Goal: Task Accomplishment & Management: Manage account settings

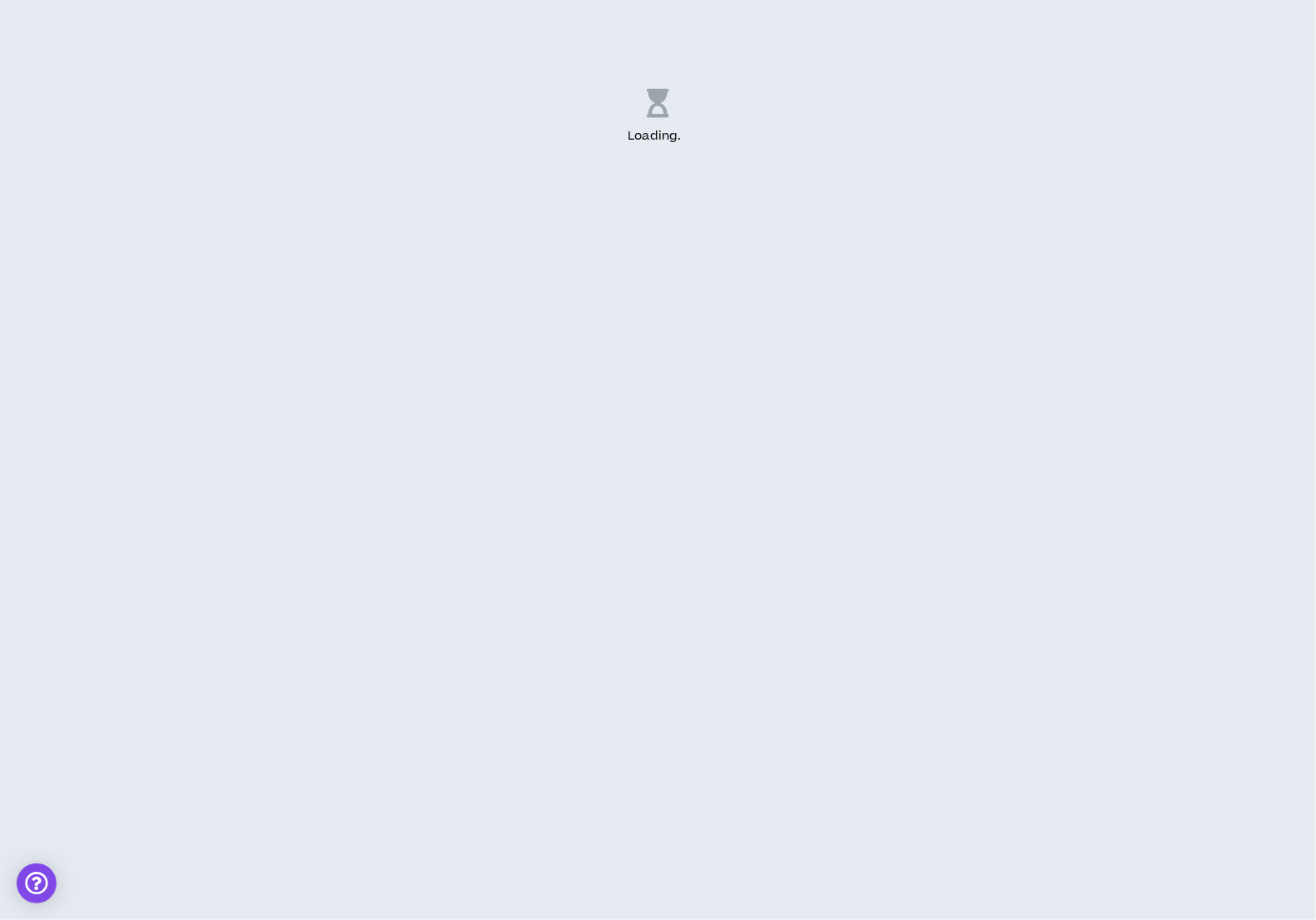
select select "*"
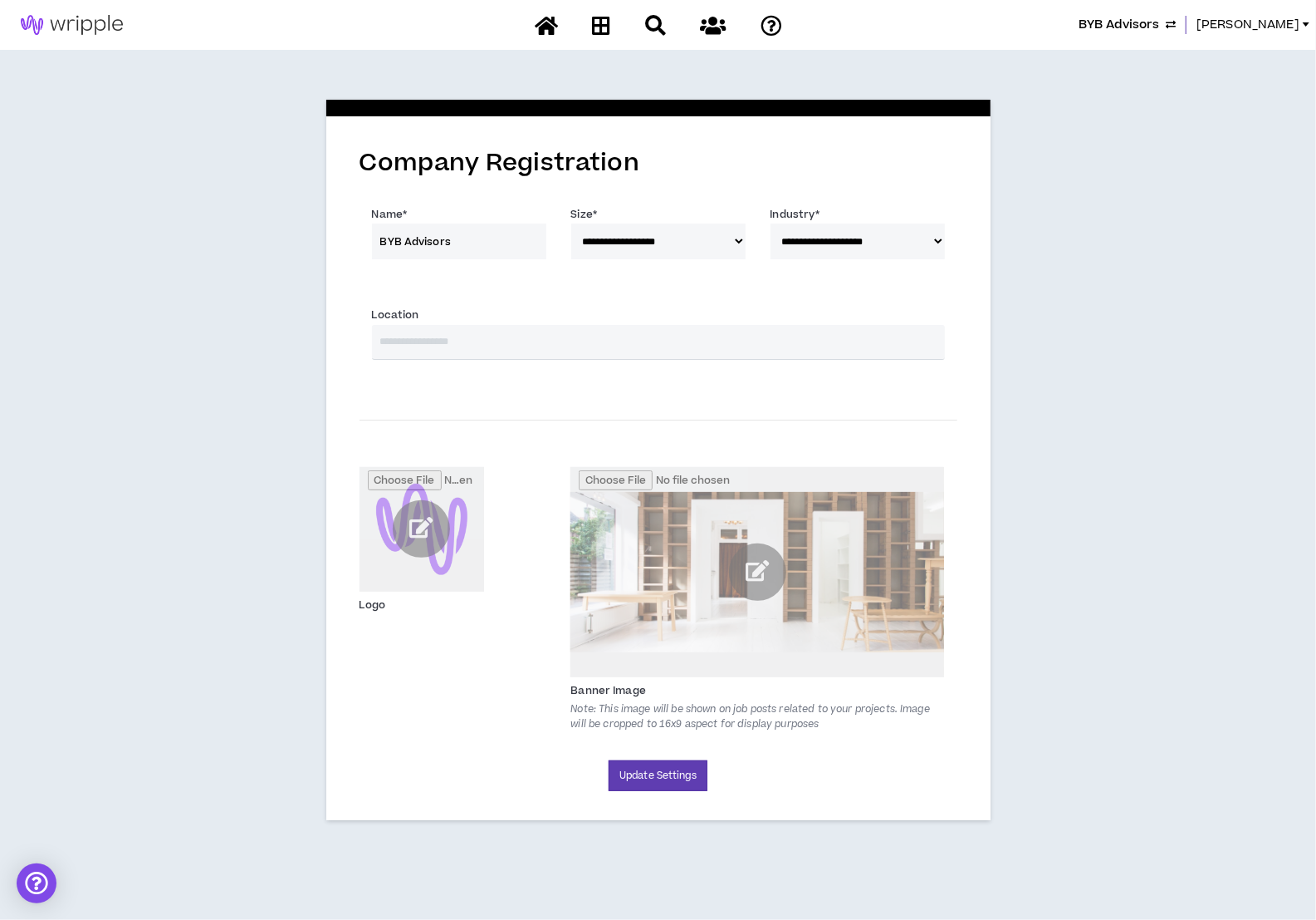
click at [940, 239] on select "**********" at bounding box center [857, 241] width 174 height 36
select select "**"
click at [770, 223] on select "**********" at bounding box center [857, 241] width 174 height 36
click at [808, 342] on input "text" at bounding box center [658, 341] width 573 height 35
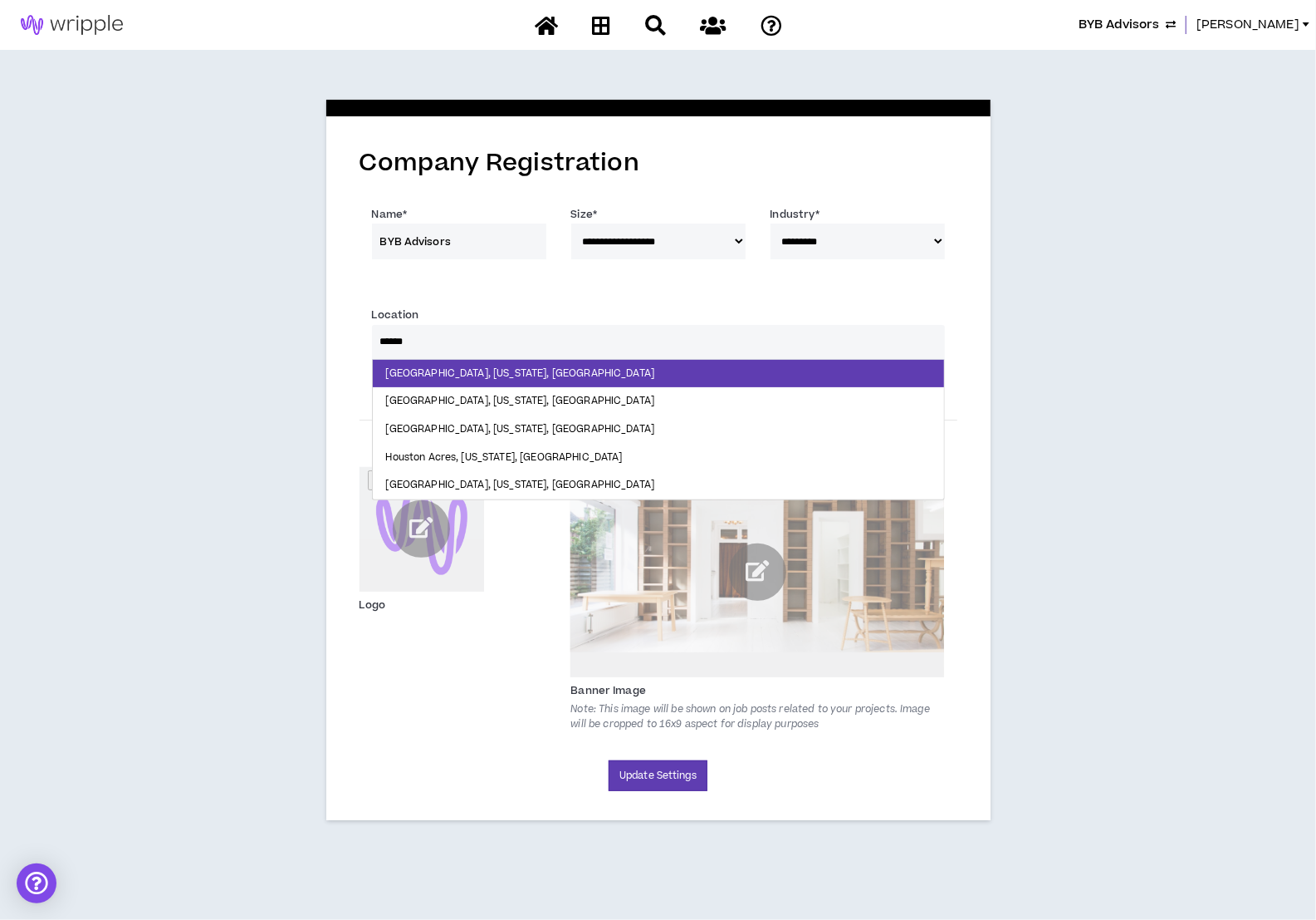
type input "*******"
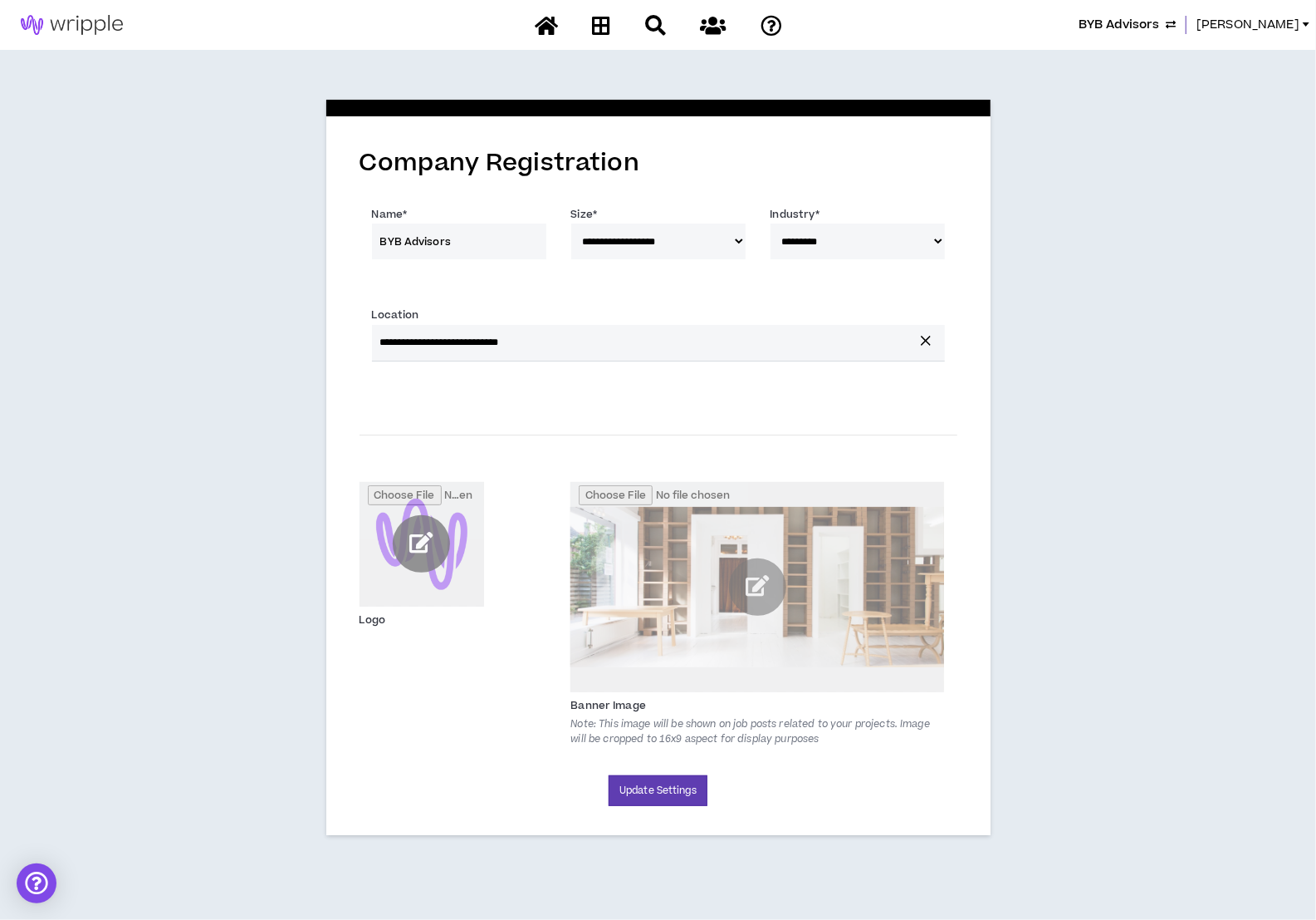
click at [416, 543] on input "file" at bounding box center [422, 544] width 124 height 124
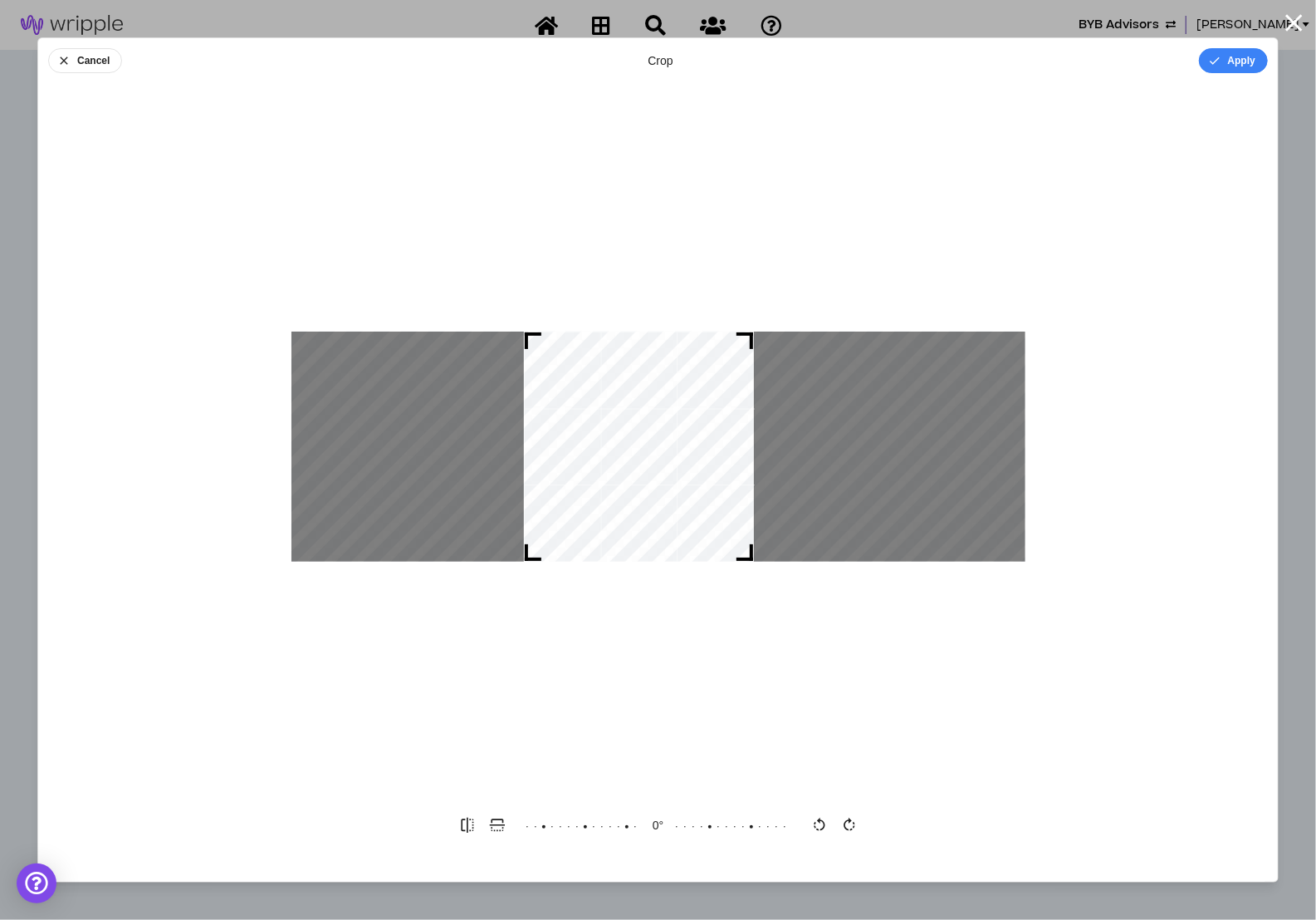
drag, startPoint x: 552, startPoint y: 558, endPoint x: 208, endPoint y: 547, distance: 344.2
click at [208, 547] on div at bounding box center [658, 446] width 1240 height 693
click at [657, 824] on div "0 °" at bounding box center [658, 825] width 266 height 30
click at [81, 54] on button "Cancel" at bounding box center [84, 60] width 74 height 25
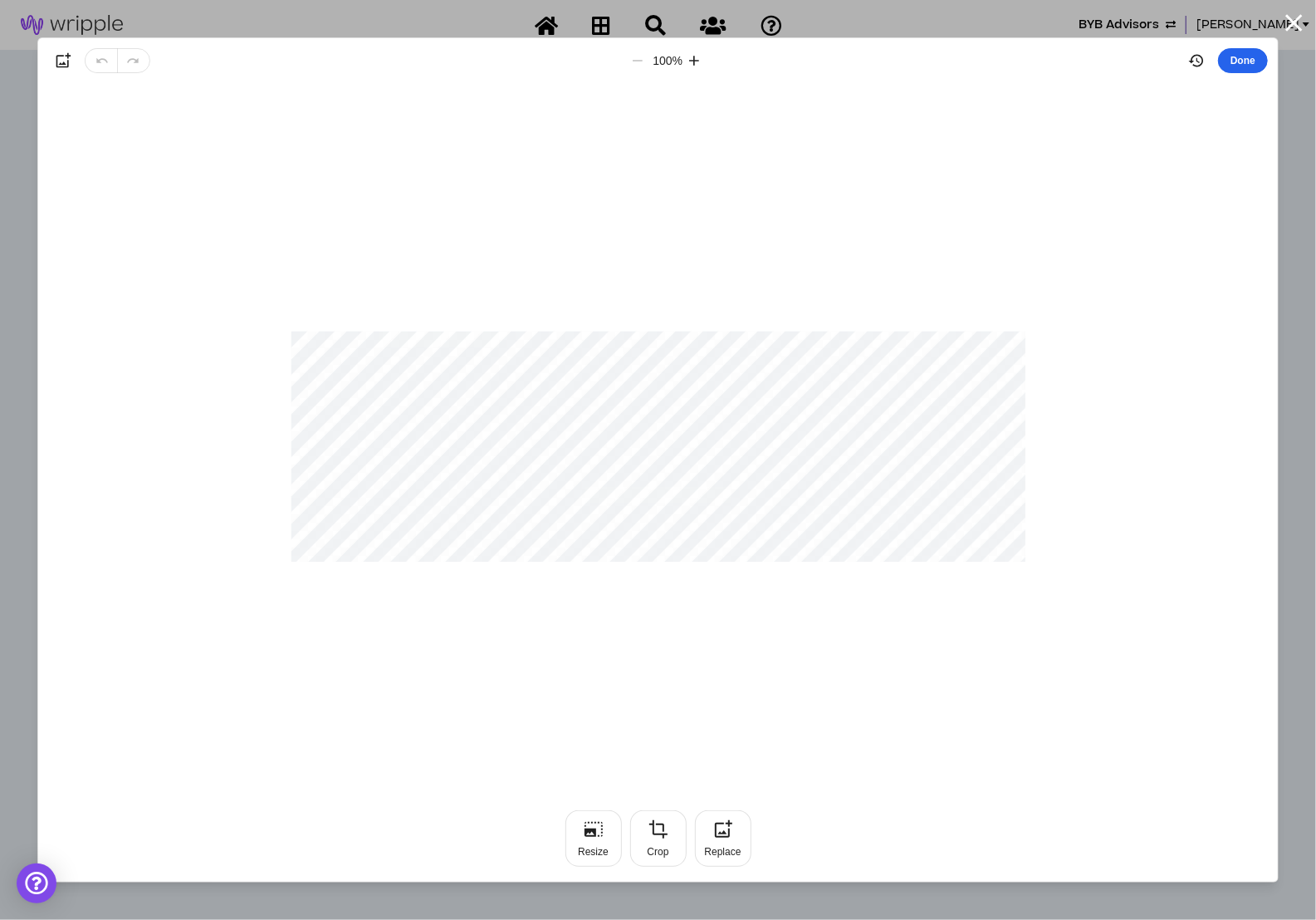
click at [1236, 60] on button "Done" at bounding box center [1243, 60] width 50 height 25
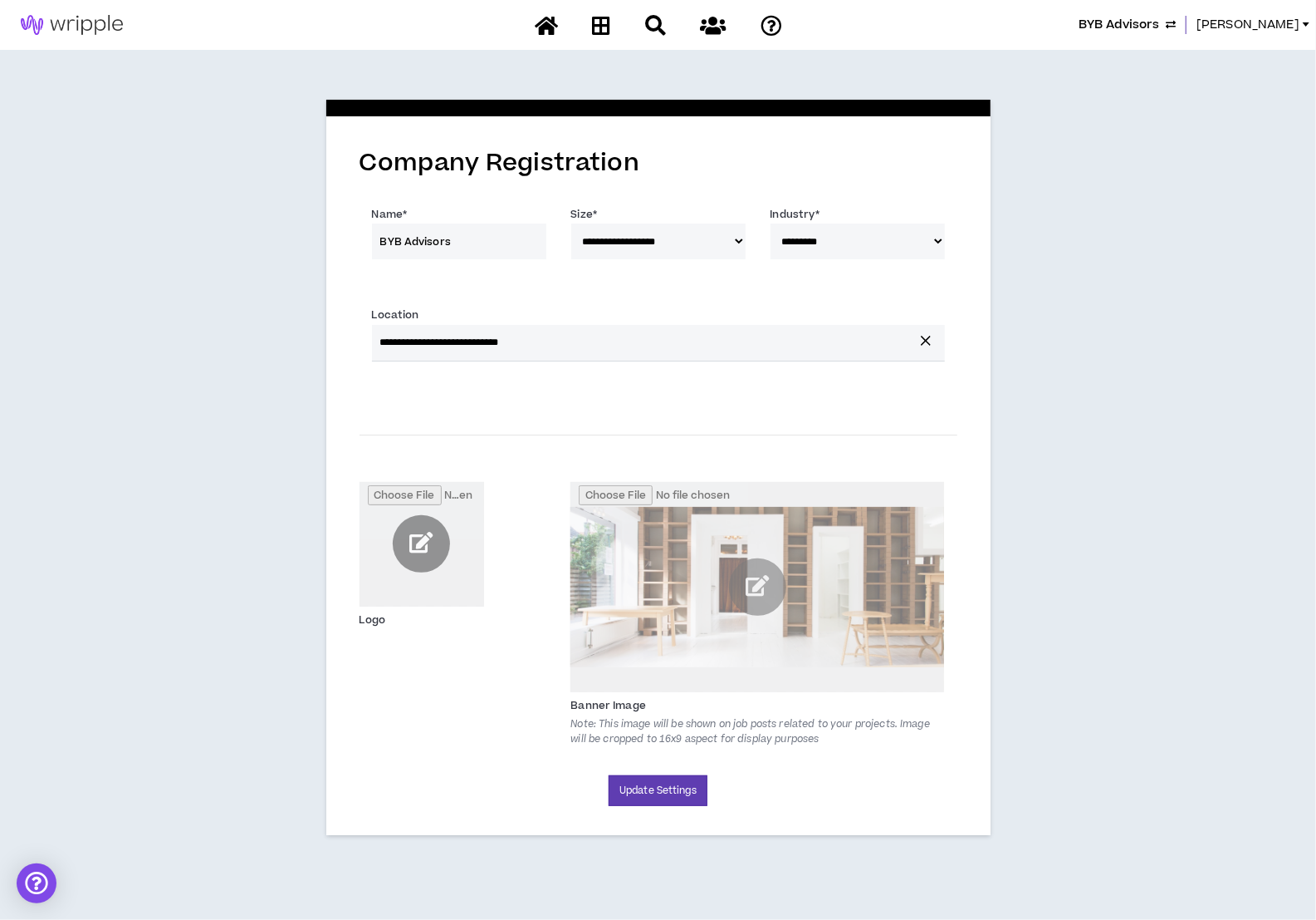
click at [444, 732] on div "Logo Banner Image Note: This image will be shown on job posts related to your p…" at bounding box center [658, 607] width 598 height 301
click at [743, 584] on input "file" at bounding box center [757, 587] width 374 height 210
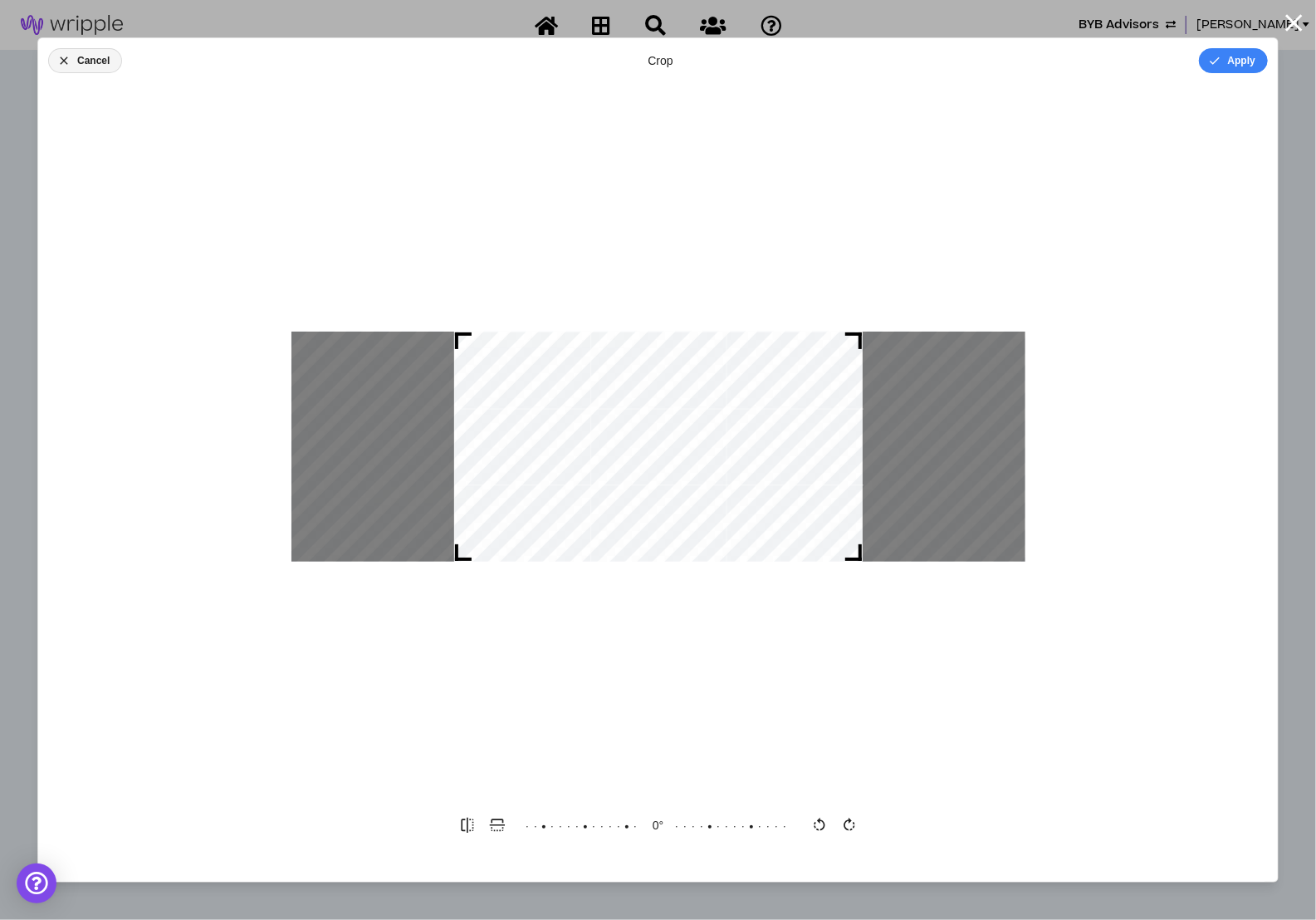
click at [101, 68] on button "Cancel" at bounding box center [84, 60] width 74 height 25
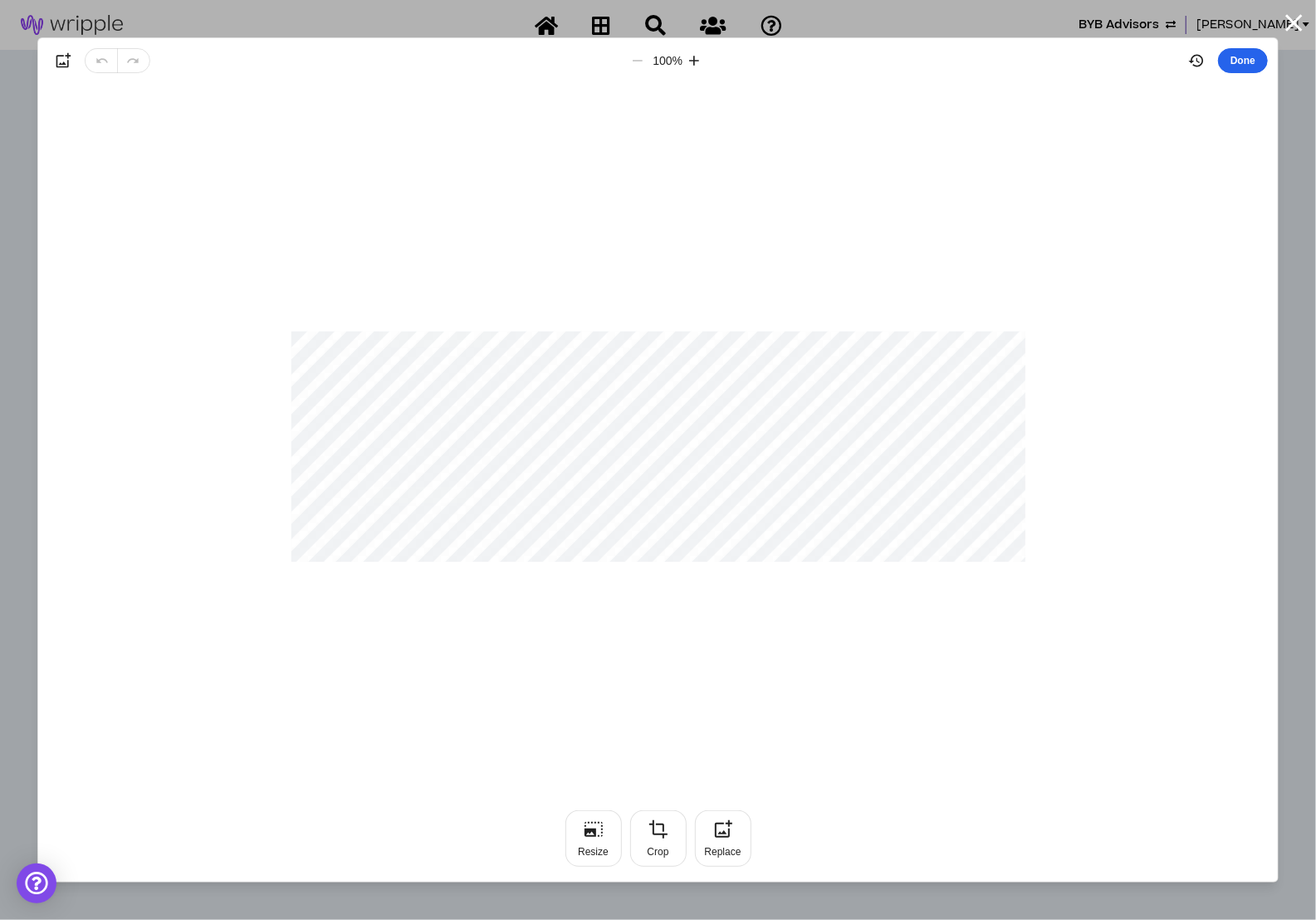
click at [1238, 70] on button "Done" at bounding box center [1243, 60] width 50 height 25
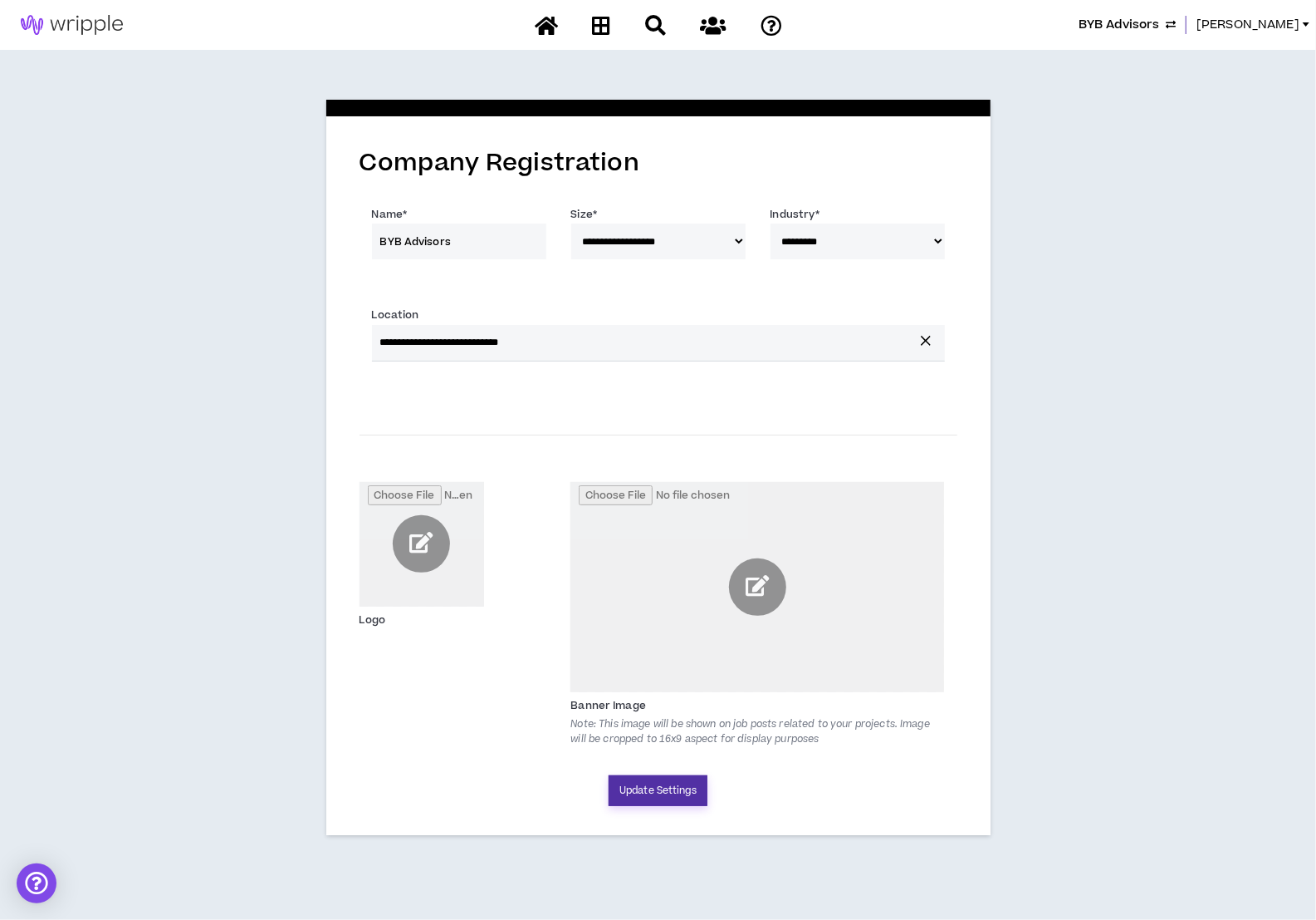
click at [658, 792] on button "Update Settings" at bounding box center [658, 790] width 99 height 31
click at [422, 548] on input "file" at bounding box center [422, 544] width 124 height 124
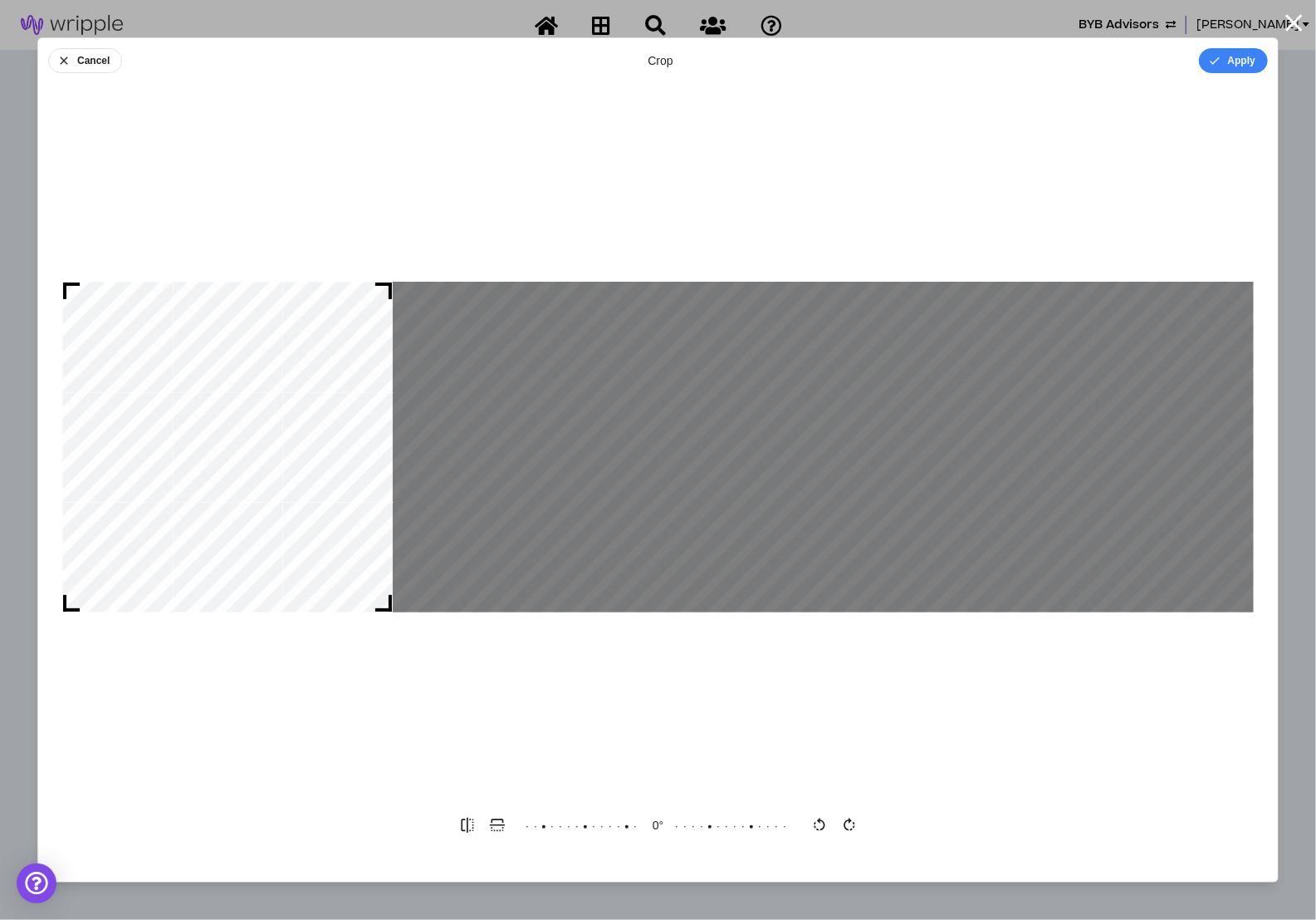
drag, startPoint x: 623, startPoint y: 419, endPoint x: 156, endPoint y: 411, distance: 467.1
click at [156, 411] on div at bounding box center [227, 447] width 331 height 331
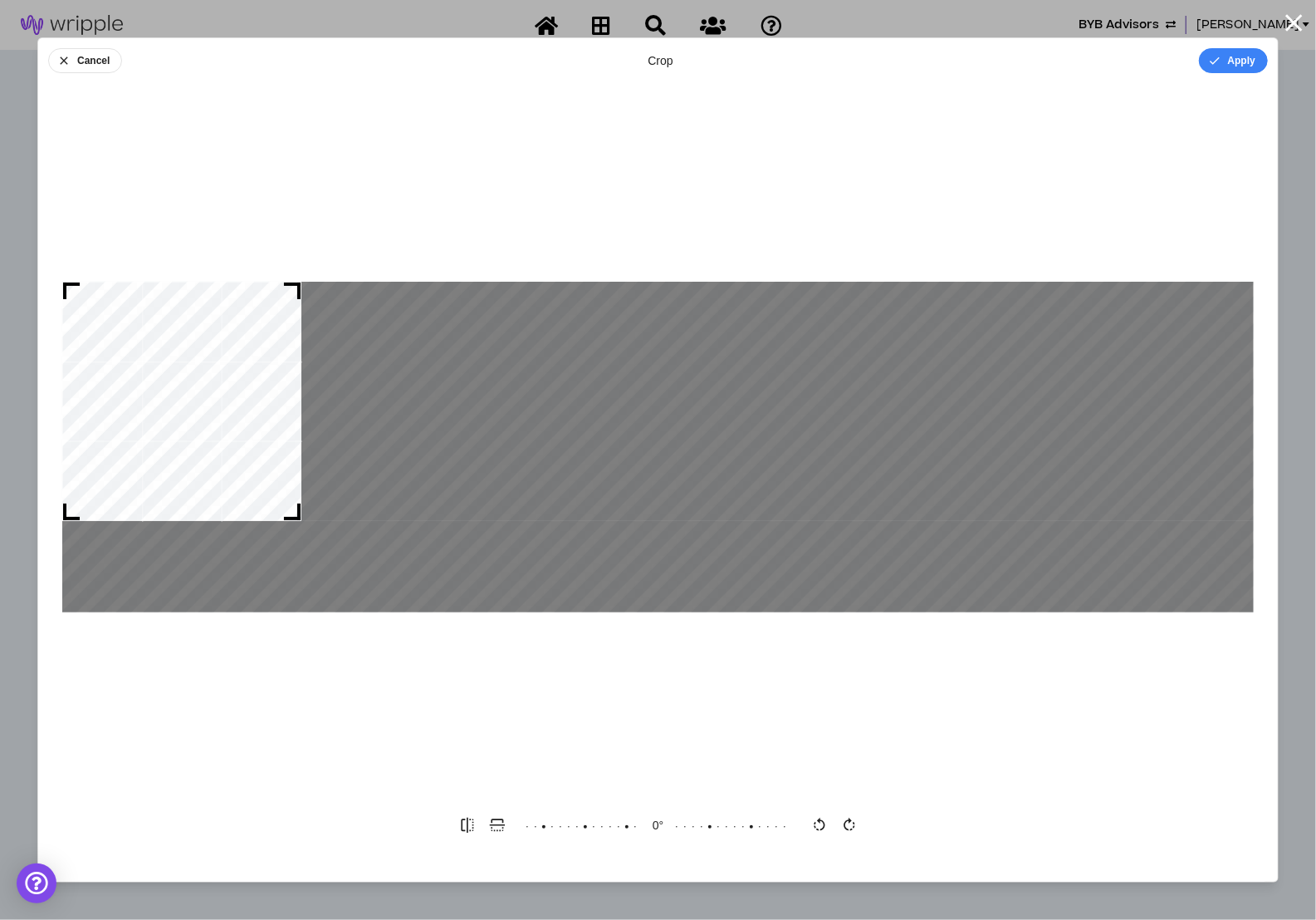
drag, startPoint x: 387, startPoint y: 607, endPoint x: 308, endPoint y: 441, distance: 183.8
click at [308, 441] on div at bounding box center [658, 447] width 1192 height 331
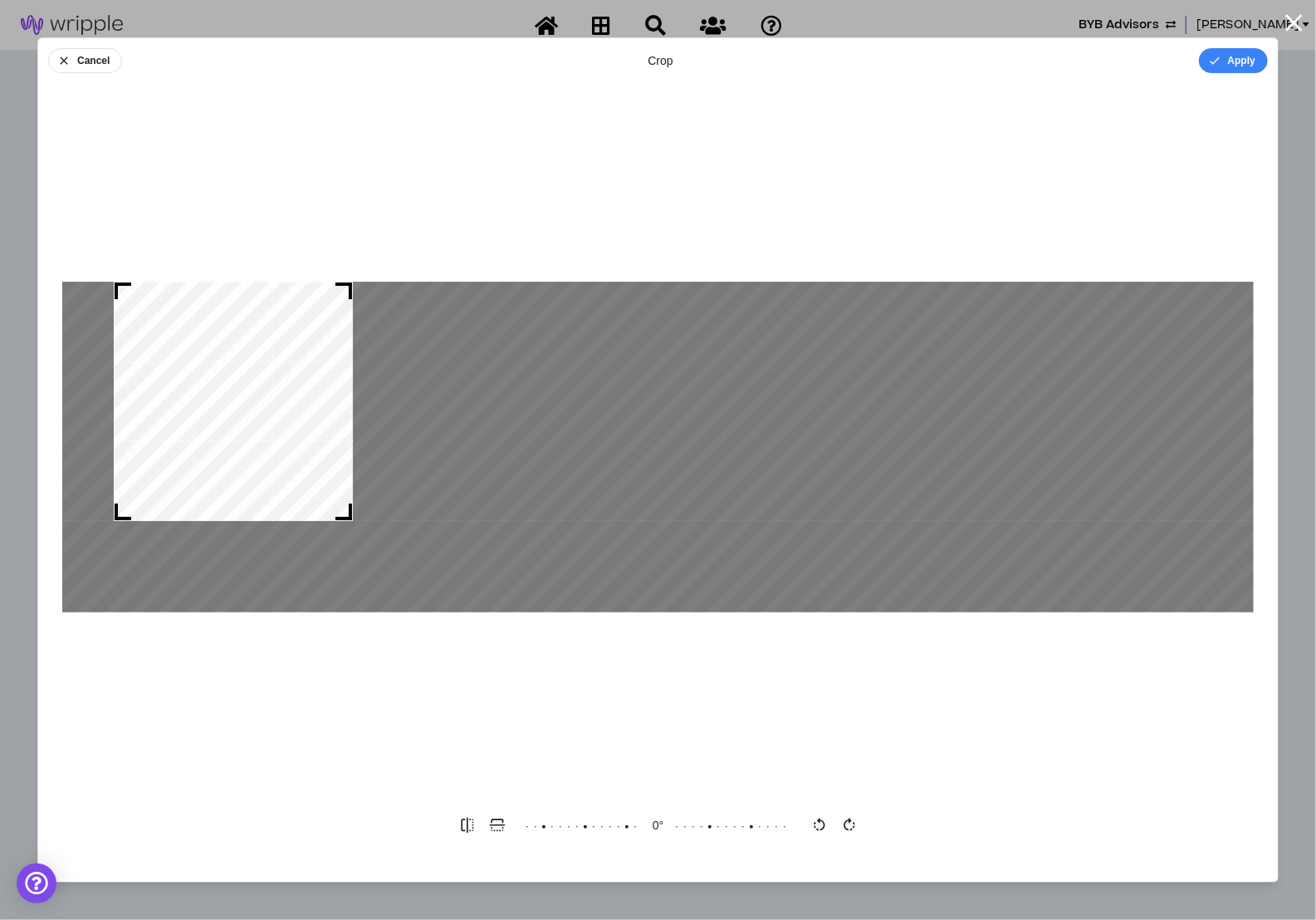
drag, startPoint x: 197, startPoint y: 407, endPoint x: 249, endPoint y: 339, distance: 85.6
click at [249, 339] on div at bounding box center [233, 401] width 239 height 239
drag, startPoint x: 340, startPoint y: 516, endPoint x: 440, endPoint y: 380, distance: 168.8
click at [440, 380] on div at bounding box center [658, 447] width 1192 height 331
drag, startPoint x: 121, startPoint y: 513, endPoint x: 121, endPoint y: 384, distance: 129.0
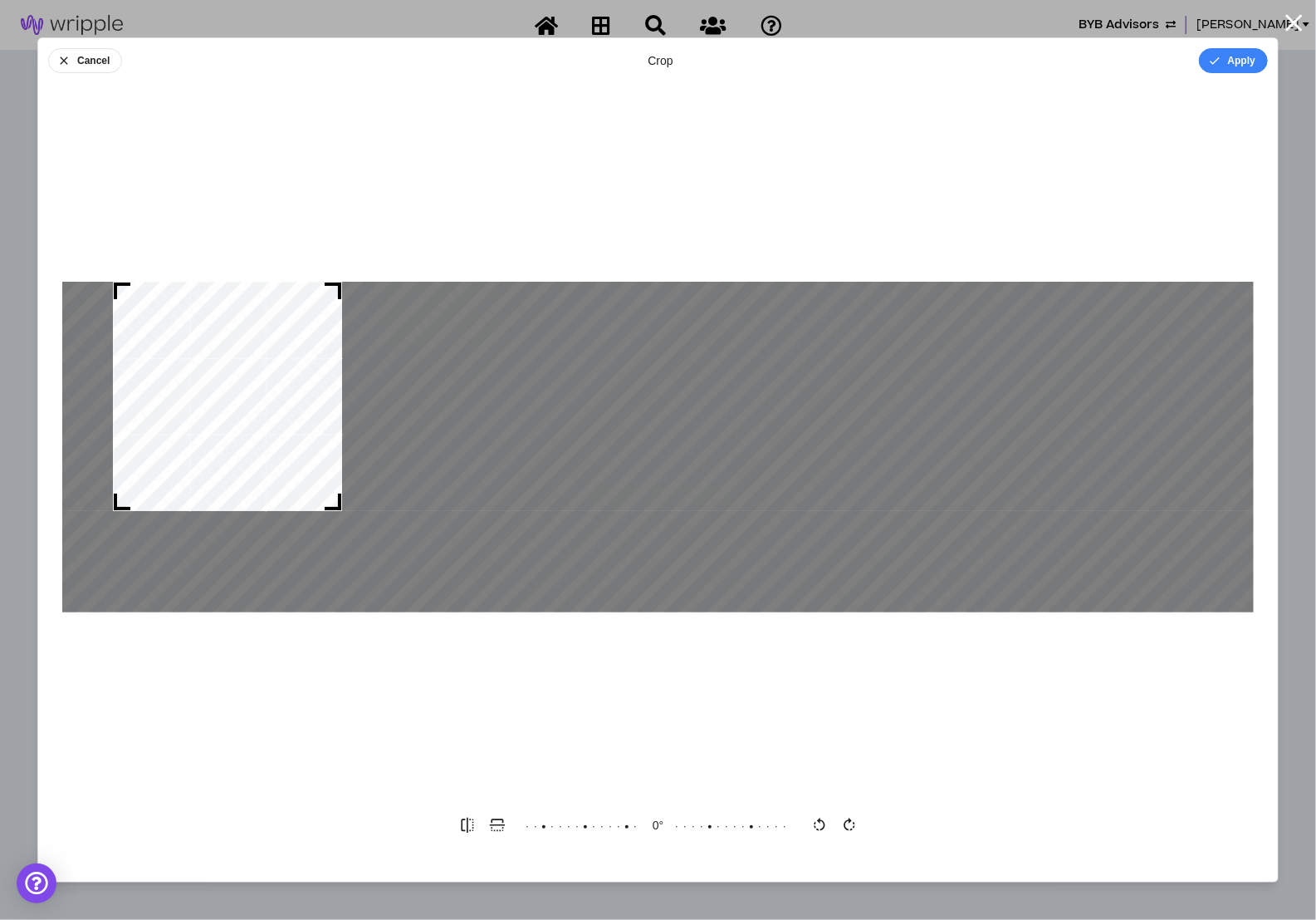
click at [122, 384] on div at bounding box center [227, 396] width 229 height 229
click at [73, 58] on button "Cancel" at bounding box center [84, 60] width 74 height 25
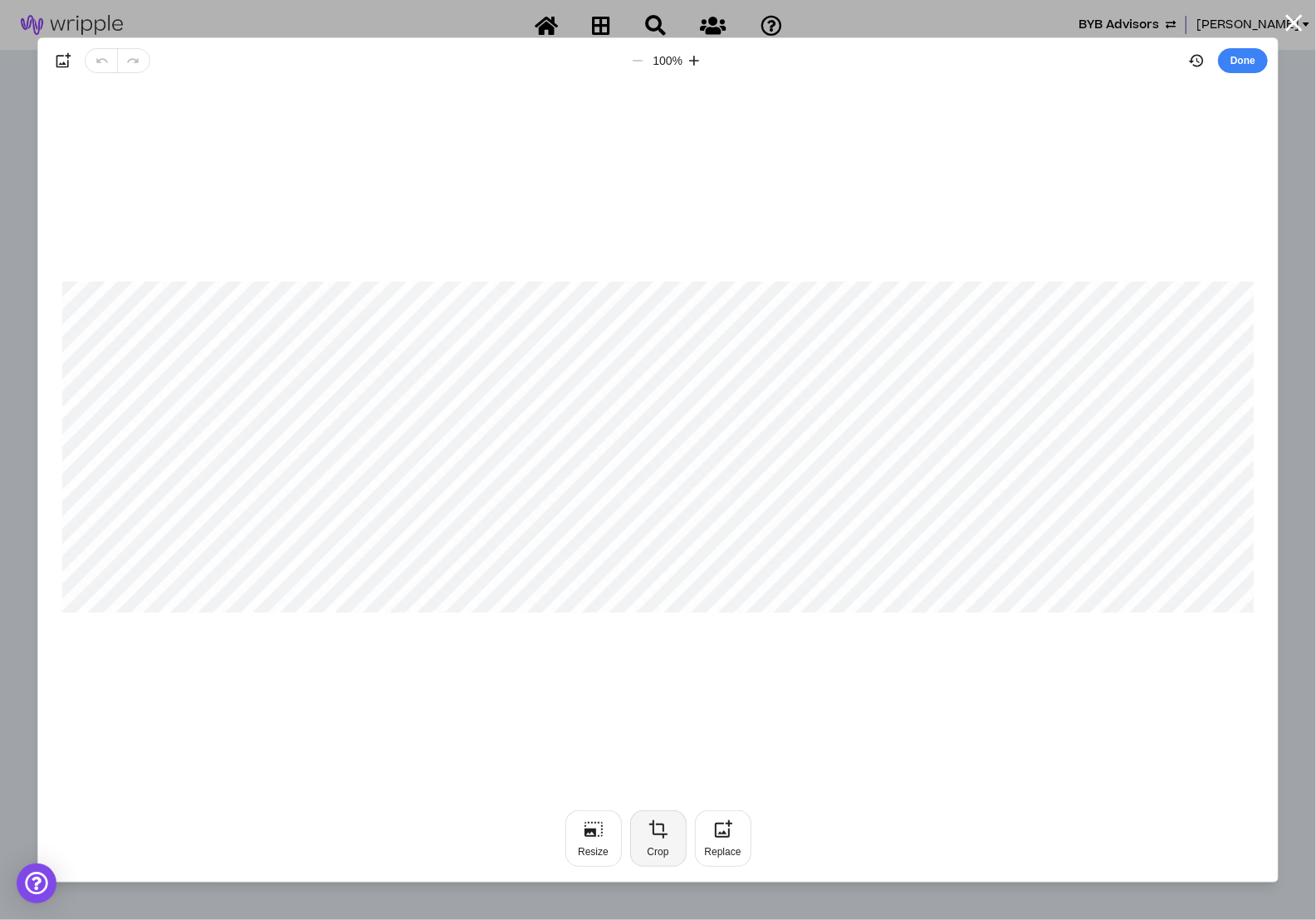
click at [666, 836] on icon "button" at bounding box center [658, 829] width 20 height 20
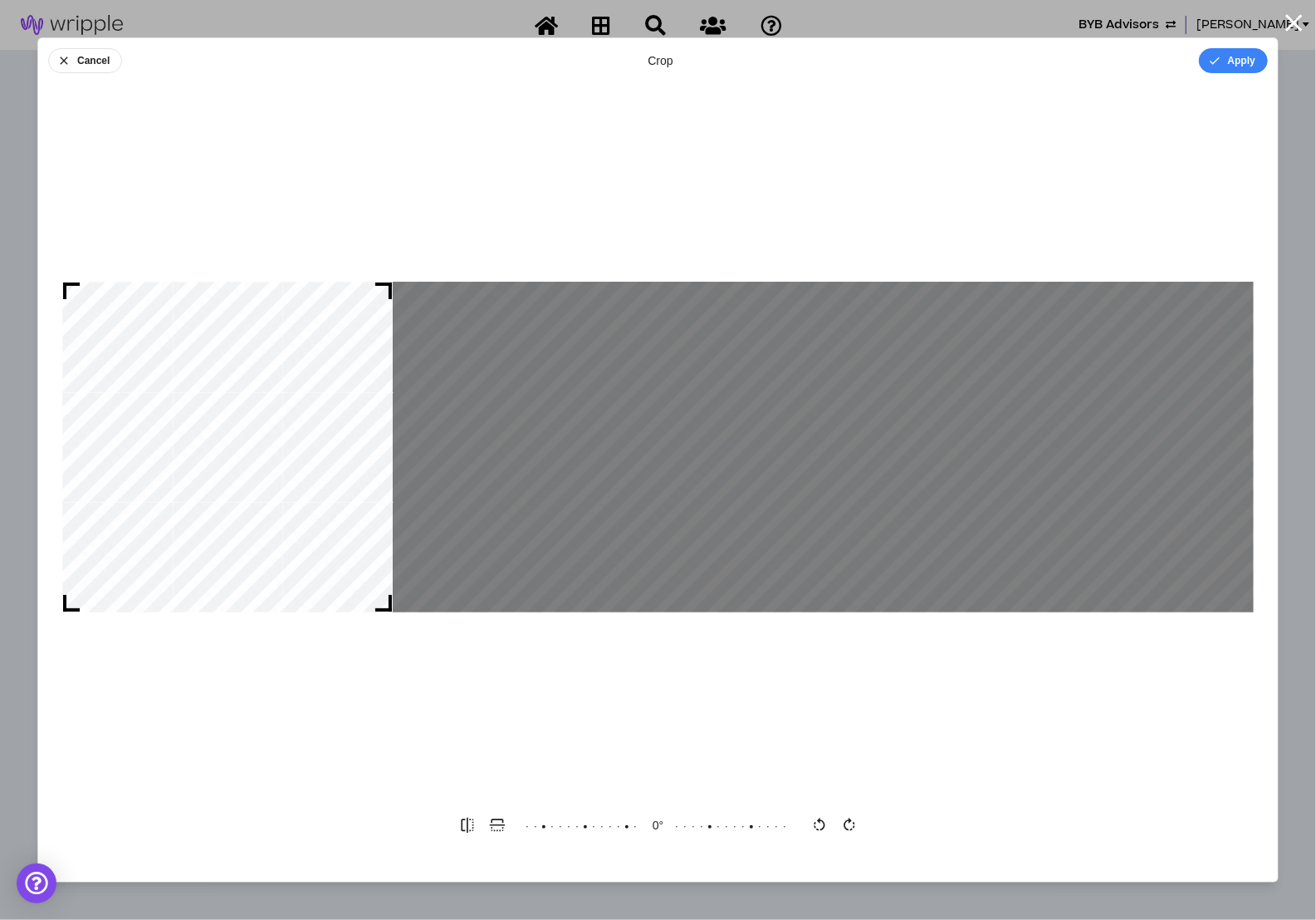
drag, startPoint x: 594, startPoint y: 513, endPoint x: 72, endPoint y: 559, distance: 524.0
click at [72, 559] on div at bounding box center [227, 447] width 331 height 331
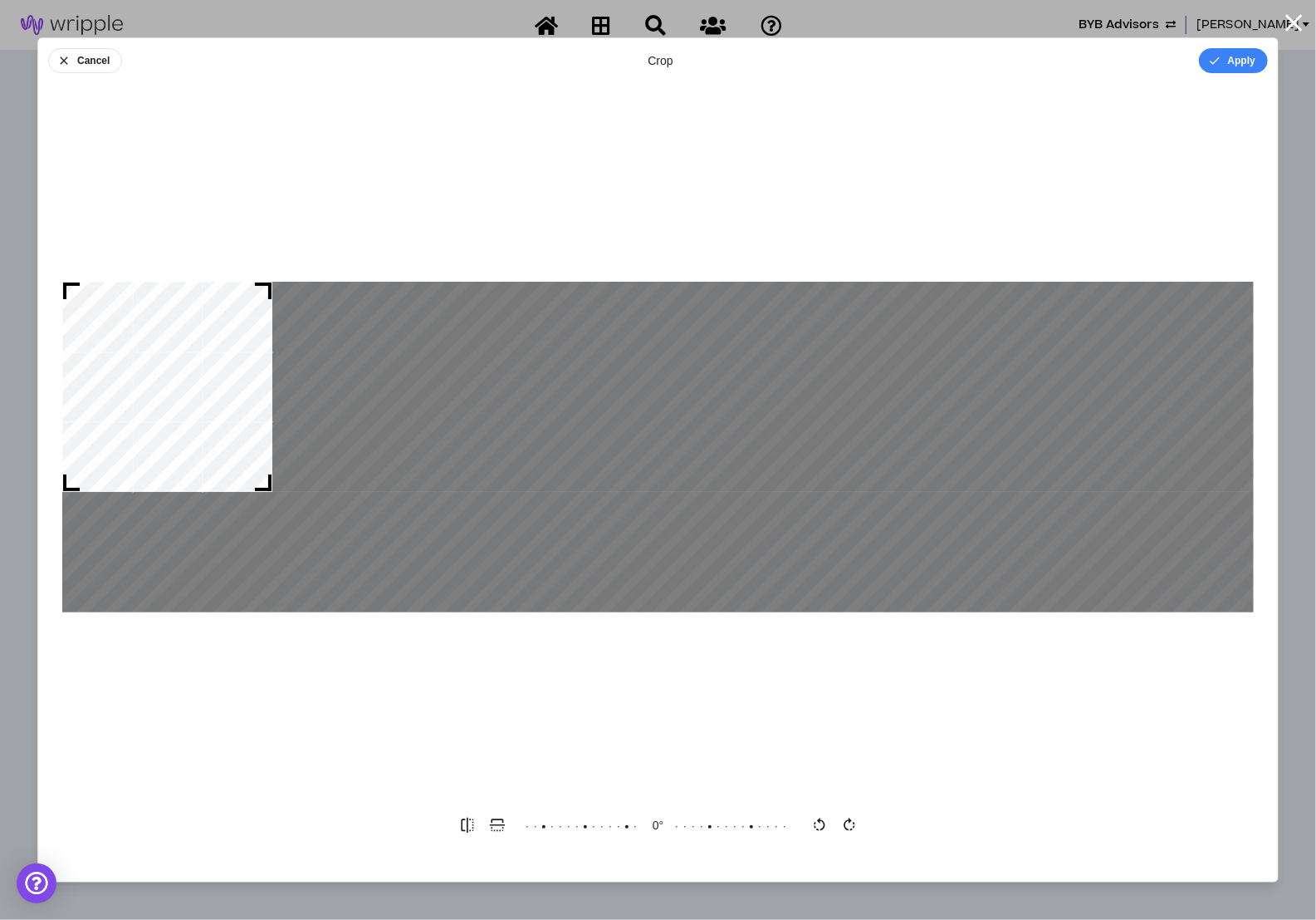
drag, startPoint x: 388, startPoint y: 605, endPoint x: 292, endPoint y: 545, distance: 113.2
click at [292, 545] on div at bounding box center [658, 447] width 1192 height 331
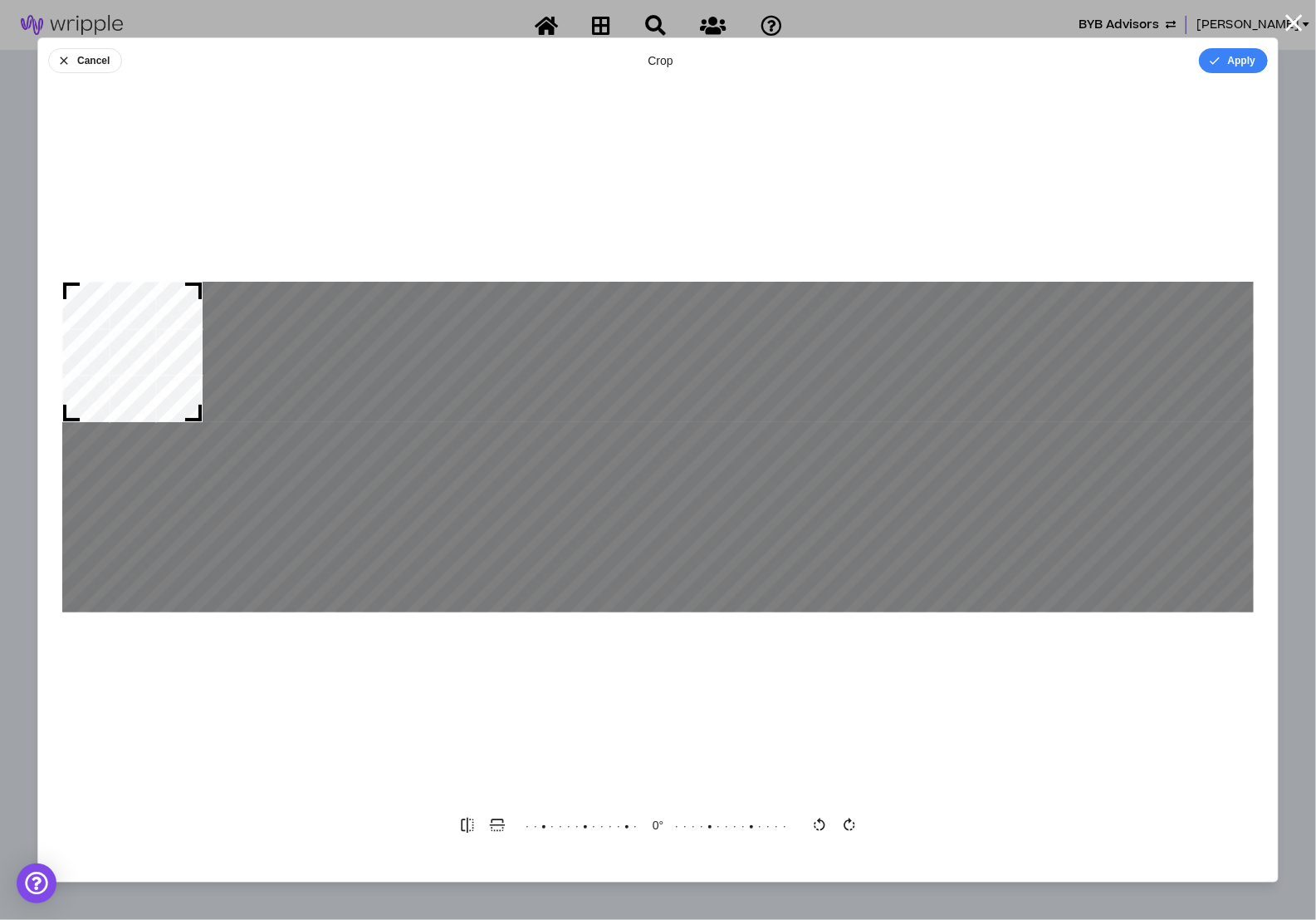
drag, startPoint x: 267, startPoint y: 487, endPoint x: 235, endPoint y: 447, distance: 51.2
click at [235, 447] on div at bounding box center [658, 447] width 1192 height 331
click at [83, 62] on button "Cancel" at bounding box center [84, 60] width 74 height 25
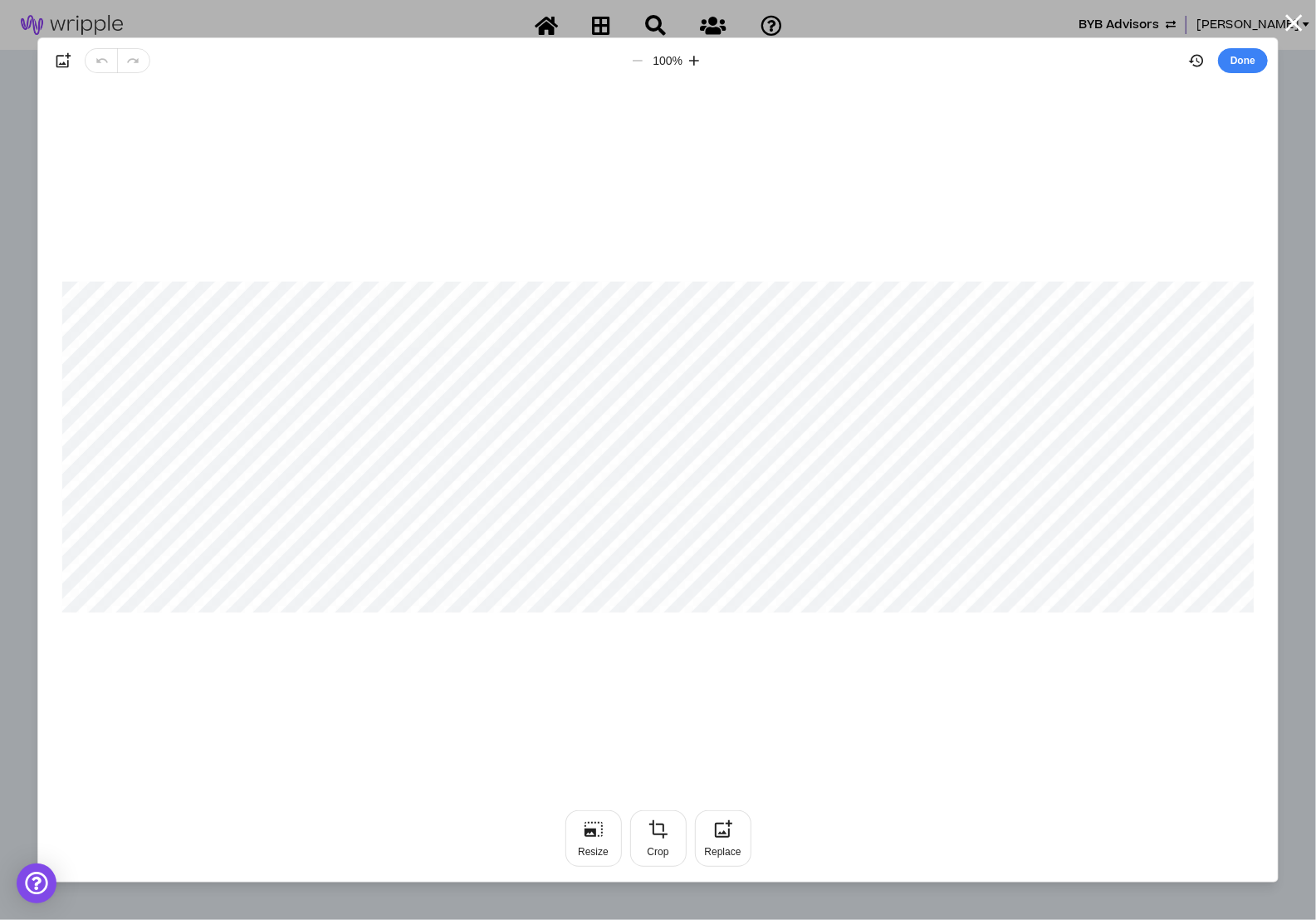
click at [757, 164] on div at bounding box center [658, 446] width 1240 height 693
click at [1295, 20] on icon "button" at bounding box center [1294, 22] width 17 height 17
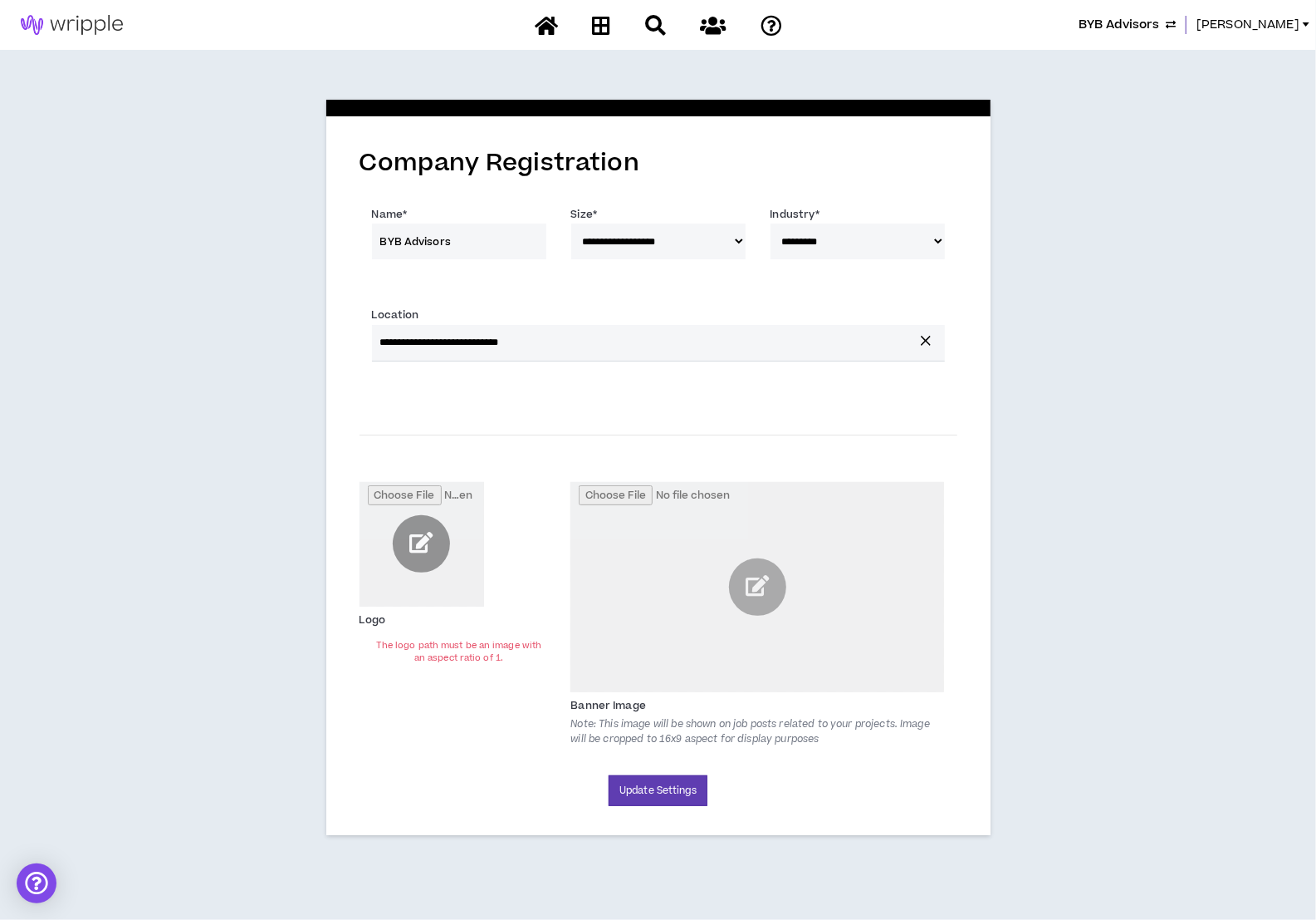
click at [417, 544] on input "file" at bounding box center [422, 544] width 124 height 124
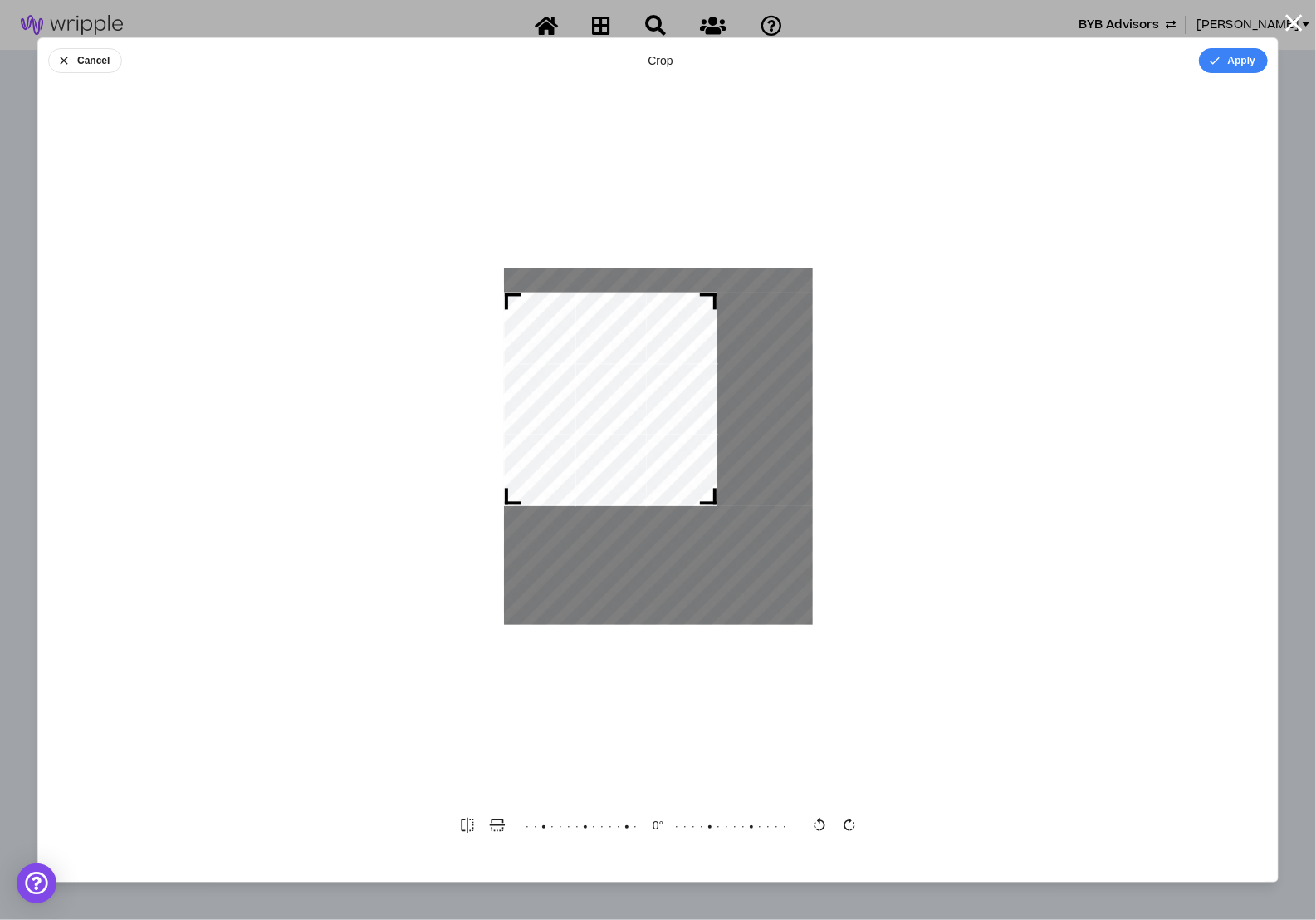
drag, startPoint x: 810, startPoint y: 598, endPoint x: 737, endPoint y: 451, distance: 164.1
click at [737, 451] on div at bounding box center [658, 446] width 309 height 356
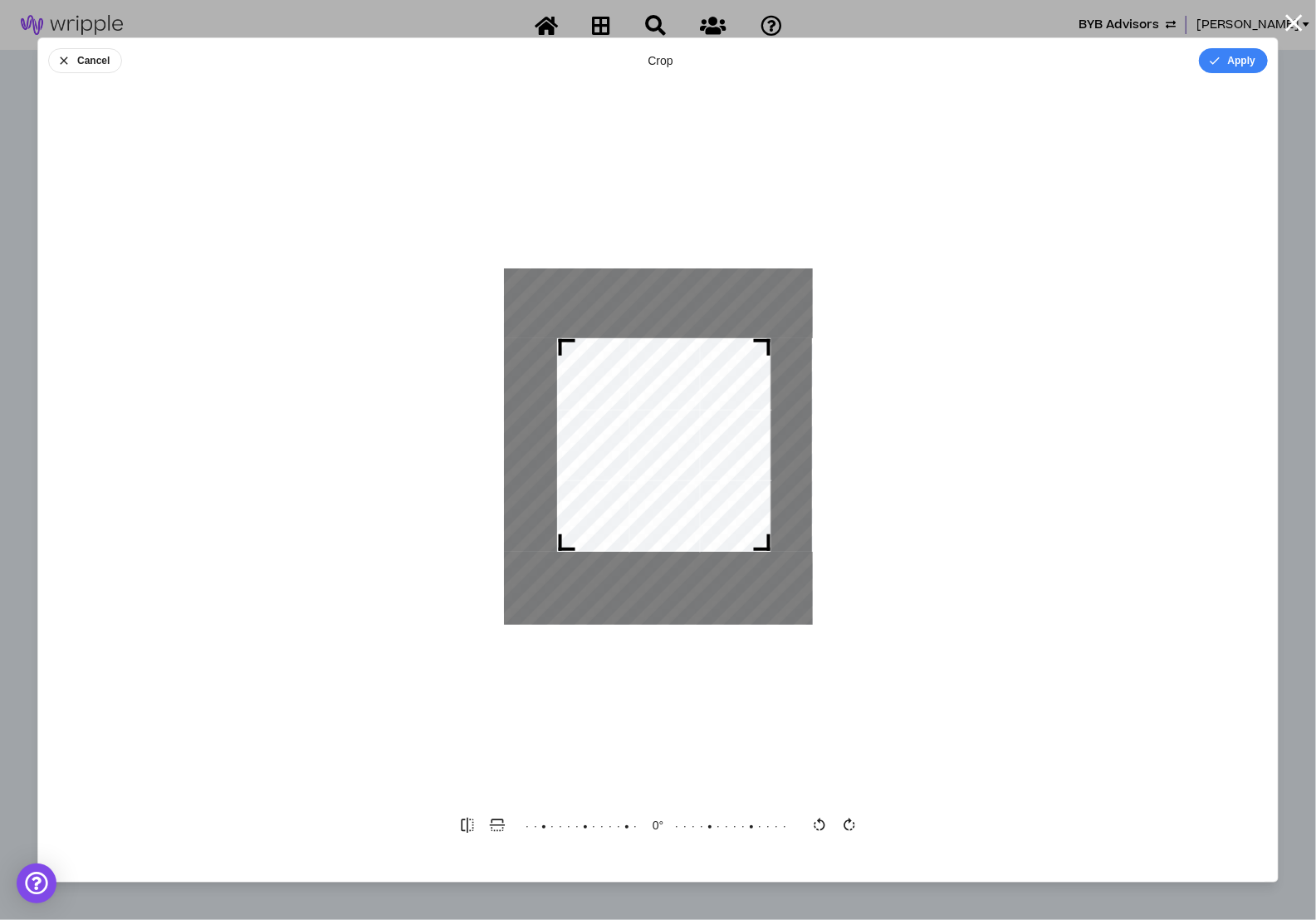
drag, startPoint x: 631, startPoint y: 488, endPoint x: 686, endPoint y: 534, distance: 71.7
click at [686, 534] on div at bounding box center [664, 444] width 213 height 213
click at [1232, 54] on button "Apply" at bounding box center [1234, 60] width 69 height 25
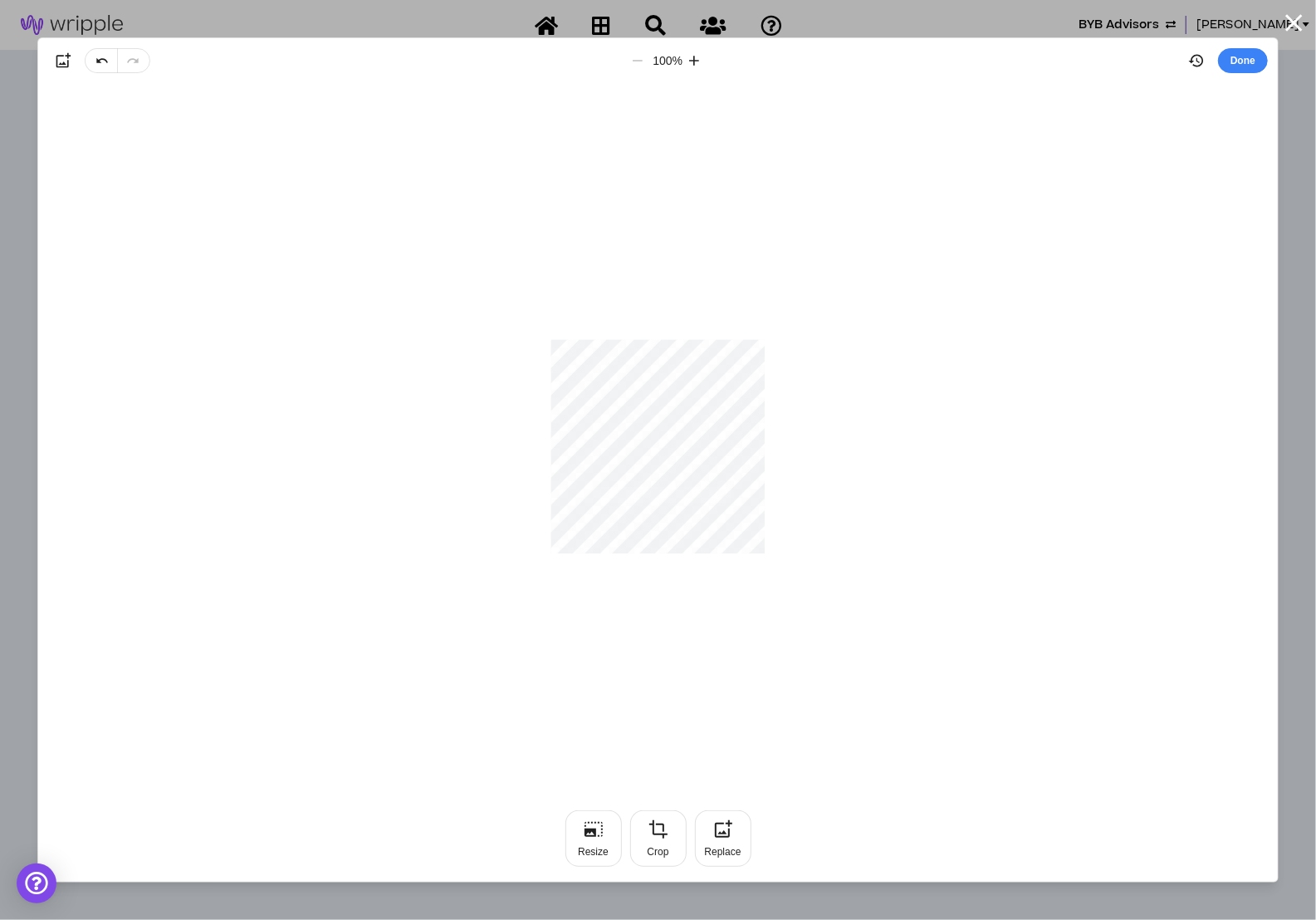
click at [1140, 284] on div at bounding box center [658, 446] width 1240 height 693
click at [1290, 23] on icon "button" at bounding box center [1294, 22] width 29 height 29
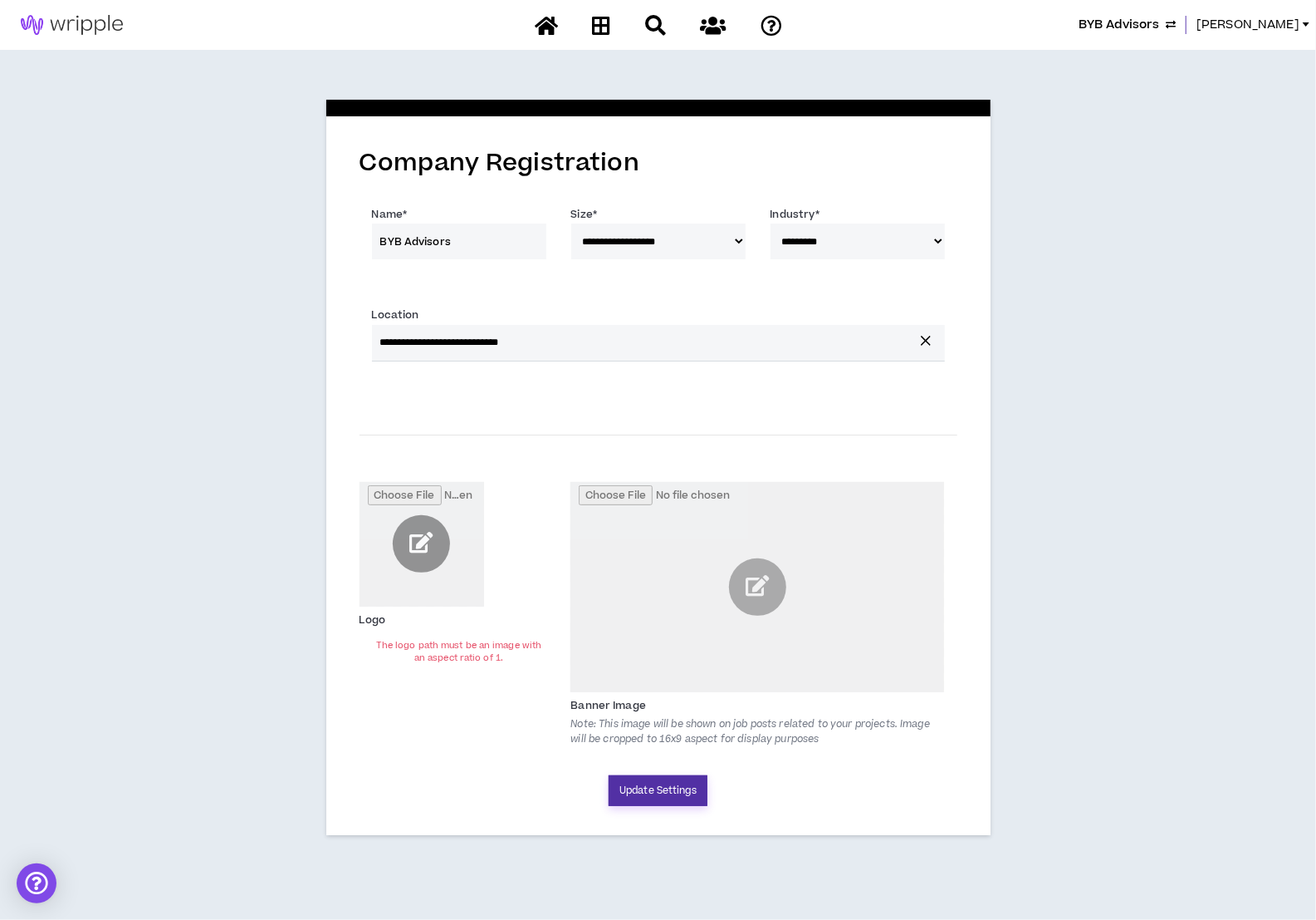
click at [674, 791] on button "Update Settings" at bounding box center [658, 790] width 99 height 31
click at [628, 787] on button "Update Settings" at bounding box center [658, 790] width 99 height 31
click at [441, 657] on div "The logo path must be an image with an aspect ratio of 1." at bounding box center [459, 652] width 174 height 25
click at [417, 546] on input "file" at bounding box center [422, 544] width 124 height 124
click at [424, 539] on input "file" at bounding box center [422, 544] width 124 height 124
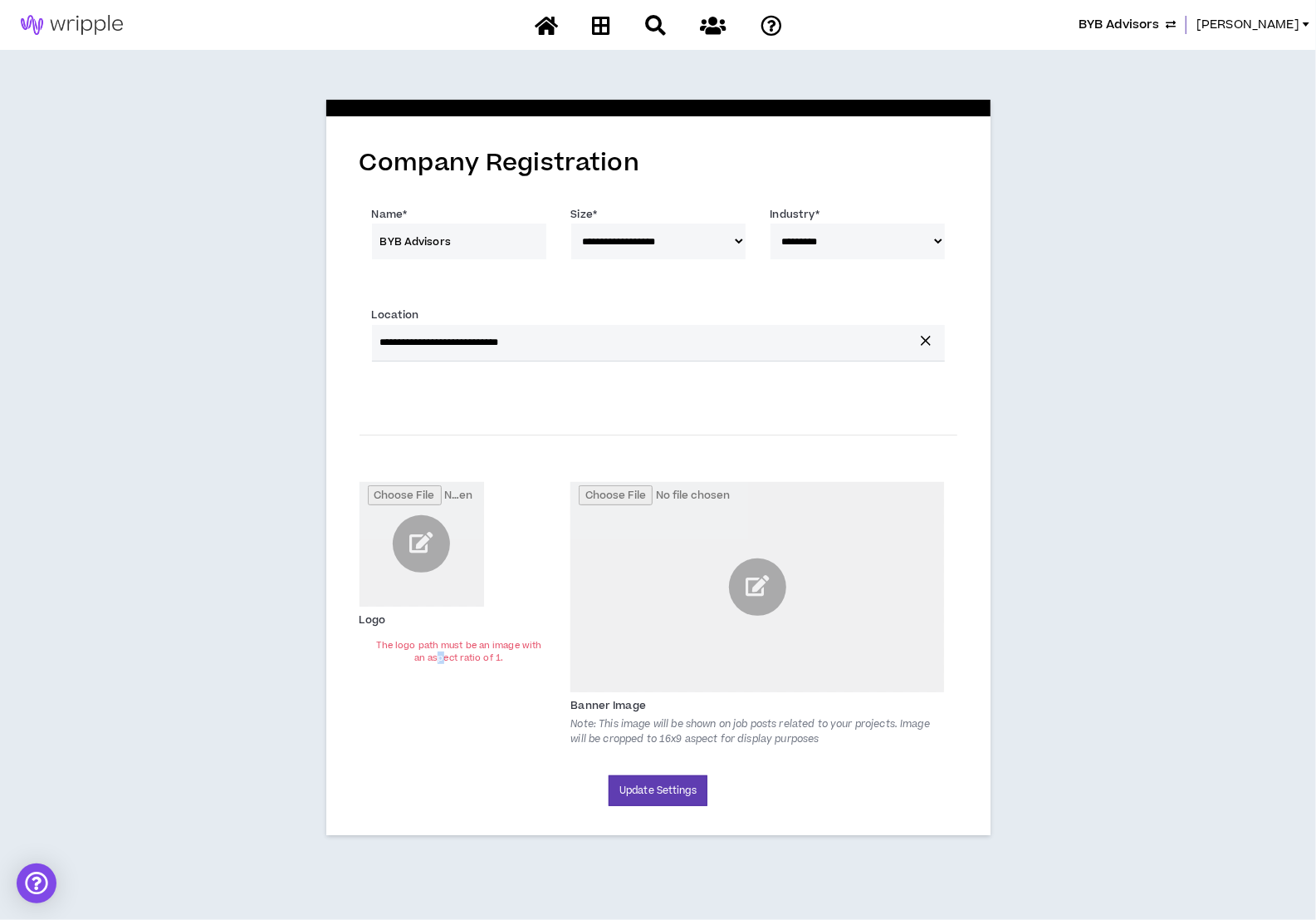
click at [1160, 21] on span "BYB Advisors" at bounding box center [1119, 25] width 81 height 19
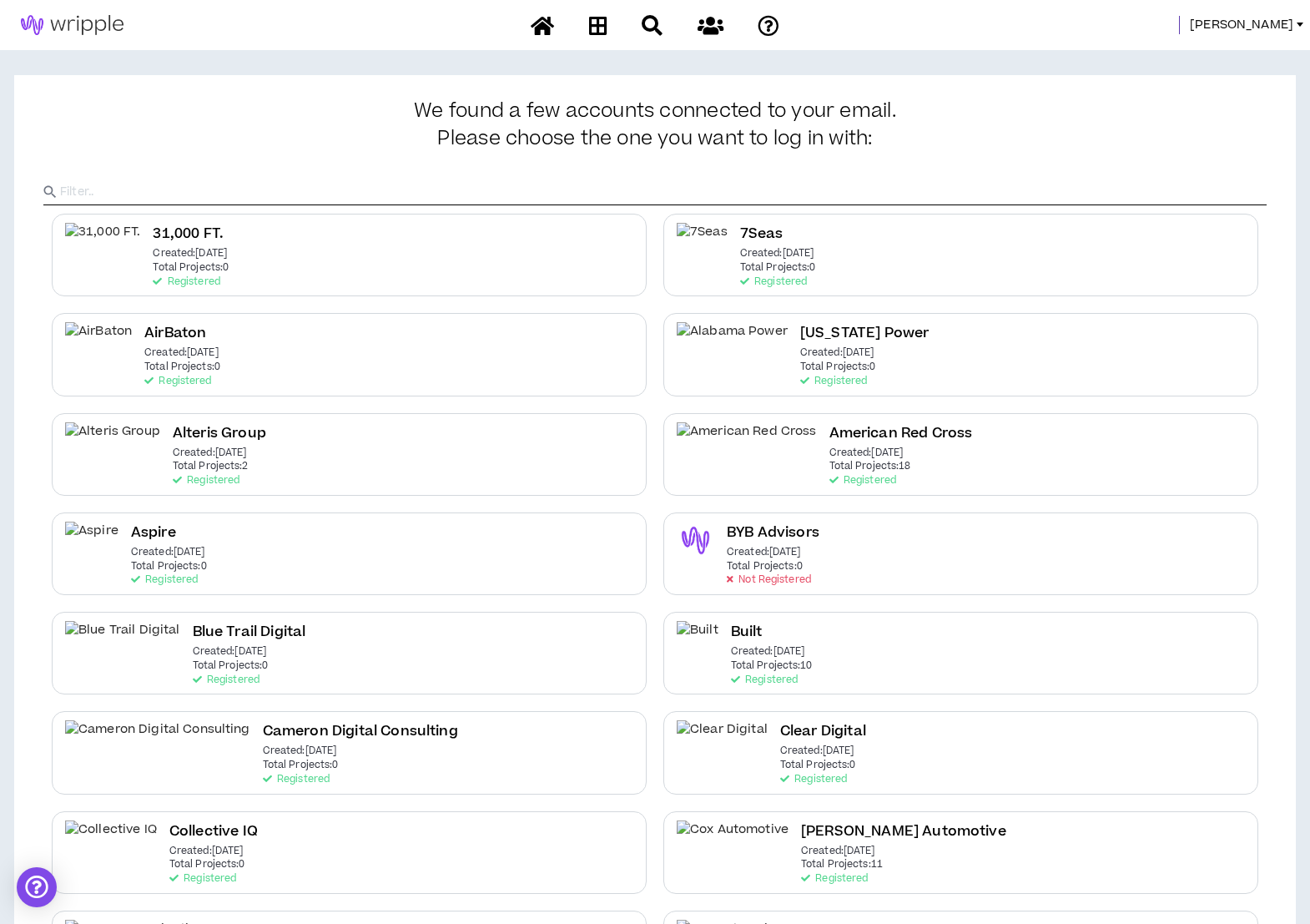
click at [1252, 29] on span "[PERSON_NAME]" at bounding box center [1242, 25] width 104 height 19
click at [1223, 56] on link "System Admin Portal" at bounding box center [1224, 57] width 151 height 25
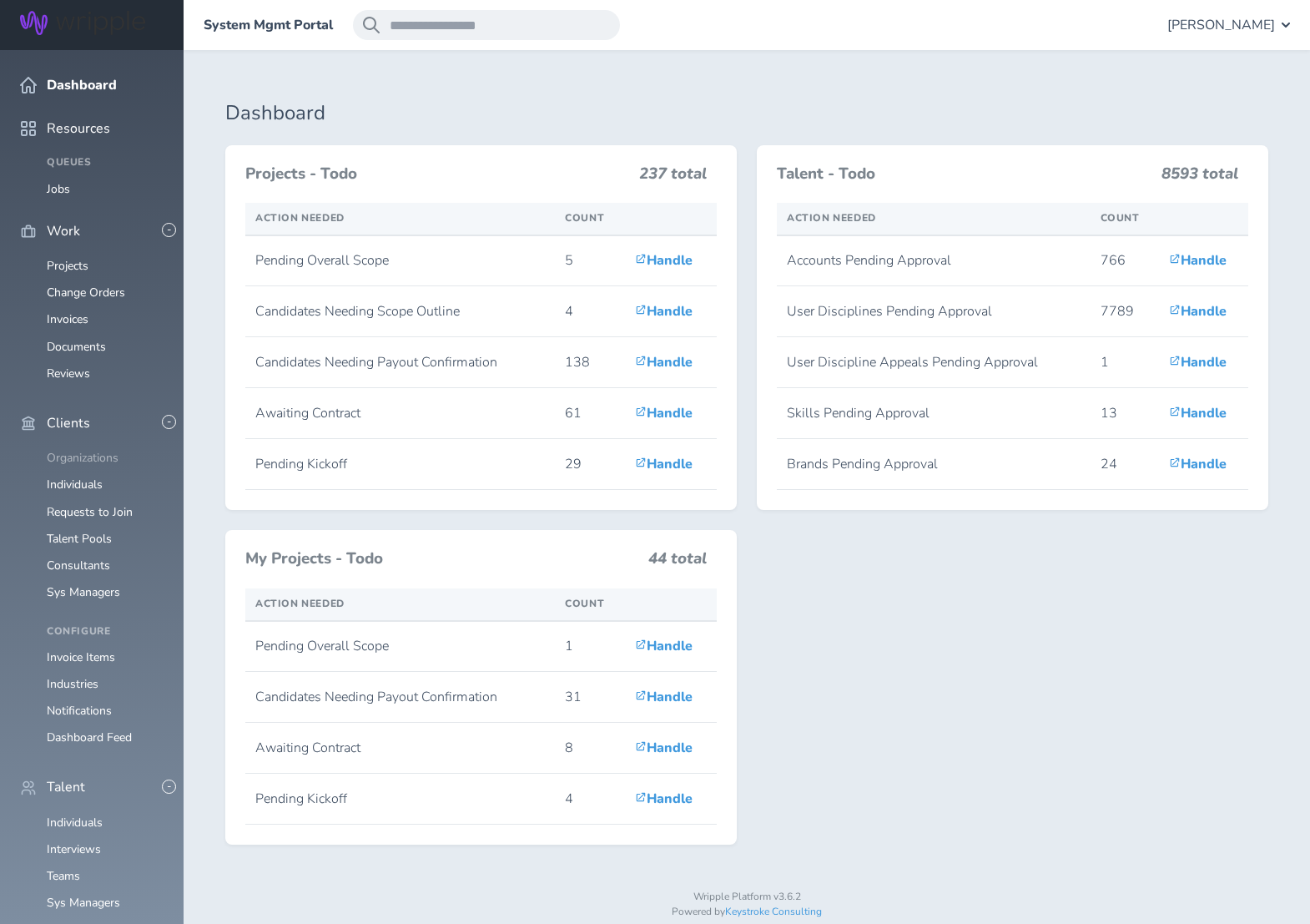
click at [69, 450] on link "Organizations" at bounding box center [82, 458] width 71 height 16
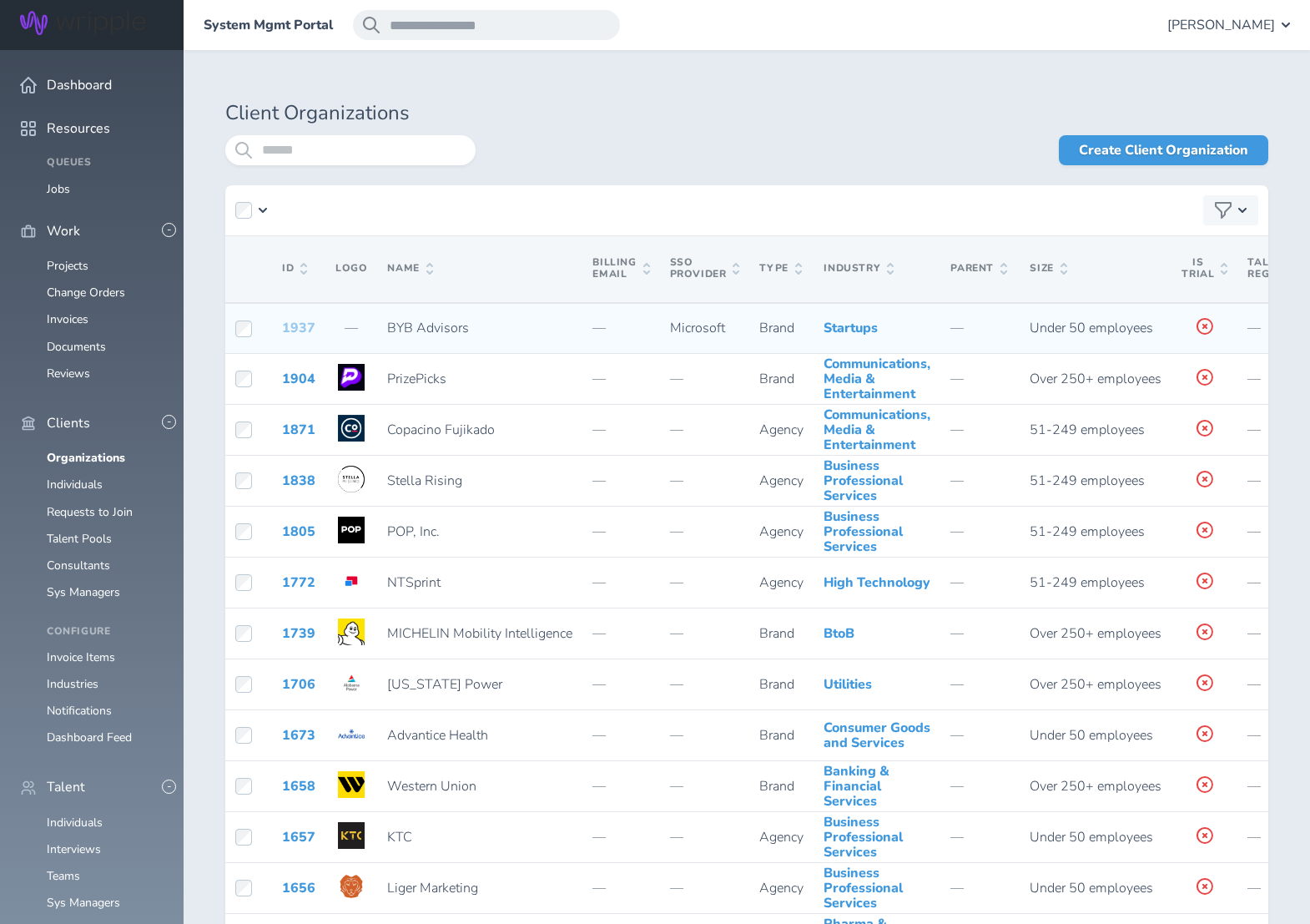
click at [292, 337] on link "1937" at bounding box center [298, 328] width 33 height 19
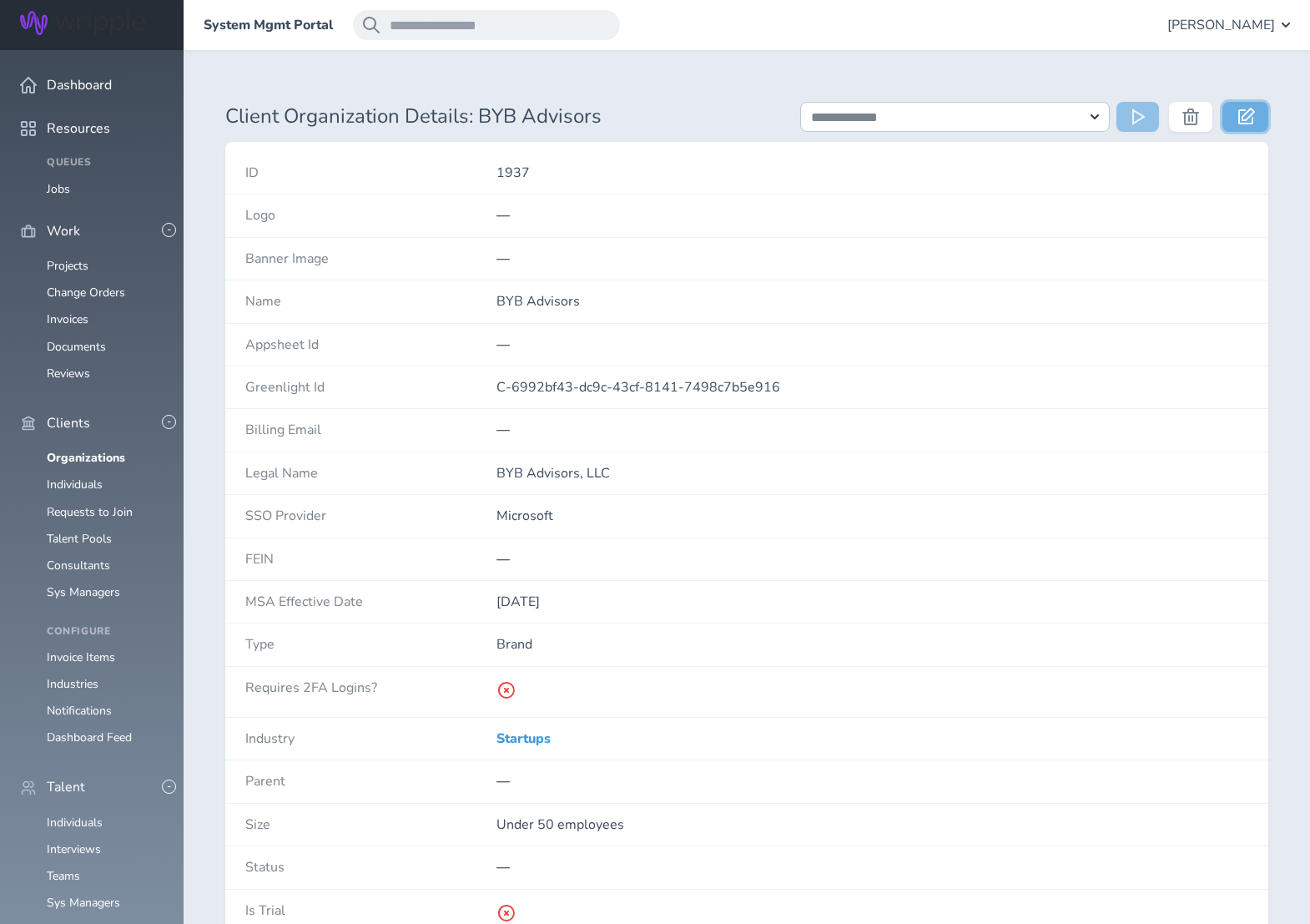
click at [1253, 117] on icon at bounding box center [1247, 116] width 17 height 17
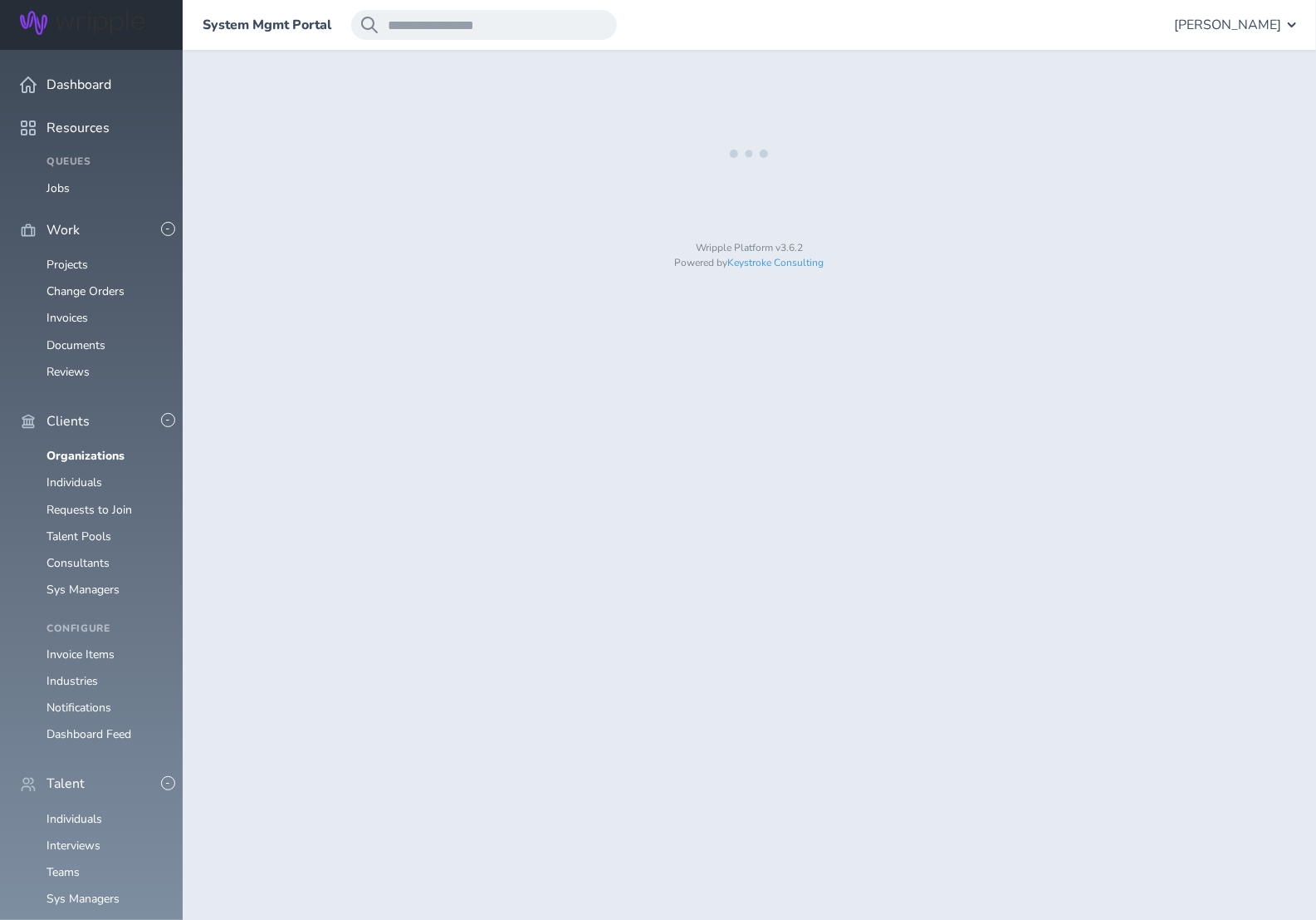
select select "*********"
select select "*"
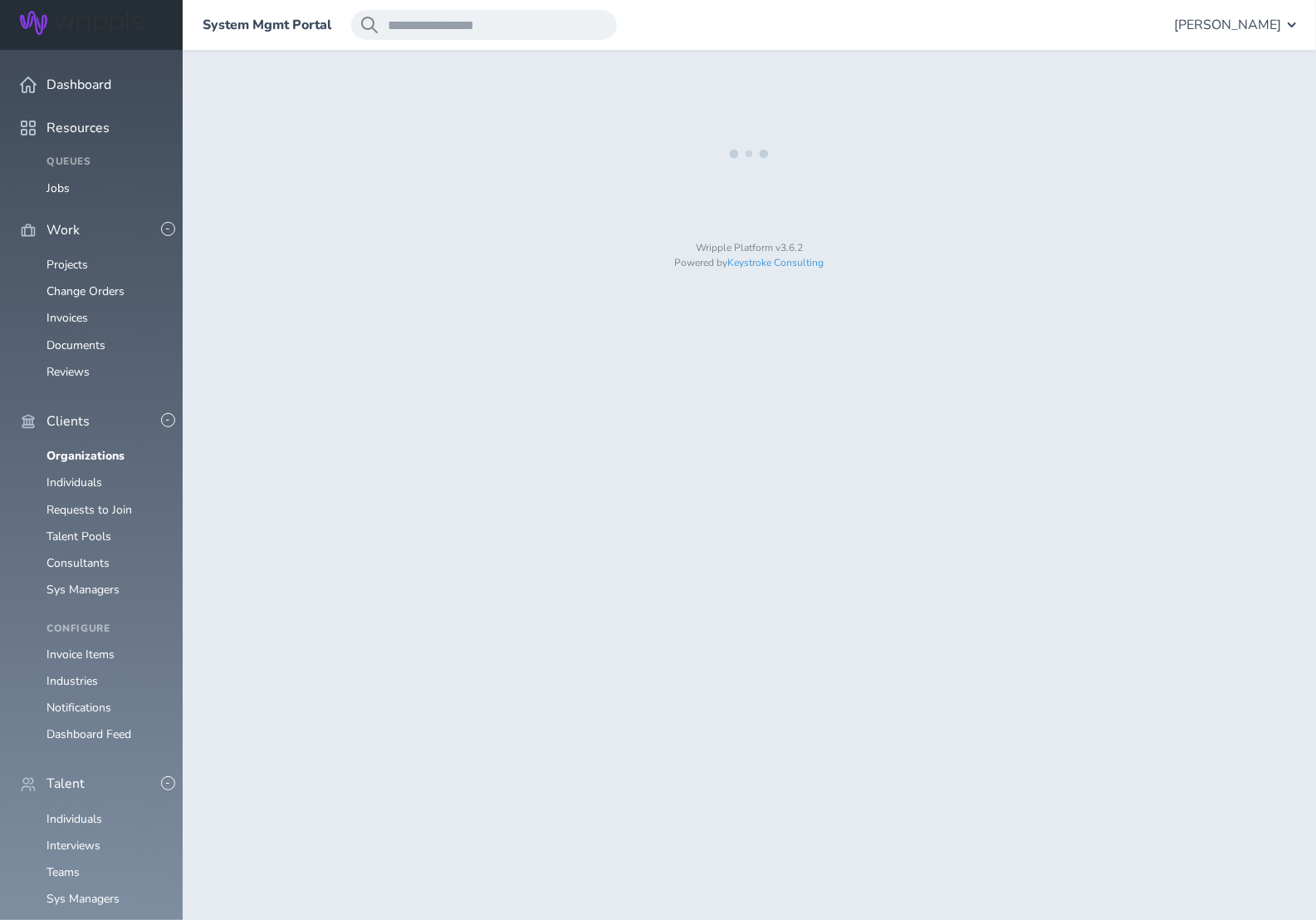
select select "**"
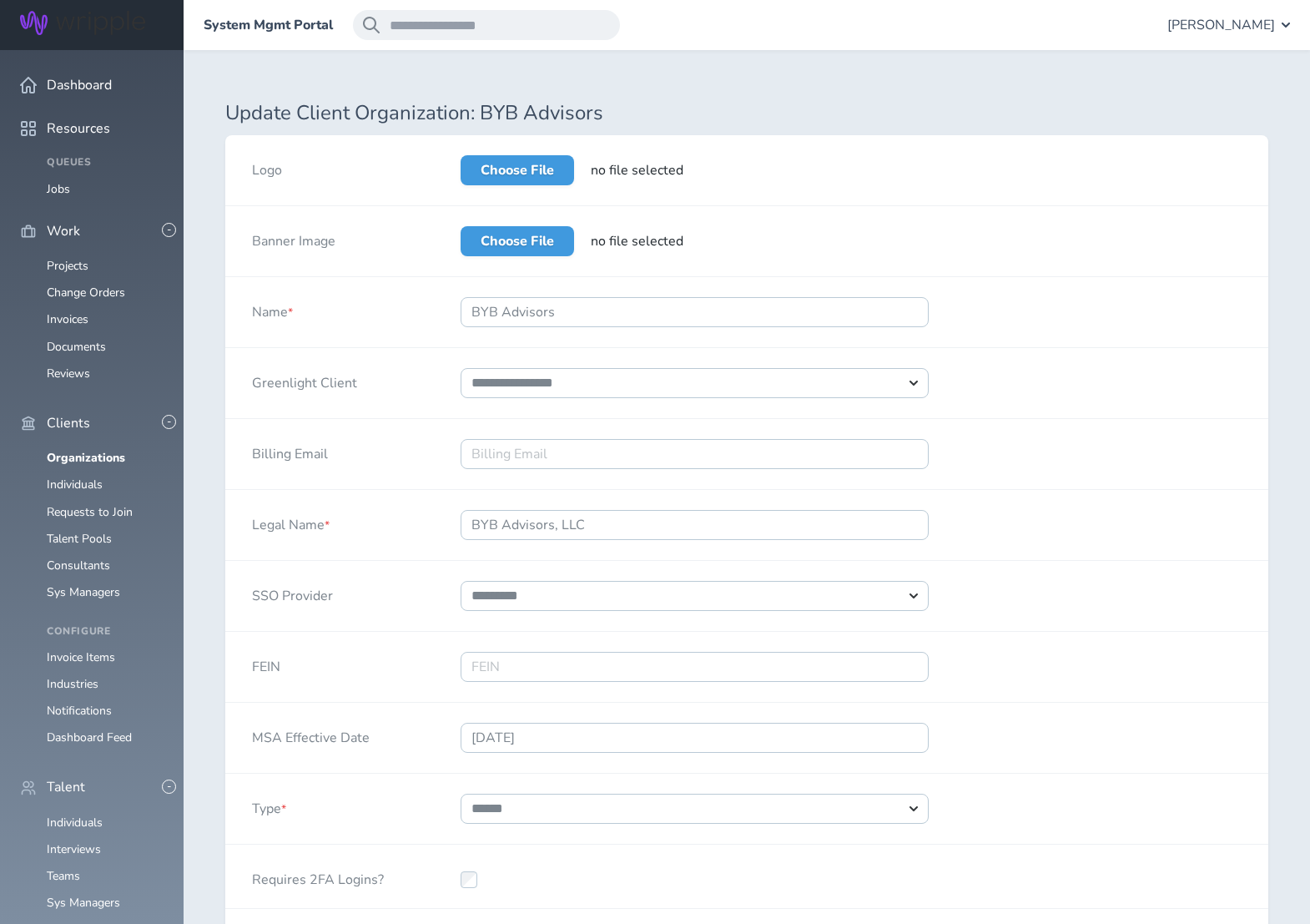
select select
select select "****"
select select "*"
select select "**"
drag, startPoint x: 534, startPoint y: 162, endPoint x: 532, endPoint y: 185, distance: 23.1
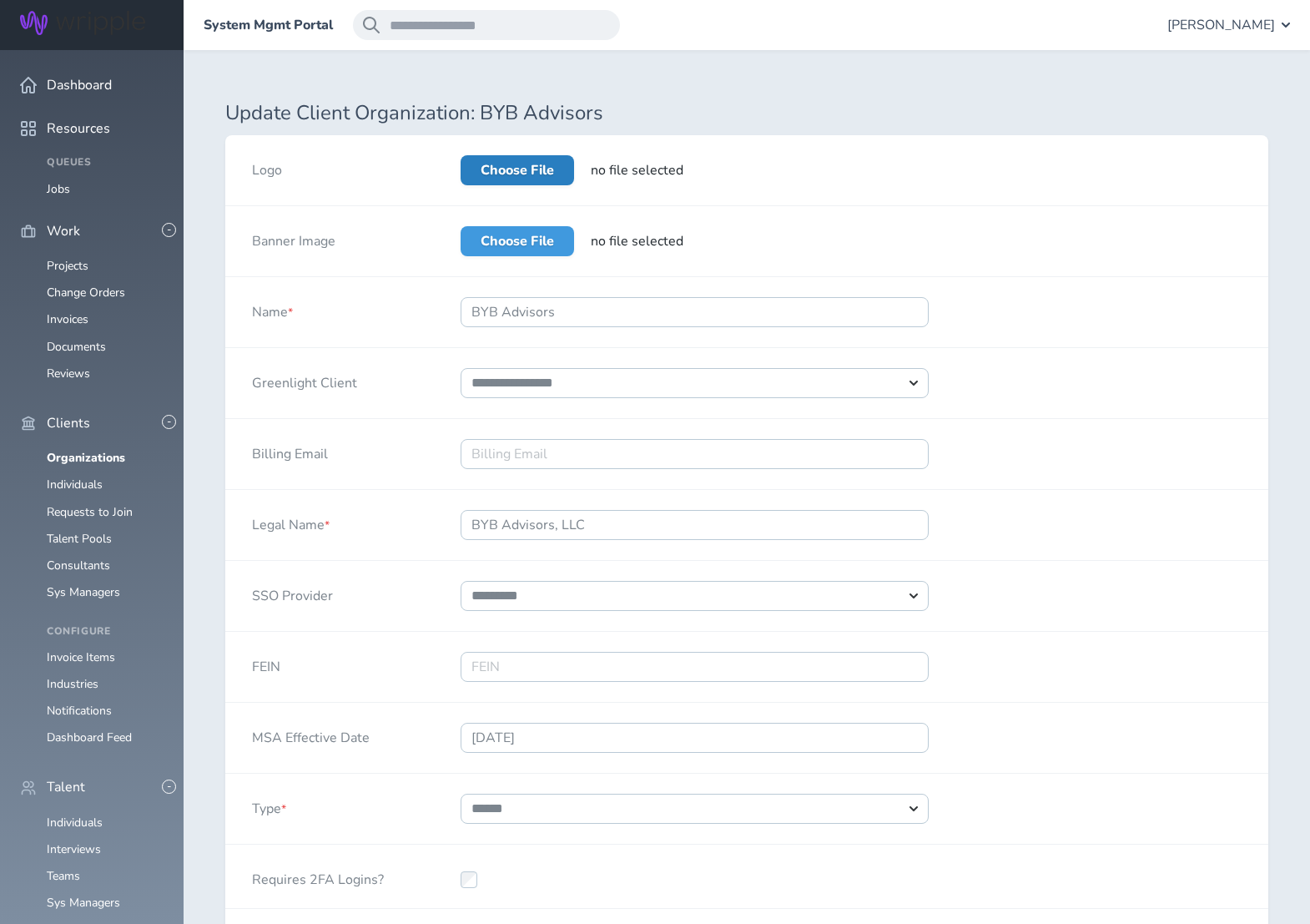
click at [535, 162] on label "Choose File" at bounding box center [517, 171] width 113 height 30
click at [479, 170] on label "Choose File" at bounding box center [517, 171] width 113 height 30
click at [461, 155] on input "Choose File" at bounding box center [461, 155] width 0 height 0
type input "**********"
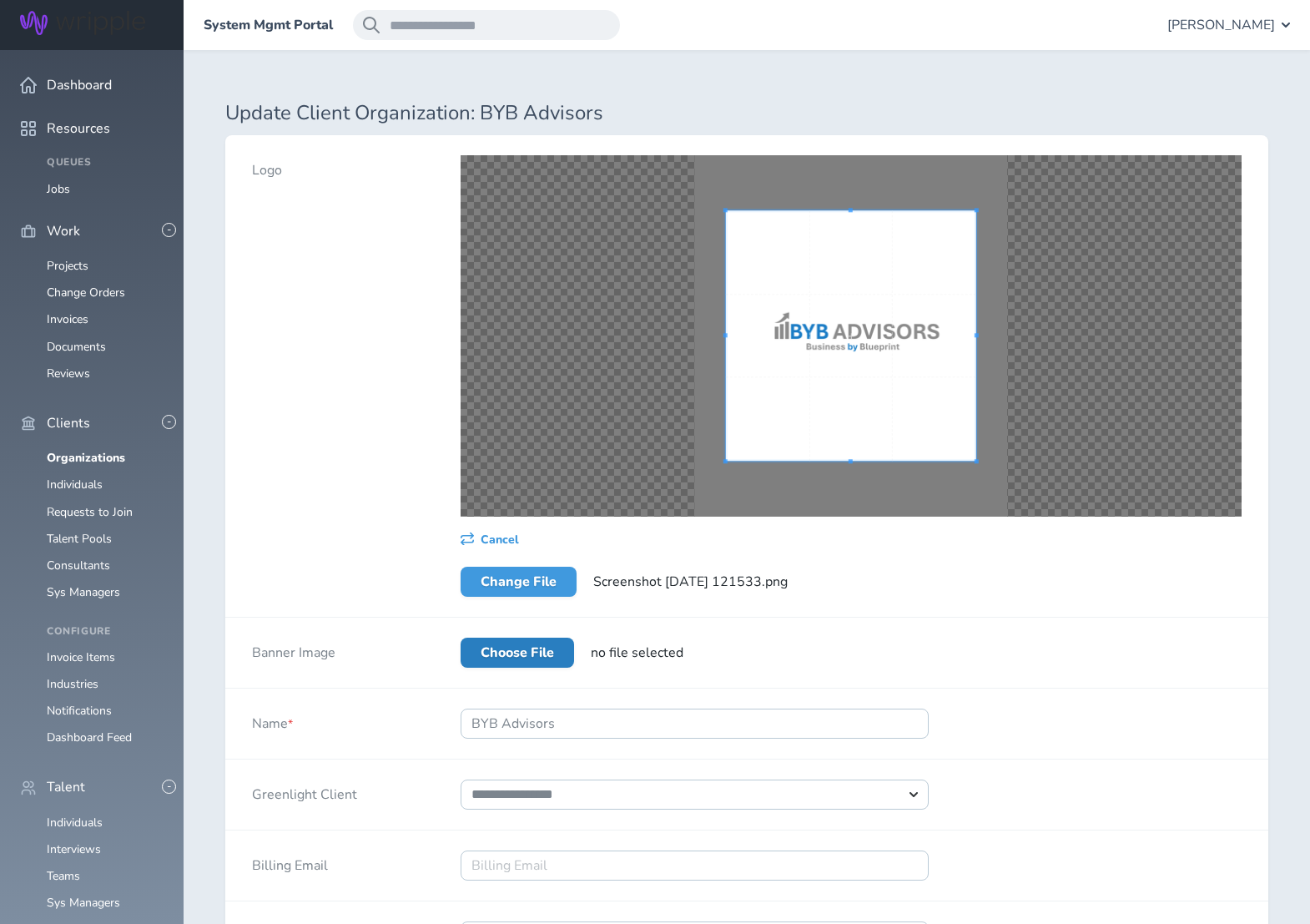
click at [522, 653] on label "Choose File" at bounding box center [517, 653] width 113 height 30
click at [461, 637] on input "Choose File" at bounding box center [461, 637] width 0 height 0
type input "**********"
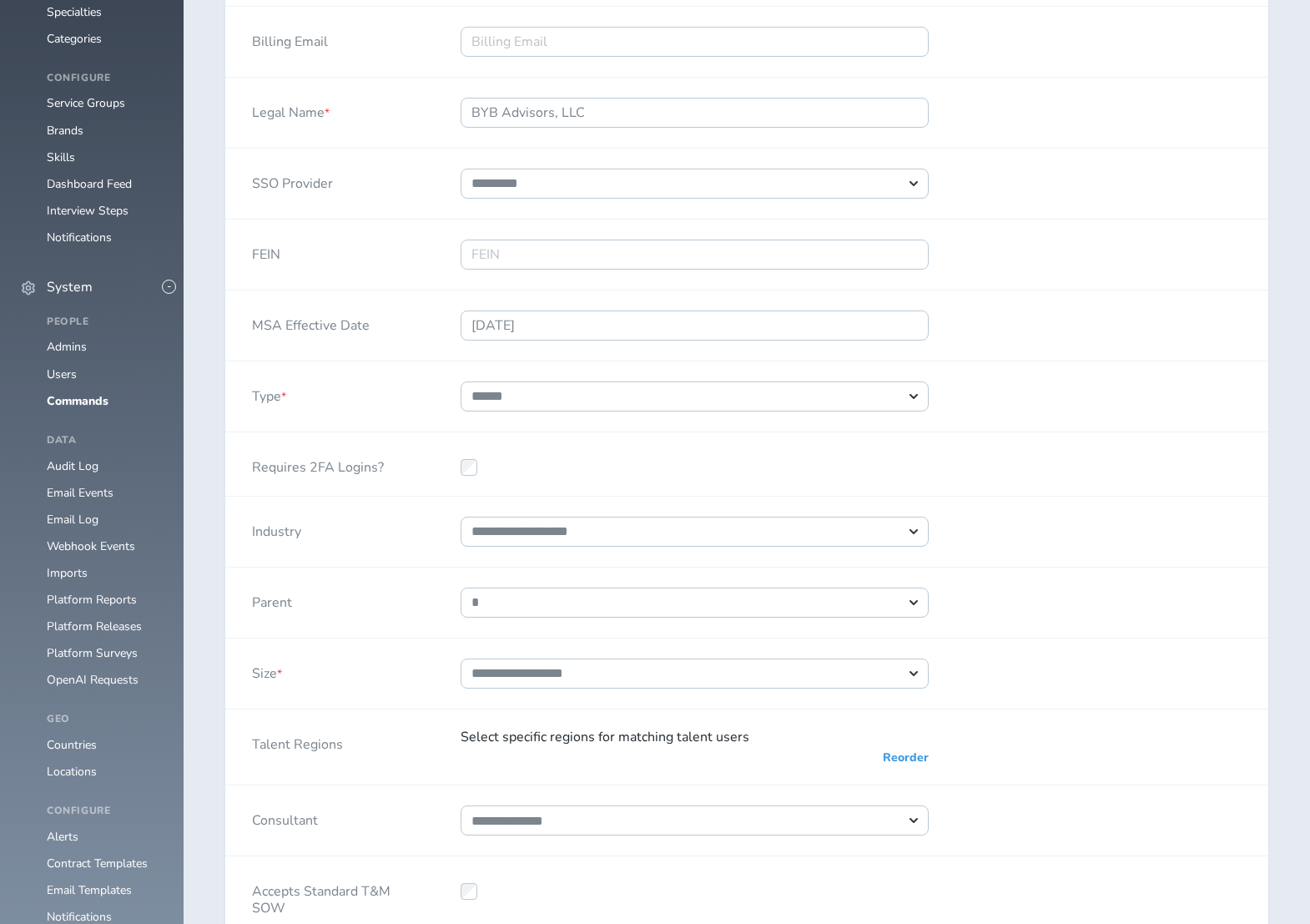
scroll to position [1238, 0]
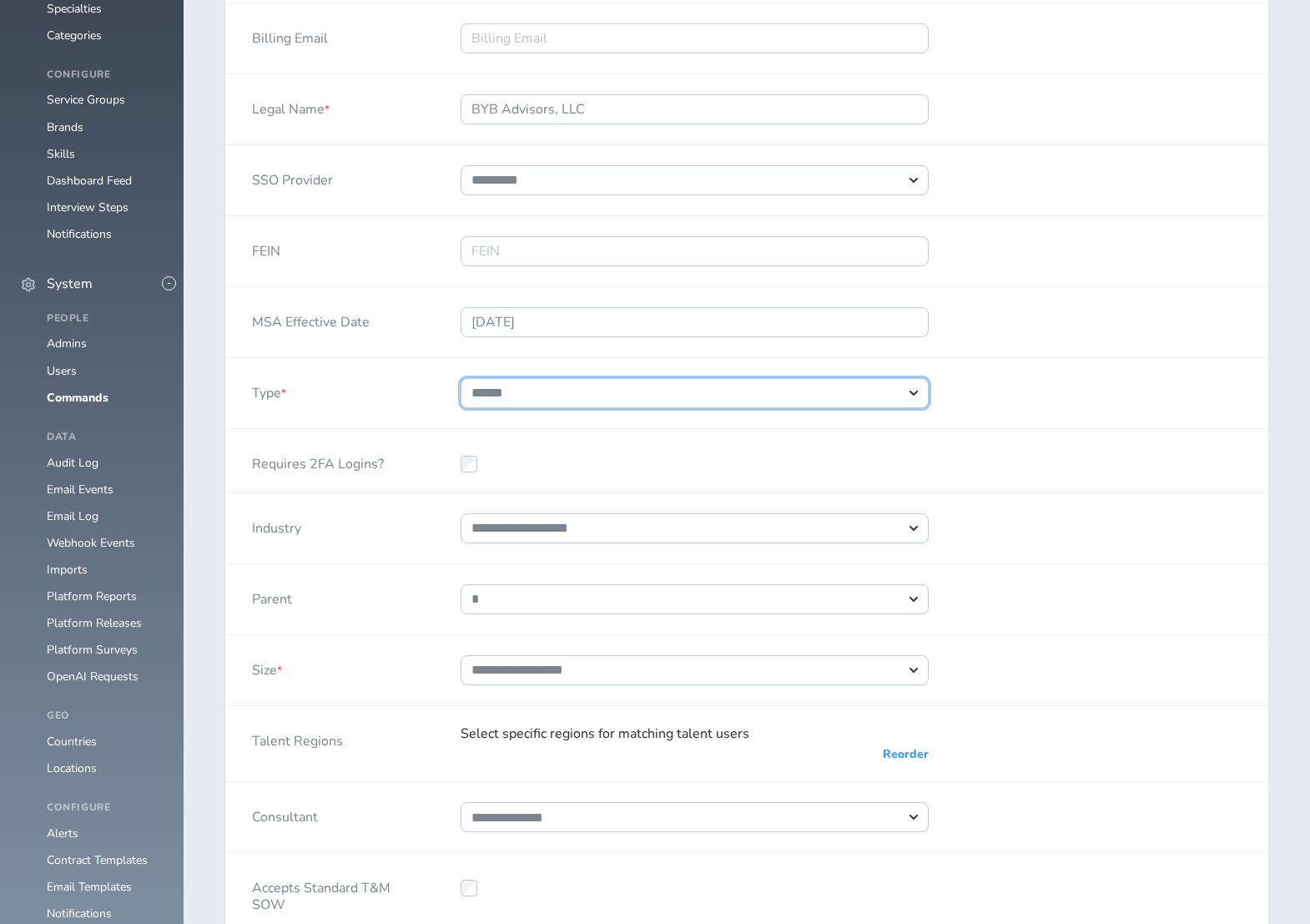
click at [914, 389] on select "**********" at bounding box center [695, 393] width 468 height 30
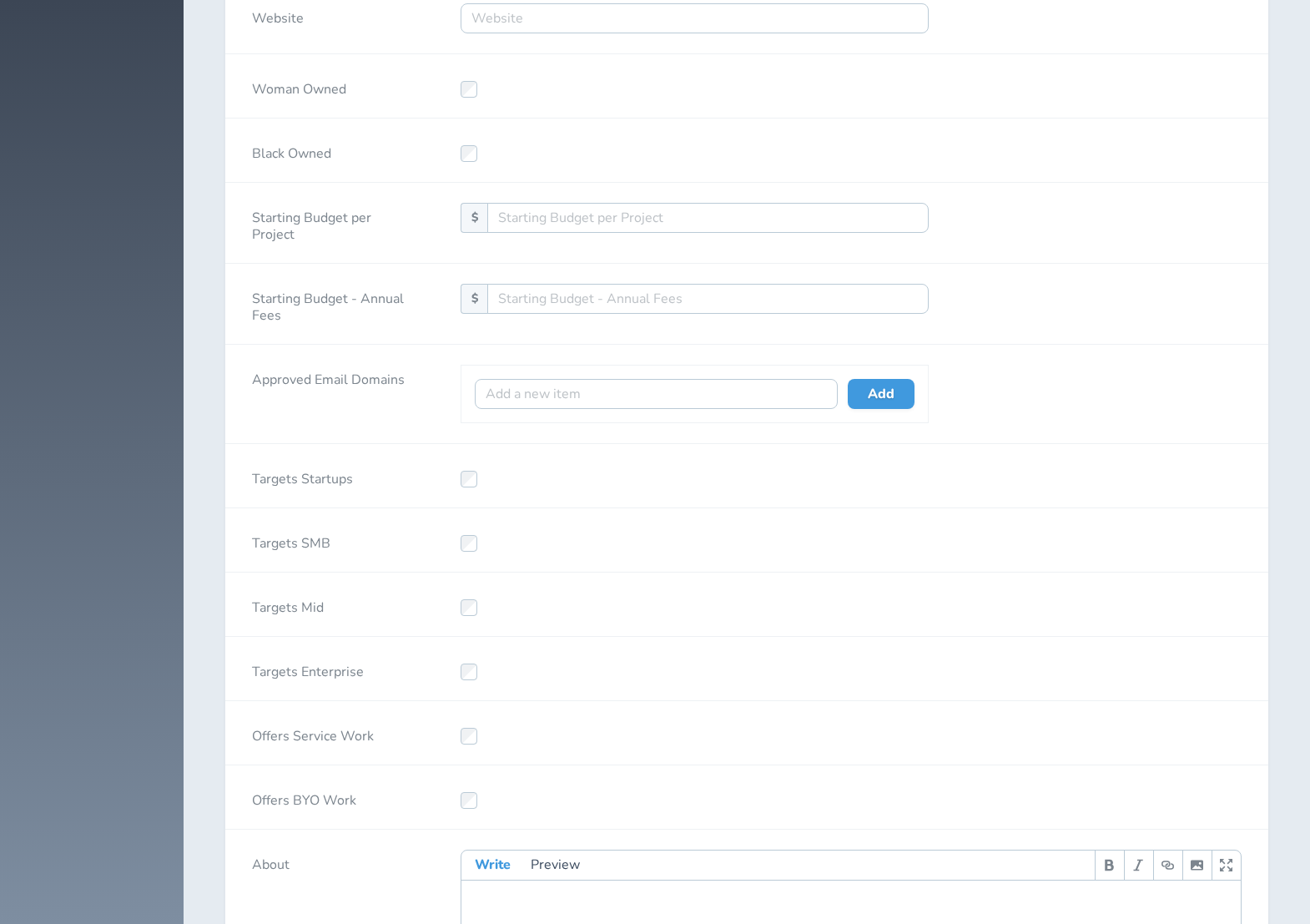
scroll to position [3521, 0]
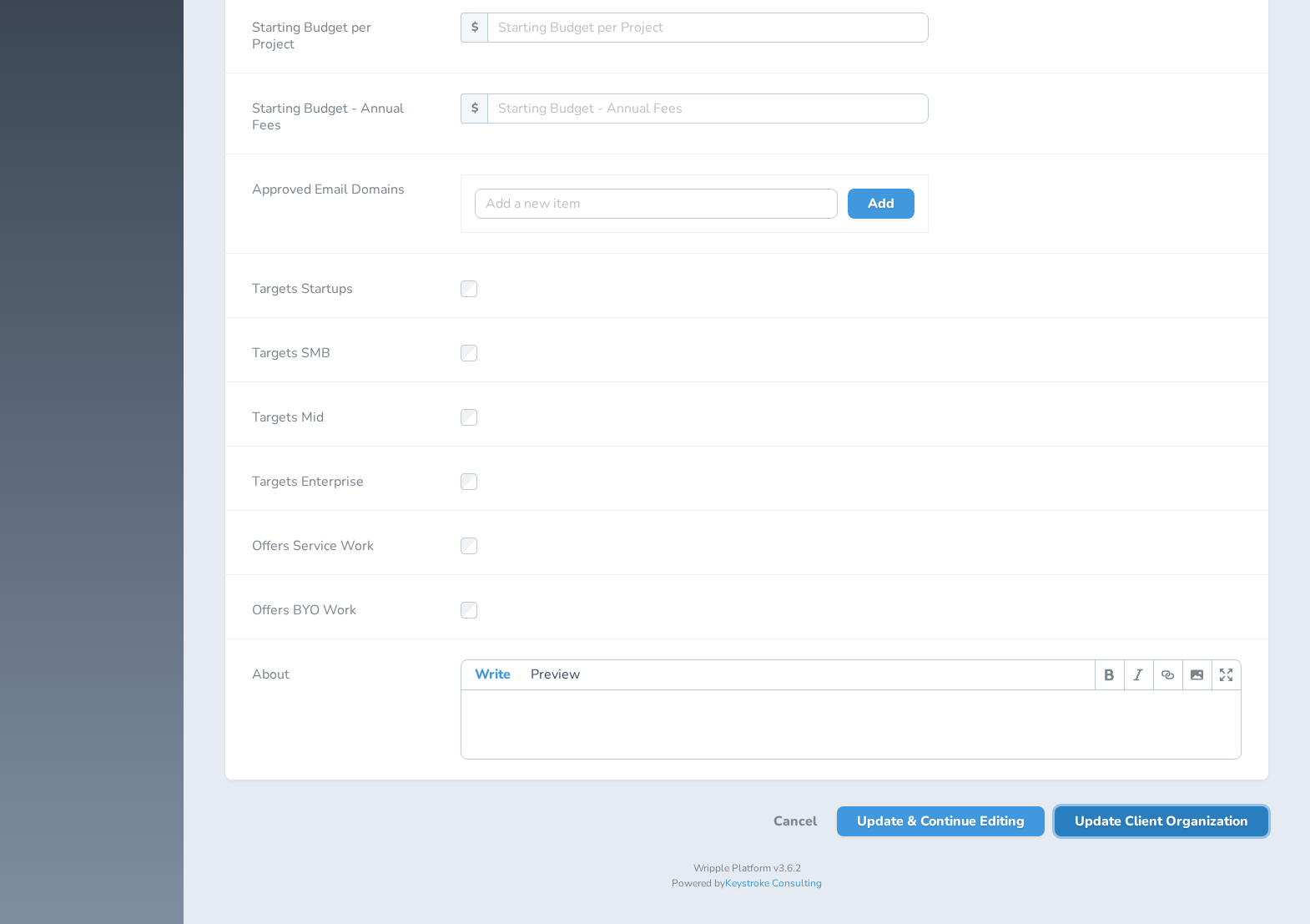
click at [1181, 823] on span "Update Client Organization" at bounding box center [1162, 821] width 173 height 30
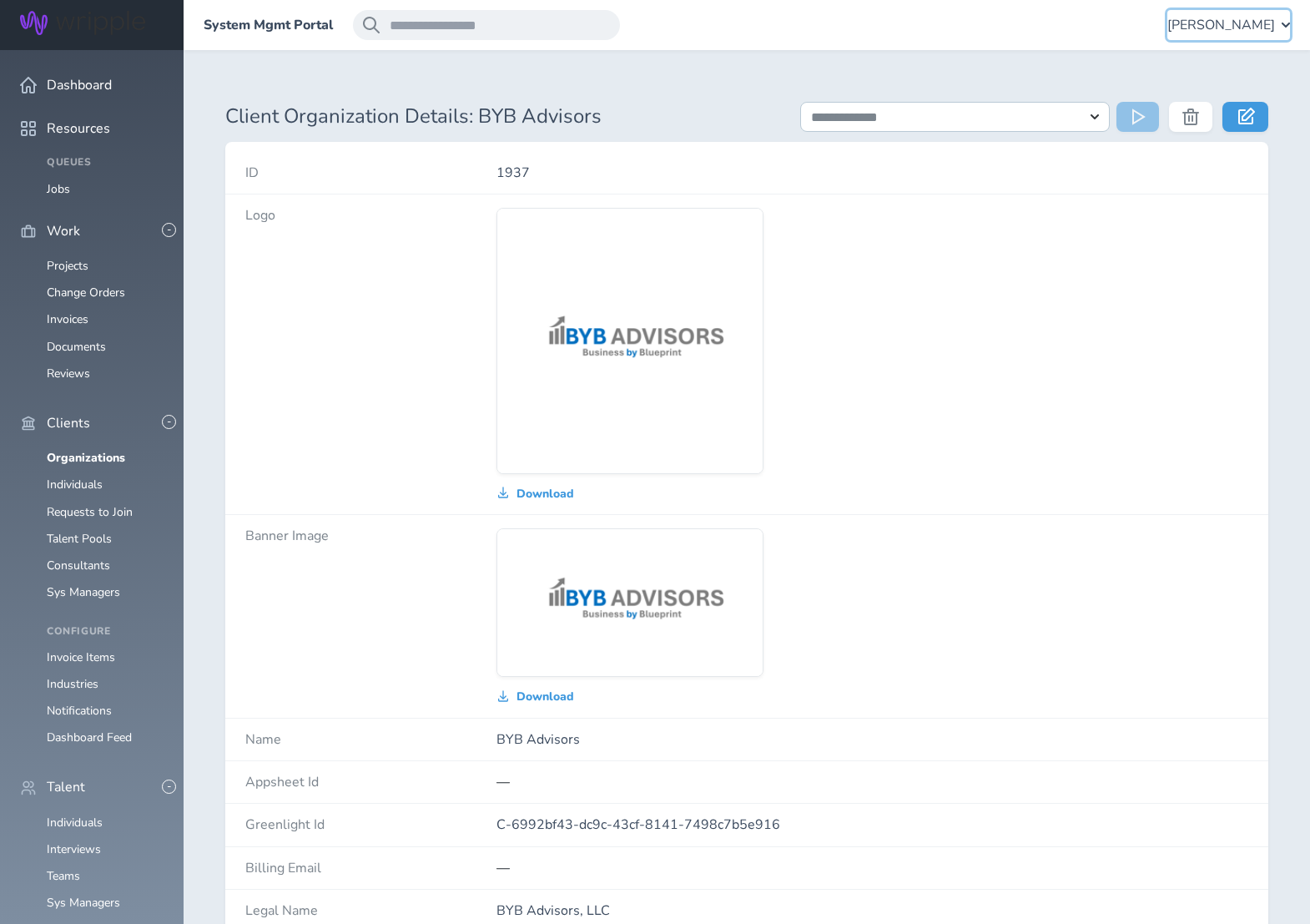
click at [1214, 31] on span "[PERSON_NAME]" at bounding box center [1222, 25] width 108 height 15
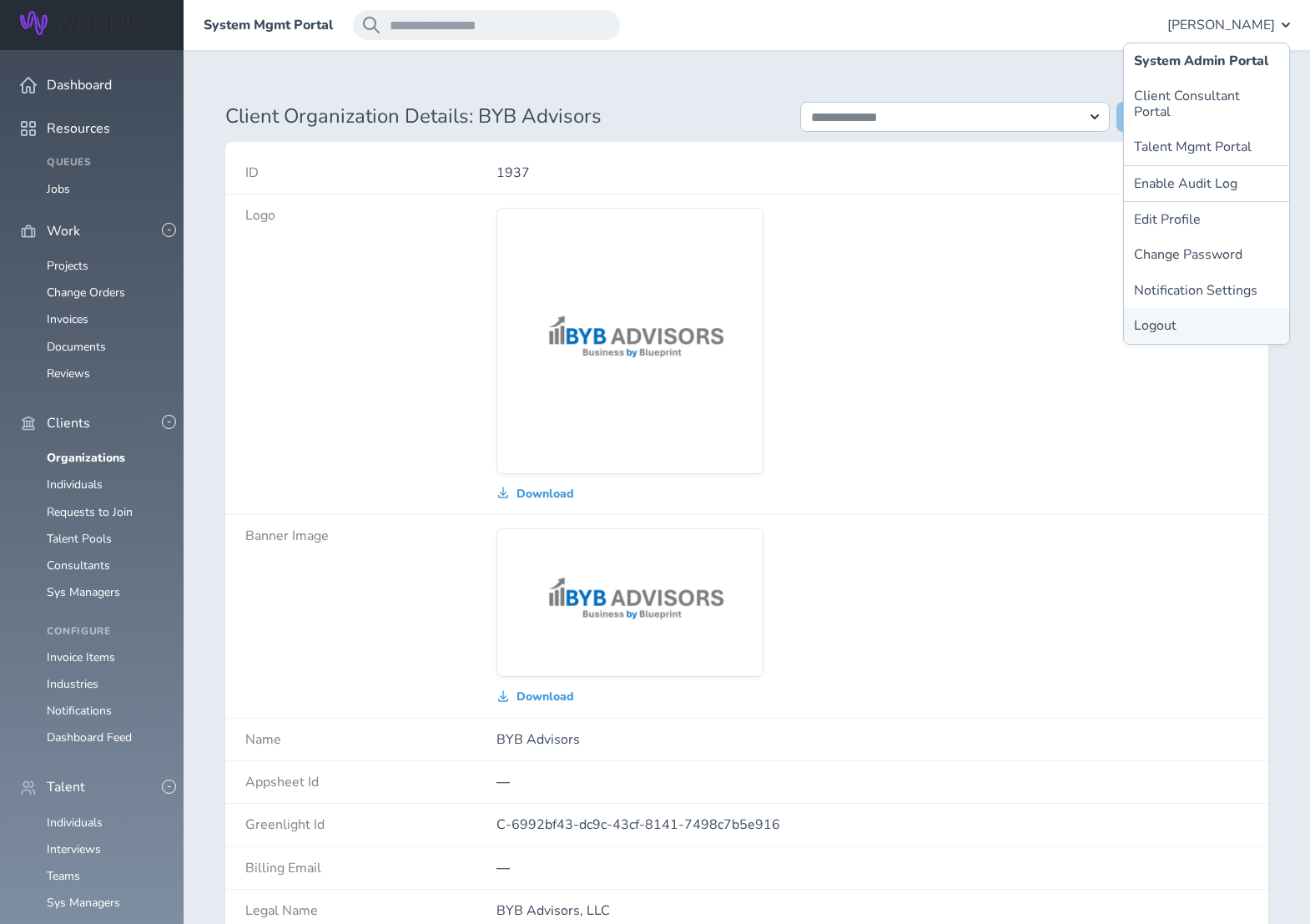
click at [1147, 312] on link "Logout" at bounding box center [1206, 325] width 165 height 35
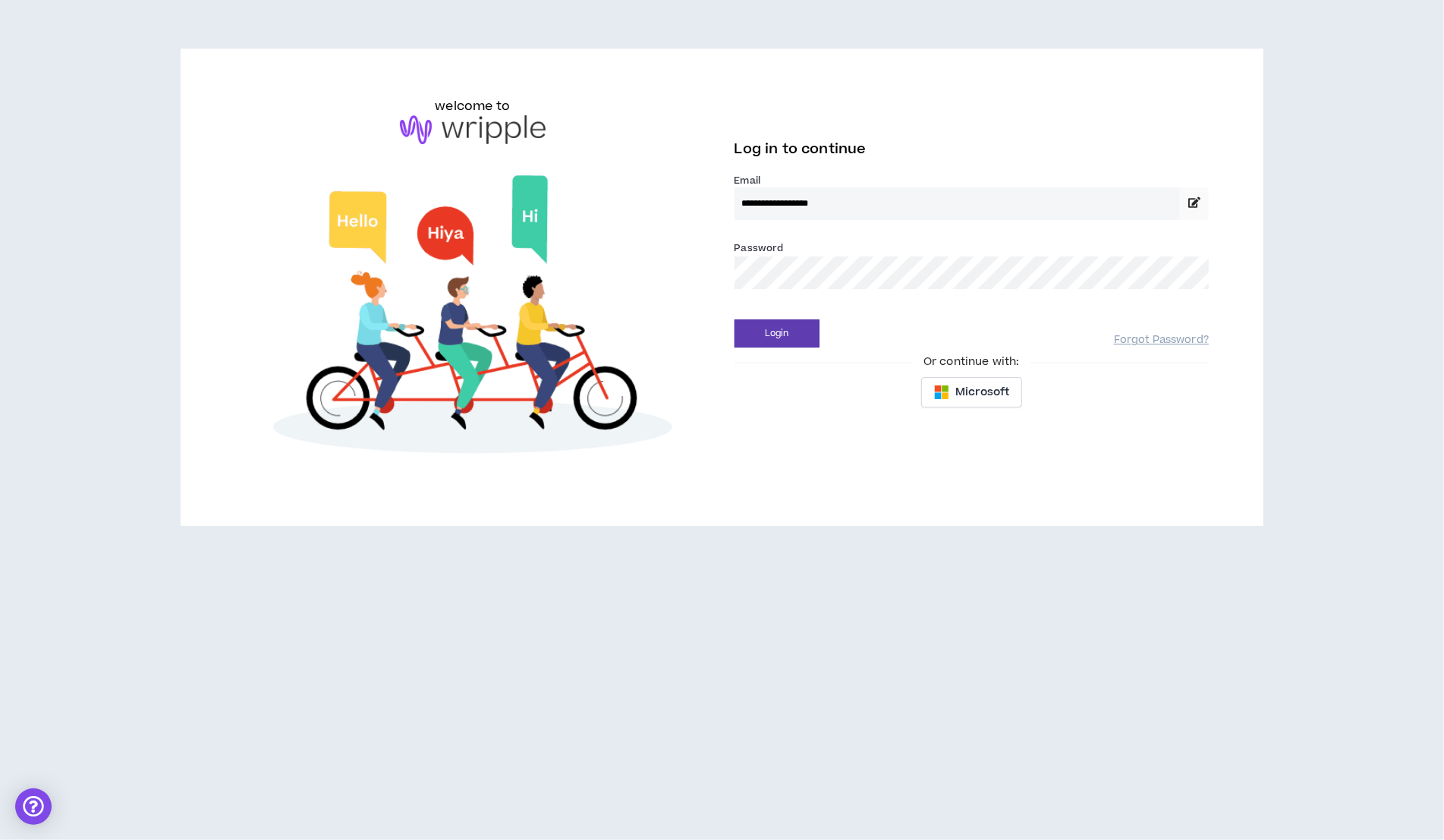
click at [778, 351] on div "**********" at bounding box center [972, 256] width 499 height 319
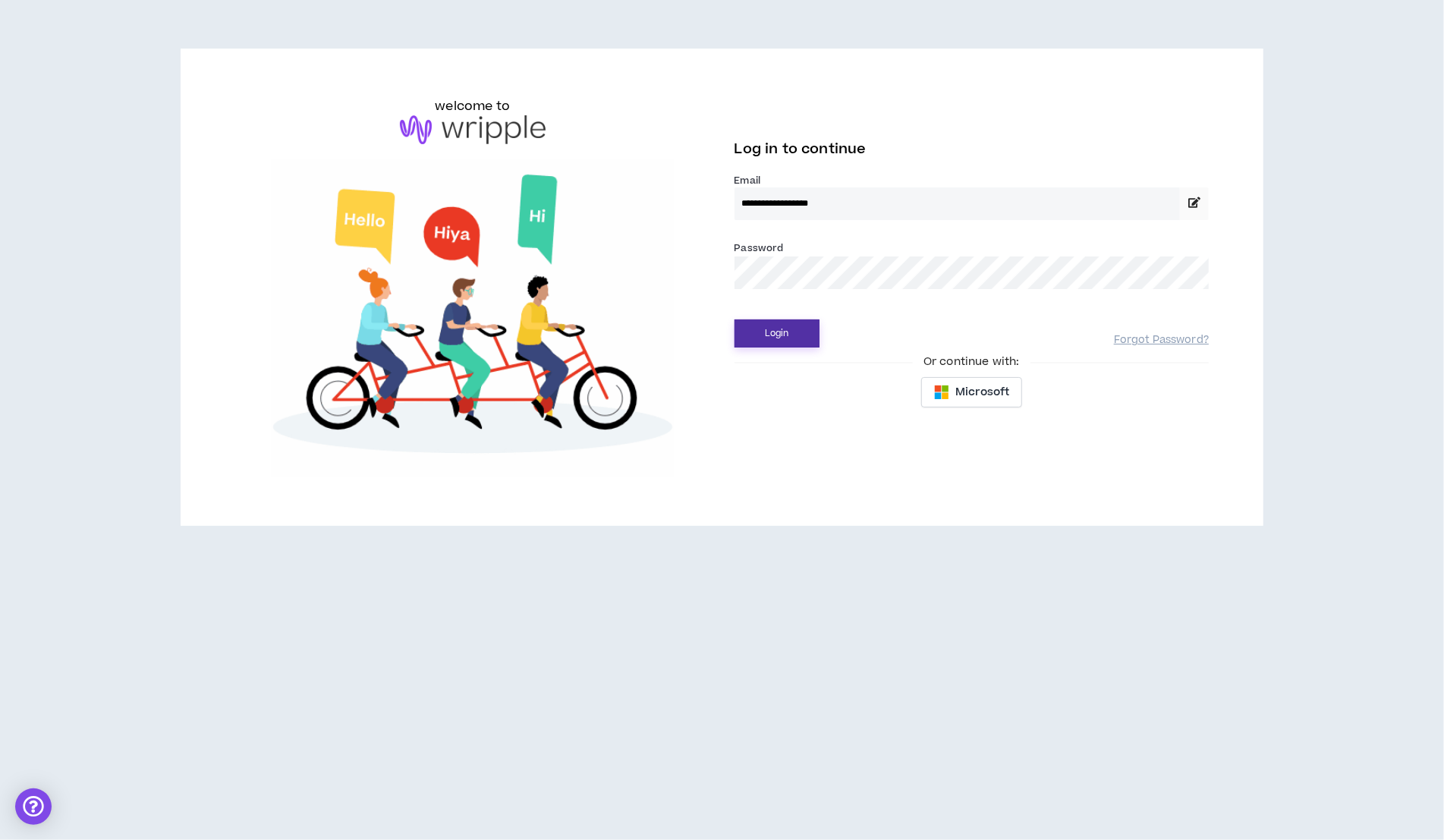
click at [775, 331] on button "Login" at bounding box center [777, 333] width 85 height 28
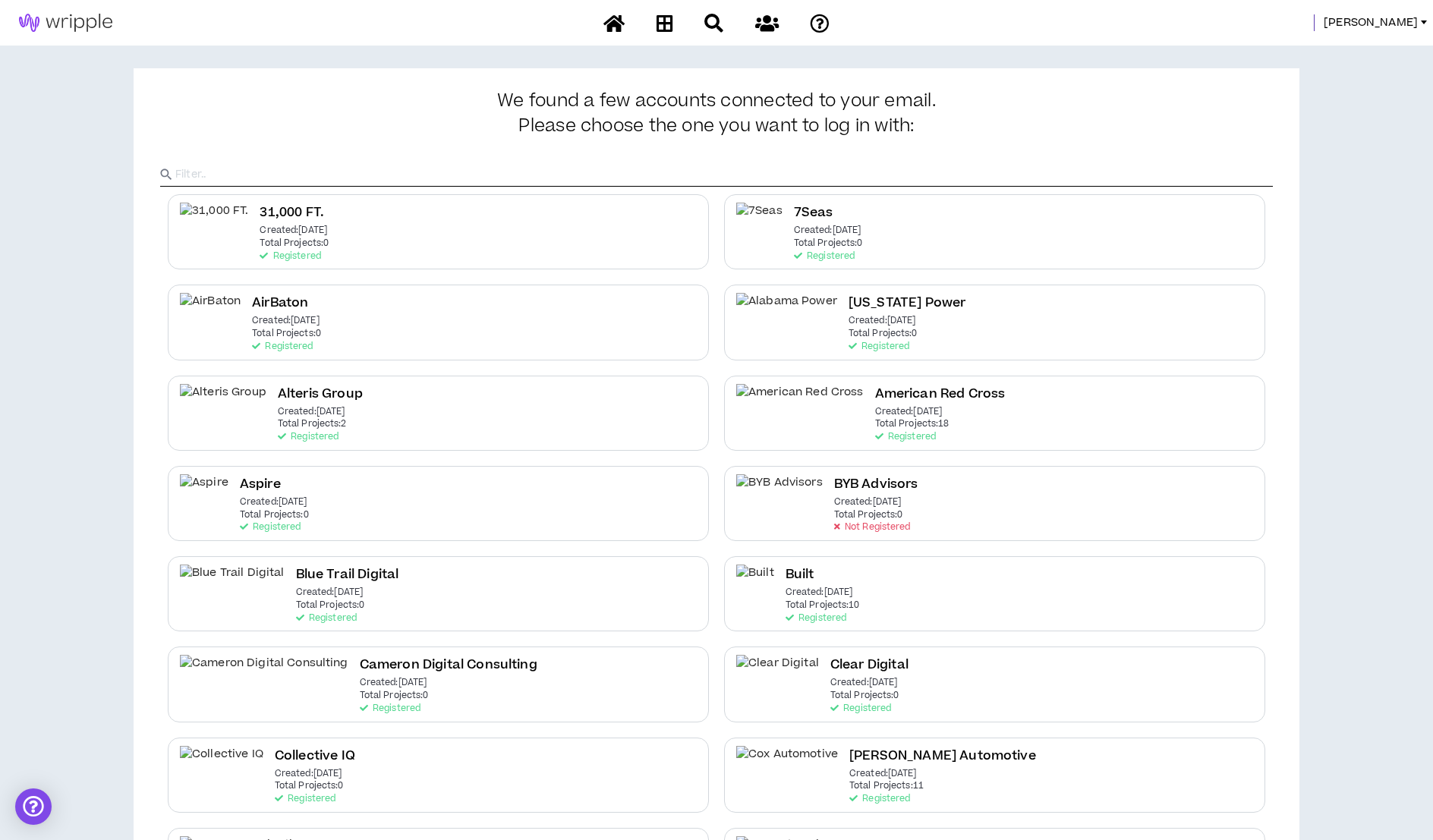
click at [1073, 39] on div "[PERSON_NAME]" at bounding box center [716, 23] width 1433 height 45
click at [1202, 24] on span "[PERSON_NAME]" at bounding box center [1370, 23] width 94 height 17
click at [1202, 53] on link "System Admin Portal" at bounding box center [1354, 52] width 137 height 23
click at [352, 169] on input "text" at bounding box center [723, 174] width 1097 height 23
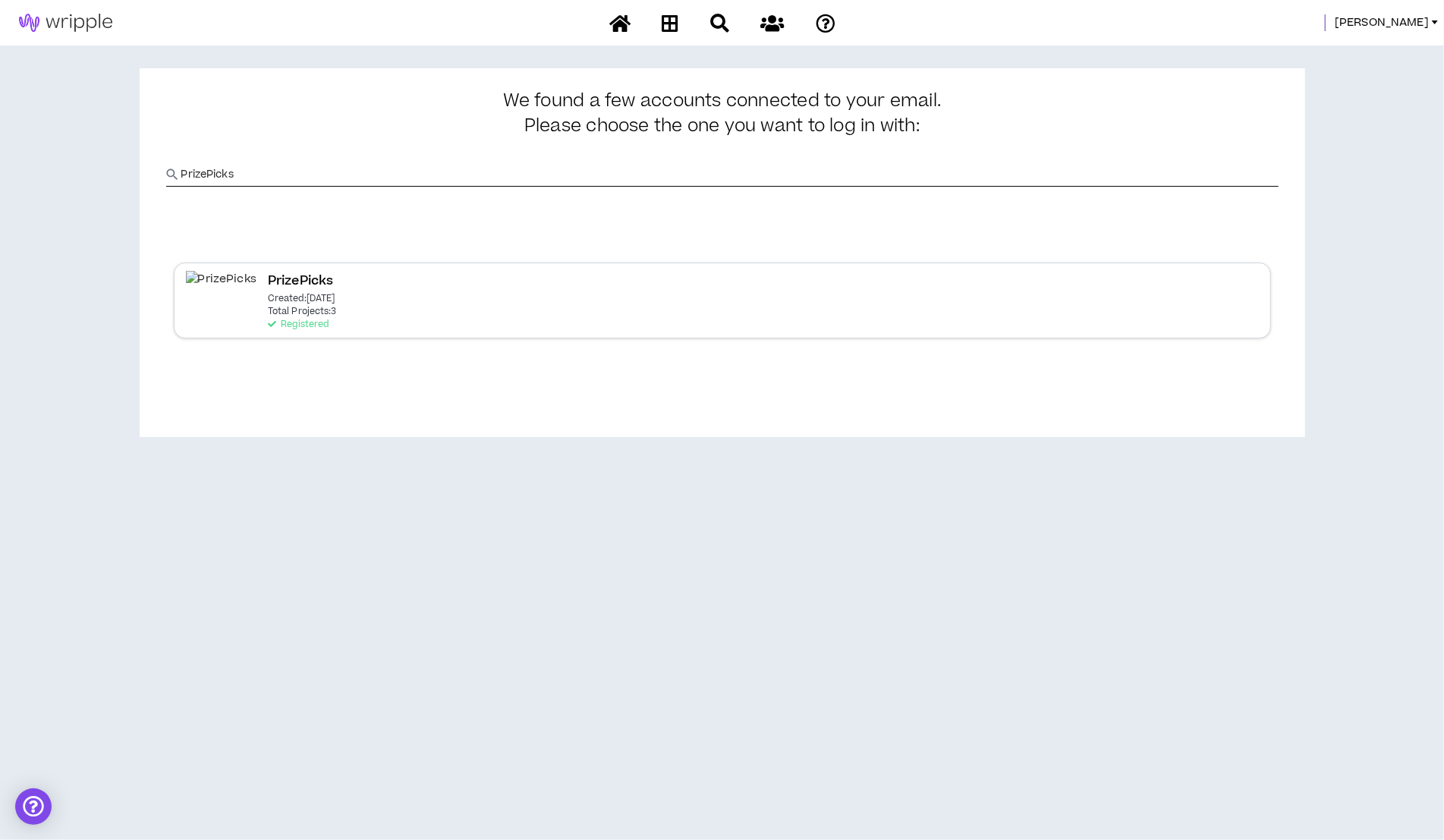
type input "PrizePicks"
click at [268, 273] on h2 "PrizePicks" at bounding box center [300, 281] width 66 height 20
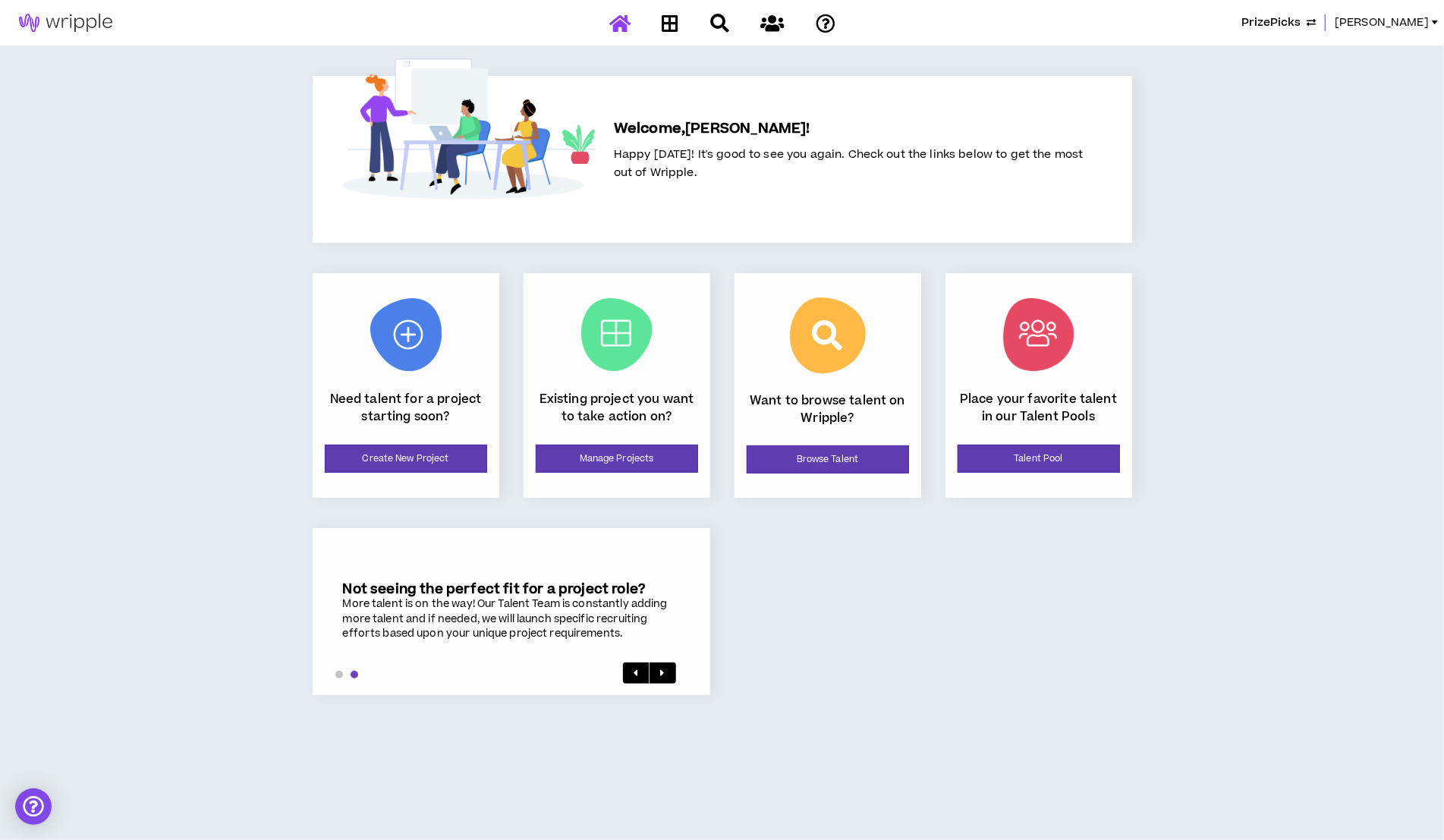
click at [253, 374] on div "PrizePicks Amanda Welcome, Amanda ! Happy Wednesday! It's good to see you again…" at bounding box center [722, 420] width 1444 height 840
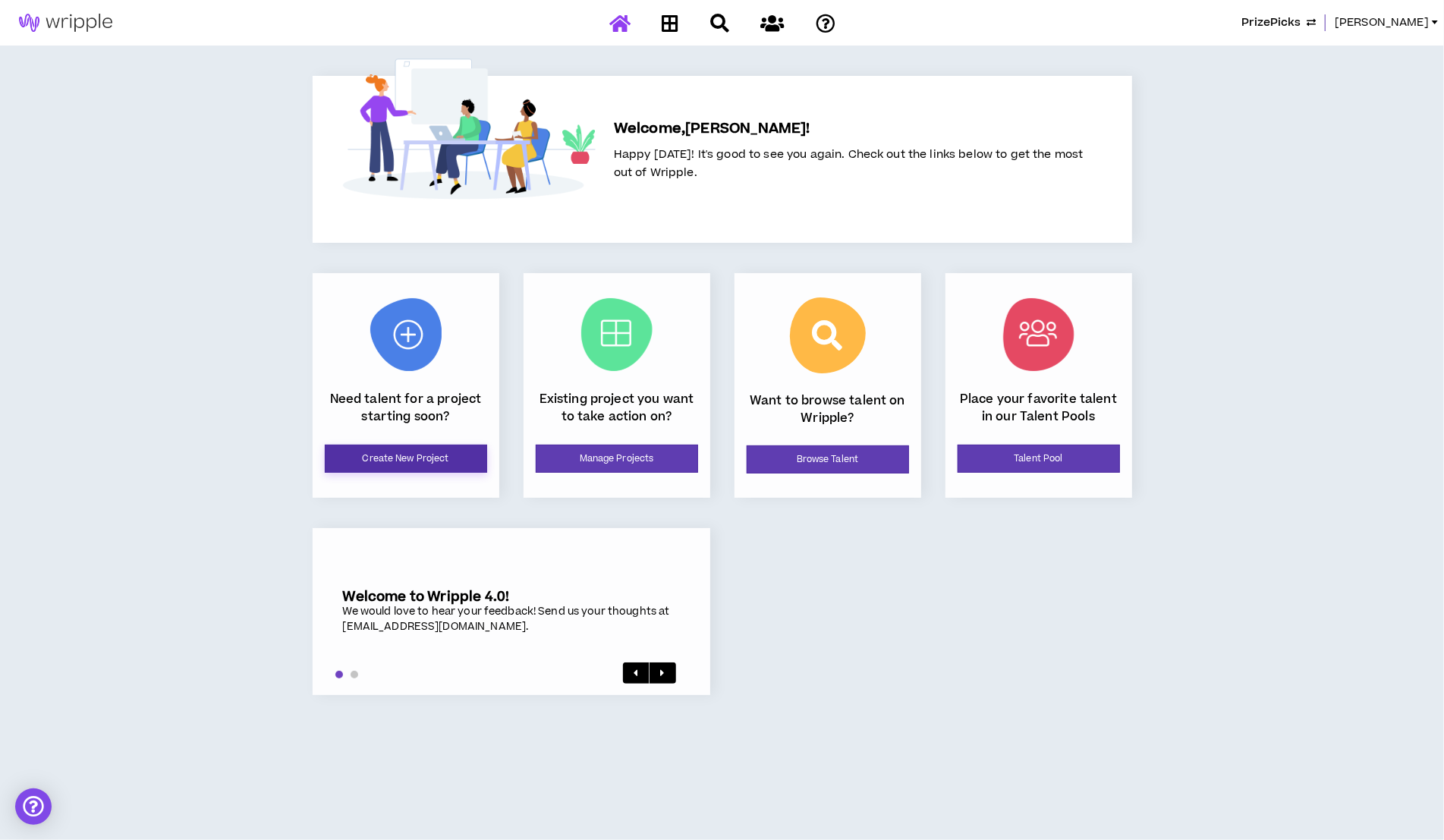
click at [429, 466] on link "Create New Project" at bounding box center [406, 459] width 162 height 28
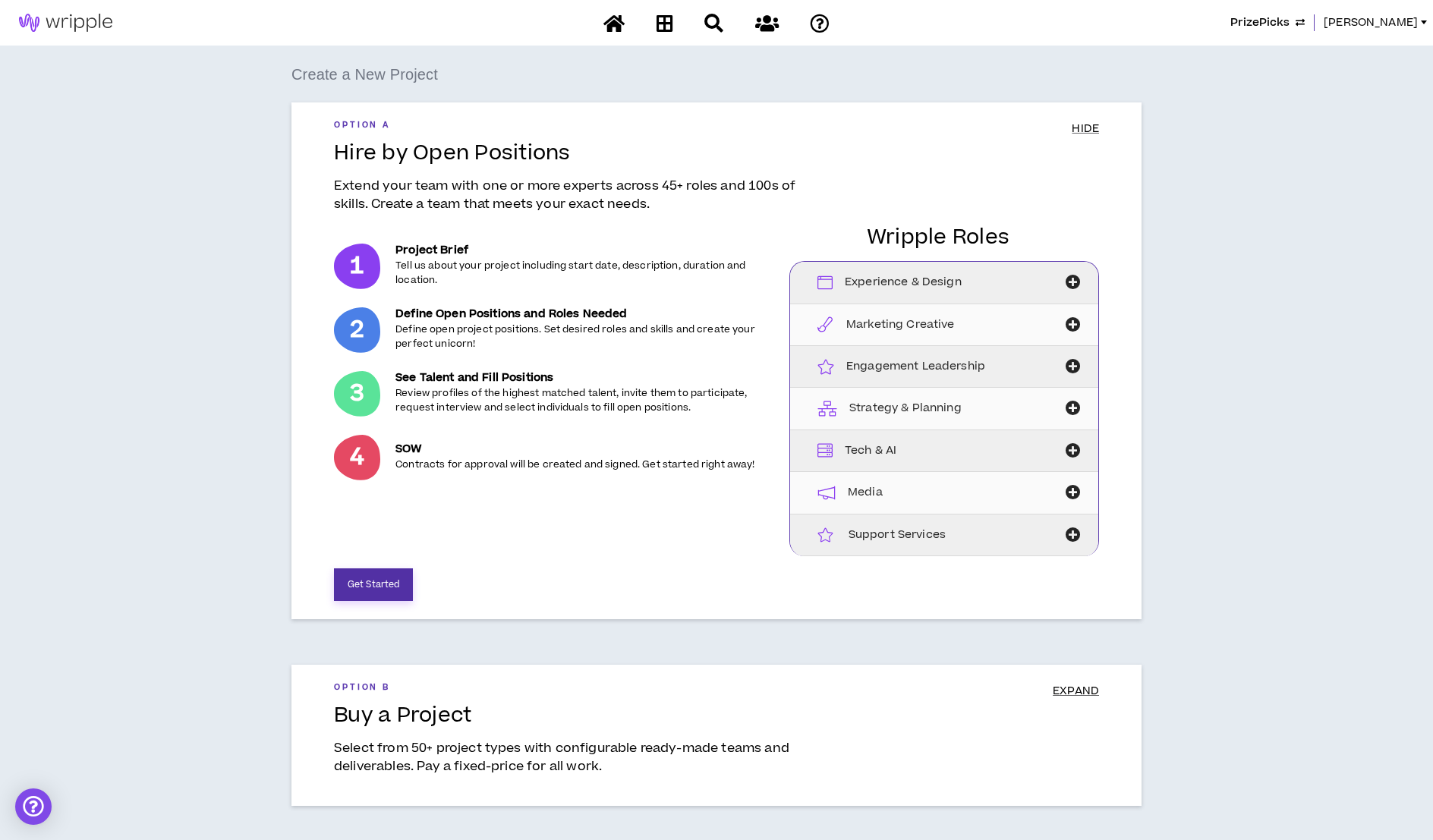
click at [397, 571] on button "Get Started" at bounding box center [373, 584] width 79 height 32
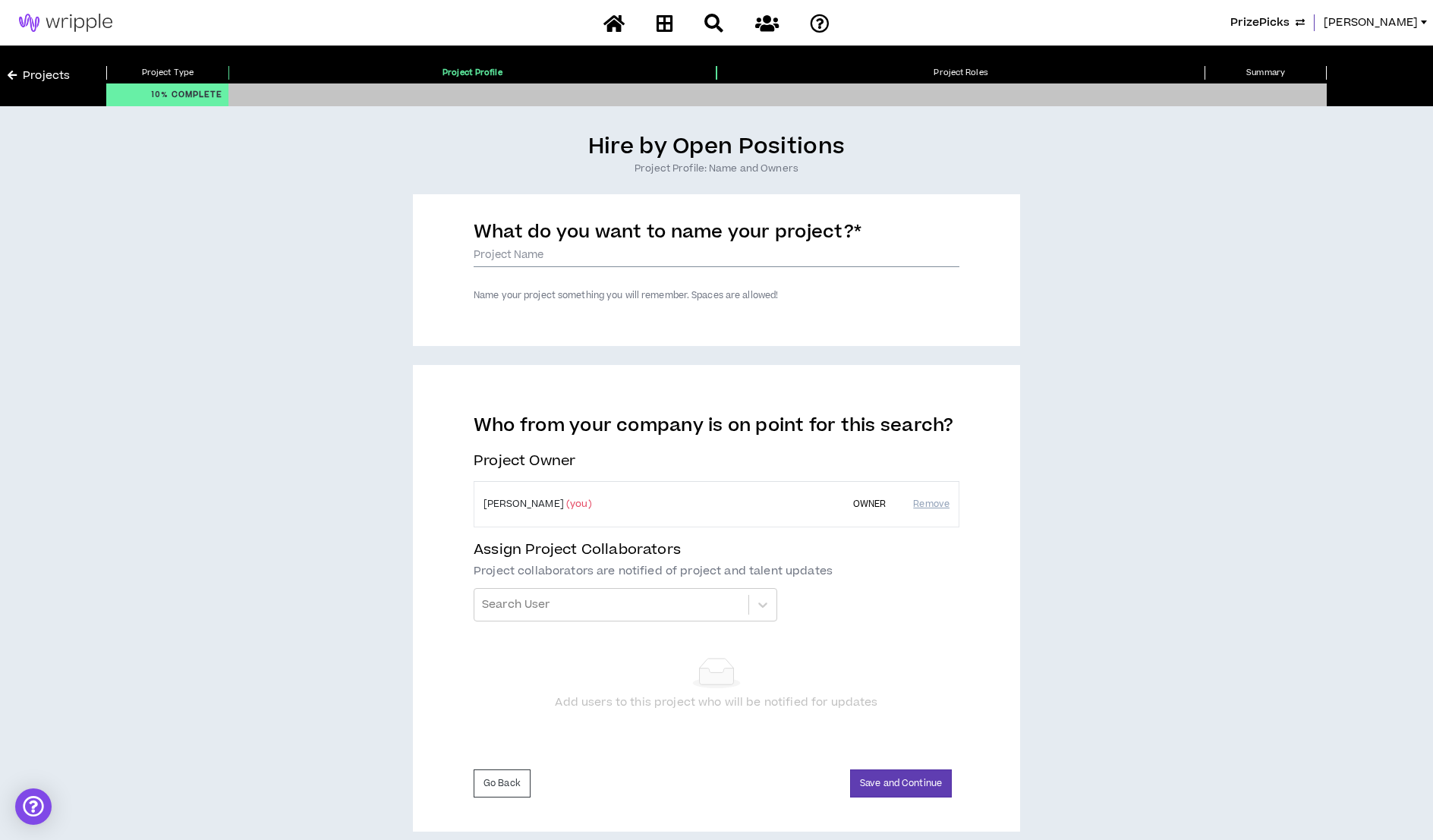
click at [690, 254] on input "What do you want to name your project? *" at bounding box center [716, 256] width 486 height 23
click at [511, 253] on input "What do you want to name your project? *" at bounding box center [716, 256] width 486 height 23
type input "Digital Content Designer"
click at [890, 773] on button "Save and Continue" at bounding box center [900, 783] width 101 height 28
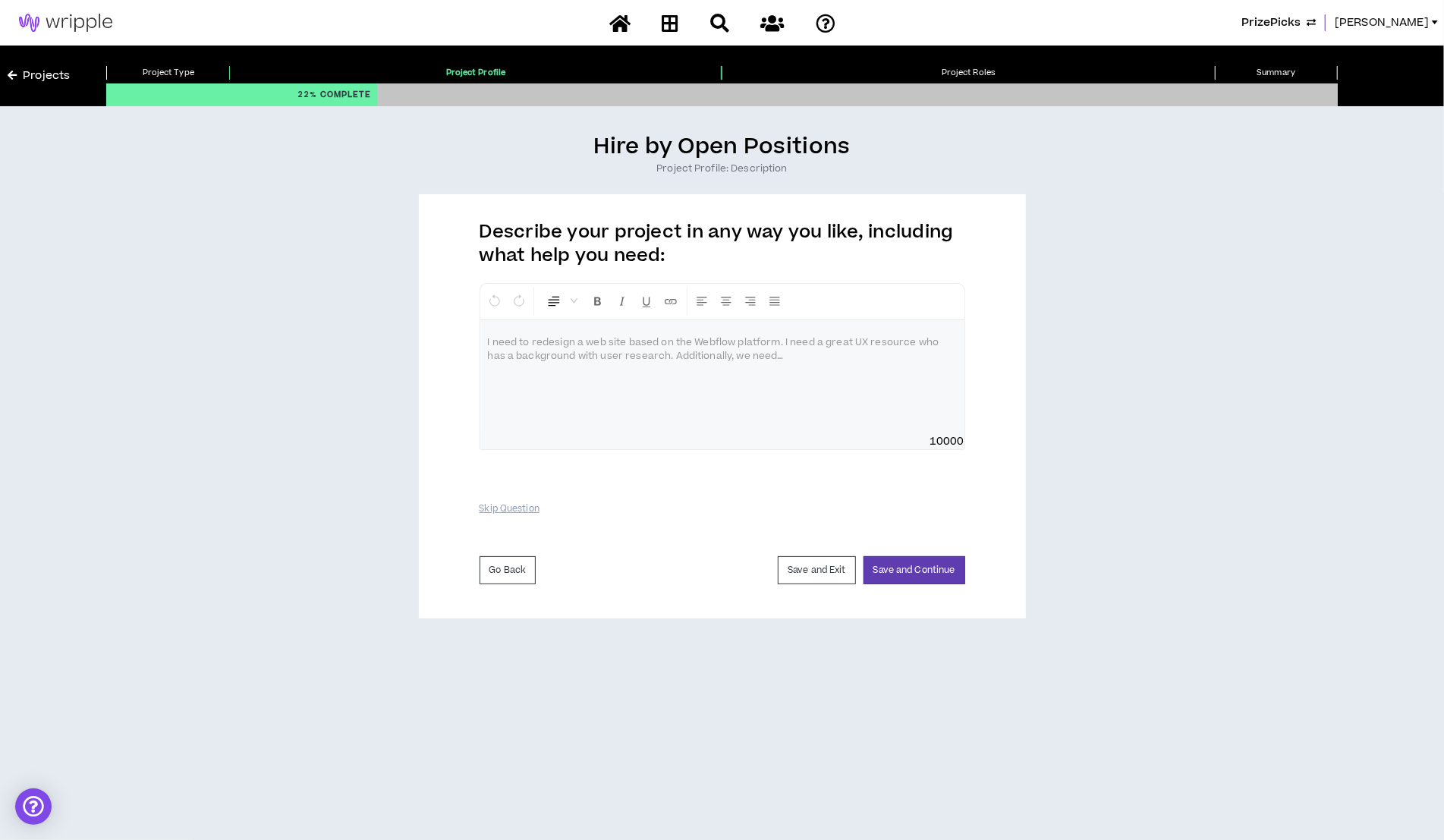
click at [666, 338] on p at bounding box center [722, 342] width 469 height 15
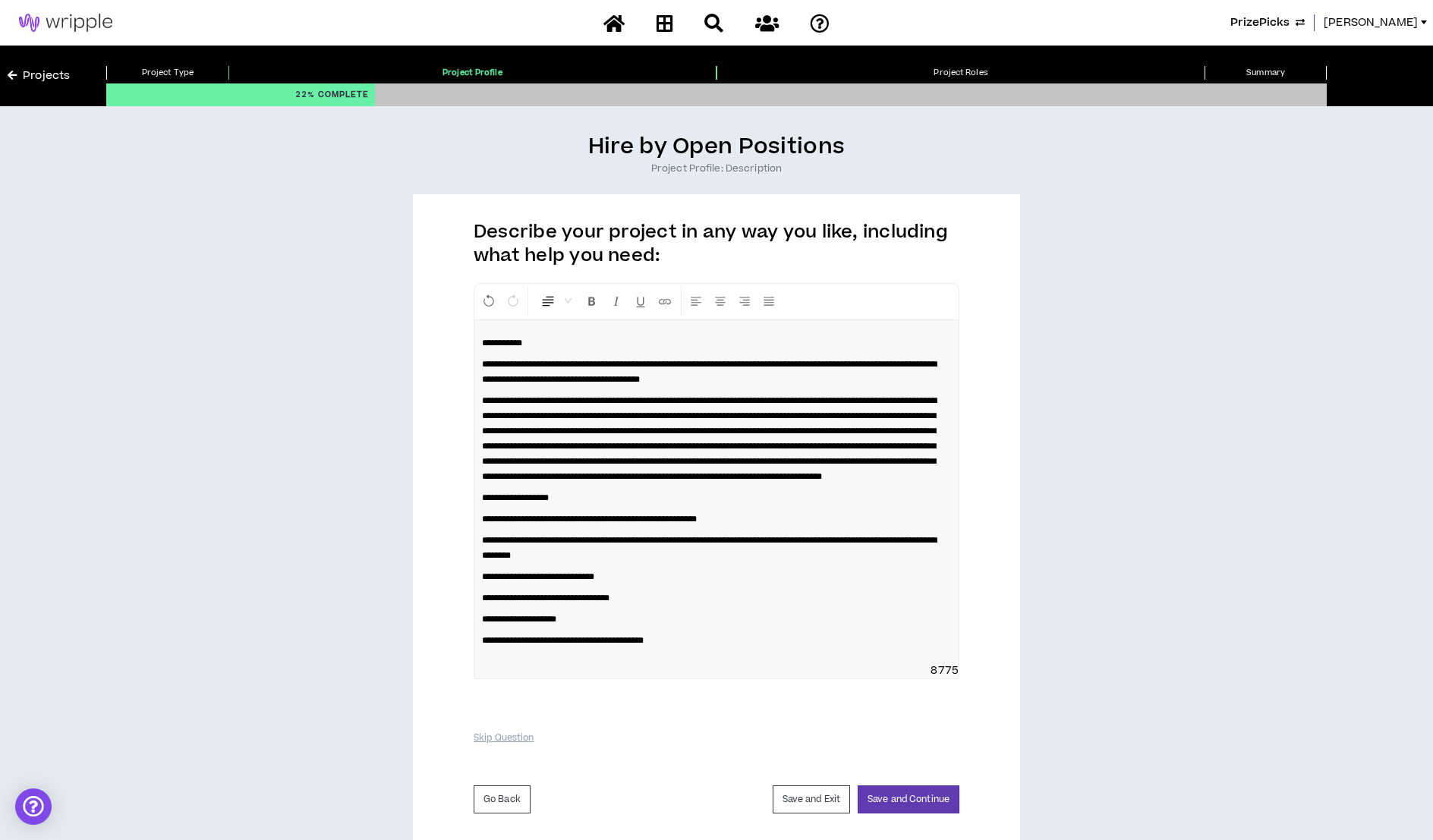
click at [617, 663] on div "**********" at bounding box center [716, 491] width 484 height 342
click at [730, 648] on p "**********" at bounding box center [716, 640] width 469 height 15
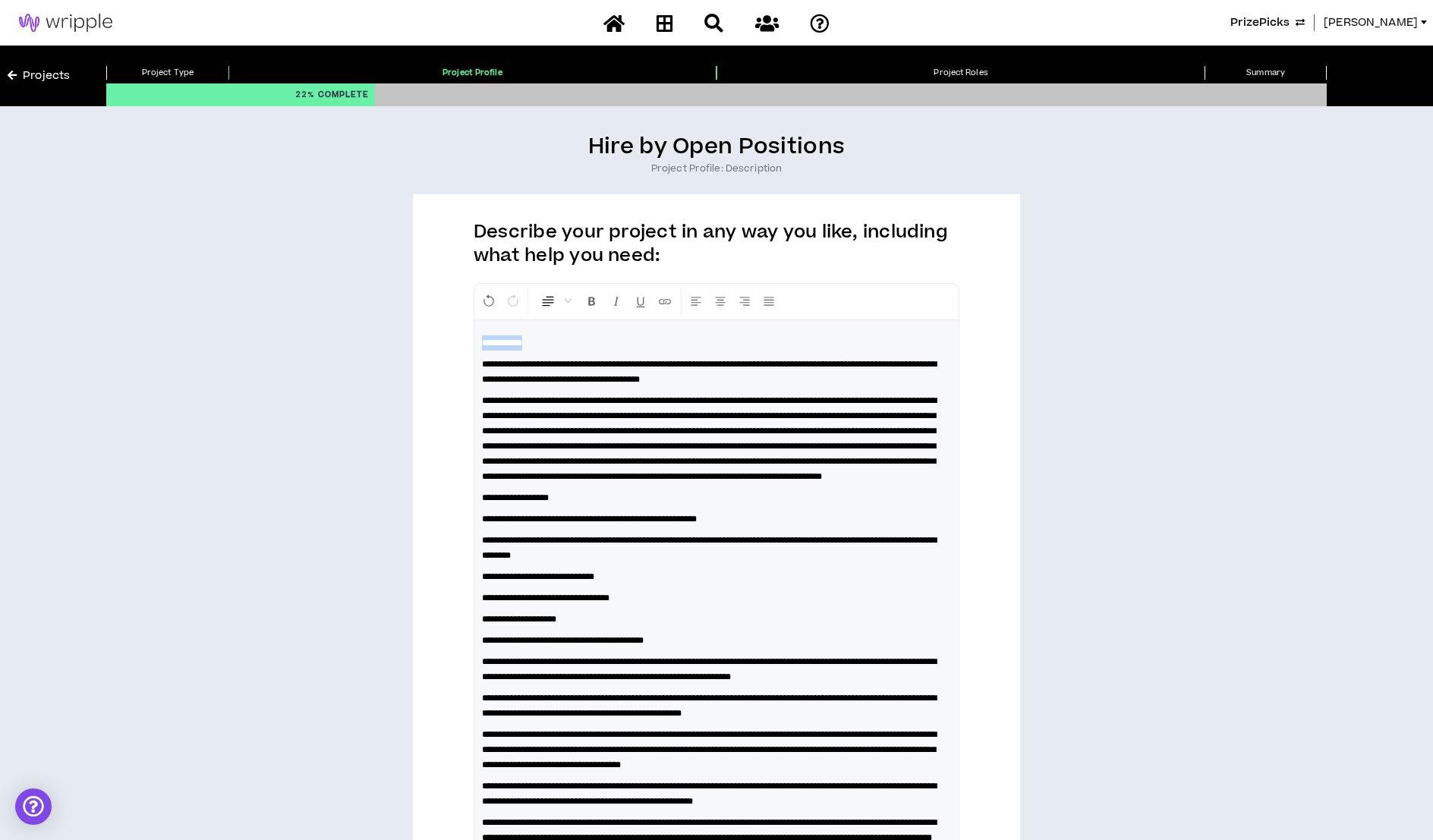
drag, startPoint x: 557, startPoint y: 342, endPoint x: 452, endPoint y: 342, distance: 105.0
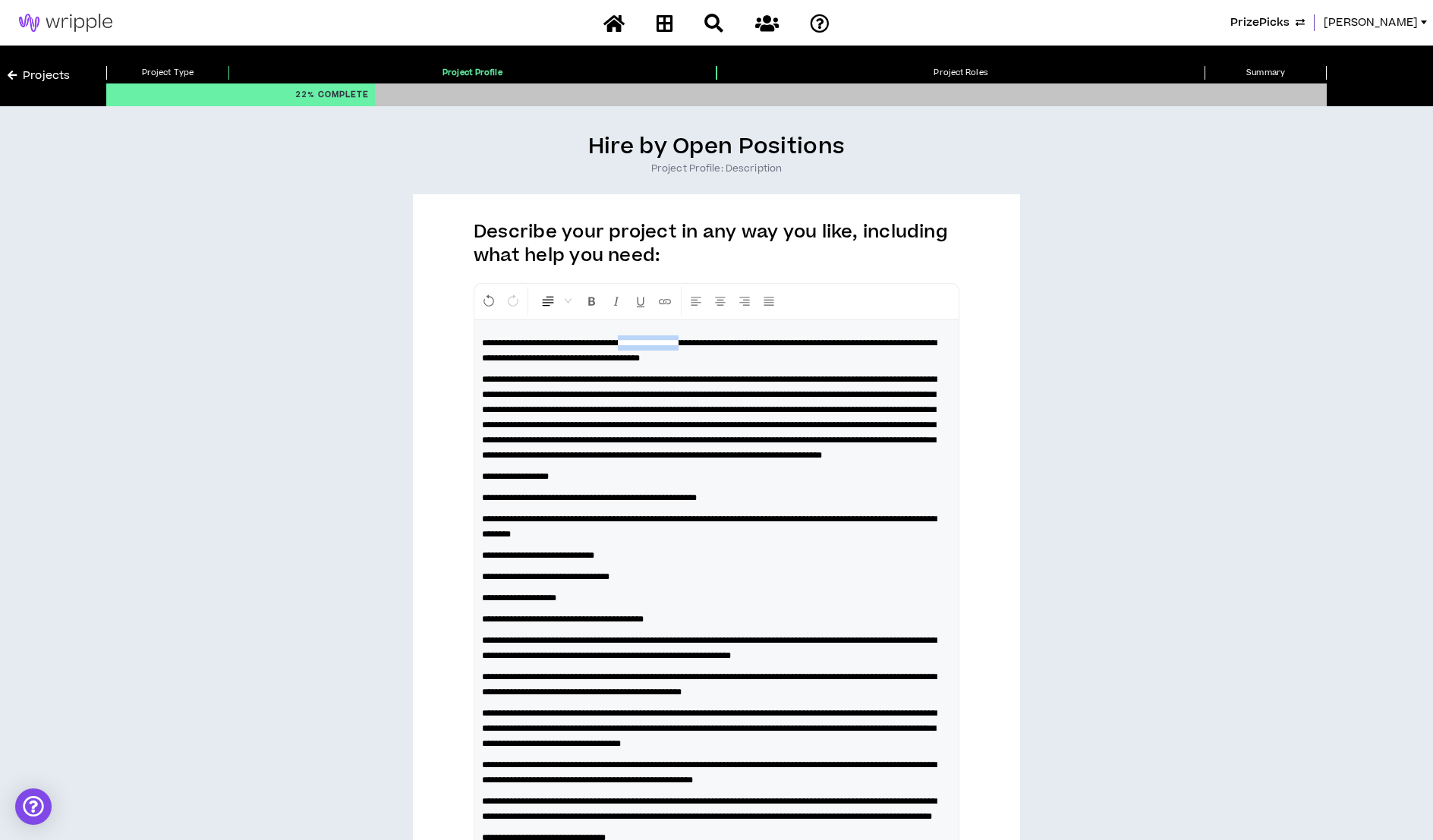
drag, startPoint x: 654, startPoint y: 342, endPoint x: 736, endPoint y: 341, distance: 82.0
click at [736, 341] on span "**********" at bounding box center [709, 351] width 455 height 24
click at [644, 302] on icon "Format Underline" at bounding box center [640, 301] width 14 height 14
click at [596, 303] on icon "Format Bold" at bounding box center [592, 301] width 14 height 14
click at [712, 453] on span "**********" at bounding box center [709, 417] width 455 height 85
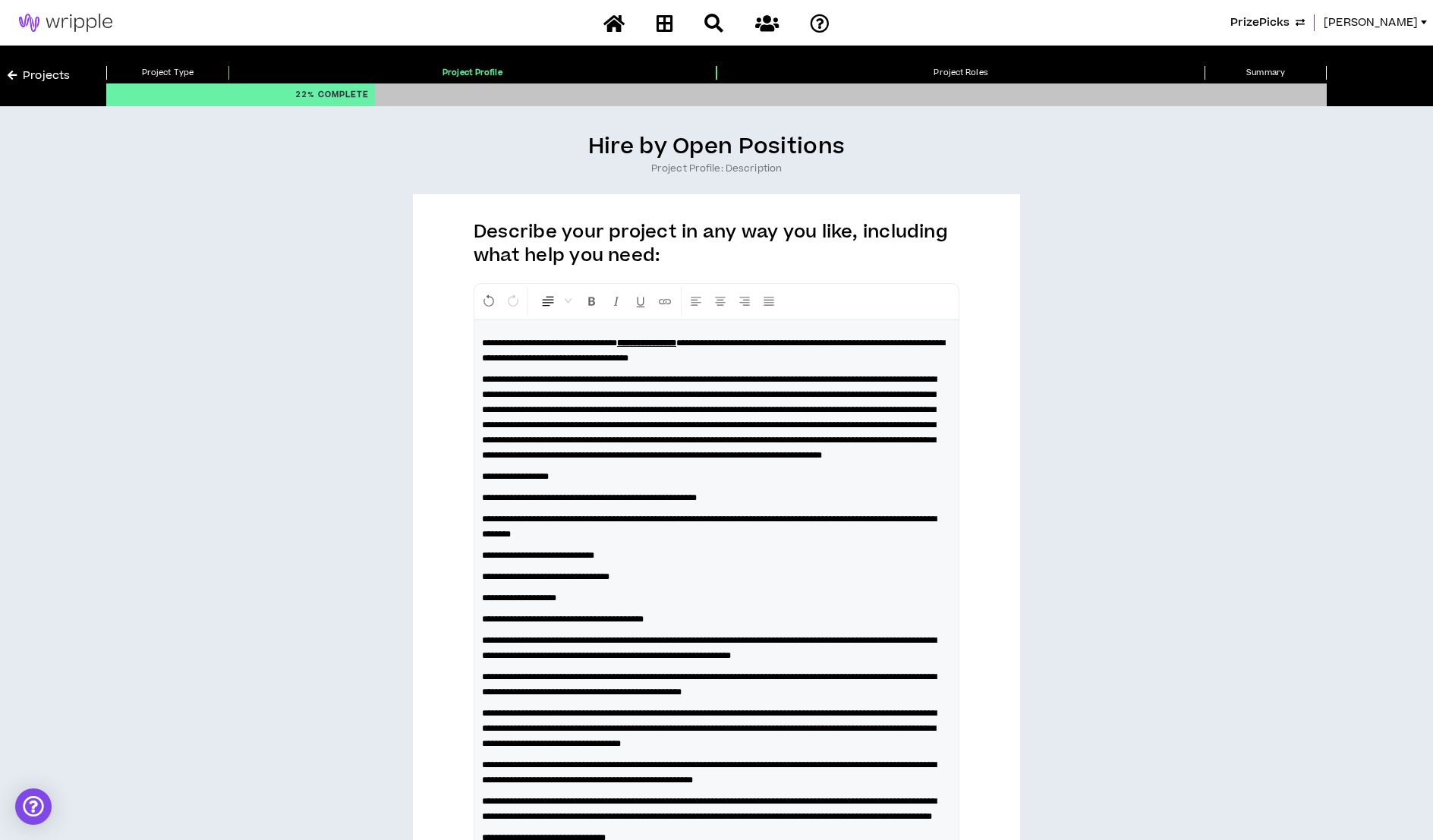
click at [849, 505] on p "**********" at bounding box center [716, 498] width 469 height 15
click at [544, 357] on span "**********" at bounding box center [713, 351] width 463 height 24
click at [779, 484] on p "**********" at bounding box center [716, 476] width 469 height 15
click at [639, 391] on span "**********" at bounding box center [709, 417] width 455 height 85
drag, startPoint x: 483, startPoint y: 503, endPoint x: 599, endPoint y: 511, distance: 116.3
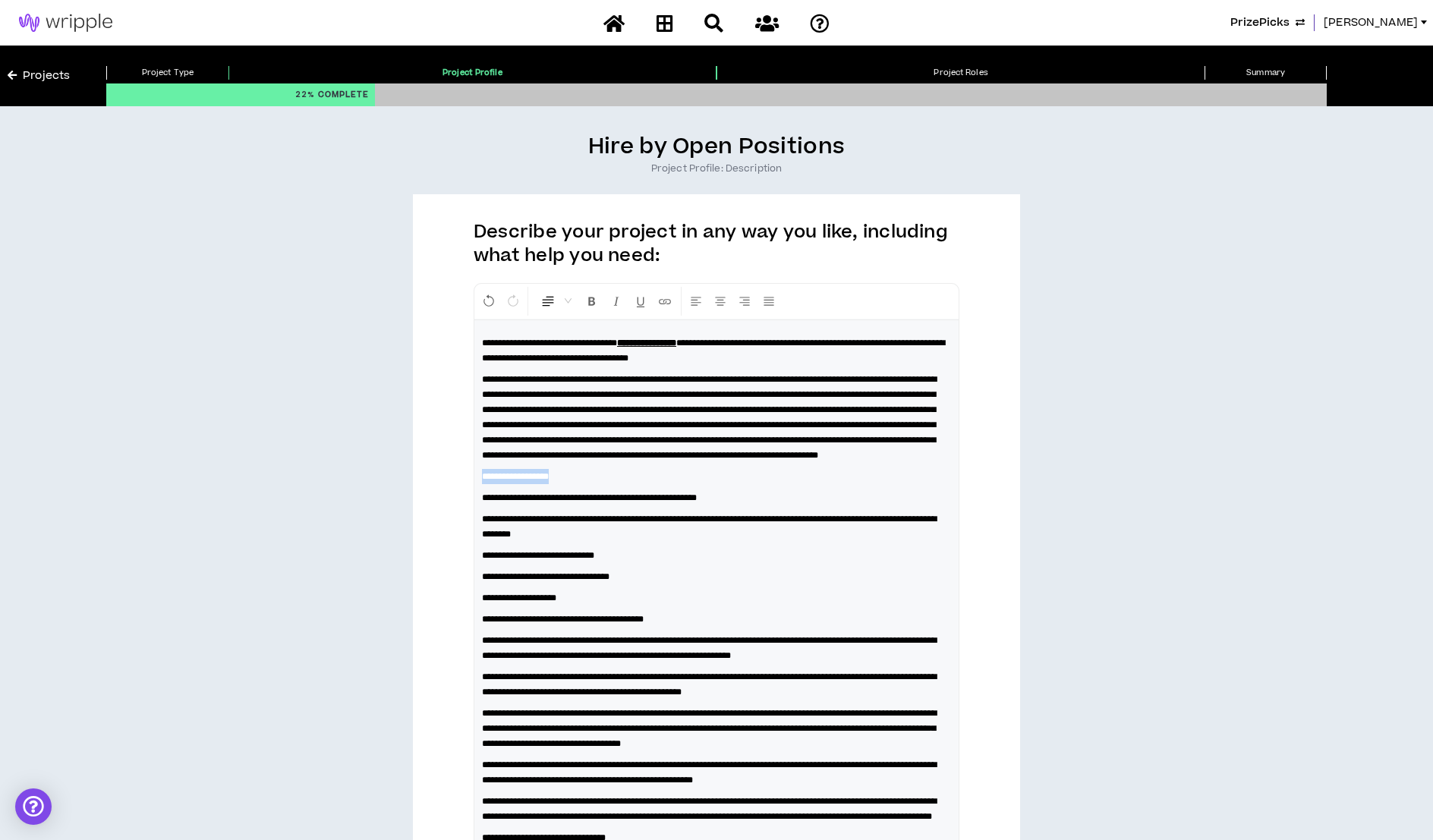
click at [599, 484] on p "**********" at bounding box center [716, 476] width 469 height 15
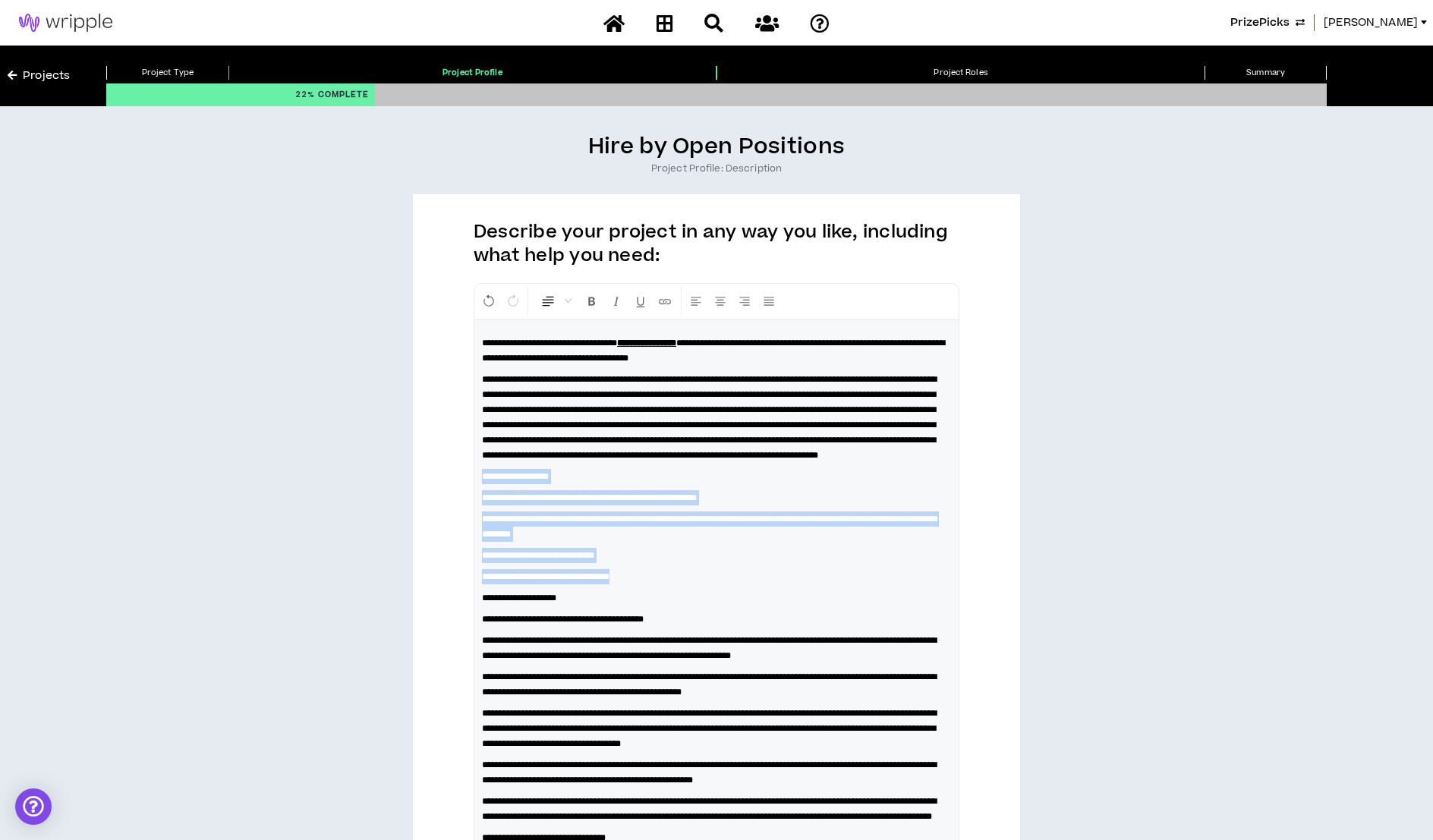
drag, startPoint x: 656, startPoint y: 610, endPoint x: 481, endPoint y: 500, distance: 206.7
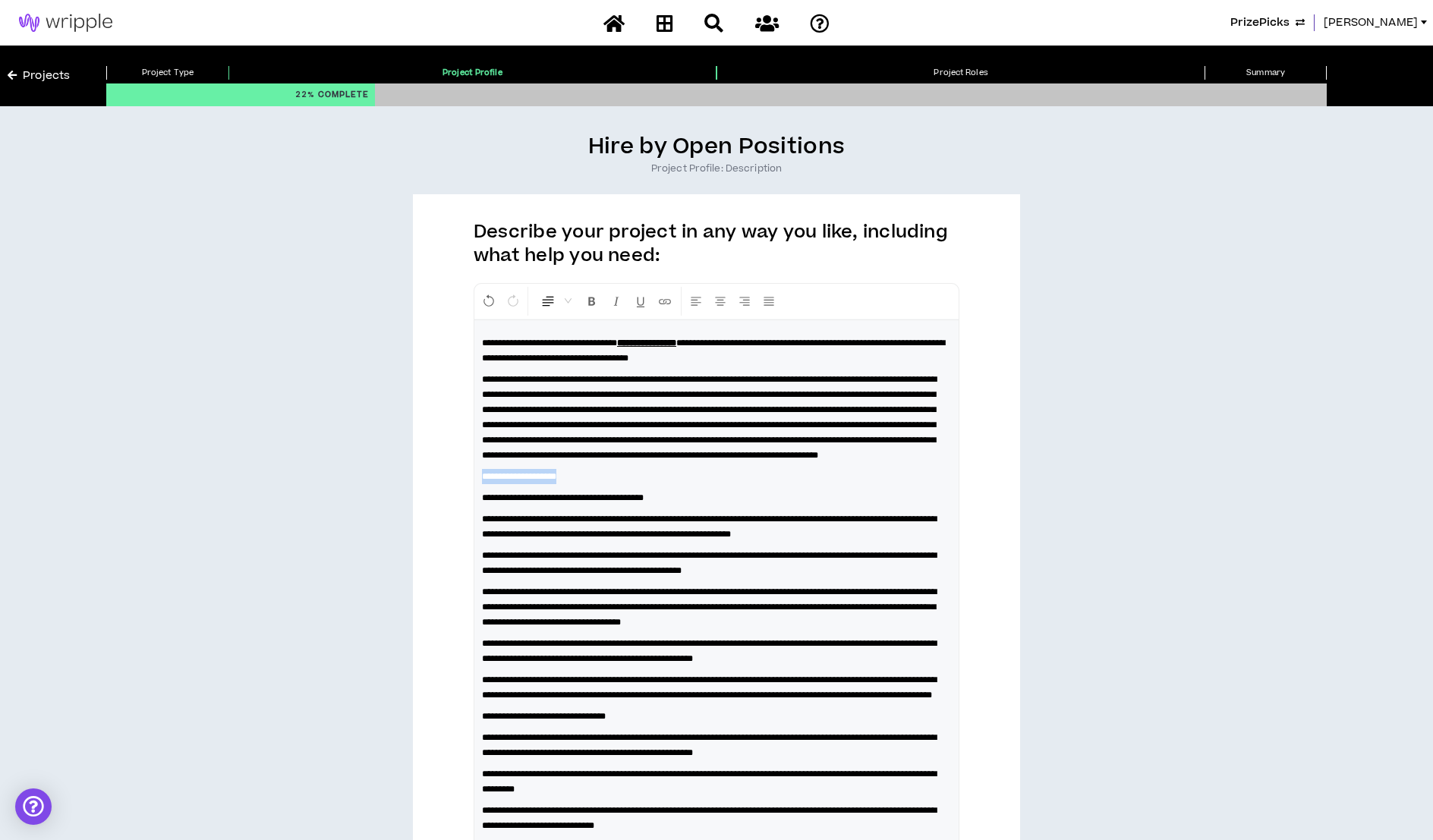
drag, startPoint x: 481, startPoint y: 500, endPoint x: 632, endPoint y: 508, distance: 151.2
click at [632, 508] on div "**********" at bounding box center [716, 800] width 484 height 962
drag, startPoint x: 709, startPoint y: 528, endPoint x: 486, endPoint y: 538, distance: 223.2
click at [488, 541] on div "**********" at bounding box center [716, 800] width 484 height 962
click at [709, 505] on p "**********" at bounding box center [716, 498] width 469 height 15
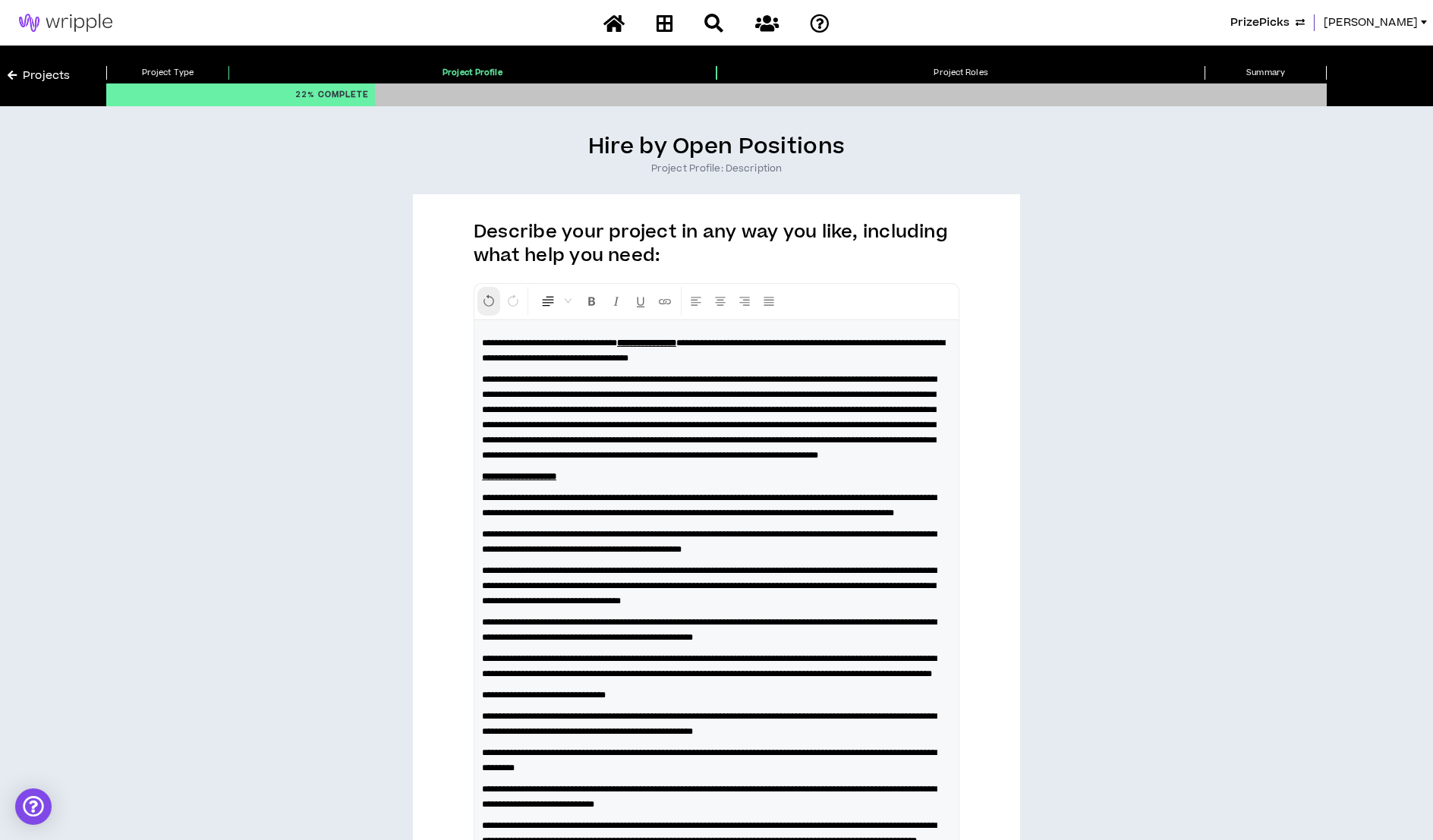
click at [486, 299] on icon "Undo" at bounding box center [488, 301] width 14 height 14
click at [486, 301] on icon "Undo" at bounding box center [488, 301] width 14 height 14
click at [494, 296] on icon "Undo" at bounding box center [488, 301] width 14 height 14
click at [494, 297] on icon "Undo" at bounding box center [488, 301] width 14 height 14
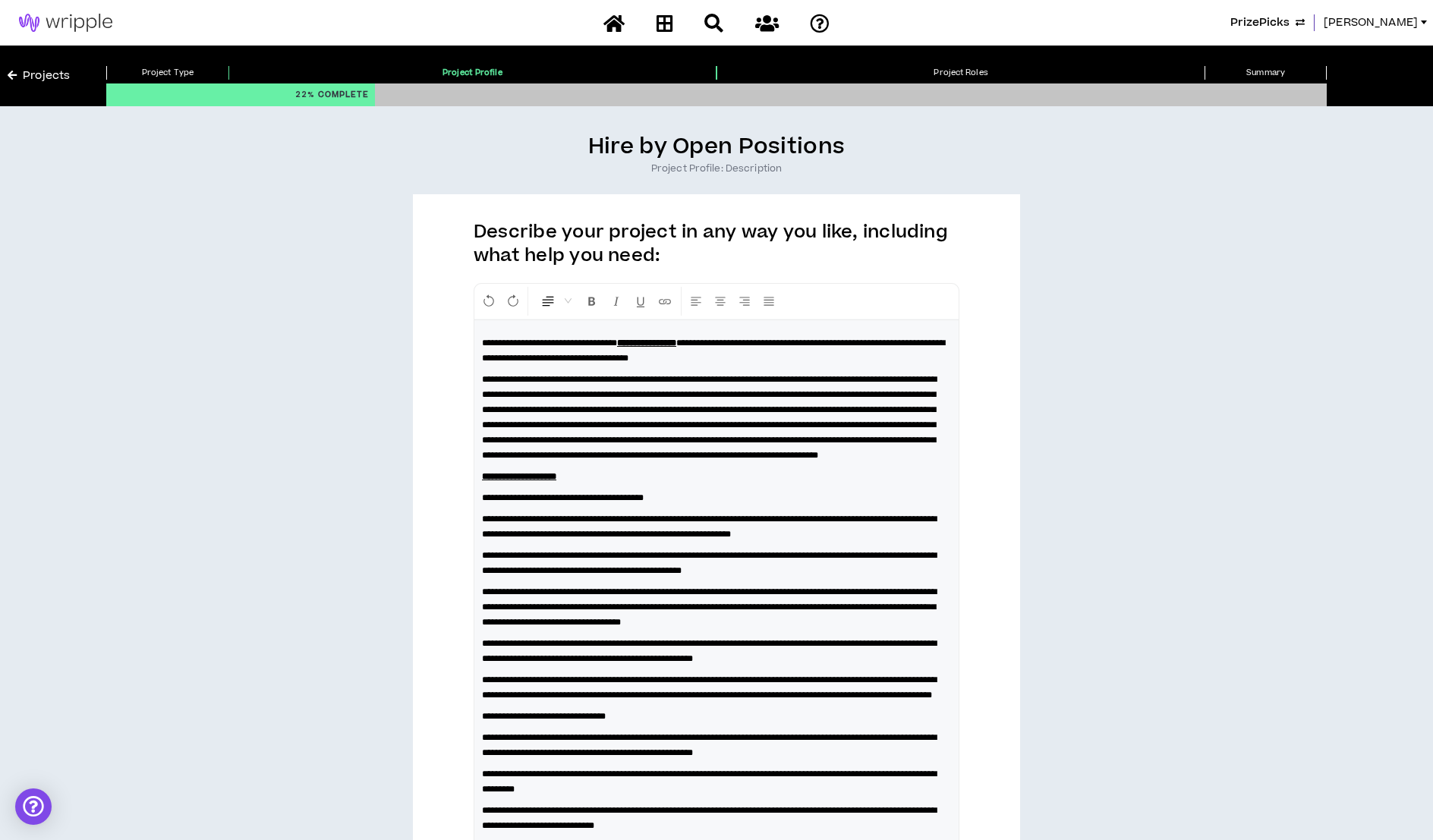
click at [550, 627] on span "**********" at bounding box center [709, 606] width 455 height 40
drag, startPoint x: 697, startPoint y: 526, endPoint x: 480, endPoint y: 526, distance: 217.0
click at [480, 526] on div "**********" at bounding box center [716, 800] width 484 height 962
click at [480, 588] on div "**********" at bounding box center [716, 800] width 484 height 962
copy span "*"
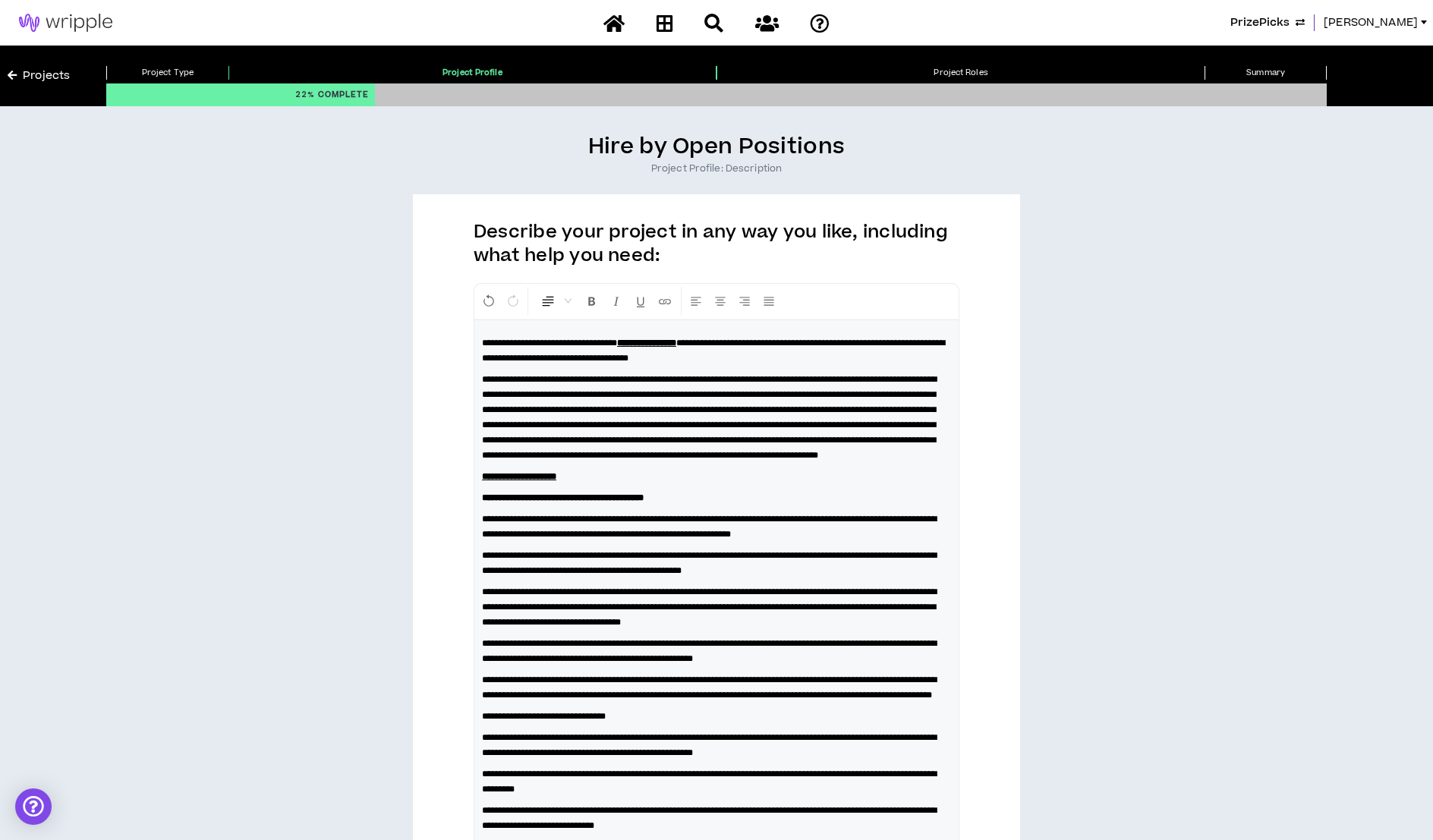
click at [480, 544] on div "**********" at bounding box center [716, 800] width 484 height 962
paste div
click at [537, 575] on span "**********" at bounding box center [709, 563] width 455 height 24
drag, startPoint x: 616, startPoint y: 549, endPoint x: 494, endPoint y: 544, distance: 122.1
click at [494, 539] on span "**********" at bounding box center [709, 527] width 455 height 24
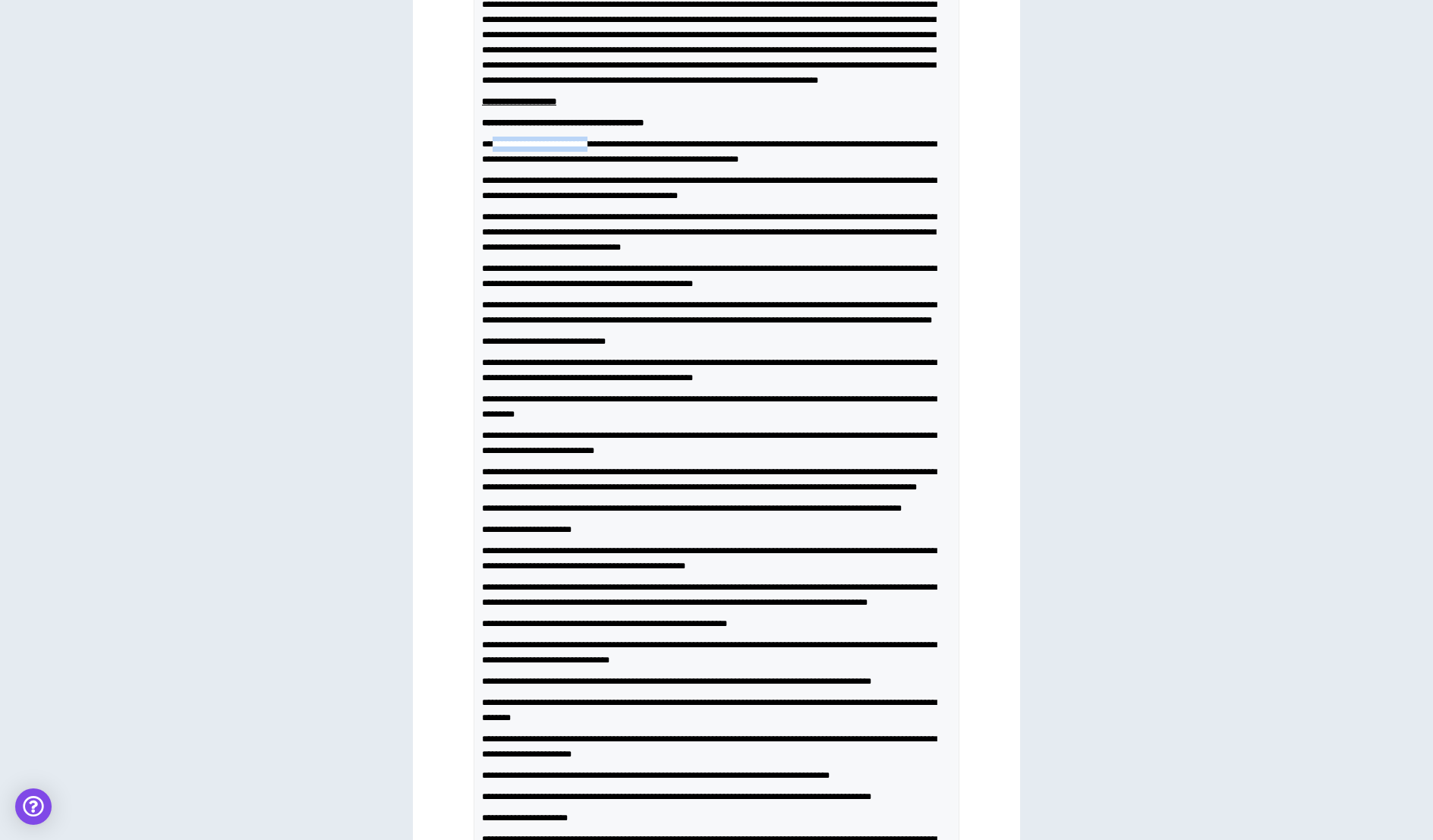
scroll to position [412, 0]
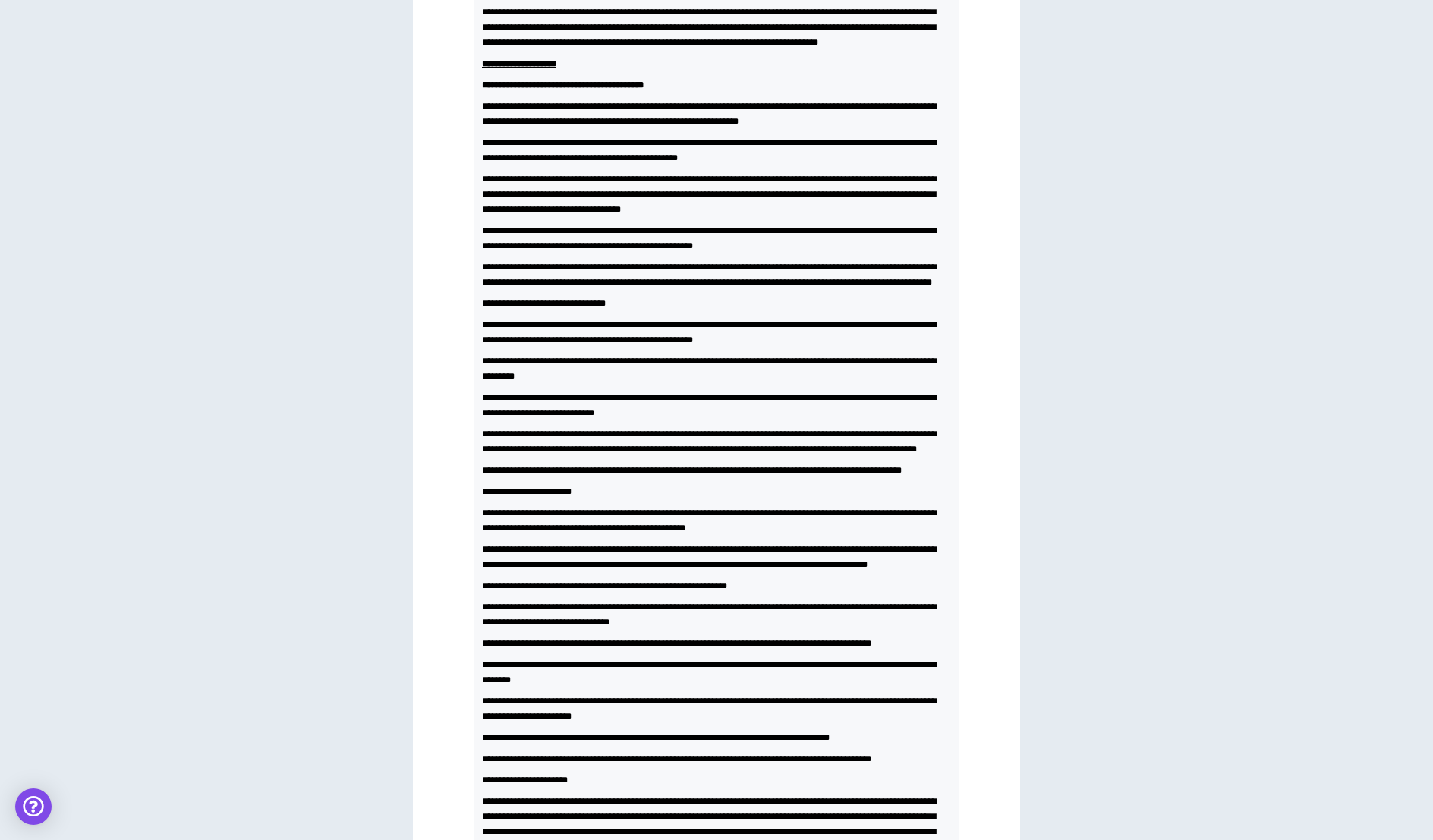
click at [611, 126] on span "**********" at bounding box center [709, 114] width 455 height 24
drag, startPoint x: 615, startPoint y: 133, endPoint x: 486, endPoint y: 128, distance: 129.1
click at [486, 126] on span "**********" at bounding box center [709, 114] width 455 height 24
drag, startPoint x: 578, startPoint y: 187, endPoint x: 490, endPoint y: 186, distance: 88.0
click at [490, 162] on span "**********" at bounding box center [709, 150] width 455 height 24
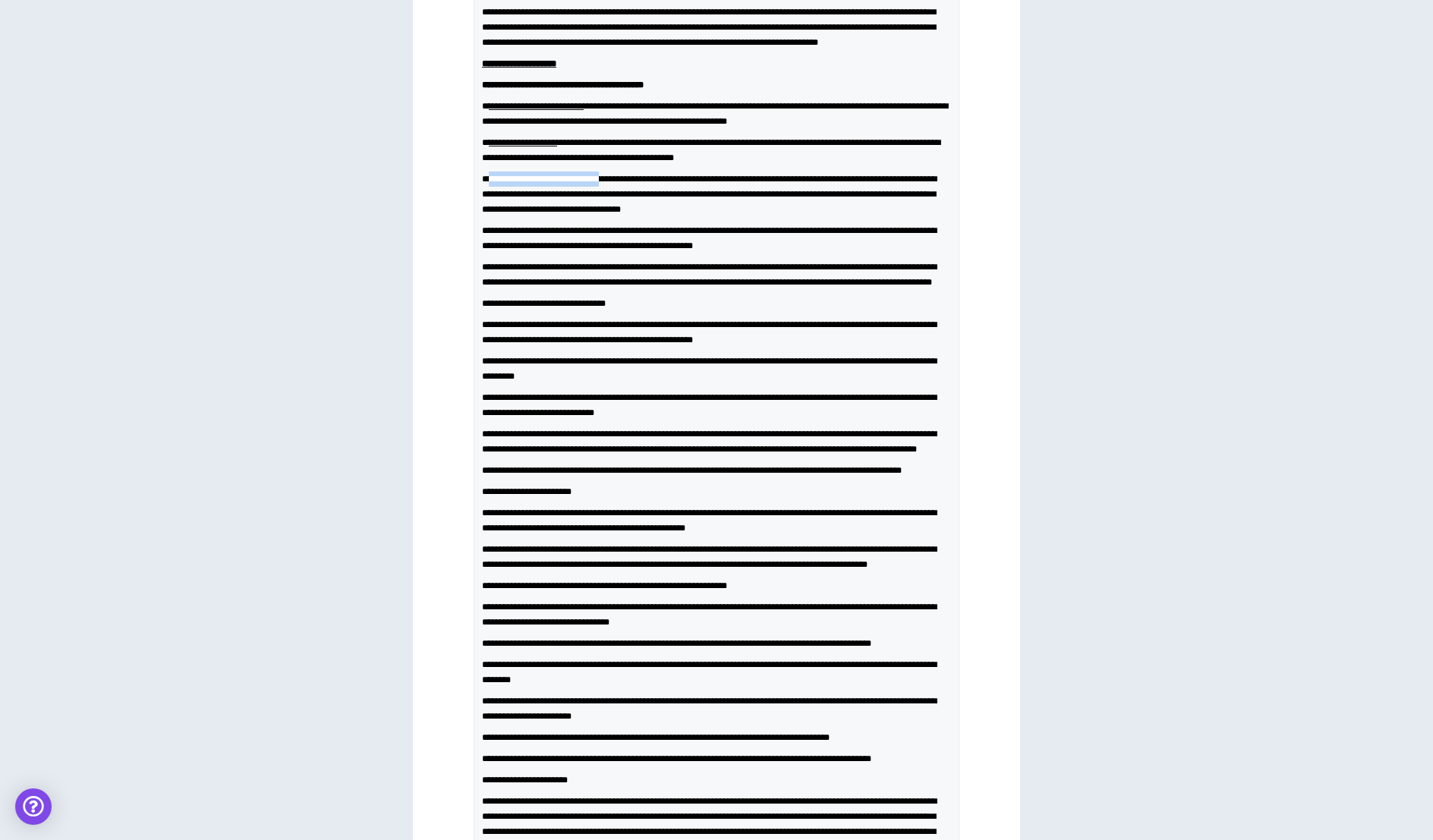
drag, startPoint x: 632, startPoint y: 217, endPoint x: 492, endPoint y: 217, distance: 140.0
click at [492, 214] on span "**********" at bounding box center [709, 194] width 455 height 40
drag, startPoint x: 590, startPoint y: 289, endPoint x: 487, endPoint y: 287, distance: 103.0
click at [487, 250] on span "**********" at bounding box center [709, 239] width 455 height 24
drag, startPoint x: 644, startPoint y: 329, endPoint x: 487, endPoint y: 329, distance: 157.0
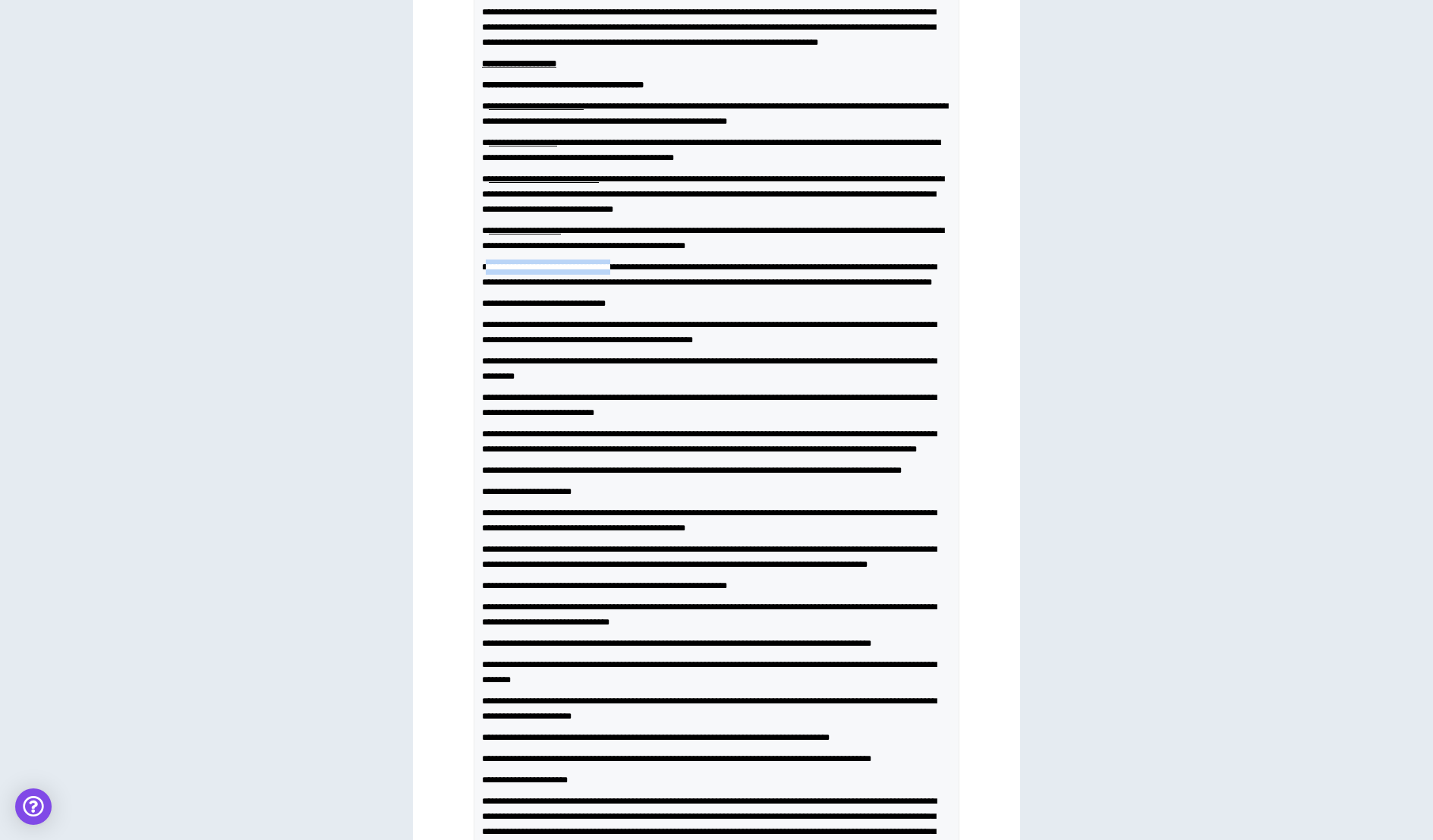
click at [487, 286] on span "**********" at bounding box center [709, 274] width 455 height 24
drag, startPoint x: 666, startPoint y: 374, endPoint x: 481, endPoint y: 377, distance: 185.0
click at [481, 311] on p "**********" at bounding box center [716, 304] width 469 height 15
drag, startPoint x: 581, startPoint y: 400, endPoint x: 490, endPoint y: 399, distance: 91.0
click at [490, 344] on span "**********" at bounding box center [709, 332] width 455 height 24
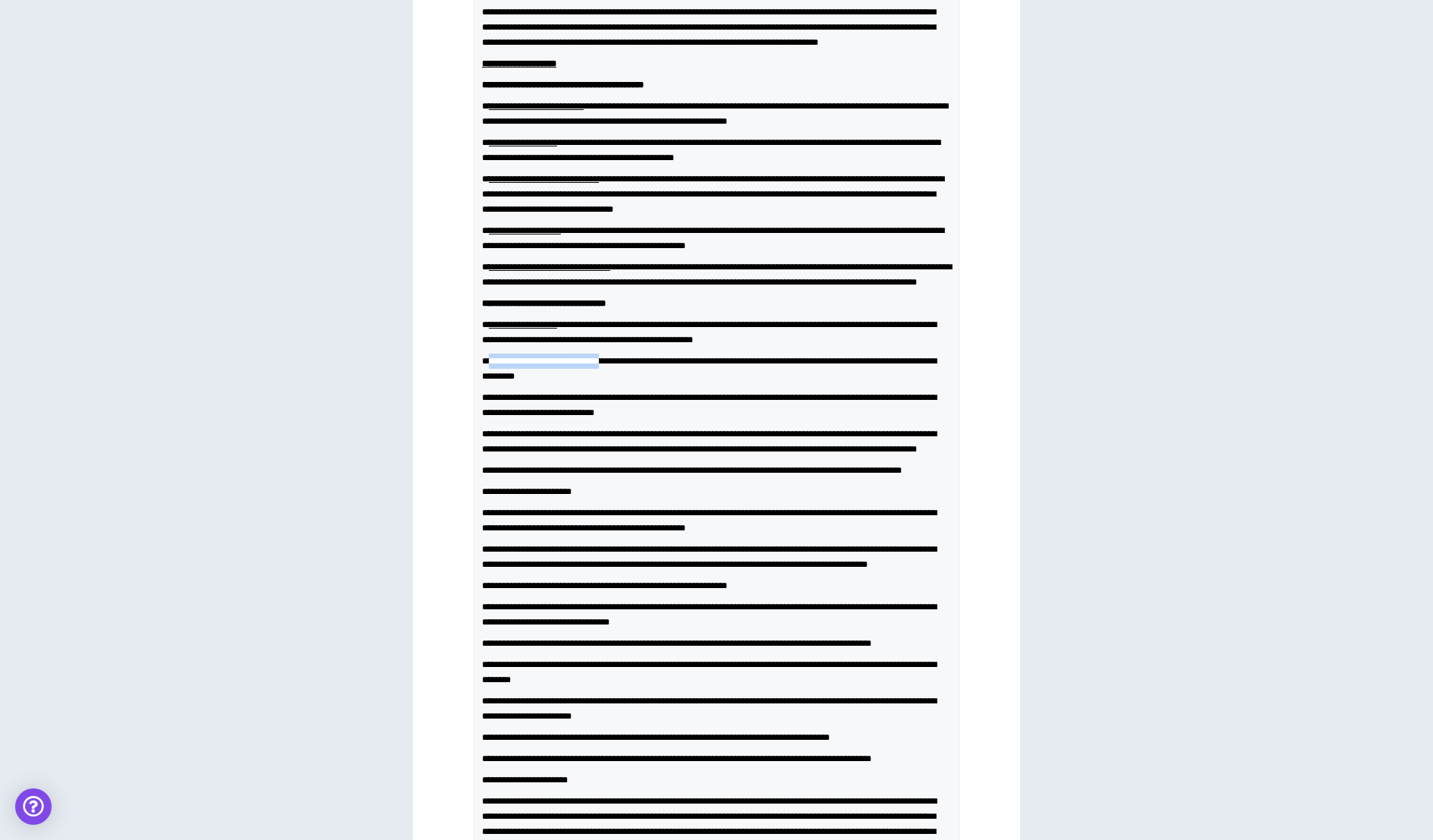
drag, startPoint x: 639, startPoint y: 431, endPoint x: 494, endPoint y: 432, distance: 145.0
click at [494, 381] on span "**********" at bounding box center [709, 368] width 455 height 24
drag, startPoint x: 606, startPoint y: 468, endPoint x: 489, endPoint y: 468, distance: 117.0
click at [489, 417] on span "**********" at bounding box center [709, 405] width 455 height 24
drag, startPoint x: 557, startPoint y: 506, endPoint x: 490, endPoint y: 506, distance: 67.0
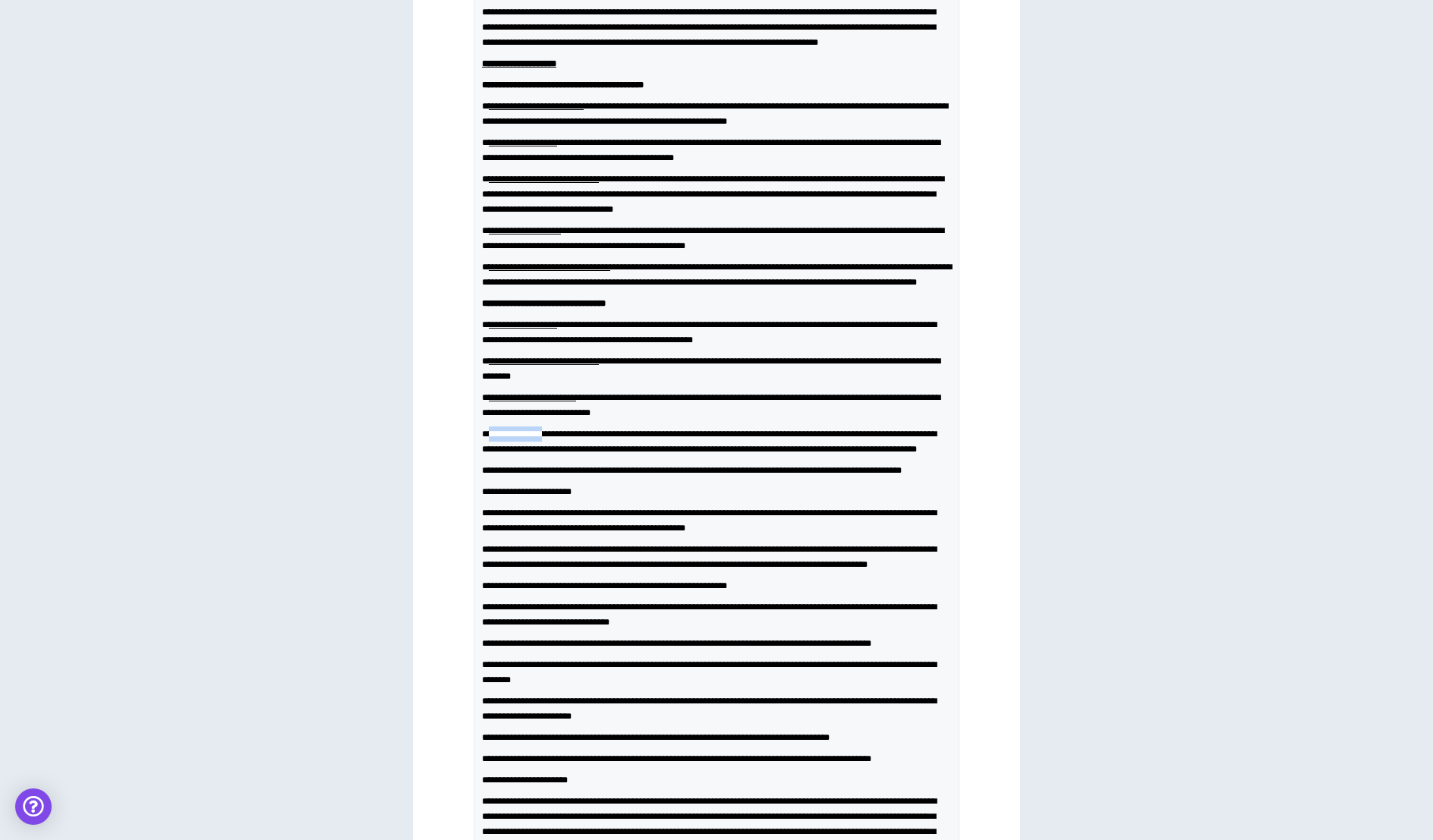
click at [490, 454] on span "**********" at bounding box center [709, 442] width 455 height 24
drag, startPoint x: 557, startPoint y: 558, endPoint x: 487, endPoint y: 559, distance: 70.0
click at [487, 475] on span "**********" at bounding box center [691, 470] width 420 height 9
click at [514, 496] on span "**********" at bounding box center [526, 491] width 89 height 9
drag, startPoint x: 612, startPoint y: 589, endPoint x: 472, endPoint y: 592, distance: 140.0
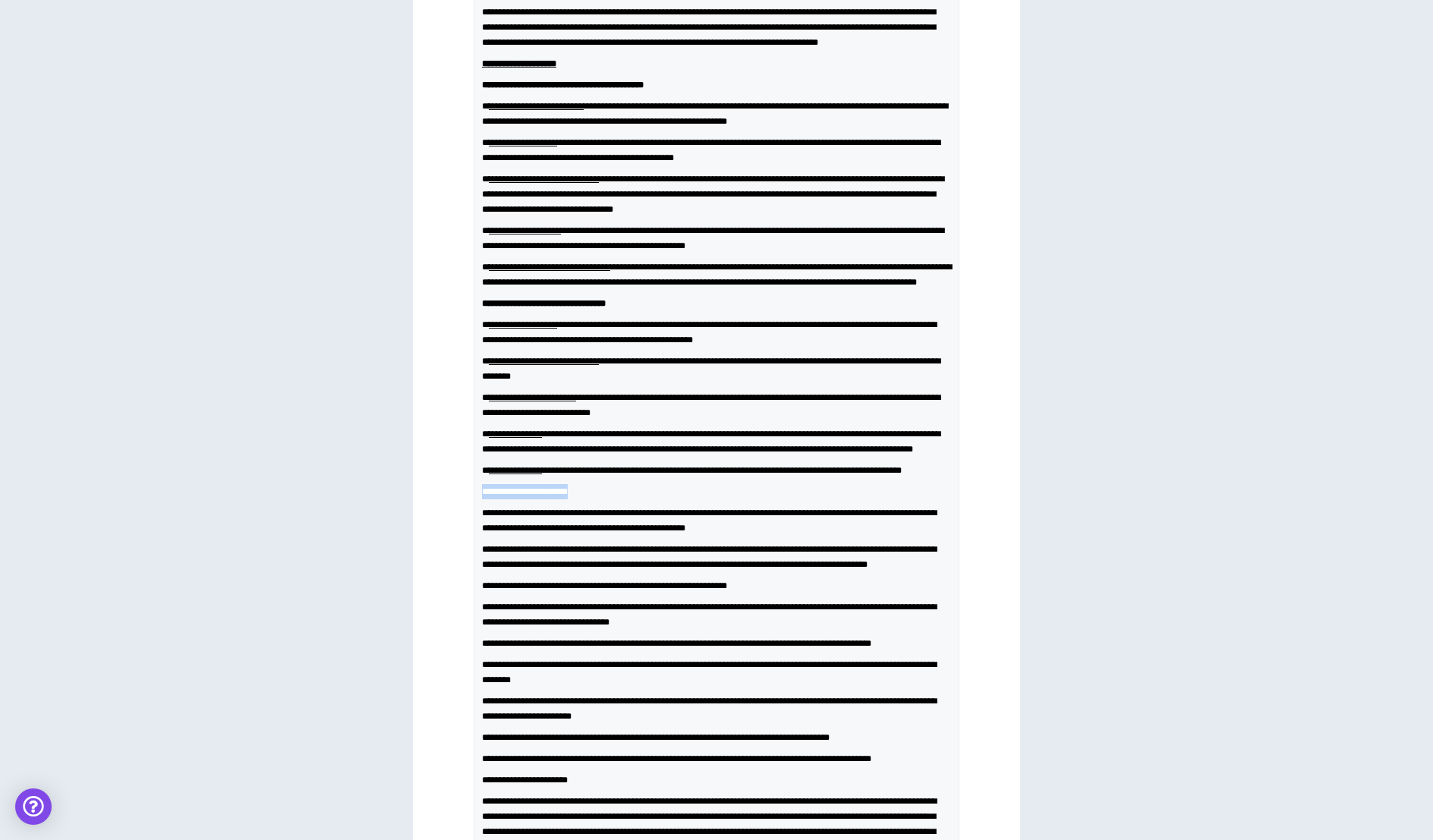
click at [472, 592] on div "**********" at bounding box center [716, 417] width 607 height 1272
click at [542, 532] on span "**********" at bounding box center [709, 520] width 455 height 24
click at [551, 590] on span "**********" at bounding box center [604, 585] width 245 height 9
click at [690, 590] on span "**********" at bounding box center [602, 585] width 241 height 9
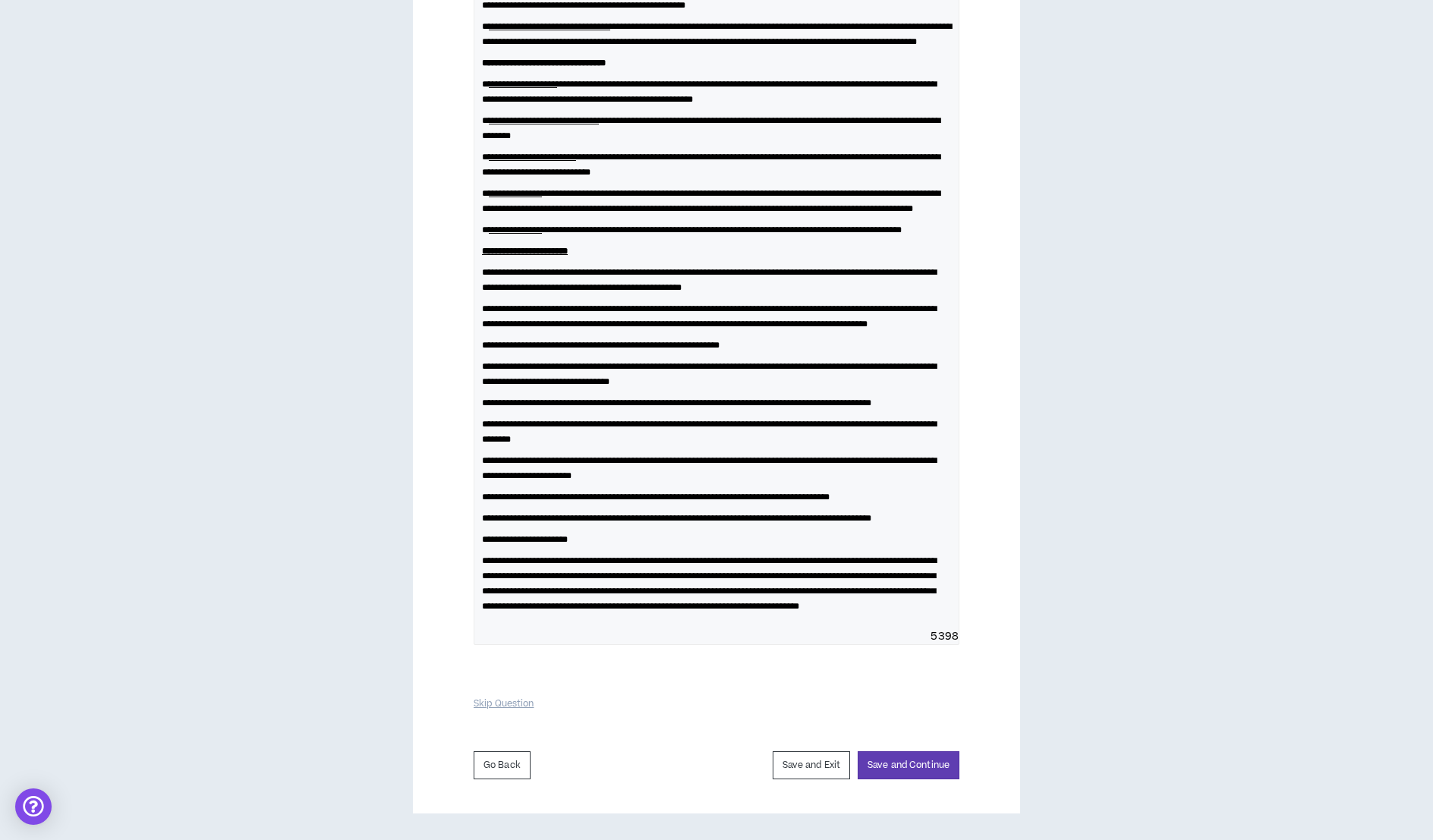
scroll to position [764, 0]
drag, startPoint x: 602, startPoint y: 578, endPoint x: 481, endPoint y: 579, distance: 121.0
click at [481, 544] on span "**********" at bounding box center [524, 539] width 86 height 9
click at [936, 597] on span "**********" at bounding box center [709, 583] width 455 height 54
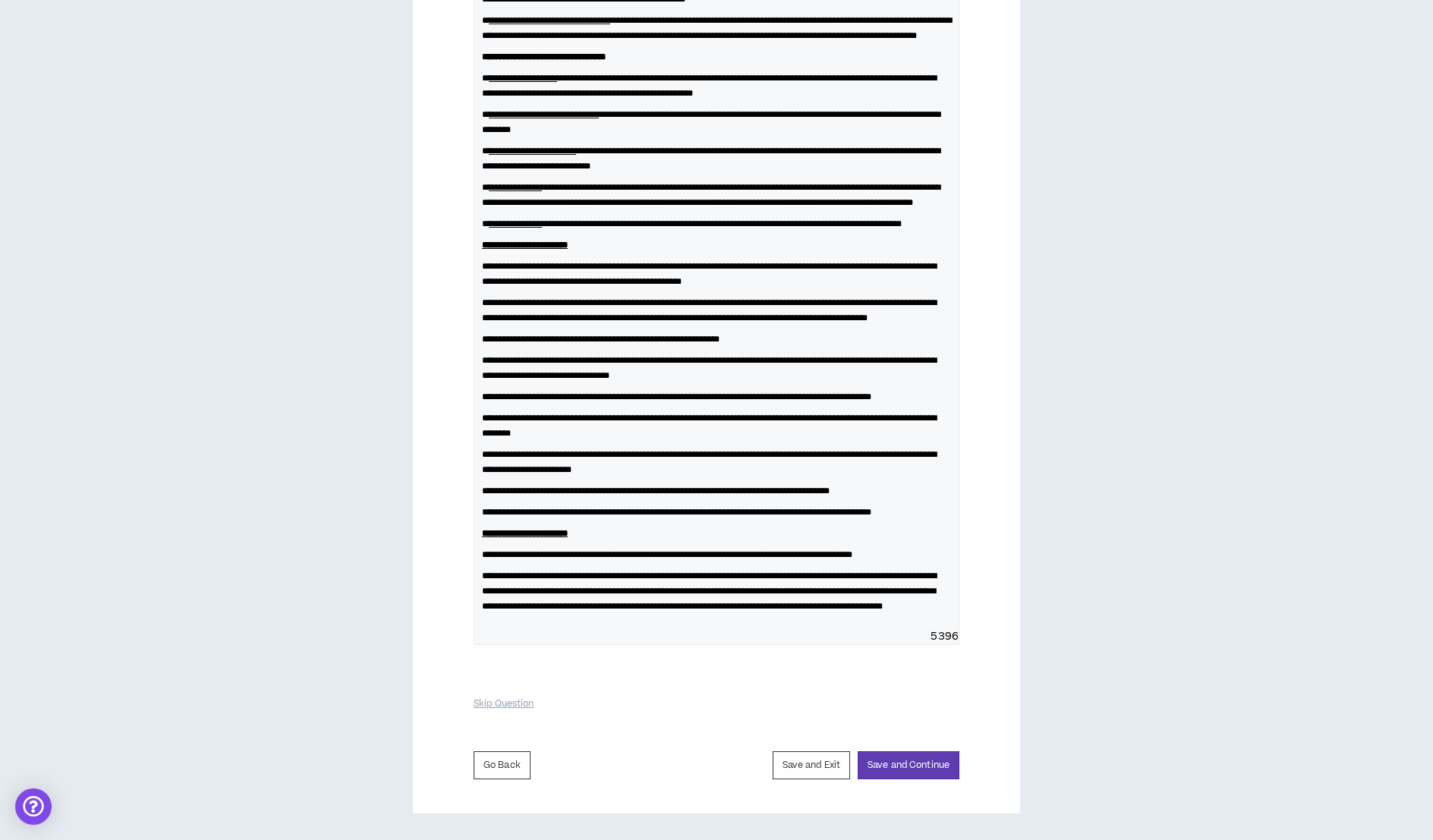
click at [926, 610] on span "**********" at bounding box center [709, 591] width 455 height 40
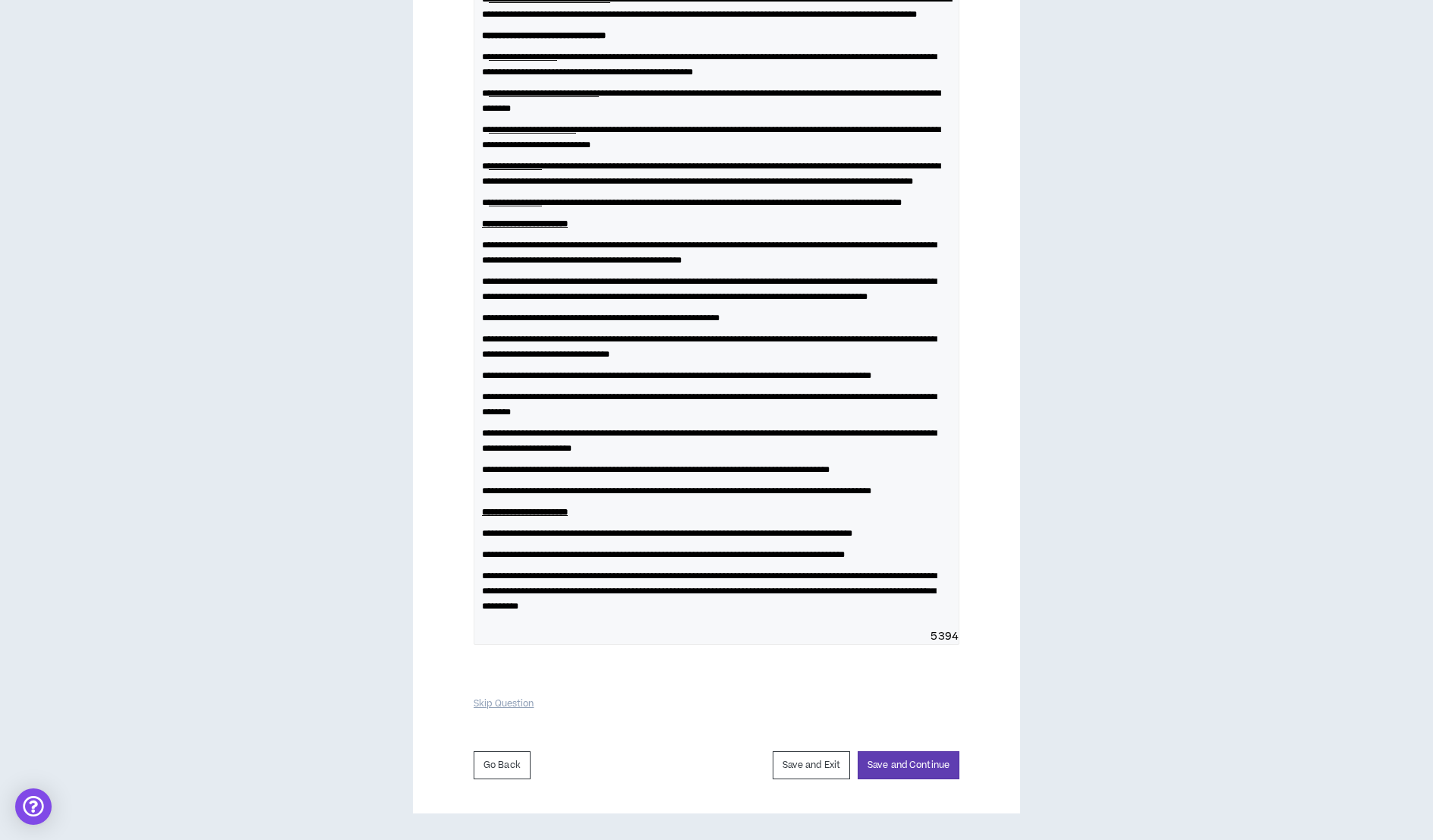
click at [524, 610] on span "**********" at bounding box center [709, 591] width 455 height 40
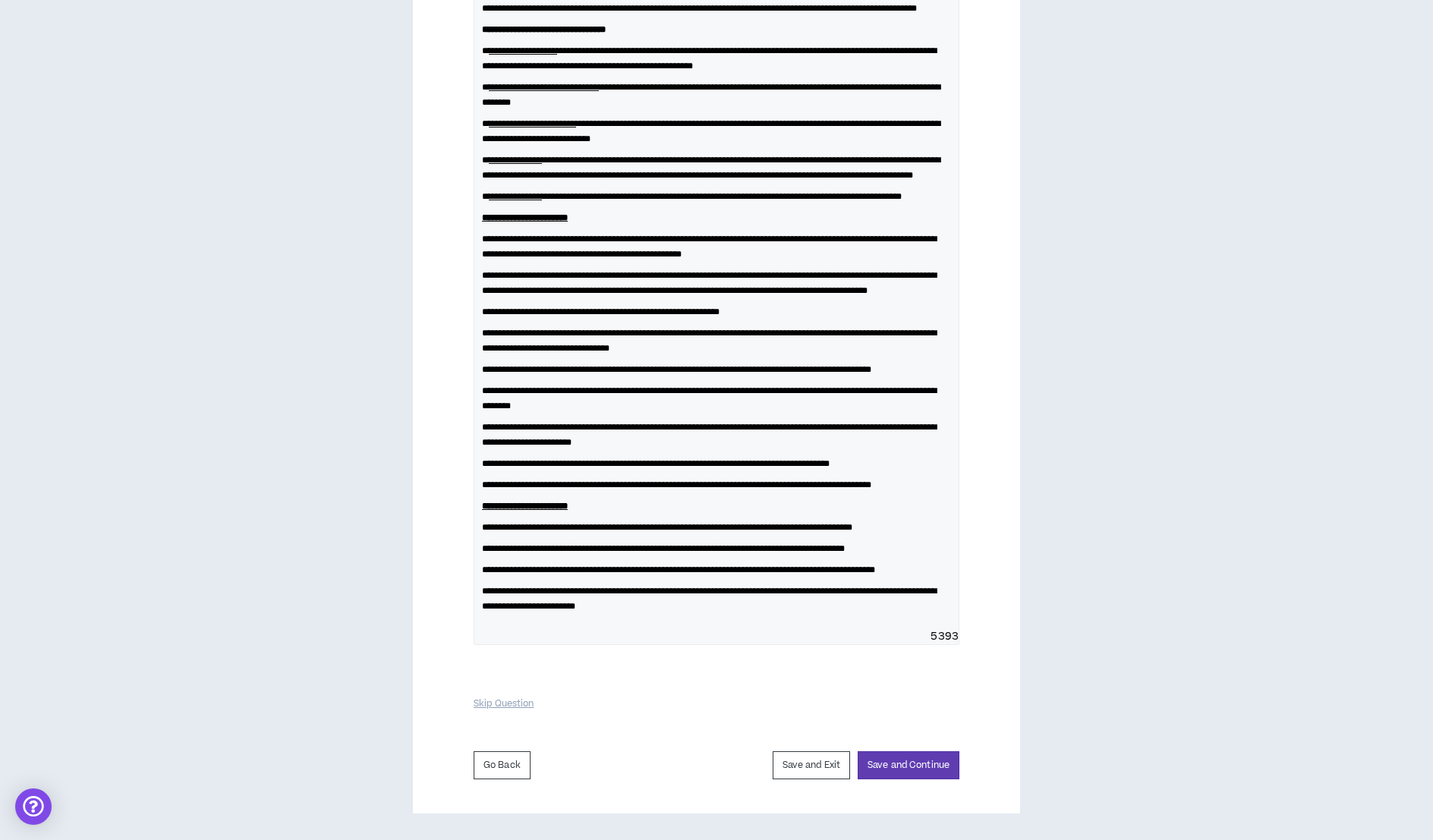
click at [546, 610] on span "**********" at bounding box center [709, 598] width 455 height 24
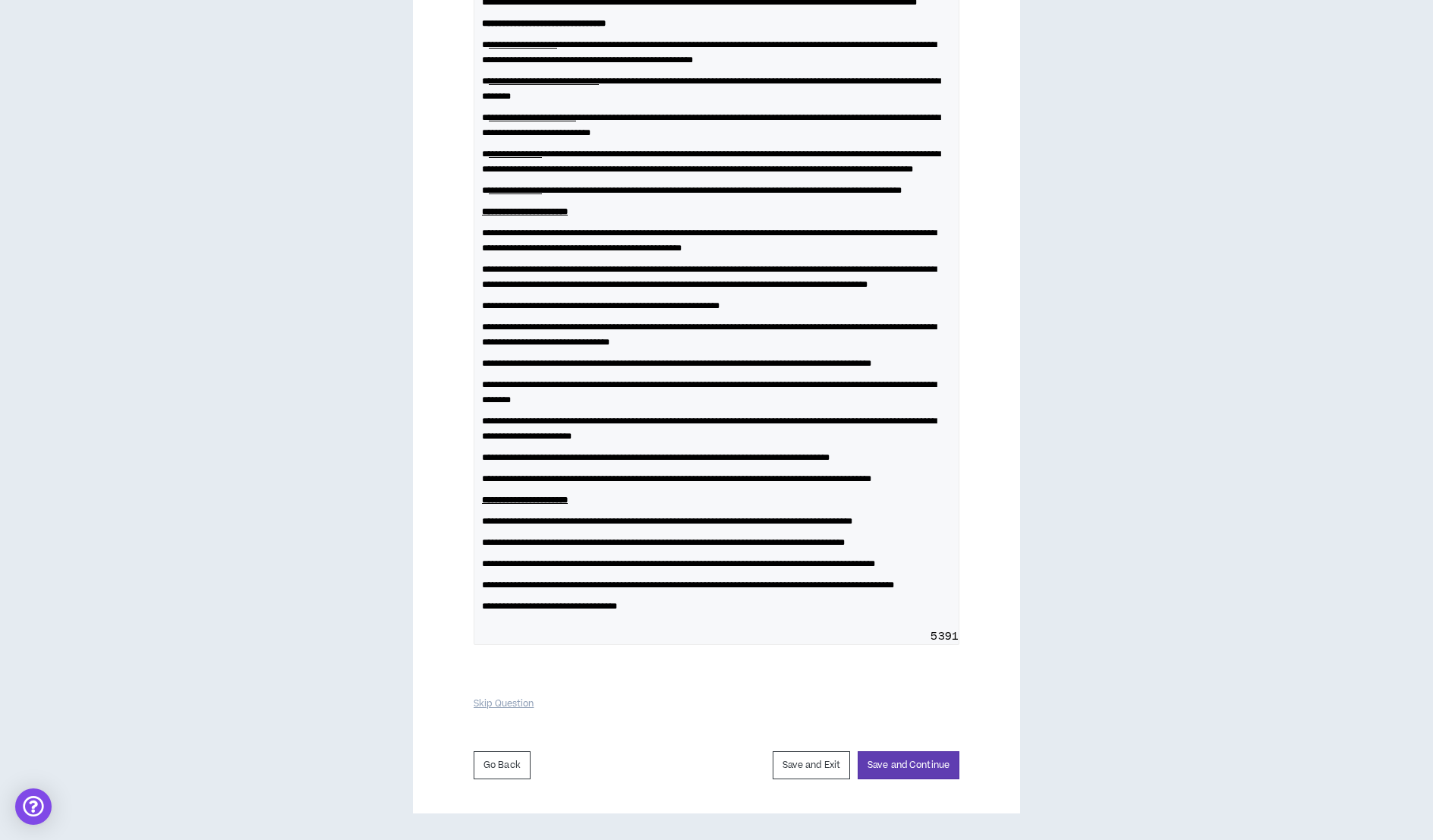
click at [615, 568] on span "**********" at bounding box center [678, 563] width 393 height 9
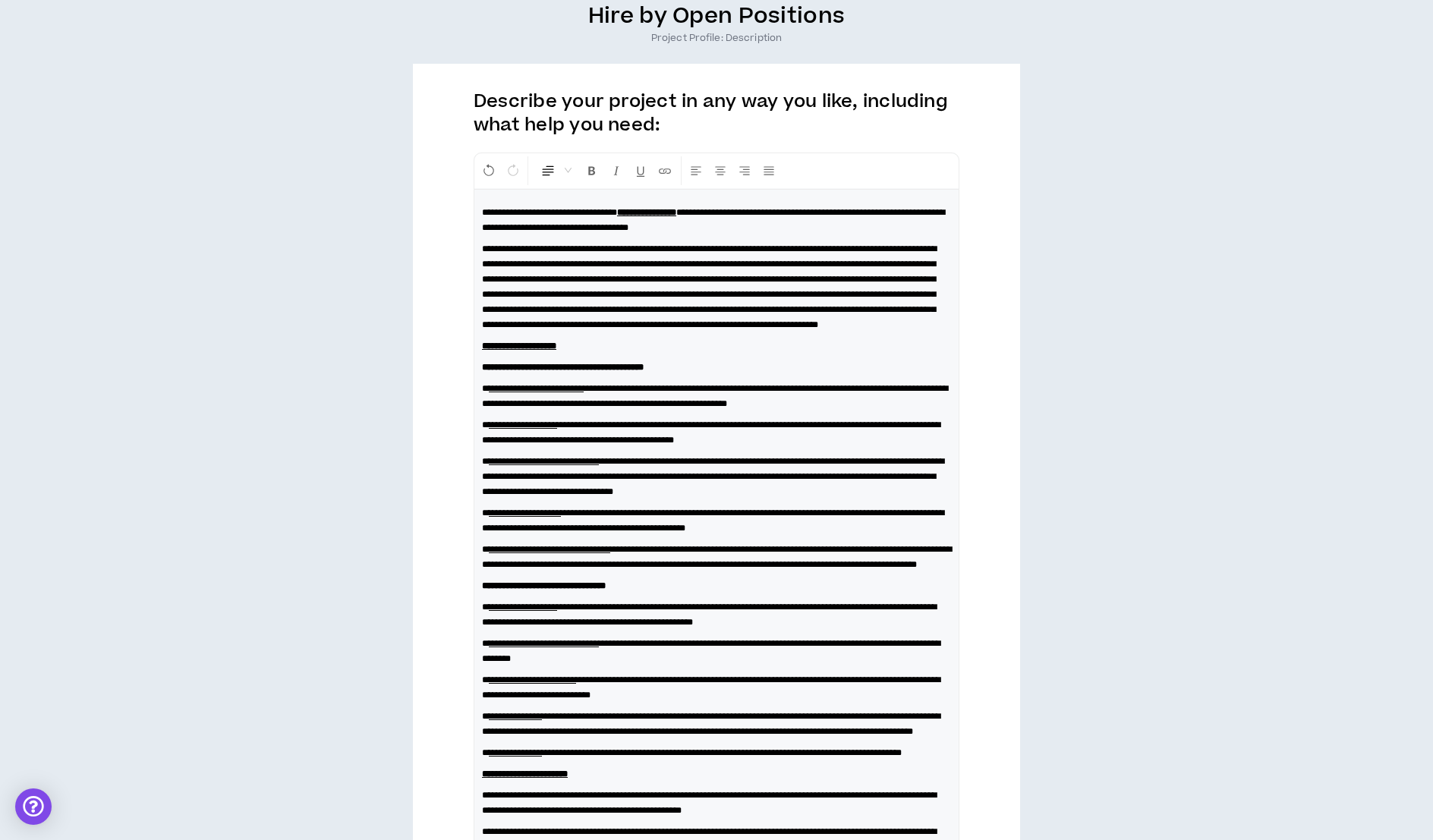
scroll to position [0, 0]
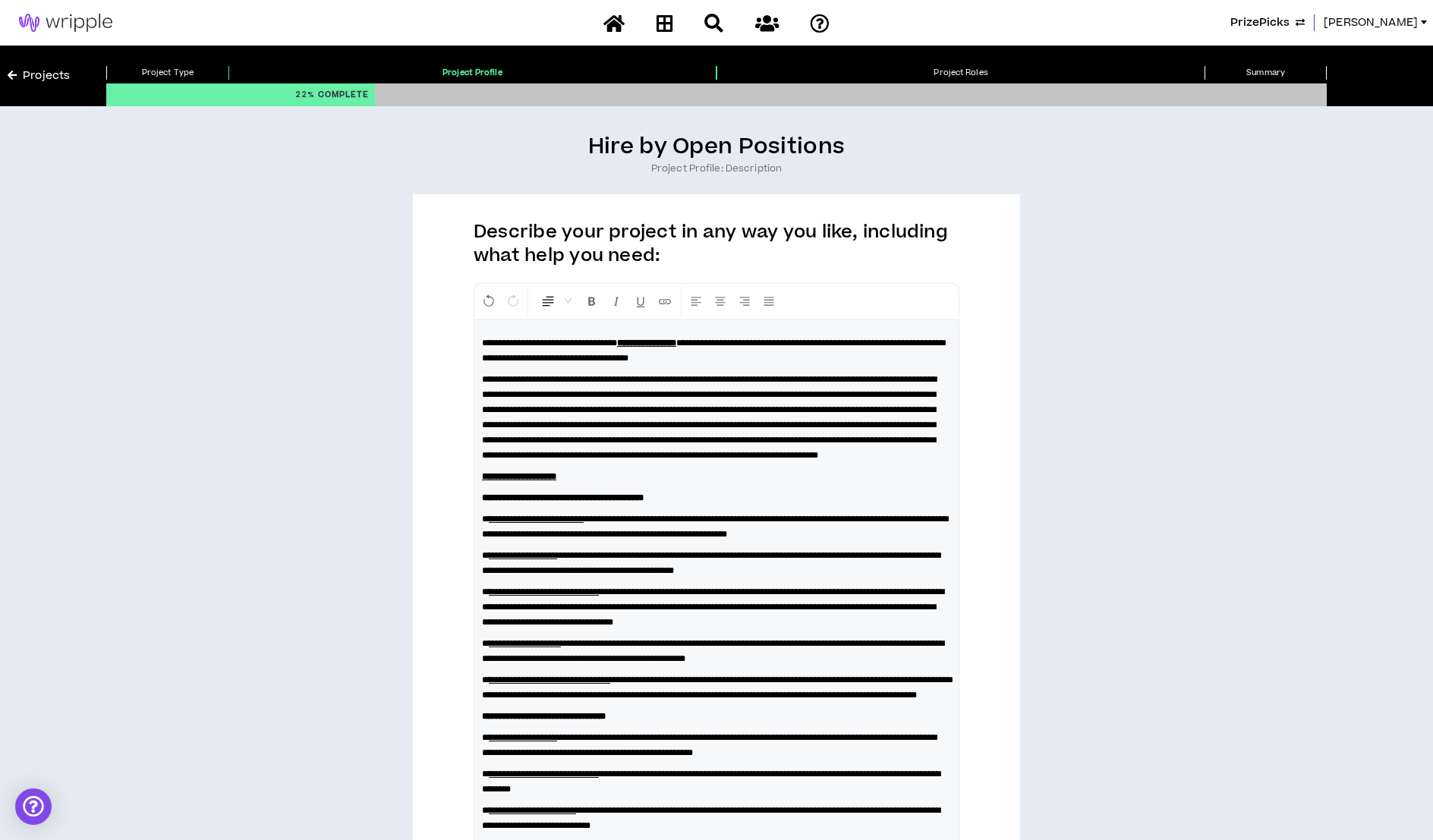
click at [480, 338] on div "**********" at bounding box center [716, 821] width 484 height 1002
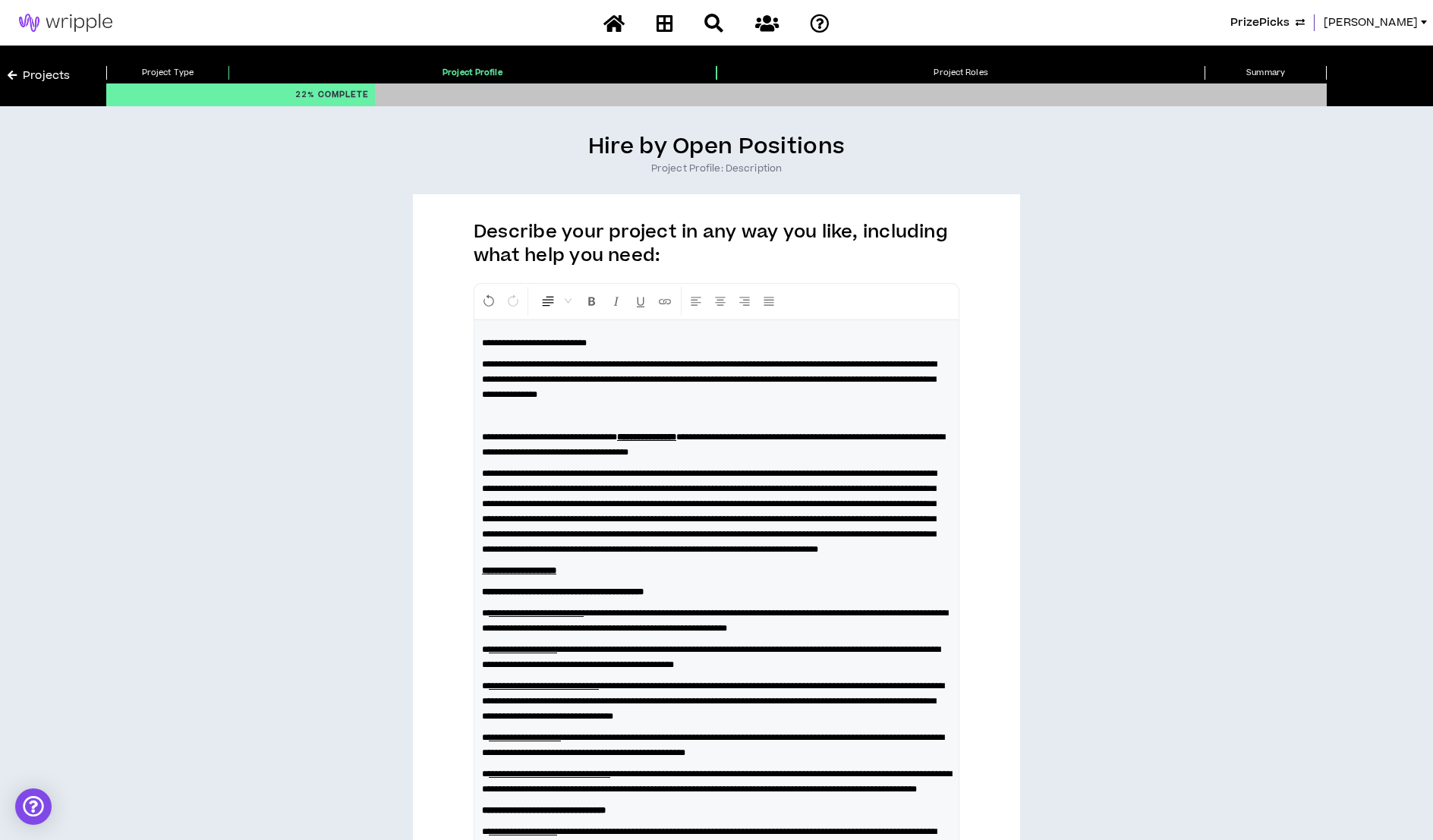
click at [574, 408] on p at bounding box center [716, 416] width 469 height 15
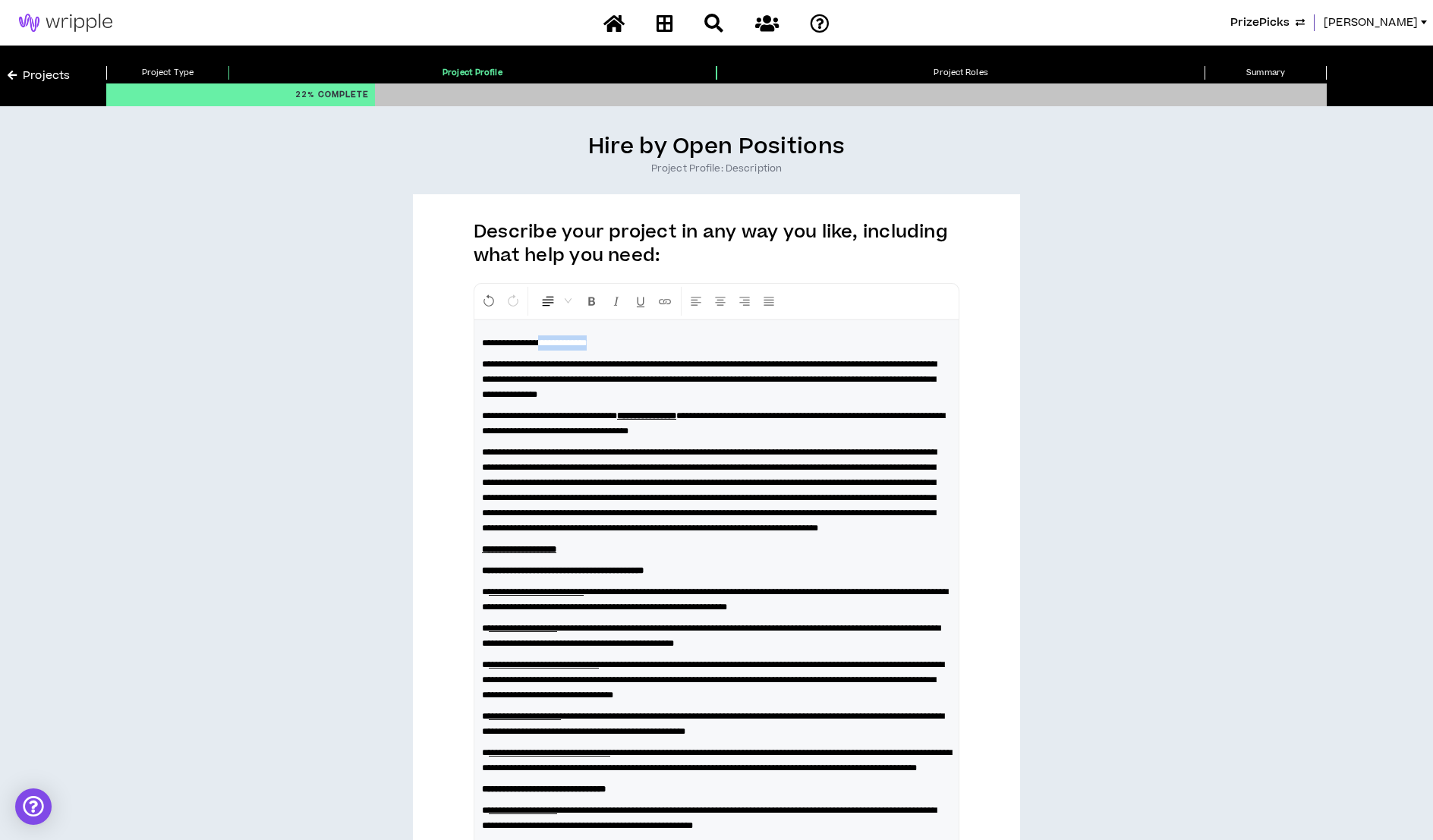
drag, startPoint x: 643, startPoint y: 336, endPoint x: 563, endPoint y: 341, distance: 80.2
click at [563, 341] on p "**********" at bounding box center [716, 342] width 469 height 15
drag, startPoint x: 648, startPoint y: 339, endPoint x: 473, endPoint y: 334, distance: 175.1
click at [473, 334] on div "**********" at bounding box center [716, 846] width 486 height 1127
click at [946, 536] on p "**********" at bounding box center [716, 490] width 469 height 91
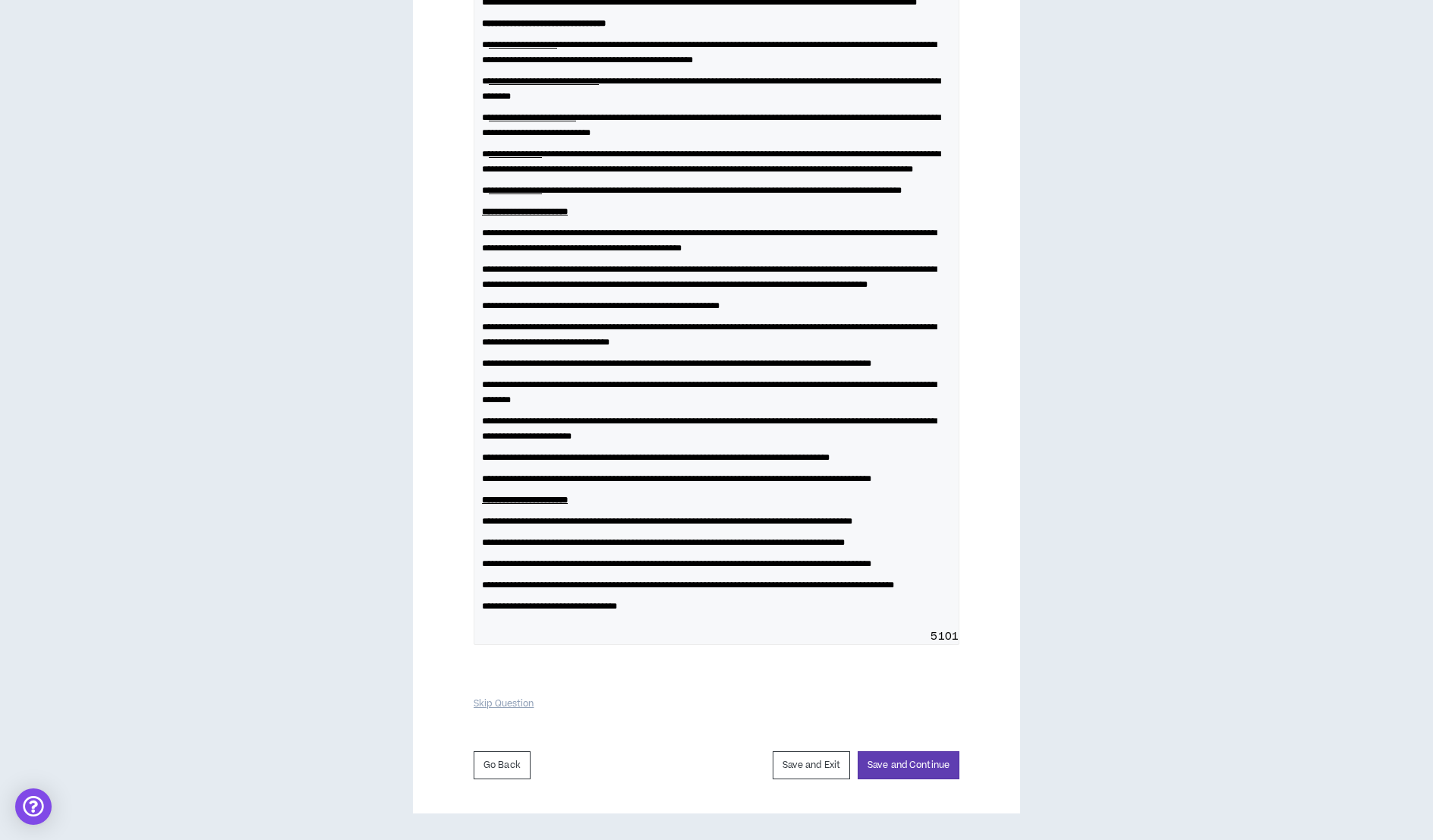
scroll to position [946, 0]
click at [918, 762] on button "Save and Continue" at bounding box center [908, 765] width 101 height 28
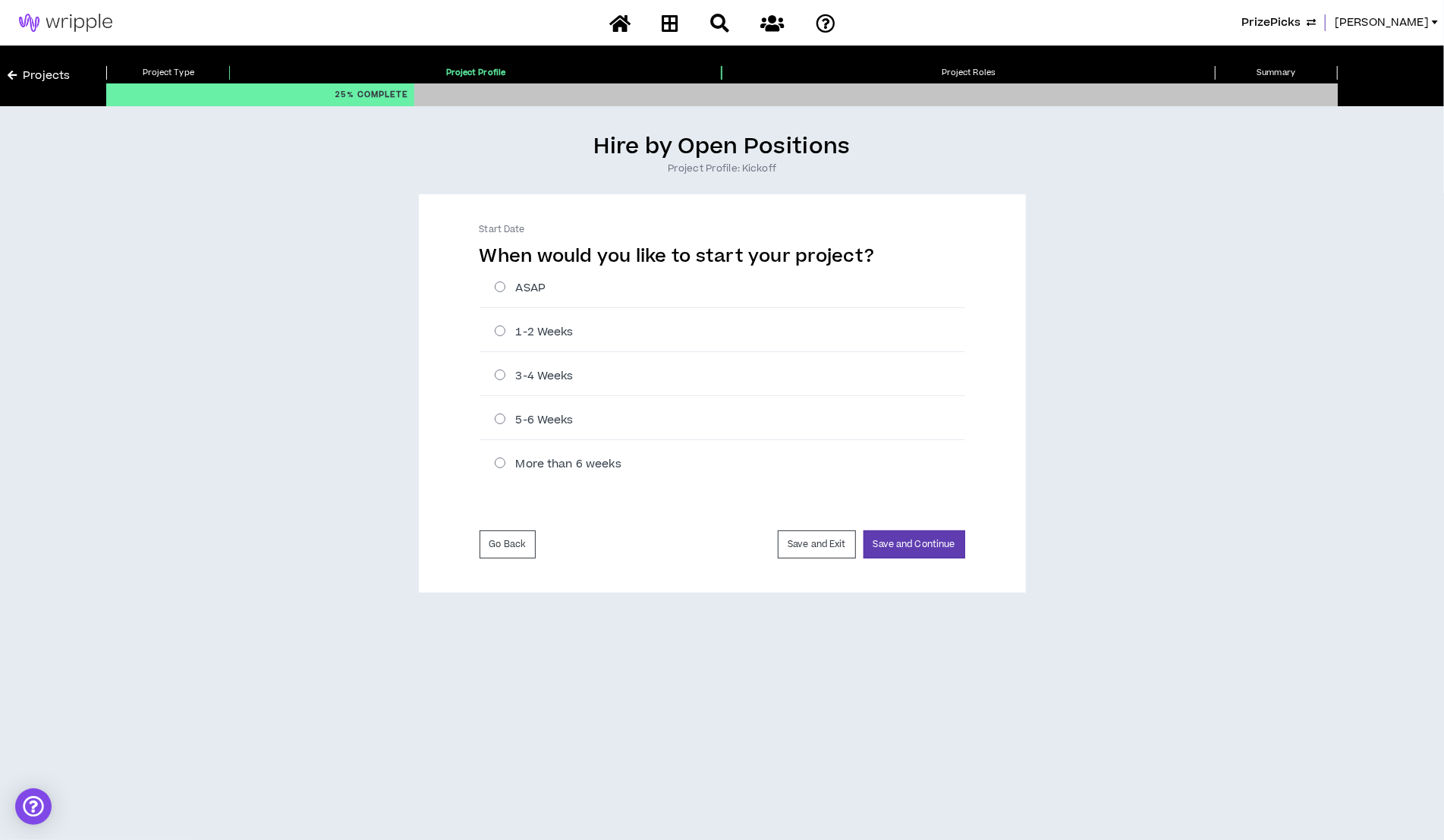
drag, startPoint x: 501, startPoint y: 284, endPoint x: 551, endPoint y: 312, distance: 57.3
click at [502, 284] on label "ASAP" at bounding box center [729, 288] width 470 height 16
radio input "****"
click at [873, 543] on button "Save and Continue" at bounding box center [914, 544] width 101 height 28
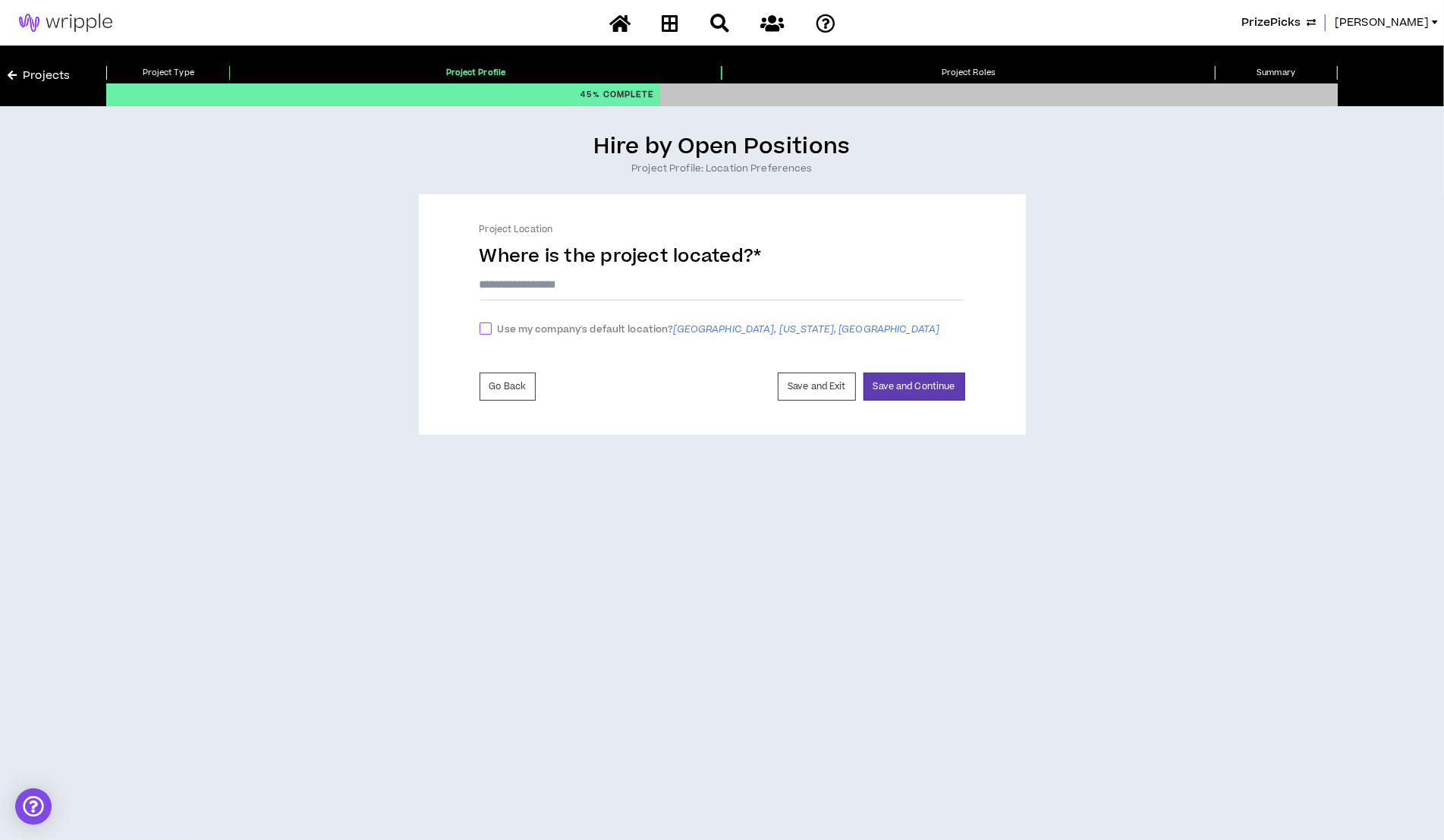
click at [578, 330] on span "Use my company's default location? Atlanta, Georgia, United States" at bounding box center [719, 330] width 455 height 16
checkbox input "****"
click at [929, 398] on button "Save and Continue" at bounding box center [914, 390] width 101 height 28
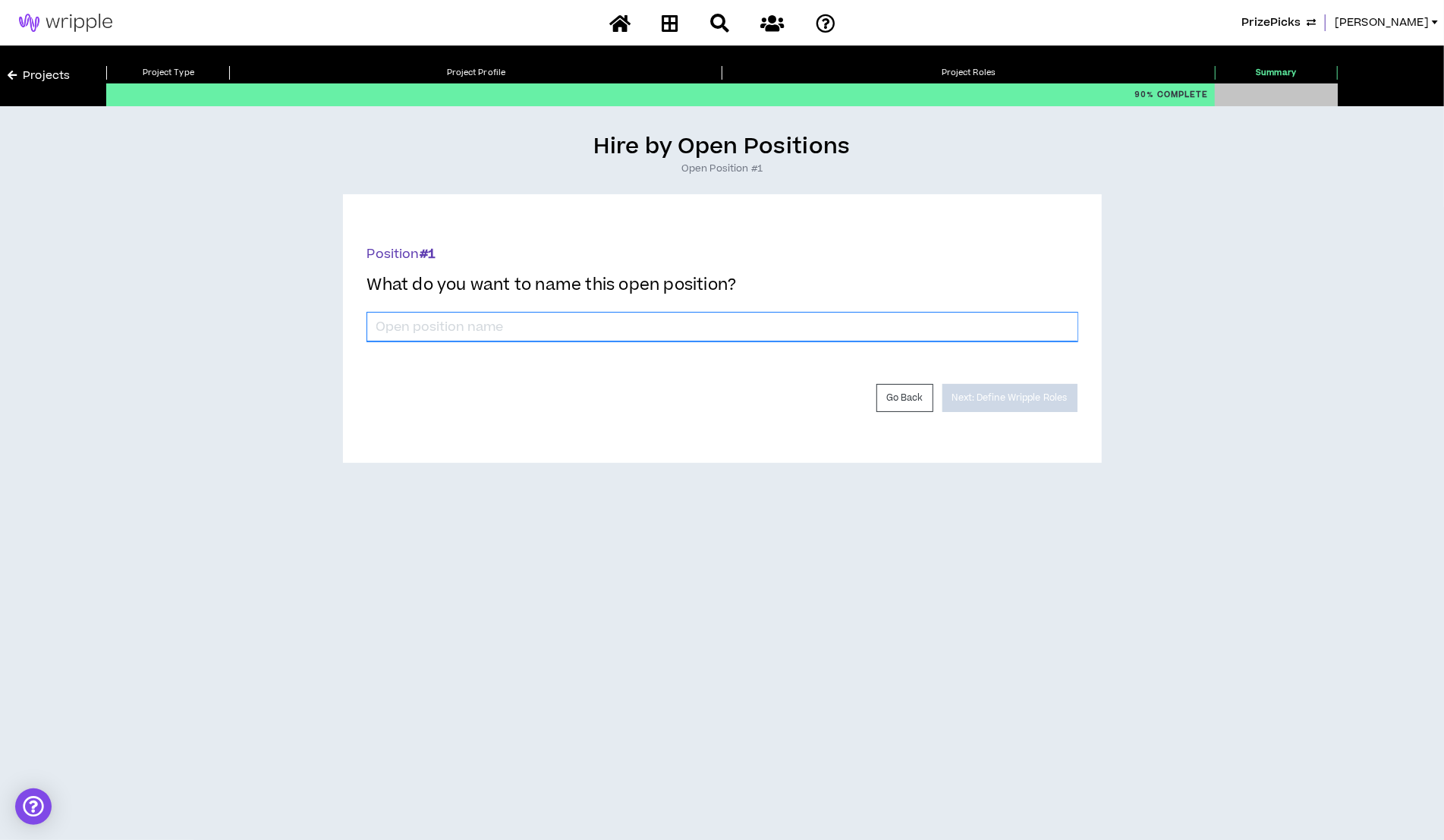
click at [534, 324] on input "*" at bounding box center [722, 327] width 710 height 29
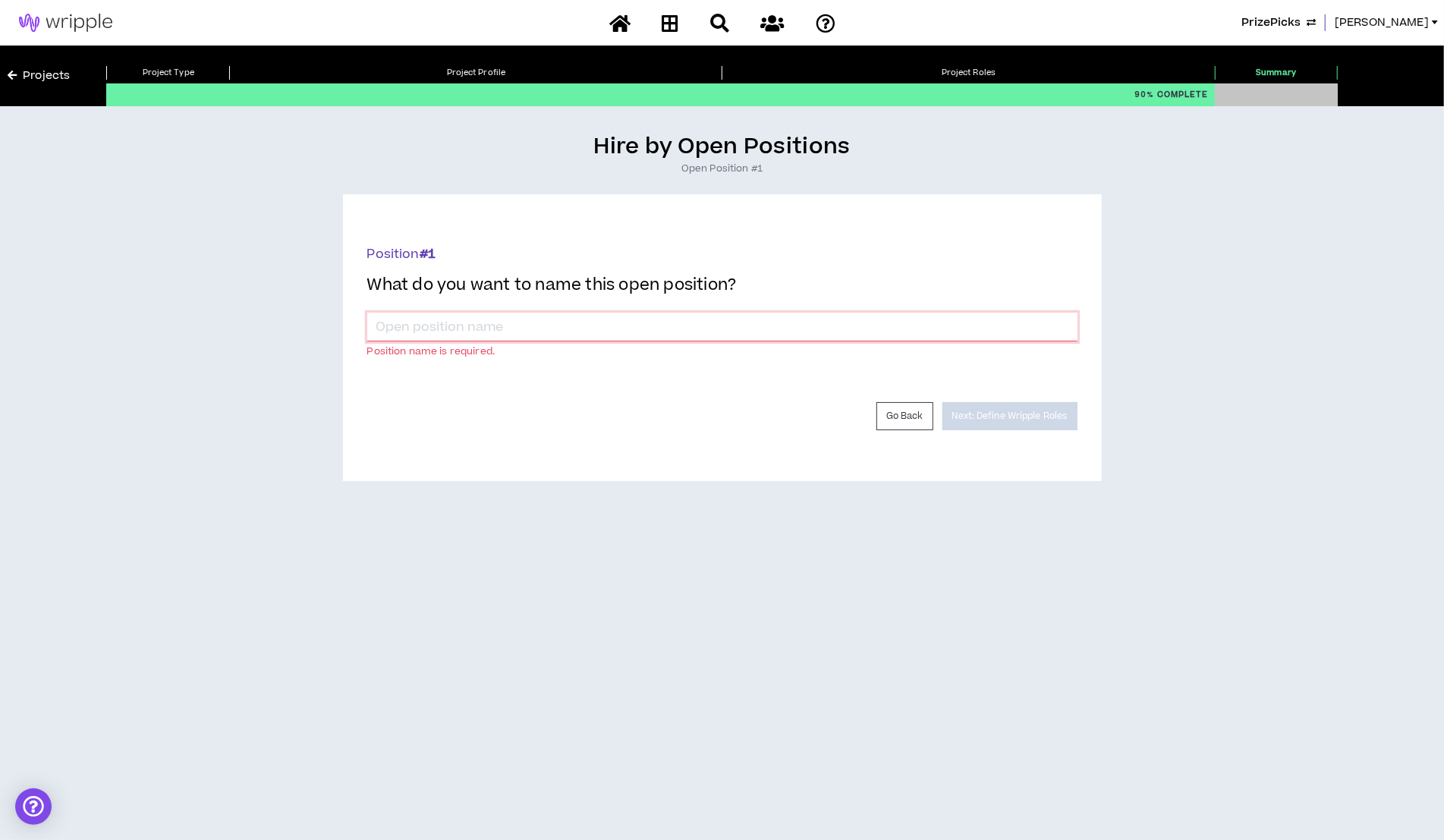
click at [507, 324] on input "*" at bounding box center [722, 327] width 710 height 29
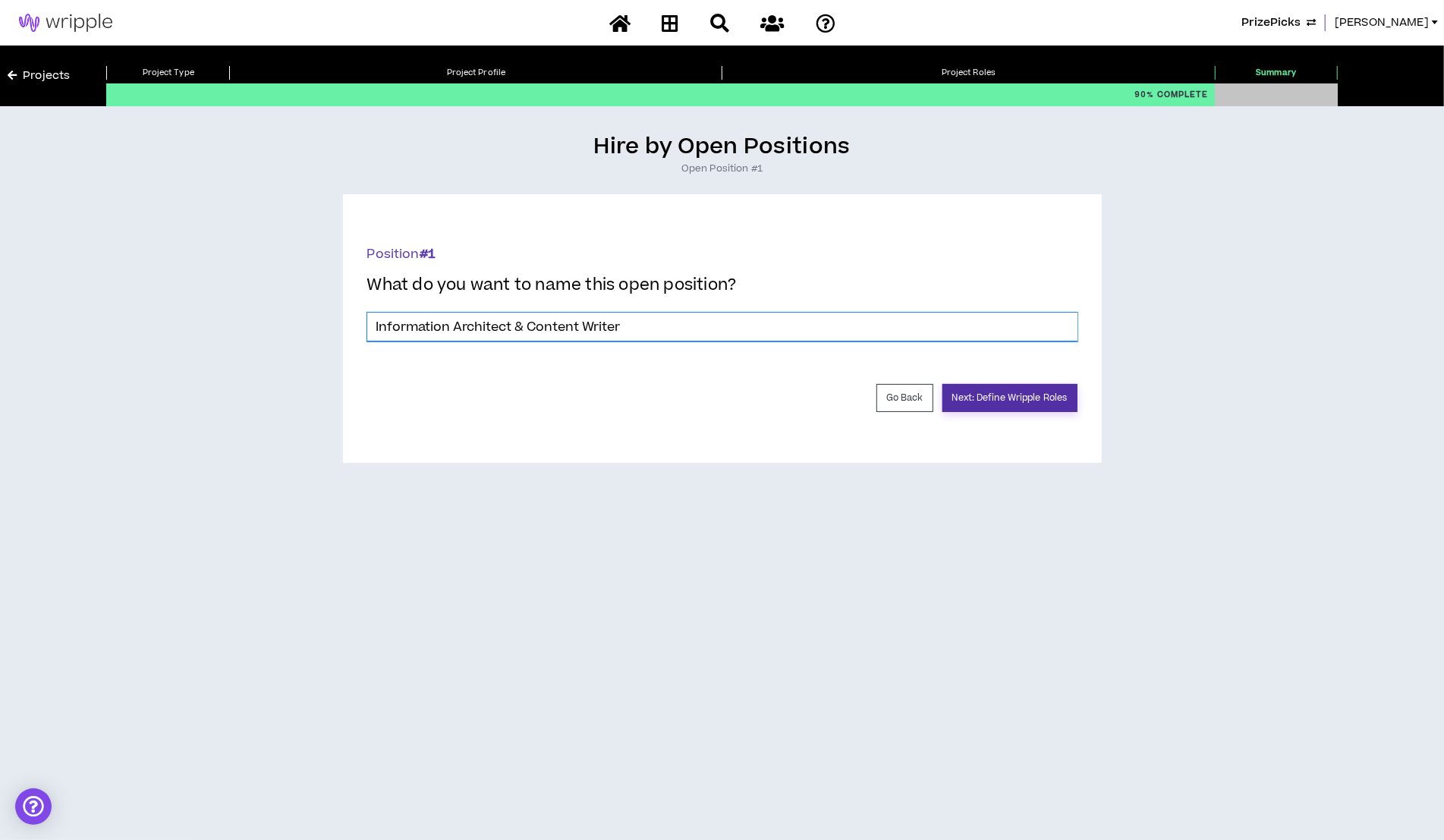
type input "Information Architect & Content Writer"
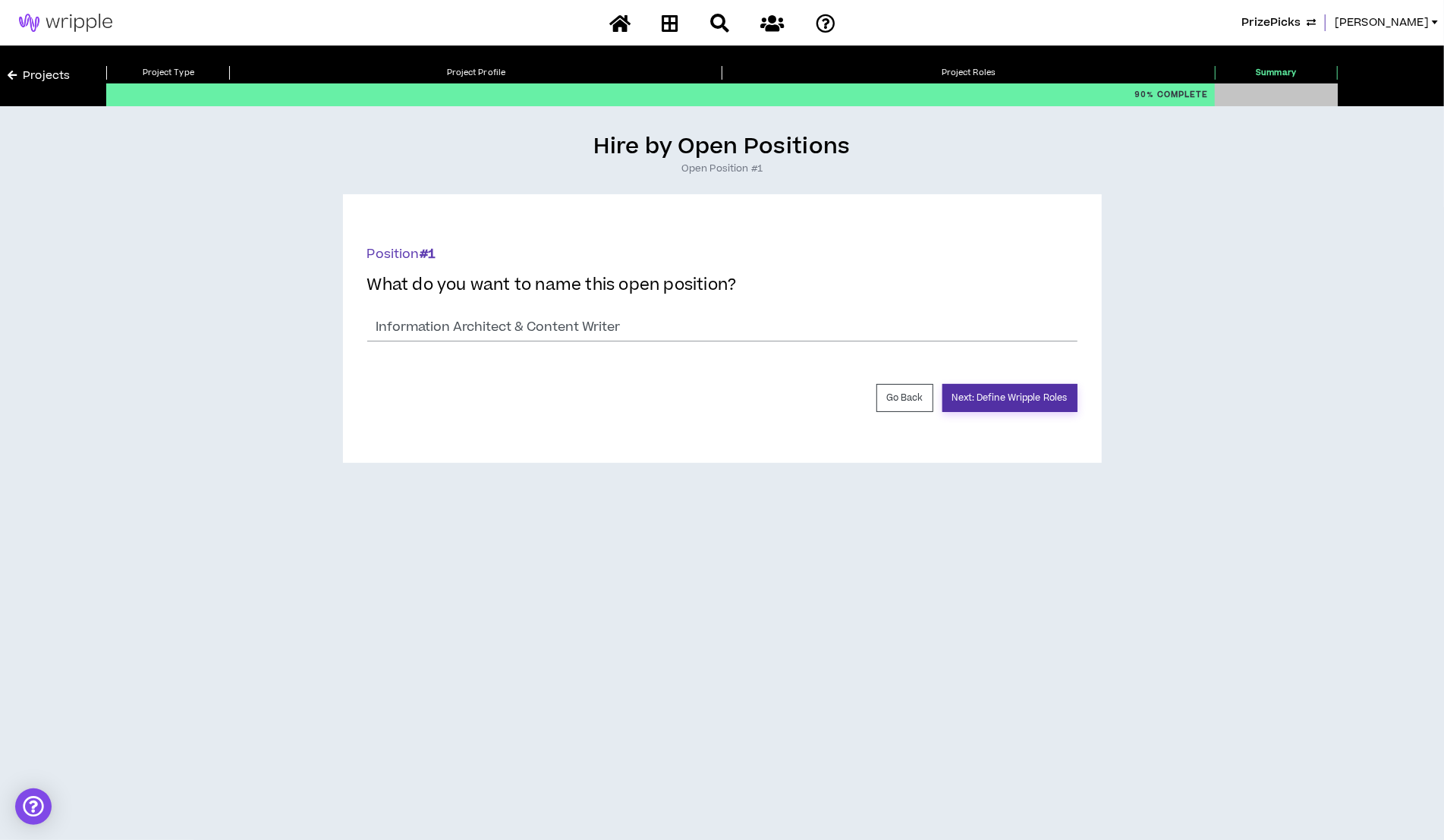
click at [986, 406] on button "Next: Define Wripple Roles" at bounding box center [1010, 398] width 135 height 28
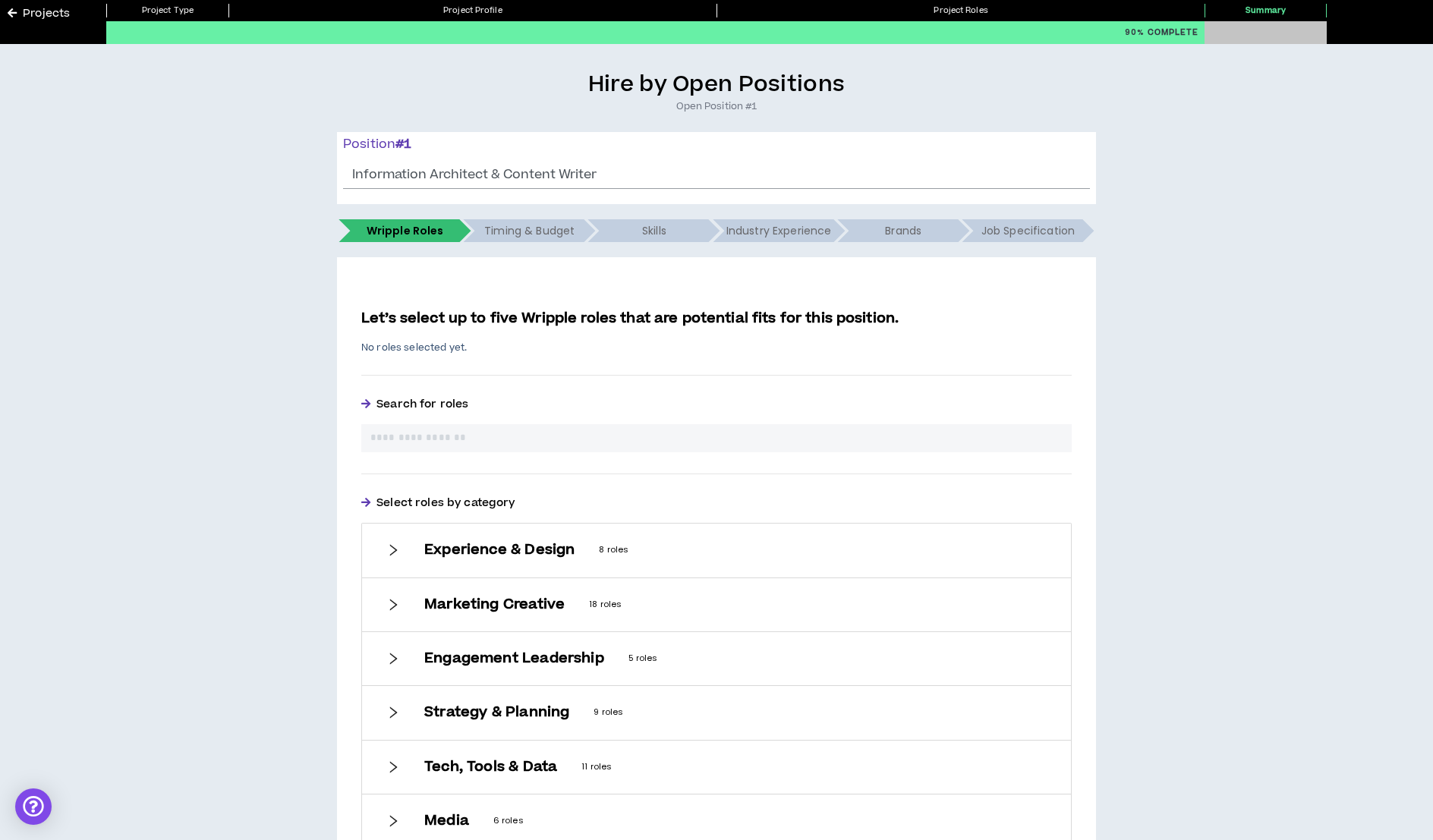
scroll to position [188, 0]
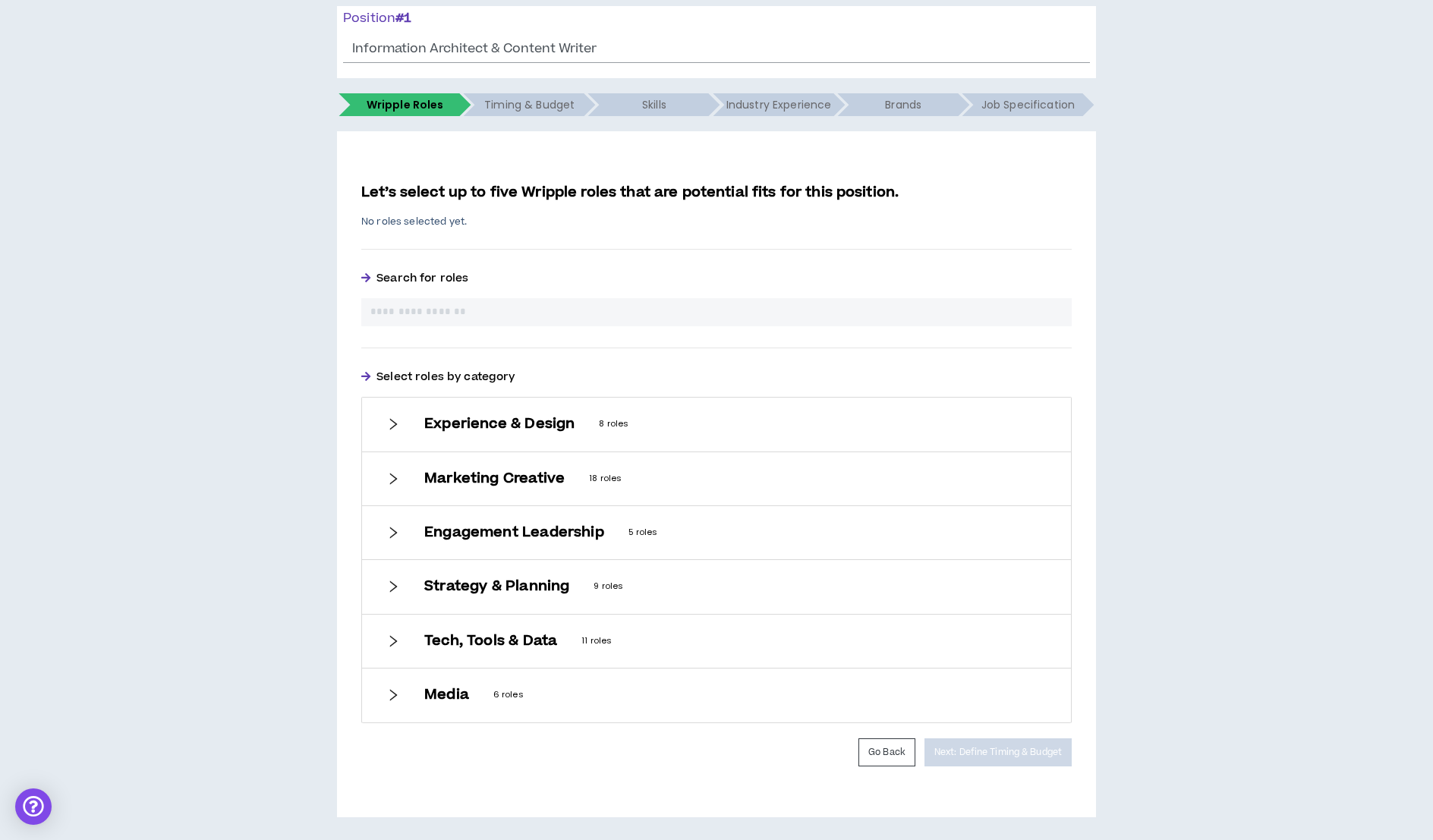
click at [390, 416] on div at bounding box center [393, 424] width 14 height 17
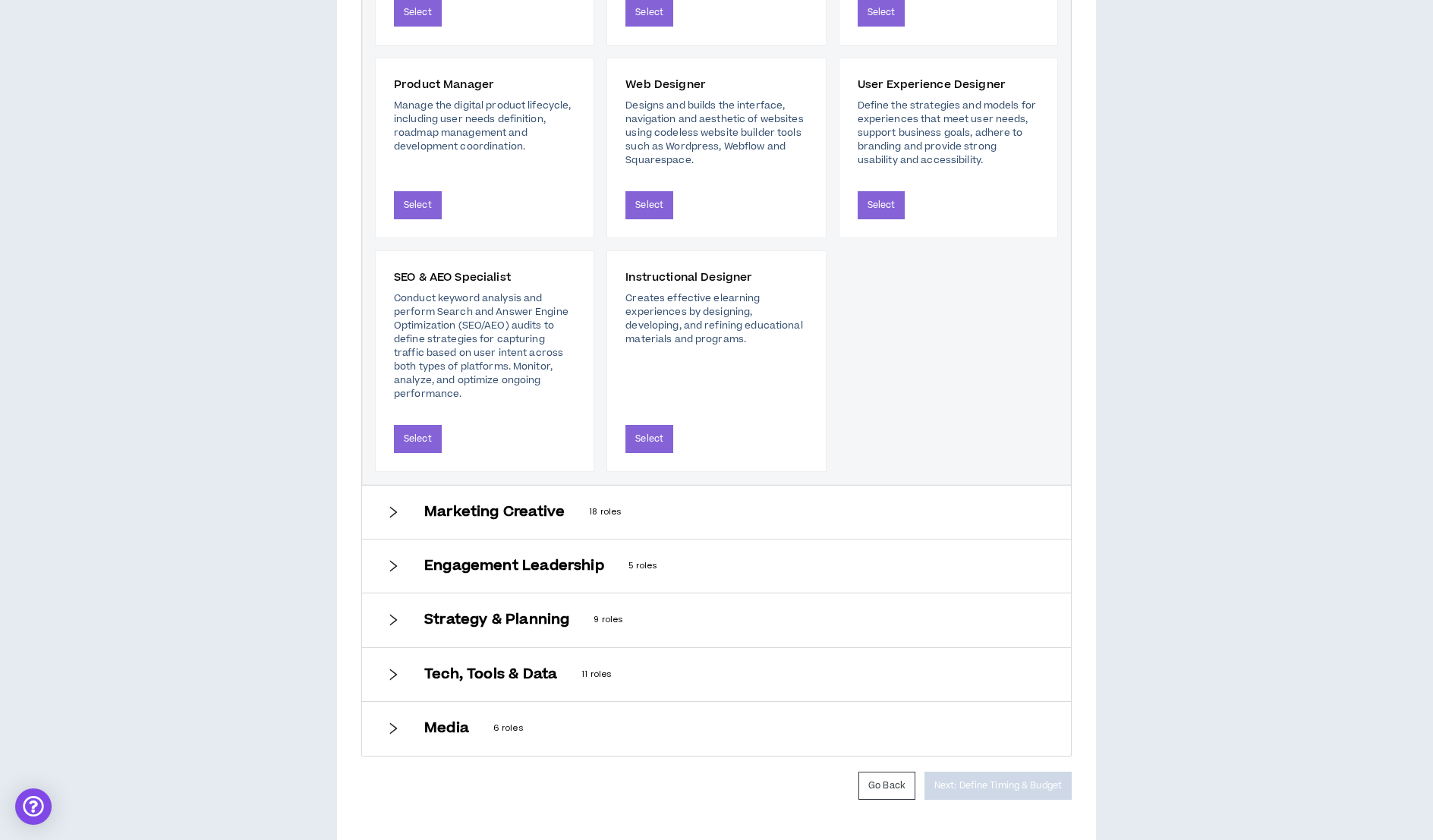
scroll to position [804, 0]
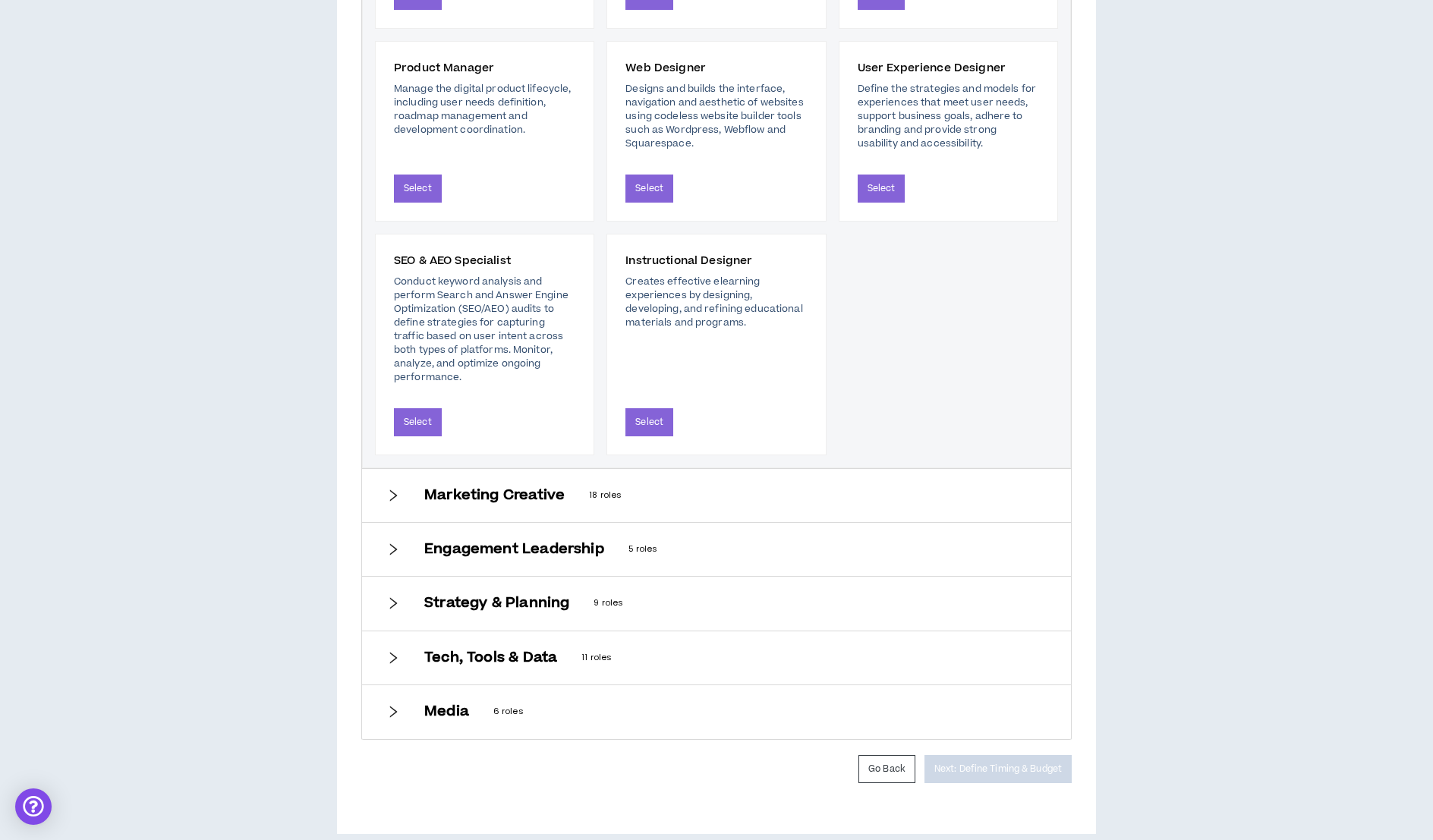
click at [463, 487] on h6 "Marketing Creative" at bounding box center [494, 495] width 140 height 17
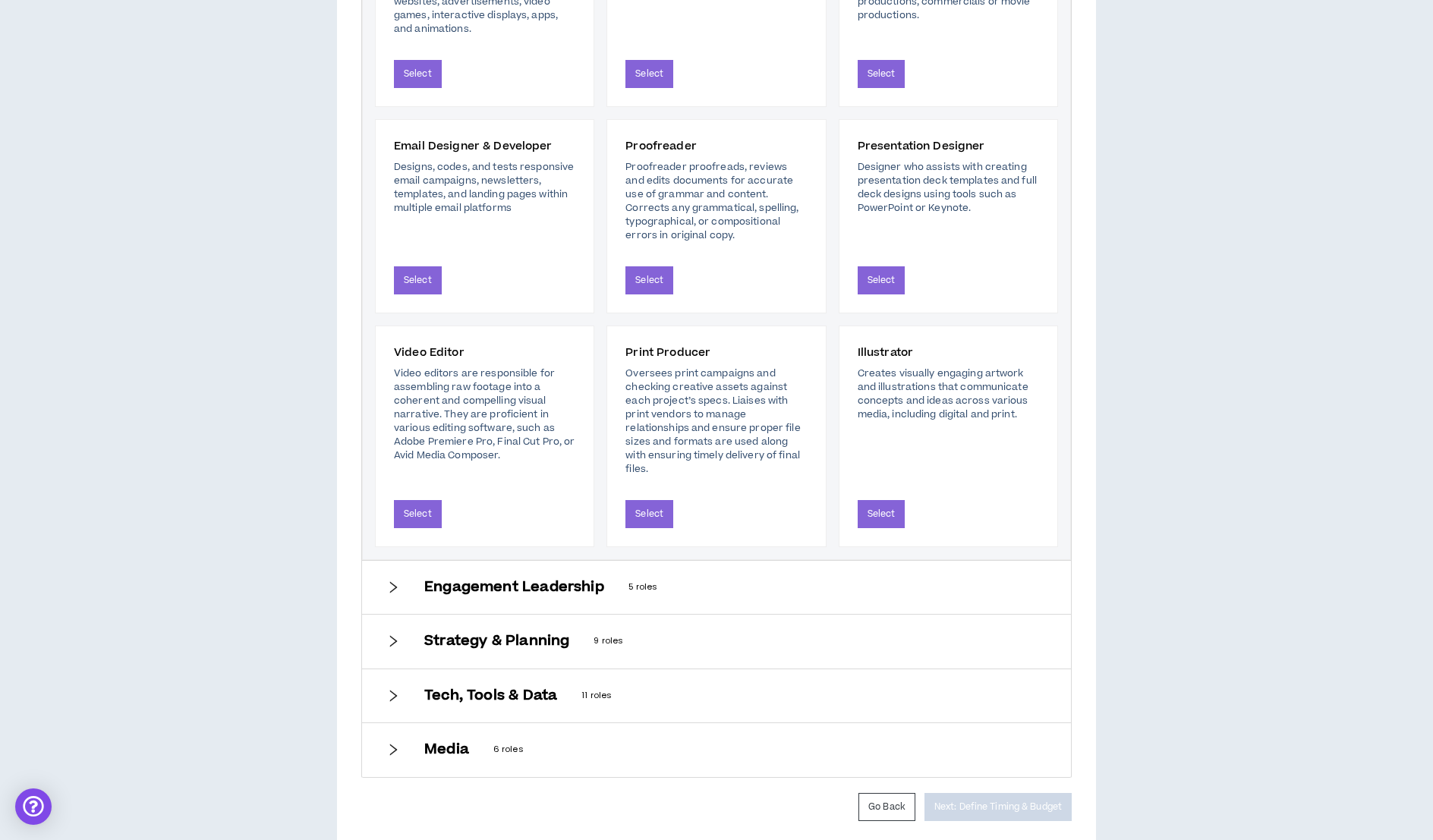
scroll to position [1379, 0]
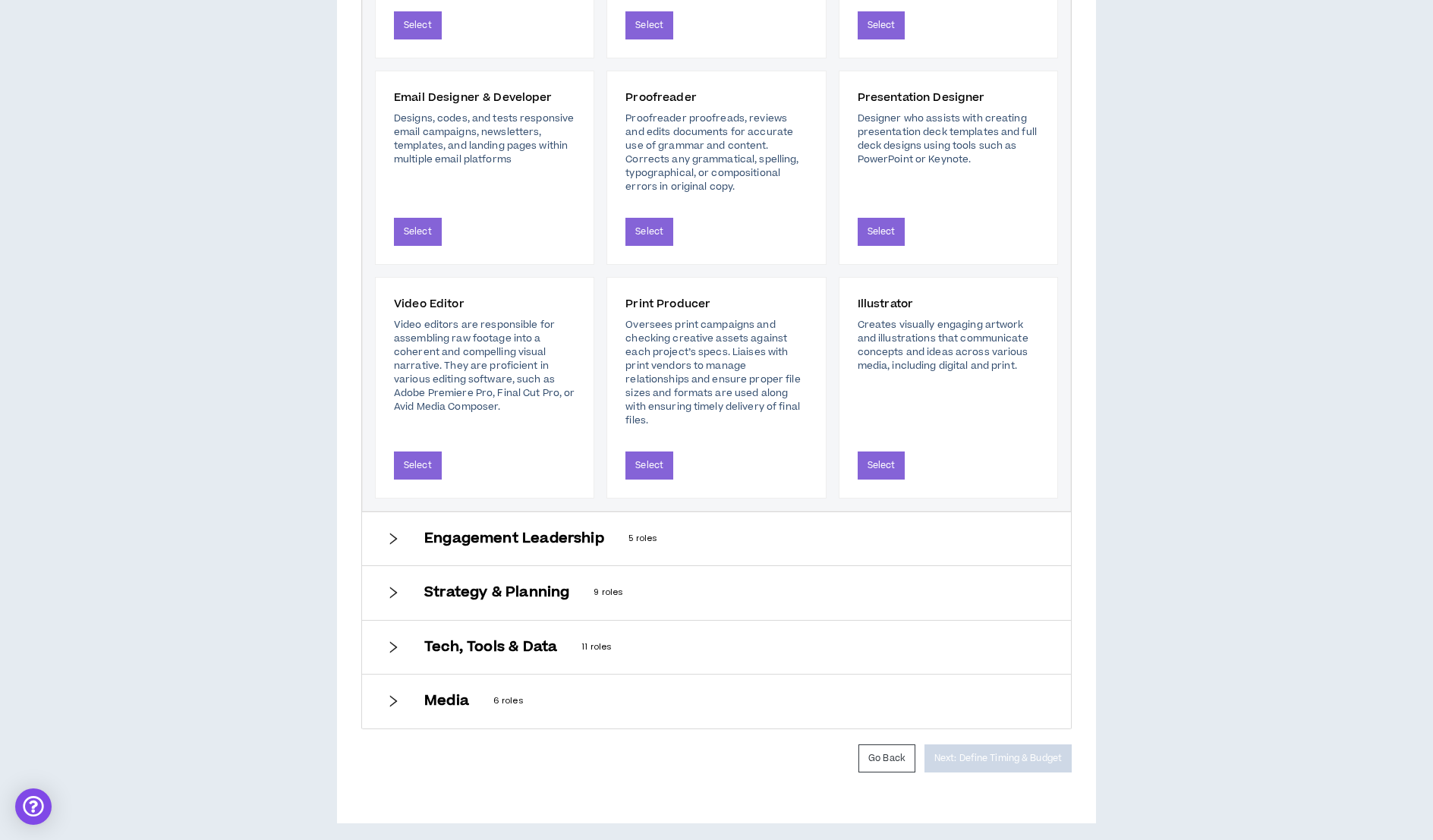
click at [566, 588] on h6 "Strategy & Planning" at bounding box center [496, 592] width 145 height 17
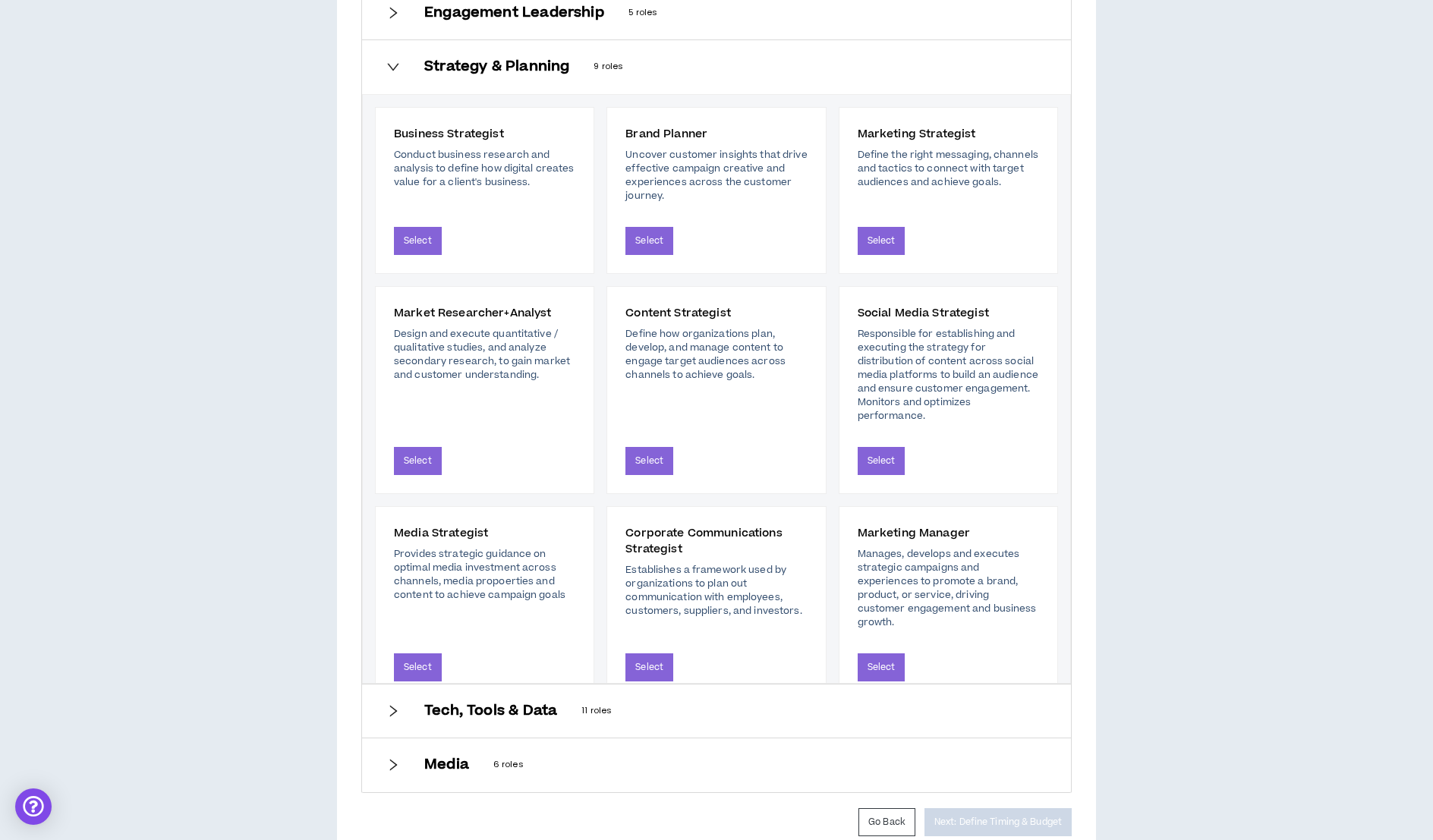
scroll to position [693, 0]
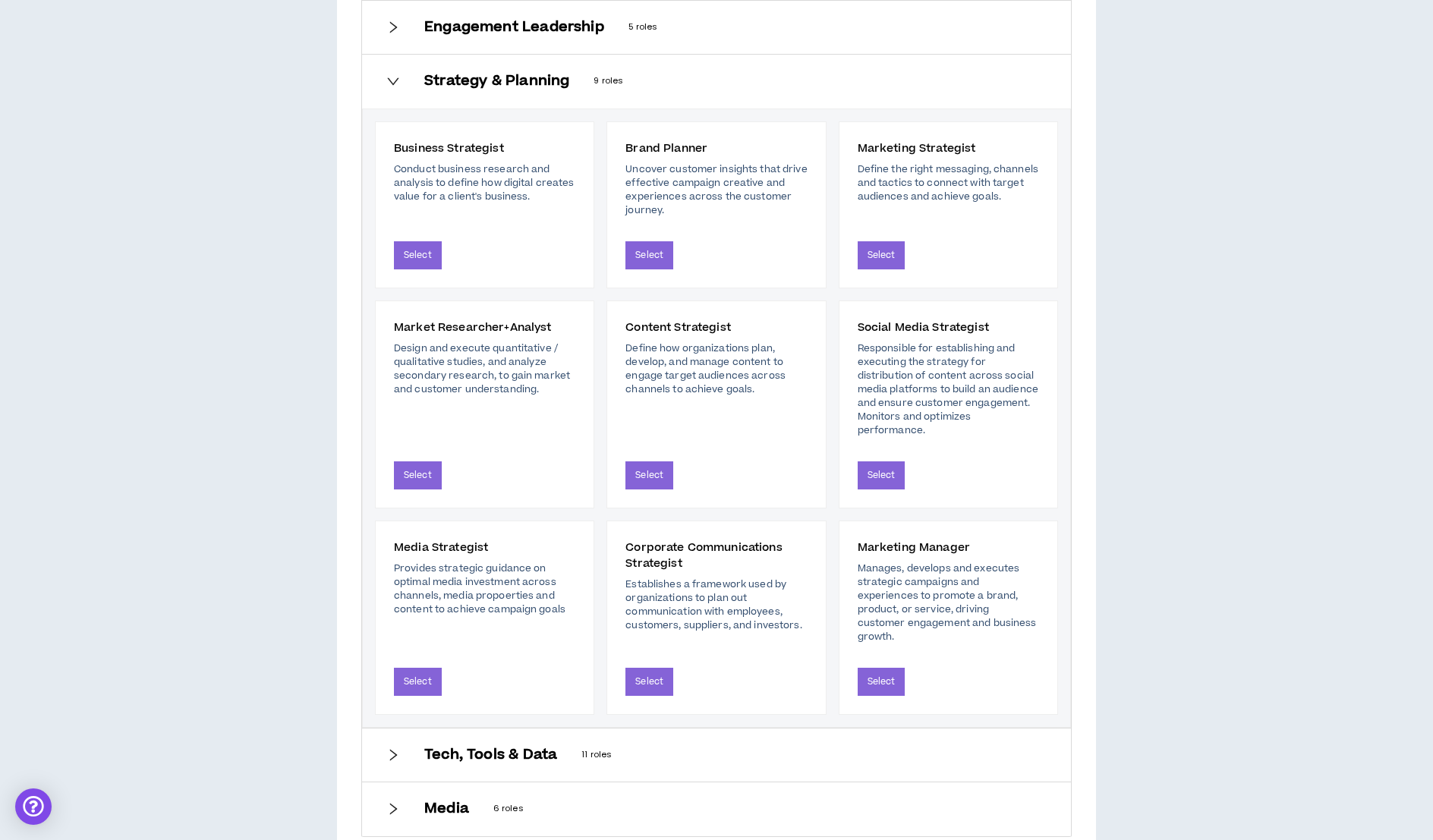
click at [477, 747] on h6 "Tech, Tools & Data" at bounding box center [490, 755] width 133 height 17
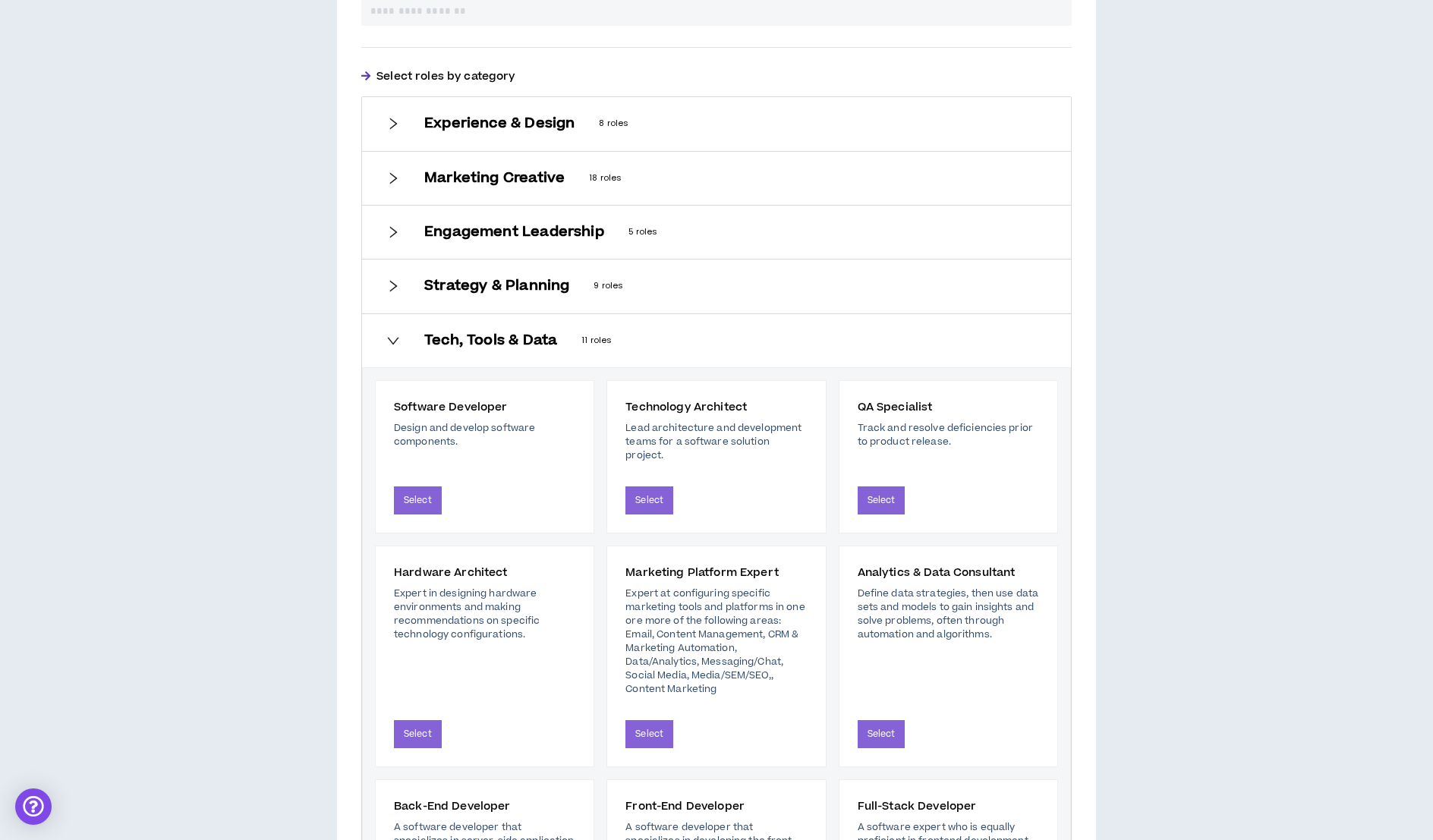
scroll to position [502, 0]
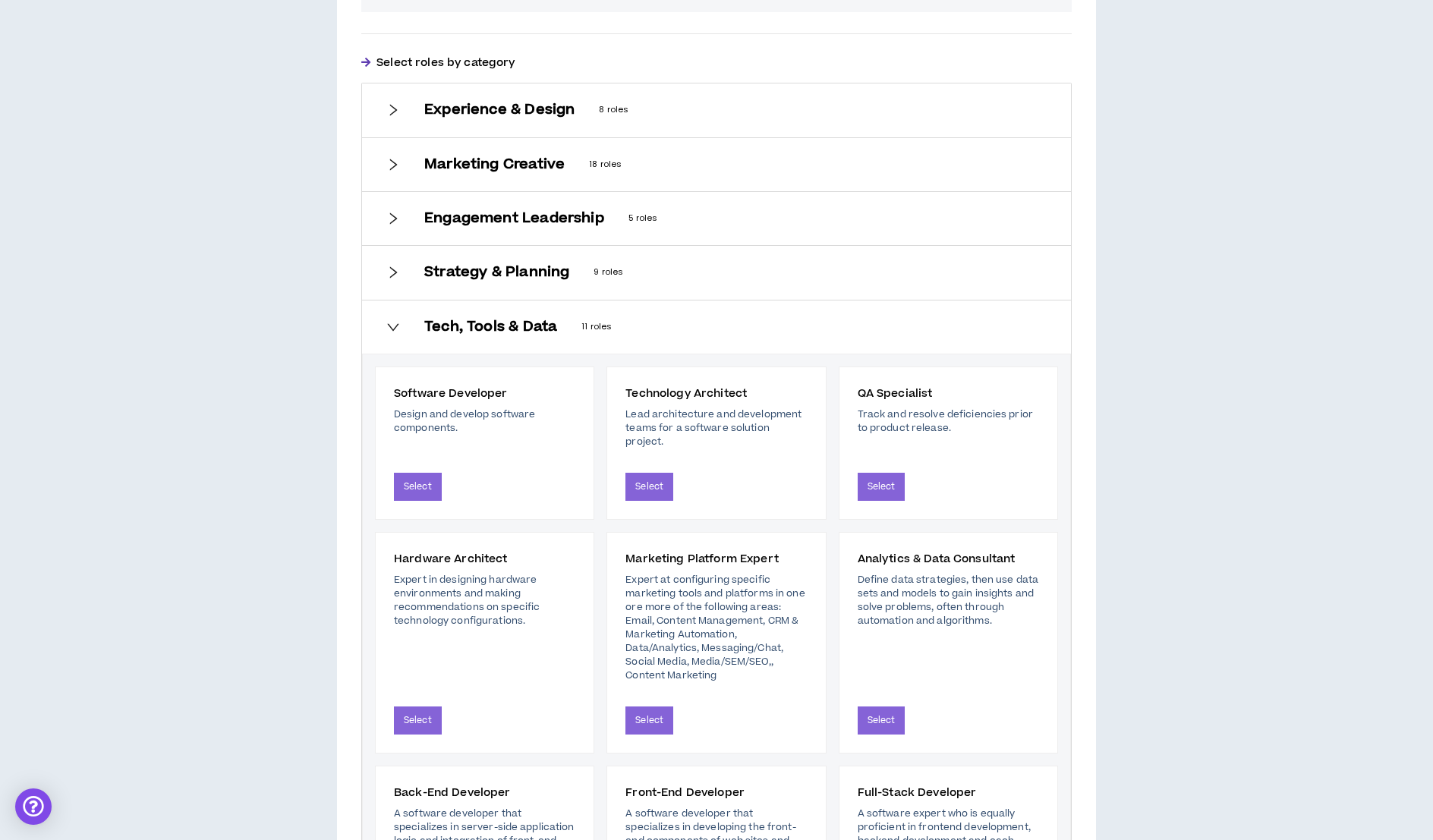
click at [401, 108] on div "Experience & Design 8 roles" at bounding box center [716, 110] width 709 height 53
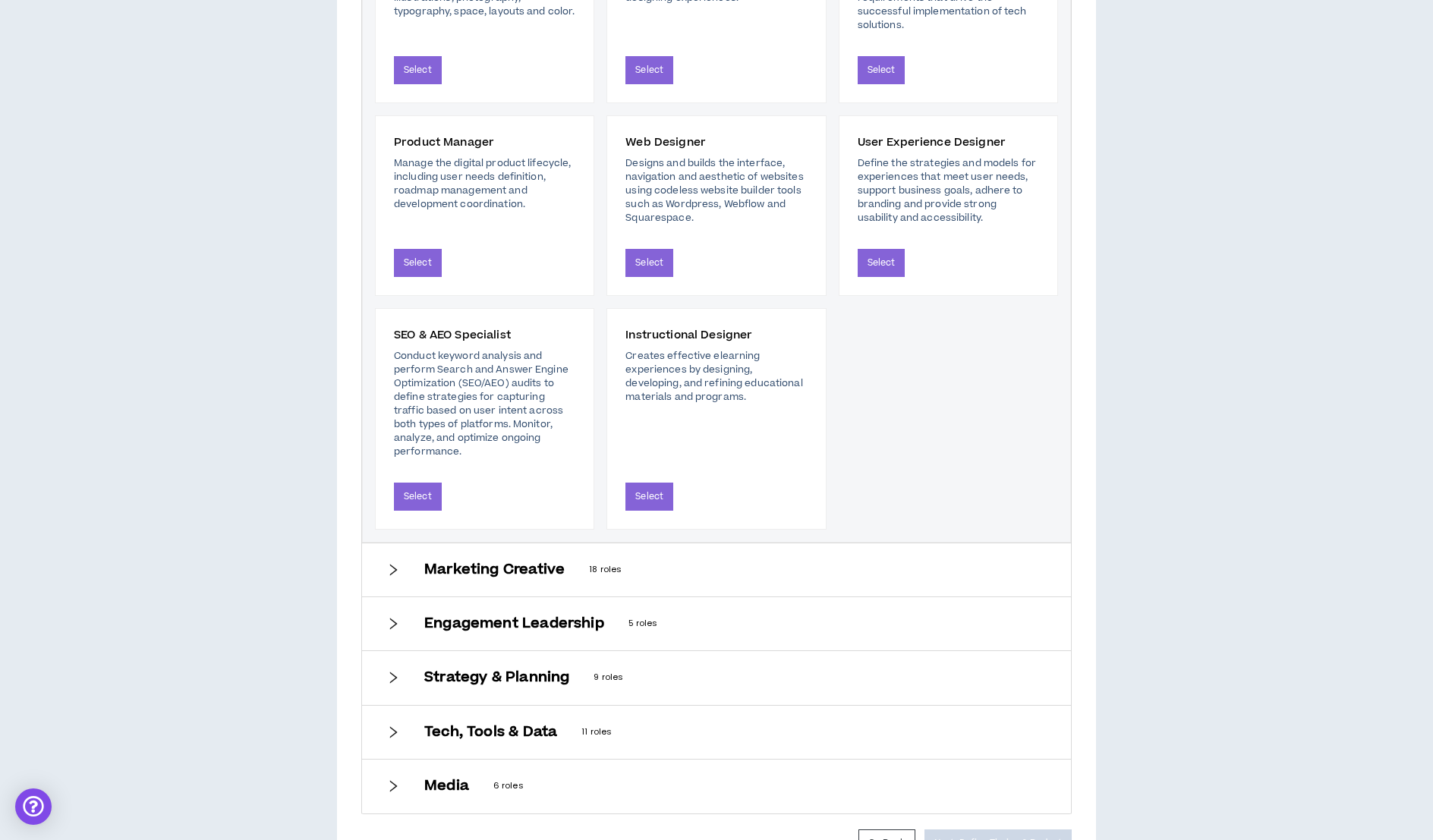
scroll to position [804, 0]
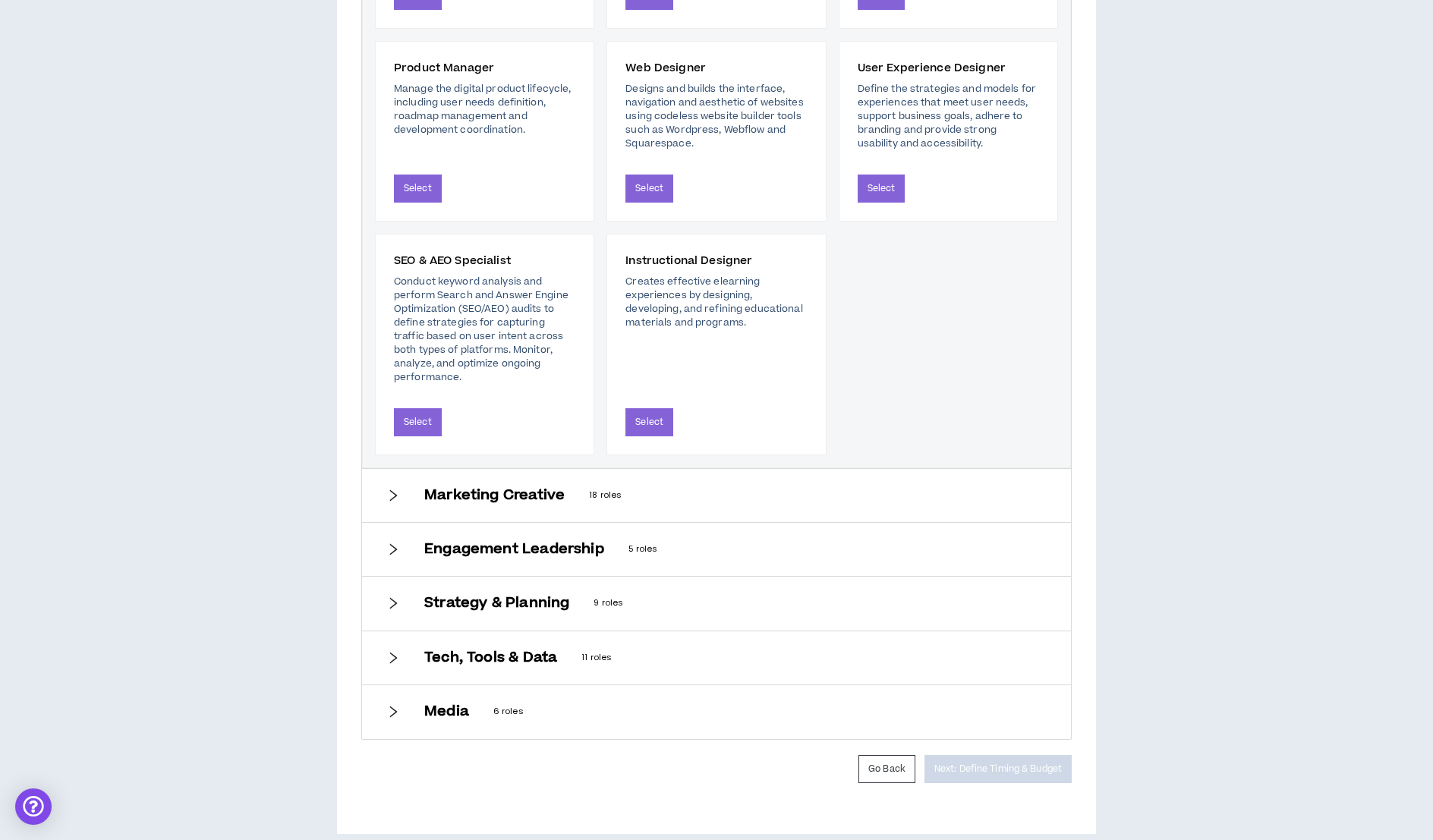
click at [393, 489] on icon "right" at bounding box center [393, 495] width 14 height 14
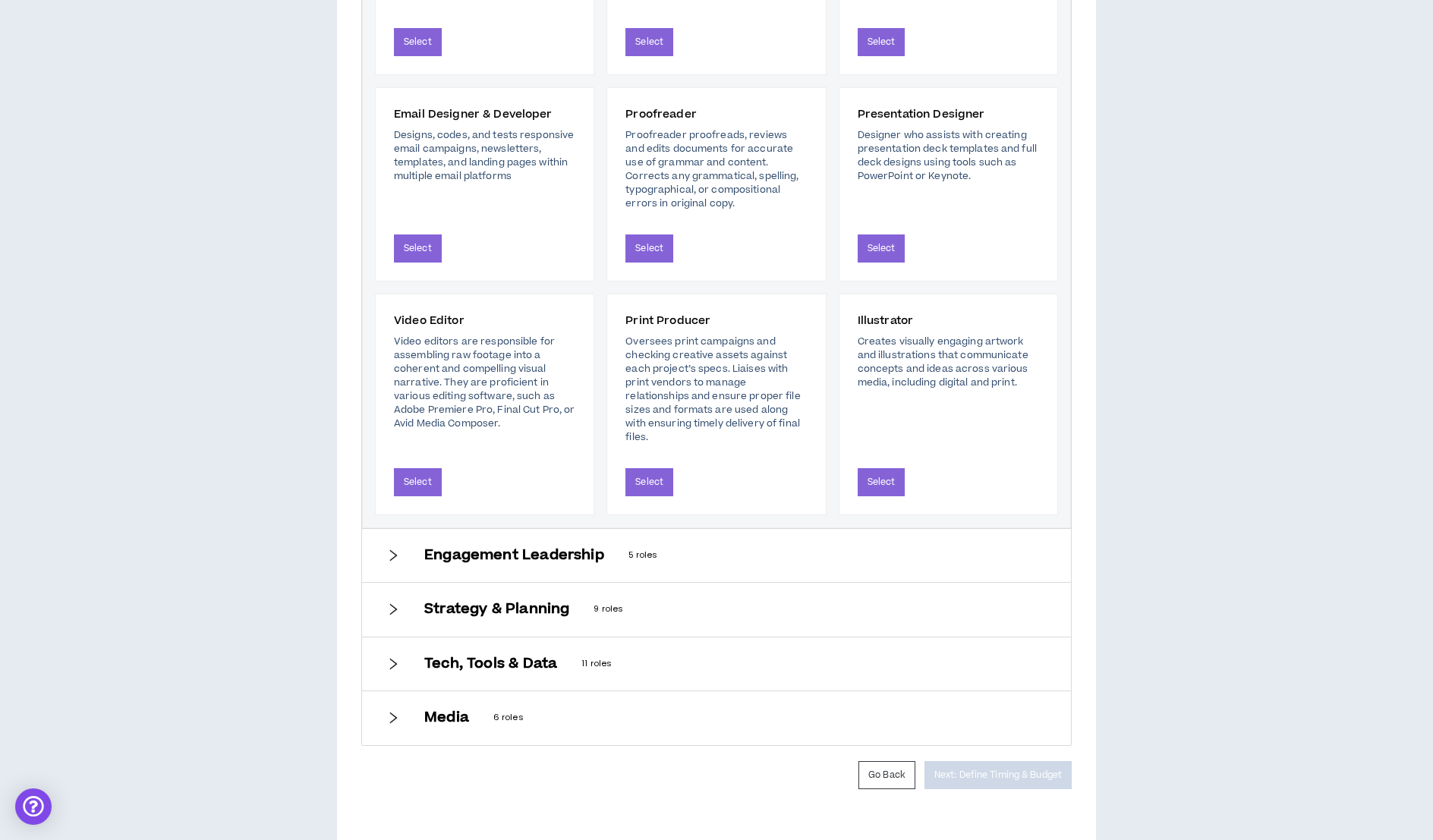
scroll to position [1379, 0]
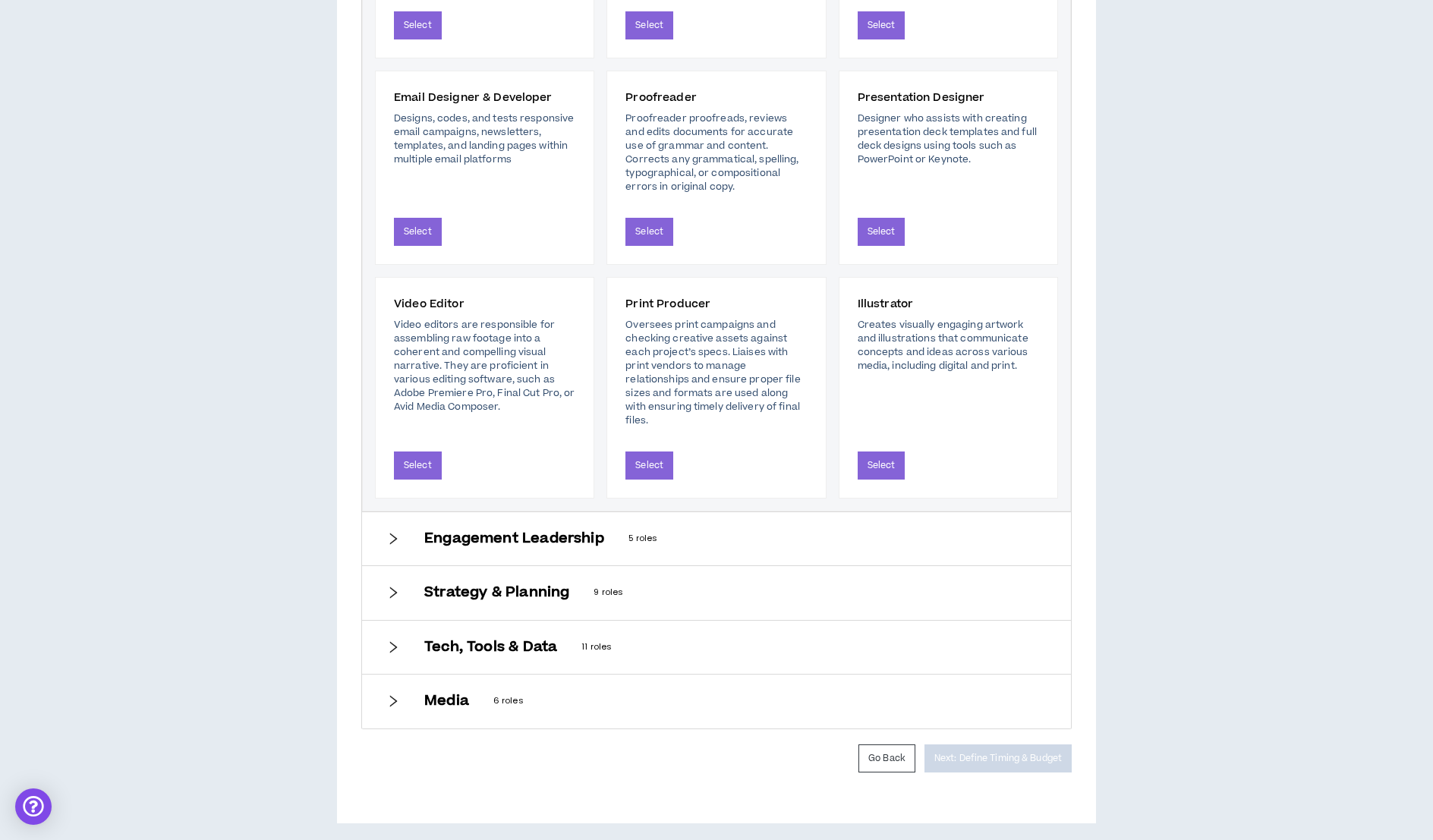
click at [393, 656] on div "Tech, Tools & Data 11 roles" at bounding box center [716, 647] width 709 height 53
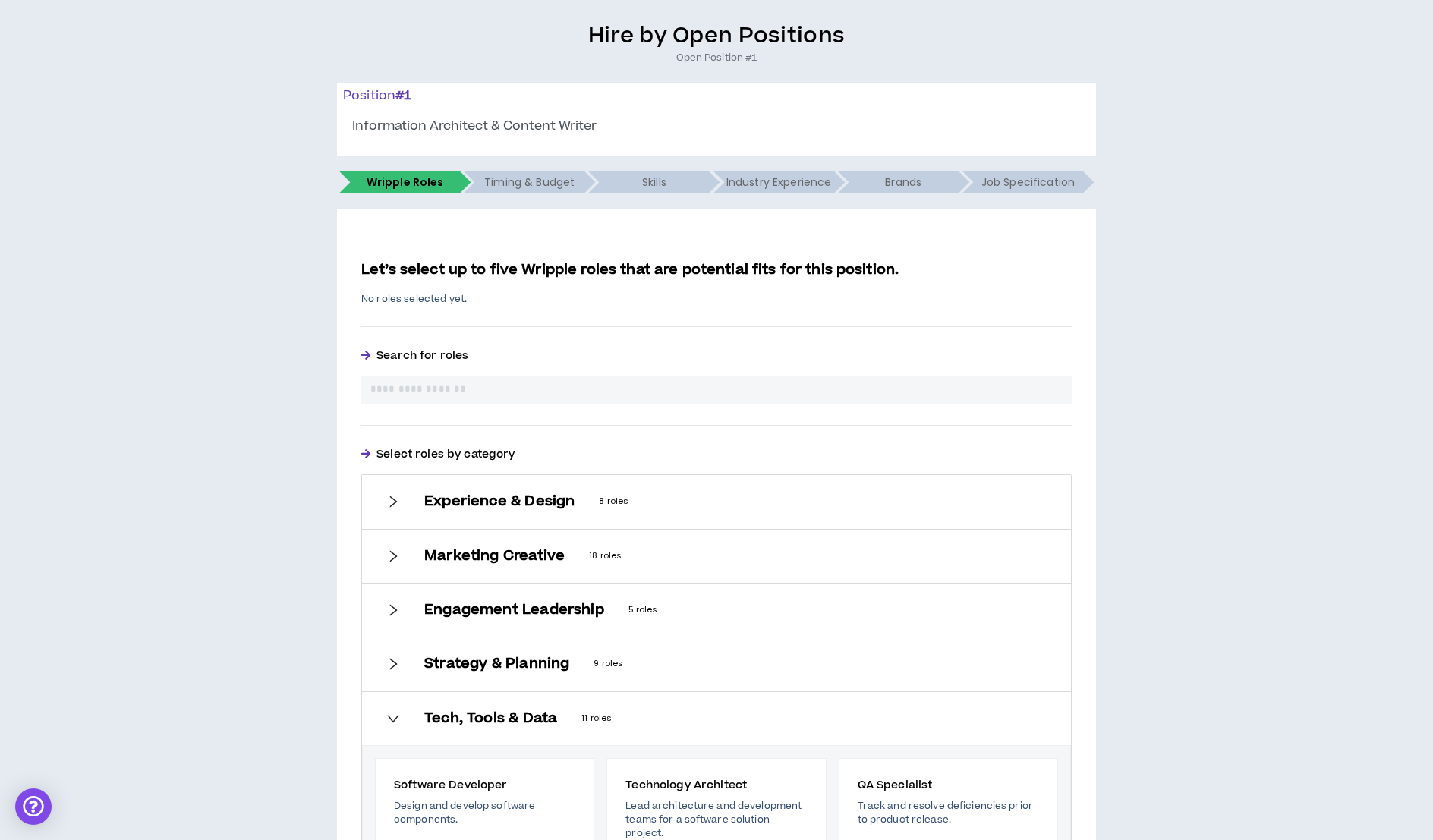
scroll to position [0, 0]
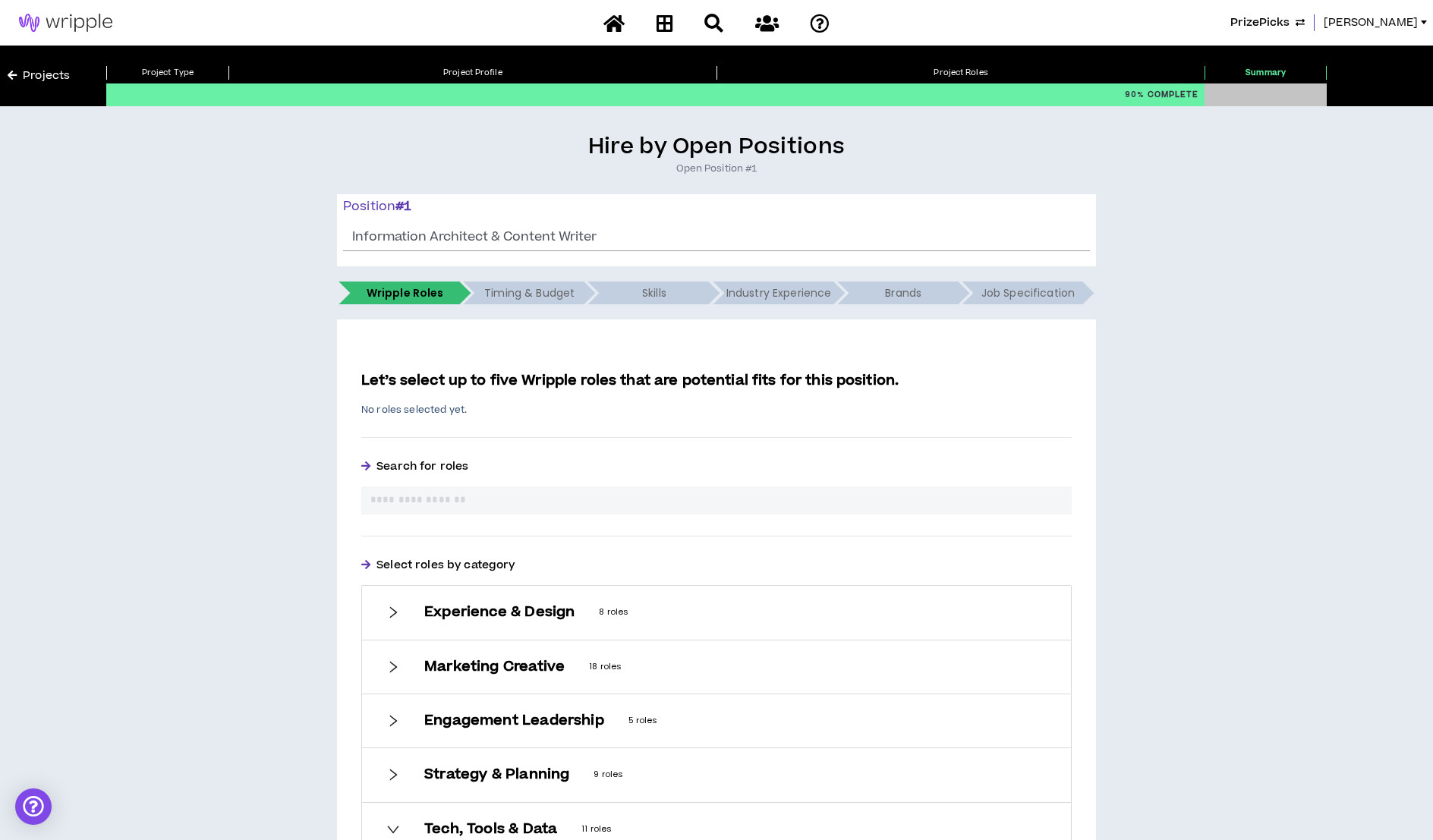
click at [408, 489] on div at bounding box center [716, 500] width 710 height 28
click at [409, 502] on input "text" at bounding box center [716, 501] width 692 height 16
type input "*"
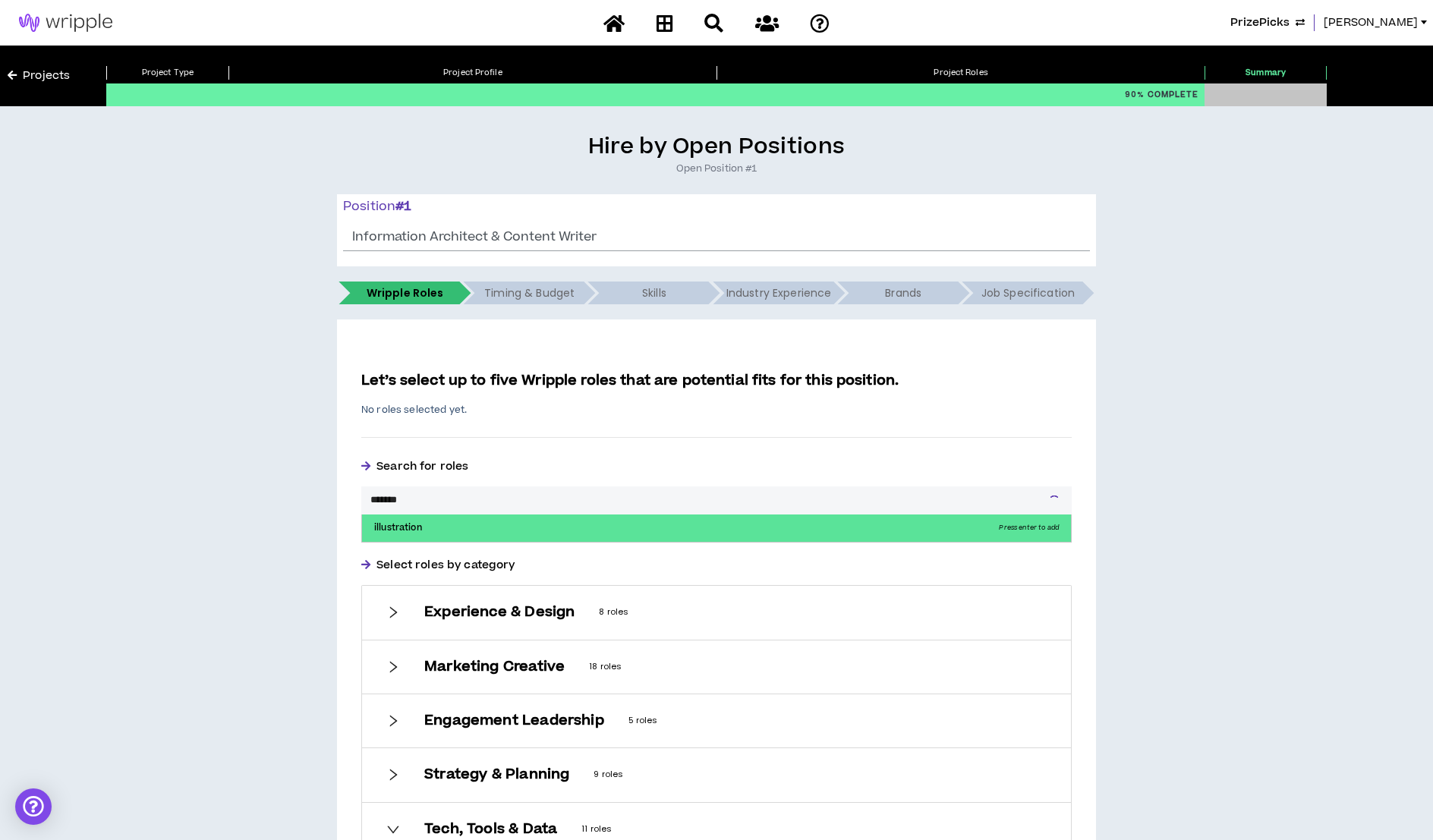
type input "*******"
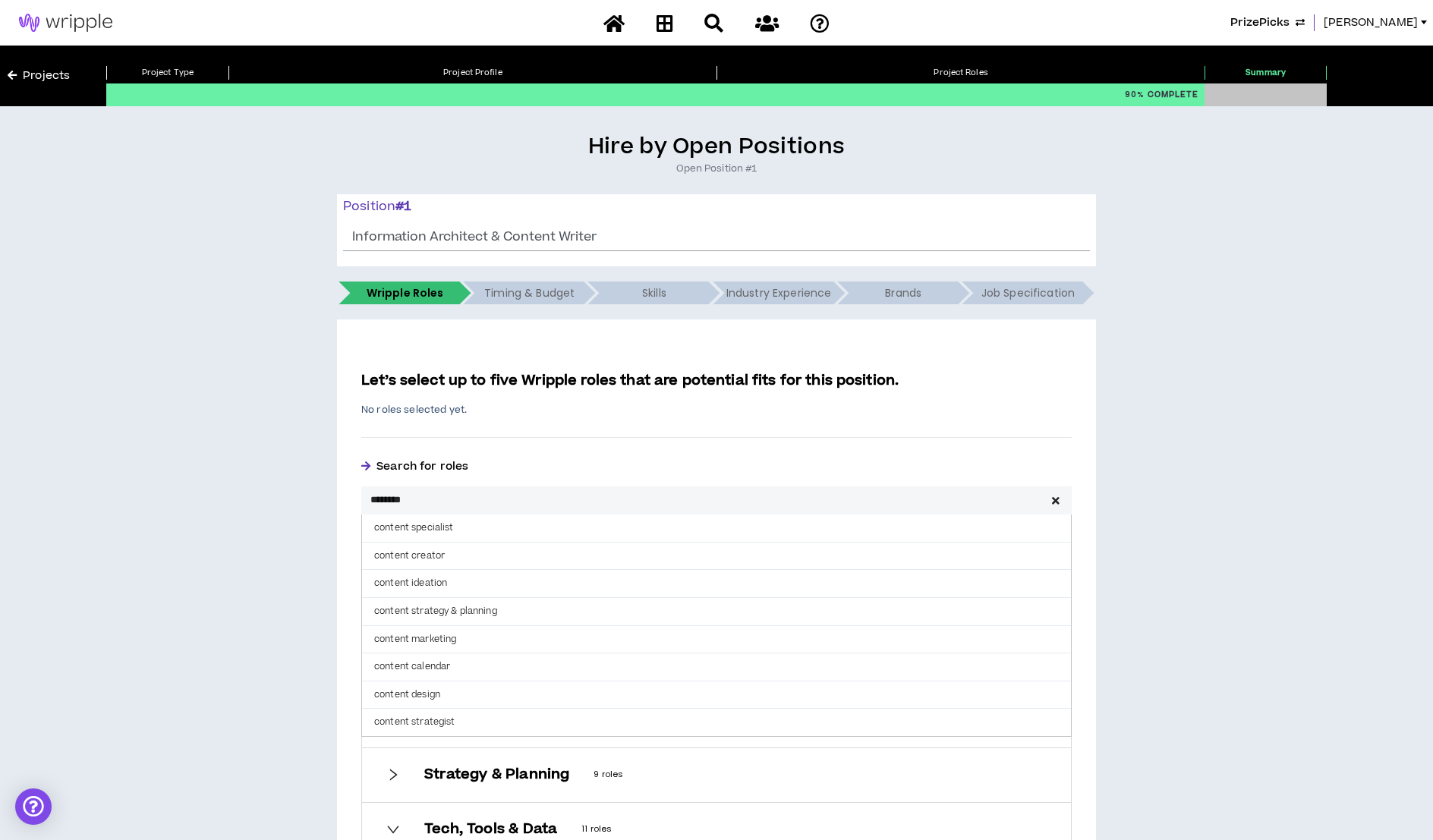
drag, startPoint x: 445, startPoint y: 500, endPoint x: 349, endPoint y: 500, distance: 96.0
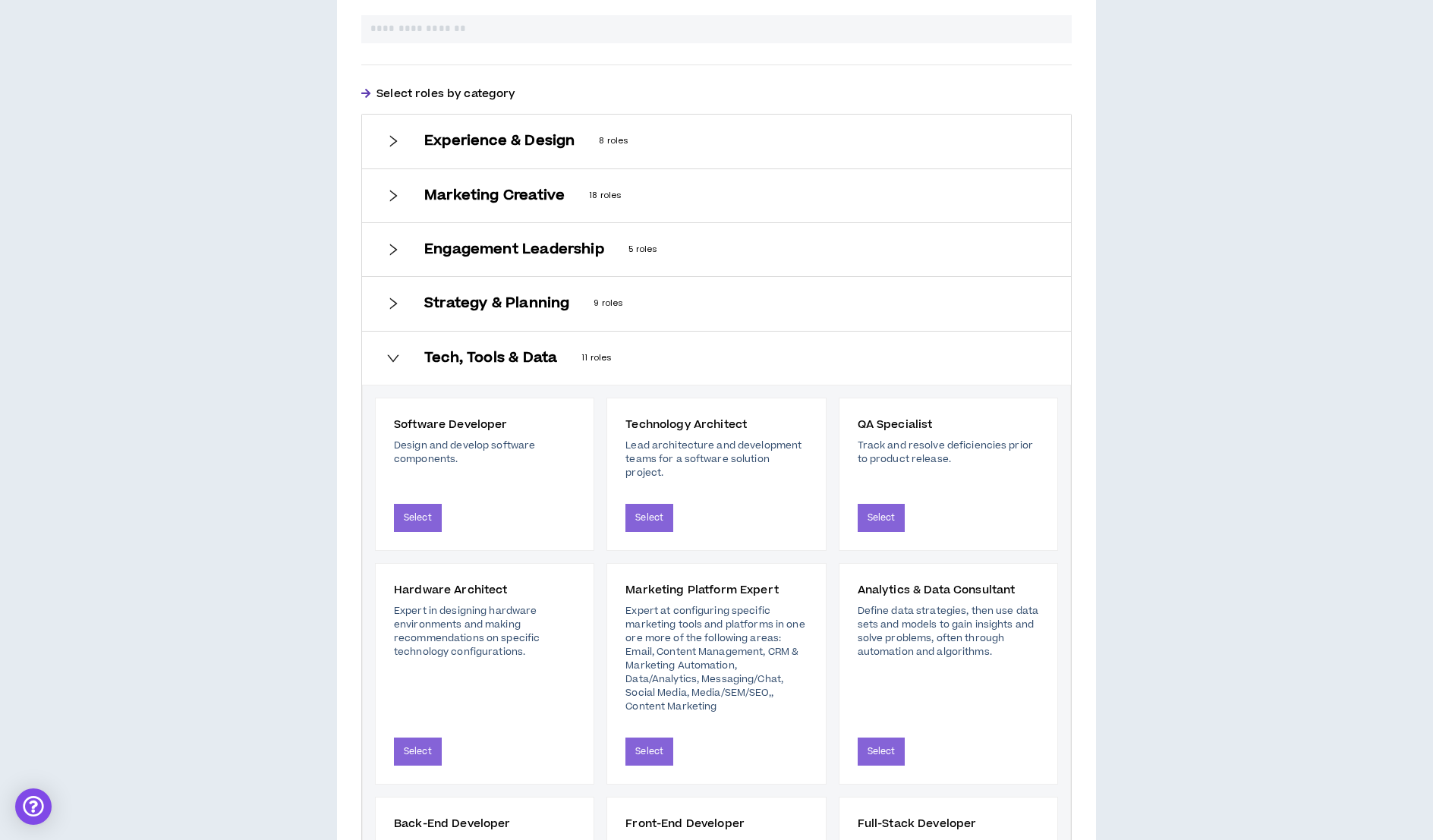
scroll to position [470, 0]
click at [404, 192] on div "Marketing Creative 18 roles" at bounding box center [716, 196] width 709 height 53
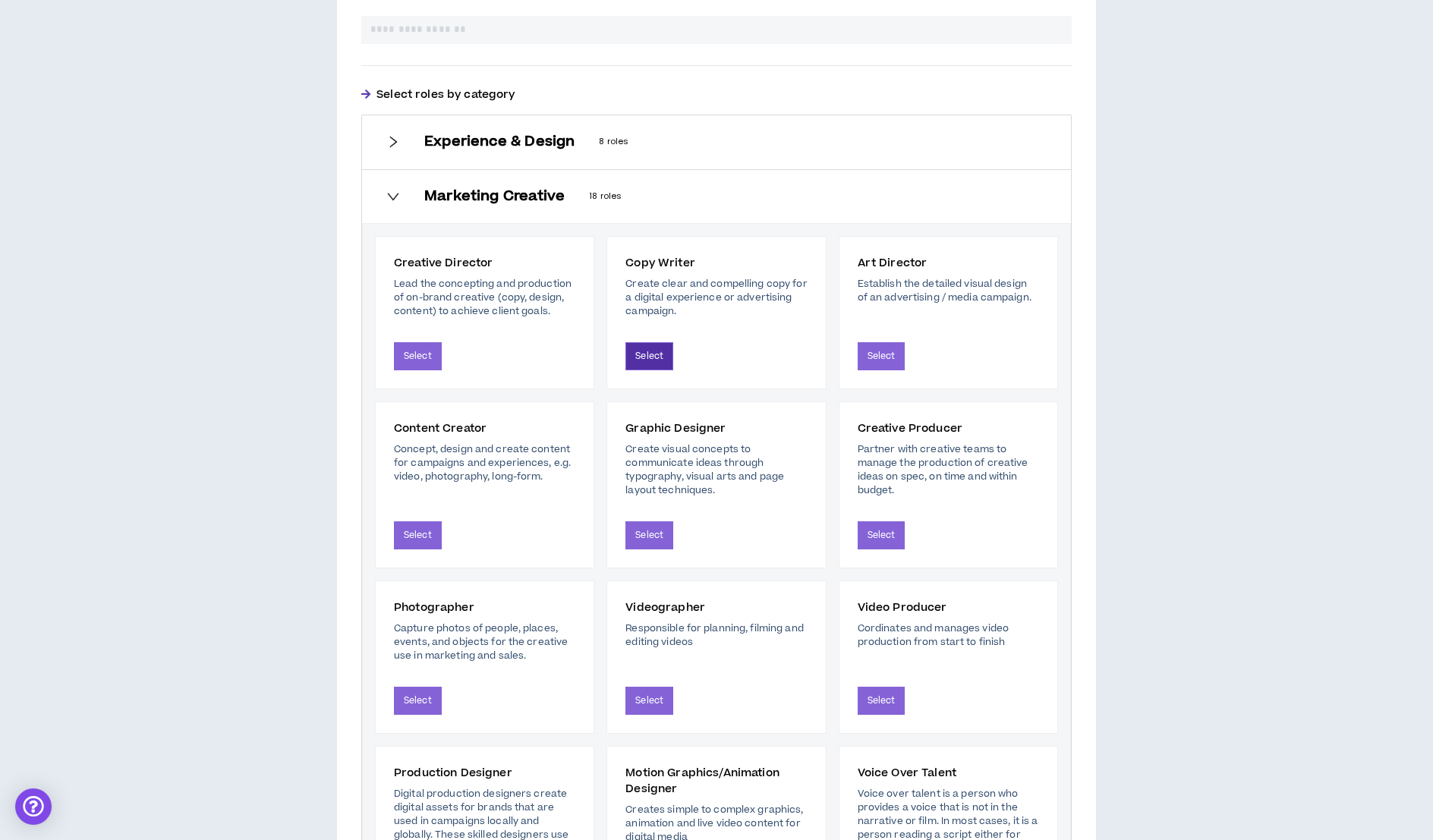
click at [652, 352] on button "Select" at bounding box center [649, 356] width 48 height 28
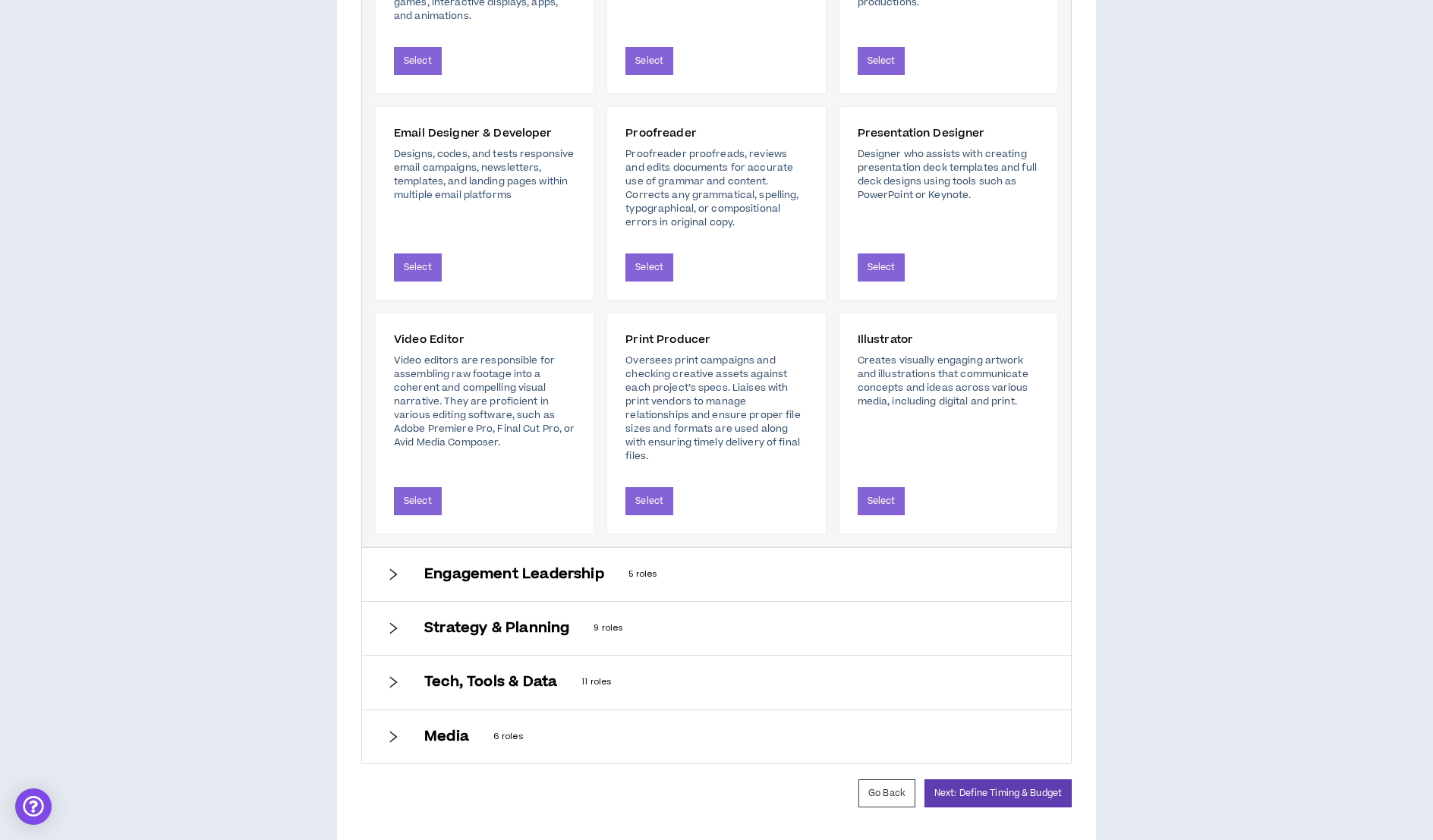
scroll to position [1415, 0]
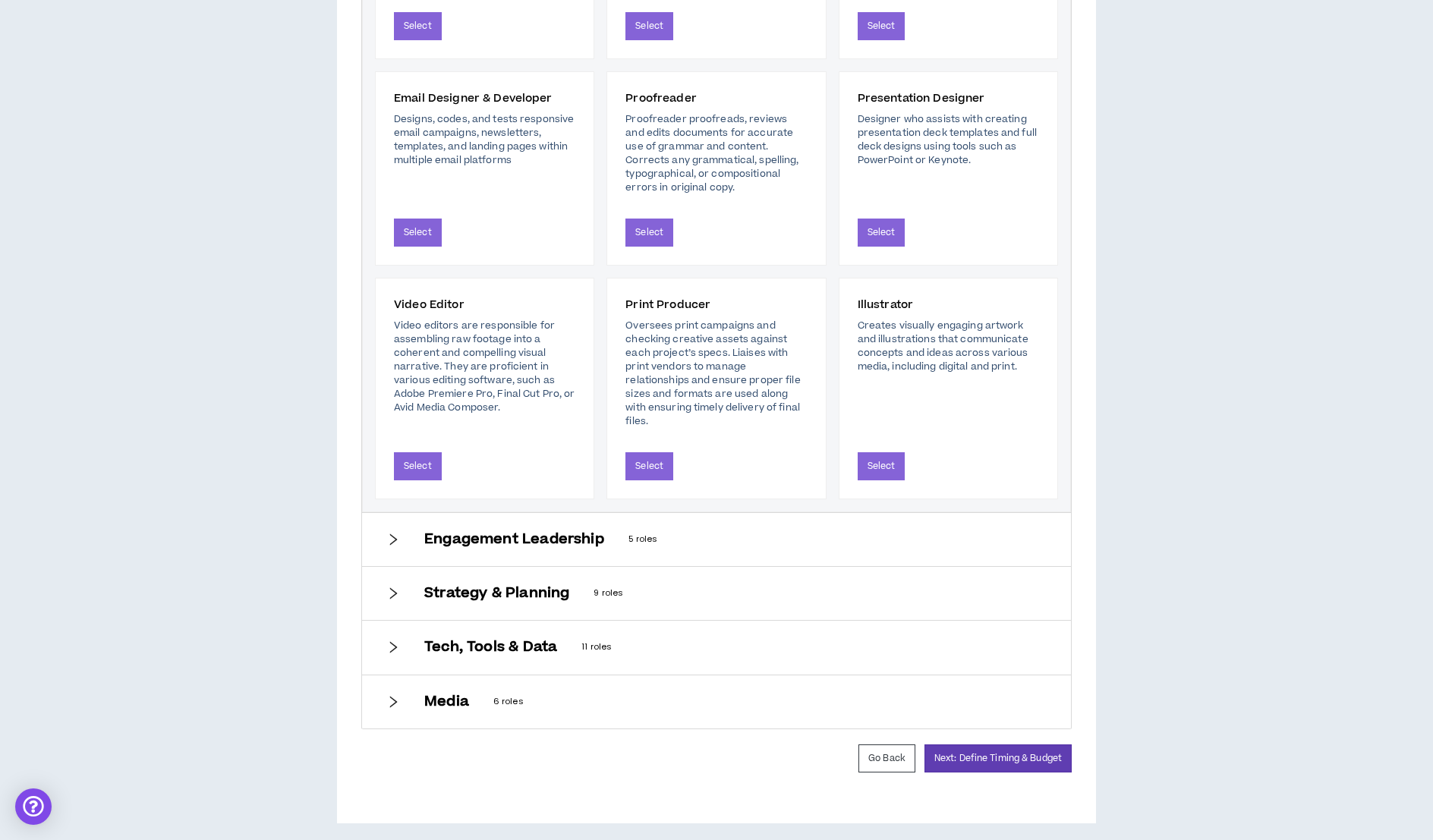
click at [531, 540] on h6 "Engagement Leadership" at bounding box center [514, 539] width 180 height 17
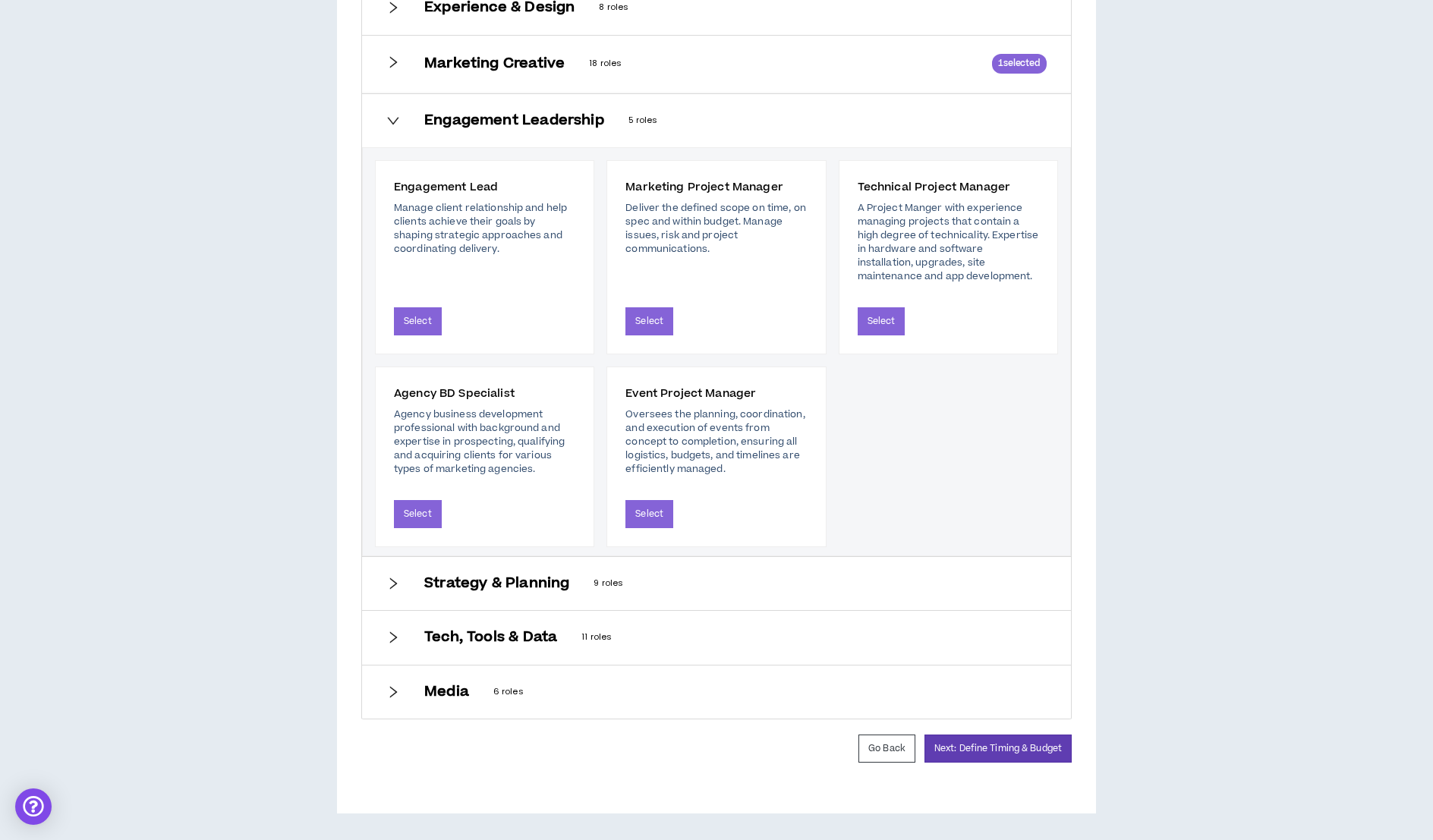
scroll to position [634, 0]
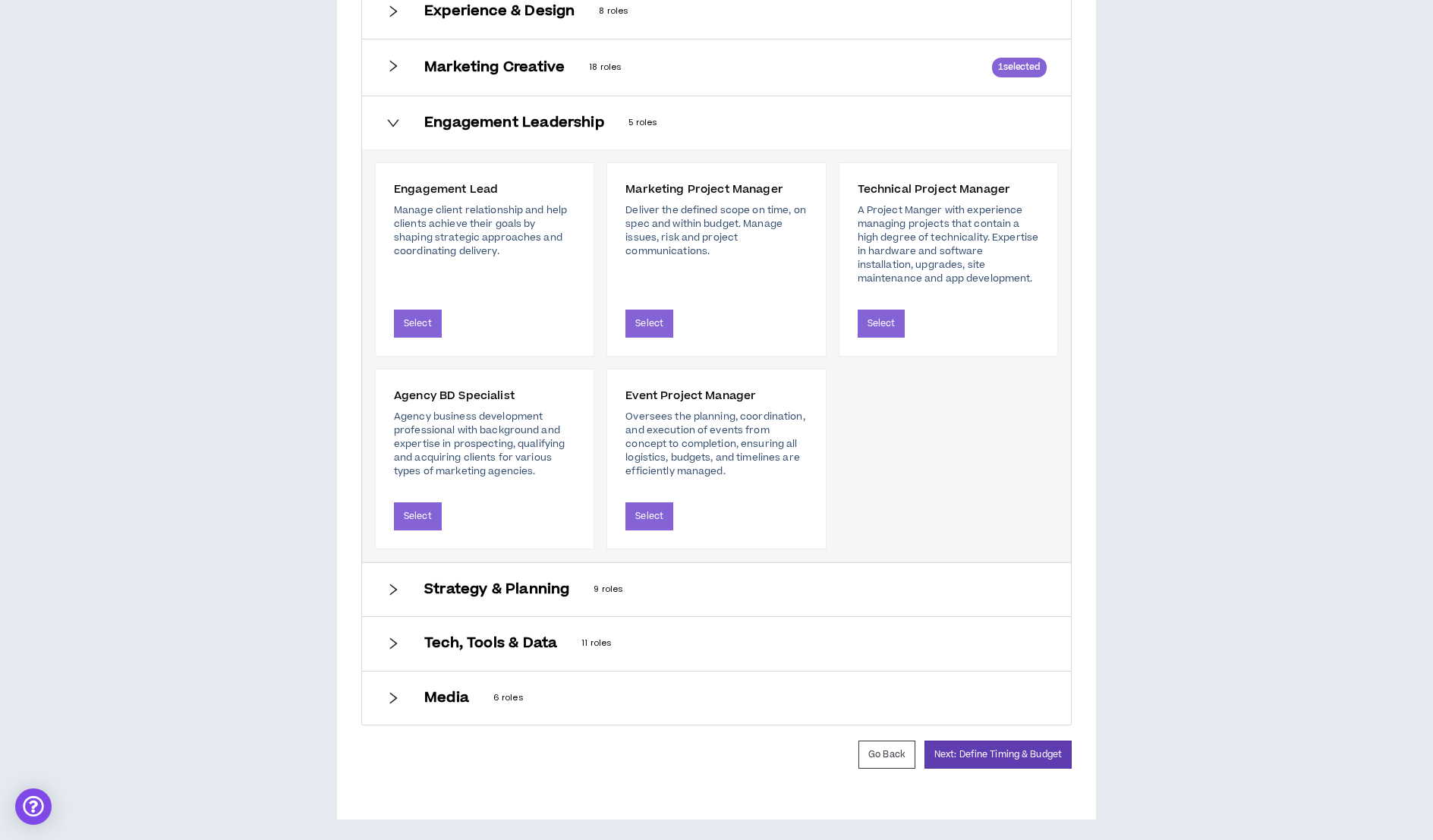
click at [482, 584] on h6 "Strategy & Planning" at bounding box center [496, 589] width 145 height 17
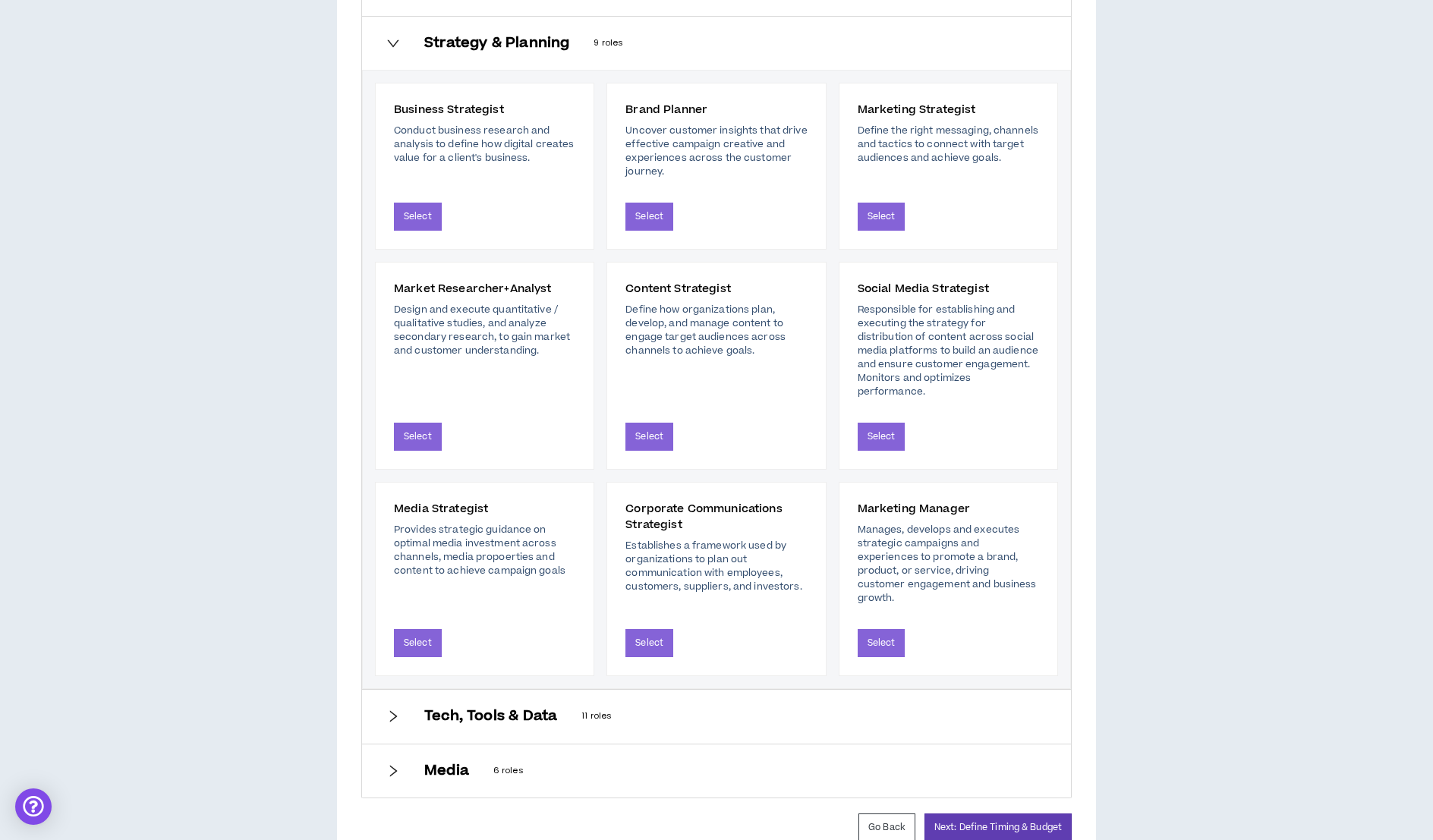
scroll to position [815, 0]
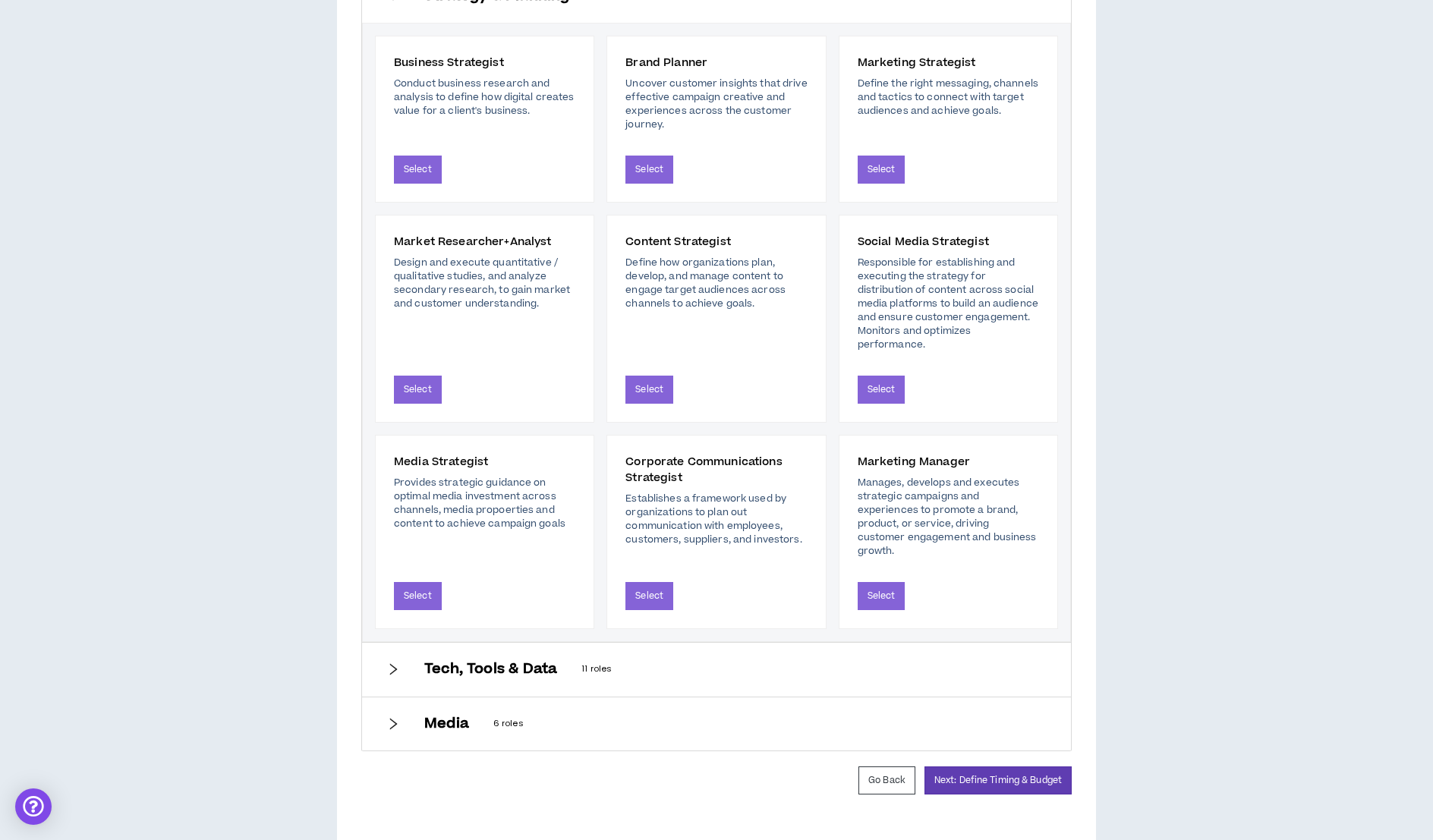
click at [461, 661] on h6 "Tech, Tools & Data" at bounding box center [490, 669] width 133 height 17
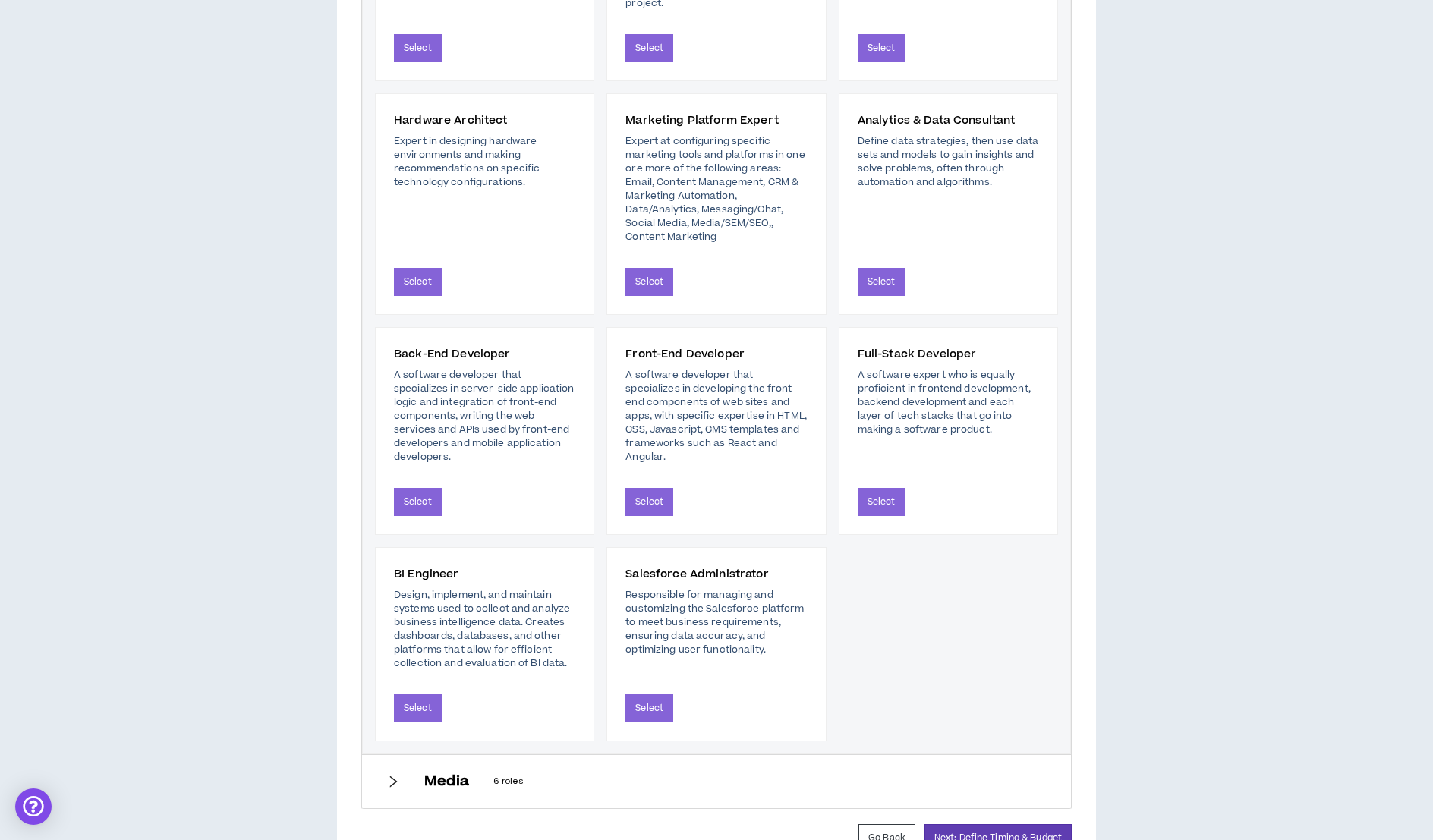
scroll to position [1045, 0]
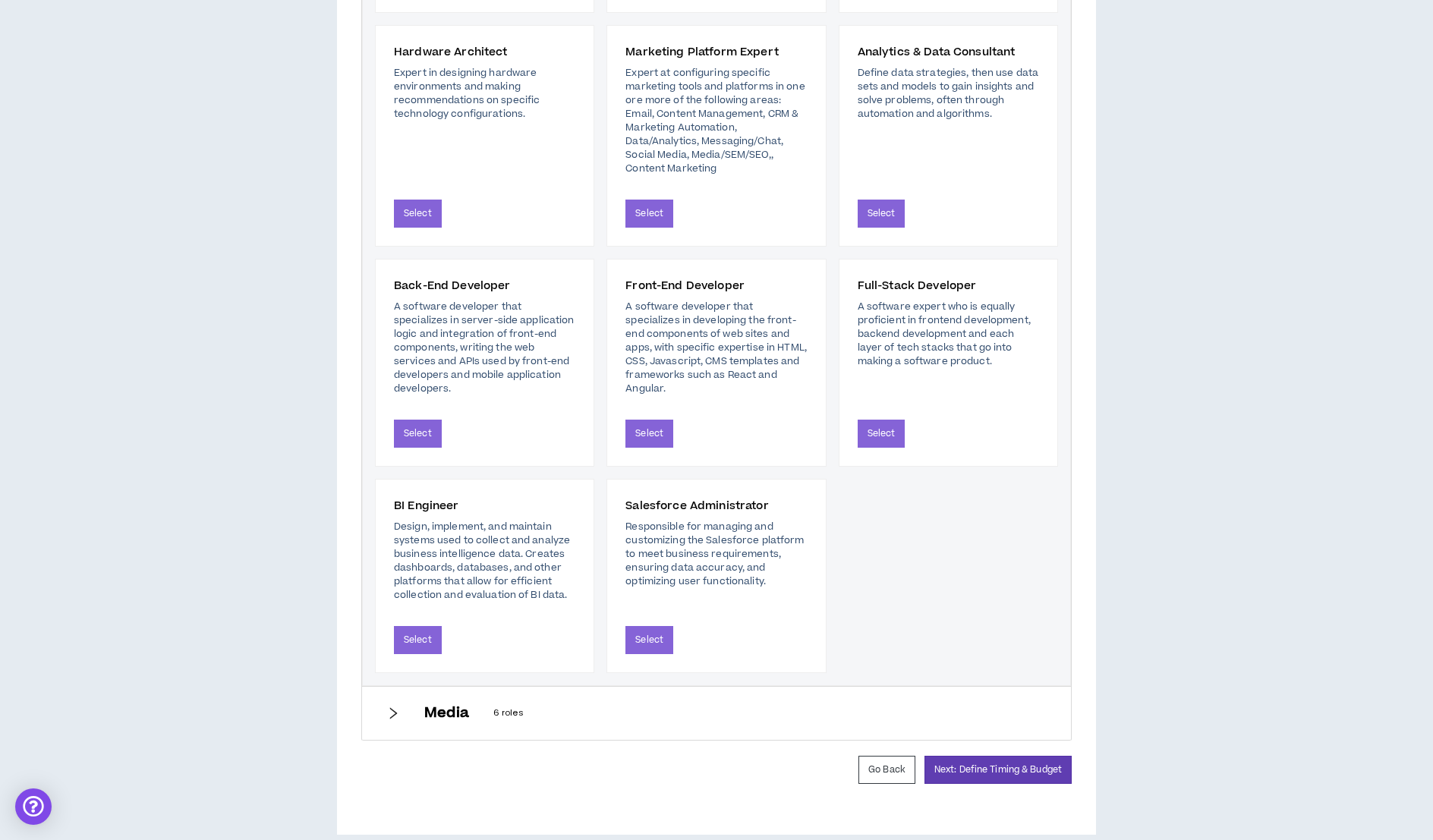
click at [490, 704] on div "Media 6 roles" at bounding box center [735, 713] width 622 height 17
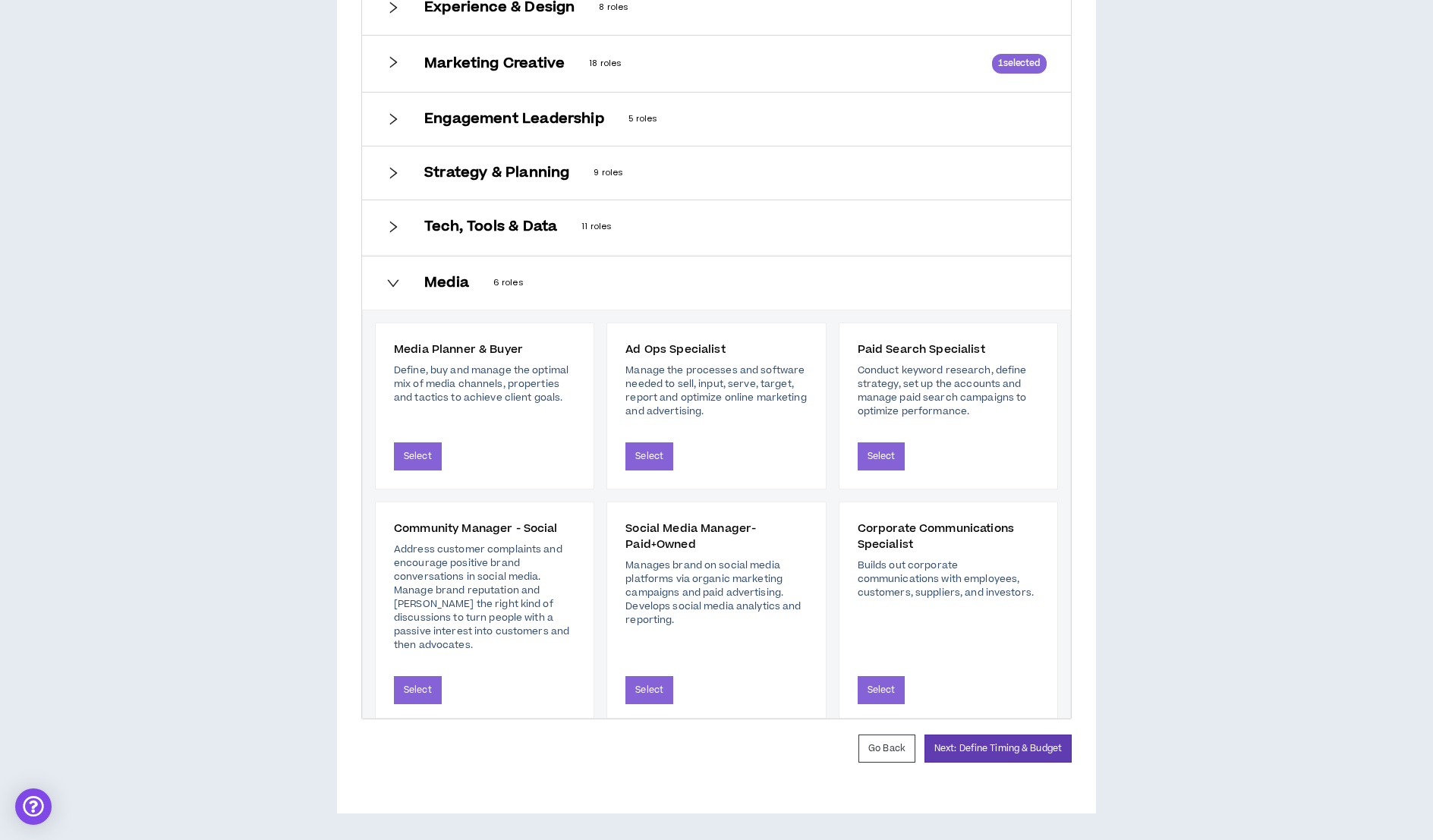
scroll to position [634, 0]
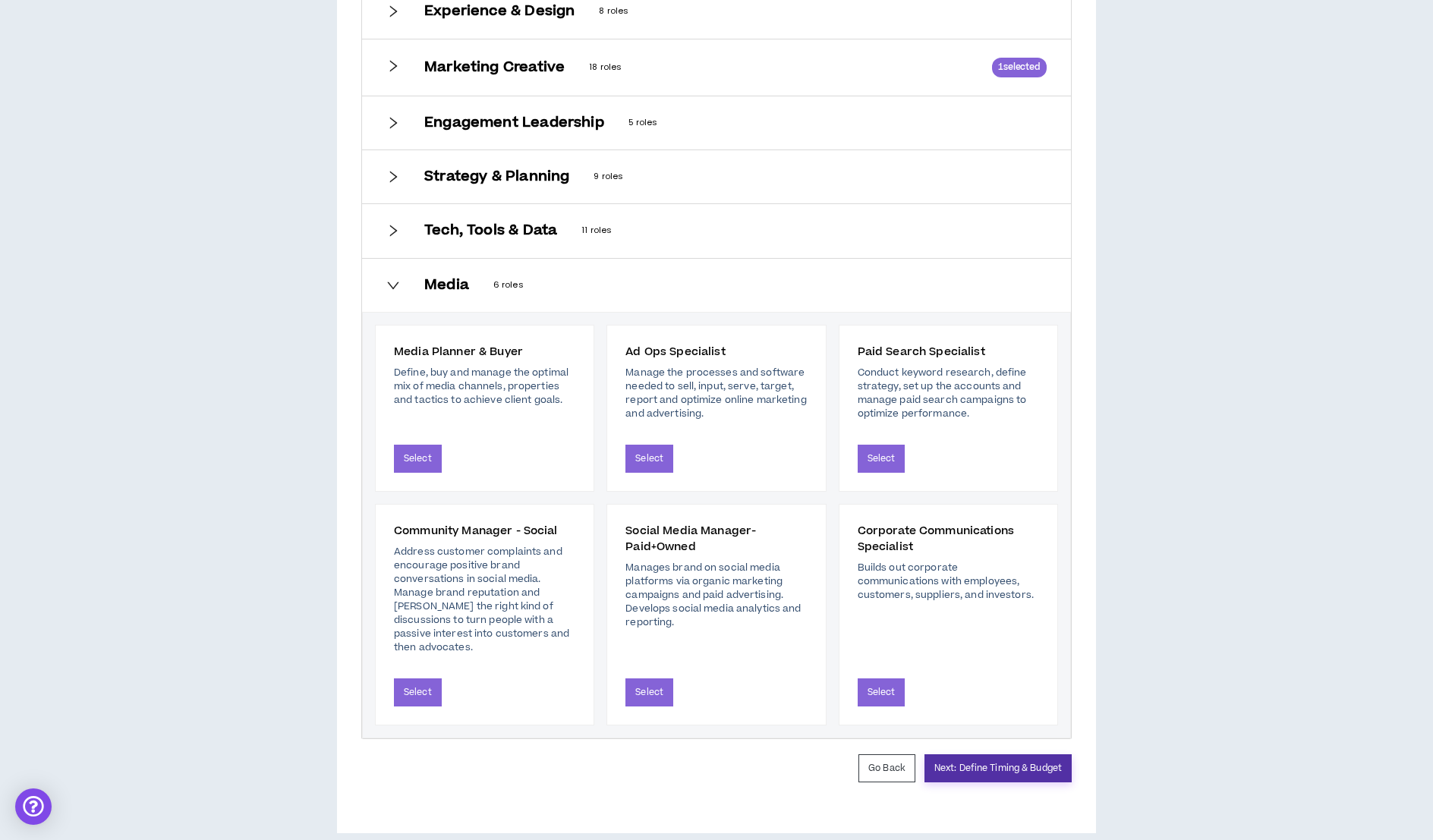
click at [1047, 754] on button "Next: Define Timing & Budget" at bounding box center [997, 768] width 147 height 28
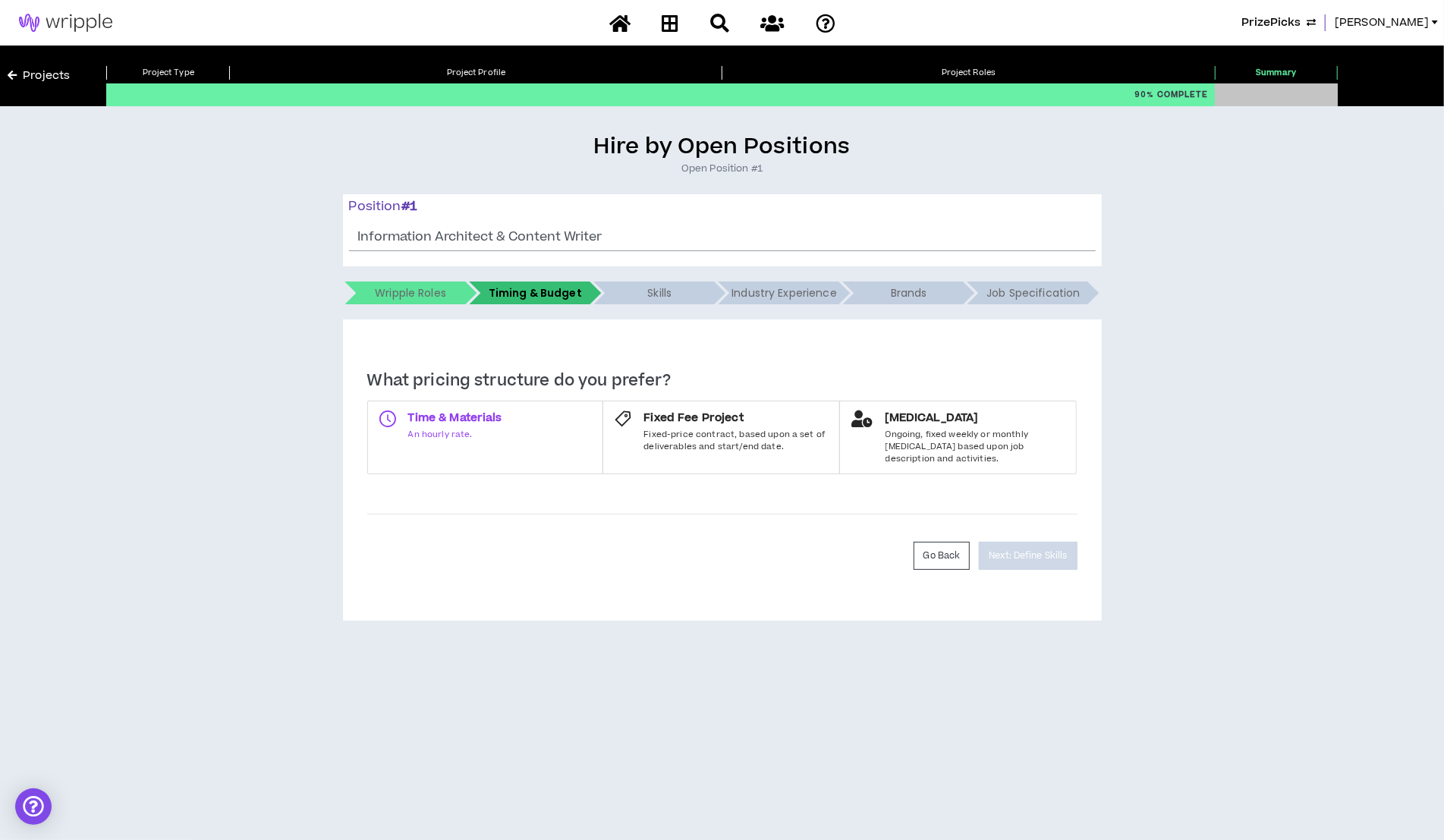
click at [490, 435] on span "An hourly rate." at bounding box center [455, 434] width 94 height 12
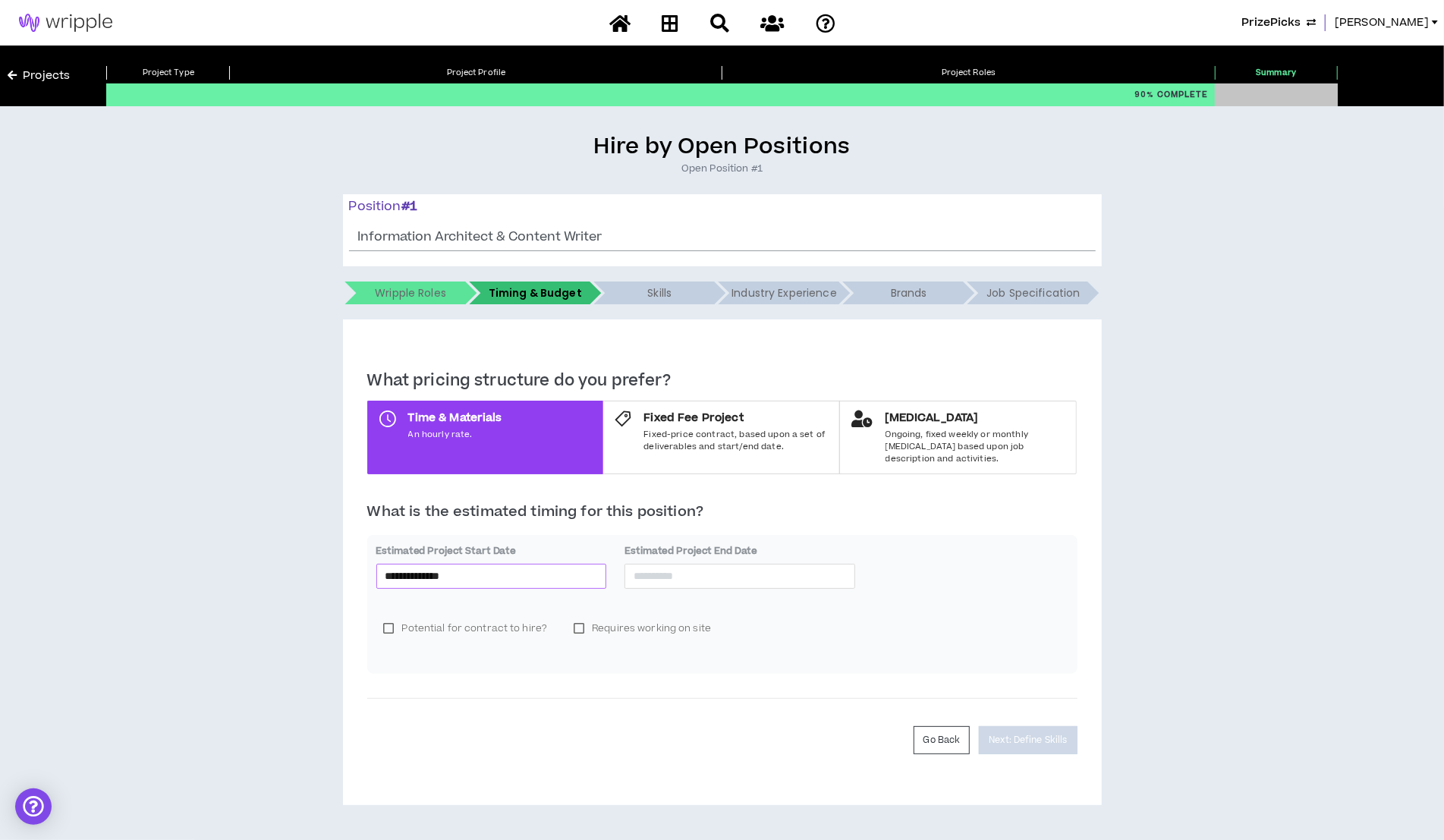
click at [566, 567] on input "**********" at bounding box center [492, 575] width 213 height 17
click at [559, 592] on span "button" at bounding box center [555, 592] width 7 height 7
type input "**********"
click at [424, 694] on div "13" at bounding box center [425, 694] width 18 height 18
click at [649, 567] on input at bounding box center [739, 575] width 213 height 17
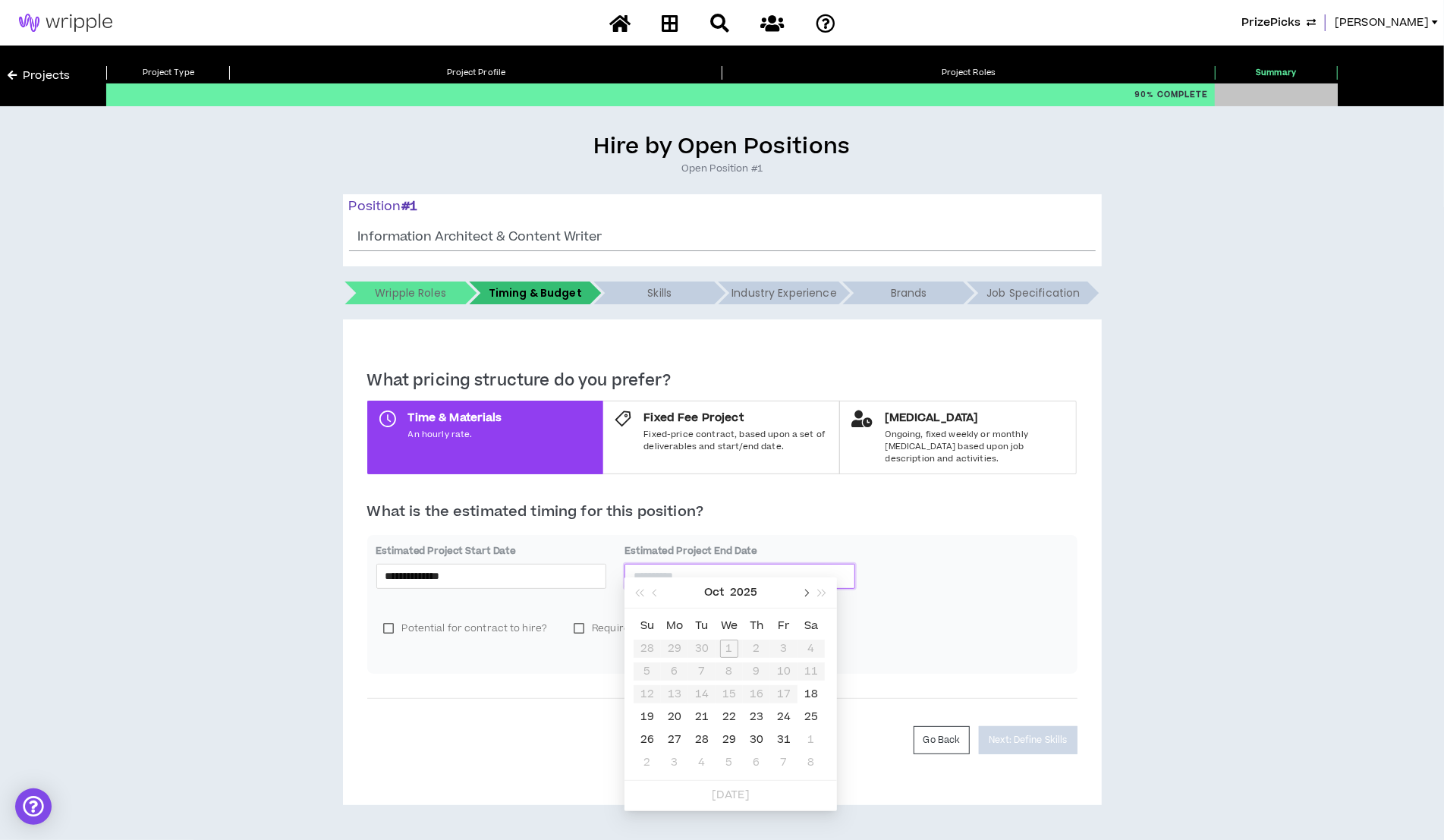
click at [807, 592] on span "button" at bounding box center [804, 592] width 7 height 7
click at [806, 592] on span "button" at bounding box center [804, 592] width 7 height 7
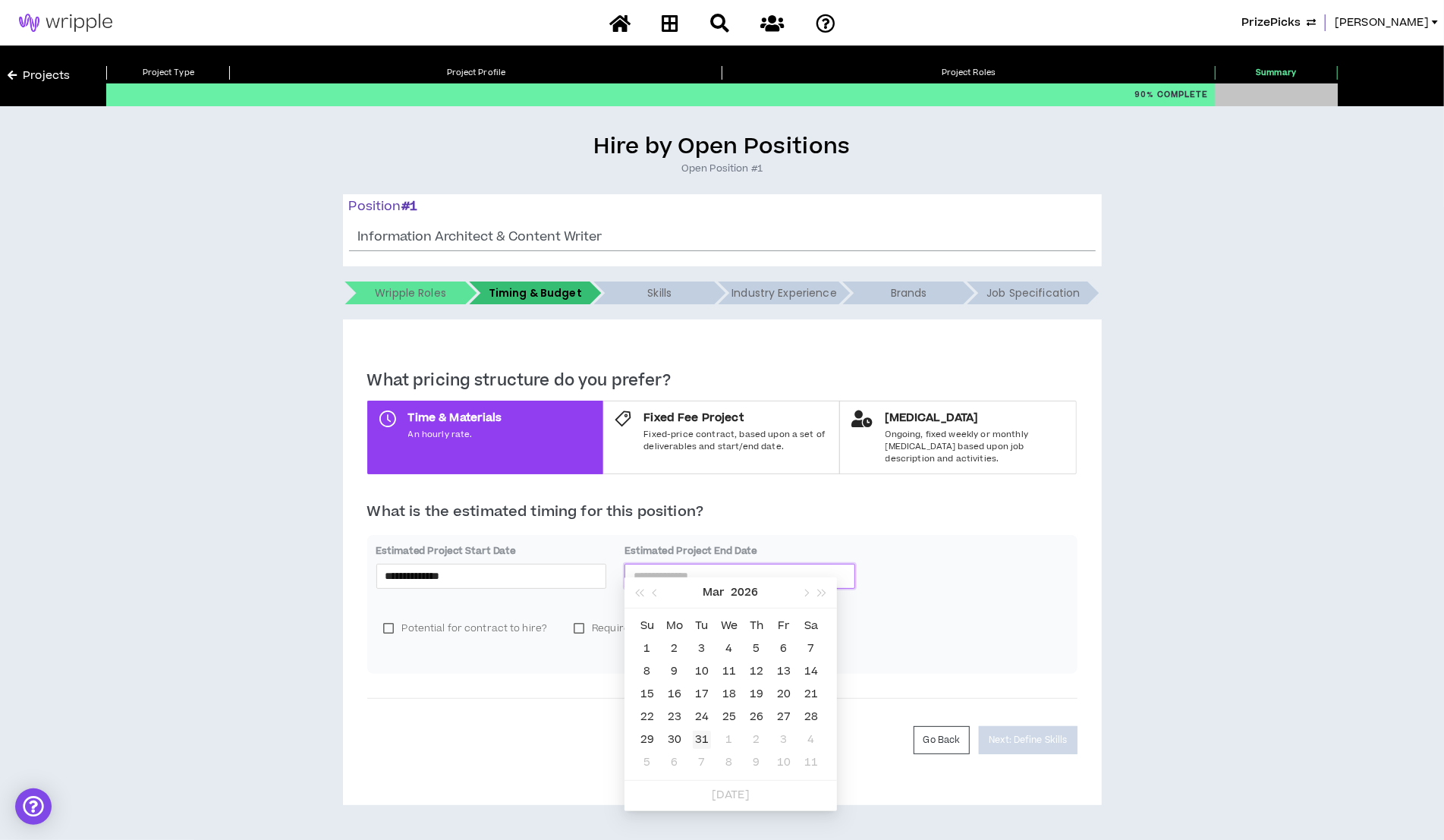
type input "**********"
click at [705, 734] on div "31" at bounding box center [701, 739] width 18 height 18
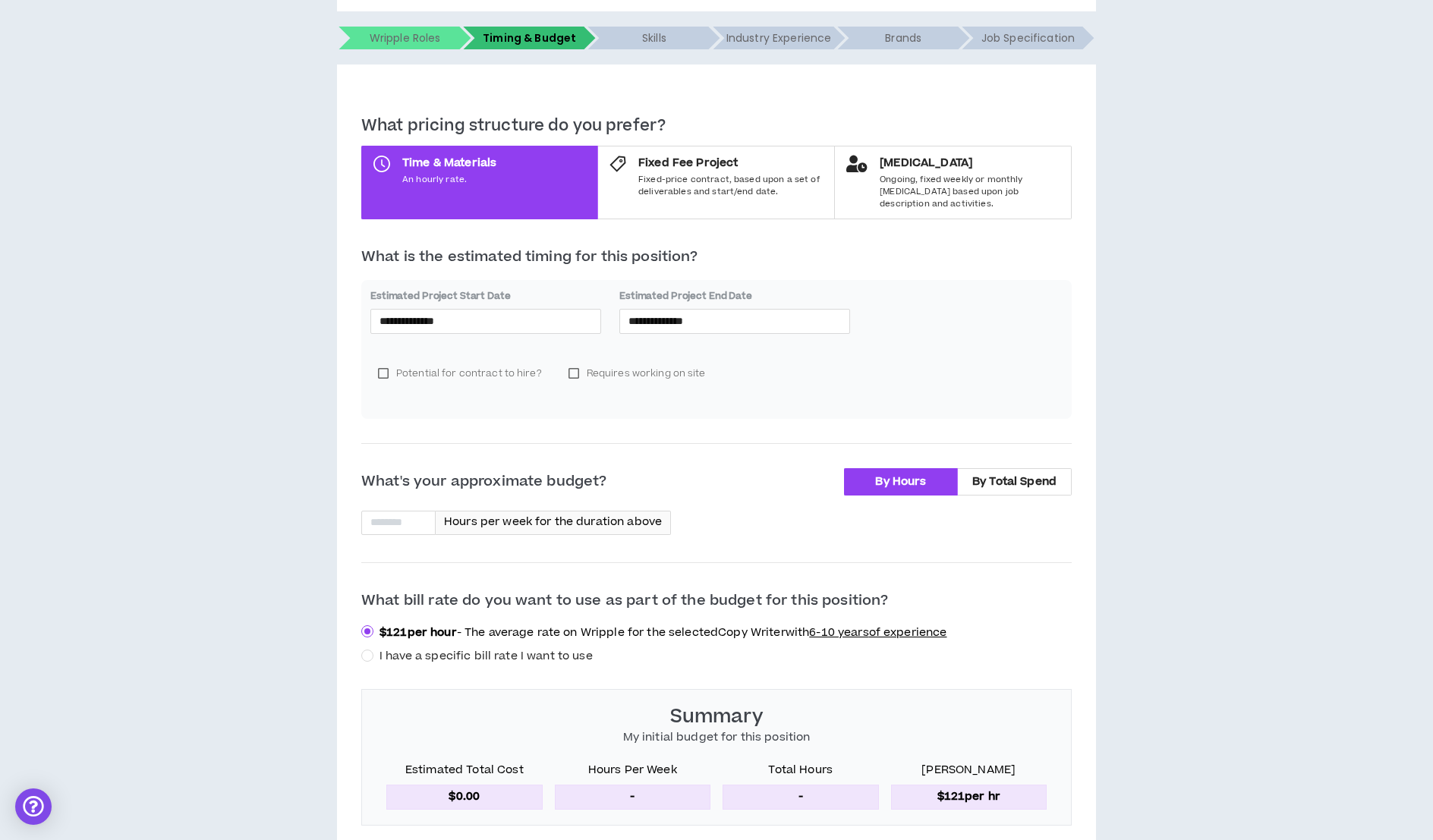
scroll to position [368, 0]
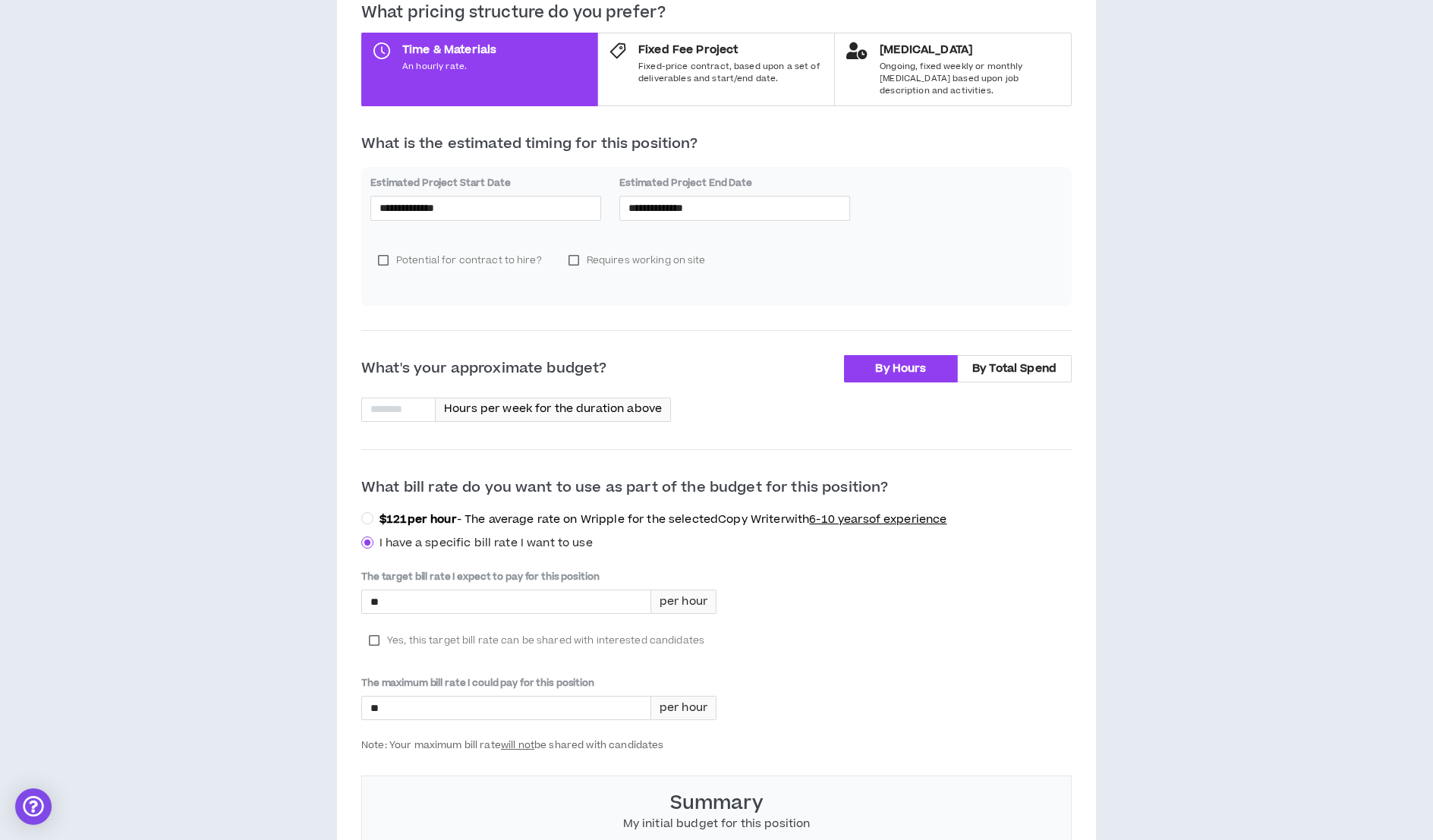
click at [395, 379] on div "What's your approximate budget? By Hours By Total Spend Hours per week for the …" at bounding box center [716, 633] width 710 height 557
click at [395, 398] on input at bounding box center [399, 410] width 73 height 23
type input "**"
click at [408, 590] on input "*" at bounding box center [506, 601] width 288 height 23
type input "****"
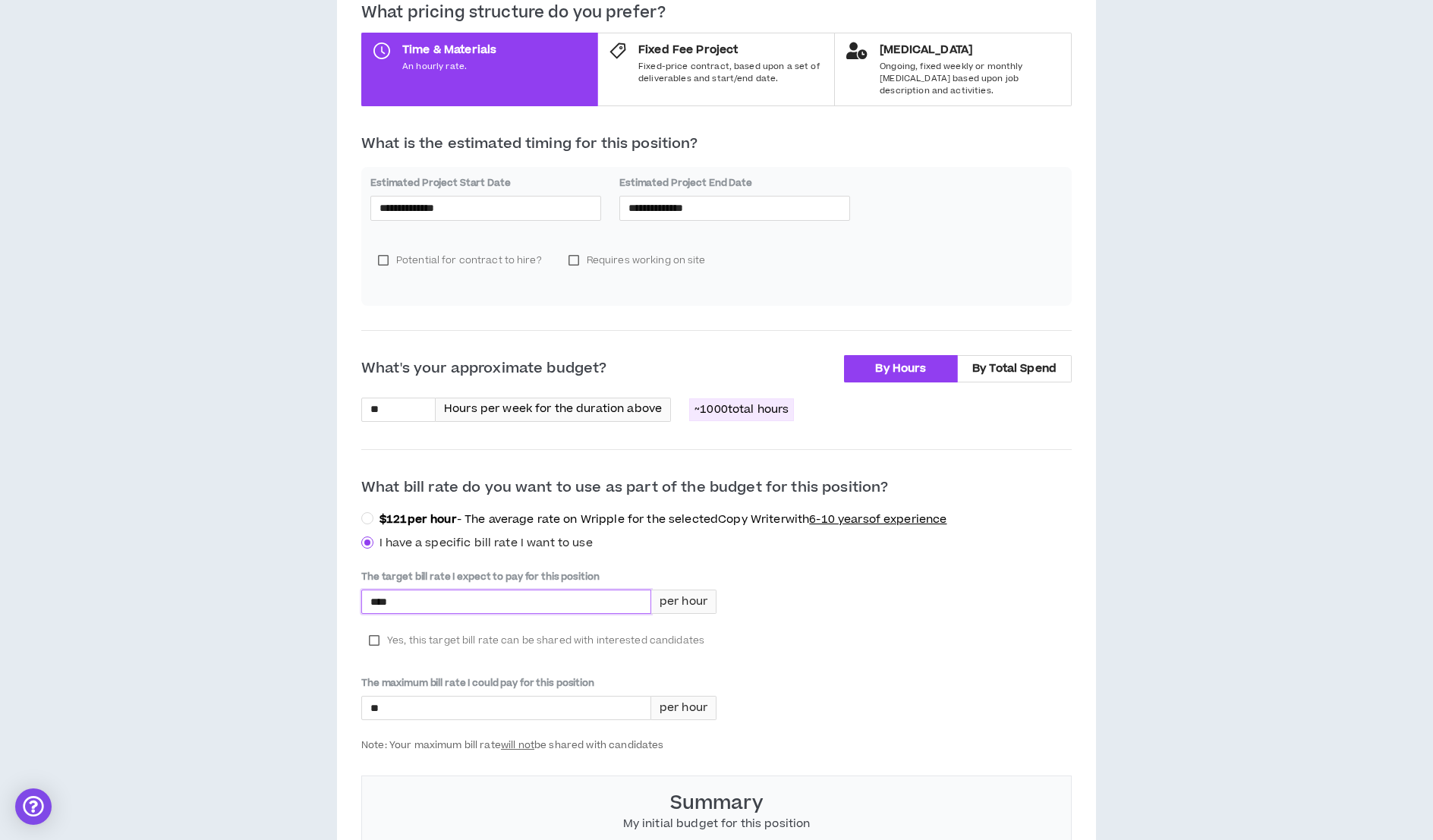
click at [375, 629] on label "Yes, this target bill rate can be shared with interested candidates" at bounding box center [537, 640] width 351 height 23
click at [391, 697] on input "*" at bounding box center [506, 708] width 288 height 23
type input "****"
click at [1202, 448] on html "**********" at bounding box center [716, 52] width 1433 height 840
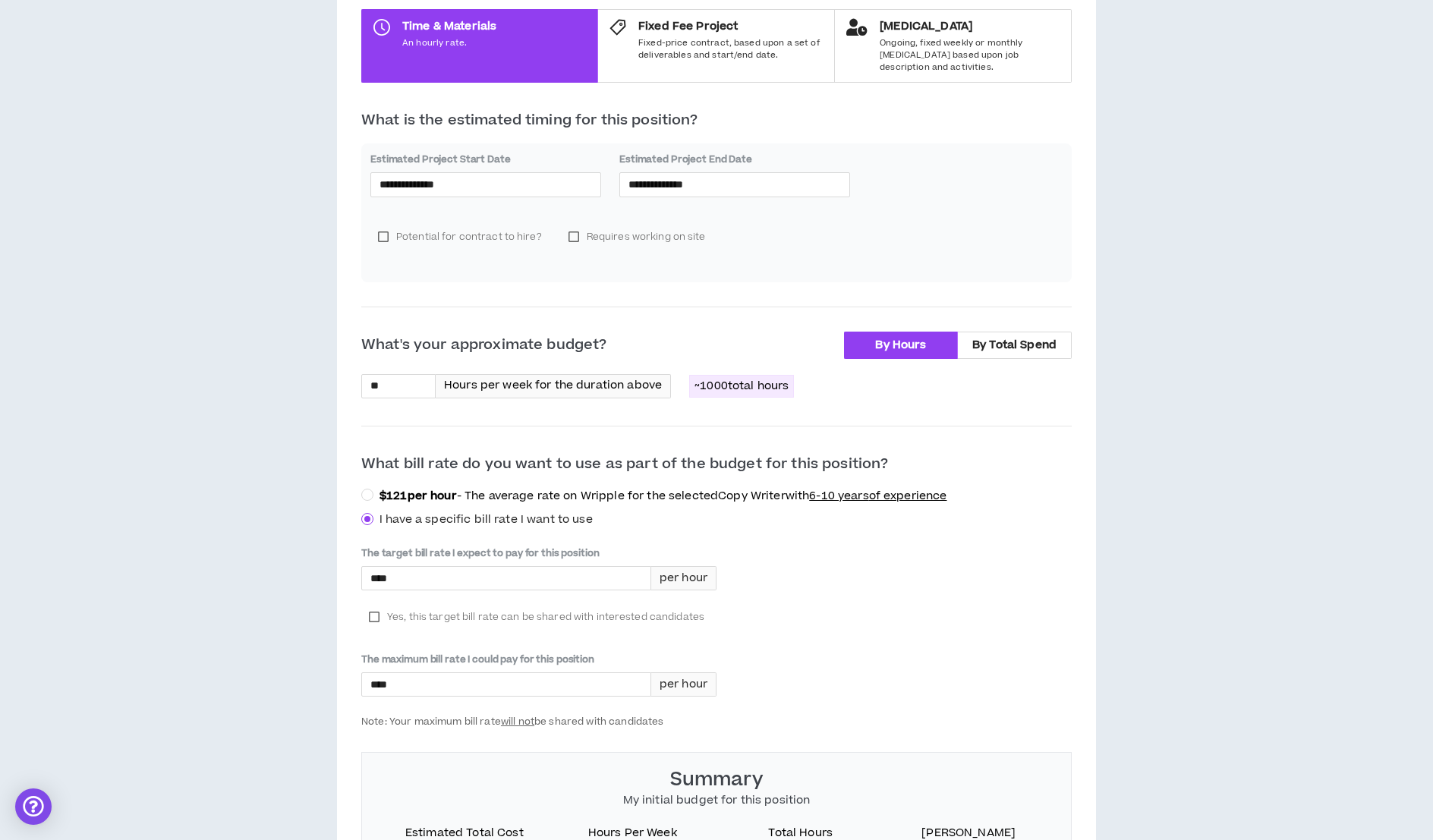
scroll to position [566, 0]
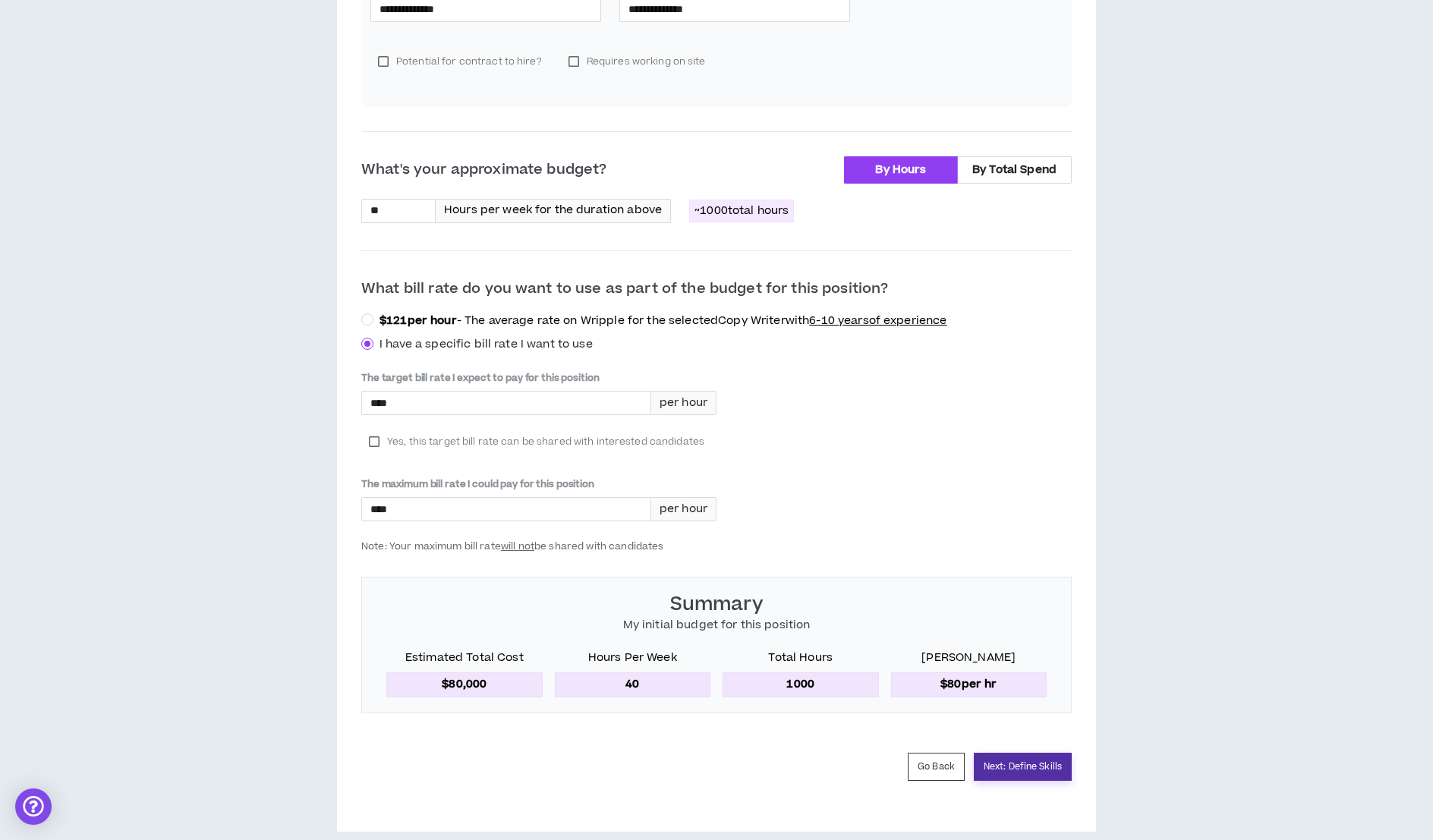
click at [1025, 752] on button "Next: Define Skills" at bounding box center [1022, 766] width 98 height 28
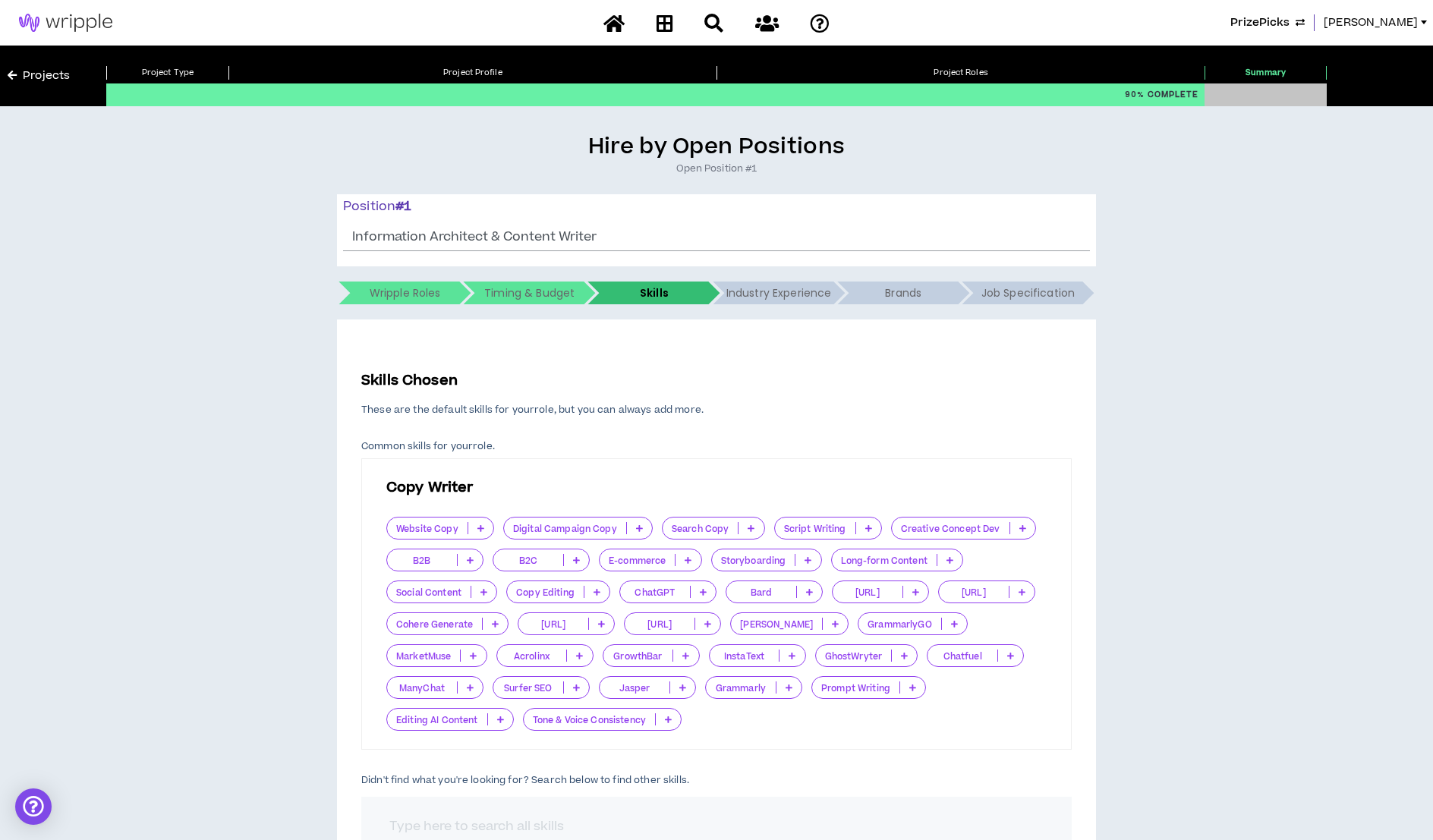
click at [477, 526] on icon at bounding box center [481, 528] width 6 height 7
click at [456, 597] on span "Very Important" at bounding box center [438, 602] width 87 height 17
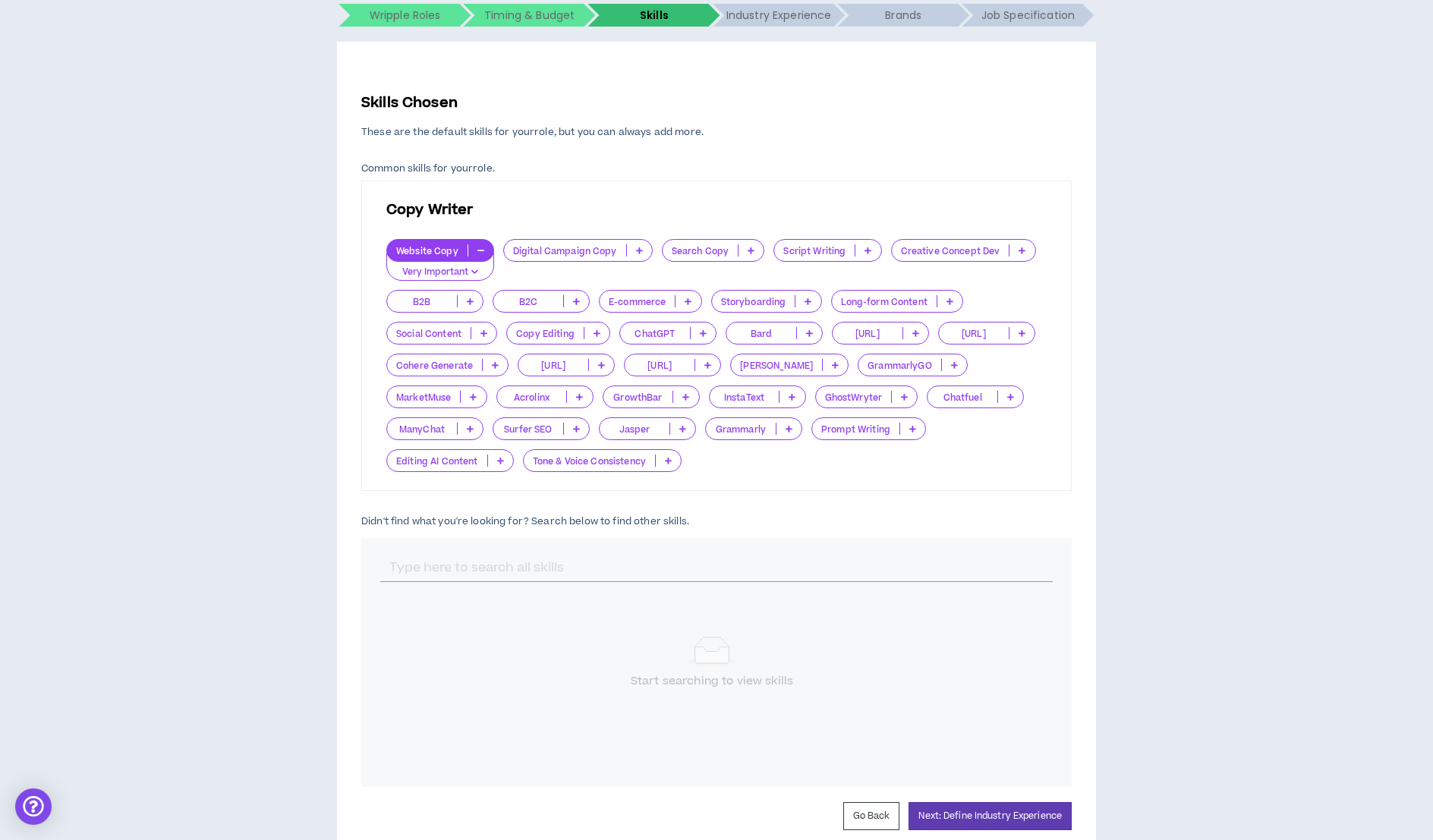
scroll to position [279, 0]
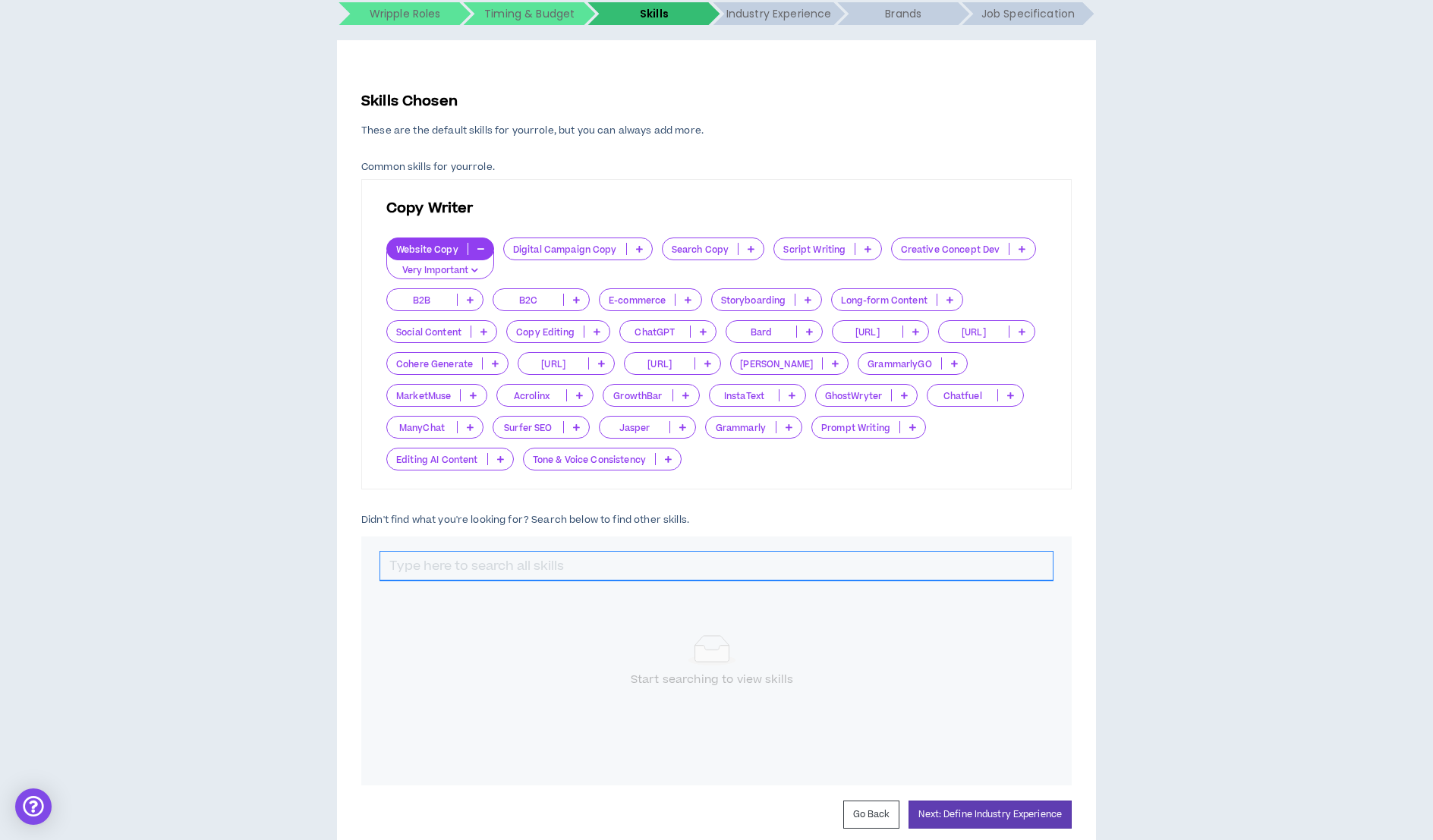
click at [434, 566] on input "text" at bounding box center [716, 566] width 672 height 29
type input "information"
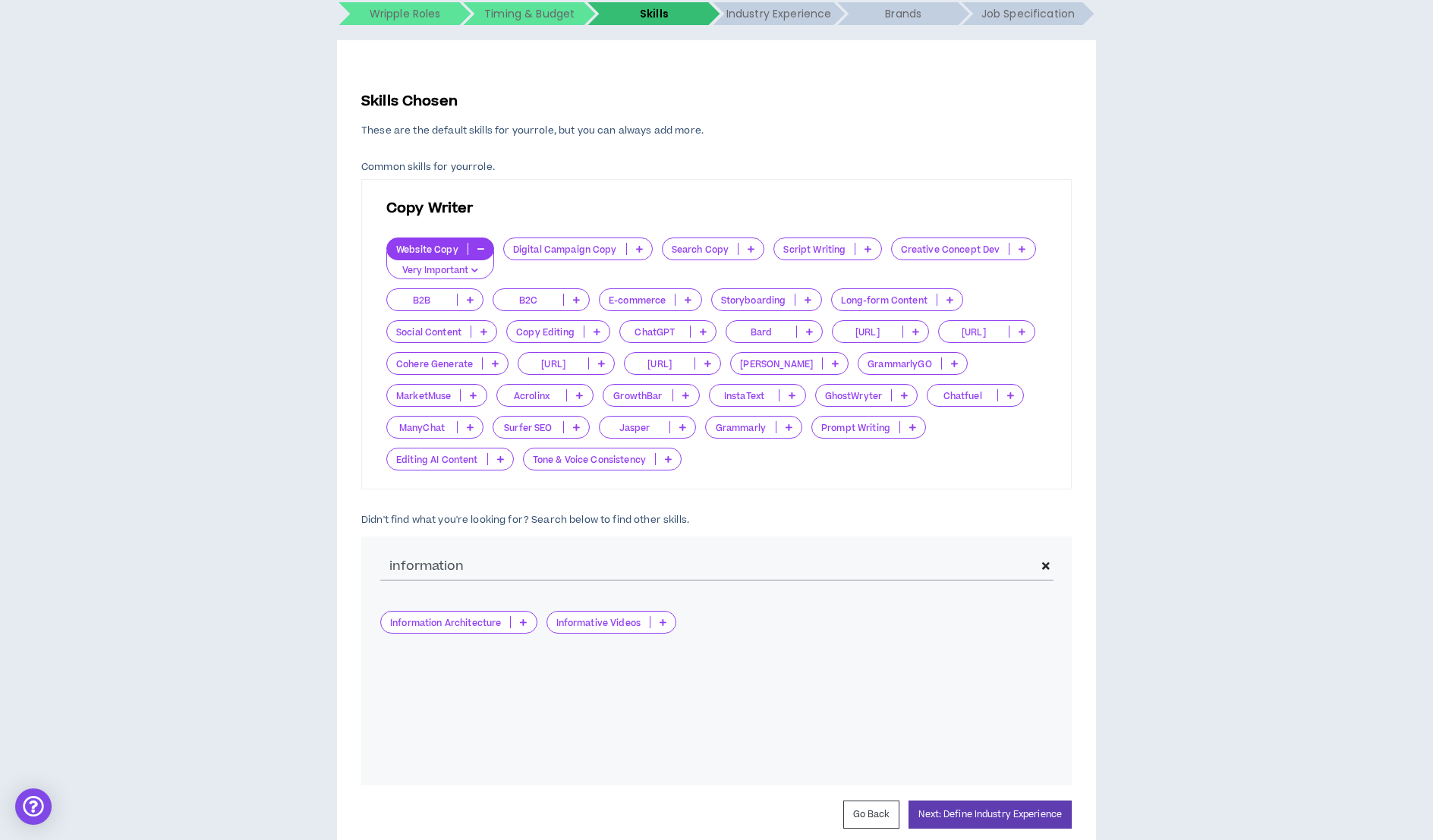
click at [527, 626] on p at bounding box center [523, 622] width 25 height 12
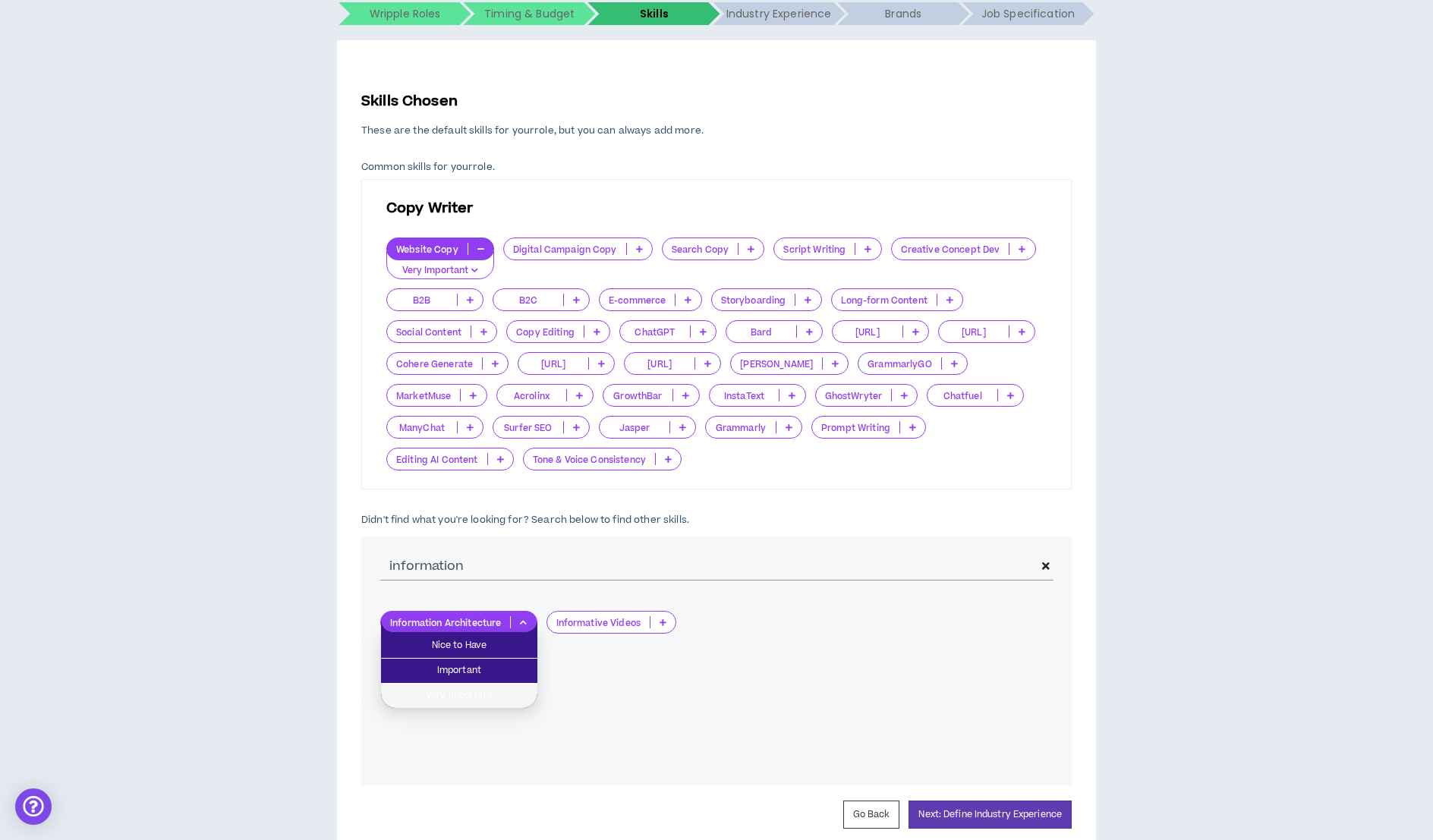
click at [505, 696] on span "Very Important" at bounding box center [459, 696] width 138 height 17
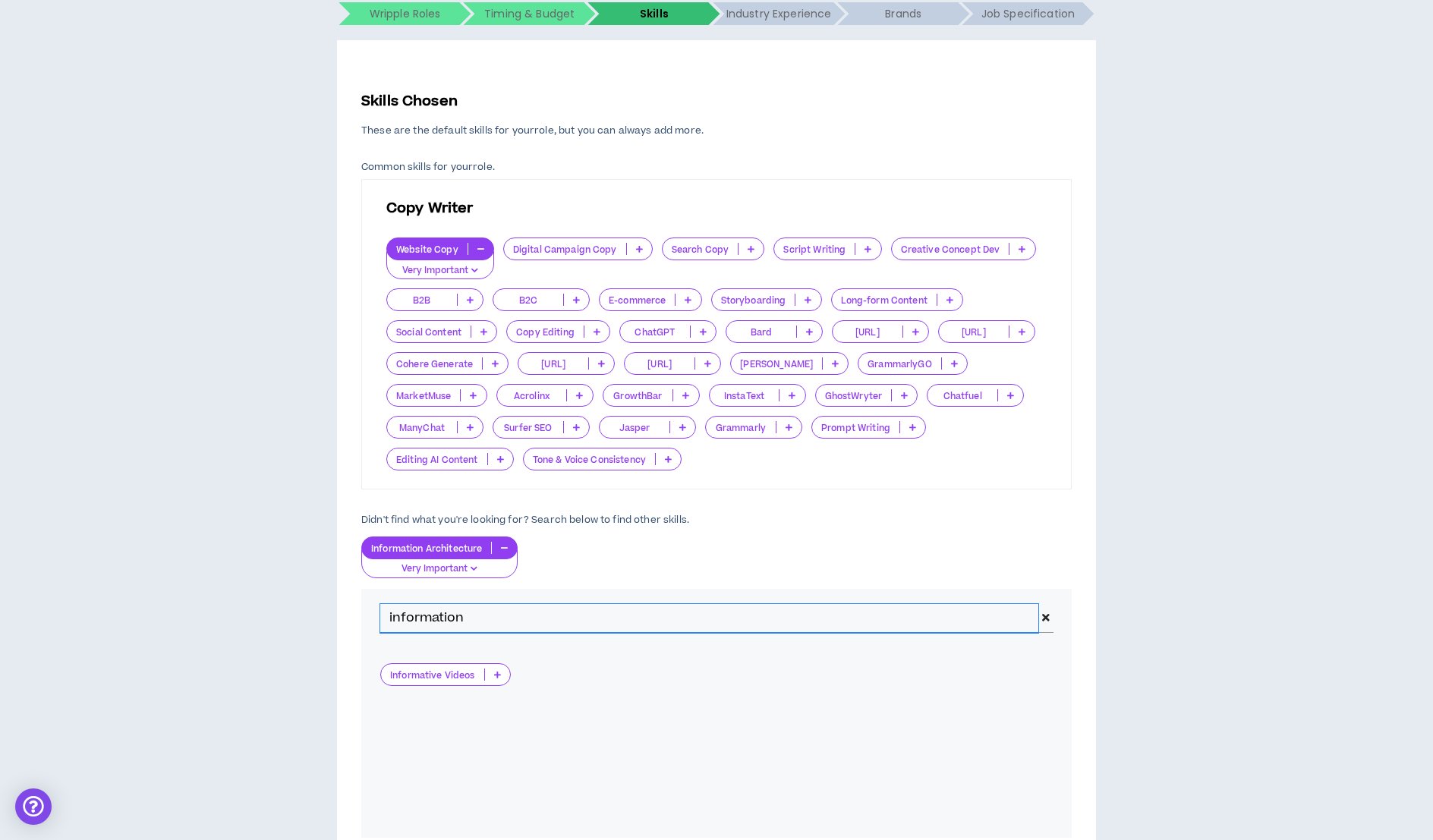
drag, startPoint x: 464, startPoint y: 618, endPoint x: 383, endPoint y: 605, distance: 82.0
click at [383, 606] on input "information" at bounding box center [709, 618] width 658 height 29
click at [457, 624] on input "information" at bounding box center [707, 618] width 655 height 29
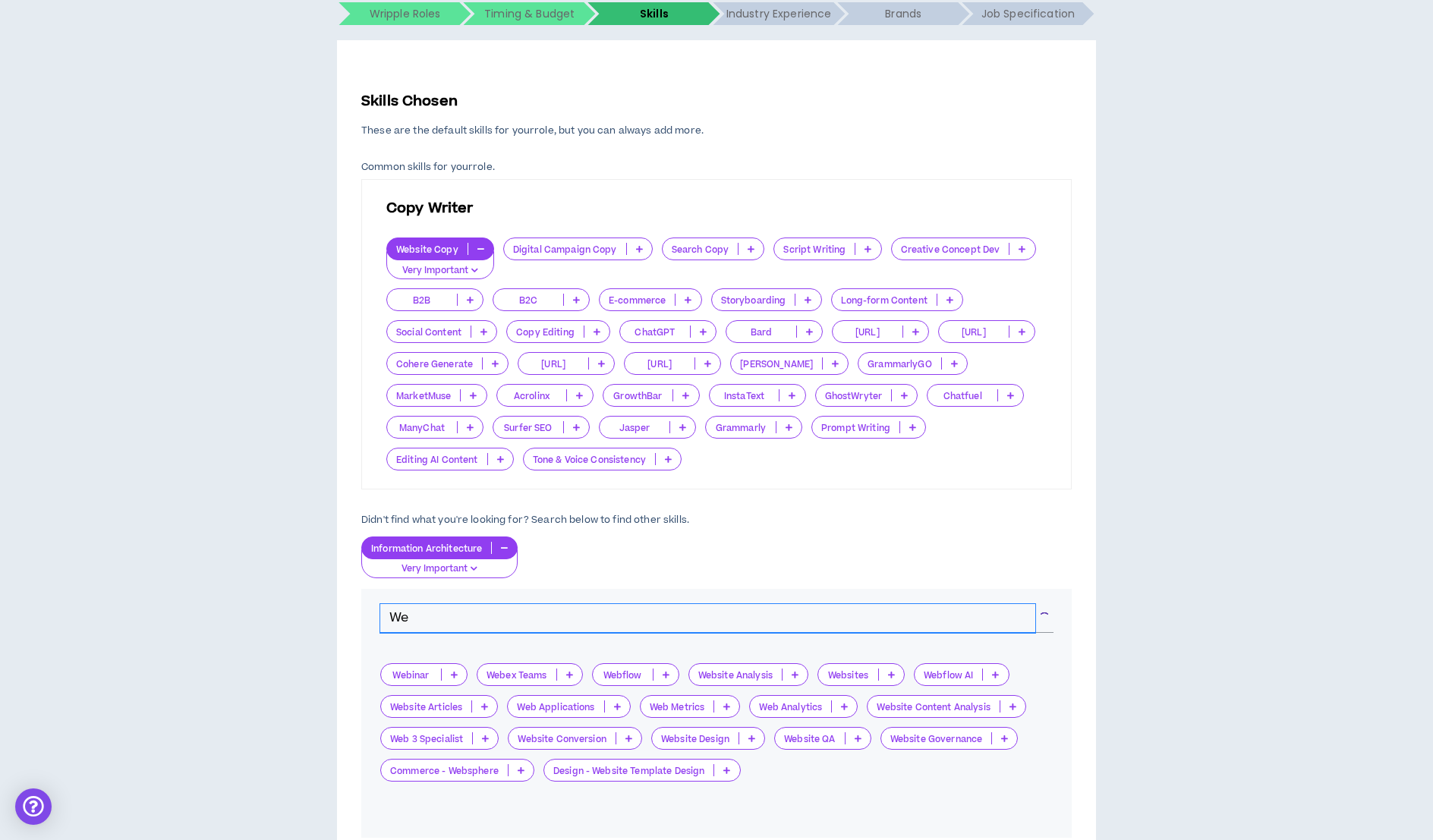
type input "W"
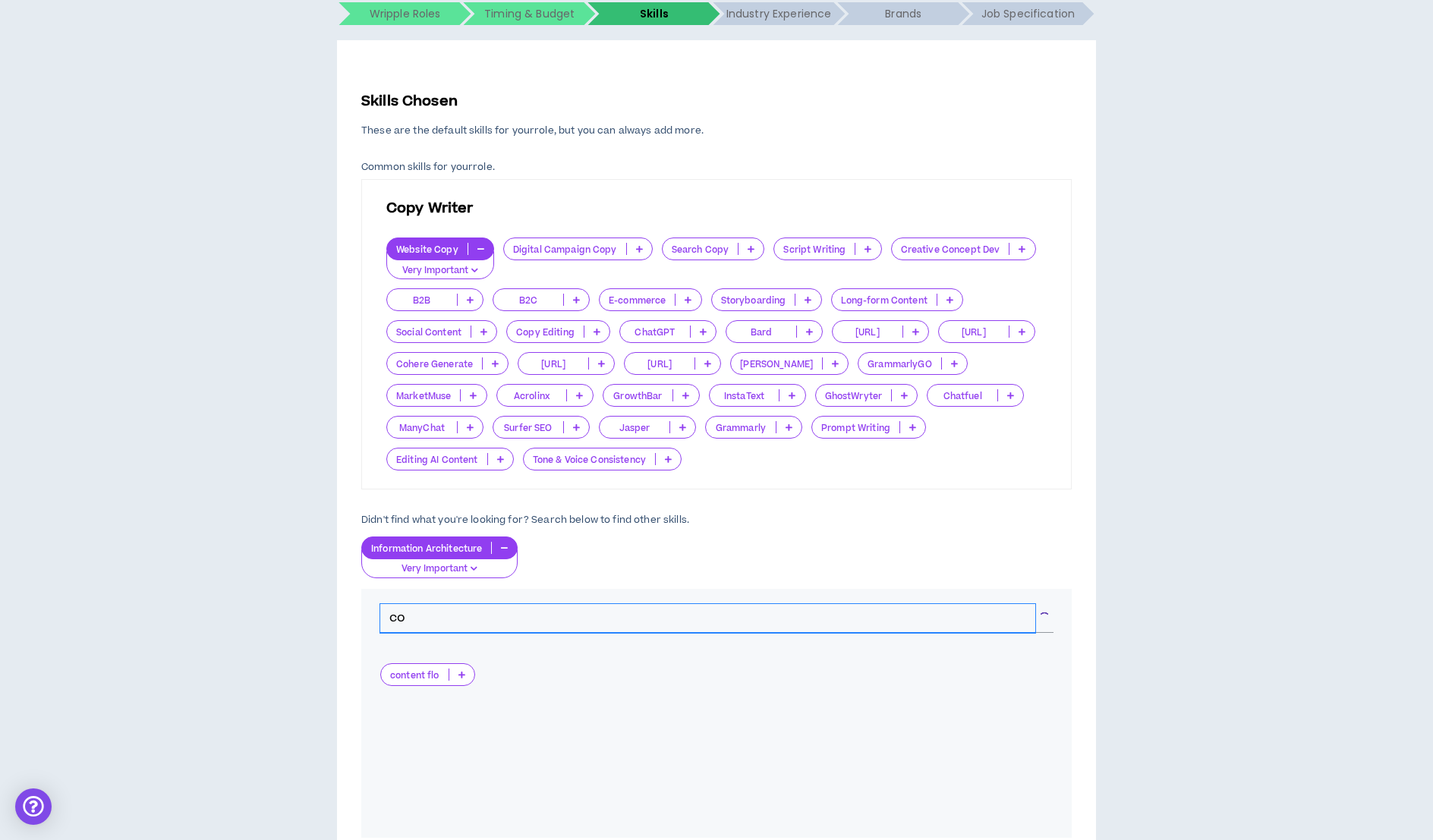
type input "c"
click at [477, 673] on icon at bounding box center [477, 674] width 6 height 7
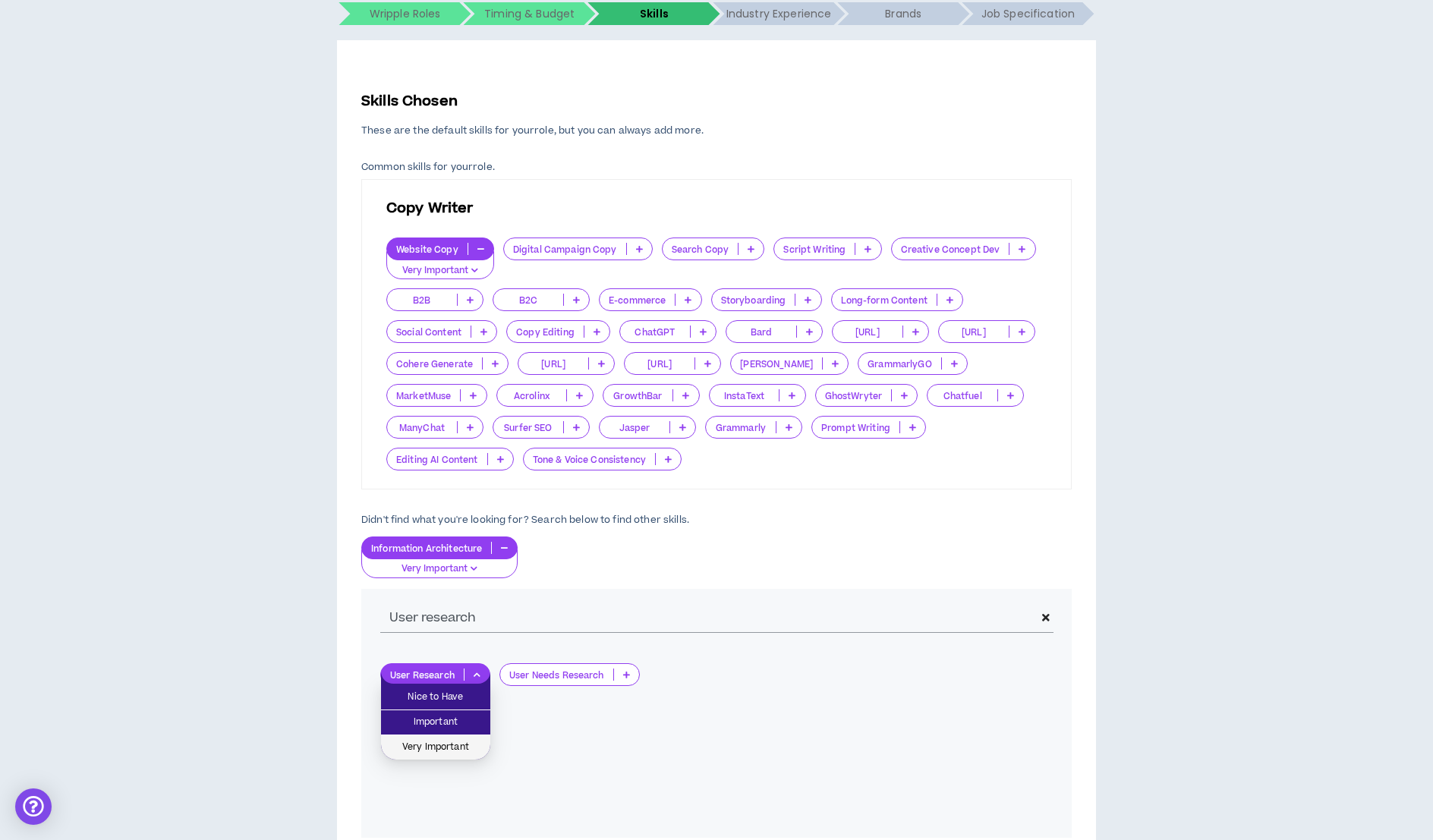
click at [466, 739] on span "Very Important" at bounding box center [435, 747] width 91 height 17
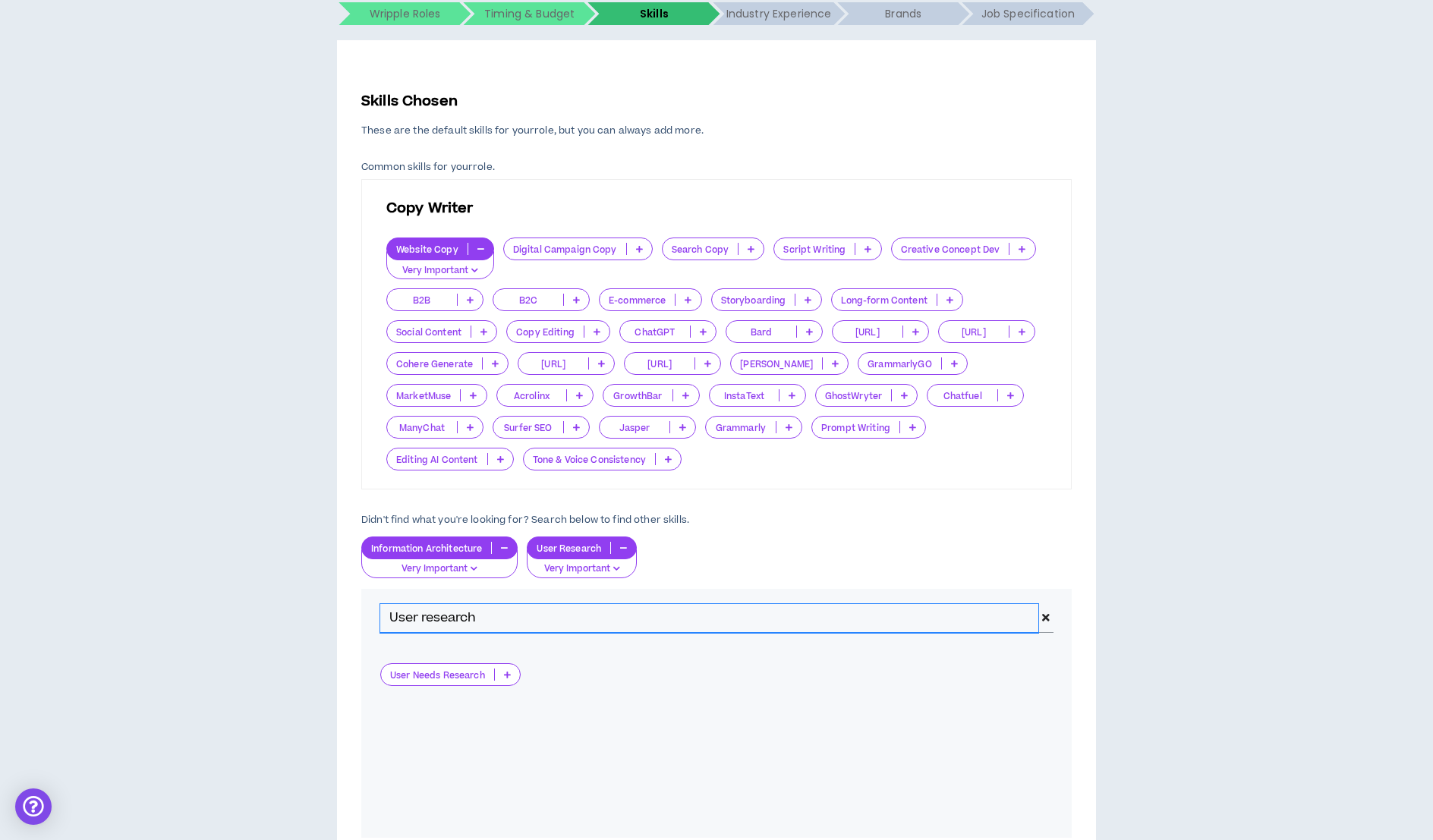
click at [481, 615] on input "User research" at bounding box center [709, 618] width 658 height 29
drag, startPoint x: 505, startPoint y: 615, endPoint x: 351, endPoint y: 605, distance: 154.3
click at [351, 605] on div "Skills Chosen These are the default skills for your role , but you can always a…" at bounding box center [716, 486] width 759 height 891
click at [473, 632] on div "user analysis" at bounding box center [716, 618] width 710 height 59
drag, startPoint x: 481, startPoint y: 618, endPoint x: 363, endPoint y: 610, distance: 118.3
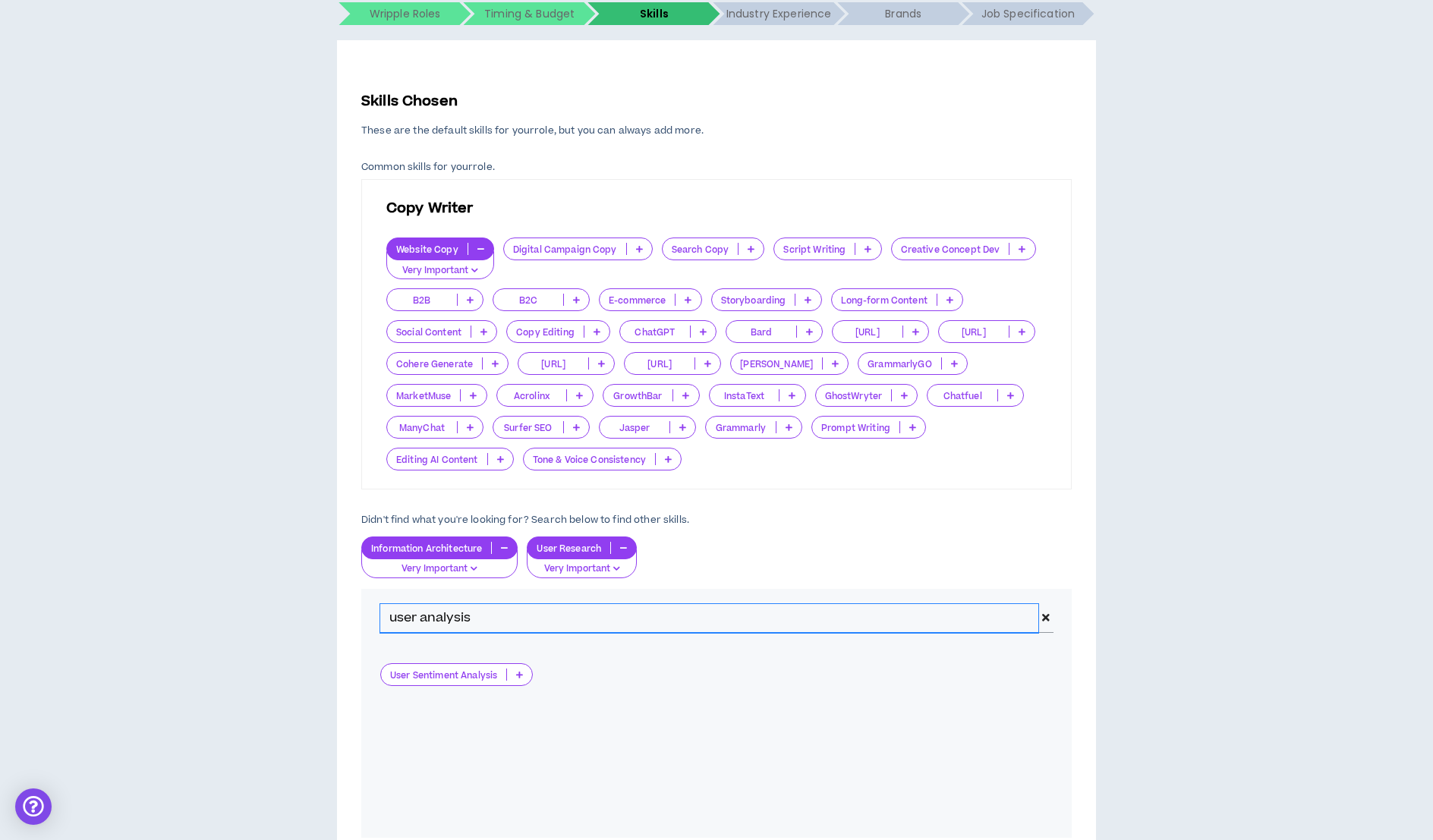
click at [364, 610] on div "user analysis" at bounding box center [716, 618] width 710 height 59
type input "Analysis"
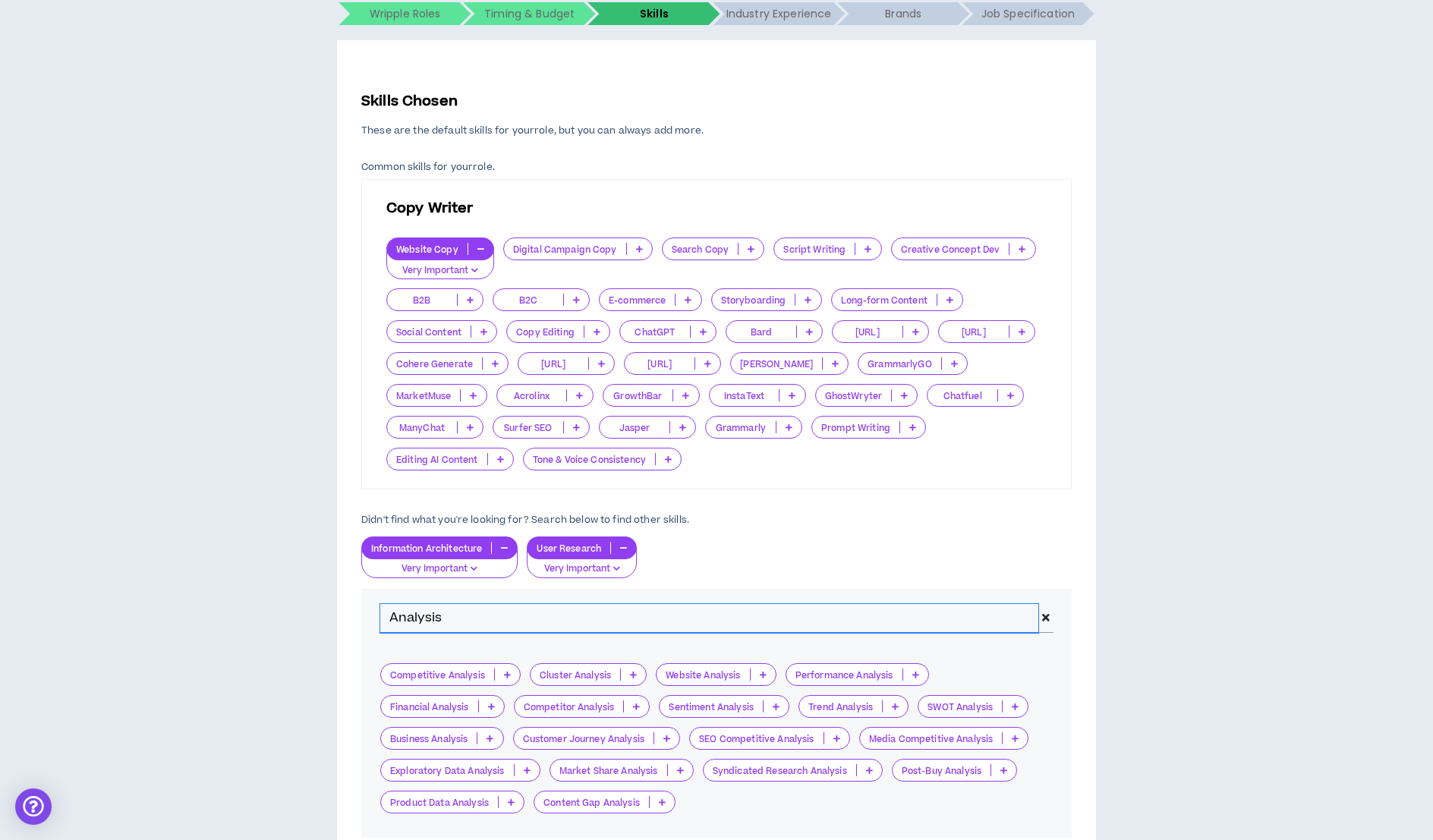
drag, startPoint x: 469, startPoint y: 622, endPoint x: 378, endPoint y: 609, distance: 91.9
click at [378, 609] on div "Analysis" at bounding box center [716, 618] width 710 height 59
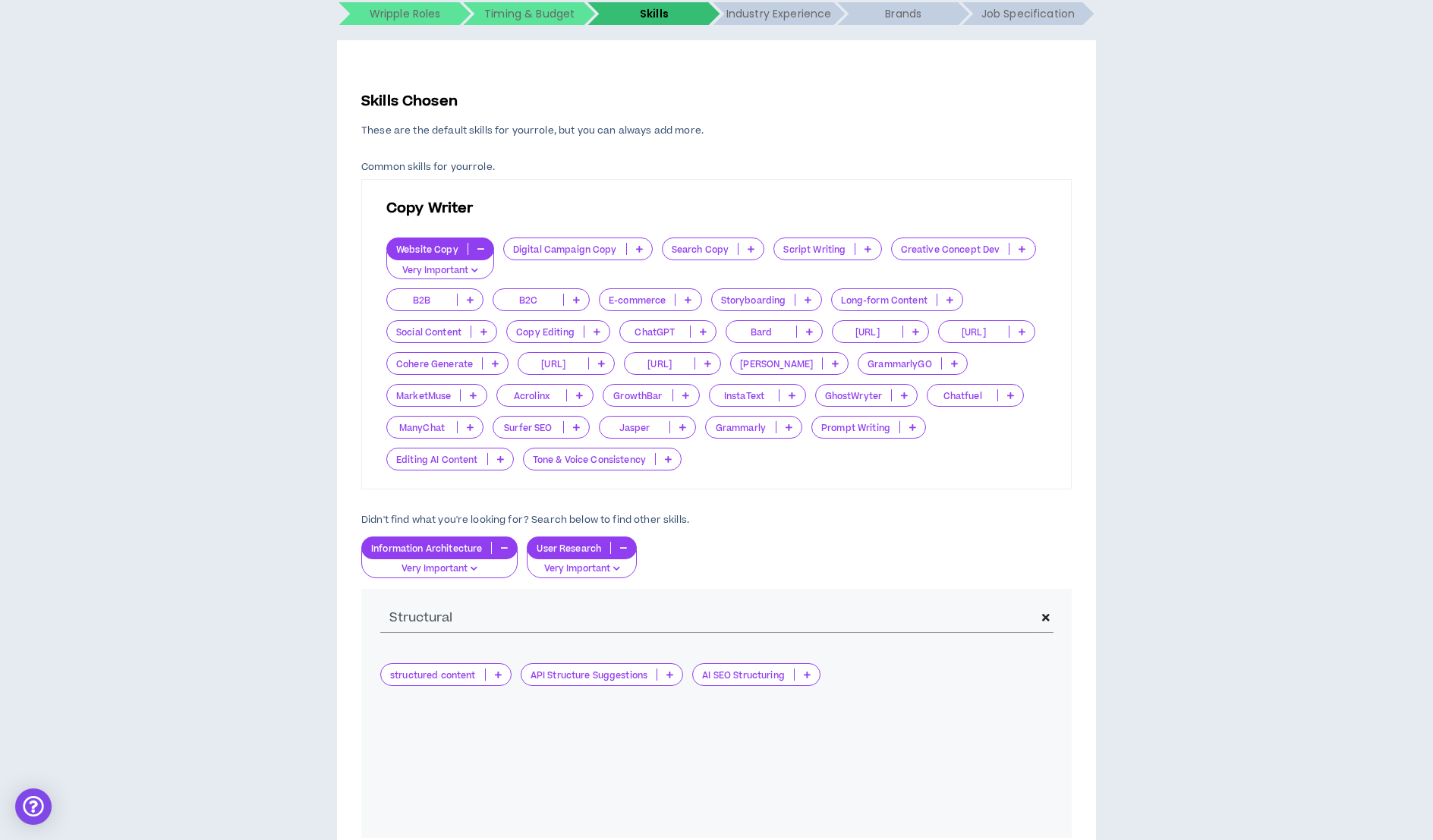
click at [492, 678] on p at bounding box center [498, 674] width 25 height 12
click at [481, 748] on span "Very Important" at bounding box center [445, 747] width 111 height 17
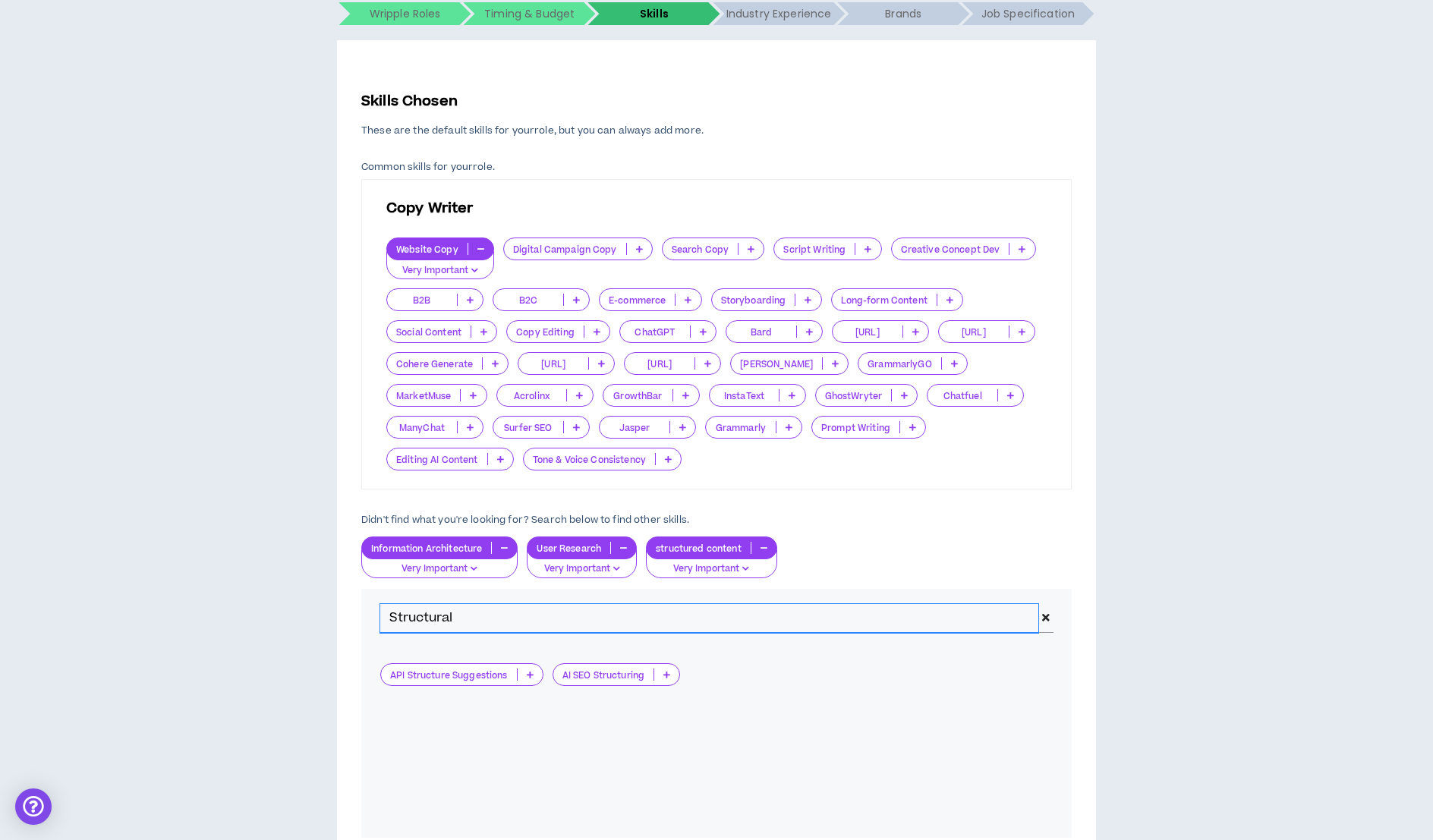
drag, startPoint x: 452, startPoint y: 611, endPoint x: 347, endPoint y: 613, distance: 105.0
click at [347, 613] on div "Skills Chosen These are the default skills for your role , but you can always a…" at bounding box center [716, 486] width 759 height 891
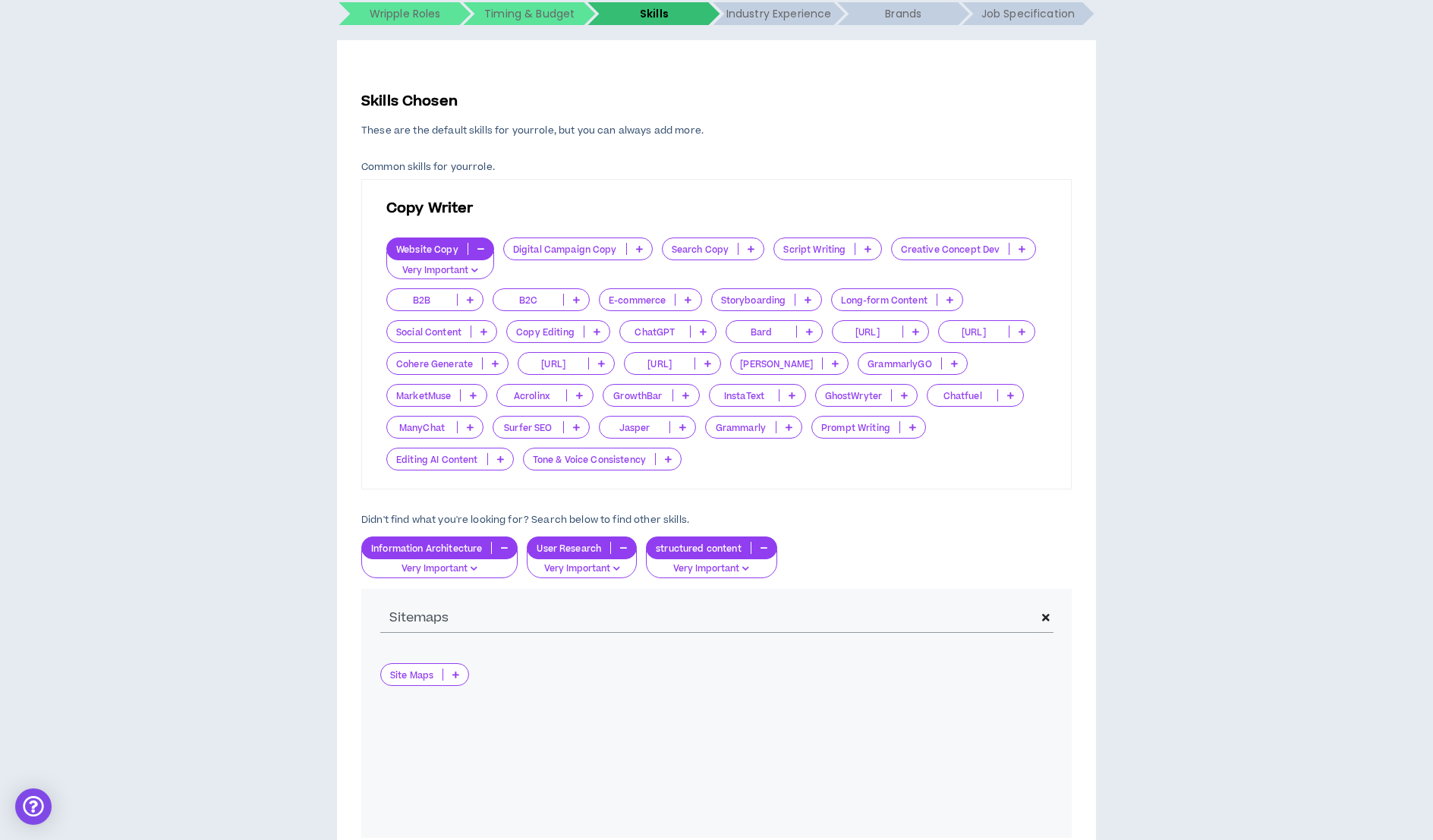
click at [456, 673] on icon at bounding box center [455, 674] width 6 height 7
click at [446, 750] on span "Very Important" at bounding box center [425, 747] width 70 height 17
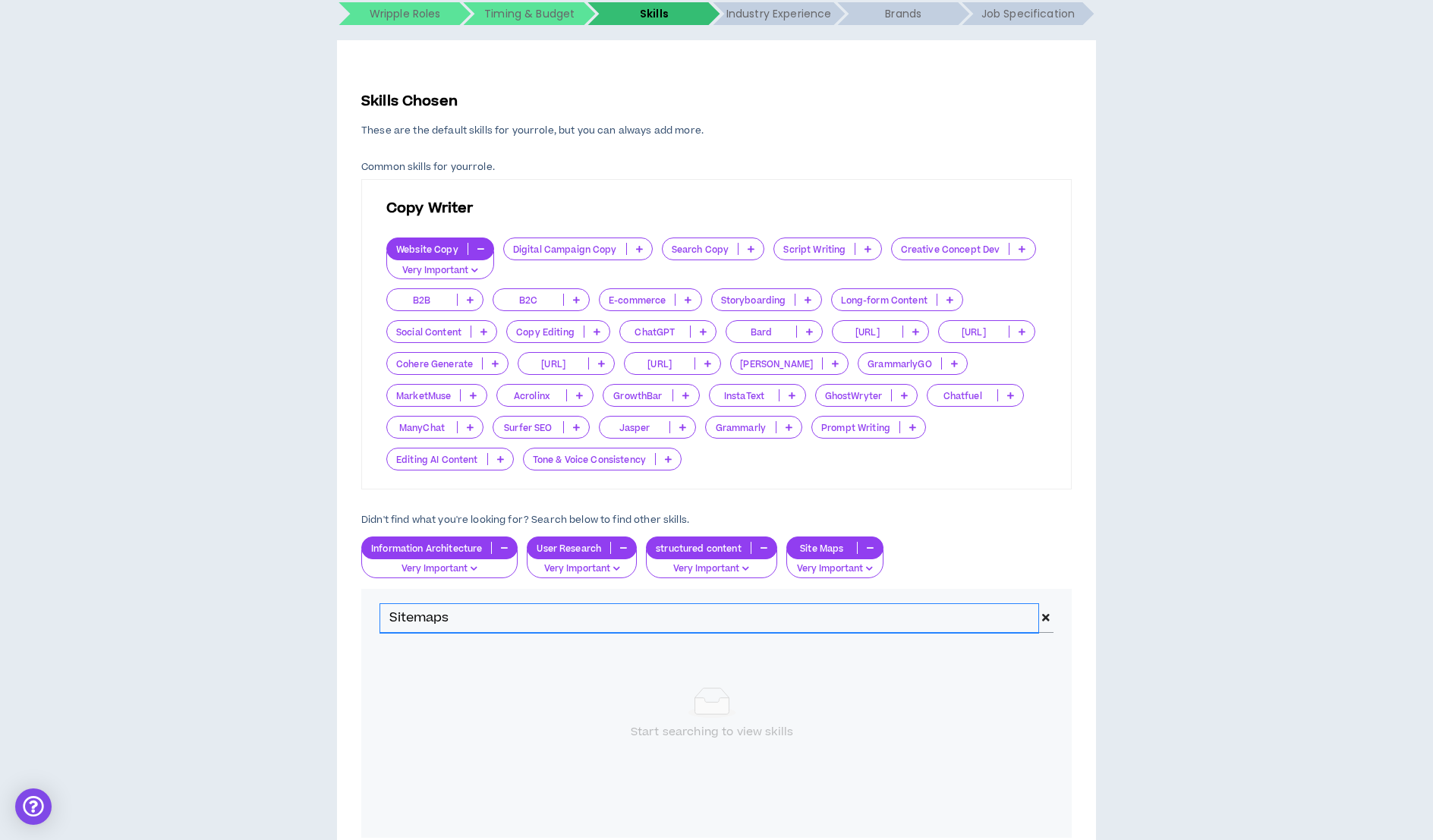
drag, startPoint x: 451, startPoint y: 615, endPoint x: 365, endPoint y: 604, distance: 86.7
click at [365, 604] on div "Sitemaps" at bounding box center [716, 618] width 710 height 59
click at [468, 672] on p at bounding box center [460, 674] width 25 height 12
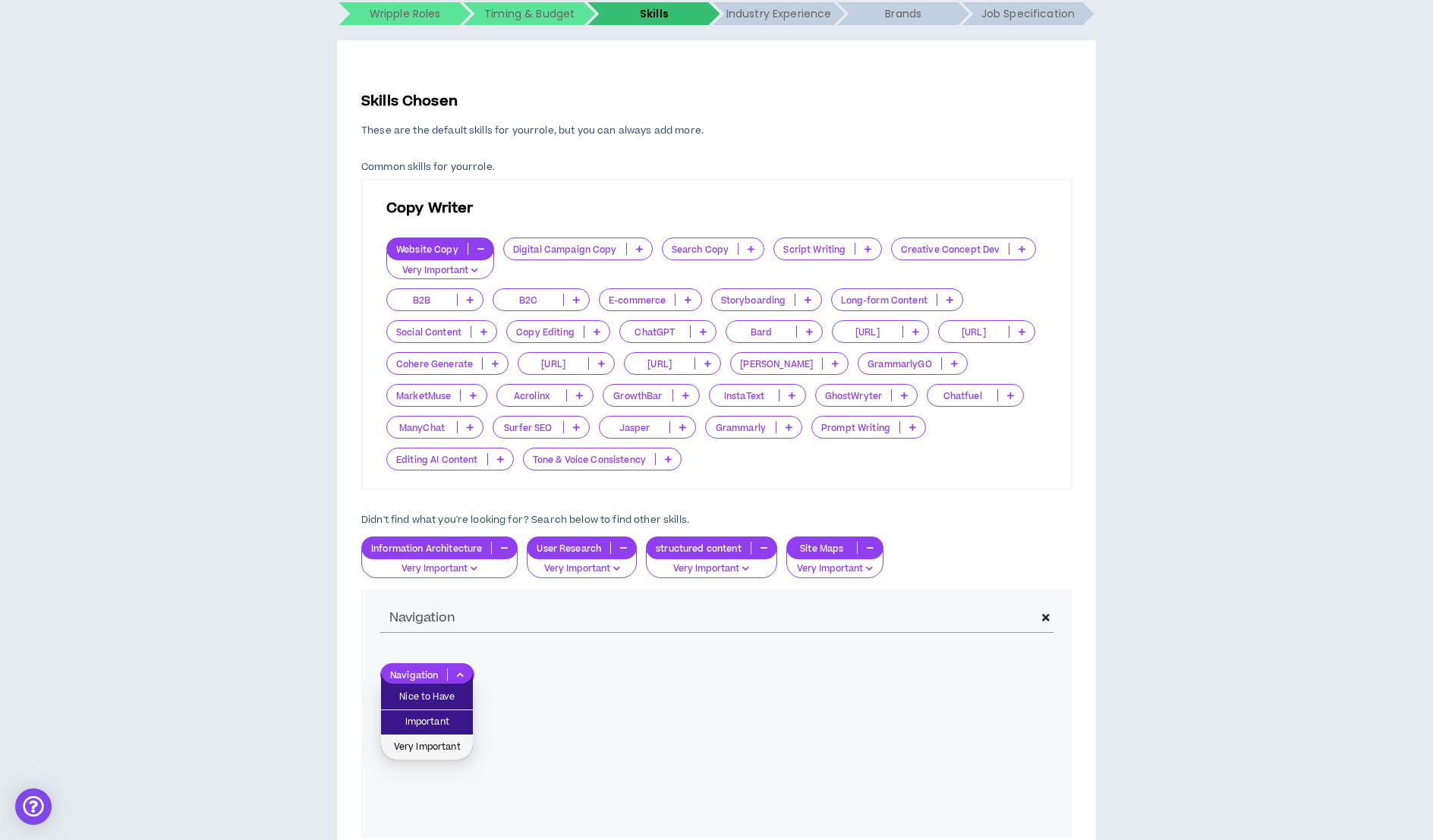
click at [447, 750] on span "Very Important" at bounding box center [426, 747] width 74 height 17
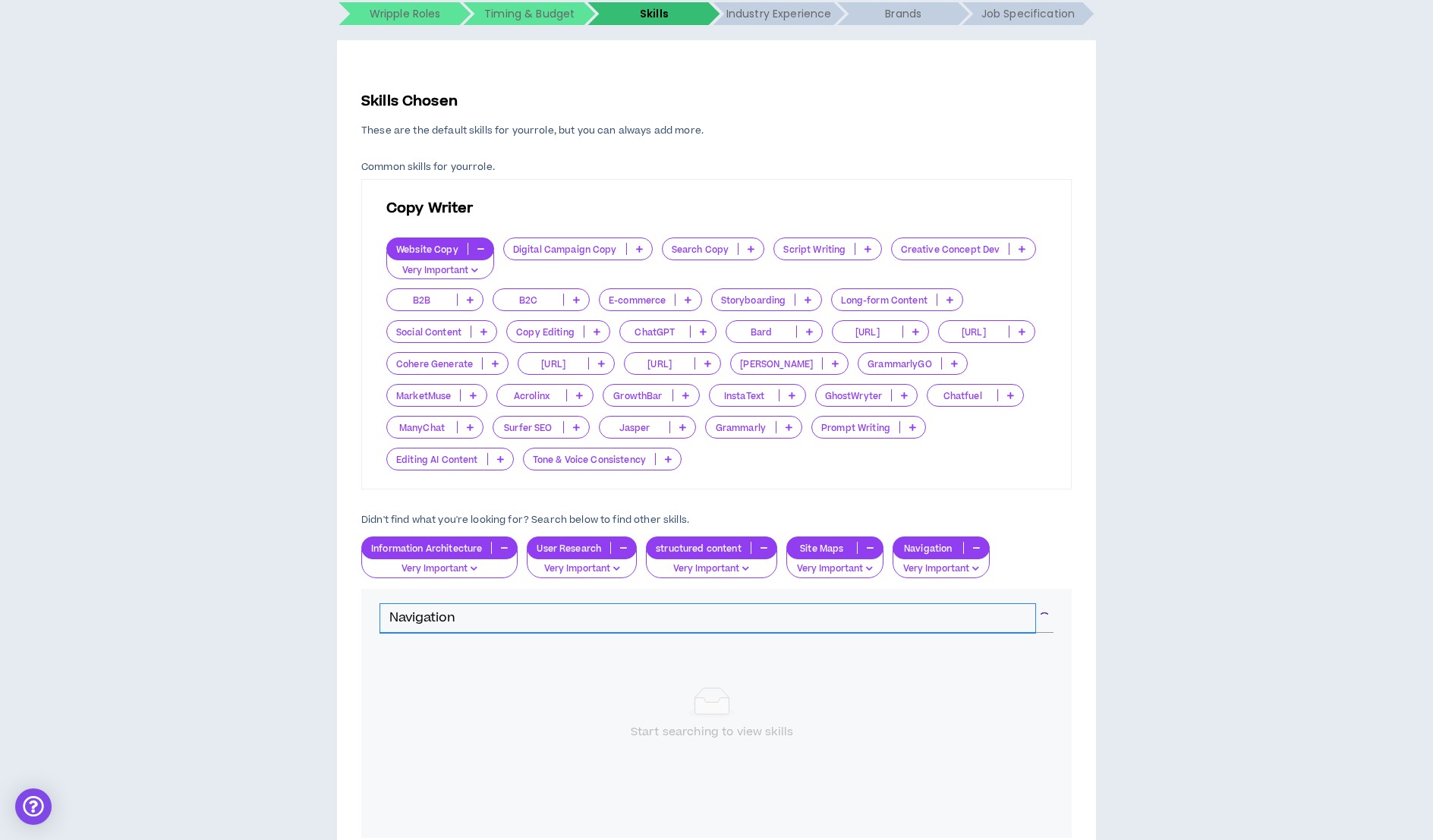
click at [464, 618] on input "Navigation" at bounding box center [707, 618] width 655 height 29
drag, startPoint x: 464, startPoint y: 618, endPoint x: 335, endPoint y: 618, distance: 129.0
click at [335, 618] on div "Hire by Open Positions Open Position #1 Position # 1 Information Architect & Co…" at bounding box center [716, 393] width 1418 height 1078
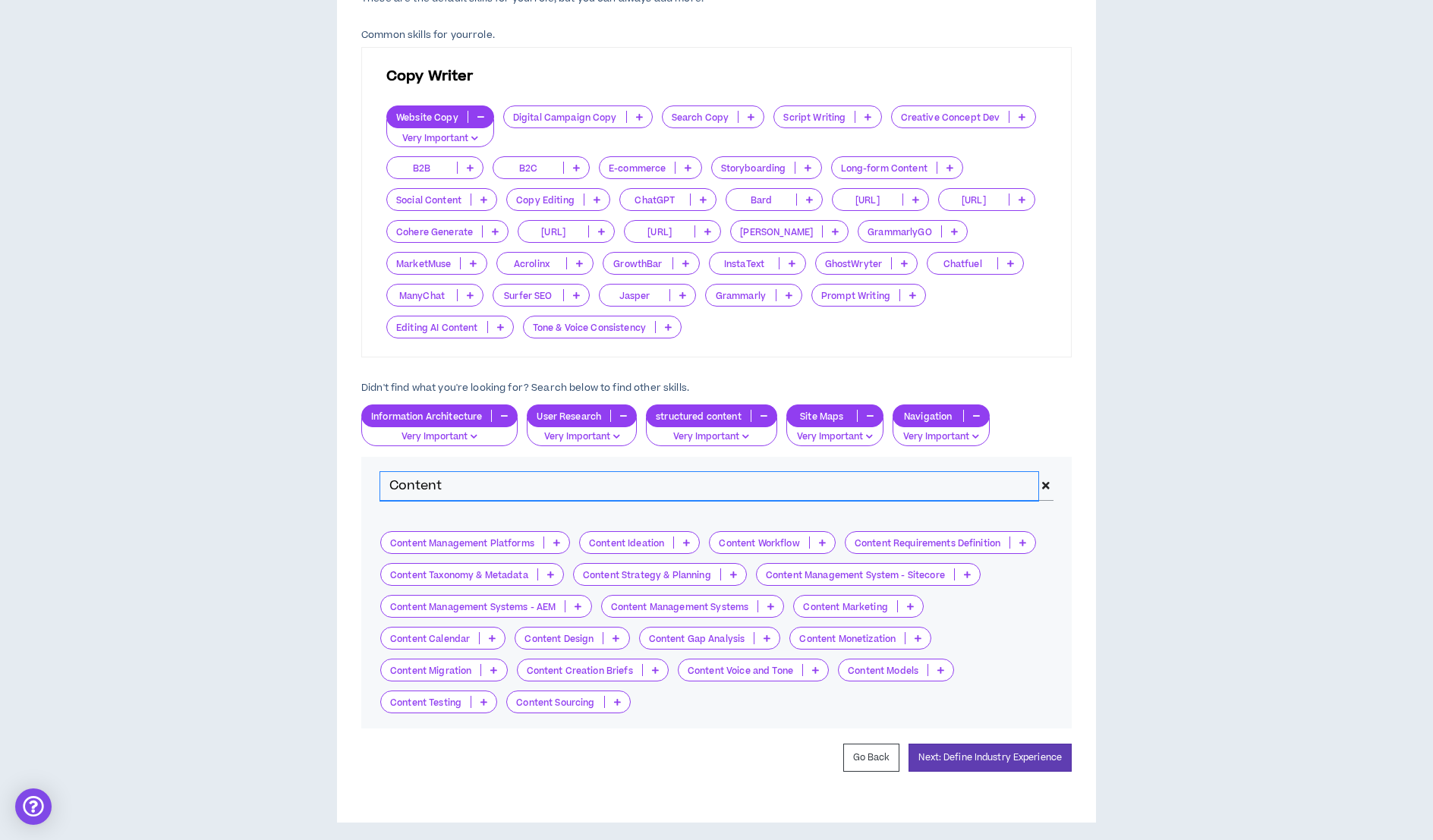
scroll to position [418, 0]
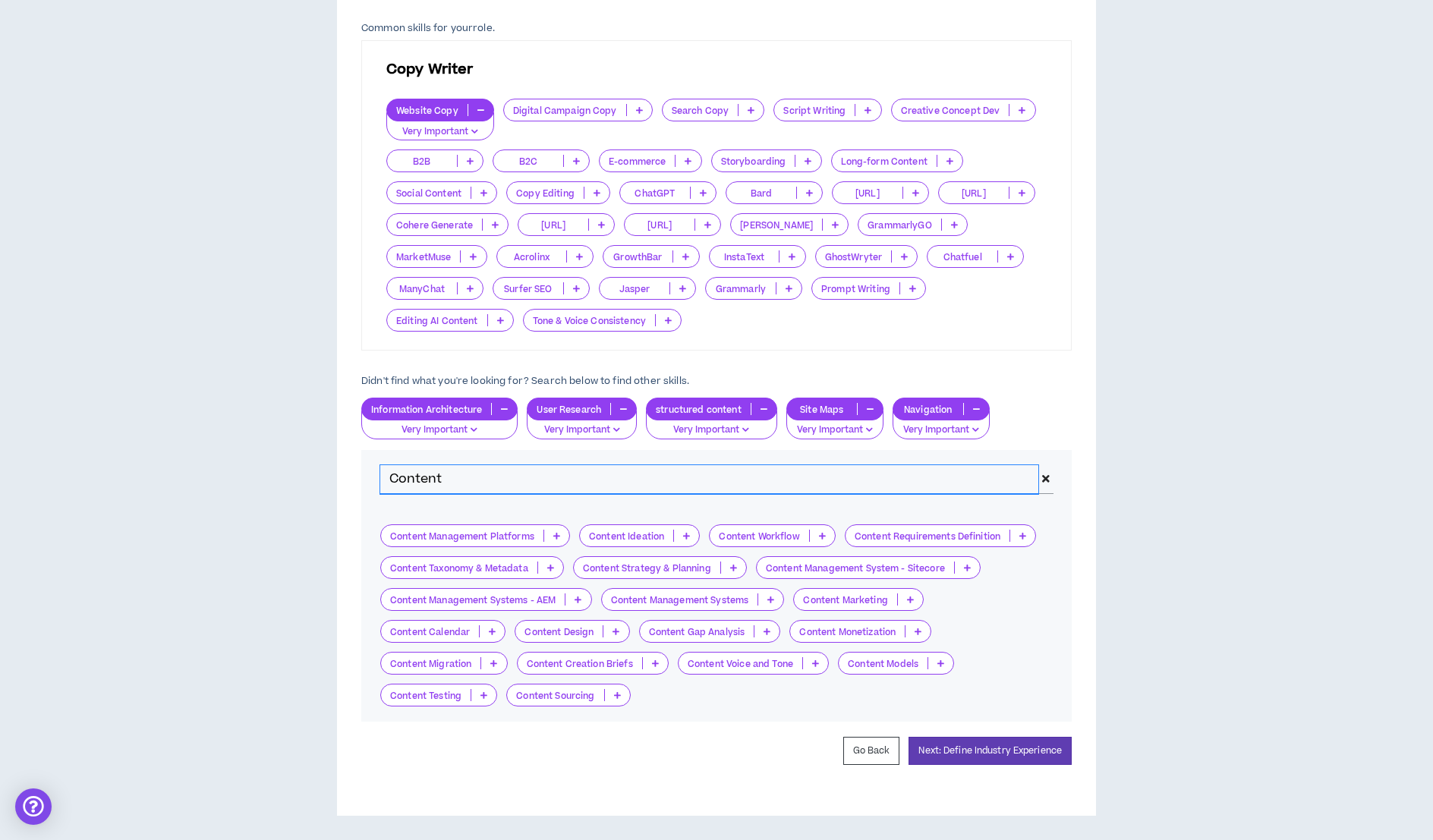
drag, startPoint x: 438, startPoint y: 476, endPoint x: 373, endPoint y: 462, distance: 66.5
click at [373, 462] on div "Content" at bounding box center [716, 479] width 710 height 59
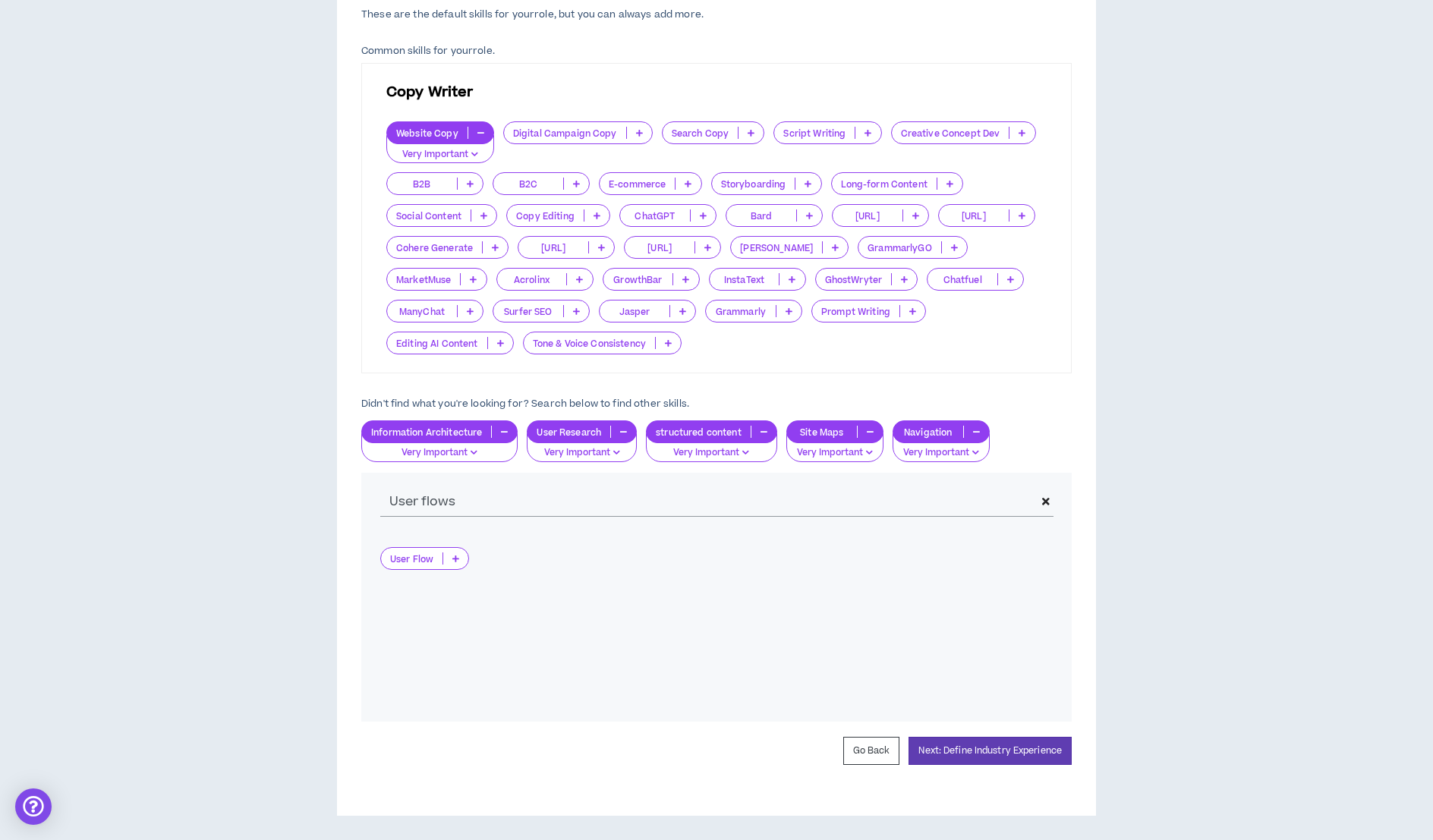
click at [457, 558] on icon at bounding box center [455, 558] width 6 height 7
click at [448, 627] on span "Very Important" at bounding box center [425, 631] width 70 height 17
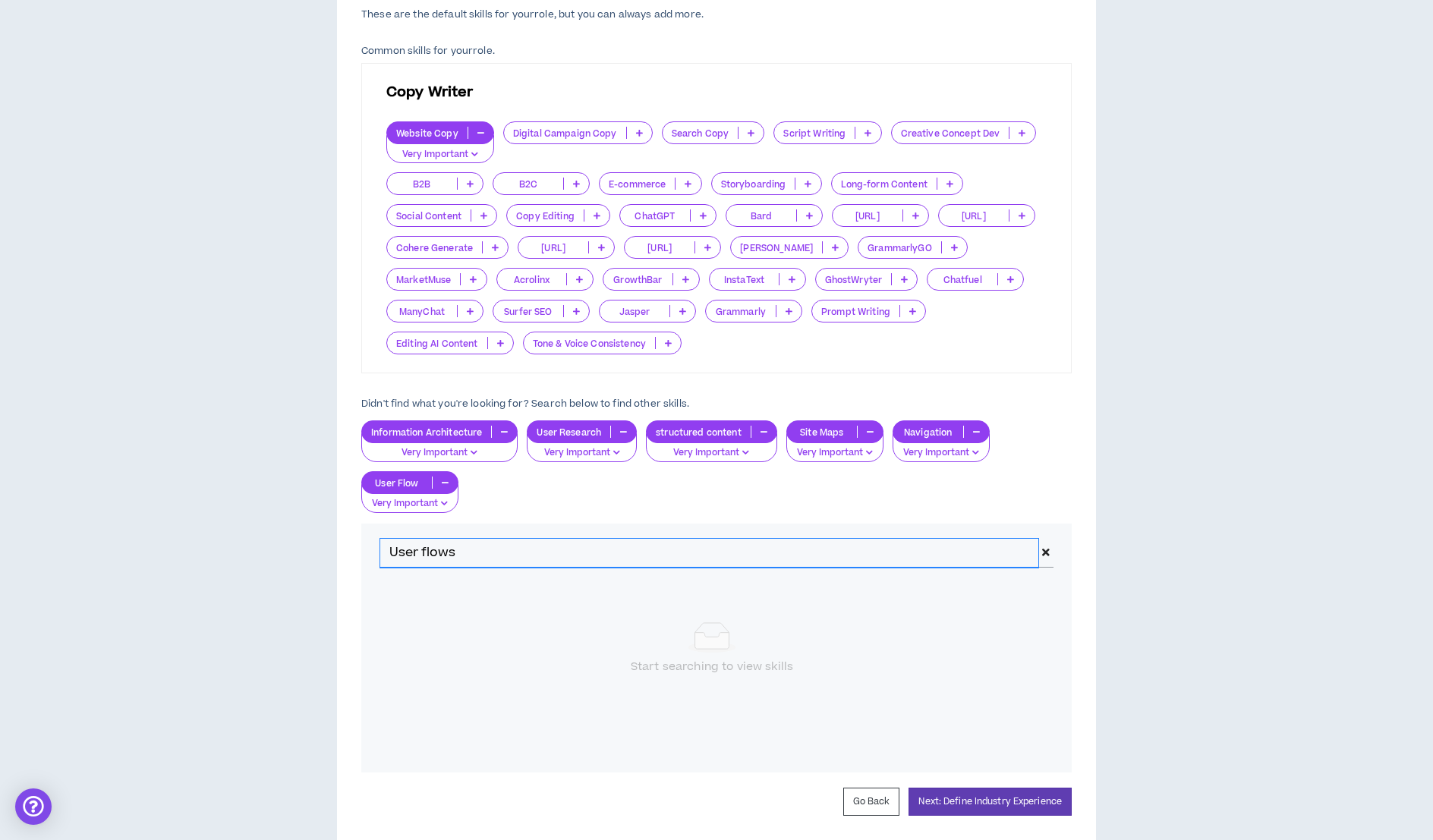
drag, startPoint x: 461, startPoint y: 541, endPoint x: 382, endPoint y: 538, distance: 79.1
click at [382, 539] on input "User flows" at bounding box center [709, 554] width 658 height 29
click at [498, 554] on input "User flows" at bounding box center [709, 554] width 658 height 29
type input "U"
type input "Content Audit"
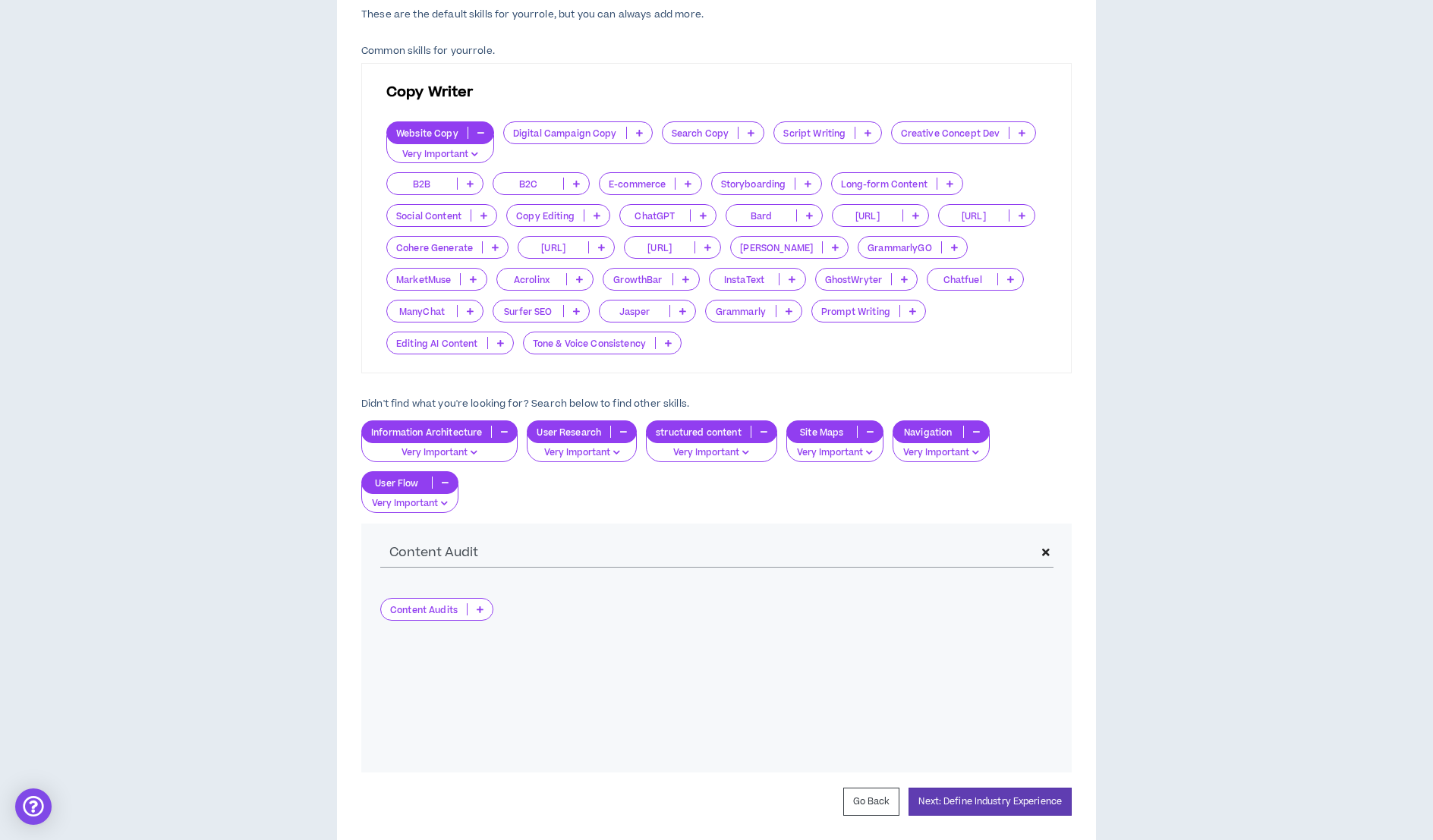
click at [477, 605] on icon at bounding box center [480, 609] width 6 height 7
click at [461, 678] on span "Very Important" at bounding box center [436, 681] width 93 height 17
drag, startPoint x: 483, startPoint y: 550, endPoint x: 378, endPoint y: 538, distance: 105.7
click at [378, 538] on div "Content Audit" at bounding box center [716, 553] width 710 height 59
type input "Gap"
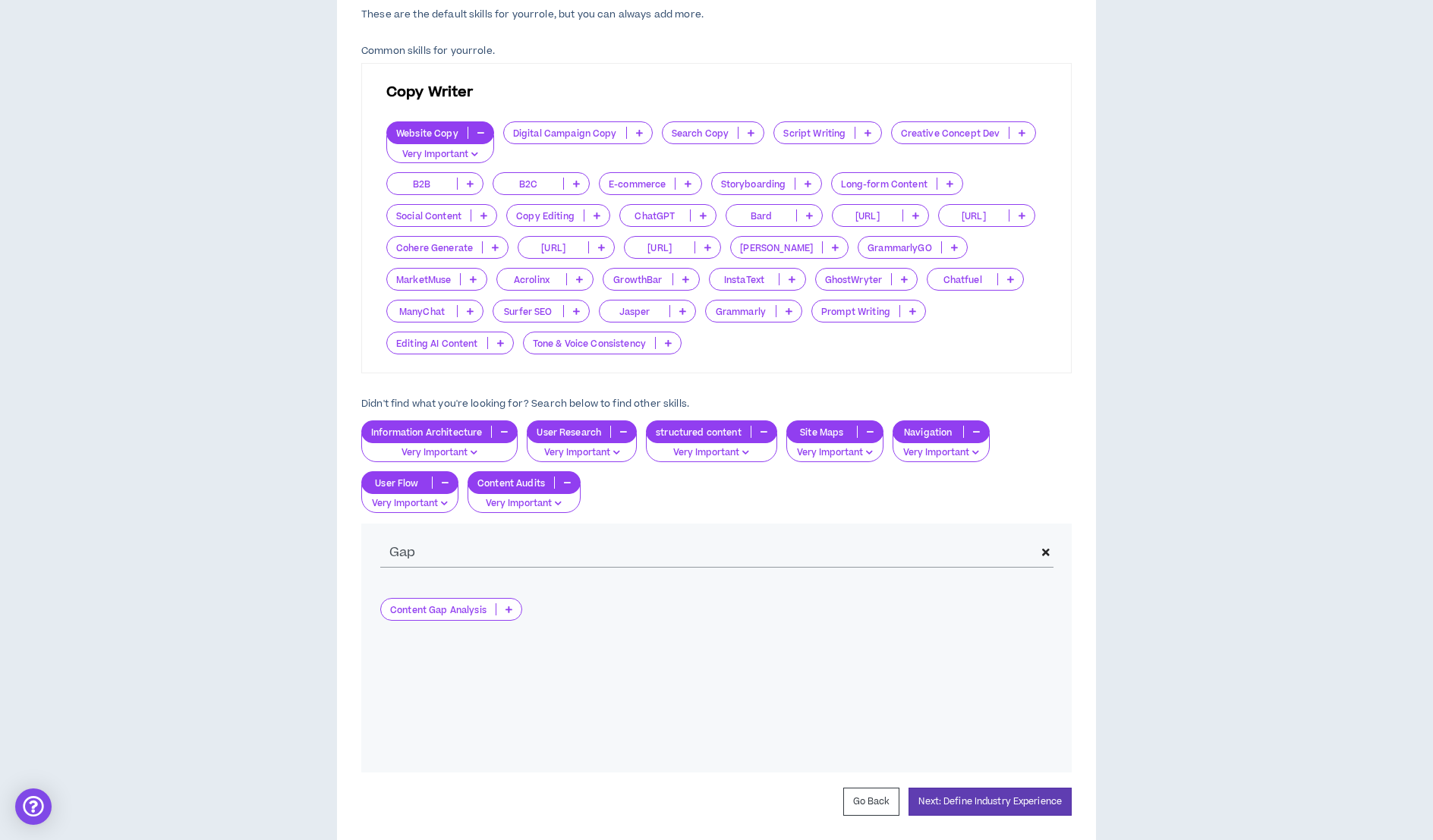
click at [508, 603] on p at bounding box center [508, 609] width 25 height 12
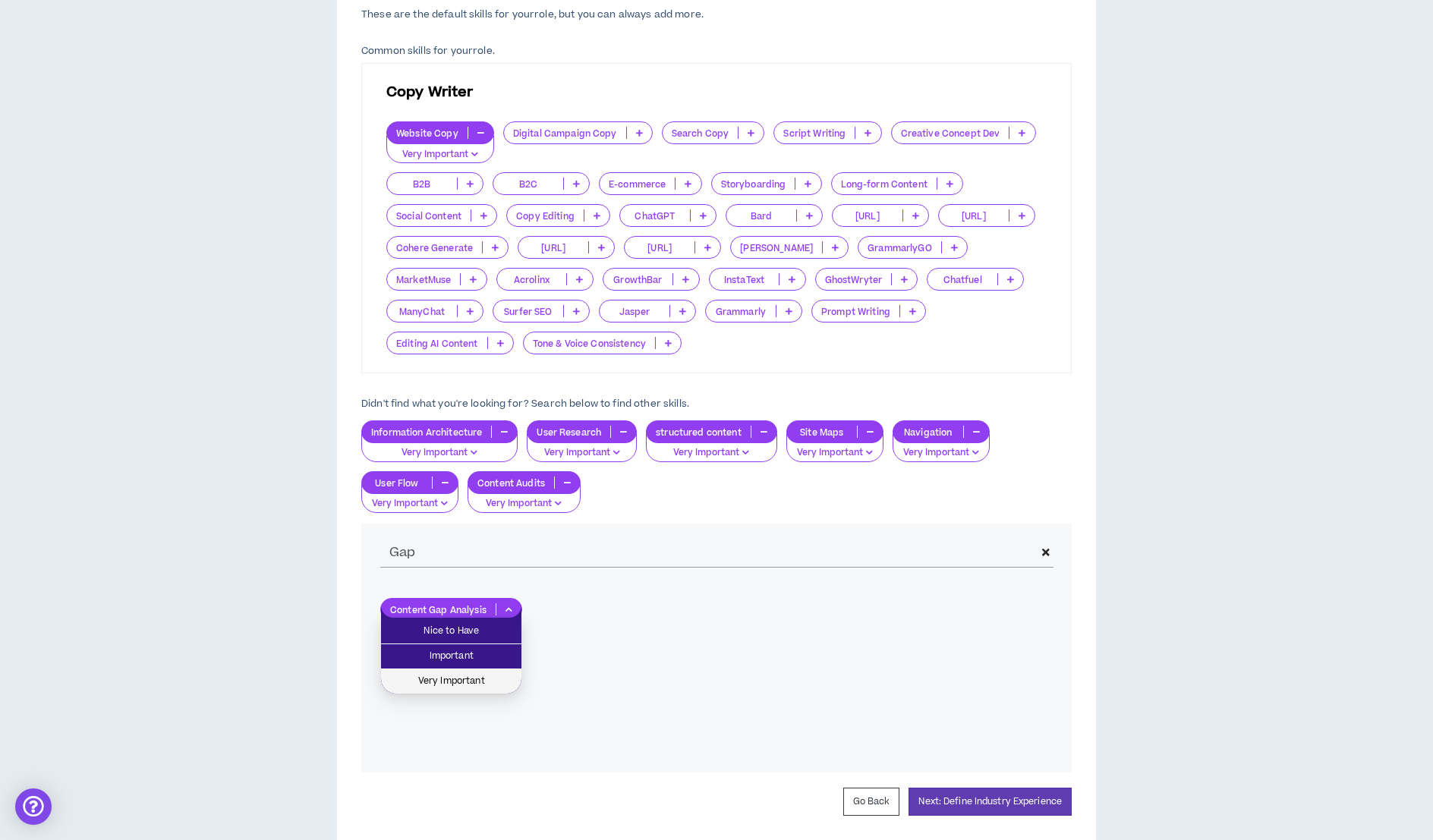
click at [486, 687] on span "Very Important" at bounding box center [451, 681] width 122 height 17
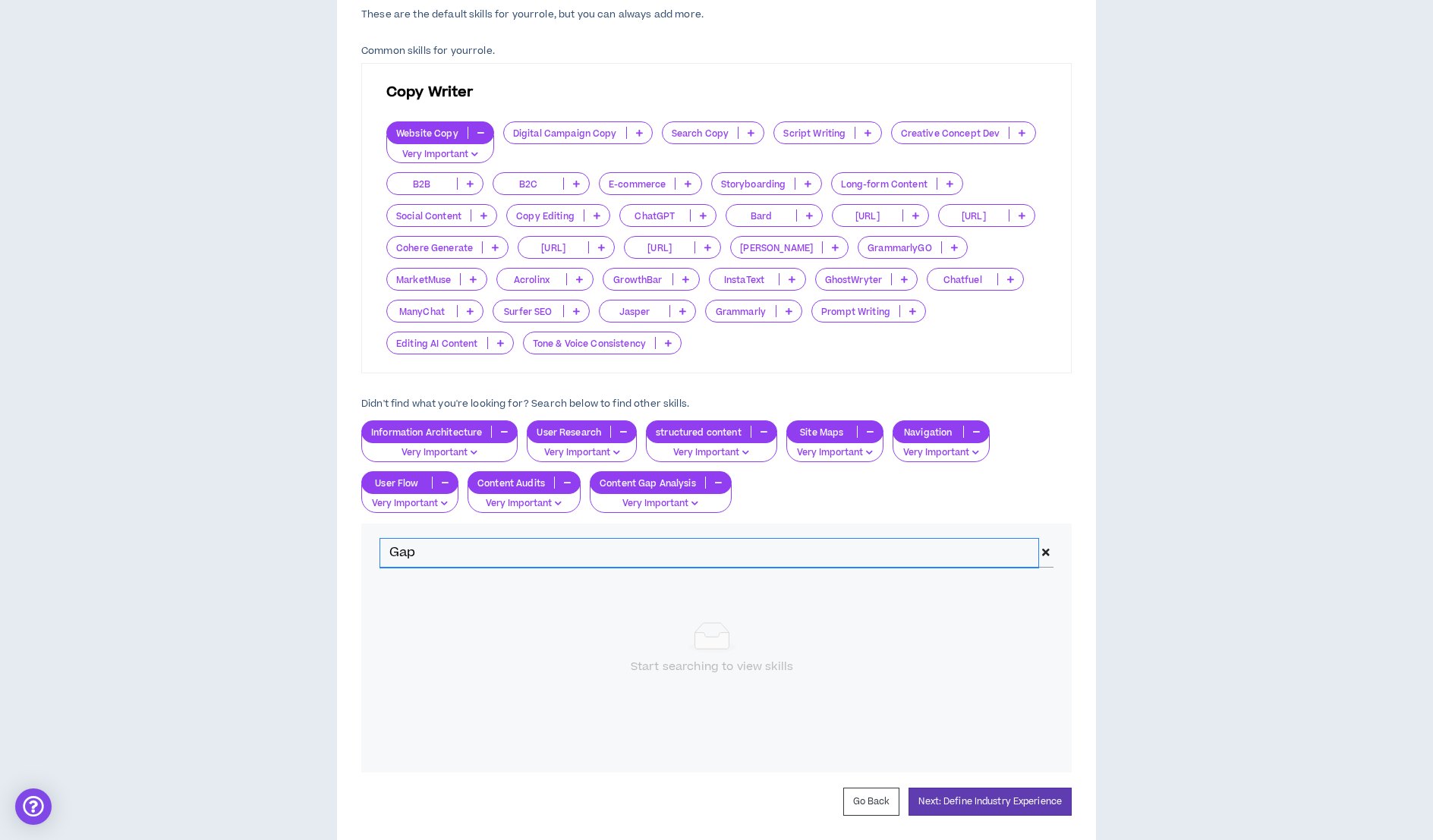
drag, startPoint x: 420, startPoint y: 558, endPoint x: 381, endPoint y: 551, distance: 39.6
click at [381, 551] on input "Gap" at bounding box center [709, 554] width 658 height 29
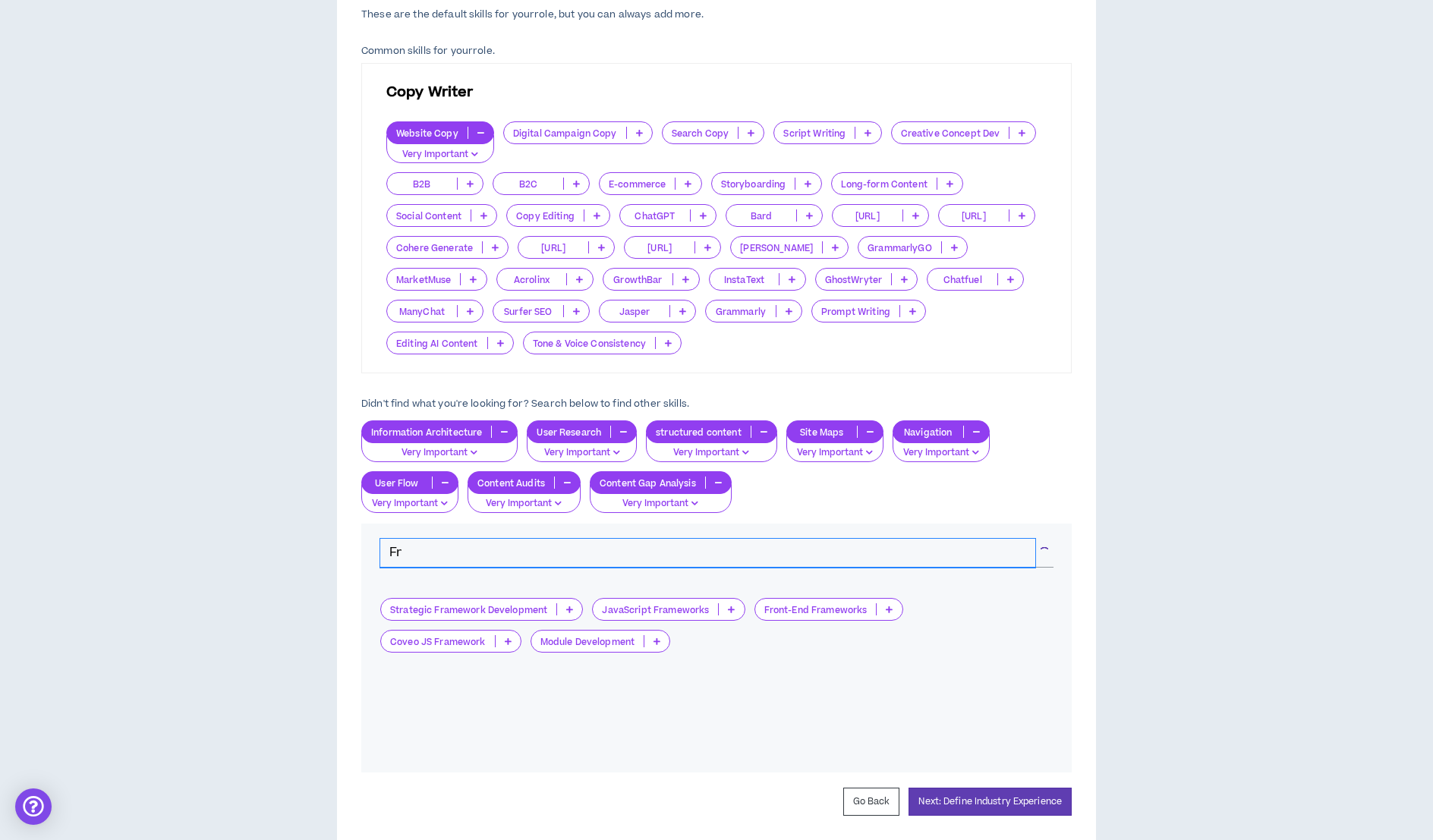
type input "F"
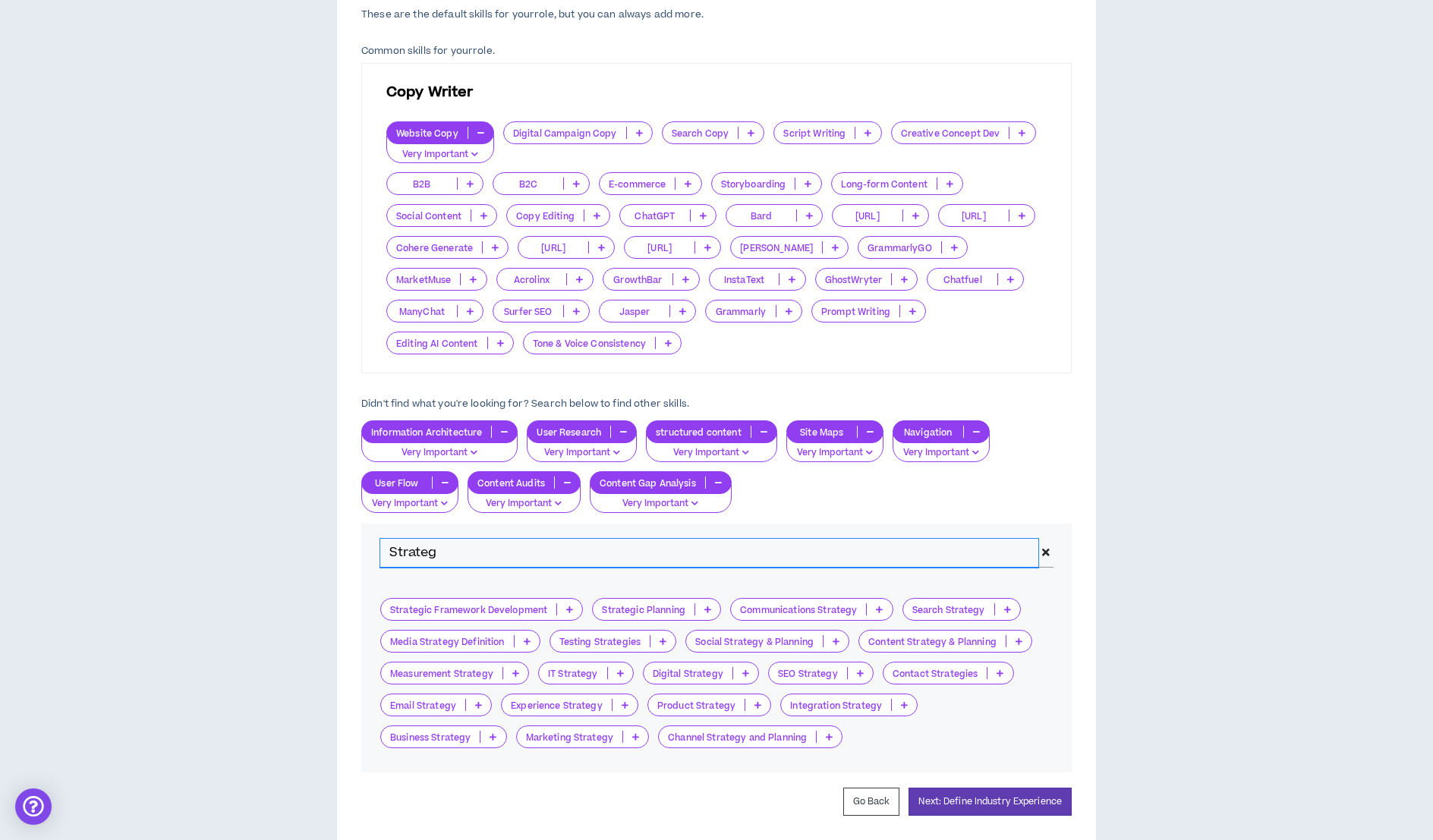
type input "Strateg"
click at [575, 608] on p at bounding box center [569, 609] width 25 height 12
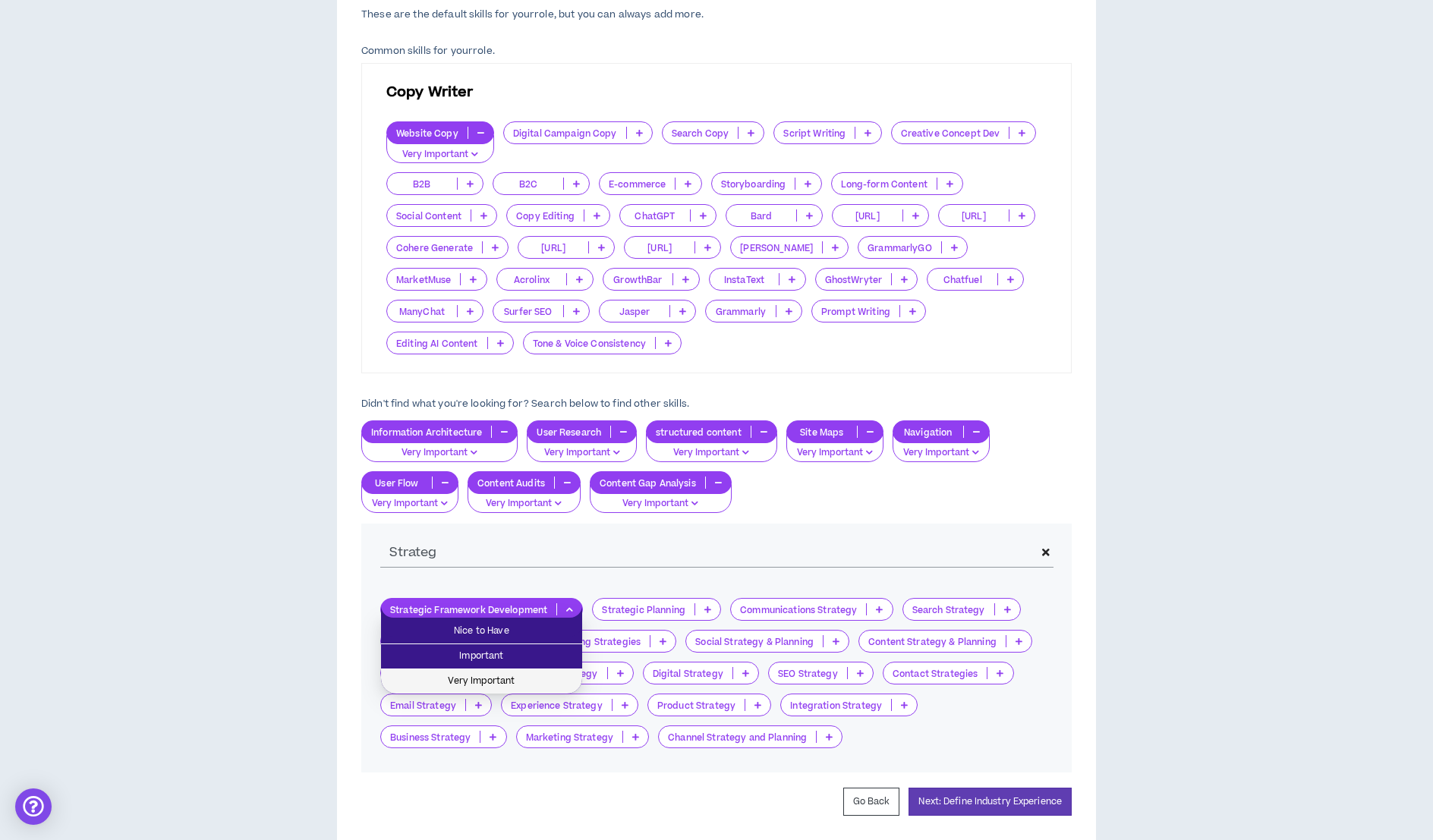
click at [543, 673] on span "Very Important" at bounding box center [481, 681] width 183 height 17
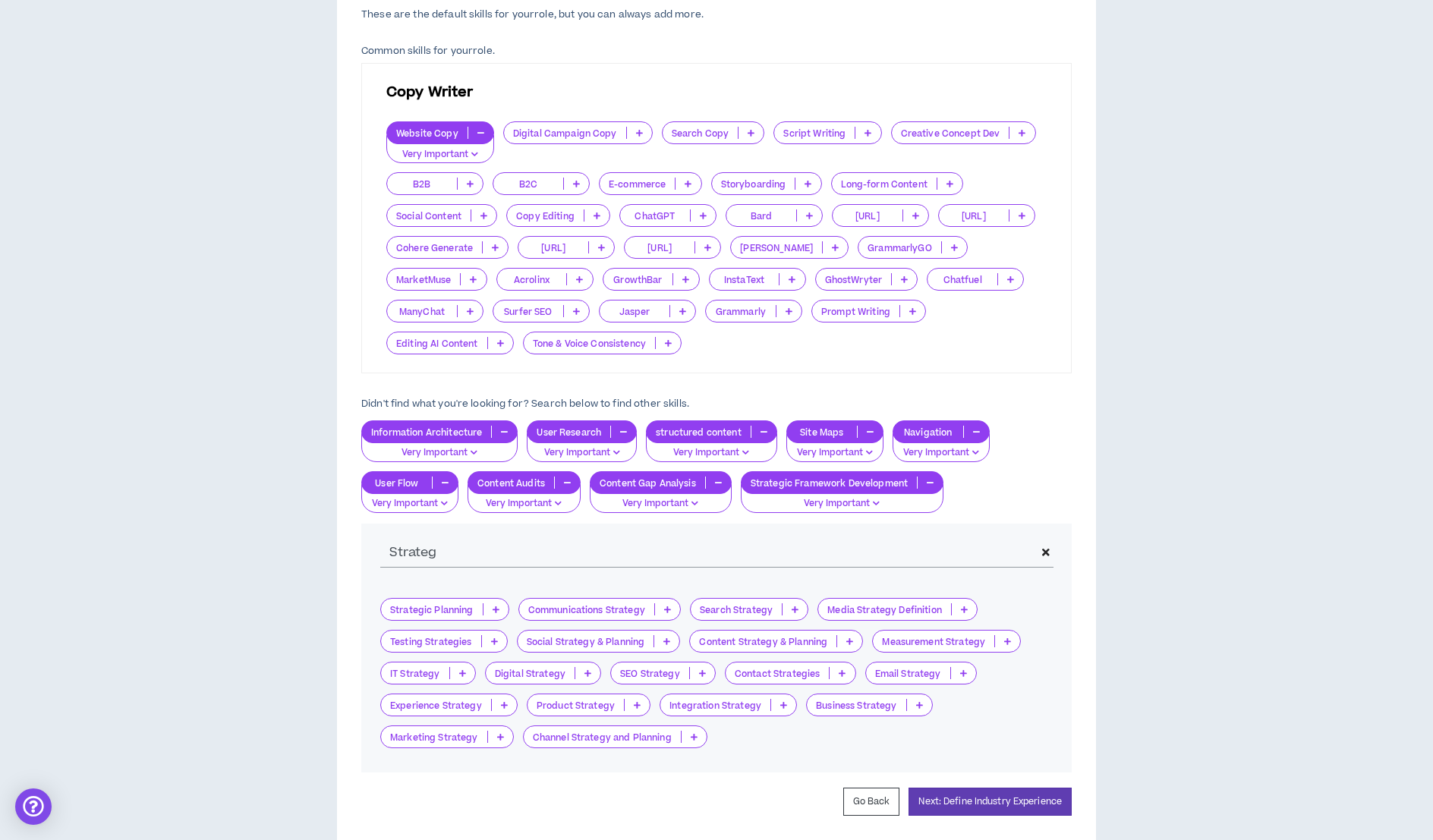
drag, startPoint x: 503, startPoint y: 569, endPoint x: 494, endPoint y: 566, distance: 9.5
click at [494, 566] on div "Strateg" at bounding box center [716, 553] width 710 height 59
drag, startPoint x: 471, startPoint y: 556, endPoint x: 351, endPoint y: 551, distance: 120.1
click at [351, 551] on div "Skills Chosen These are the default skills for your role , but you can always a…" at bounding box center [716, 395] width 759 height 941
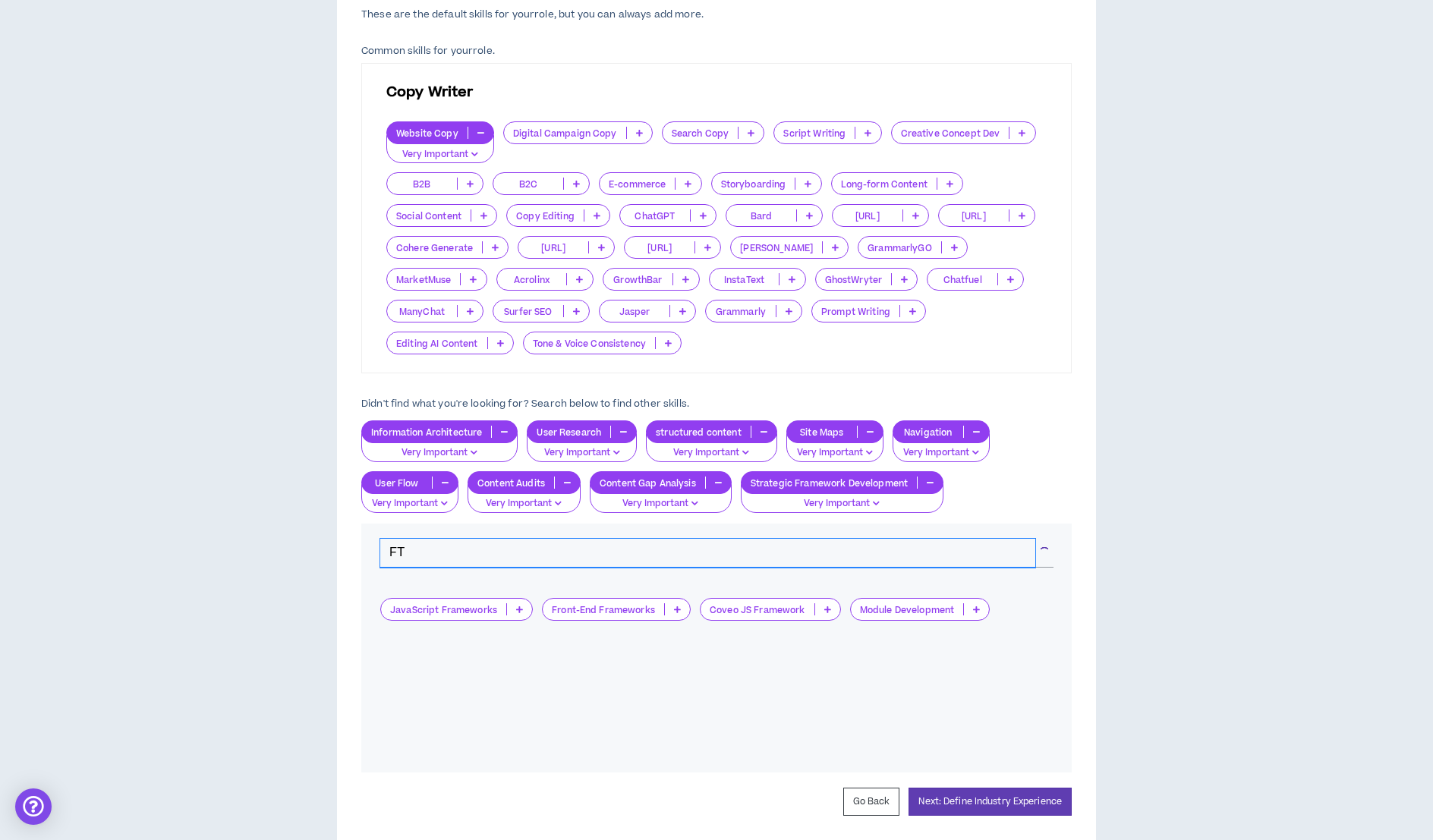
type input "F"
type input "Template"
click at [1047, 552] on icon at bounding box center [1045, 552] width 7 height 11
click at [1037, 552] on input "text" at bounding box center [716, 554] width 672 height 29
type input "T"
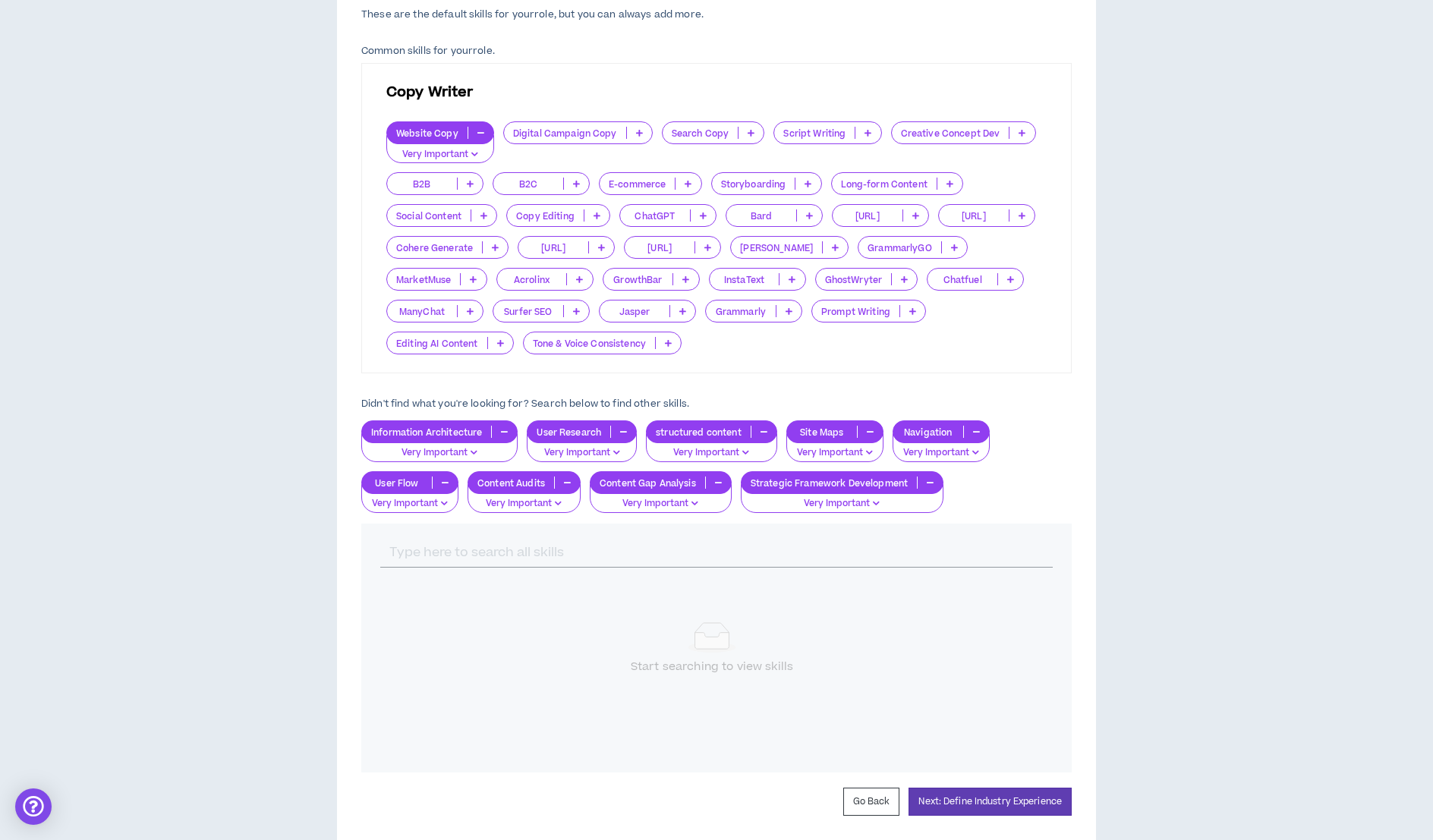
click at [1048, 448] on div "Information Architecture Very Important User Research Very Important structured…" at bounding box center [716, 467] width 710 height 93
click at [771, 366] on div "Copy Writer Website Copy Very Important Digital Campaign Copy Search Copy Scrip…" at bounding box center [716, 218] width 710 height 310
click at [481, 544] on input "text" at bounding box center [716, 554] width 672 height 29
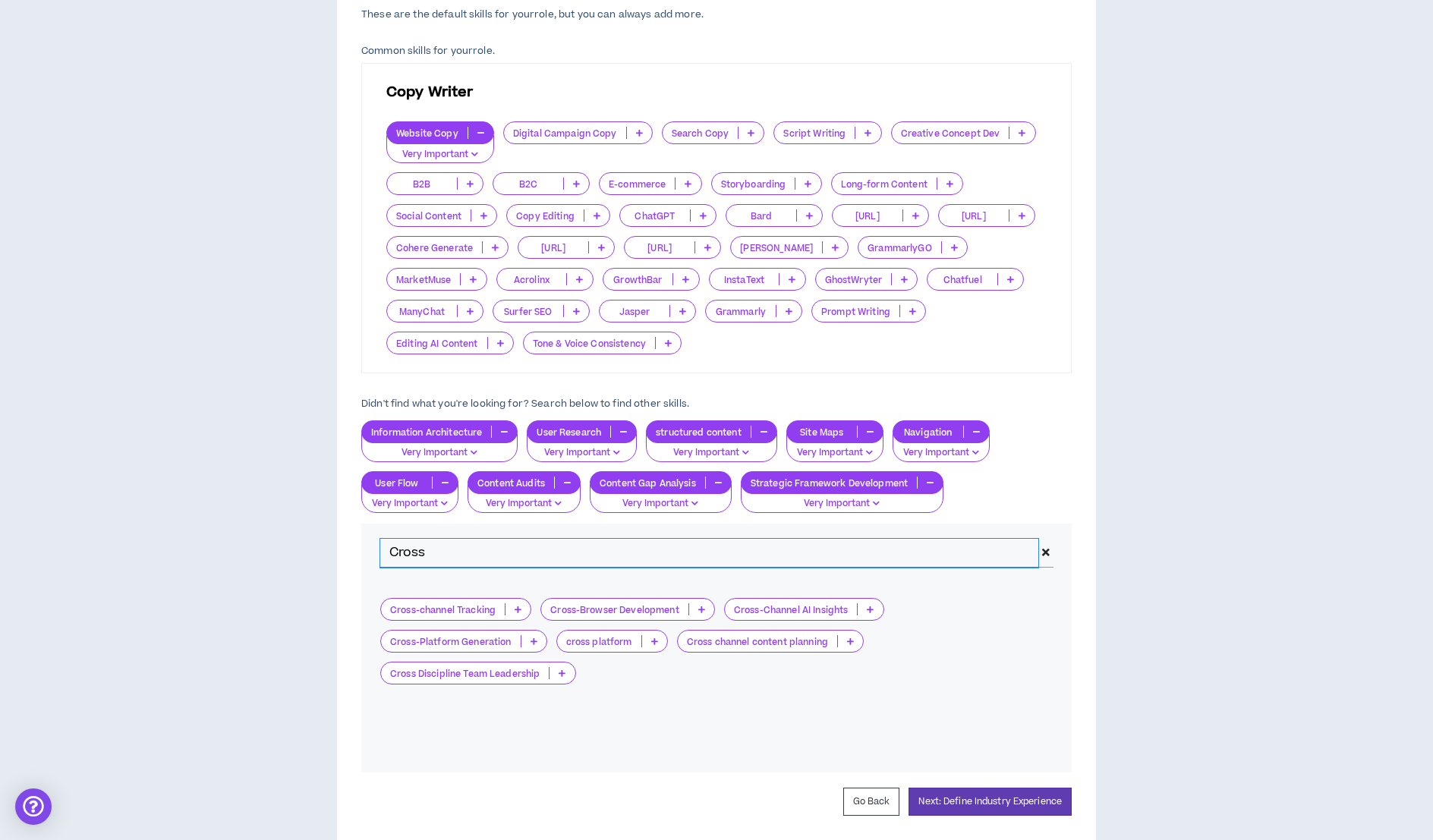
type input "Cross"
click at [559, 671] on icon at bounding box center [562, 672] width 6 height 7
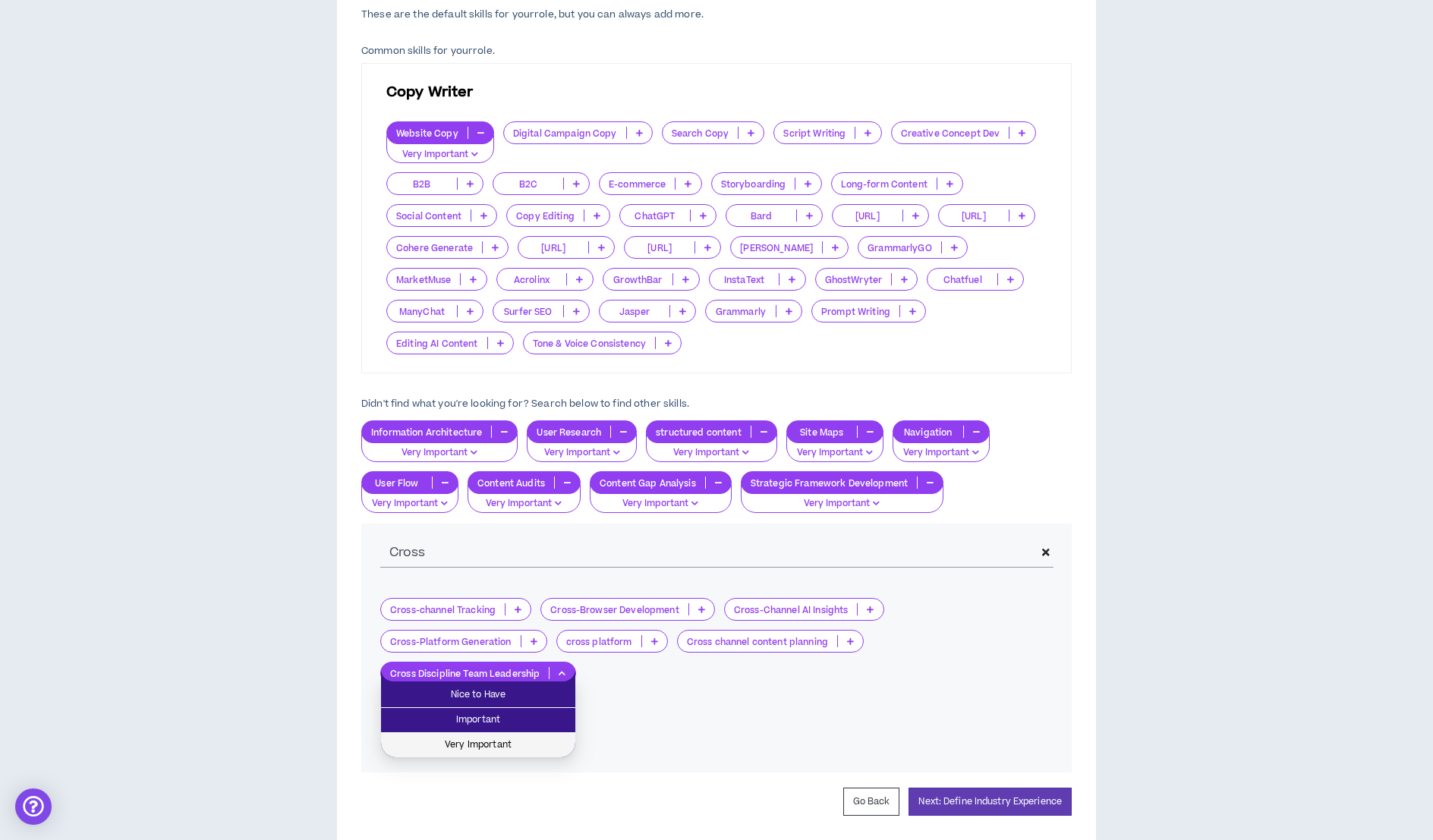
click at [537, 744] on span "Very Important" at bounding box center [477, 745] width 176 height 17
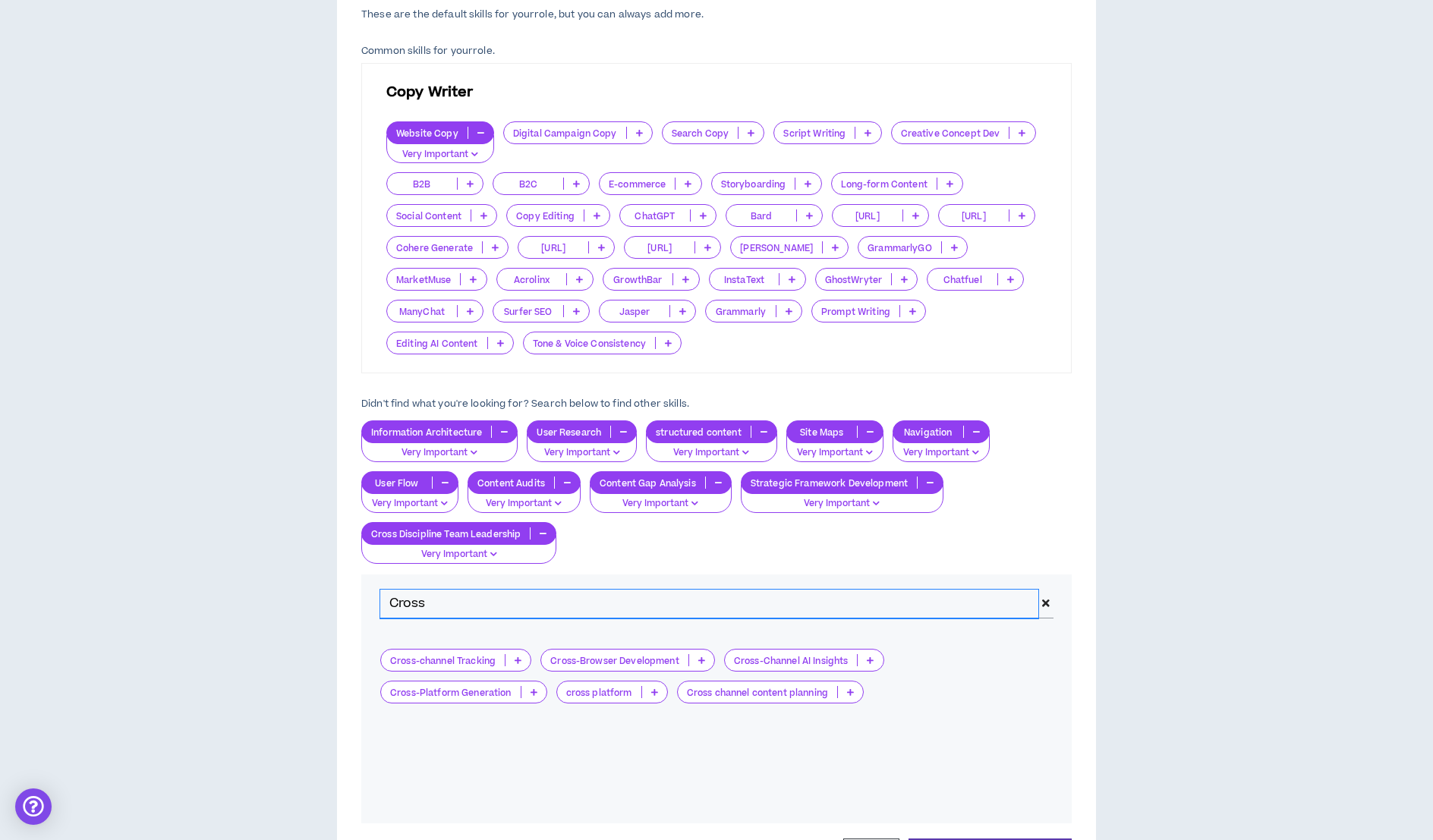
drag, startPoint x: 449, startPoint y: 597, endPoint x: 367, endPoint y: 598, distance: 82.0
click at [367, 598] on div "Cross" at bounding box center [716, 604] width 710 height 59
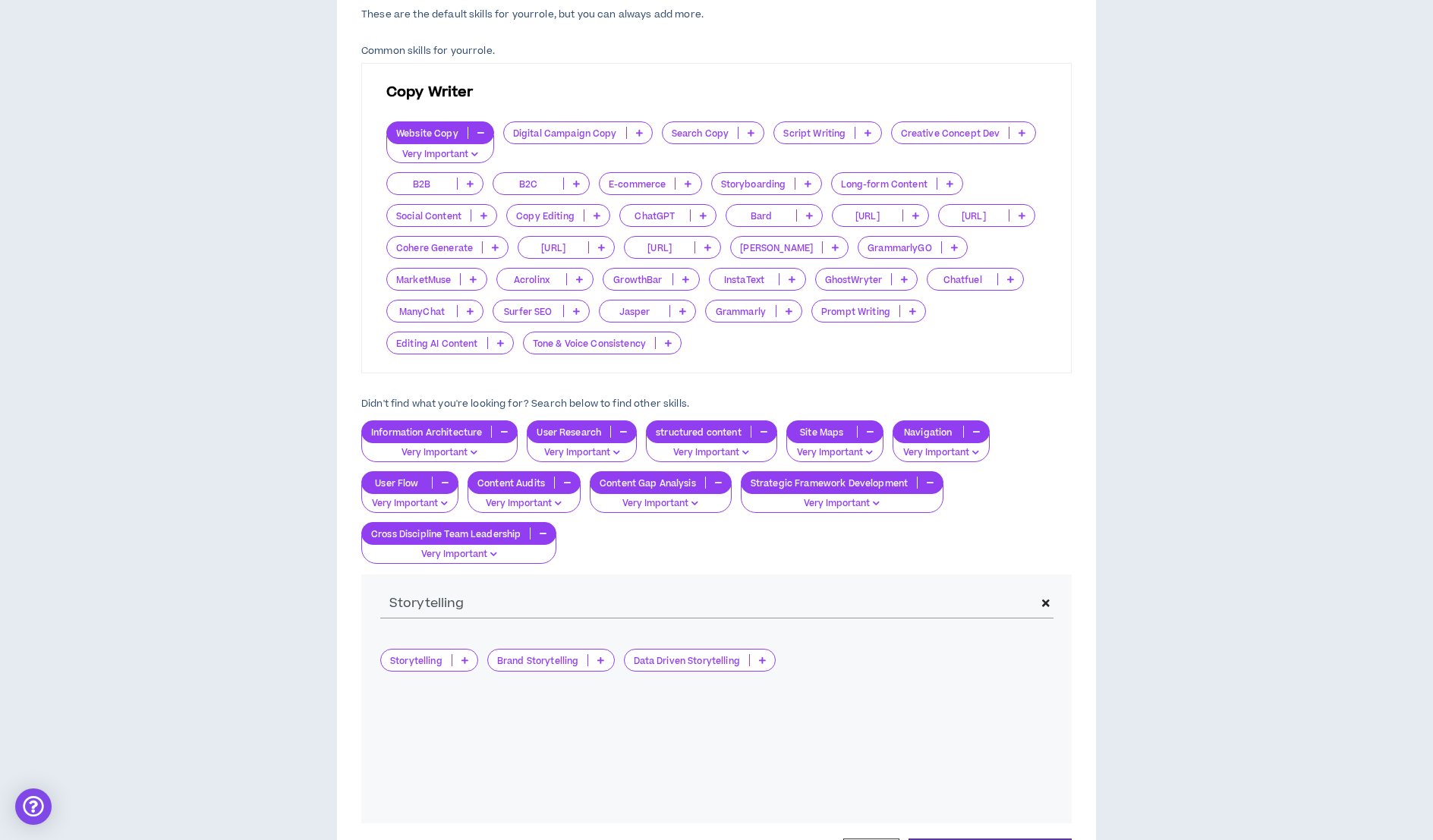
click at [469, 656] on p at bounding box center [464, 660] width 25 height 12
click at [450, 736] on span "Very Important" at bounding box center [429, 731] width 79 height 17
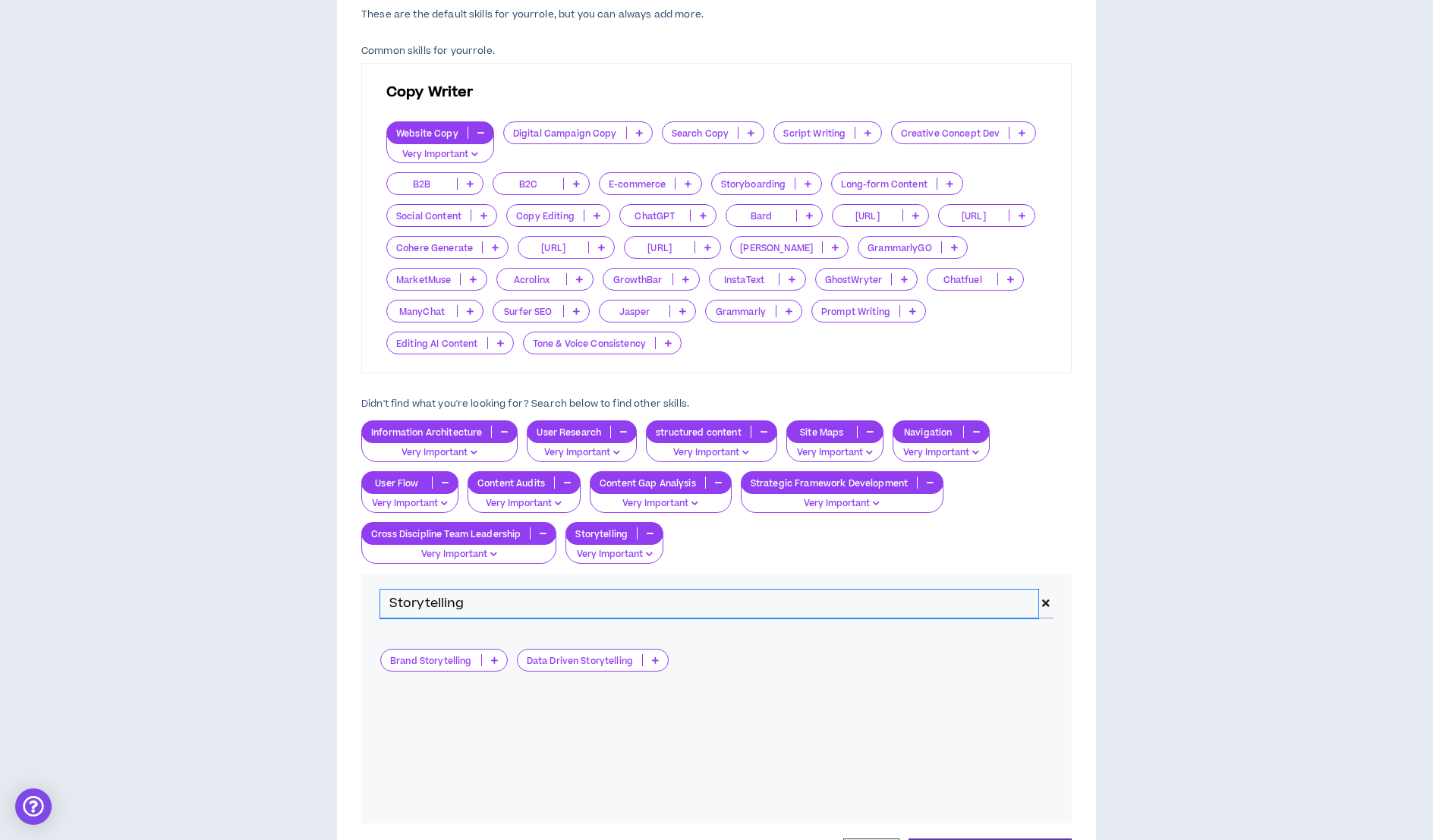
drag, startPoint x: 463, startPoint y: 597, endPoint x: 369, endPoint y: 595, distance: 94.0
click at [369, 596] on div "Storytelling" at bounding box center [716, 604] width 710 height 59
type input "="
type input "h"
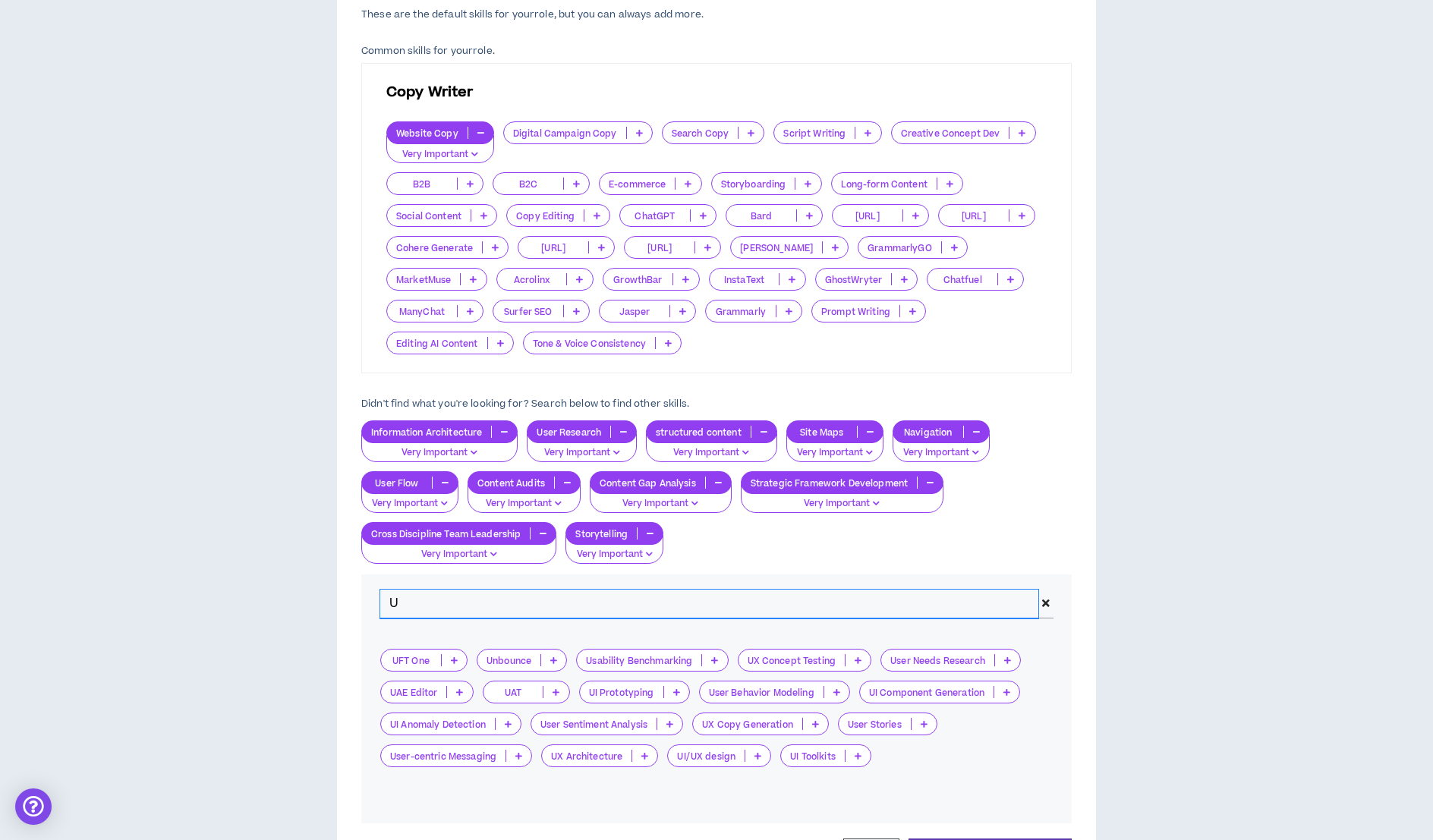
type input "U"
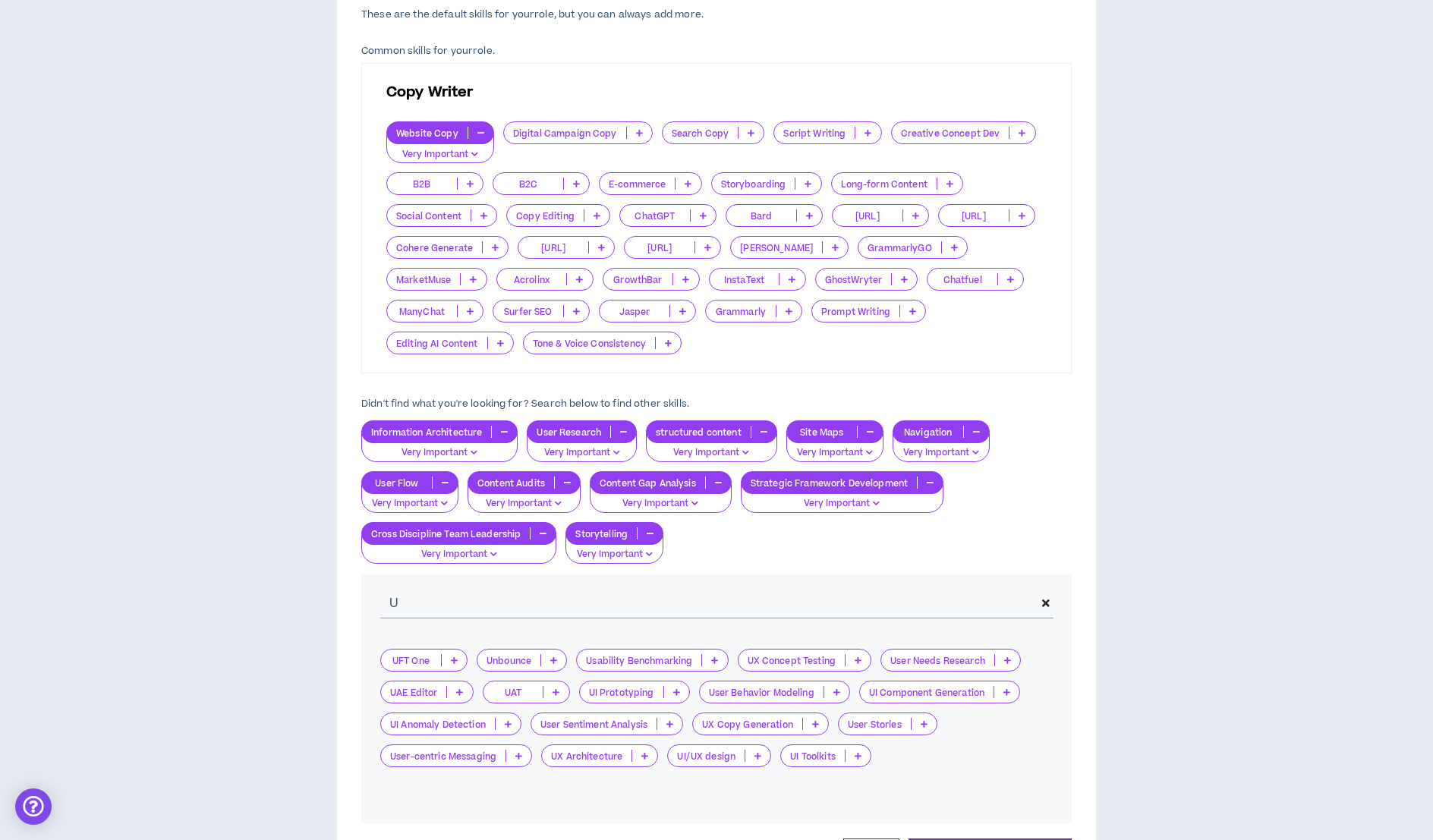
click at [816, 723] on icon at bounding box center [815, 723] width 6 height 7
click at [795, 790] on span "Very Important" at bounding box center [761, 795] width 116 height 17
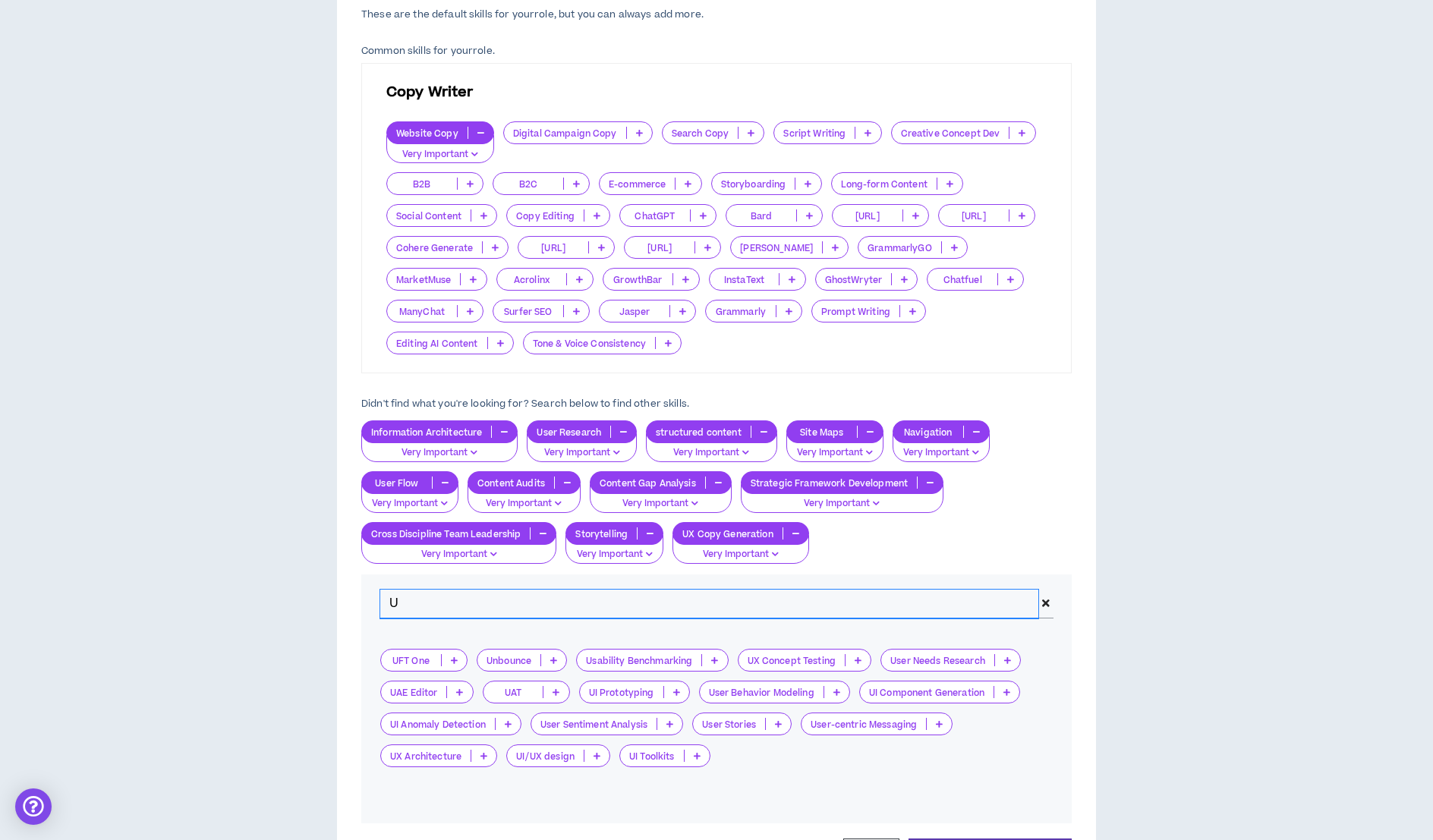
drag, startPoint x: 393, startPoint y: 597, endPoint x: 363, endPoint y: 591, distance: 30.6
click at [363, 591] on div "U" at bounding box center [716, 604] width 710 height 59
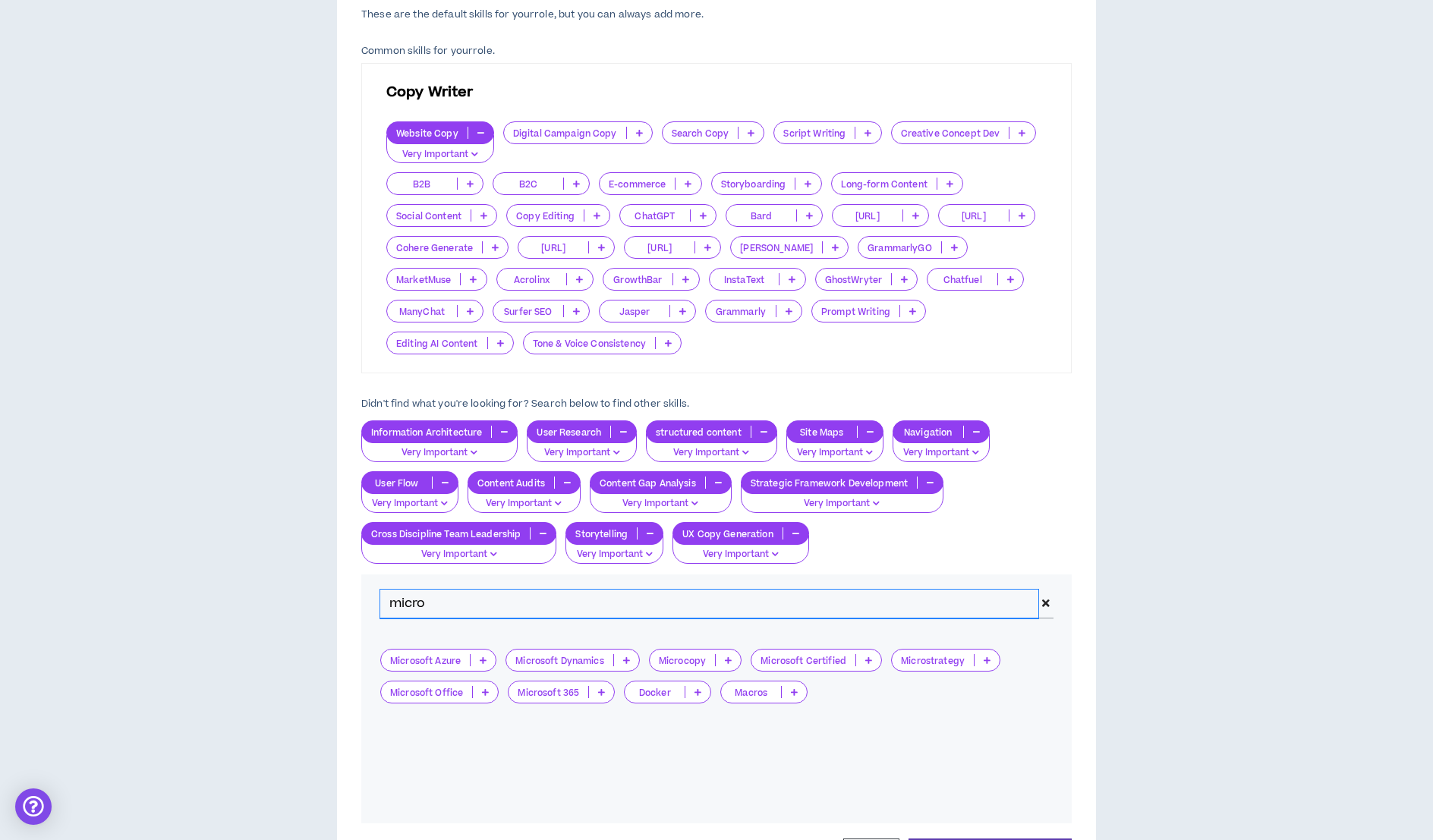
type input "micro"
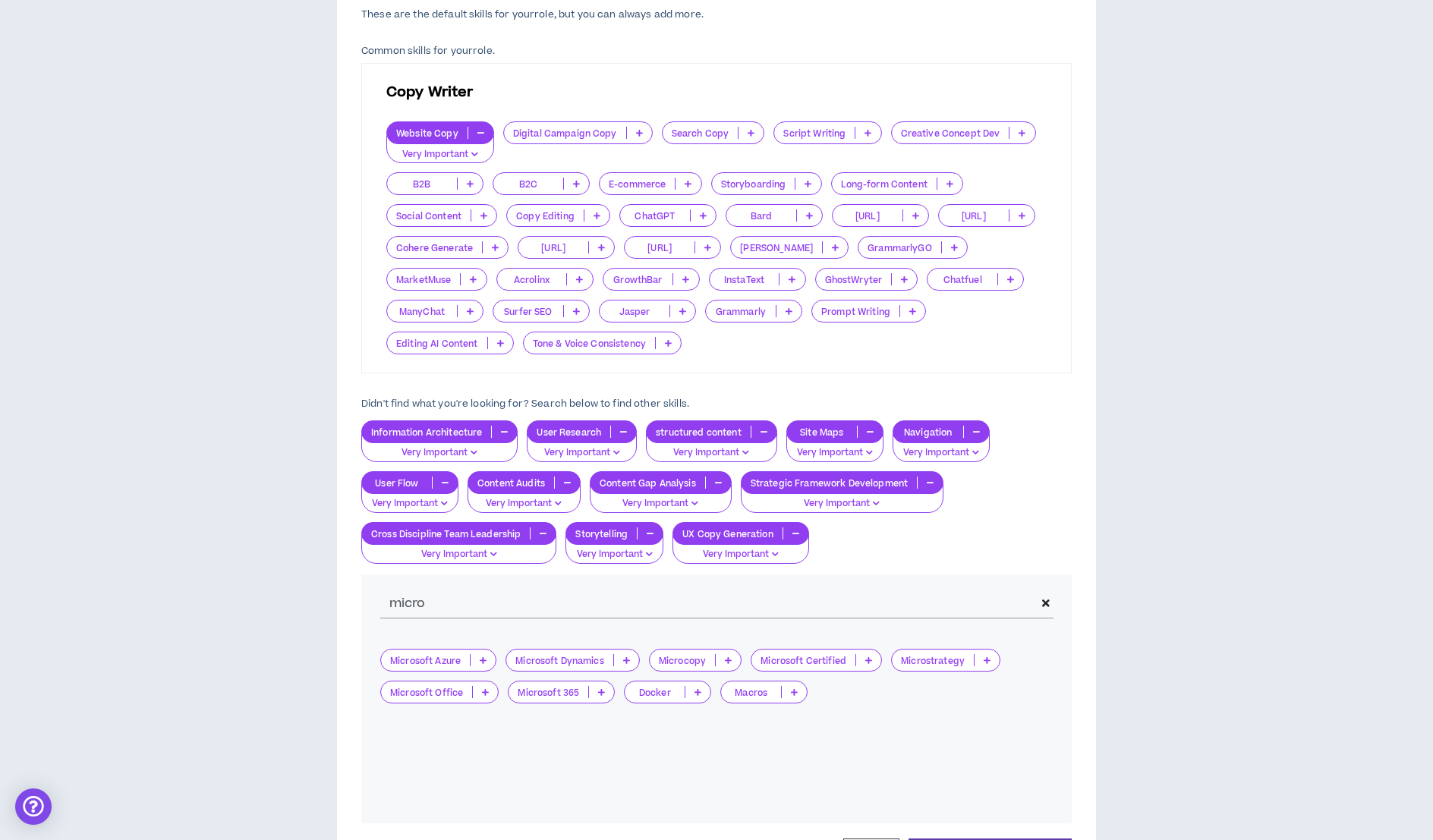
click at [733, 657] on p at bounding box center [727, 660] width 25 height 12
click at [719, 733] on span "Very Important" at bounding box center [696, 731] width 73 height 17
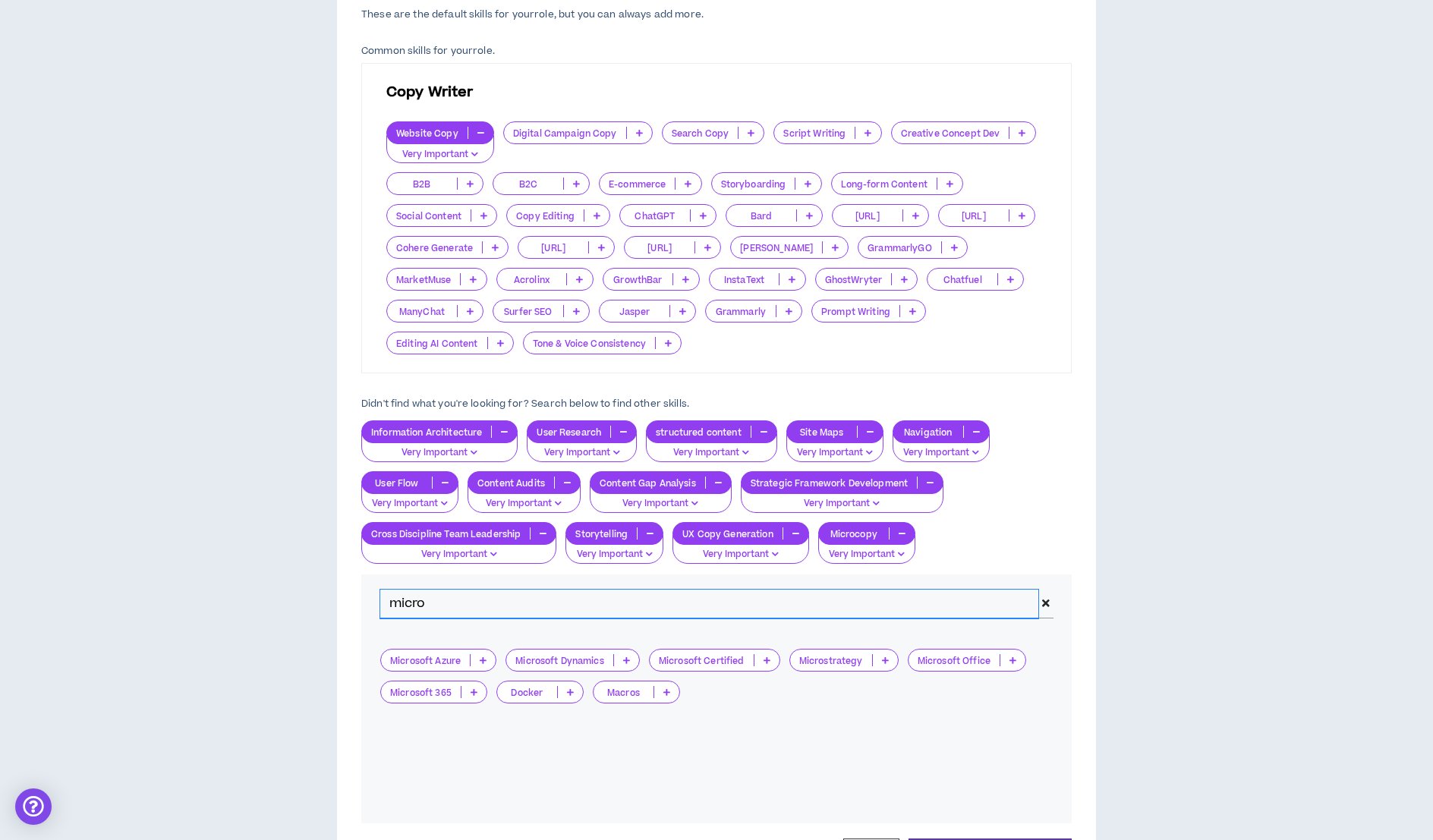
drag, startPoint x: 428, startPoint y: 603, endPoint x: 389, endPoint y: 596, distance: 39.6
click at [389, 596] on input "micro" at bounding box center [709, 604] width 658 height 29
type input "voice"
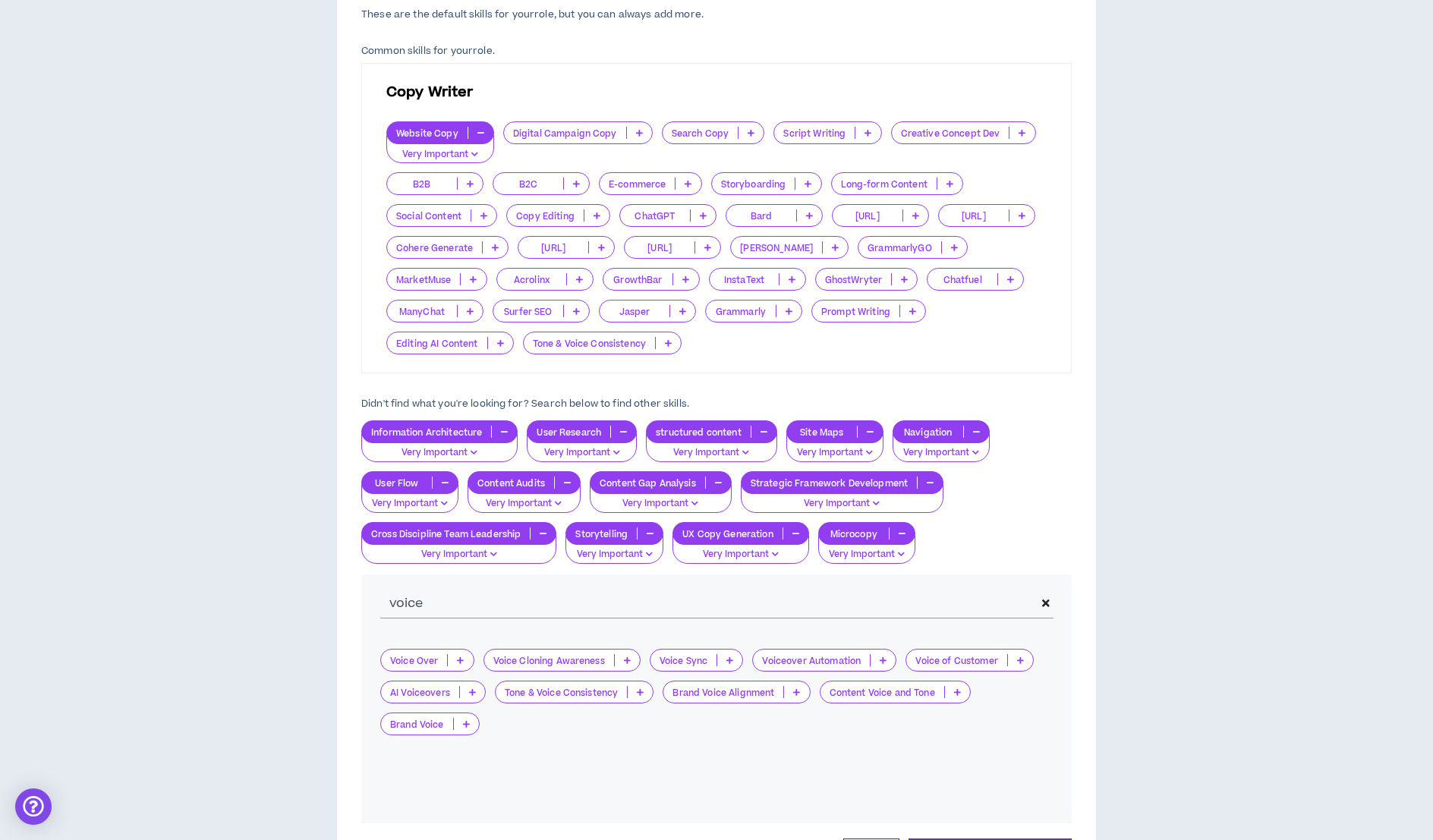
click at [959, 696] on div "Content Voice and Tone" at bounding box center [895, 691] width 151 height 23
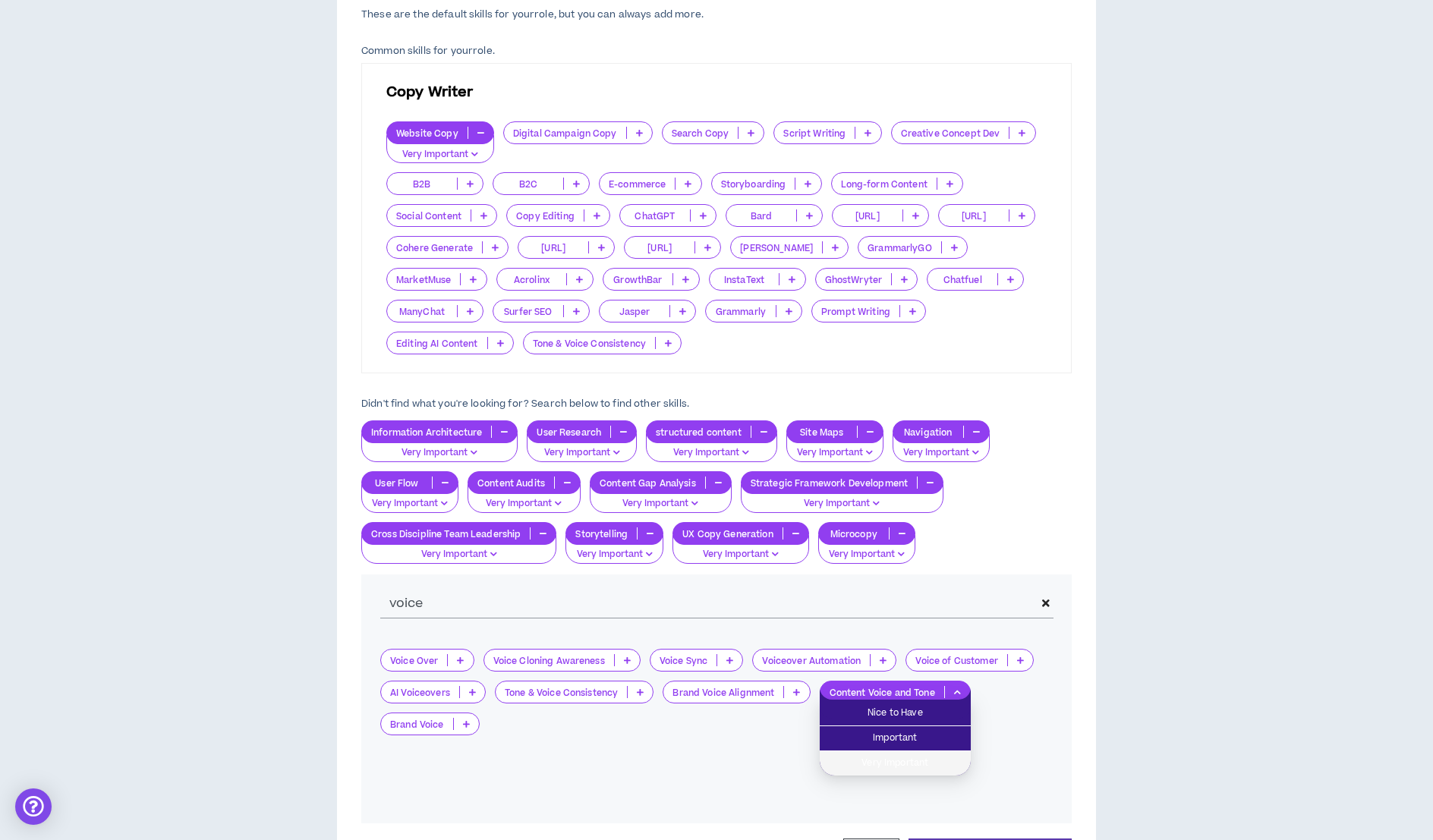
click at [918, 765] on span "Very Important" at bounding box center [896, 763] width 133 height 17
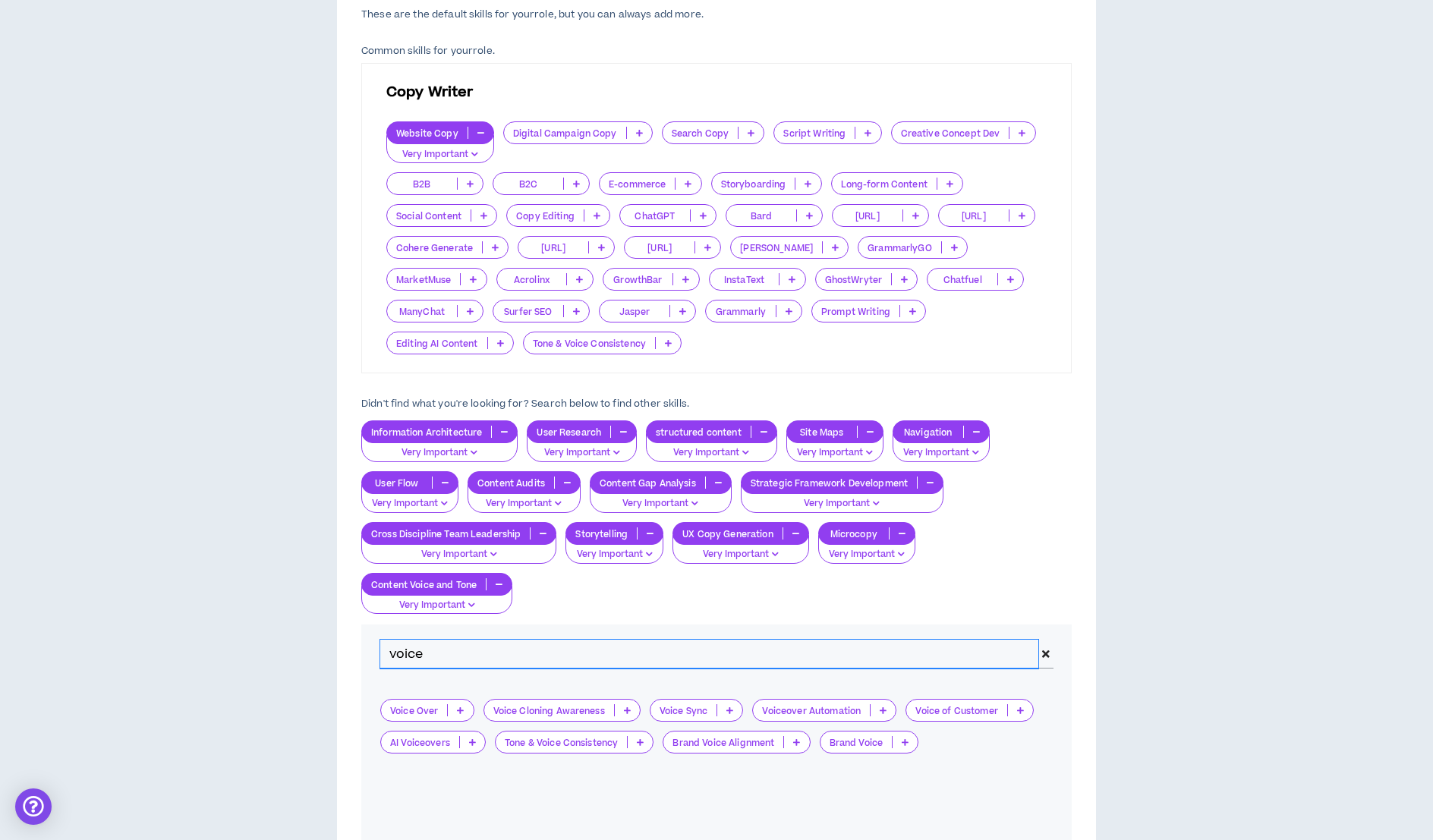
drag, startPoint x: 434, startPoint y: 655, endPoint x: 365, endPoint y: 654, distance: 69.0
click at [365, 654] on div "voice" at bounding box center [716, 653] width 710 height 59
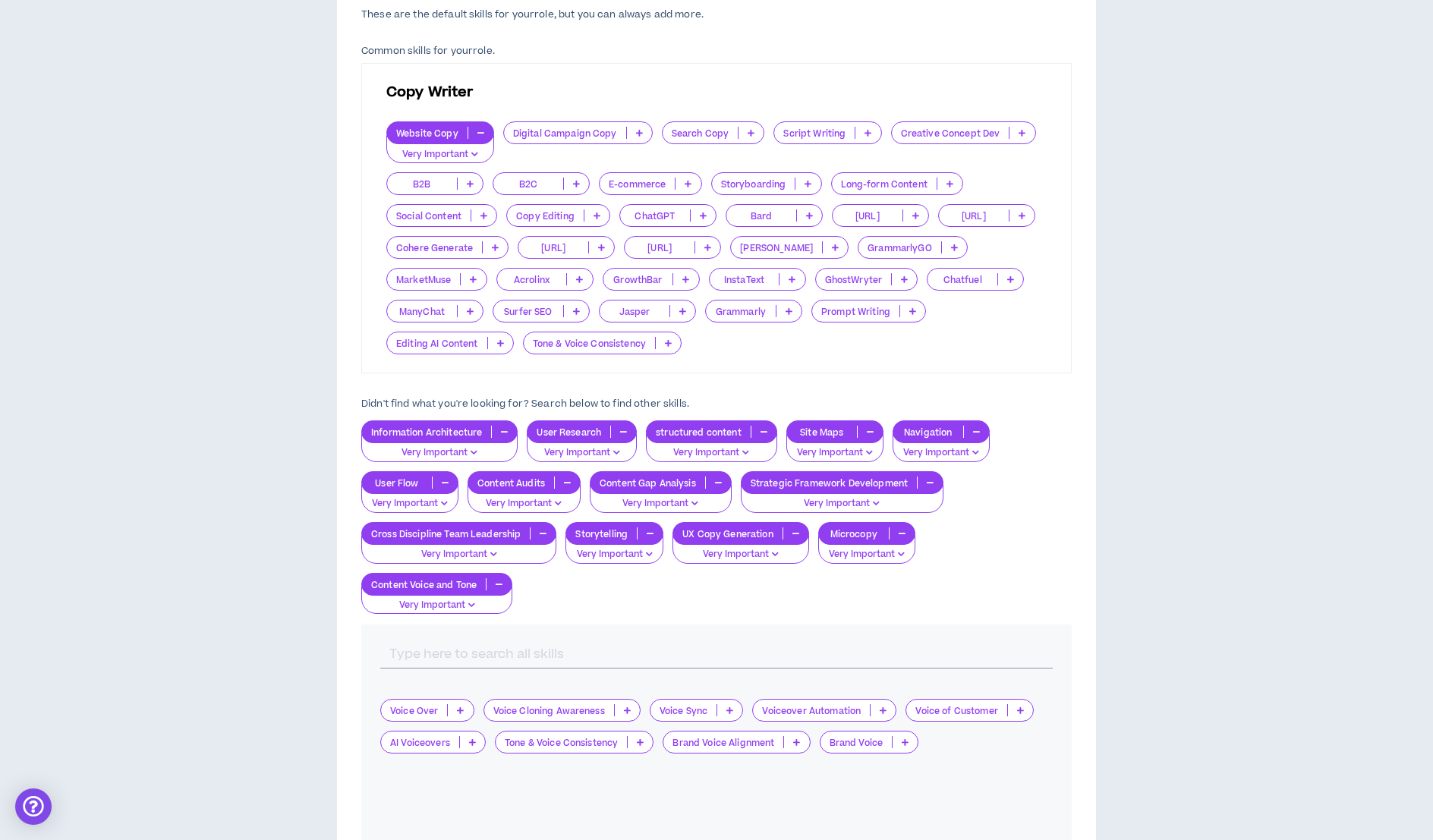
click at [899, 746] on div "Brand Voice" at bounding box center [869, 742] width 99 height 23
click at [887, 818] on span "Very Important" at bounding box center [869, 814] width 80 height 17
click at [640, 739] on icon at bounding box center [640, 741] width 6 height 7
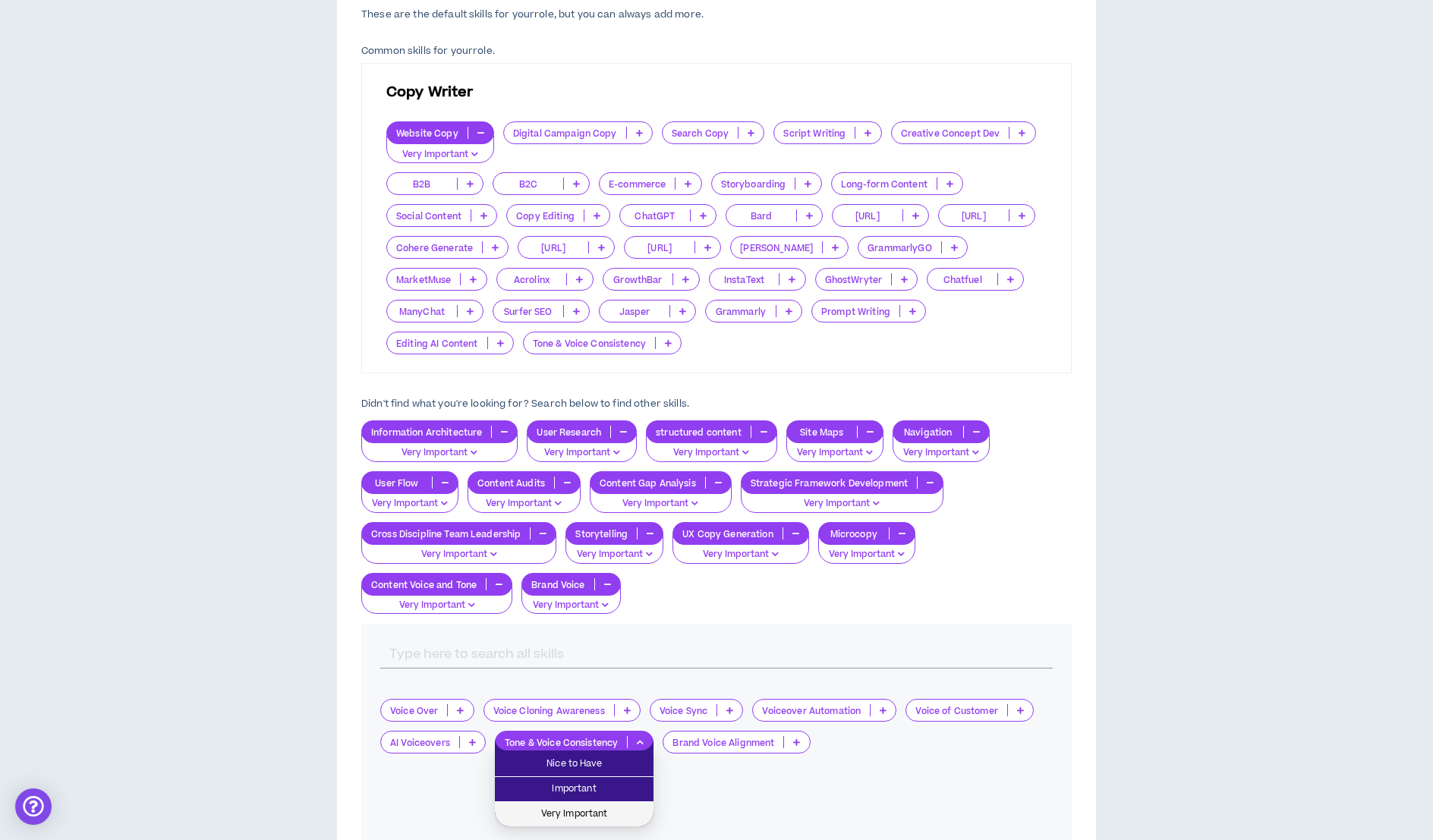
click at [615, 814] on span "Very Important" at bounding box center [574, 814] width 140 height 17
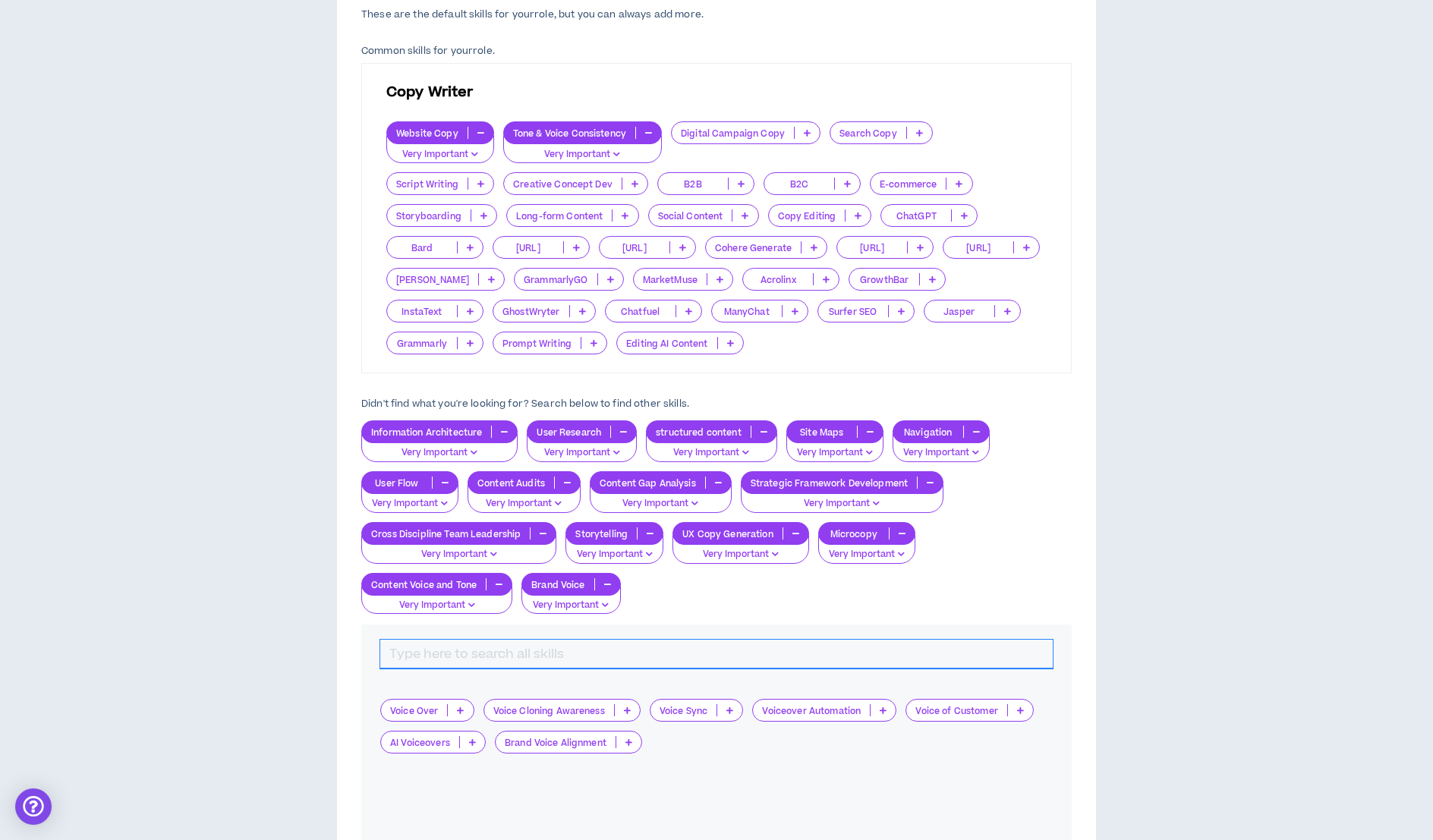
click at [536, 649] on input "text" at bounding box center [716, 654] width 672 height 29
click at [533, 646] on input "text" at bounding box center [716, 654] width 672 height 29
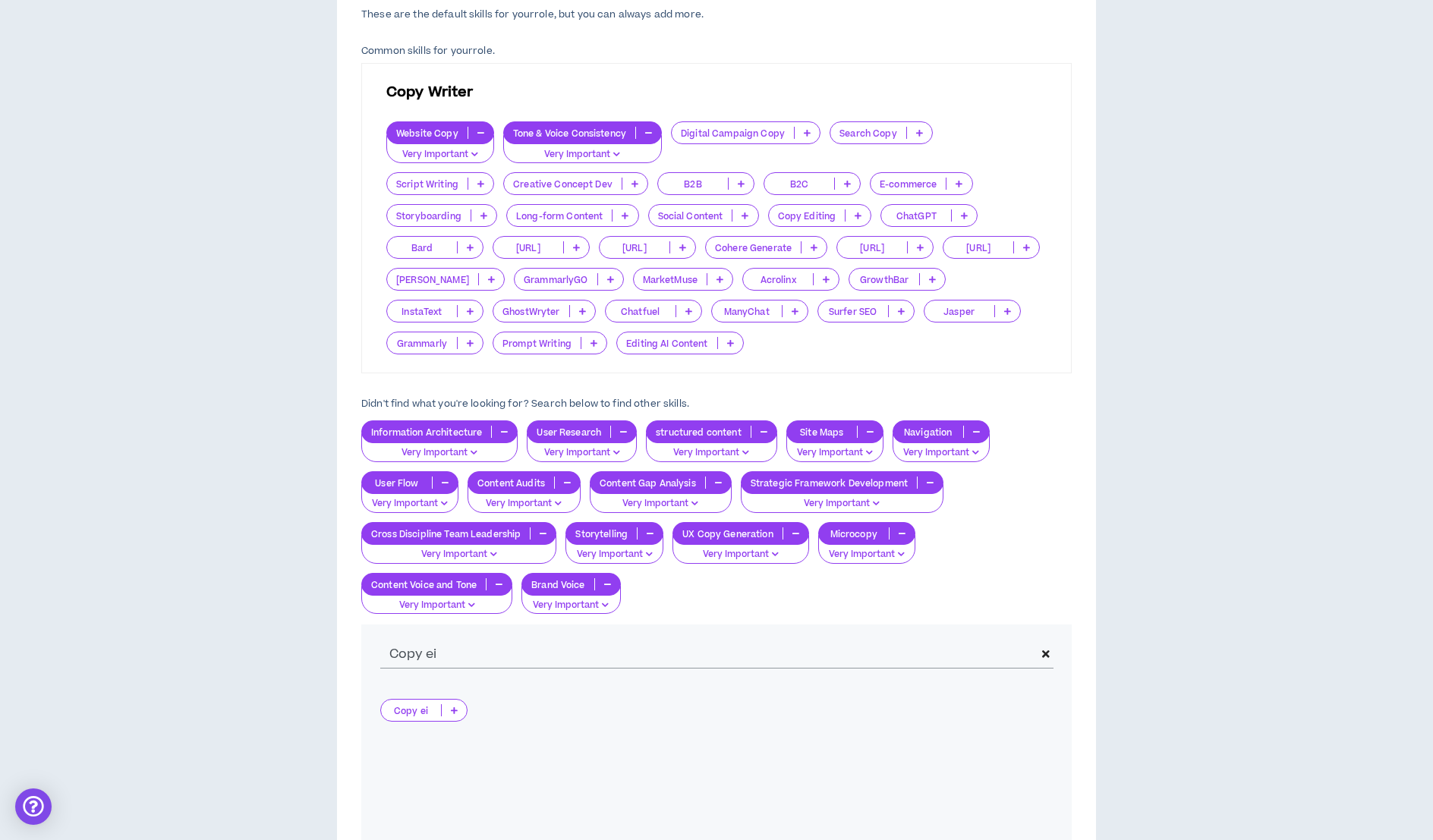
click at [854, 213] on icon at bounding box center [857, 215] width 6 height 7
click at [729, 286] on span "Very Important" at bounding box center [697, 289] width 83 height 17
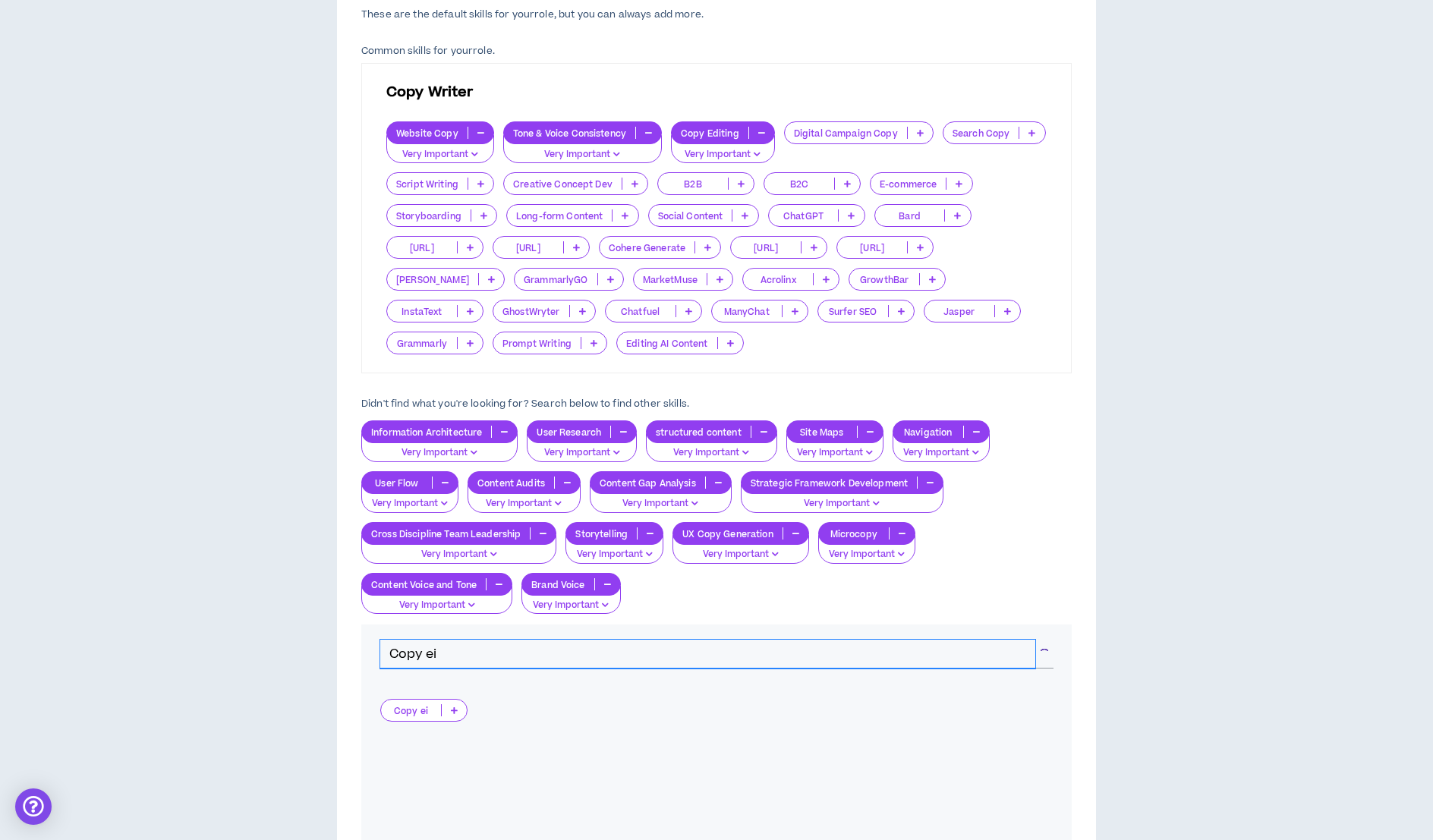
click at [435, 656] on input "Copy ei" at bounding box center [707, 654] width 655 height 29
type input "C"
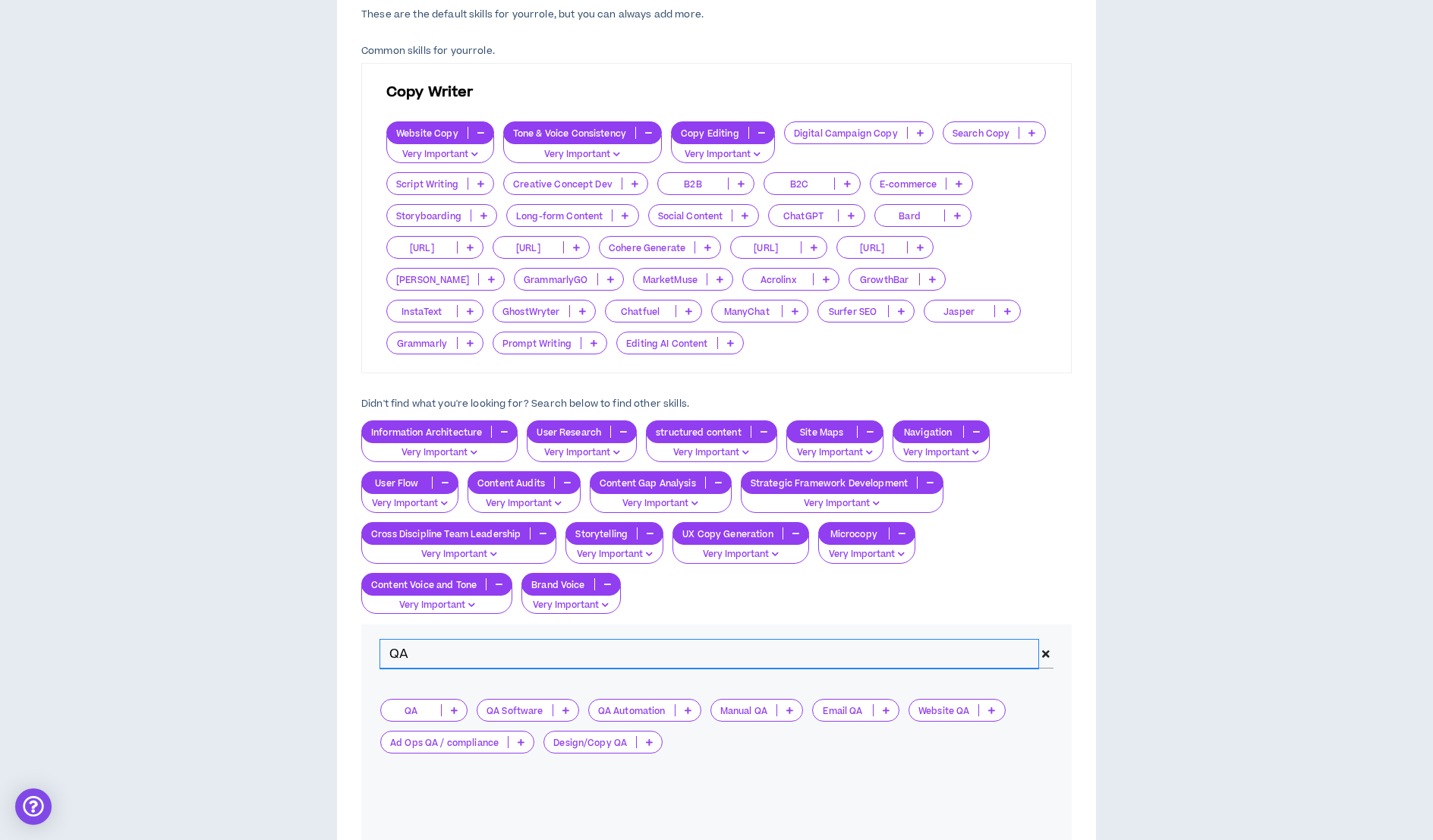
type input "QA"
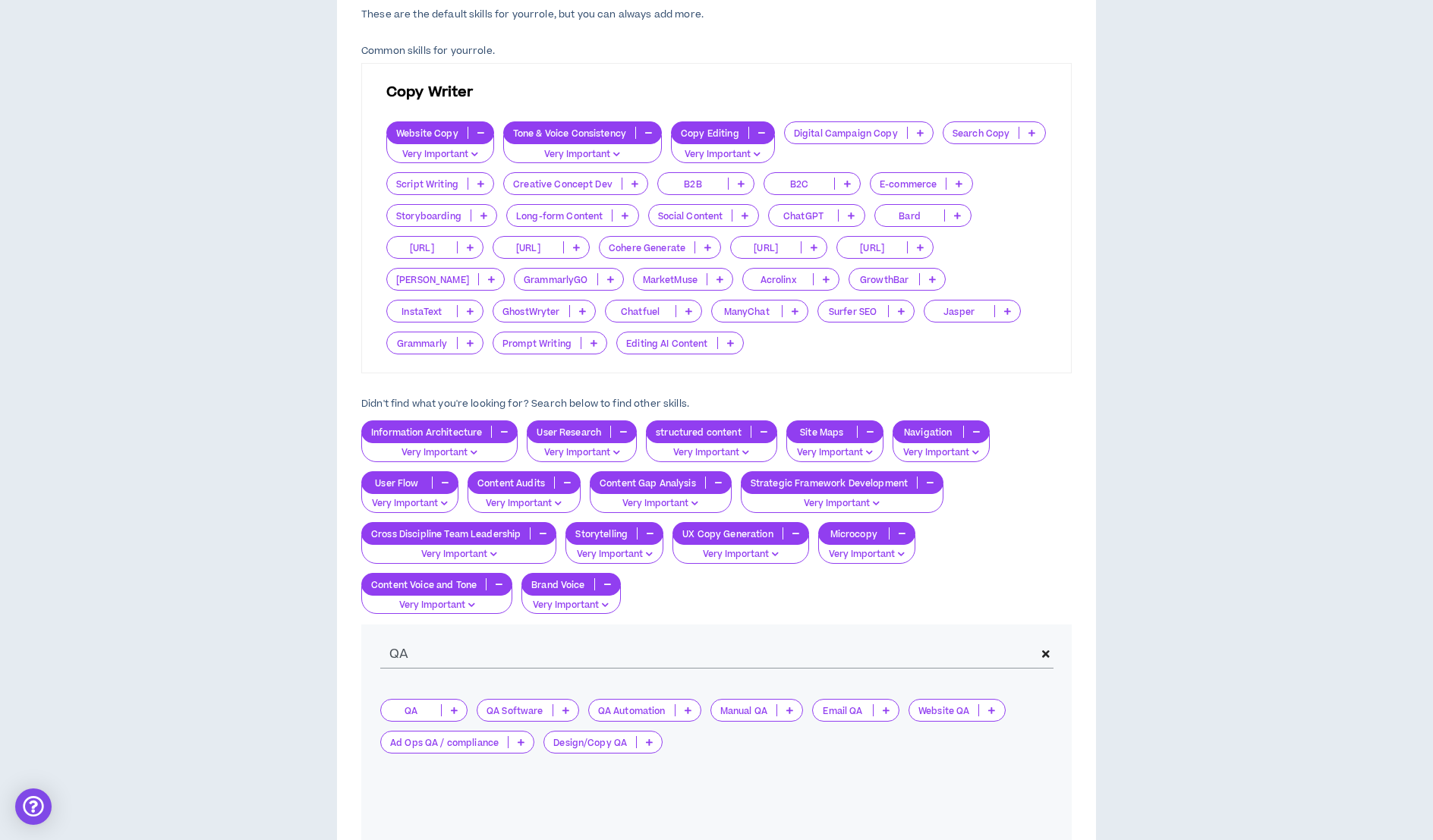
click at [646, 738] on icon at bounding box center [649, 741] width 6 height 7
click at [642, 811] on span "Very Important" at bounding box center [601, 814] width 99 height 17
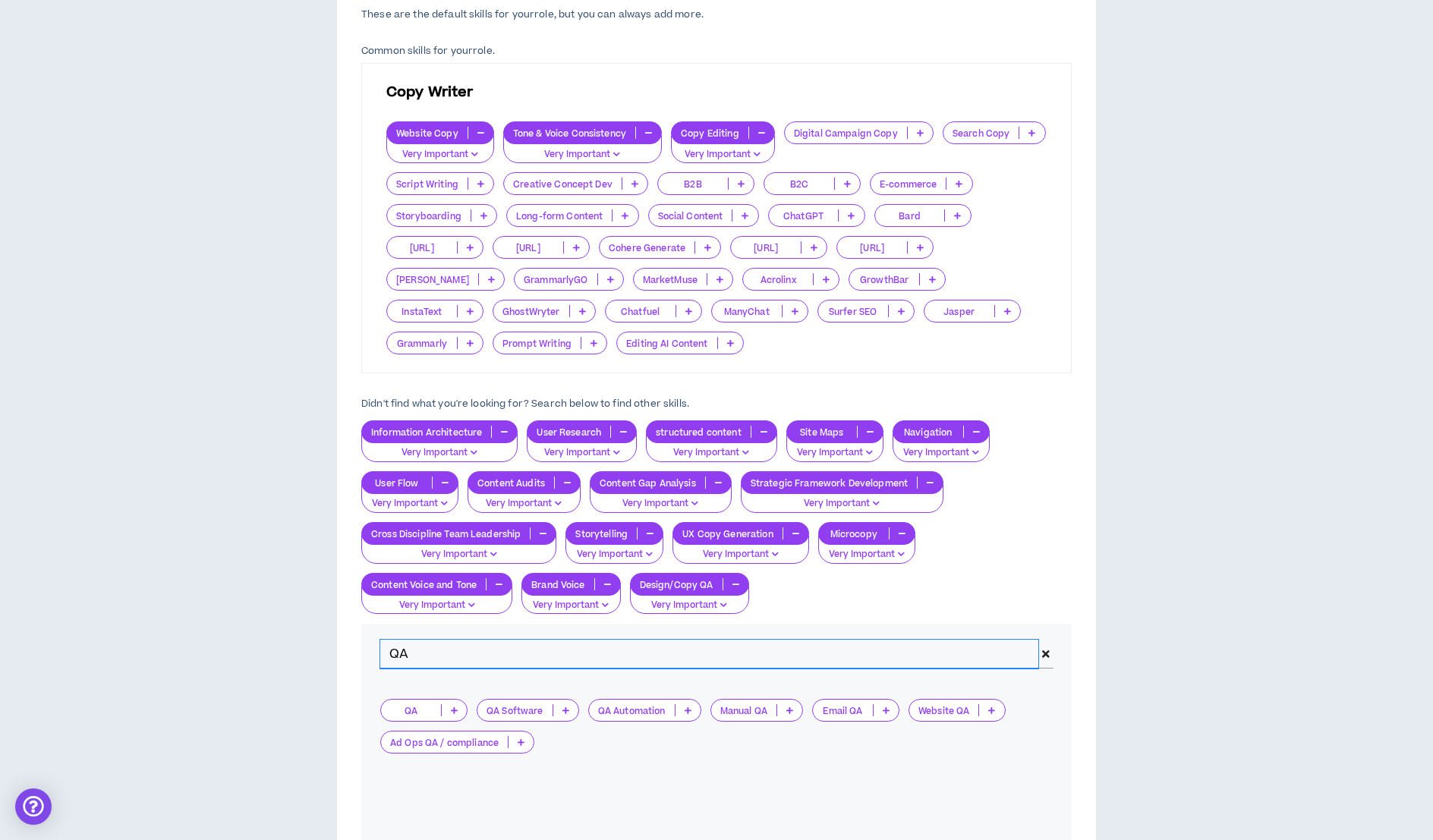
drag, startPoint x: 434, startPoint y: 650, endPoint x: 365, endPoint y: 653, distance: 69.1
click at [365, 653] on div "QA" at bounding box center [716, 653] width 710 height 59
click at [801, 649] on input "text" at bounding box center [716, 654] width 672 height 29
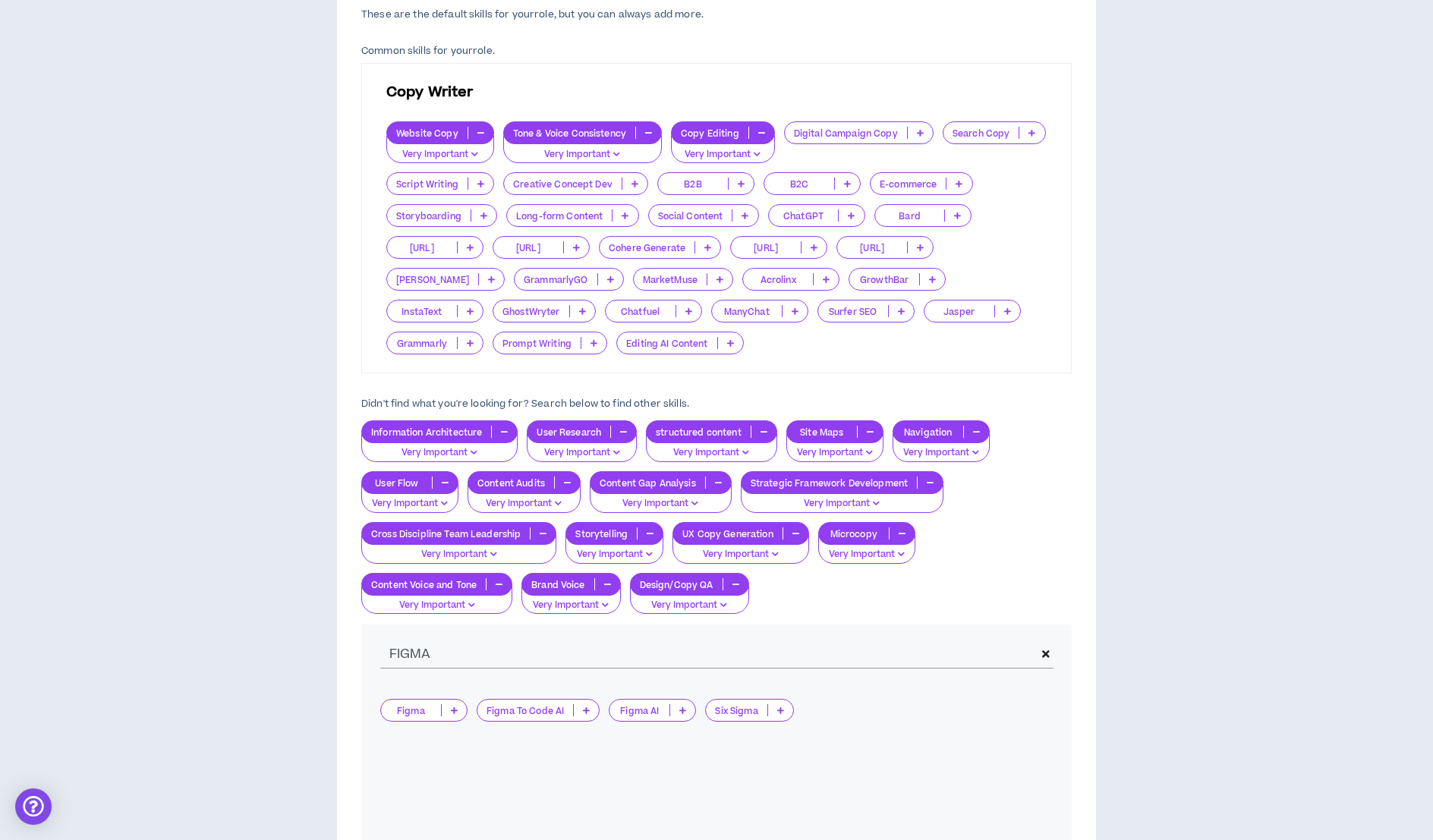
click at [448, 713] on p at bounding box center [454, 709] width 25 height 12
click at [442, 782] on span "Very Important" at bounding box center [424, 782] width 68 height 17
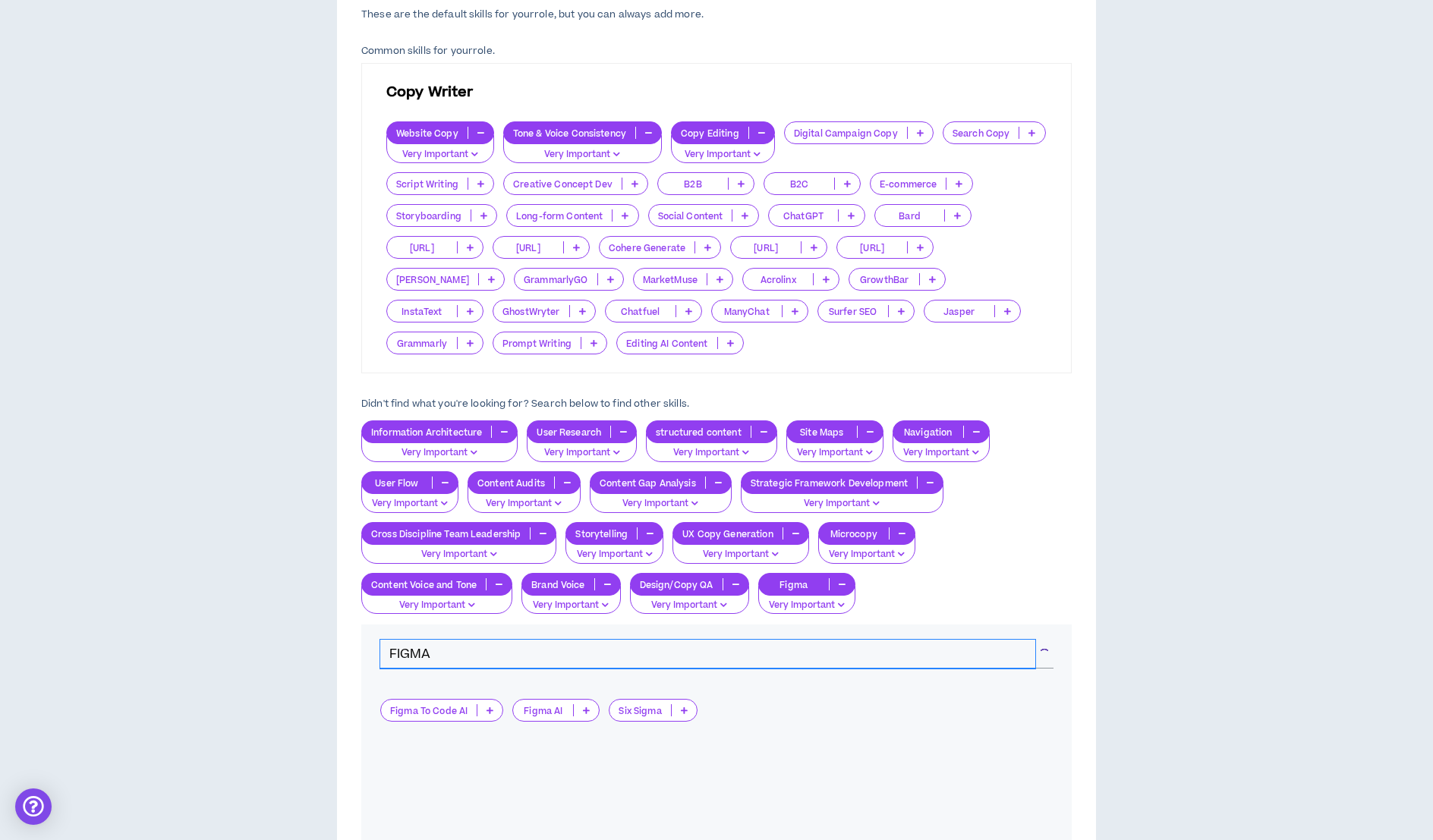
drag, startPoint x: 437, startPoint y: 648, endPoint x: 396, endPoint y: 648, distance: 41.0
click at [396, 648] on input "FIGMA" at bounding box center [707, 654] width 655 height 29
type input "F"
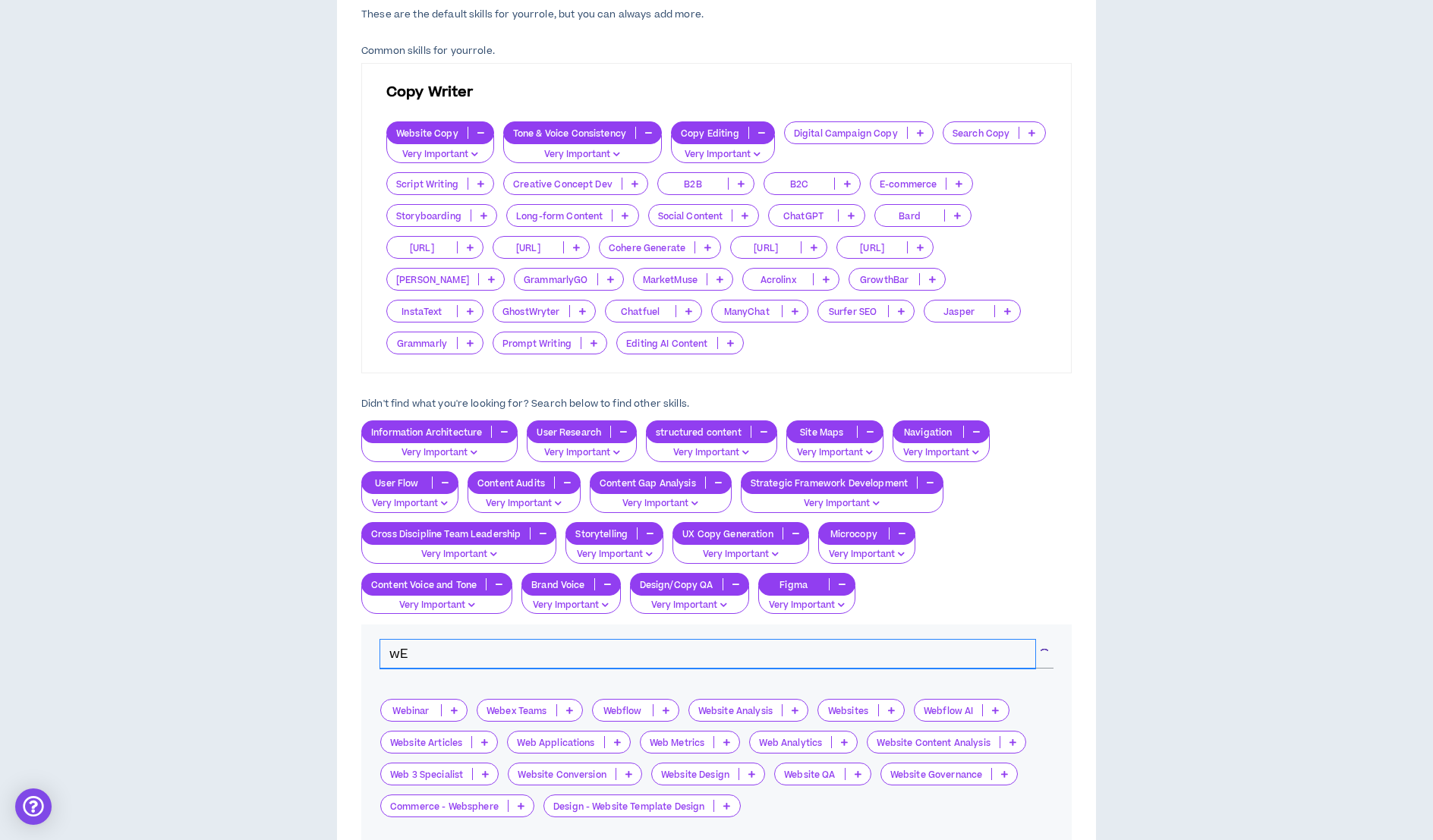
type input "w"
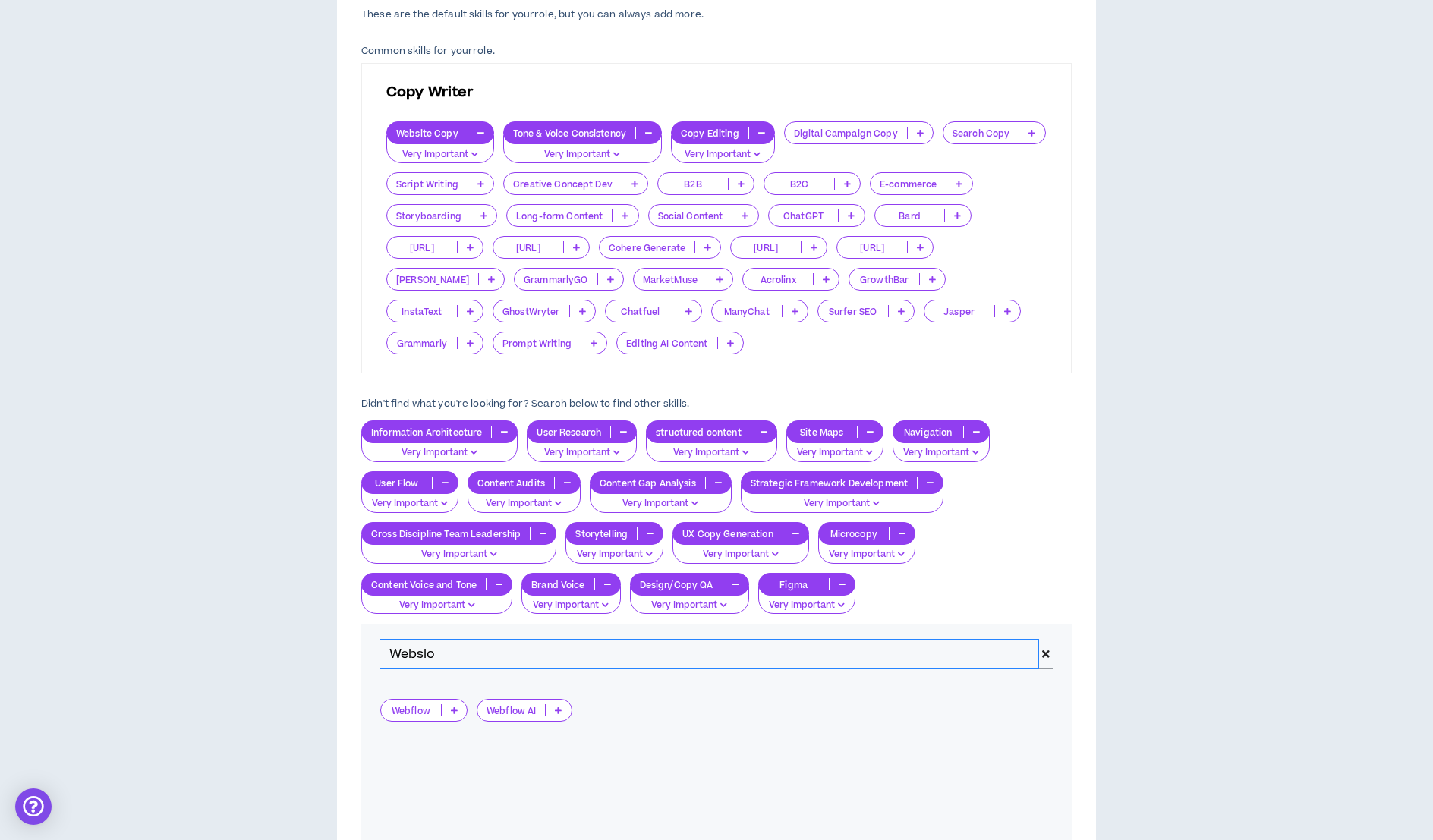
type input "Webslo"
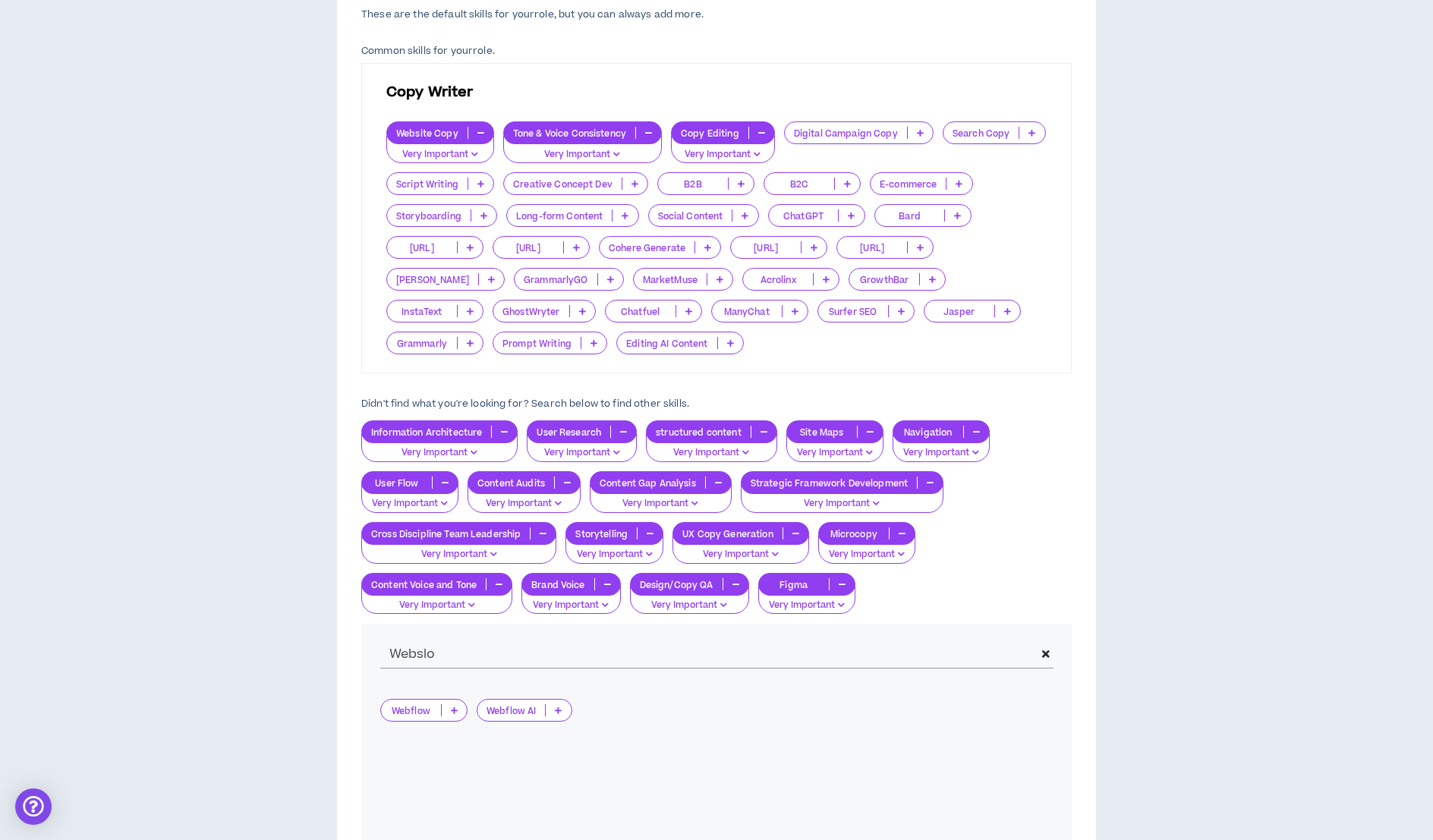
click at [459, 713] on p at bounding box center [454, 709] width 25 height 12
click at [443, 776] on span "Very Important" at bounding box center [424, 782] width 68 height 17
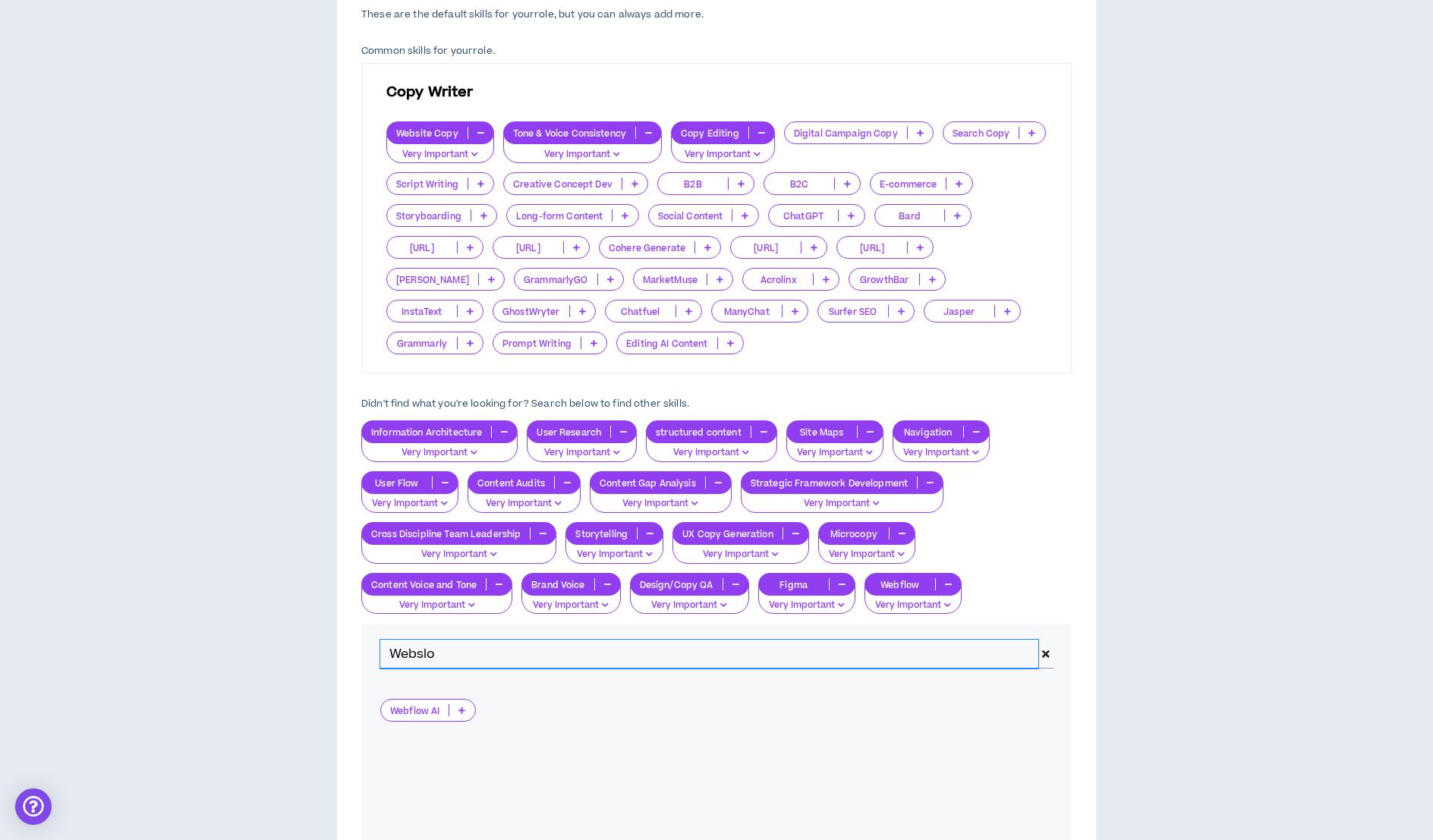
drag, startPoint x: 445, startPoint y: 651, endPoint x: 354, endPoint y: 649, distance: 91.0
click at [354, 649] on div "Skills Chosen These are the default skills for your role , but you can always a…" at bounding box center [716, 446] width 759 height 1043
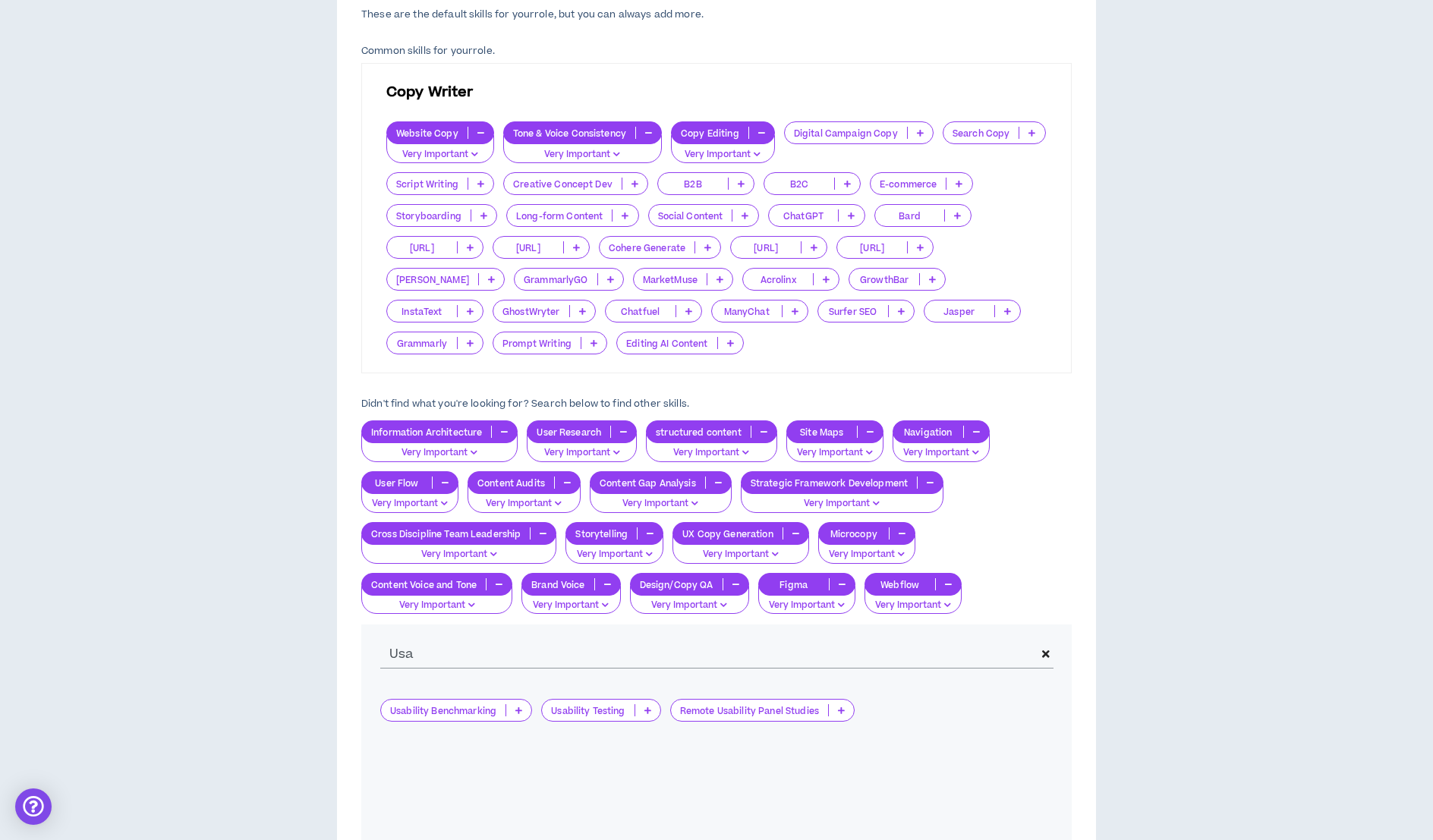
click at [520, 708] on icon at bounding box center [519, 709] width 6 height 7
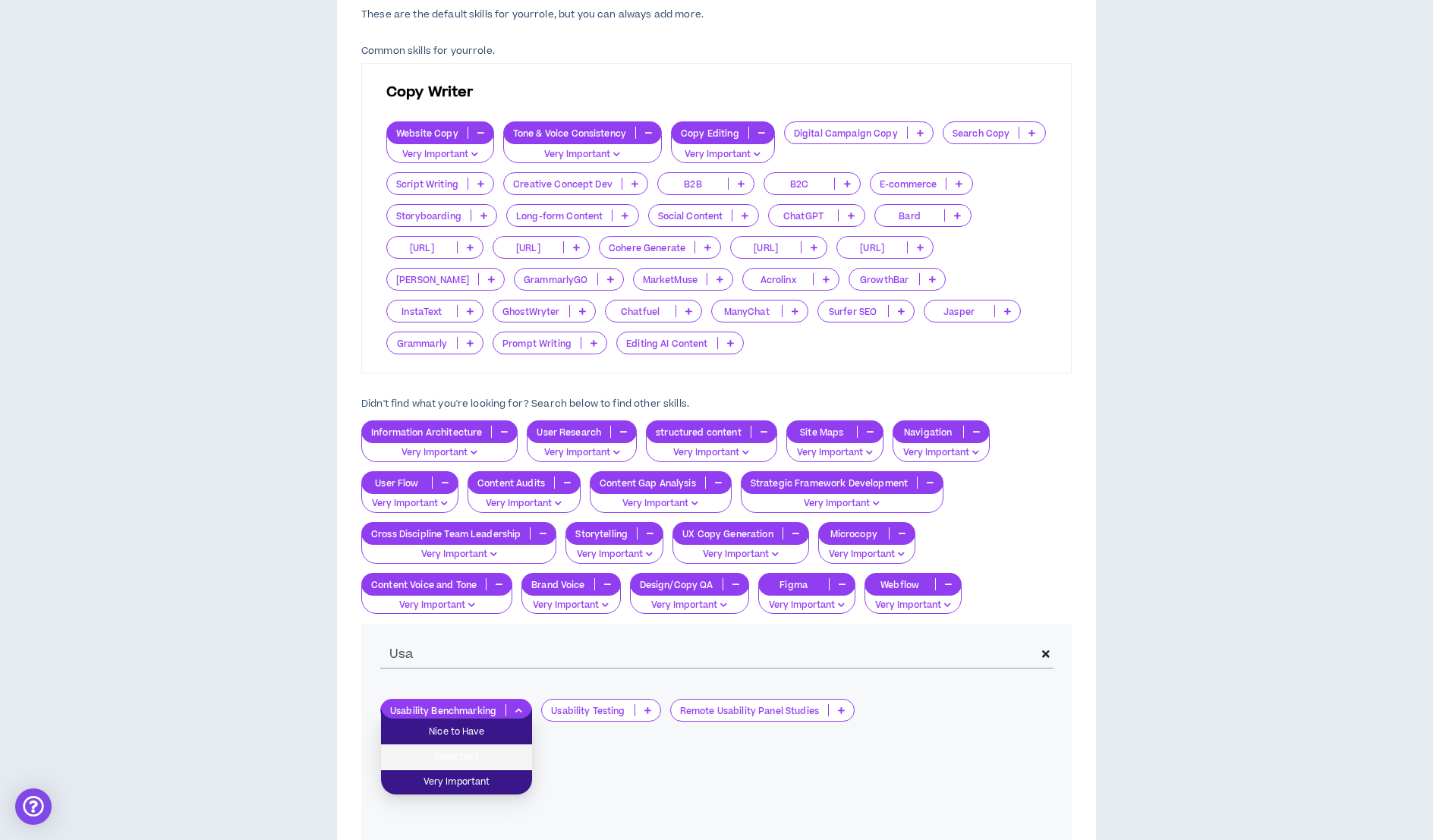
click at [481, 764] on span "Important" at bounding box center [456, 756] width 133 height 17
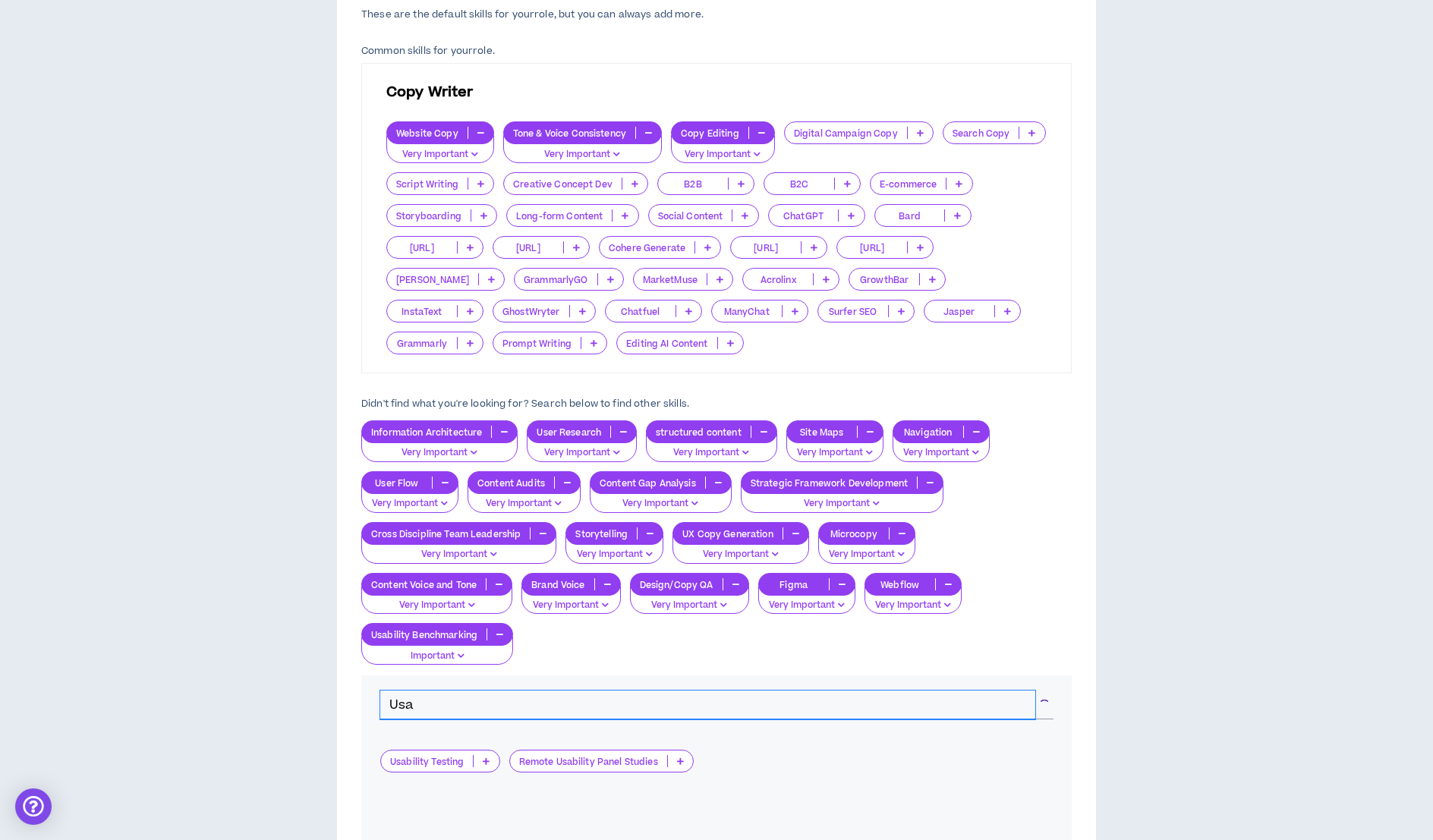
drag, startPoint x: 413, startPoint y: 703, endPoint x: 355, endPoint y: 703, distance: 58.0
click at [355, 703] on div "Skills Chosen These are the default skills for your role , but you can always a…" at bounding box center [716, 472] width 759 height 1094
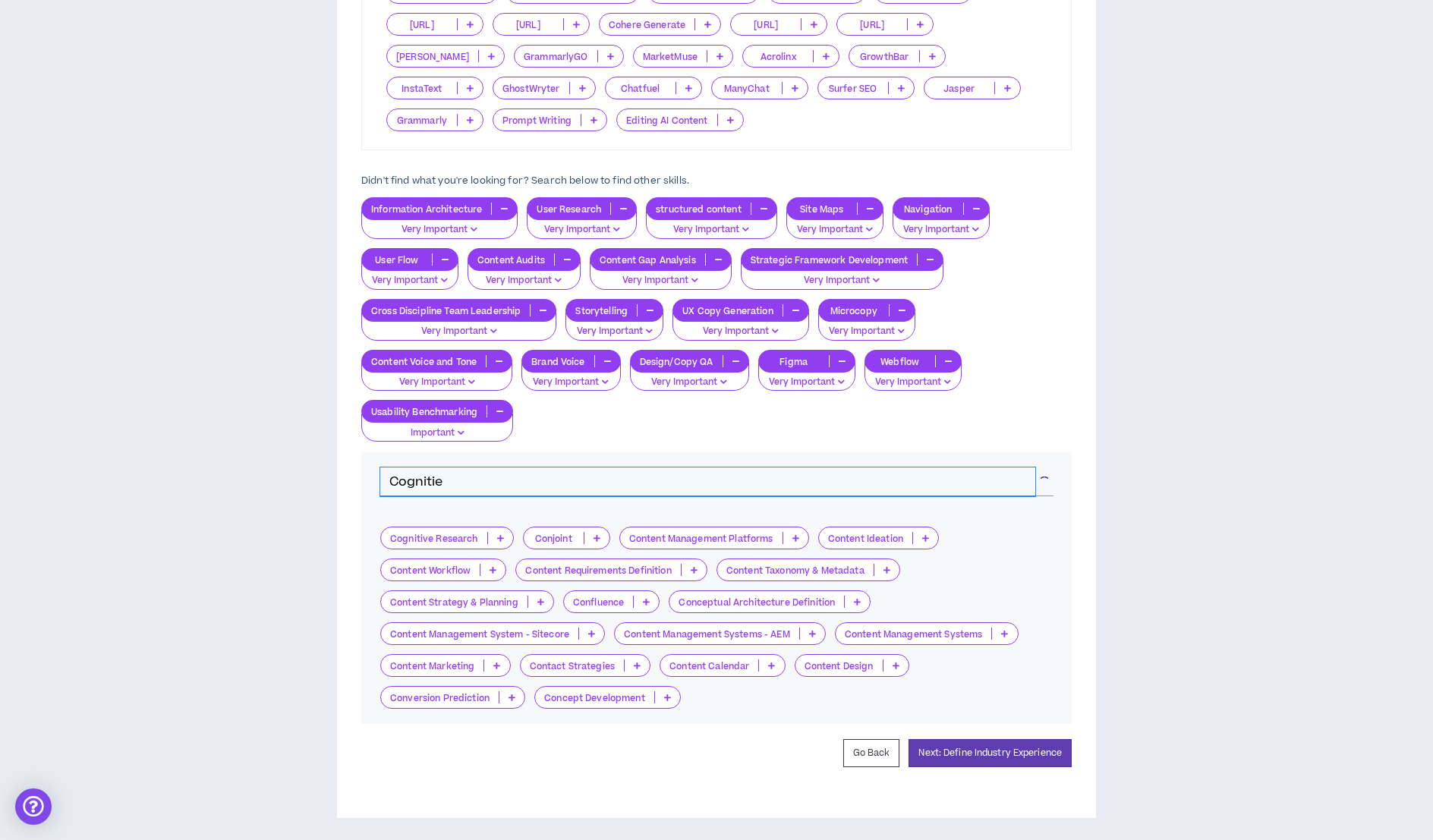
scroll to position [596, 0]
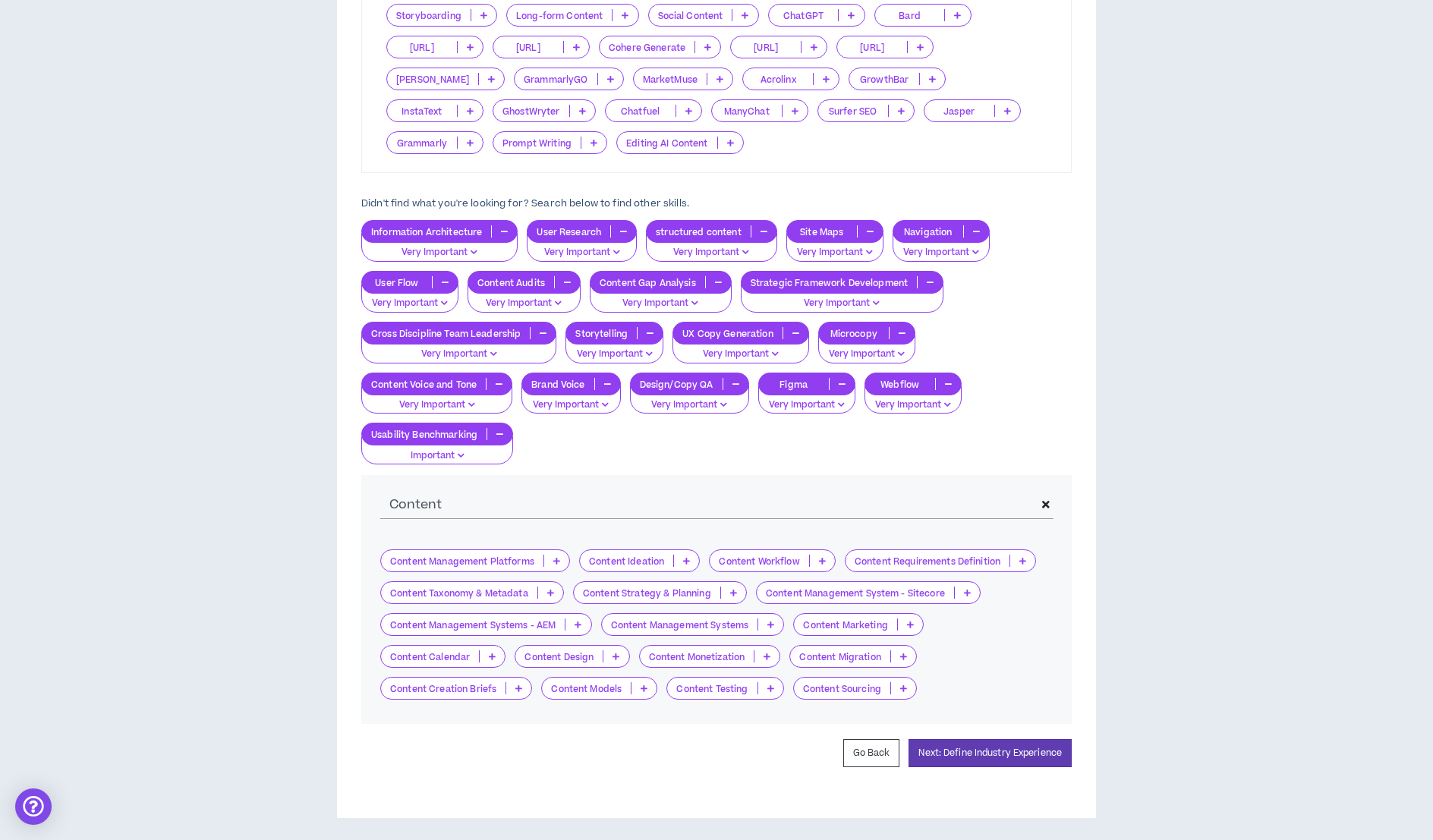
click at [823, 554] on p at bounding box center [822, 560] width 25 height 12
click at [812, 596] on li "Important" at bounding box center [772, 607] width 126 height 25
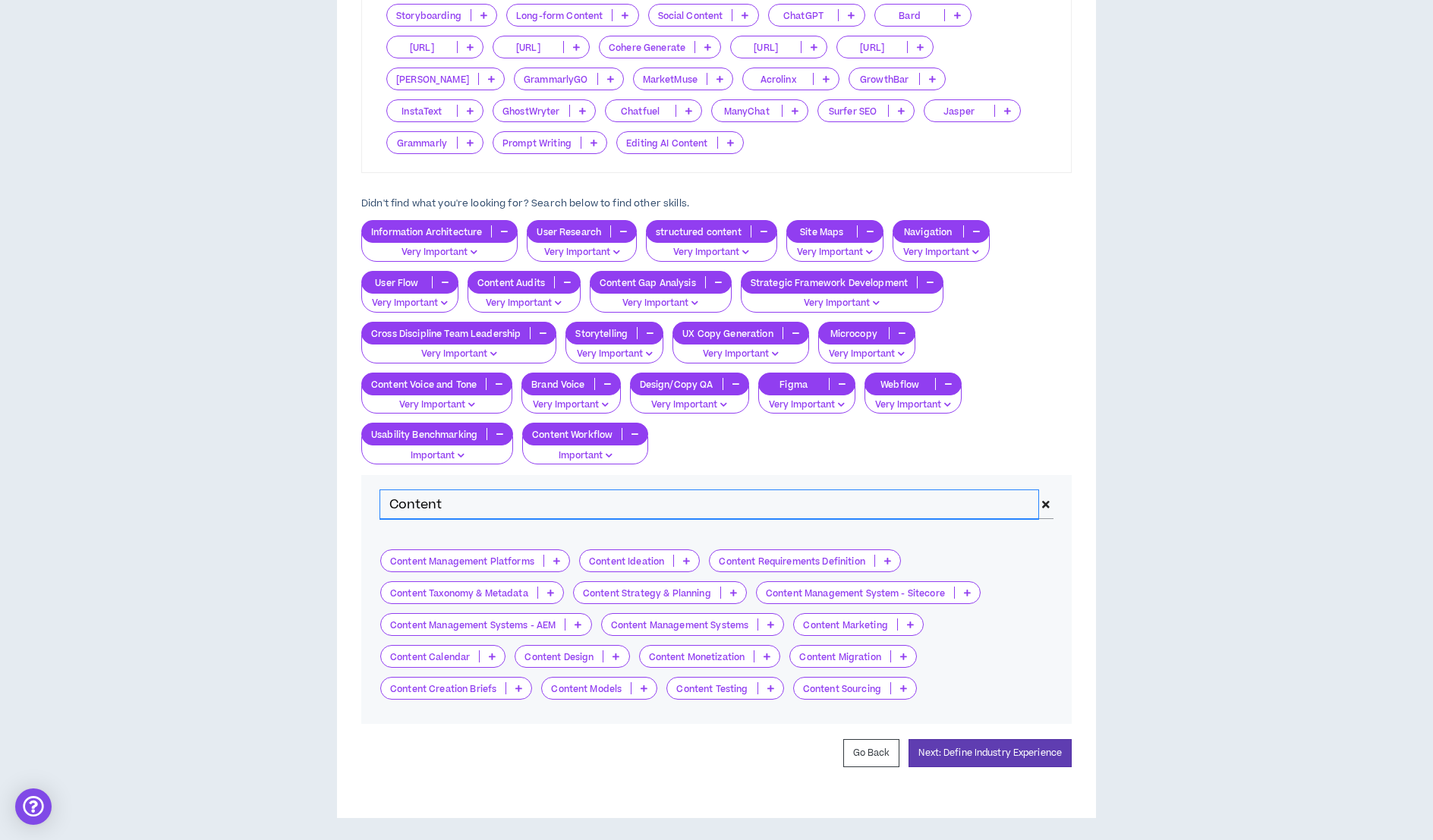
drag, startPoint x: 478, startPoint y: 505, endPoint x: 269, endPoint y: 513, distance: 209.2
click at [269, 513] on div "Hire by Open Positions Open Position #1 Position # 1 Information Architect & Co…" at bounding box center [716, 178] width 1418 height 1281
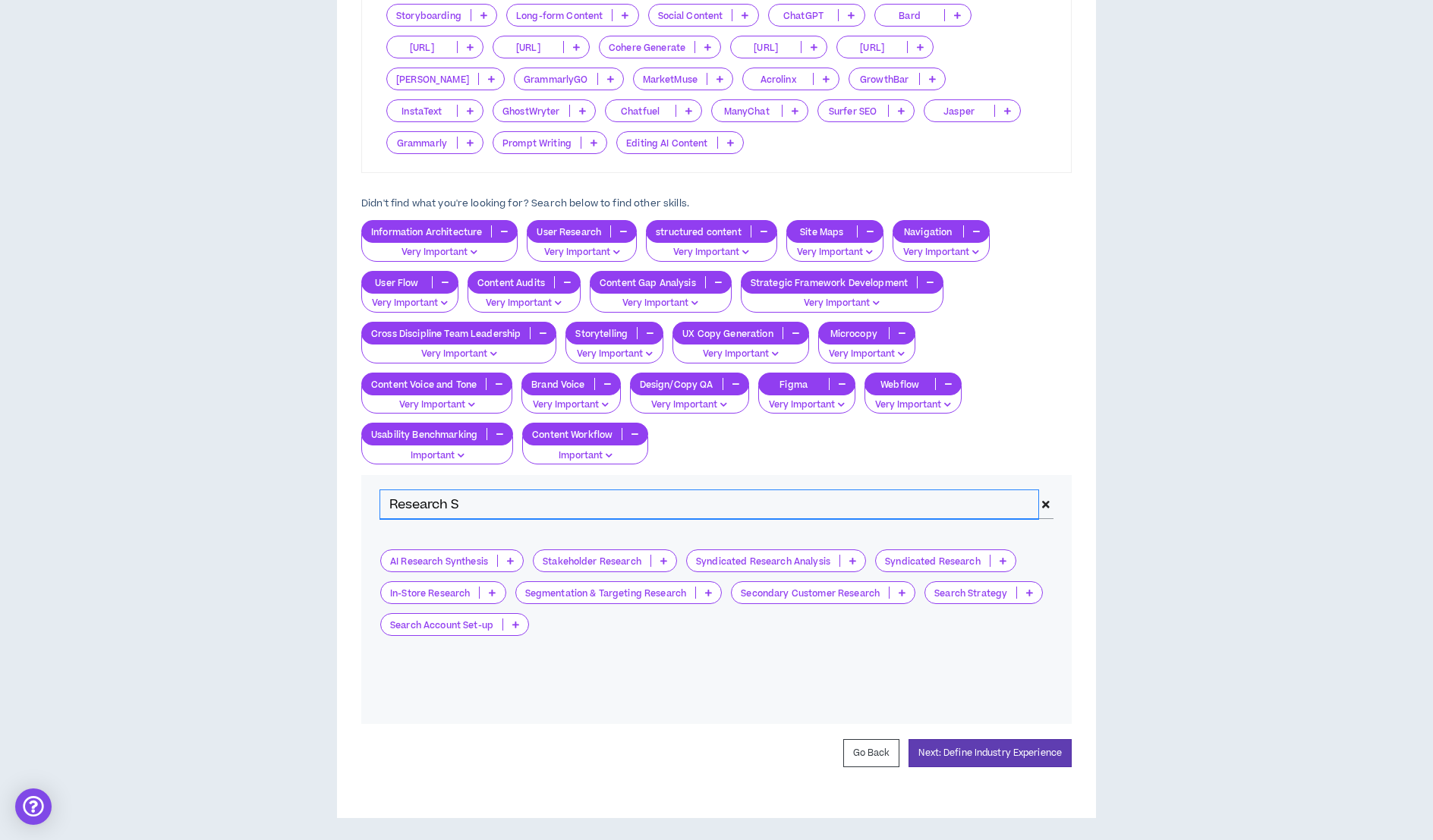
drag, startPoint x: 481, startPoint y: 503, endPoint x: 343, endPoint y: 498, distance: 138.1
click at [343, 500] on div "Skills Chosen These are the default skills for your role , but you can always a…" at bounding box center [716, 271] width 759 height 1094
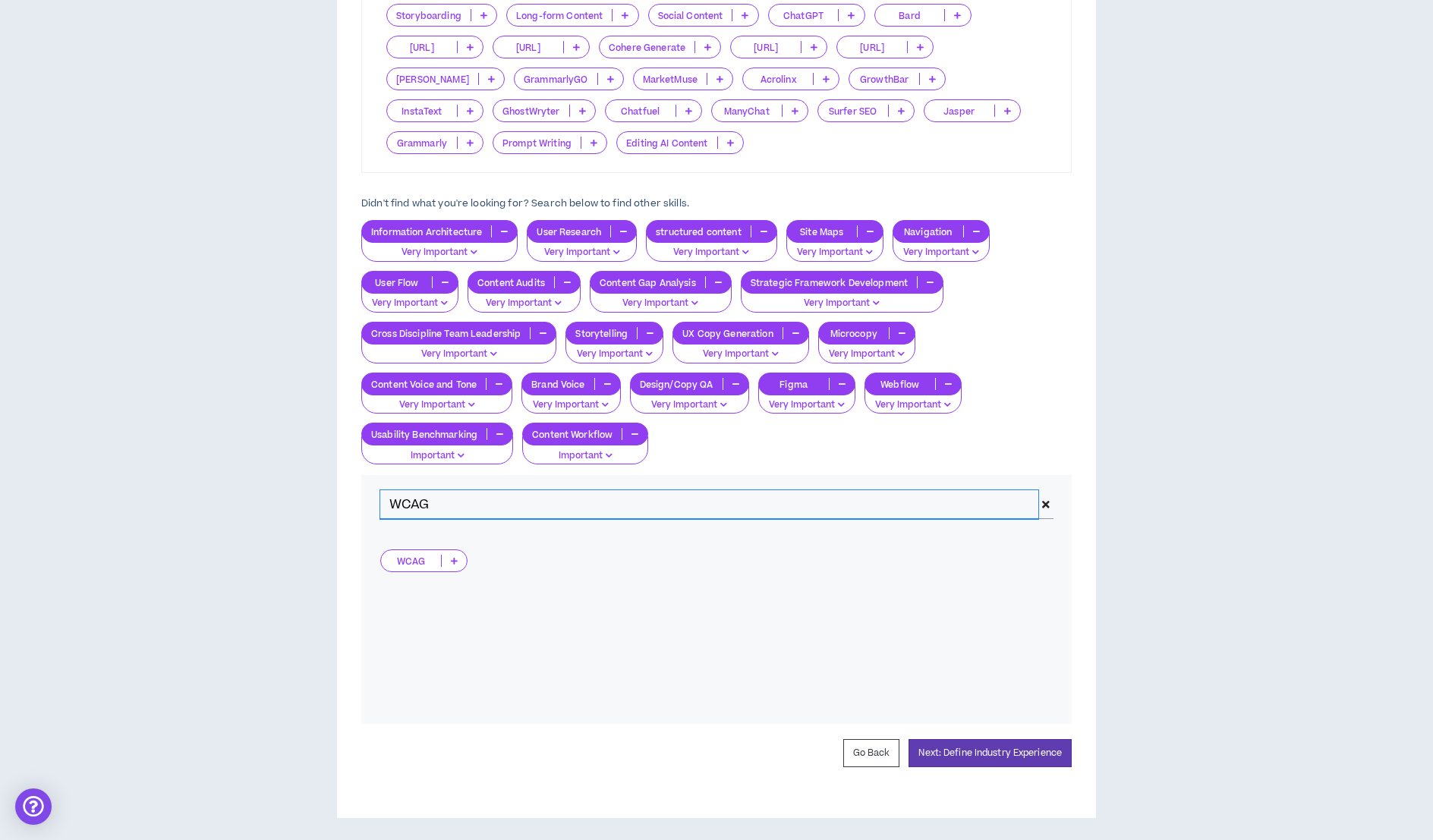
type input "WCAG"
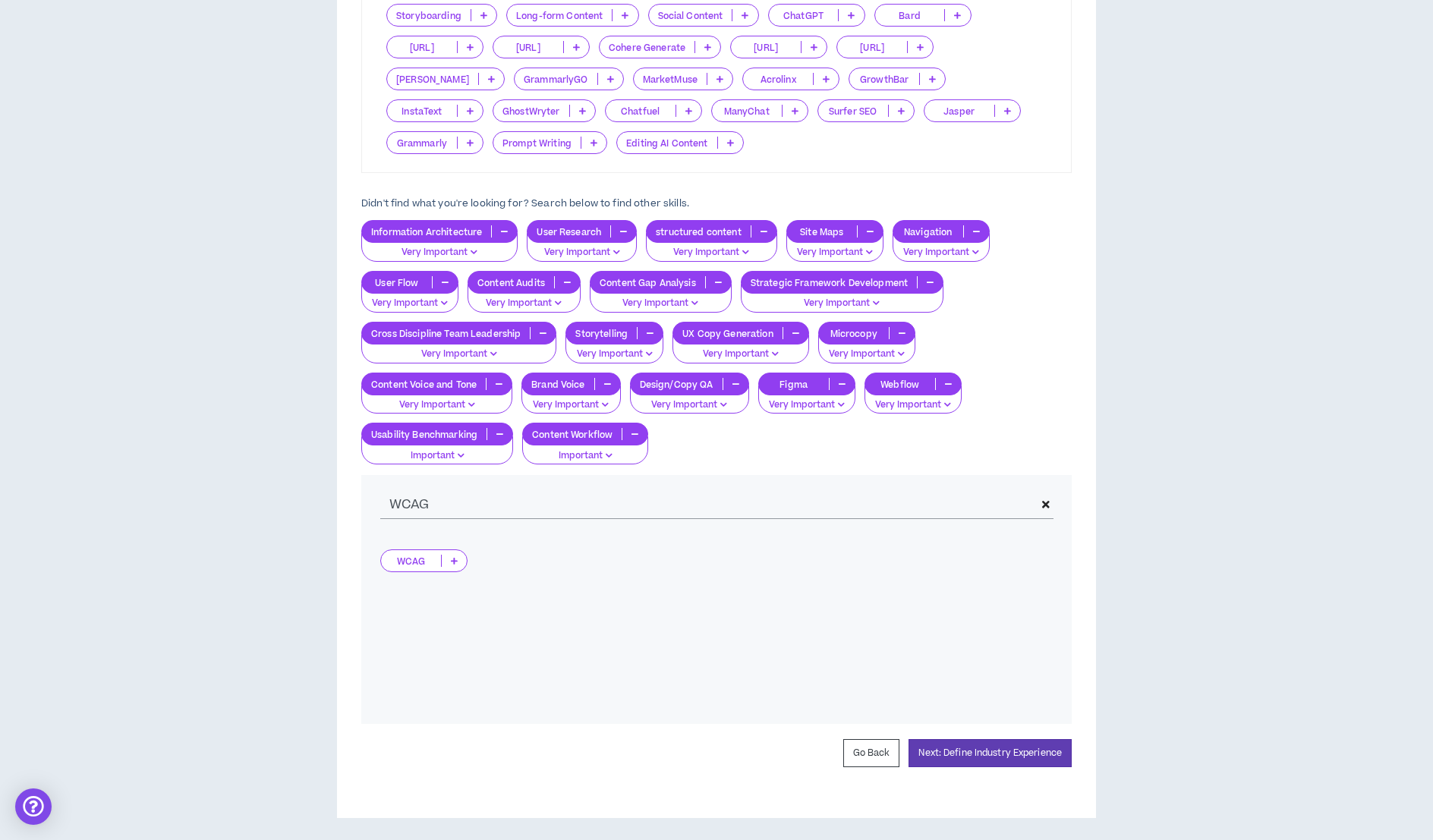
click at [460, 559] on p at bounding box center [454, 560] width 25 height 12
click at [436, 627] on span "Very Important" at bounding box center [424, 631] width 68 height 17
click at [740, 433] on icon at bounding box center [740, 433] width 6 height 7
click at [742, 431] on icon at bounding box center [740, 433] width 6 height 7
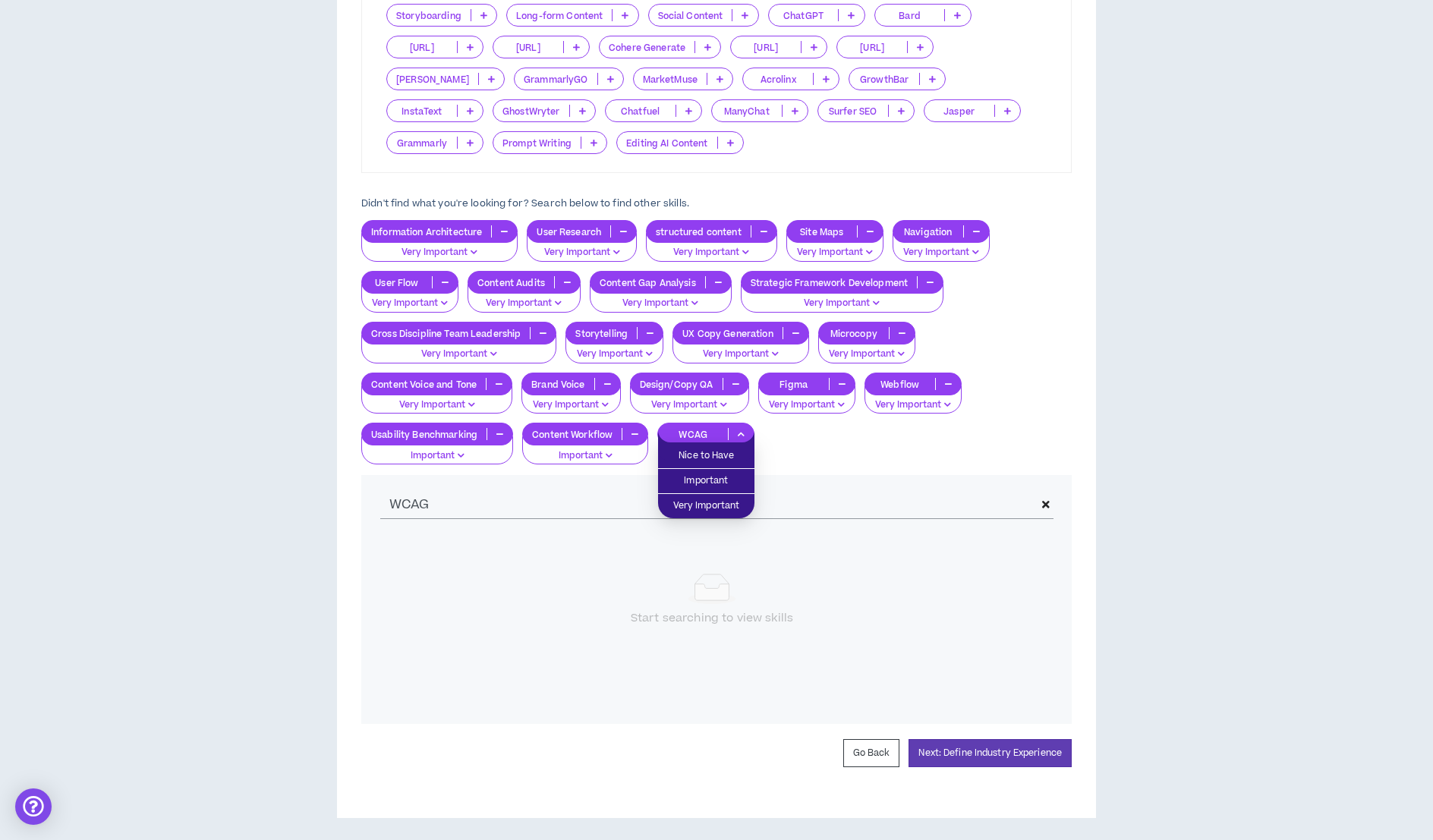
click at [742, 430] on icon at bounding box center [740, 433] width 6 height 7
click at [1042, 504] on icon at bounding box center [1045, 504] width 7 height 11
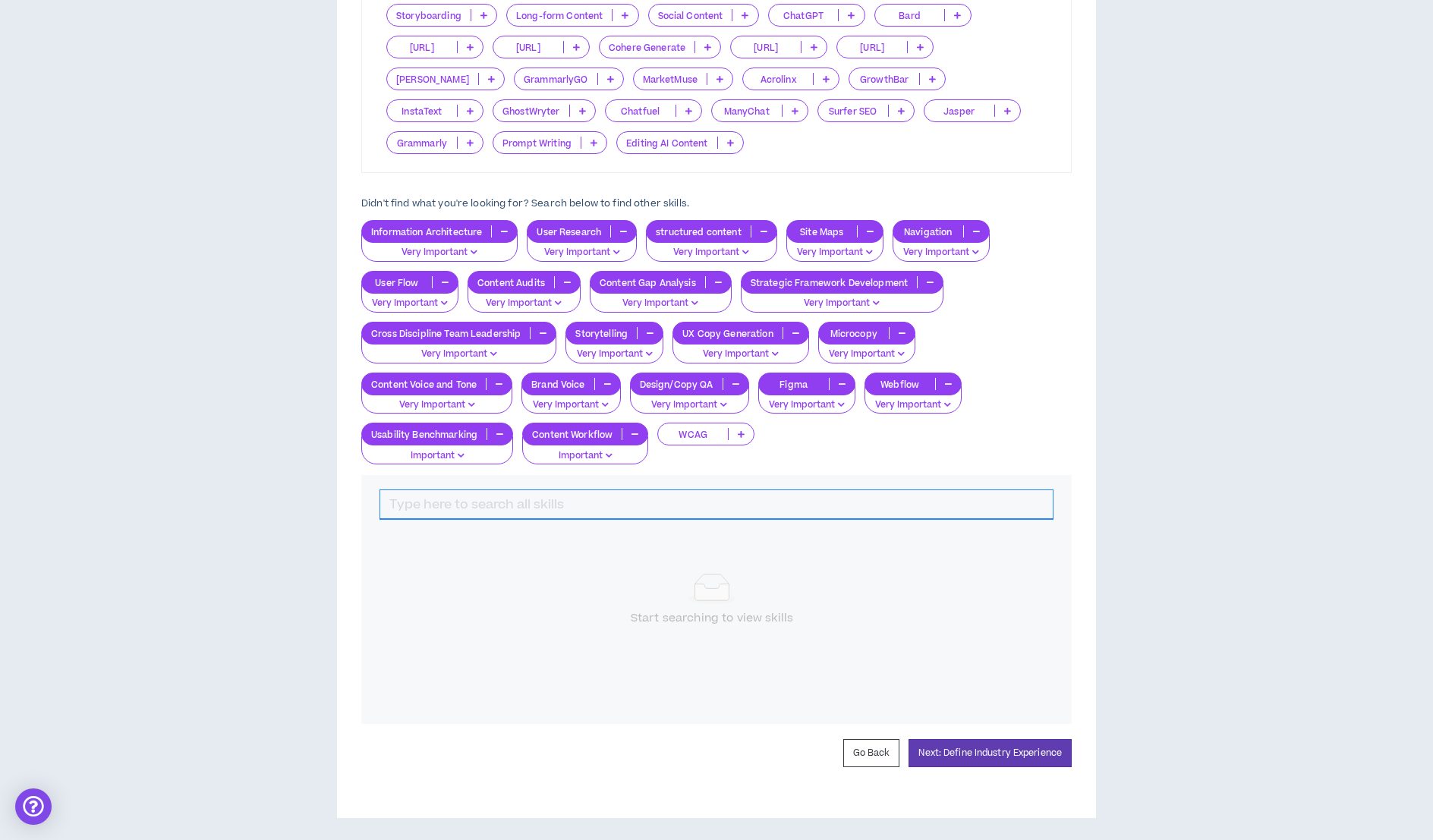
click at [497, 504] on input "text" at bounding box center [716, 505] width 672 height 29
type input "S"
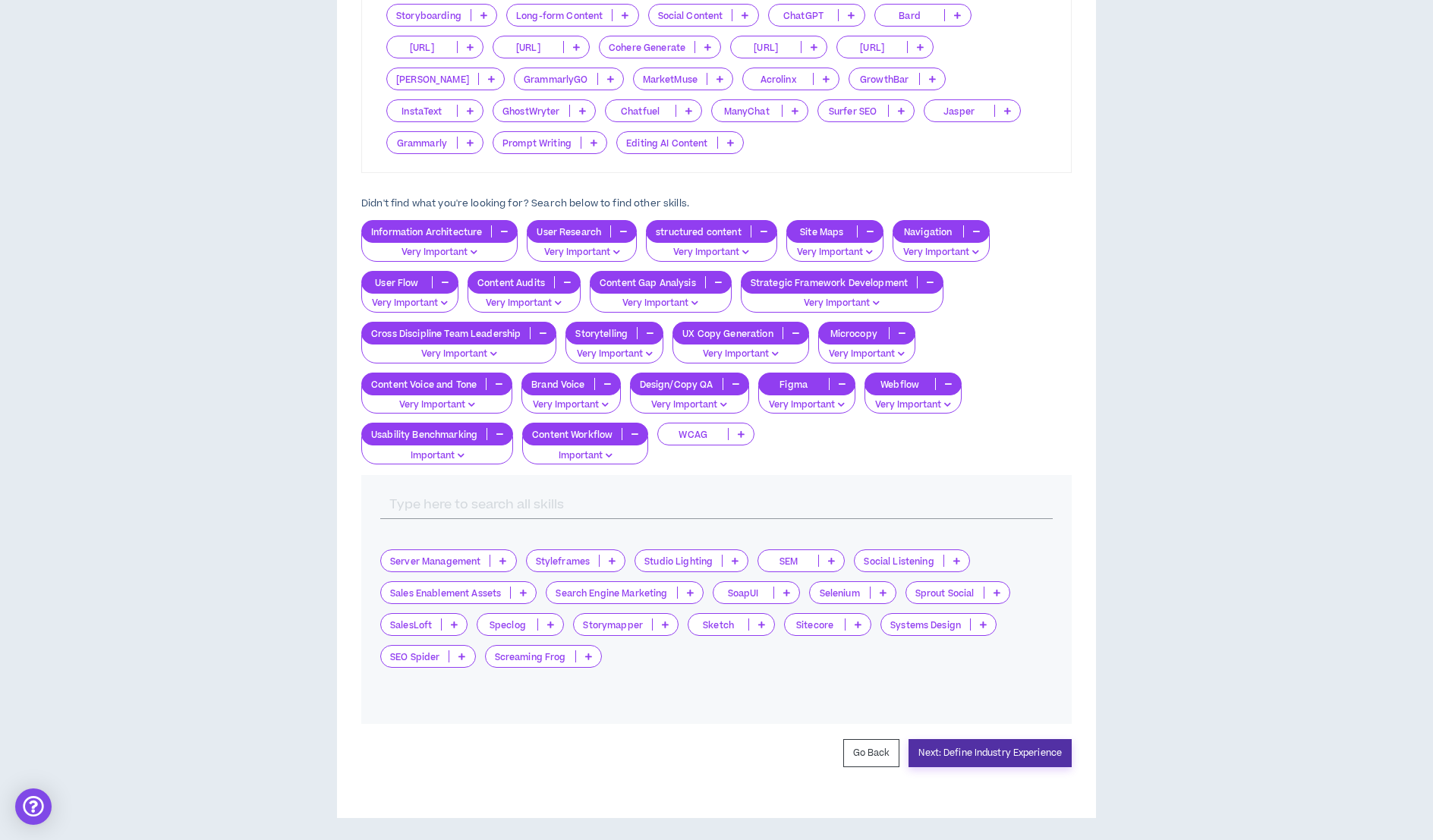
click at [962, 743] on button "Next: Define Industry Experience" at bounding box center [990, 752] width 163 height 28
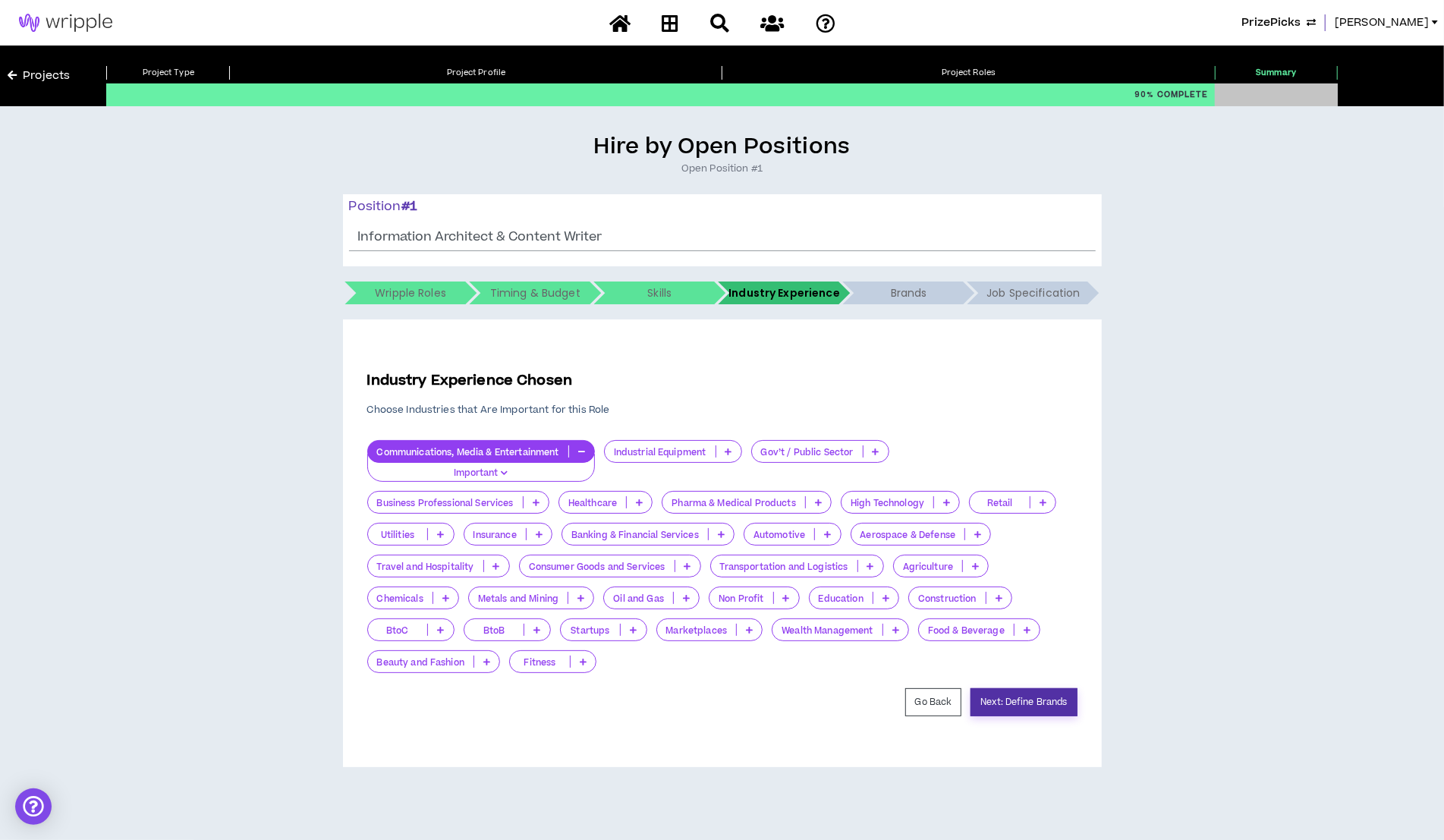
click at [1045, 703] on button "Next: Define Brands" at bounding box center [1023, 702] width 106 height 28
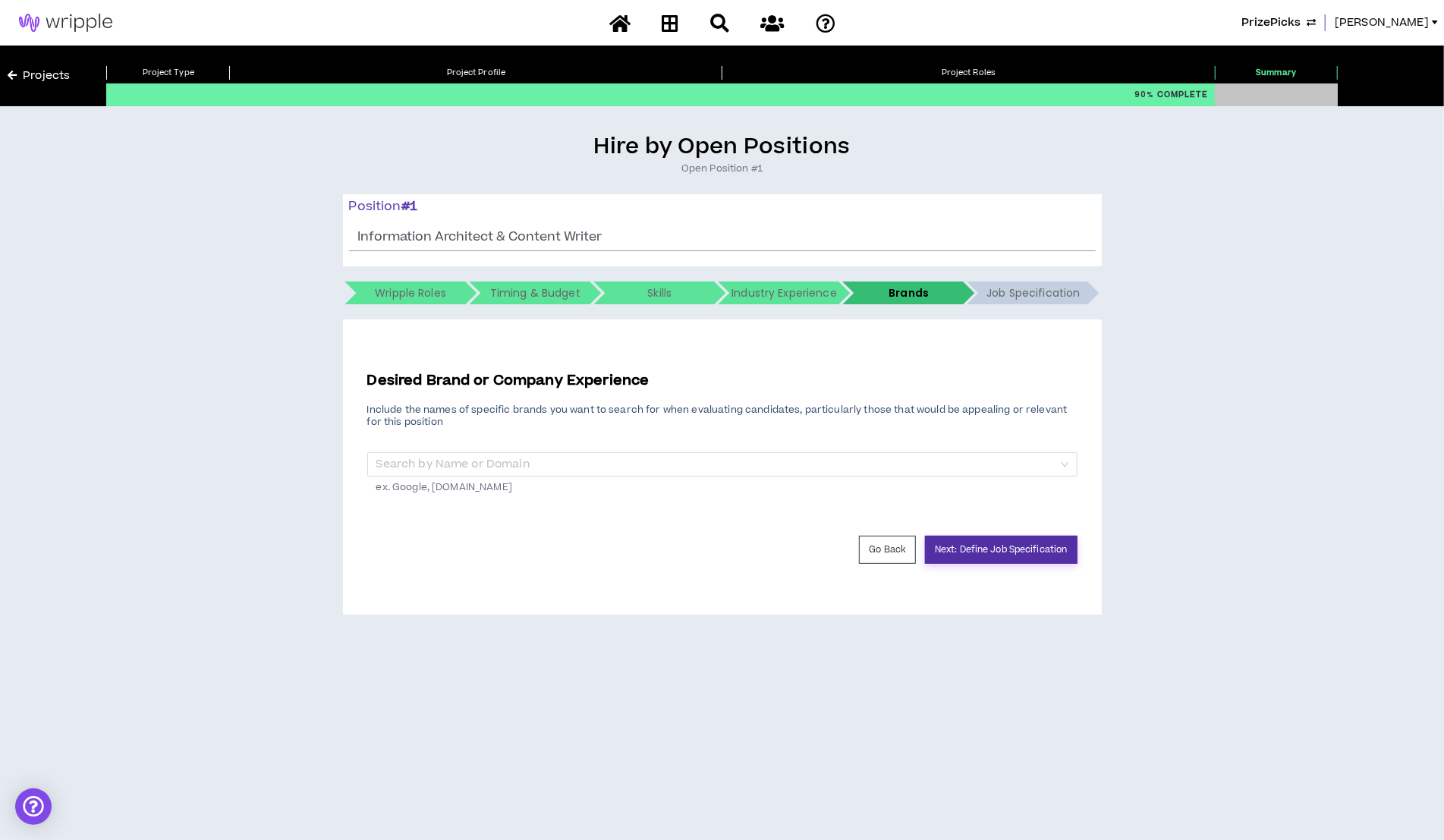
click at [1016, 550] on button "Next: Define Job Specification" at bounding box center [1000, 549] width 152 height 28
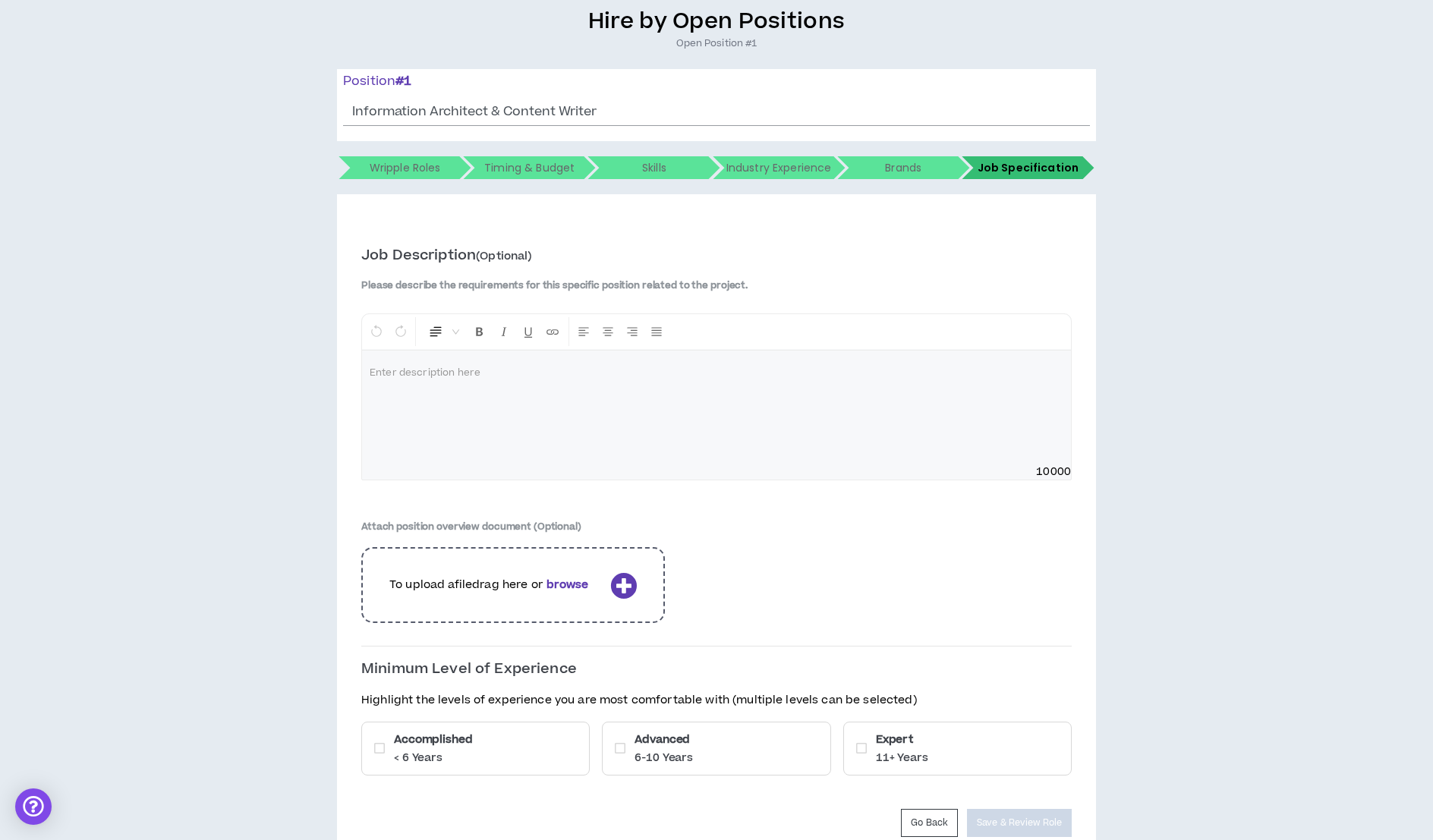
scroll to position [196, 0]
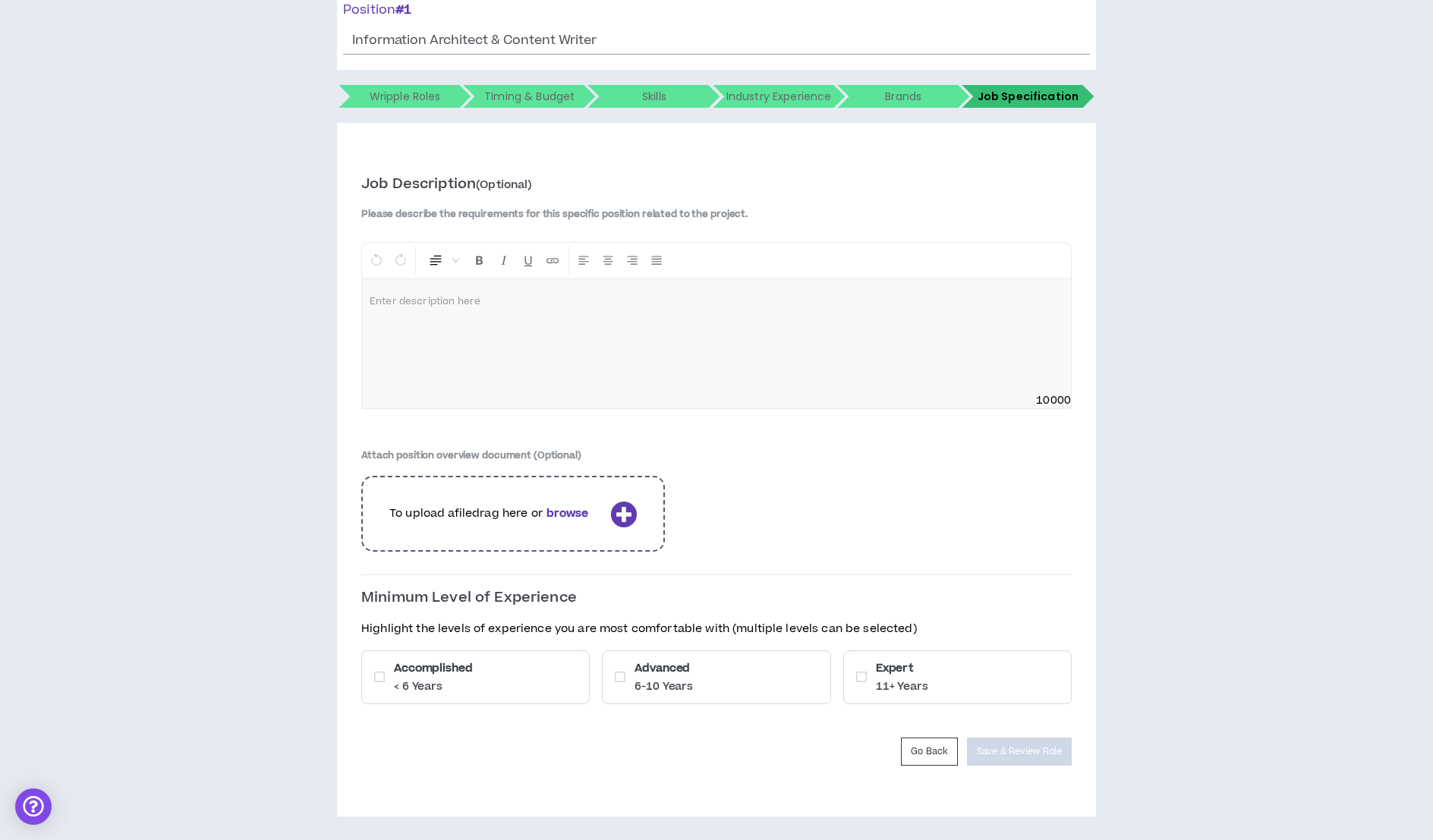
click at [801, 667] on div "Advanced 6-10 Years" at bounding box center [715, 677] width 228 height 54
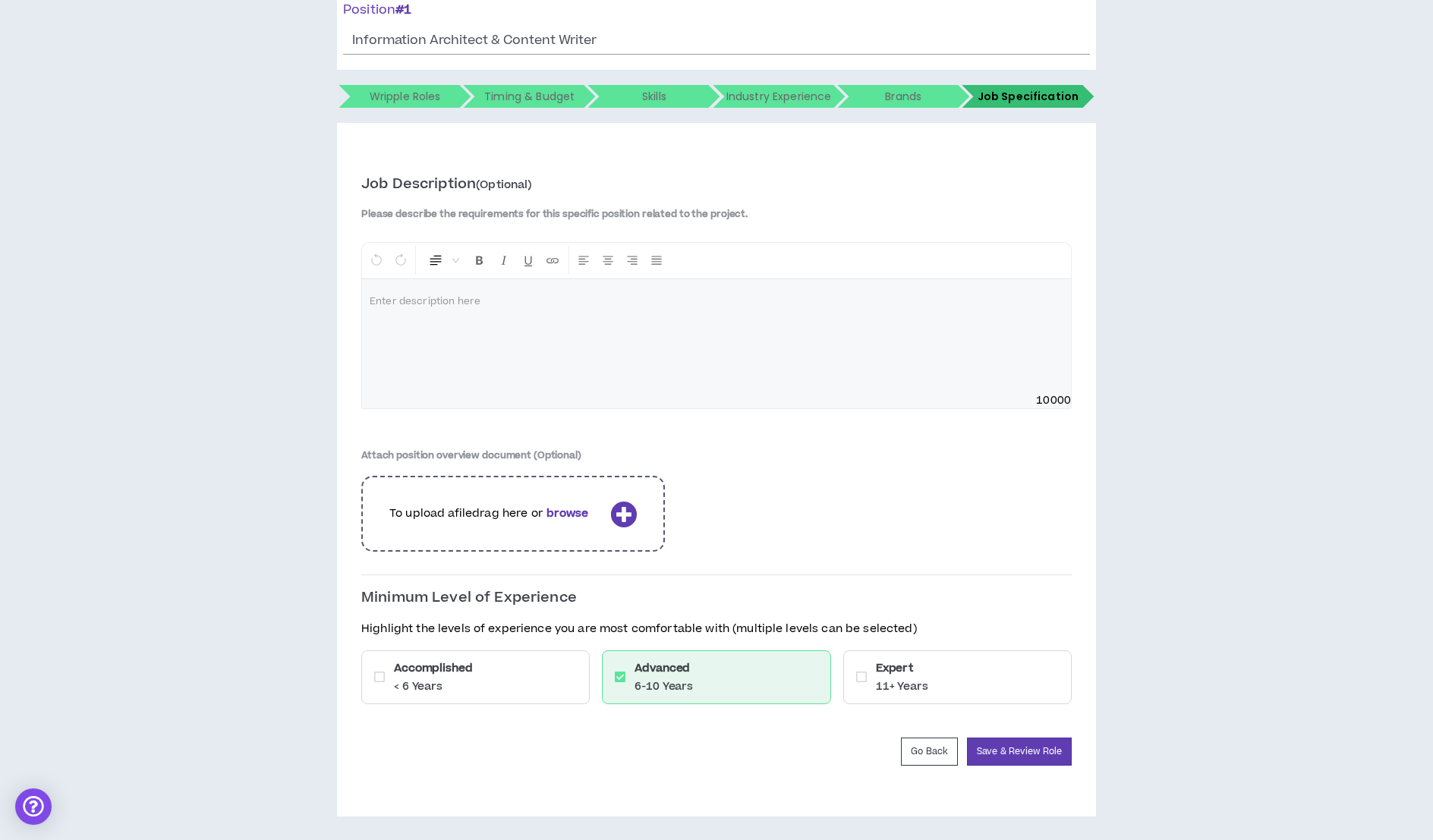
click at [926, 654] on div "Expert 11+ Years" at bounding box center [956, 677] width 228 height 54
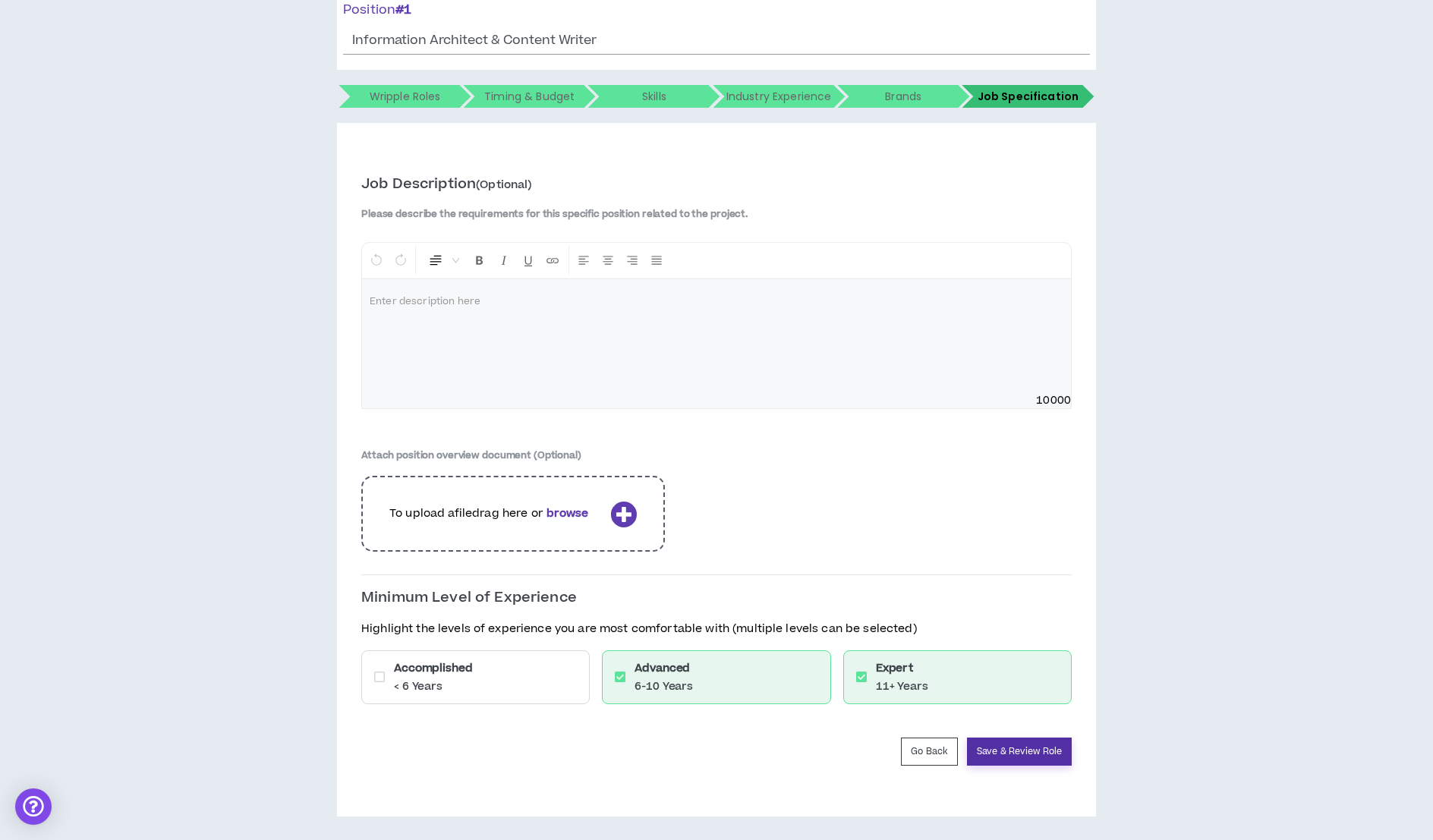
click at [1051, 750] on button "Save & Review Role" at bounding box center [1019, 751] width 105 height 28
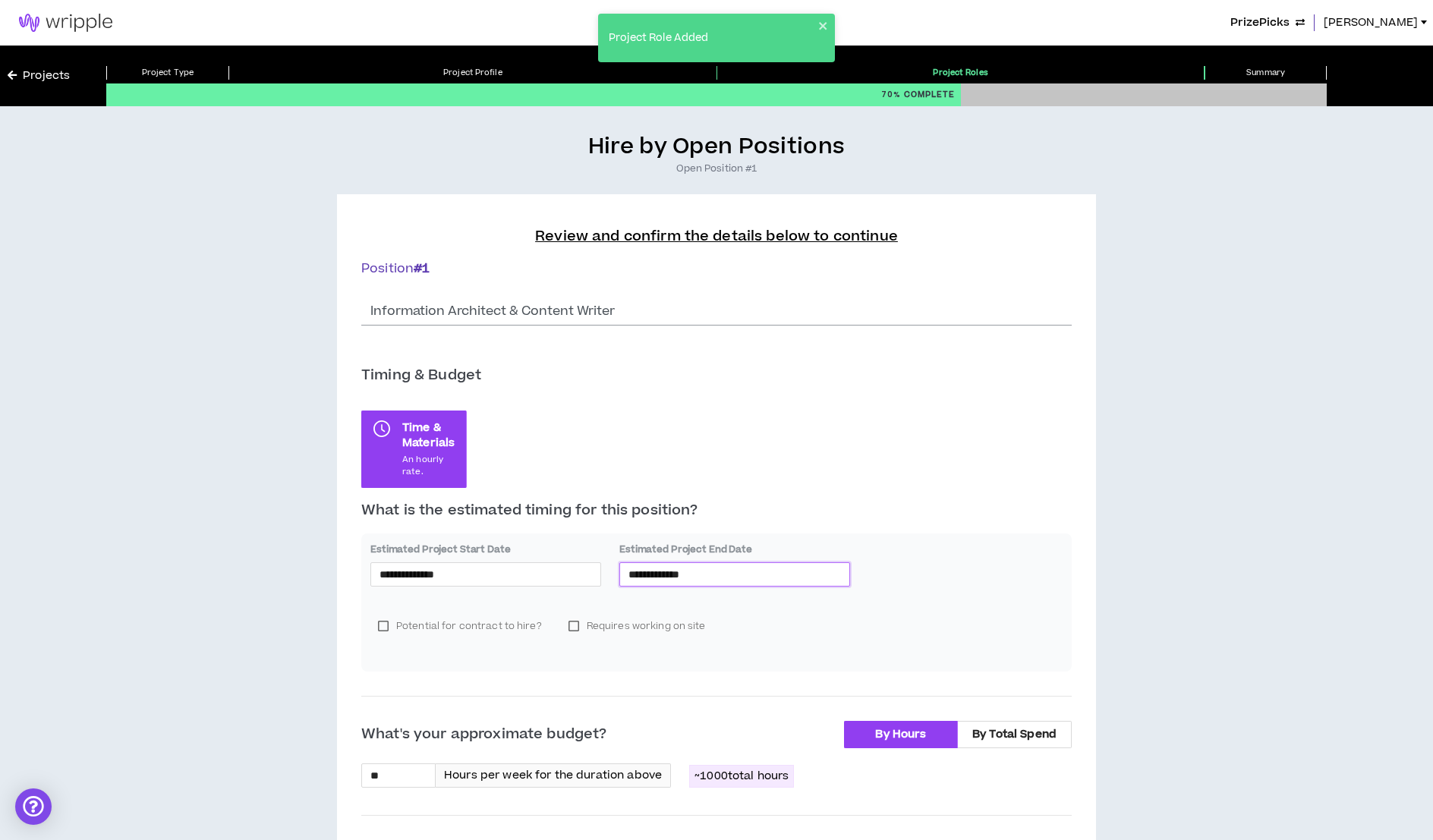
click at [674, 581] on input "**********" at bounding box center [735, 574] width 213 height 17
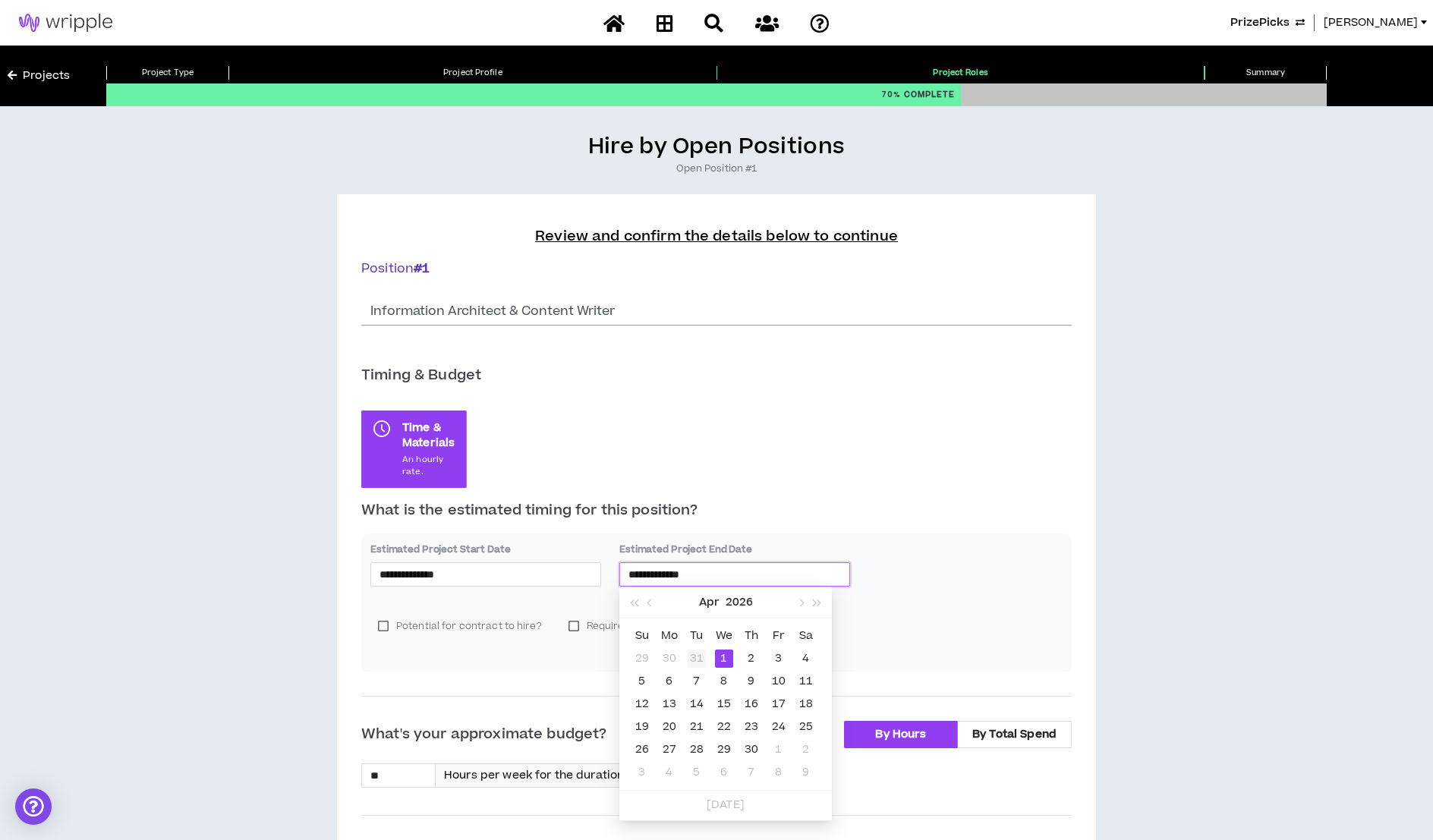
type input "**********"
click at [699, 658] on div "31" at bounding box center [697, 658] width 18 height 18
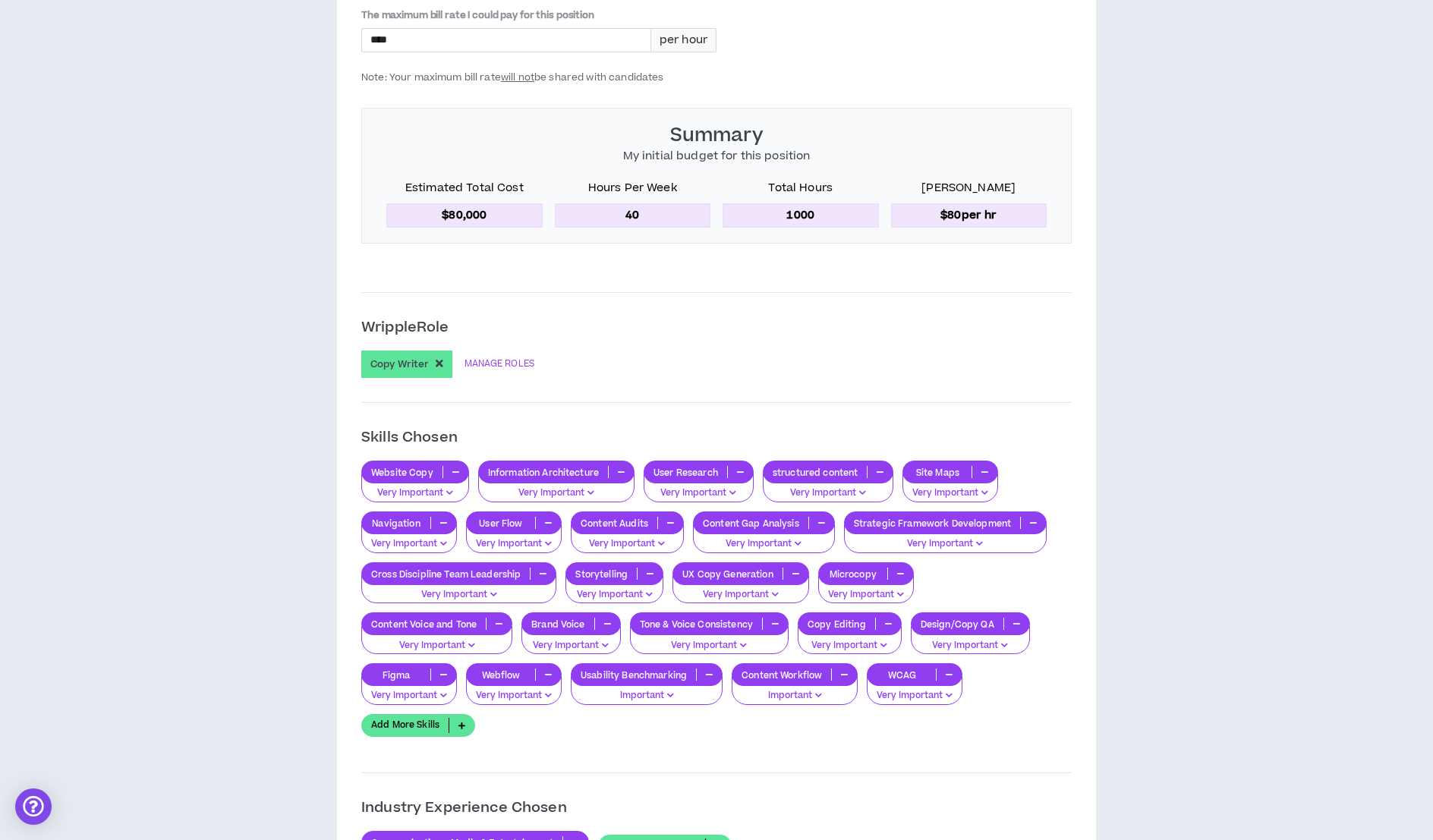
scroll to position [1038, 0]
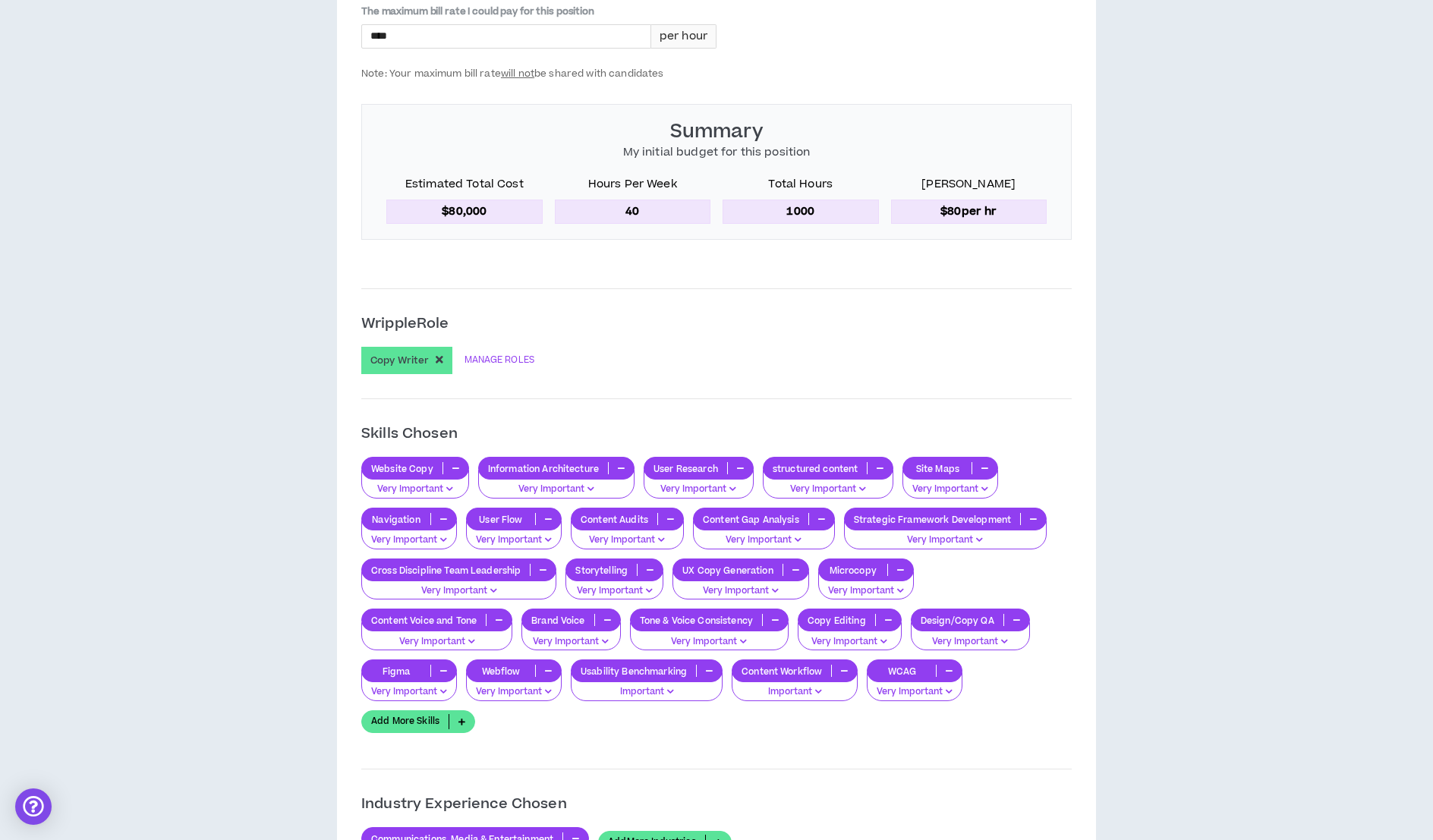
click at [956, 665] on button "button" at bounding box center [948, 670] width 25 height 12
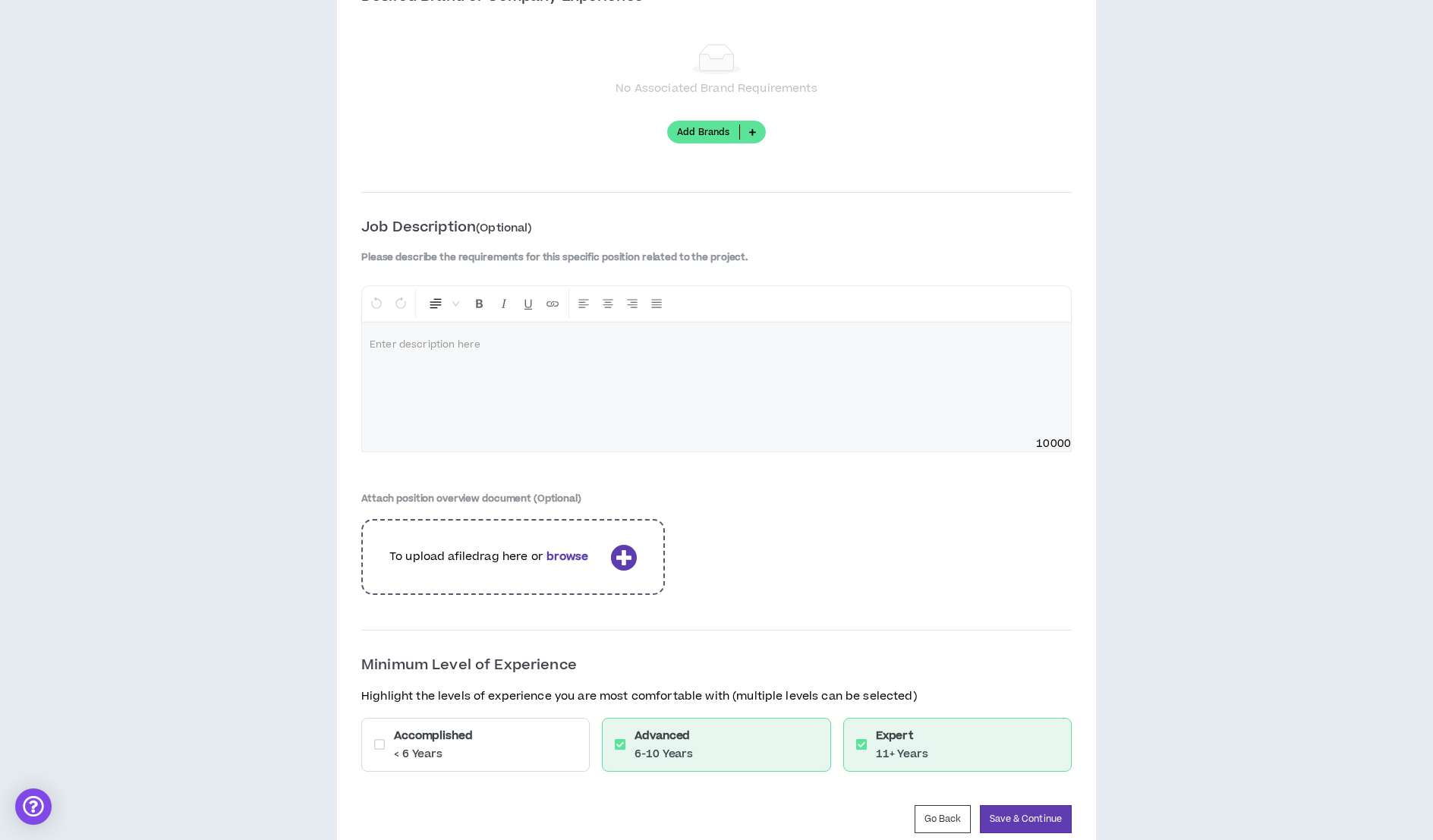
scroll to position [1984, 0]
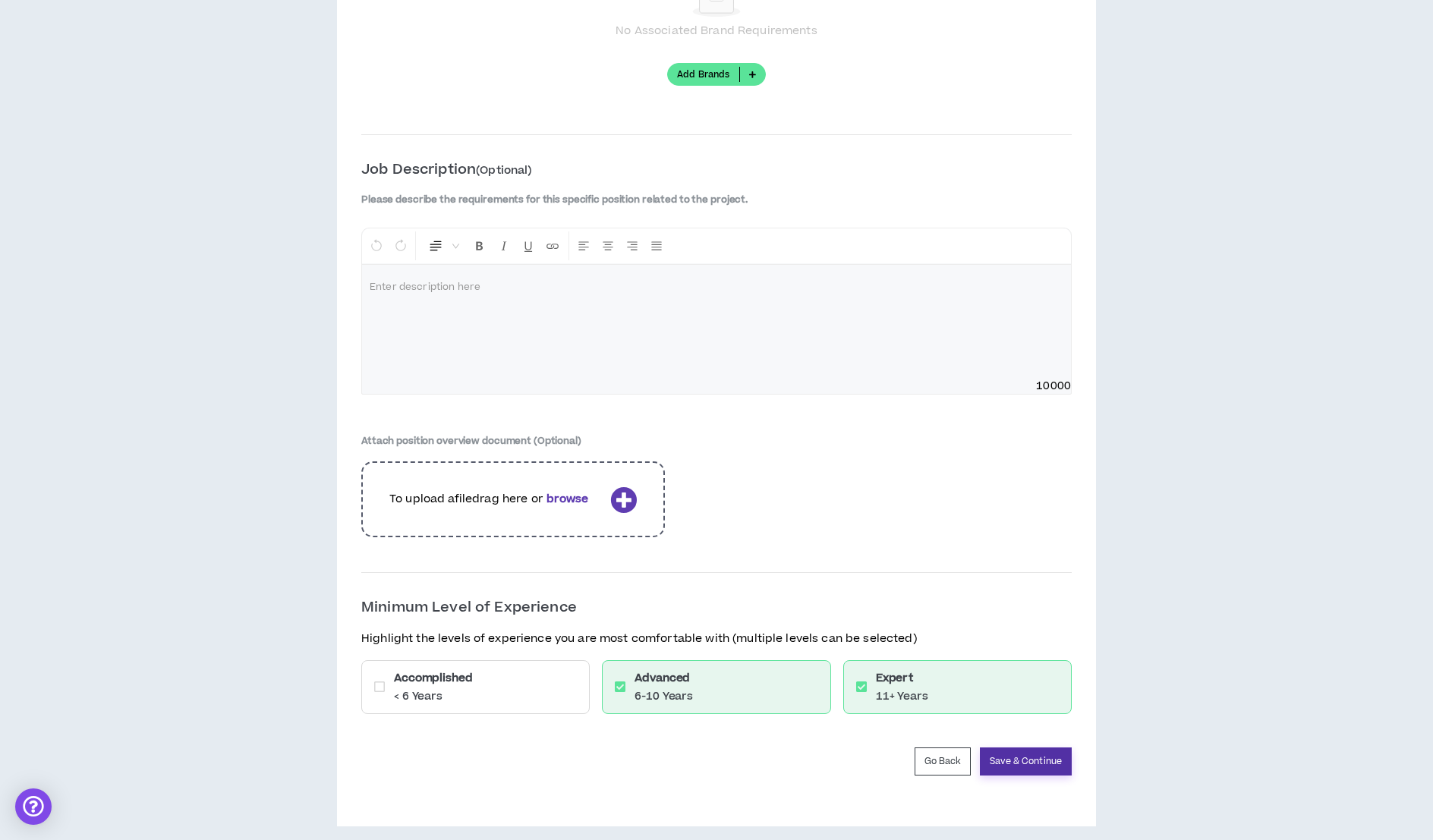
click at [1021, 748] on button "Save & Continue" at bounding box center [1025, 761] width 92 height 28
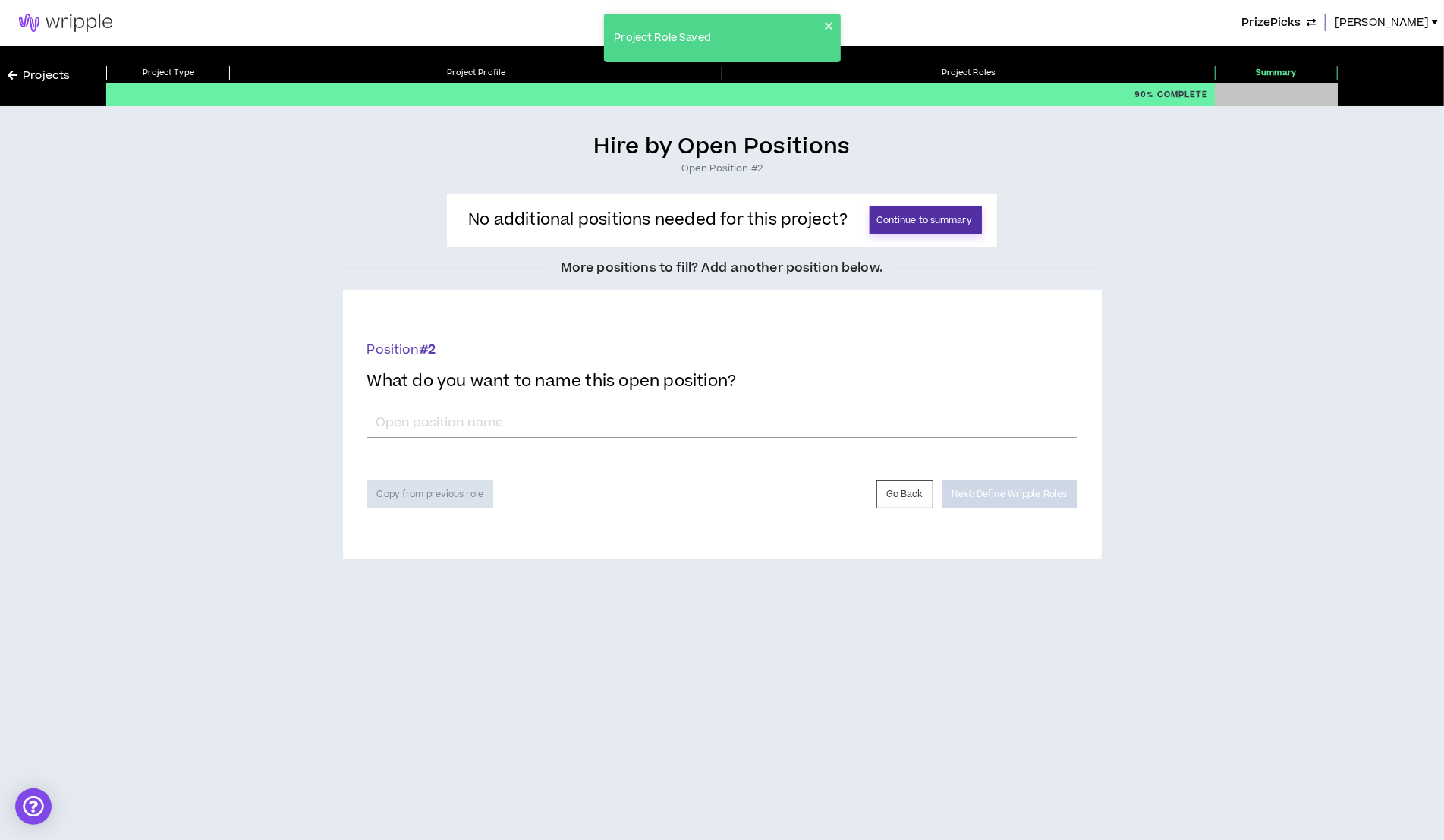
click at [932, 213] on button "Continue to summary" at bounding box center [925, 220] width 112 height 28
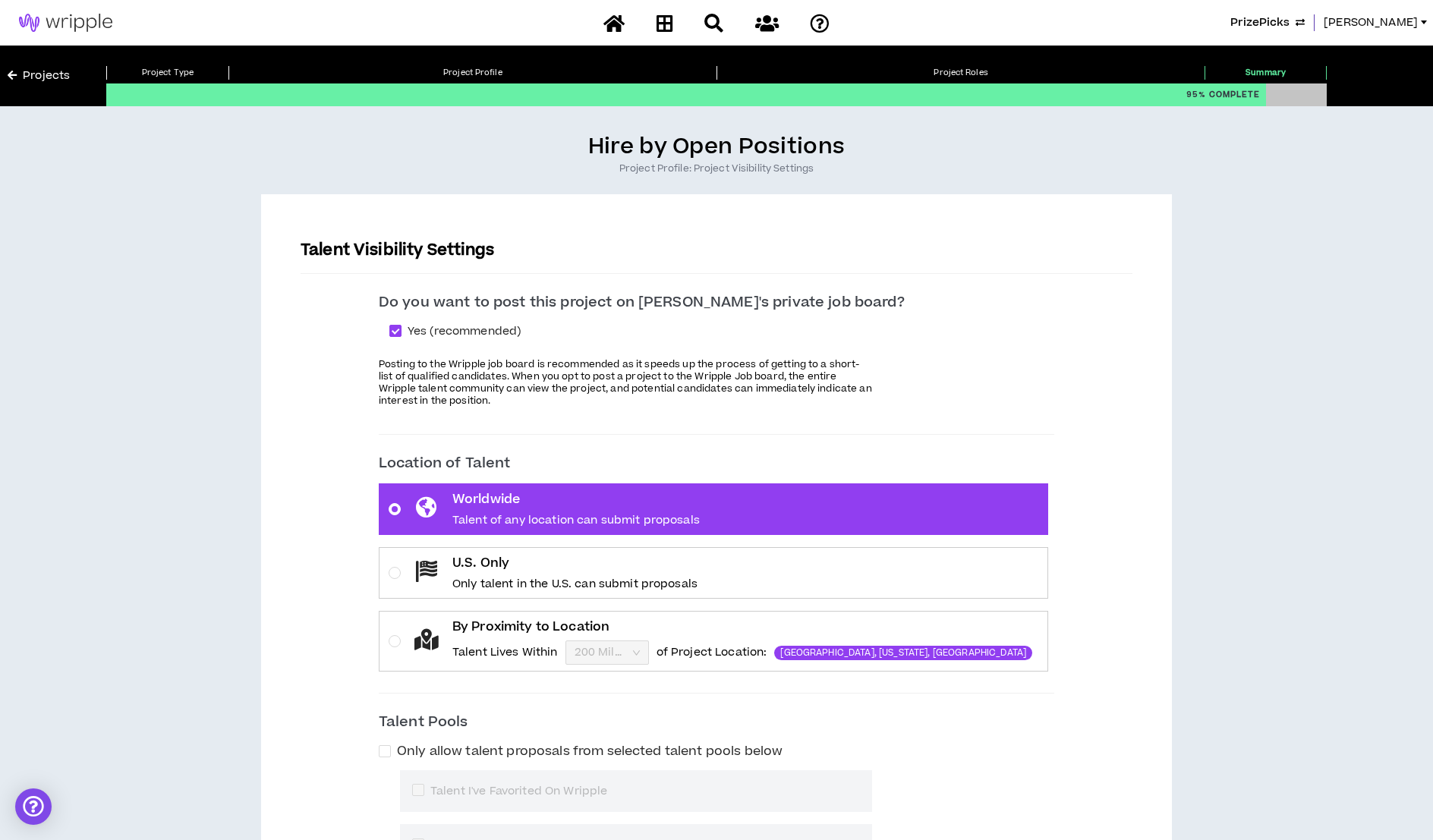
click at [587, 579] on p "Only talent in the U.S. can submit proposals" at bounding box center [575, 584] width 245 height 15
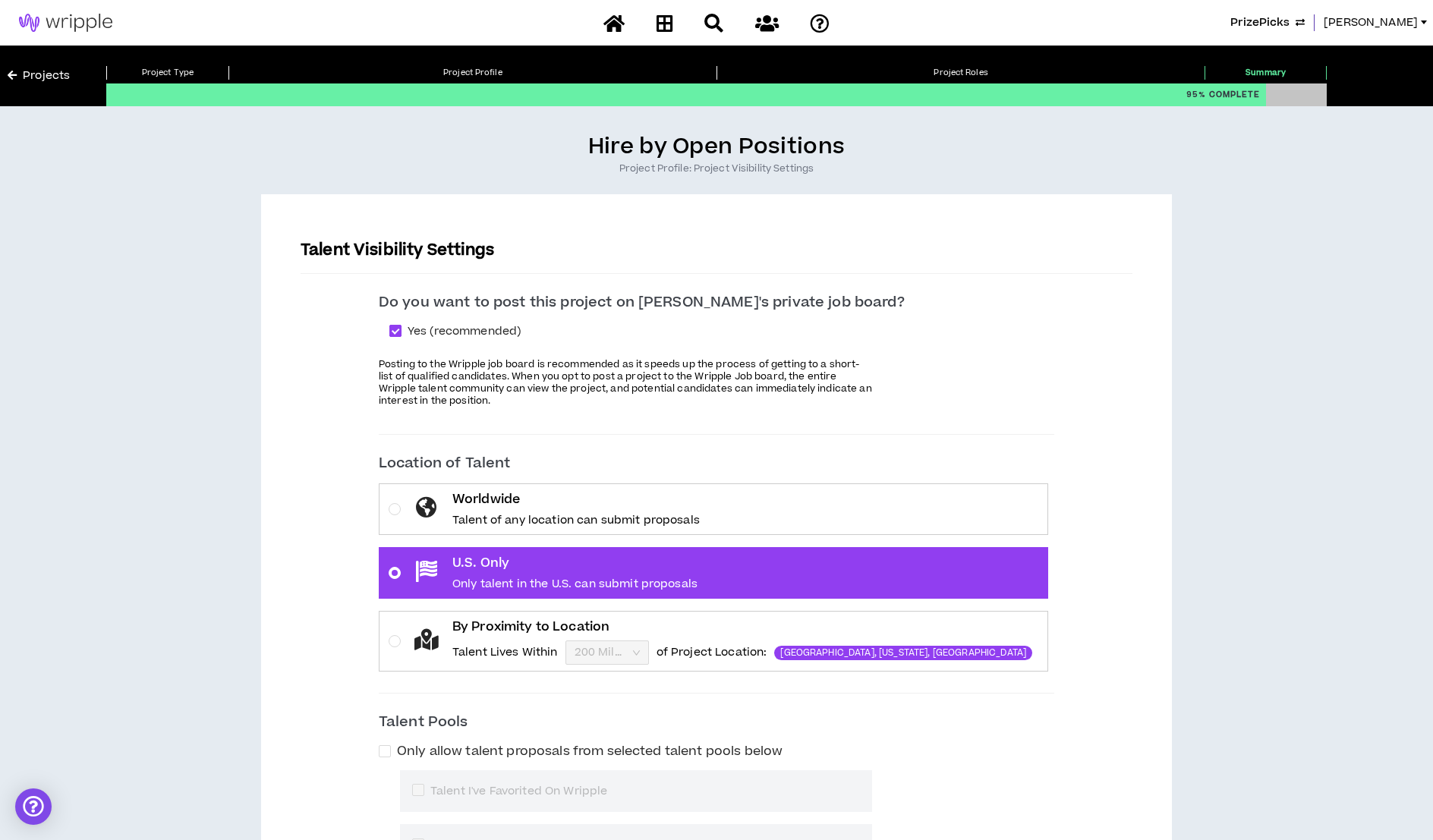
click at [401, 330] on span at bounding box center [395, 330] width 12 height 12
checkbox input "*****"
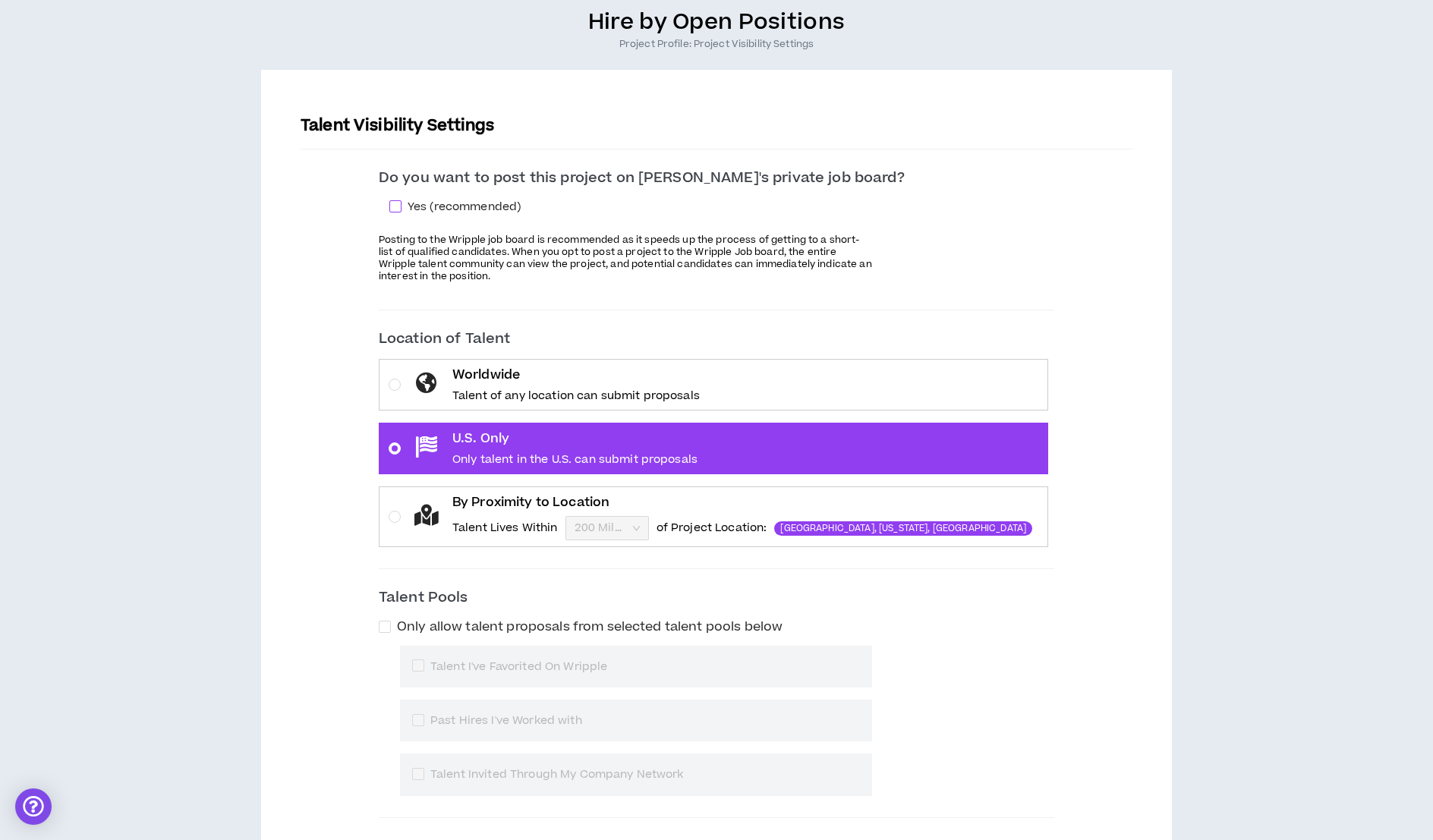
scroll to position [297, 0]
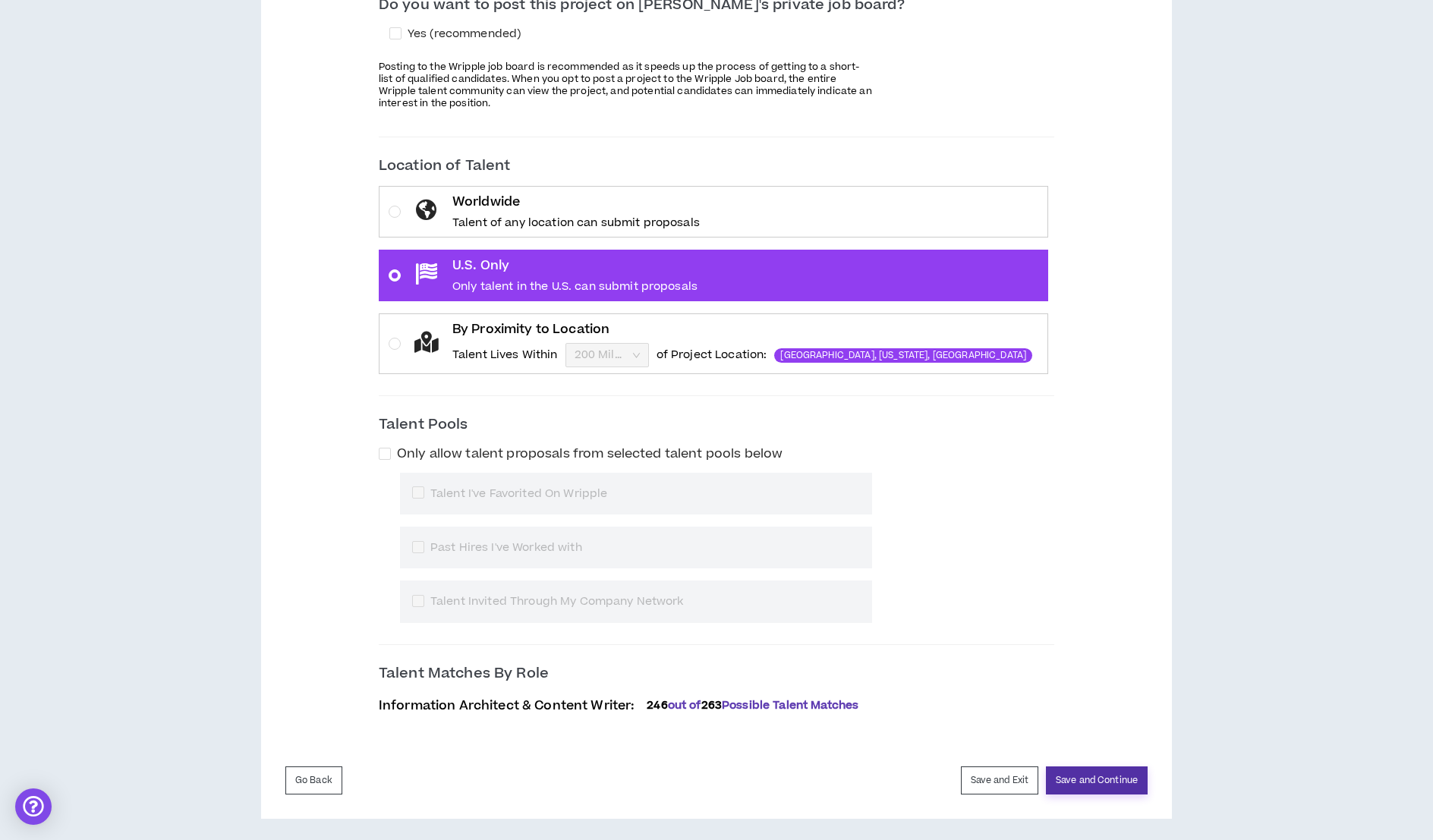
click at [1075, 772] on button "Save and Continue" at bounding box center [1096, 780] width 101 height 28
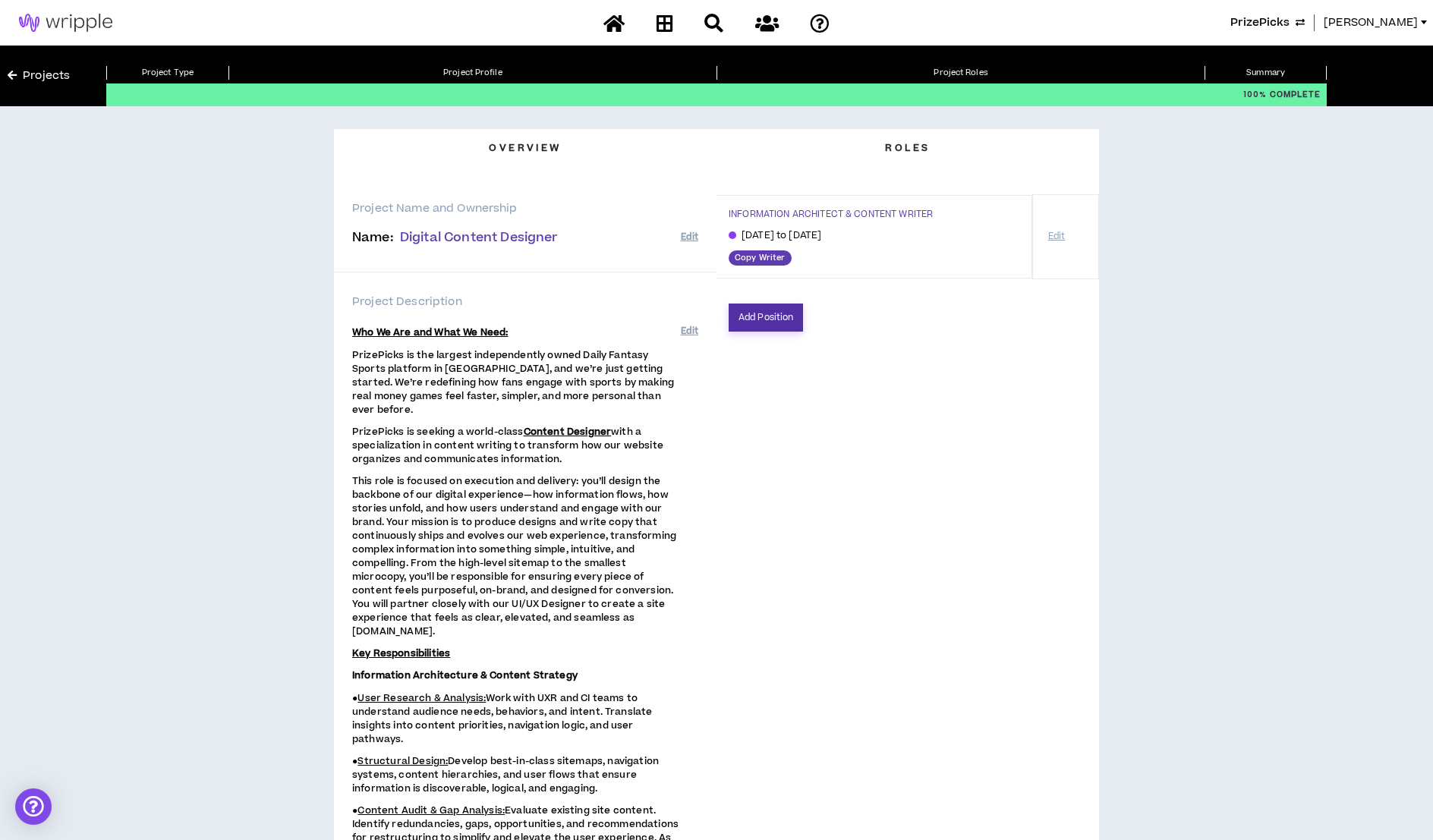
click at [761, 308] on button "Add Position" at bounding box center [766, 317] width 75 height 28
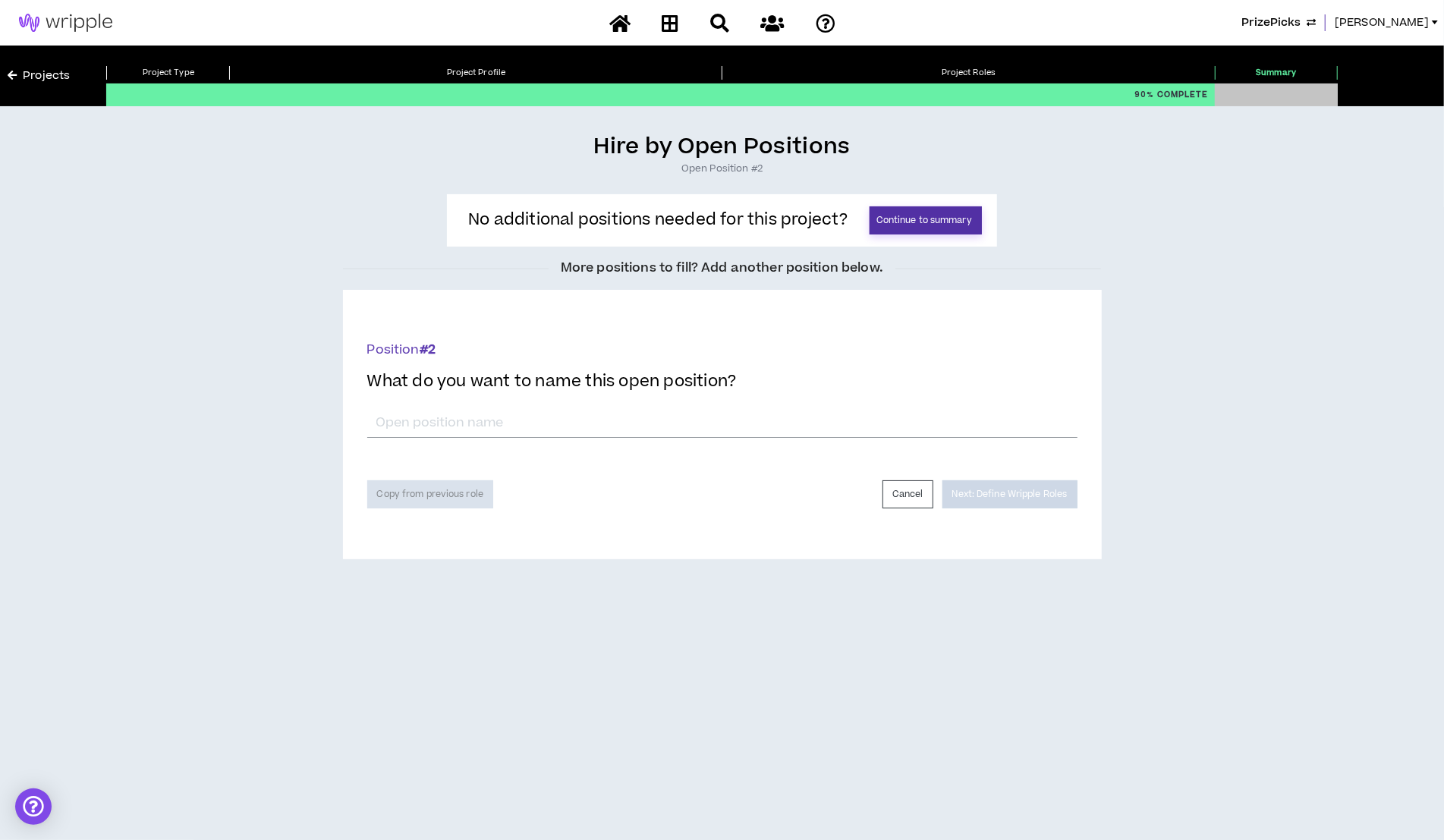
click at [908, 223] on button "Continue to summary" at bounding box center [925, 220] width 112 height 28
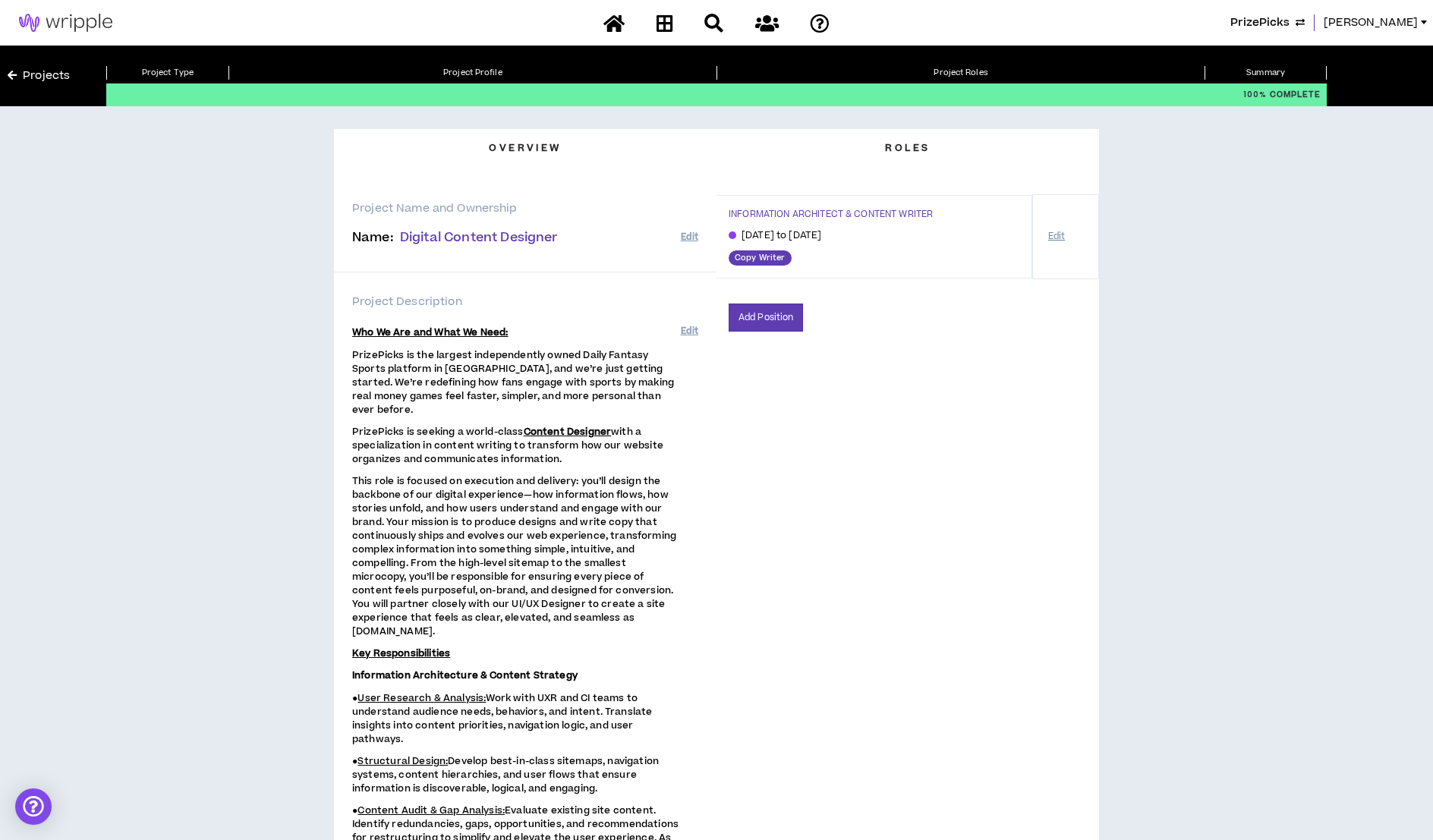
click at [1055, 235] on button "Edit" at bounding box center [1056, 236] width 29 height 27
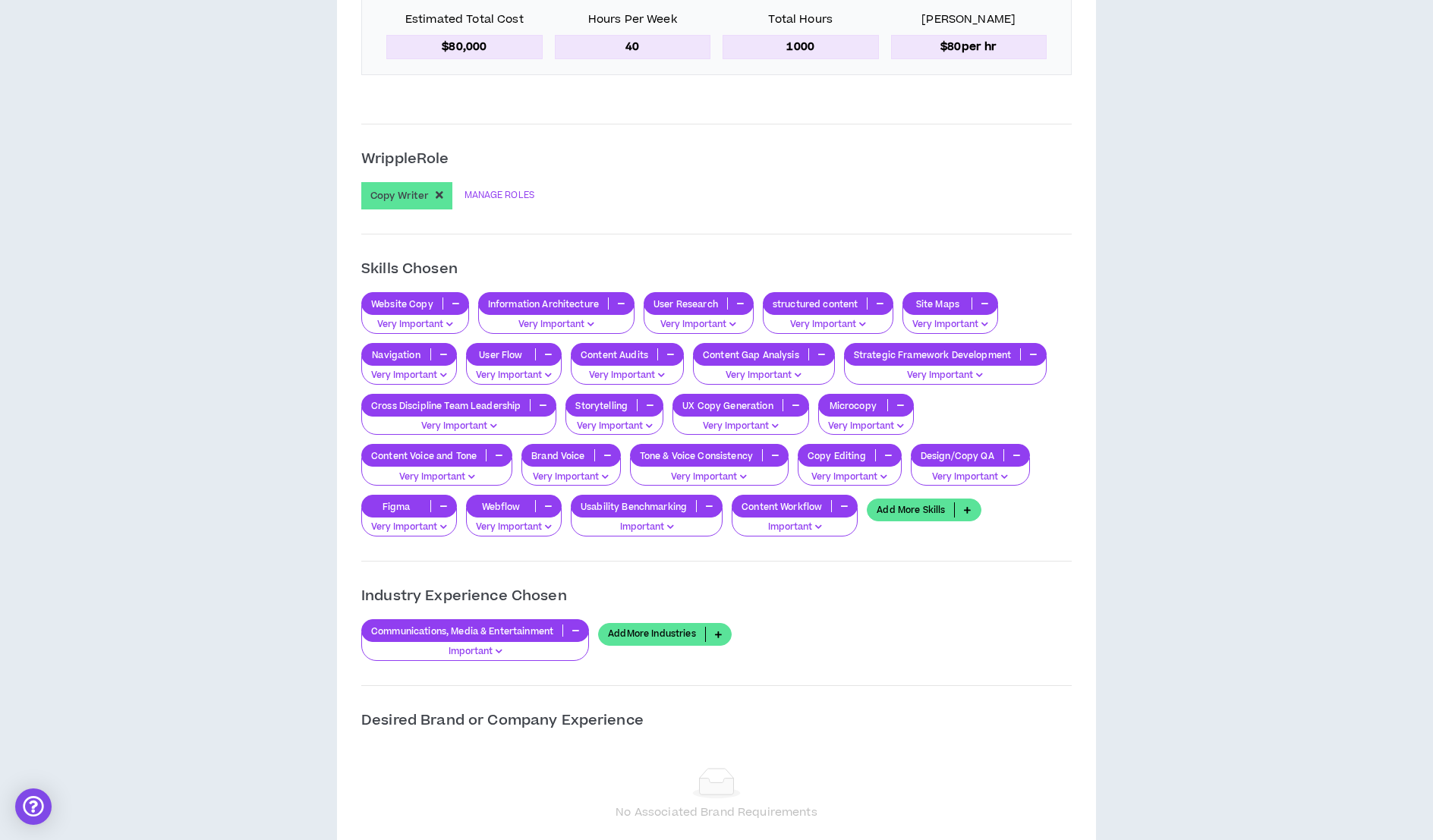
scroll to position [1209, 0]
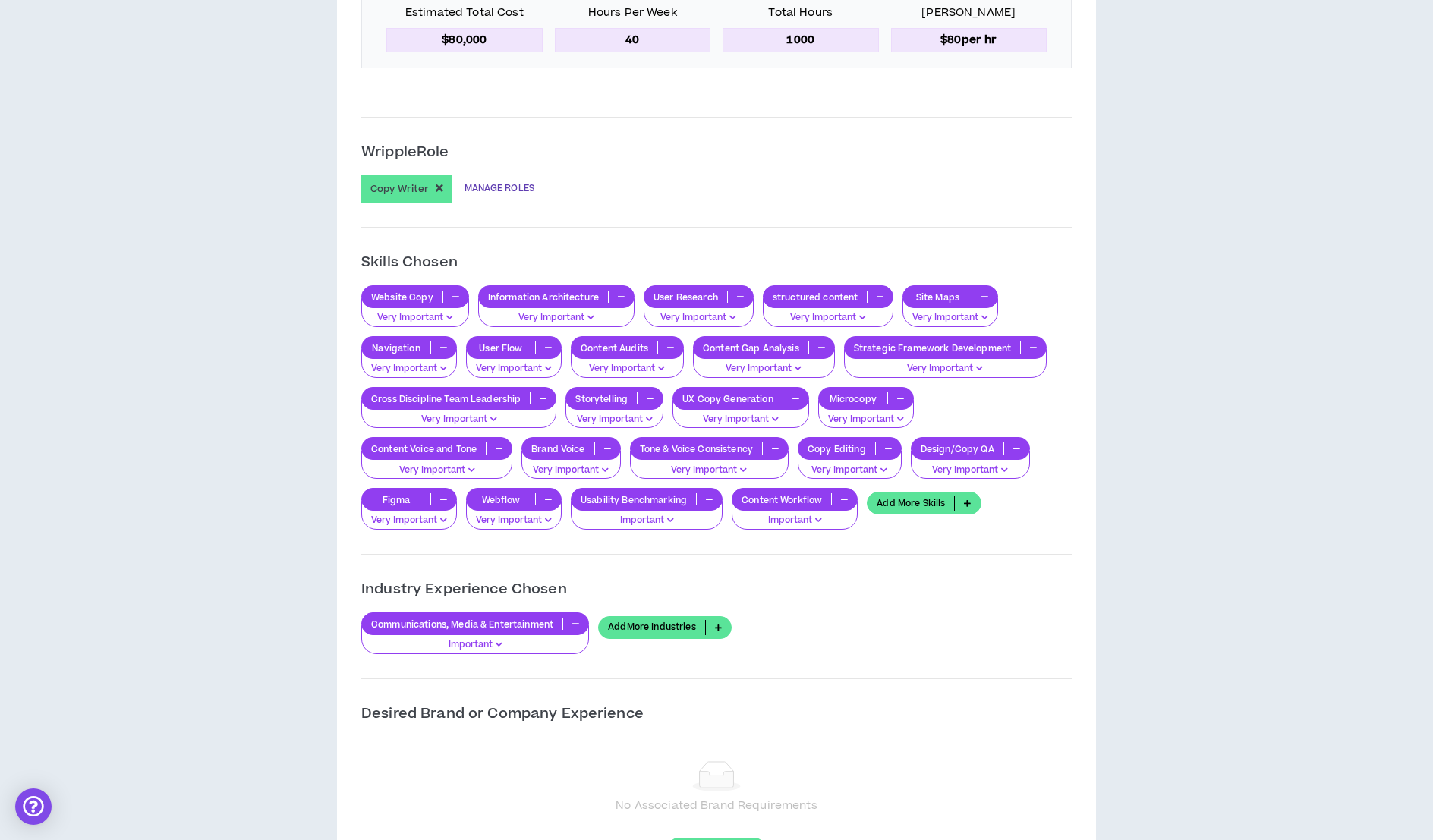
click at [486, 183] on link "MANAGE ROLES" at bounding box center [499, 189] width 70 height 28
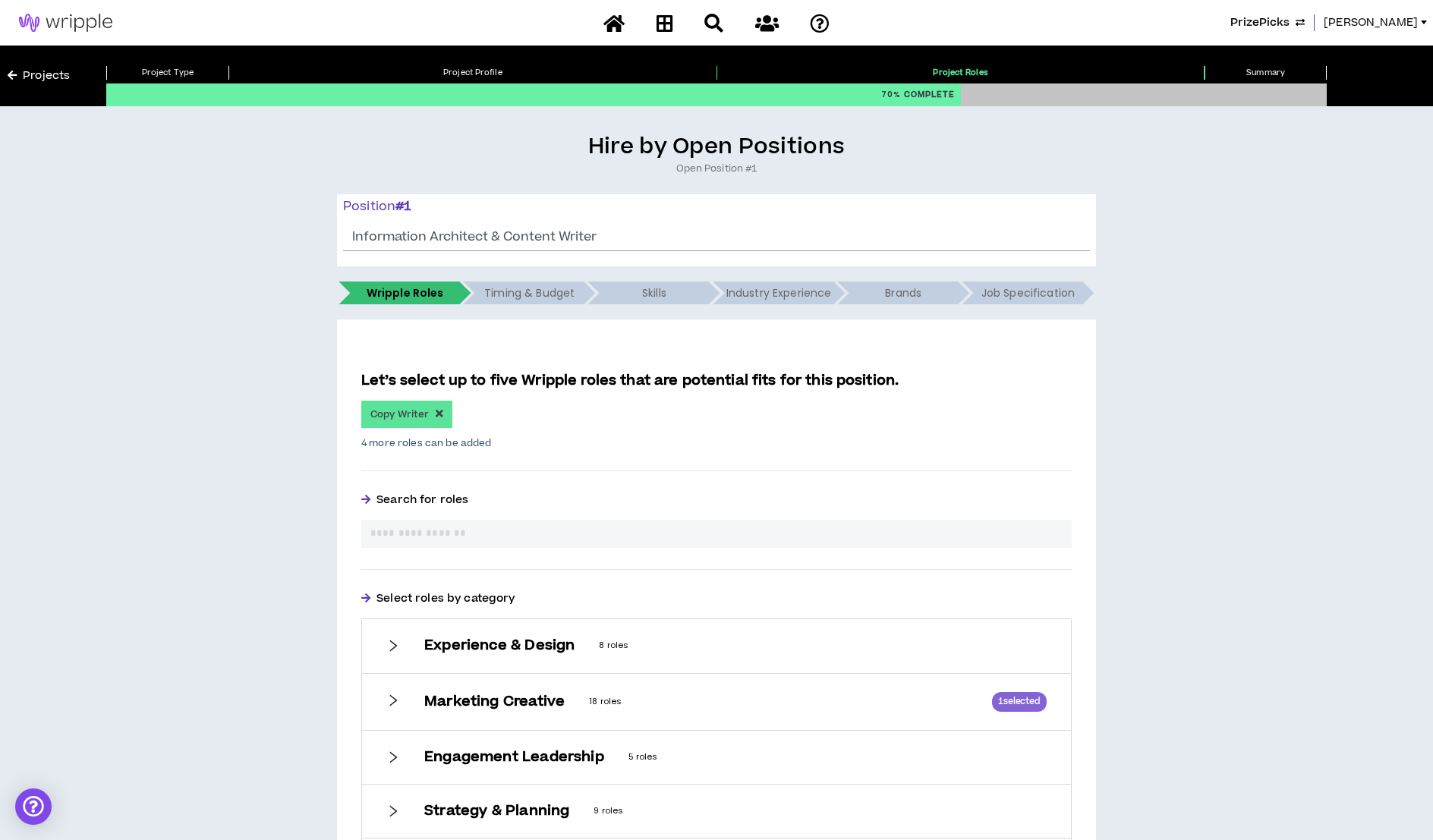
click at [518, 643] on h6 "Experience & Design" at bounding box center [499, 645] width 150 height 17
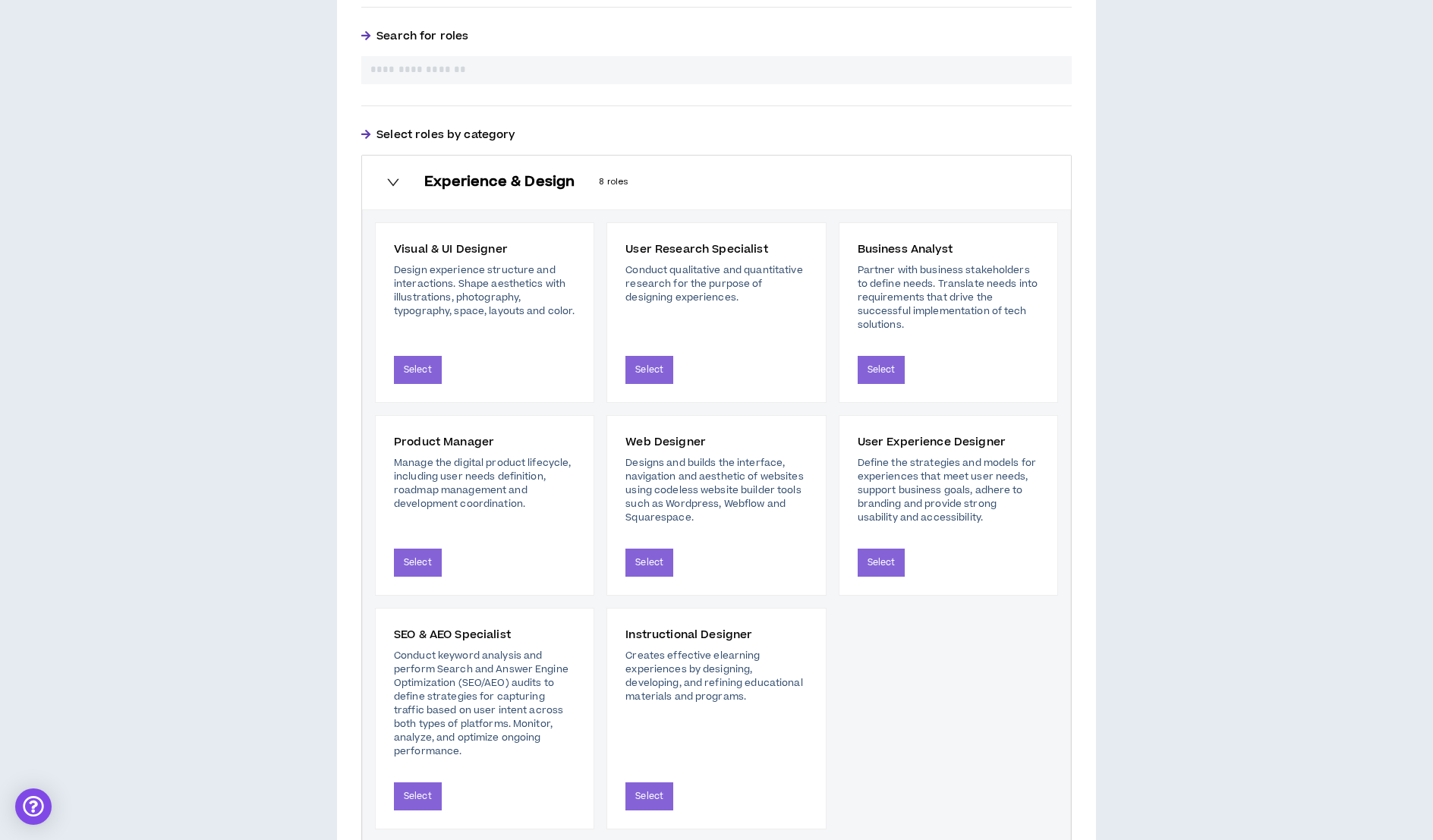
scroll to position [468, 0]
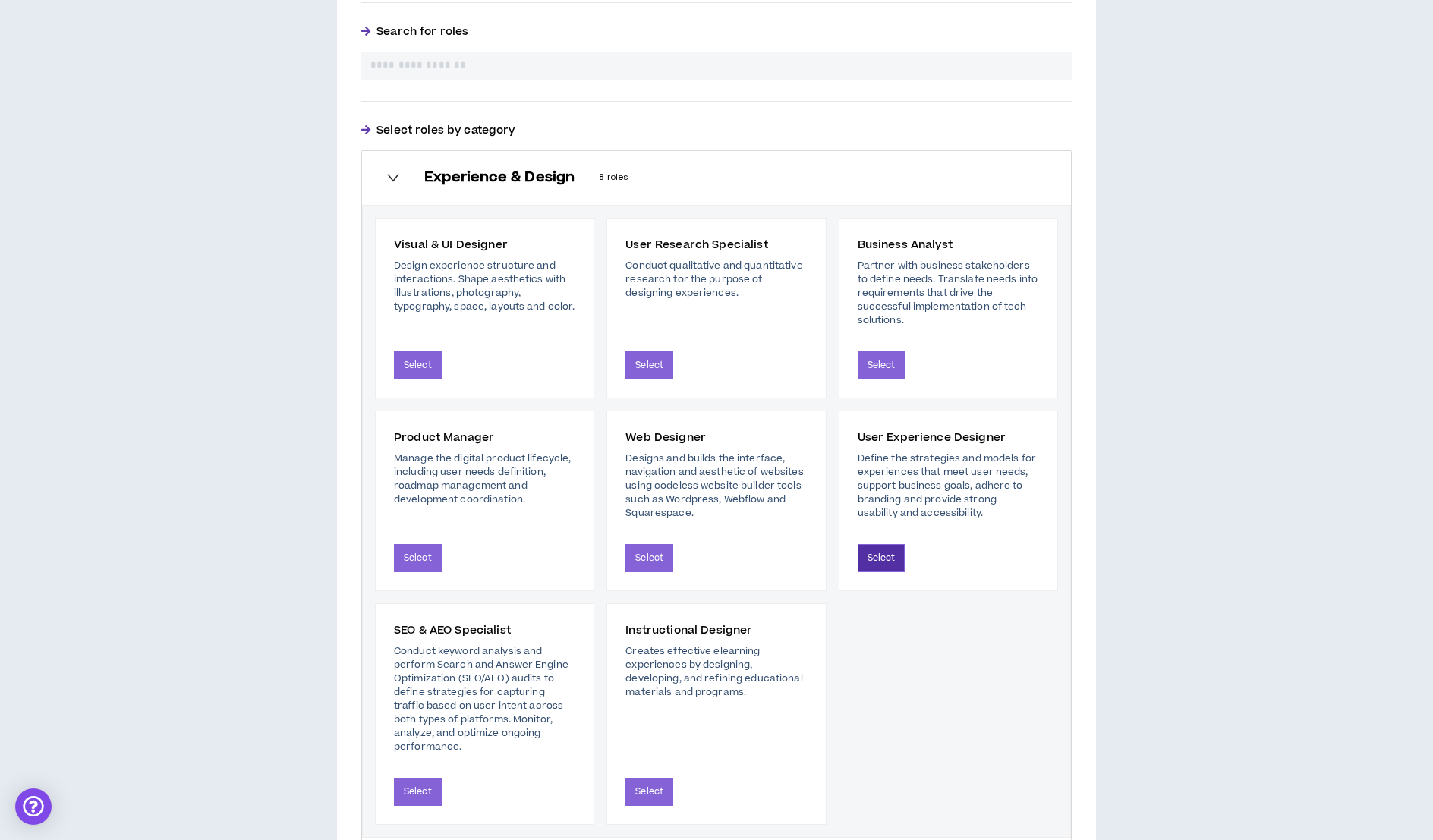
click at [883, 549] on button "Select" at bounding box center [881, 558] width 48 height 28
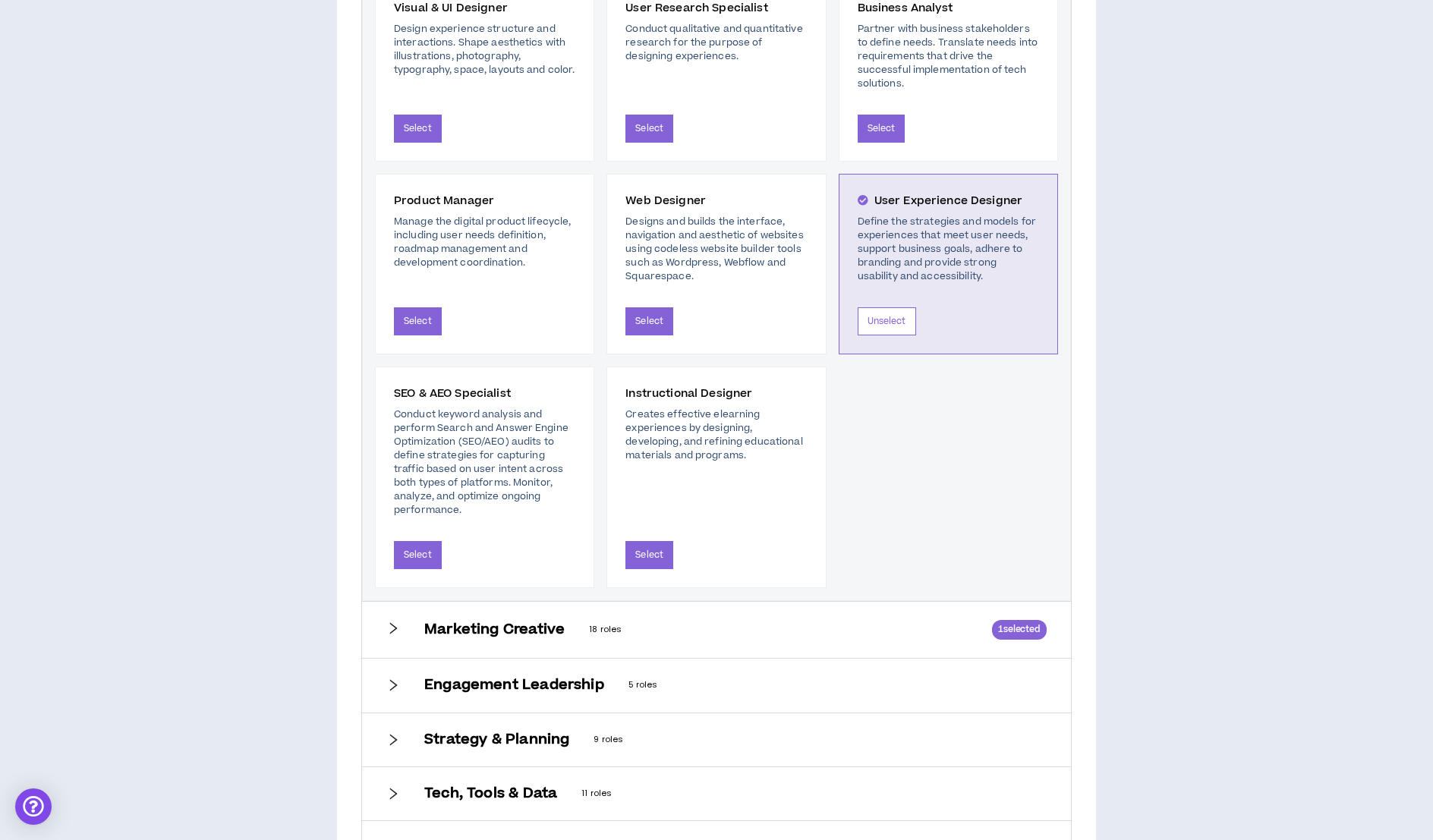
scroll to position [842, 0]
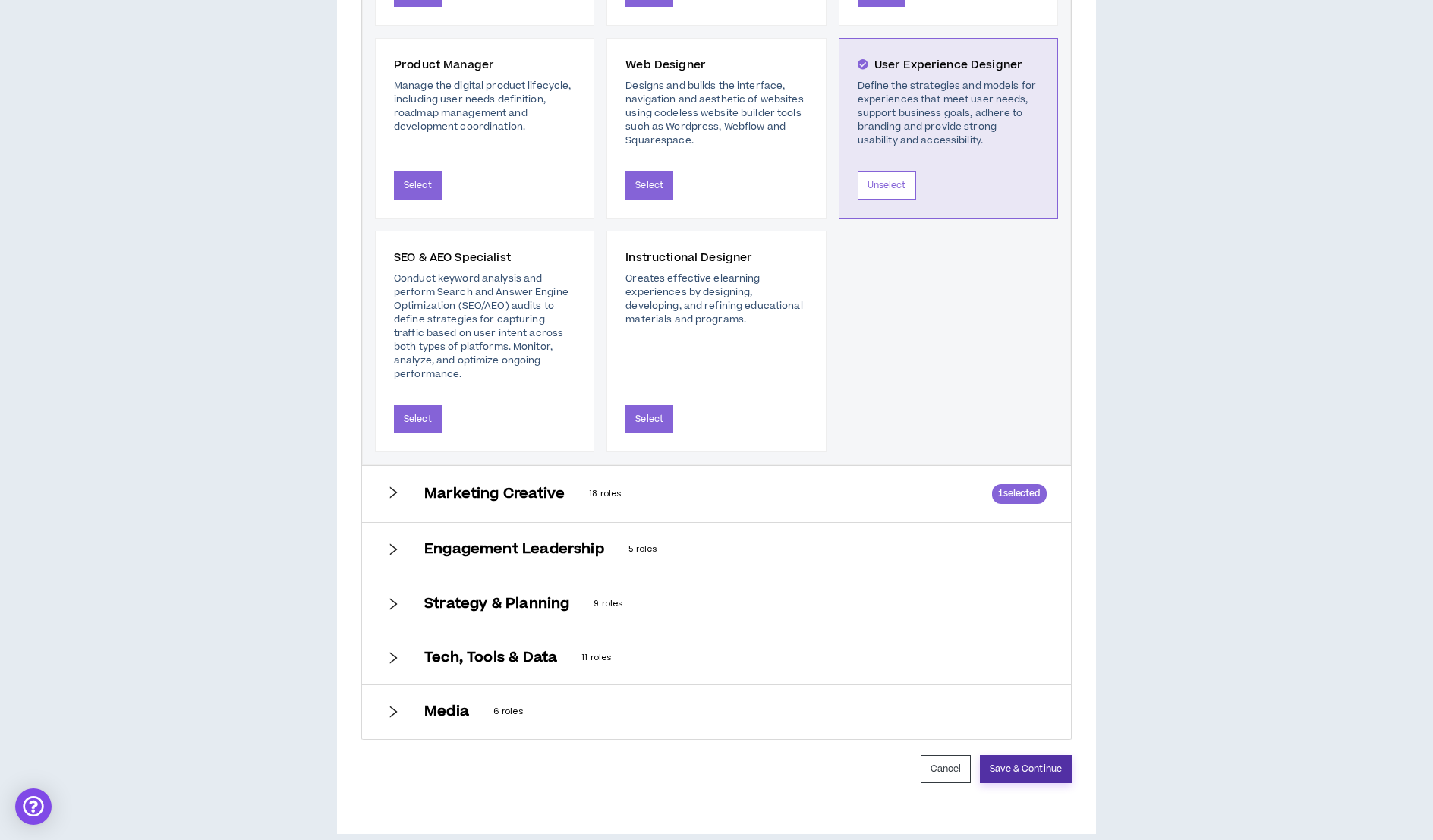
click at [1021, 755] on button "Save & Continue" at bounding box center [1025, 769] width 92 height 28
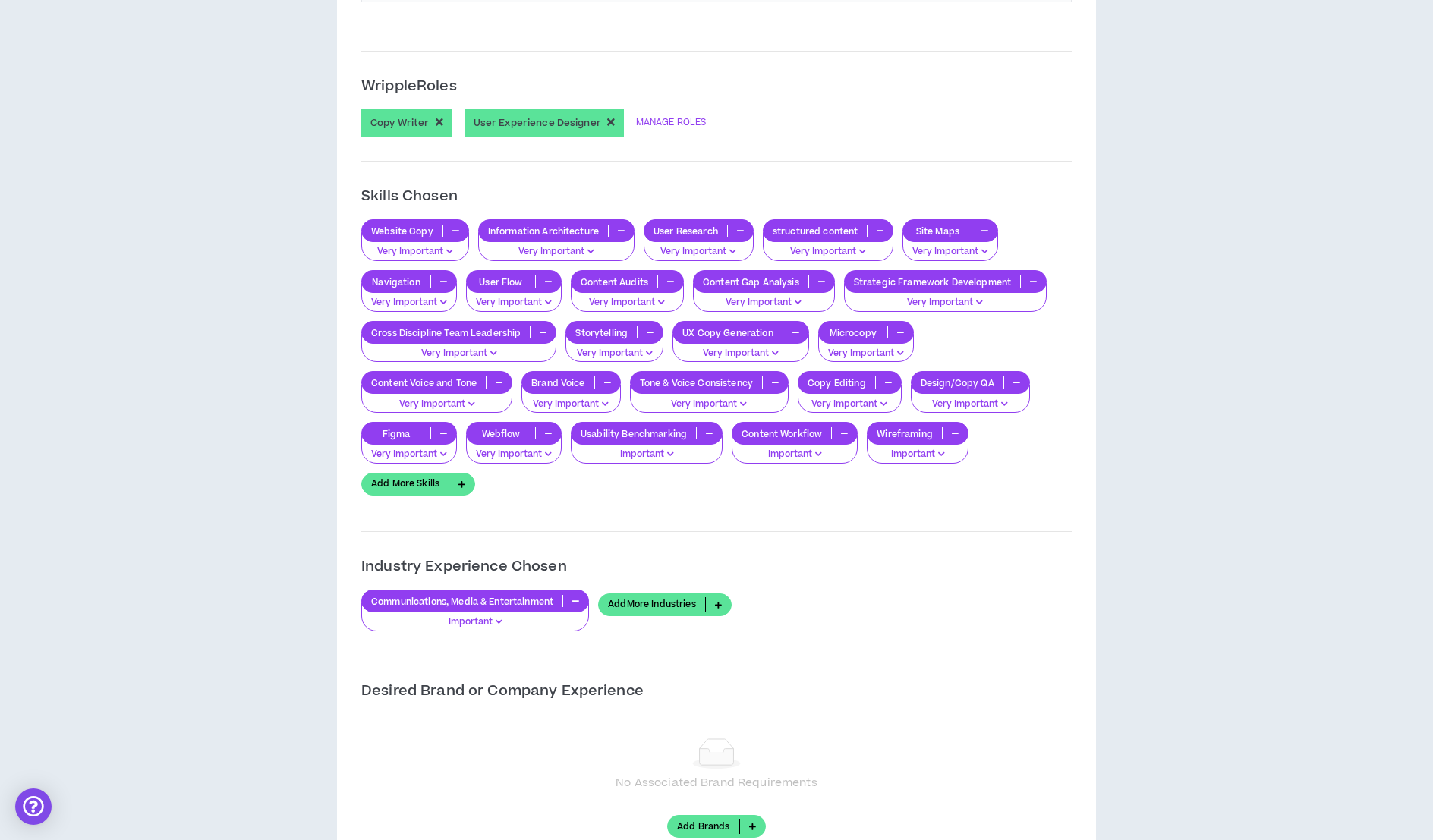
scroll to position [1266, 0]
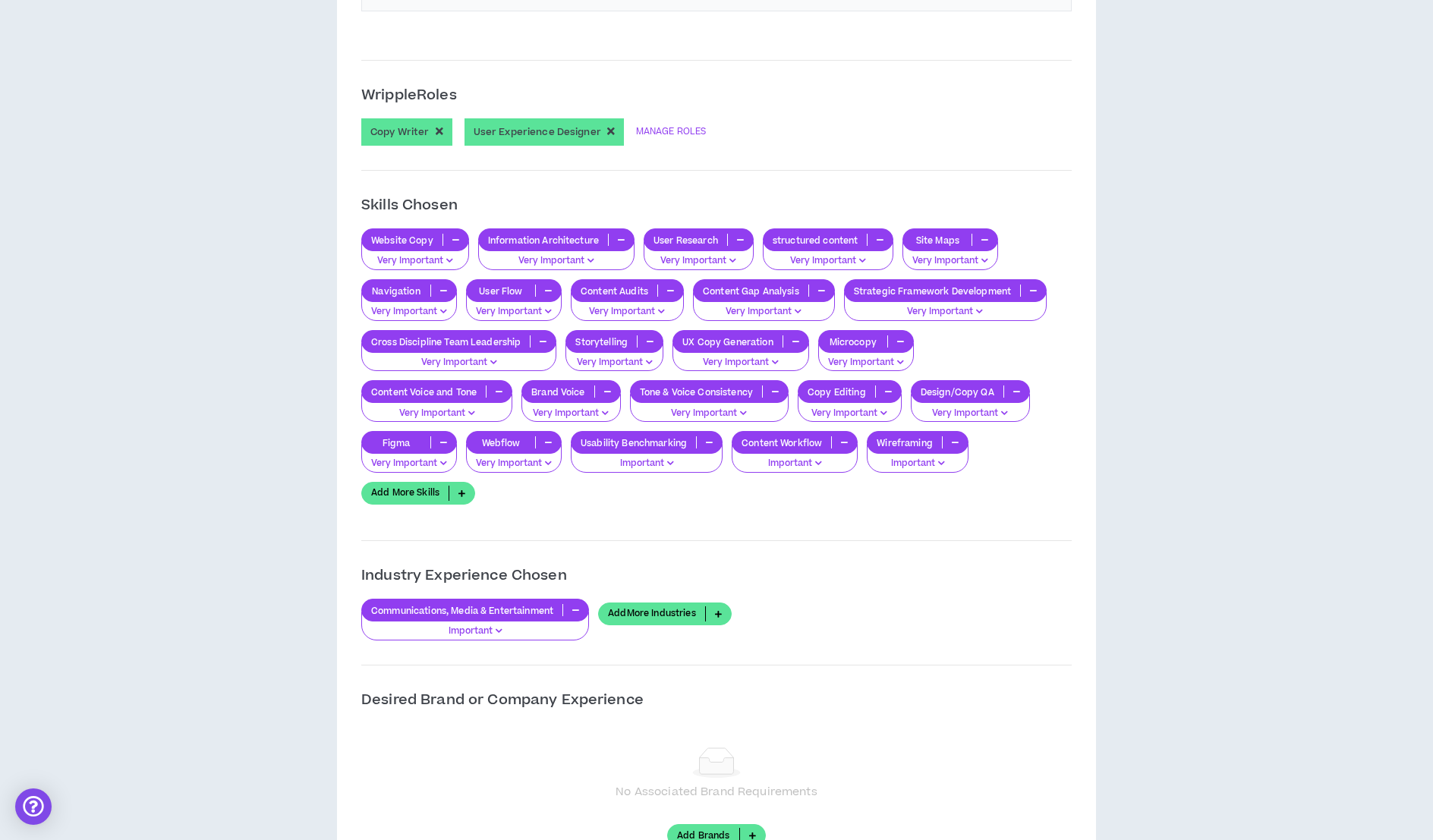
click at [417, 485] on link "Add More Skills" at bounding box center [418, 493] width 114 height 23
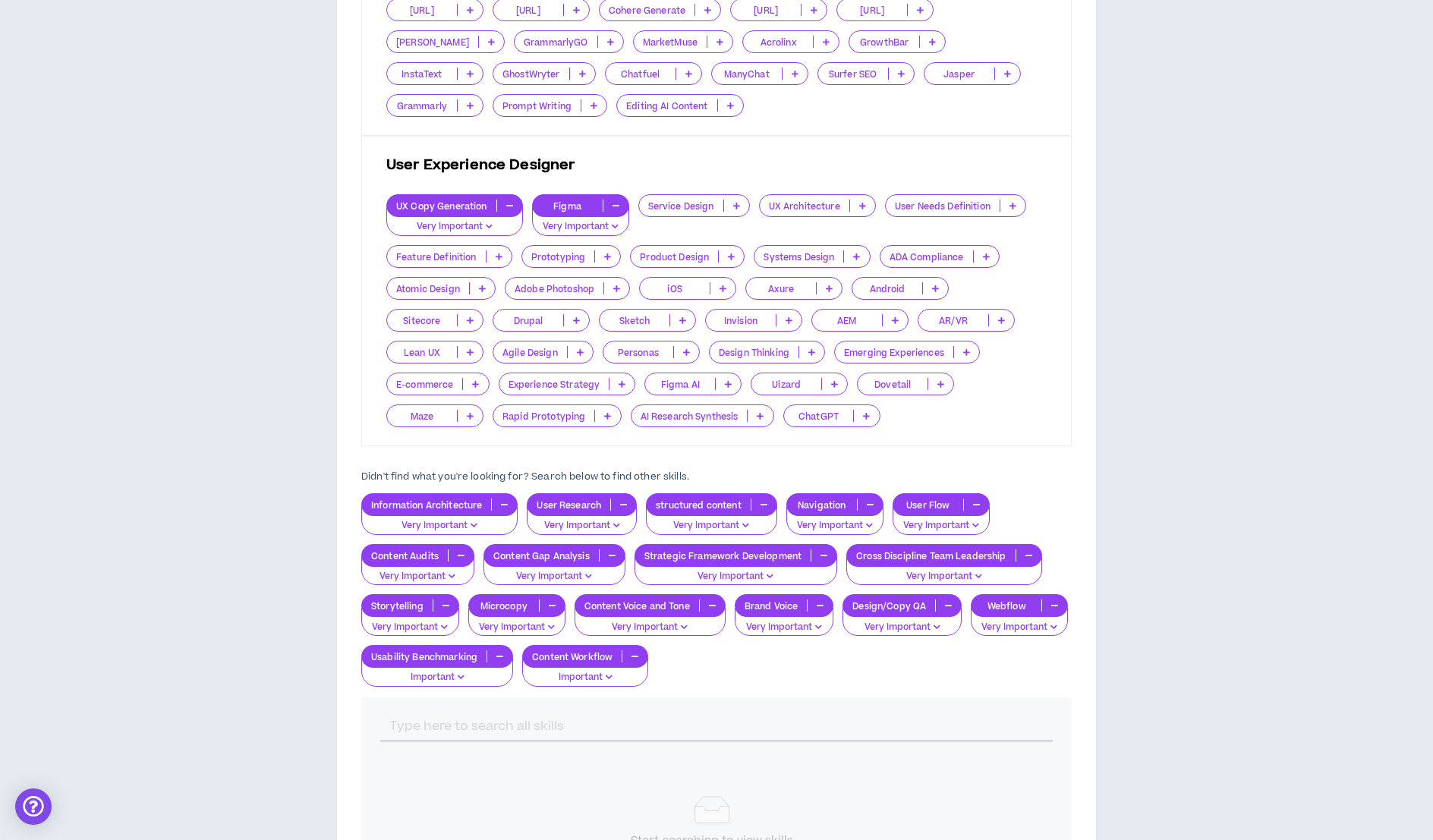
scroll to position [908, 0]
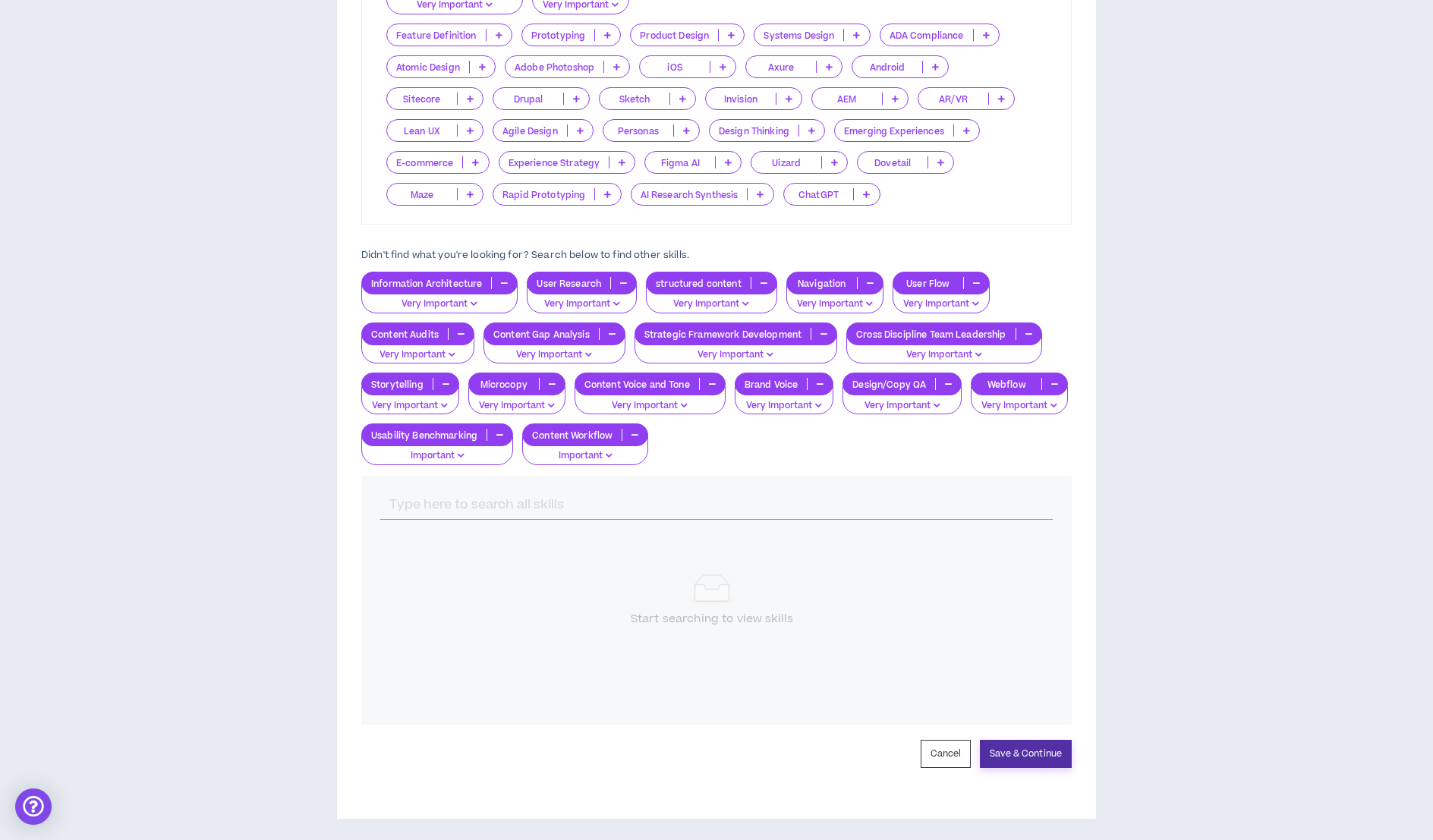
click at [999, 748] on button "Save & Continue" at bounding box center [1025, 753] width 92 height 28
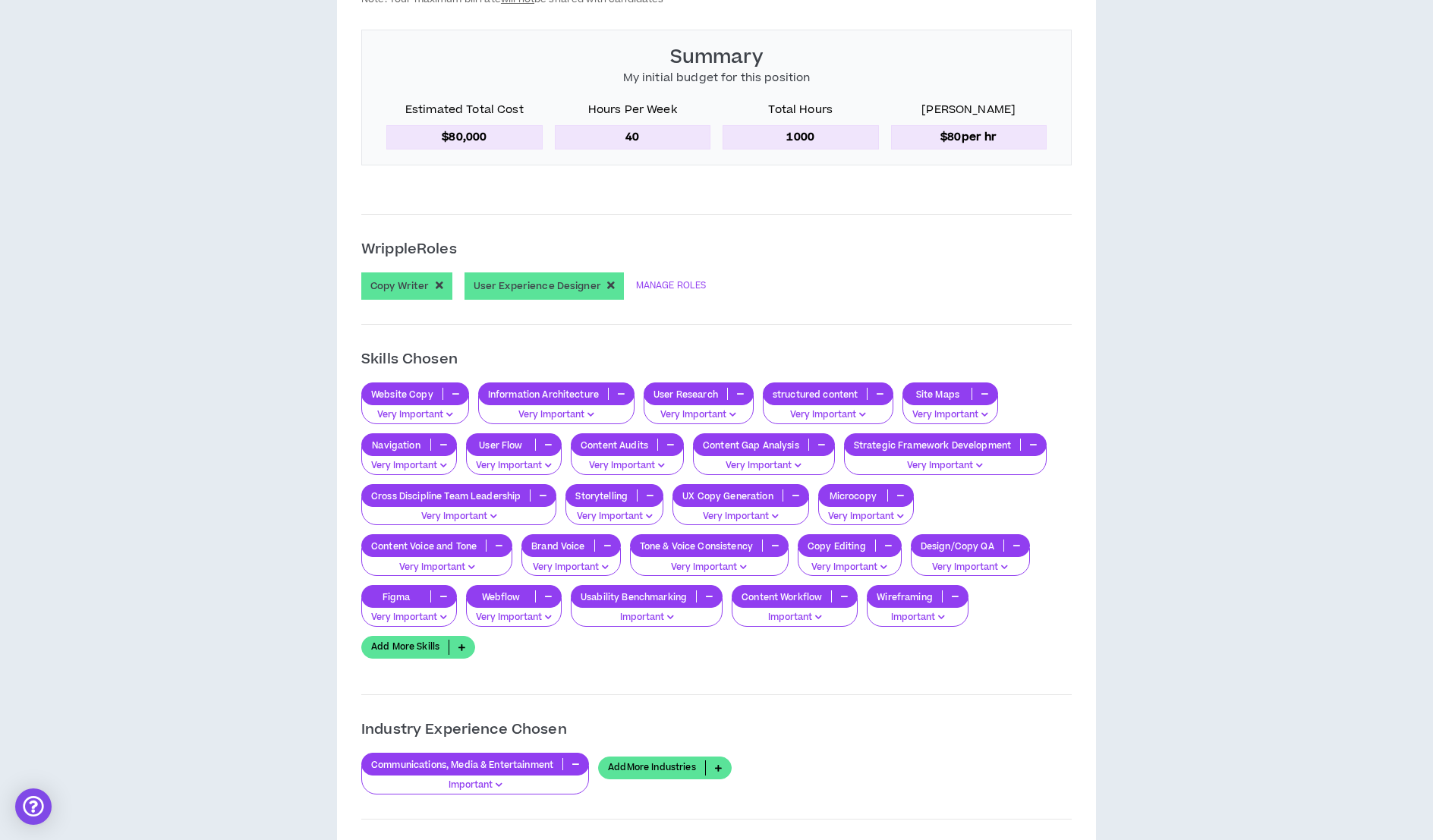
scroll to position [1118, 0]
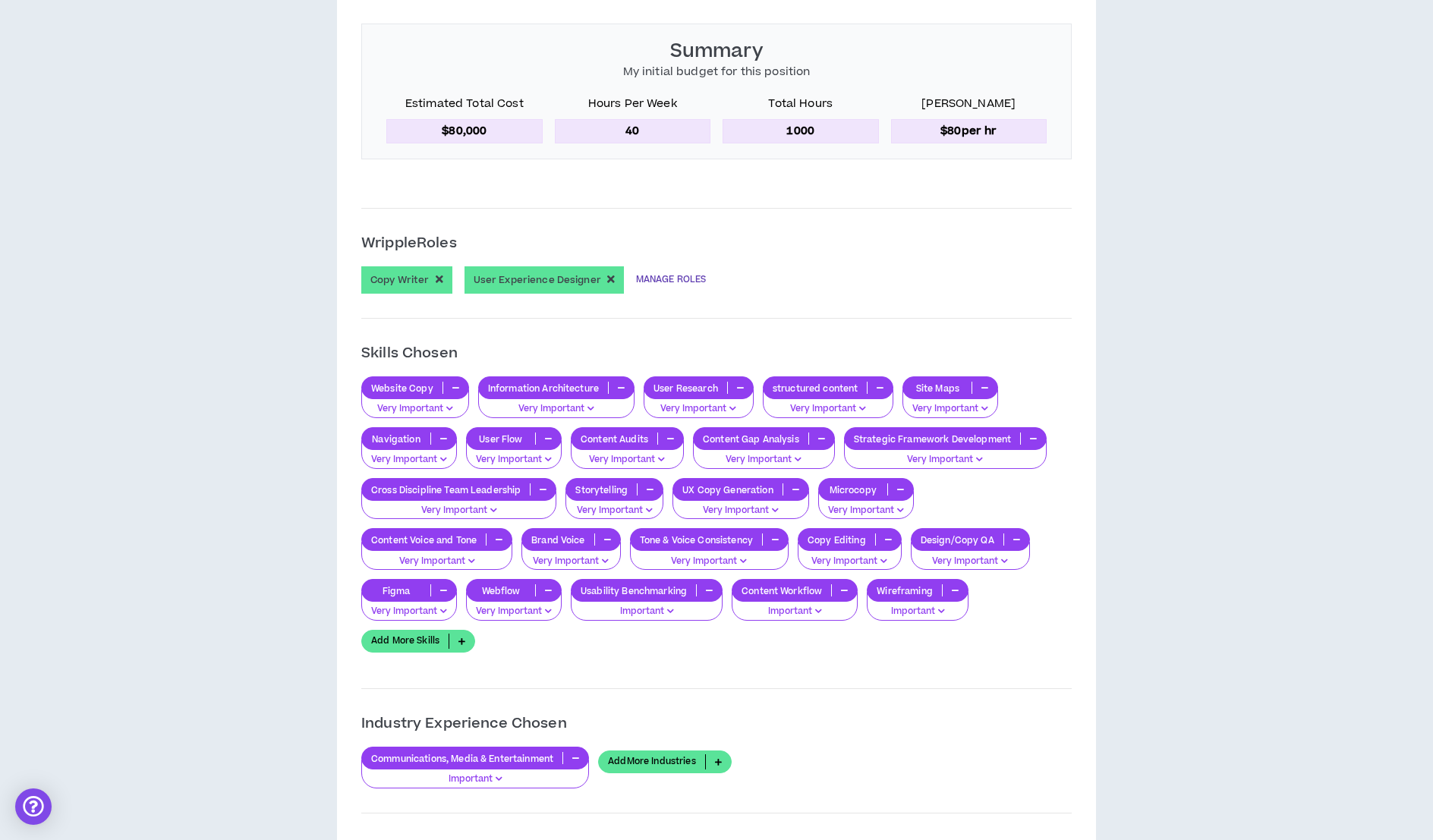
click at [652, 273] on link "MANAGE ROLES" at bounding box center [671, 280] width 70 height 28
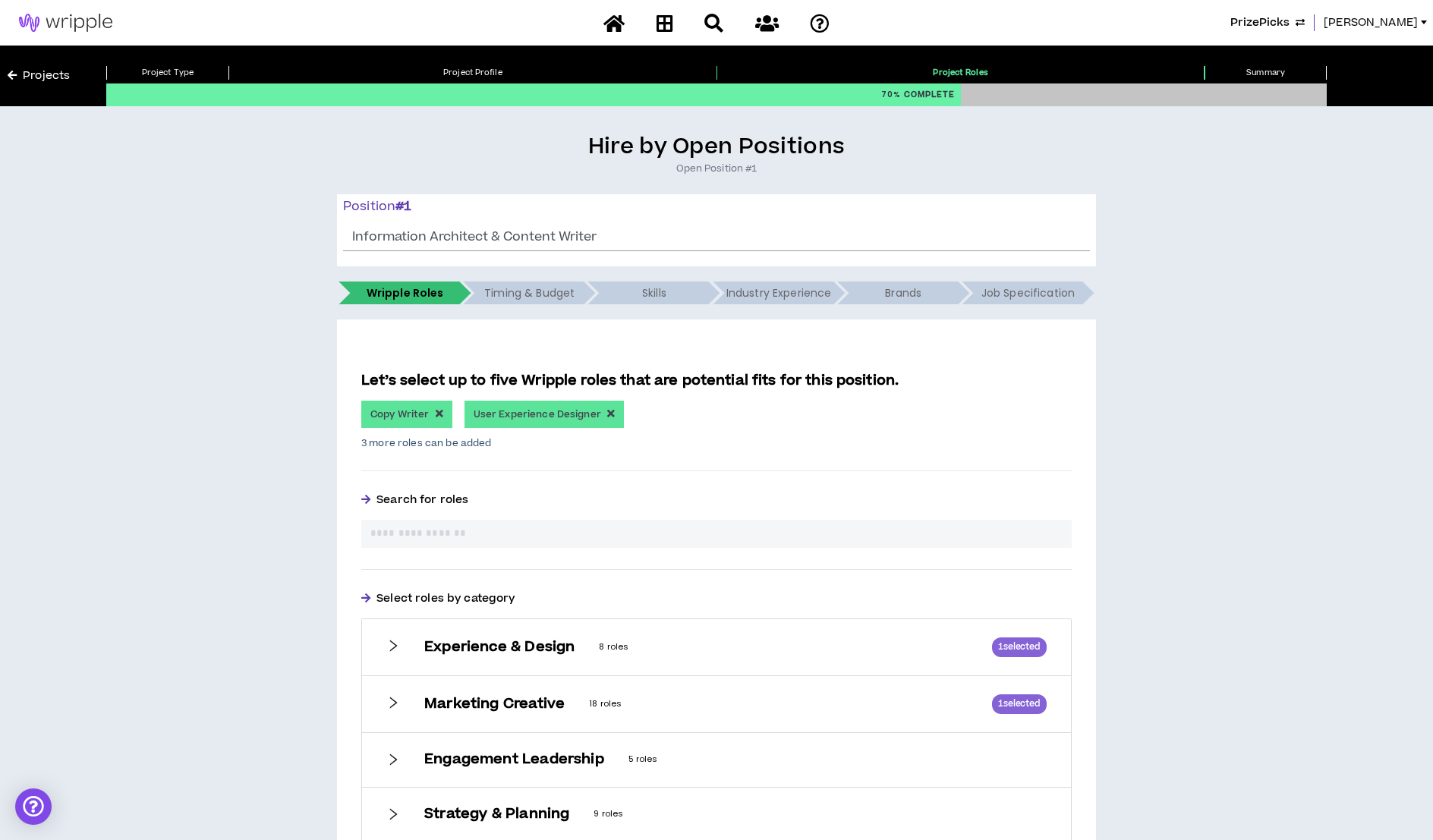
click at [551, 536] on input "text" at bounding box center [716, 534] width 692 height 16
click at [434, 657] on div "Experience & Design 8 roles 1 selected" at bounding box center [716, 647] width 709 height 56
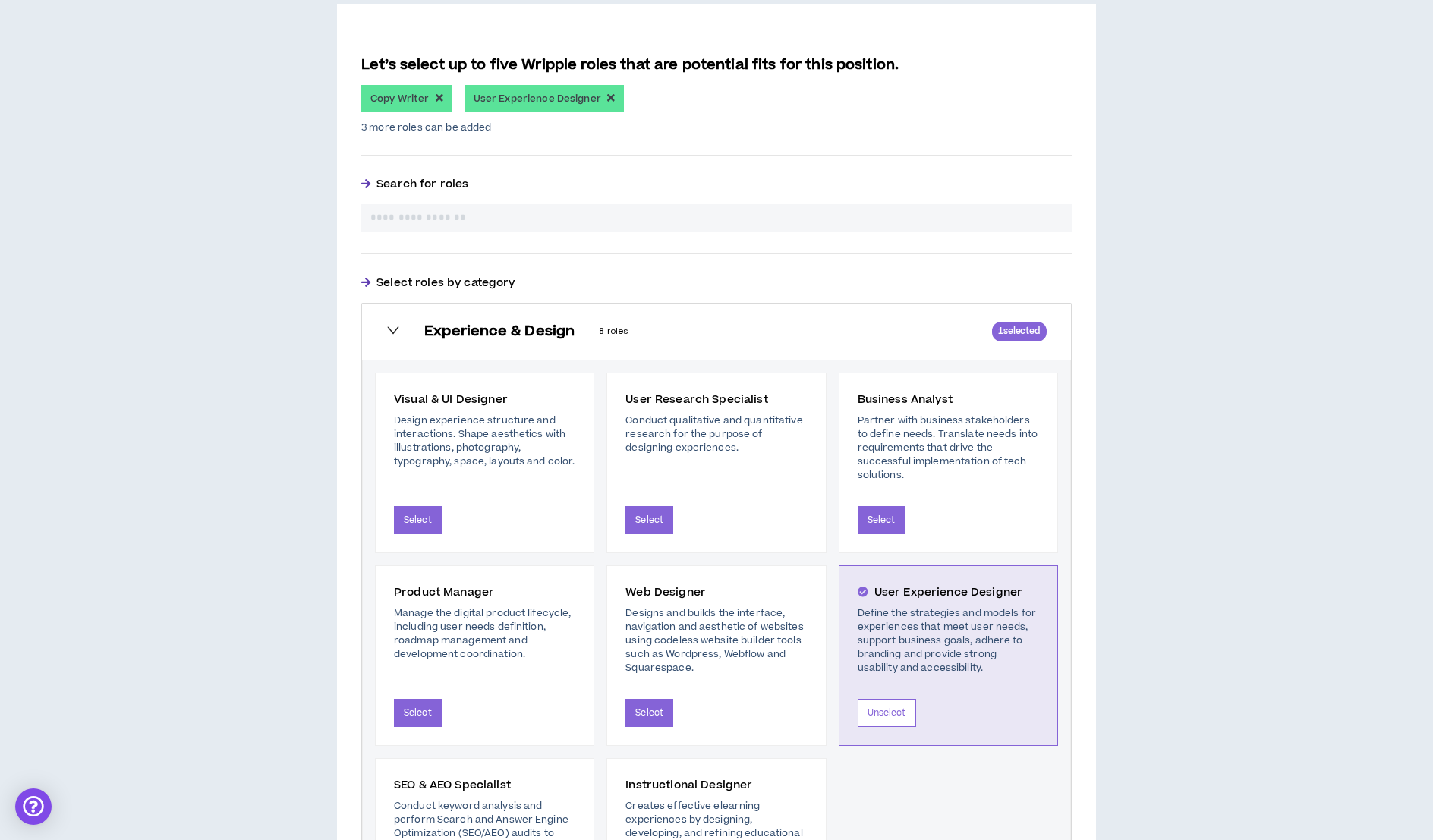
scroll to position [320, 0]
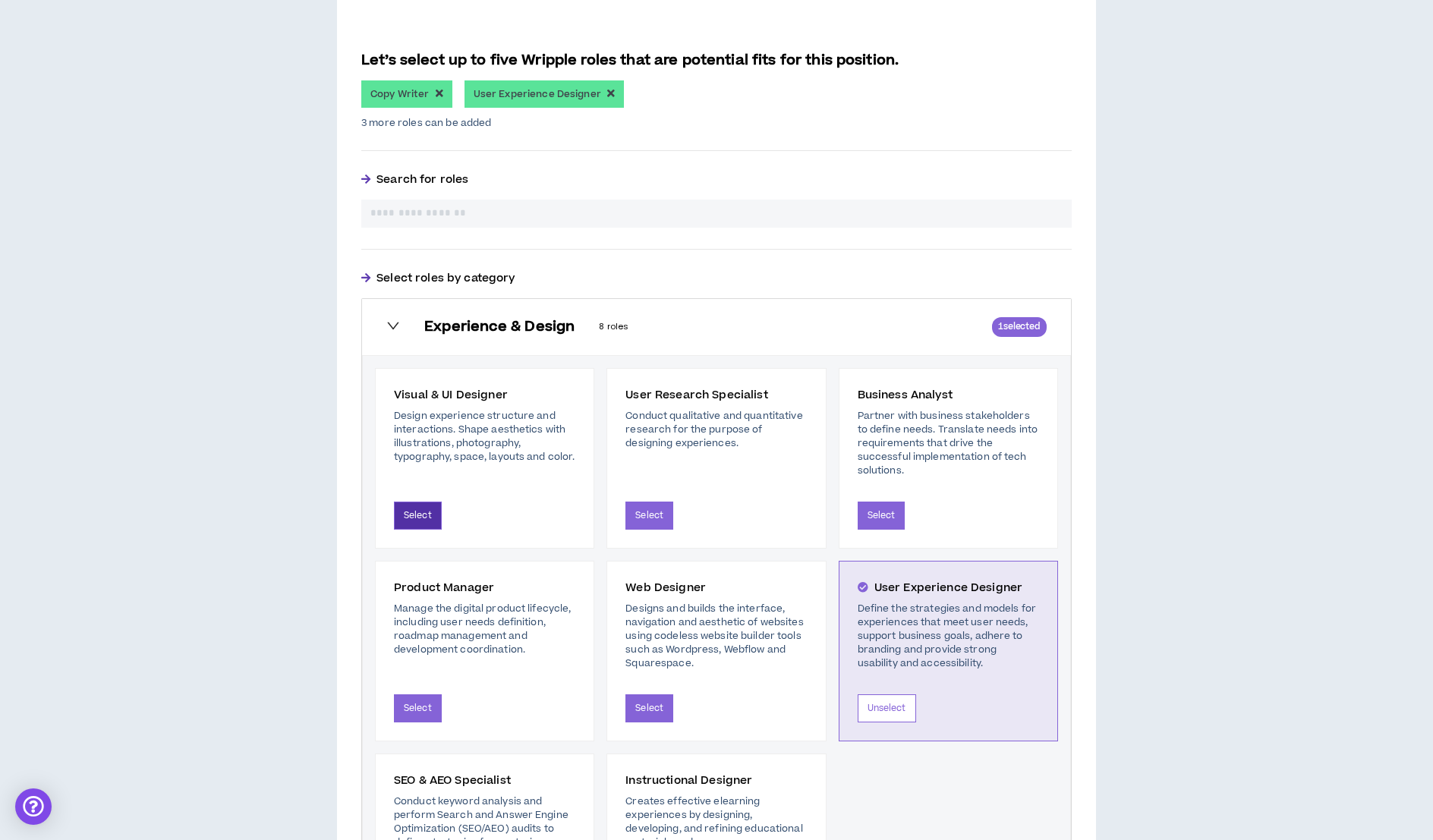
click at [419, 508] on button "Select" at bounding box center [417, 515] width 48 height 28
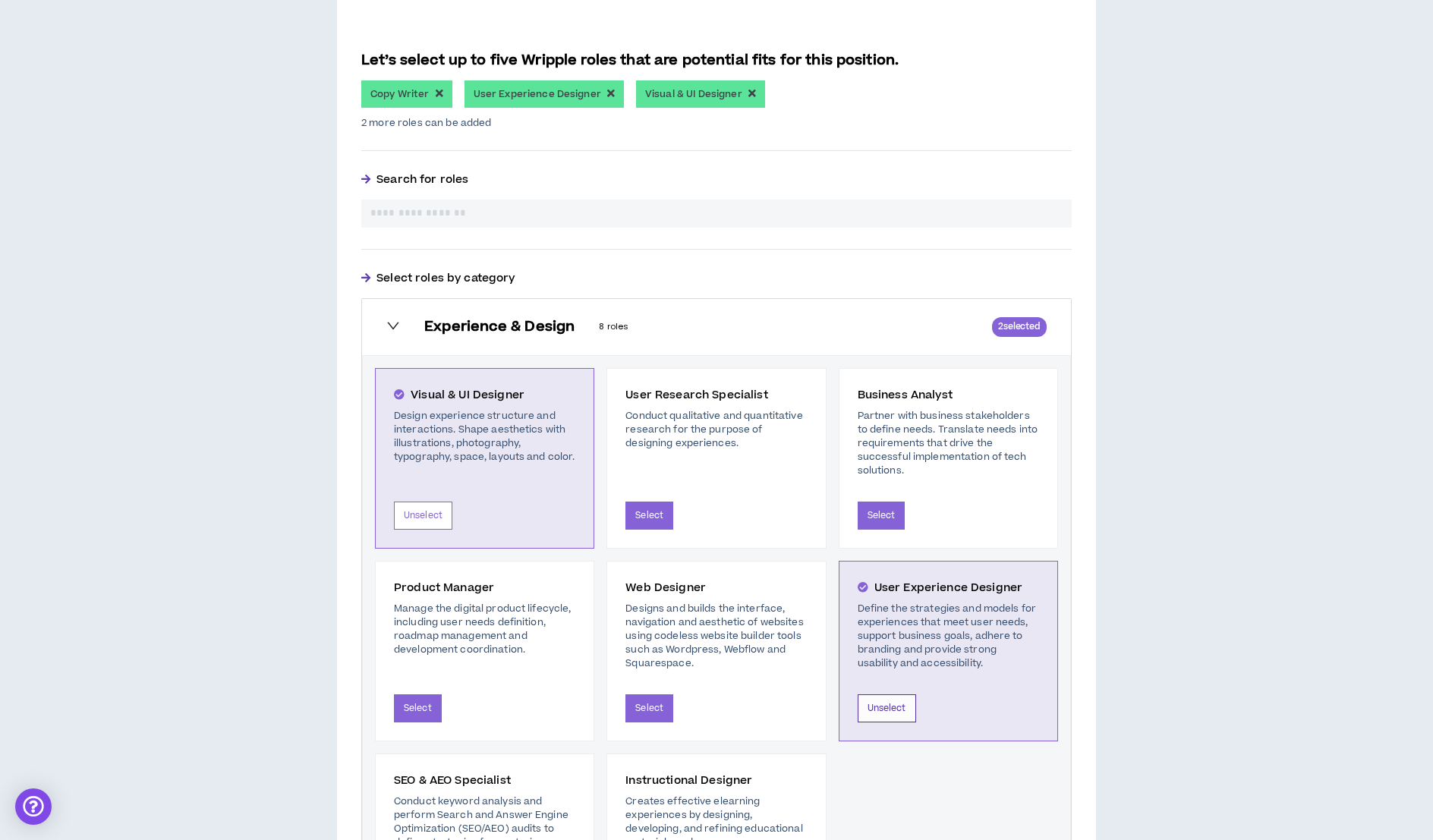
click at [882, 697] on button "Unselect" at bounding box center [887, 708] width 58 height 28
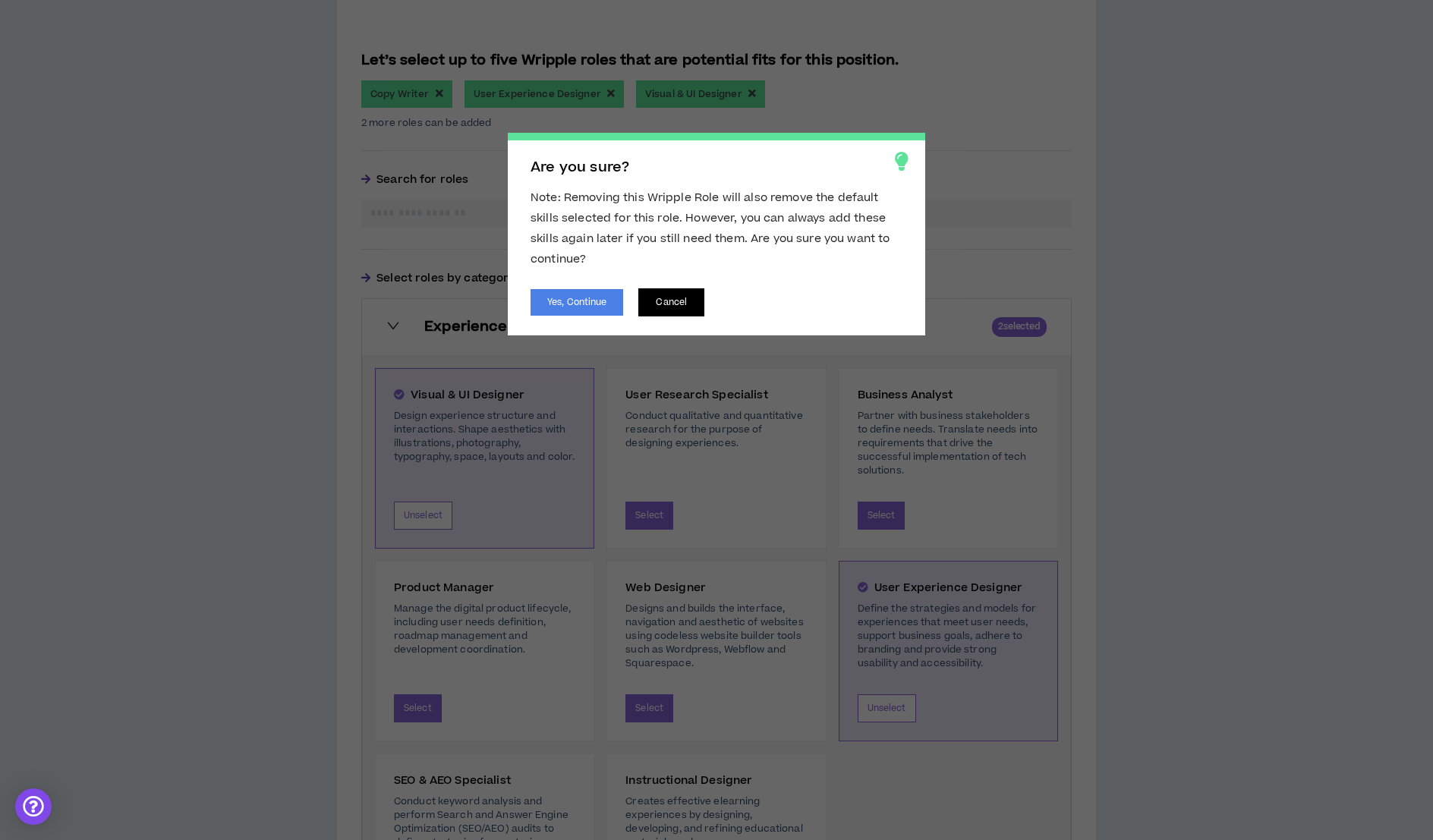
click at [671, 299] on button "Cancel" at bounding box center [671, 302] width 66 height 28
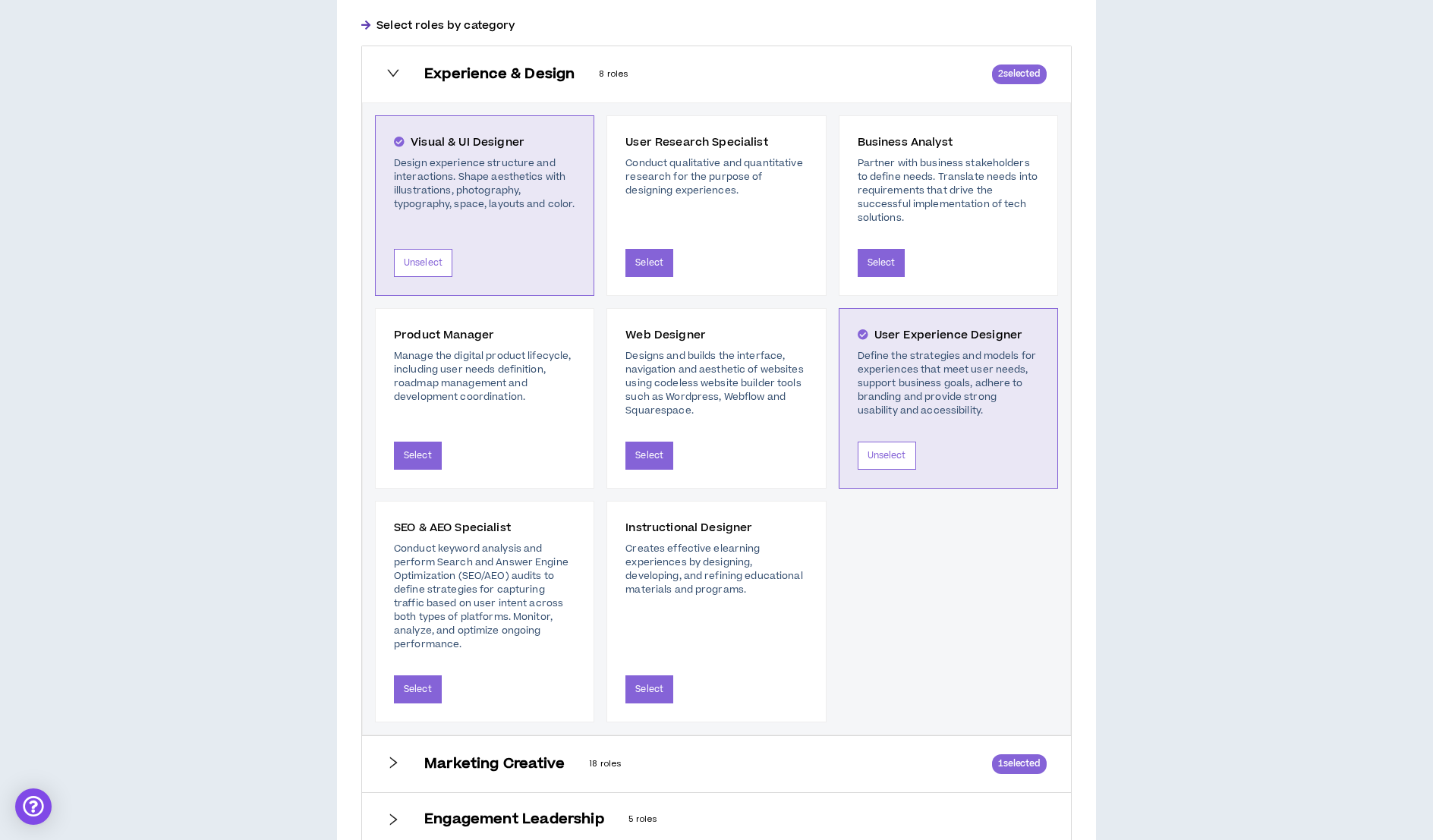
scroll to position [842, 0]
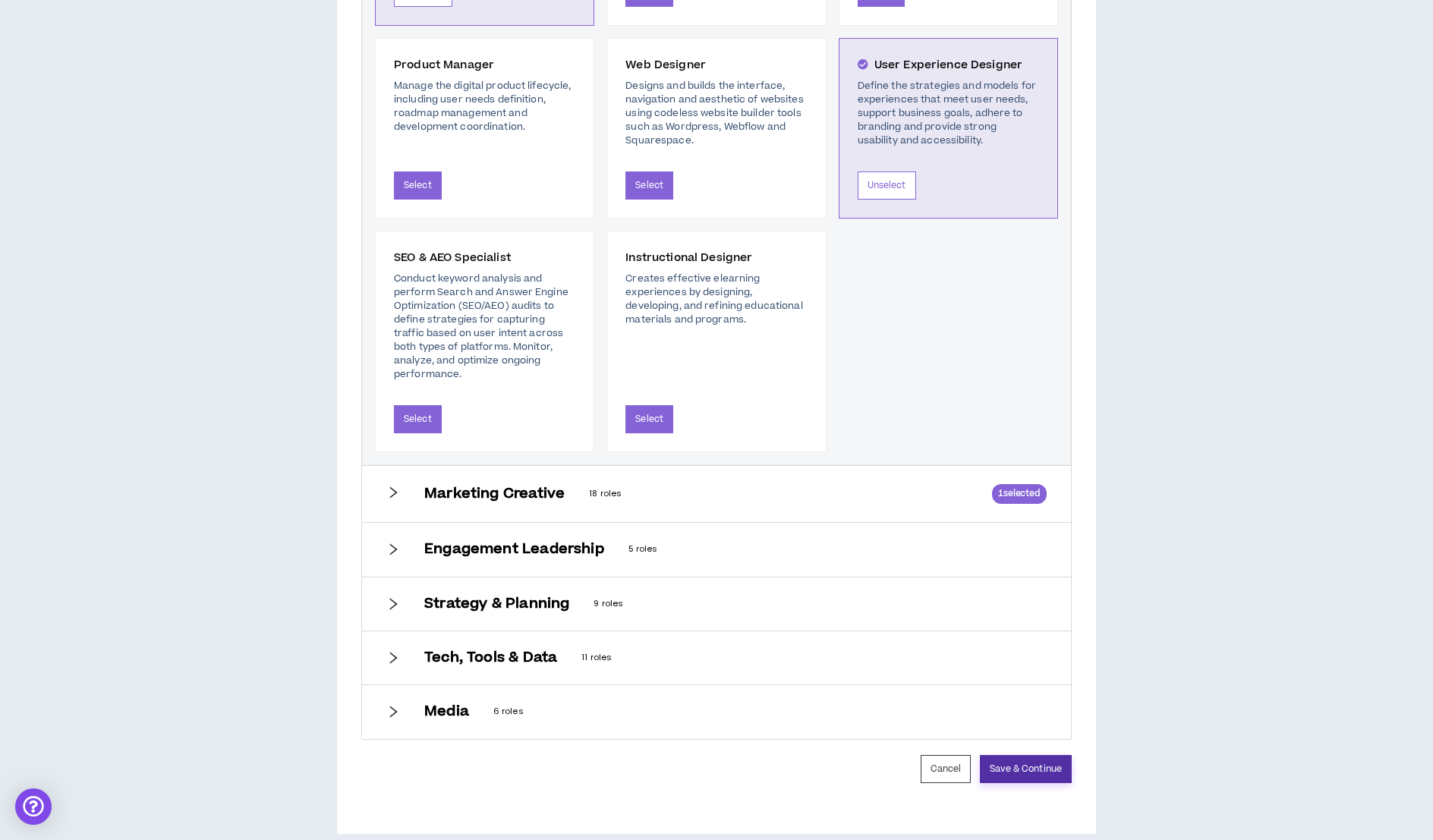
click at [1009, 755] on button "Save & Continue" at bounding box center [1025, 769] width 92 height 28
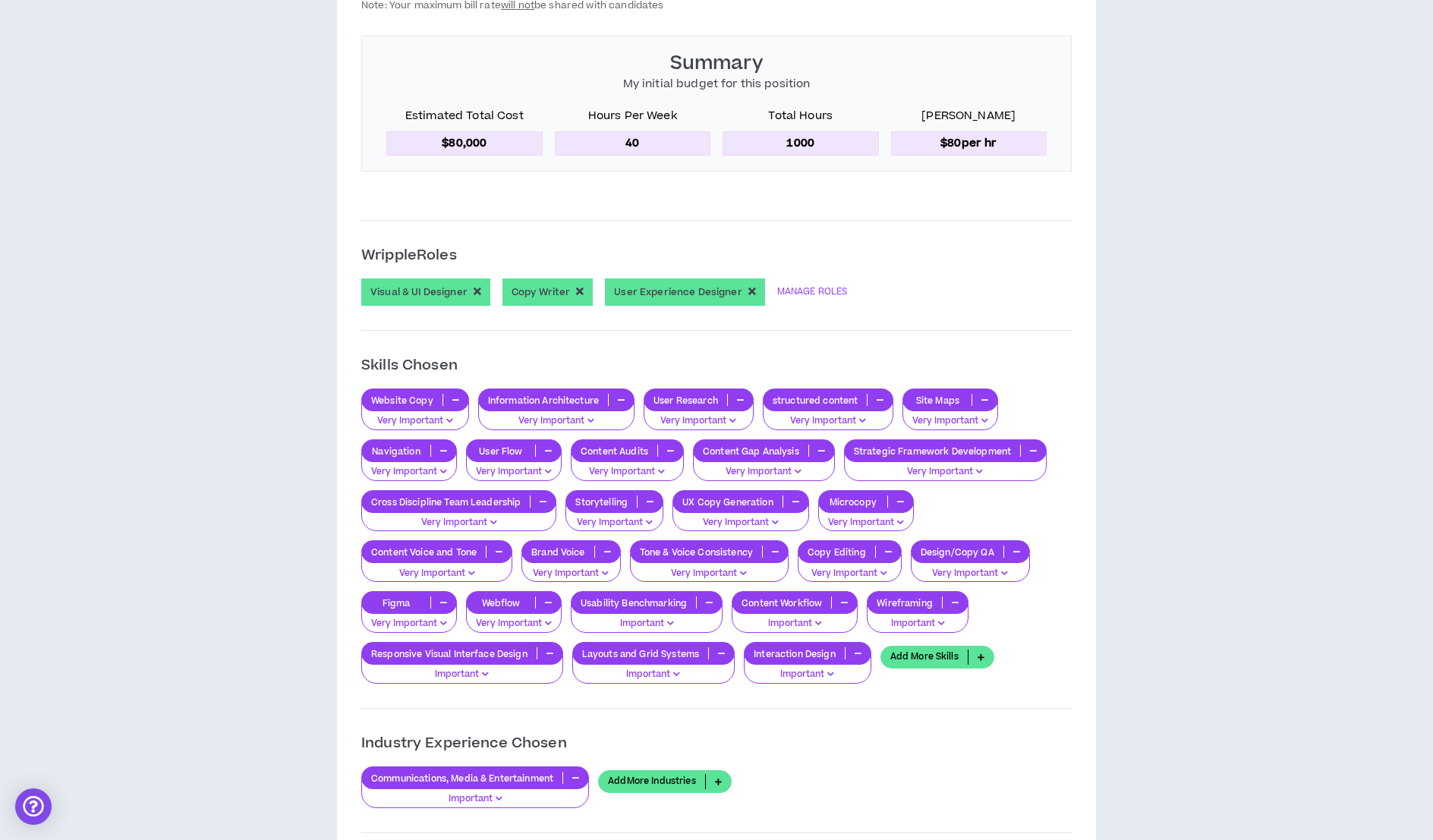
scroll to position [1103, 0]
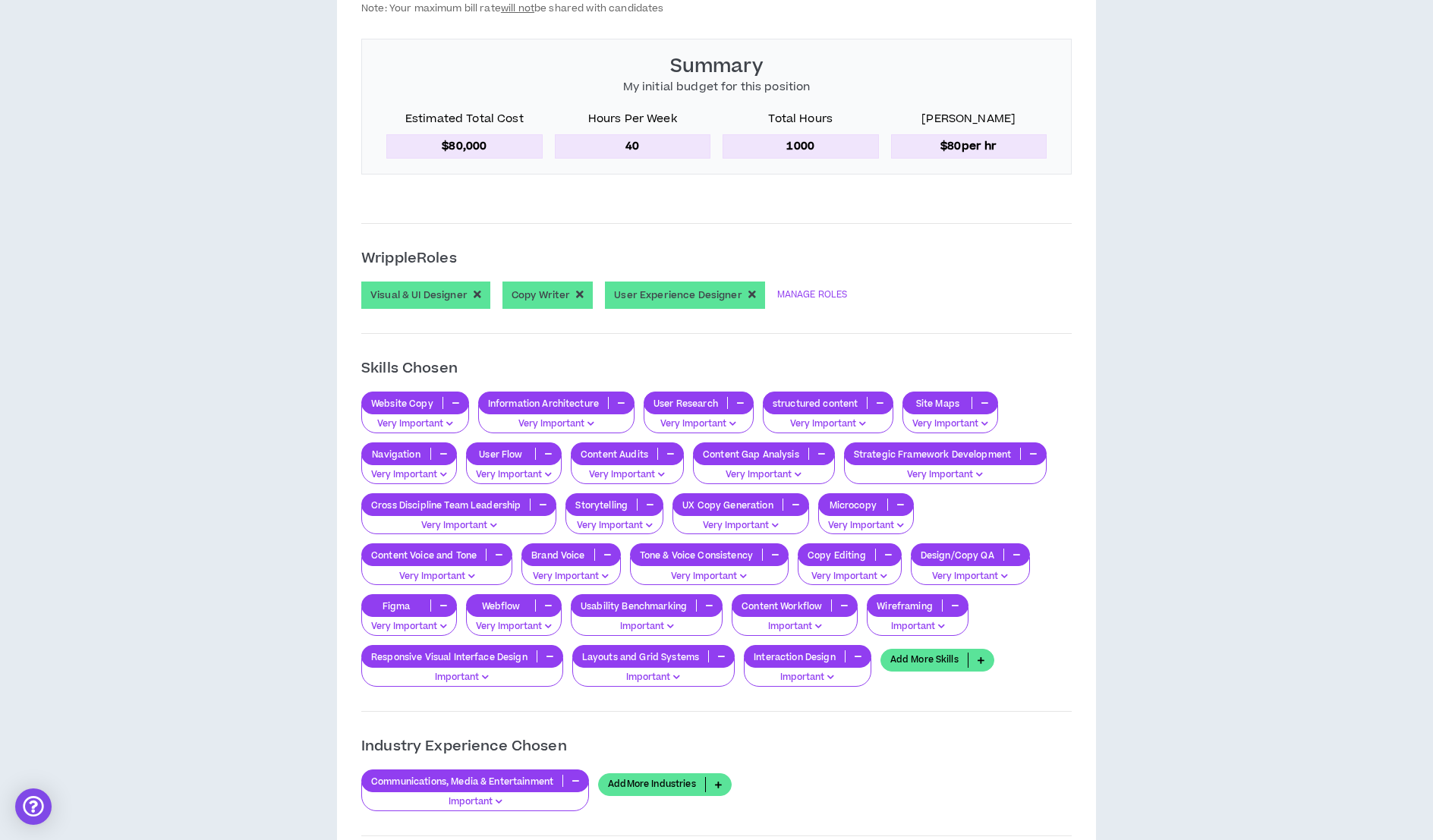
click at [749, 289] on icon "button" at bounding box center [752, 294] width 7 height 11
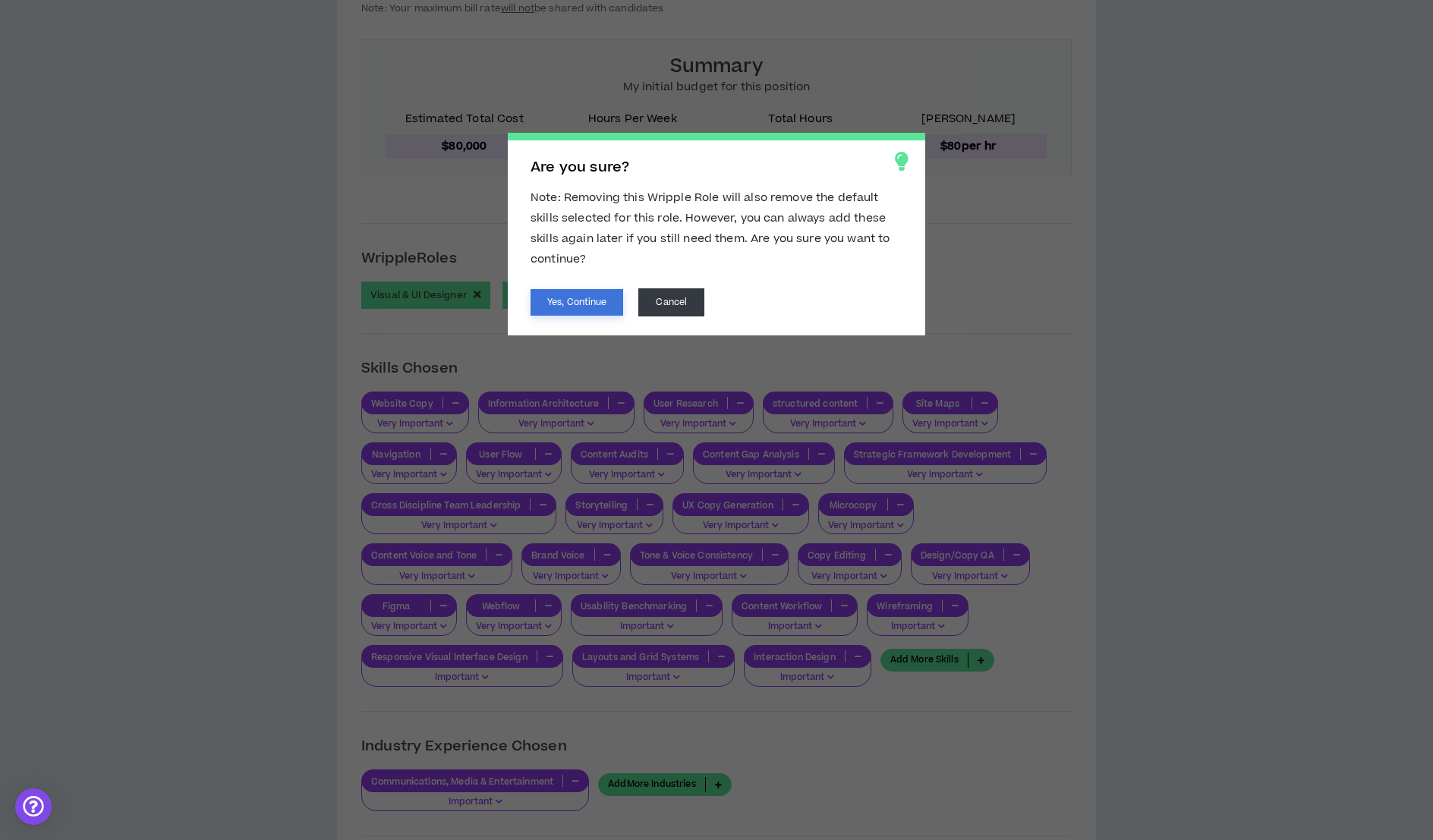
click at [606, 296] on button "Yes, Continue" at bounding box center [576, 302] width 93 height 27
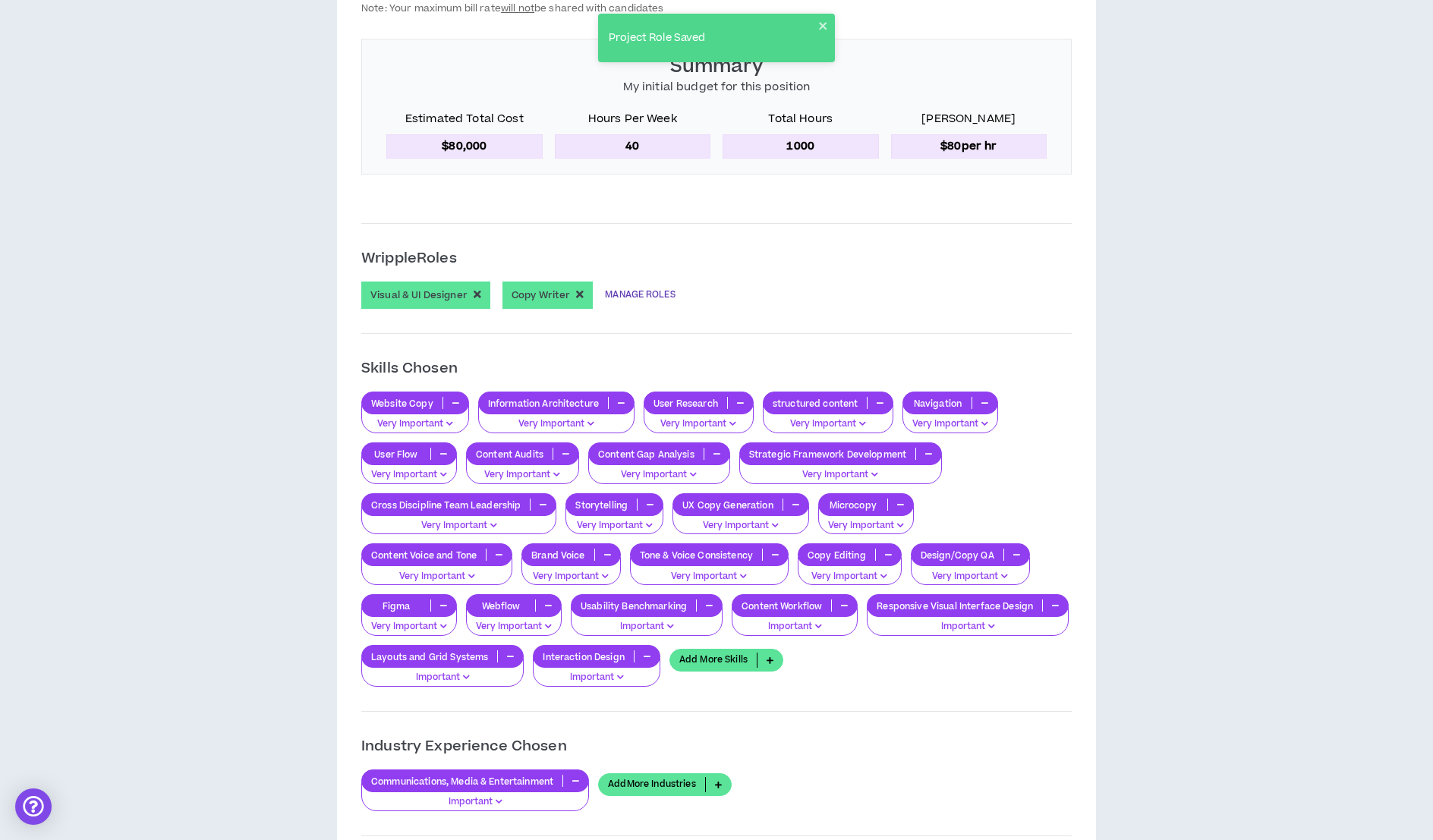
click at [645, 283] on link "MANAGE ROLES" at bounding box center [640, 295] width 70 height 28
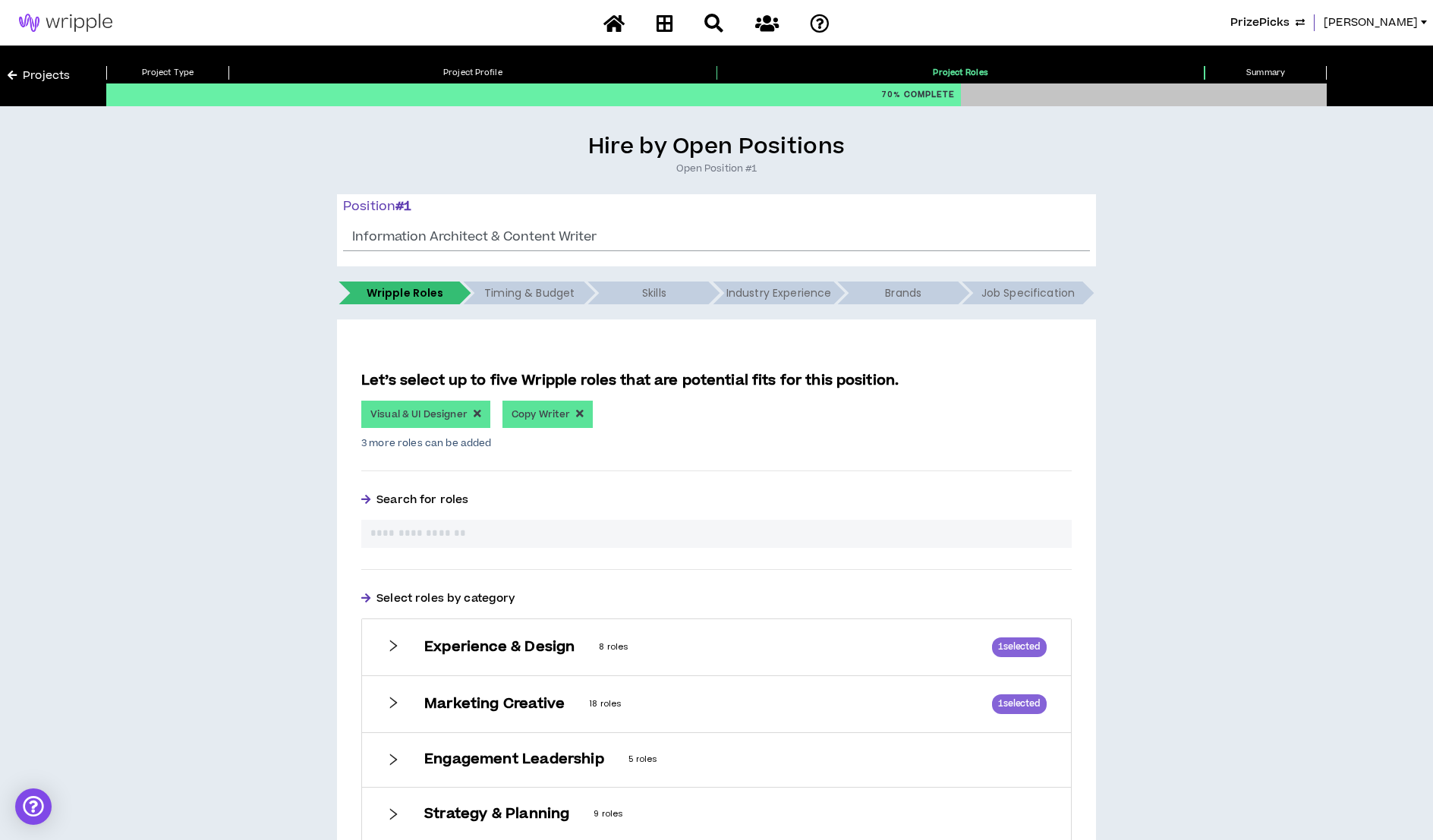
click at [646, 533] on input "text" at bounding box center [716, 534] width 692 height 16
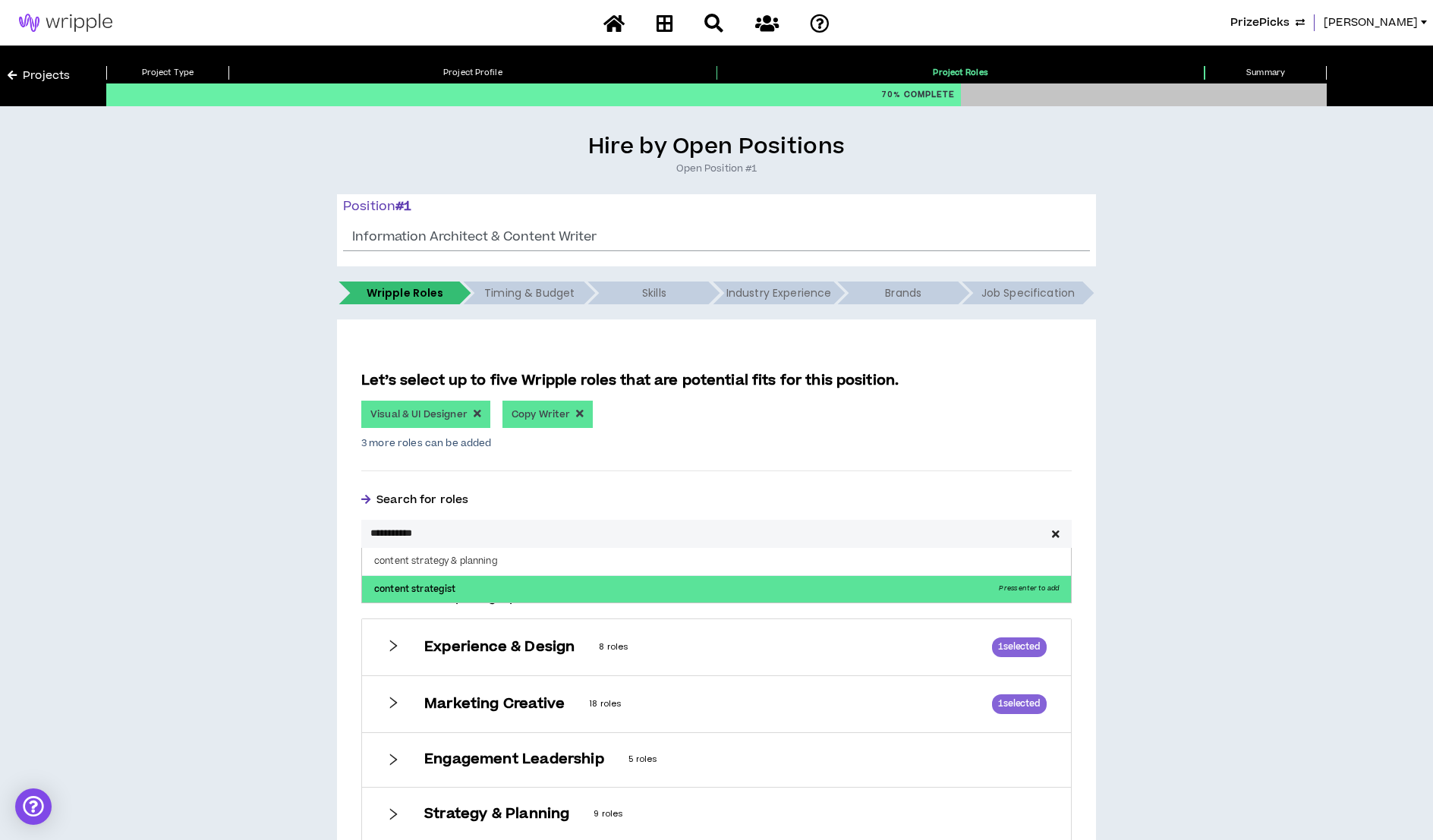
type input "**********"
click at [415, 595] on p "content strategist Press enter to add" at bounding box center [716, 589] width 709 height 28
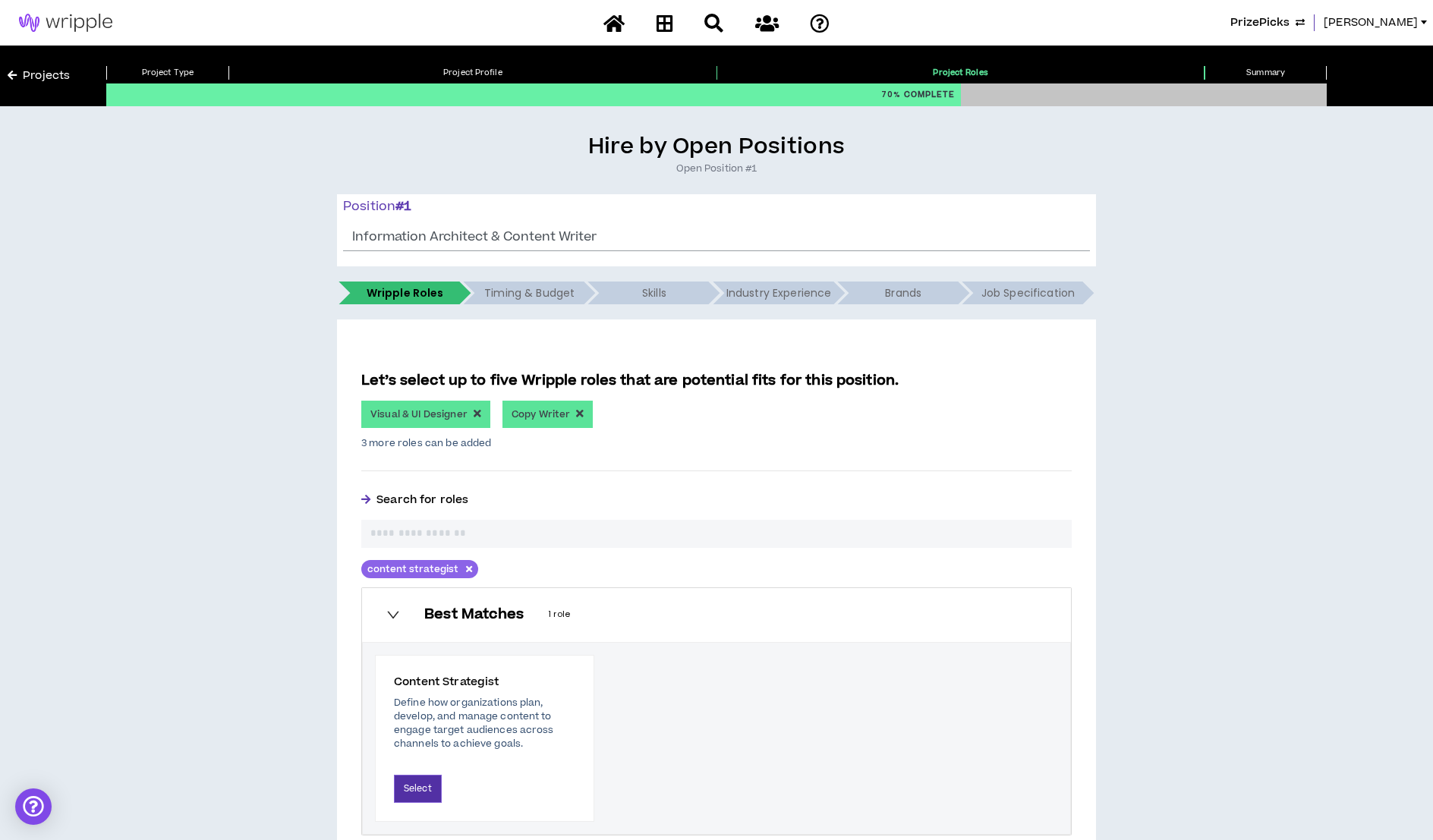
click at [405, 782] on button "Select" at bounding box center [417, 788] width 48 height 28
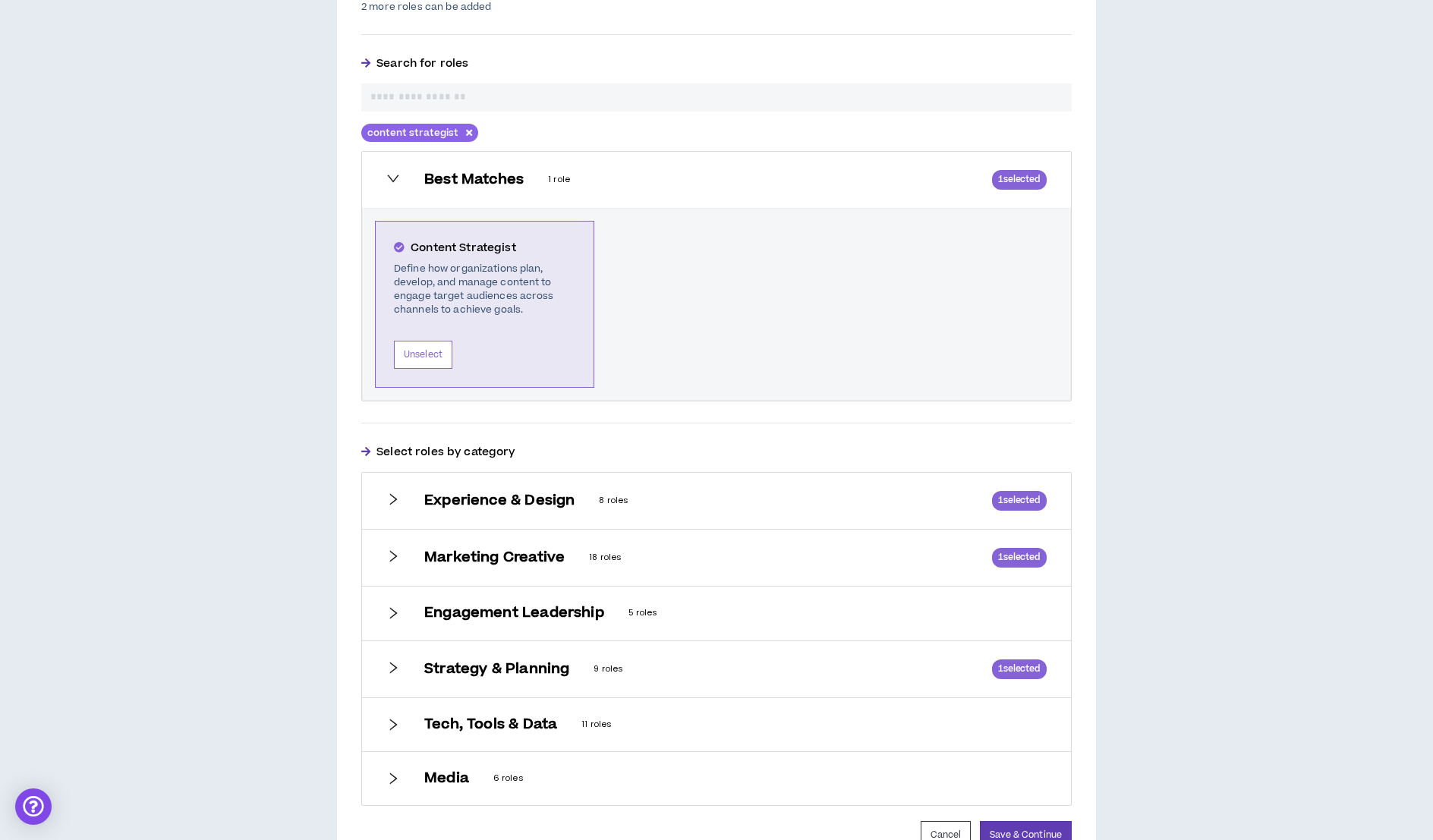
scroll to position [517, 0]
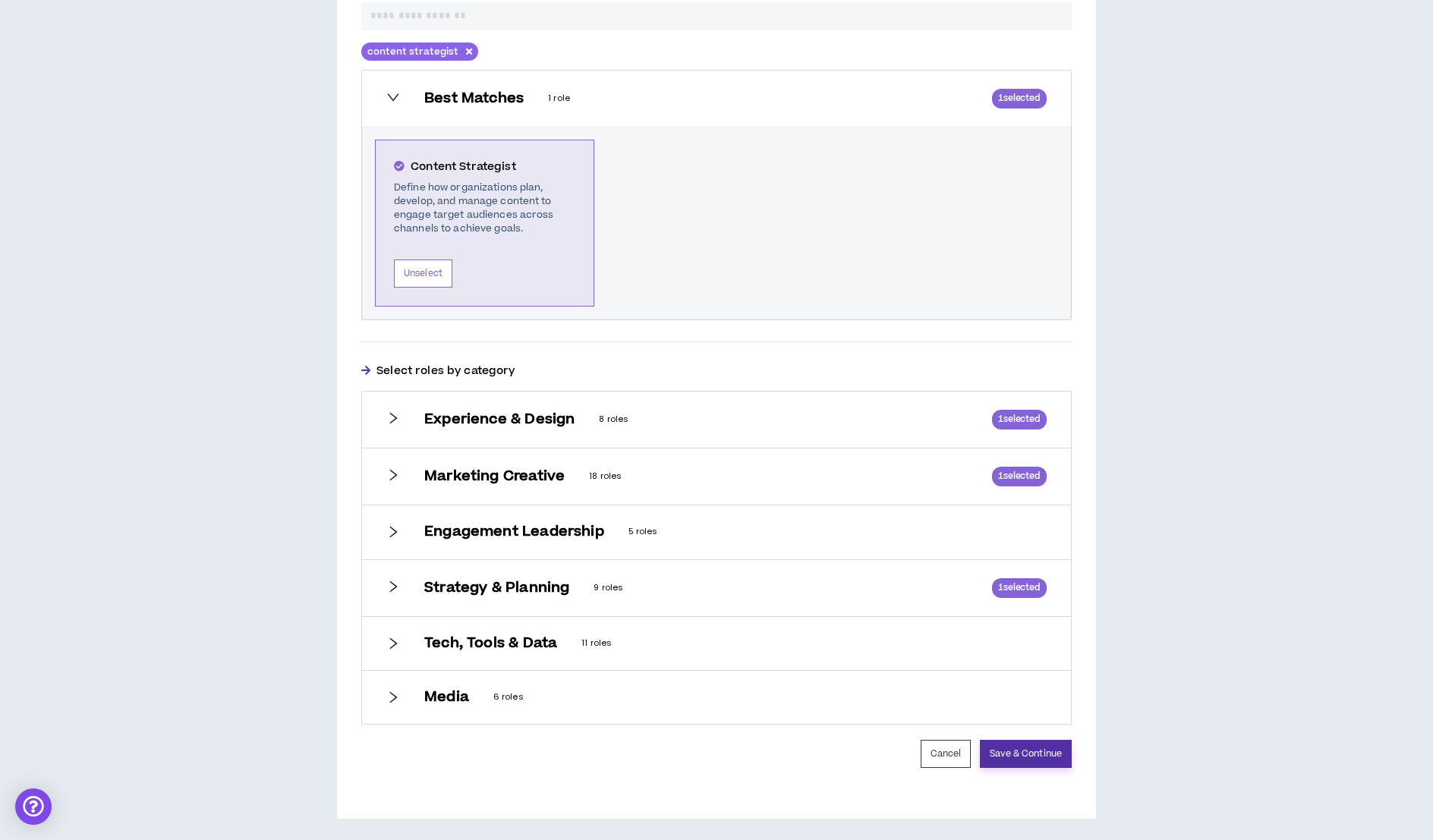
click at [1020, 748] on button "Save & Continue" at bounding box center [1025, 753] width 92 height 28
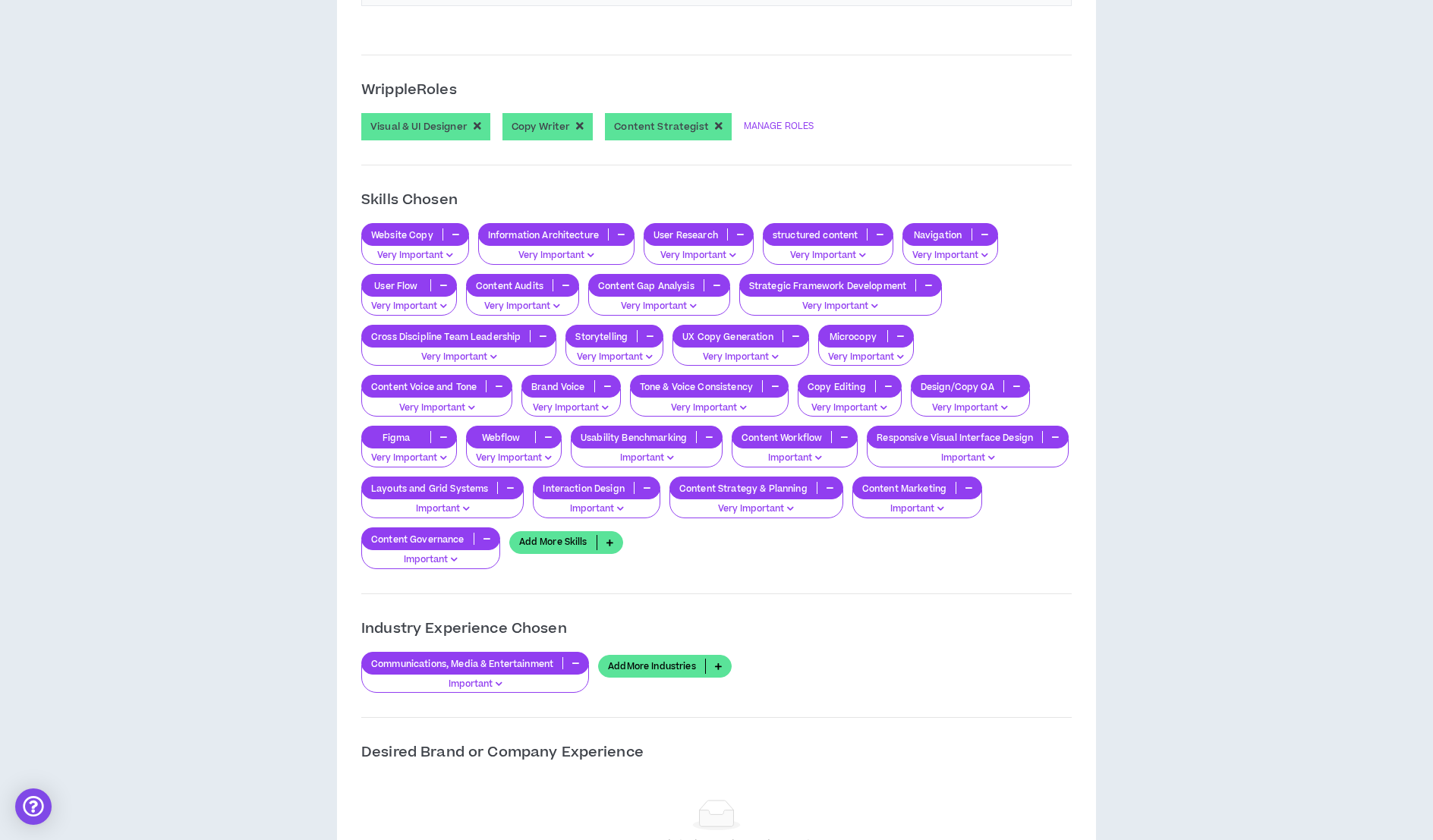
scroll to position [1268, 0]
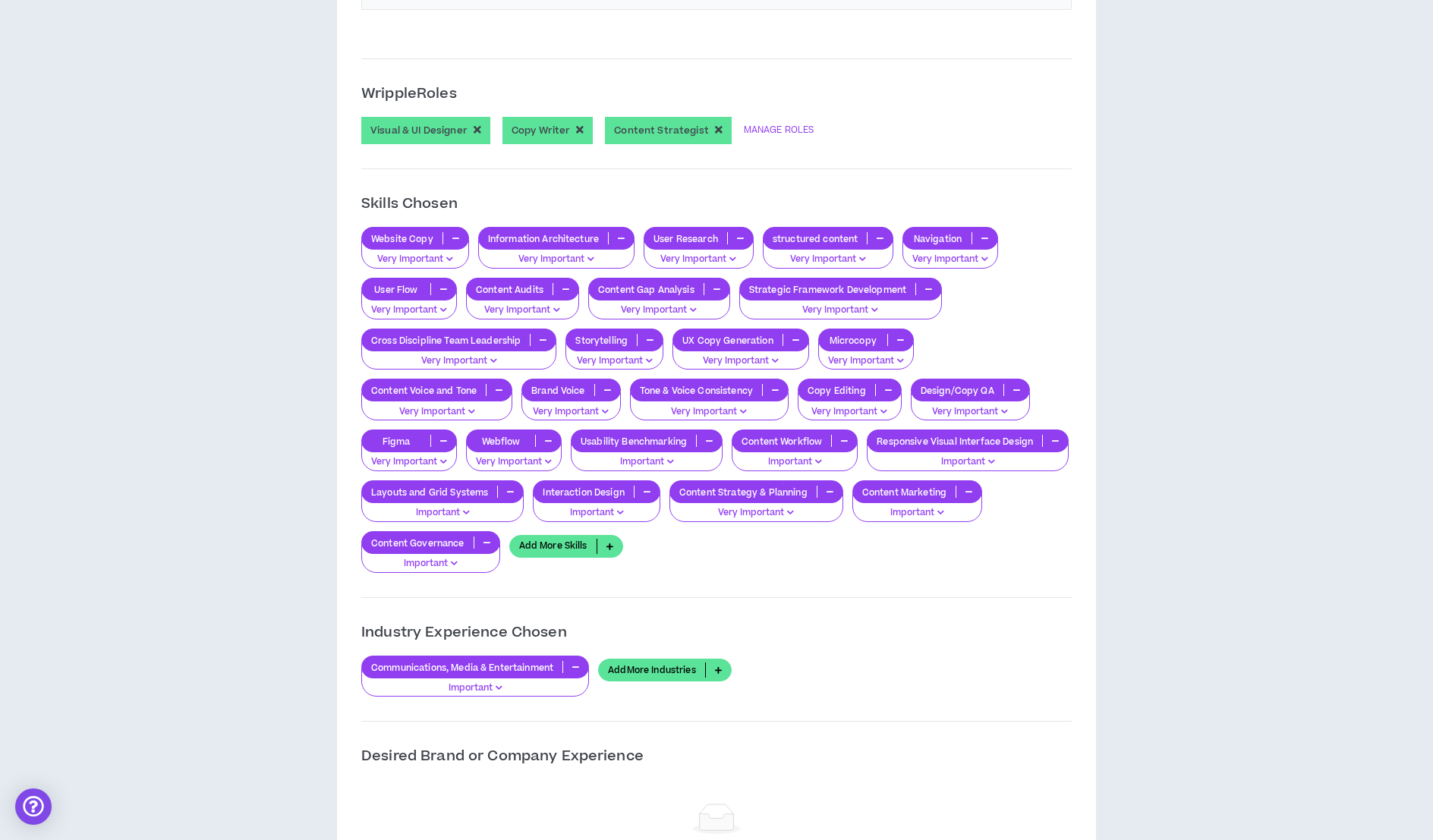
click at [568, 535] on link "Add More Skills" at bounding box center [566, 546] width 114 height 23
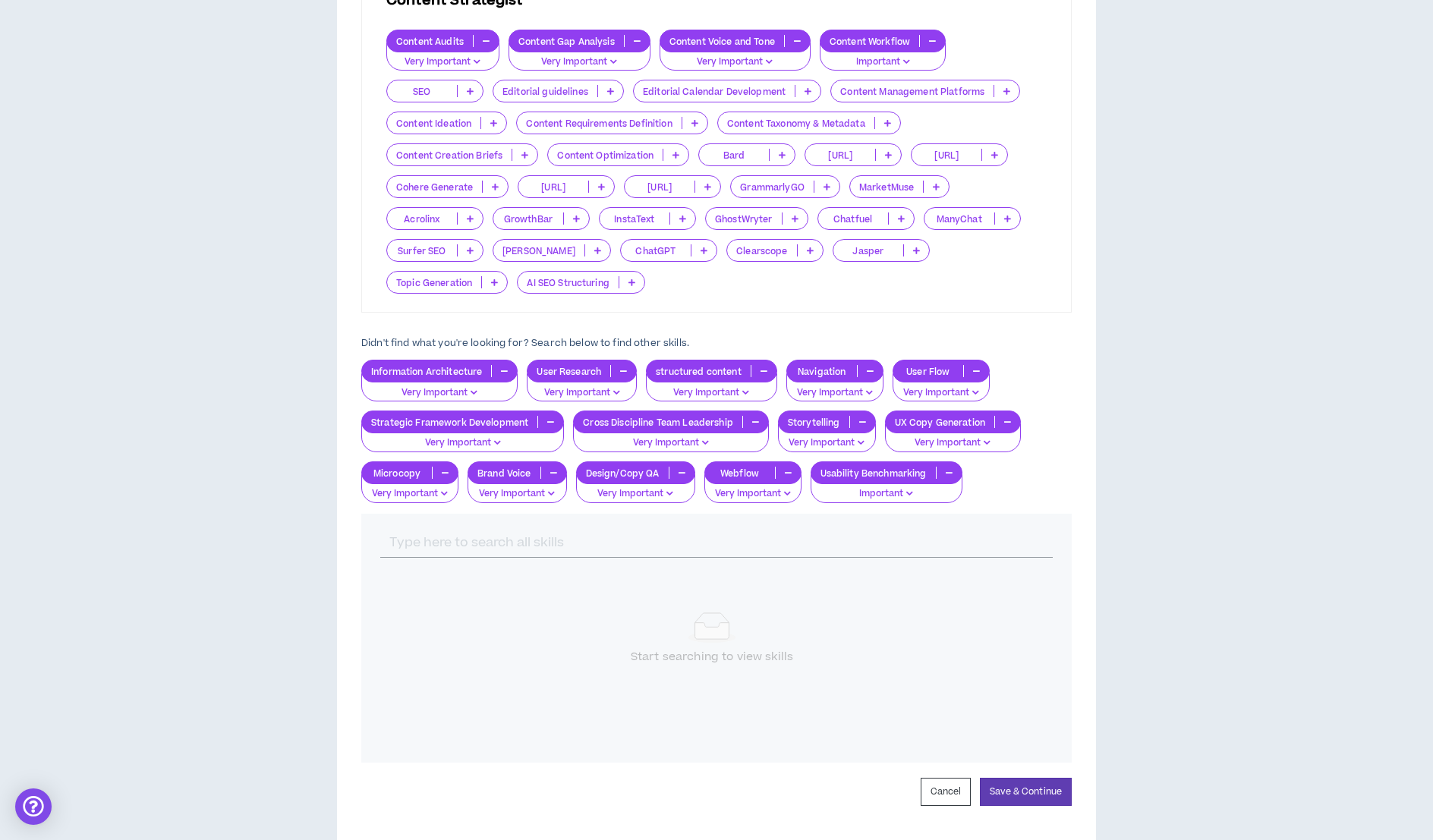
scroll to position [1185, 0]
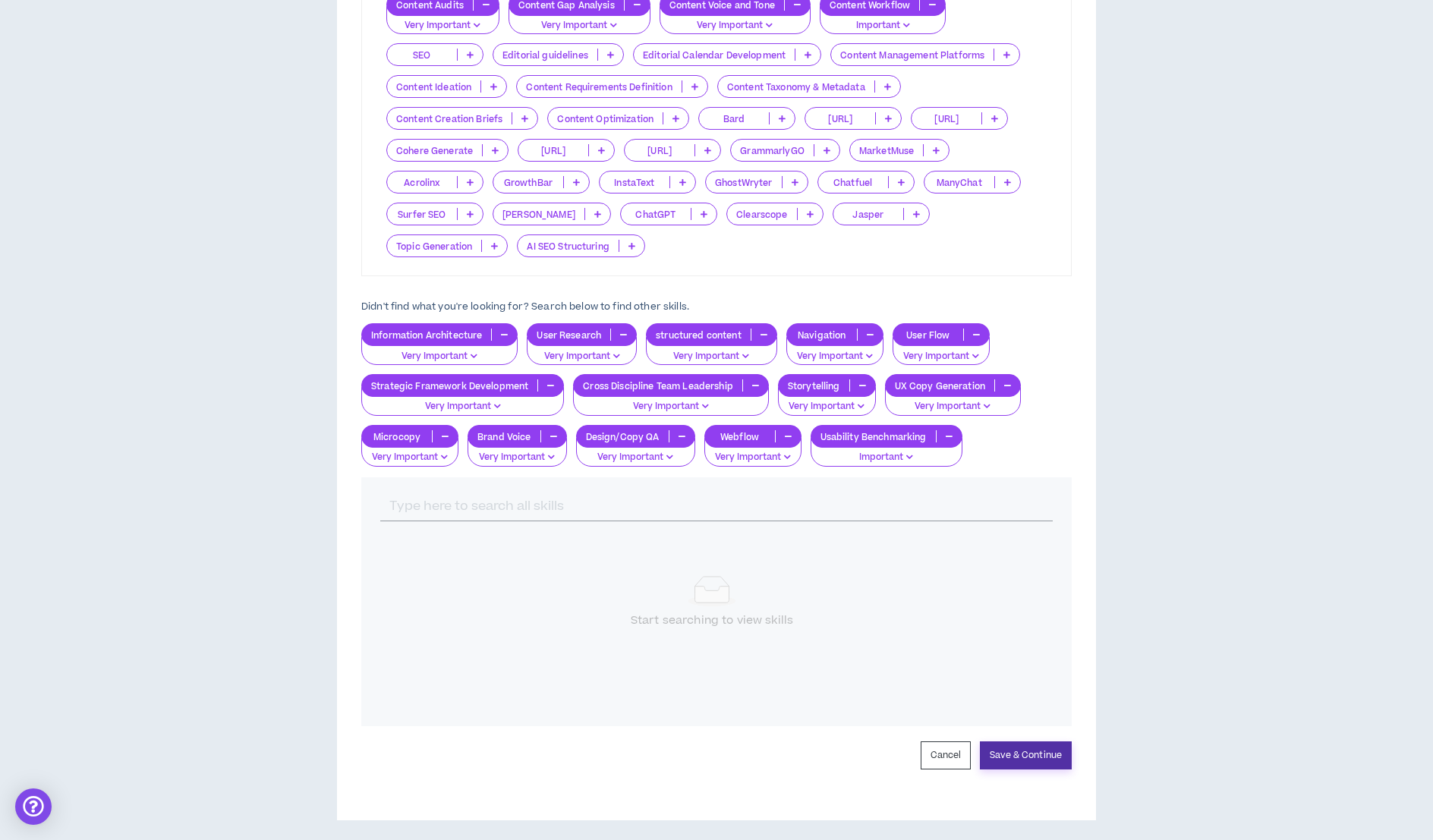
click at [994, 741] on button "Save & Continue" at bounding box center [1025, 755] width 92 height 28
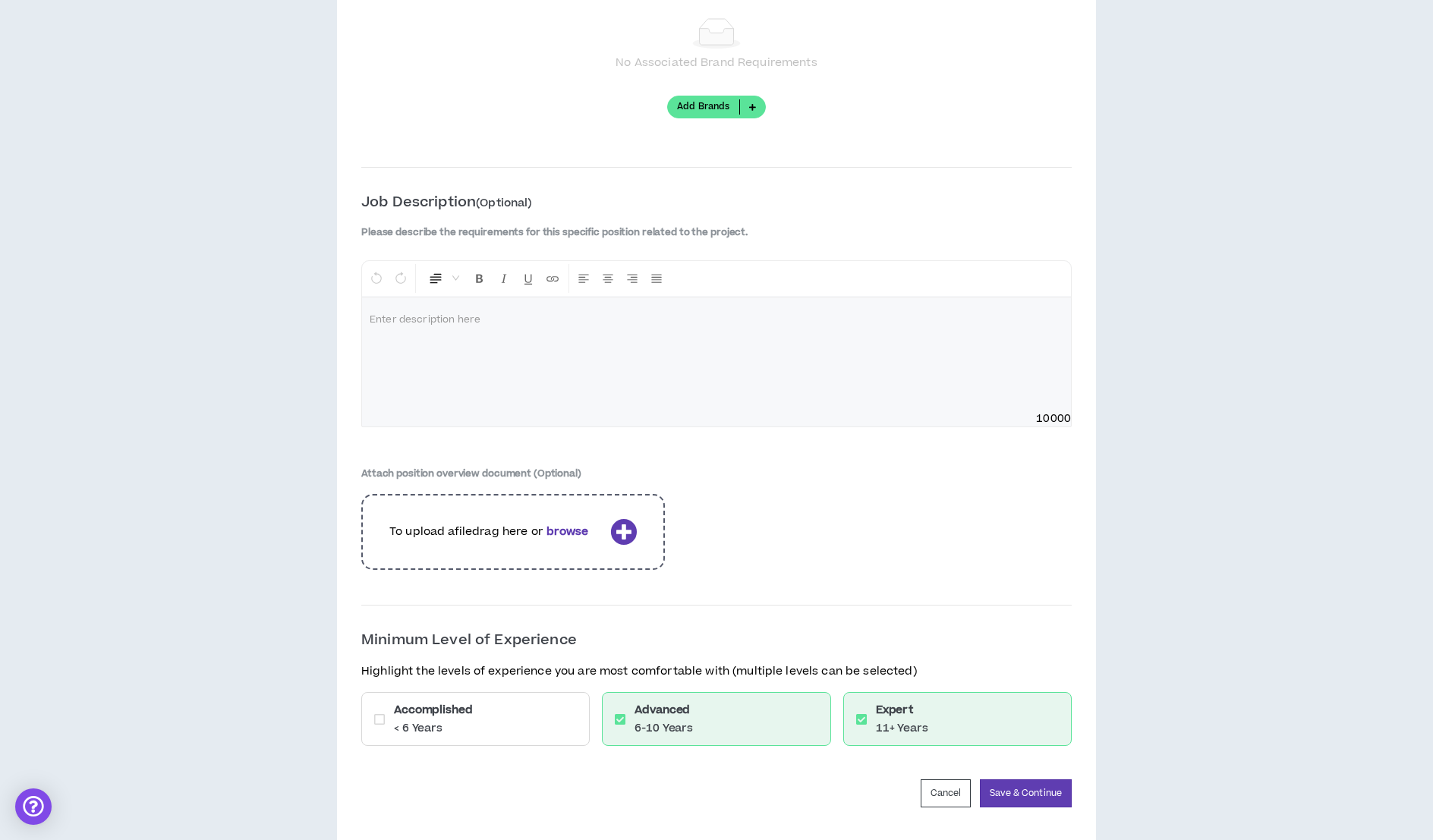
scroll to position [2056, 0]
click at [1030, 776] on button "Save & Continue" at bounding box center [1025, 790] width 92 height 28
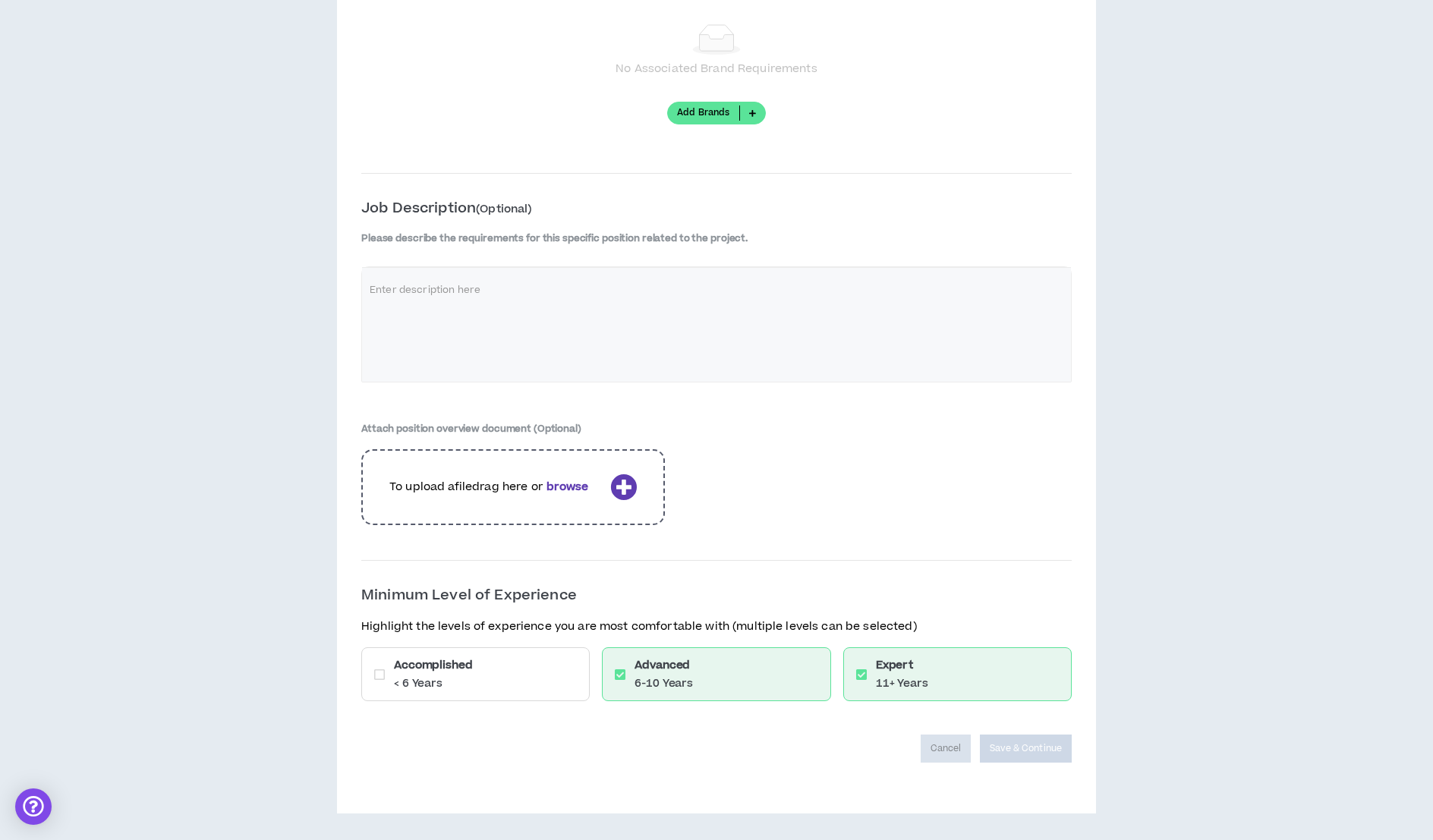
scroll to position [2034, 0]
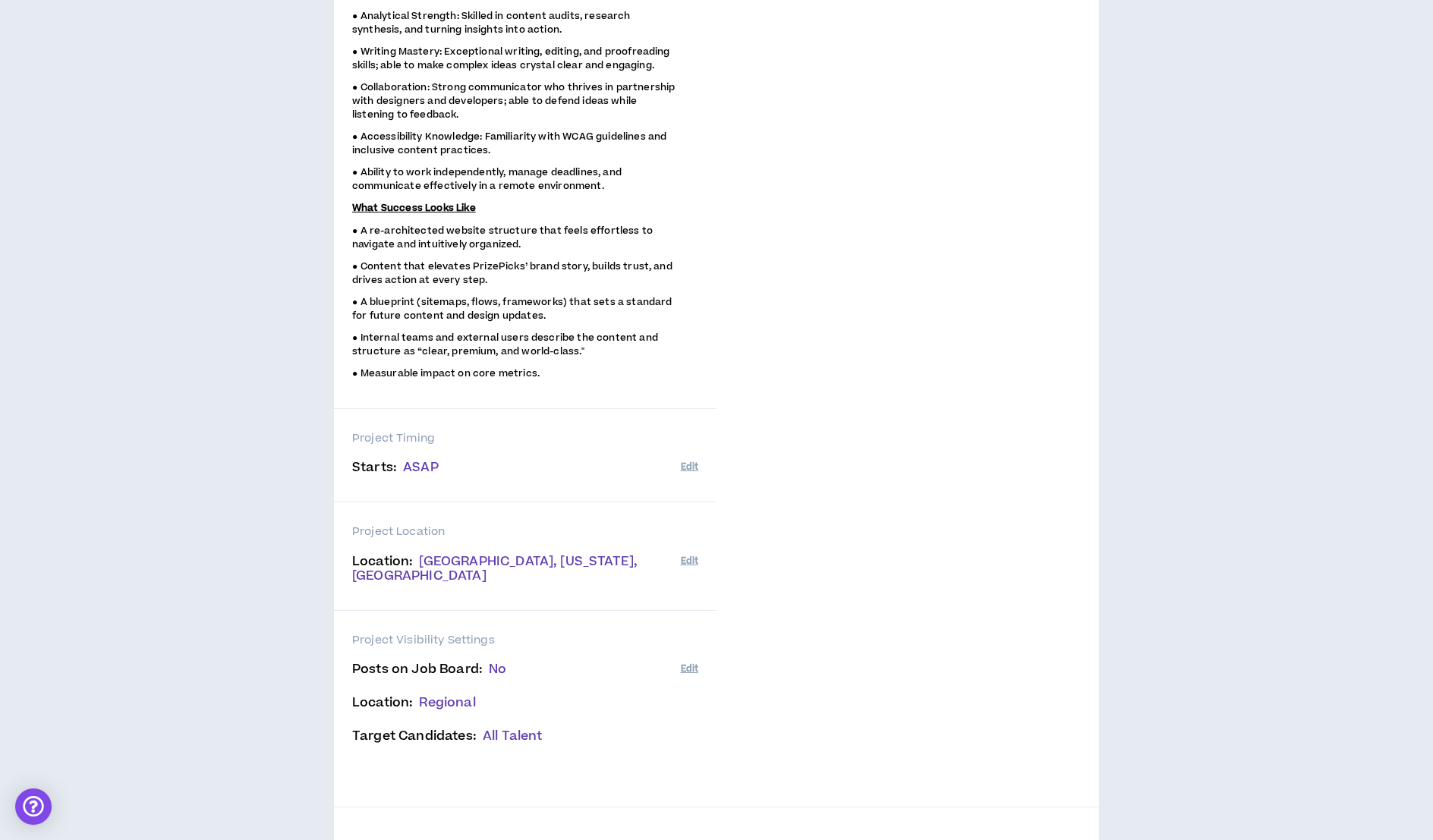
scroll to position [1458, 0]
click at [688, 666] on button "Edit" at bounding box center [688, 670] width 17 height 25
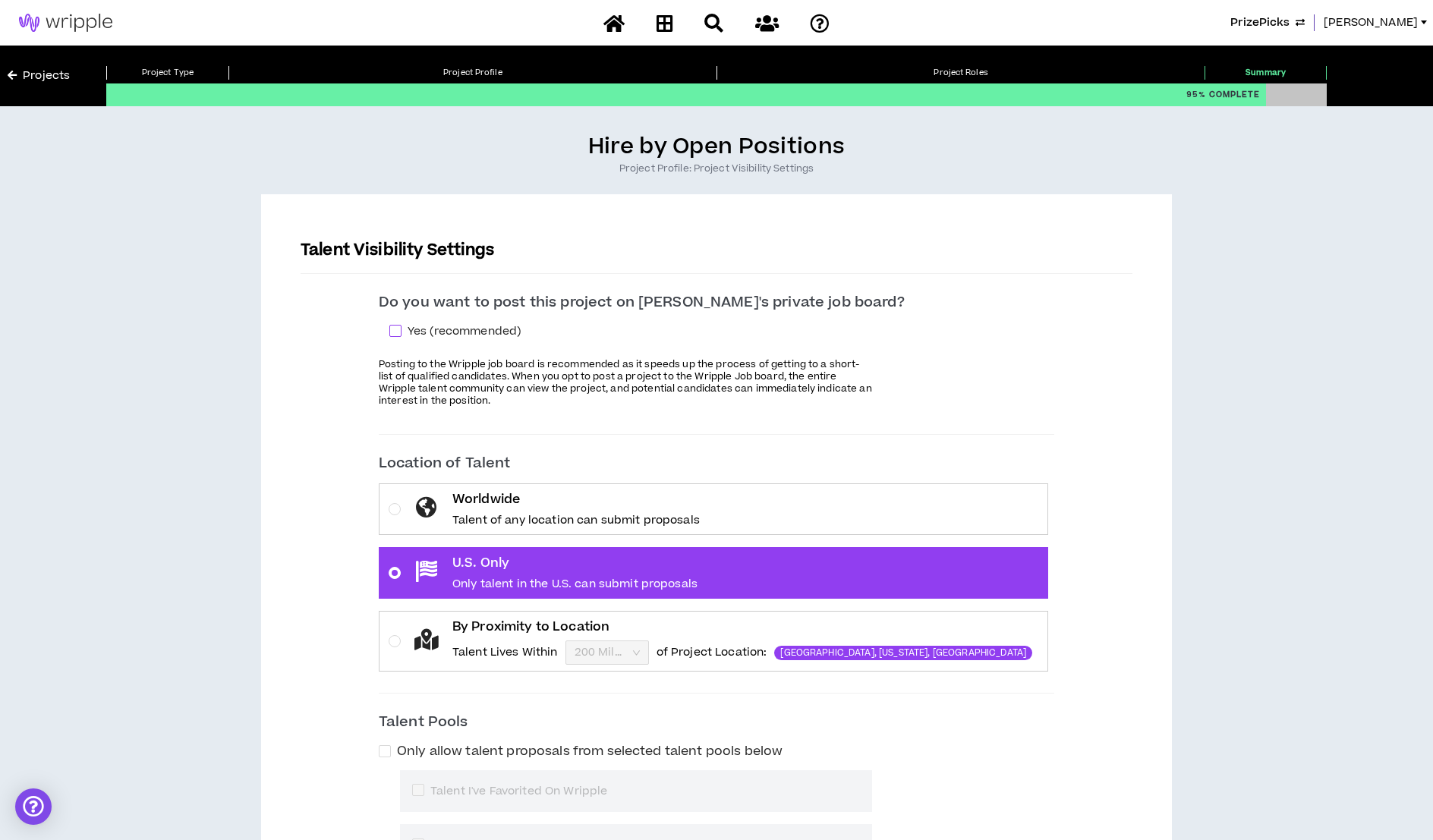
click at [401, 327] on span at bounding box center [395, 330] width 12 height 12
checkbox input "****"
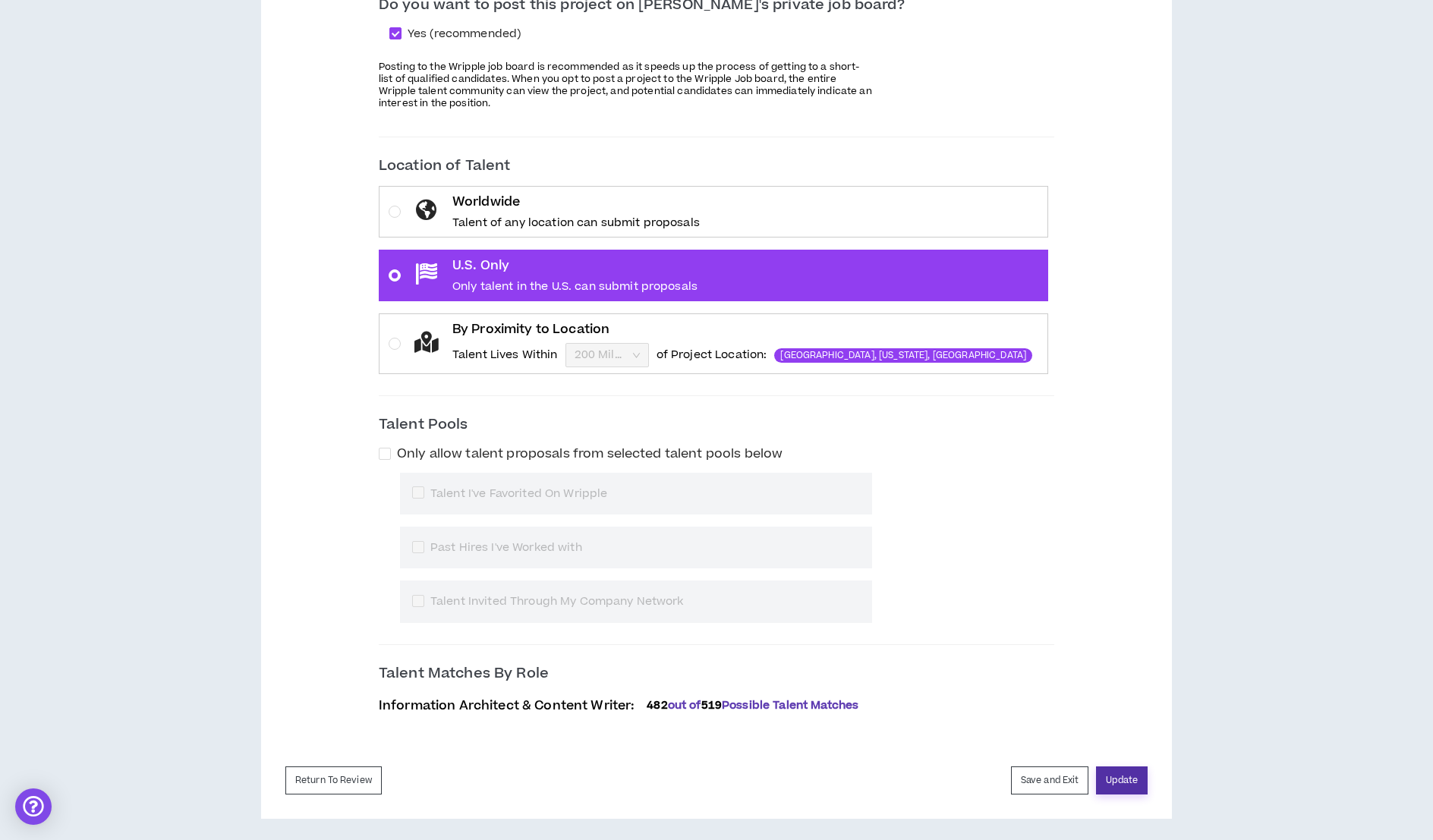
click at [1119, 769] on button "Update" at bounding box center [1122, 780] width 52 height 28
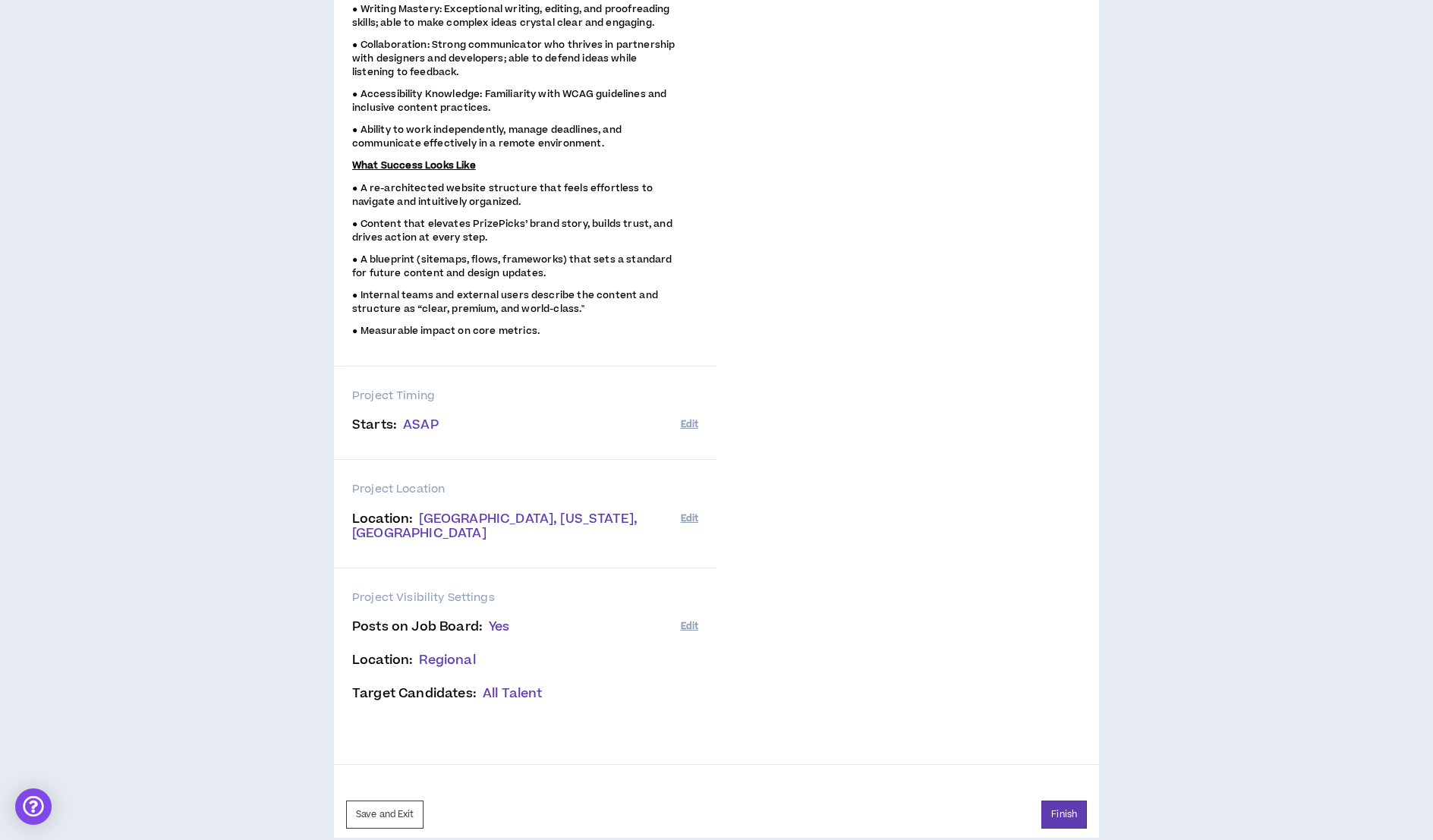
scroll to position [1523, 0]
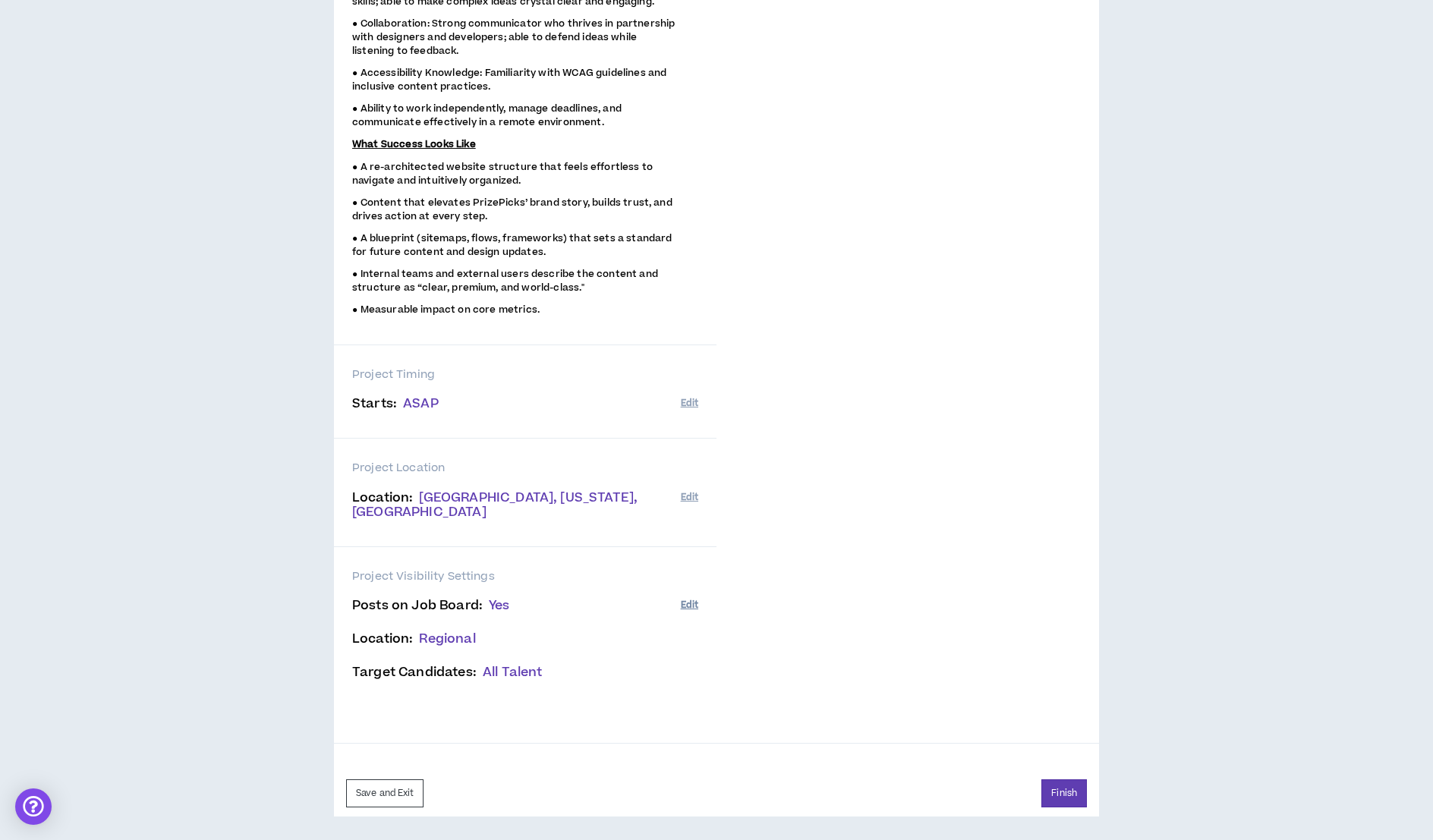
click at [691, 599] on button "Edit" at bounding box center [688, 605] width 17 height 25
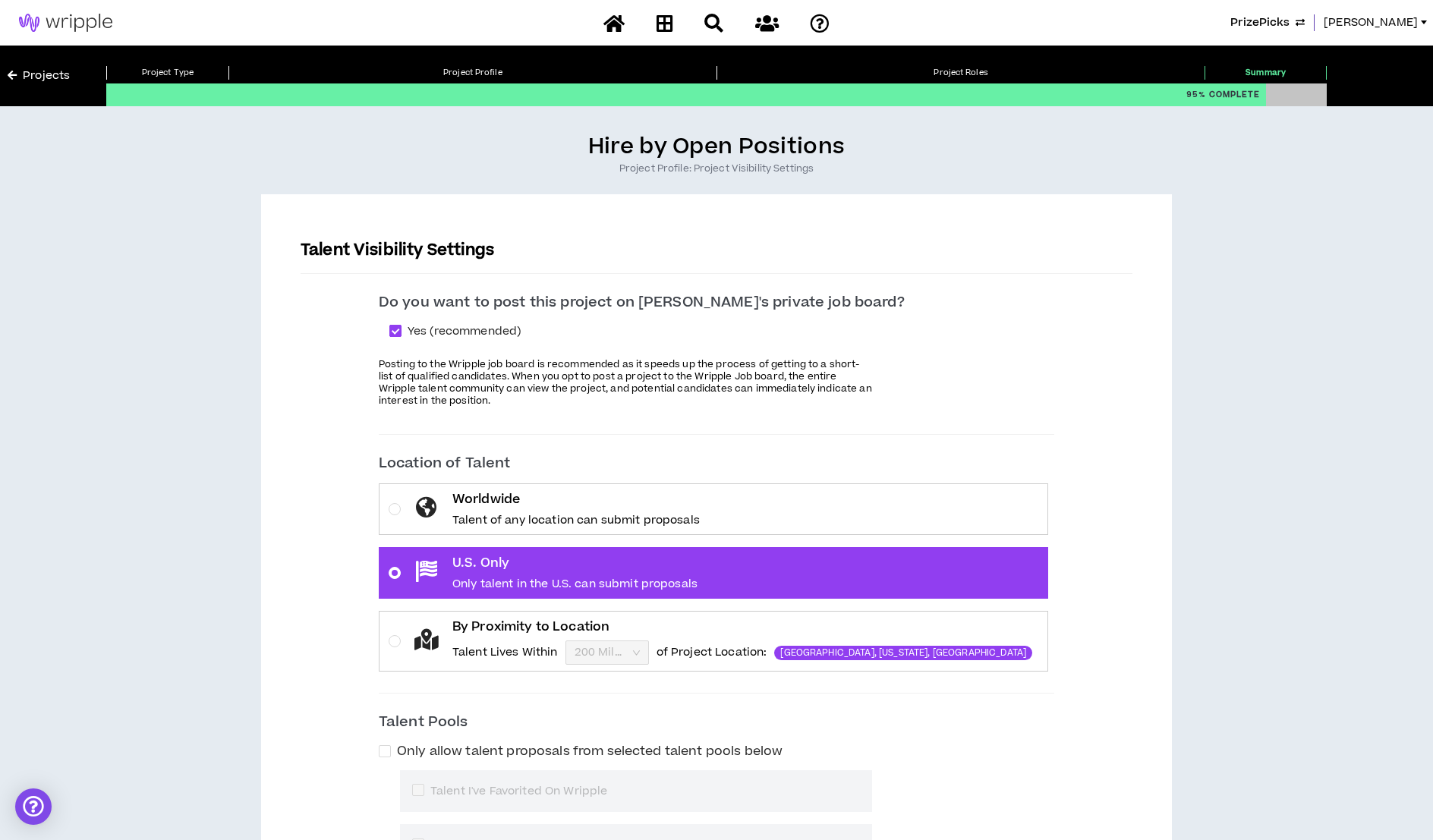
click at [401, 330] on span at bounding box center [395, 330] width 12 height 12
checkbox input "*****"
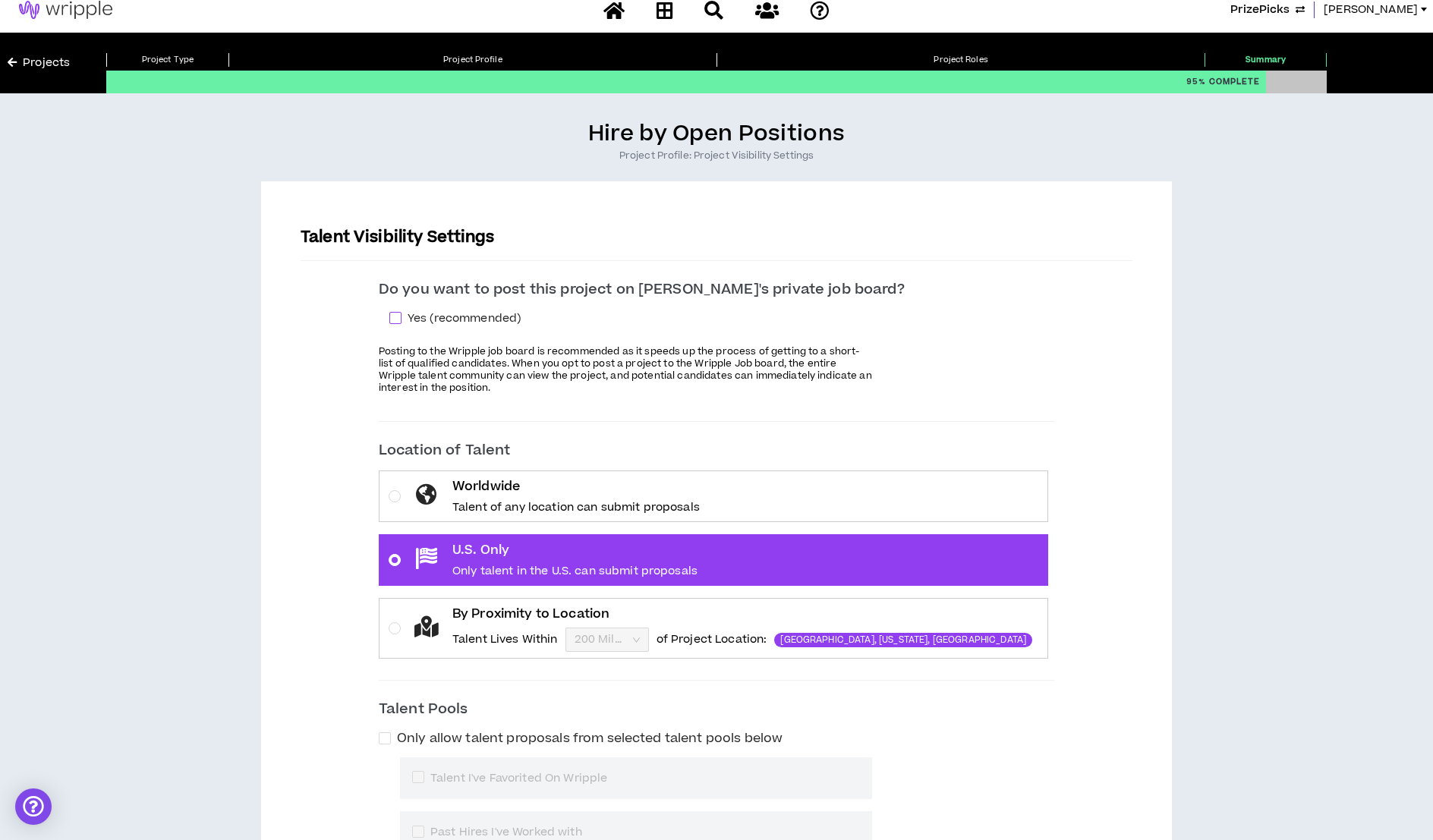
scroll to position [297, 0]
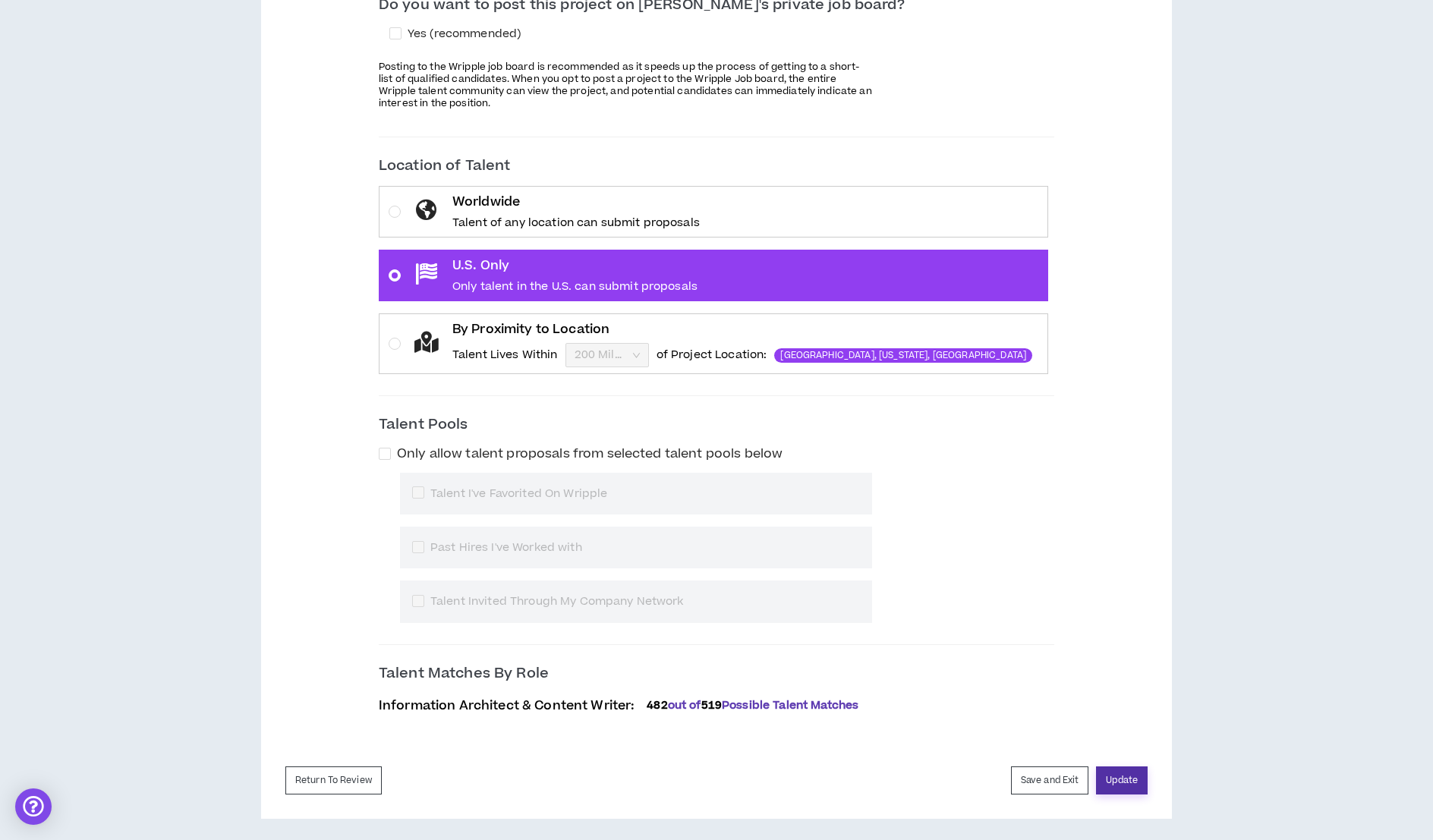
click at [1109, 777] on button "Update" at bounding box center [1122, 780] width 52 height 28
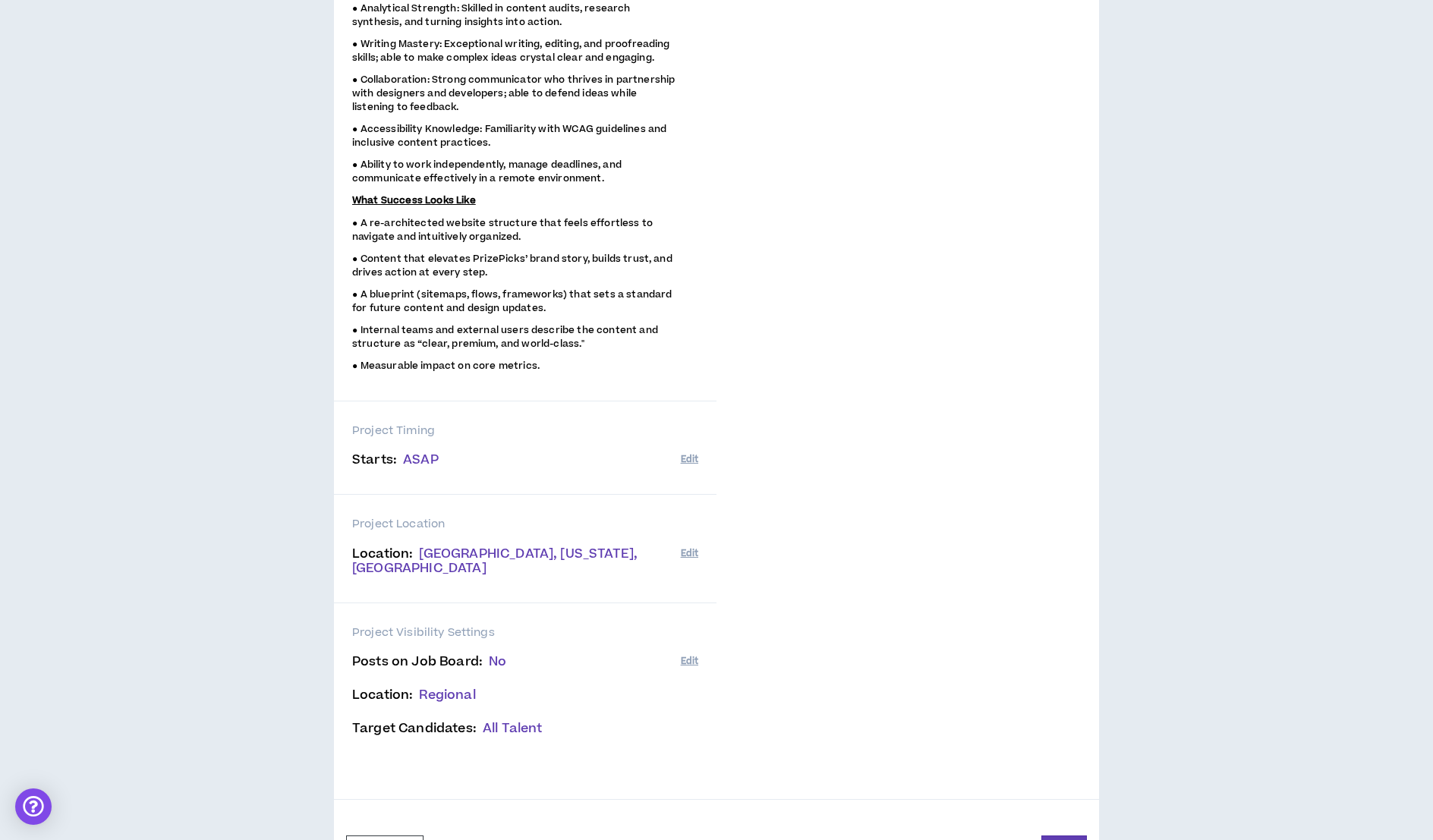
scroll to position [1523, 0]
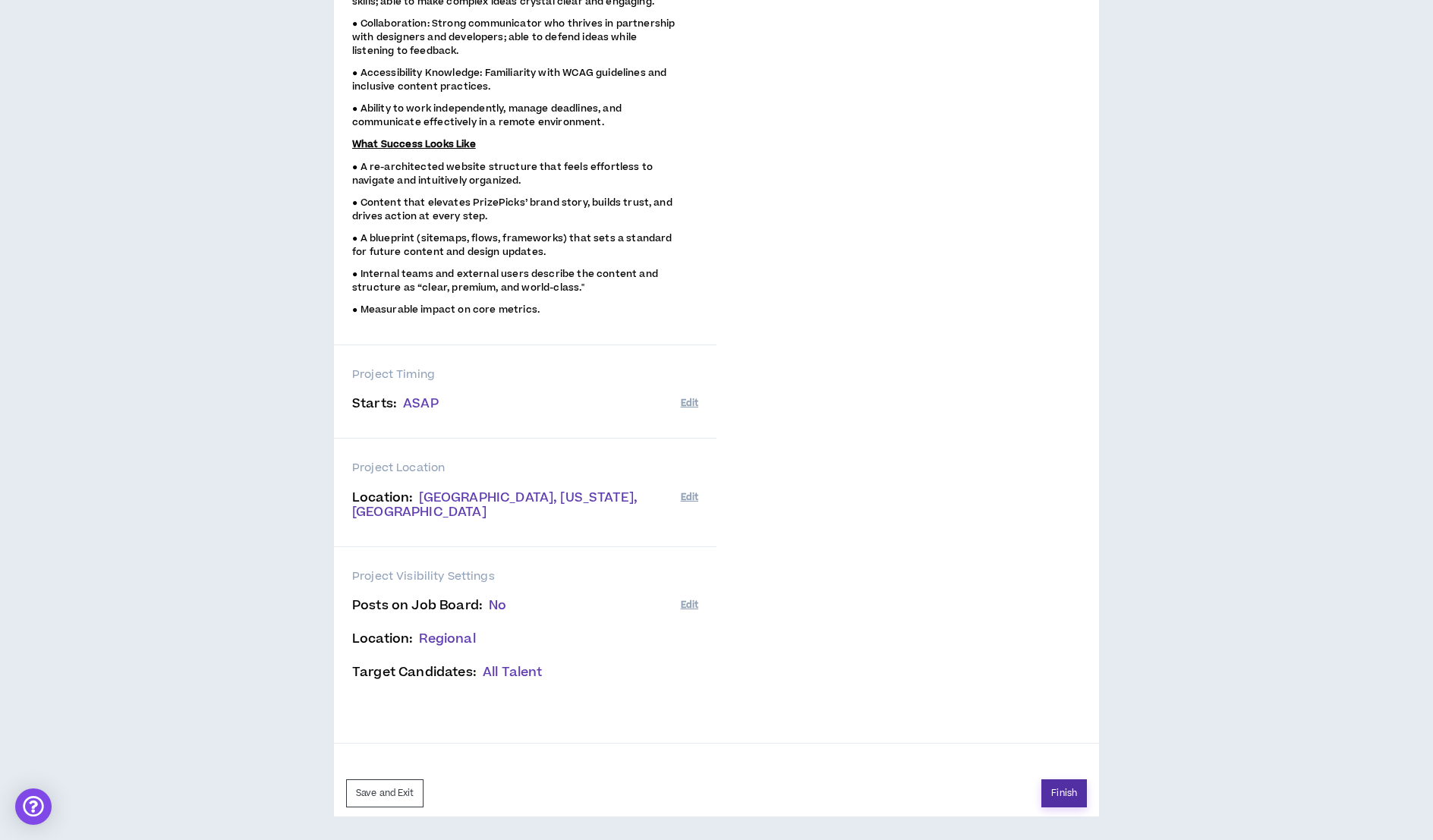
click at [1067, 799] on button "Finish" at bounding box center [1064, 793] width 45 height 28
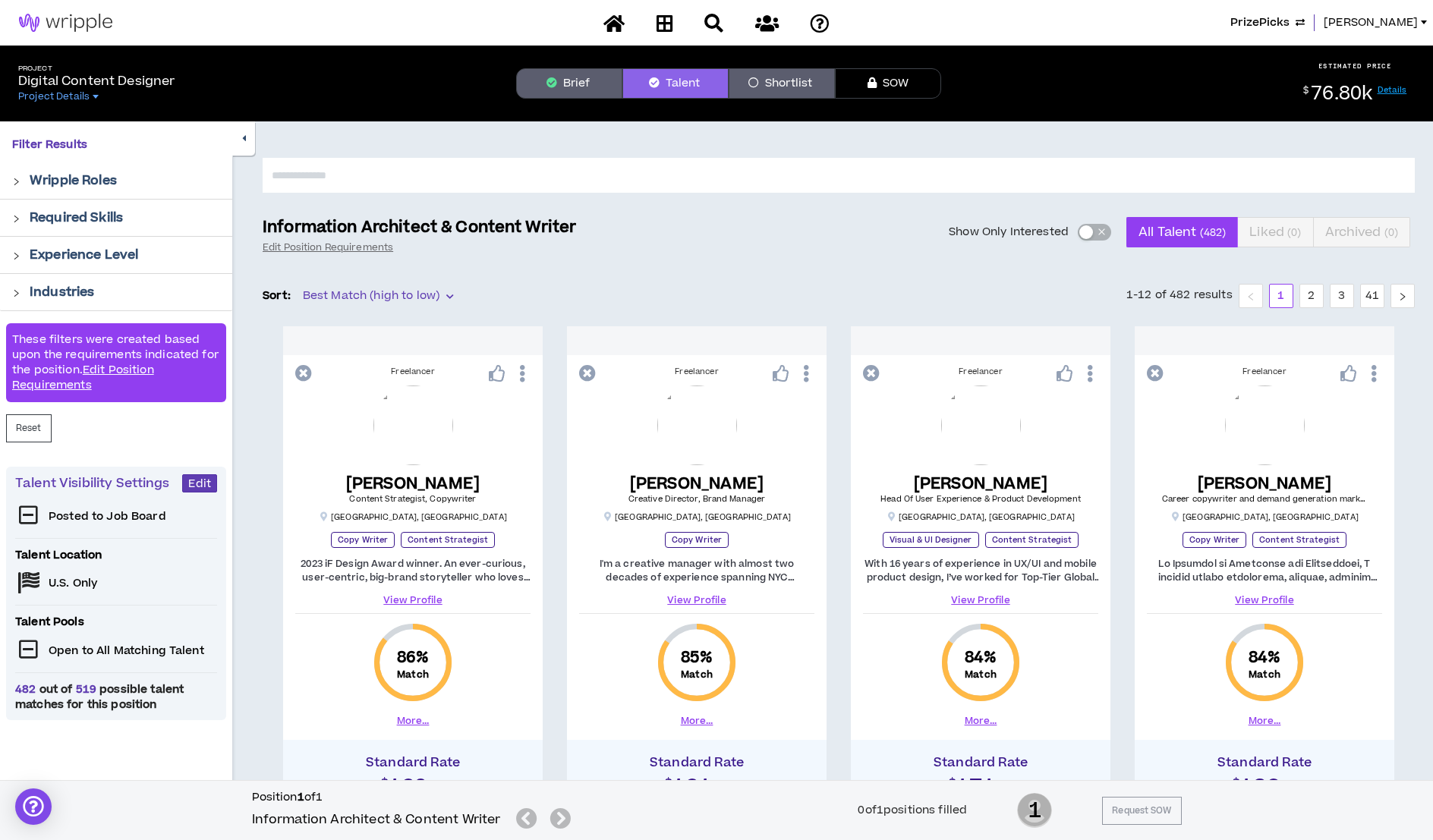
click at [662, 19] on icon at bounding box center [664, 23] width 17 height 19
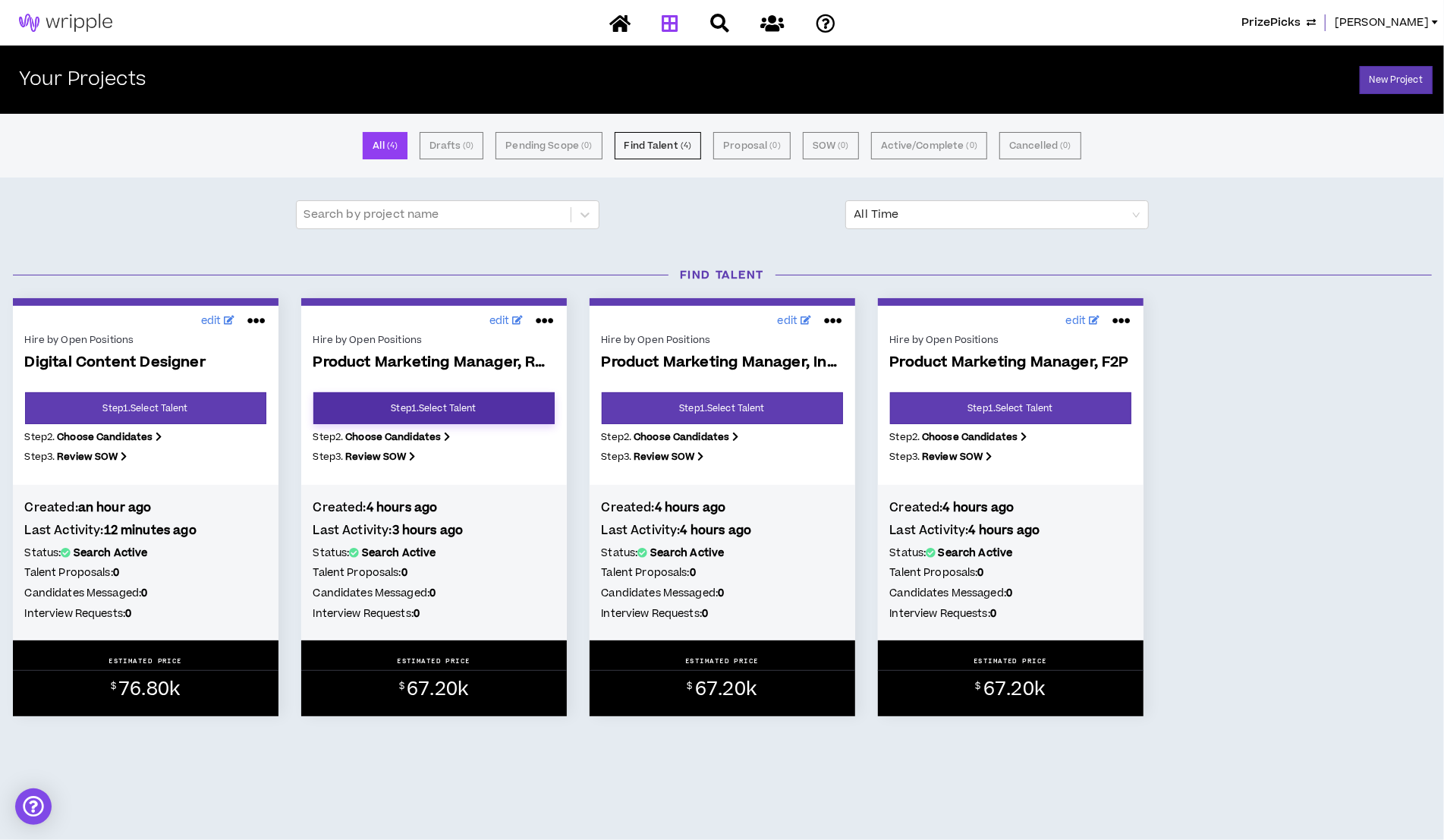
click at [369, 409] on link "Step 1 . Select Talent" at bounding box center [433, 407] width 241 height 32
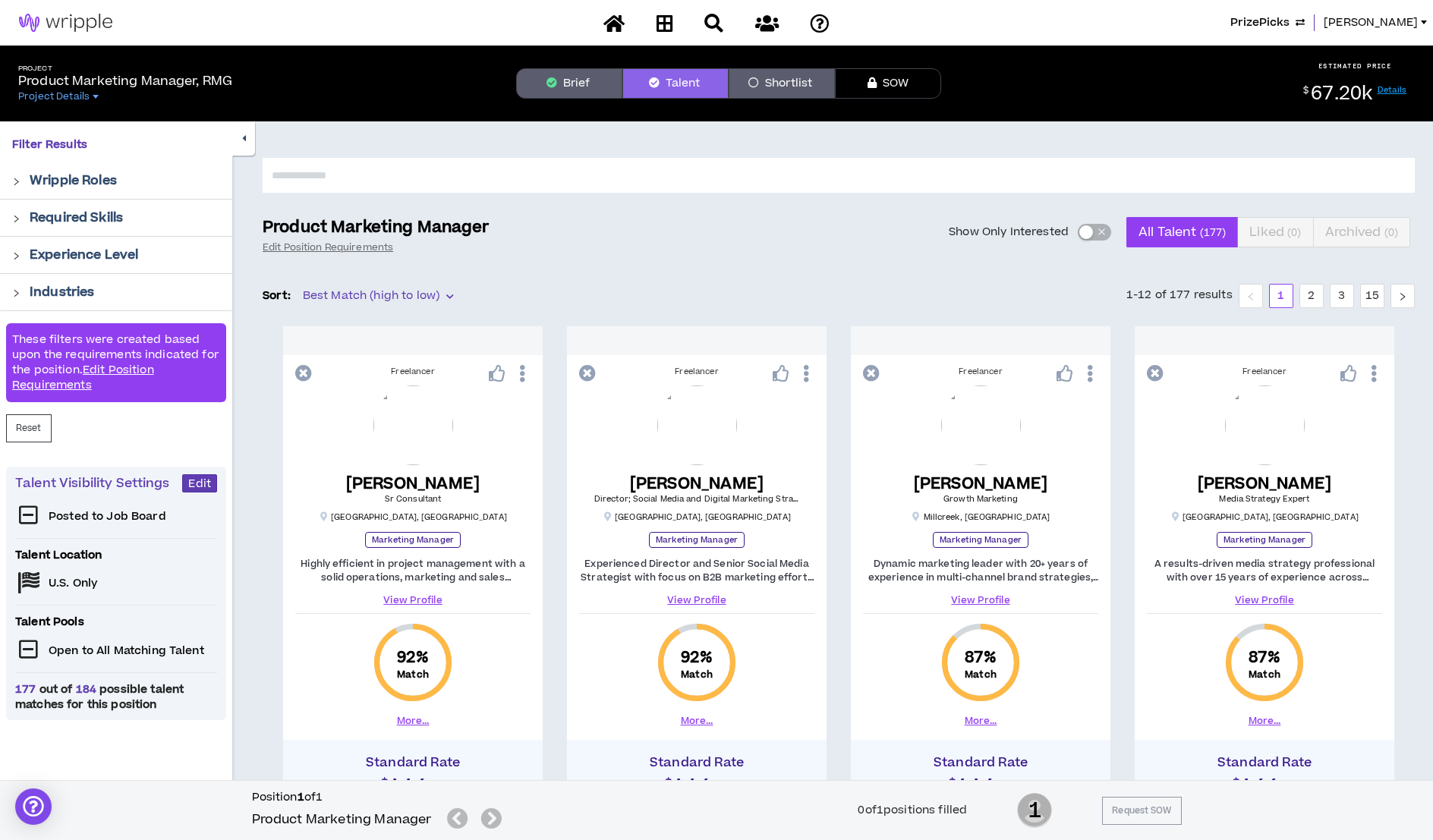
click at [582, 75] on button "Brief" at bounding box center [569, 83] width 106 height 30
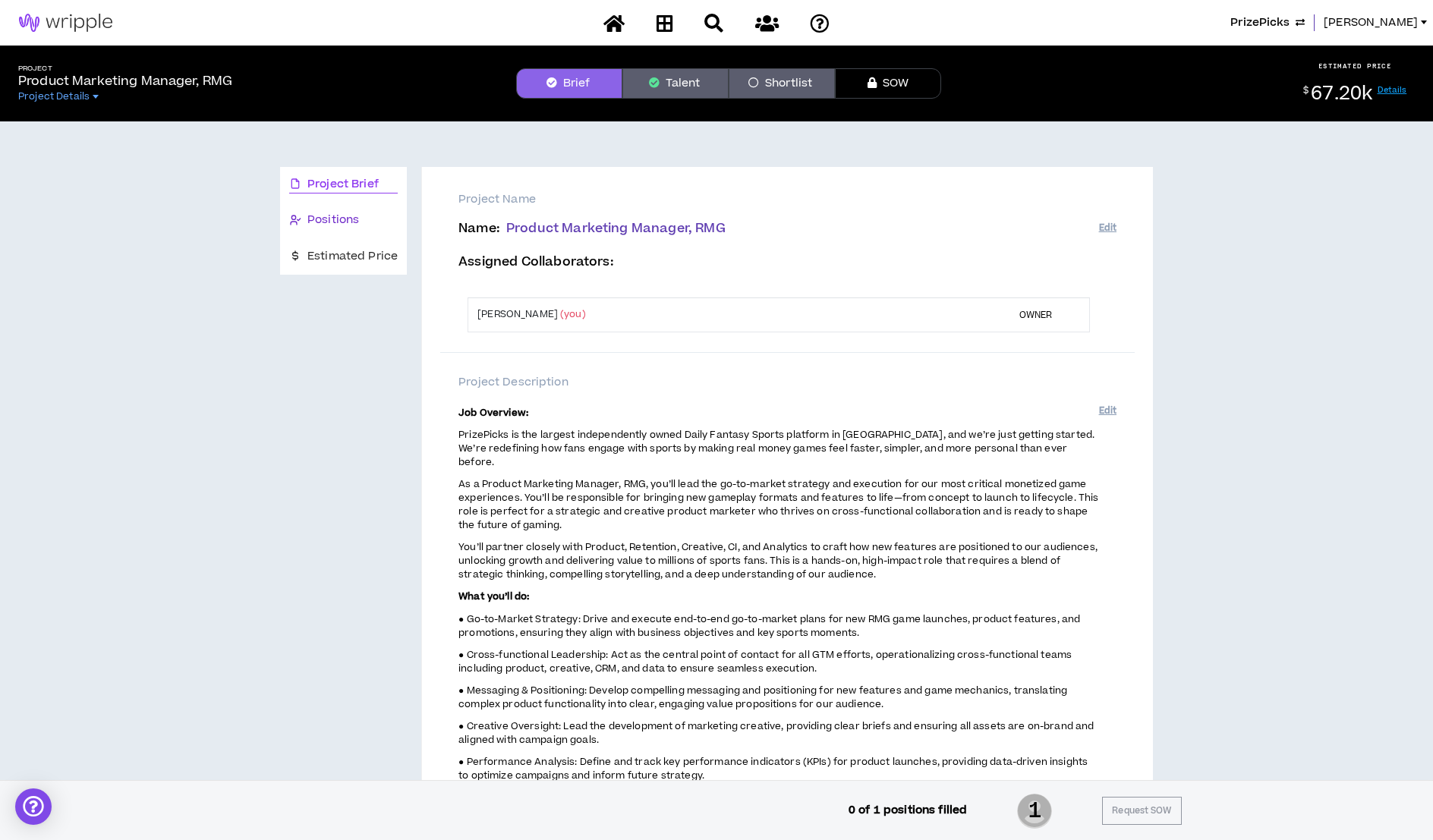
click at [313, 213] on span "Positions" at bounding box center [334, 220] width 52 height 17
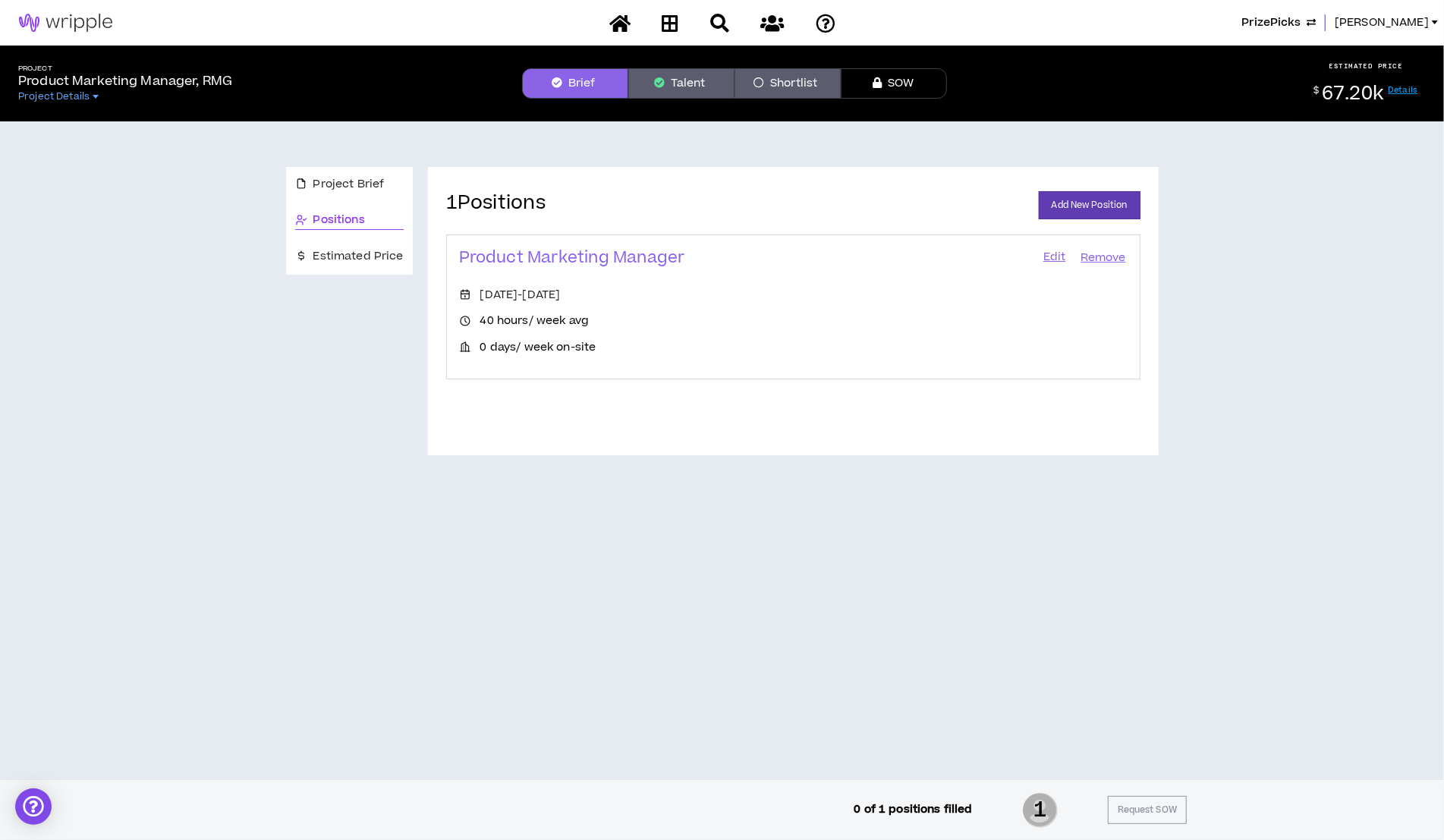
click at [1058, 259] on link "Edit" at bounding box center [1054, 258] width 26 height 21
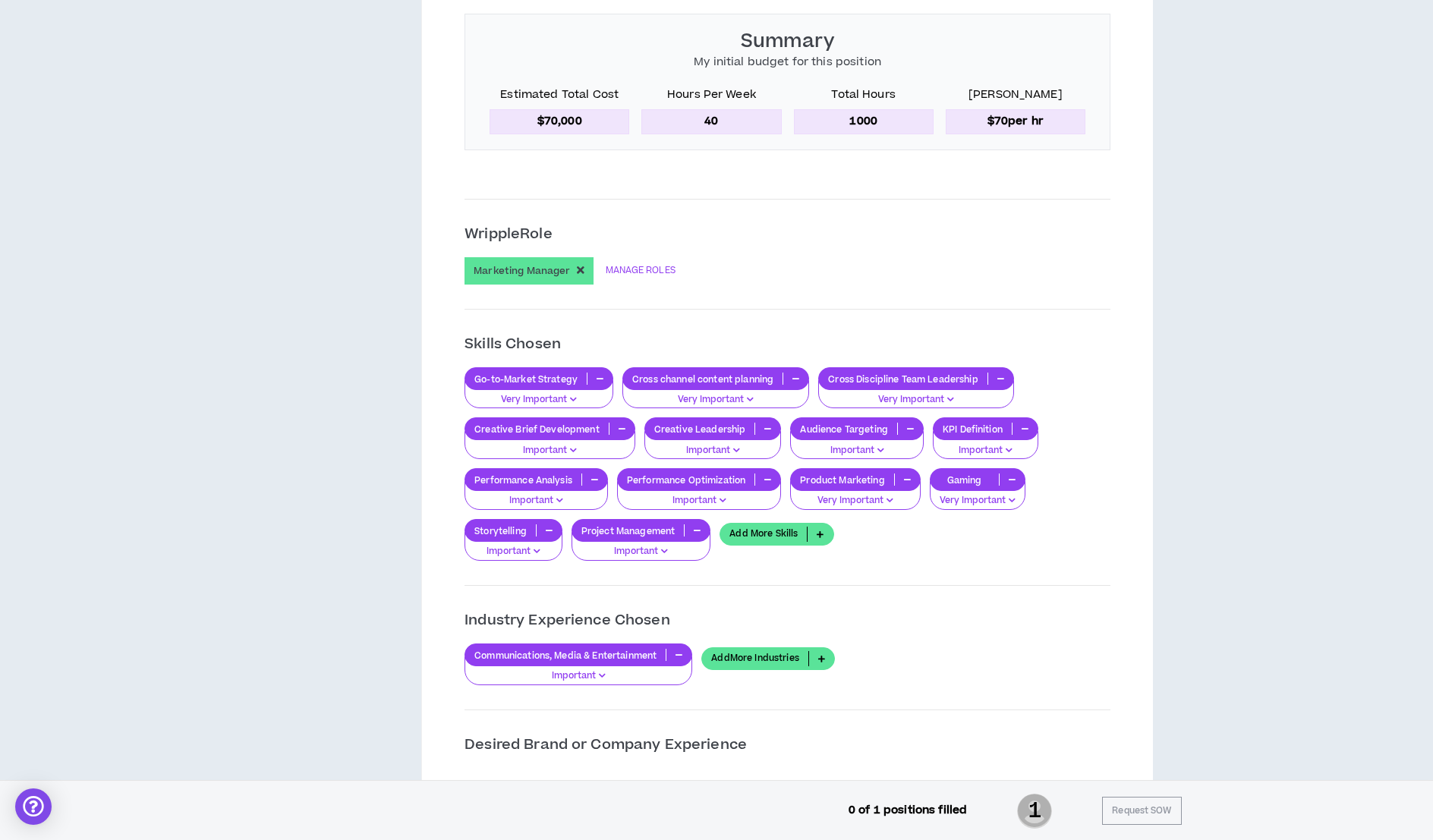
scroll to position [1126, 0]
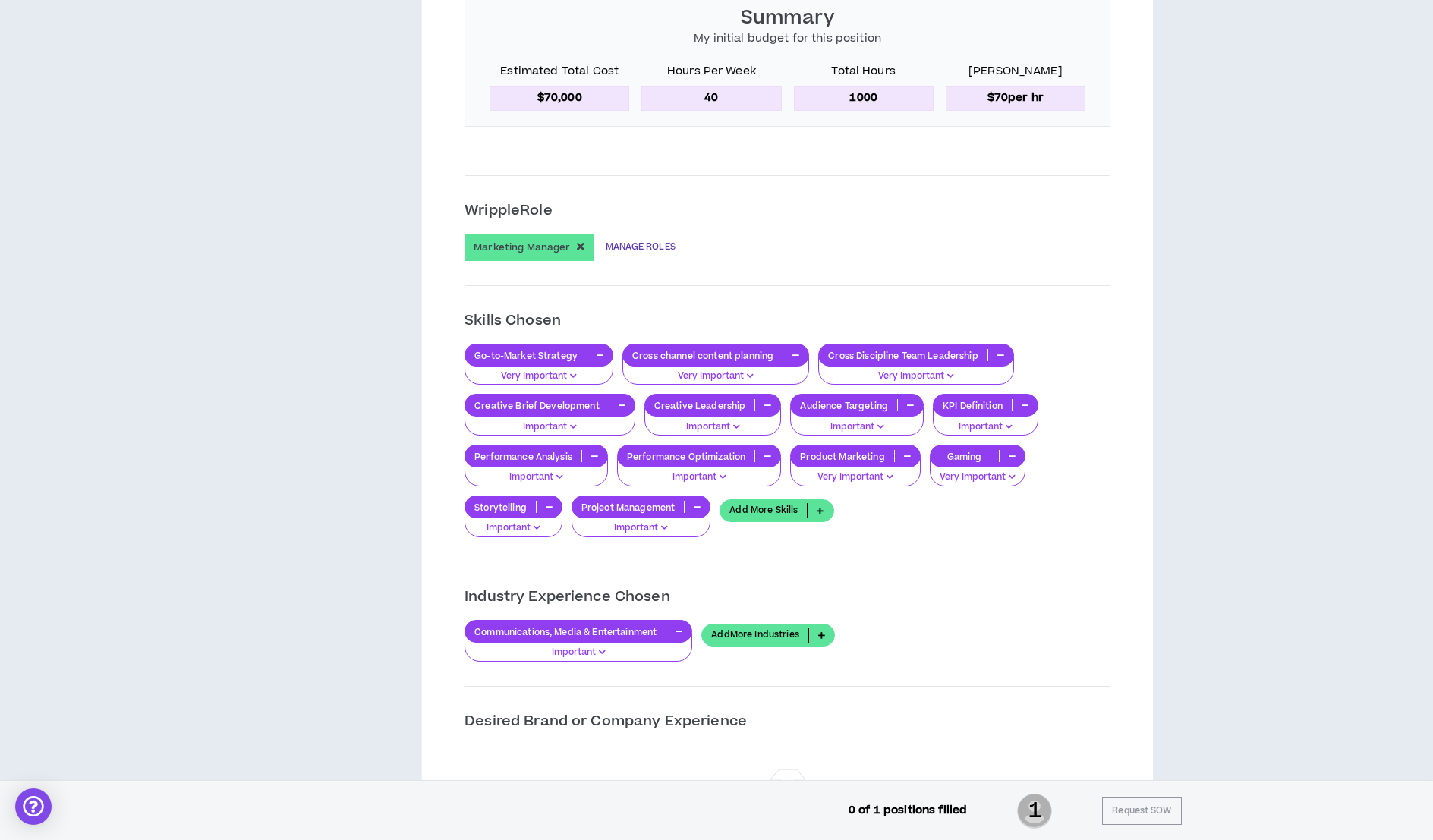
click at [648, 254] on link "MANAGE ROLES" at bounding box center [641, 248] width 70 height 28
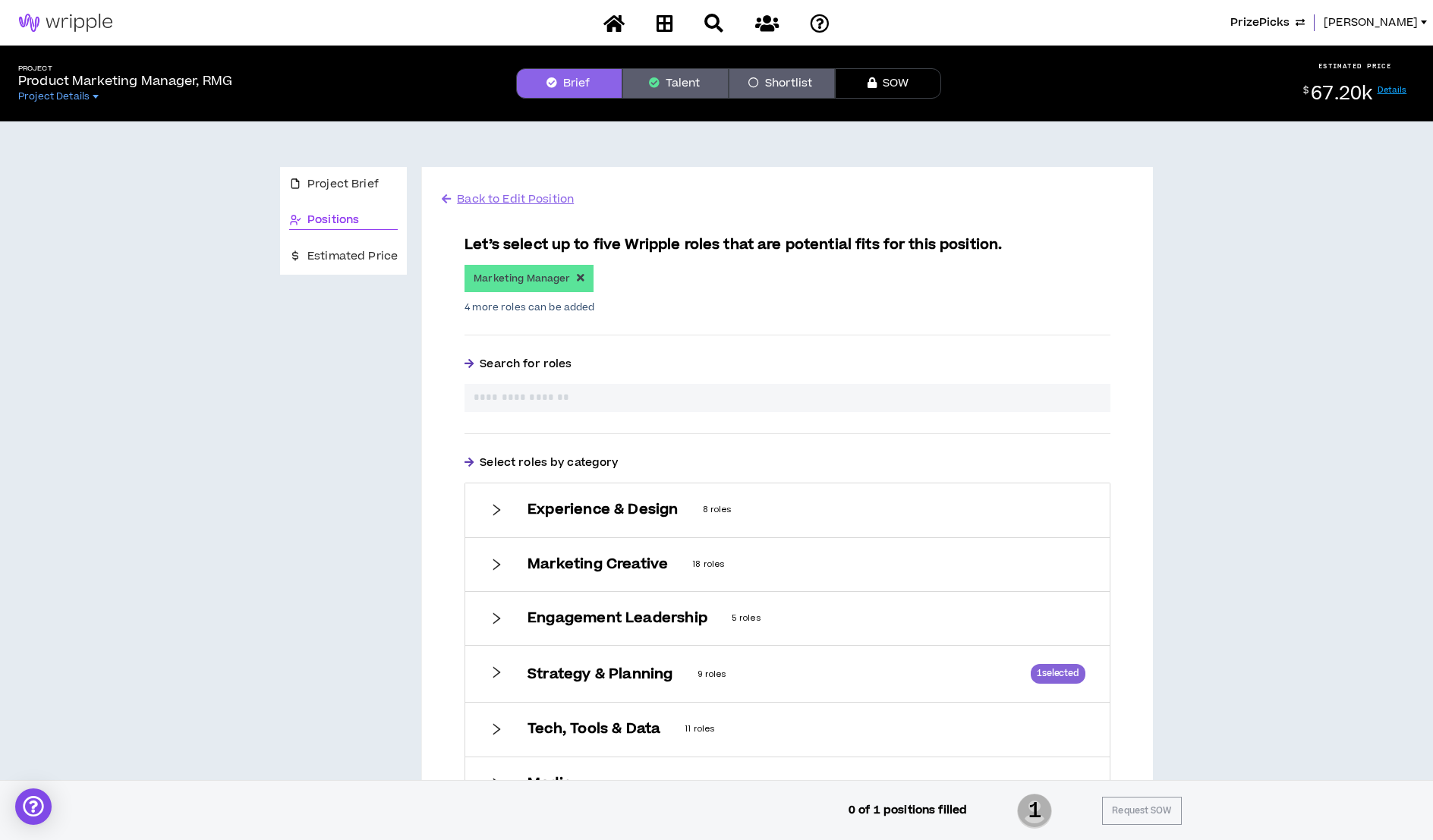
click at [554, 398] on input "text" at bounding box center [787, 398] width 628 height 16
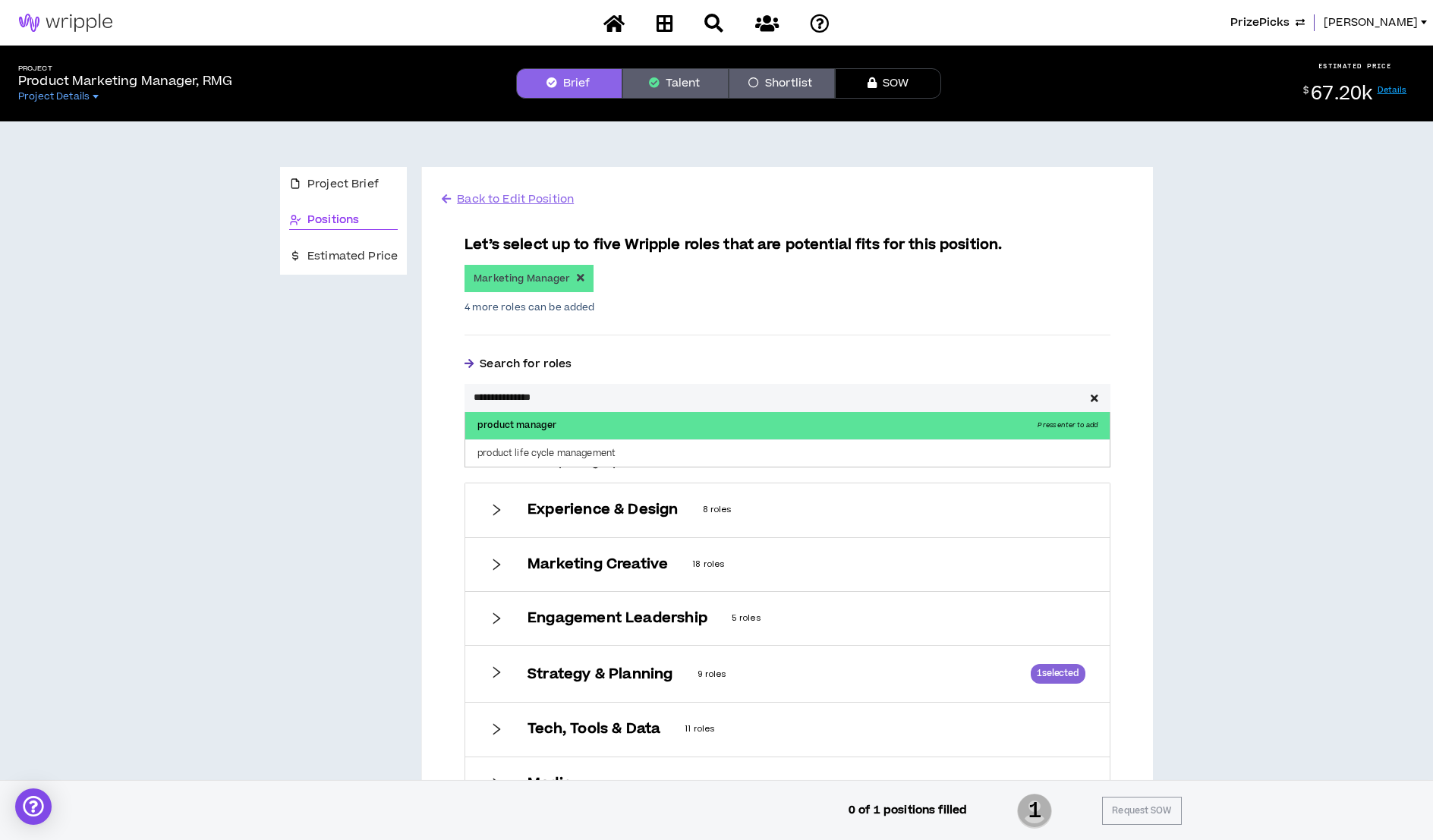
type input "**********"
click at [551, 425] on p "product manager Press enter to add" at bounding box center [787, 425] width 644 height 28
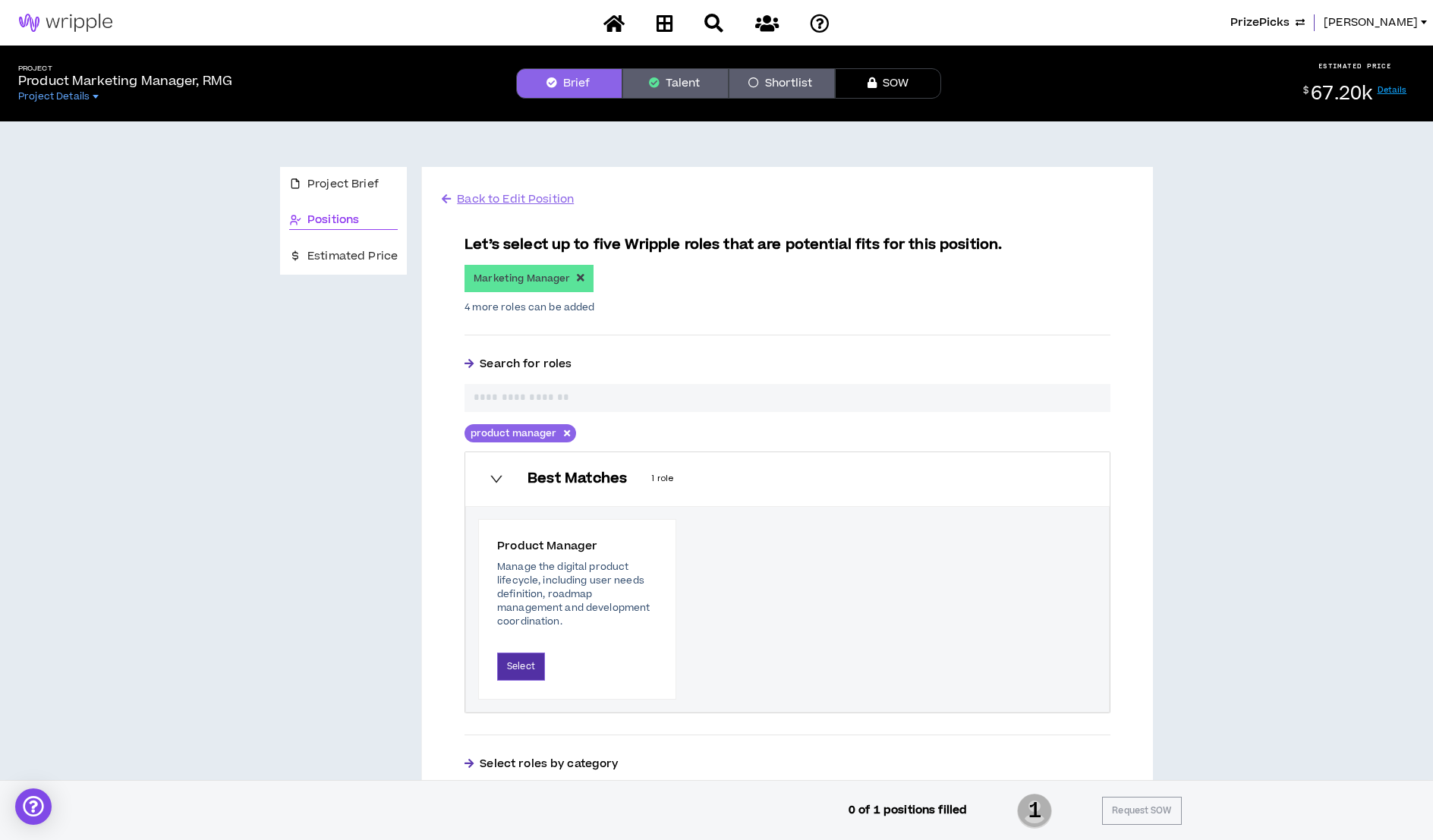
click at [516, 655] on button "Select" at bounding box center [520, 666] width 48 height 28
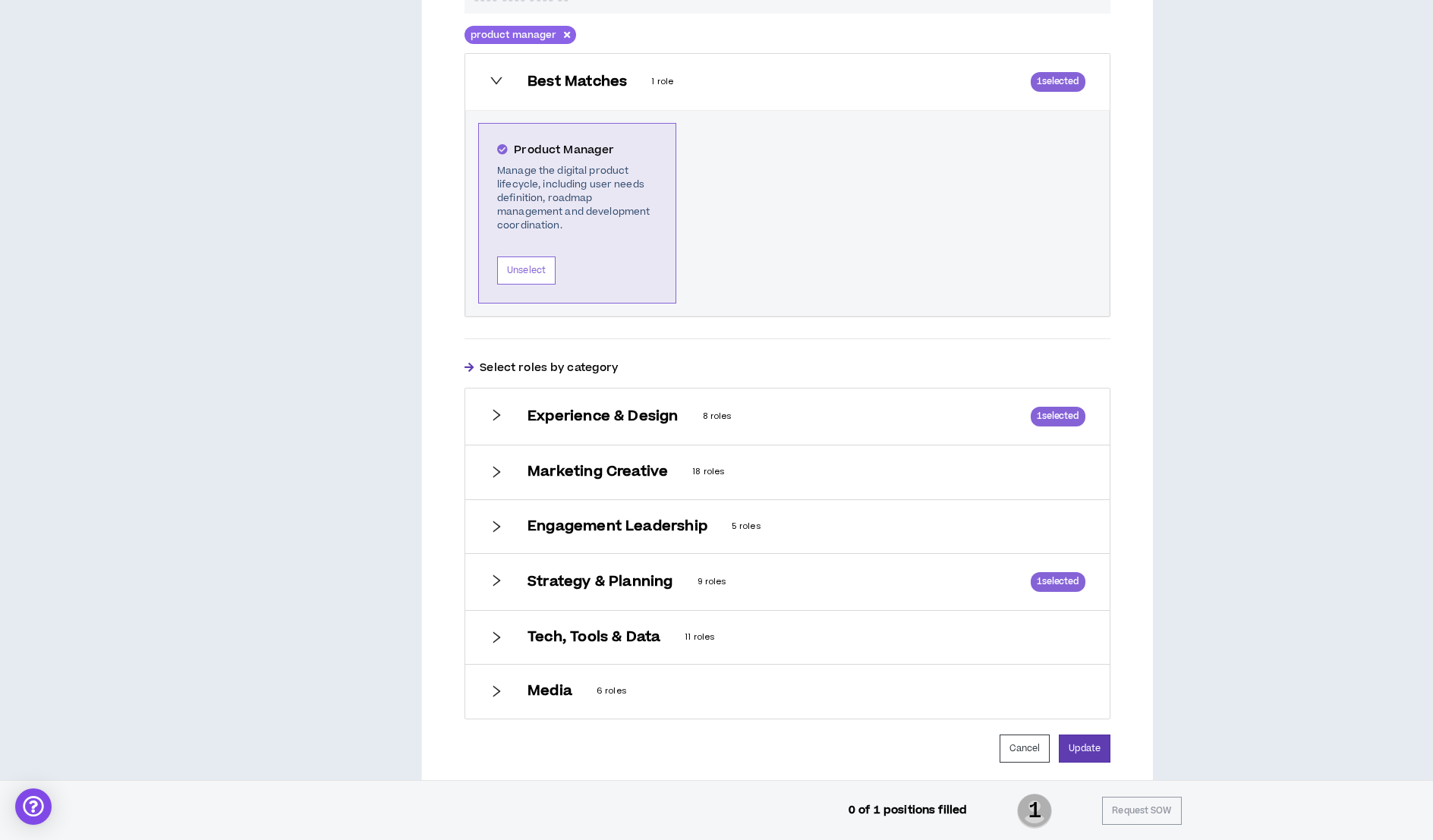
scroll to position [515, 0]
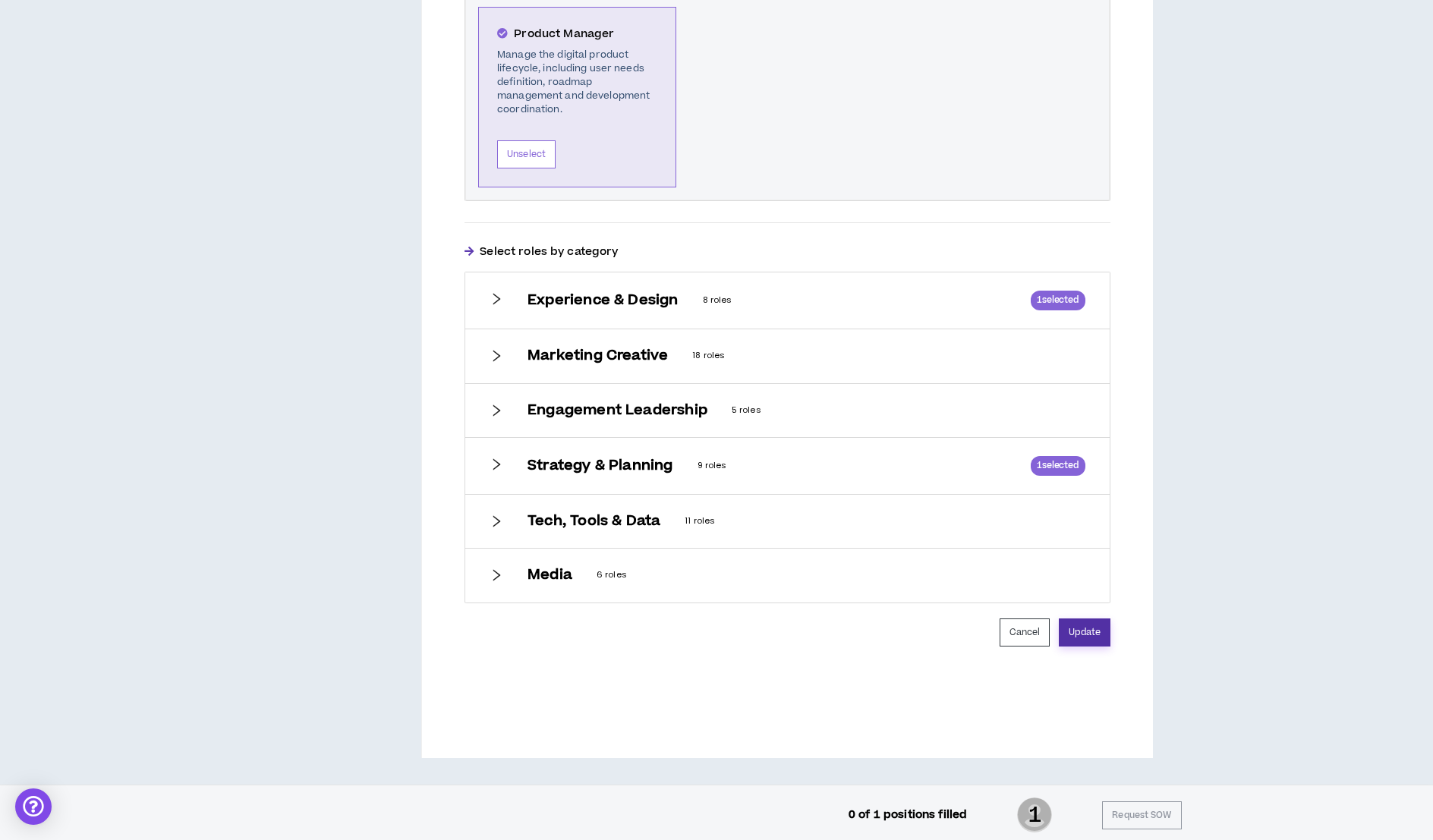
click at [1079, 627] on button "Update" at bounding box center [1085, 632] width 52 height 28
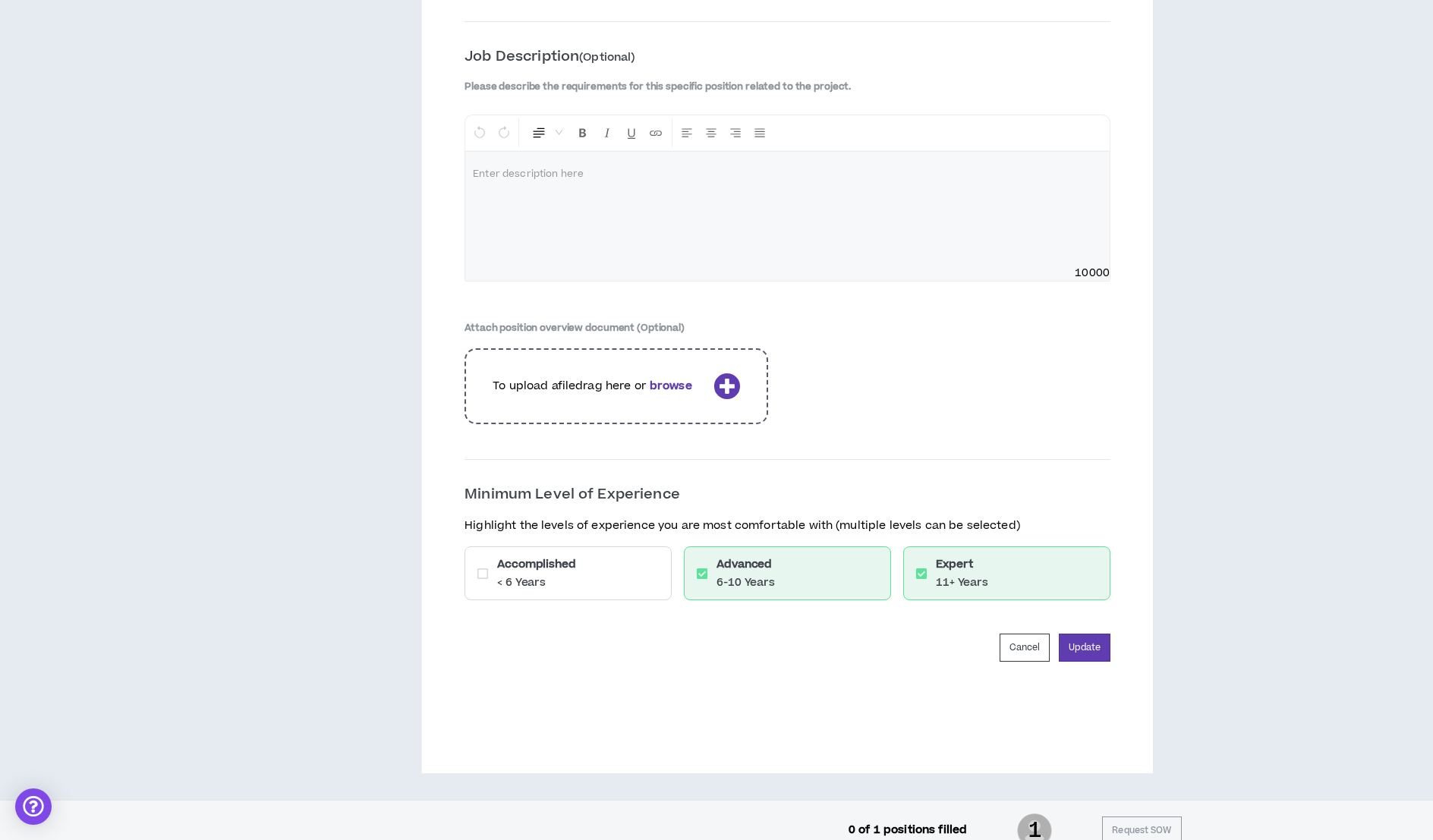
scroll to position [2081, 0]
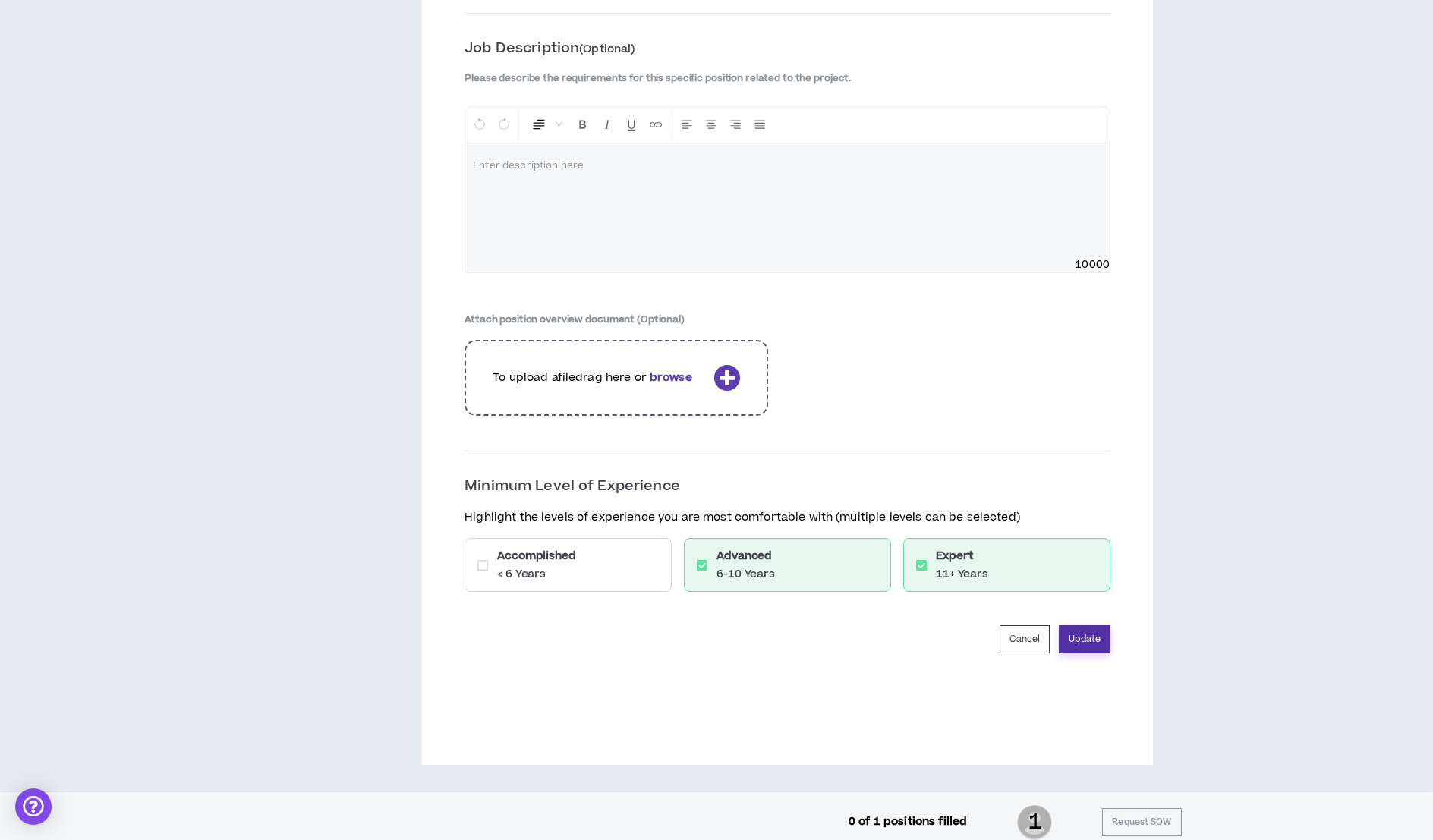
click at [1076, 630] on button "Update" at bounding box center [1085, 639] width 52 height 28
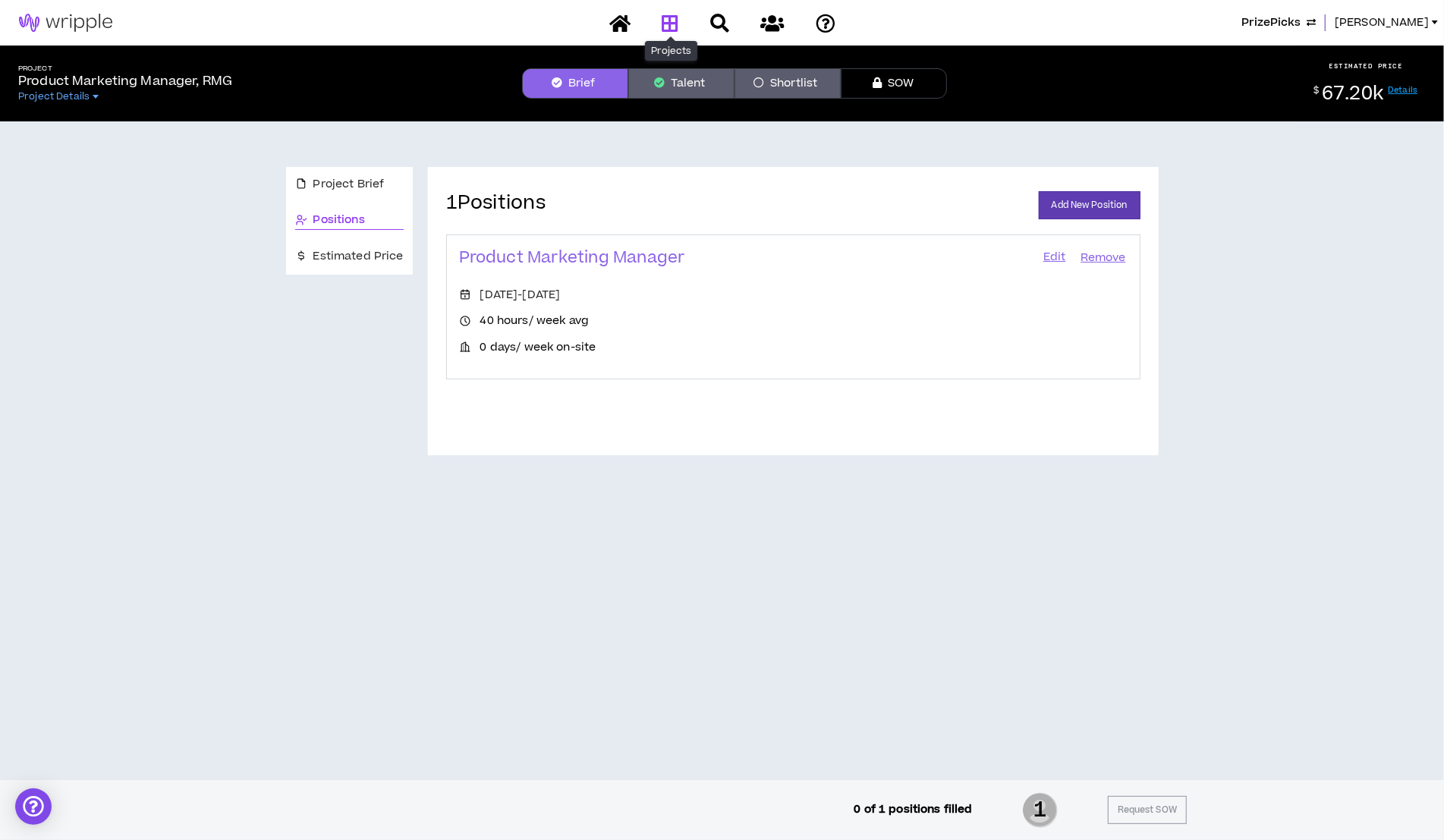
click at [670, 18] on icon at bounding box center [670, 23] width 17 height 19
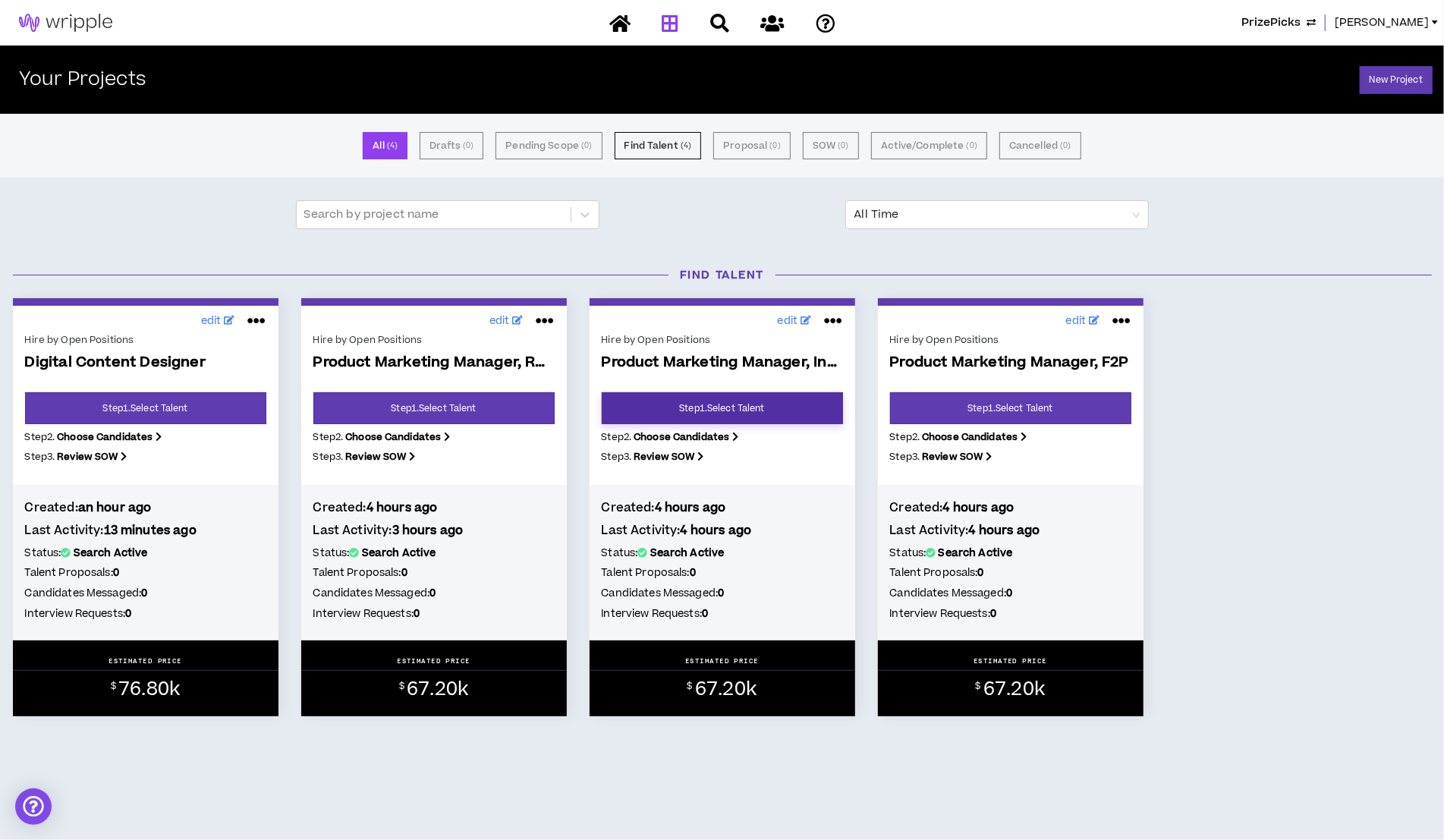
click at [705, 397] on link "Step 1 . Select Talent" at bounding box center [722, 407] width 241 height 32
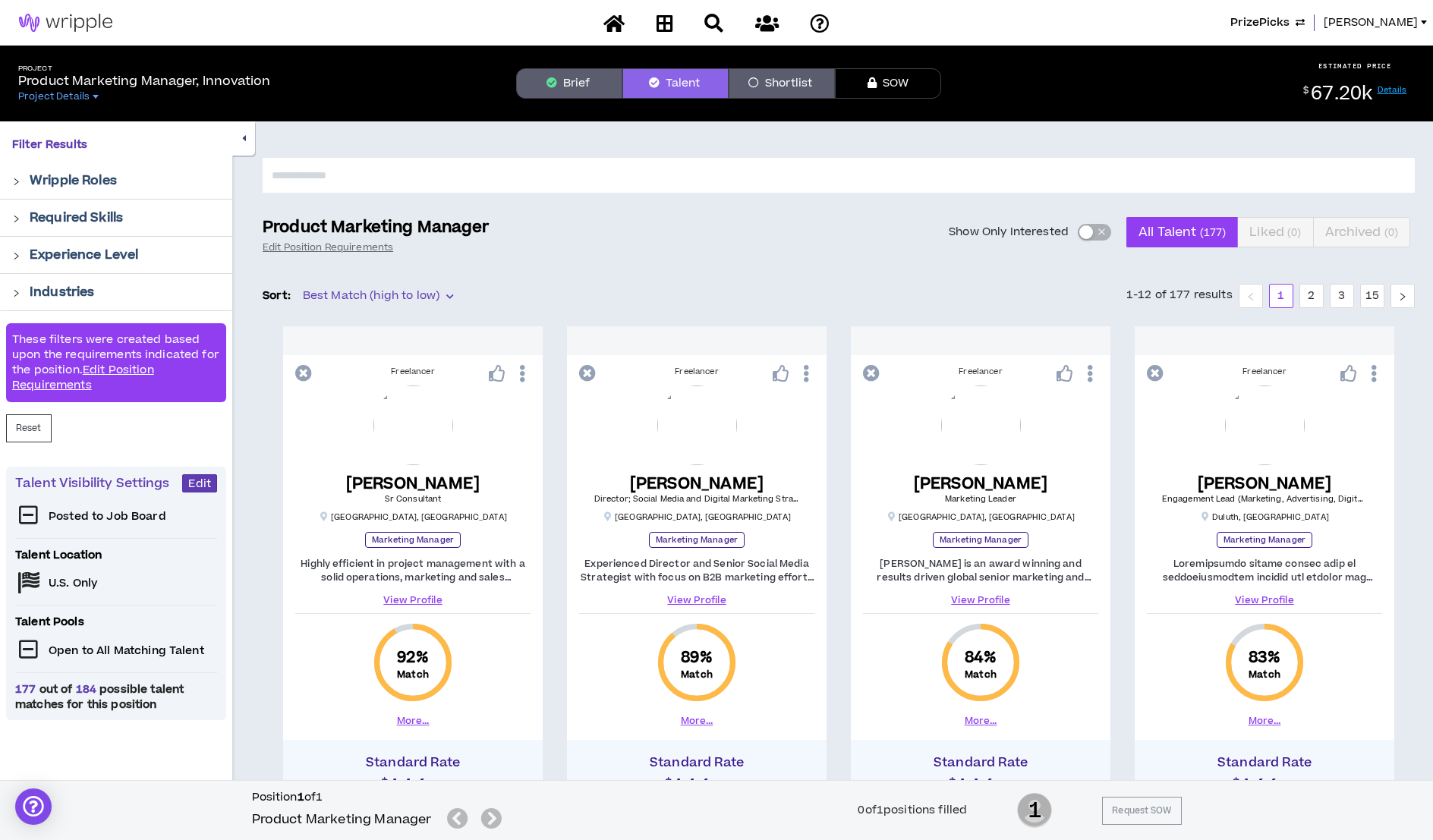
click at [598, 81] on button "Brief" at bounding box center [569, 83] width 106 height 30
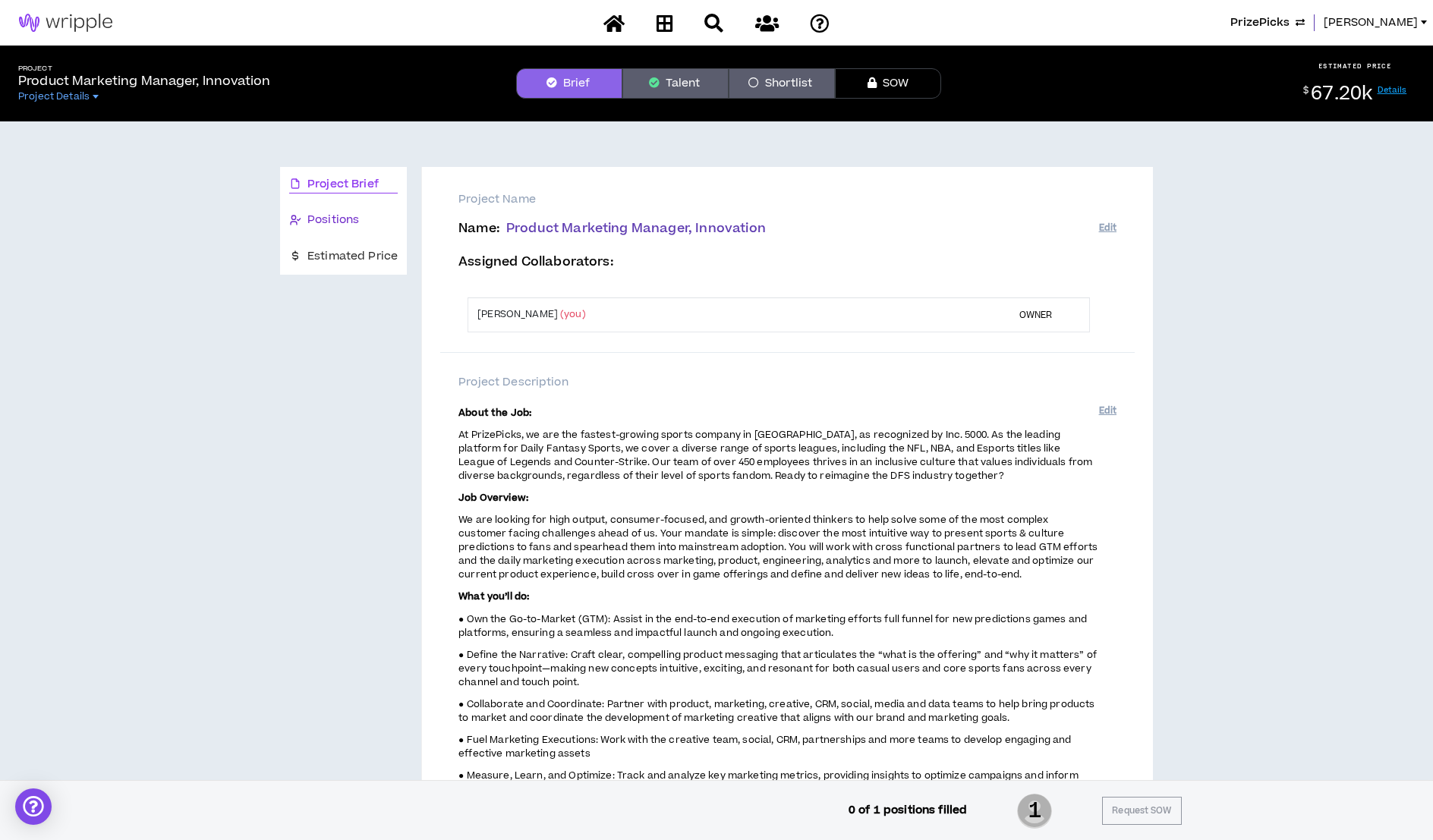
click at [337, 213] on span "Positions" at bounding box center [334, 220] width 52 height 17
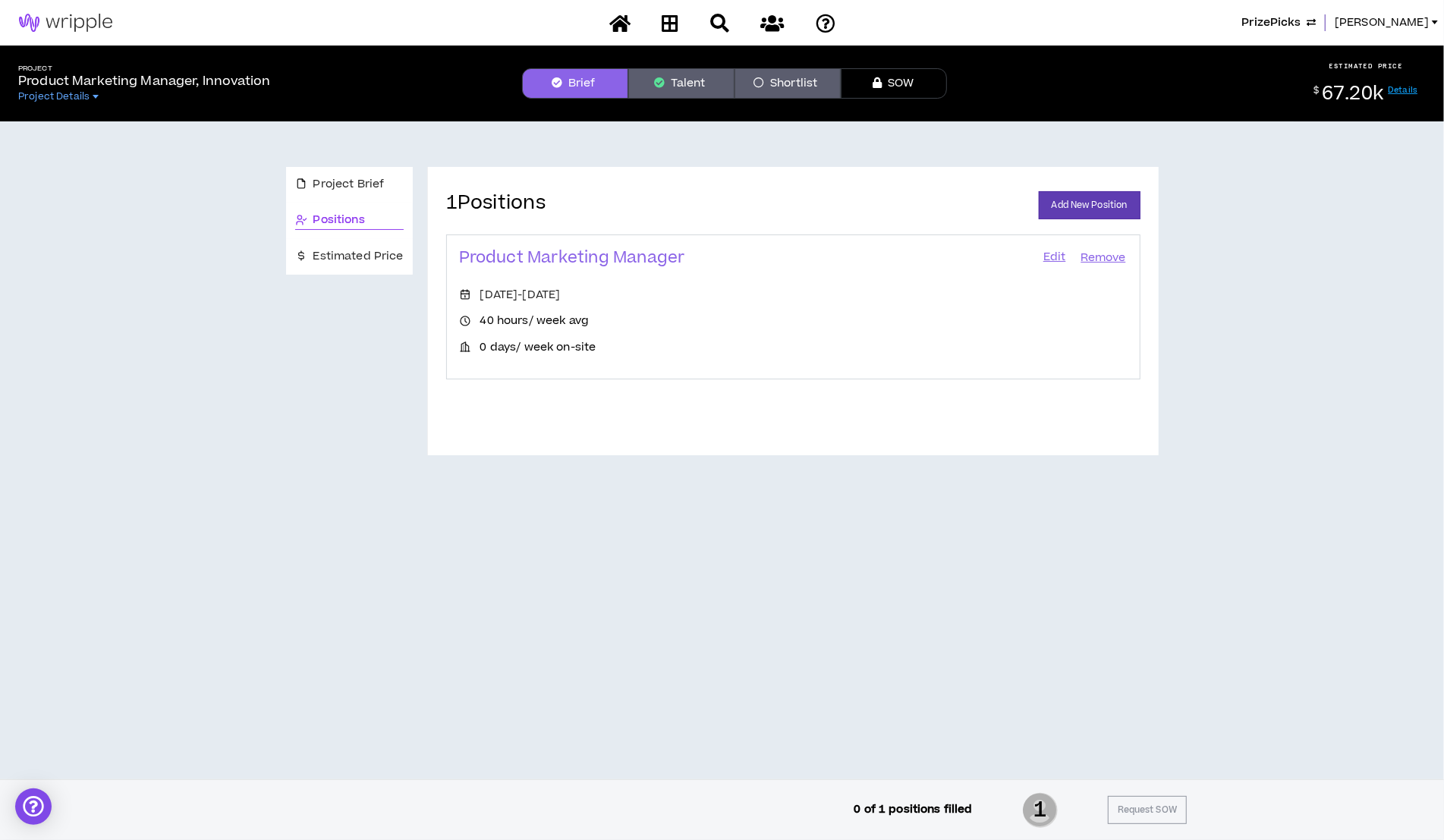
click at [1052, 255] on link "Edit" at bounding box center [1054, 258] width 26 height 21
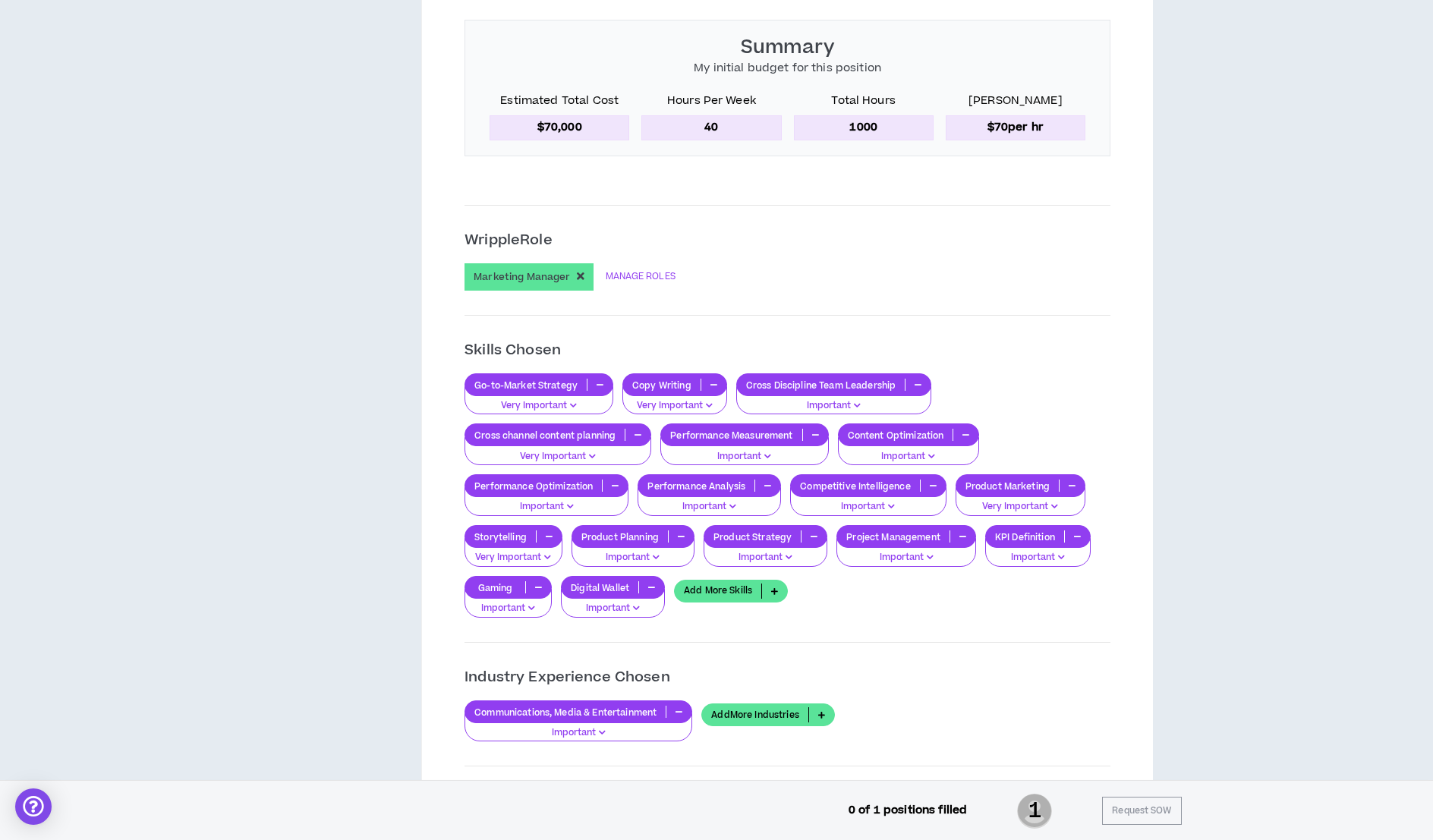
scroll to position [1102, 0]
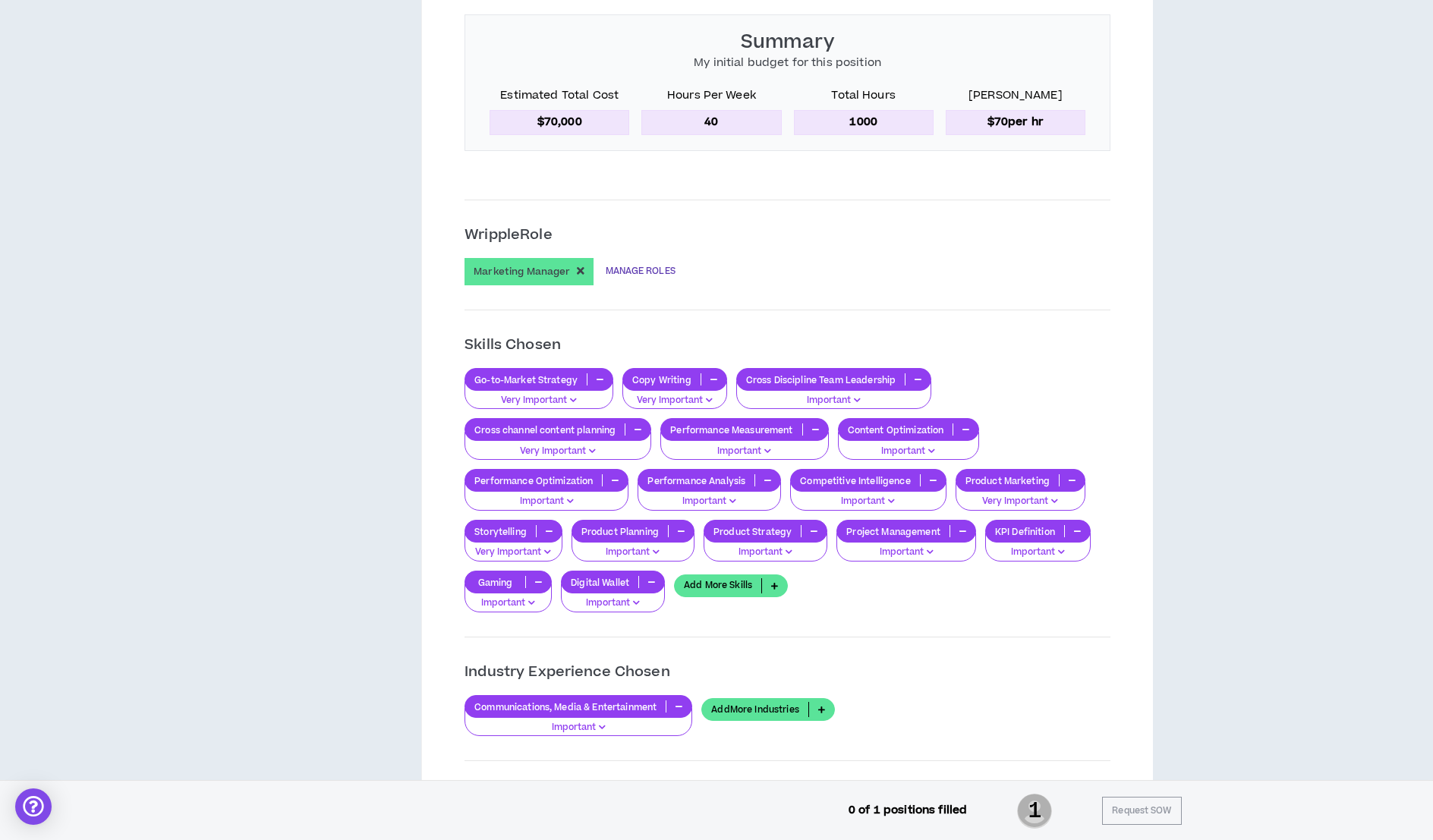
click at [667, 273] on link "MANAGE ROLES" at bounding box center [641, 272] width 70 height 28
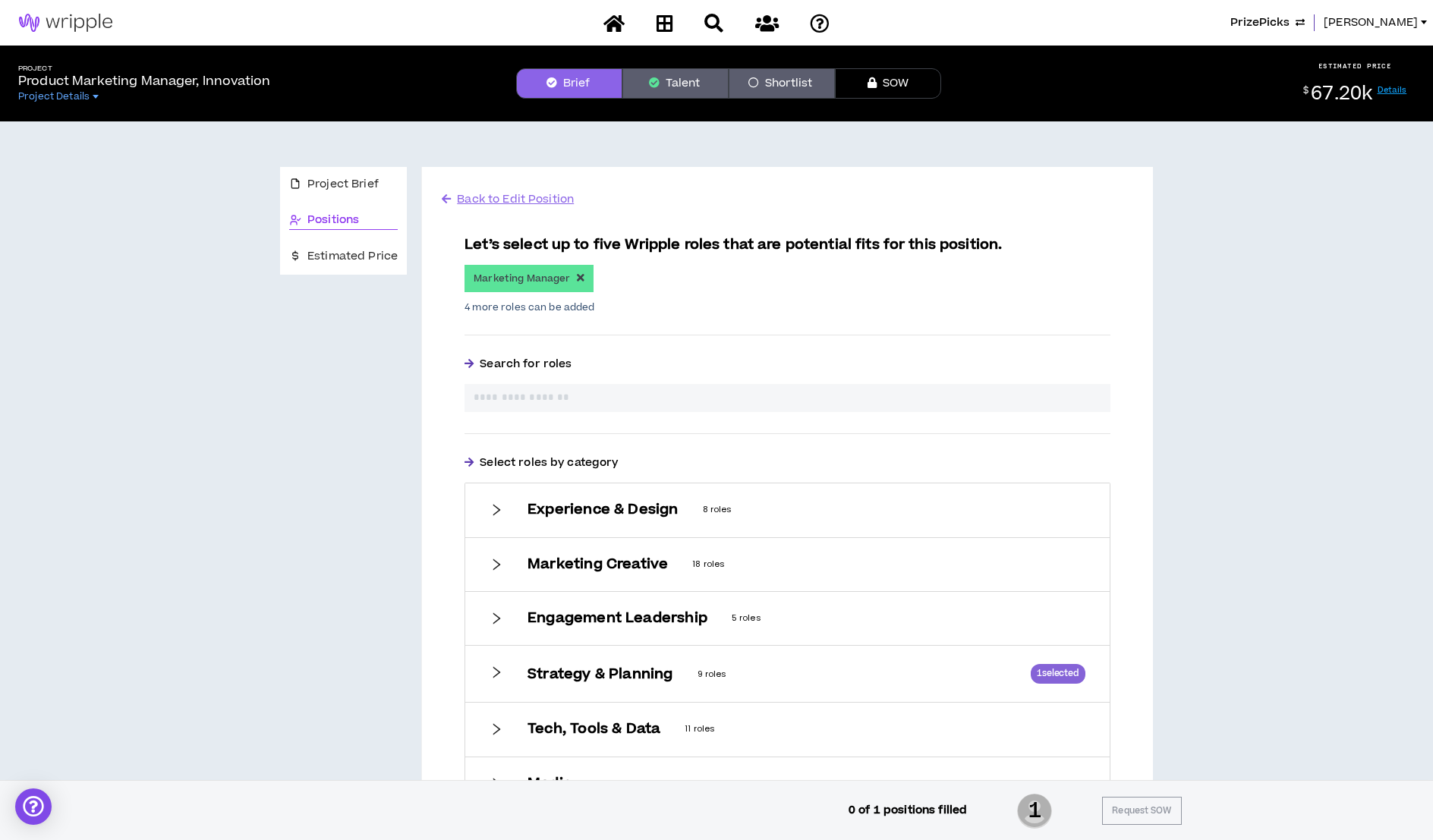
click at [505, 398] on input "text" at bounding box center [787, 398] width 628 height 16
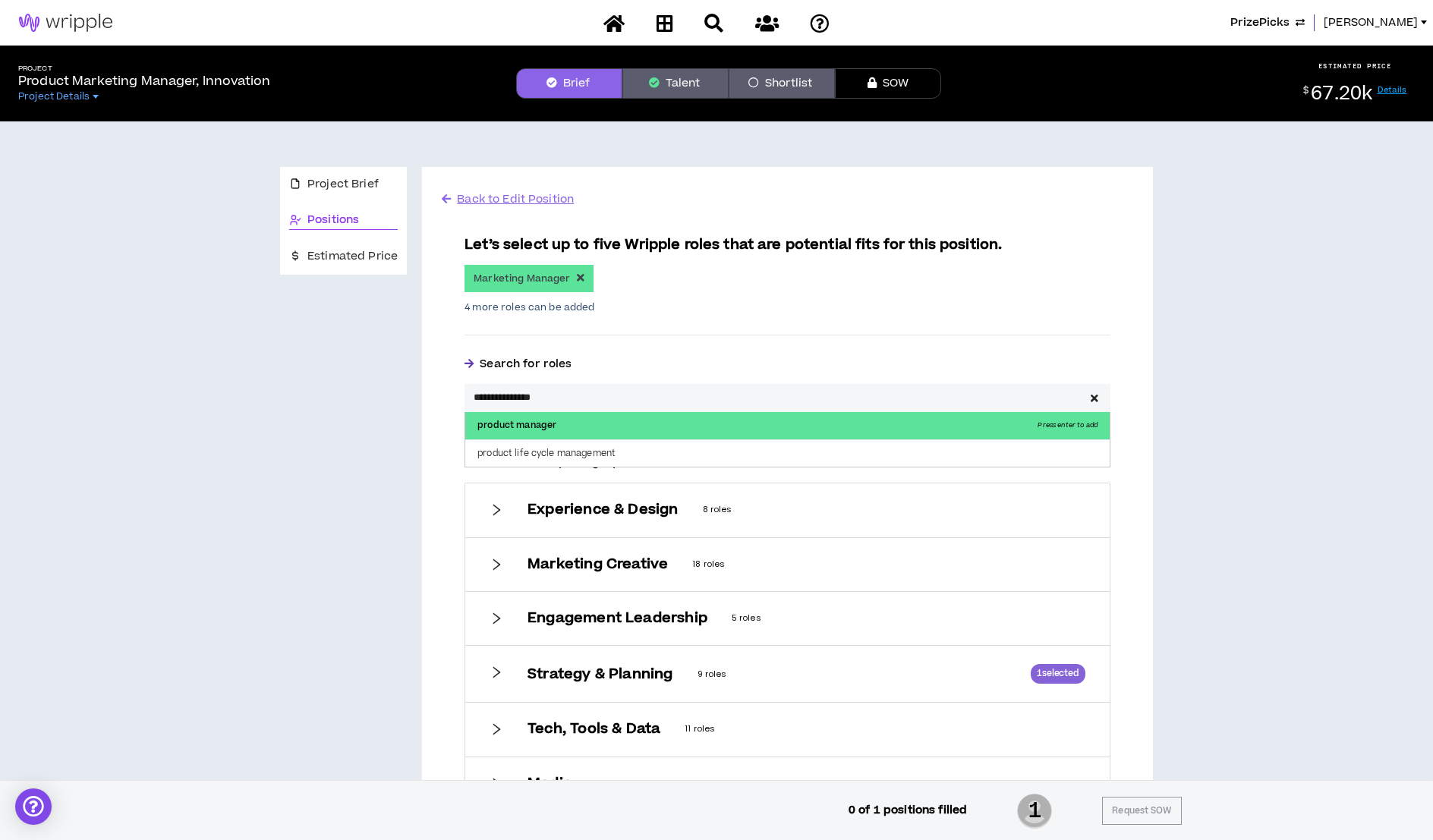
type input "**********"
click at [545, 425] on p "product manager Press enter to add" at bounding box center [787, 425] width 644 height 28
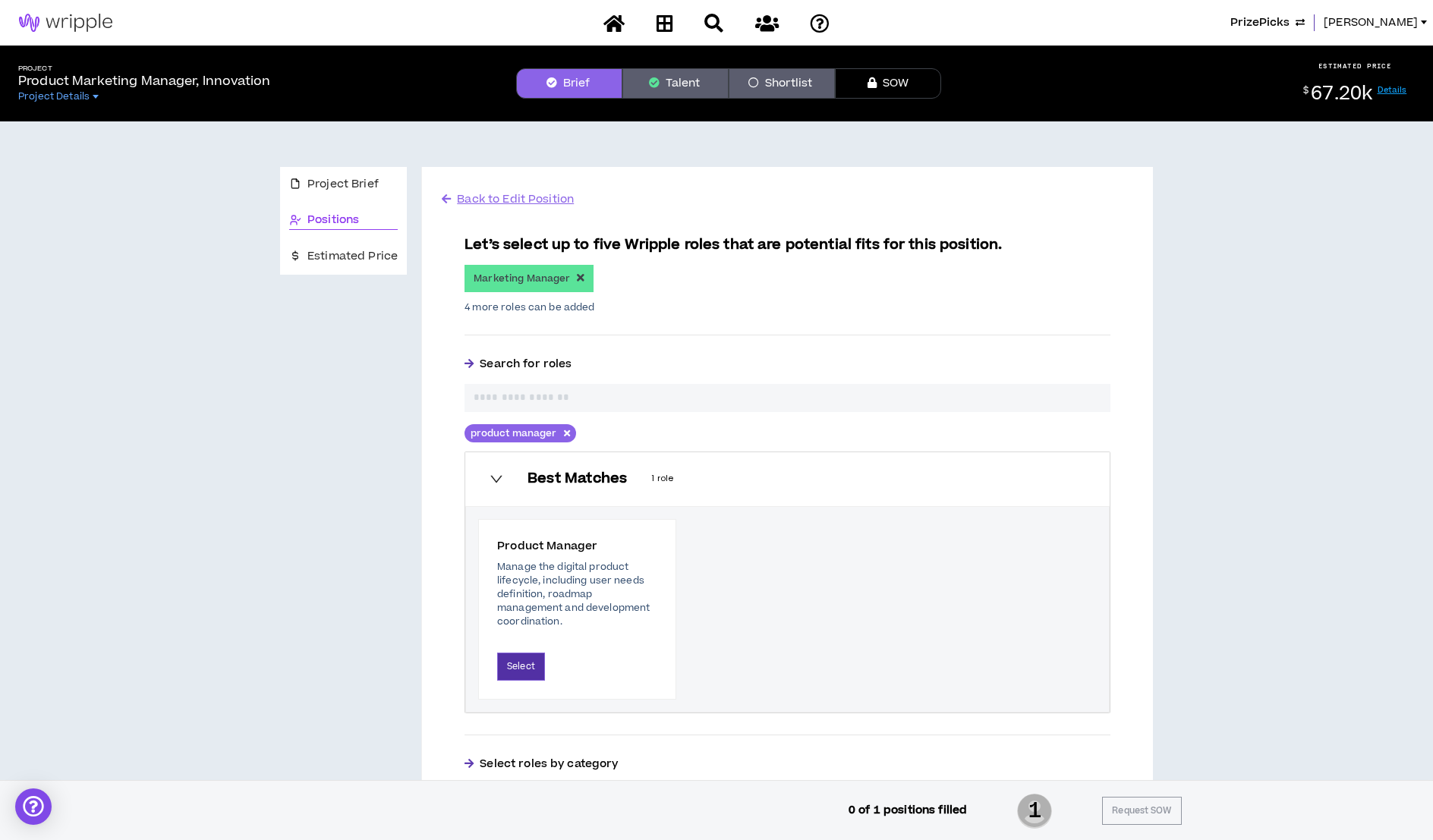
click at [526, 678] on button "Select" at bounding box center [520, 666] width 48 height 28
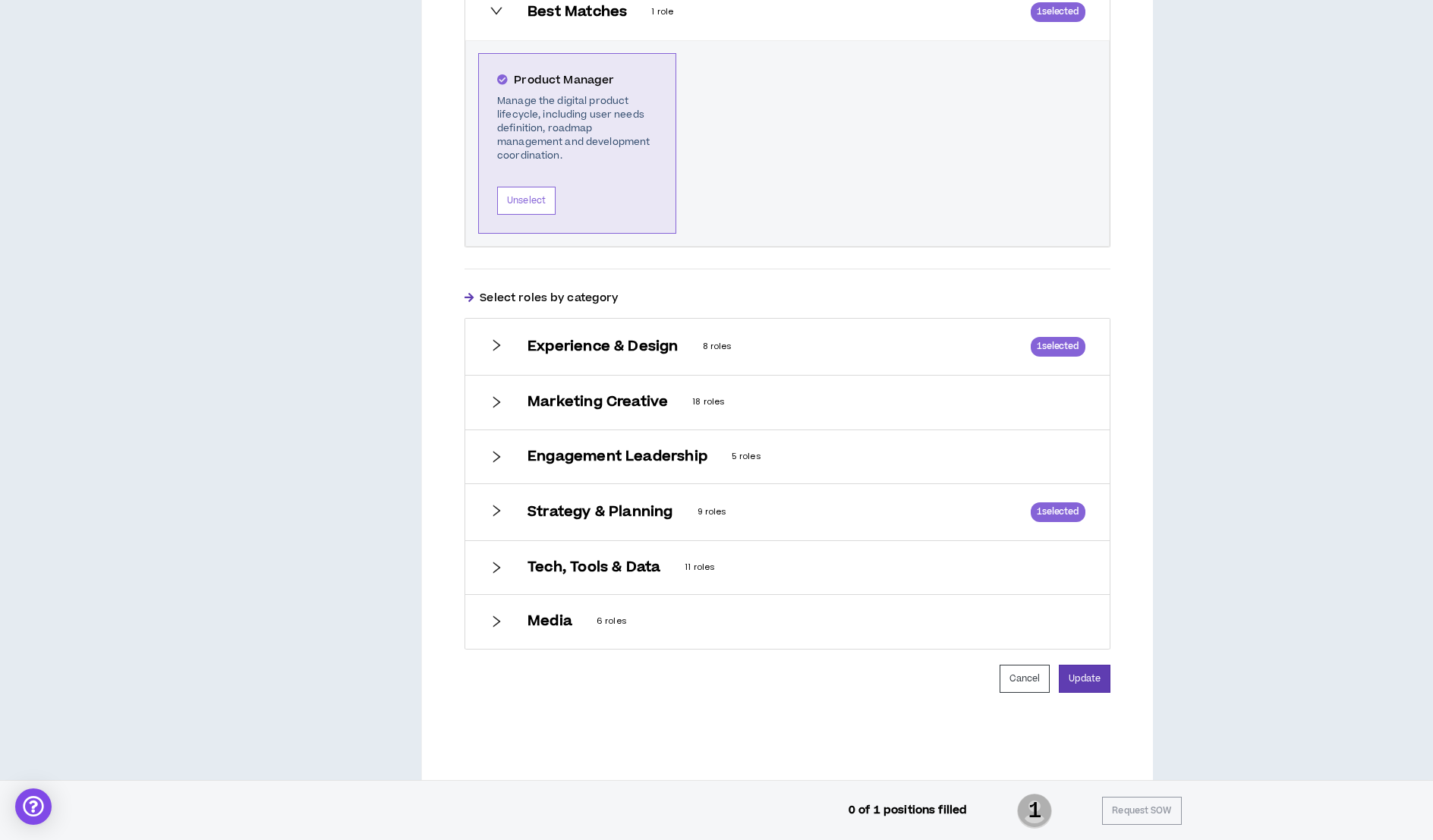
scroll to position [469, 0]
click at [1089, 670] on button "Update" at bounding box center [1085, 678] width 52 height 28
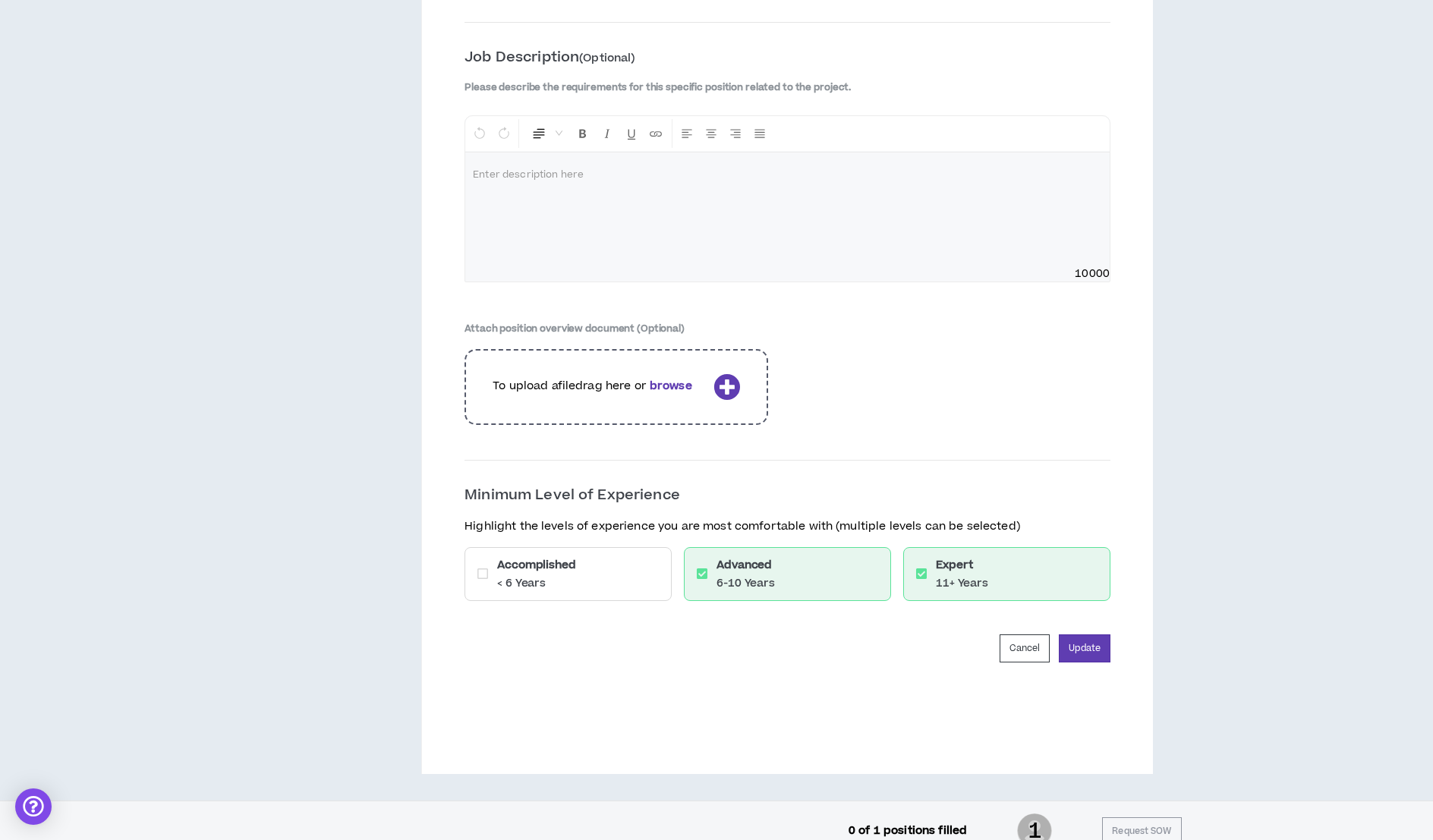
scroll to position [2130, 0]
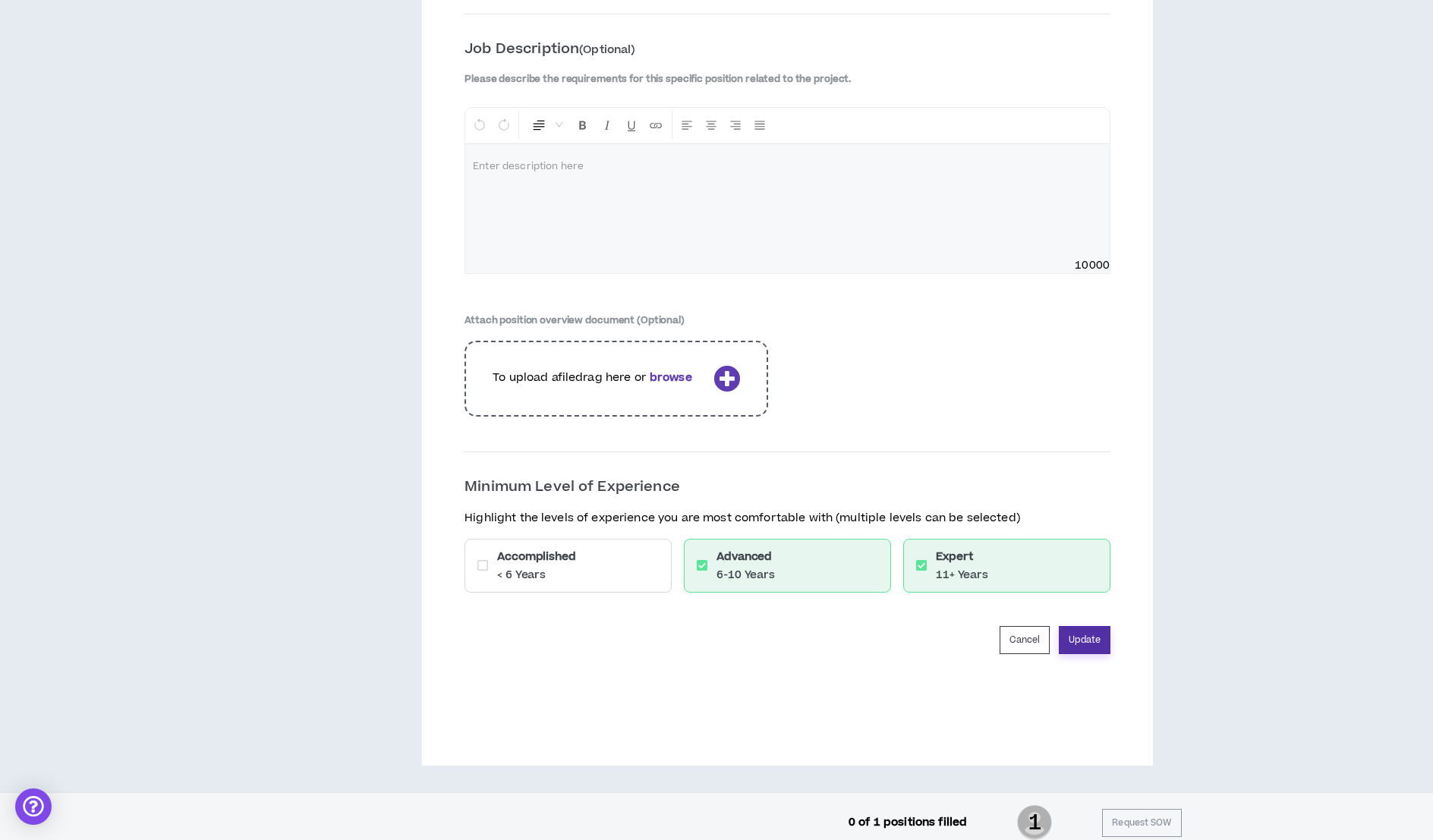
click at [1082, 626] on button "Update" at bounding box center [1085, 640] width 52 height 28
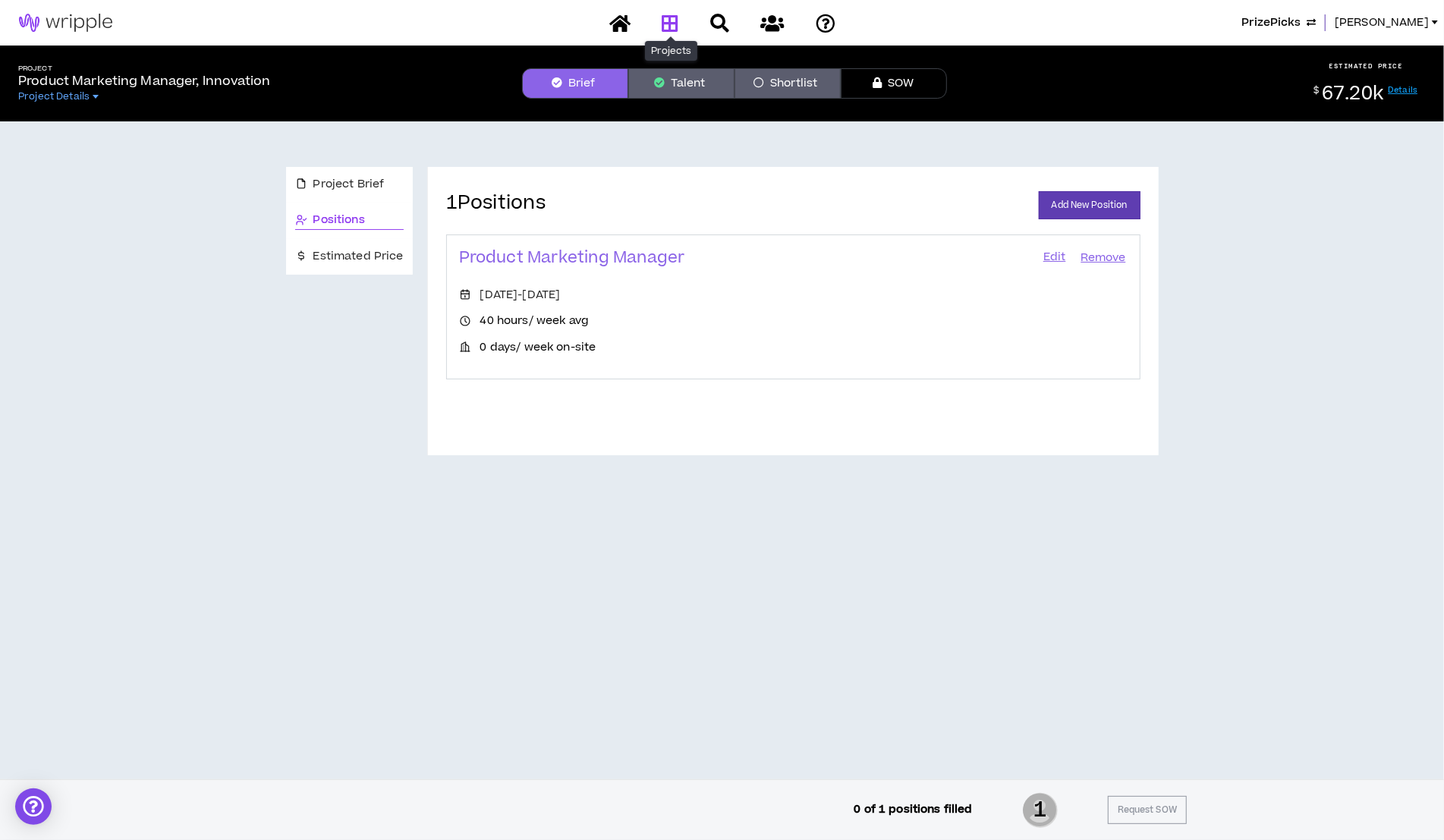
click at [666, 20] on icon at bounding box center [670, 23] width 17 height 19
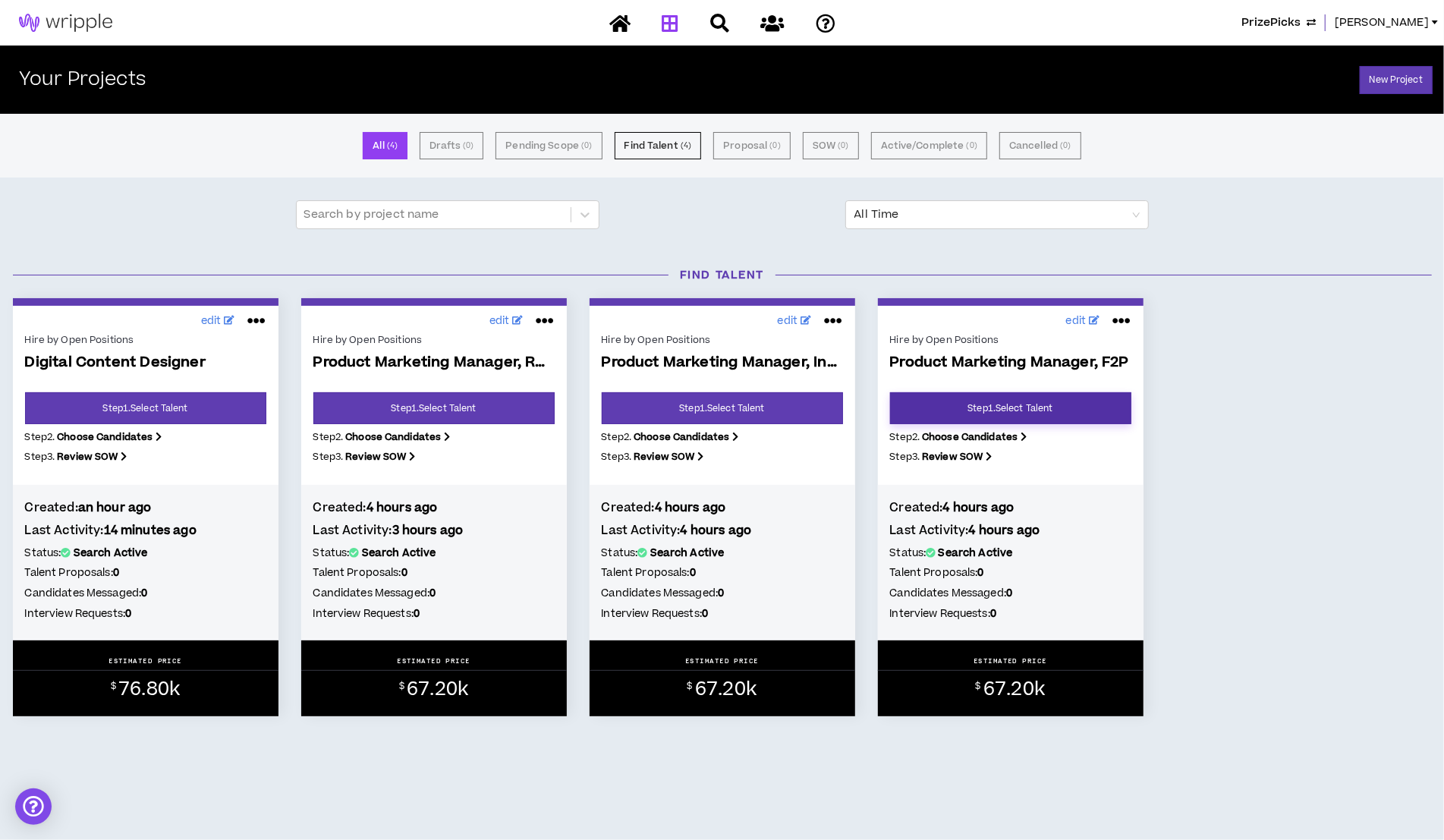
click at [1071, 398] on link "Step 1 . Select Talent" at bounding box center [1010, 407] width 241 height 32
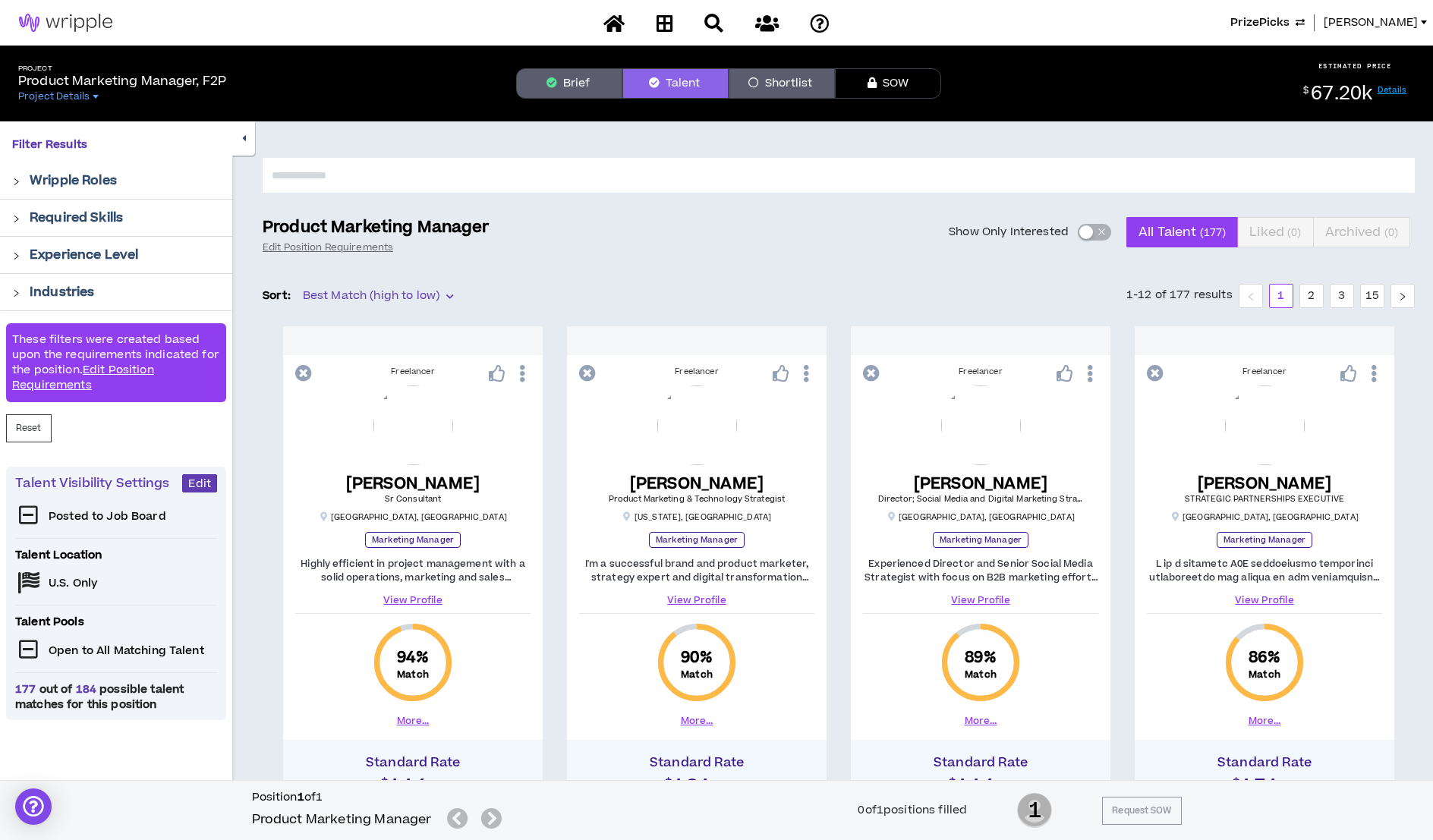
click at [589, 95] on button "Brief" at bounding box center [569, 83] width 106 height 30
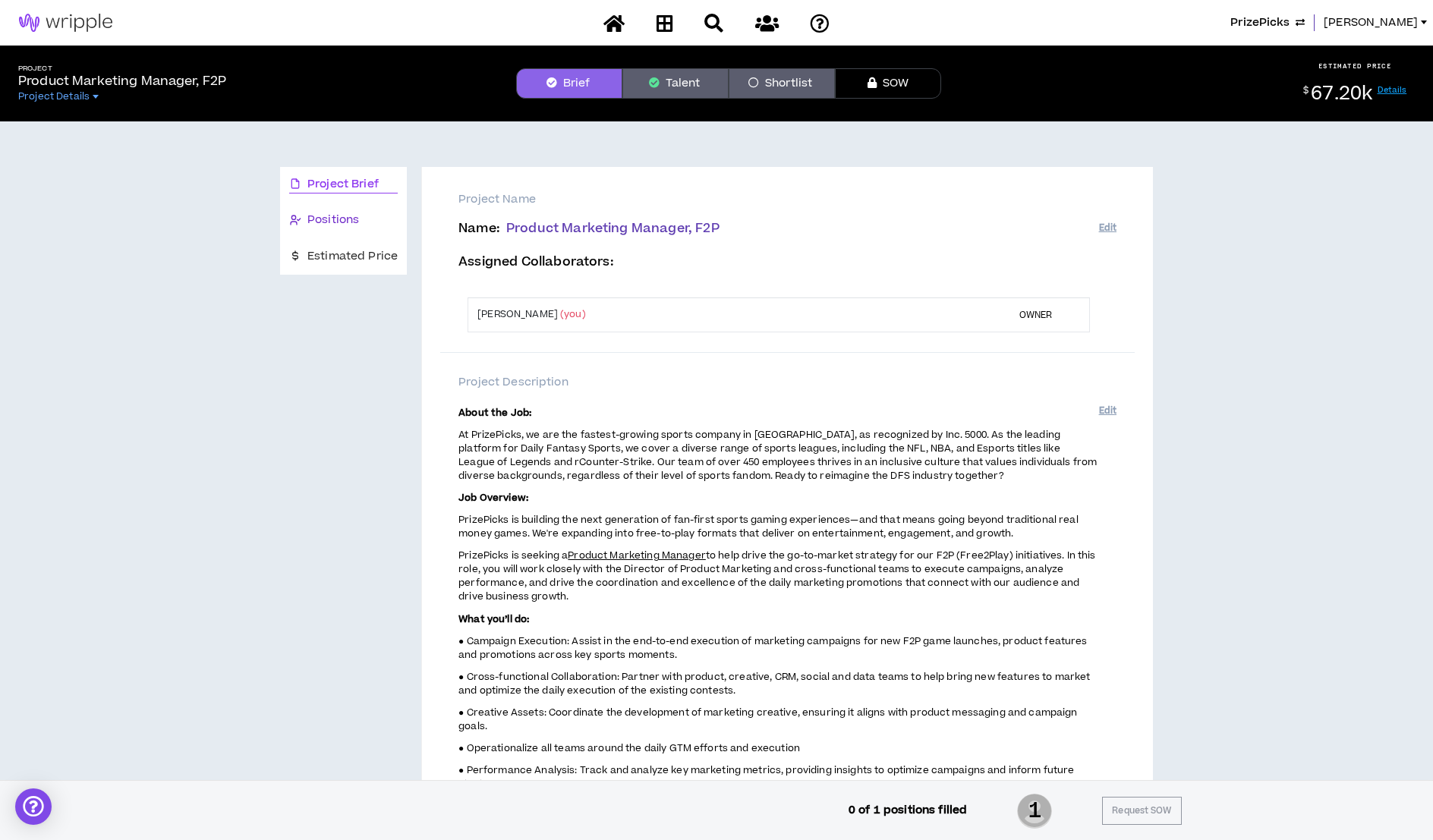
click at [353, 224] on span "Positions" at bounding box center [334, 220] width 52 height 17
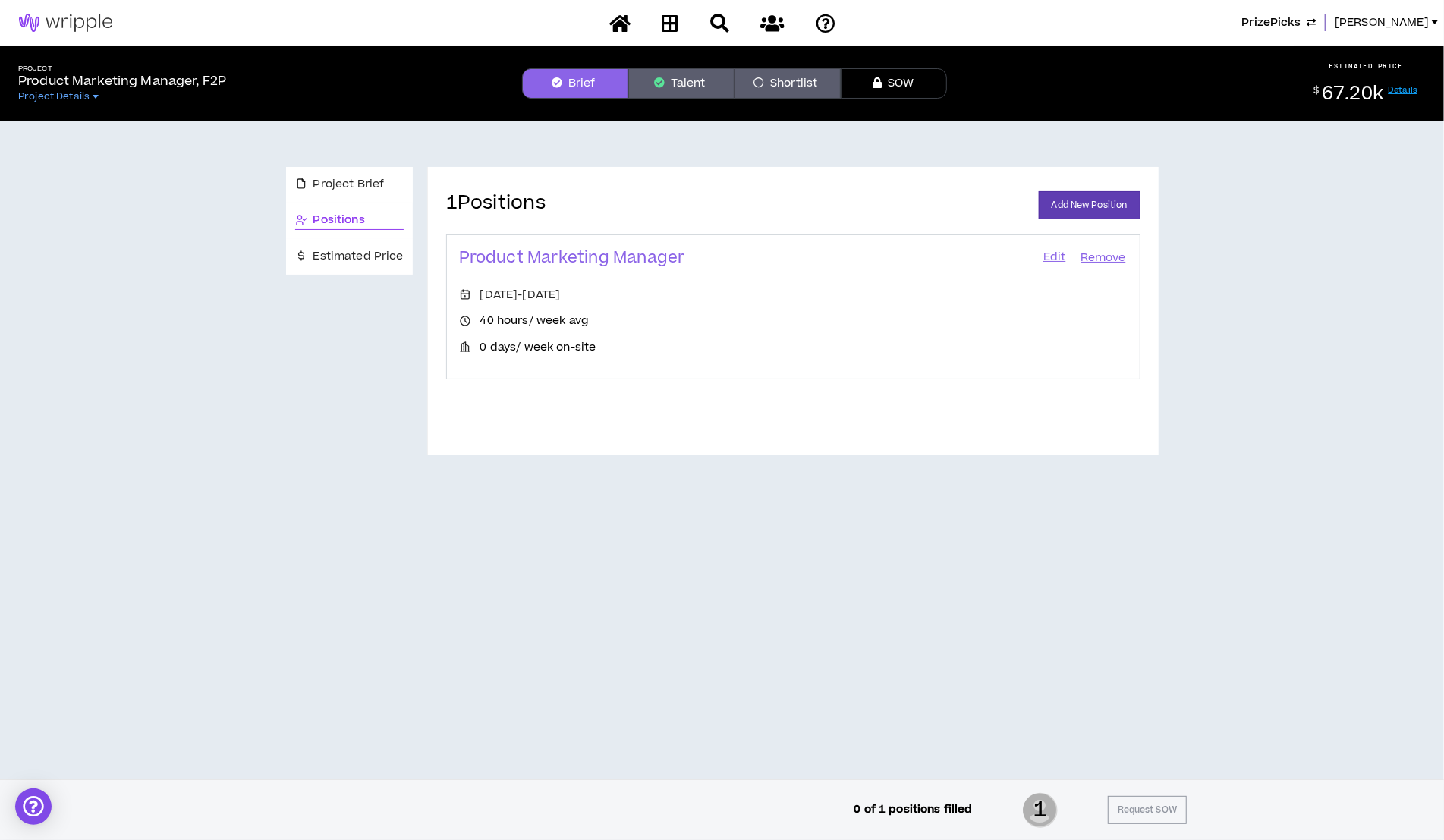
click at [1045, 260] on link "Edit" at bounding box center [1054, 258] width 26 height 21
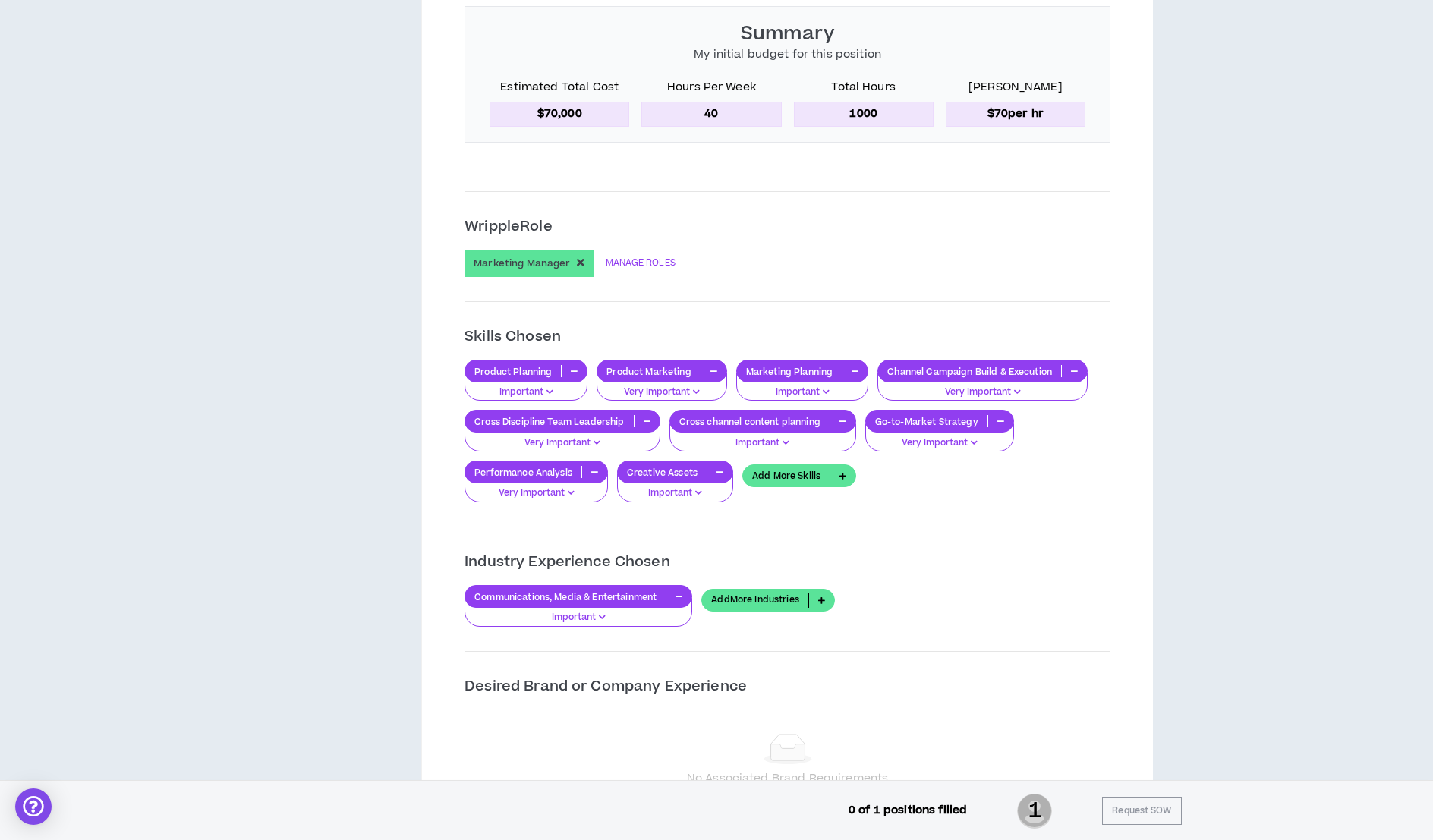
scroll to position [1108, 0]
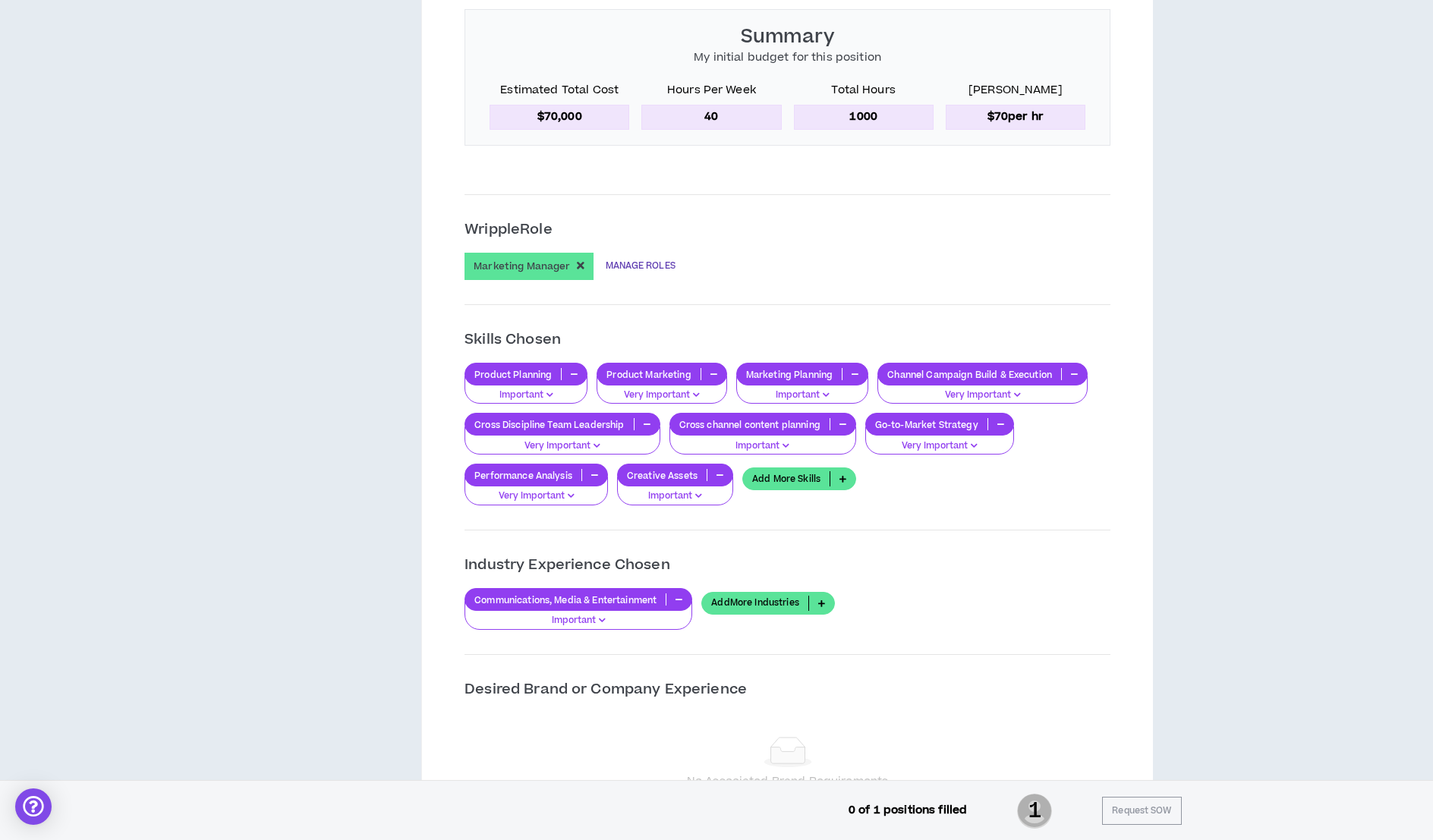
click at [658, 273] on link "MANAGE ROLES" at bounding box center [641, 266] width 70 height 28
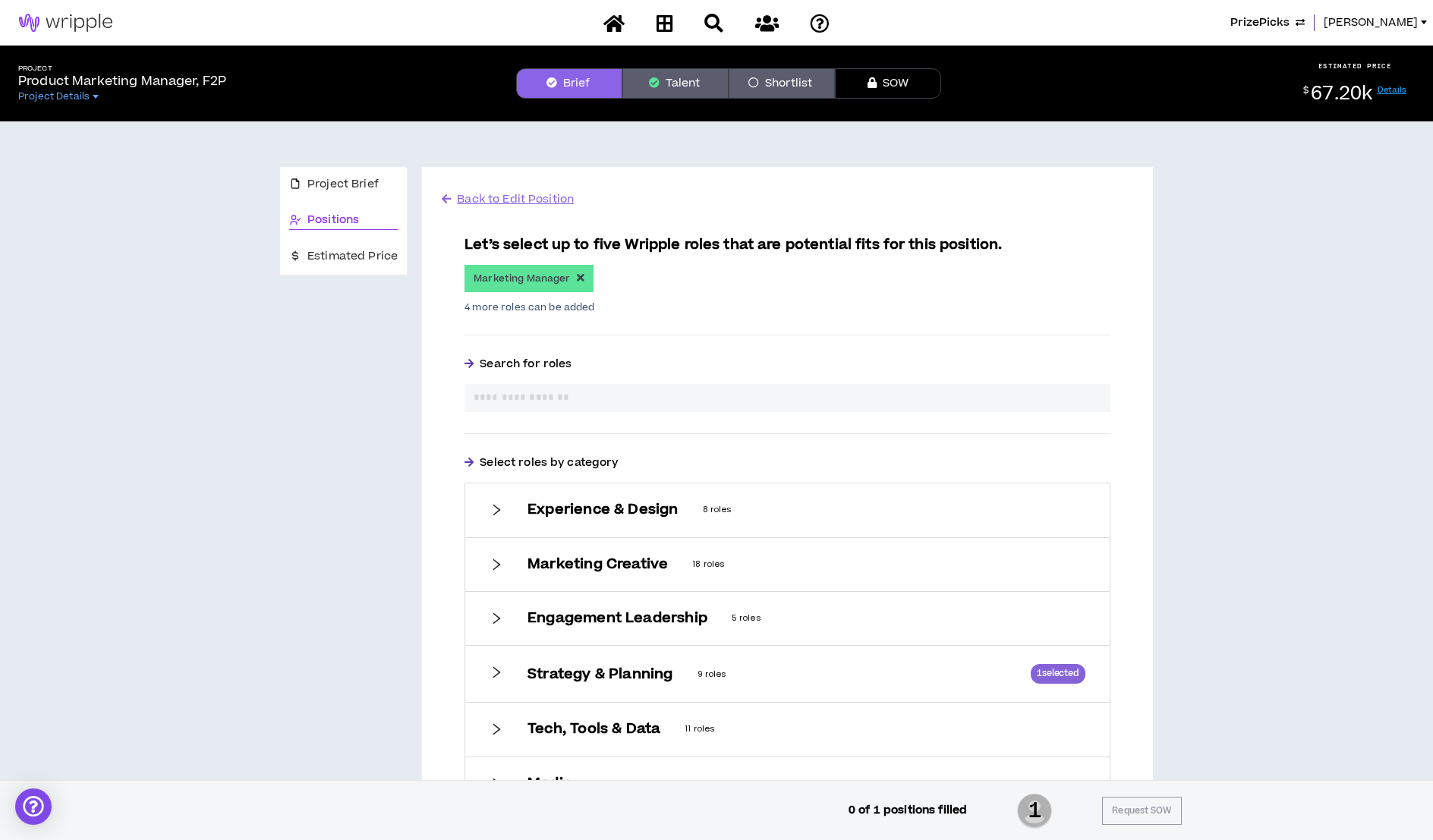
click at [563, 412] on div "Let’s select up to five Wripple roles that are potential fits for this position…" at bounding box center [787, 523] width 645 height 576
click at [559, 394] on input "text" at bounding box center [787, 398] width 628 height 16
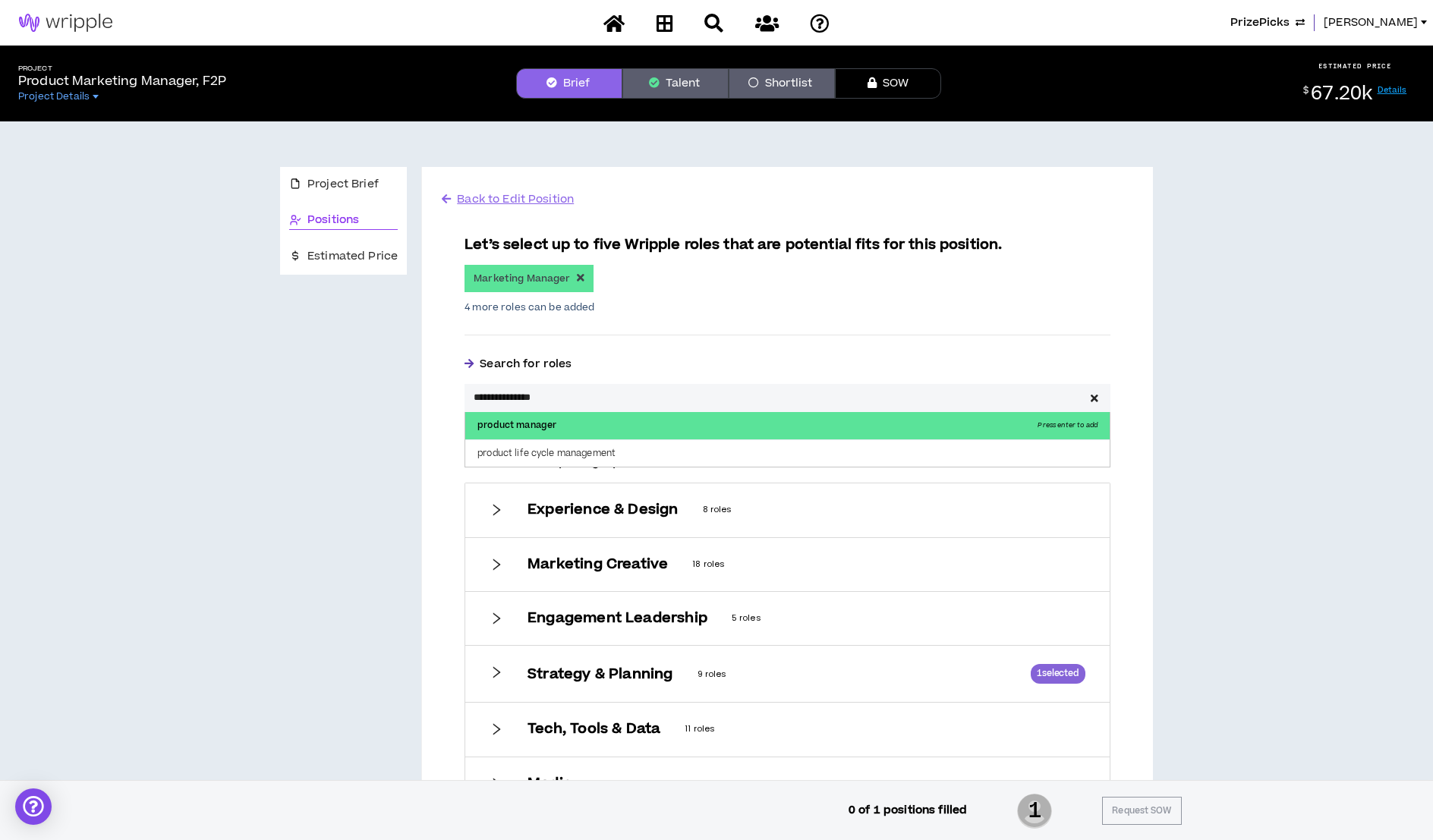
type input "**********"
click at [560, 424] on p "product manager Press enter to add" at bounding box center [787, 425] width 644 height 28
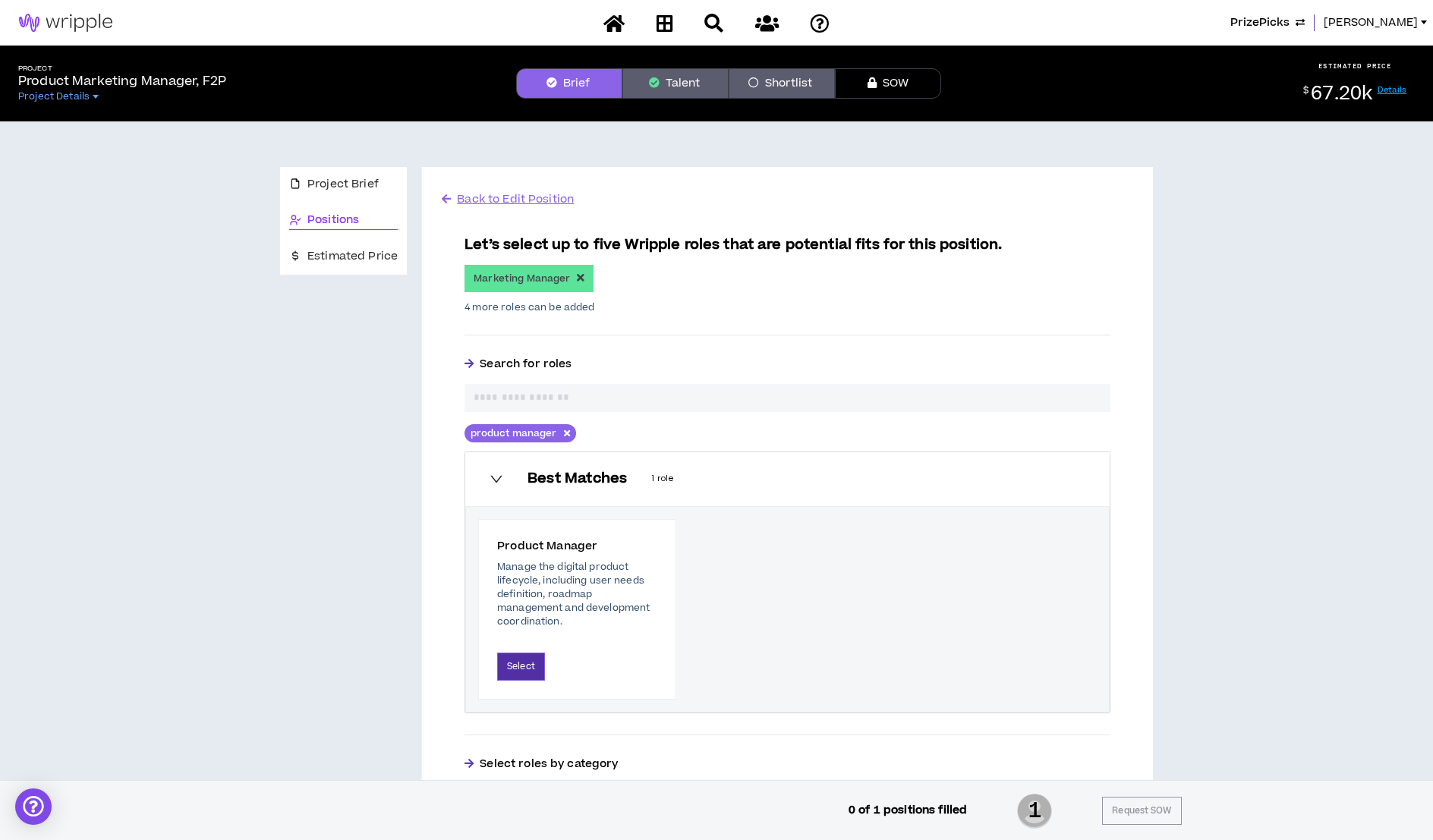
click at [513, 661] on button "Select" at bounding box center [520, 666] width 48 height 28
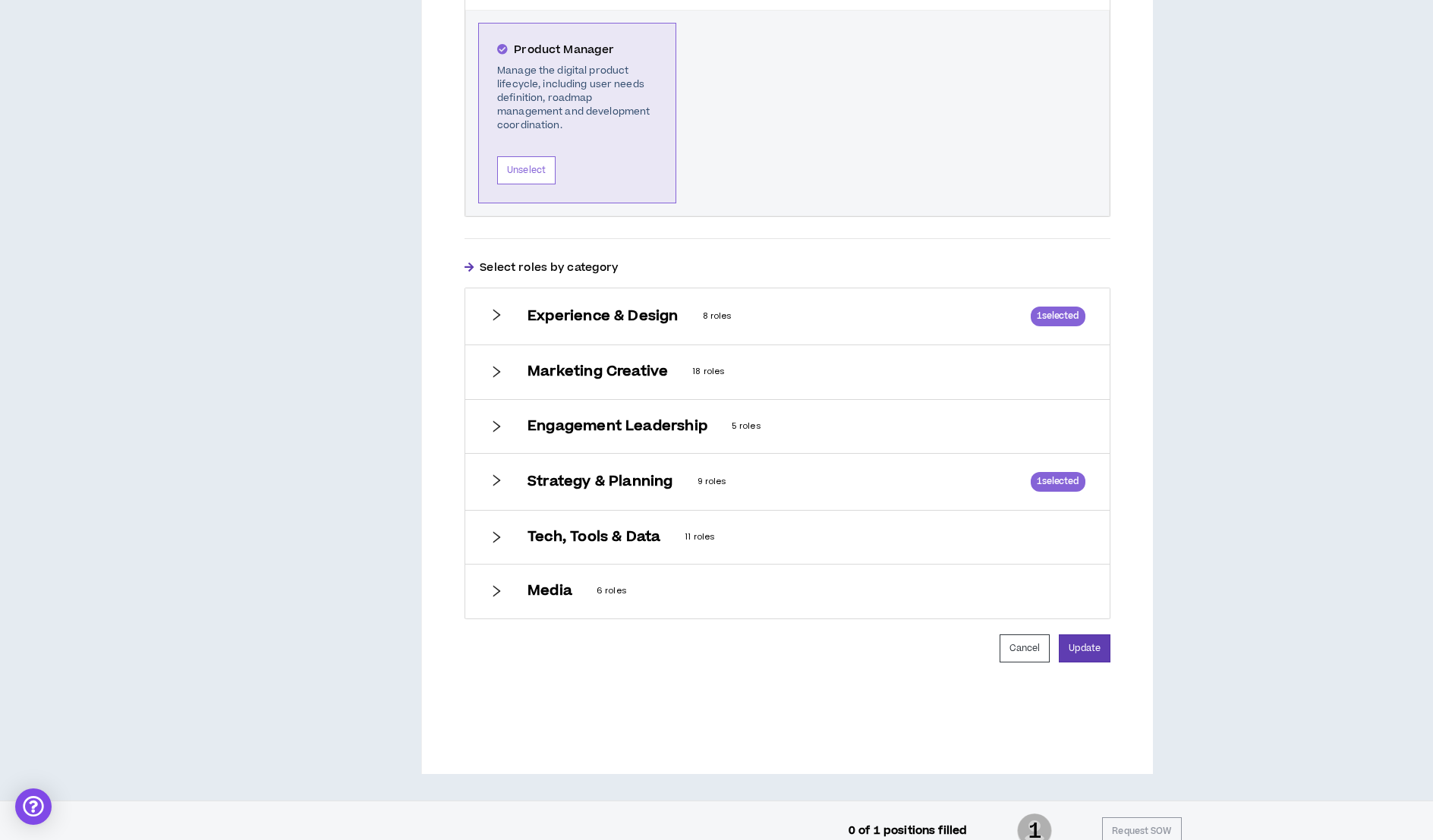
scroll to position [515, 0]
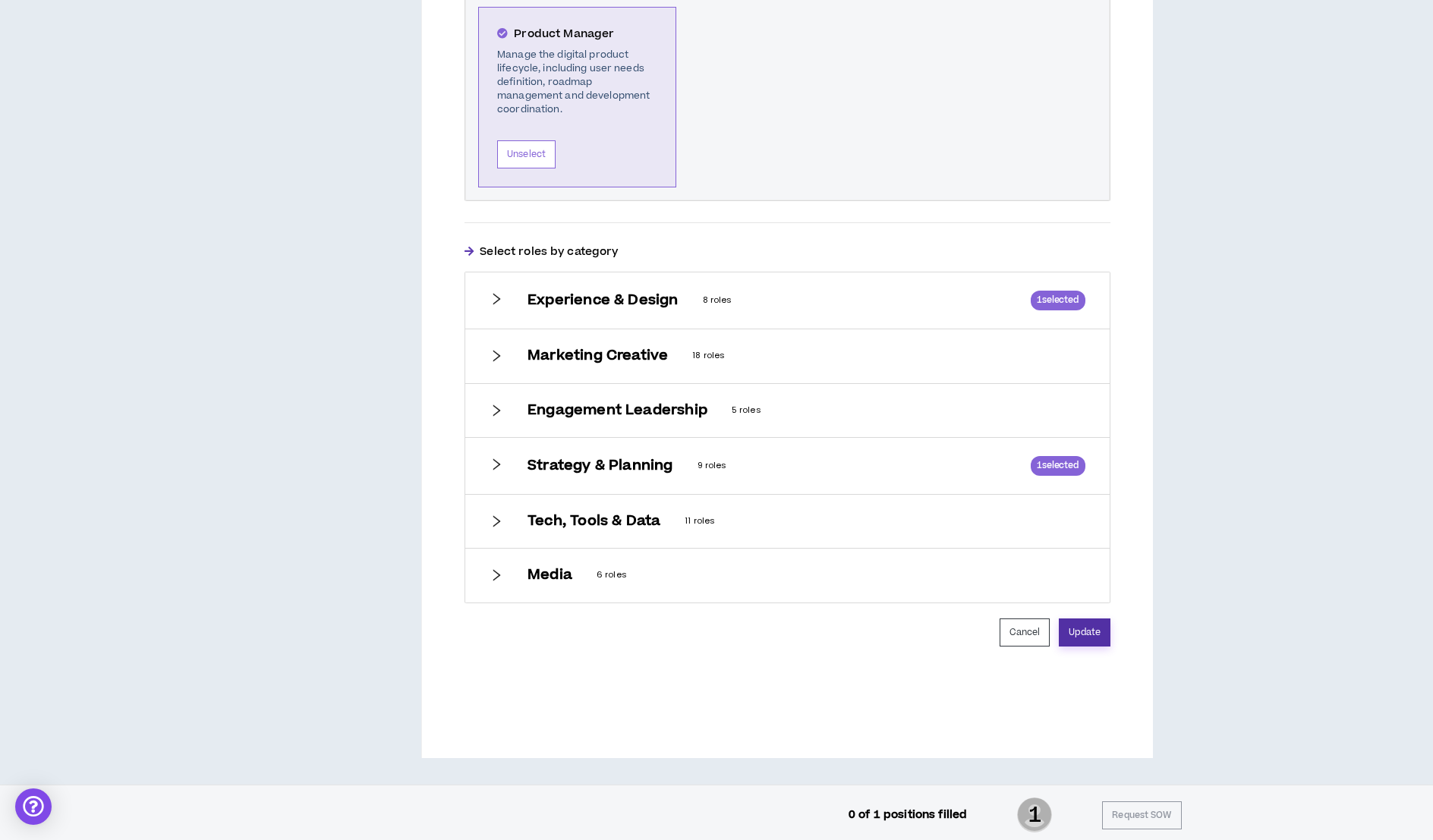
click at [1082, 623] on button "Update" at bounding box center [1085, 632] width 52 height 28
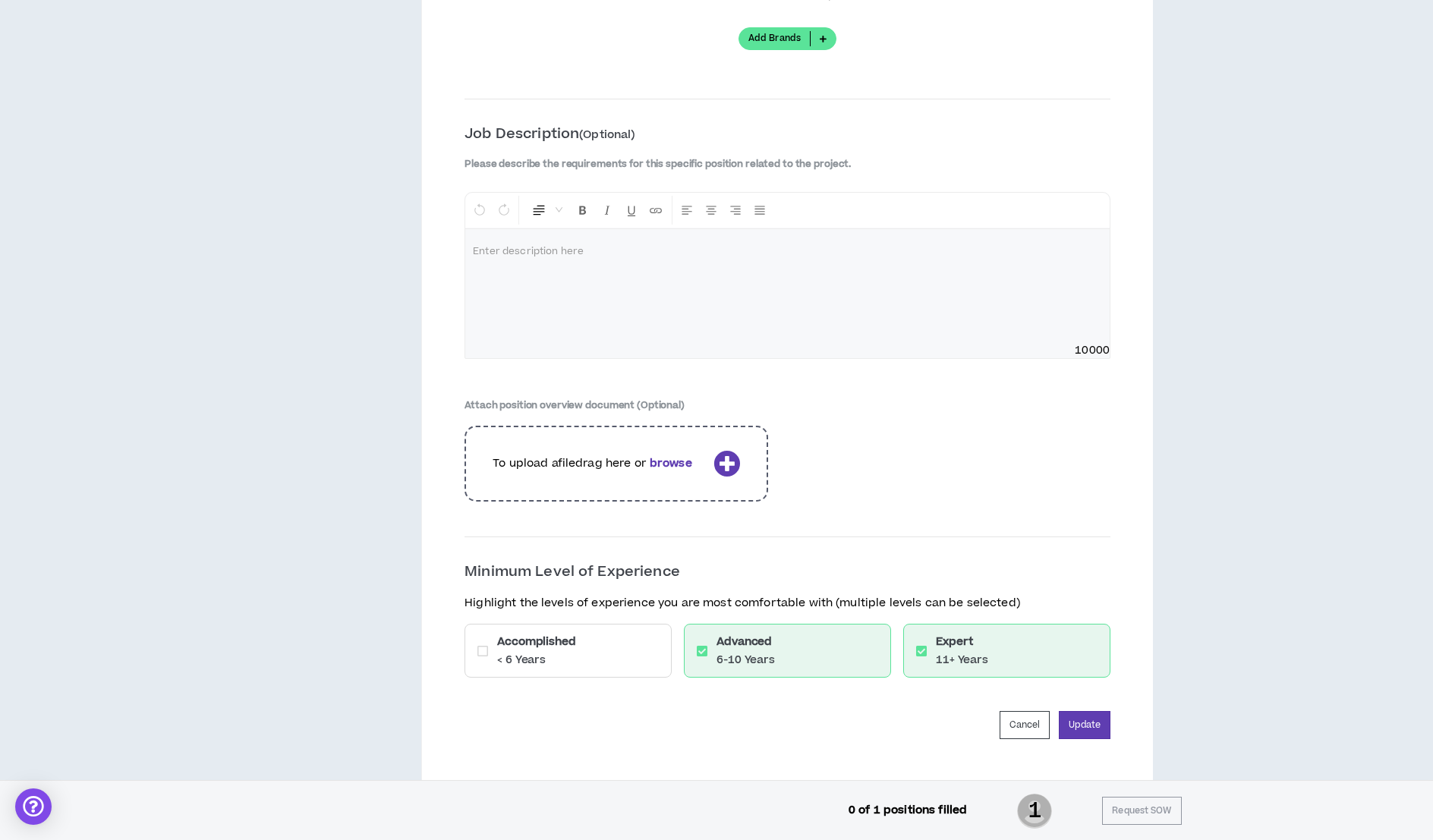
scroll to position [1948, 0]
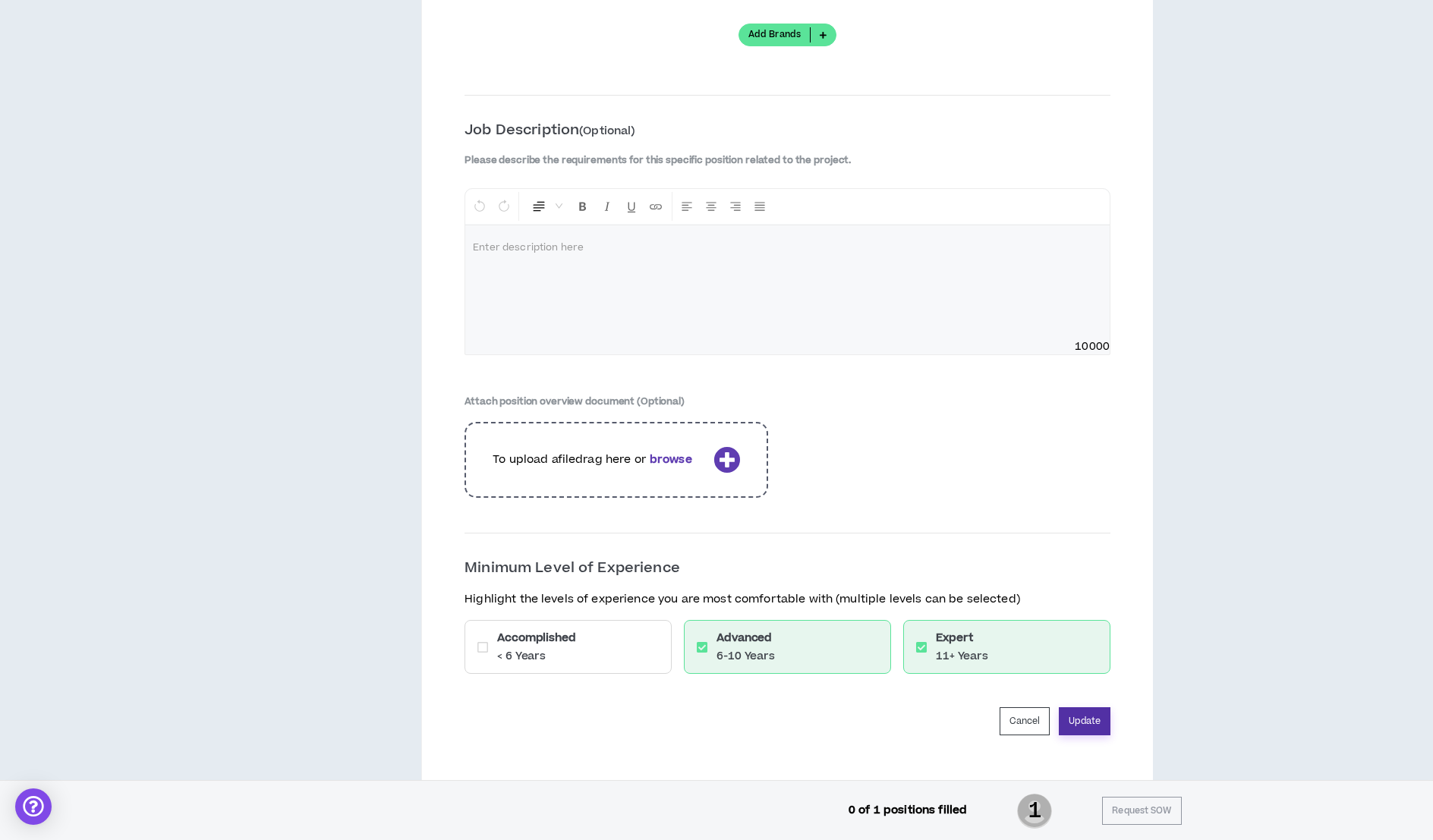
click at [1094, 711] on button "Update" at bounding box center [1085, 721] width 52 height 28
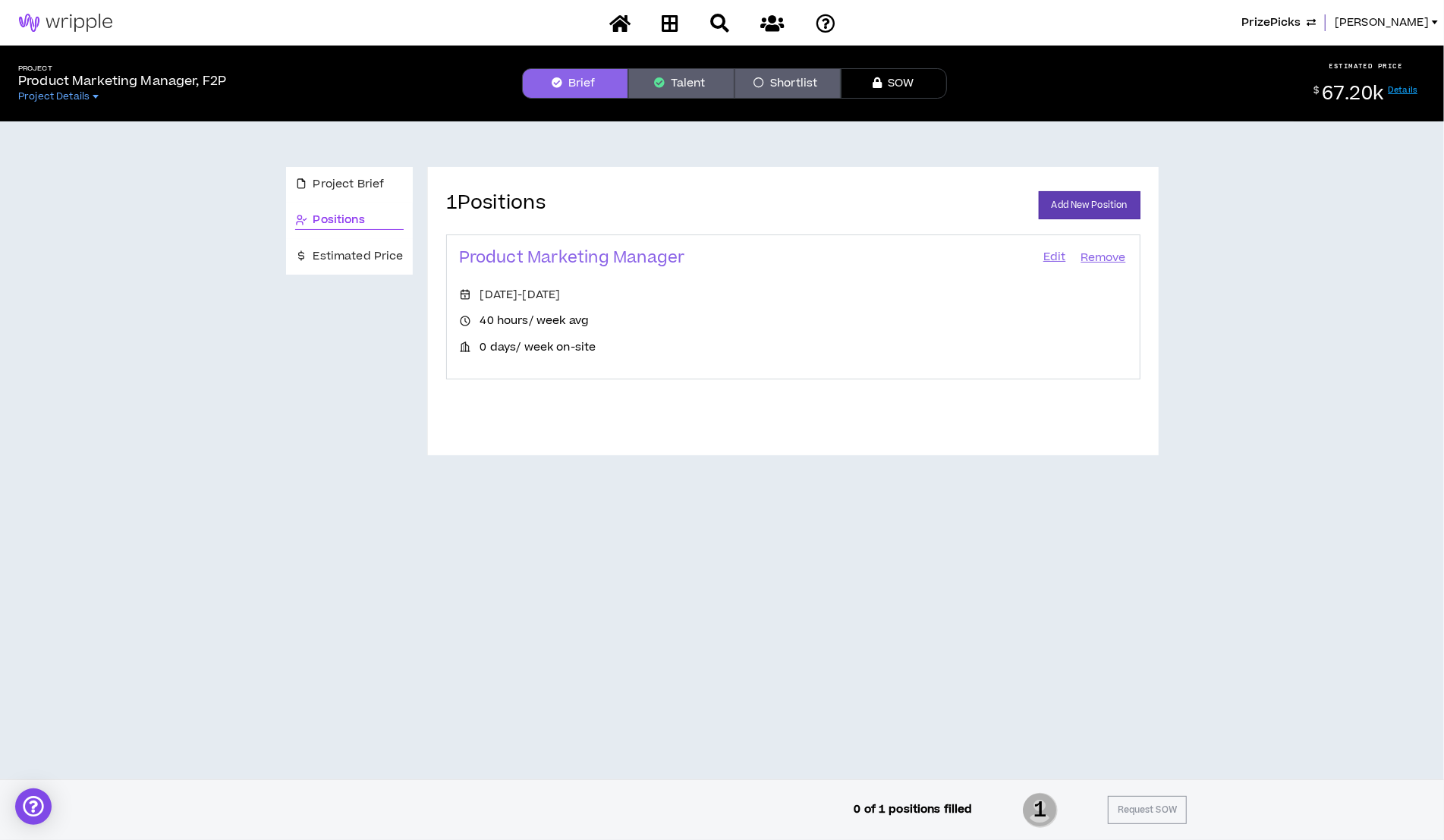
click at [1201, 27] on span "PrizePicks" at bounding box center [1270, 23] width 59 height 17
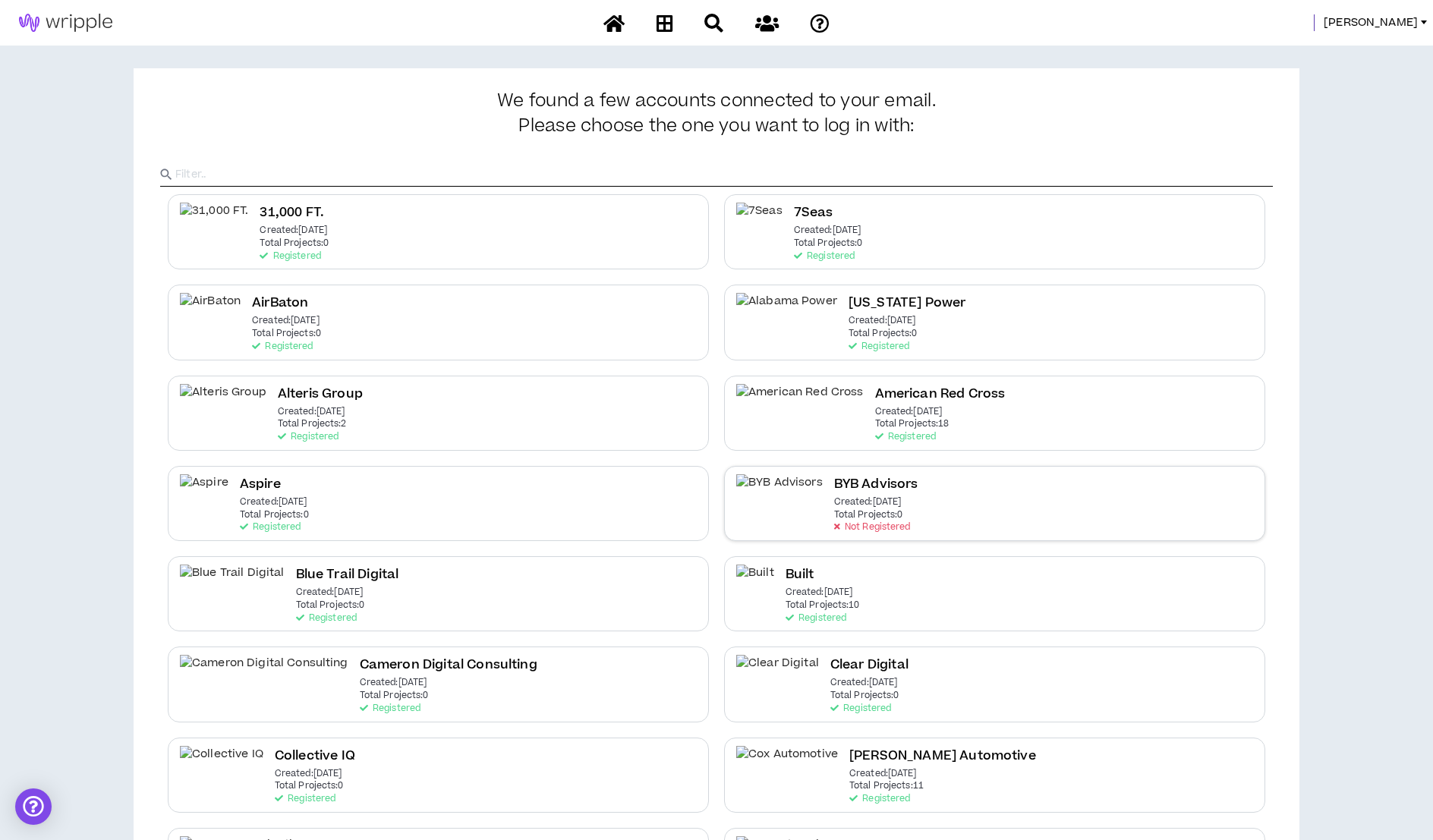
click at [834, 510] on p "Total Projects: 0" at bounding box center [868, 515] width 69 height 11
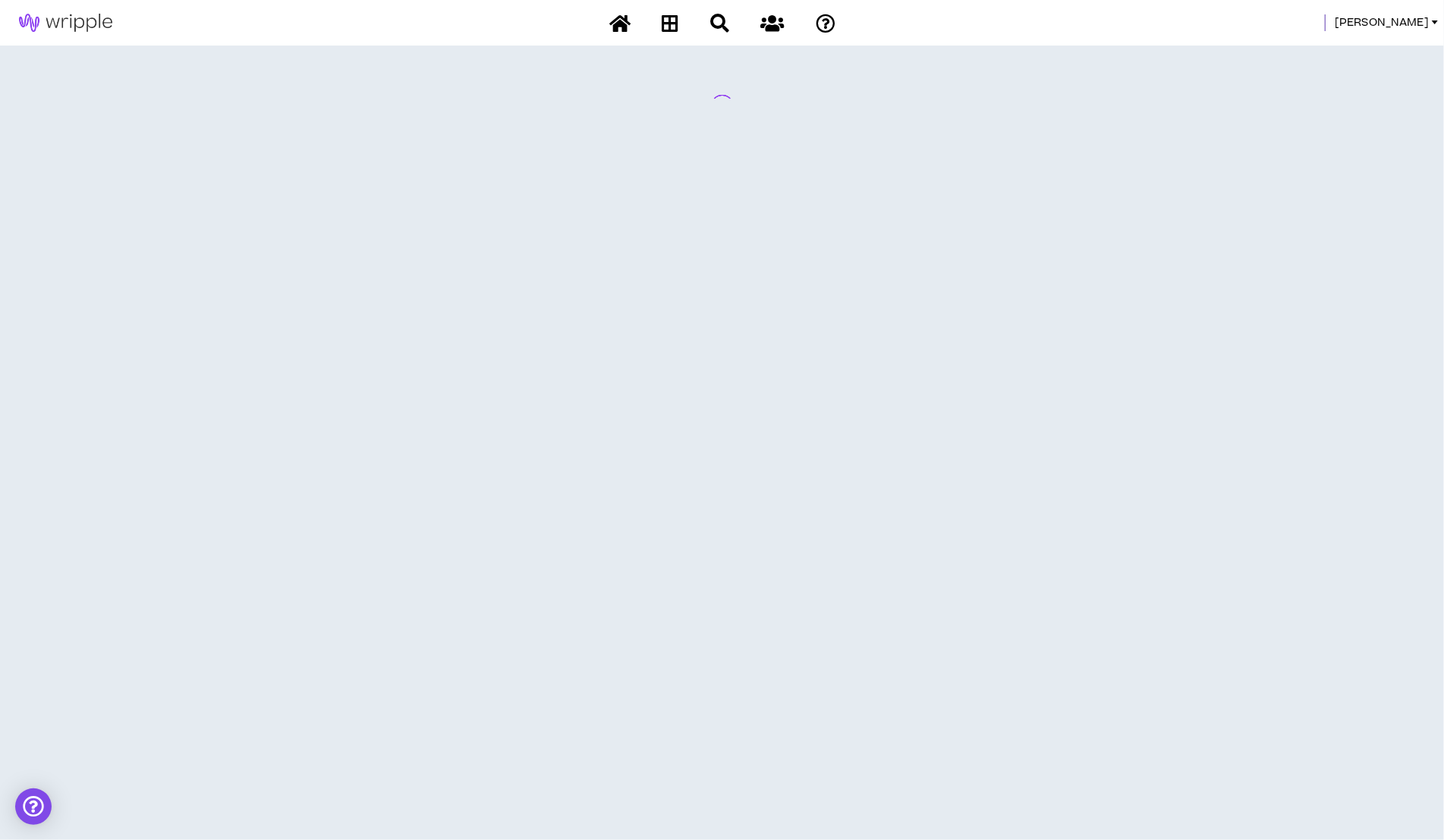
select select "*"
select select "**"
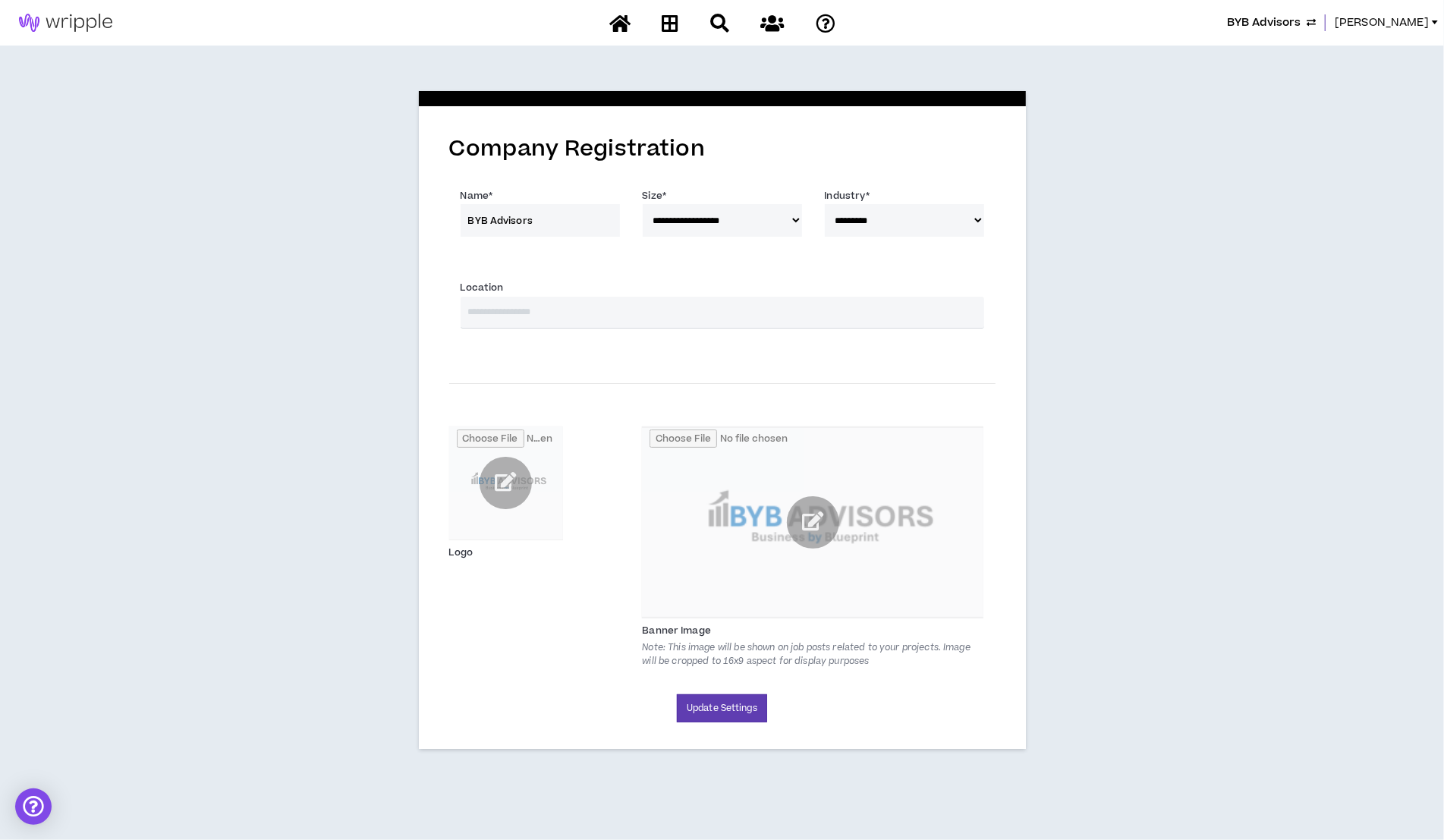
click at [630, 323] on input "text" at bounding box center [722, 312] width 524 height 32
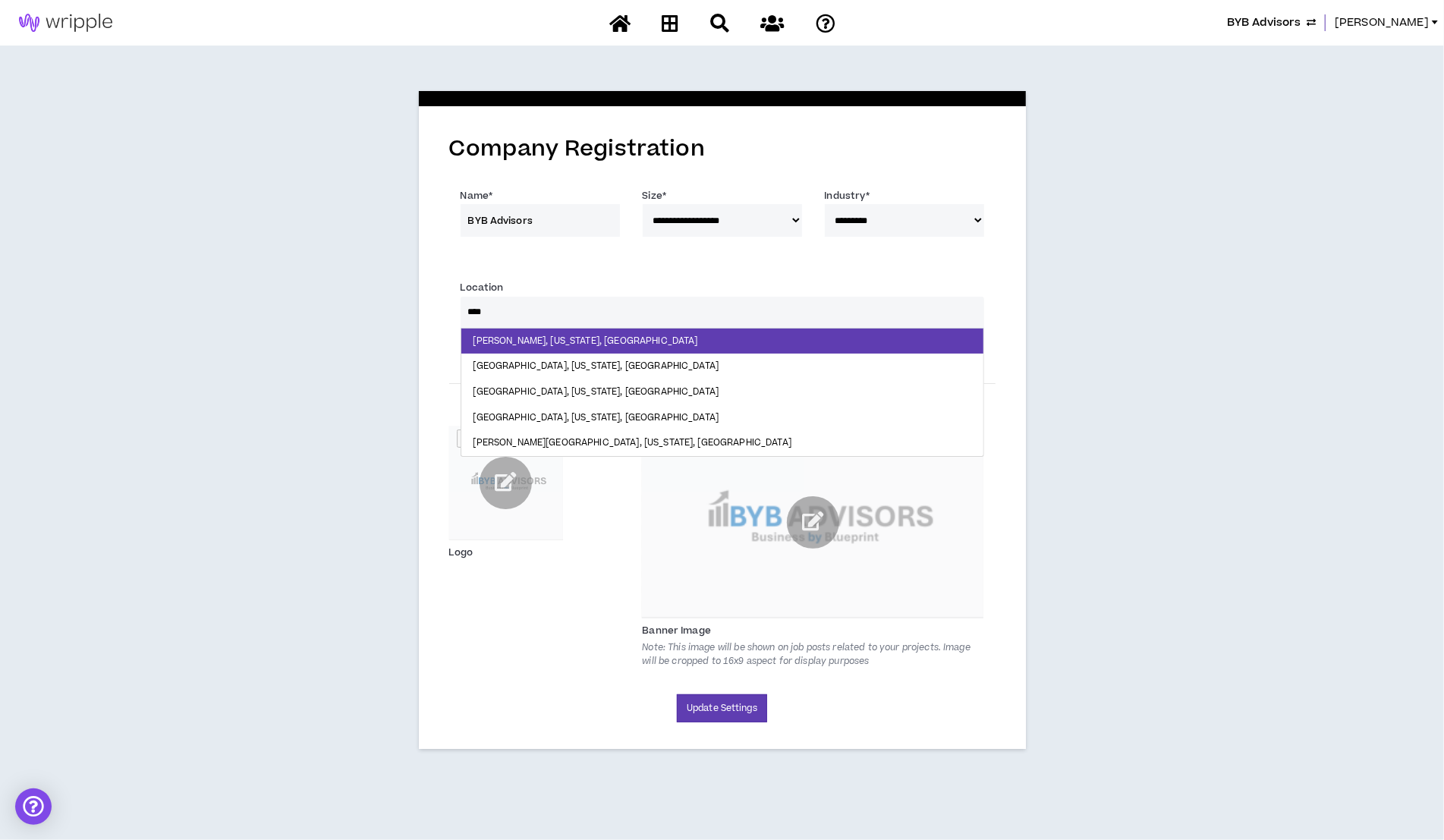
type input "*****"
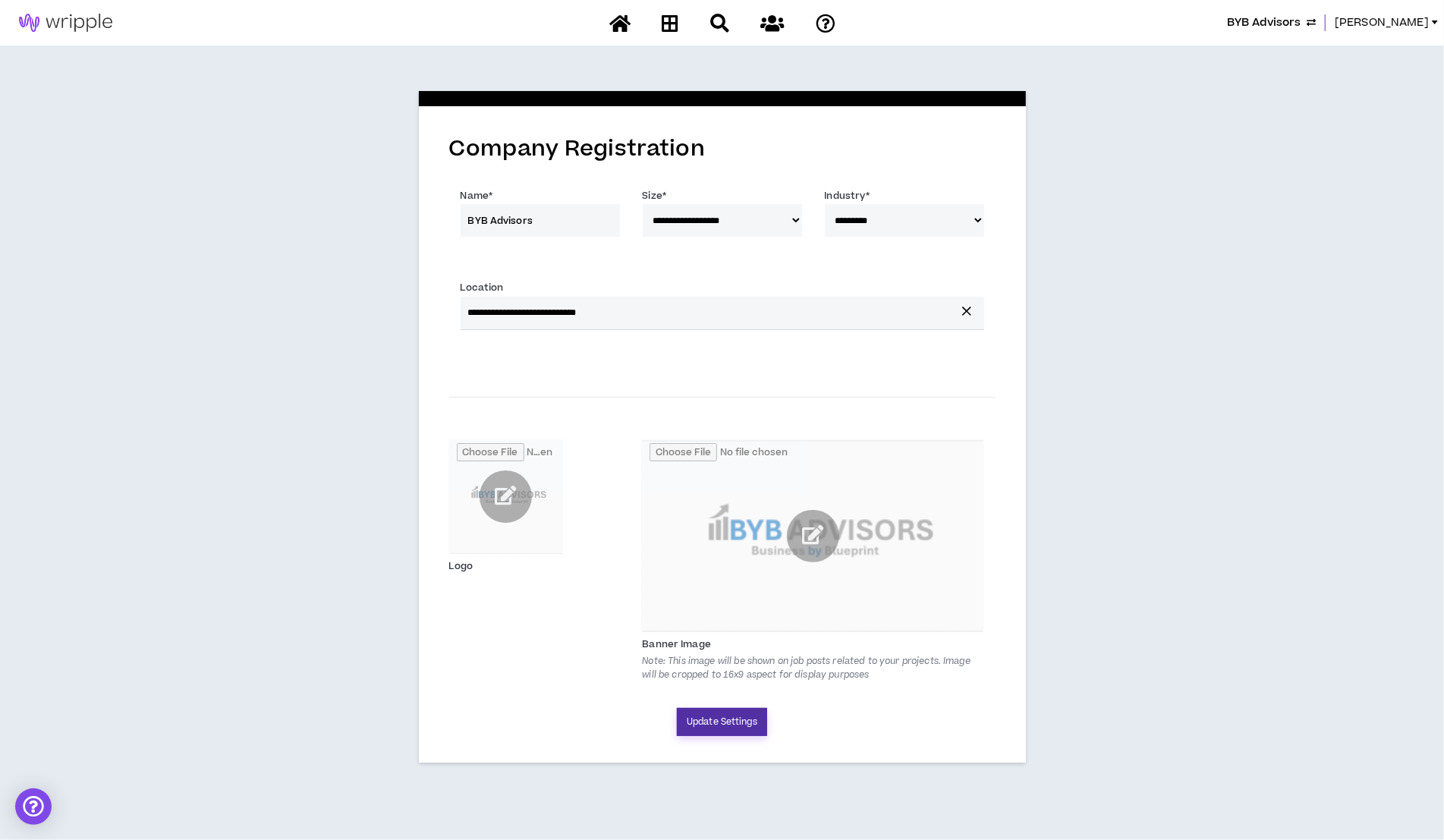
click at [693, 726] on button "Update Settings" at bounding box center [722, 722] width 90 height 28
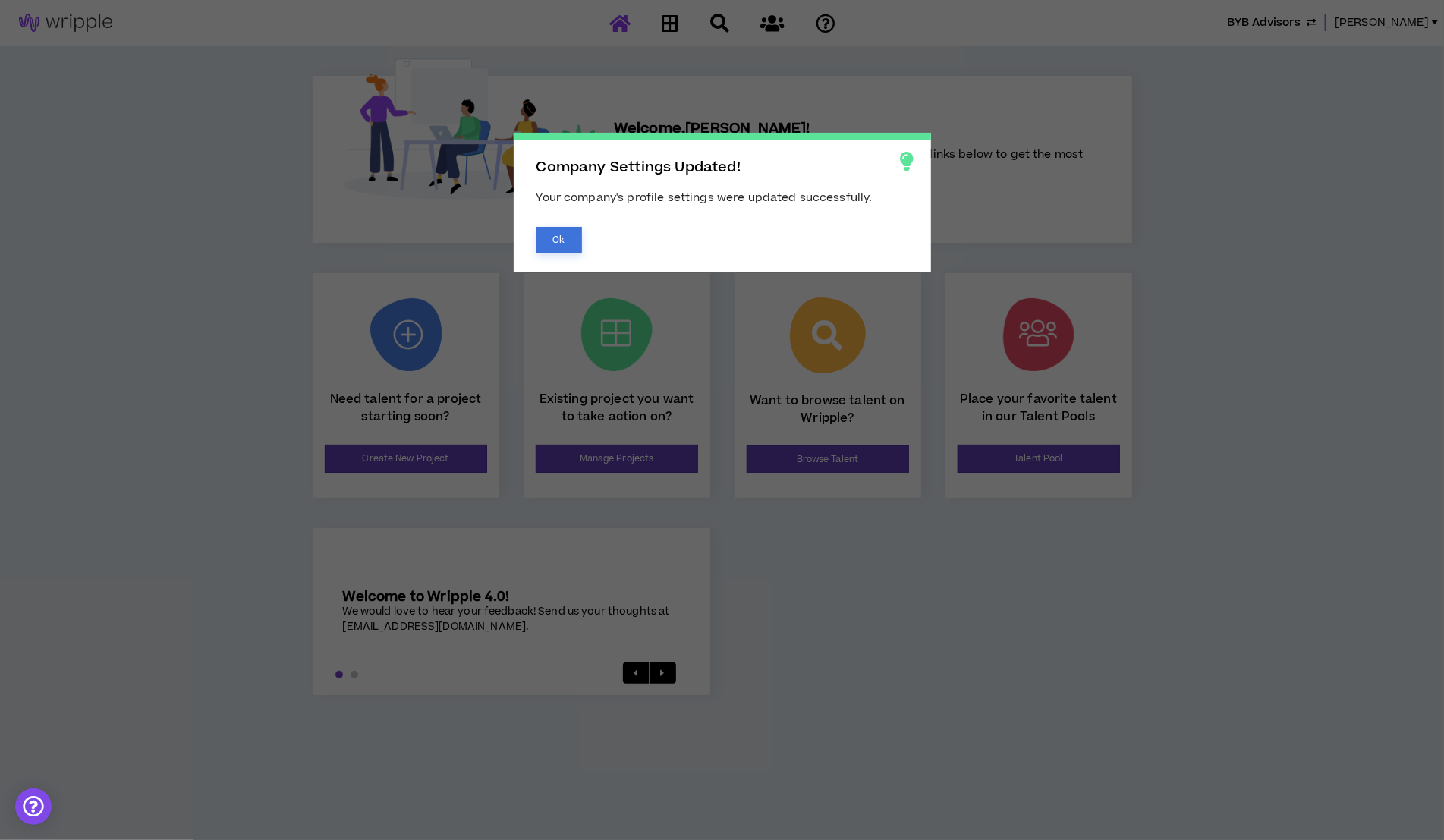
click at [558, 234] on button "Ok" at bounding box center [559, 239] width 45 height 27
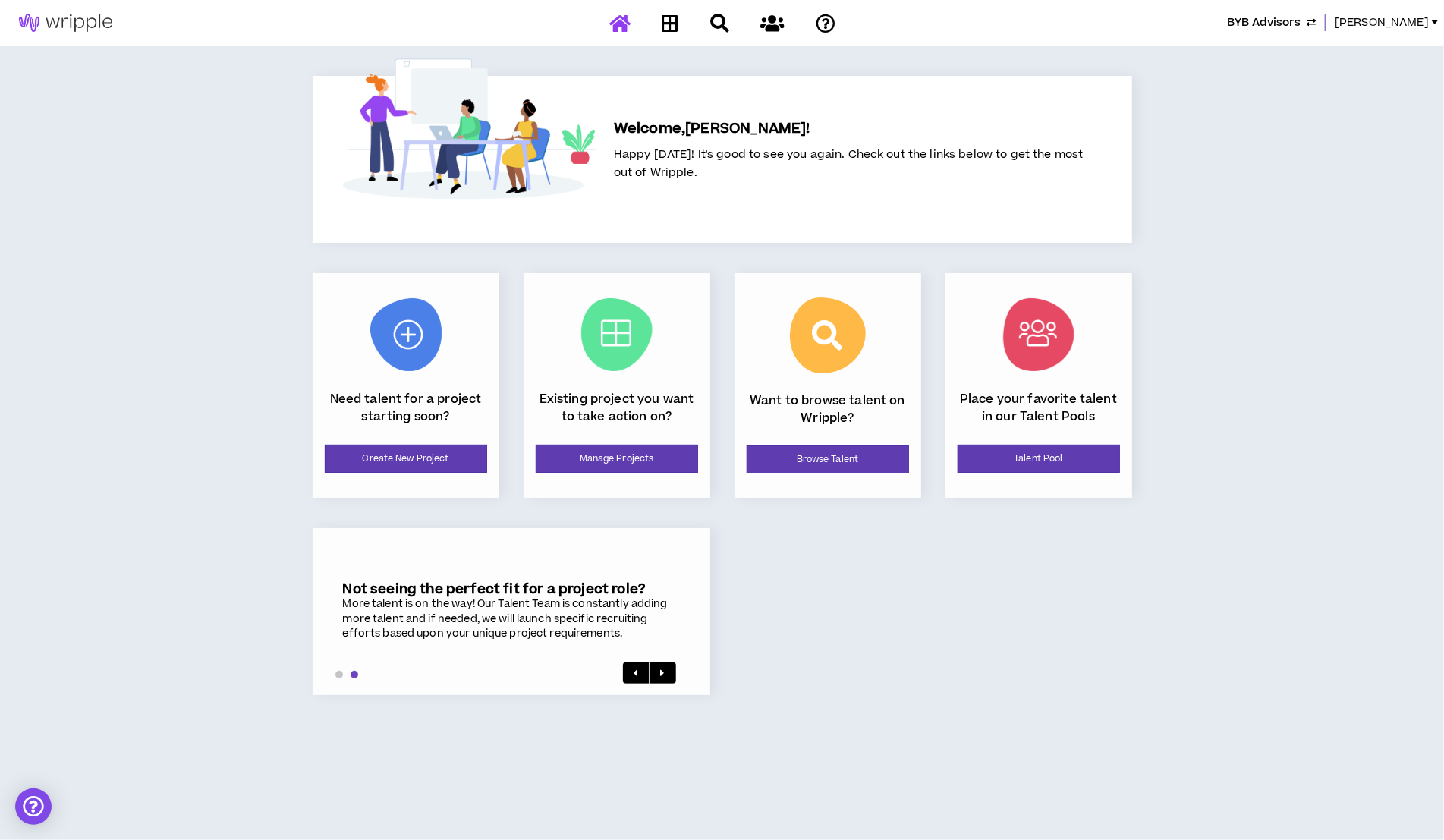
click at [1201, 27] on span "BYB Advisors" at bounding box center [1263, 23] width 74 height 17
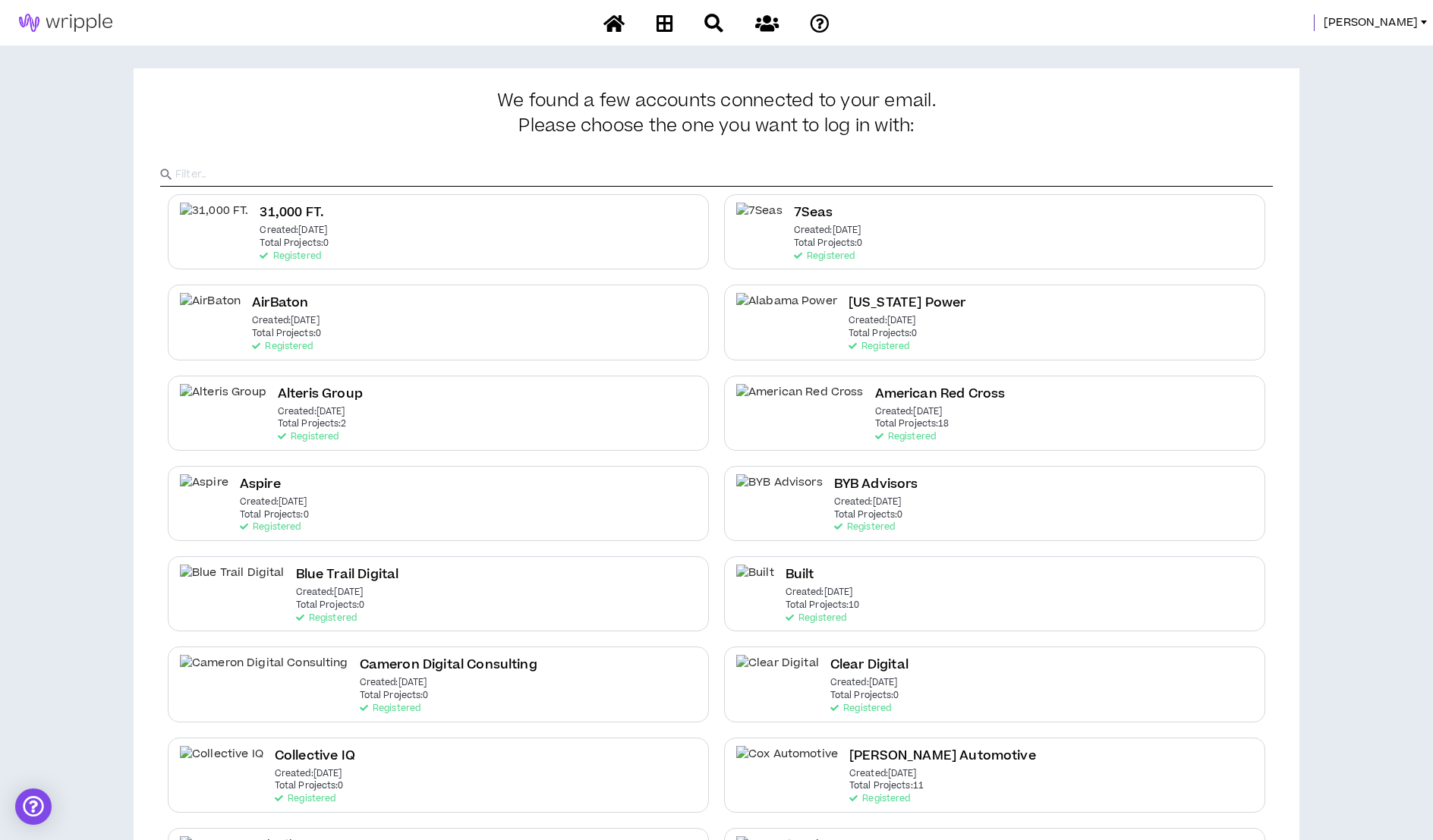
click at [503, 184] on input "text" at bounding box center [723, 174] width 1097 height 23
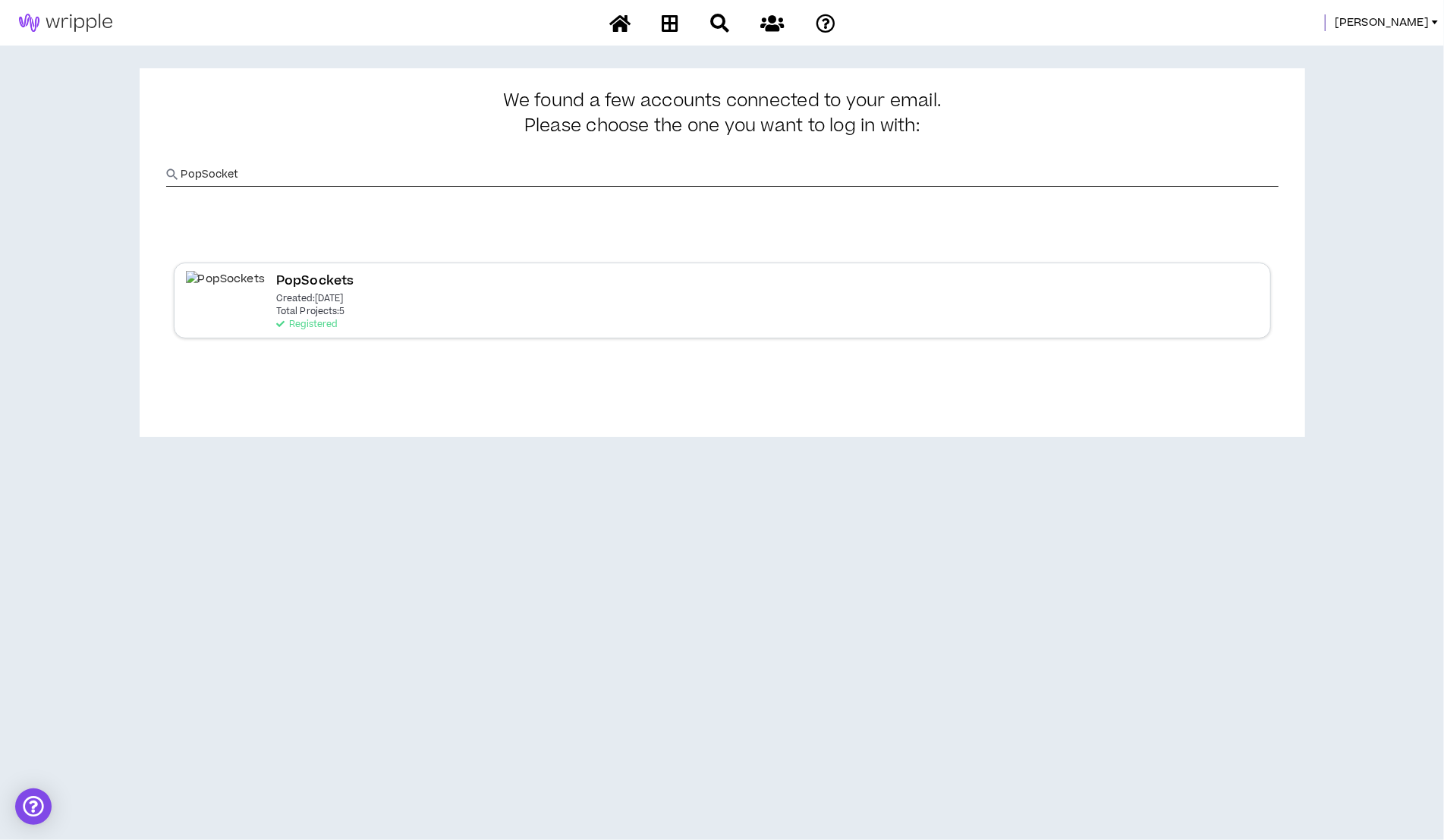
type input "PopSocket"
click at [227, 315] on div "PopSockets Created: Jul 2 2025 Total Projects: 5 Registered" at bounding box center [722, 299] width 1097 height 75
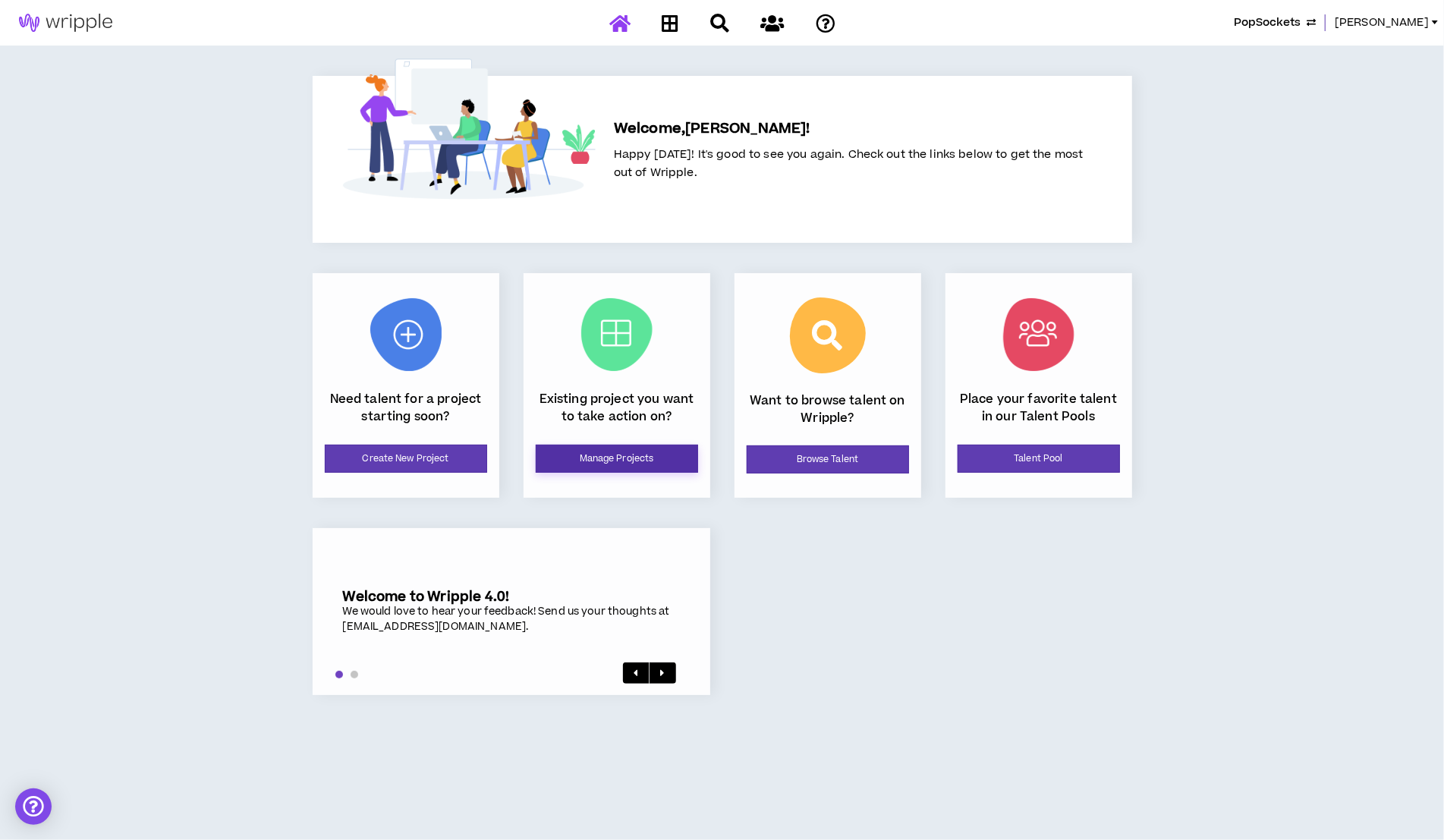
click at [609, 460] on link "Manage Projects" at bounding box center [617, 459] width 162 height 28
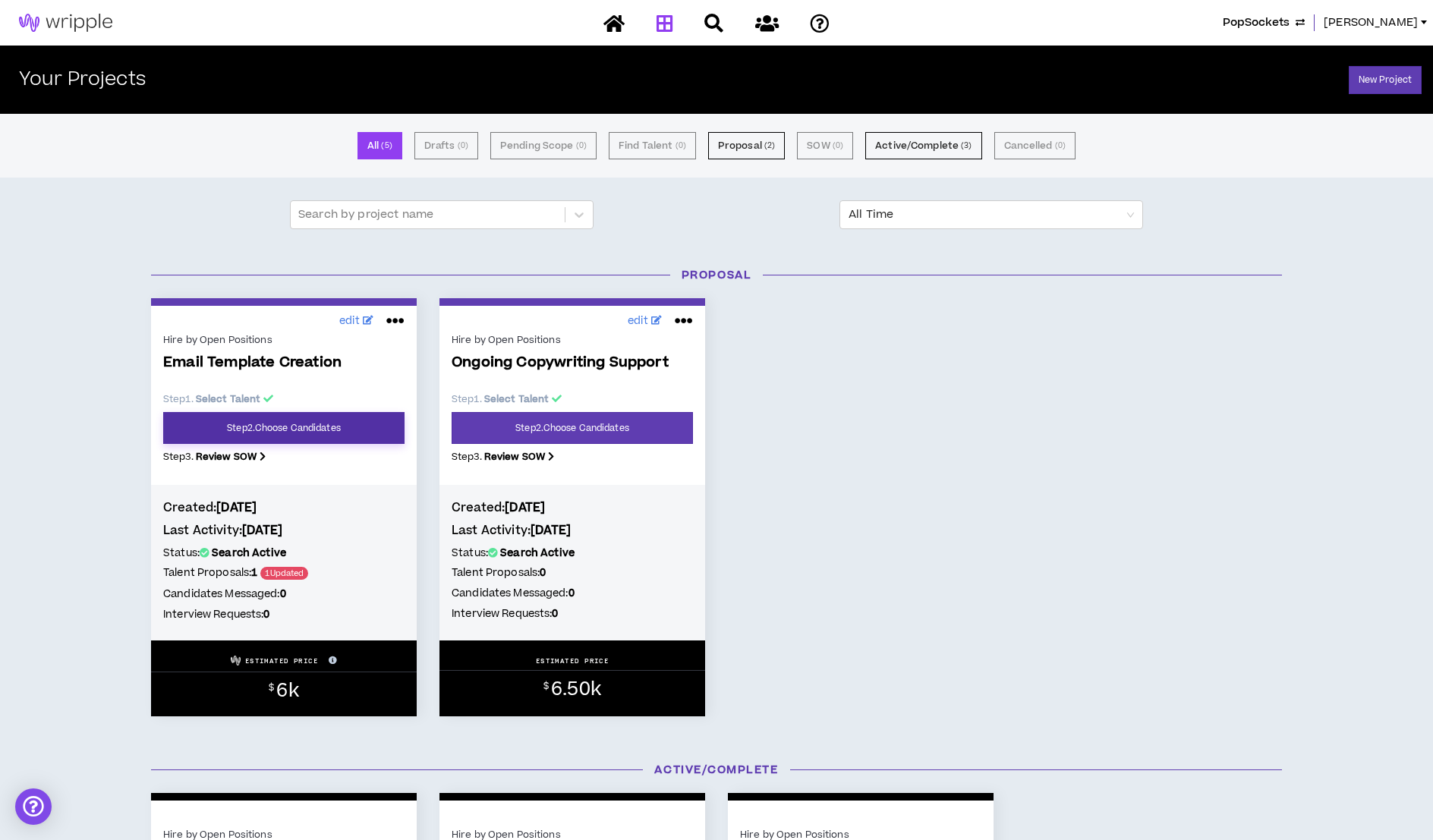
click at [327, 420] on link "Step 2 . Choose Candidates" at bounding box center [283, 427] width 241 height 32
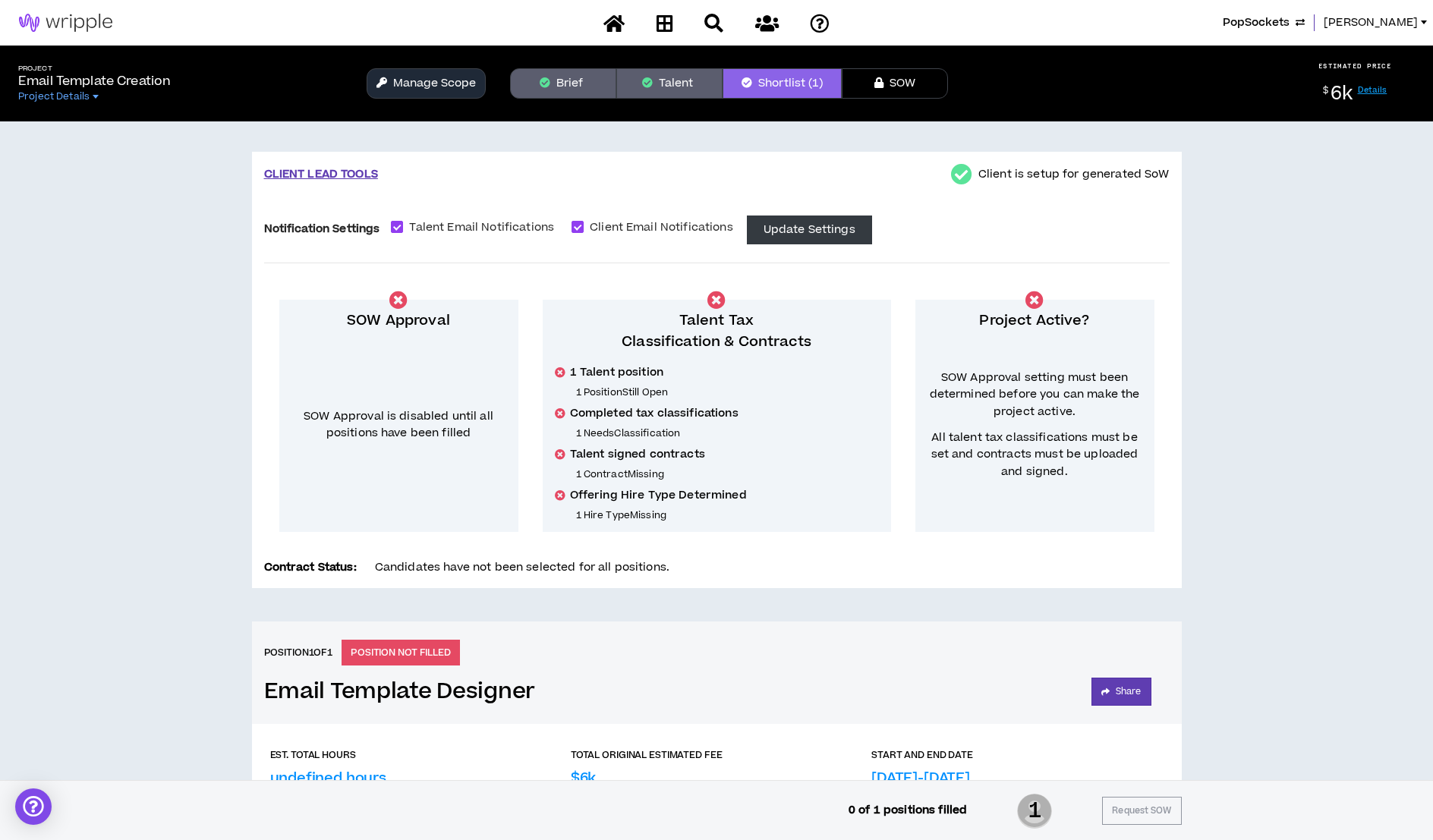
click at [433, 87] on button "Manage Scope" at bounding box center [425, 83] width 119 height 30
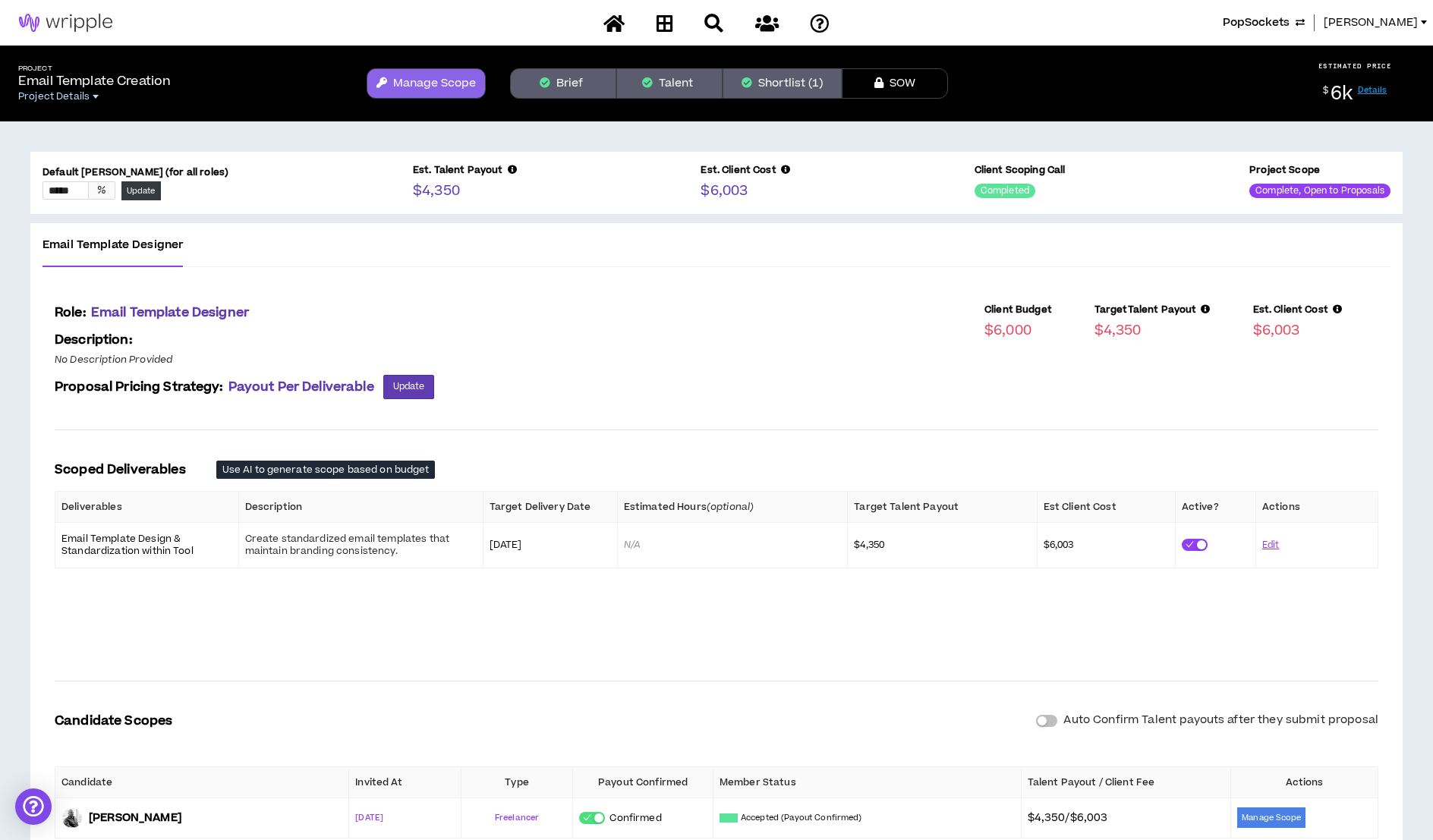
click at [64, 99] on span "Project Details" at bounding box center [54, 96] width 71 height 12
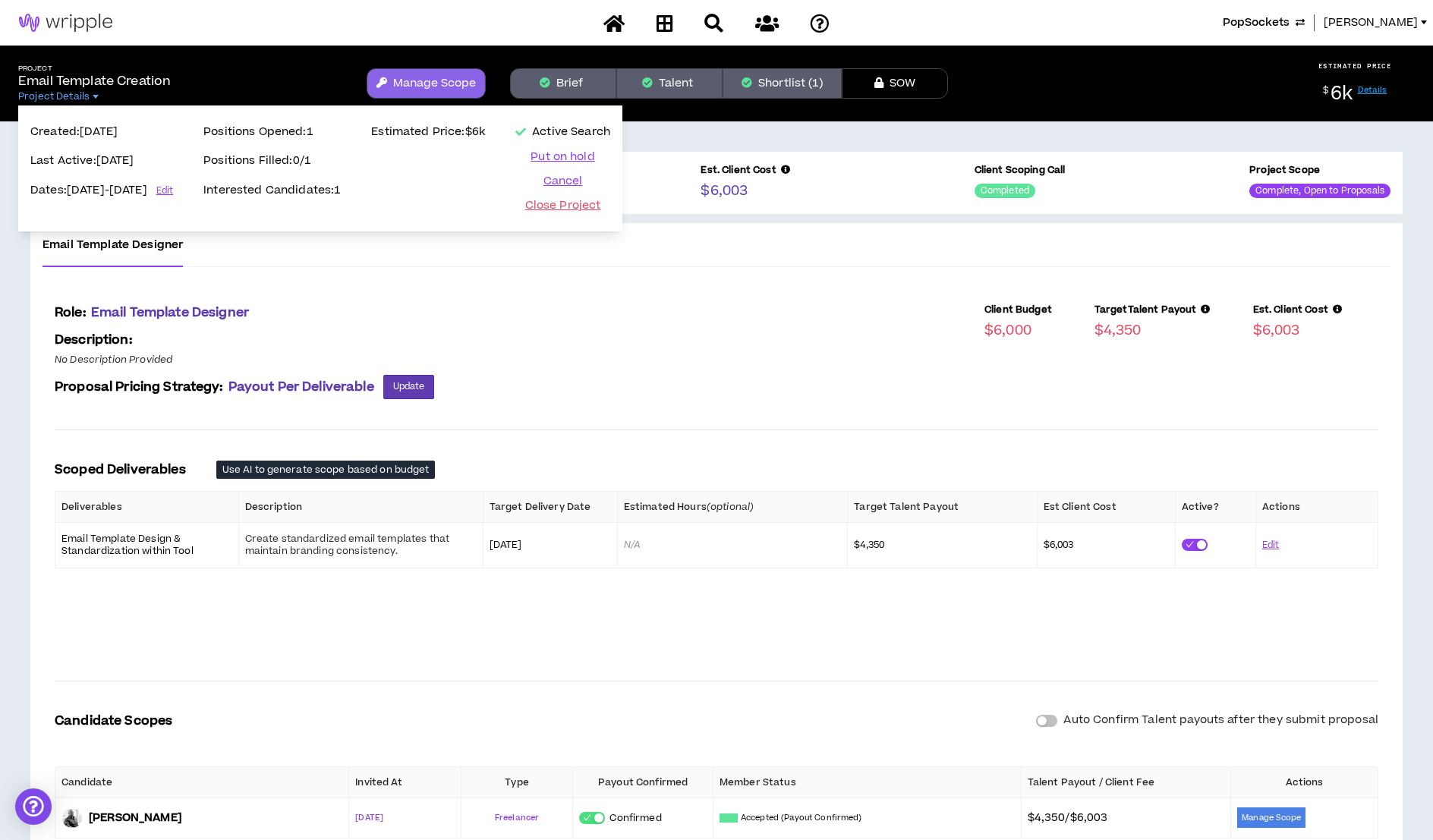
click at [831, 302] on div "Role: Email Template Designer Description: No Description Provided Proposal Pri…" at bounding box center [716, 583] width 1348 height 608
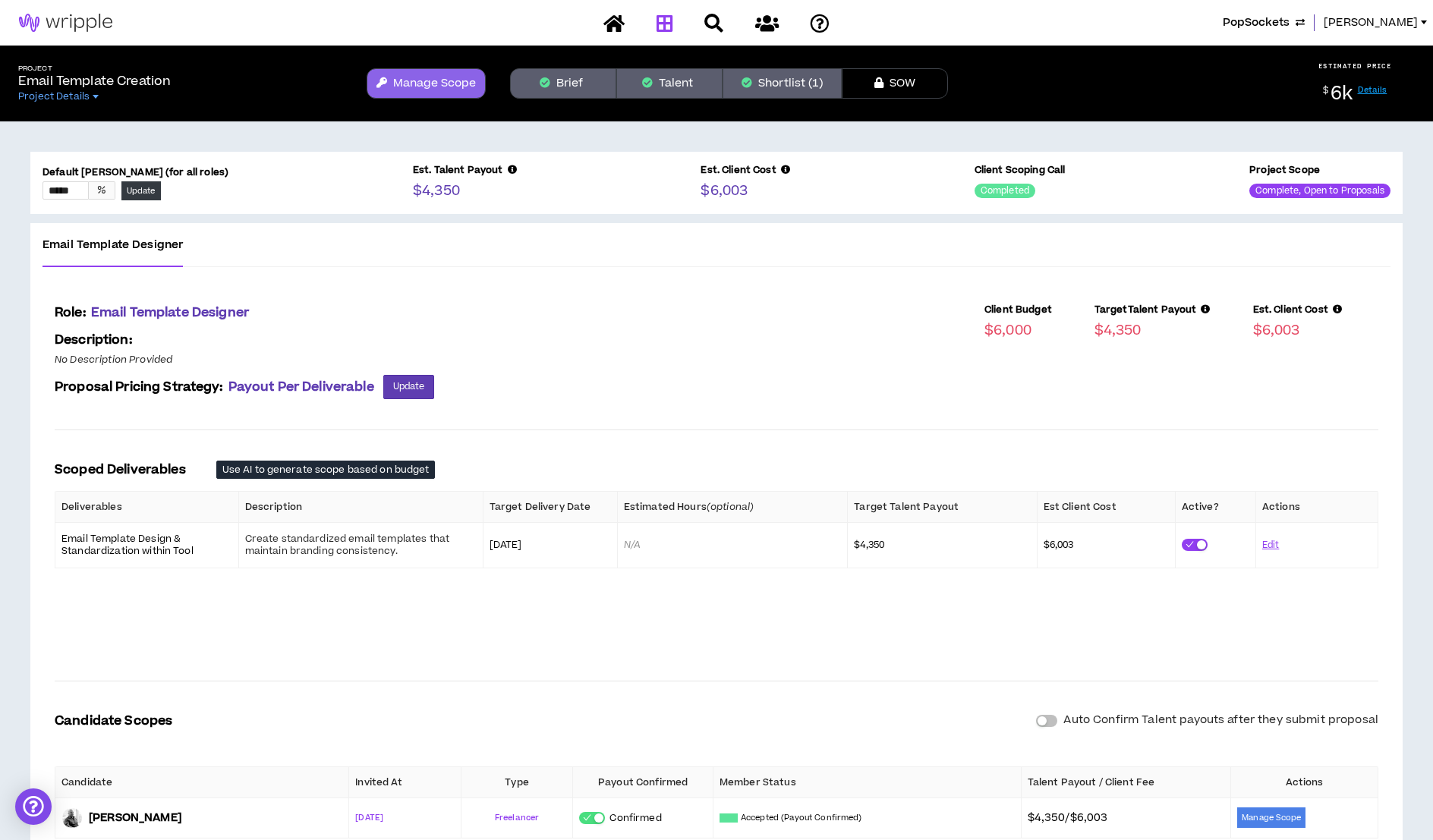
click at [667, 29] on icon at bounding box center [664, 23] width 17 height 19
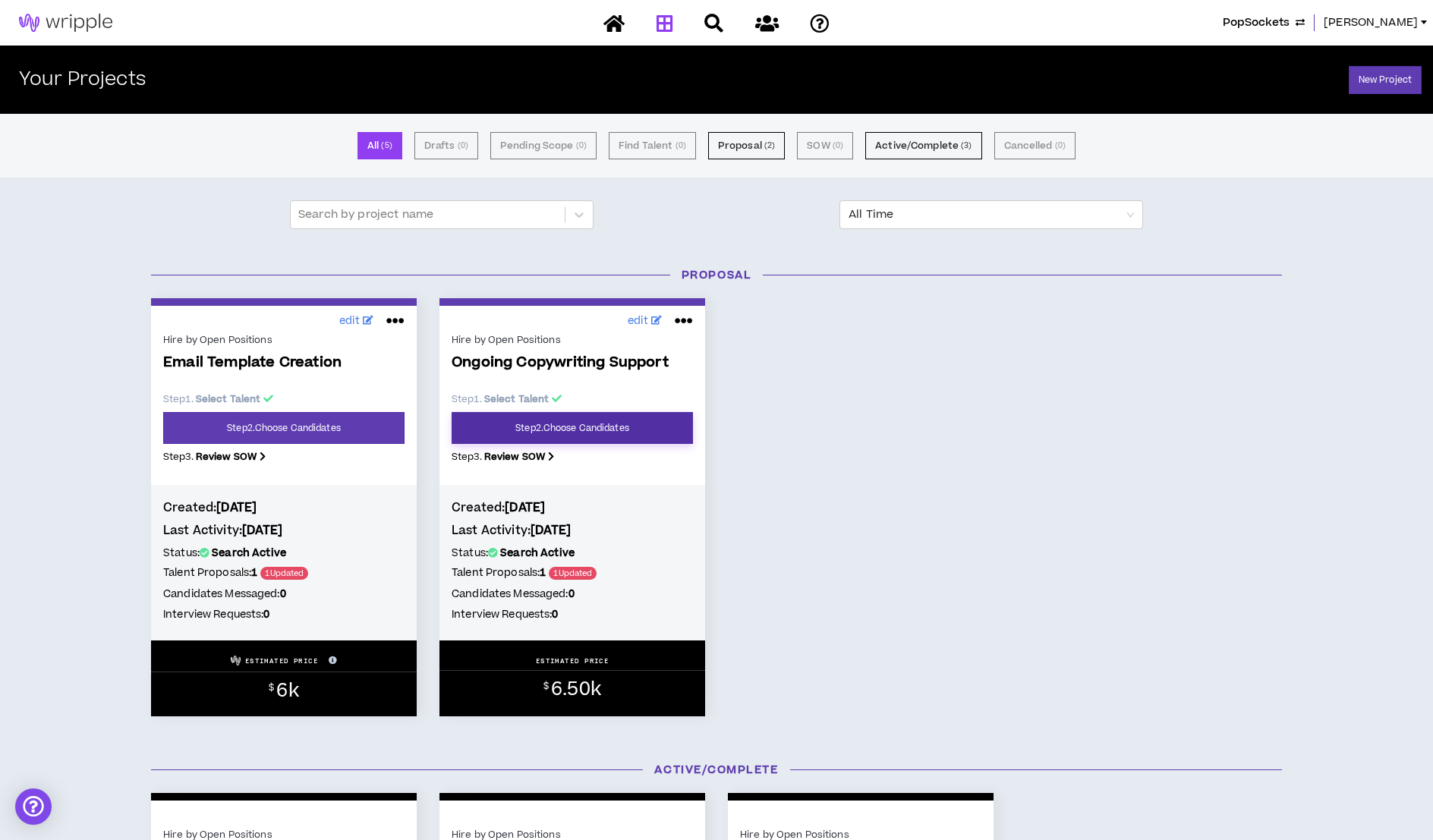
click at [570, 430] on link "Step 2 . Choose Candidates" at bounding box center [572, 427] width 241 height 32
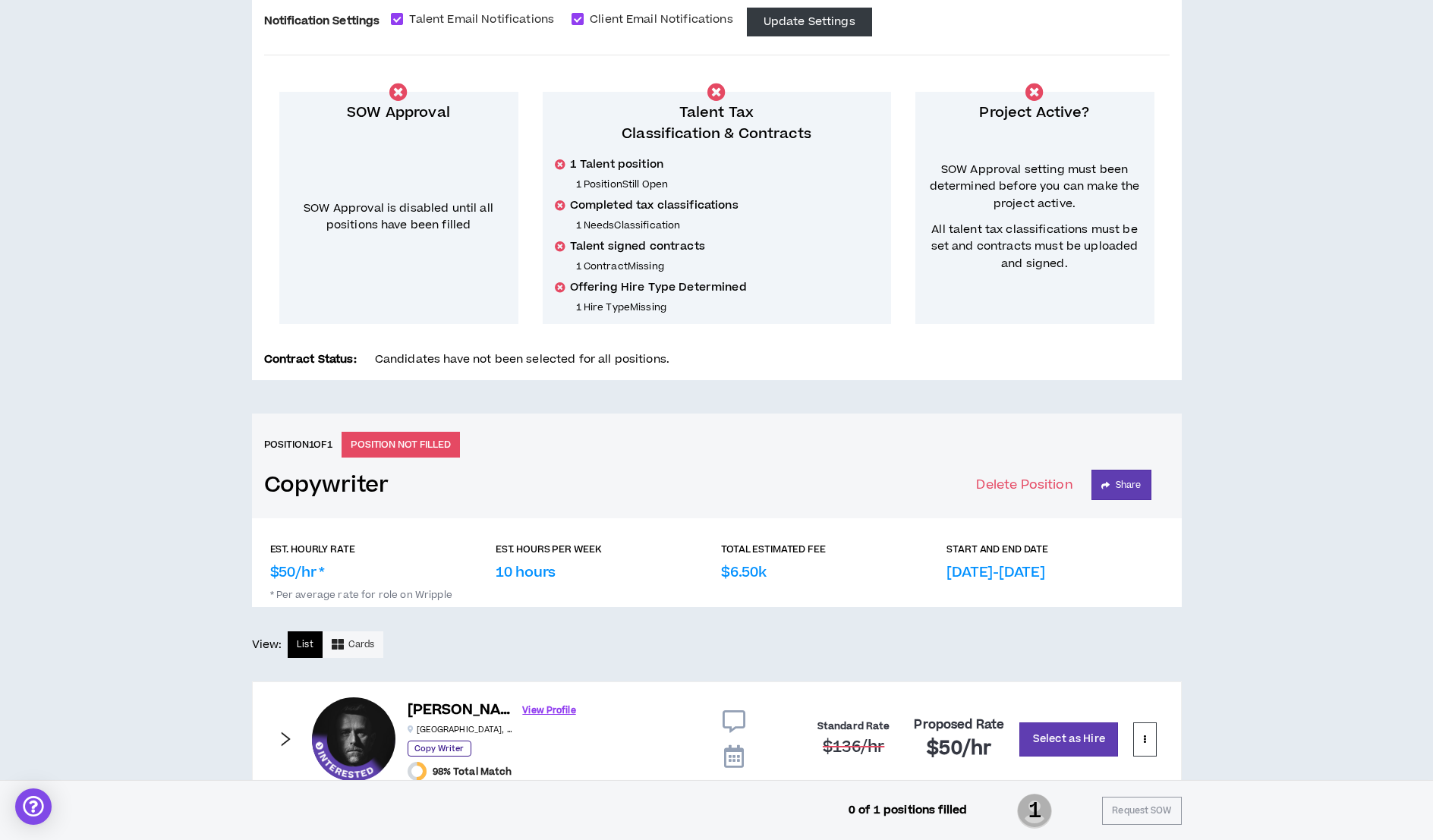
scroll to position [253, 0]
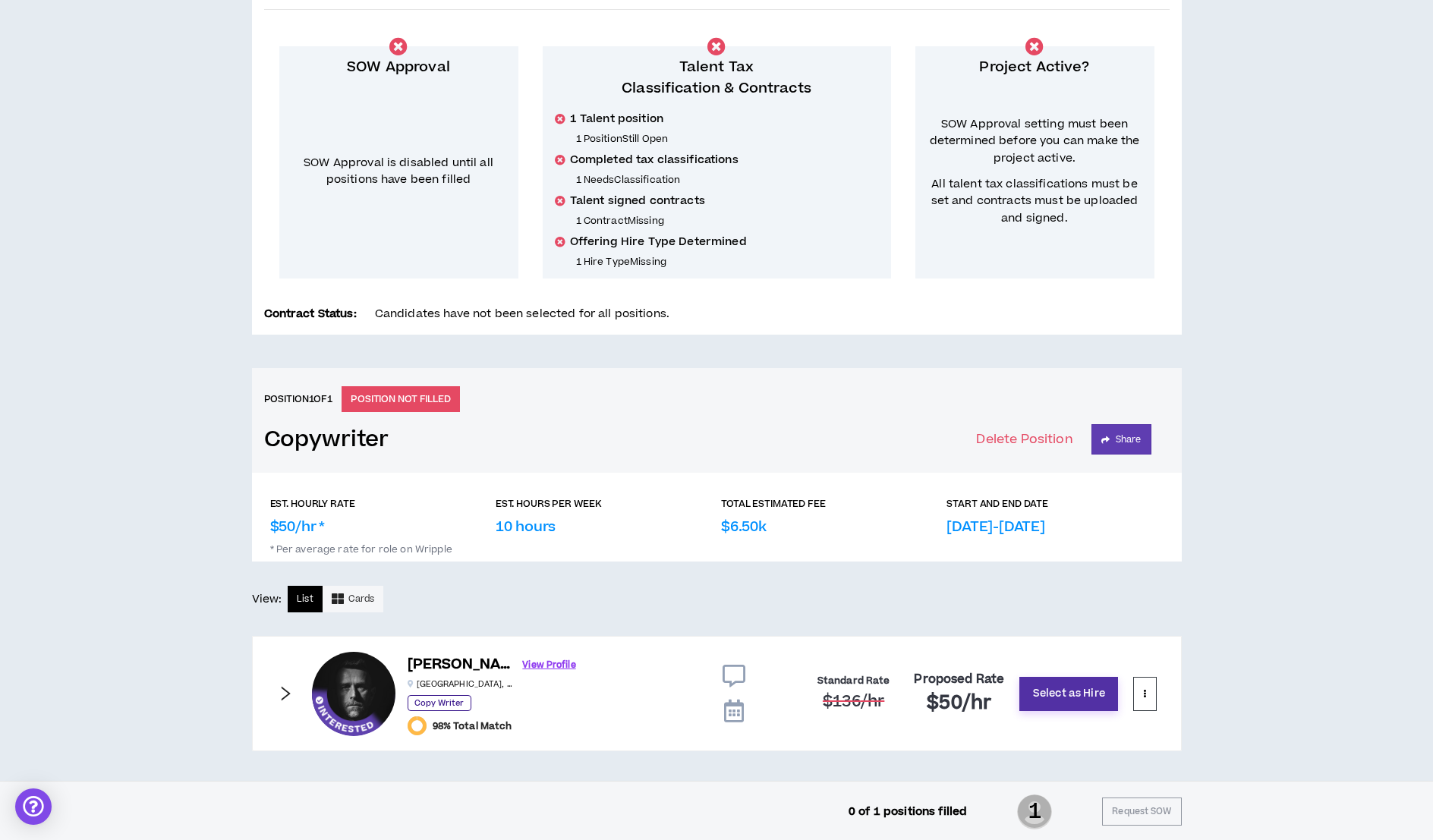
click at [1039, 691] on button "Select as Hire" at bounding box center [1068, 694] width 99 height 34
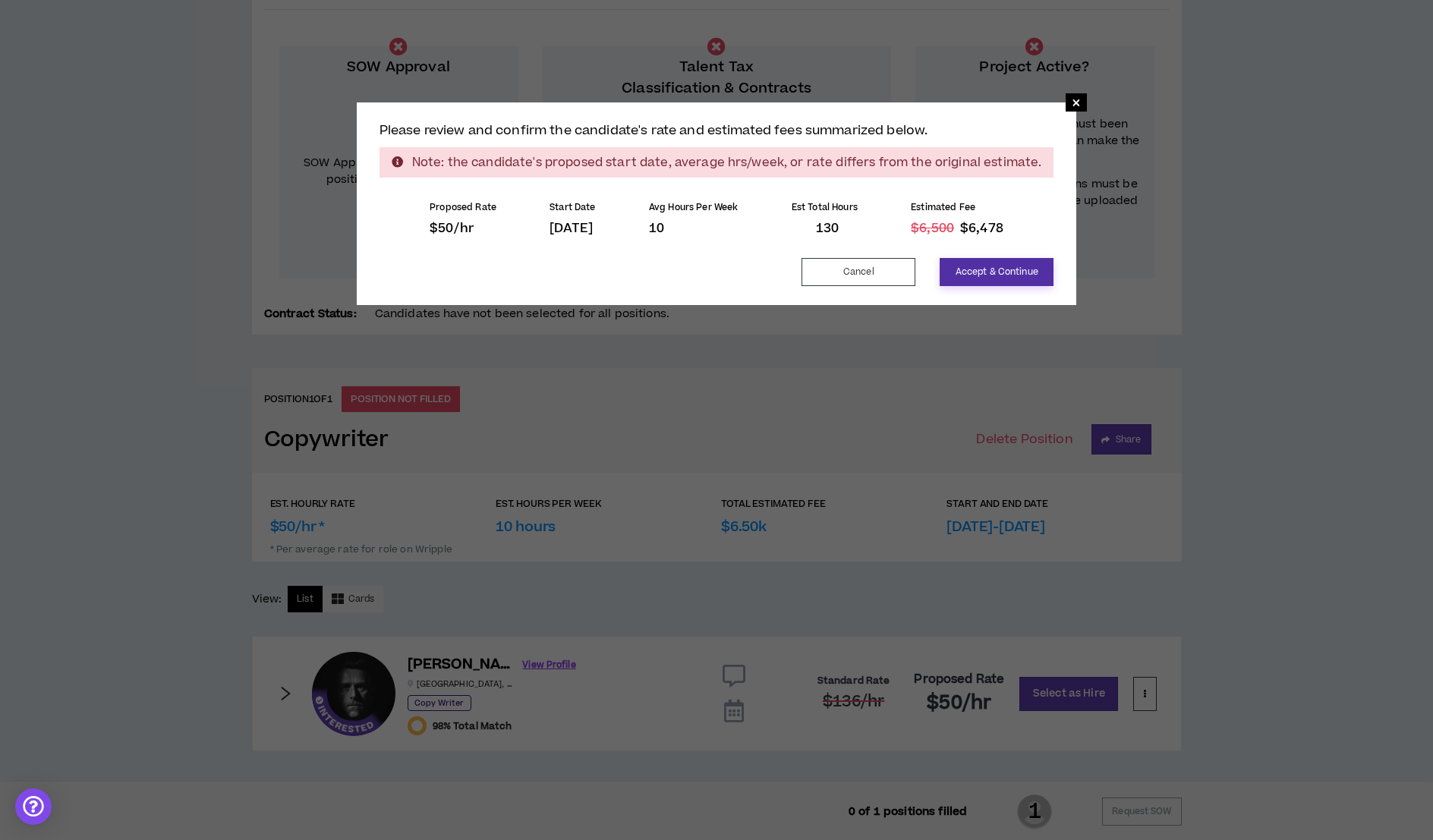
click at [992, 269] on button "Accept & Continue" at bounding box center [996, 272] width 114 height 28
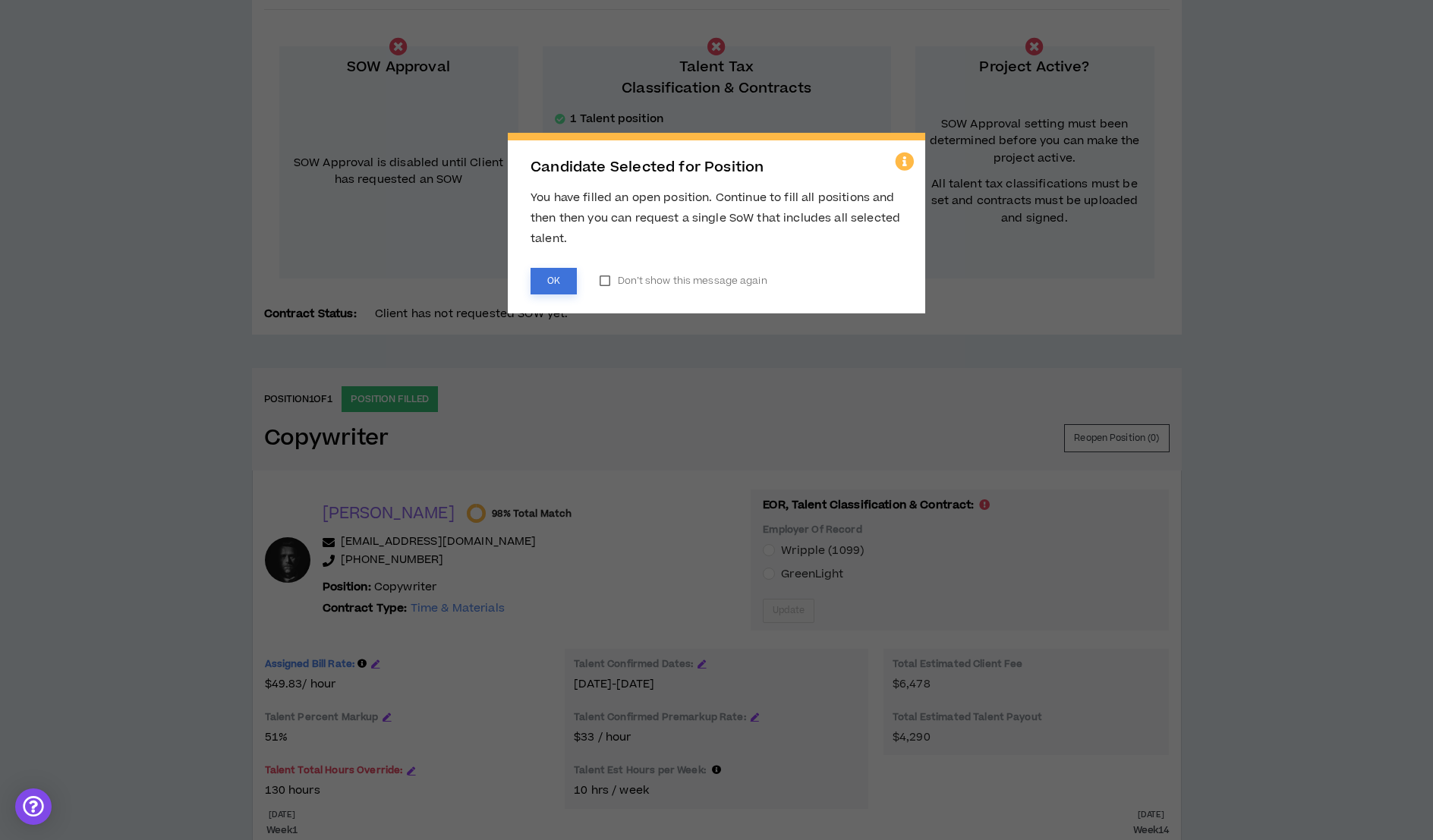
click at [555, 280] on button "OK" at bounding box center [553, 281] width 46 height 27
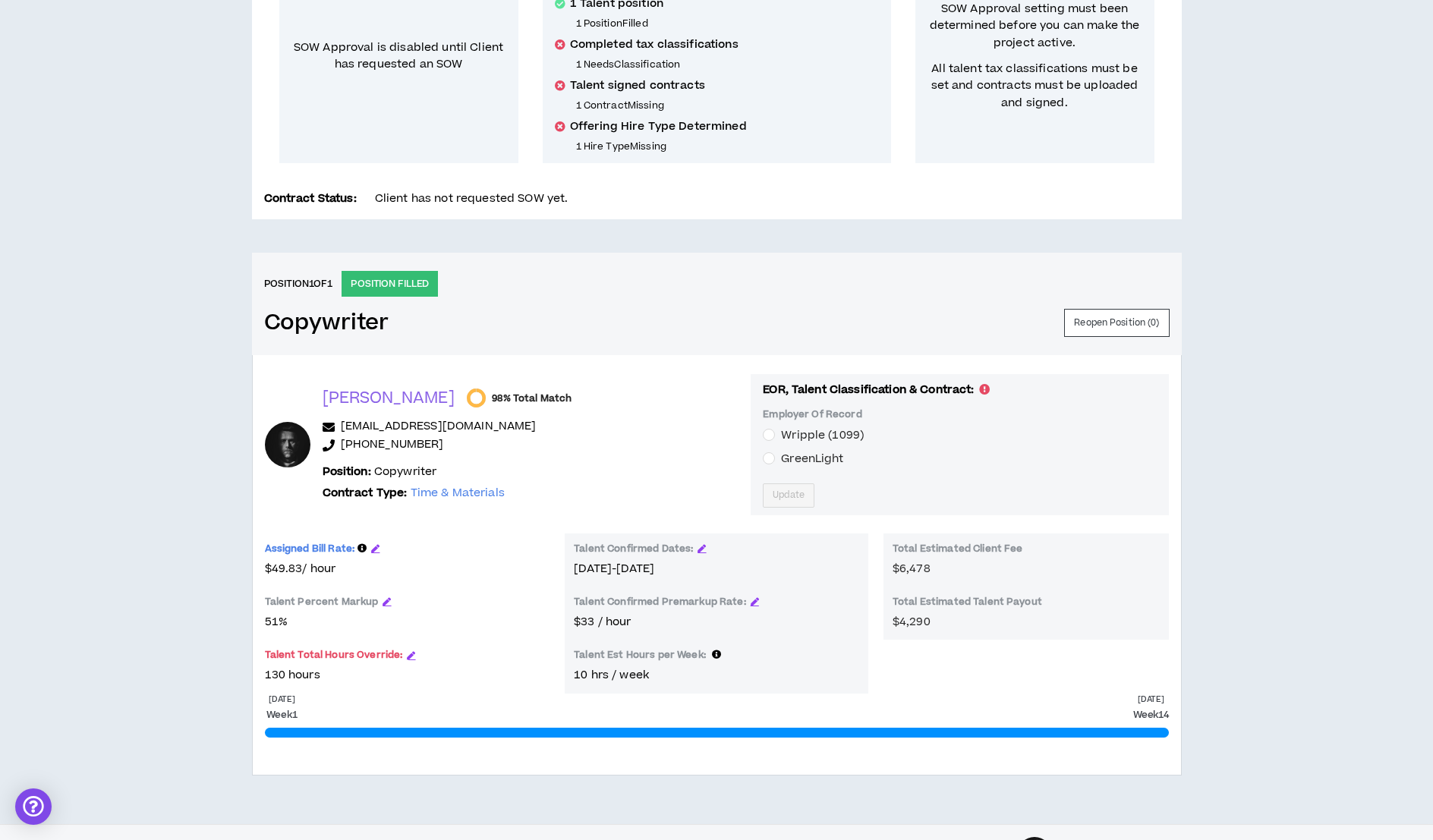
scroll to position [411, 0]
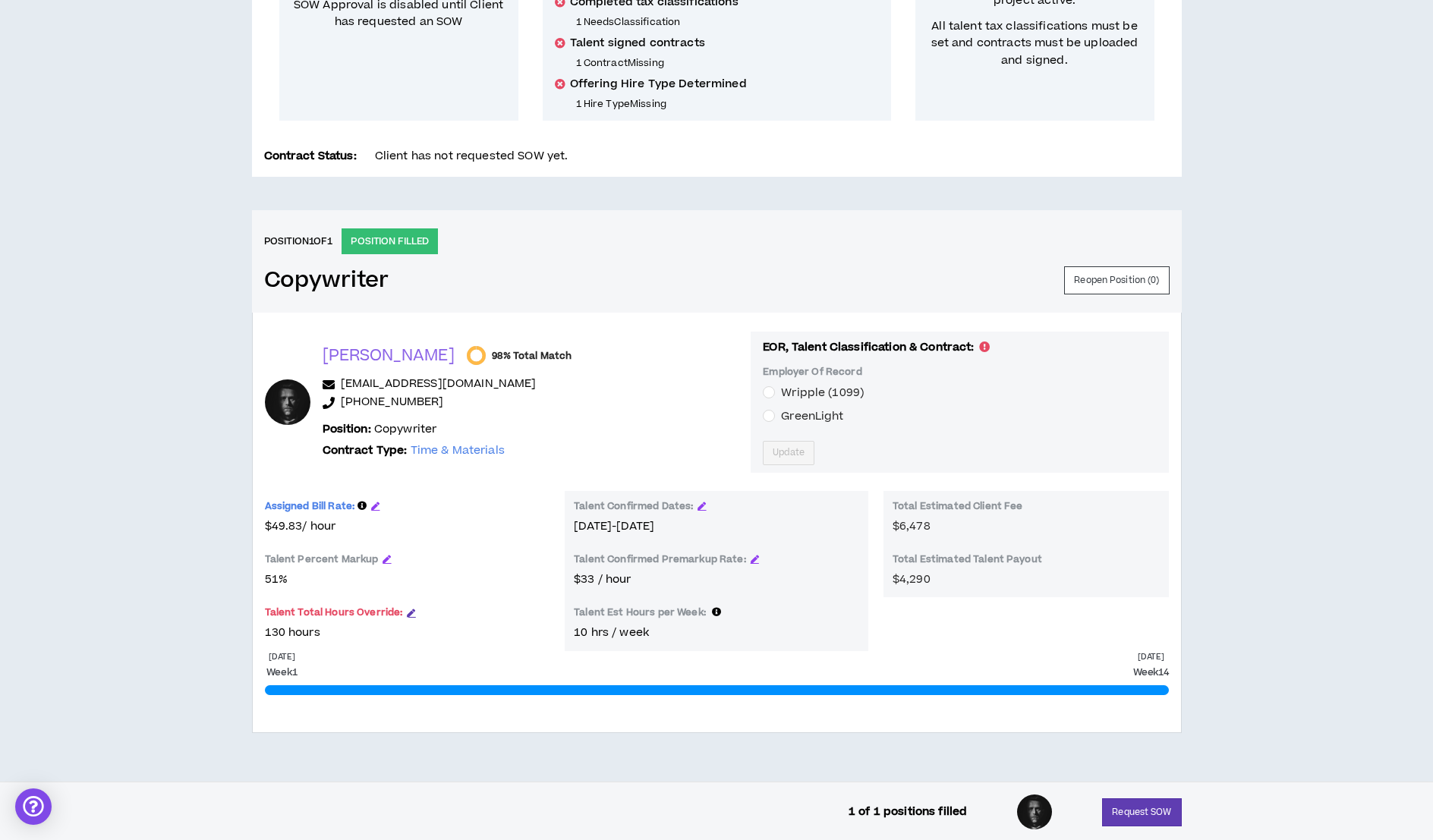
click at [410, 609] on icon "button" at bounding box center [411, 613] width 8 height 8
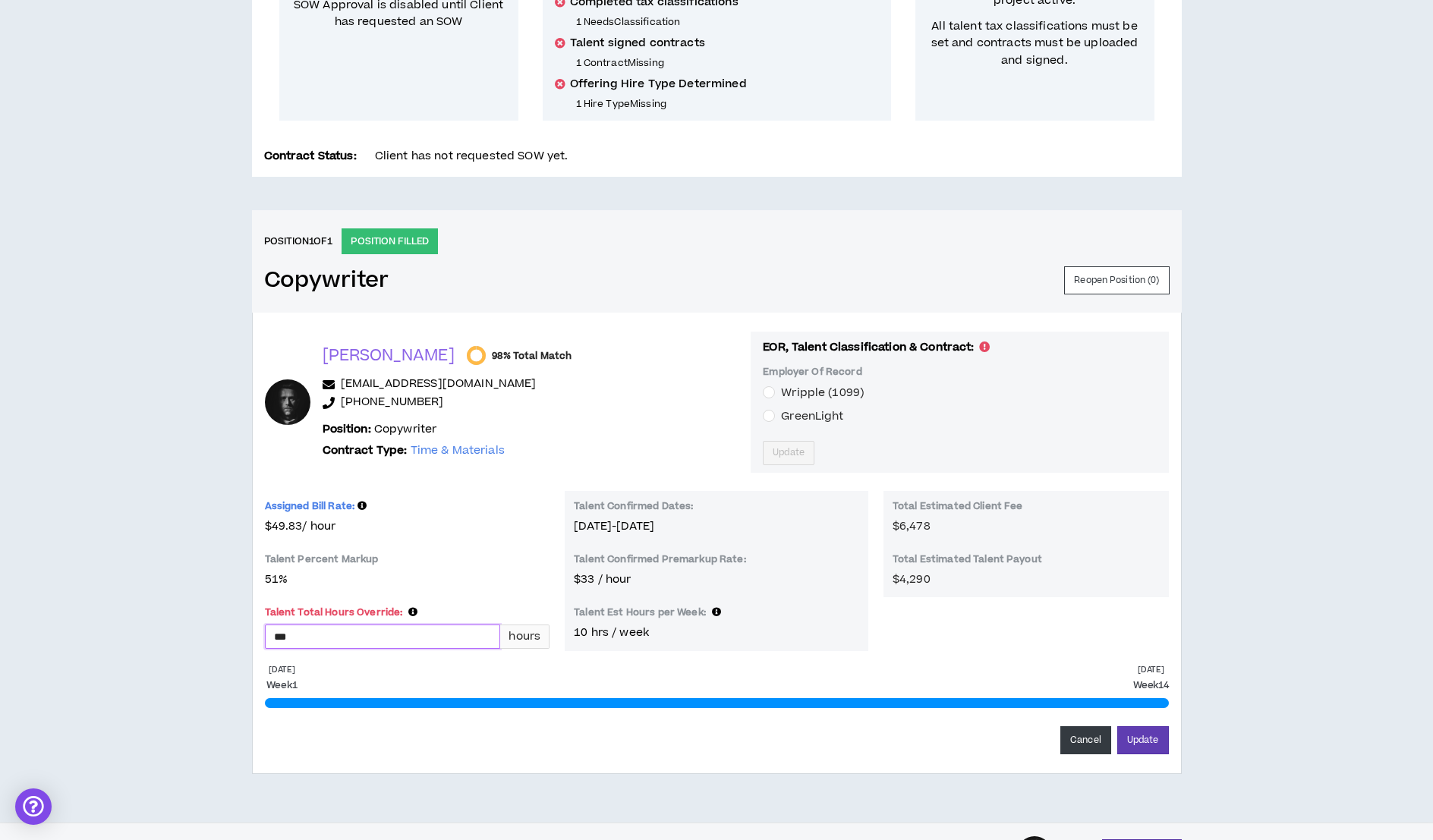
drag, startPoint x: 360, startPoint y: 641, endPoint x: 218, endPoint y: 644, distance: 142.0
click at [218, 644] on div "CLIENT LEAD TOOLS Client is setup for generated SoW Notification Settings Talen…" at bounding box center [716, 266] width 1433 height 1112
type input "***"
click at [1146, 734] on button "Update" at bounding box center [1143, 739] width 52 height 28
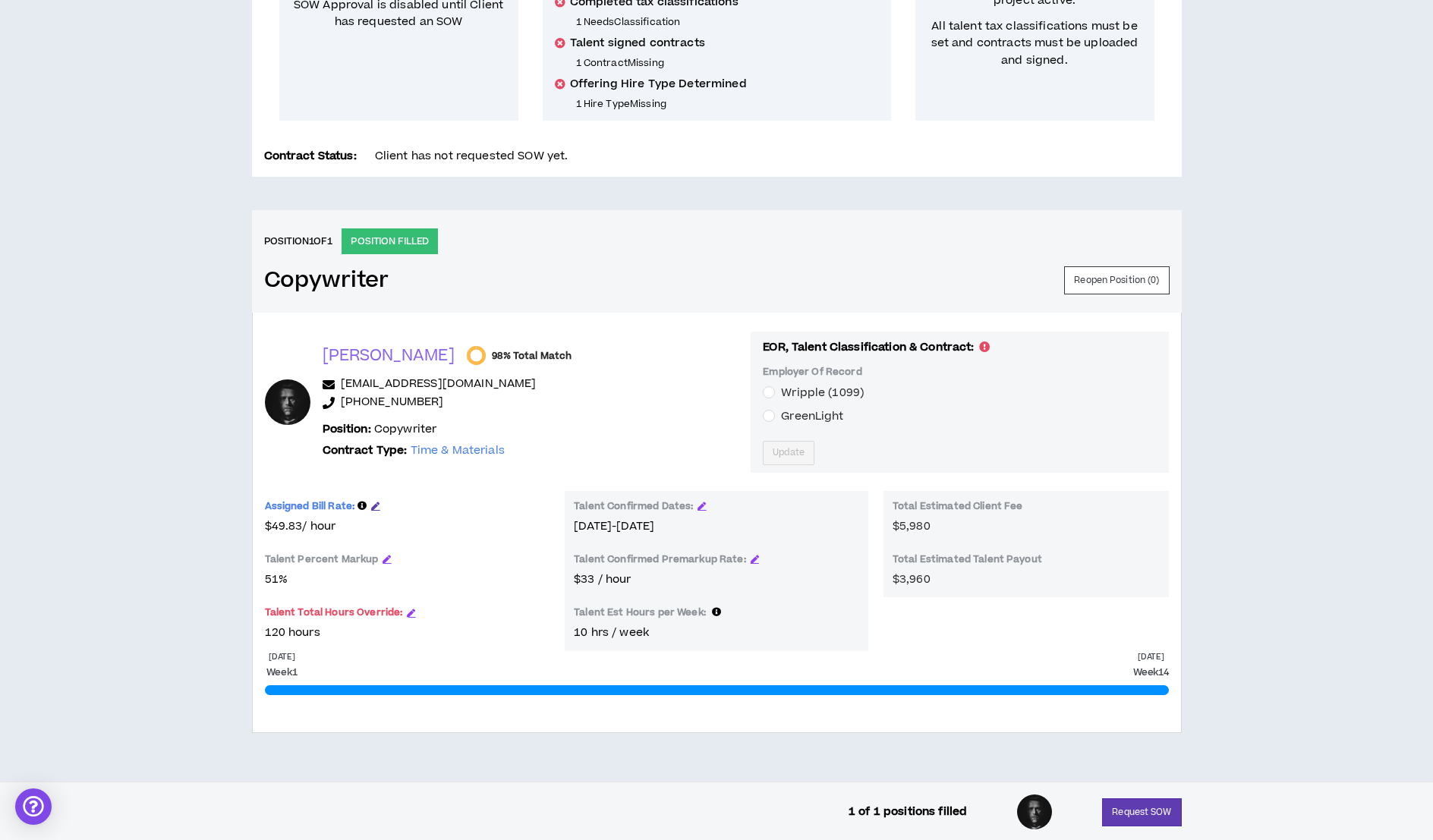
click at [374, 504] on icon "button" at bounding box center [375, 506] width 8 height 8
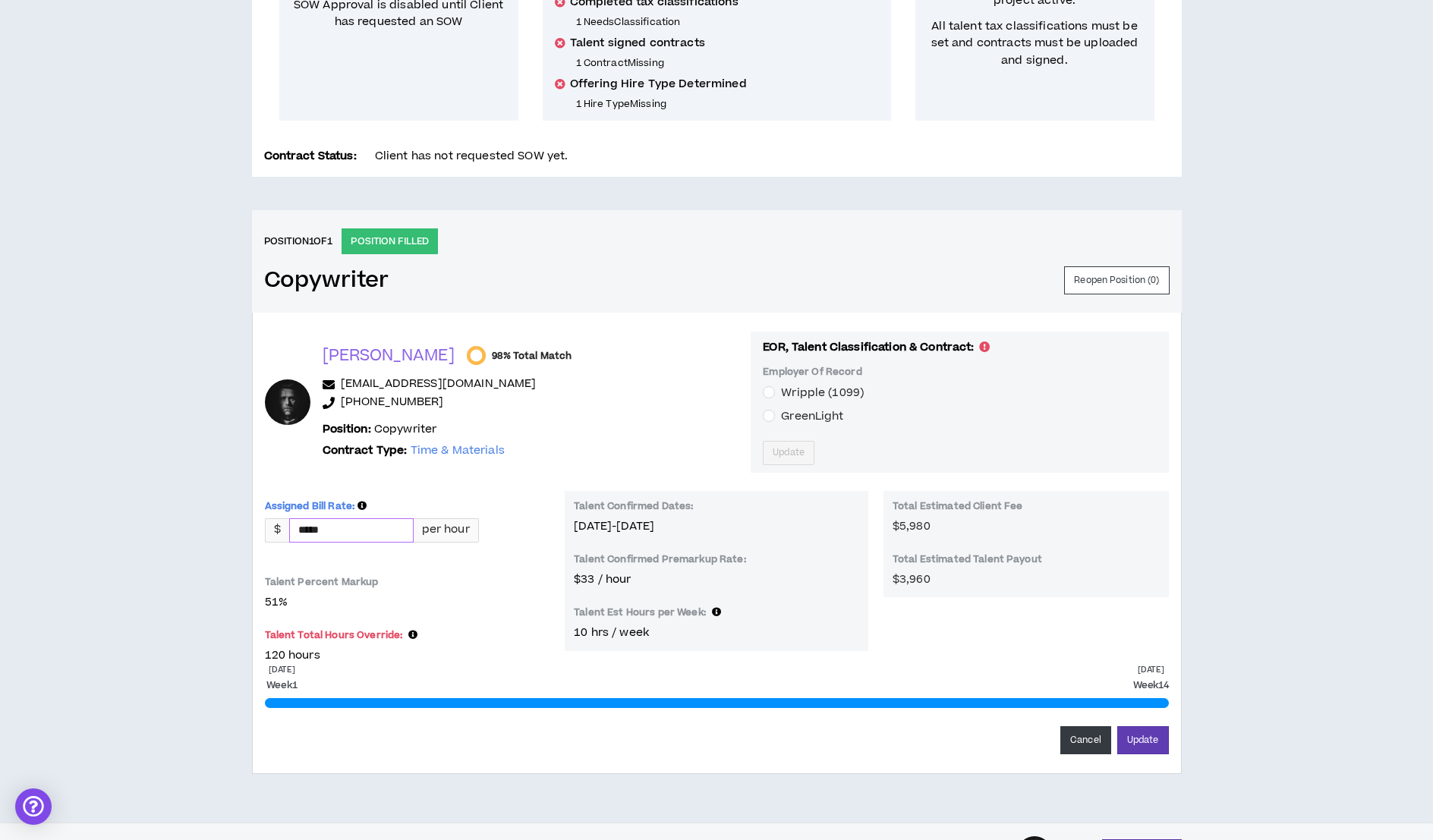
click at [346, 540] on div "$ ***** per hour" at bounding box center [372, 532] width 214 height 28
drag, startPoint x: 342, startPoint y: 532, endPoint x: 287, endPoint y: 527, distance: 55.2
click at [287, 527] on div "$ ***** per hour" at bounding box center [372, 530] width 214 height 24
type input "*"
type input "*****"
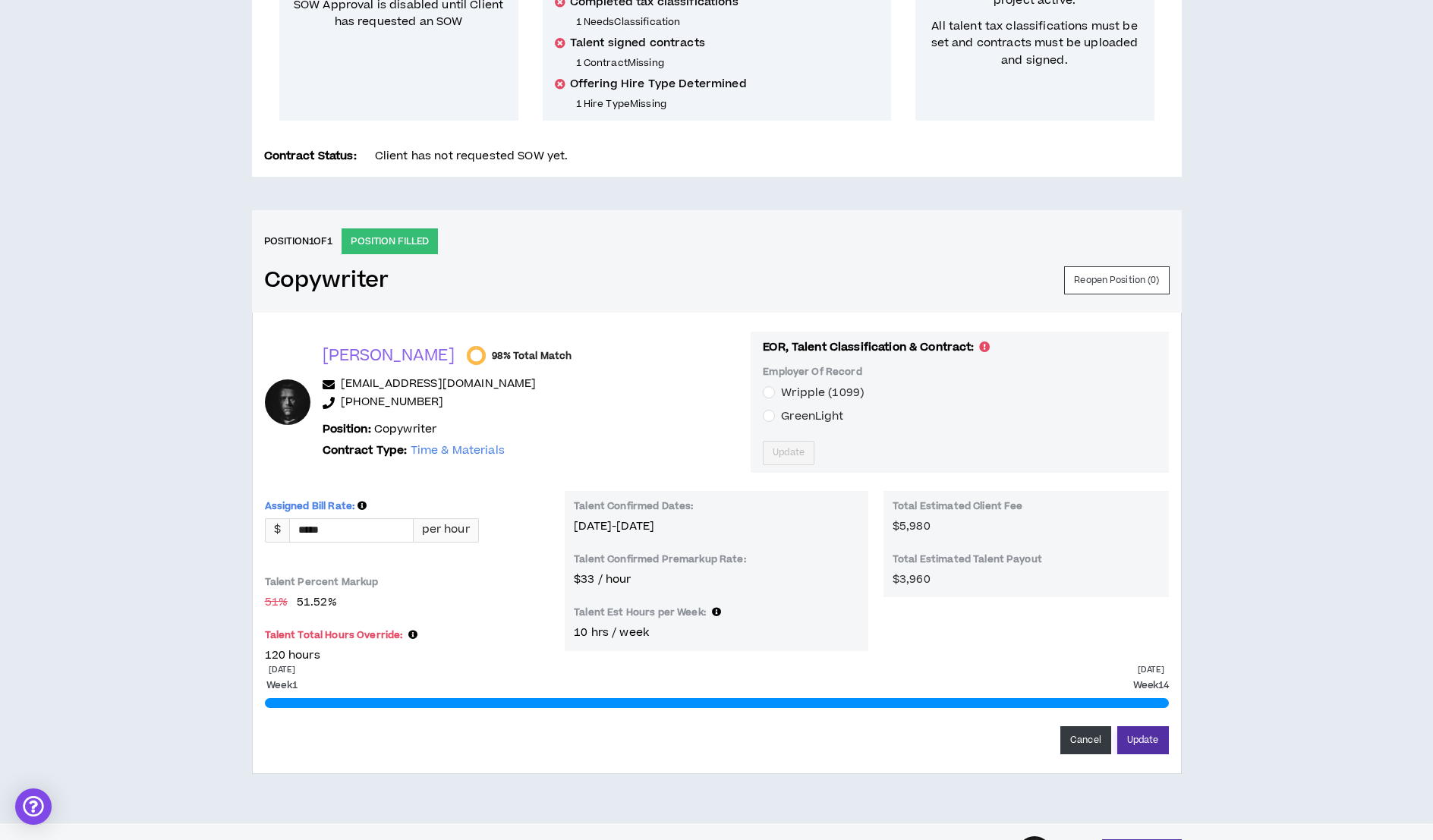
click at [1150, 733] on button "Update" at bounding box center [1143, 739] width 52 height 28
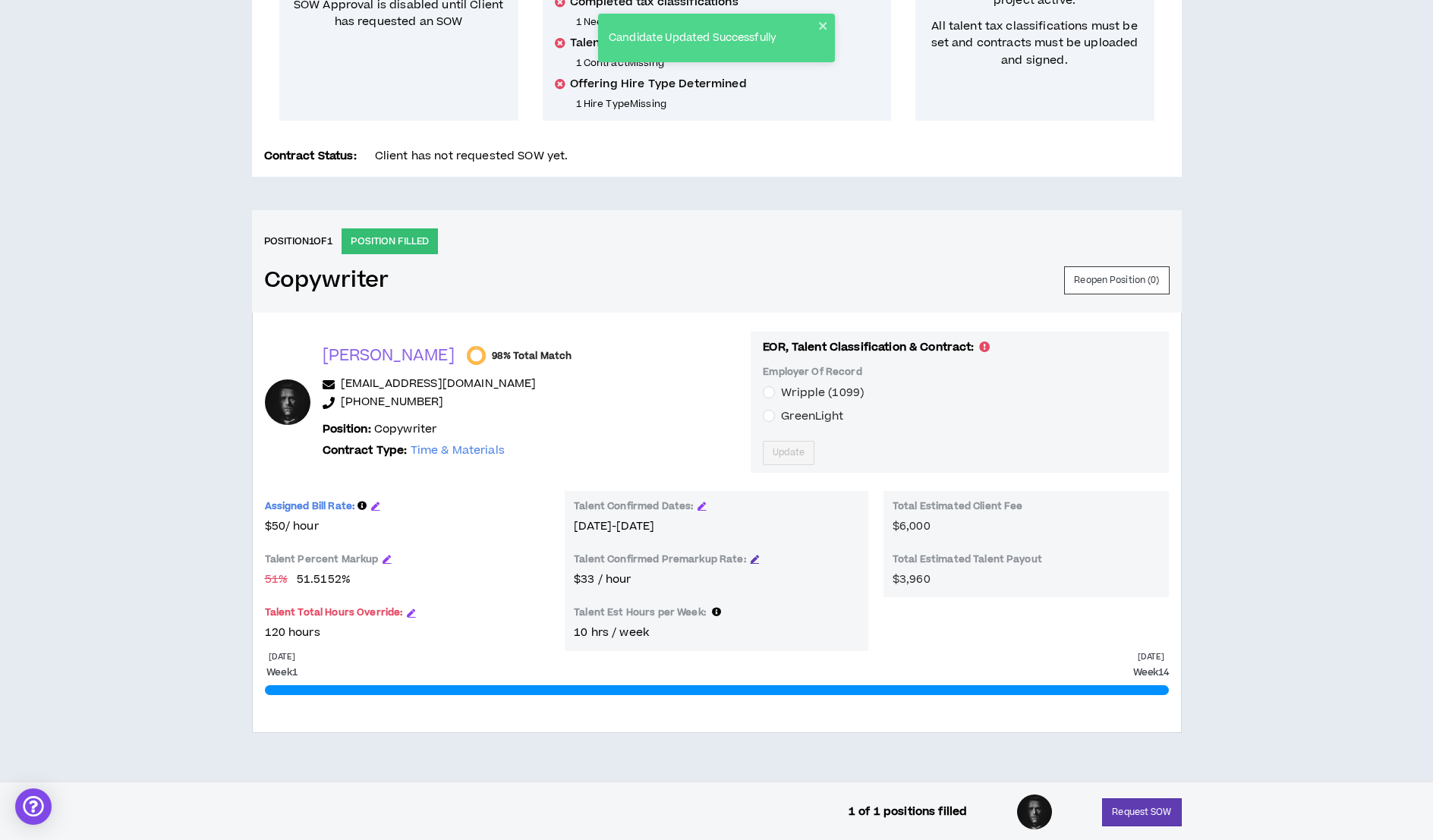
click at [750, 556] on icon "button" at bounding box center [754, 558] width 8 height 8
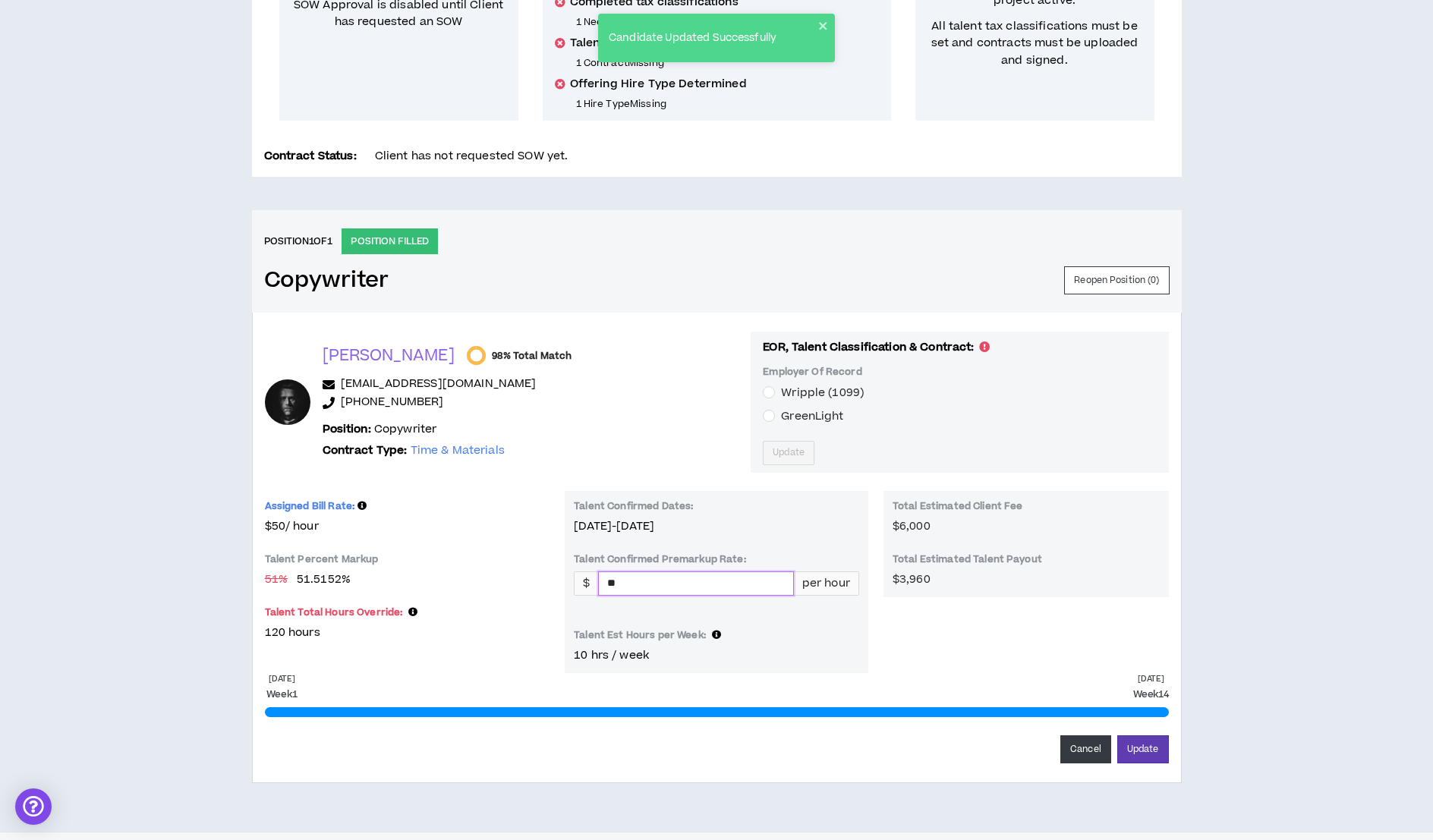
click at [651, 581] on input "**" at bounding box center [695, 584] width 193 height 23
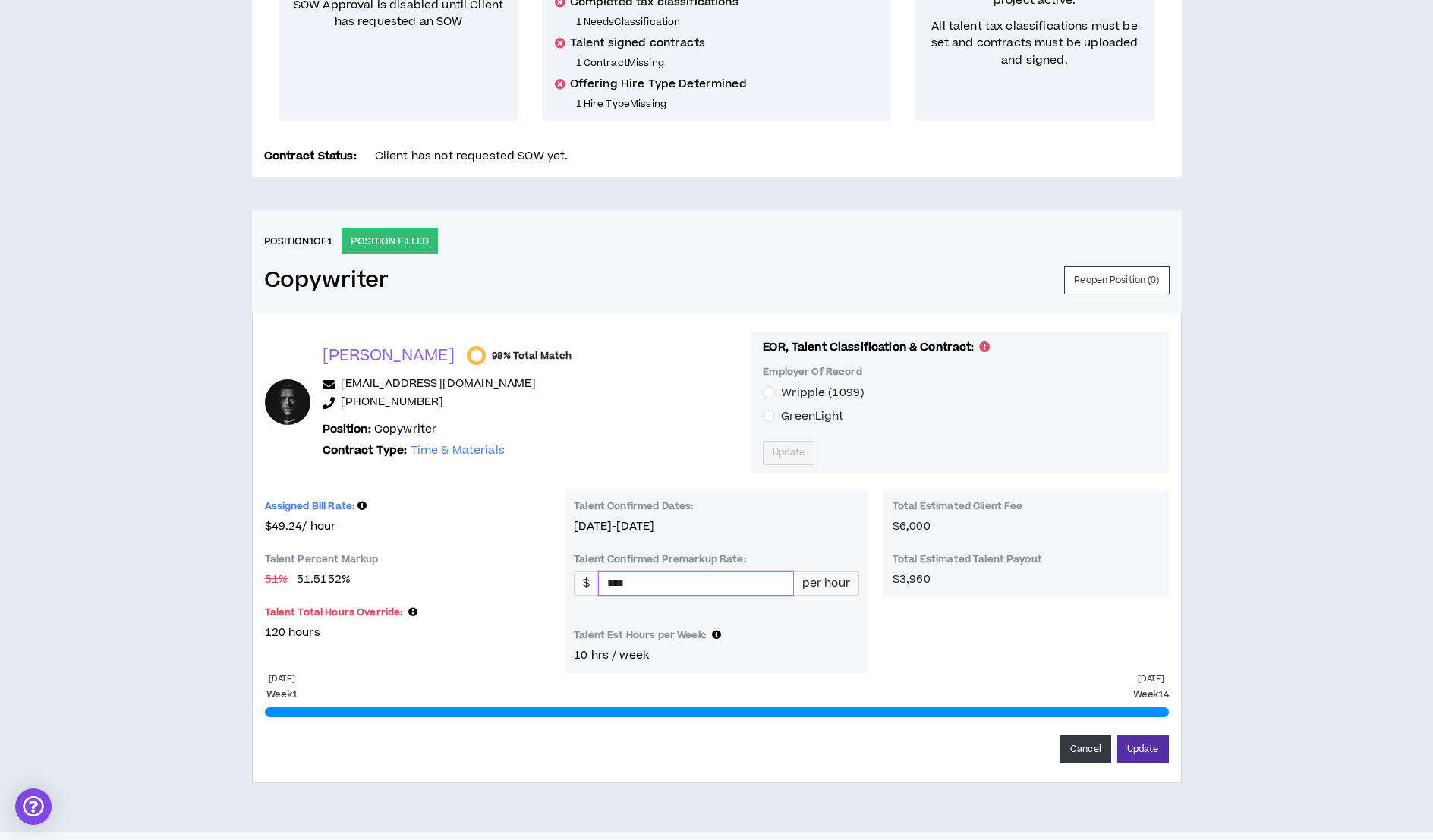
click at [1147, 746] on button "Update" at bounding box center [1143, 749] width 52 height 28
click at [1140, 744] on button "Update" at bounding box center [1143, 749] width 52 height 28
click at [1123, 743] on button "Update" at bounding box center [1143, 749] width 52 height 28
drag, startPoint x: 679, startPoint y: 586, endPoint x: 551, endPoint y: 570, distance: 129.0
click at [551, 570] on div "Assigned Bill Rate: $49.24 / hour Talent Percent Markup 51 % 51.5152 % Talent T…" at bounding box center [716, 582] width 904 height 183
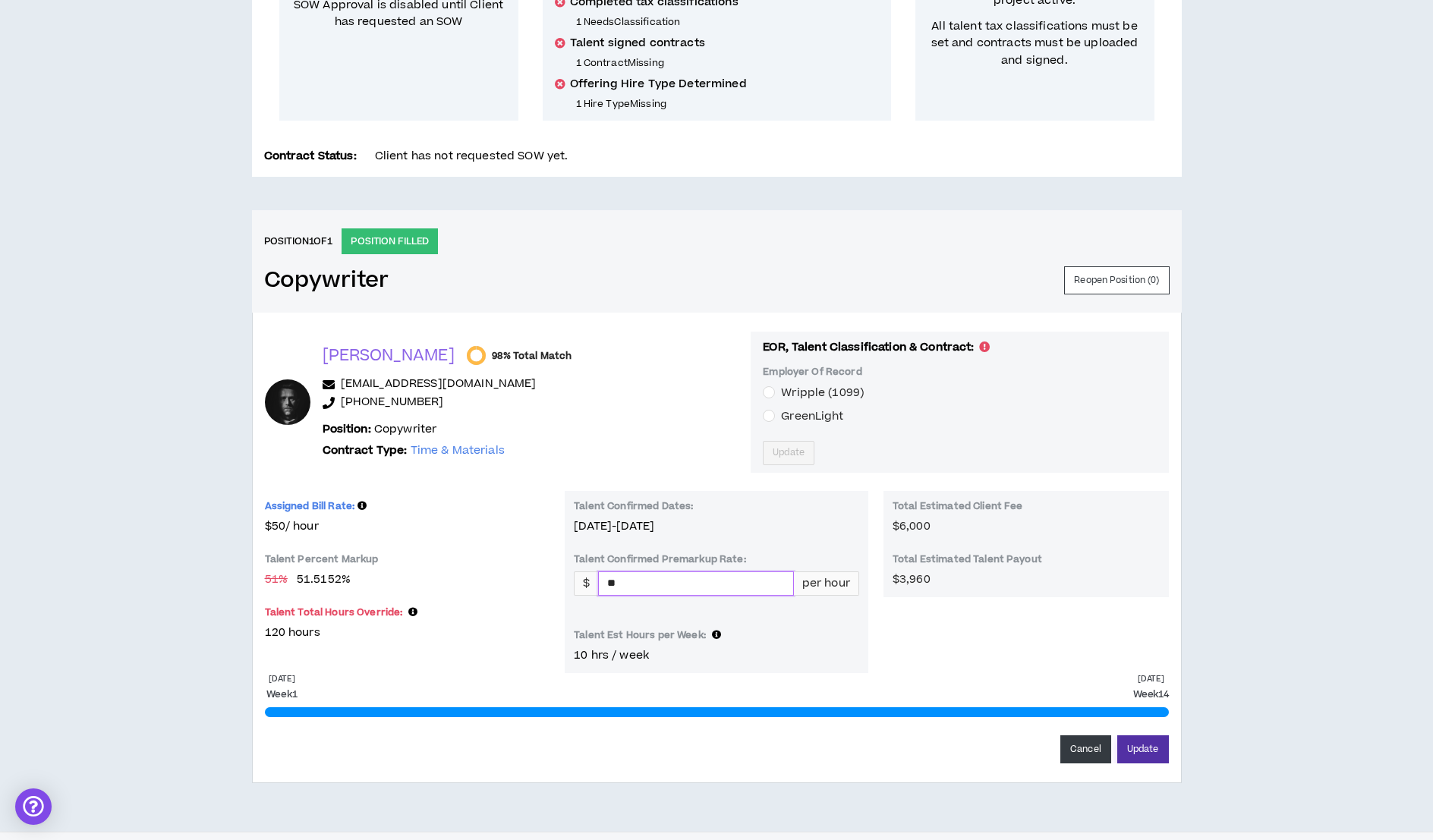
type input "**"
click at [1138, 755] on button "Update" at bounding box center [1143, 749] width 52 height 28
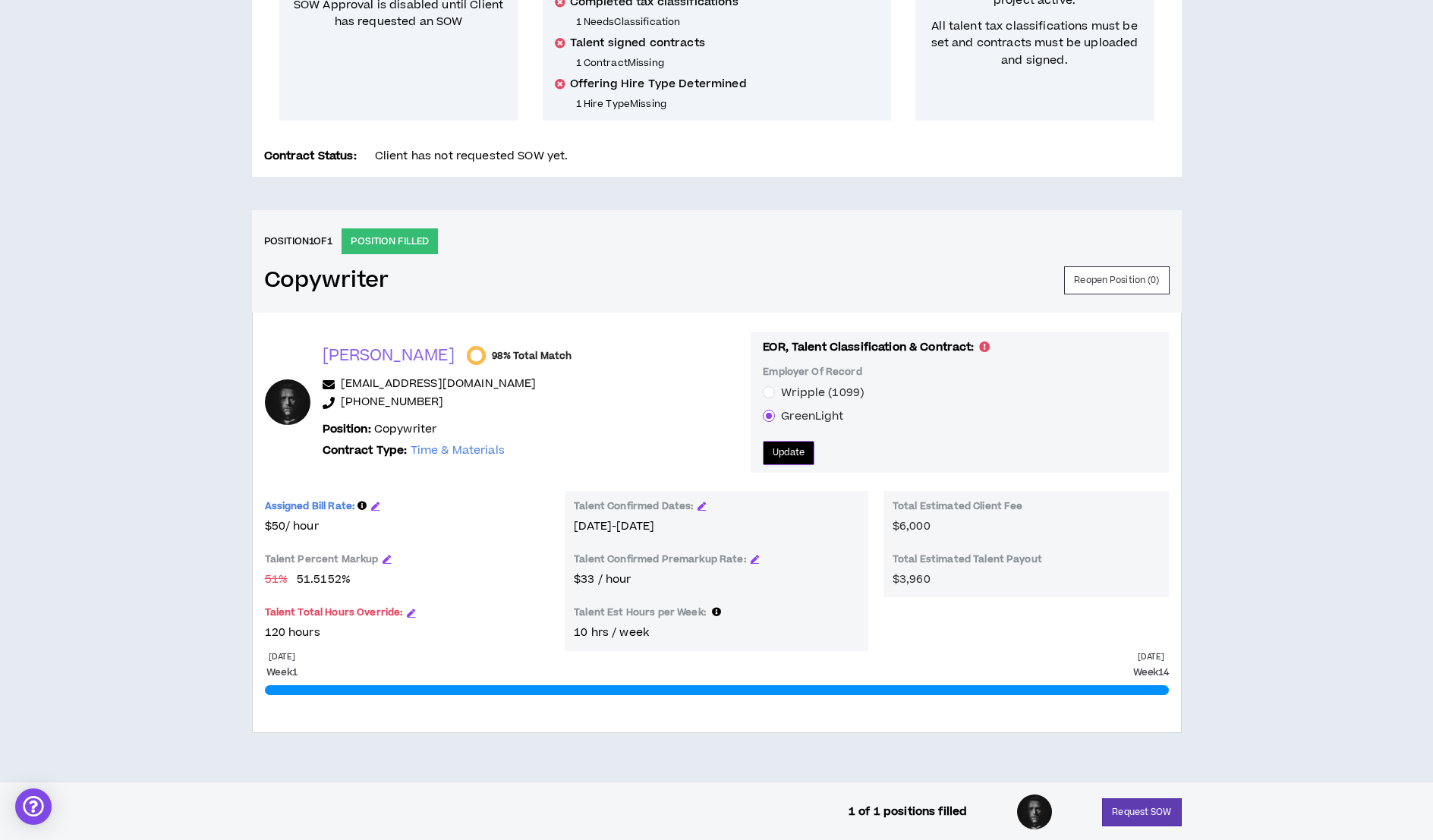
click at [772, 448] on span "Update" at bounding box center [788, 453] width 32 height 15
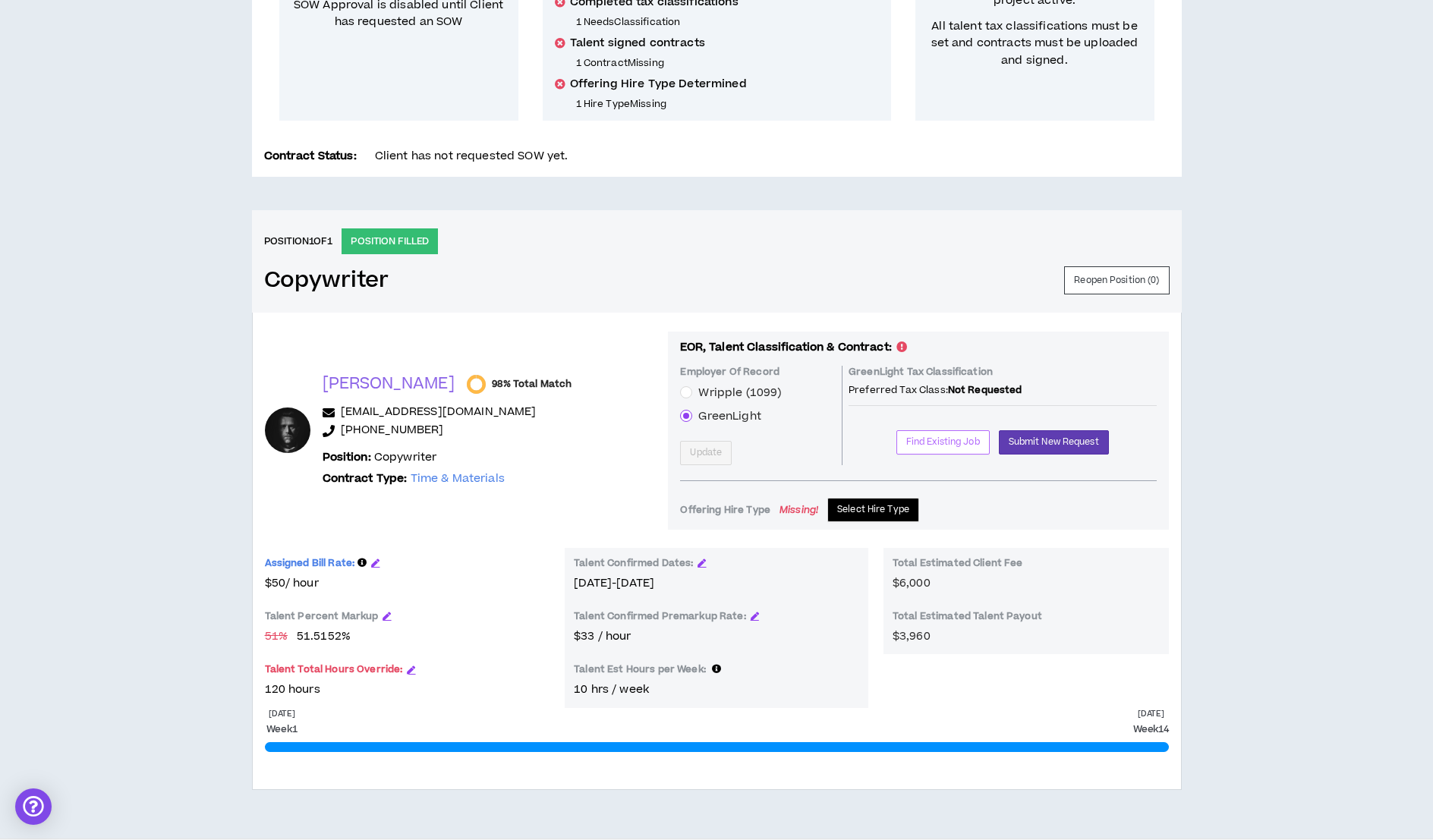
click at [946, 440] on span "Find Existing Job" at bounding box center [943, 442] width 74 height 15
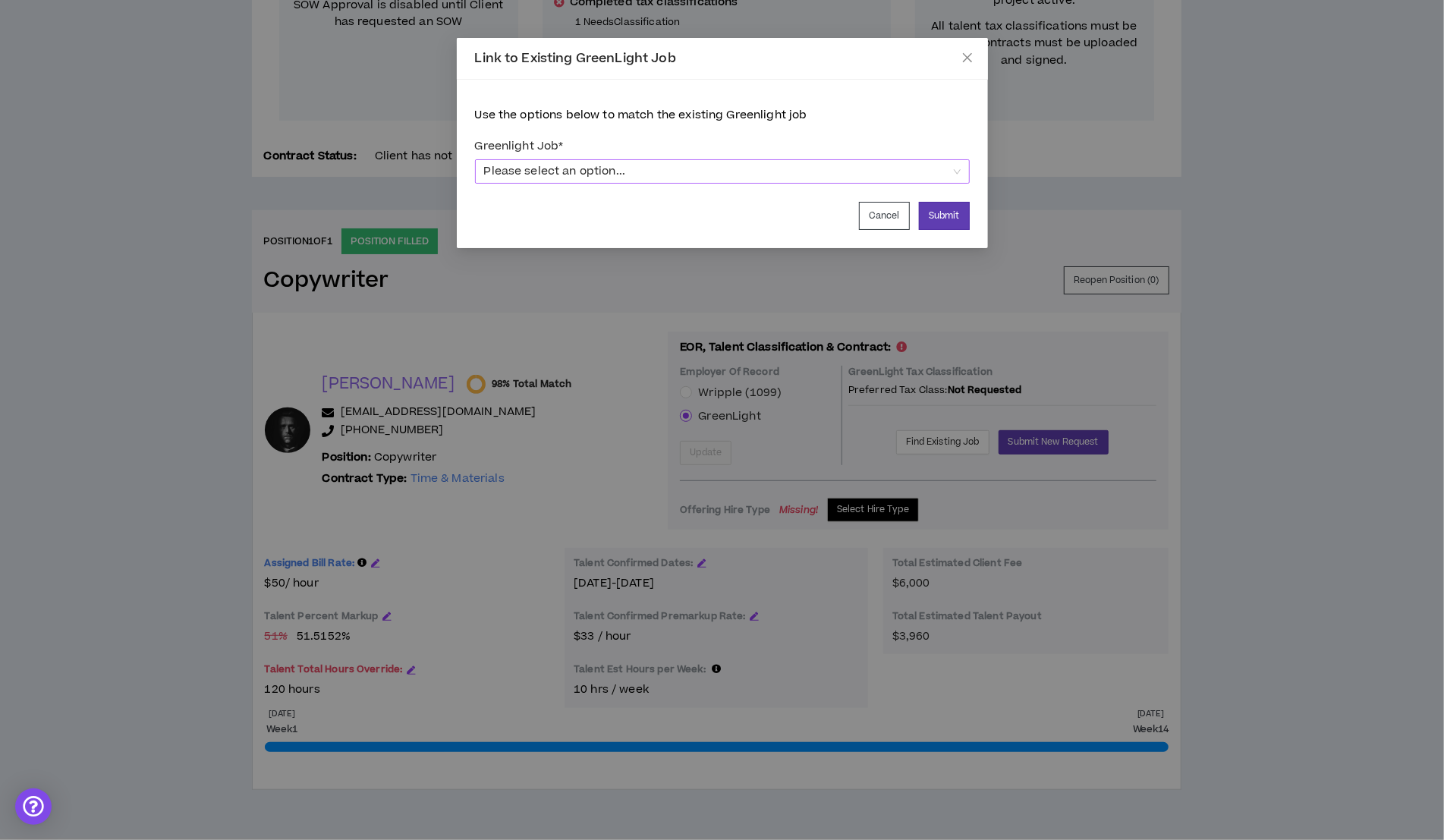
click at [957, 170] on span "Please select an option..." at bounding box center [722, 171] width 476 height 23
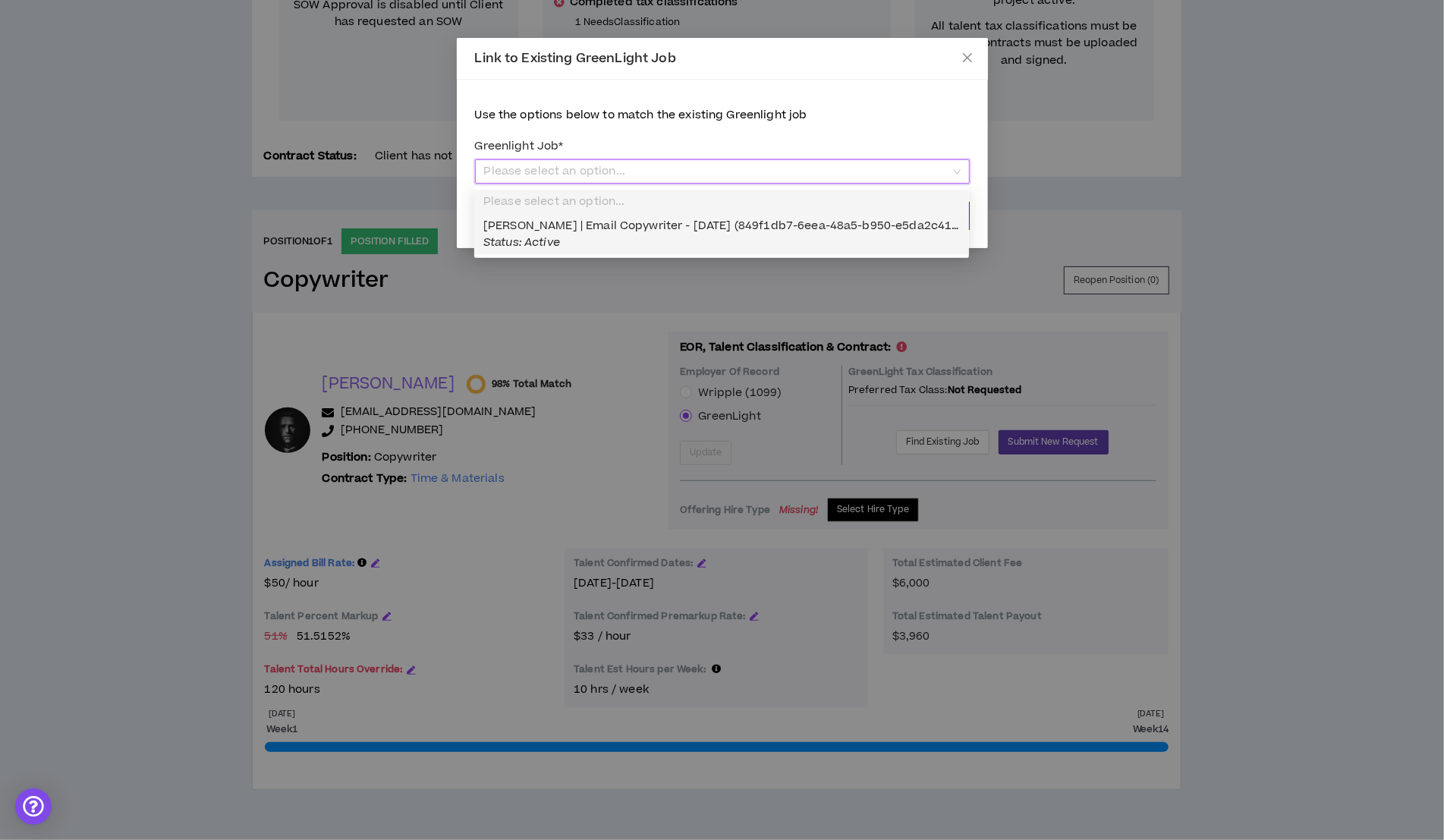
click at [739, 226] on span "Jason Corbin | Email Copywriter - 10/01/2025 (849f1db7-6eea-48a5-b950-e5da2c416…" at bounding box center [733, 234] width 500 height 32
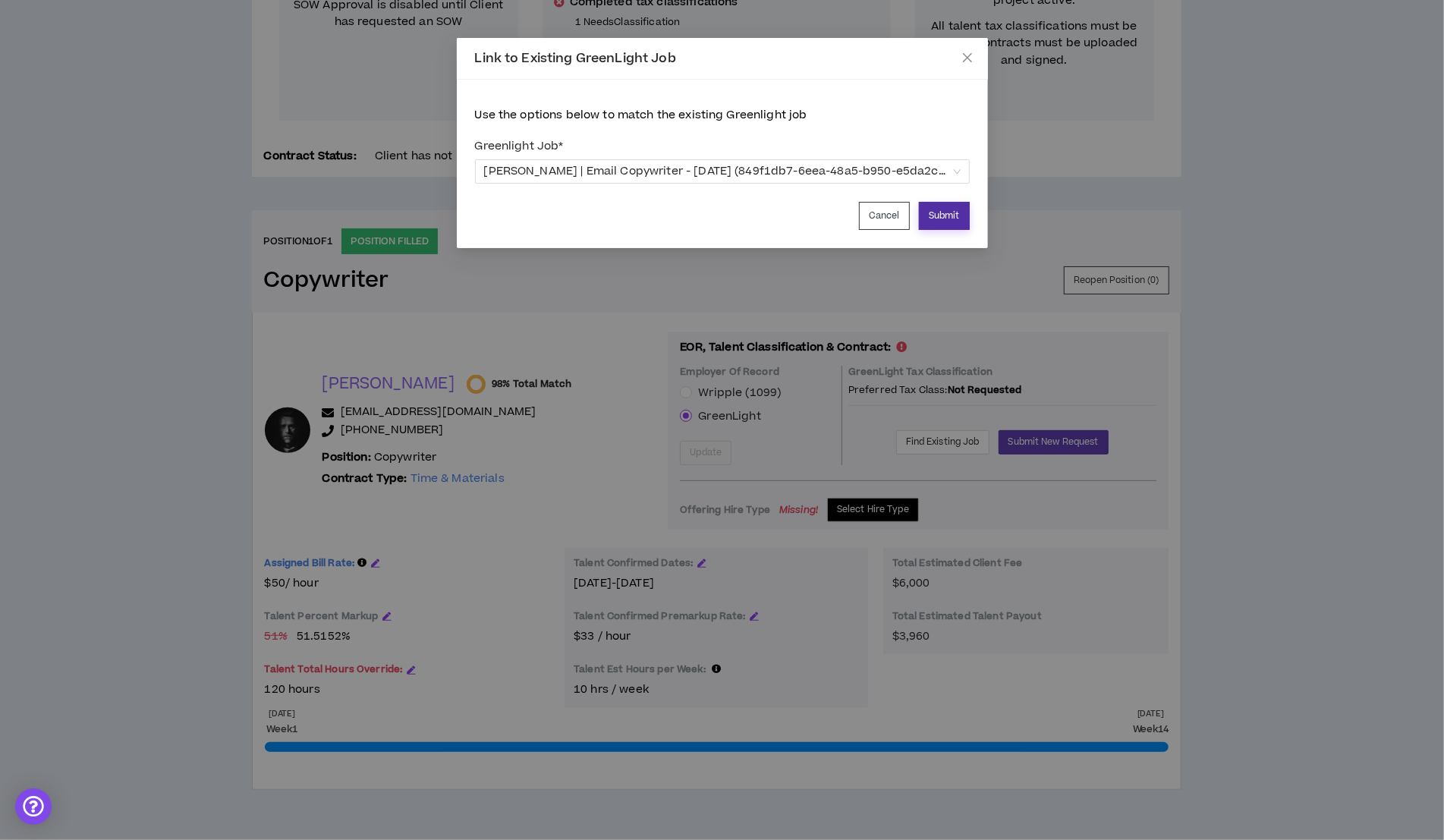
click at [939, 211] on button "Submit" at bounding box center [944, 216] width 51 height 28
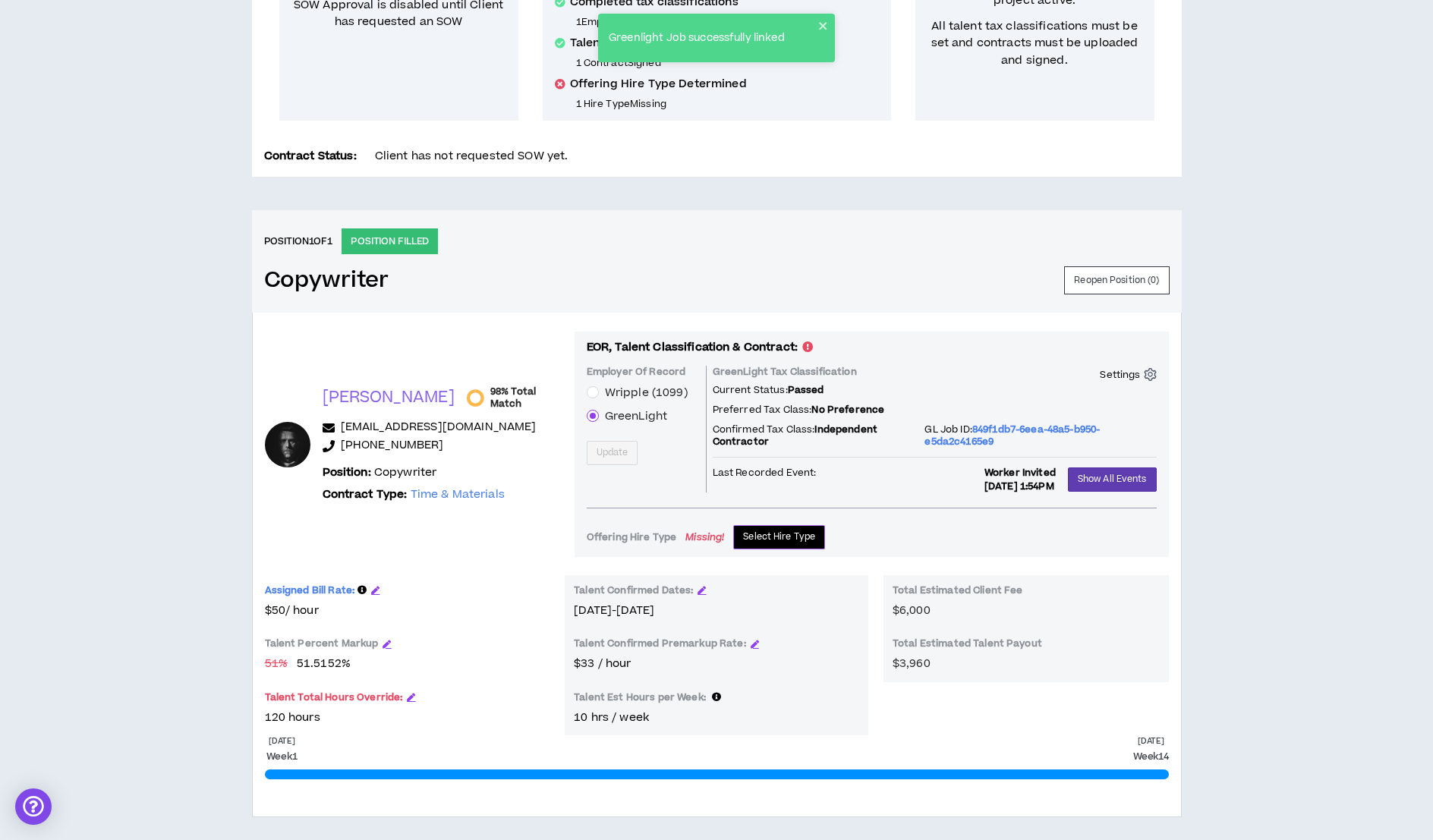
click at [752, 536] on span "Select Hire Type" at bounding box center [779, 536] width 72 height 15
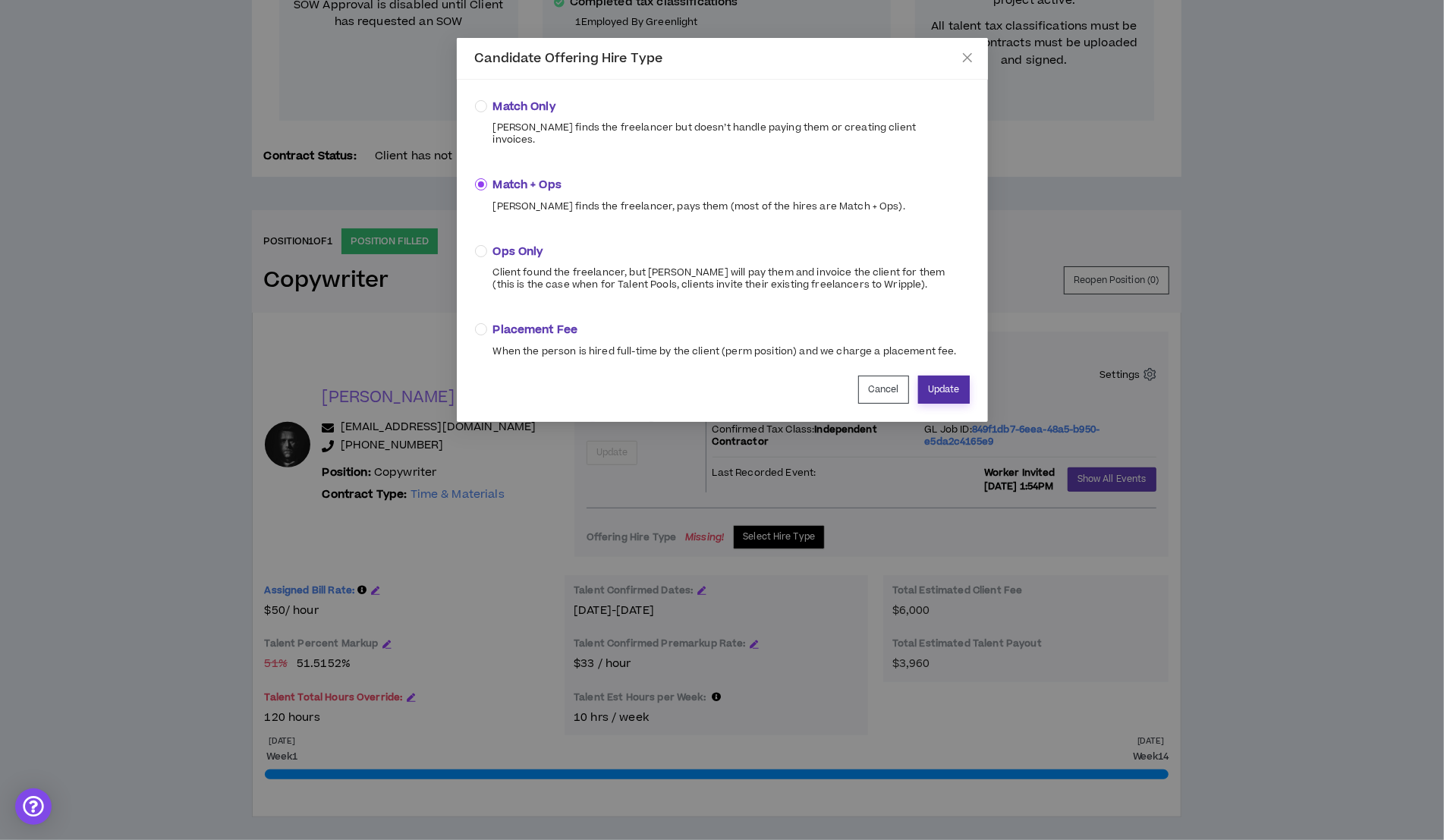
click at [942, 376] on button "Update" at bounding box center [944, 390] width 52 height 28
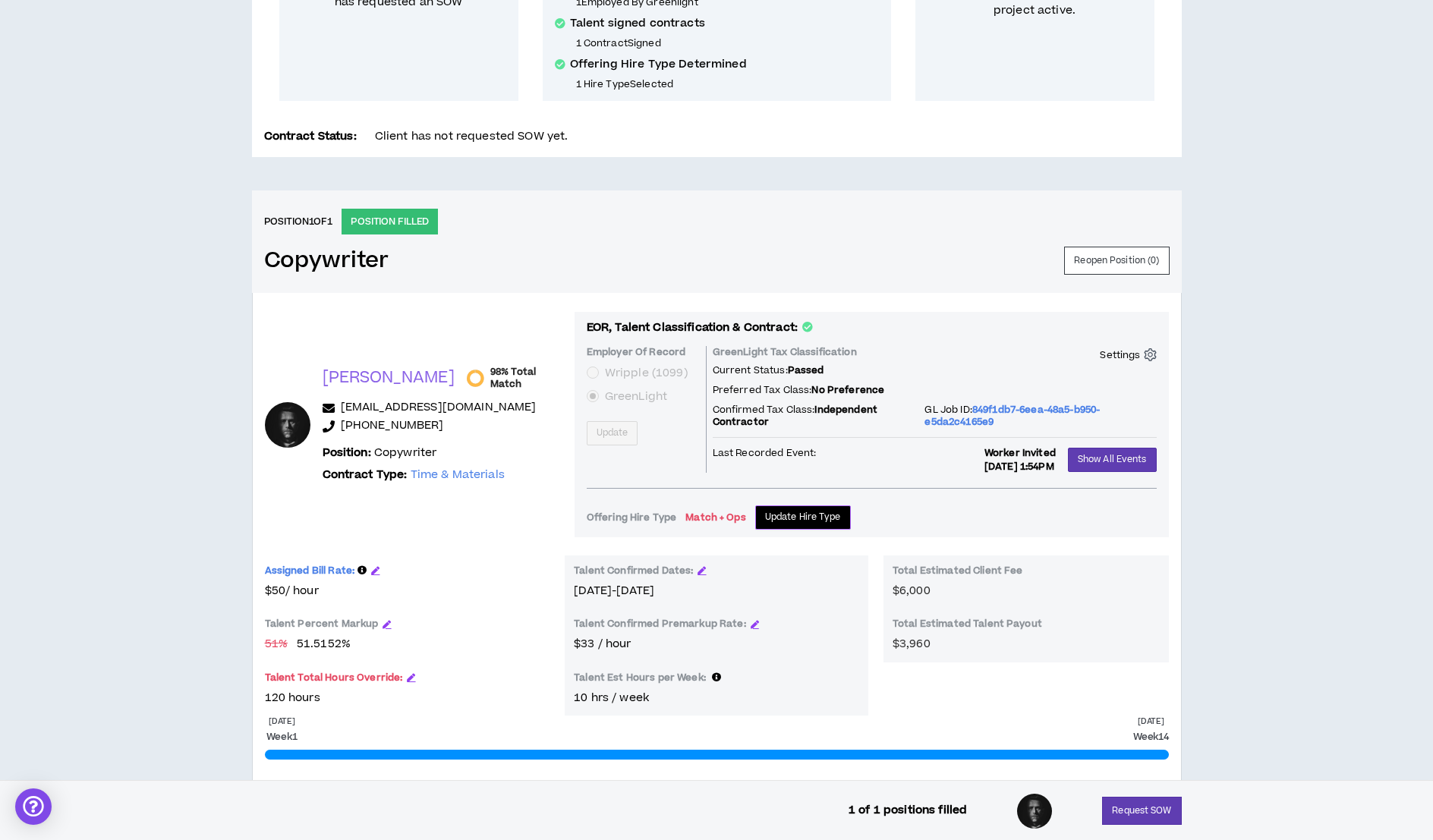
scroll to position [495, 0]
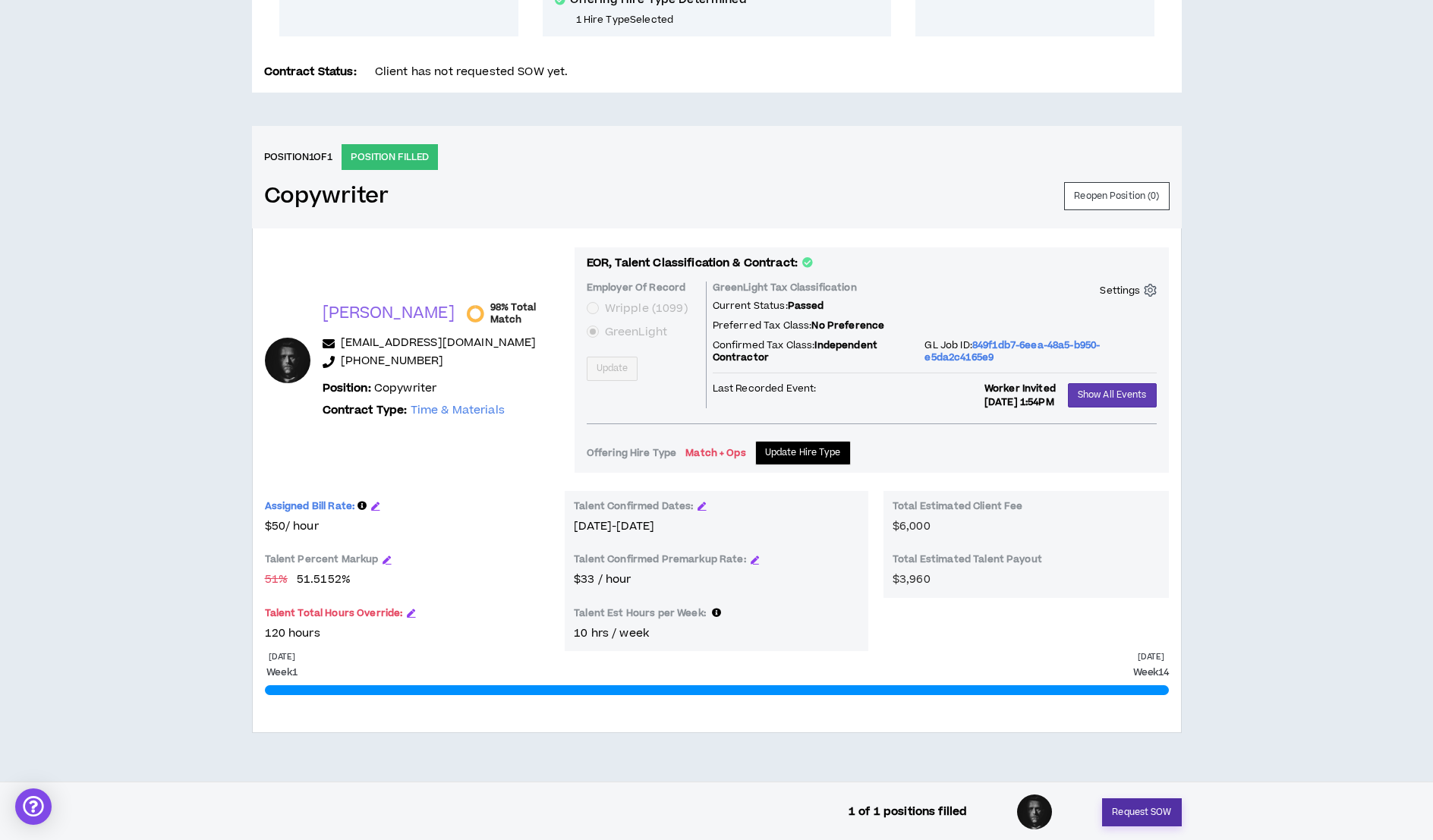
click at [1133, 802] on button "Request SOW" at bounding box center [1141, 812] width 79 height 28
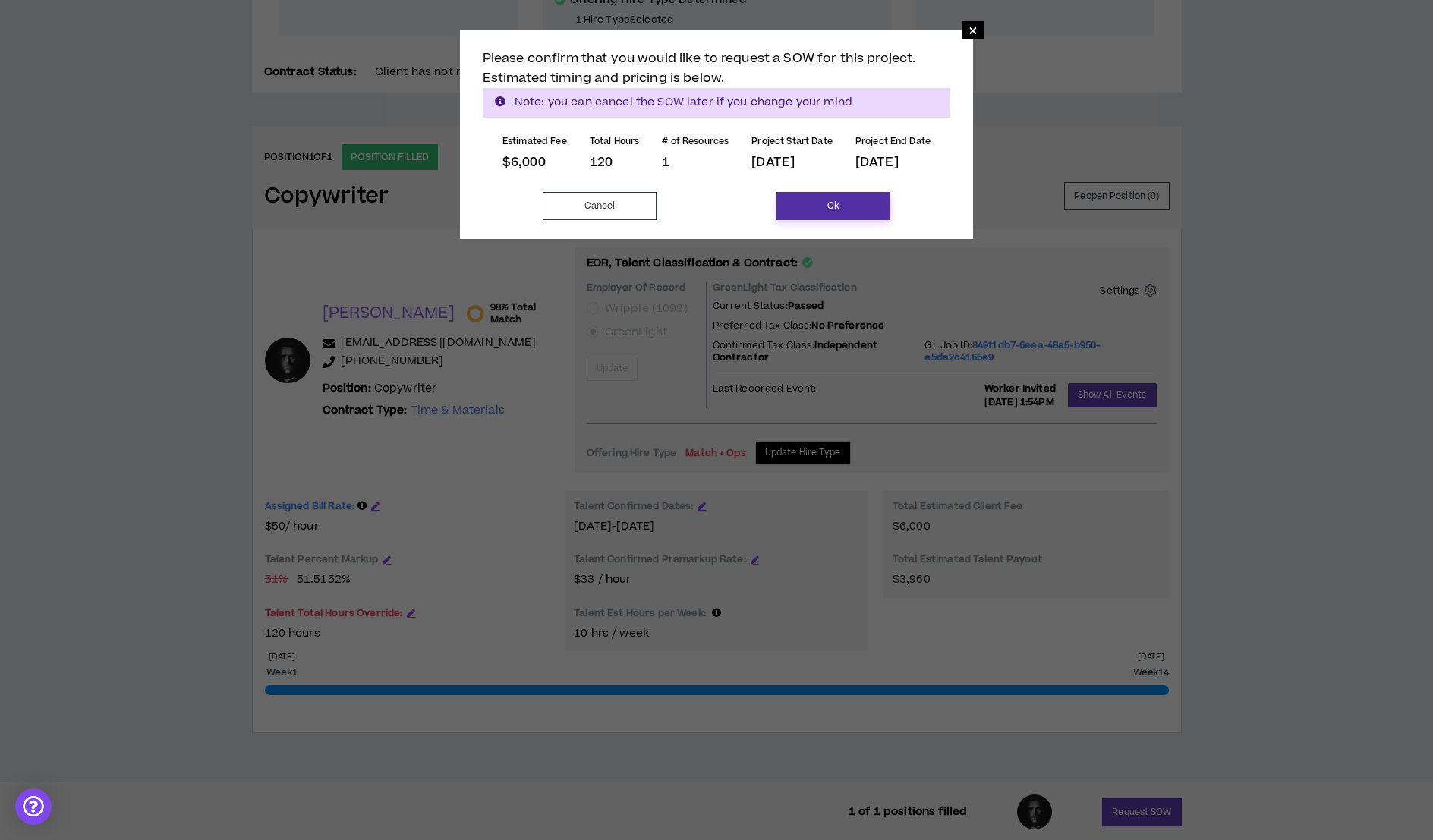
click at [835, 196] on button "Ok" at bounding box center [833, 205] width 114 height 28
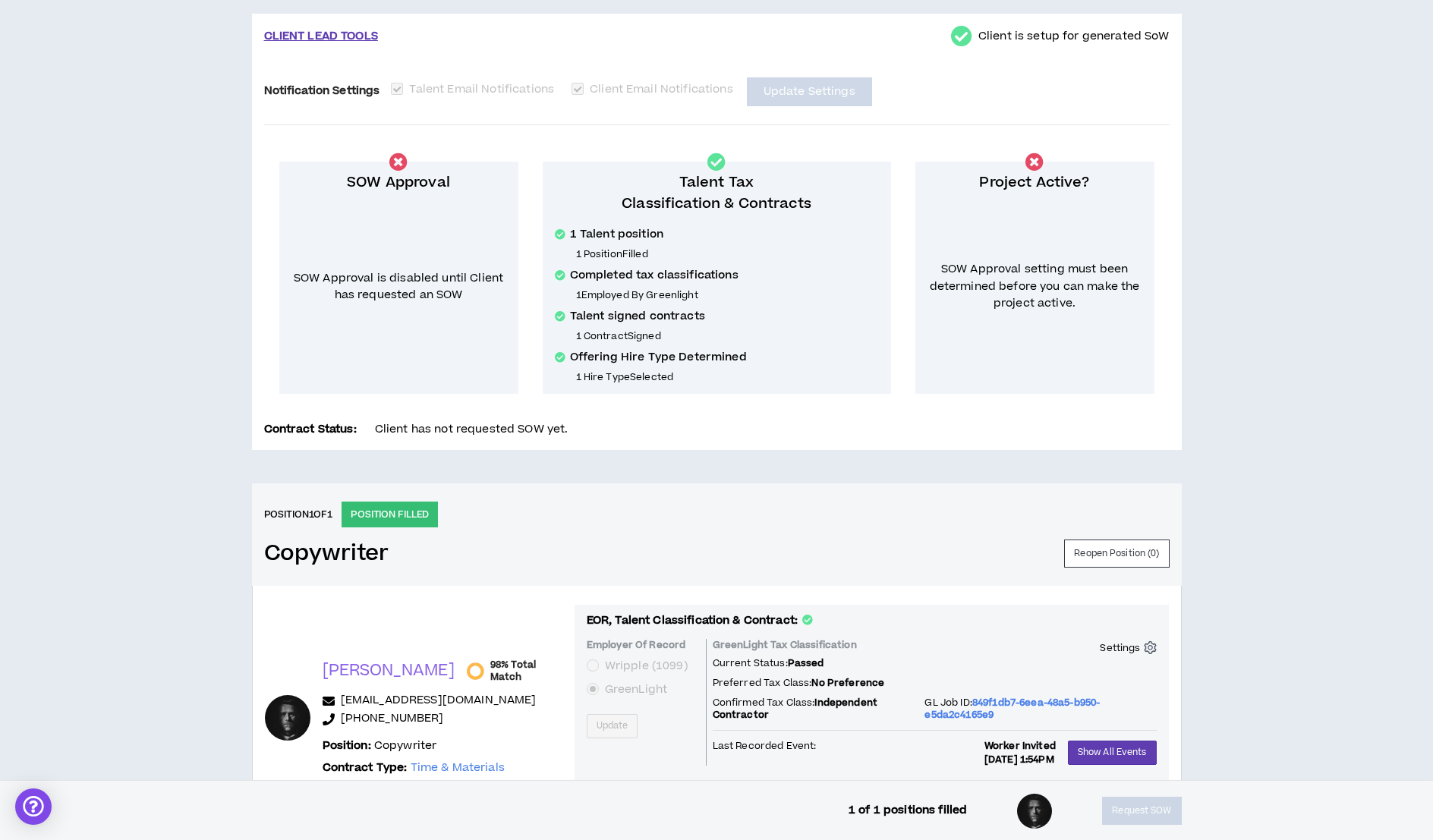
scroll to position [0, 0]
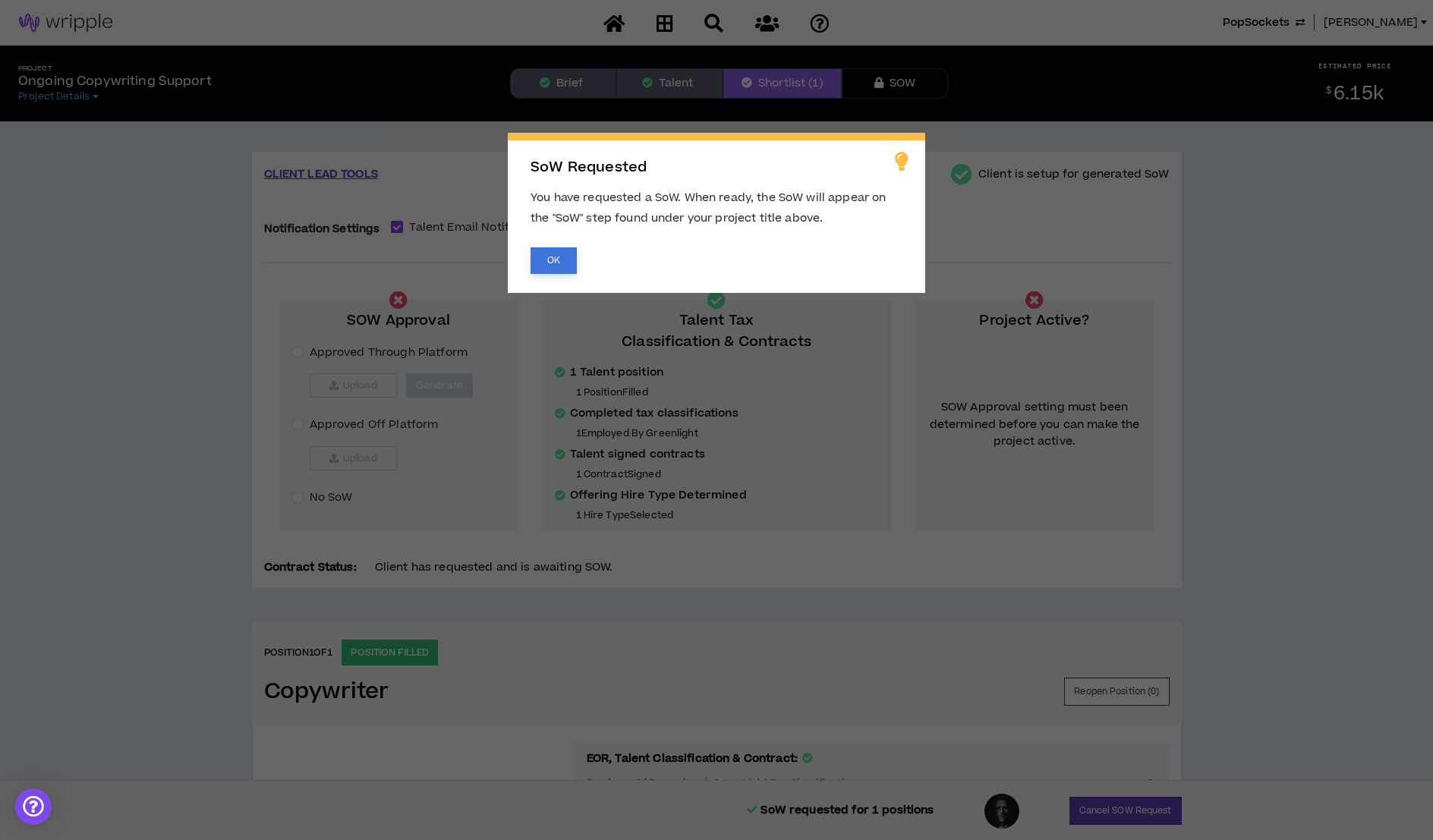
click at [553, 259] on button "OK" at bounding box center [553, 261] width 46 height 27
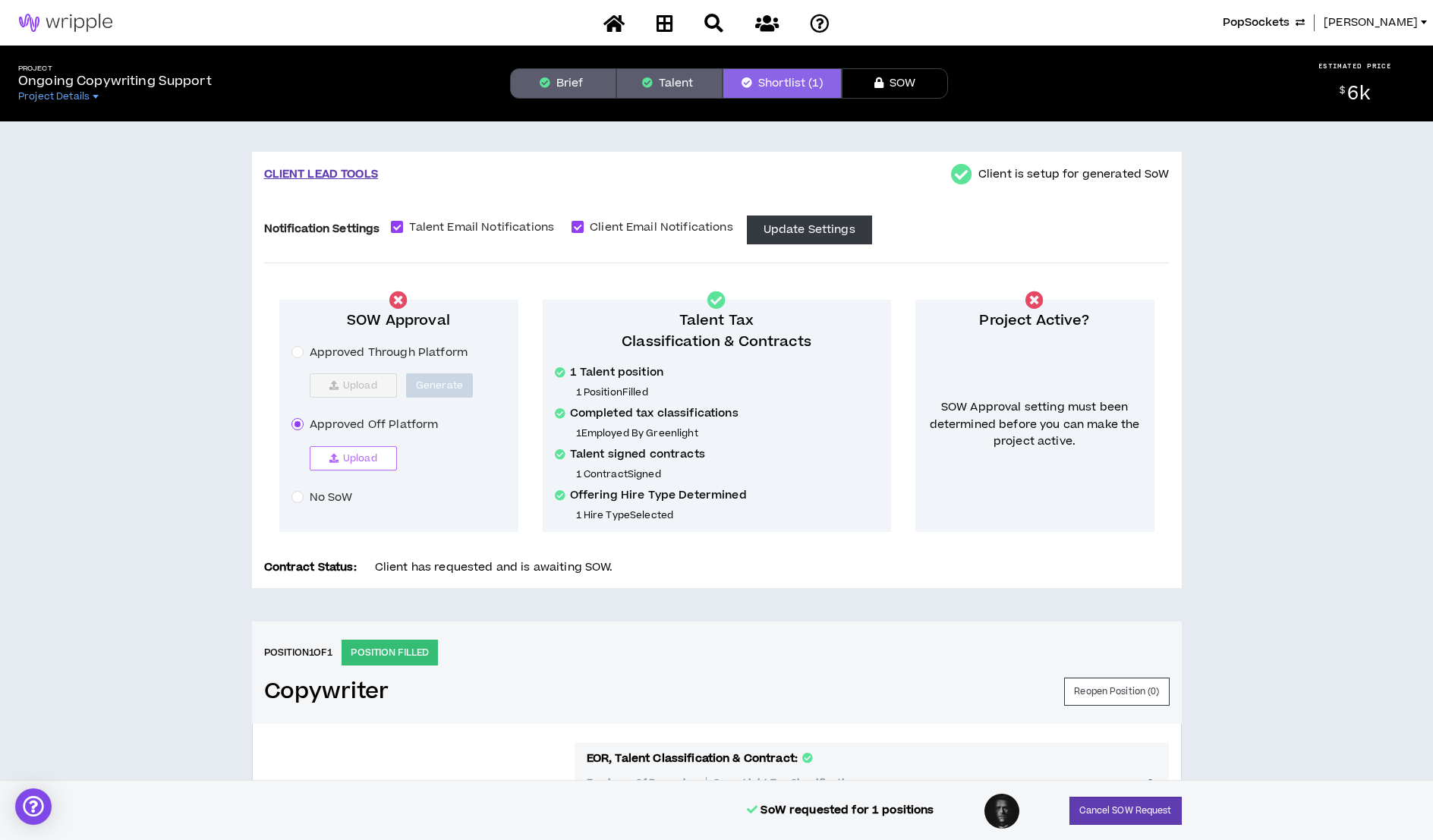
click at [352, 452] on span "Upload" at bounding box center [360, 458] width 34 height 12
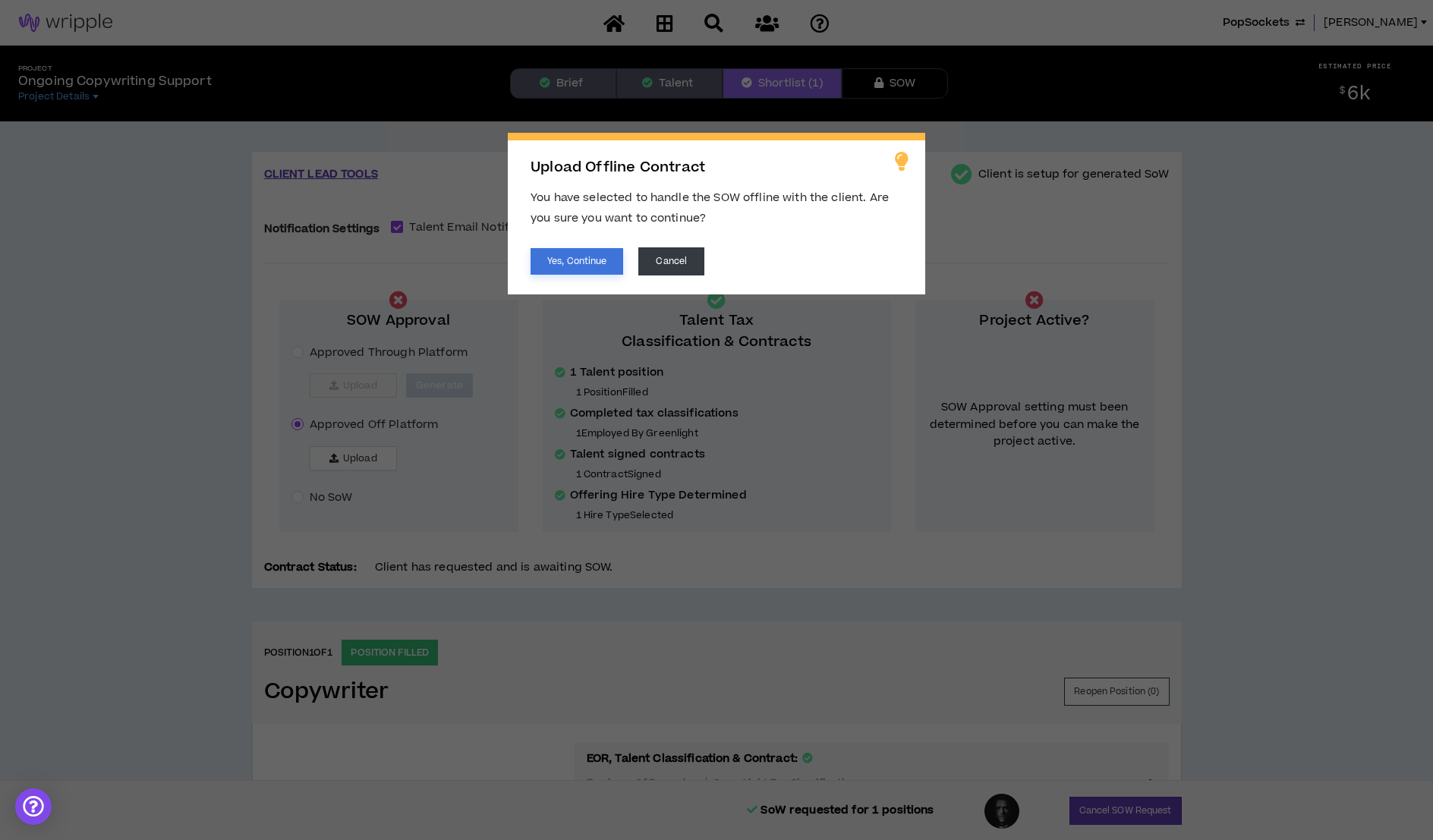
click at [595, 263] on button "Yes, Continue" at bounding box center [576, 261] width 93 height 27
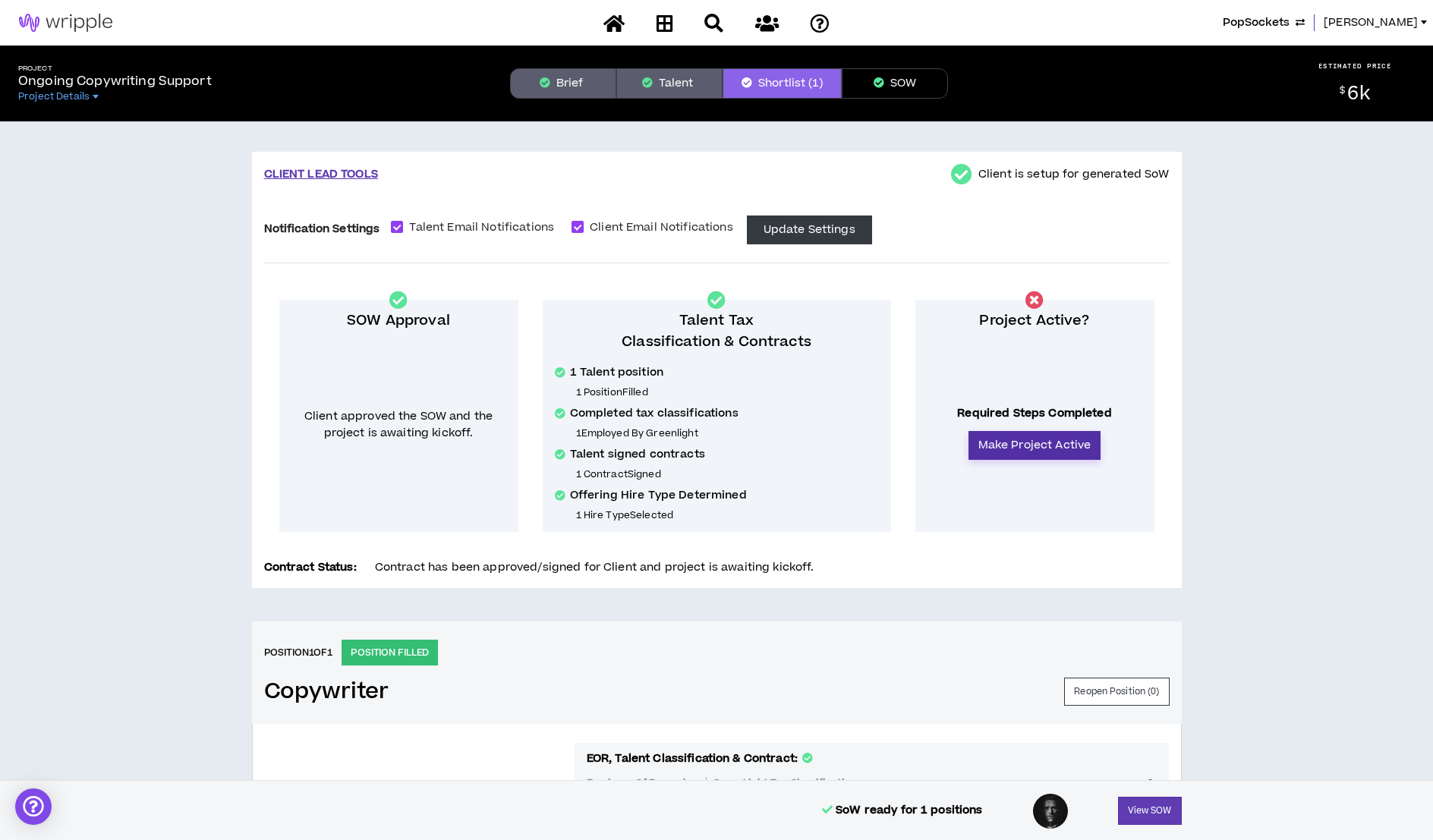
click at [1019, 440] on button "Make Project Active" at bounding box center [1035, 446] width 133 height 29
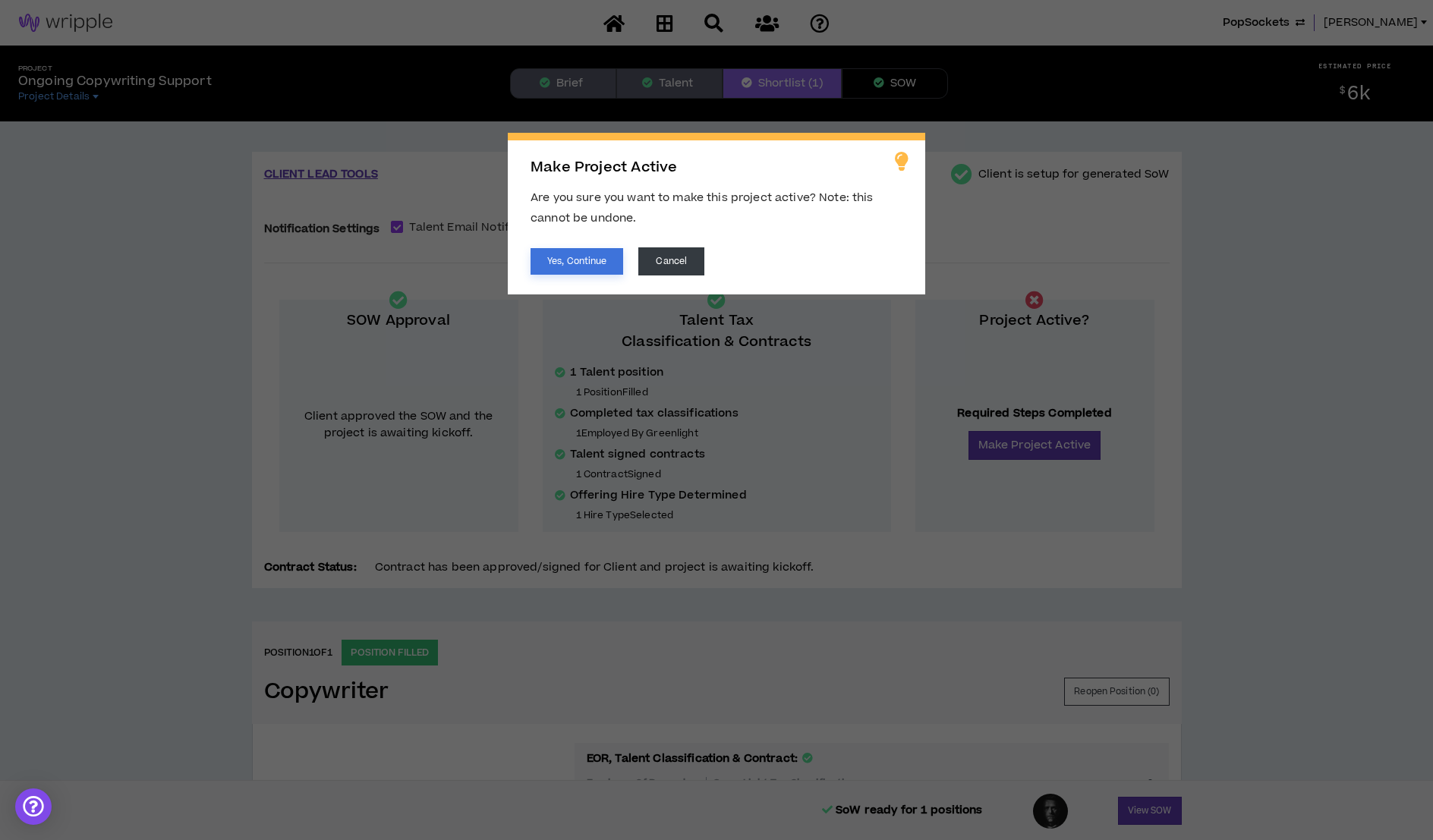
click at [574, 258] on button "Yes, Continue" at bounding box center [576, 261] width 93 height 27
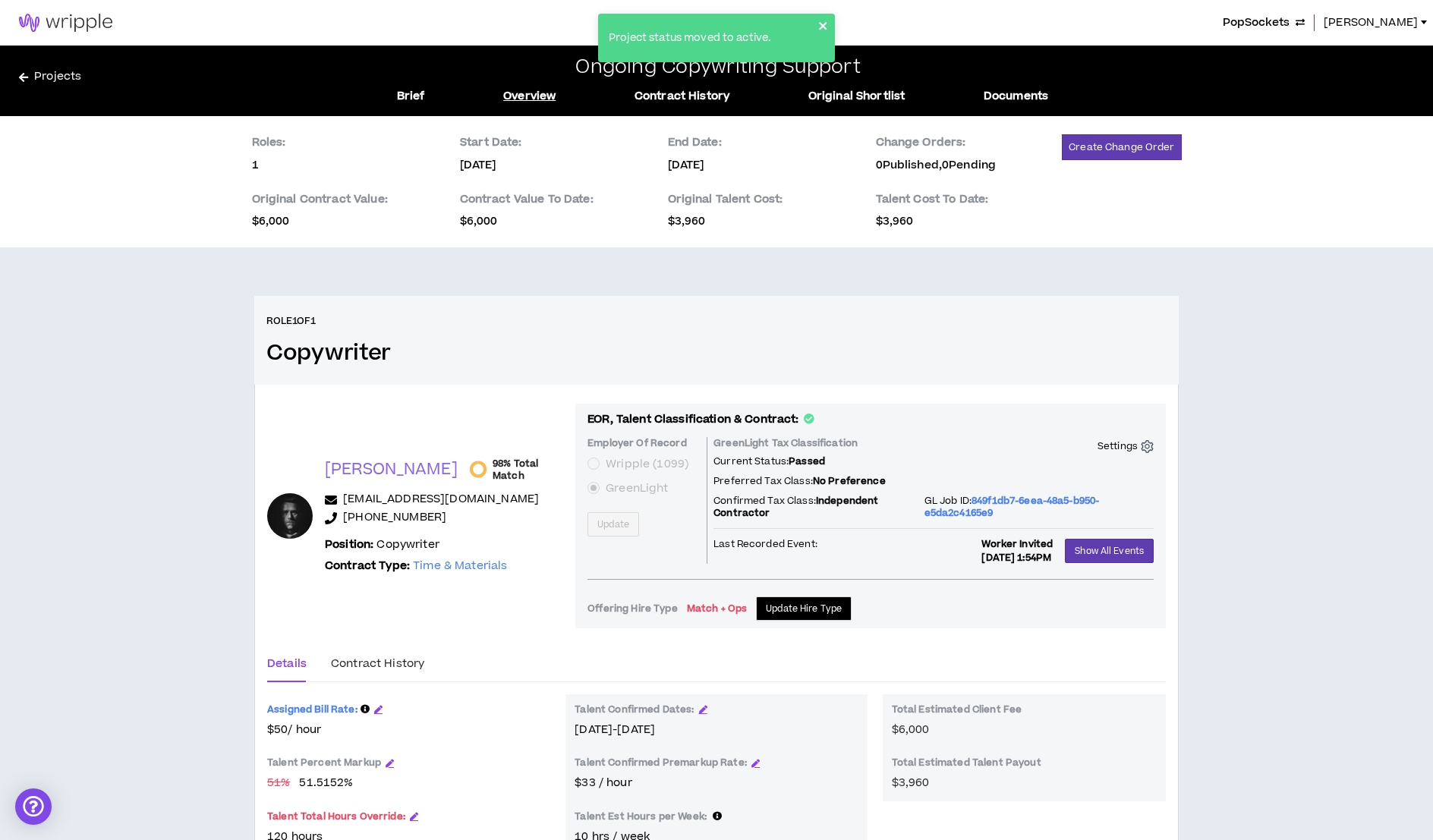
click at [818, 24] on icon "close" at bounding box center [823, 25] width 11 height 12
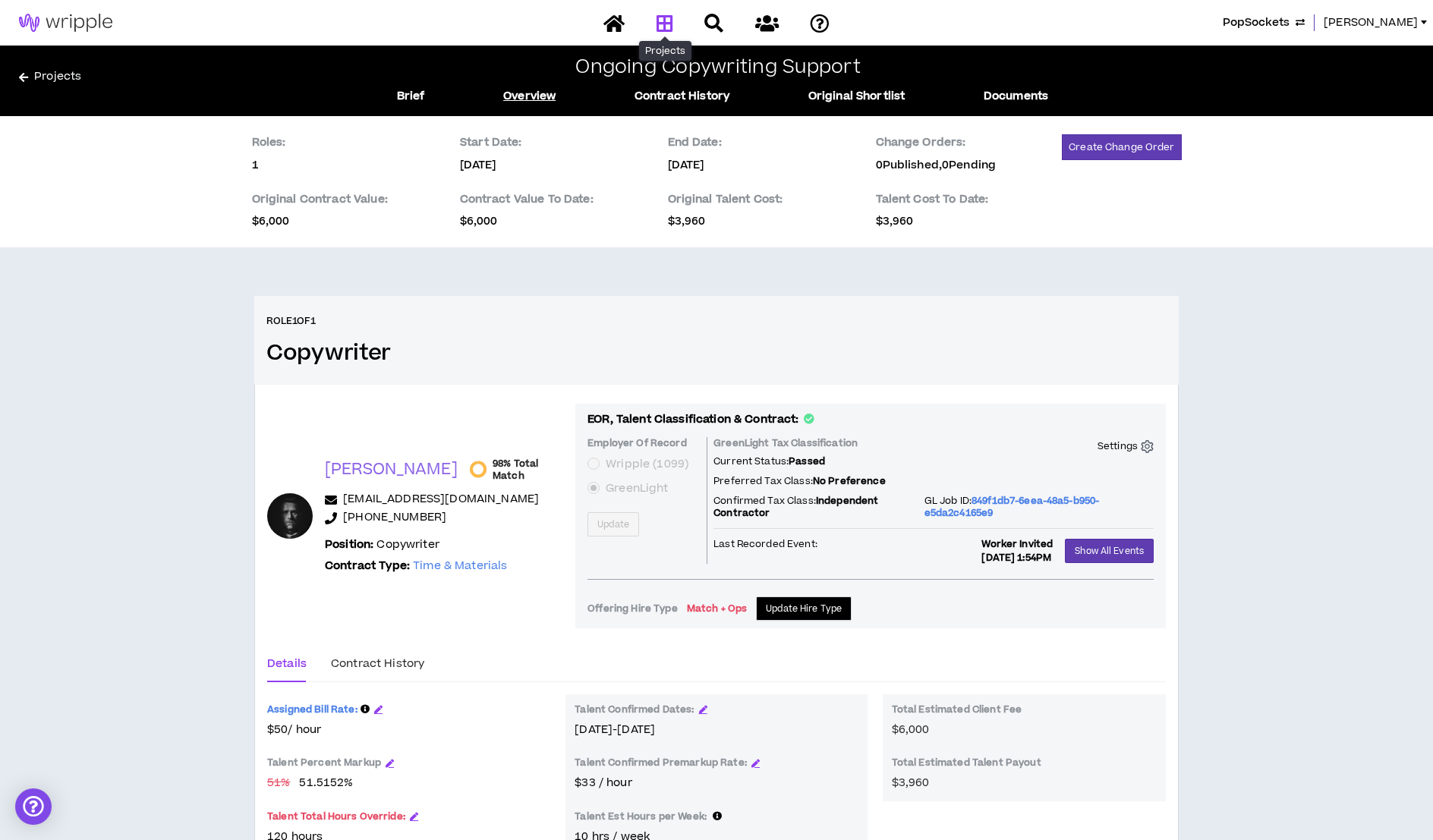
click at [660, 17] on icon at bounding box center [664, 23] width 17 height 19
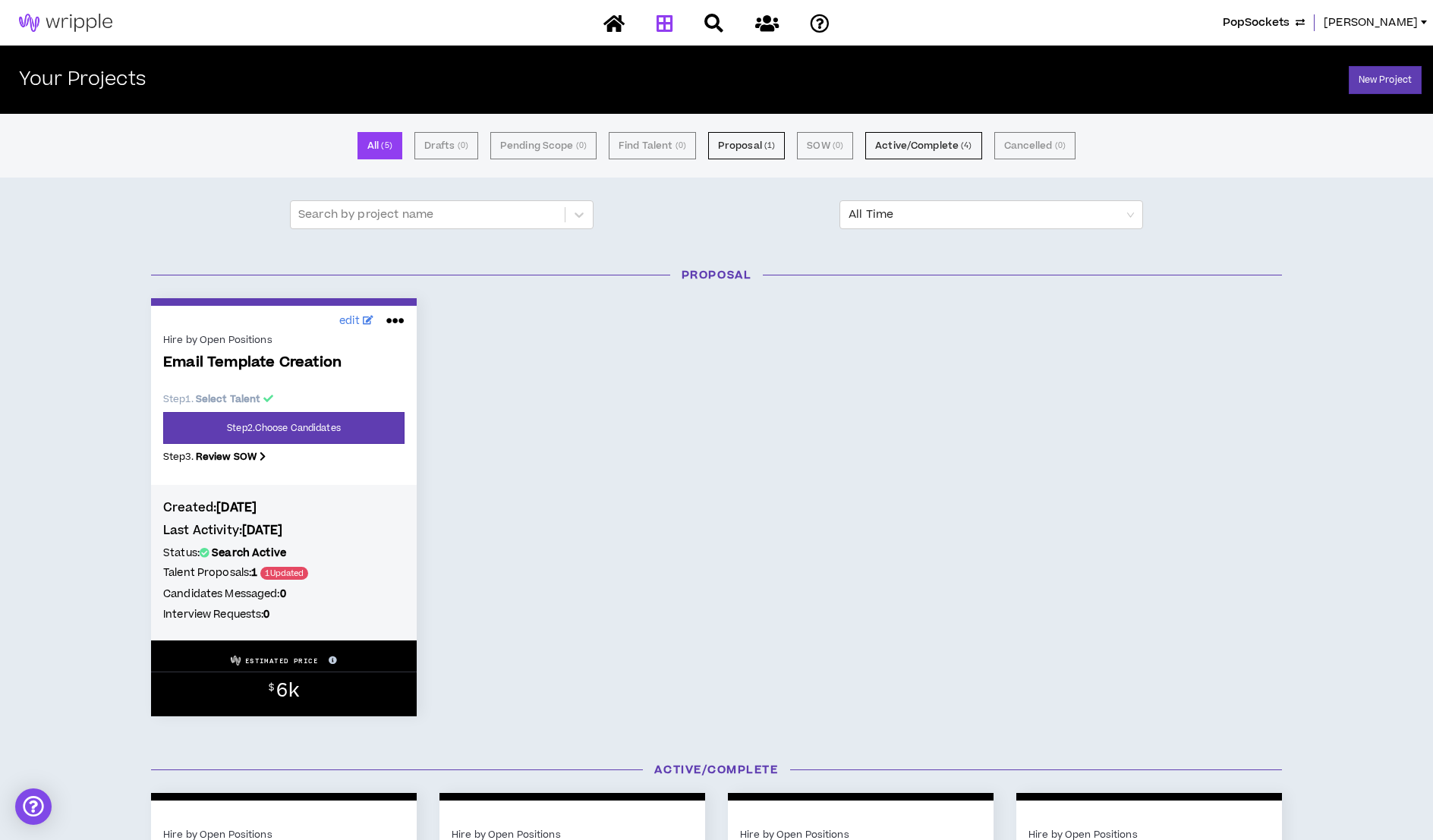
click at [1202, 25] on span "PopSockets" at bounding box center [1256, 23] width 67 height 17
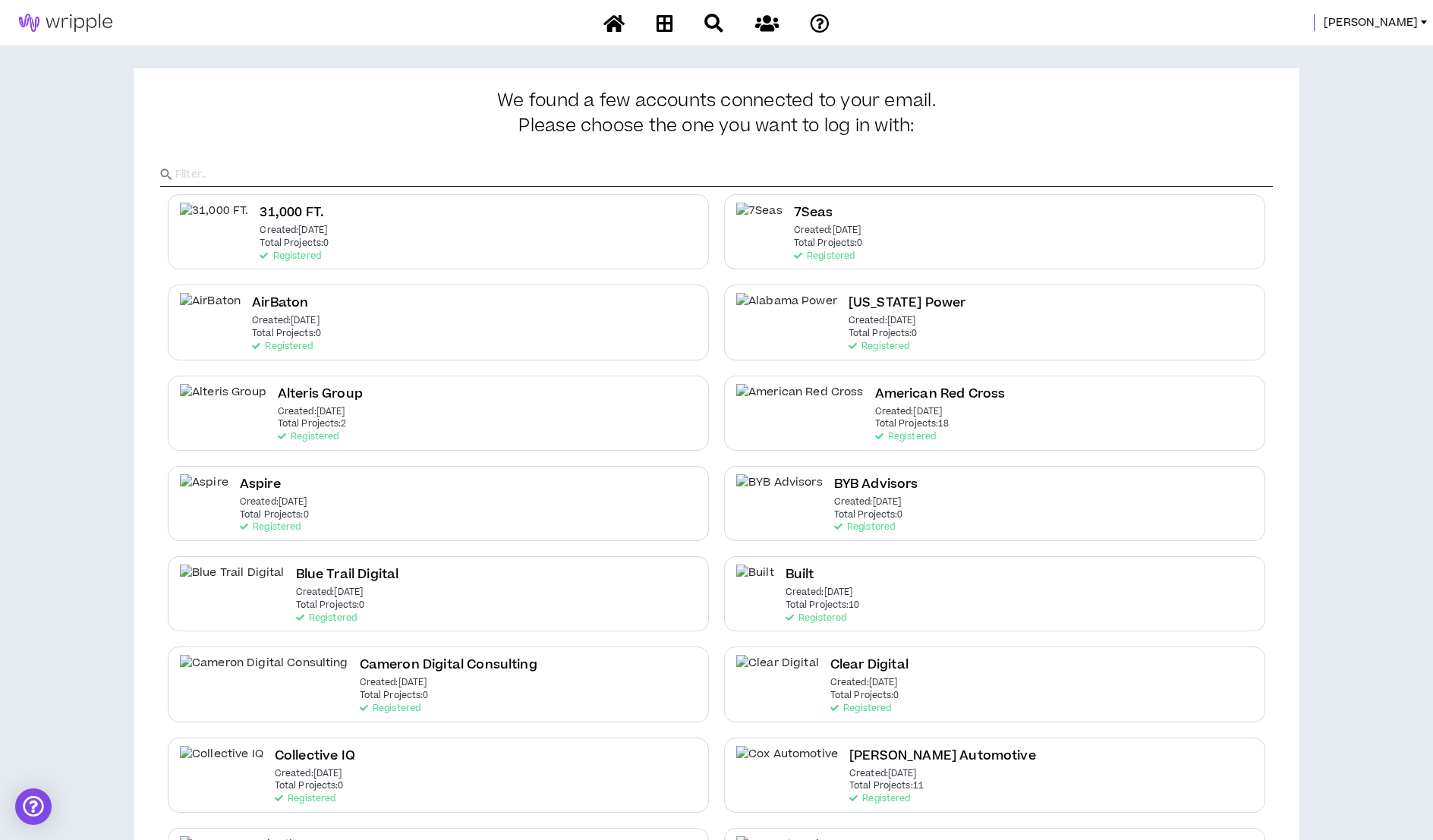
click at [637, 180] on input "text" at bounding box center [723, 174] width 1097 height 23
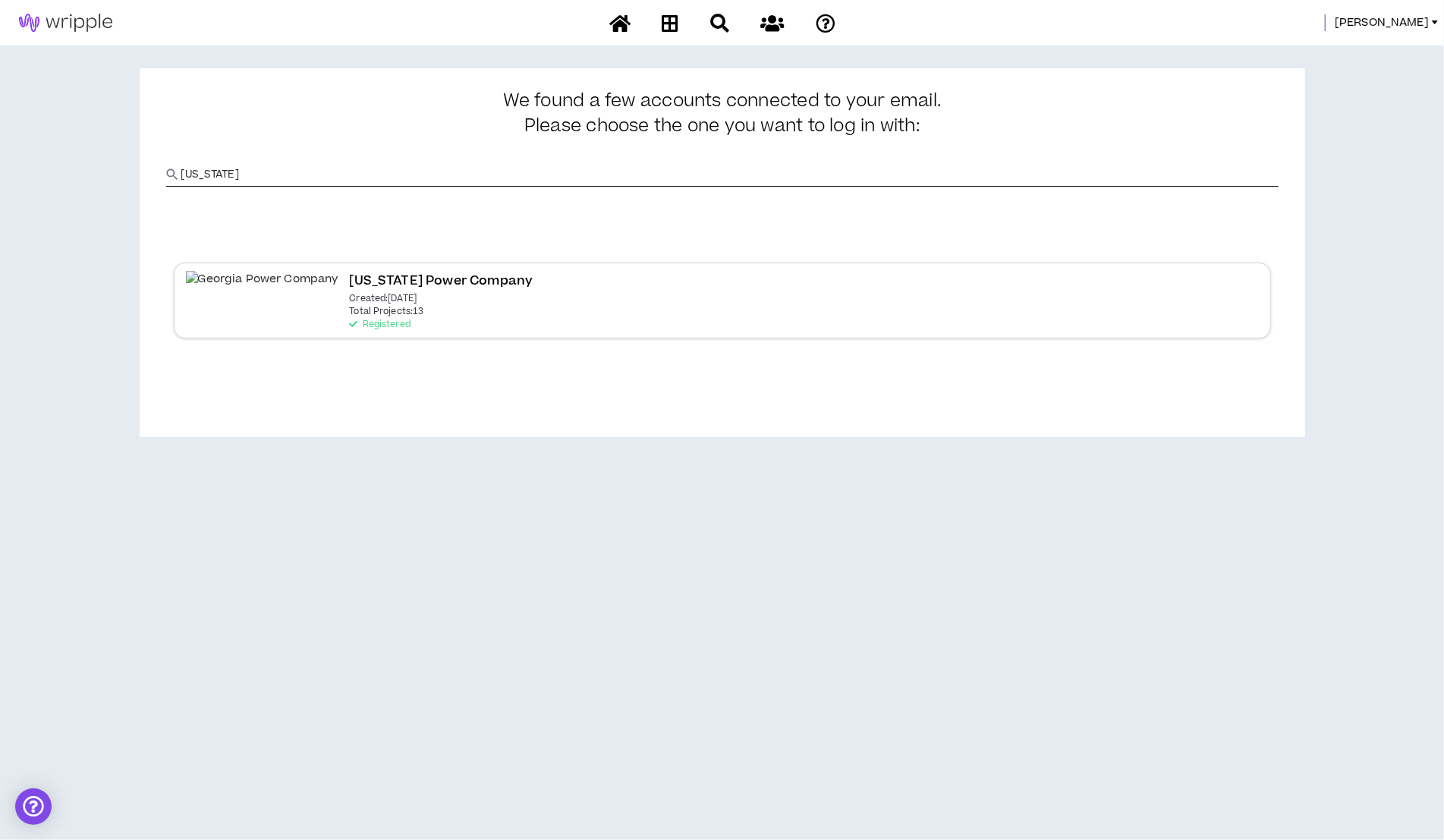
type input "Georgia"
click at [510, 284] on div "Georgia Power Company Created: Jun 6 2024 Total Projects: 13 Registered" at bounding box center [722, 299] width 1097 height 75
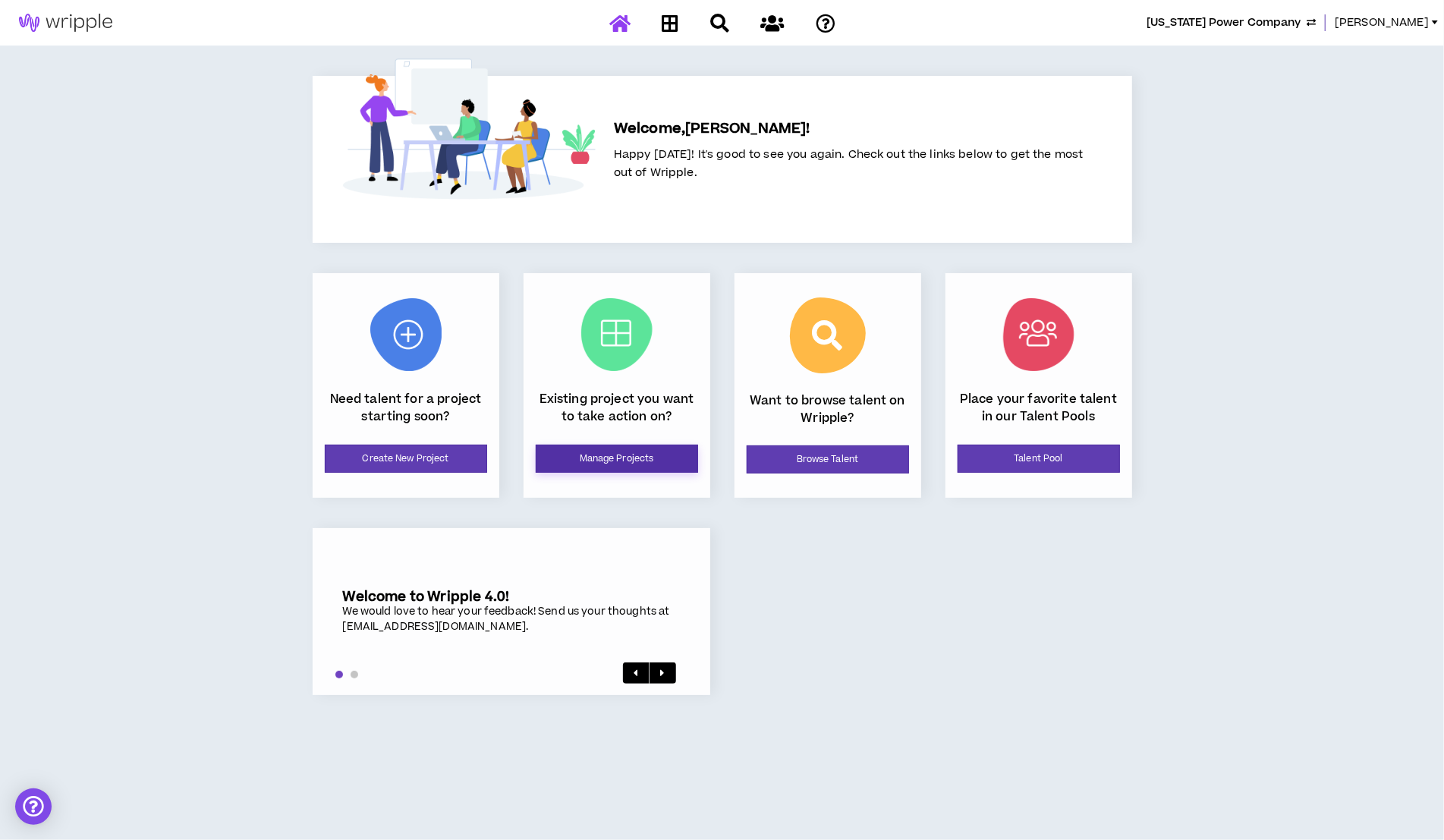
click at [594, 471] on link "Manage Projects" at bounding box center [617, 459] width 162 height 28
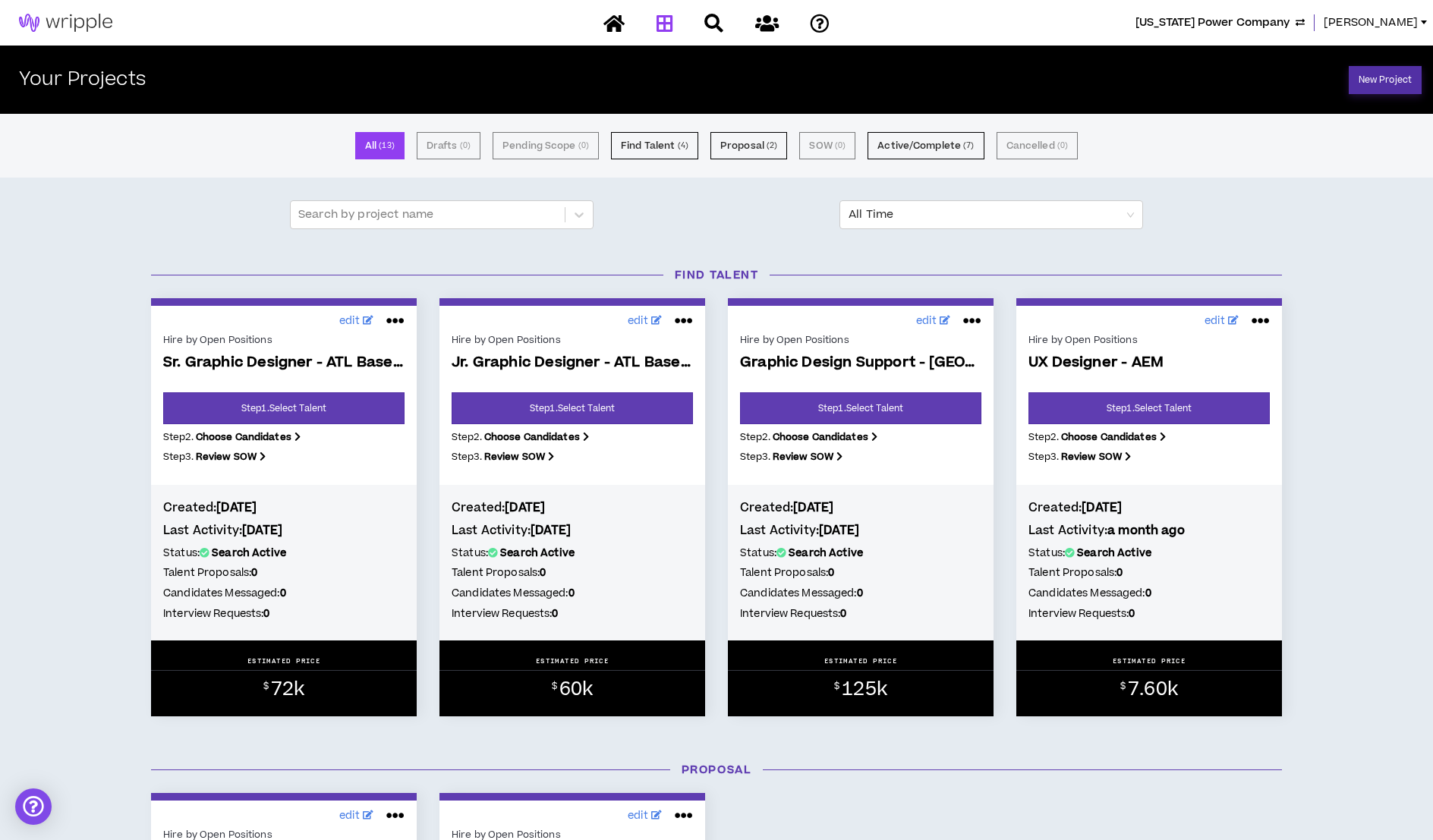
click at [1202, 80] on link "New Project" at bounding box center [1385, 80] width 73 height 28
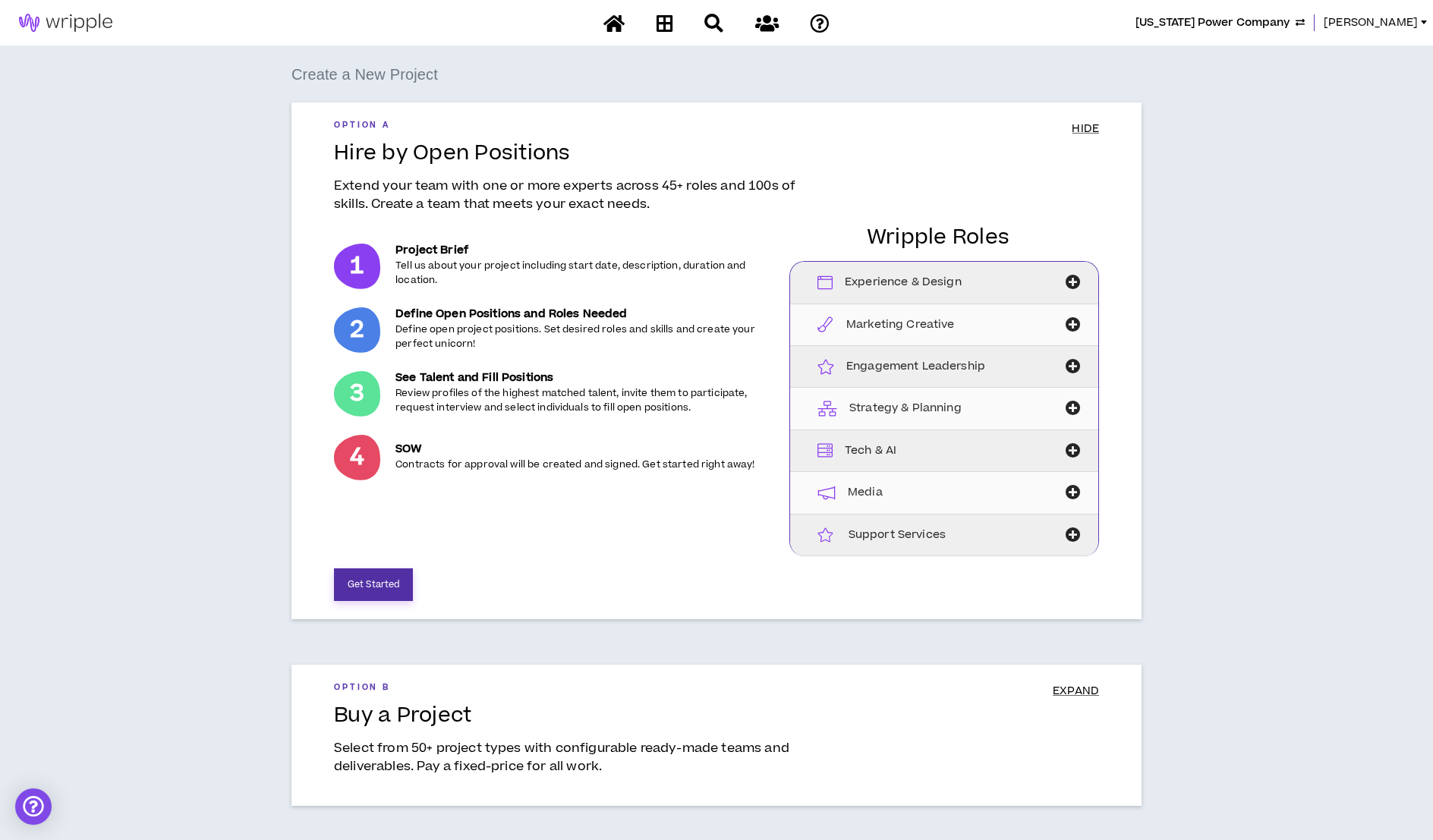
click at [359, 584] on button "Get Started" at bounding box center [373, 584] width 79 height 32
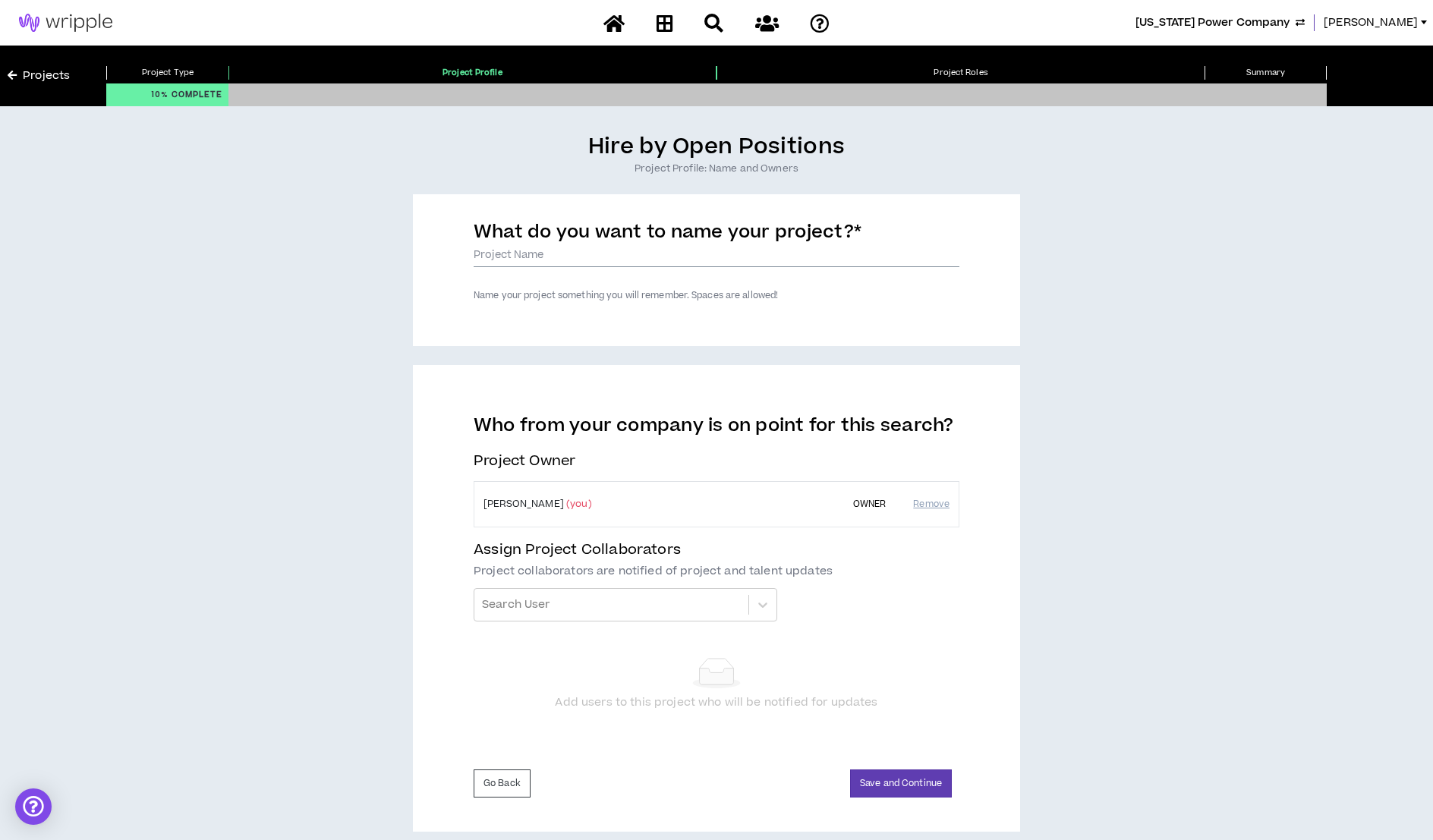
click at [507, 256] on input "What do you want to name your project? *" at bounding box center [716, 256] width 486 height 23
type input "Email Copywriter"
click at [897, 778] on button "Save and Continue" at bounding box center [900, 783] width 101 height 28
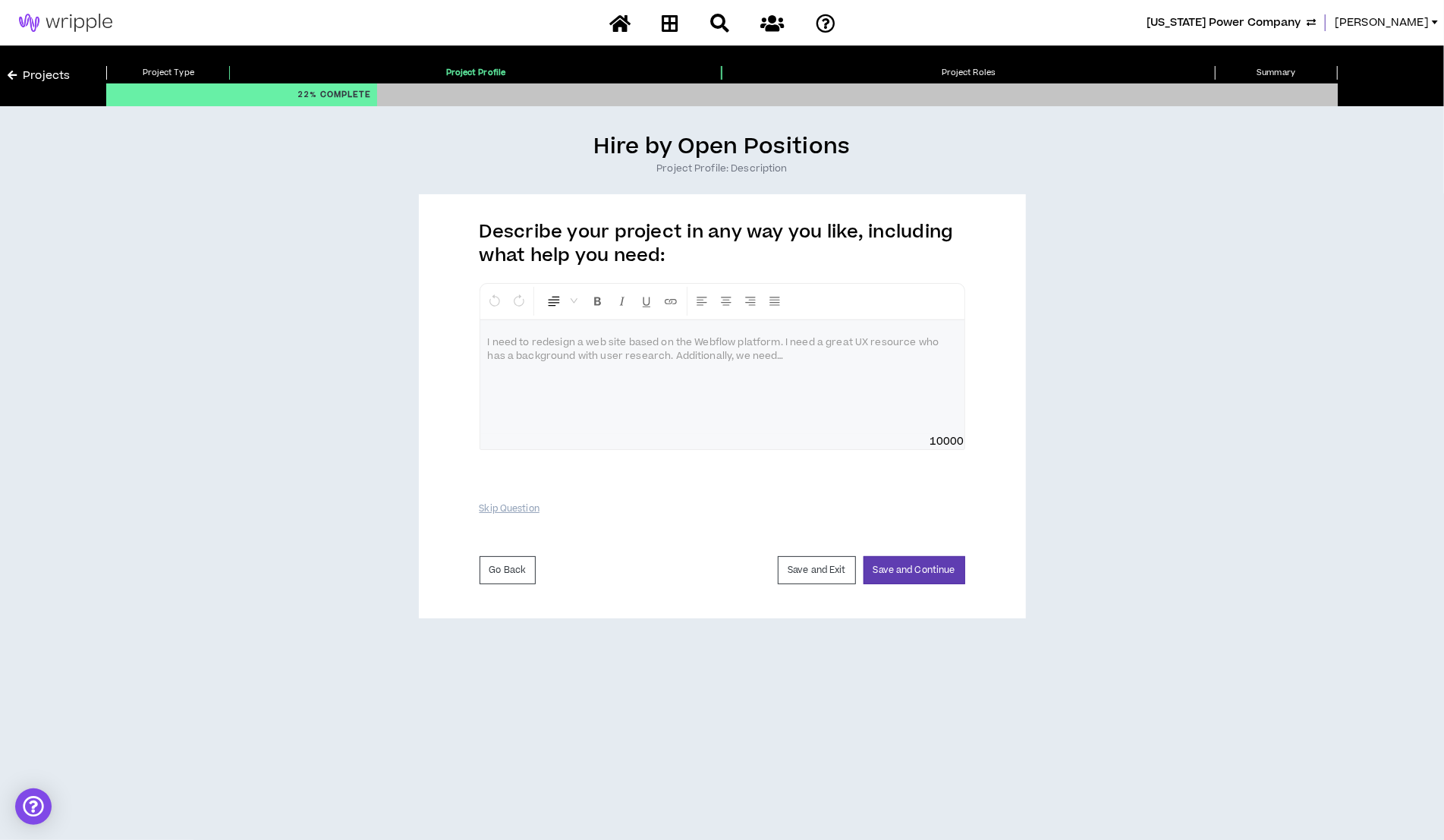
click at [808, 377] on div at bounding box center [722, 377] width 484 height 114
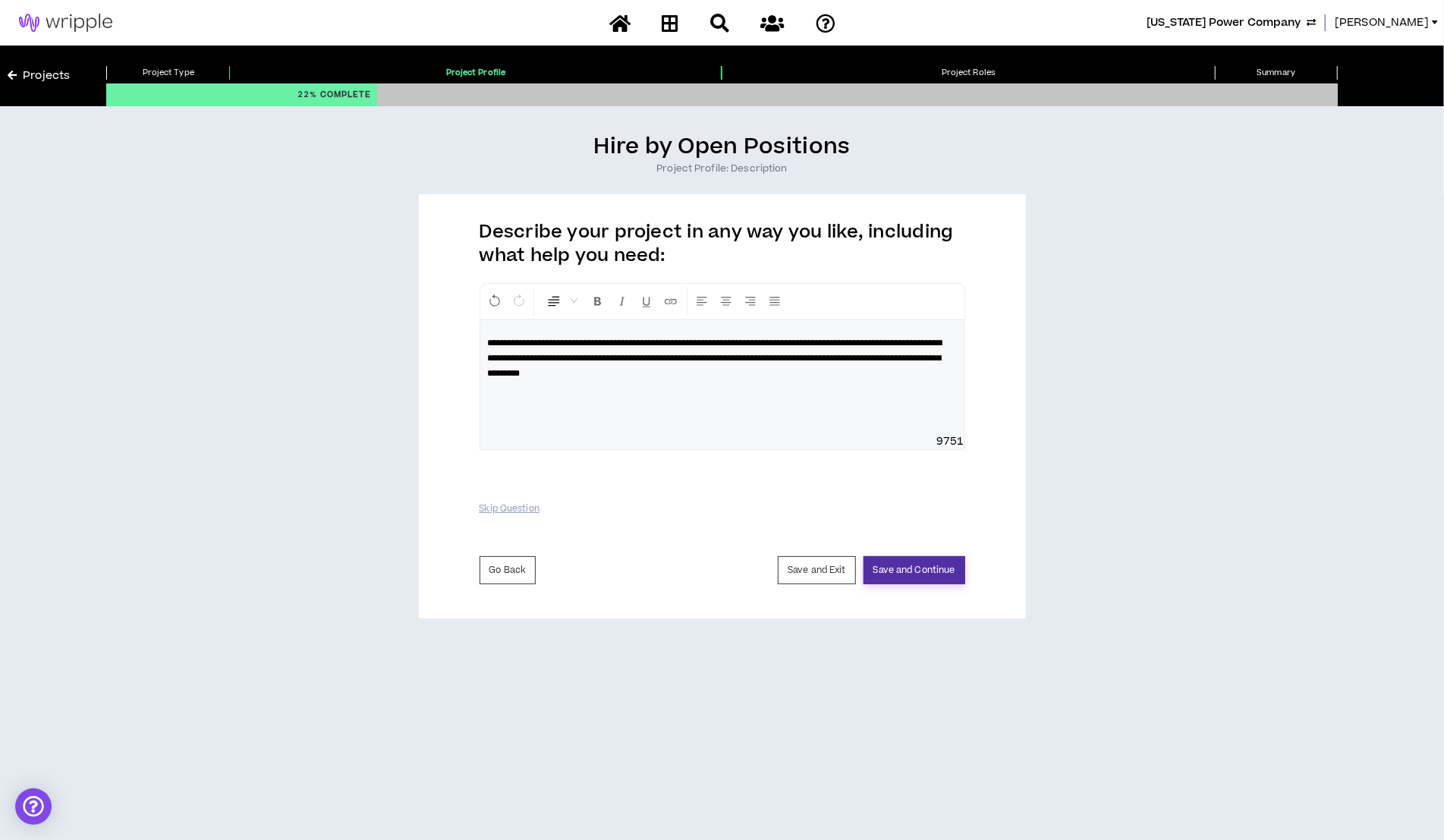
click at [909, 565] on button "Save and Continue" at bounding box center [914, 570] width 101 height 28
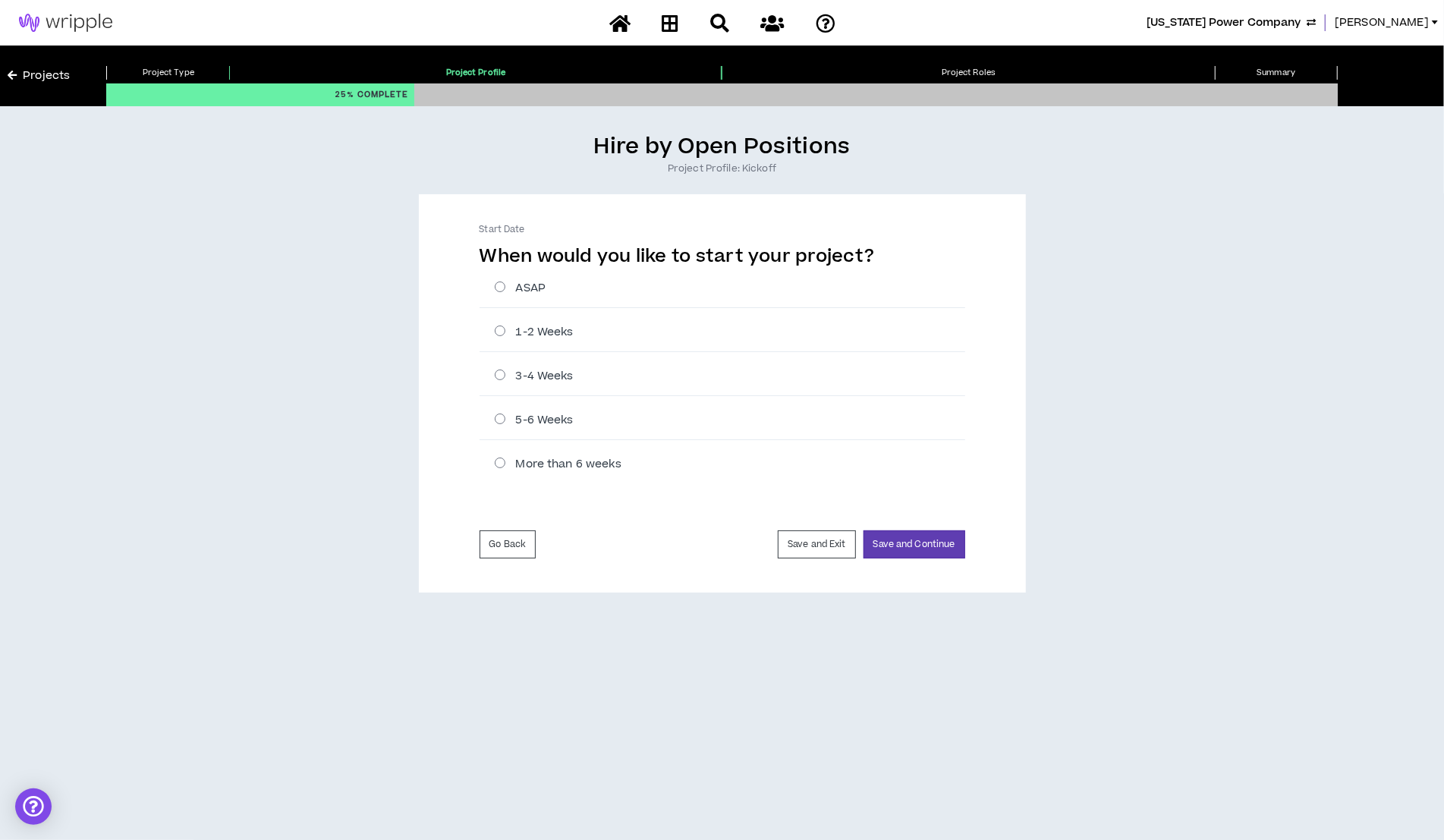
click at [499, 330] on label "1-2 Weeks" at bounding box center [729, 332] width 470 height 16
radio input "****"
click at [938, 535] on button "Save and Continue" at bounding box center [914, 544] width 101 height 28
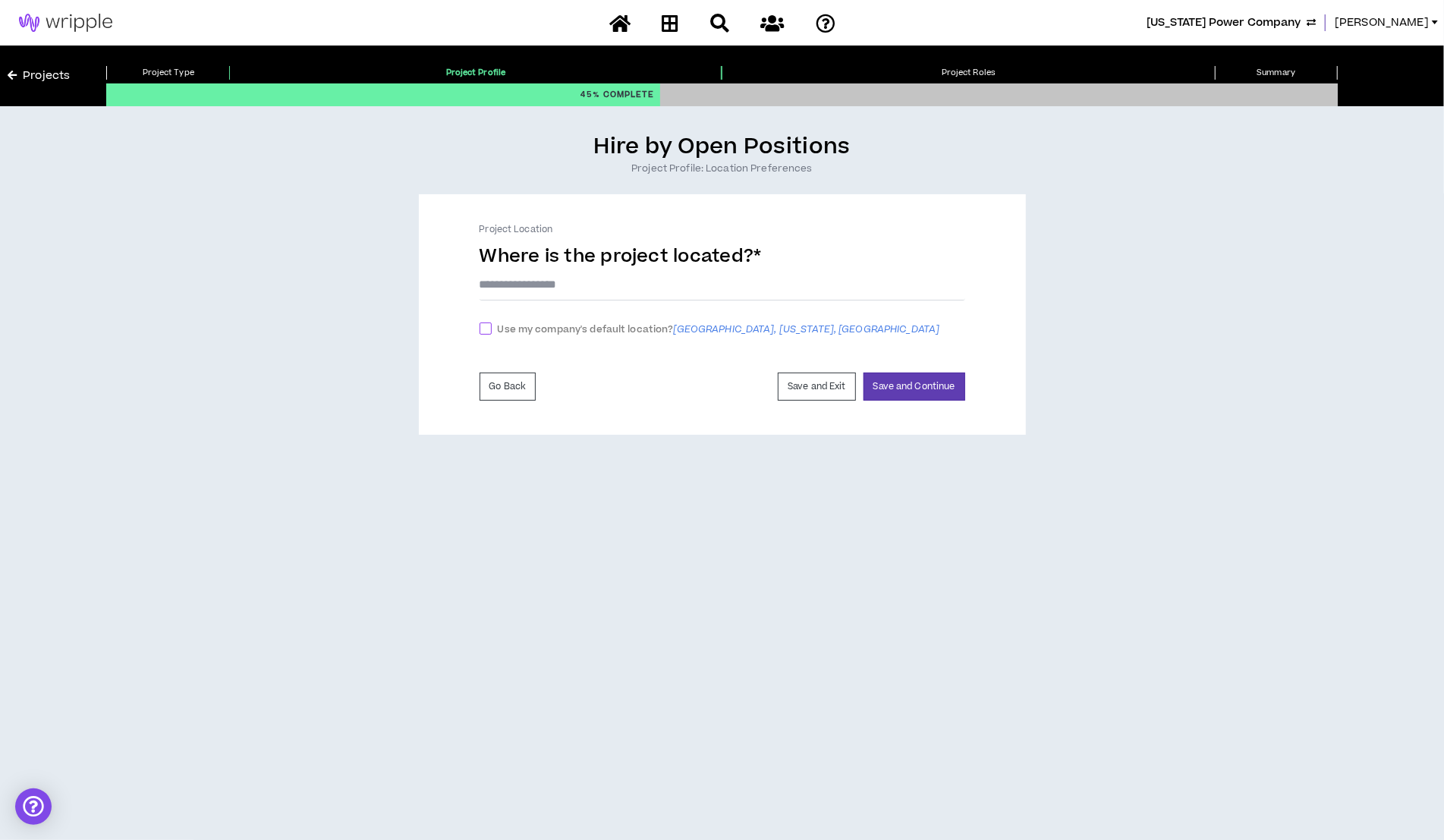
click at [489, 330] on span at bounding box center [485, 328] width 12 height 12
checkbox input "****"
click at [914, 392] on button "Save and Continue" at bounding box center [914, 390] width 101 height 28
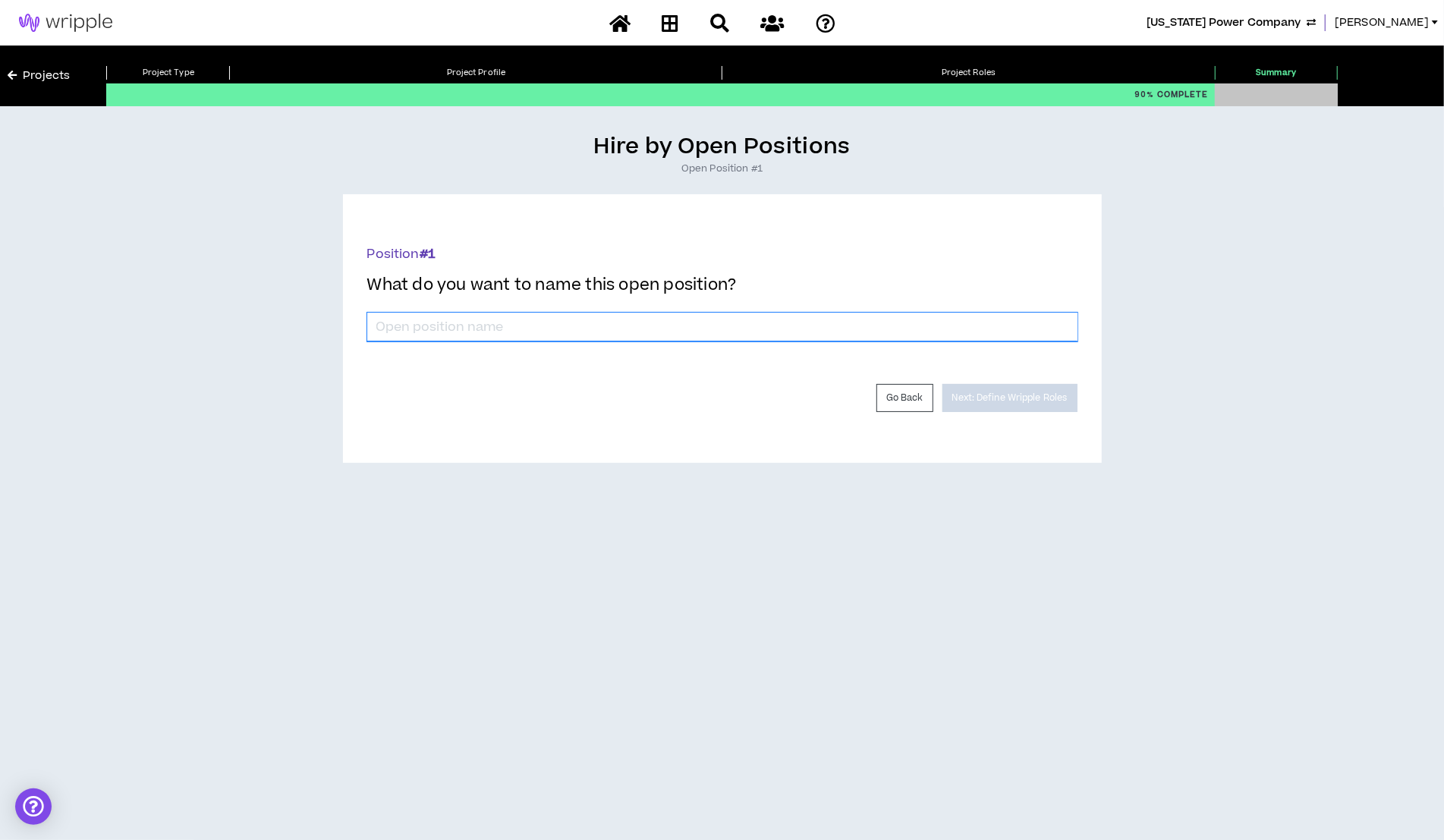
click at [515, 327] on input "*" at bounding box center [722, 327] width 710 height 29
type input "Email Copywriter"
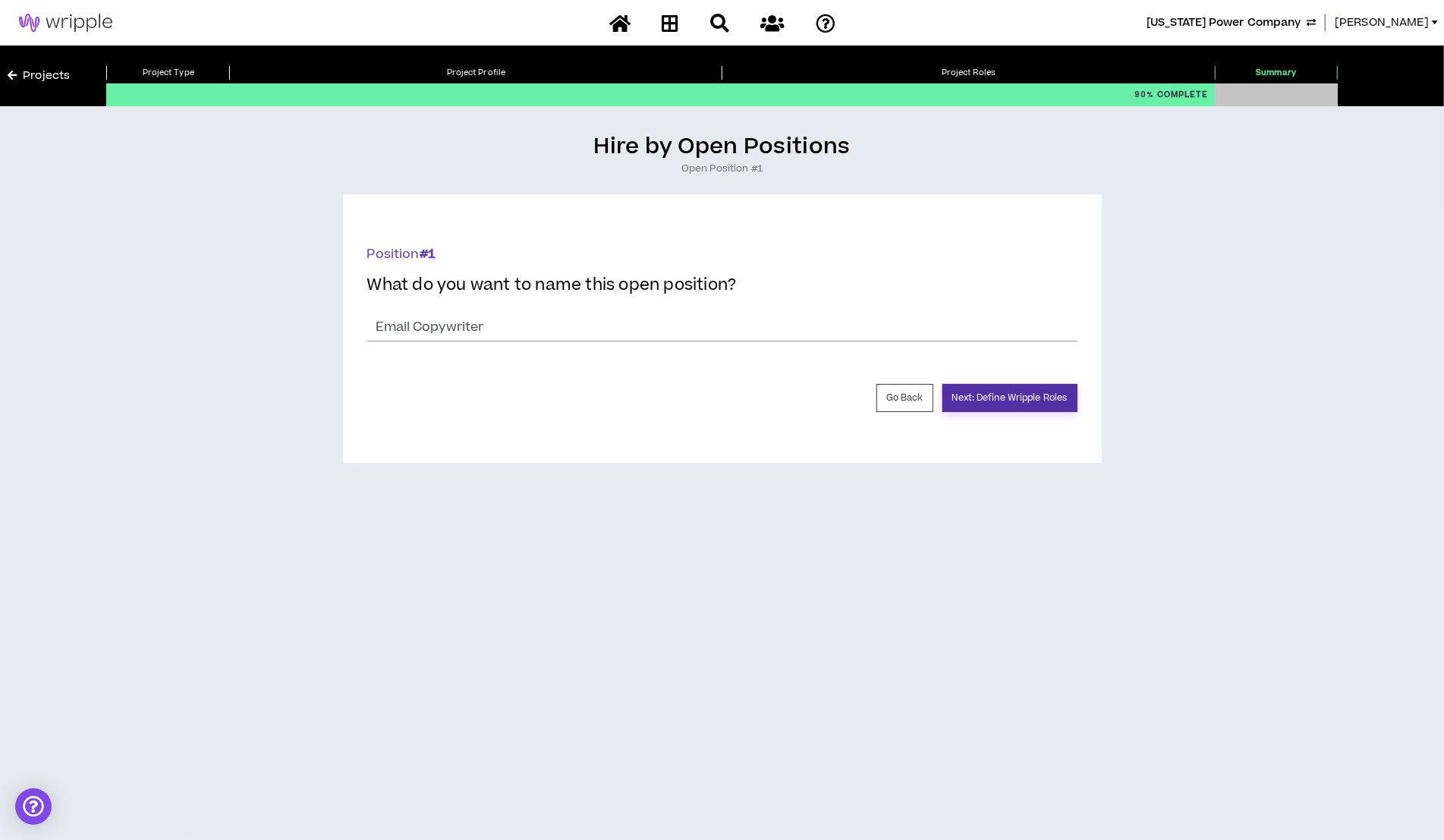
click at [955, 398] on button "Next: Define Wripple Roles" at bounding box center [1010, 398] width 135 height 28
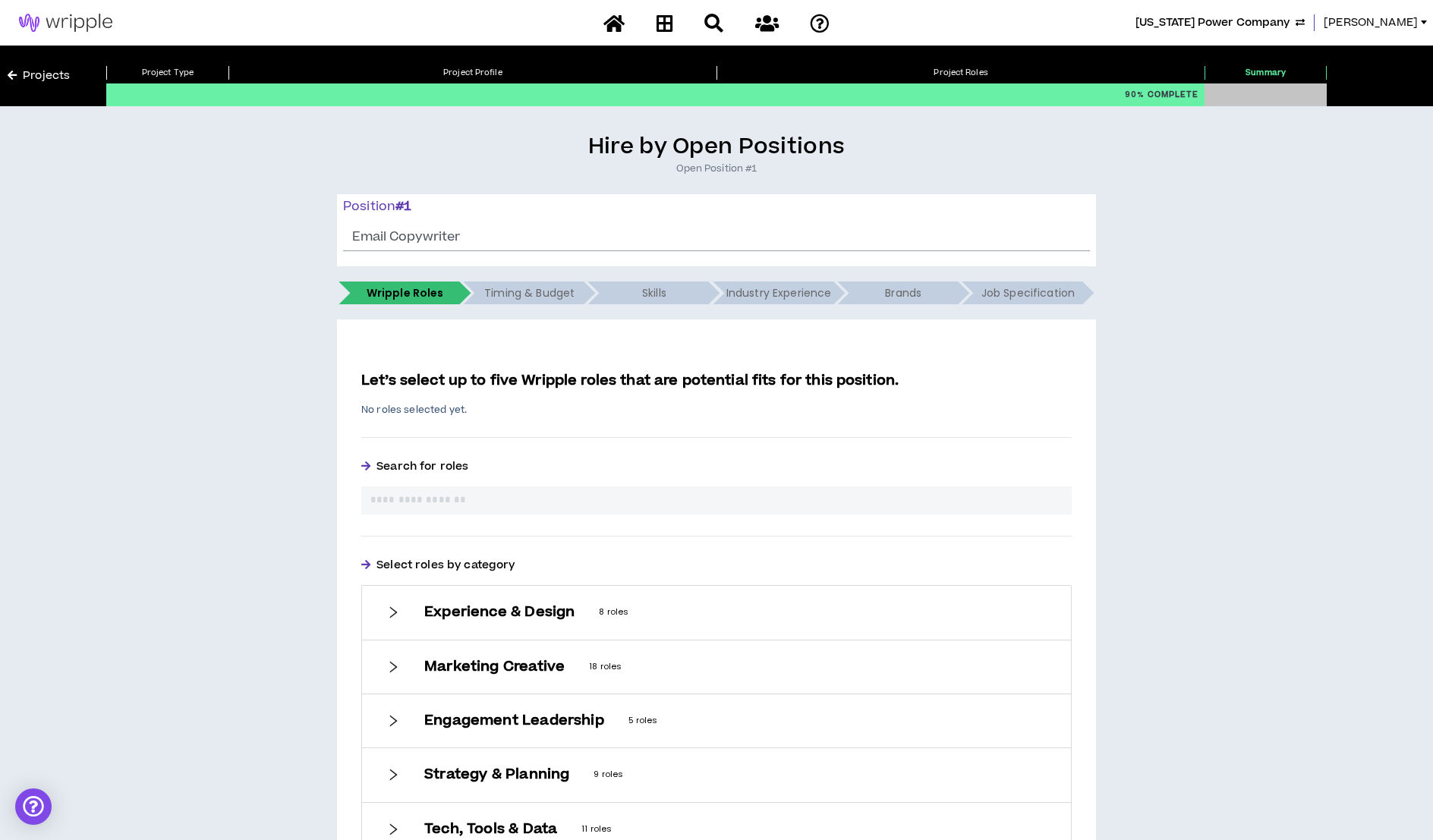
click at [501, 501] on input "text" at bounding box center [716, 501] width 692 height 16
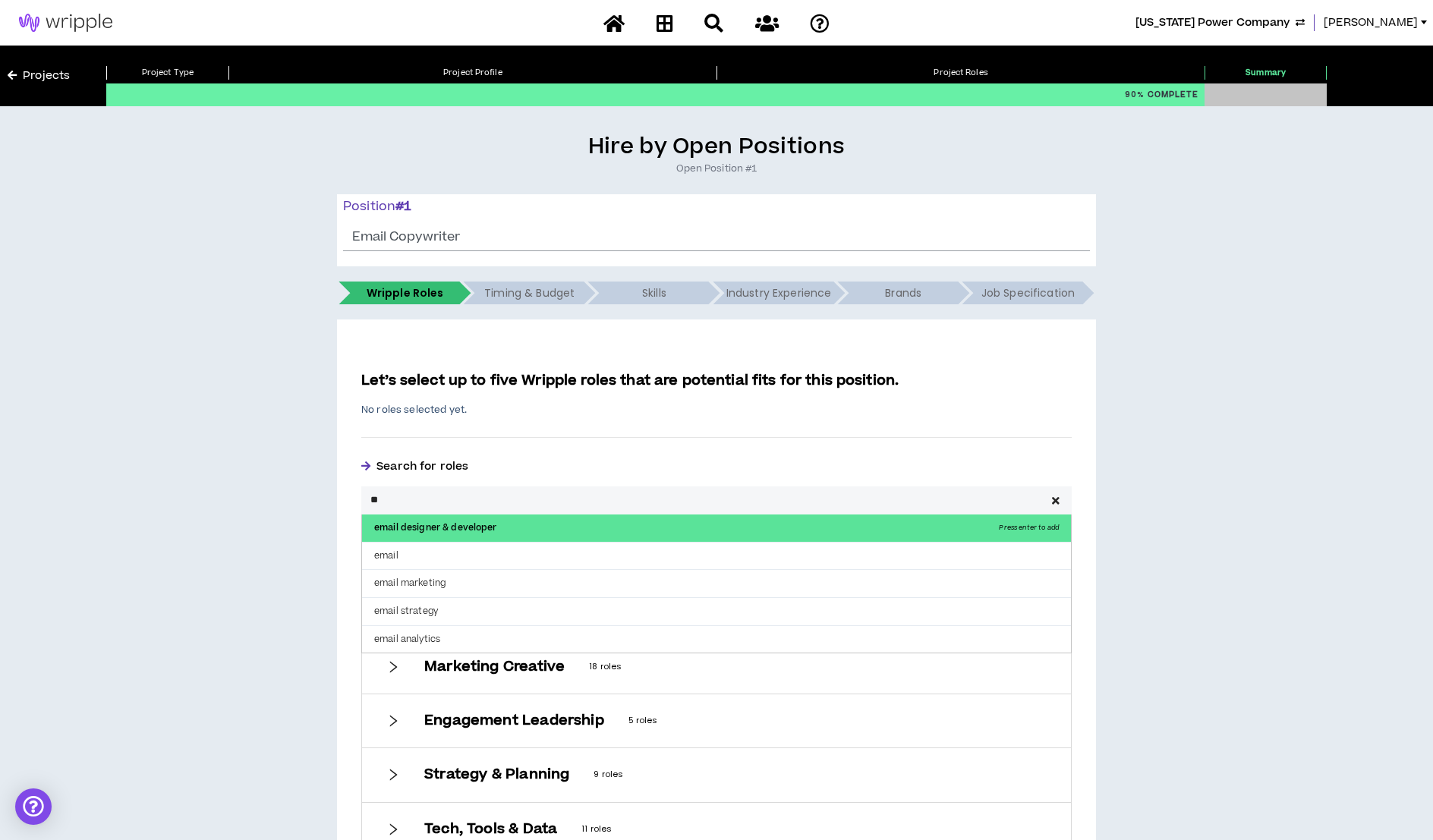
type input "*"
type input "**********"
click at [499, 533] on p "copy writer Press enter to add" at bounding box center [716, 528] width 709 height 28
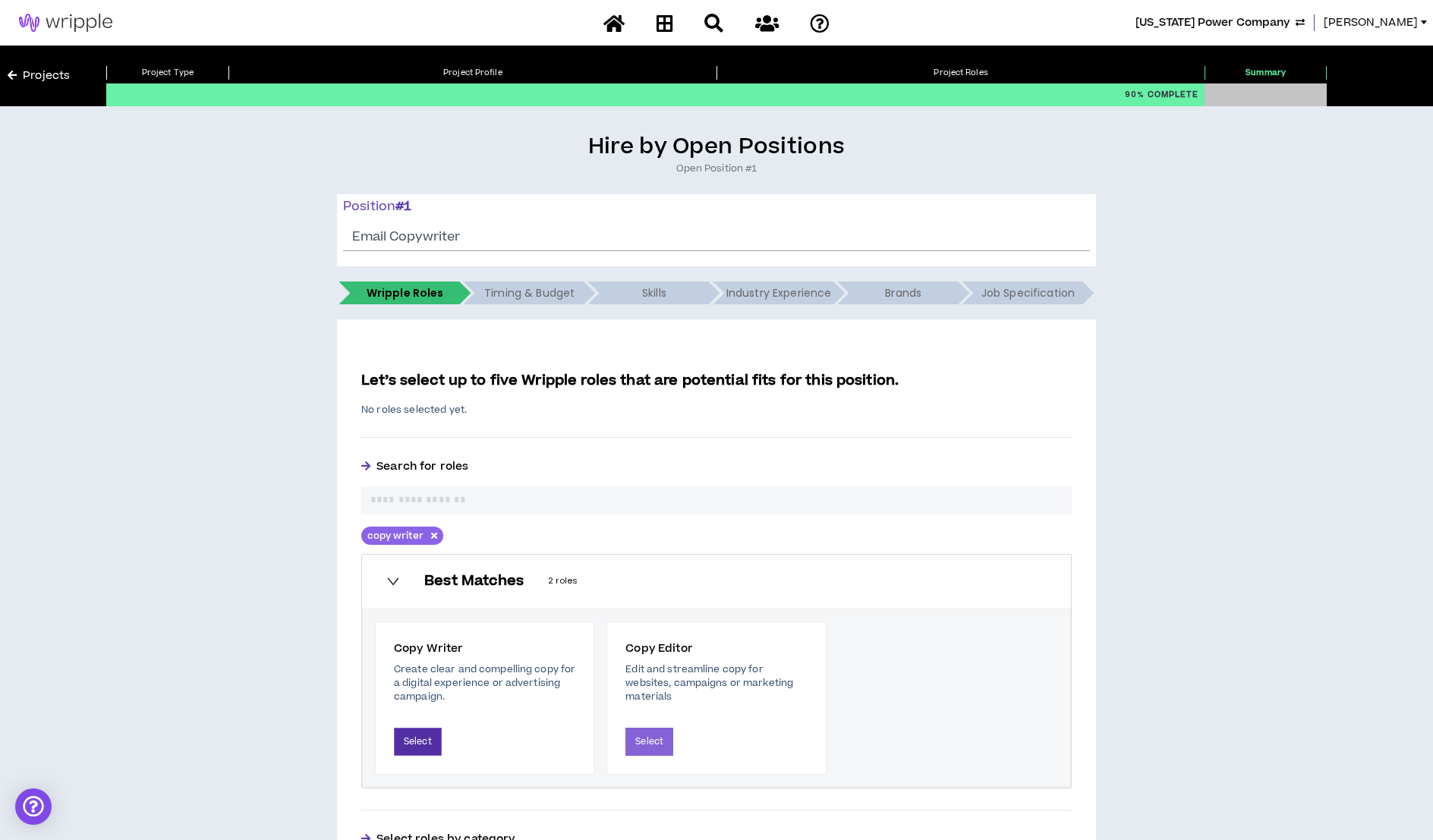
click at [405, 748] on button "Select" at bounding box center [417, 741] width 48 height 28
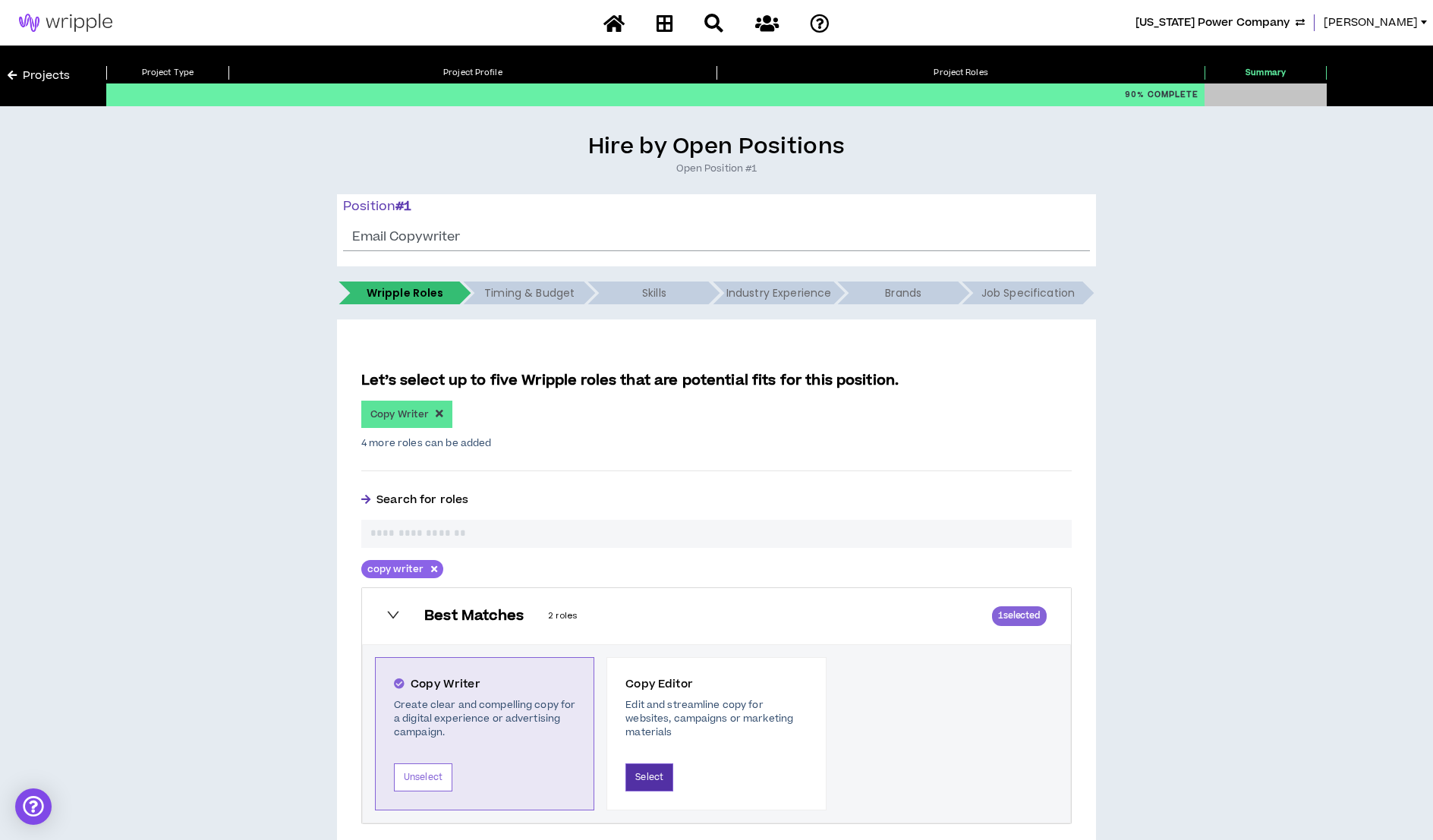
click at [641, 765] on button "Select" at bounding box center [649, 777] width 48 height 28
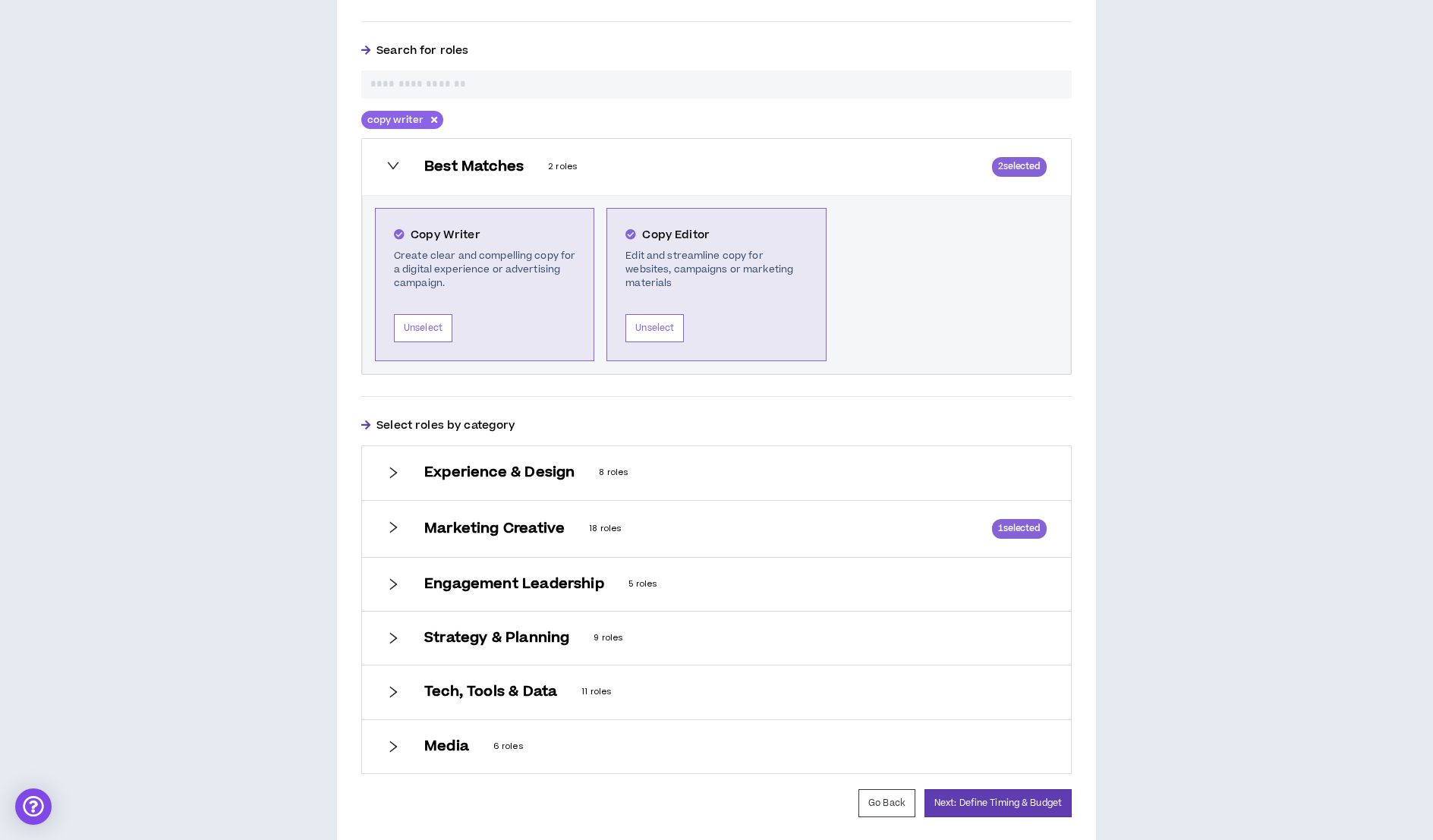
scroll to position [498, 0]
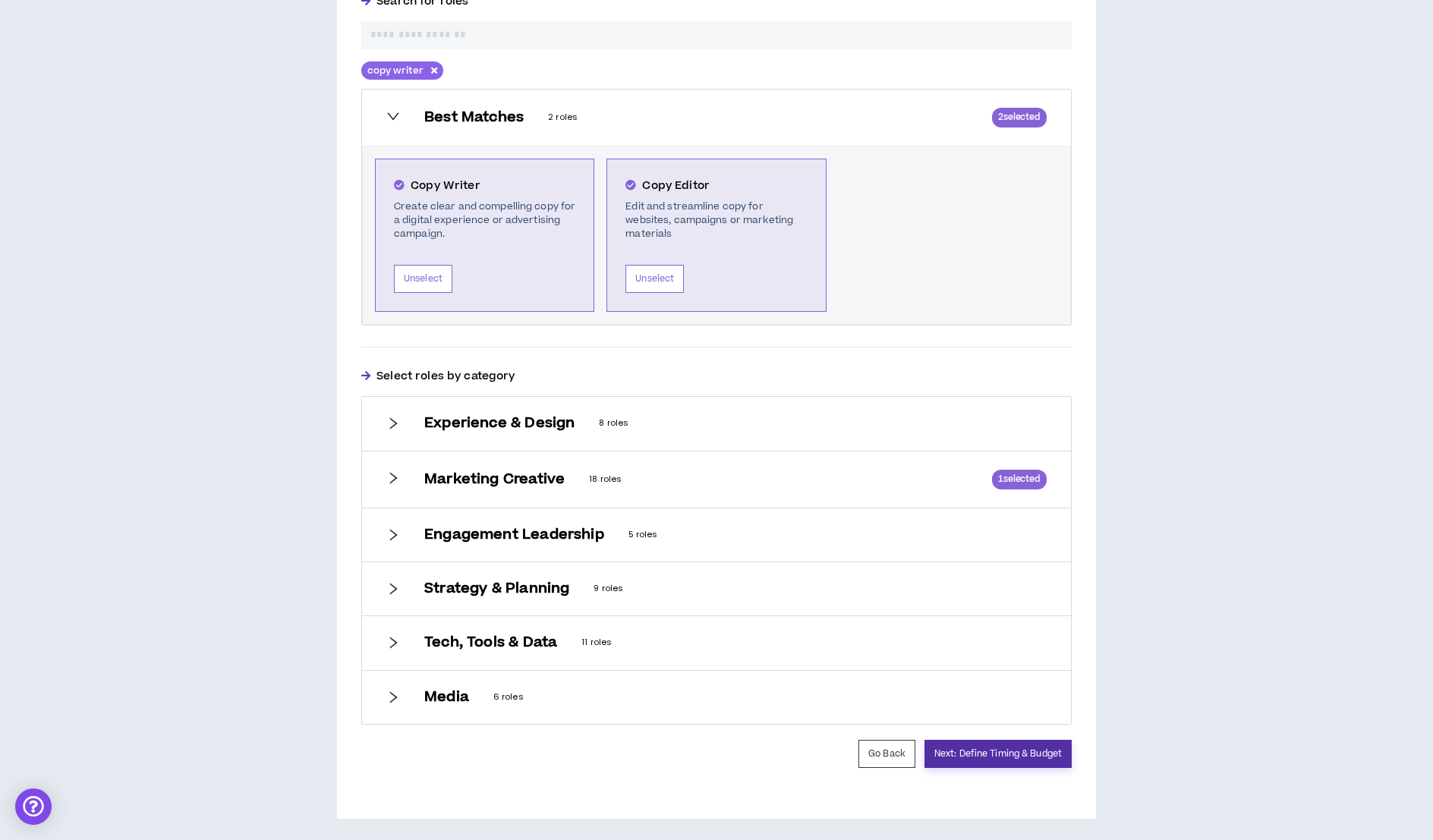
click at [965, 752] on button "Next: Define Timing & Budget" at bounding box center [997, 753] width 147 height 28
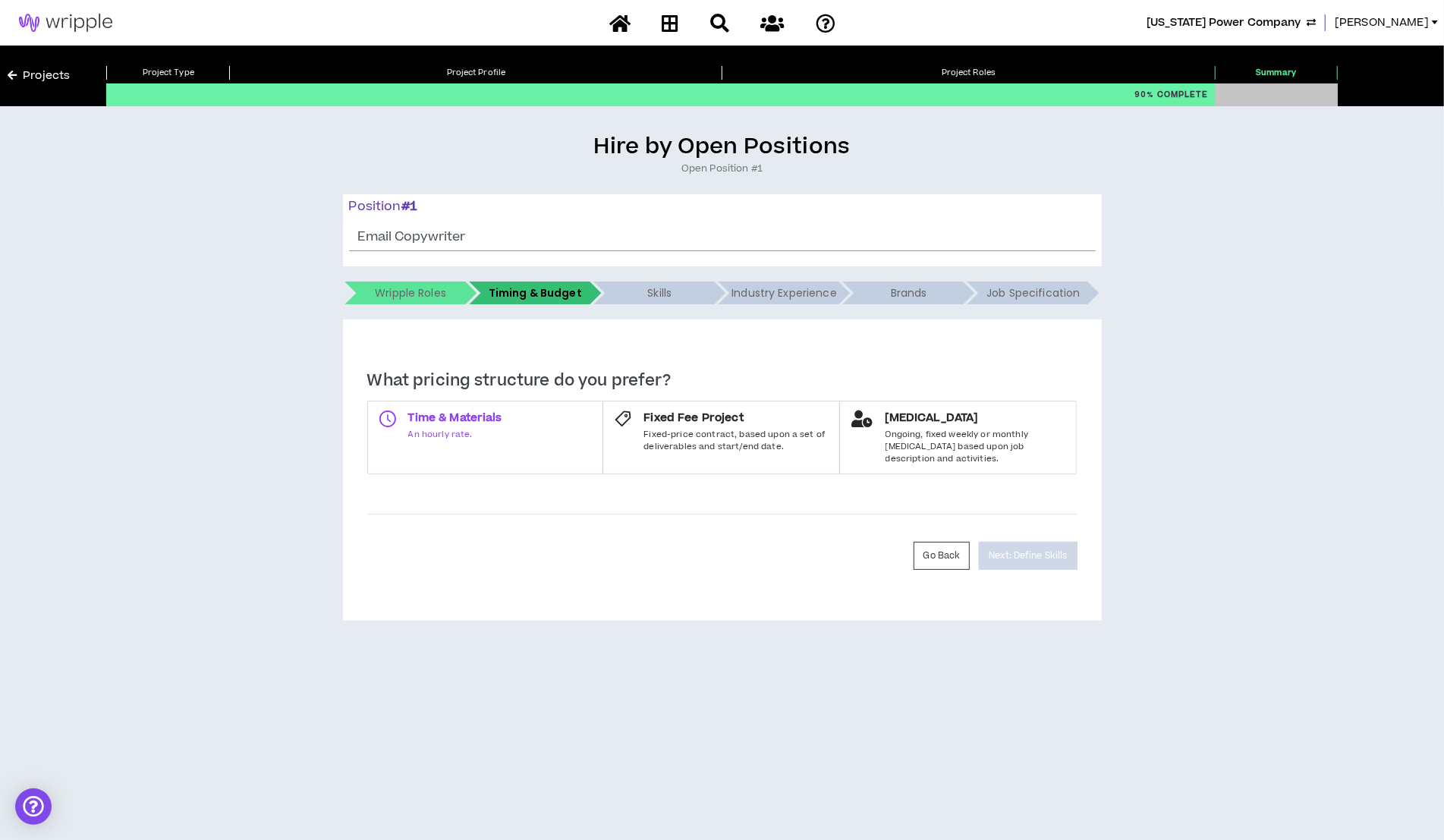
click at [494, 416] on span "Time & Materials" at bounding box center [455, 418] width 94 height 15
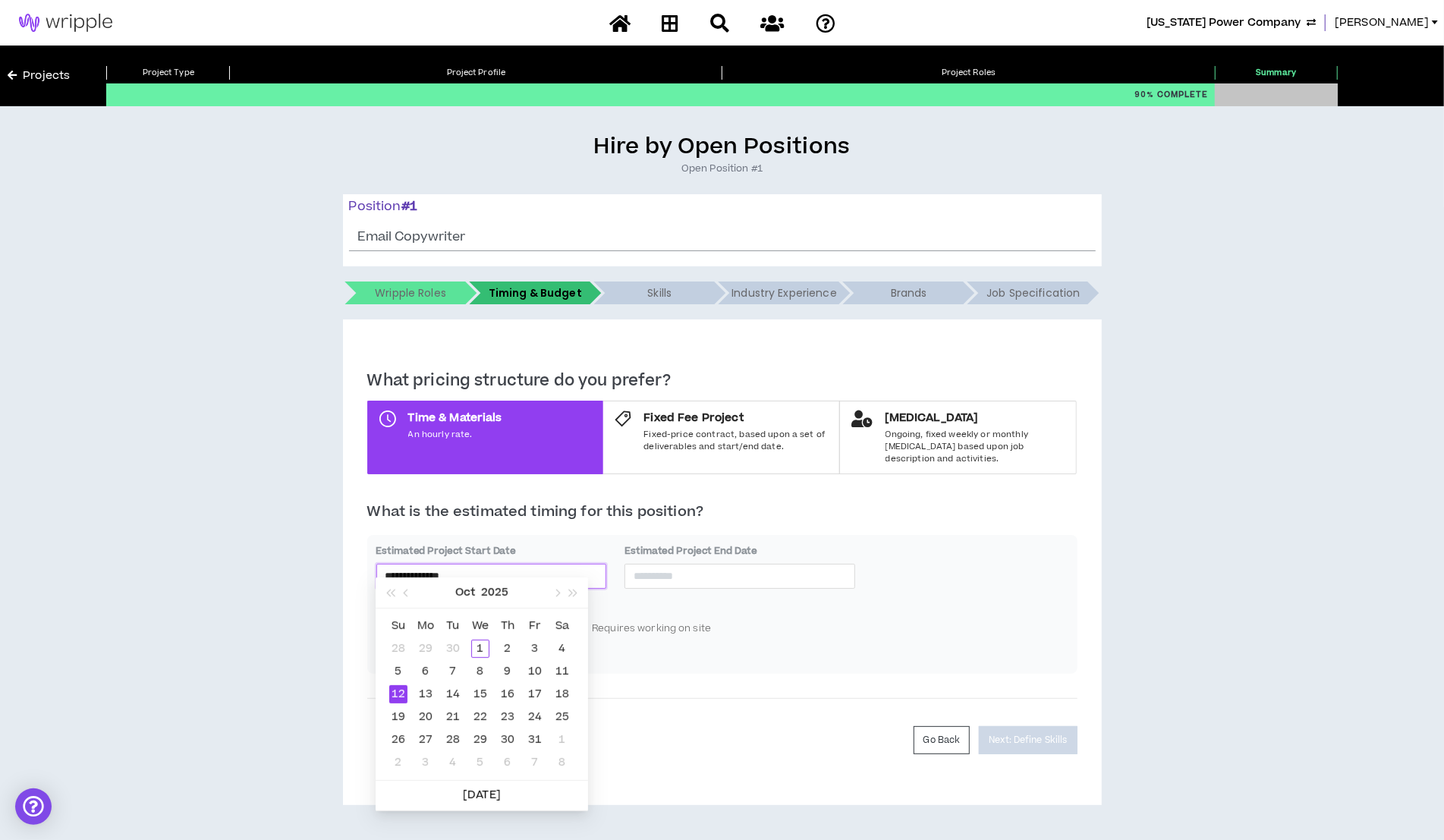
click at [489, 567] on input "**********" at bounding box center [492, 575] width 213 height 17
type input "**********"
click at [426, 696] on div "13" at bounding box center [425, 694] width 18 height 18
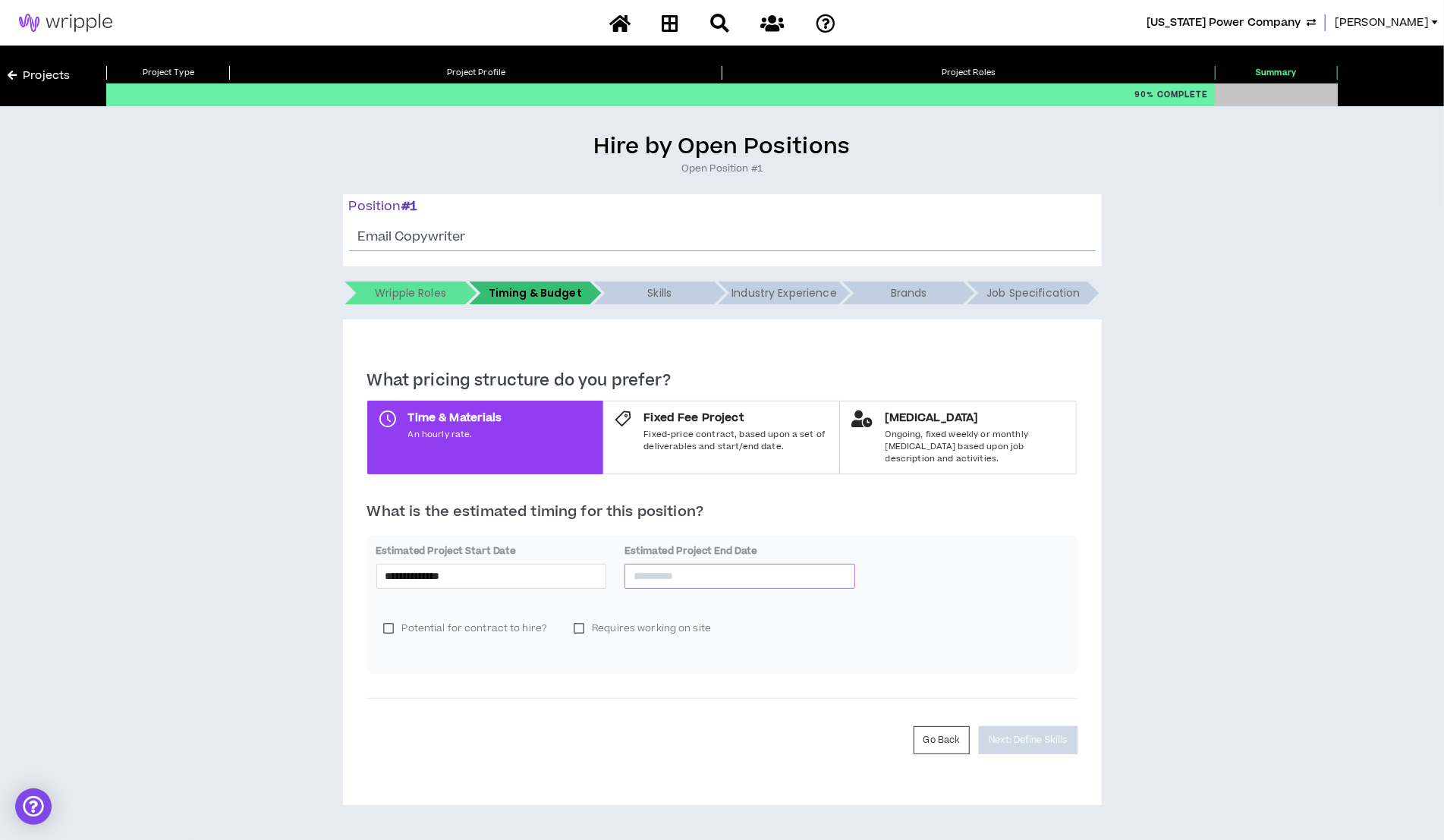
click at [665, 568] on input at bounding box center [739, 575] width 213 height 17
click at [805, 595] on span "button" at bounding box center [804, 592] width 7 height 7
type input "**********"
click at [726, 736] on div "31" at bounding box center [729, 739] width 18 height 18
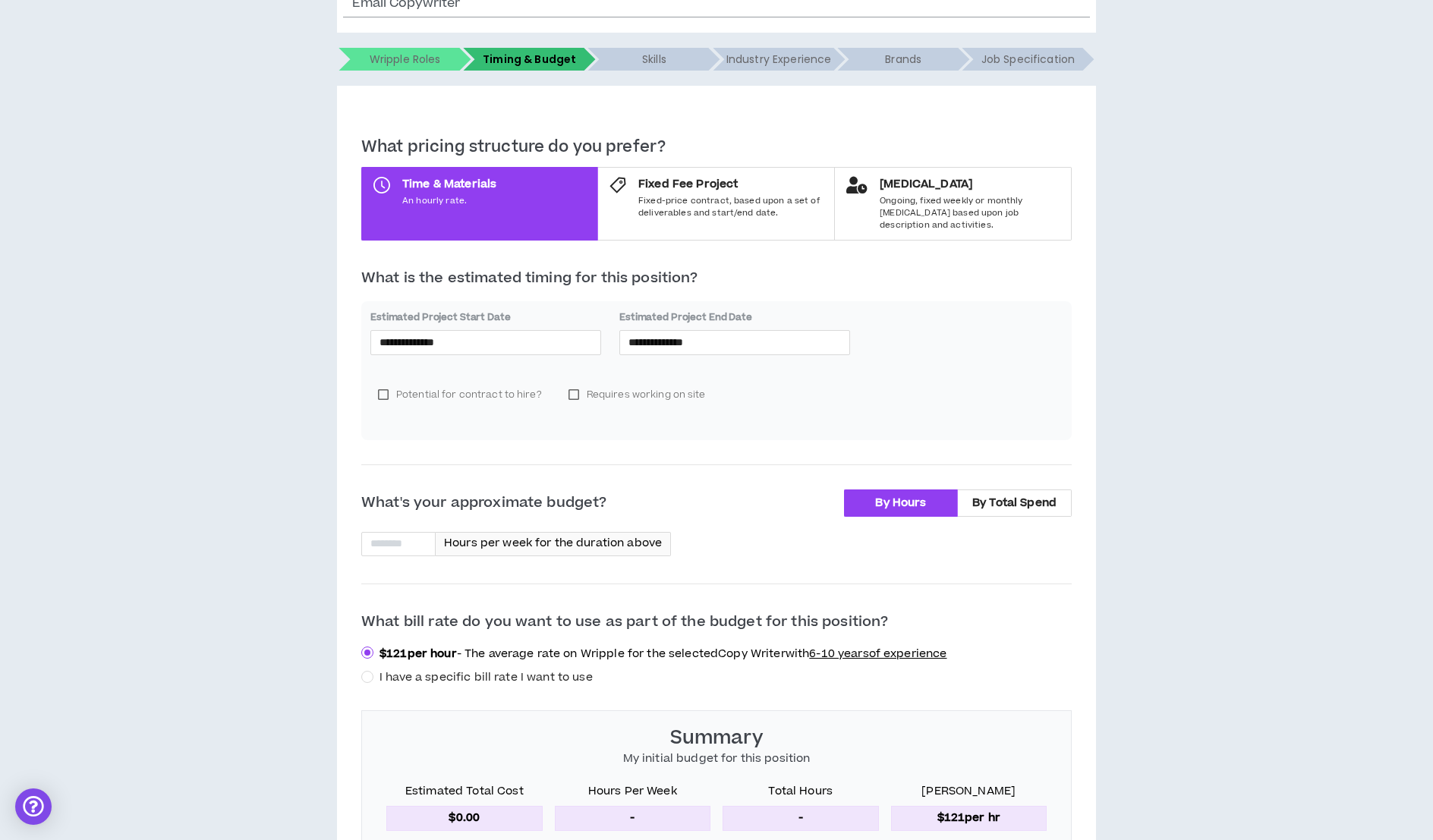
scroll to position [368, 0]
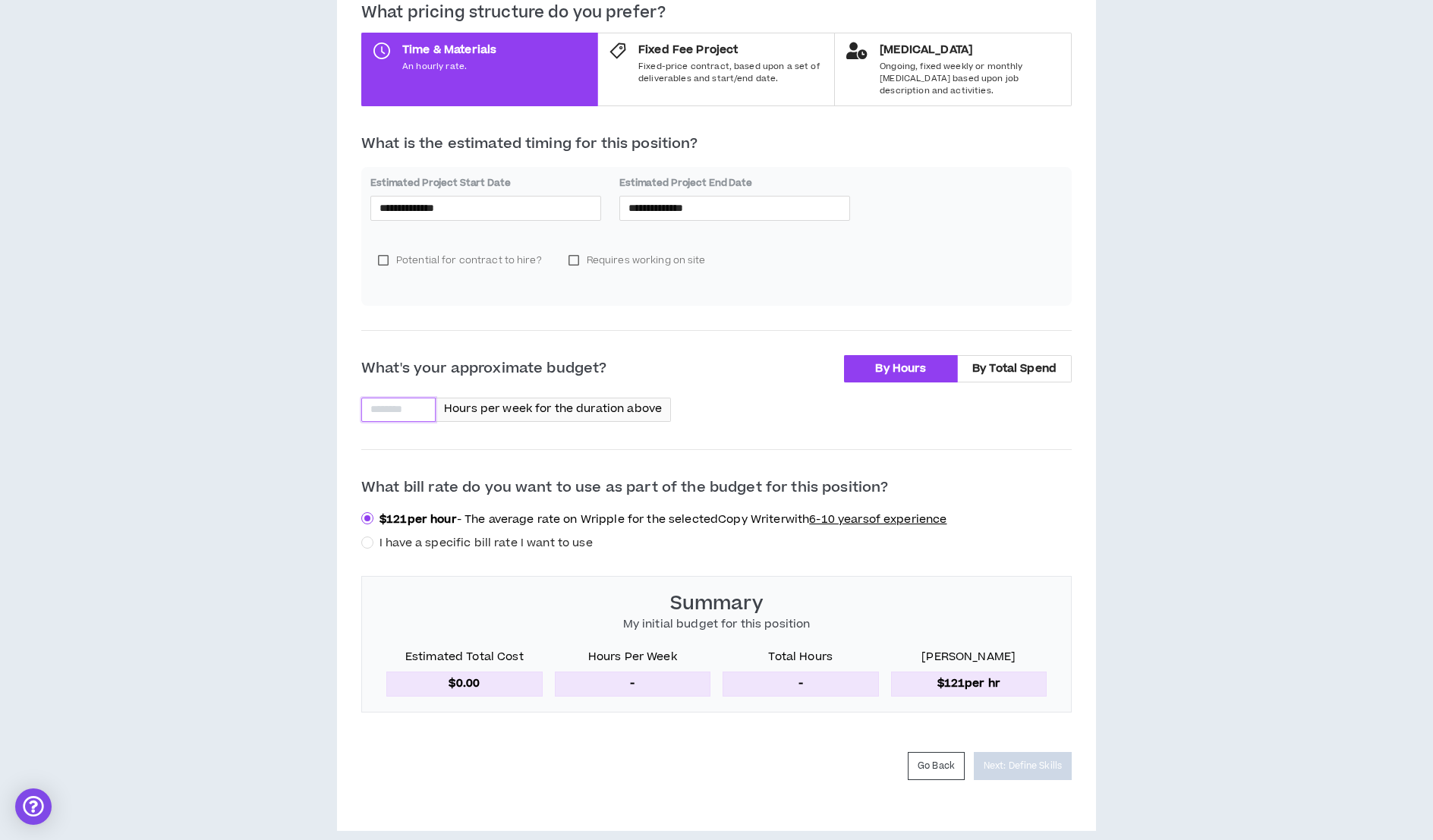
click at [388, 398] on input at bounding box center [399, 410] width 73 height 23
type input "**"
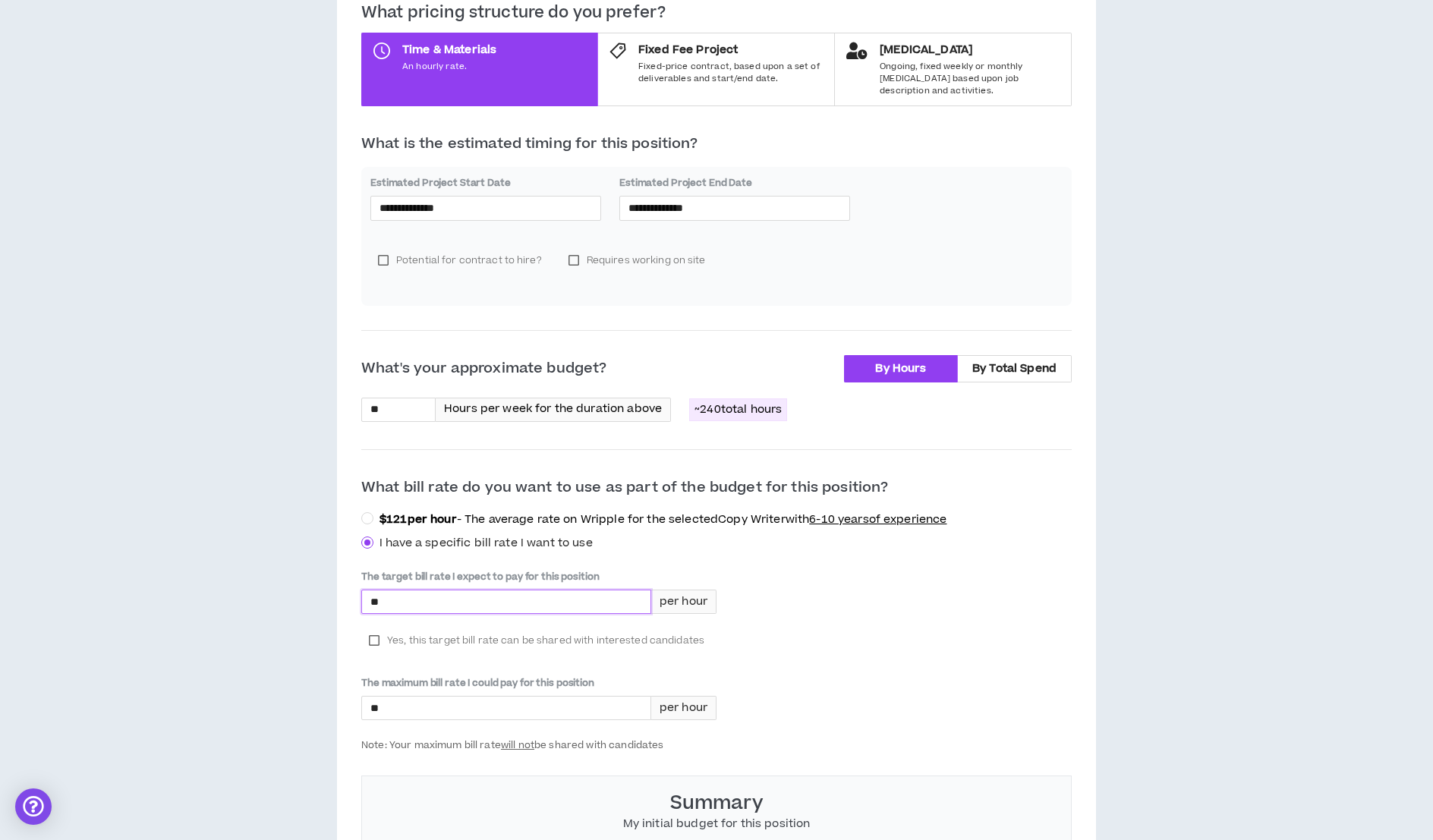
click at [398, 592] on input "*" at bounding box center [506, 601] width 288 height 23
type input "****"
click at [370, 629] on label "Yes, this target bill rate can be shared with interested candidates" at bounding box center [537, 640] width 351 height 23
click at [405, 696] on input "*" at bounding box center [506, 708] width 288 height 23
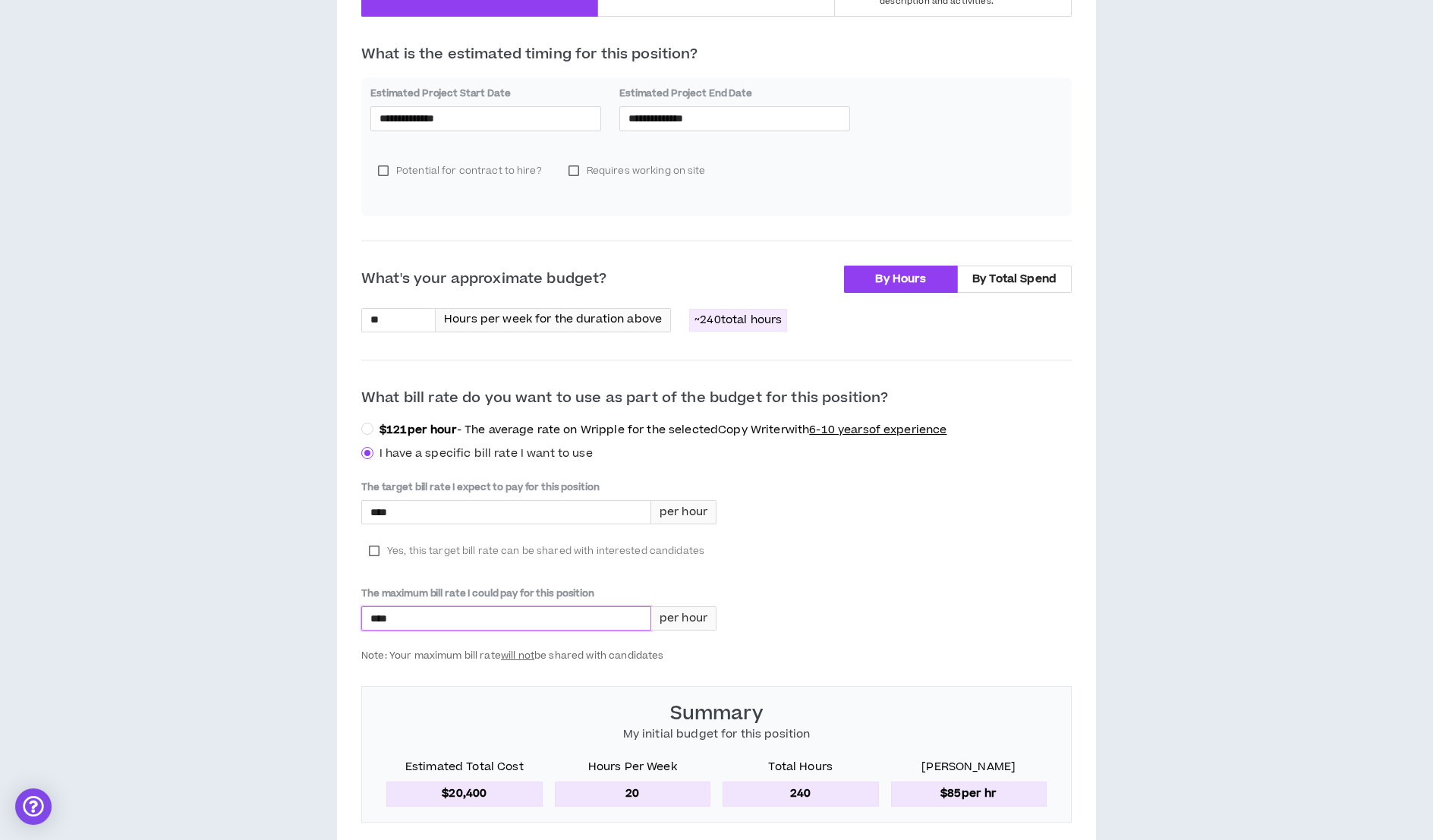
scroll to position [566, 0]
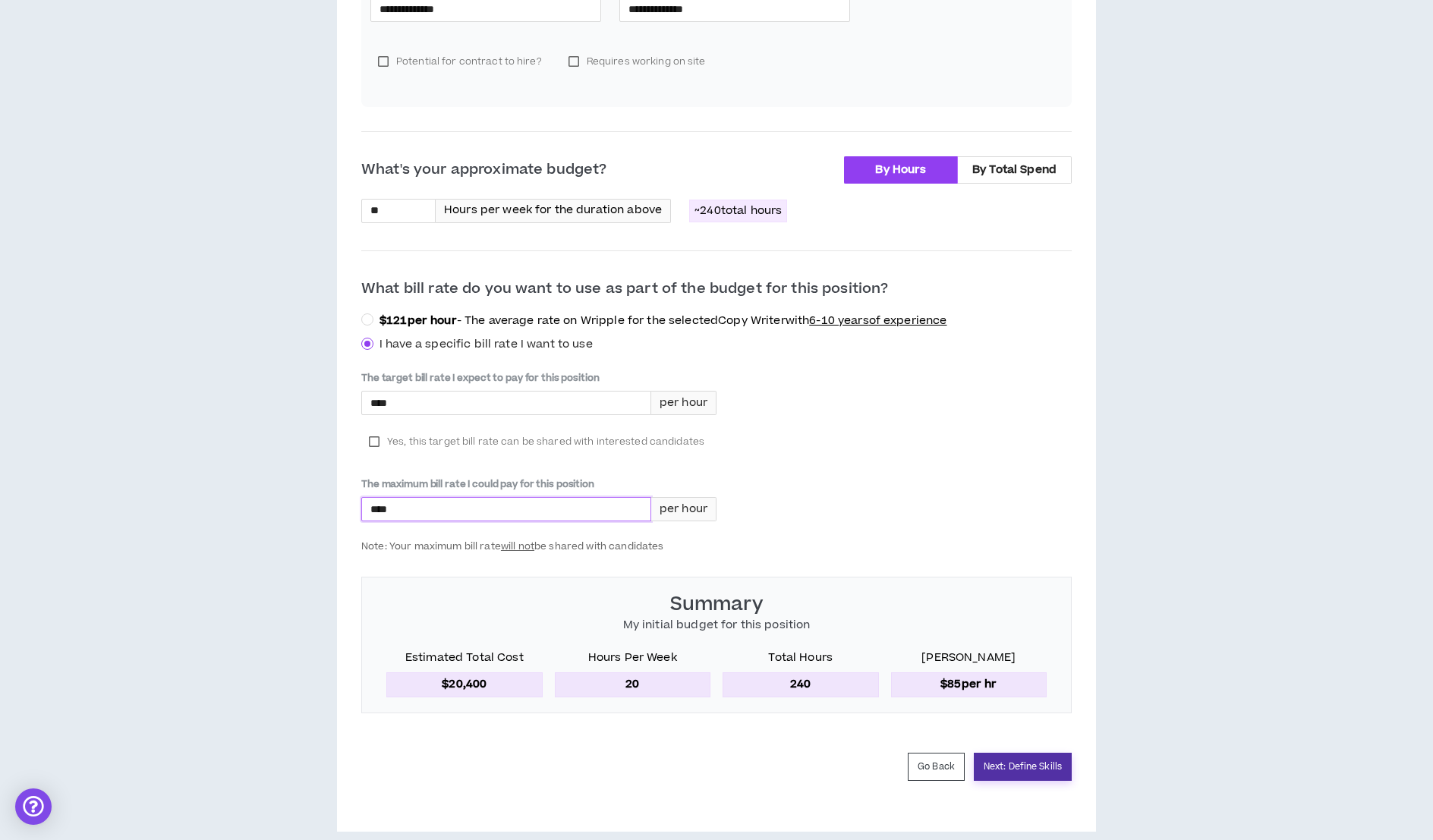
type input "****"
click at [1027, 758] on button "Next: Define Skills" at bounding box center [1022, 766] width 98 height 28
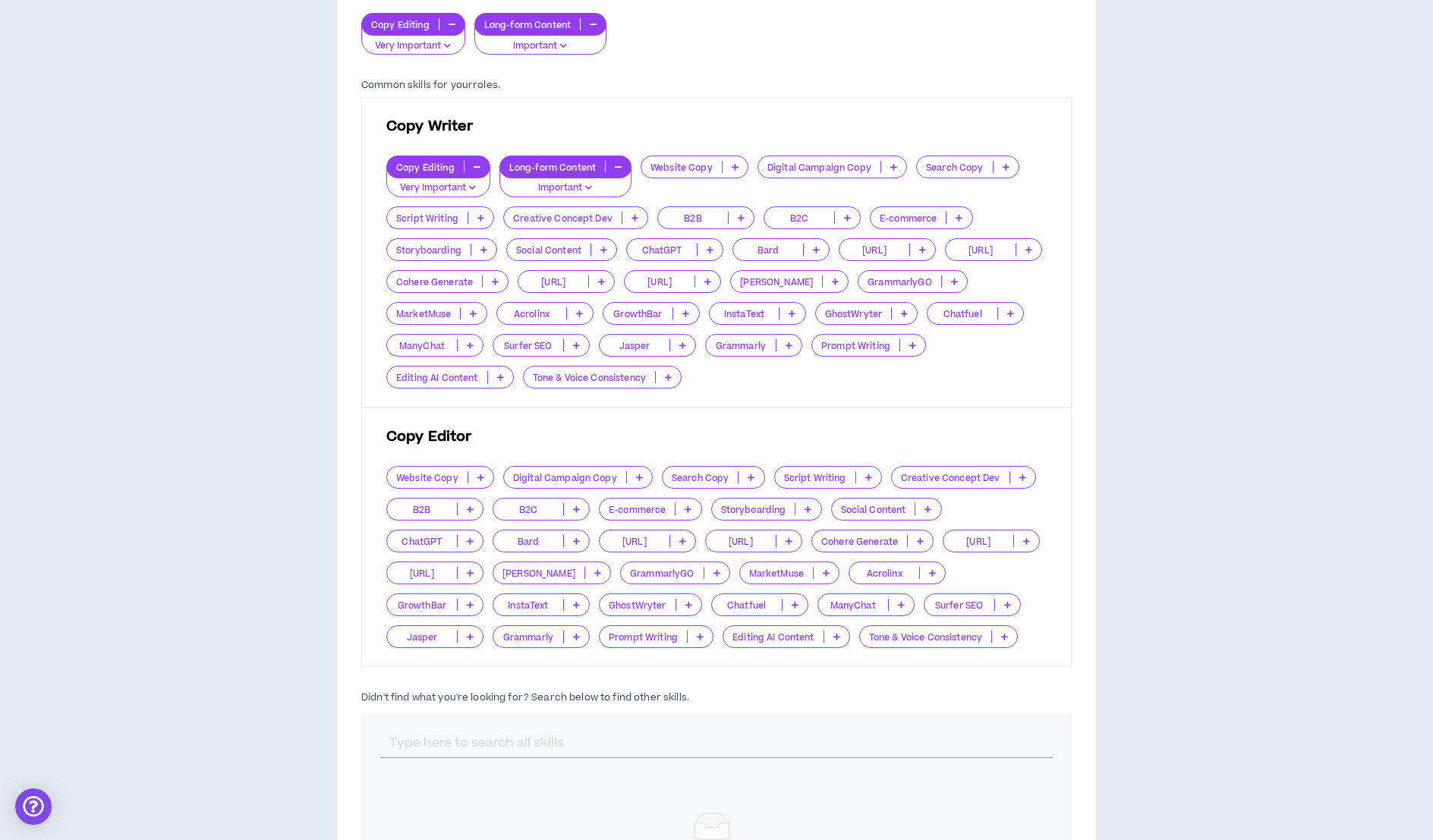
scroll to position [408, 0]
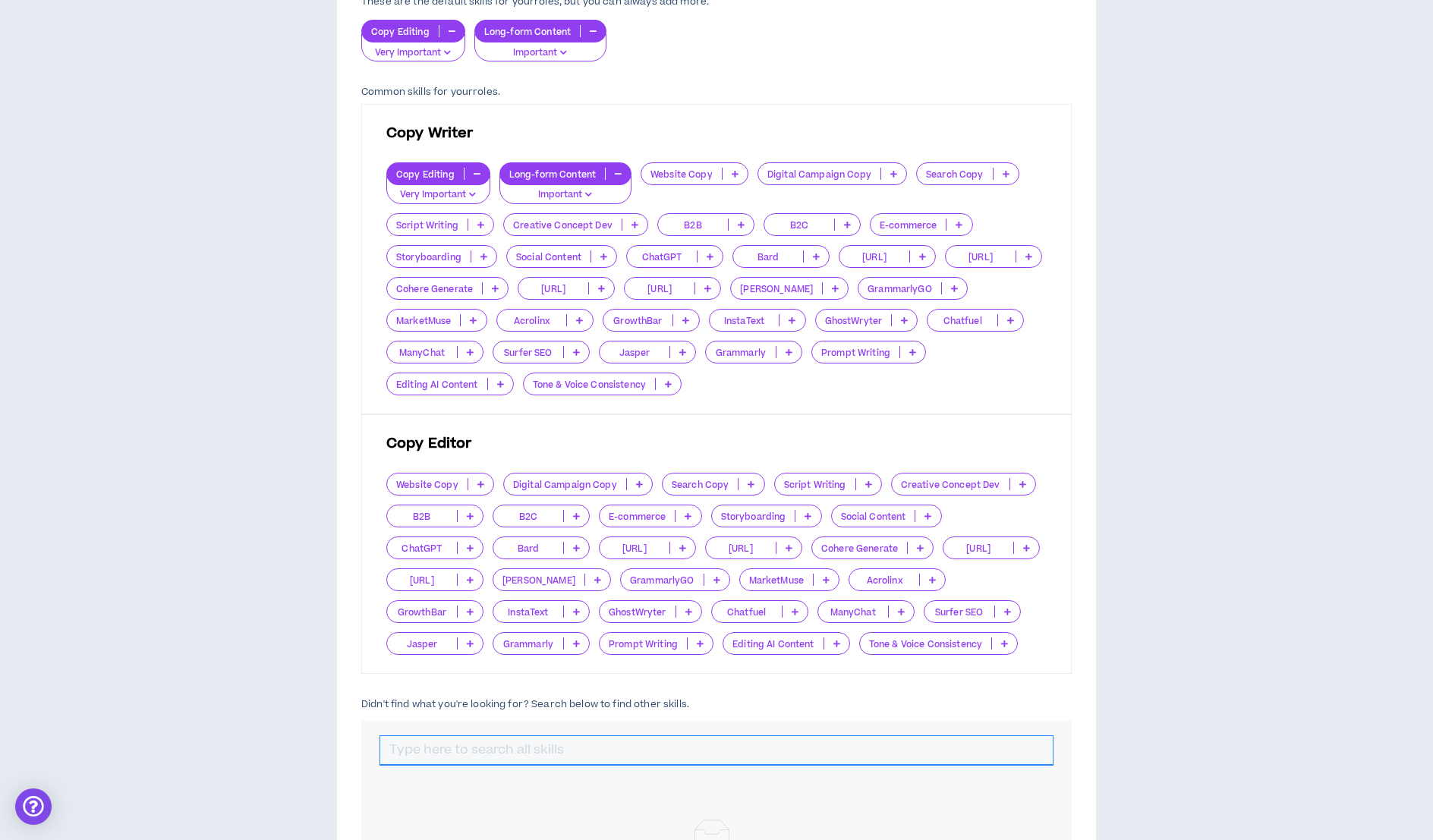
click at [423, 750] on input "text" at bounding box center [716, 751] width 672 height 29
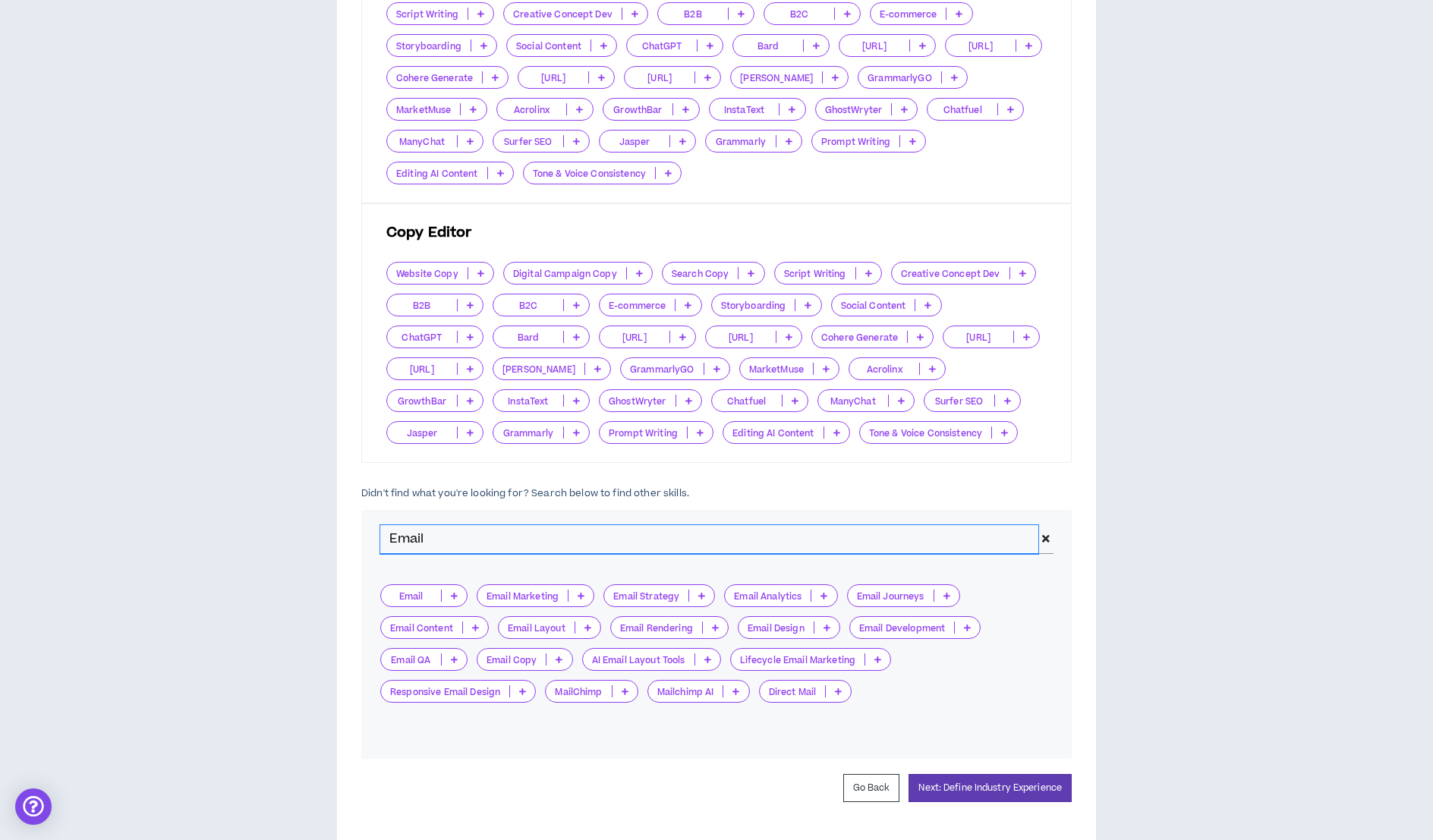
scroll to position [656, 0]
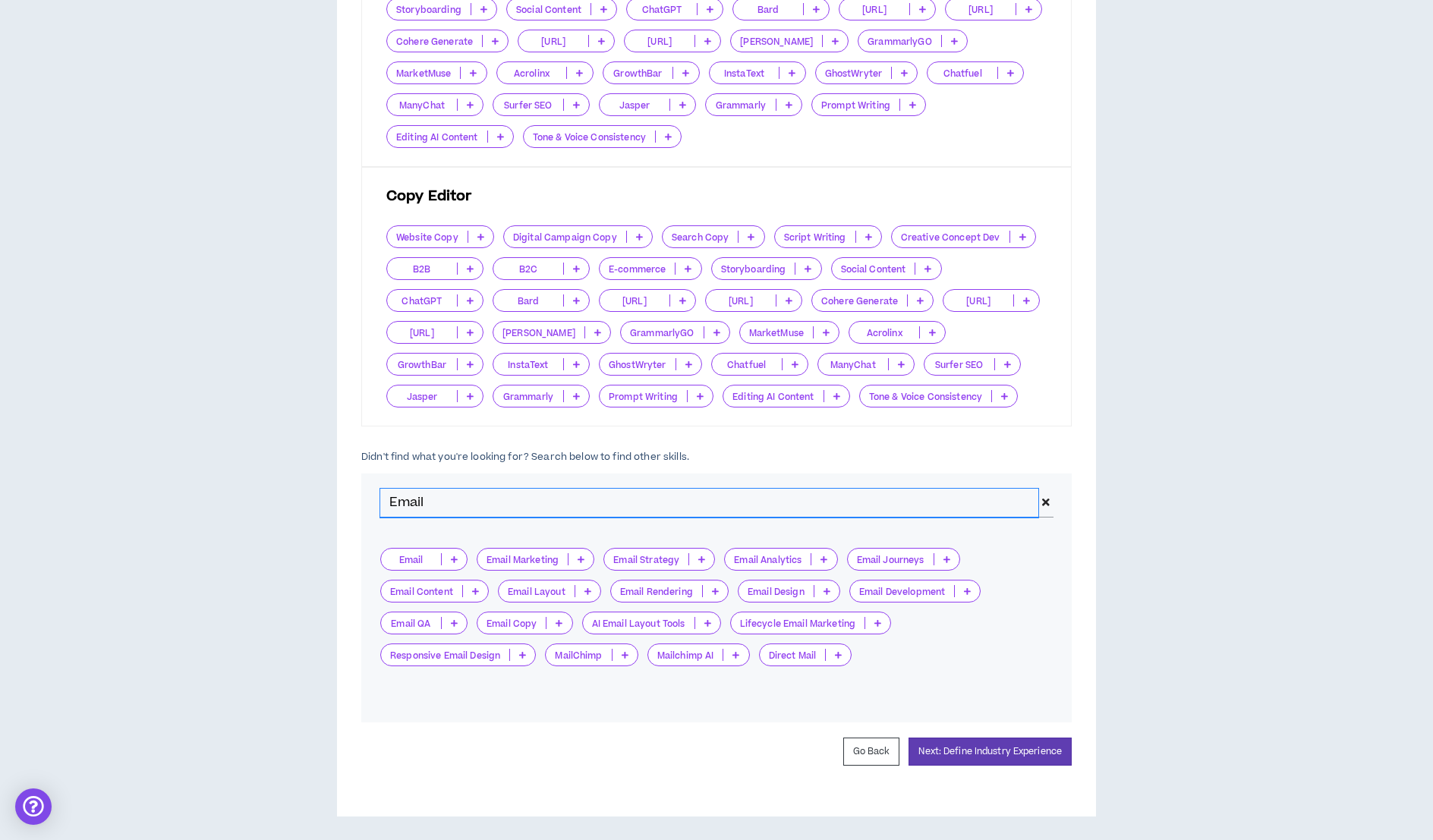
type input "Email"
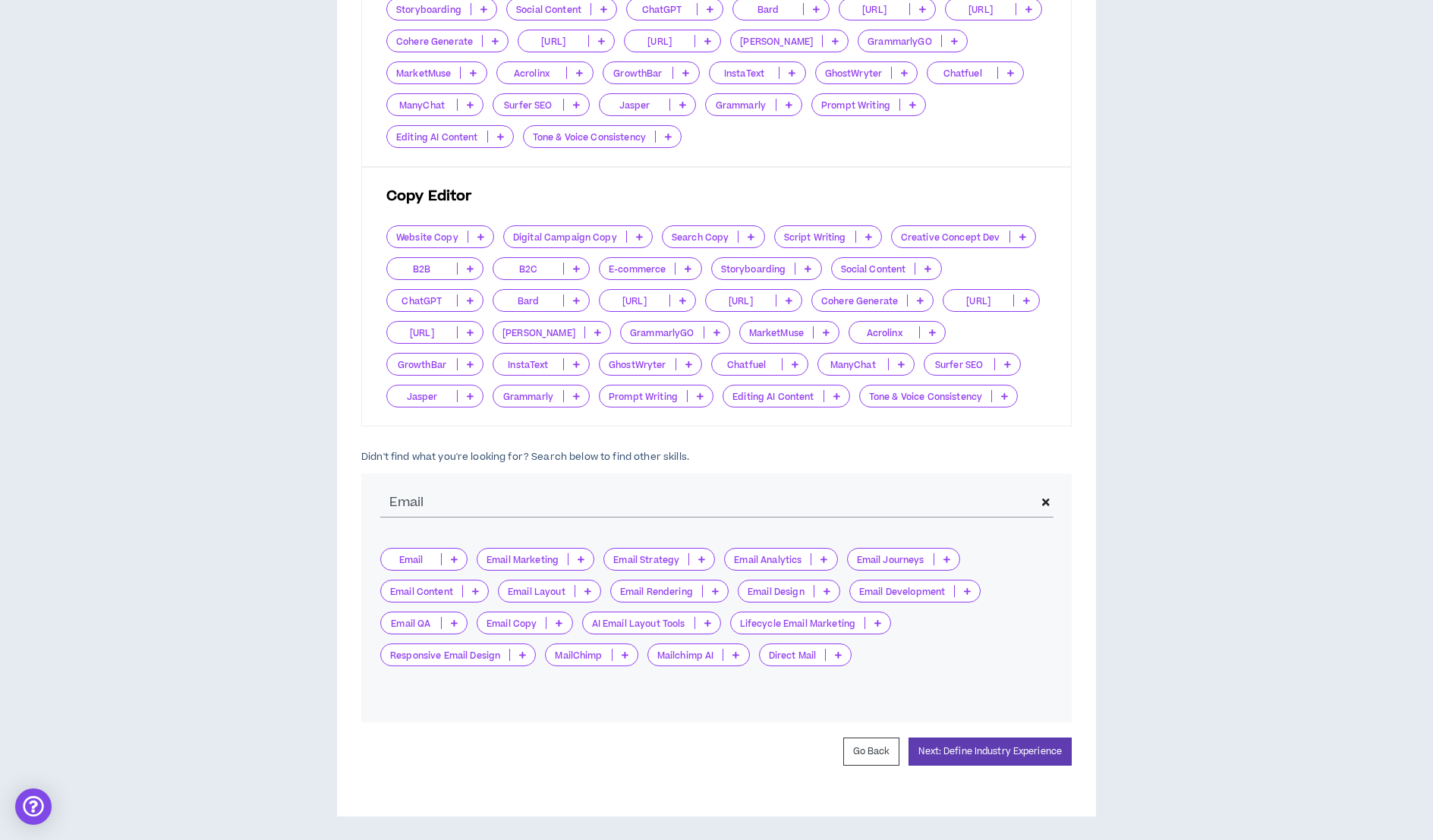
click at [477, 585] on p at bounding box center [475, 591] width 25 height 12
click at [418, 662] on span "Very Important" at bounding box center [434, 663] width 89 height 17
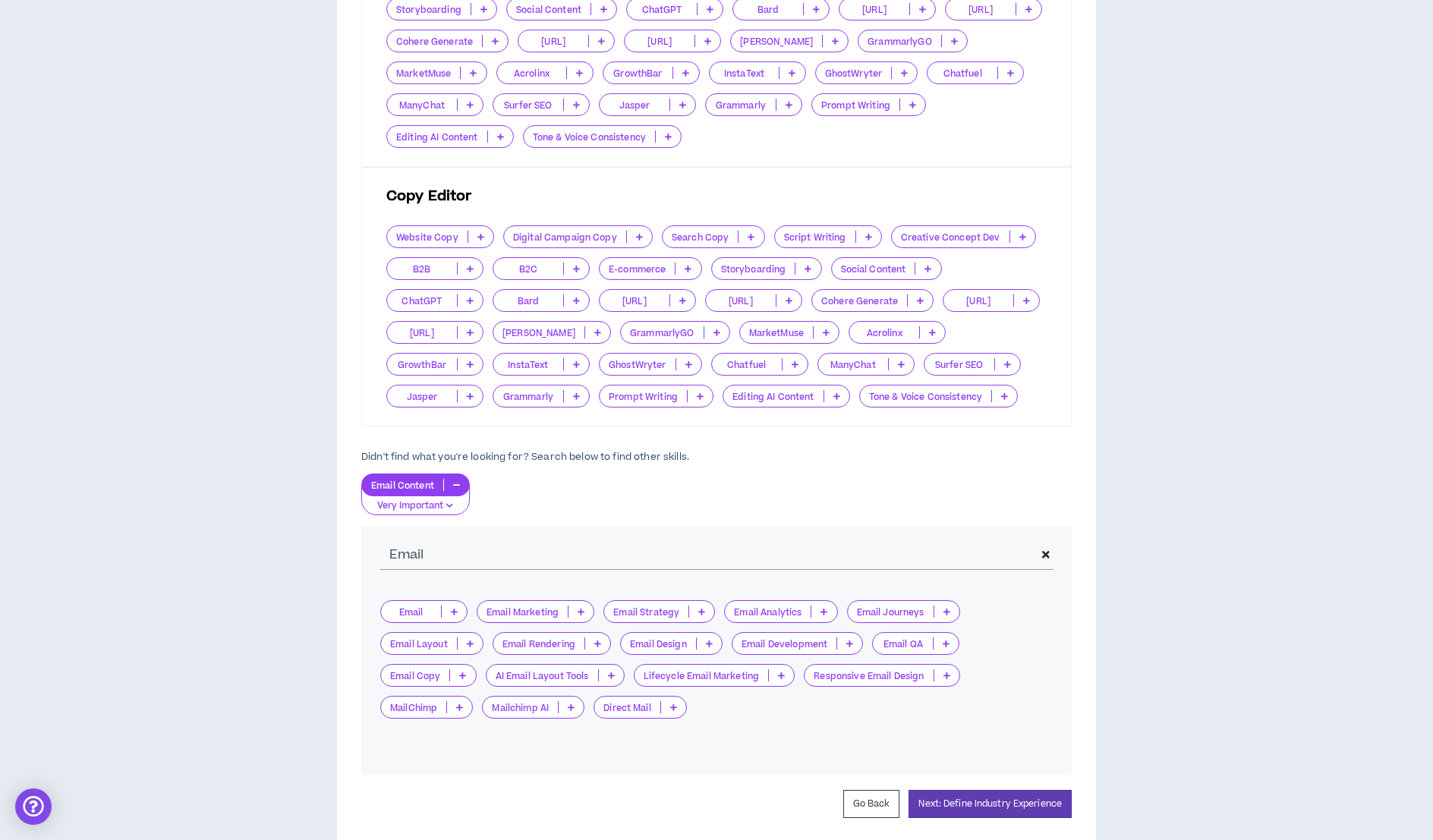
click at [461, 673] on icon at bounding box center [462, 674] width 6 height 7
click at [426, 748] on span "Very Important" at bounding box center [427, 746] width 76 height 17
click at [941, 790] on button "Next: Define Industry Experience" at bounding box center [990, 803] width 163 height 28
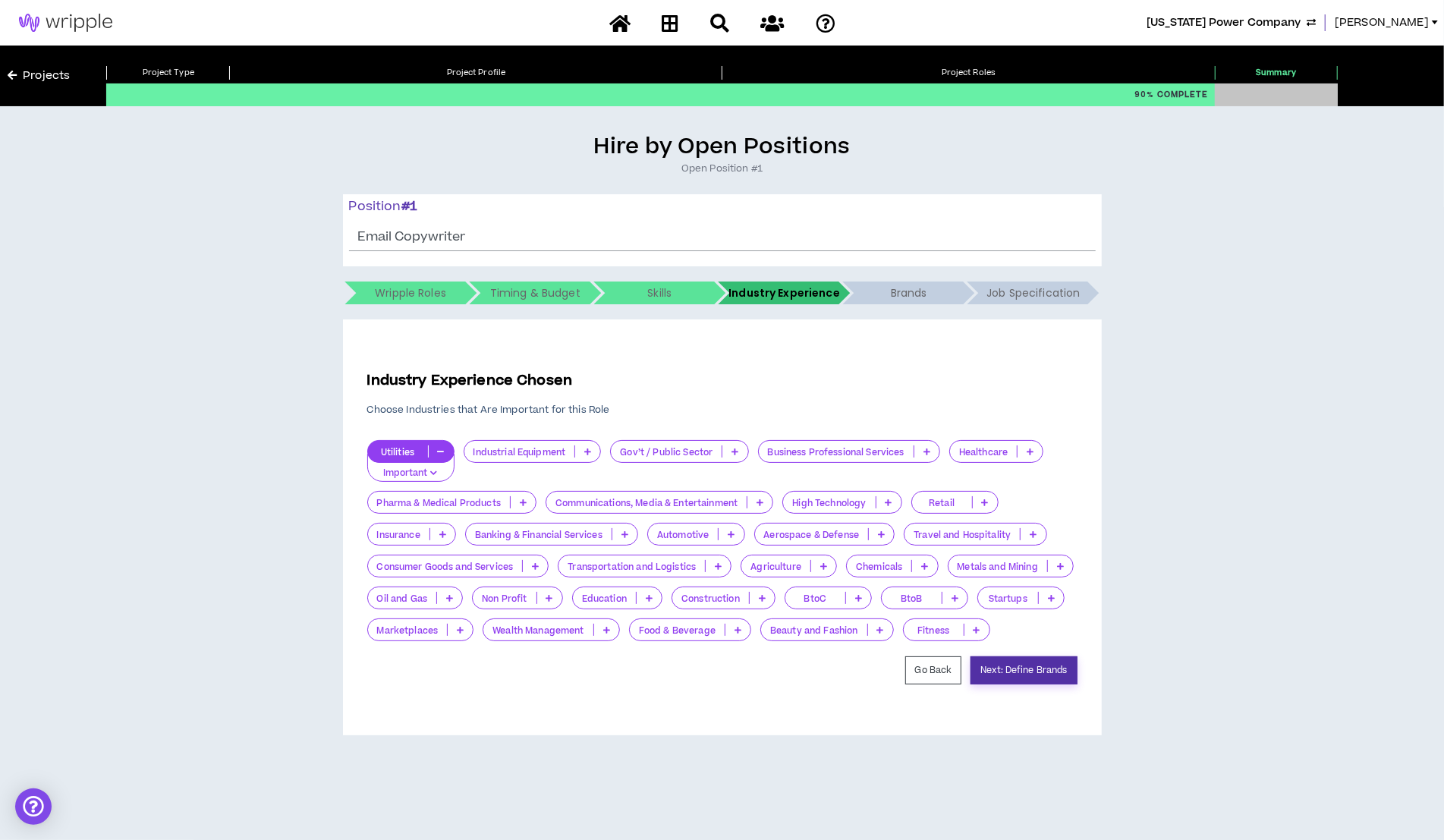
click at [1019, 664] on button "Next: Define Brands" at bounding box center [1023, 670] width 106 height 28
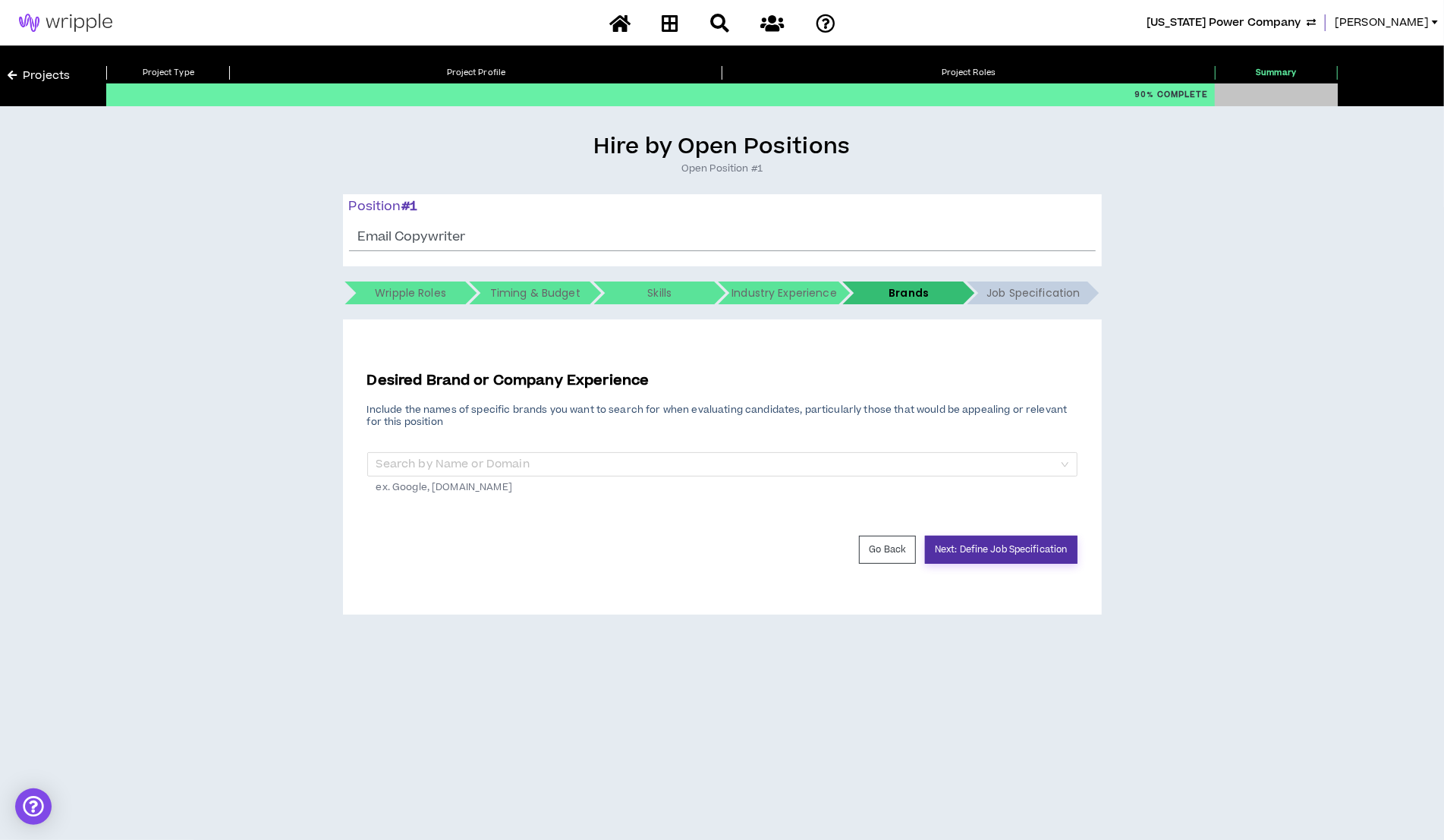
click at [966, 552] on button "Next: Define Job Specification" at bounding box center [1000, 549] width 152 height 28
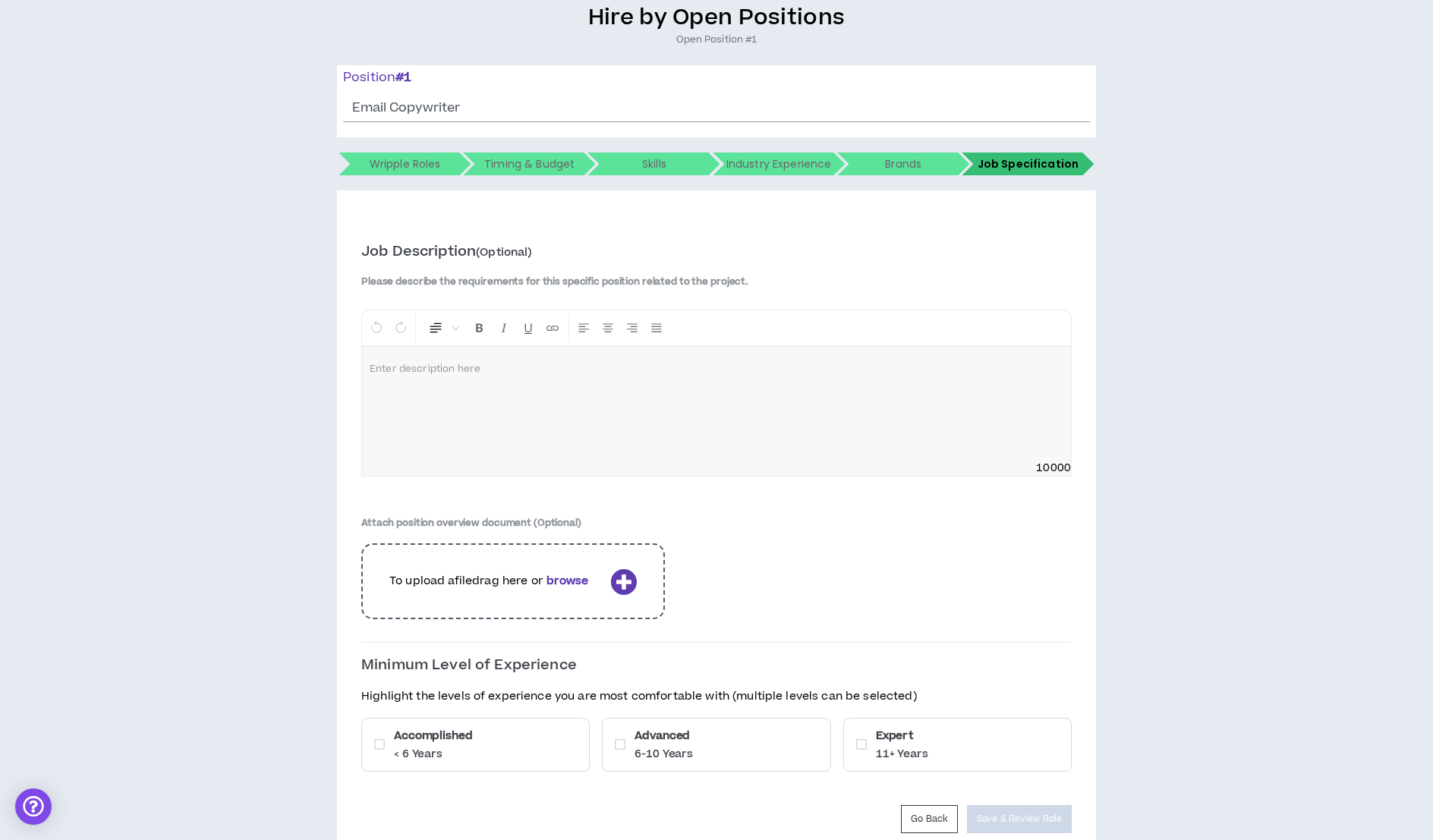
scroll to position [196, 0]
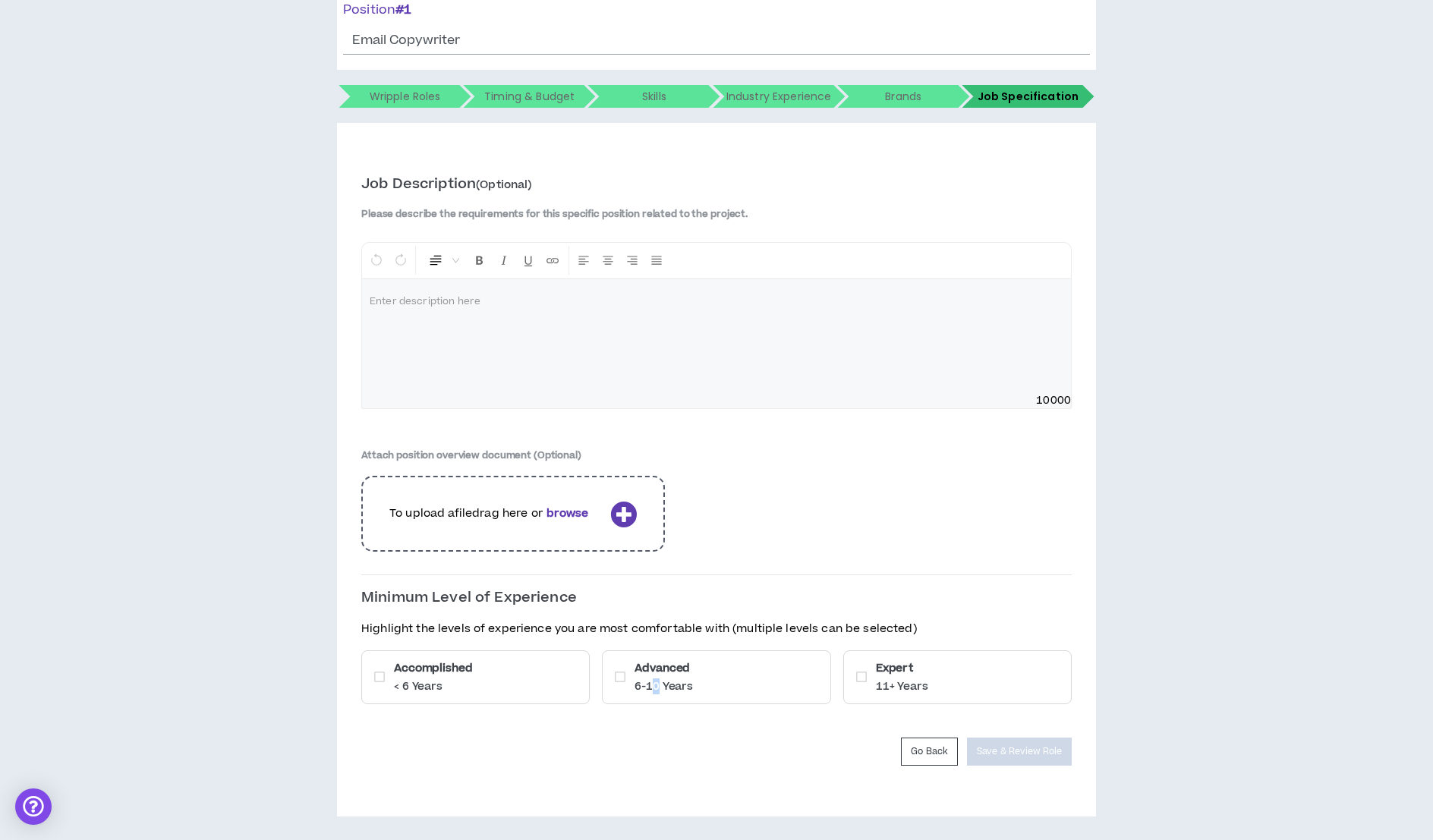
click at [656, 694] on div "Advanced 6-10 Years" at bounding box center [715, 677] width 228 height 54
click at [957, 676] on div "Expert 11+ Years" at bounding box center [956, 677] width 228 height 54
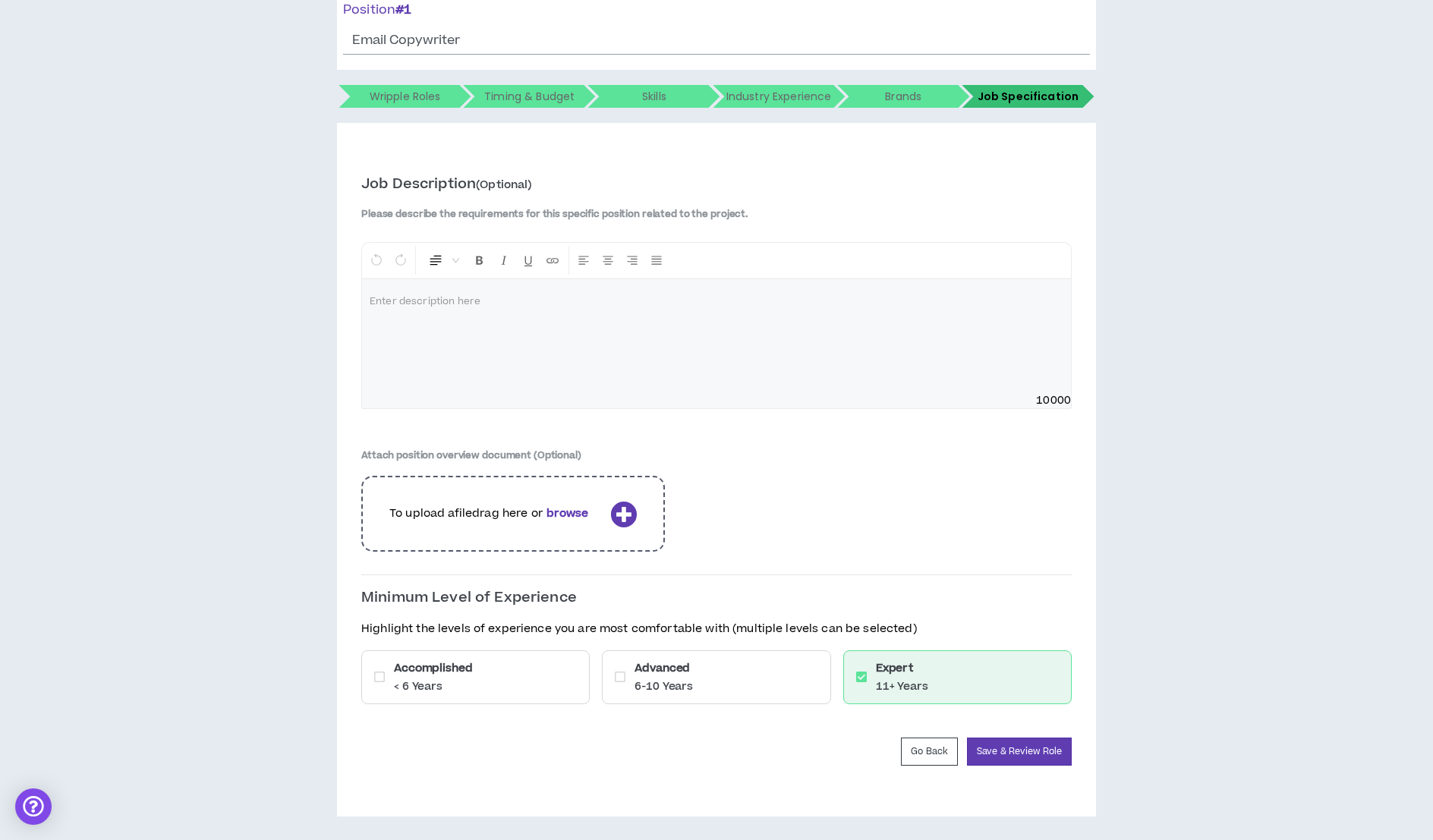
click at [755, 668] on div "Advanced 6-10 Years" at bounding box center [715, 677] width 228 height 54
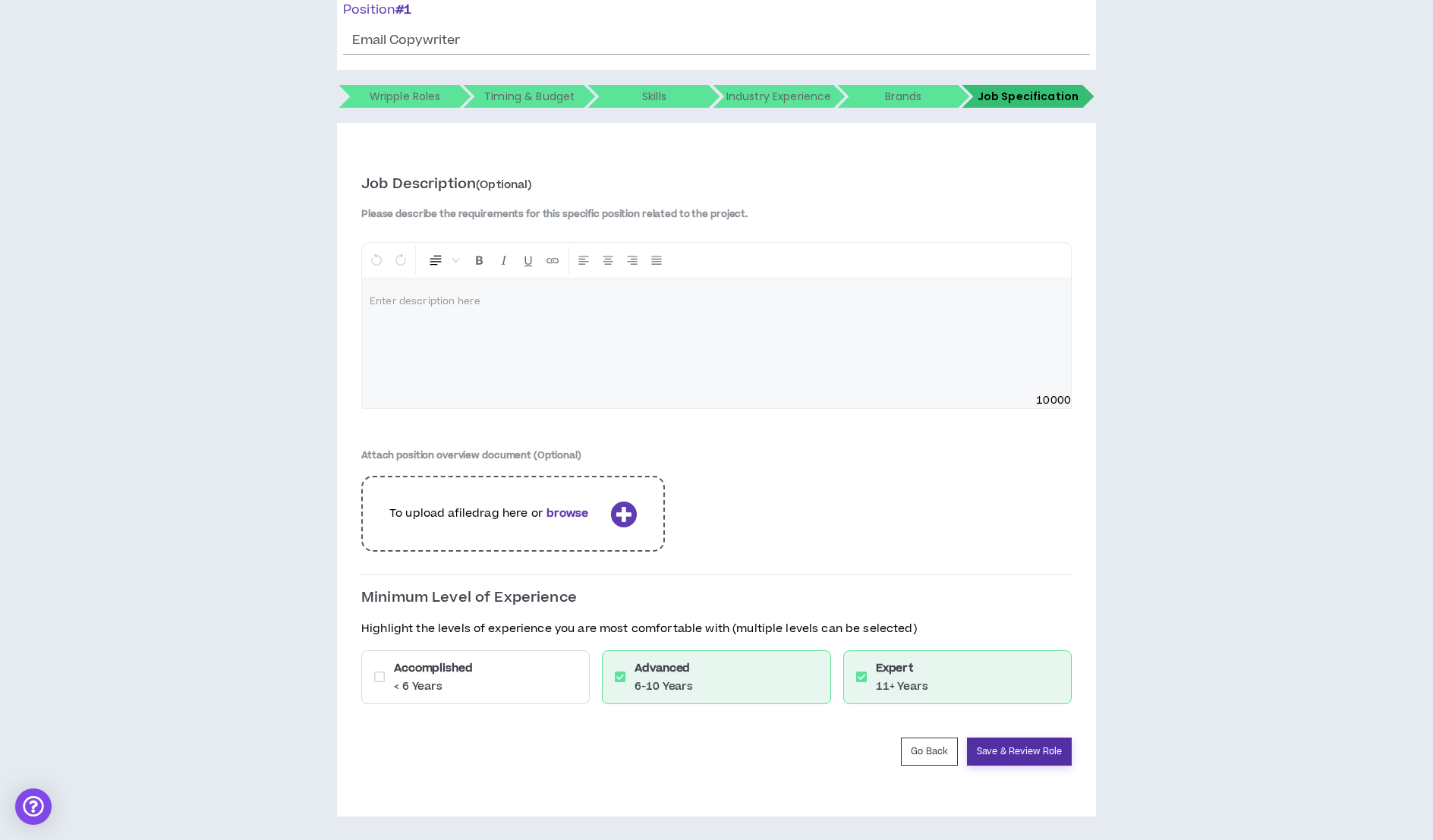
click at [1013, 746] on button "Save & Review Role" at bounding box center [1019, 751] width 105 height 28
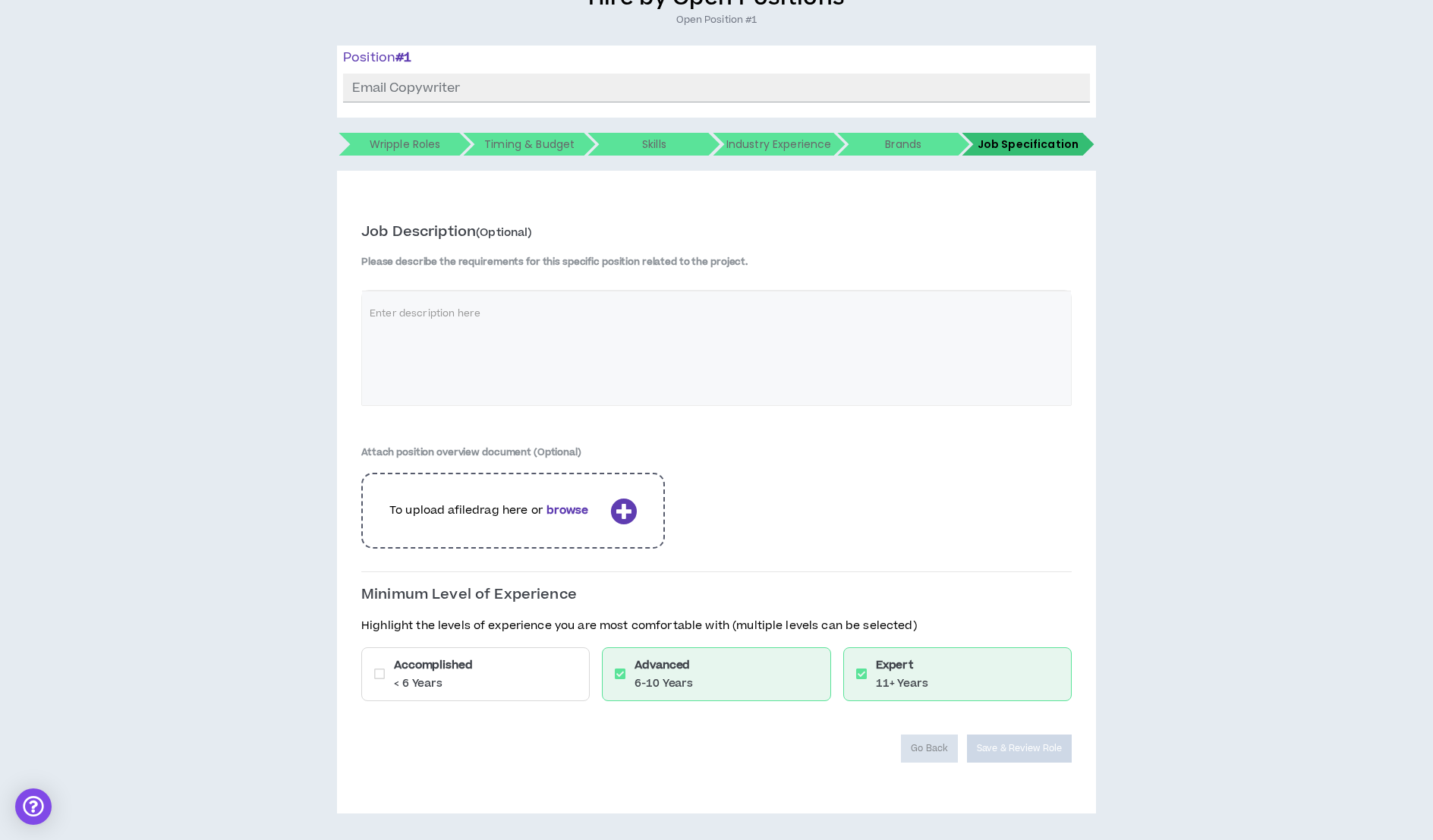
scroll to position [145, 0]
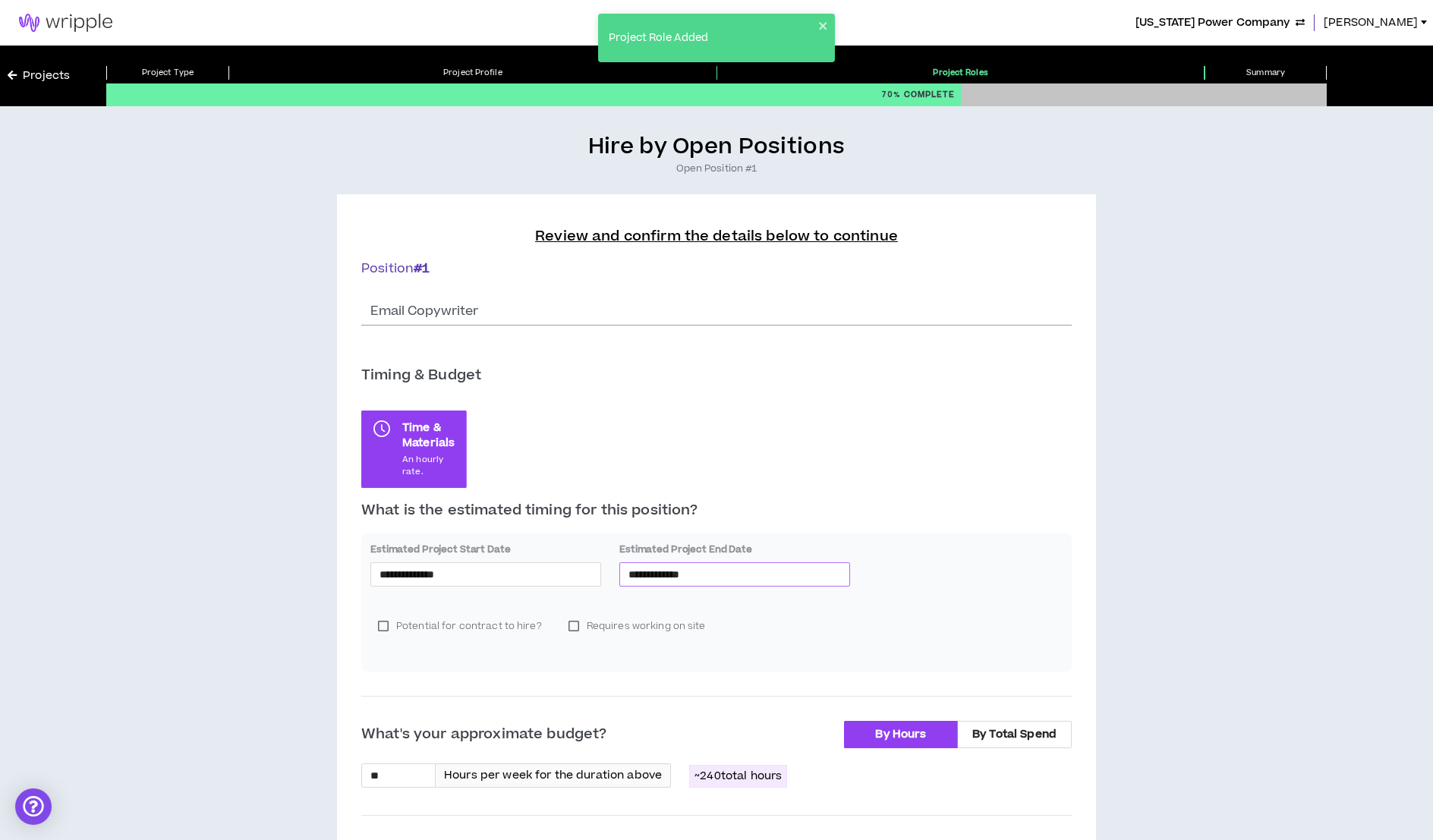
click at [728, 578] on input "**********" at bounding box center [735, 574] width 213 height 17
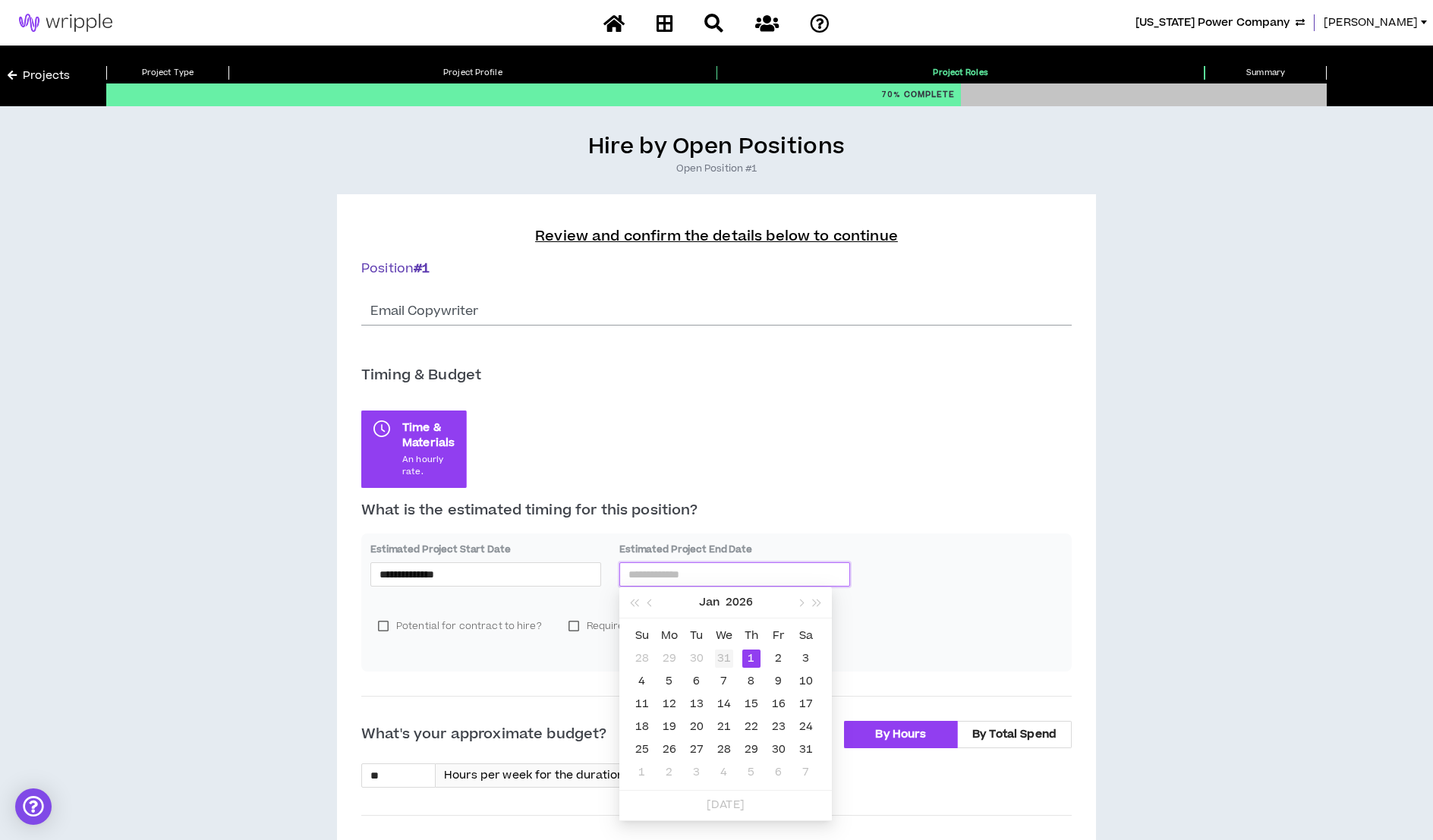
type input "**********"
click at [719, 663] on div "31" at bounding box center [723, 658] width 18 height 18
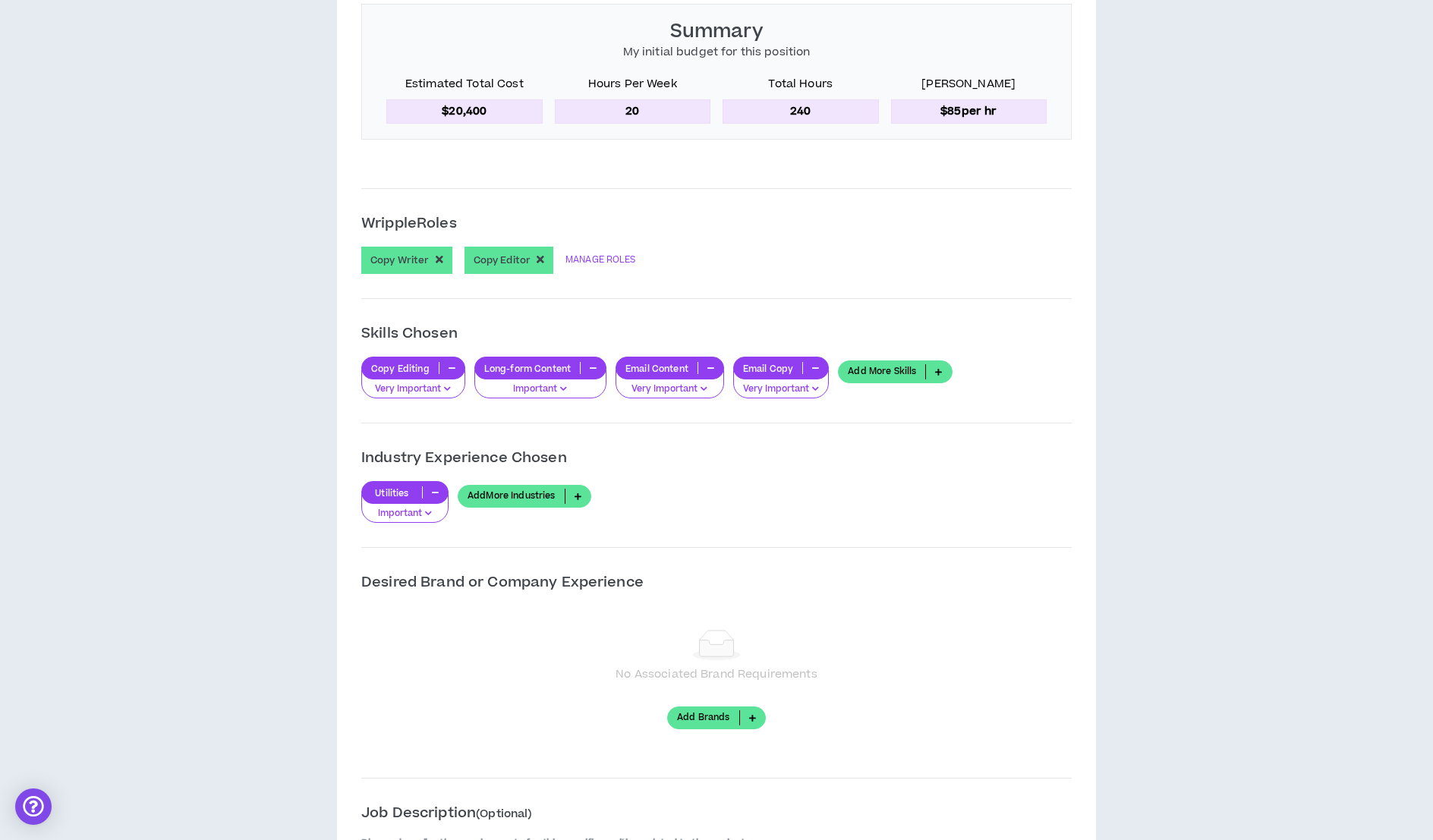
scroll to position [1136, 0]
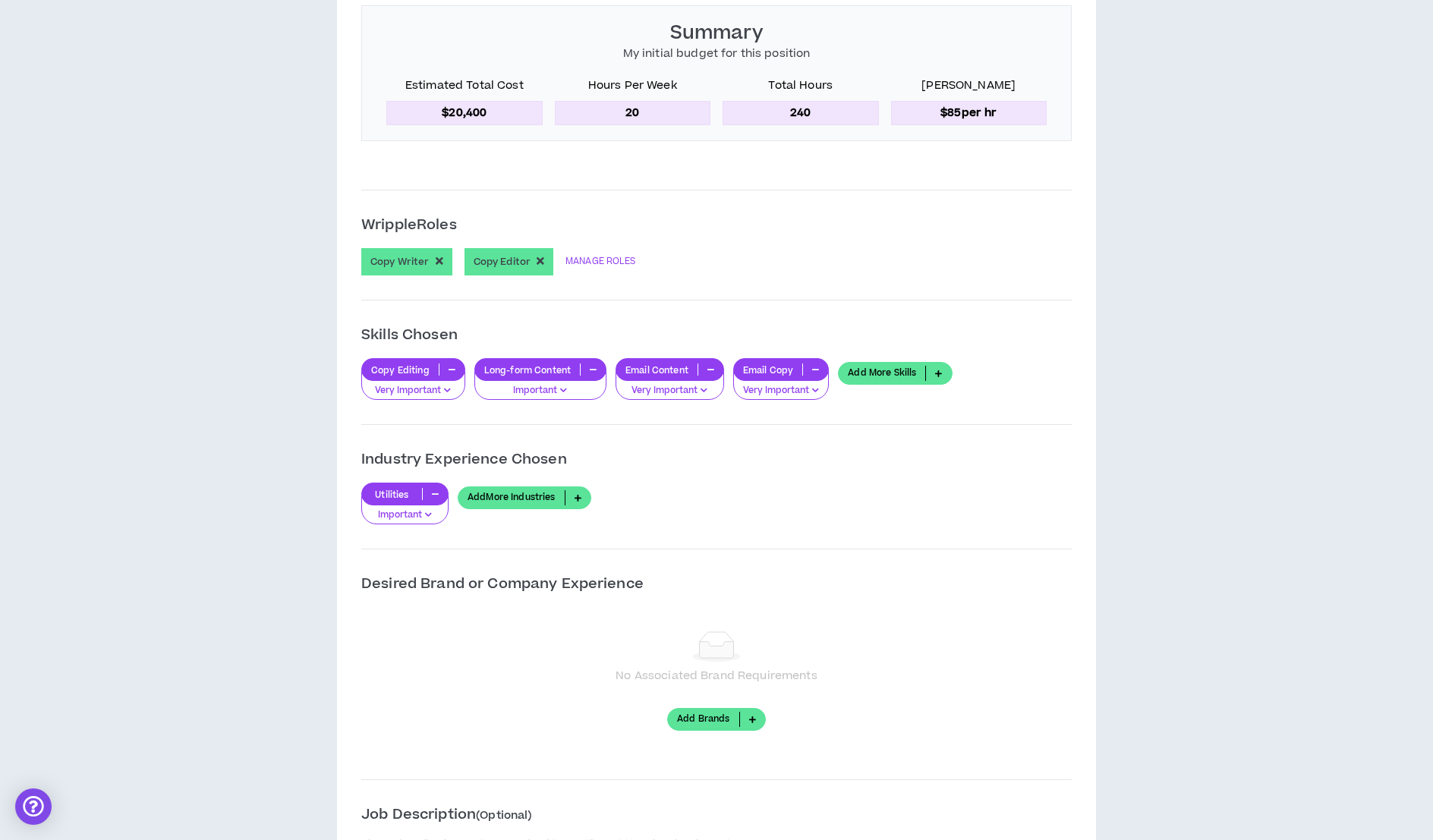
click at [878, 368] on link "Add More Skills" at bounding box center [895, 373] width 114 height 23
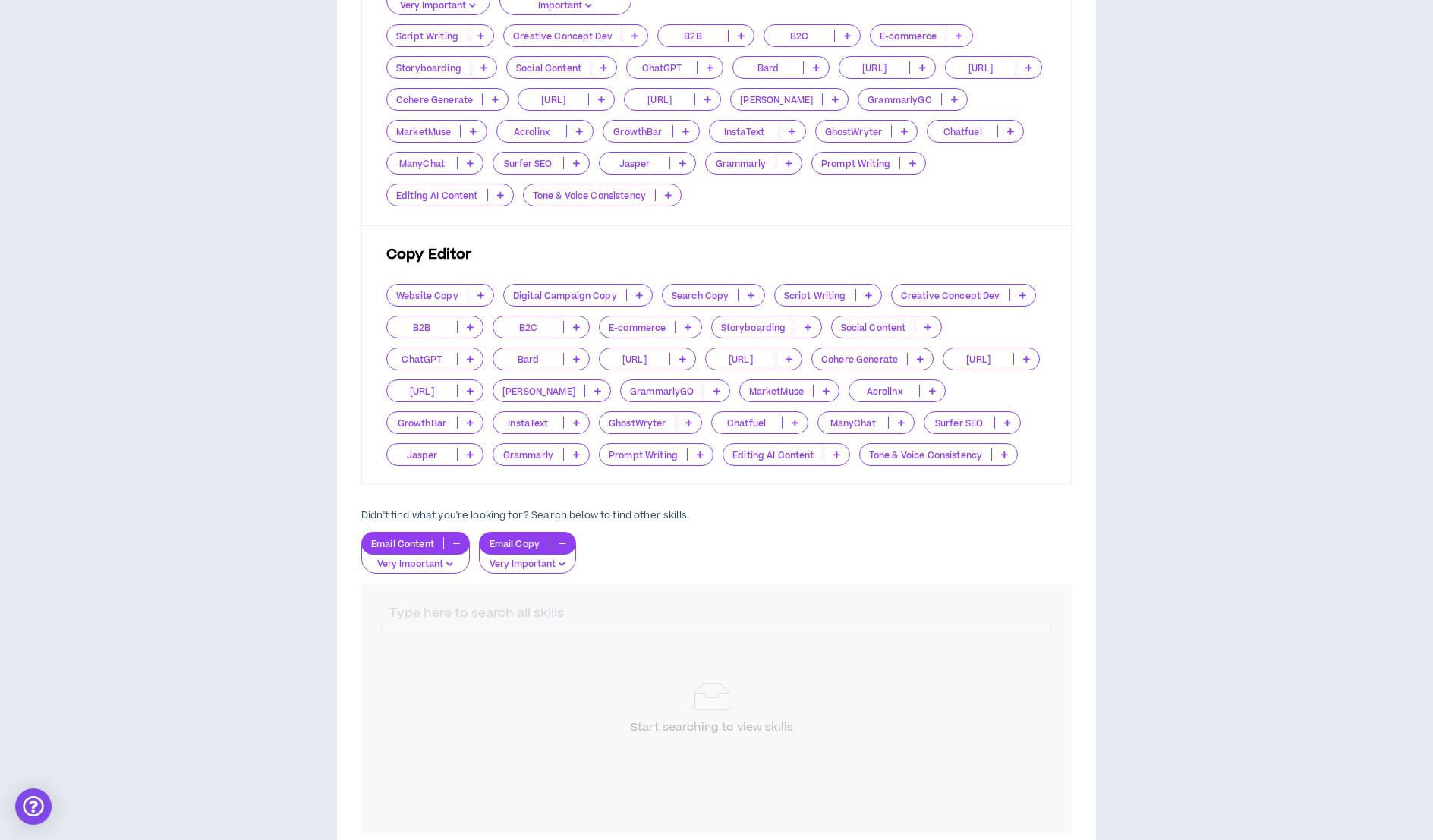
scroll to position [593, 0]
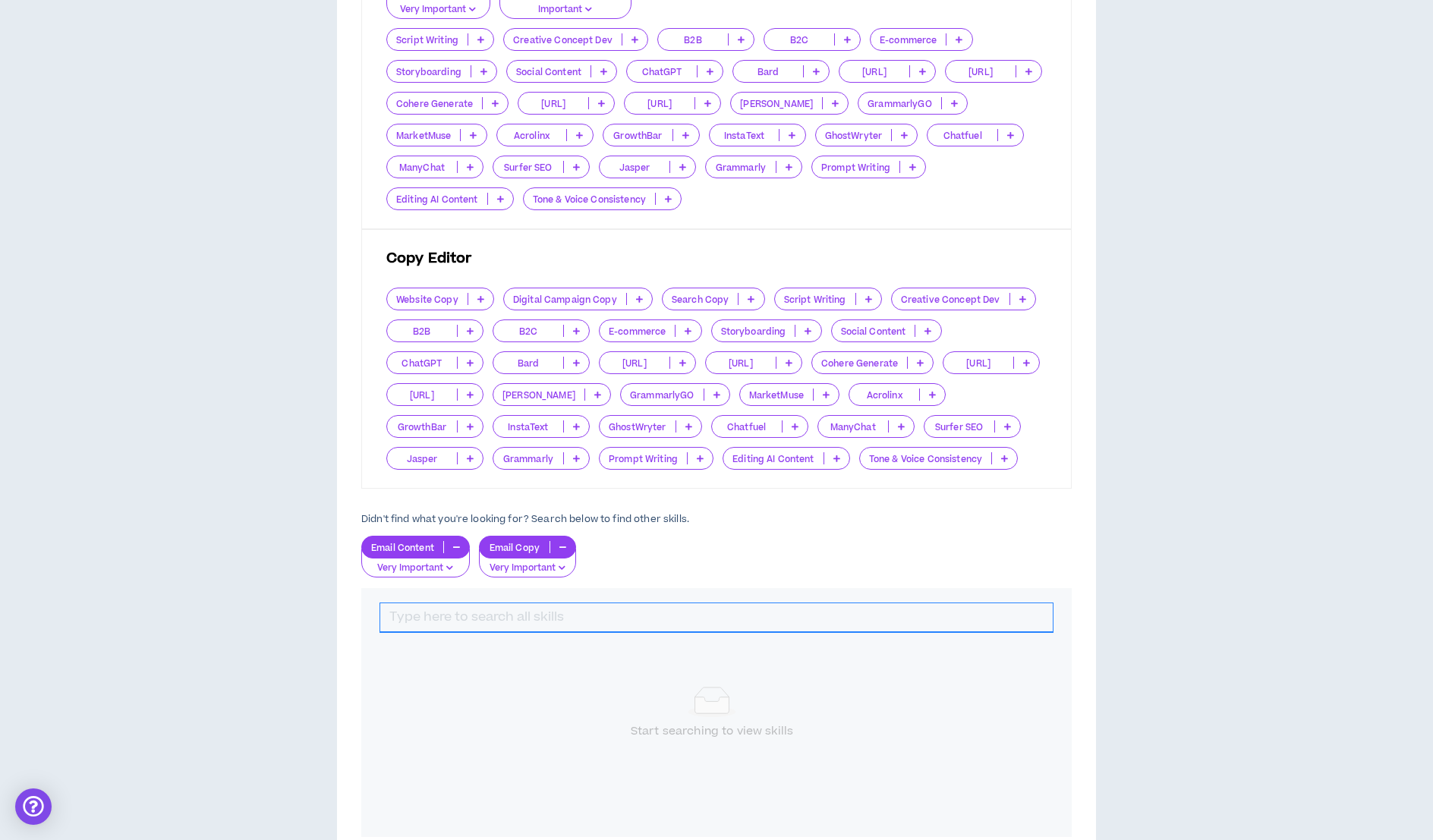
click at [1041, 610] on input "text" at bounding box center [716, 618] width 672 height 29
type input "Short-form"
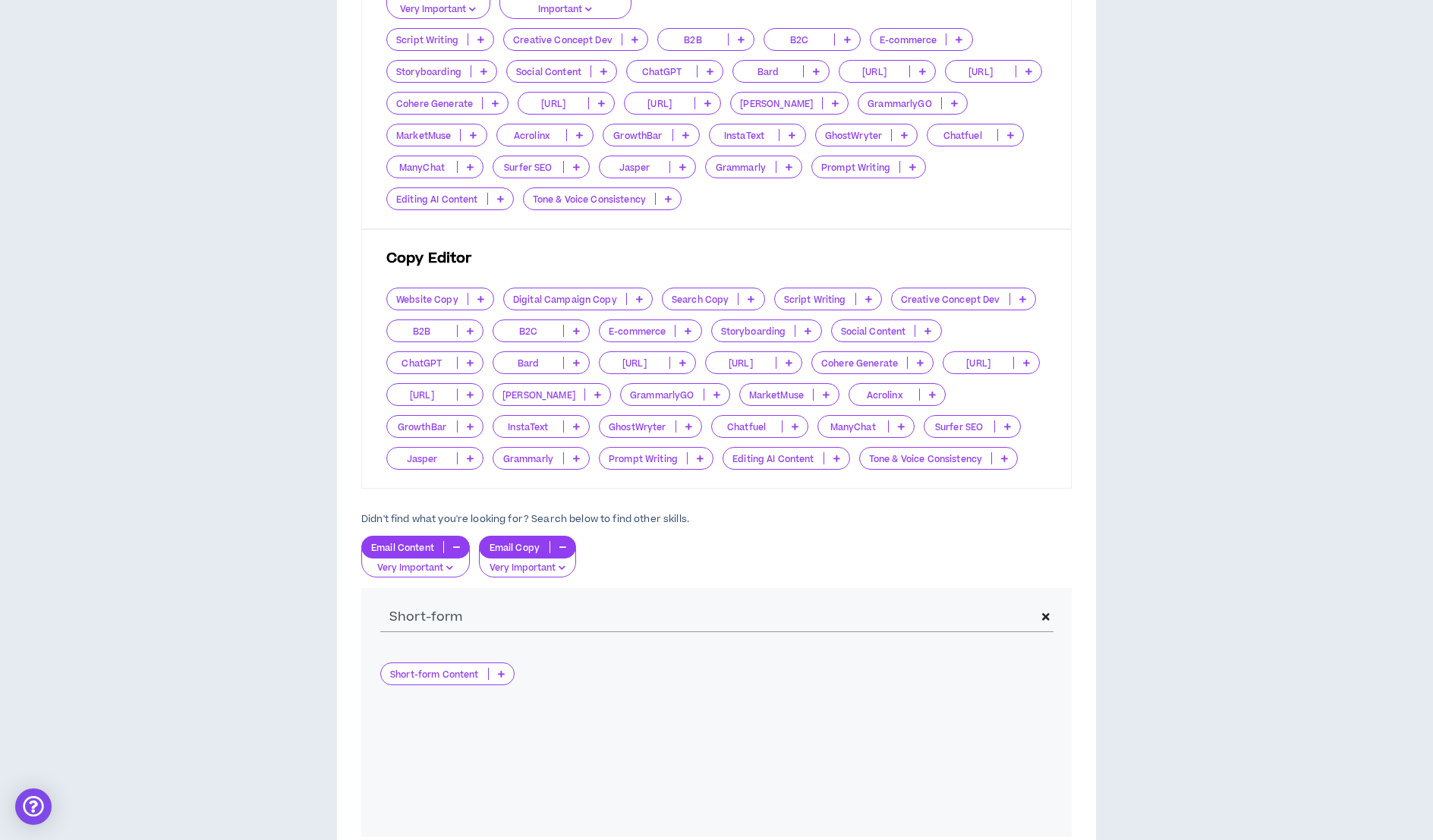
click at [499, 674] on p at bounding box center [501, 673] width 25 height 12
click at [469, 725] on span "Important" at bounding box center [447, 720] width 115 height 17
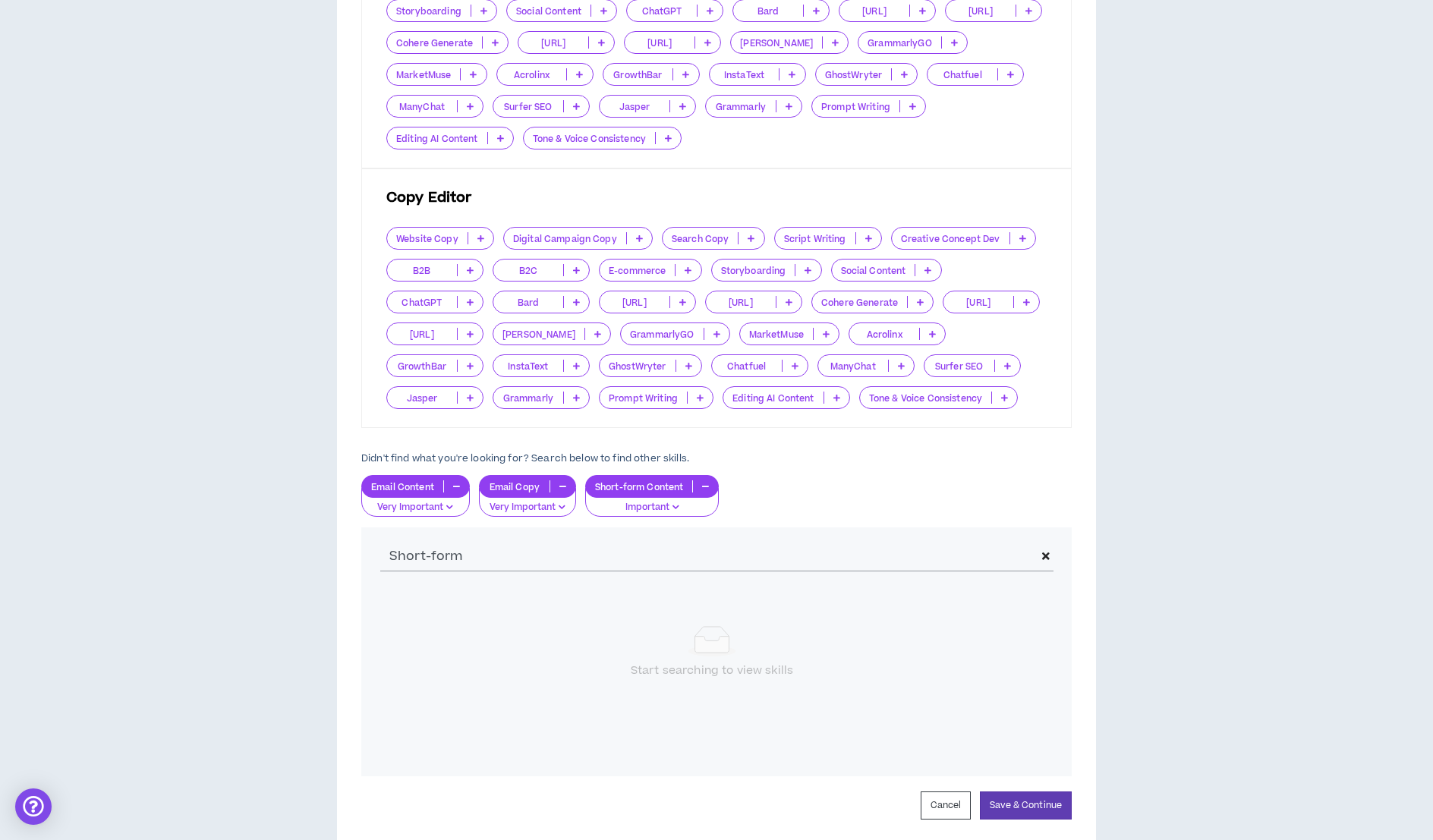
scroll to position [707, 0]
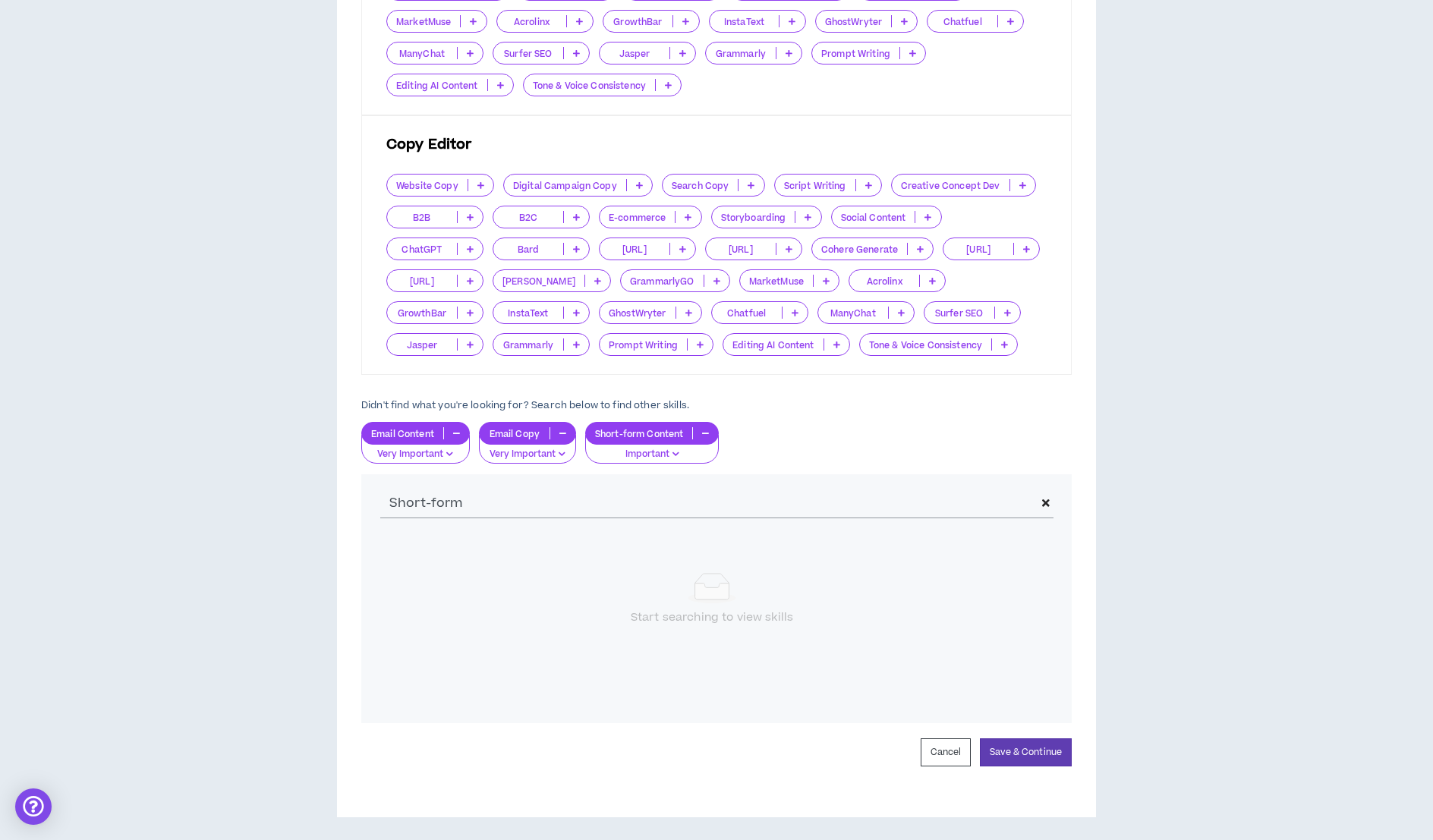
click at [671, 448] on p "Important" at bounding box center [652, 454] width 114 height 14
click at [661, 505] on span "Very Important" at bounding box center [652, 505] width 115 height 17
click at [1035, 739] on button "Save & Continue" at bounding box center [1025, 752] width 92 height 28
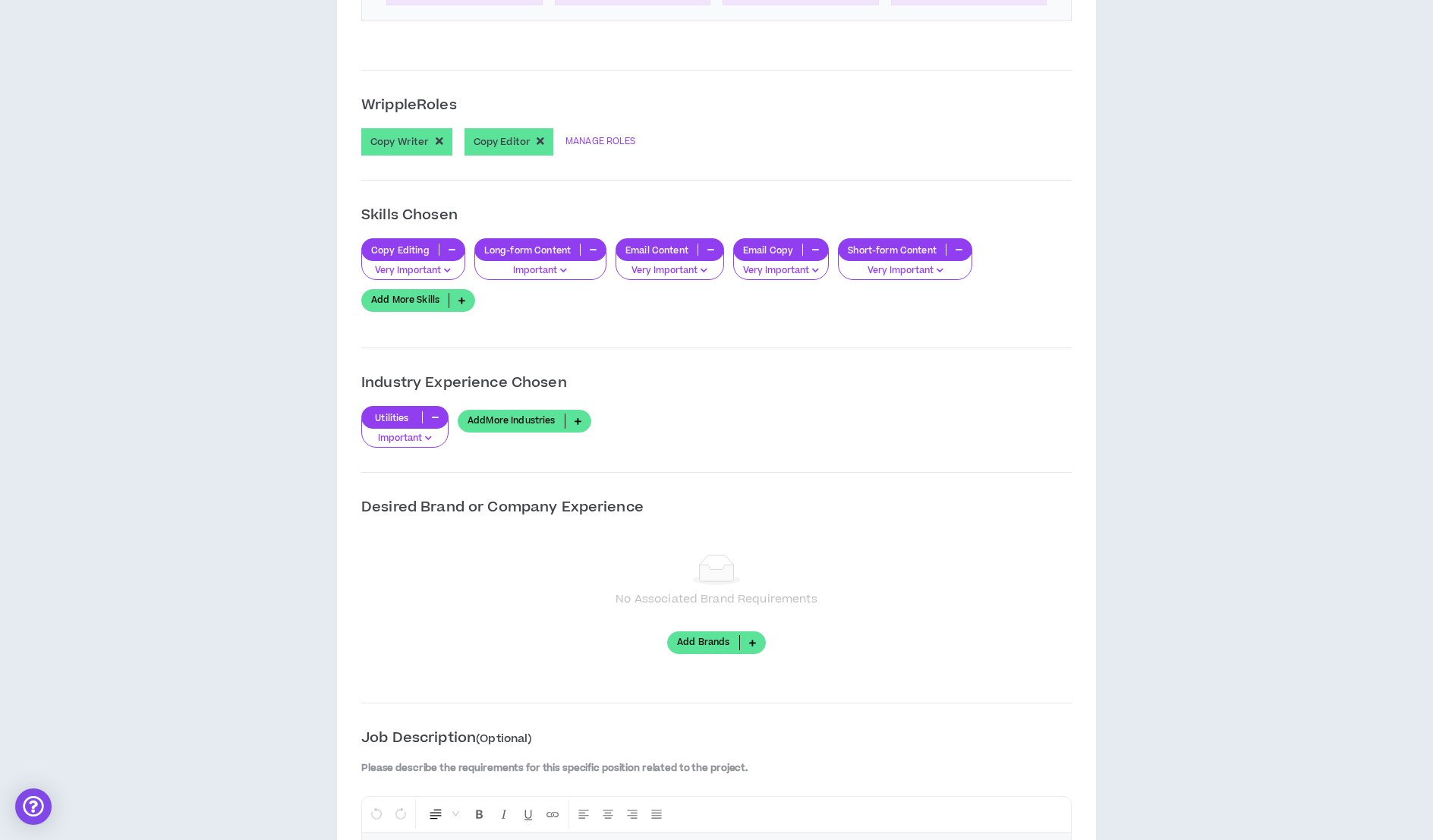
scroll to position [1255, 0]
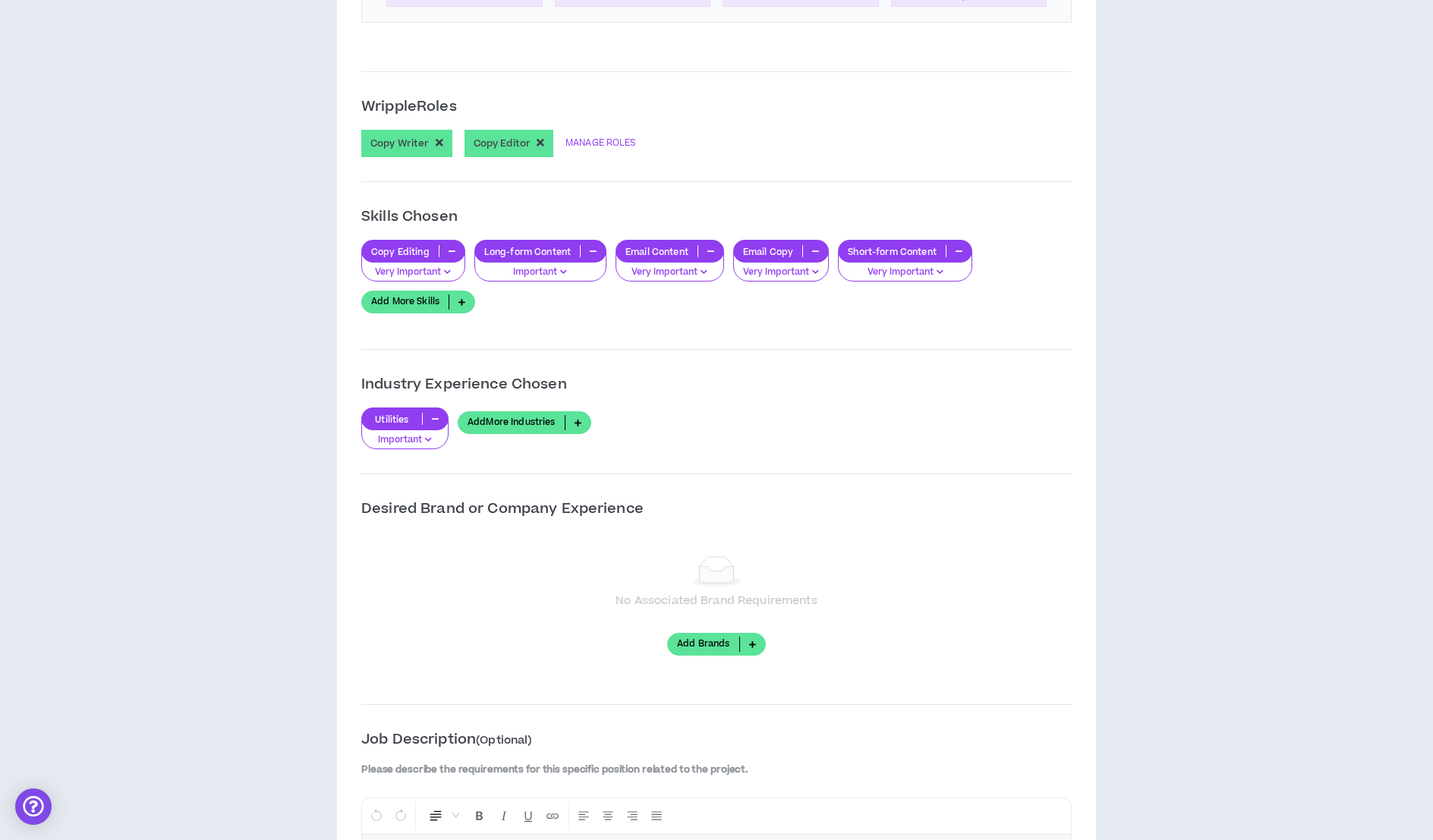
click at [389, 298] on link "Add More Skills" at bounding box center [418, 302] width 114 height 23
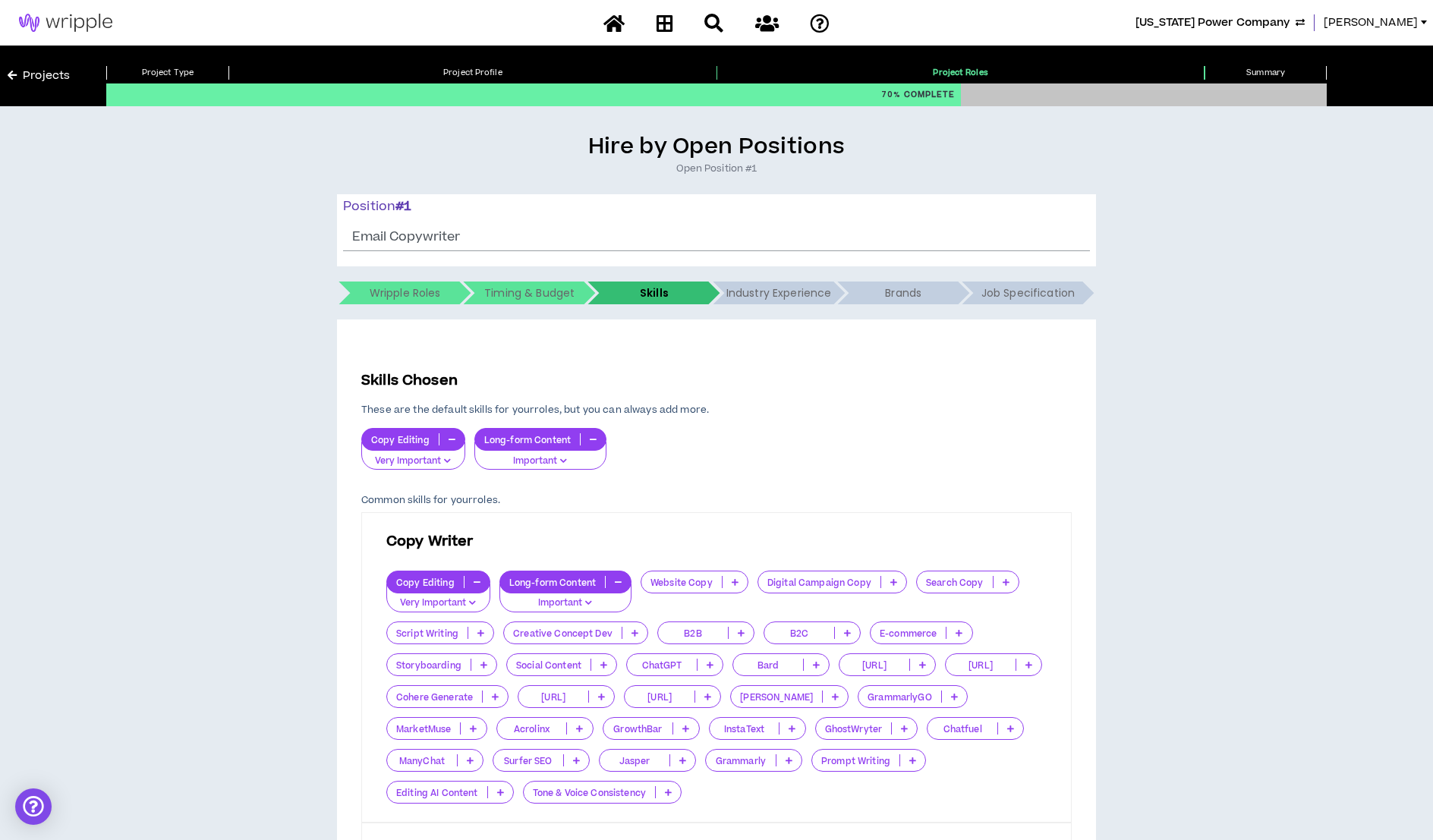
click at [737, 633] on icon at bounding box center [740, 632] width 6 height 7
click at [730, 687] on span "Important" at bounding box center [703, 680] width 78 height 17
click at [852, 632] on icon at bounding box center [853, 632] width 6 height 7
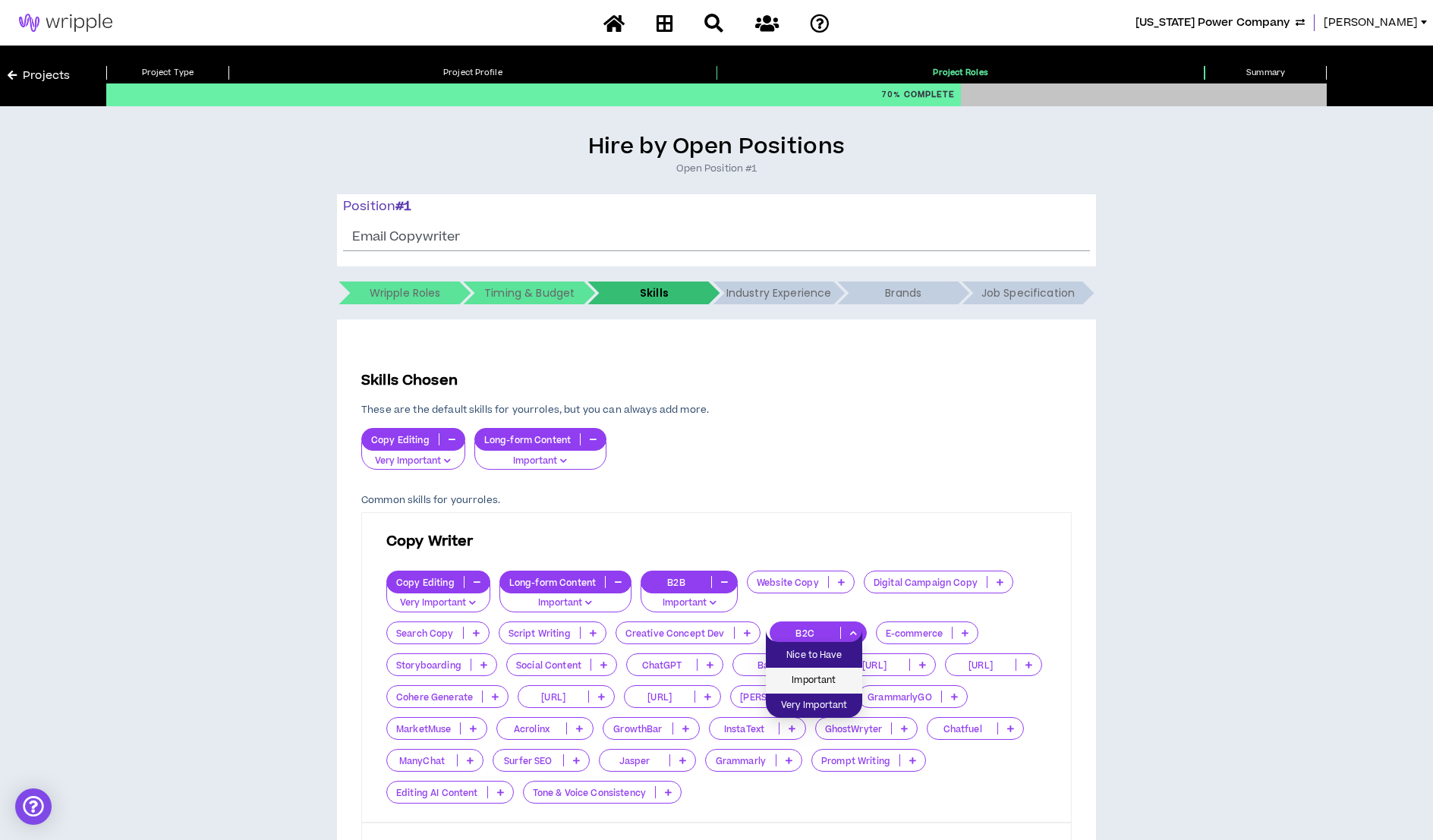
click at [827, 676] on span "Important" at bounding box center [814, 680] width 78 height 17
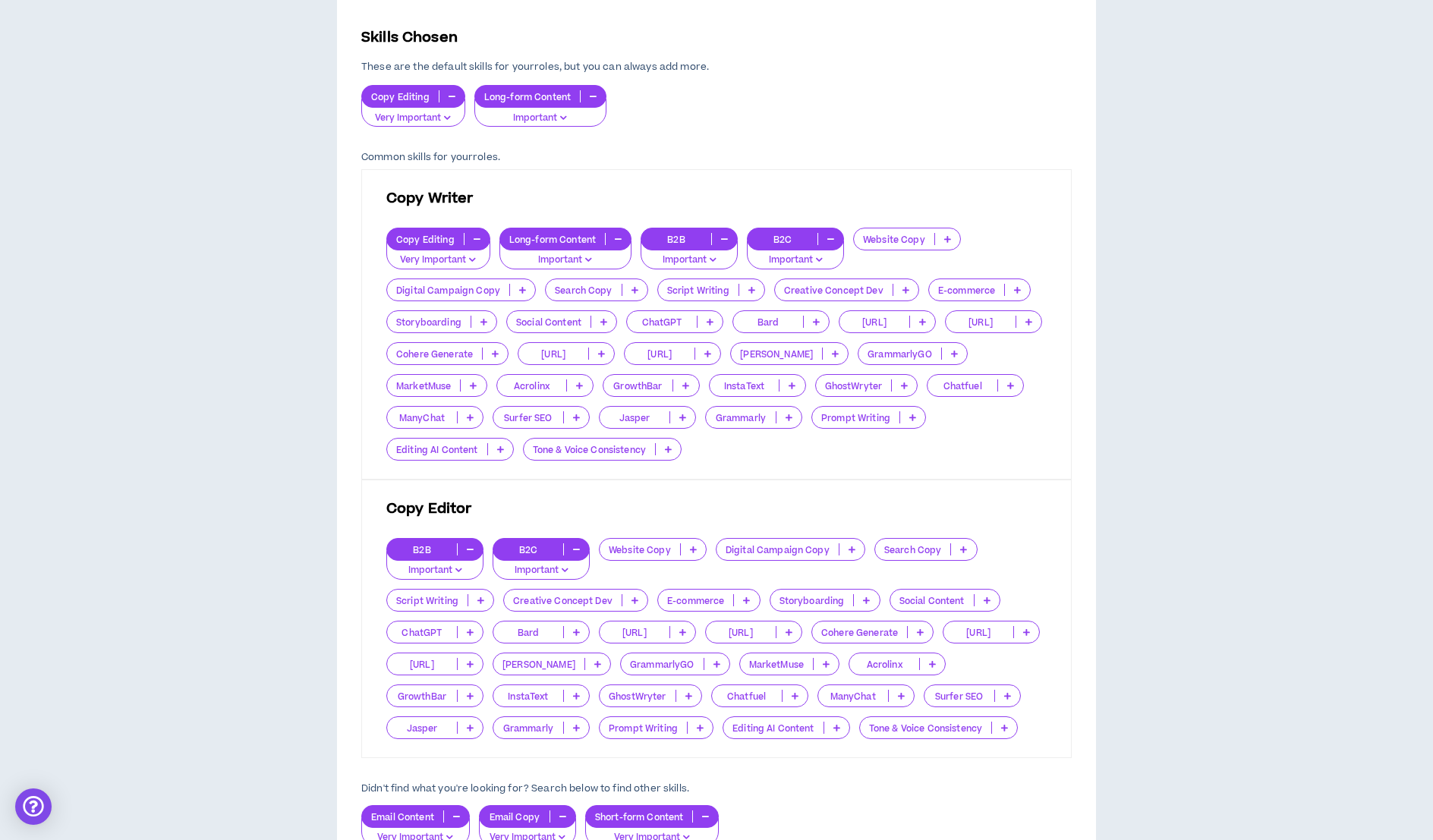
scroll to position [344, 0]
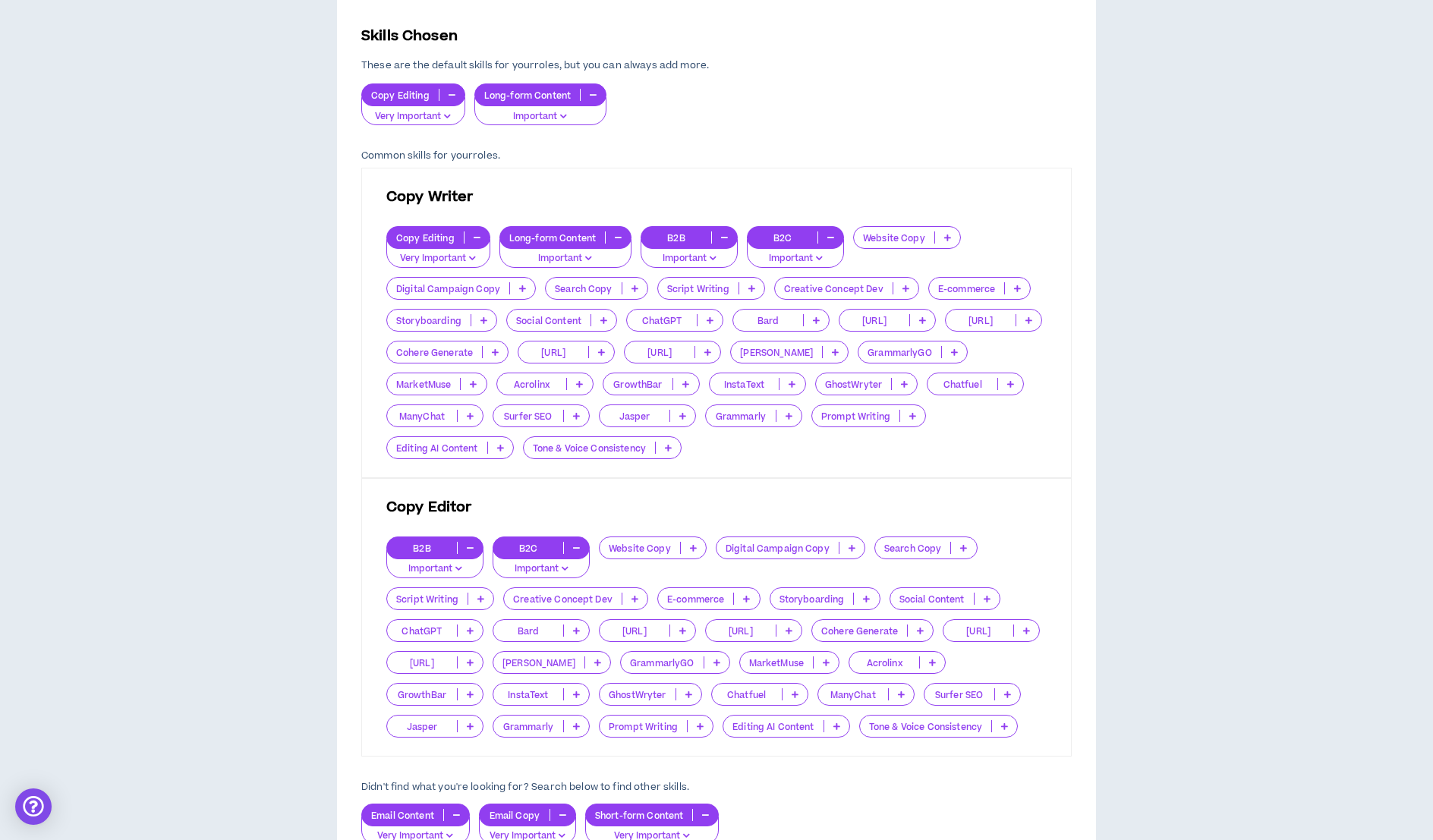
click at [663, 446] on p at bounding box center [668, 447] width 25 height 12
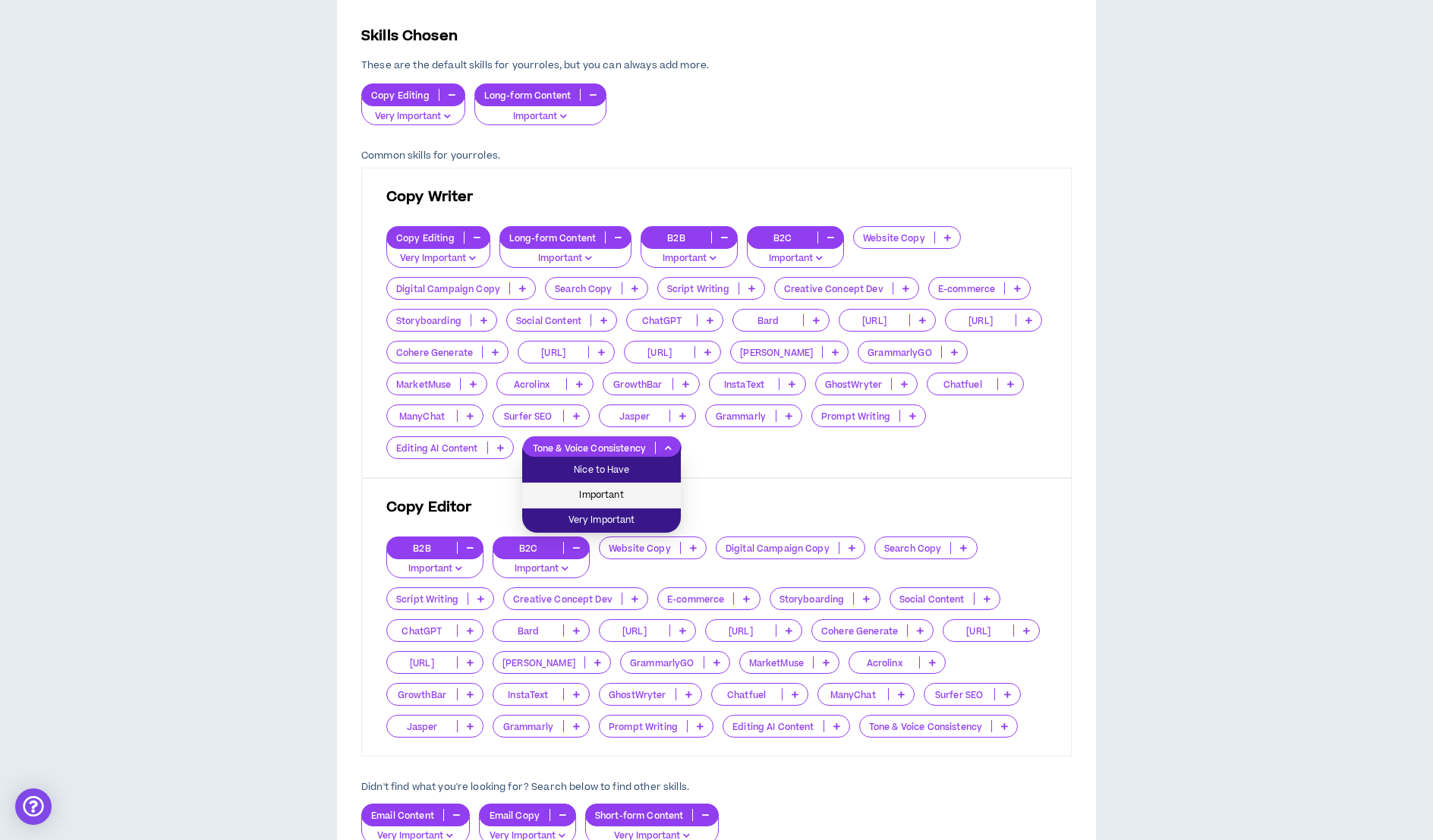
click at [636, 493] on span "Important" at bounding box center [601, 495] width 140 height 17
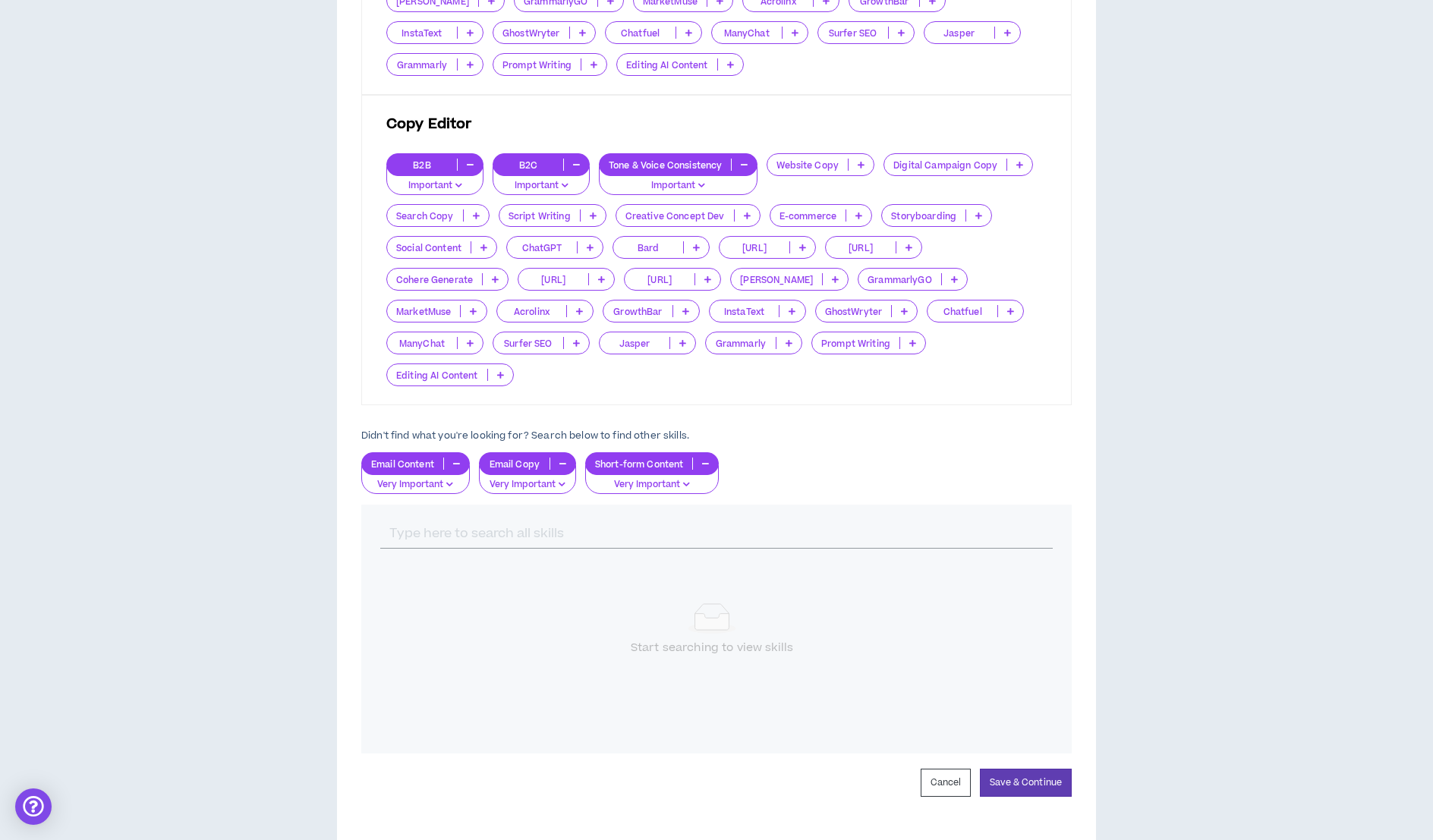
scroll to position [757, 0]
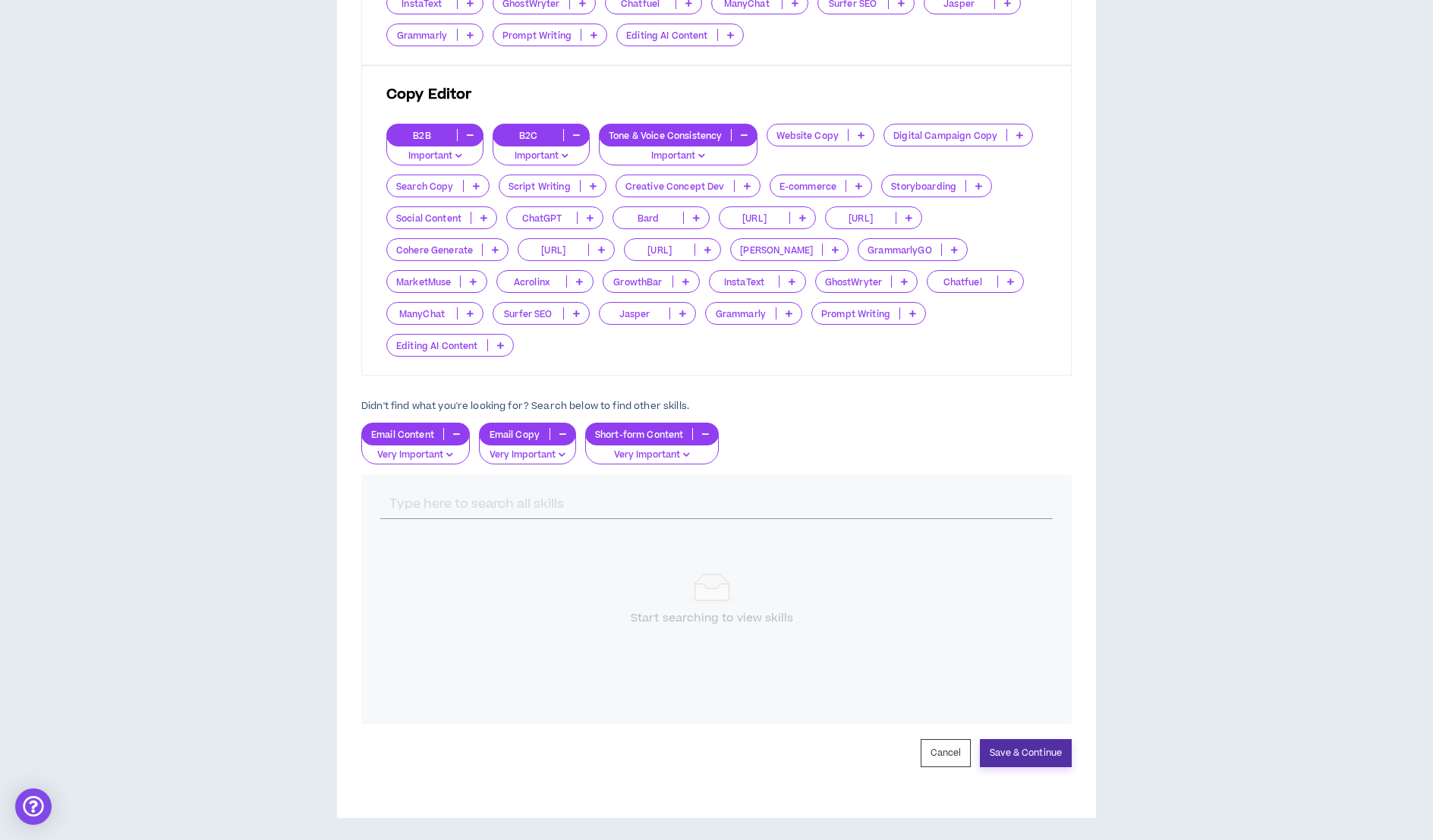
click at [1032, 748] on button "Save & Continue" at bounding box center [1025, 752] width 92 height 28
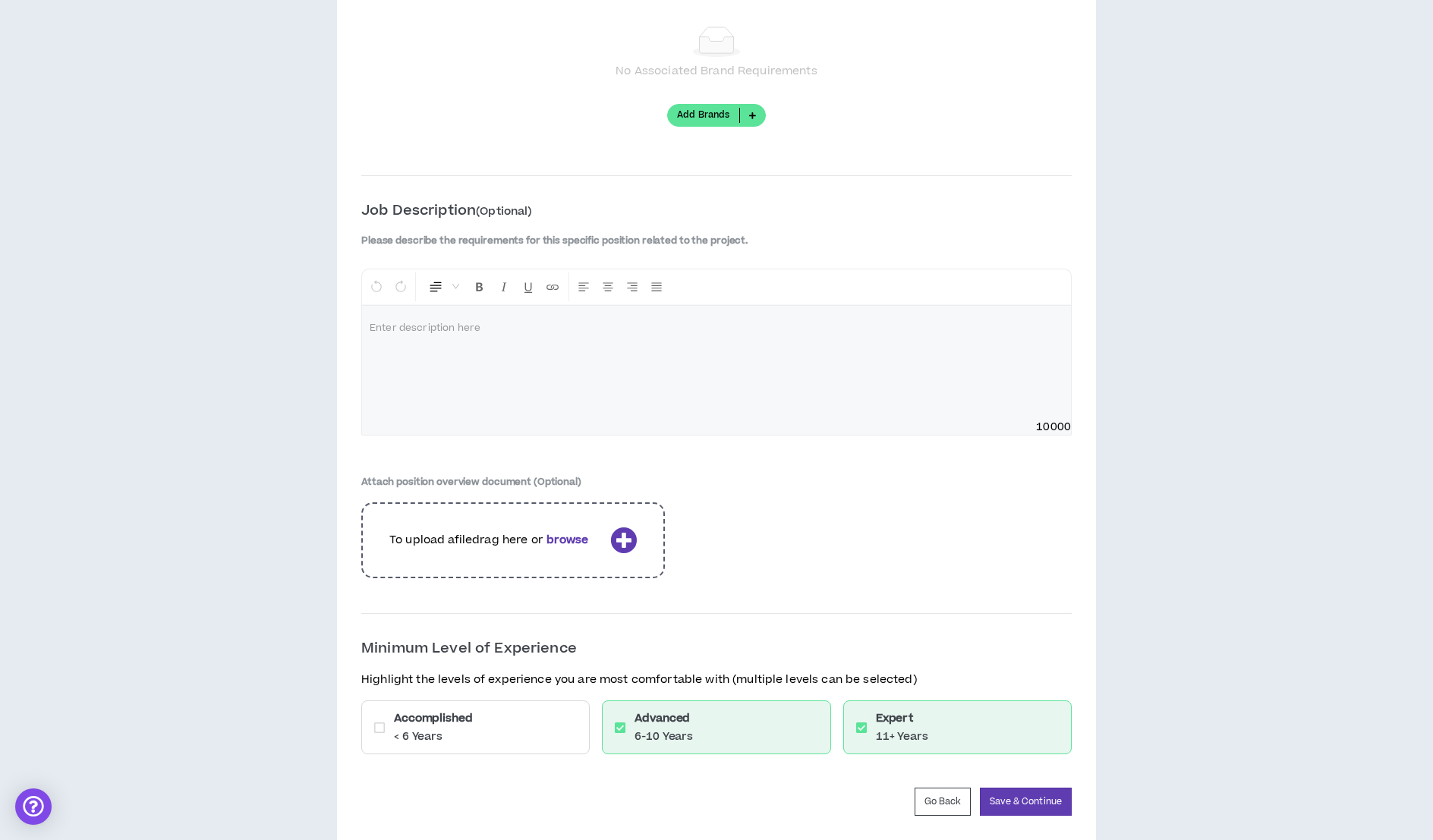
scroll to position [1833, 0]
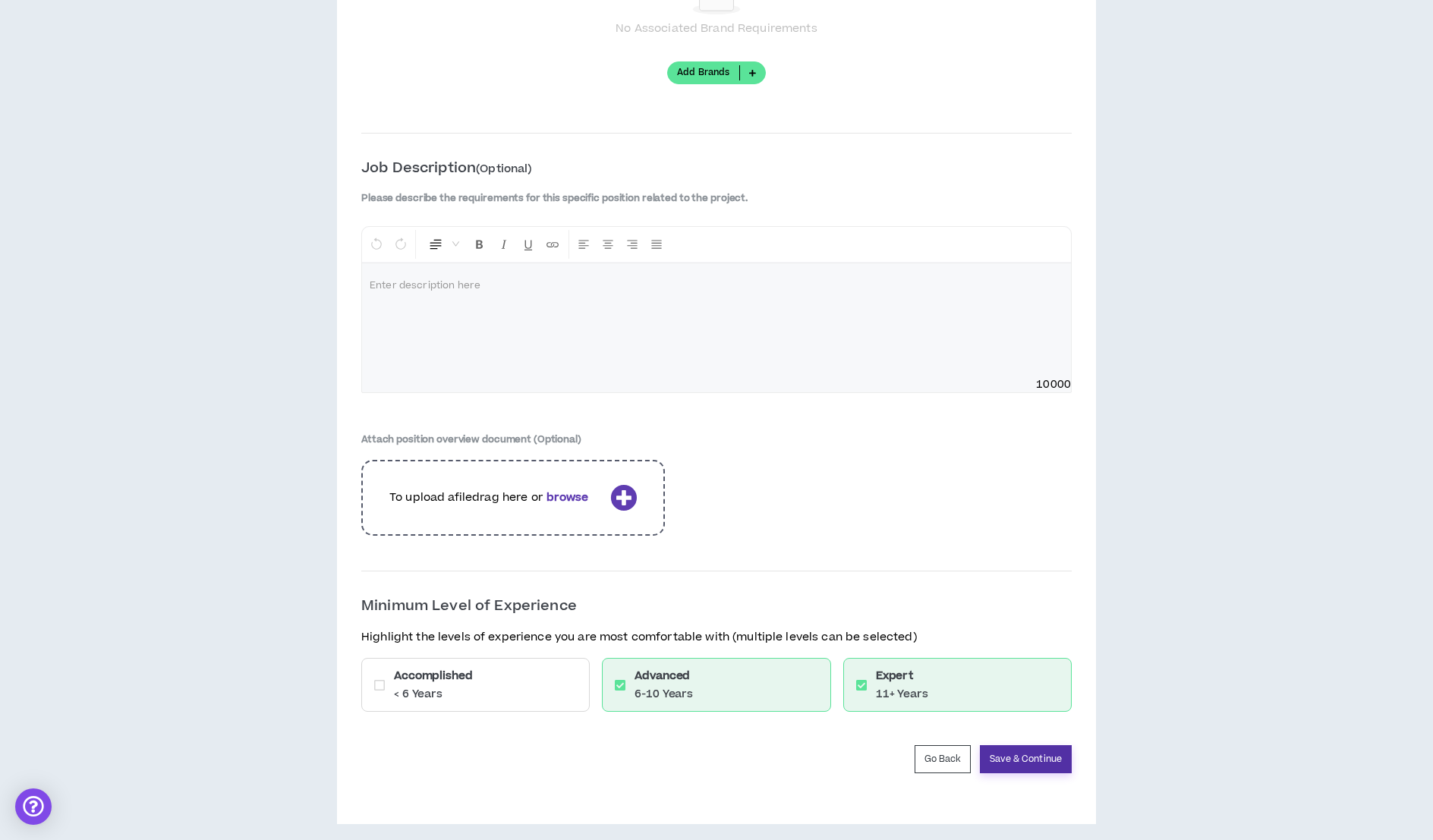
click at [1056, 753] on button "Save & Continue" at bounding box center [1025, 759] width 92 height 28
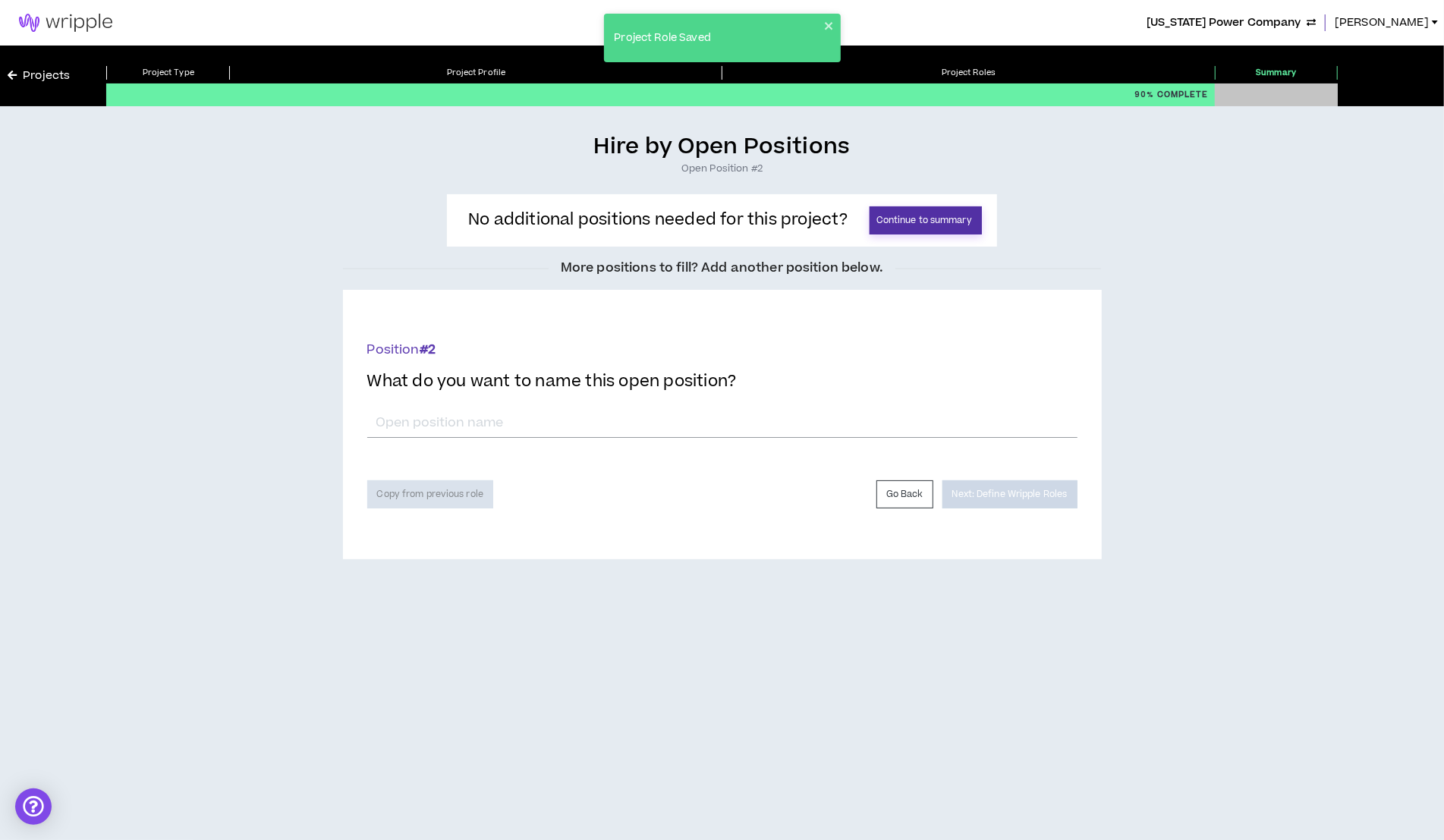
click at [951, 218] on button "Continue to summary" at bounding box center [925, 220] width 112 height 28
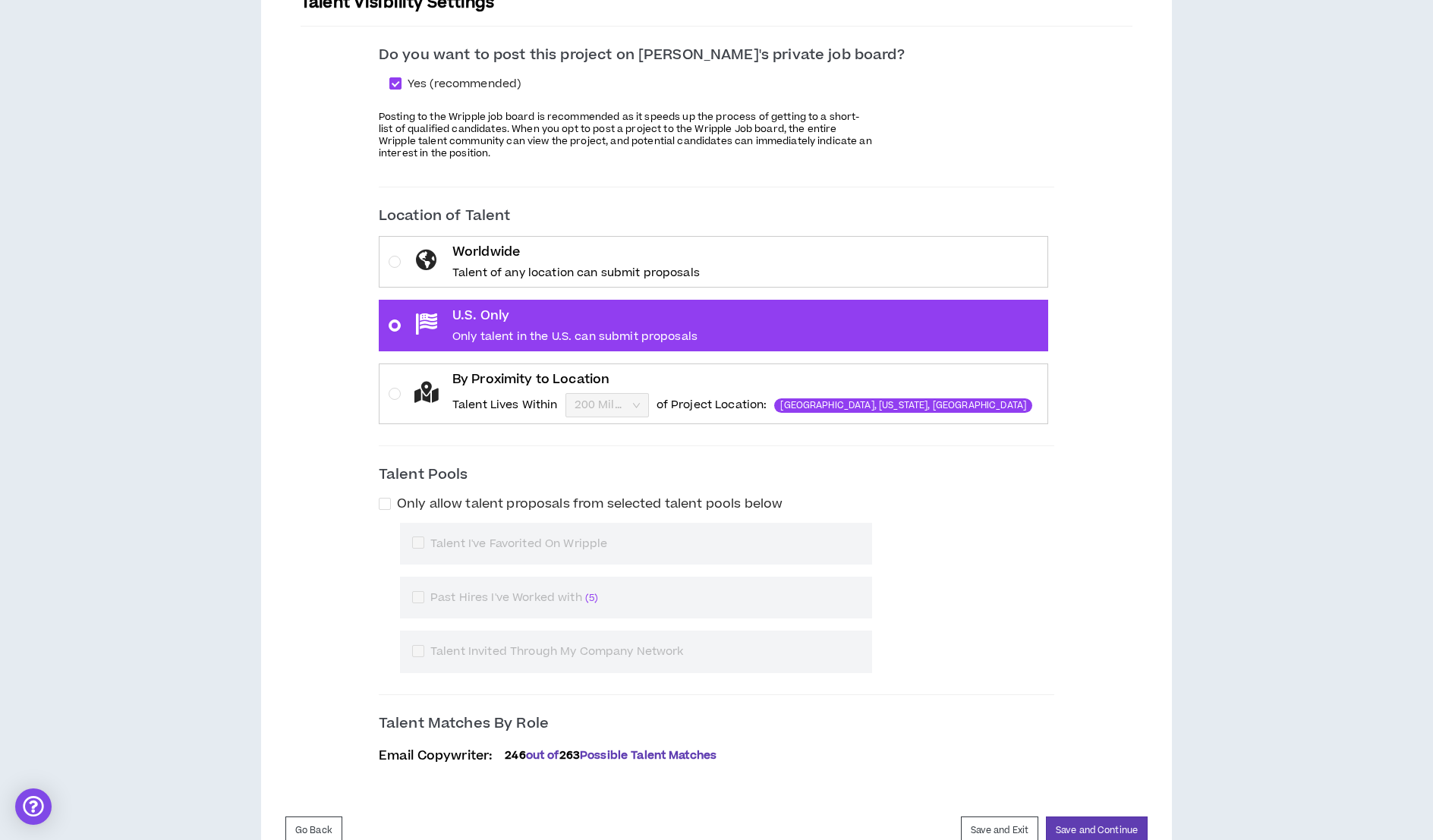
scroll to position [297, 0]
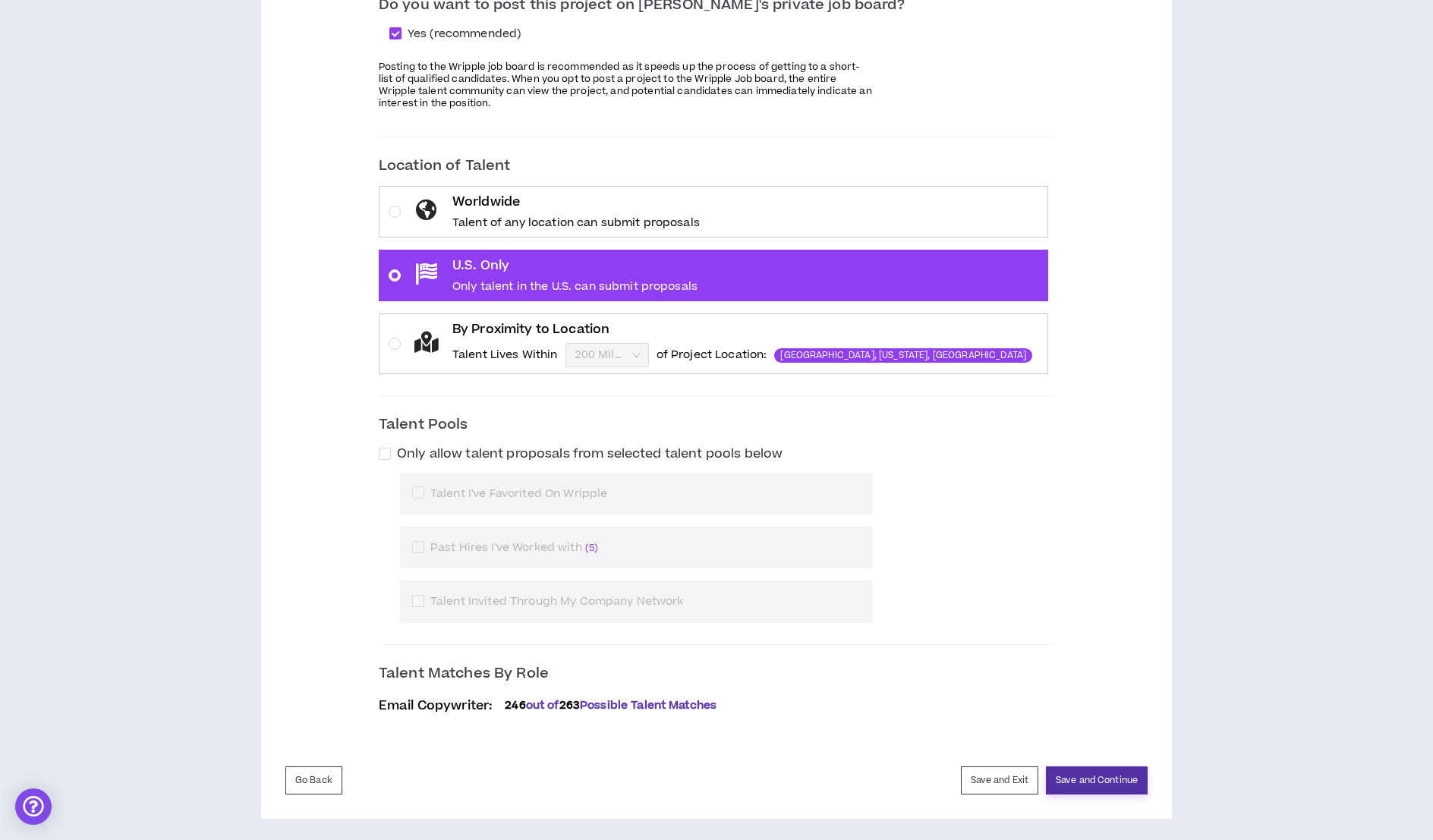
click at [1079, 767] on button "Save and Continue" at bounding box center [1096, 780] width 101 height 28
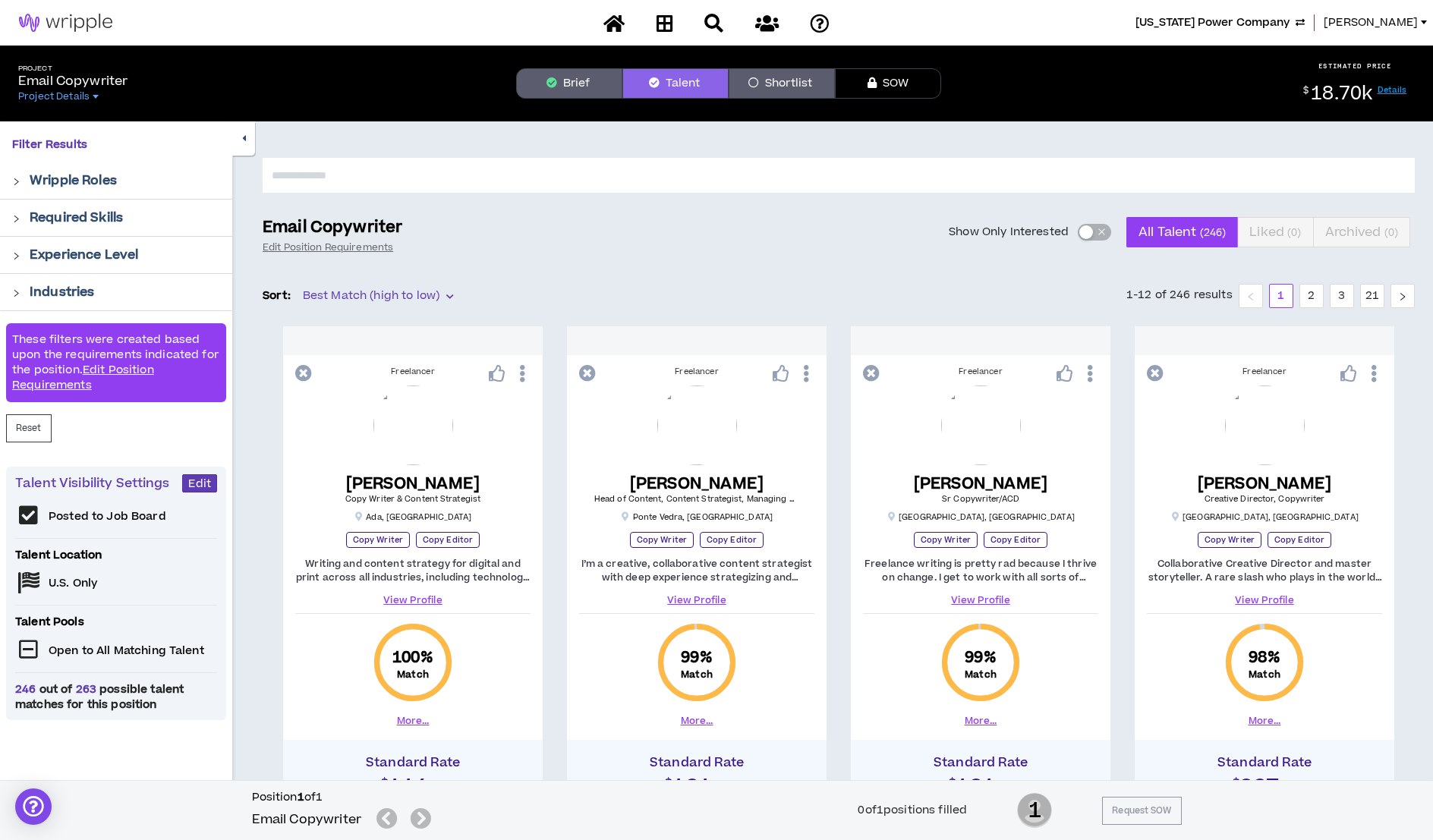
click at [1202, 23] on span "Georgia Power Company" at bounding box center [1212, 23] width 154 height 17
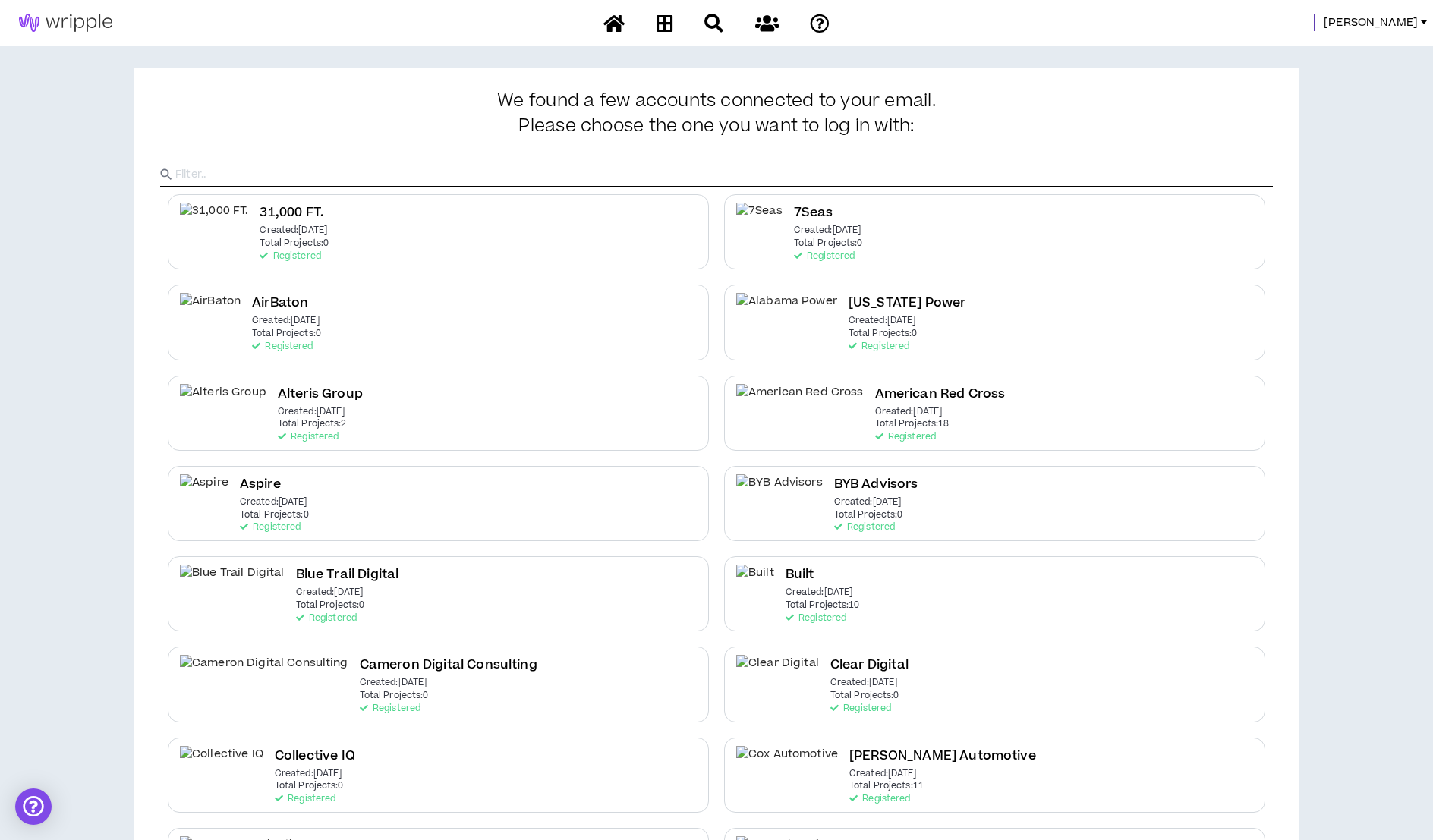
click at [205, 172] on input "text" at bounding box center [723, 174] width 1097 height 23
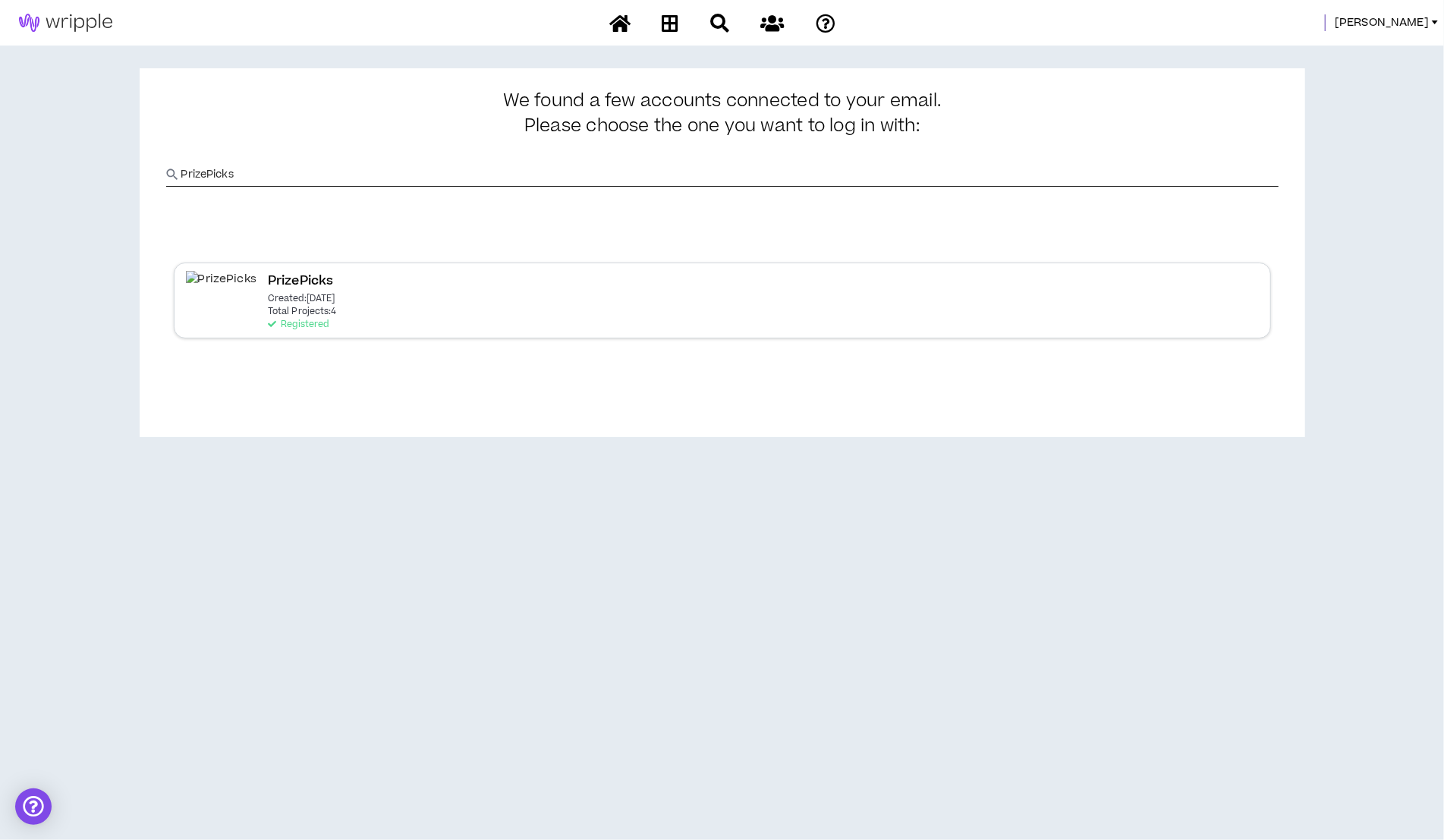
type input "PrizePicks"
click at [269, 291] on div "PrizePicks Created: Sep 29 2025 Total Projects: 4 Registered" at bounding box center [302, 300] width 69 height 58
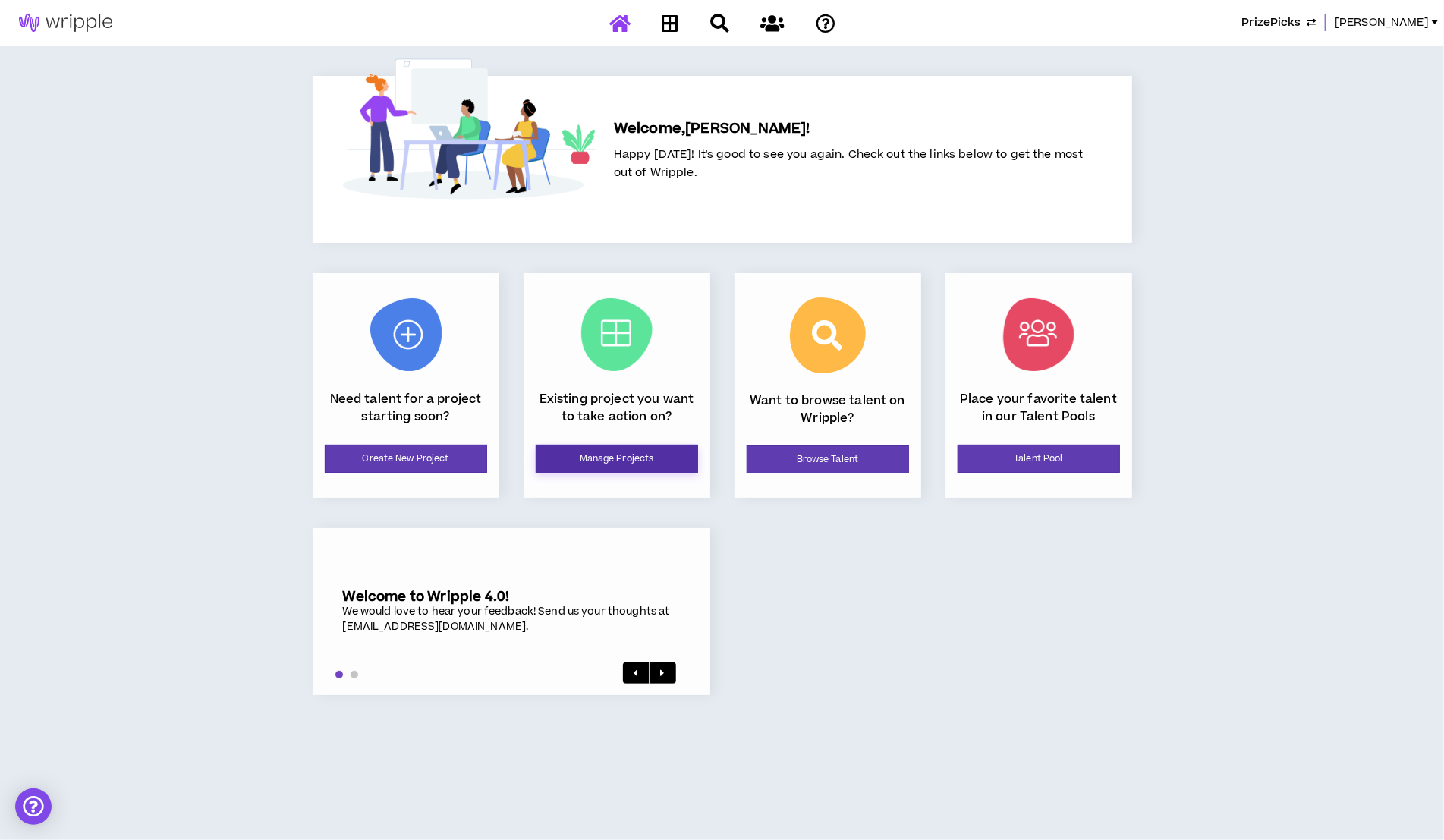
click at [598, 459] on link "Manage Projects" at bounding box center [617, 459] width 162 height 28
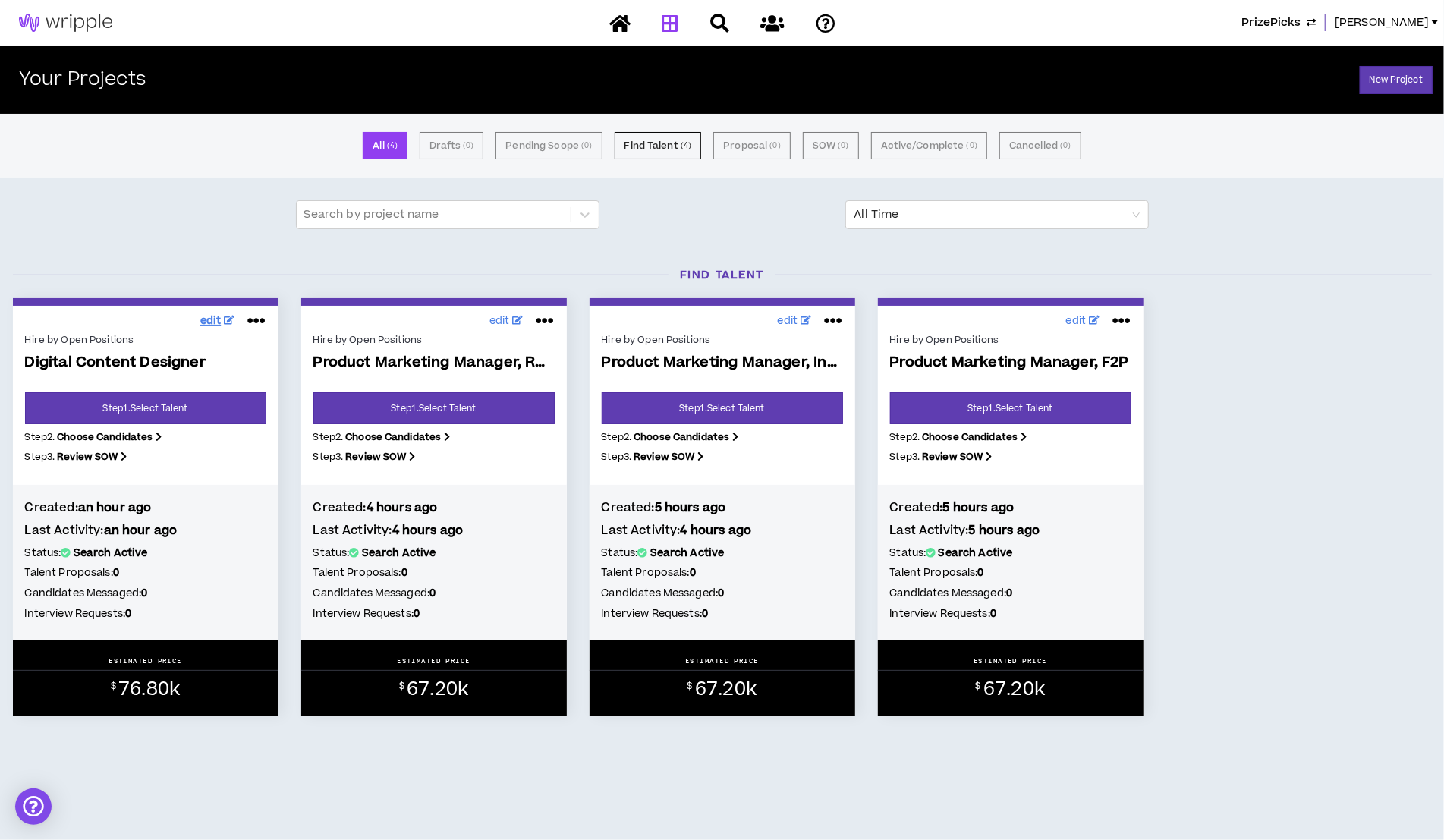
click at [209, 323] on span "edit" at bounding box center [211, 321] width 21 height 16
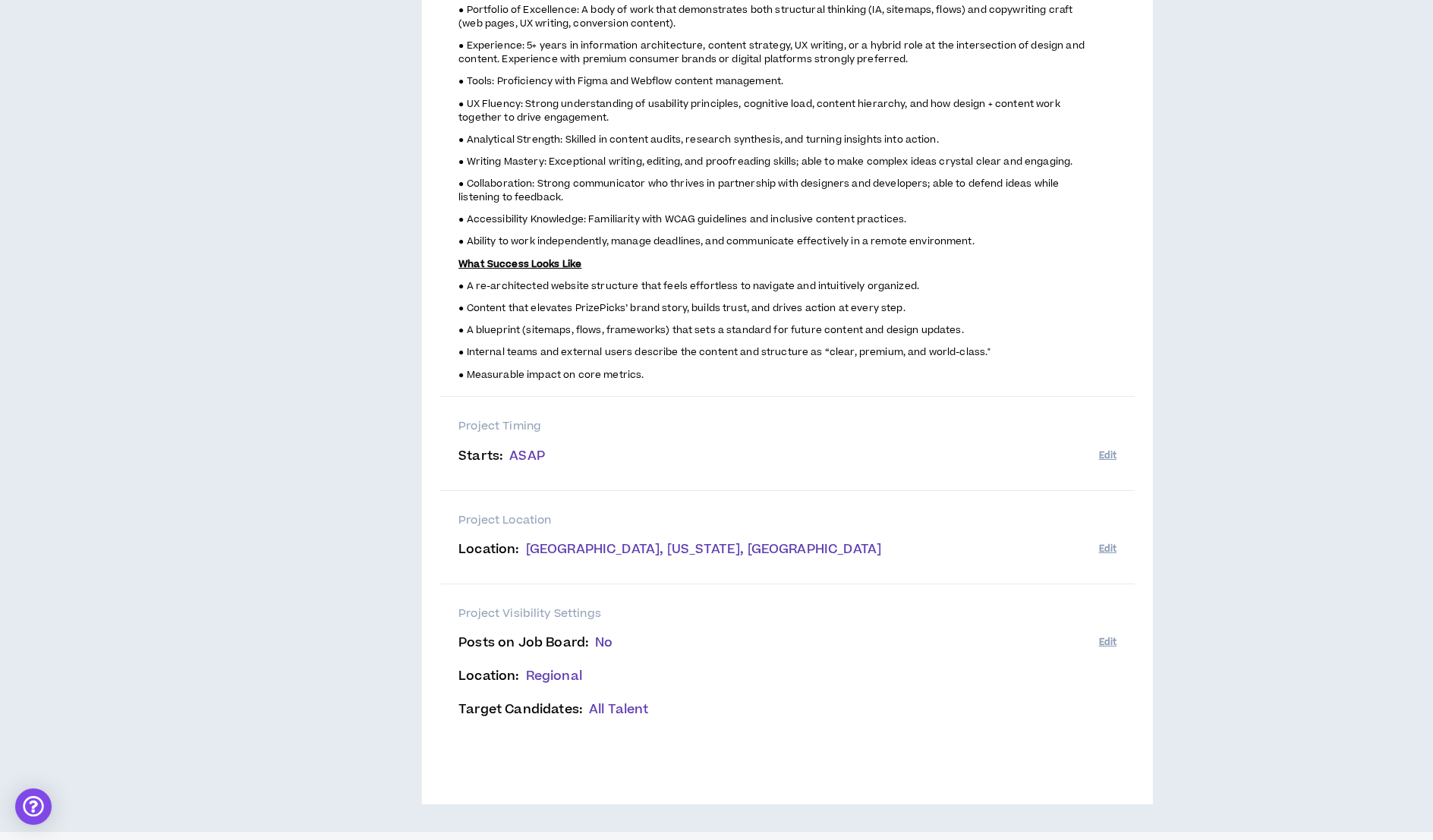
scroll to position [1070, 0]
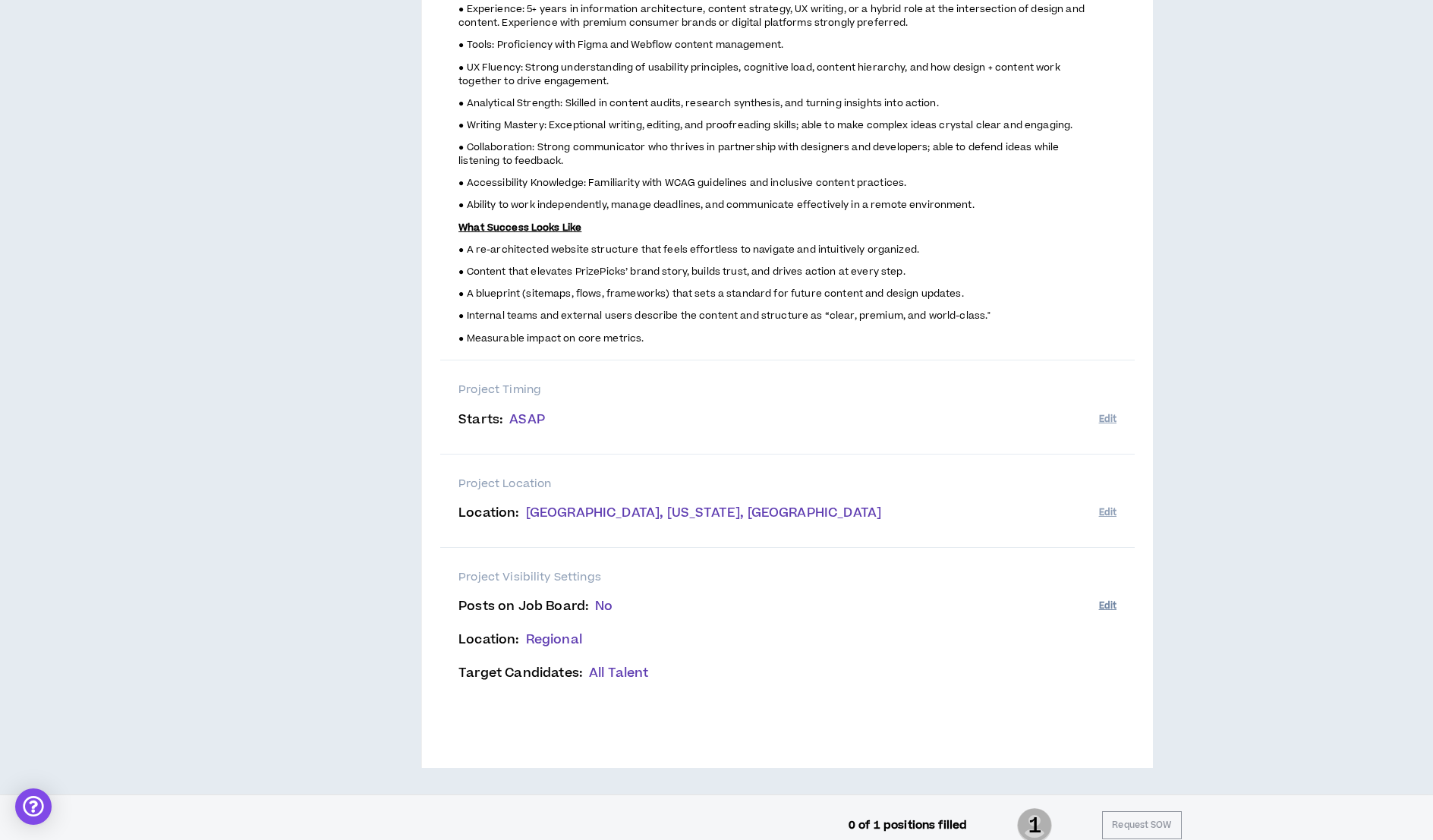
click at [1105, 593] on button "Edit" at bounding box center [1107, 605] width 17 height 25
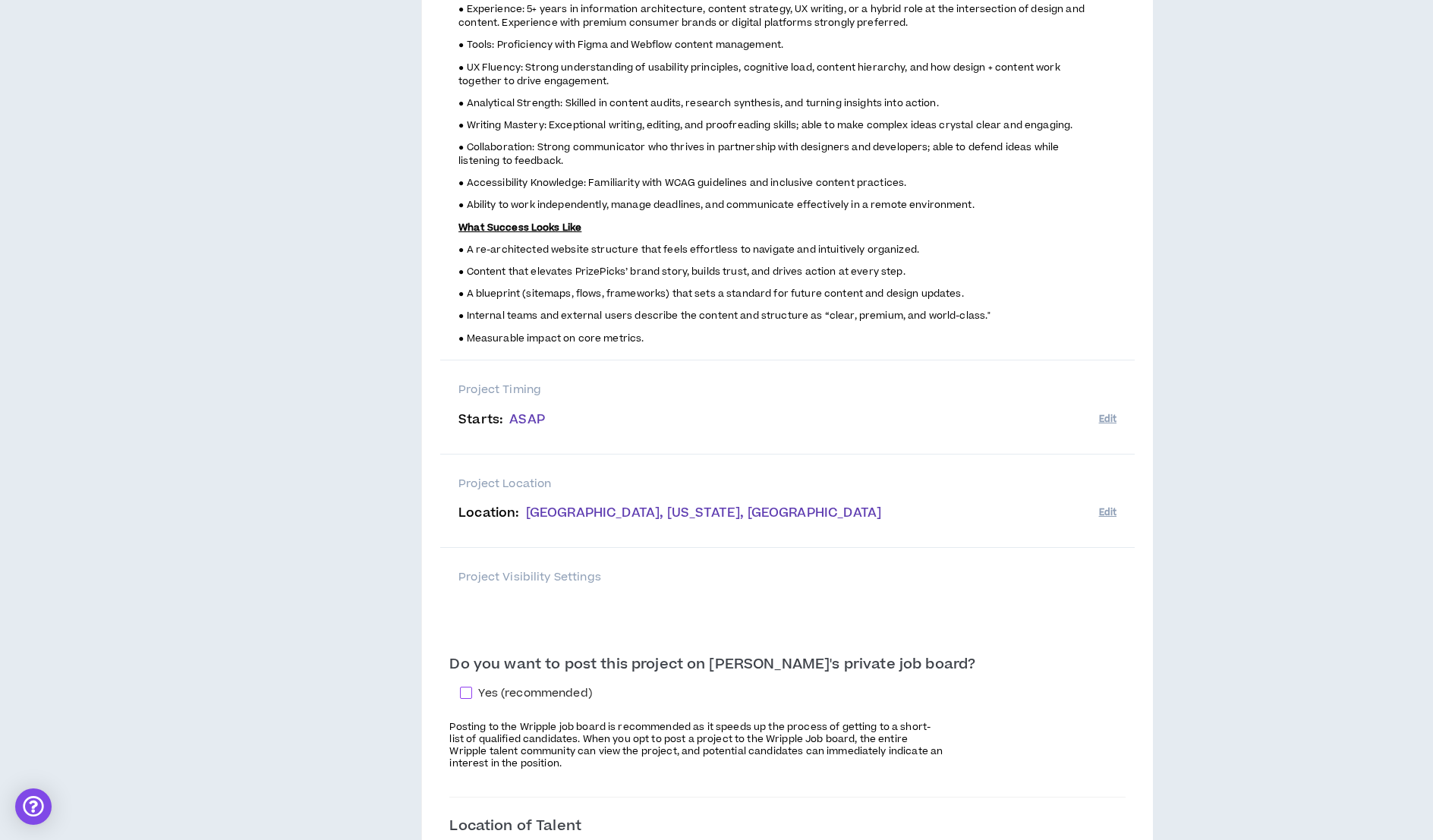
click at [472, 687] on span at bounding box center [465, 692] width 12 height 12
checkbox input "****"
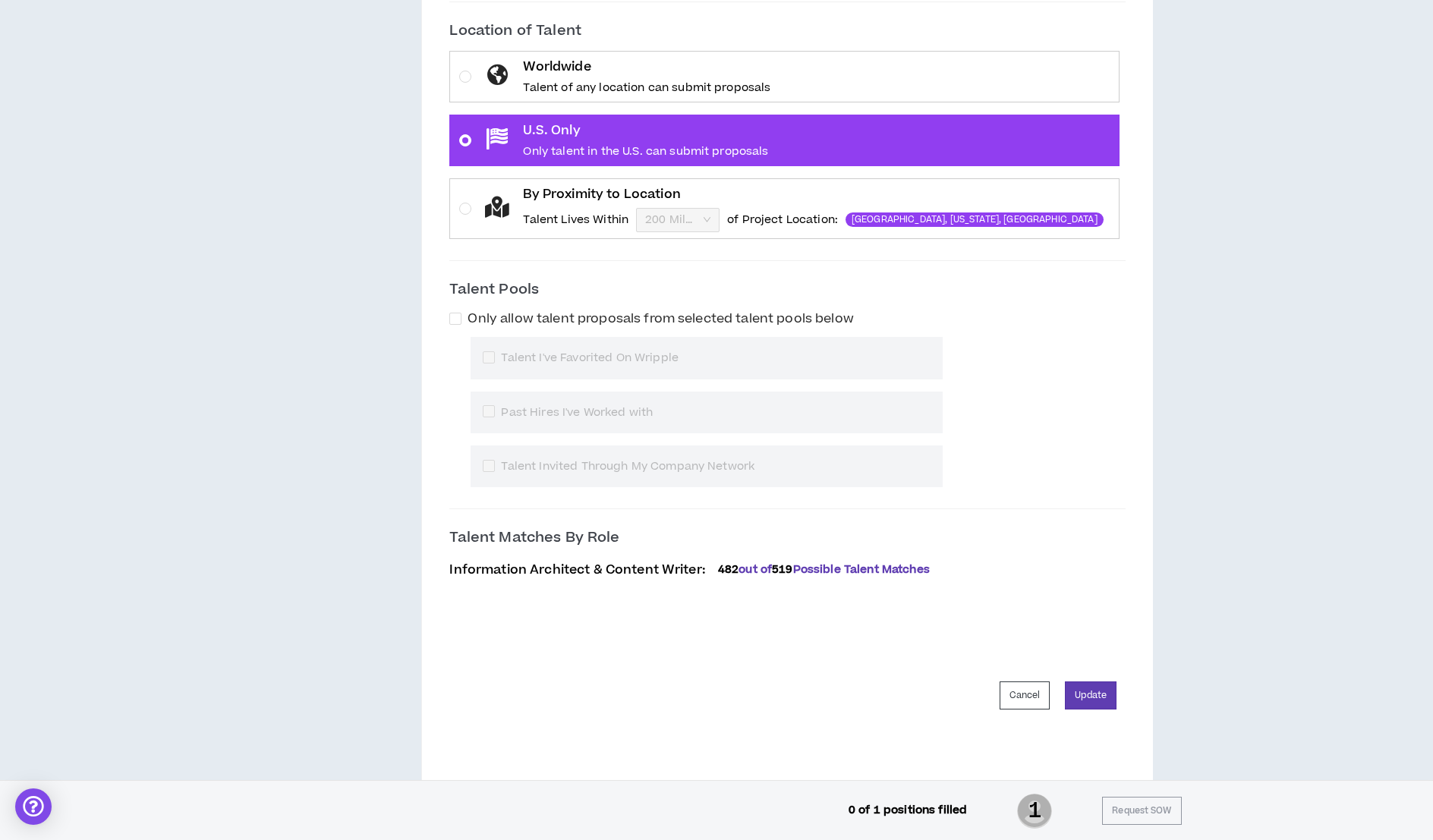
scroll to position [1881, 0]
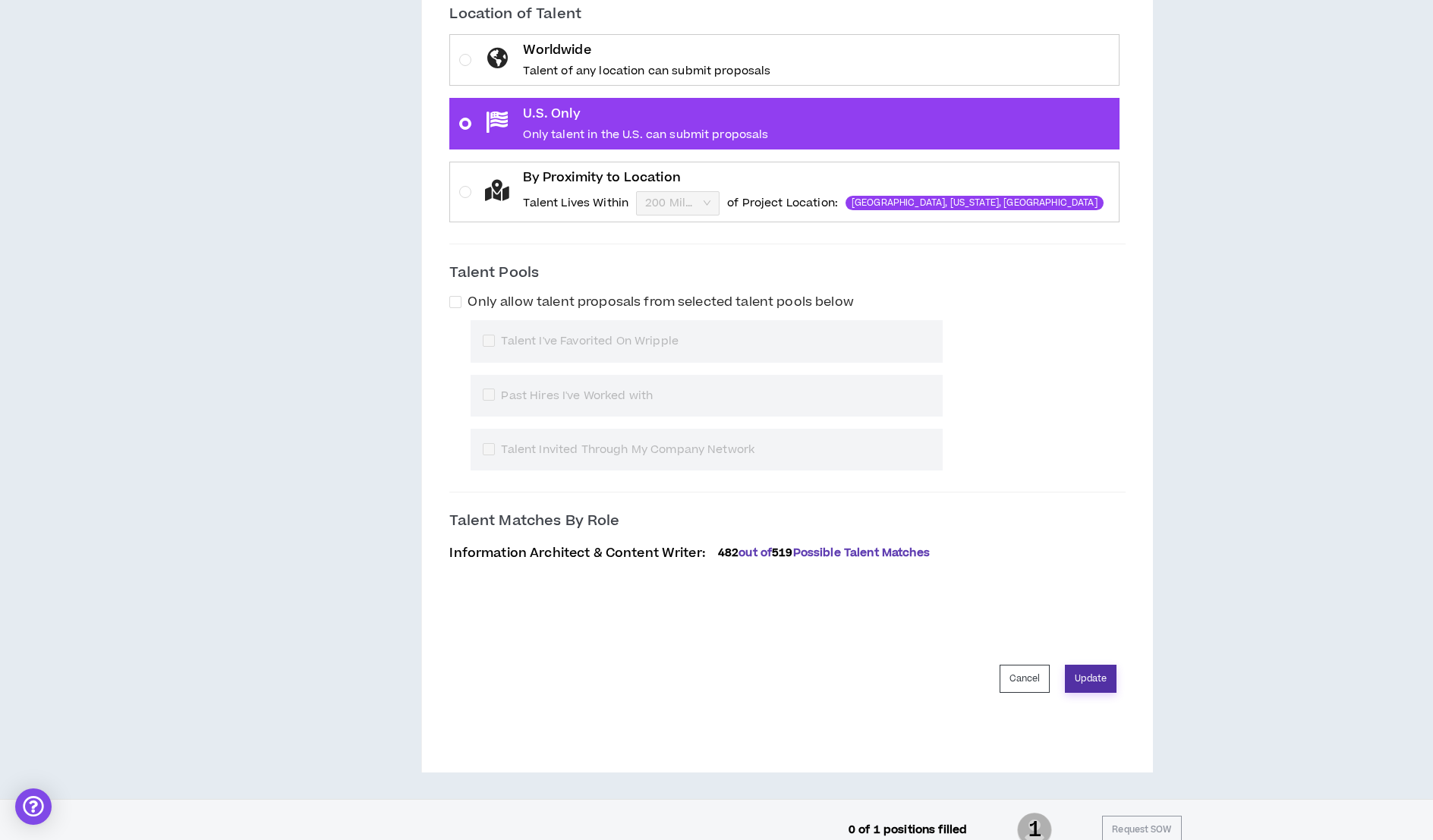
click at [1081, 665] on button "Update" at bounding box center [1090, 678] width 52 height 28
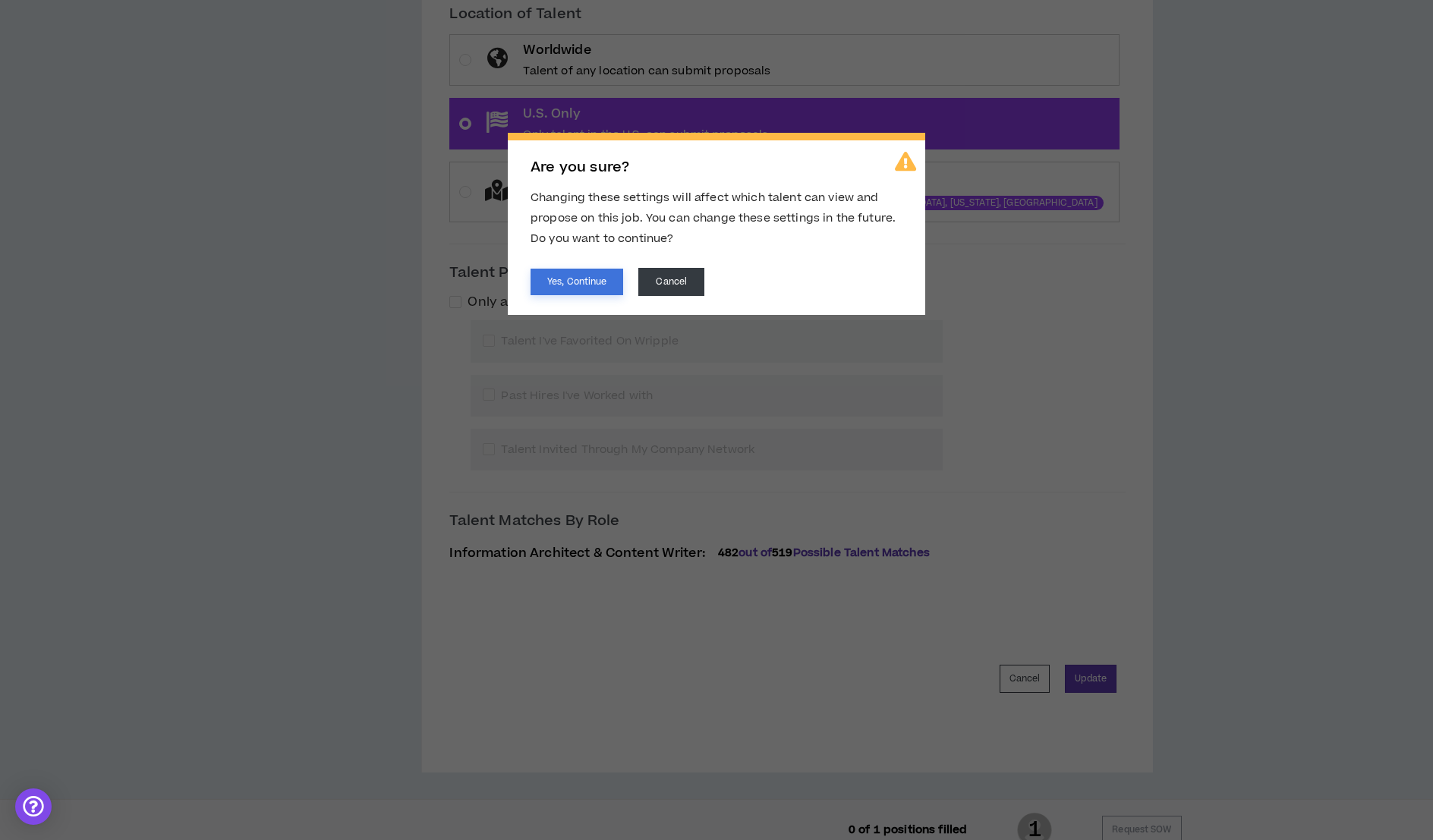
click at [542, 278] on button "Yes, Continue" at bounding box center [576, 282] width 93 height 27
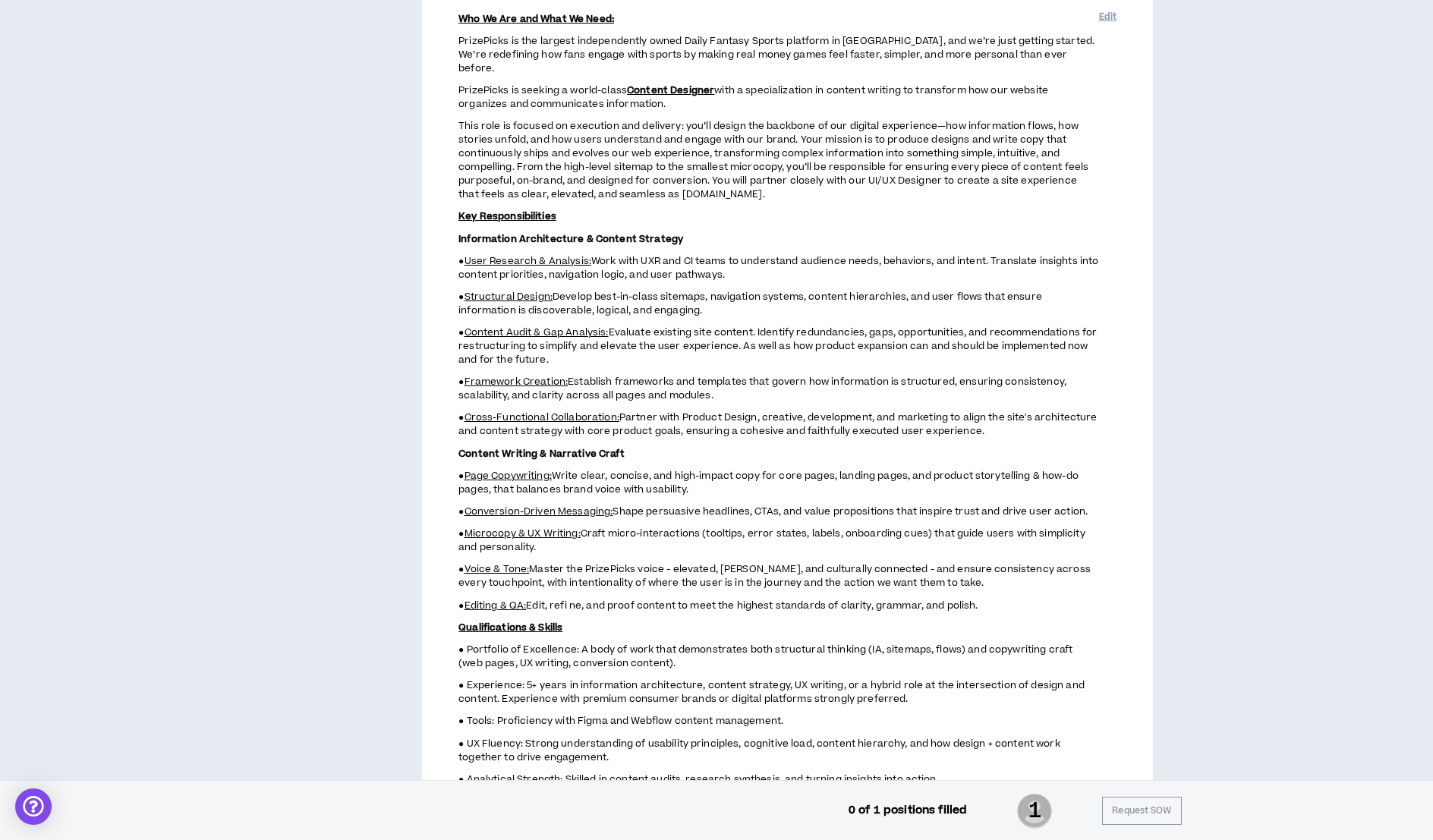
scroll to position [0, 0]
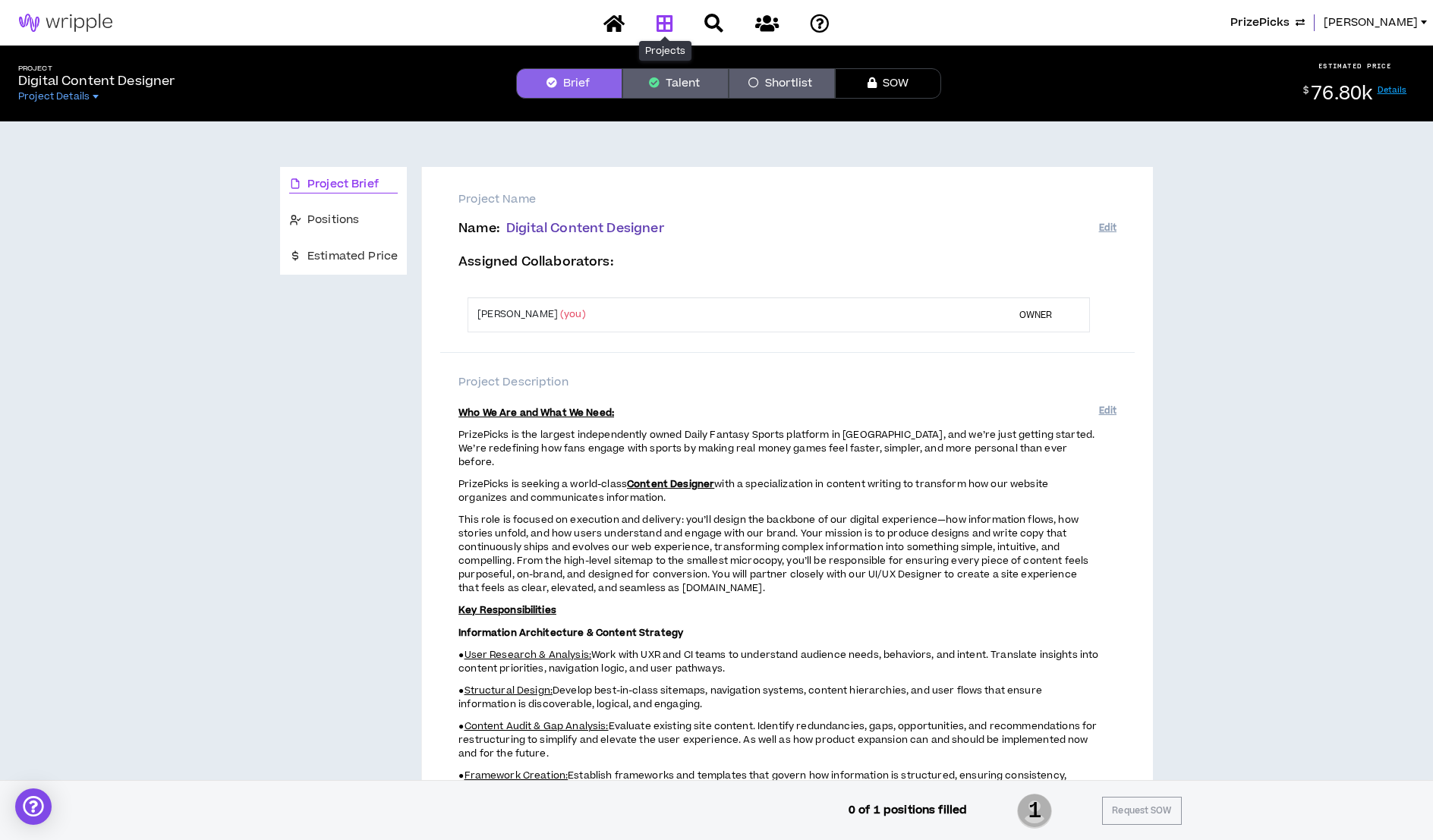
click at [658, 25] on icon at bounding box center [664, 23] width 17 height 19
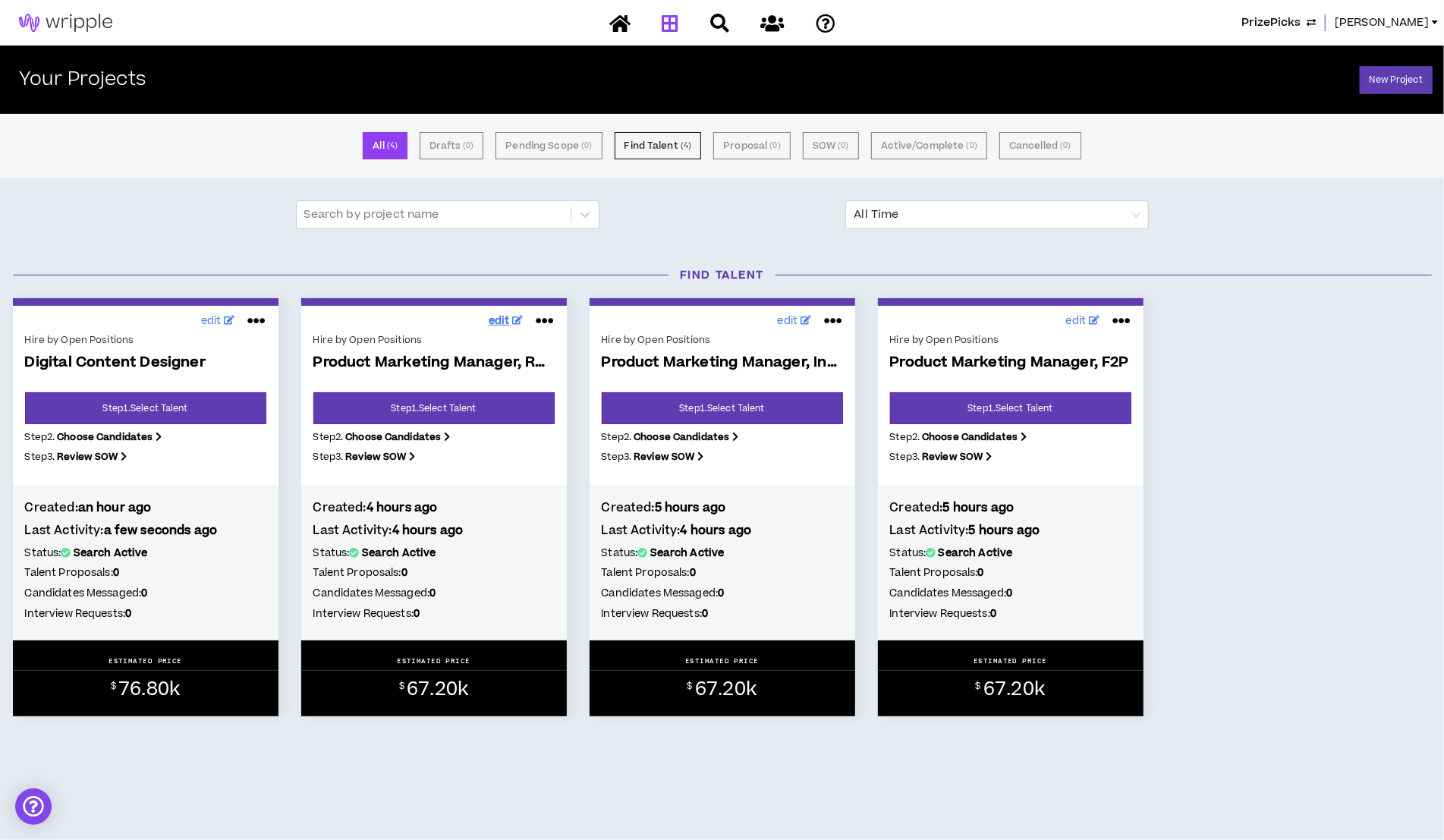
click at [492, 315] on span "edit" at bounding box center [499, 321] width 21 height 16
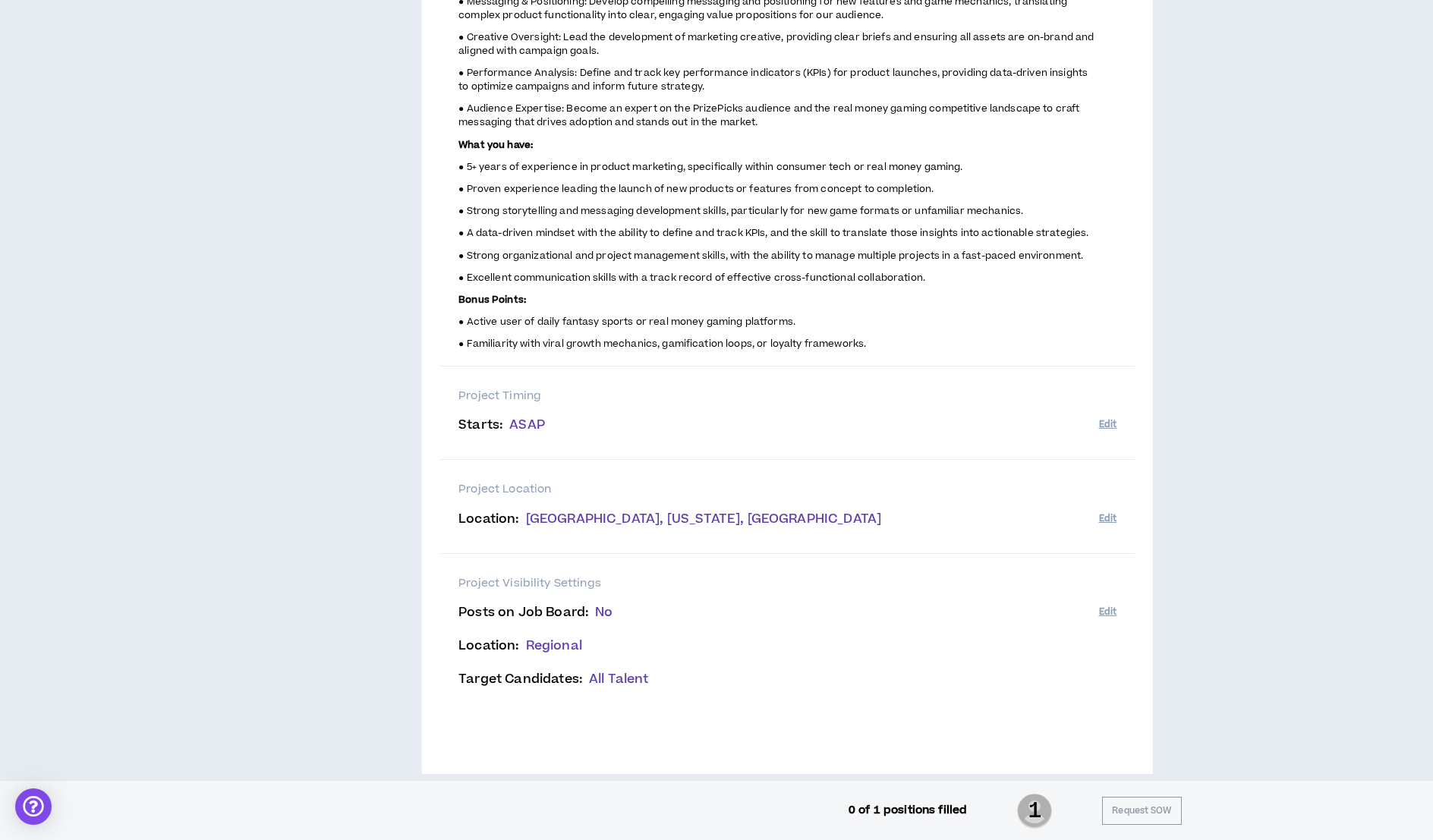
scroll to position [687, 0]
click at [1106, 601] on button "Edit" at bounding box center [1107, 613] width 17 height 25
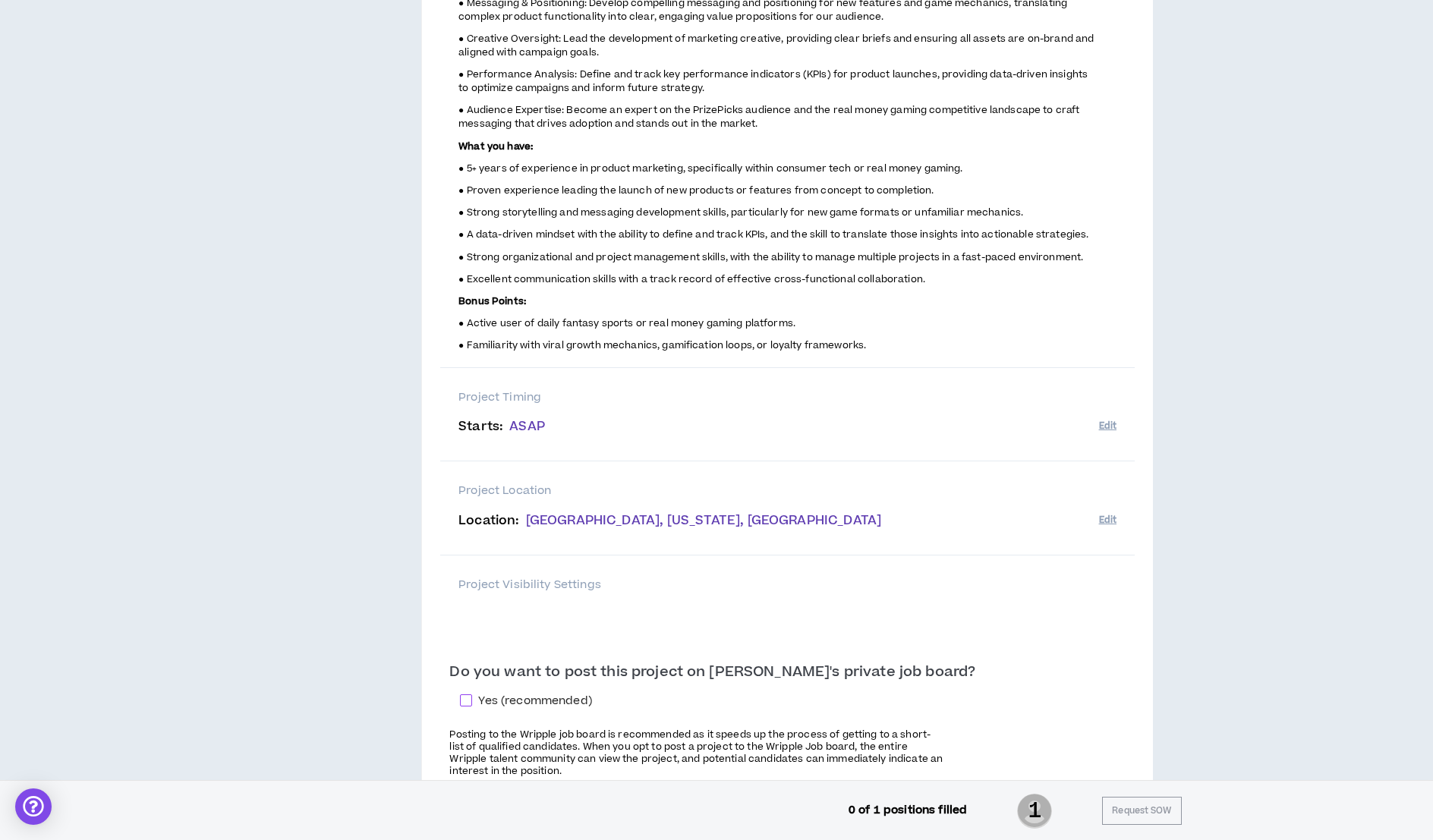
click at [472, 694] on span at bounding box center [465, 700] width 12 height 12
checkbox input "****"
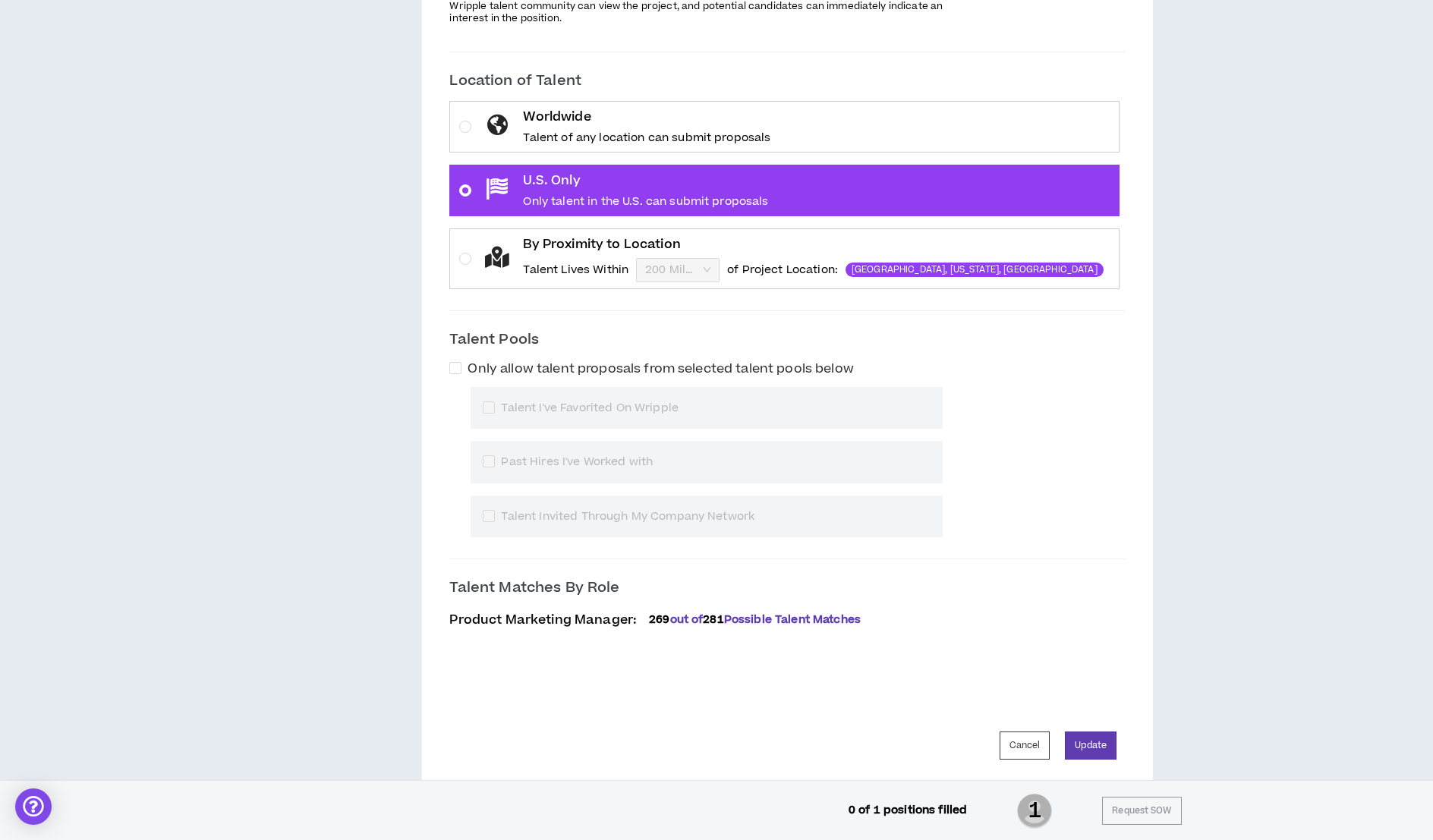
scroll to position [1441, 0]
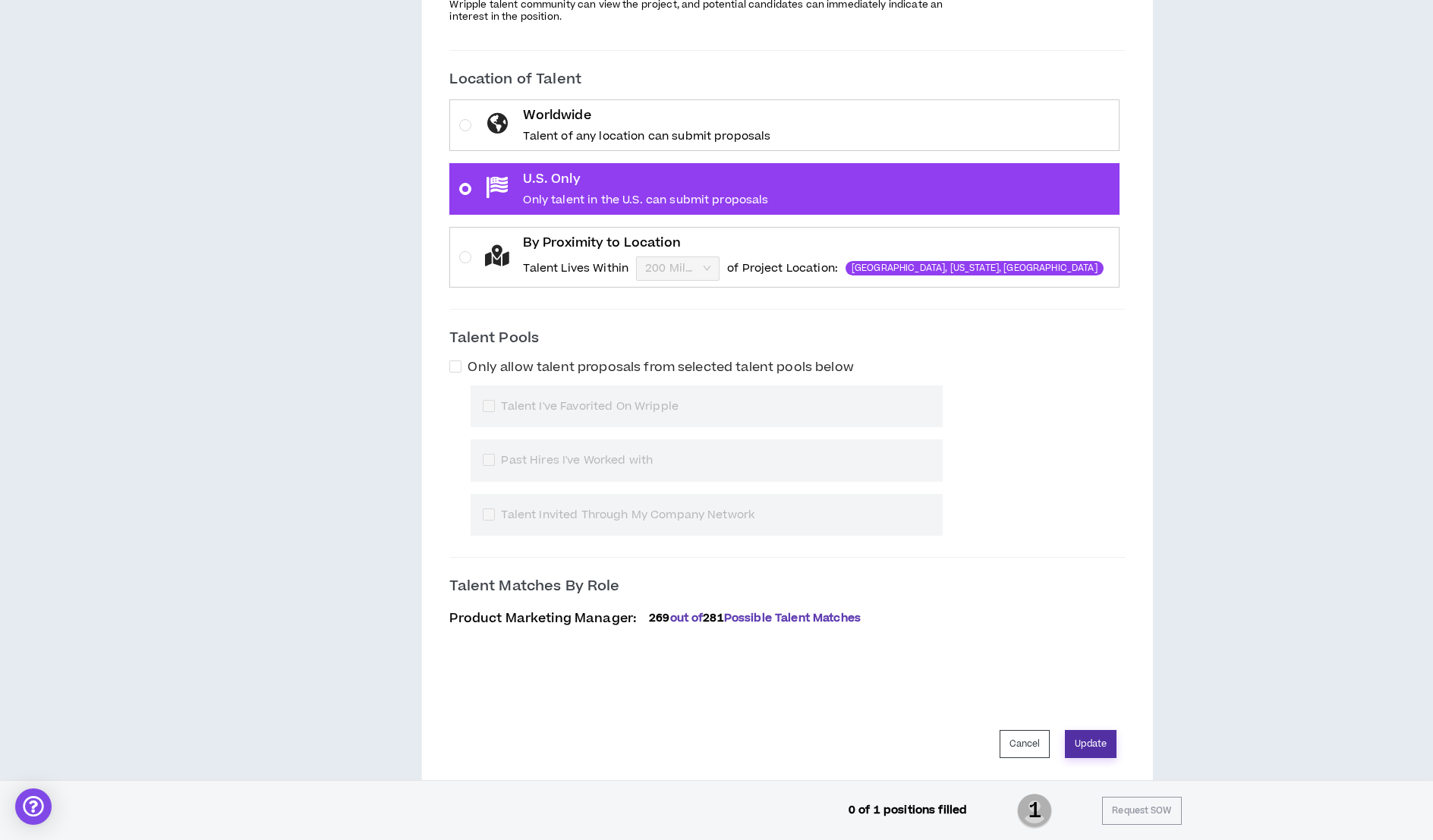
click at [1101, 730] on button "Update" at bounding box center [1090, 743] width 52 height 28
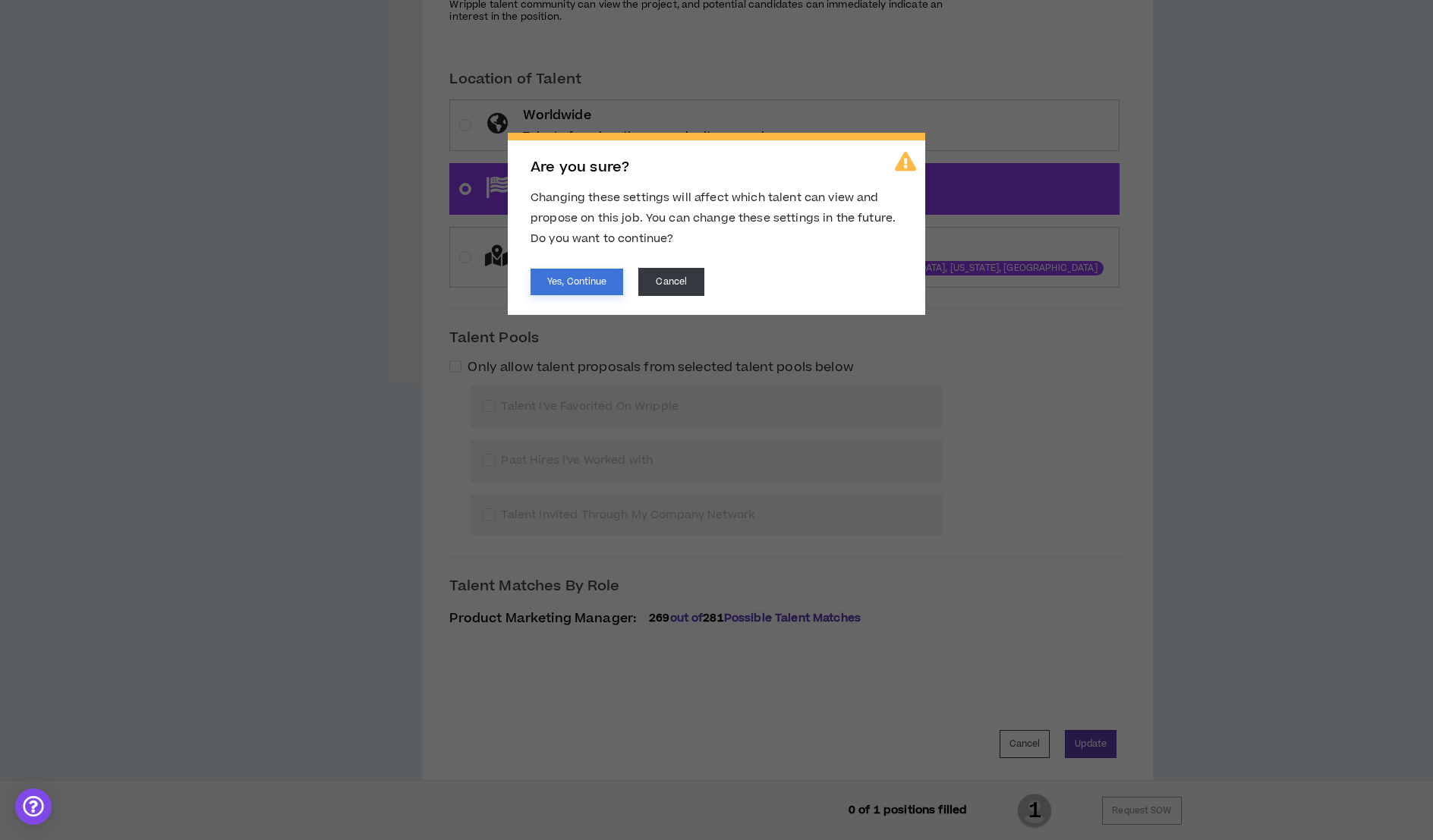
click at [586, 274] on button "Yes, Continue" at bounding box center [576, 282] width 93 height 27
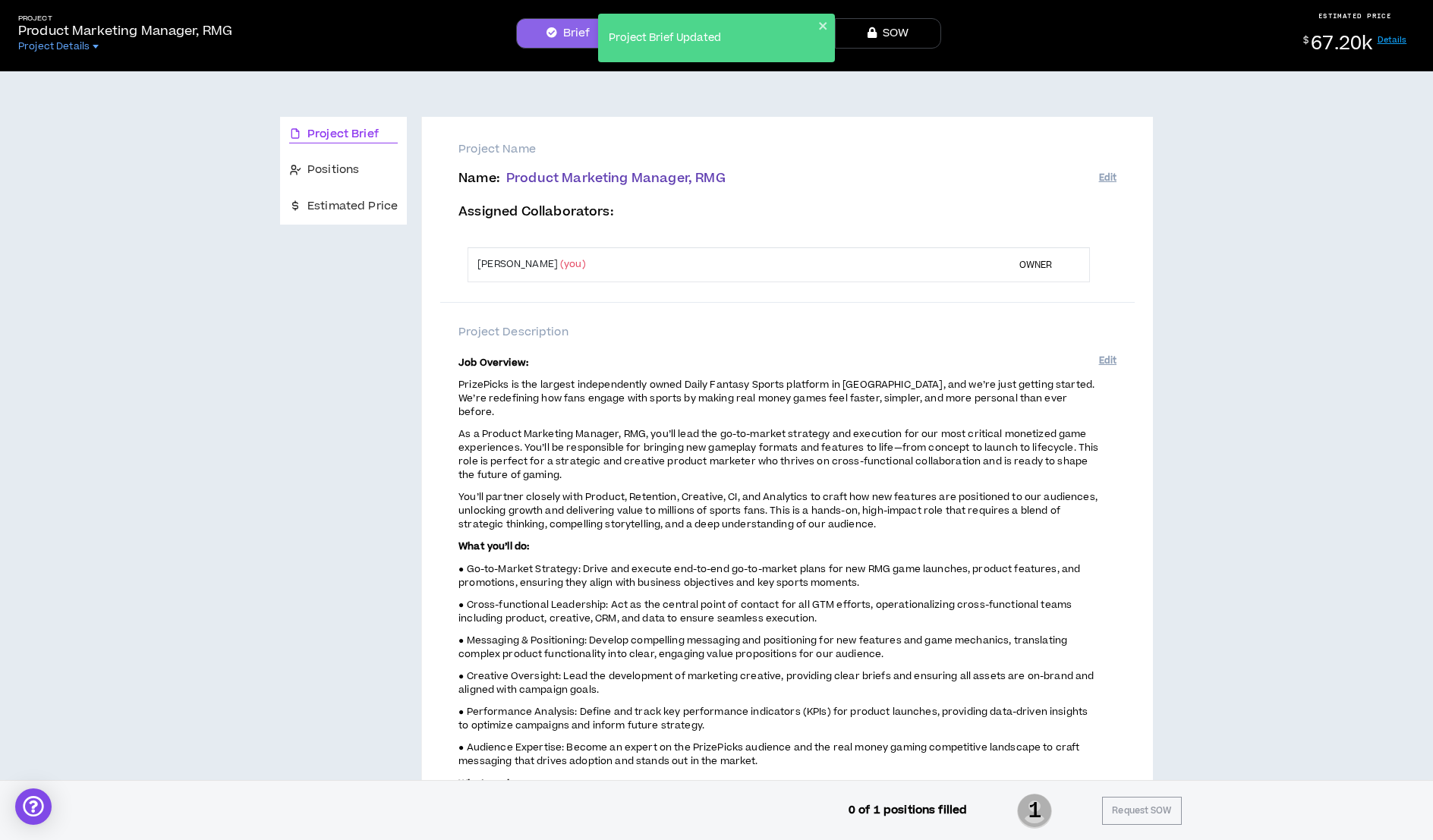
scroll to position [0, 0]
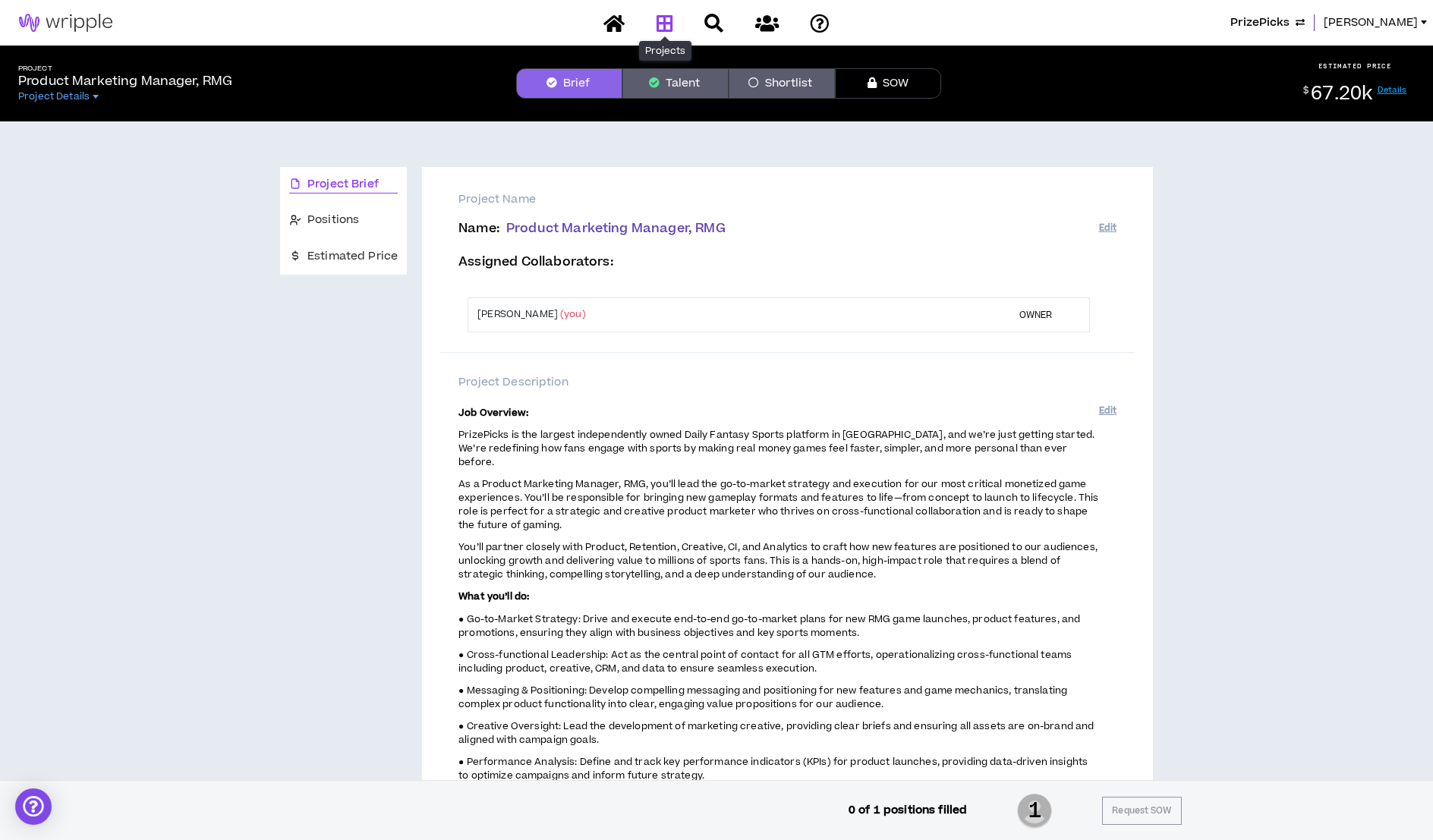
click at [669, 20] on icon at bounding box center [664, 23] width 17 height 19
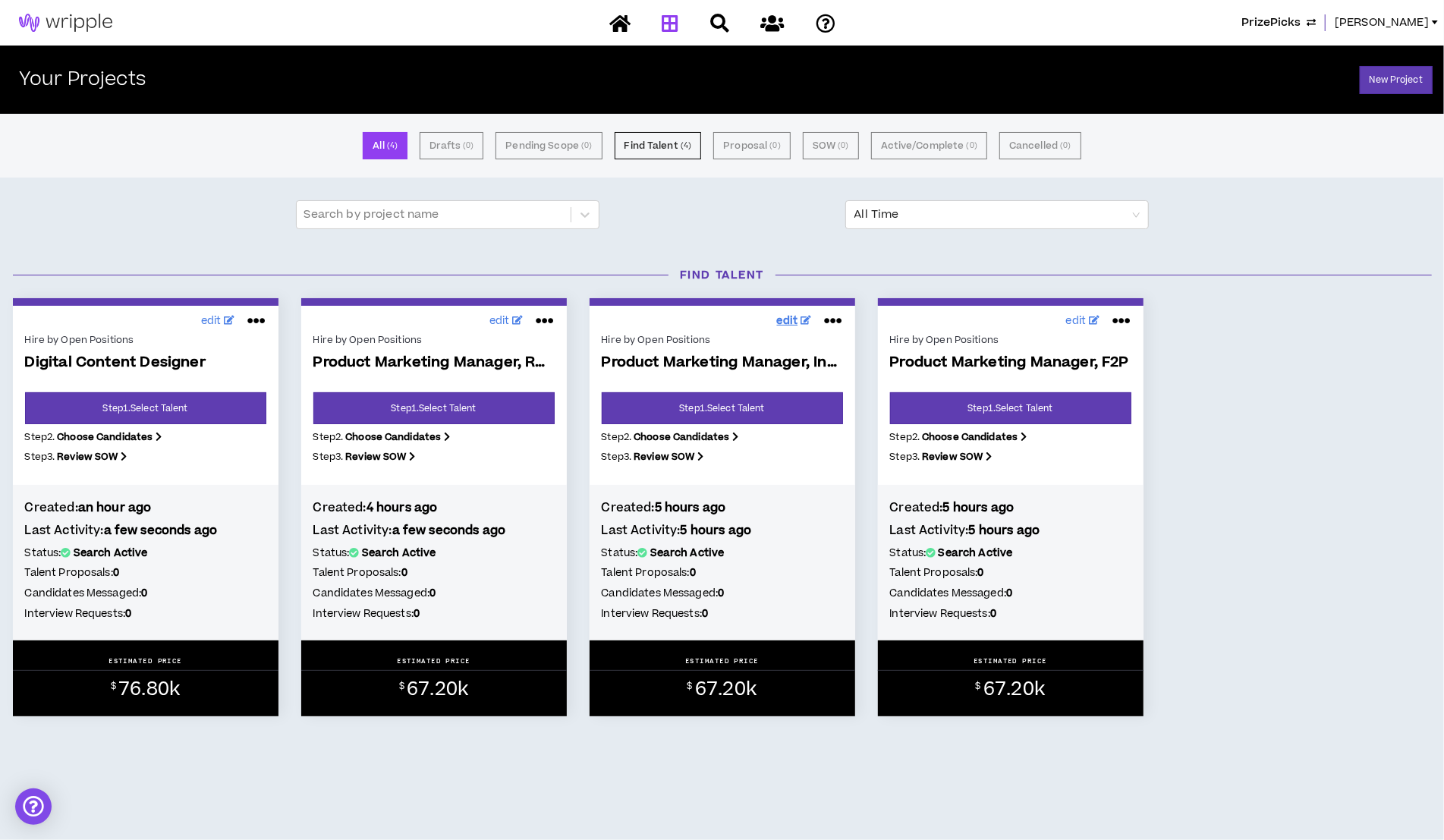
click at [789, 315] on span "edit" at bounding box center [787, 321] width 21 height 16
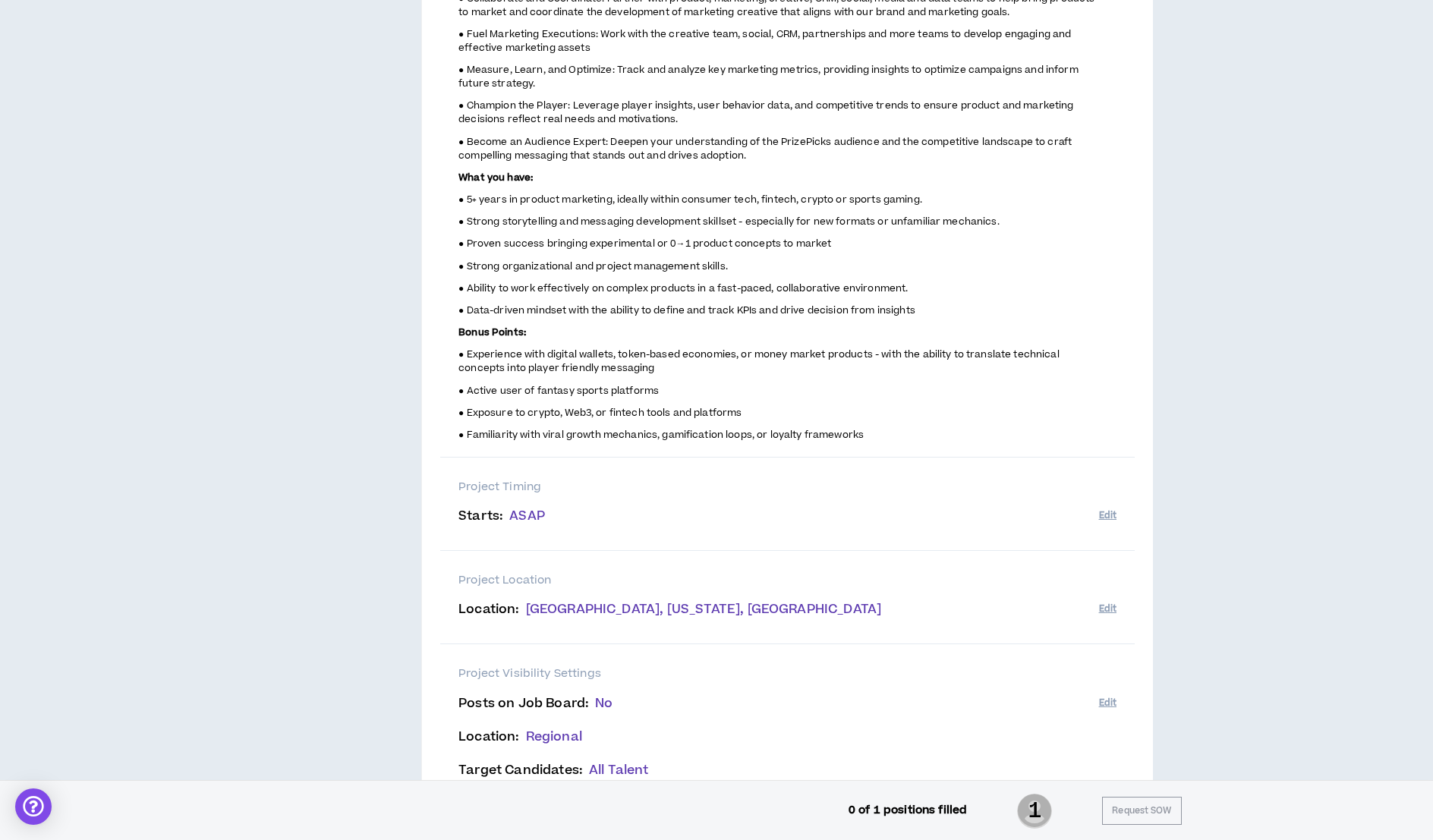
scroll to position [713, 0]
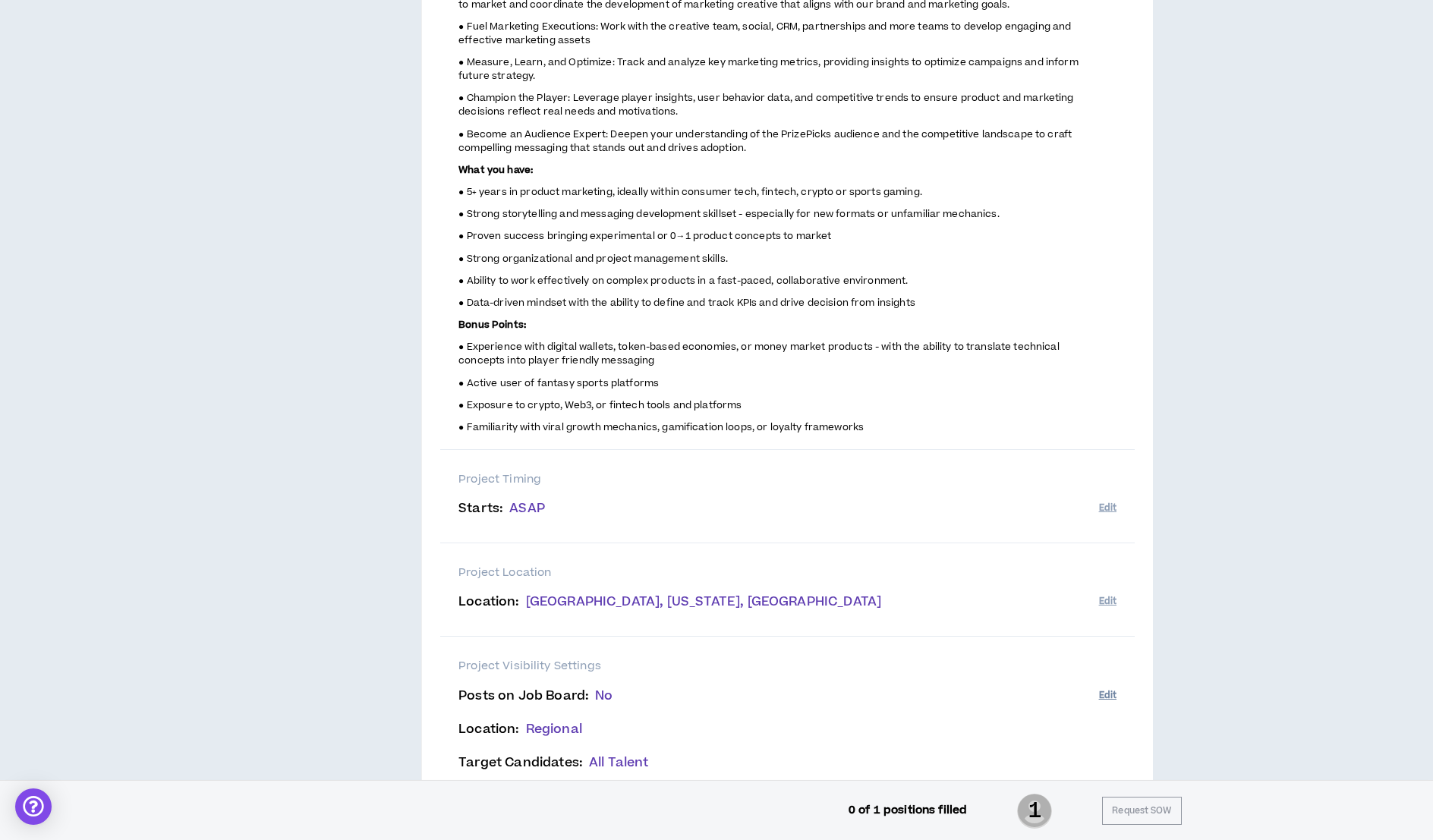
click at [1109, 695] on button "Edit" at bounding box center [1107, 695] width 17 height 25
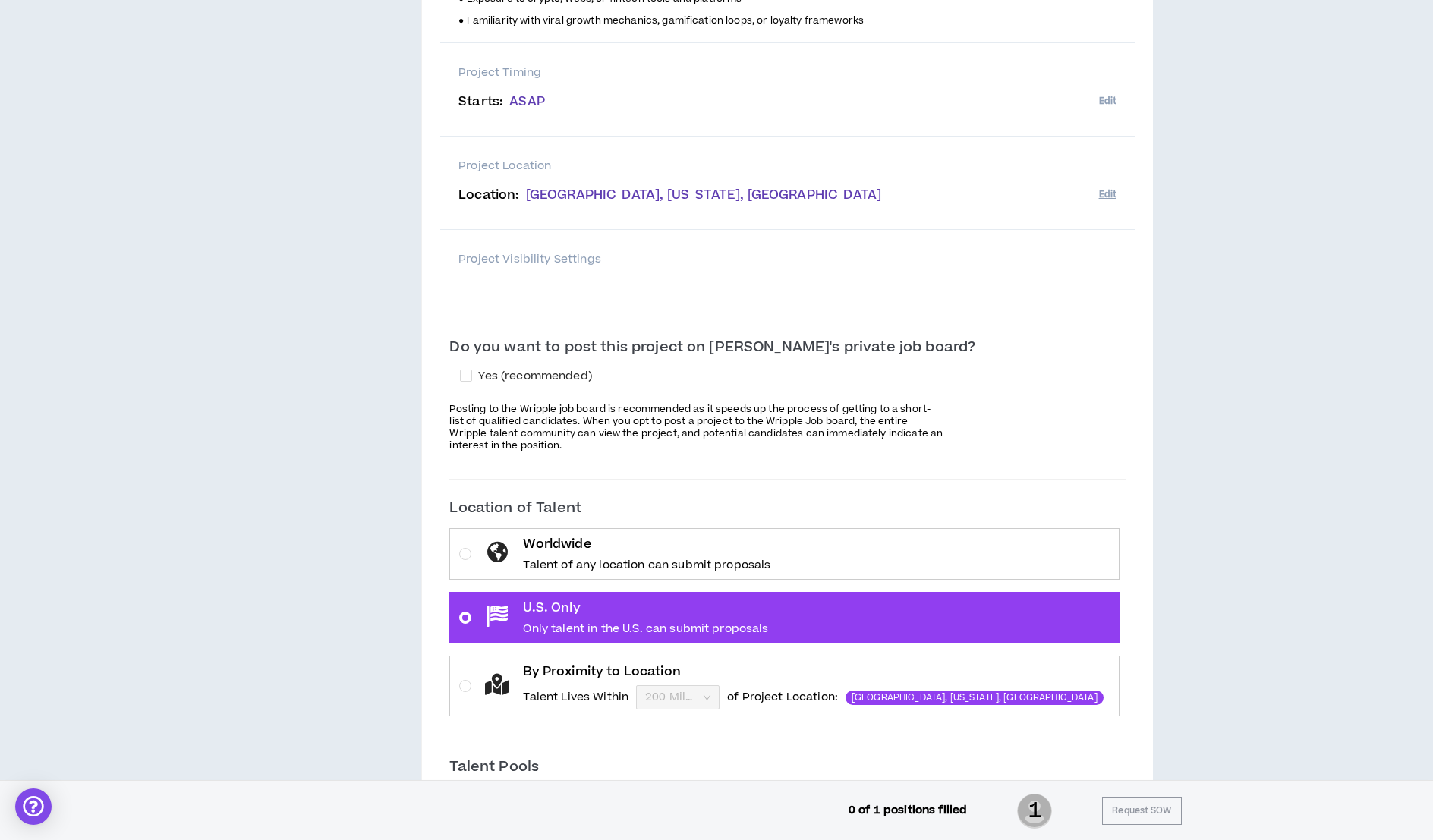
scroll to position [1129, 0]
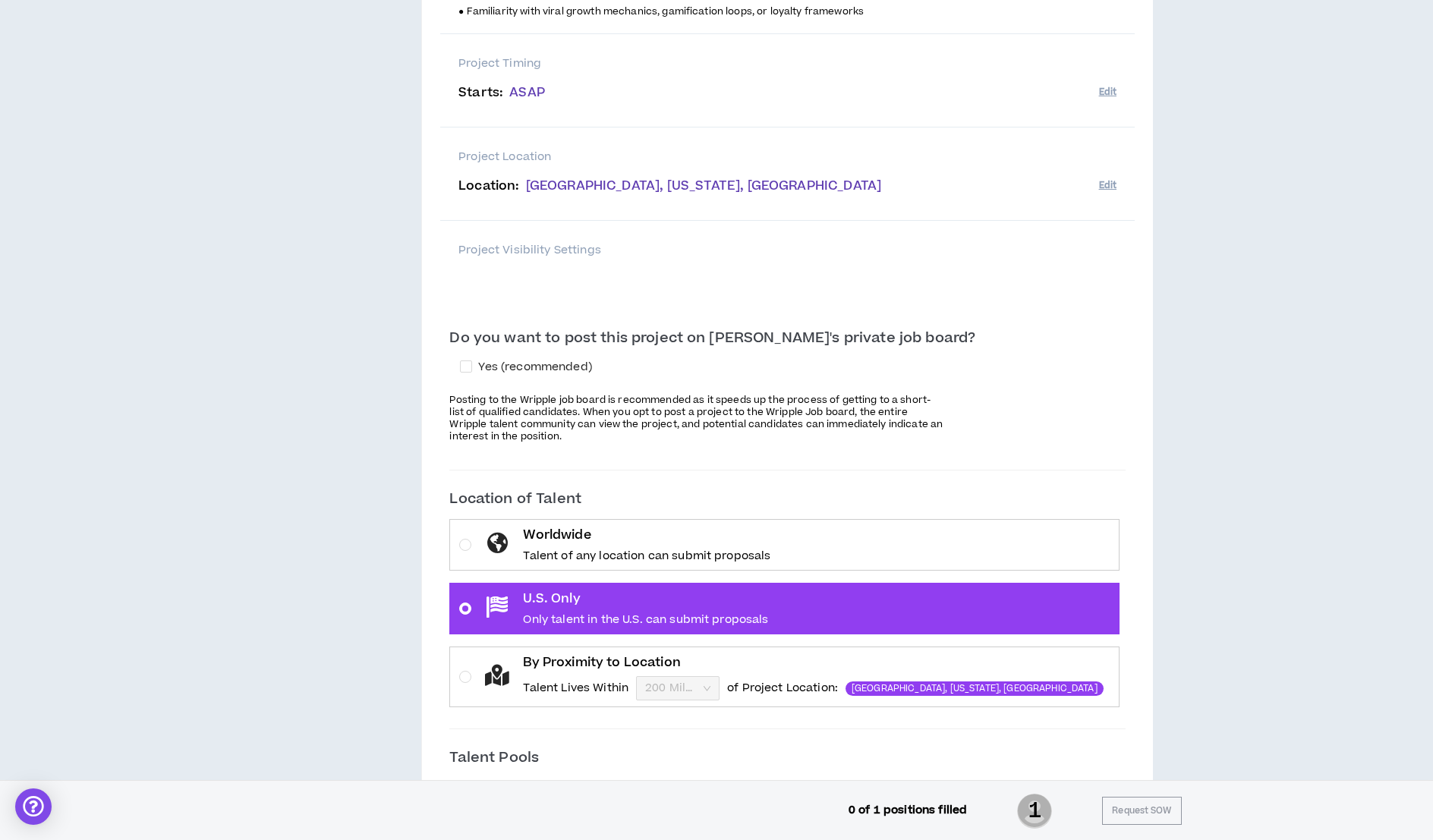
drag, startPoint x: 526, startPoint y: 360, endPoint x: 543, endPoint y: 376, distance: 23.3
click at [472, 360] on span at bounding box center [465, 366] width 12 height 12
checkbox input "****"
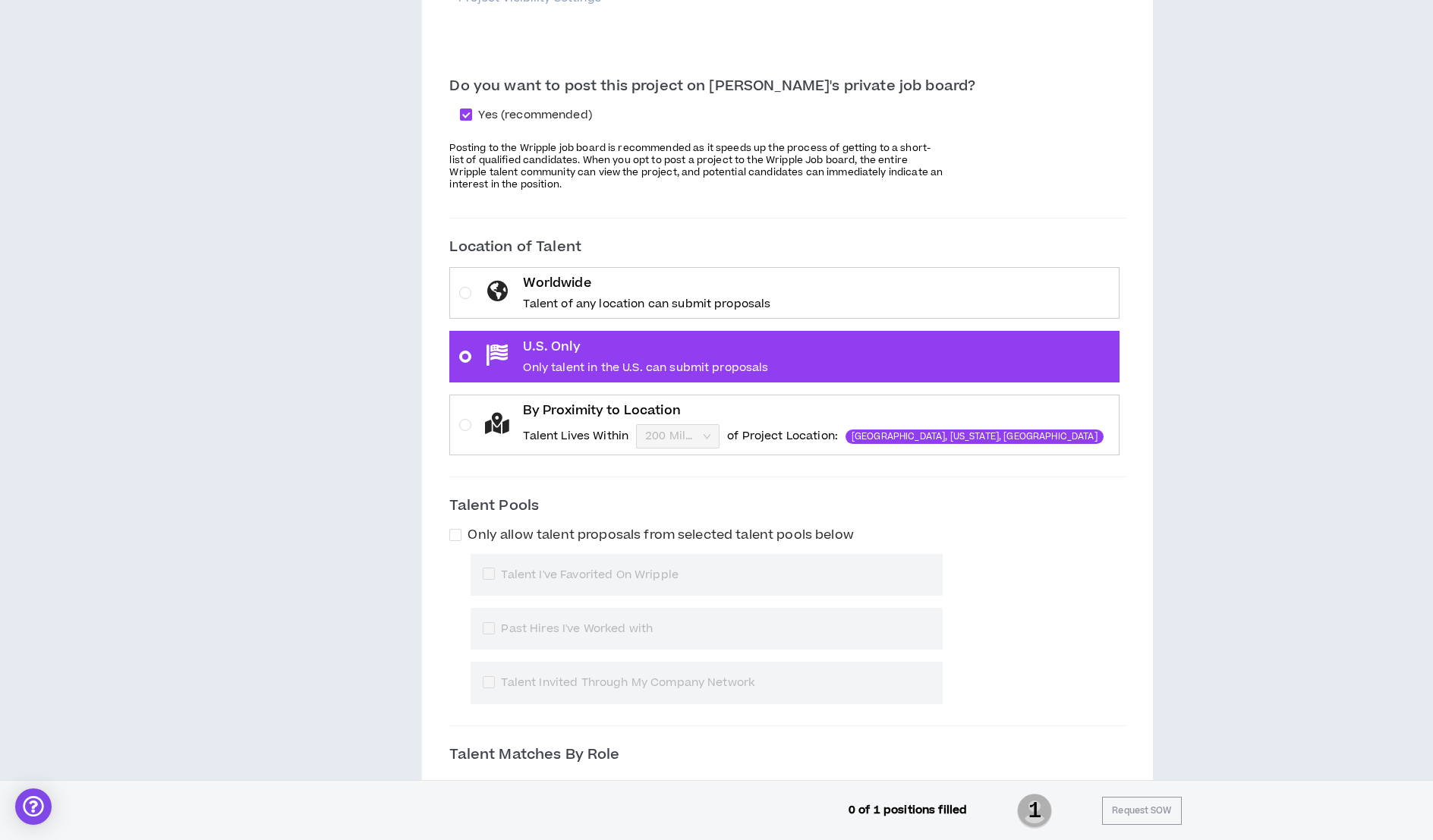
scroll to position [1628, 0]
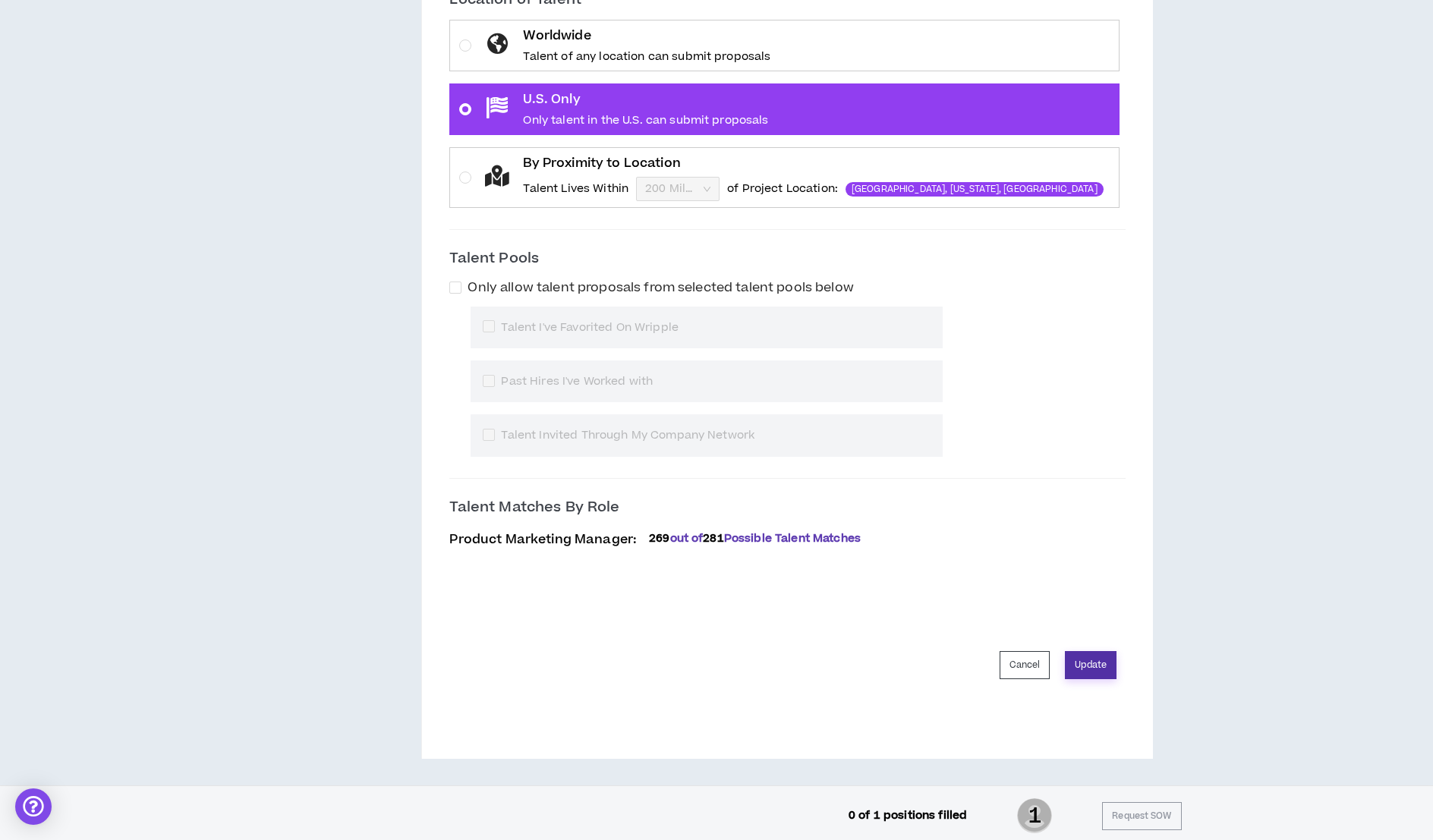
click at [1087, 666] on button "Update" at bounding box center [1090, 665] width 52 height 28
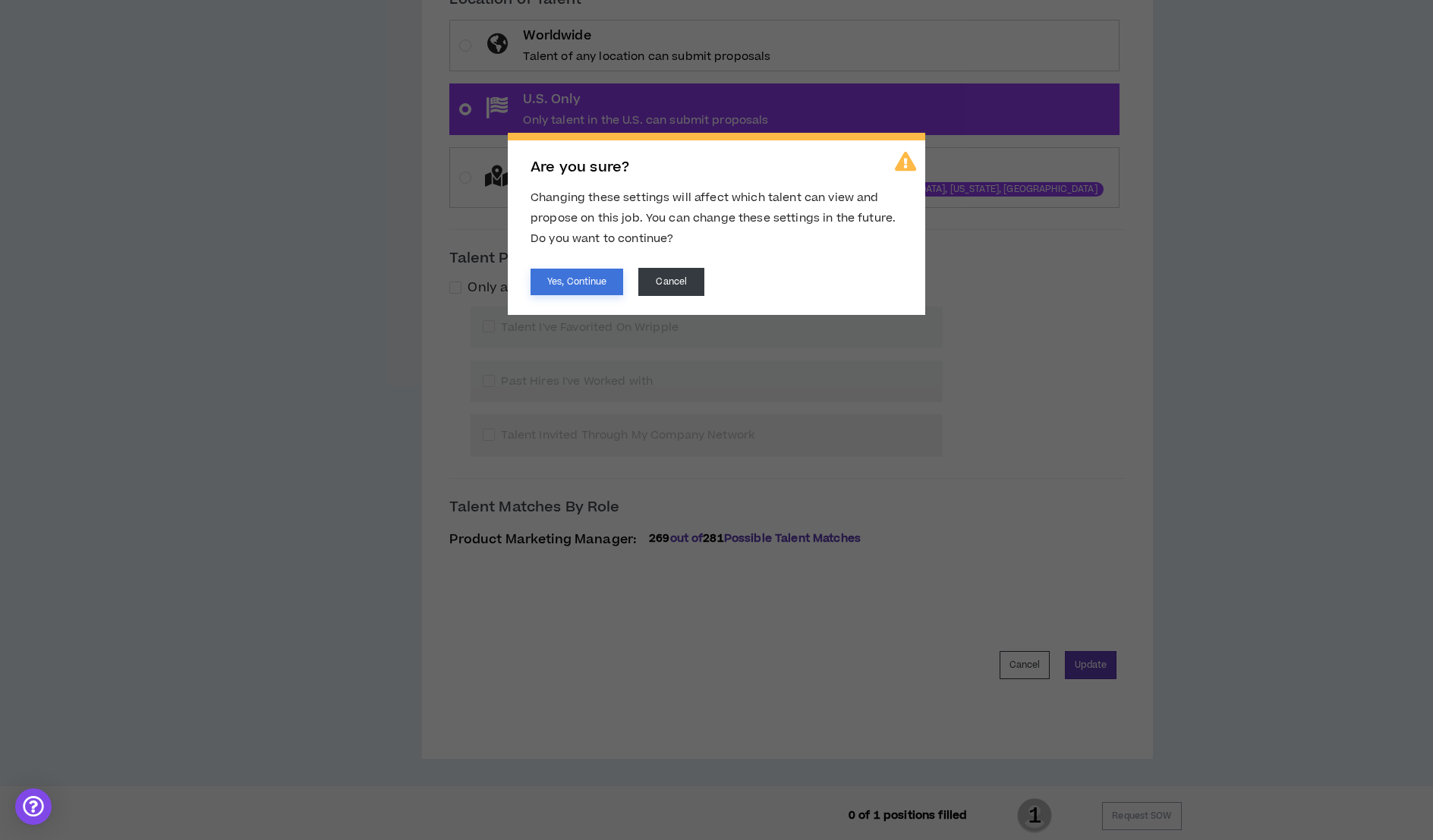
click at [582, 286] on button "Yes, Continue" at bounding box center [576, 282] width 93 height 27
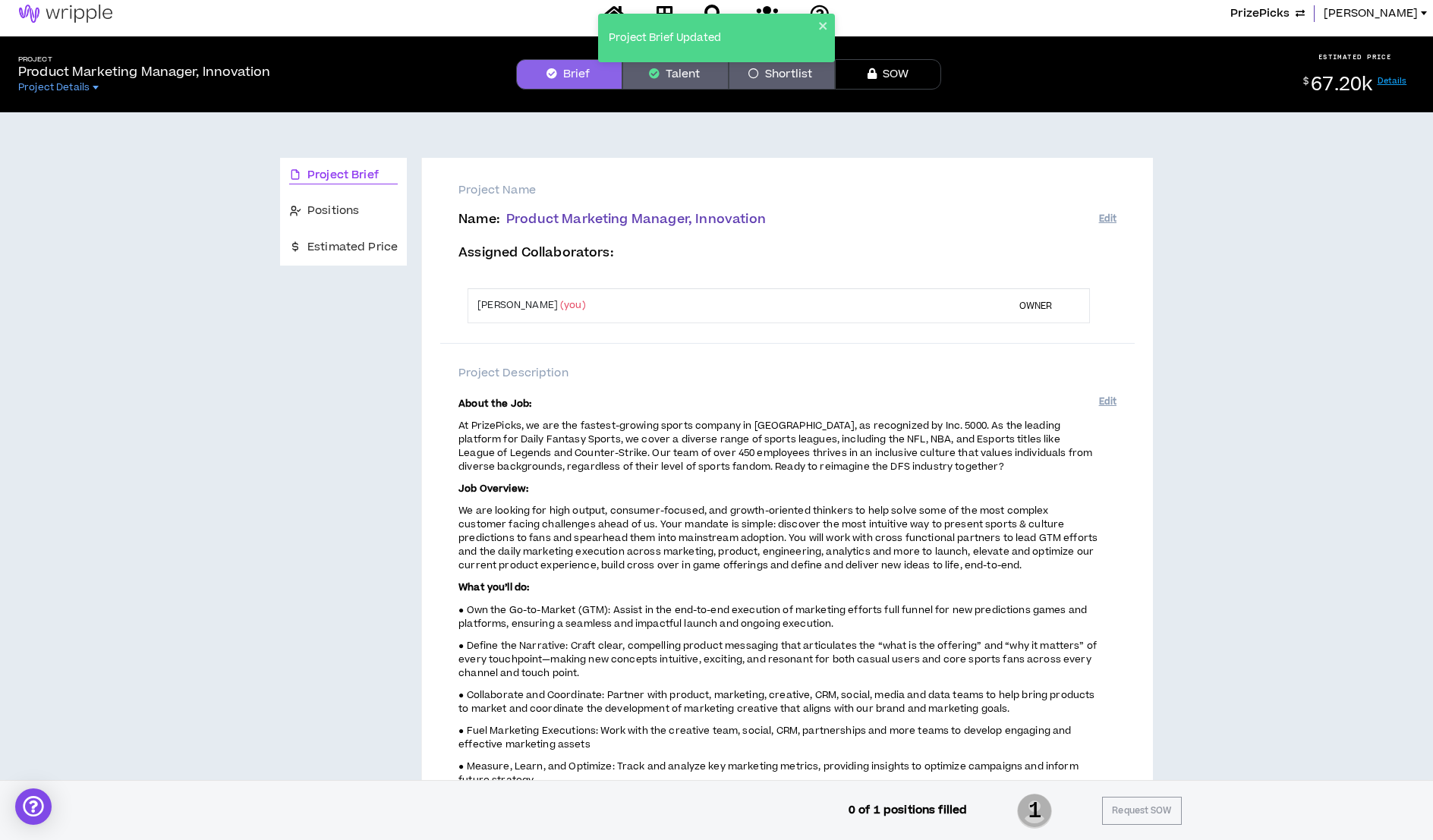
scroll to position [0, 0]
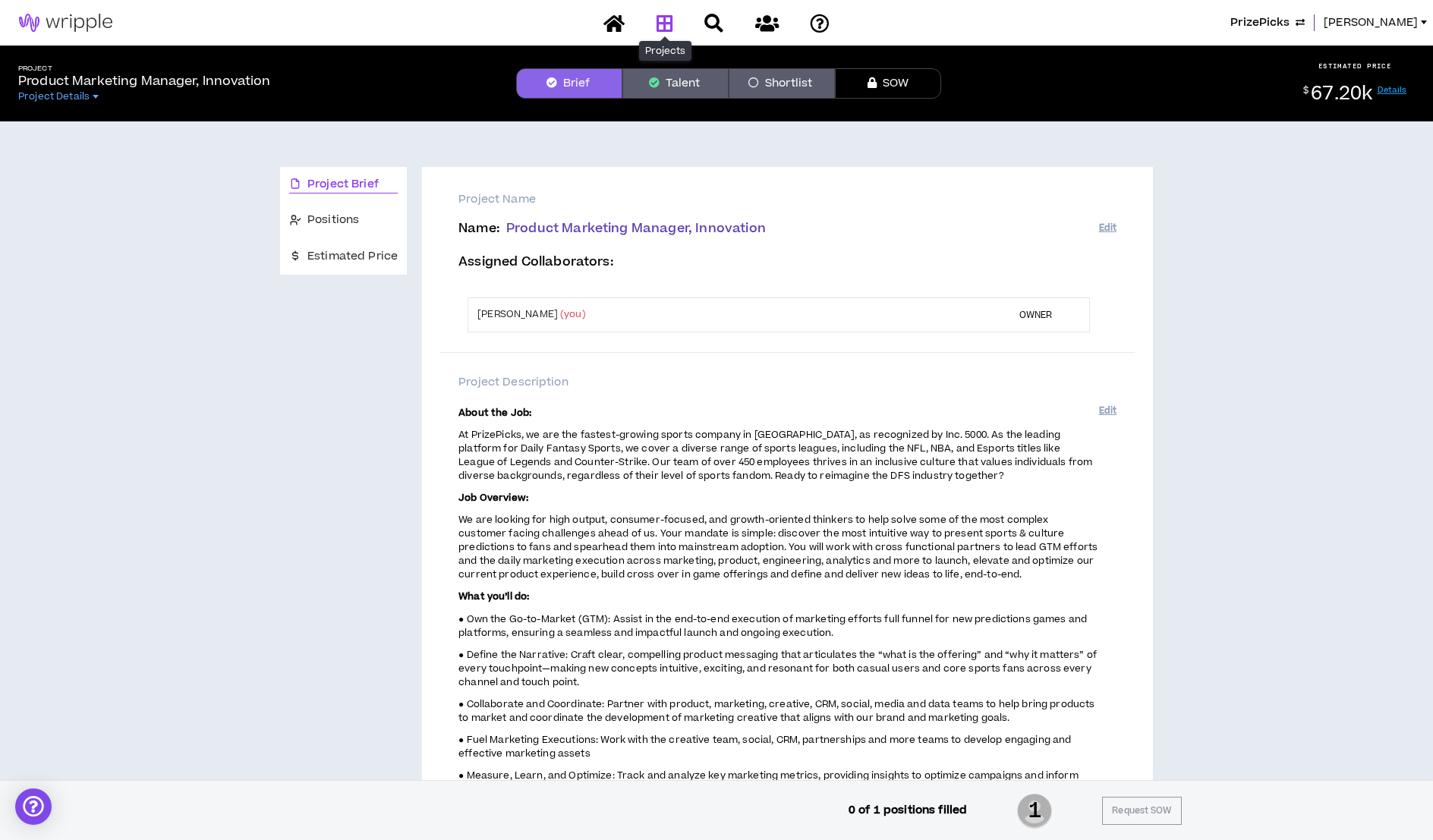
click at [668, 33] on link at bounding box center [665, 23] width 24 height 27
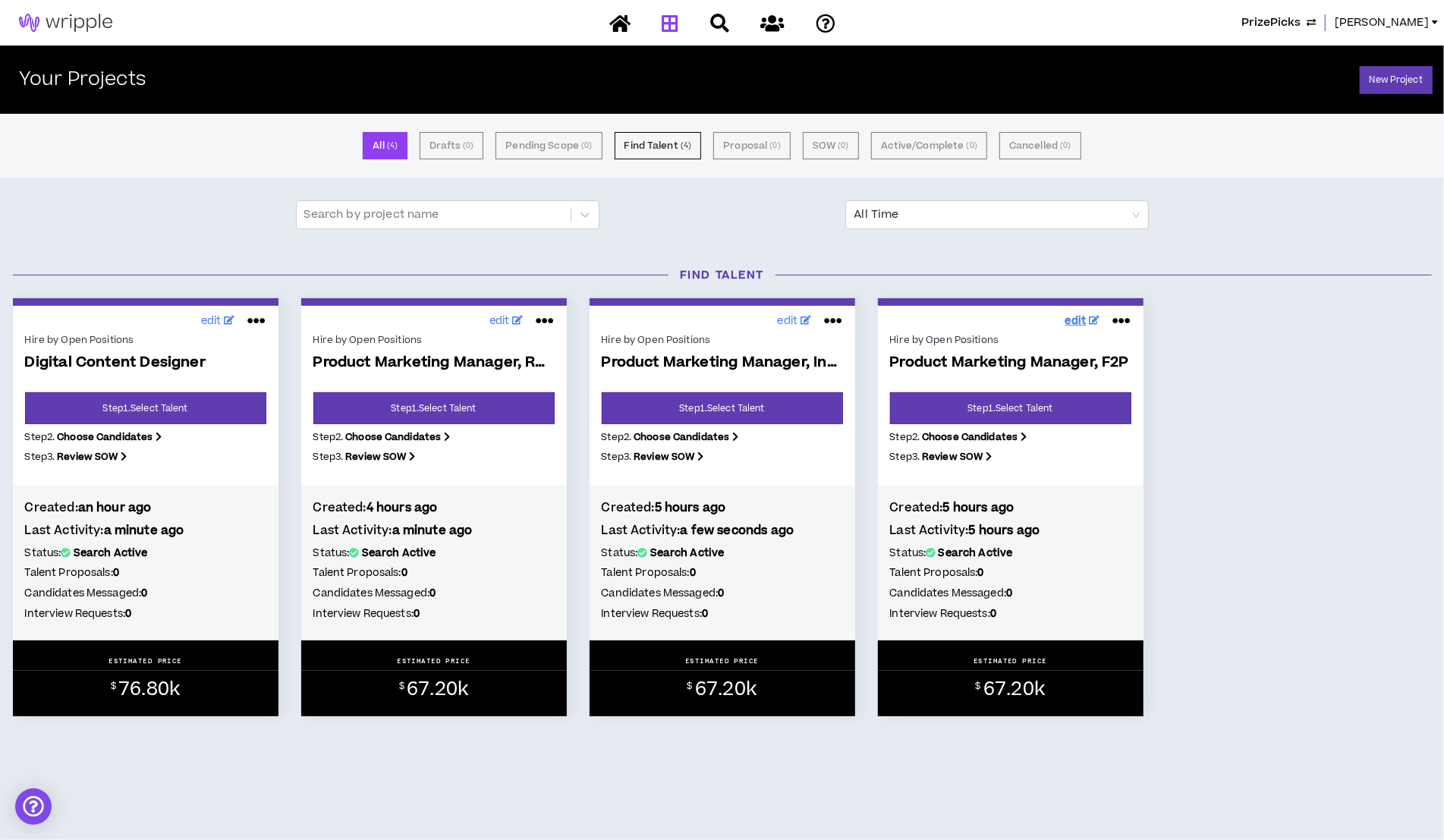
click at [1075, 313] on span "edit" at bounding box center [1075, 321] width 21 height 16
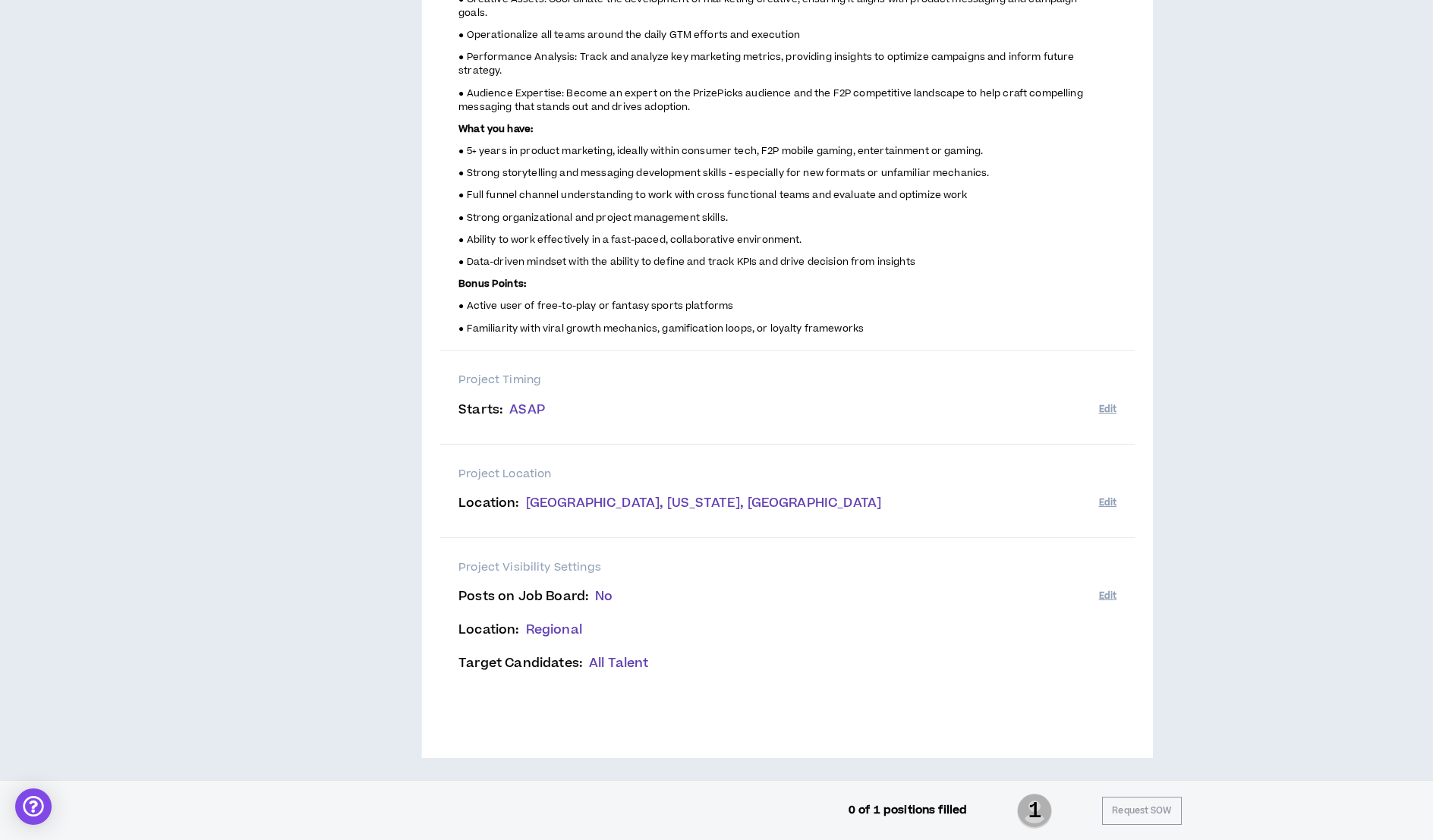
scroll to position [716, 0]
click at [1108, 589] on button "Edit" at bounding box center [1107, 592] width 17 height 25
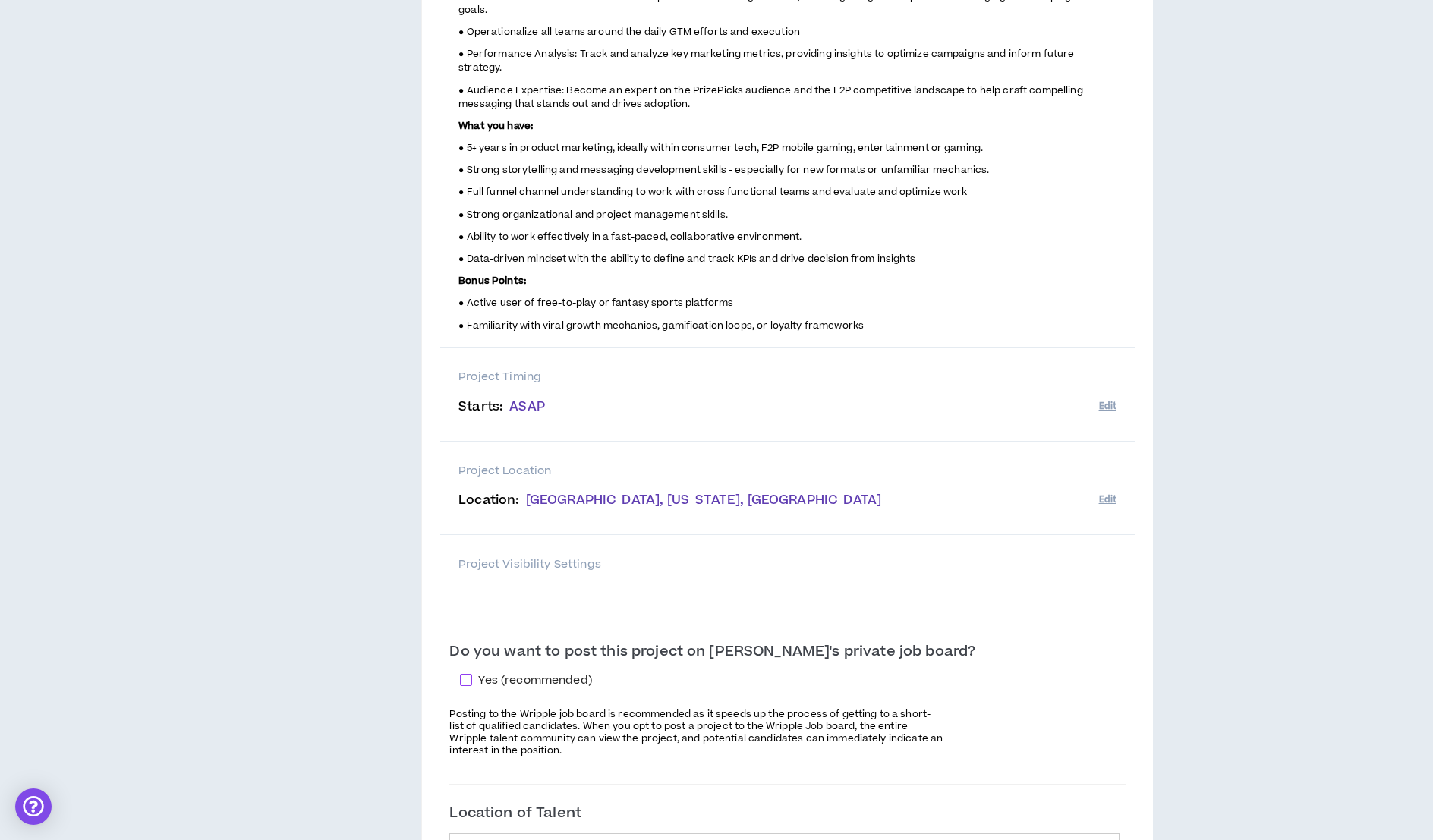
click at [472, 676] on span at bounding box center [465, 679] width 12 height 12
checkbox input "****"
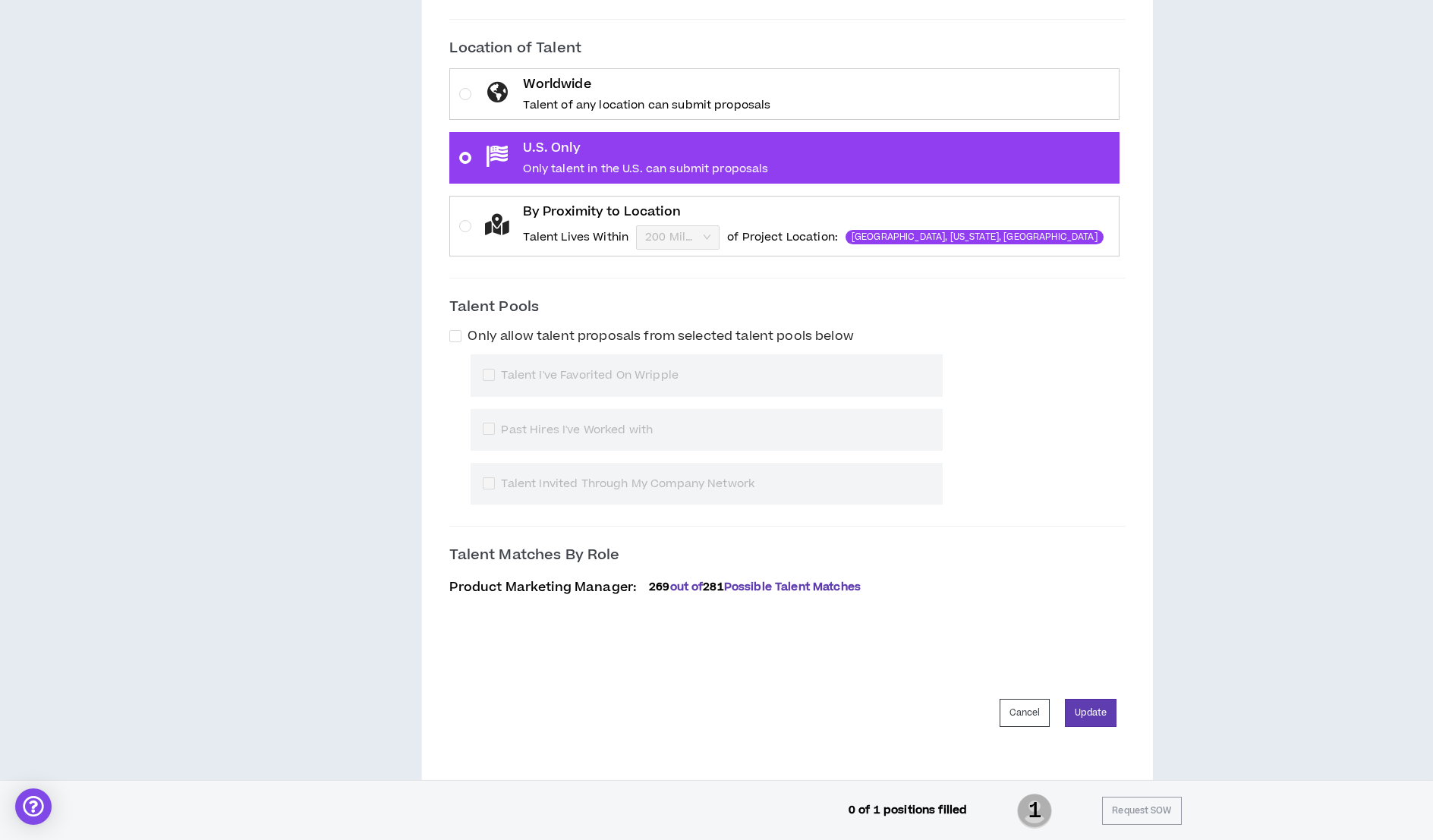
scroll to position [1482, 0]
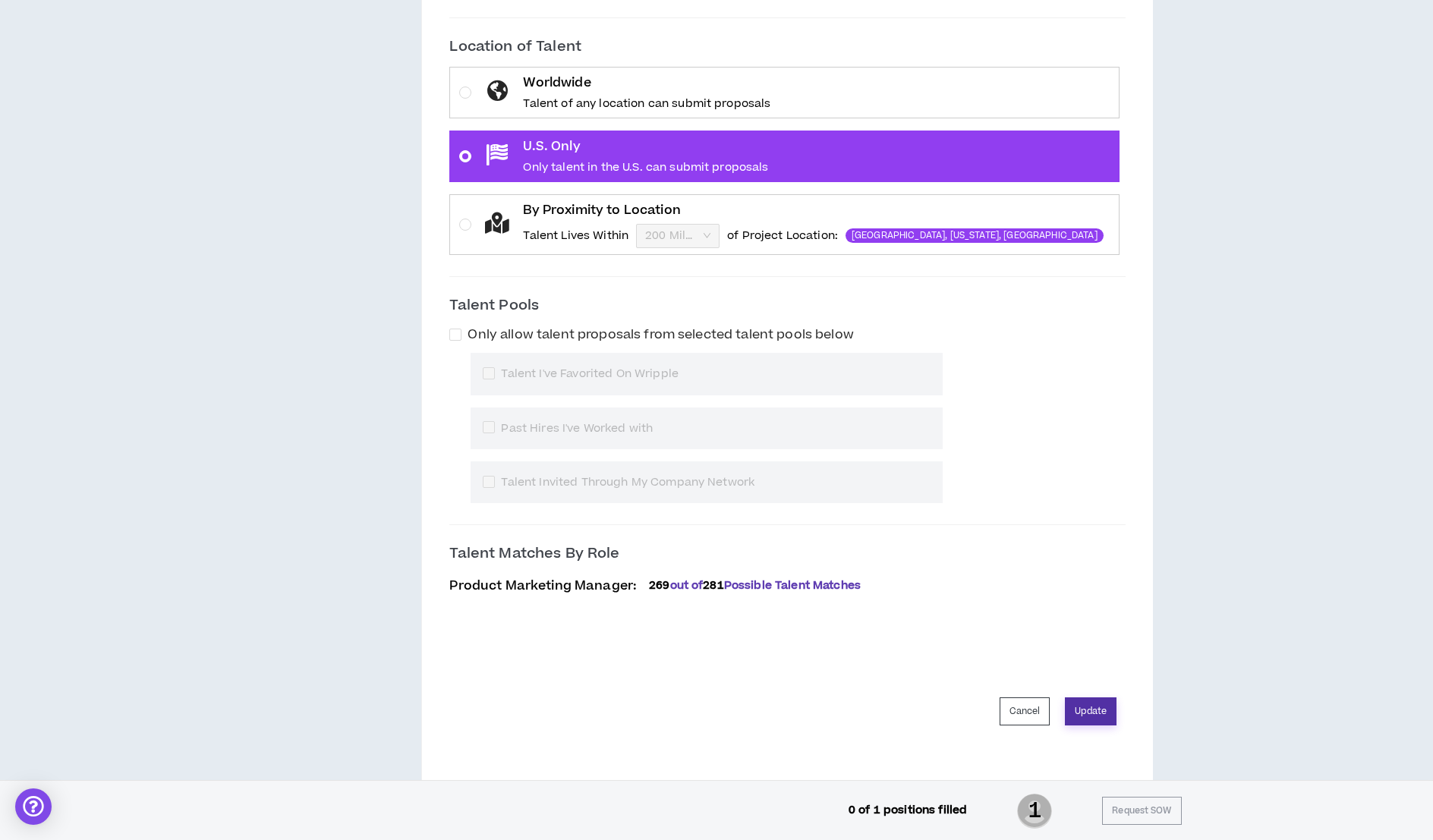
click at [1096, 700] on button "Update" at bounding box center [1090, 711] width 52 height 28
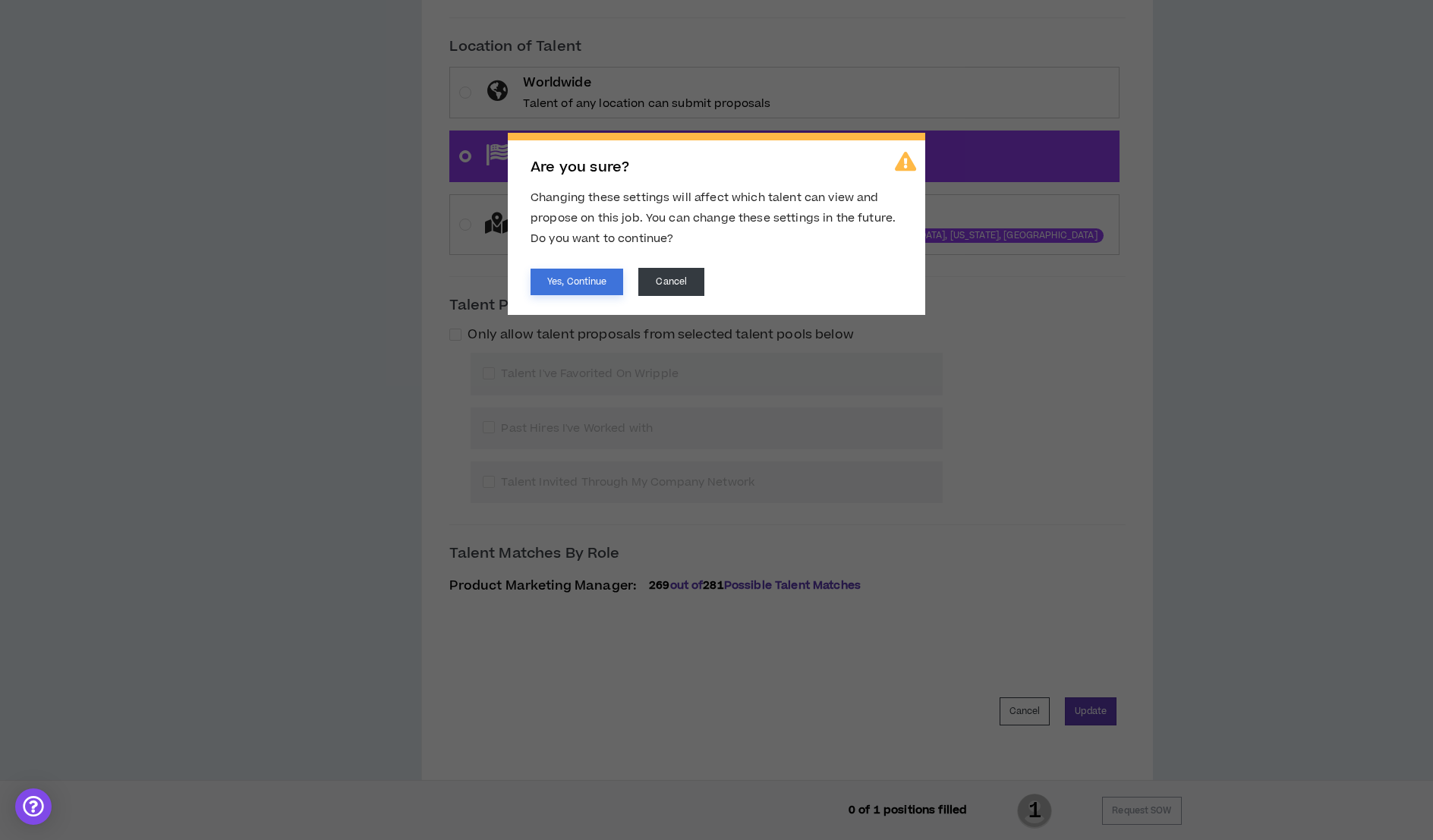
click at [551, 287] on button "Yes, Continue" at bounding box center [576, 282] width 93 height 27
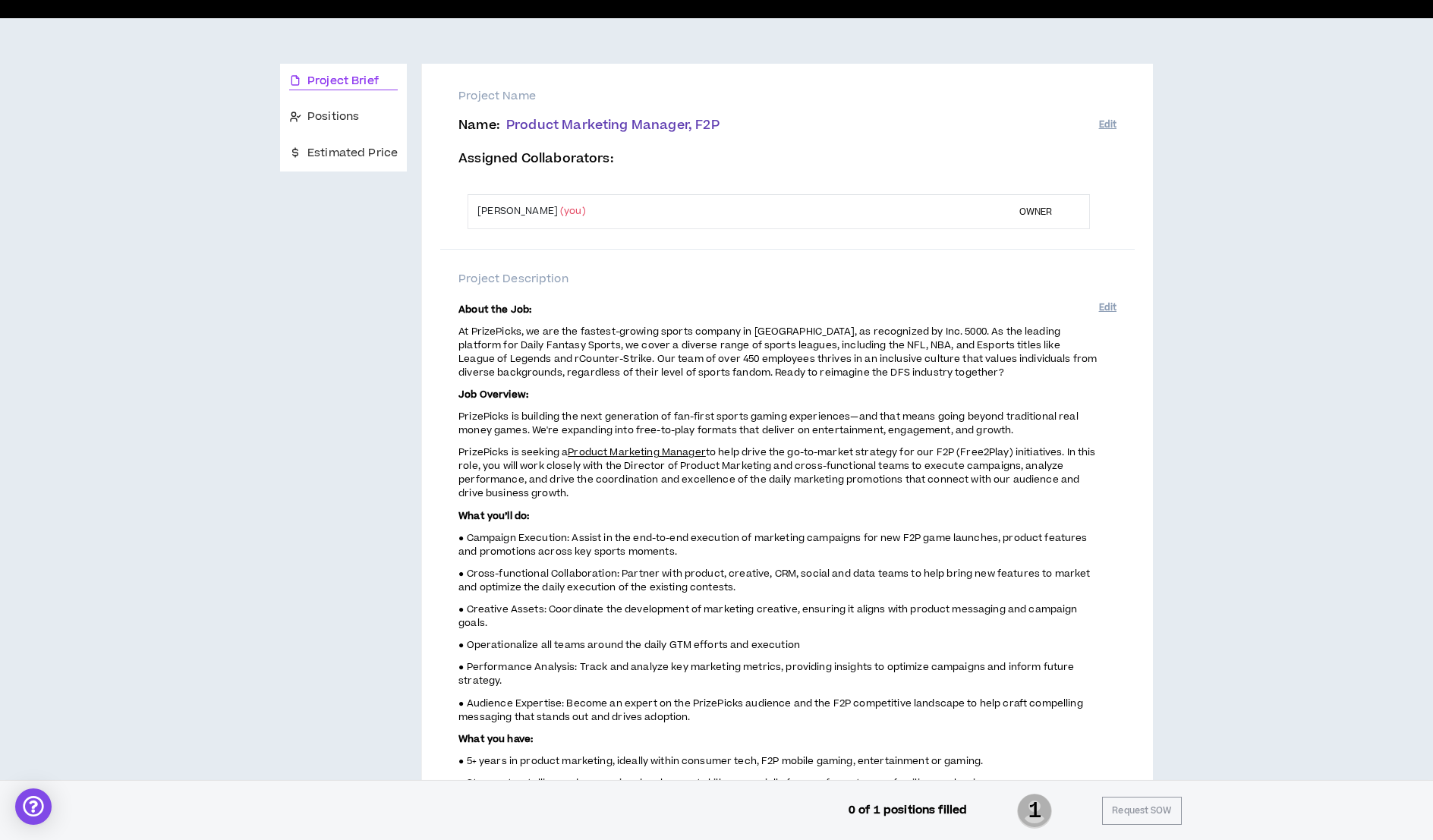
scroll to position [0, 0]
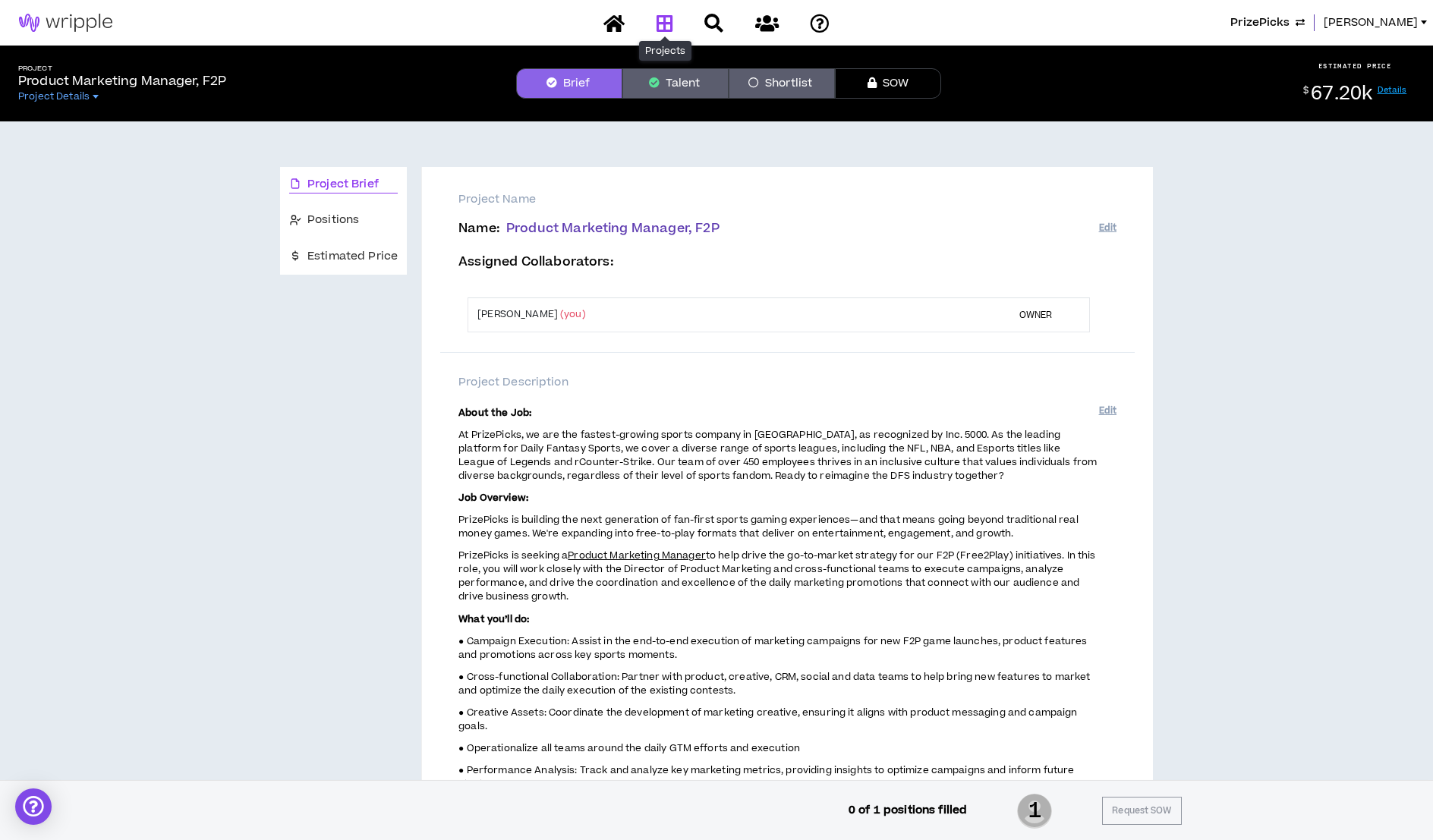
click at [662, 18] on icon at bounding box center [664, 23] width 17 height 19
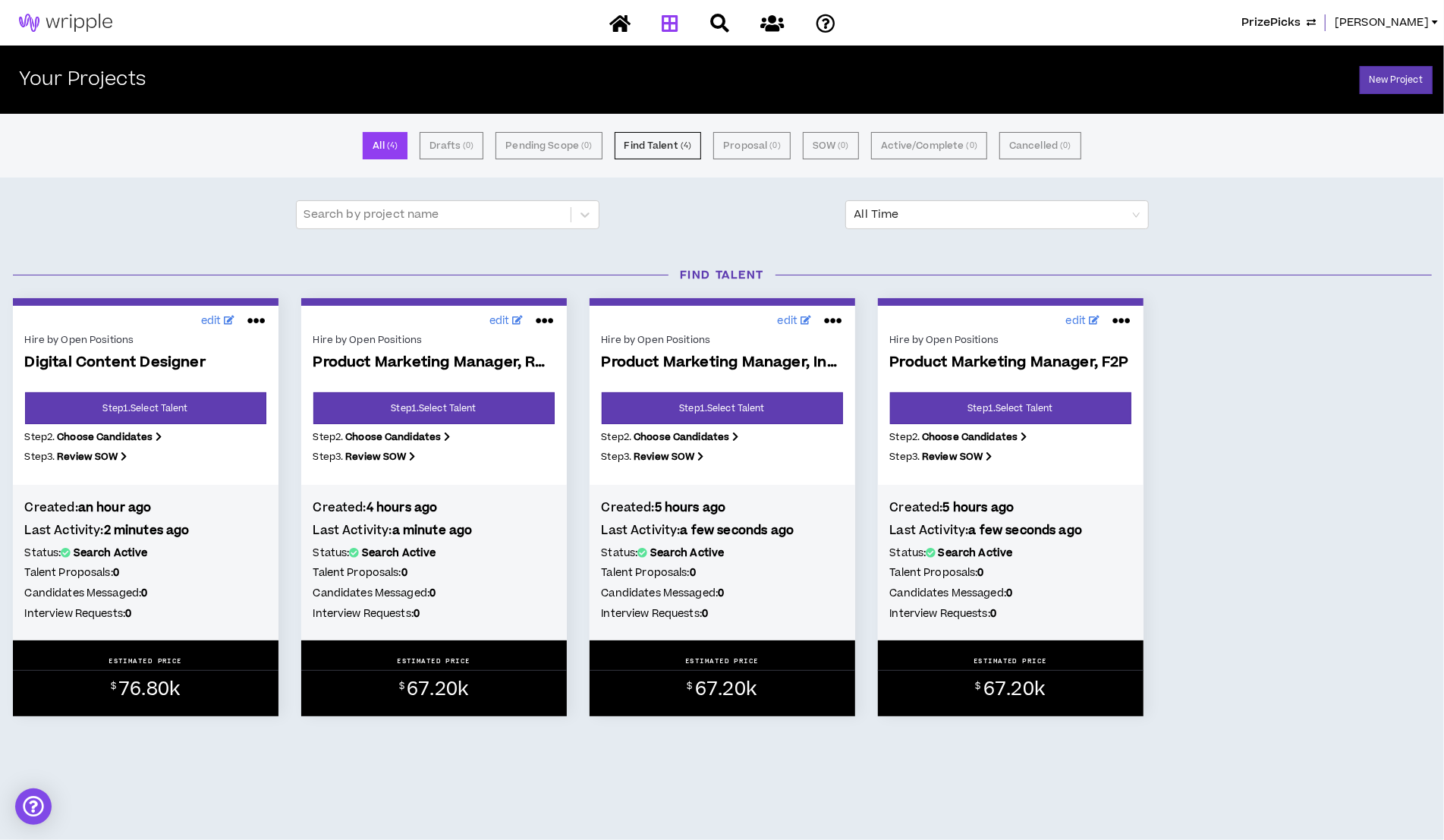
click at [1201, 20] on span "PrizePicks" at bounding box center [1270, 23] width 59 height 17
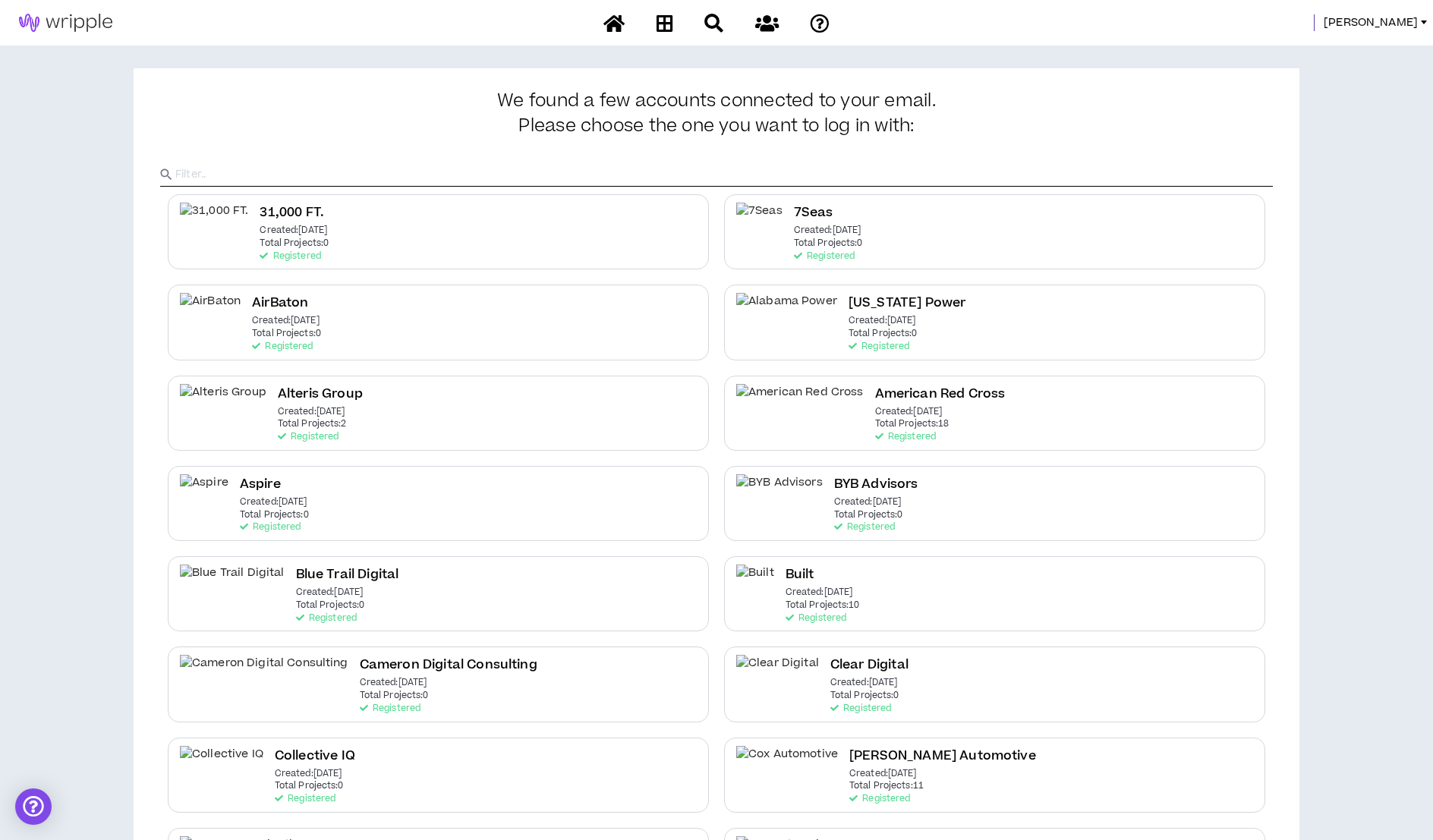
click at [490, 174] on input "text" at bounding box center [723, 174] width 1097 height 23
click at [834, 497] on p "Created: Oct 1 2025" at bounding box center [867, 502] width 67 height 11
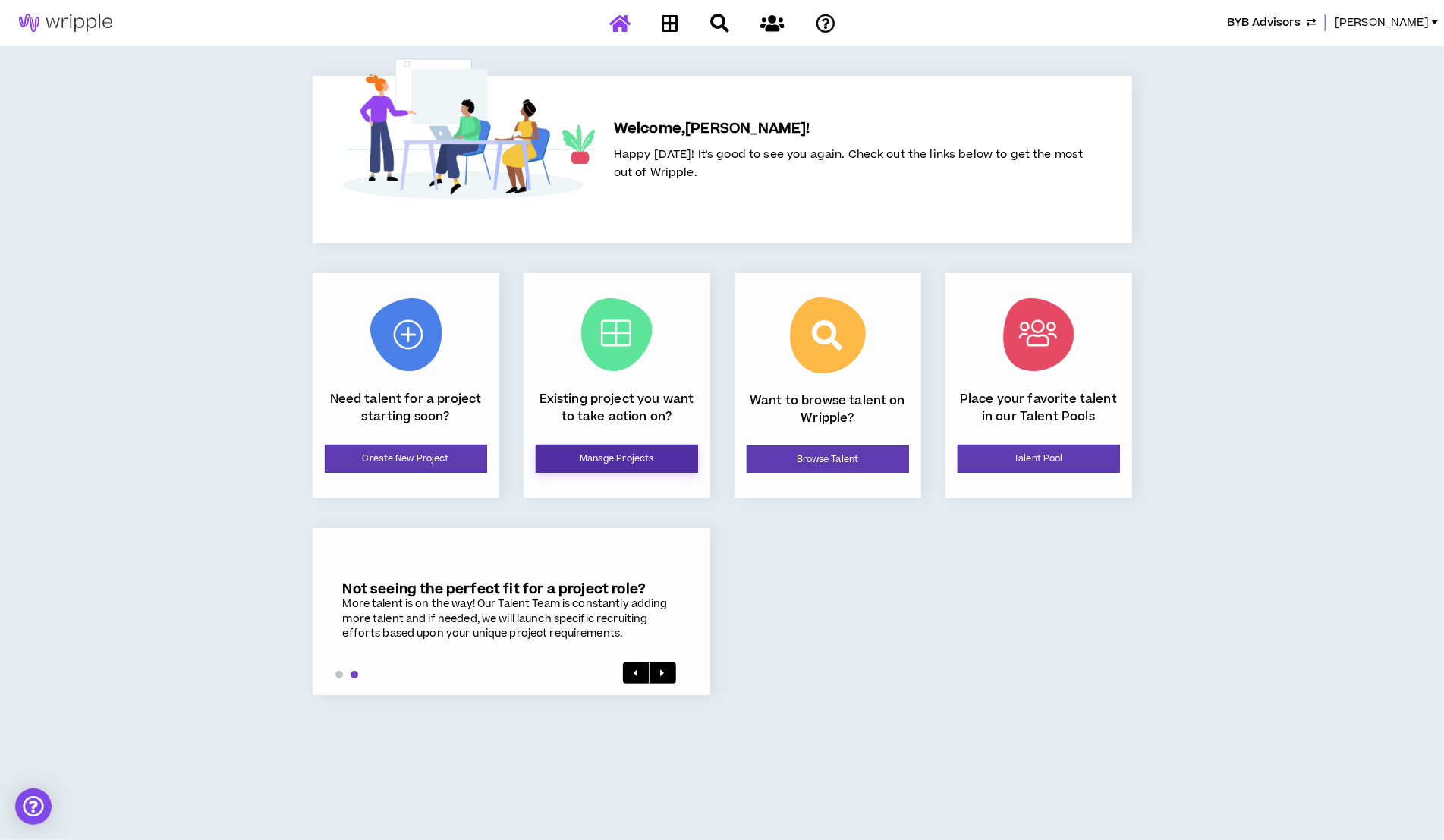
click at [637, 463] on link "Manage Projects" at bounding box center [617, 459] width 162 height 28
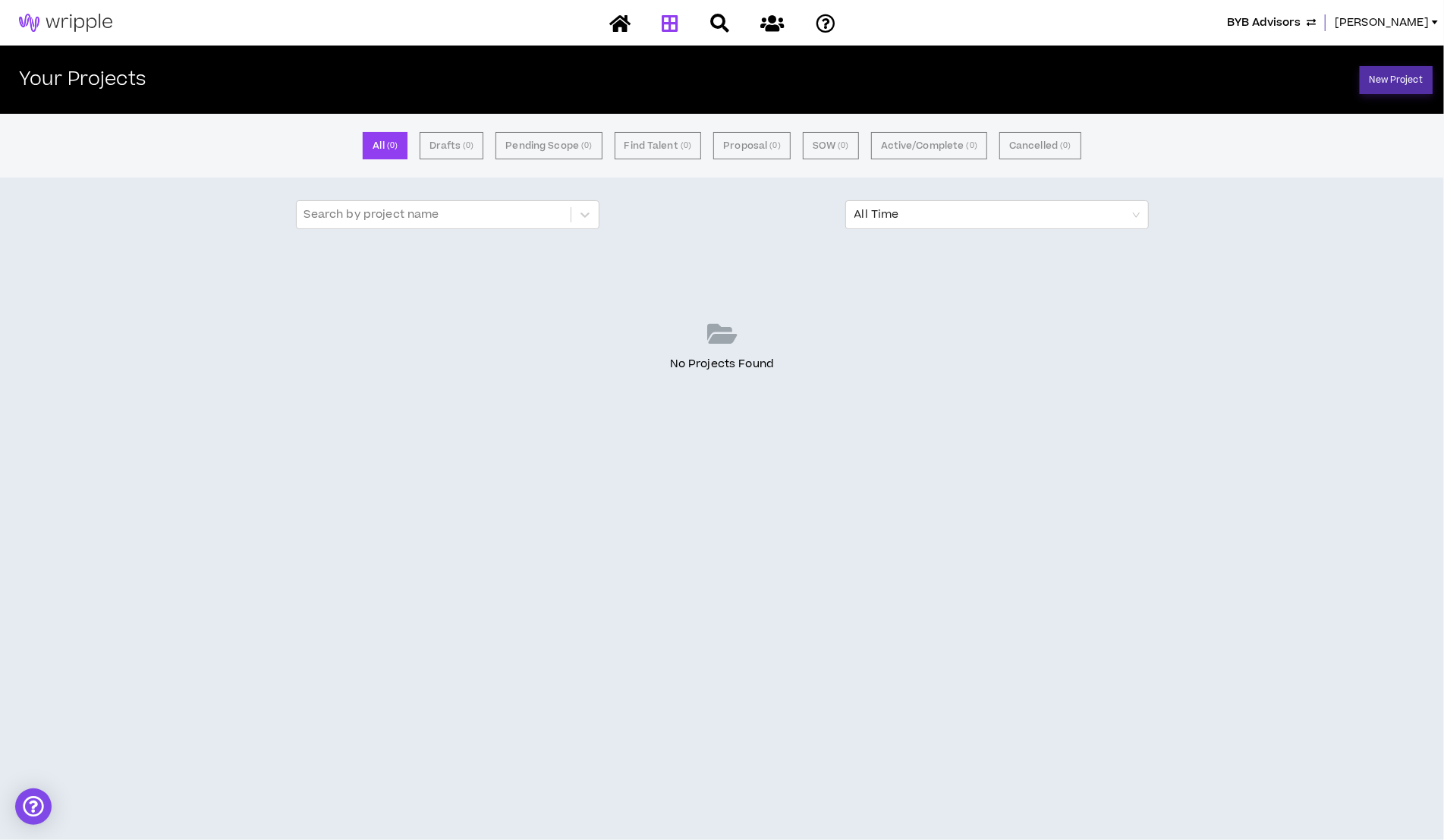
click at [1201, 80] on link "New Project" at bounding box center [1396, 80] width 73 height 28
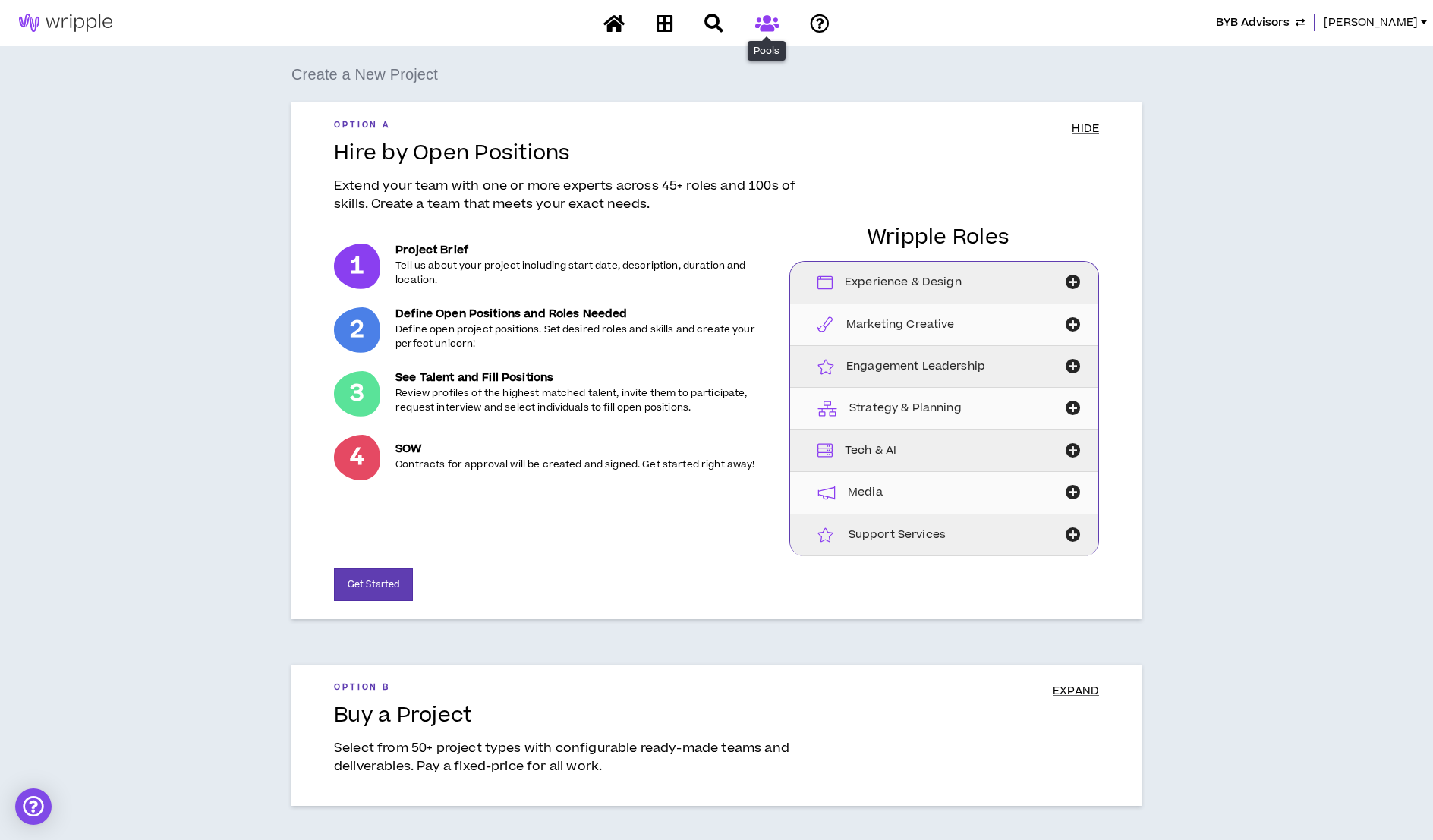
click at [766, 16] on icon at bounding box center [766, 23] width 24 height 19
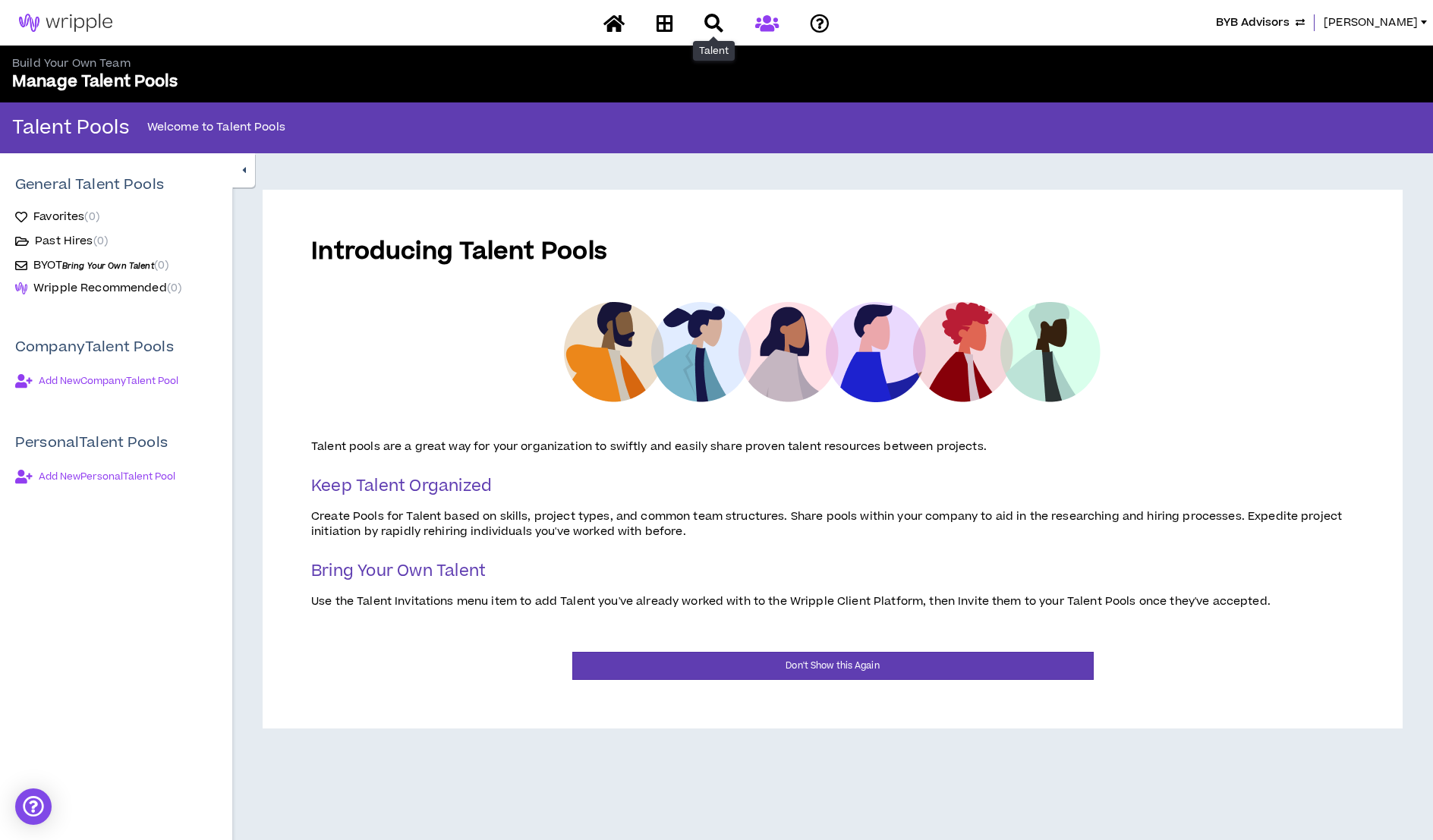
click at [711, 21] on icon at bounding box center [713, 23] width 19 height 19
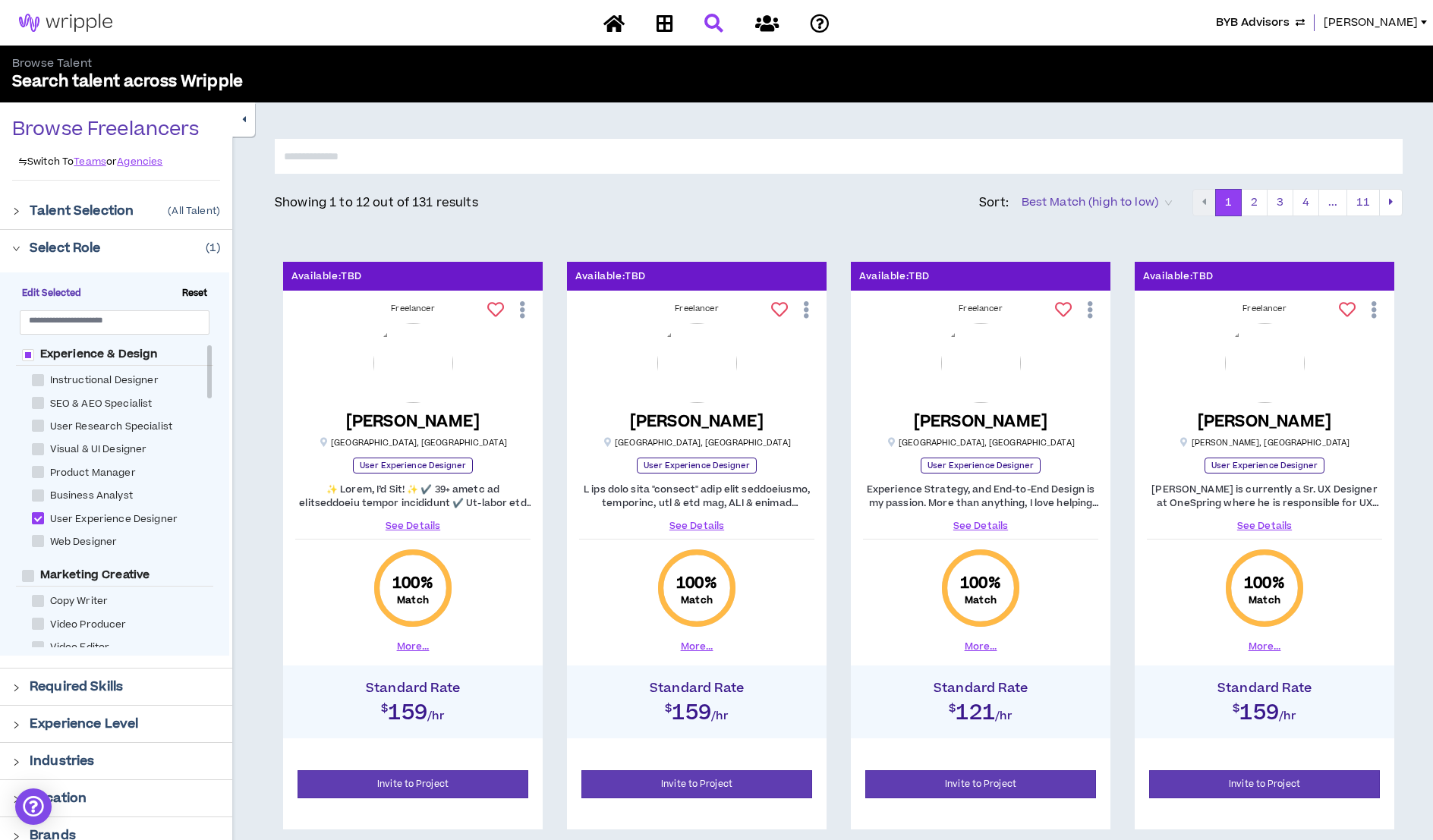
click at [36, 516] on span at bounding box center [37, 518] width 12 height 12
checkbox Designer "*****"
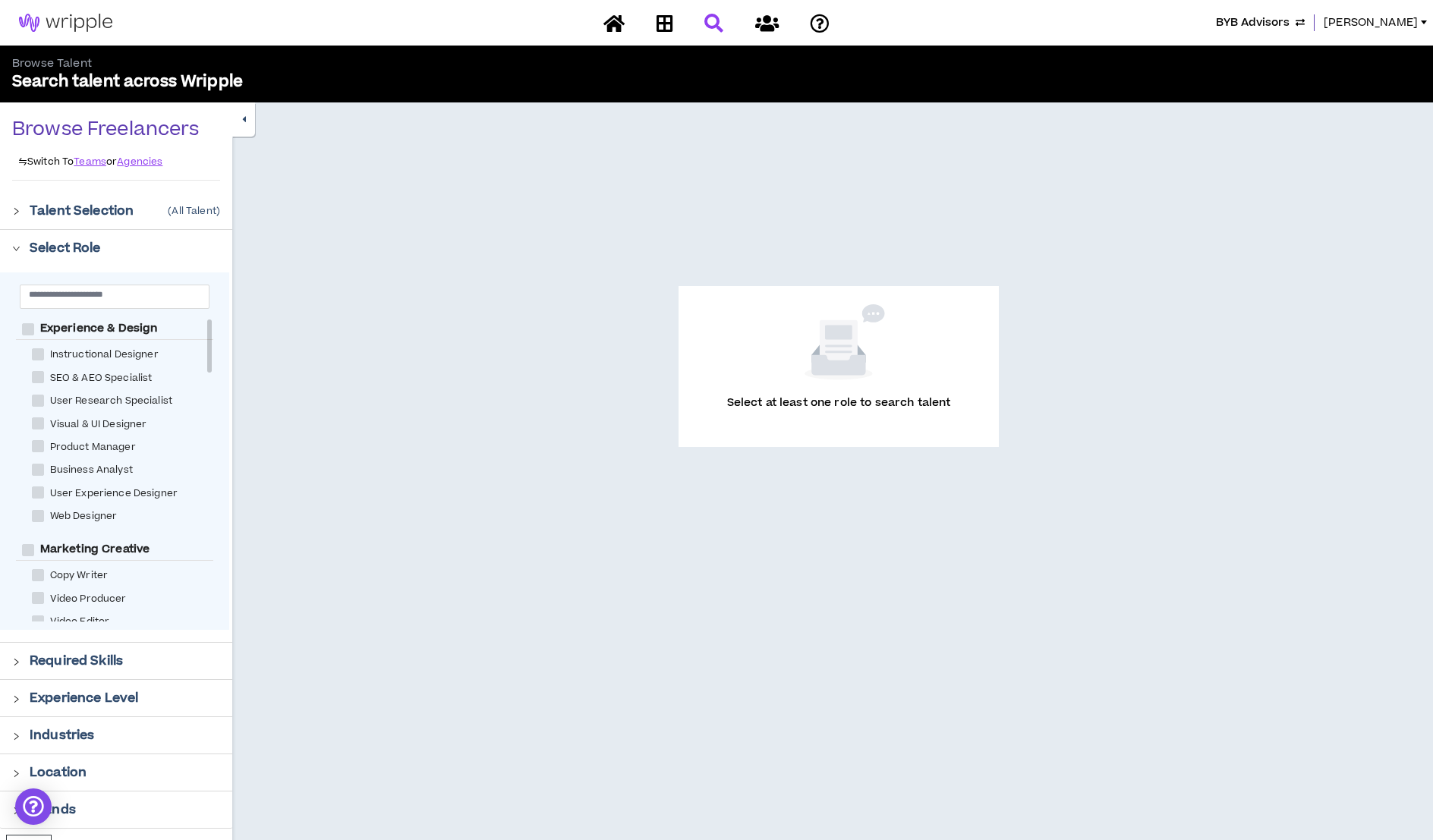
click at [33, 512] on span at bounding box center [37, 515] width 12 height 12
checkbox Designer "****"
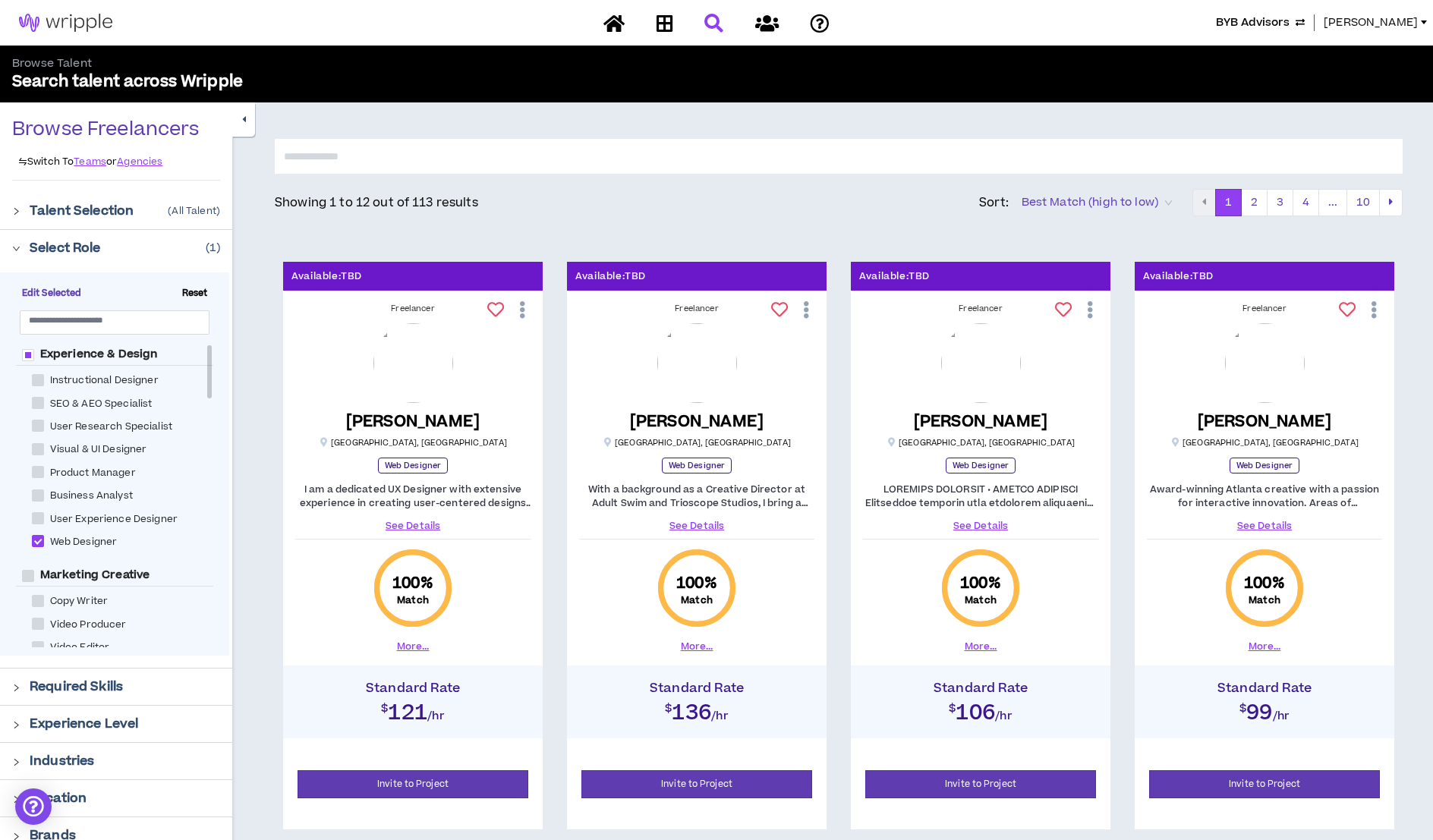
click at [1202, 23] on span "[PERSON_NAME]" at bounding box center [1370, 23] width 94 height 17
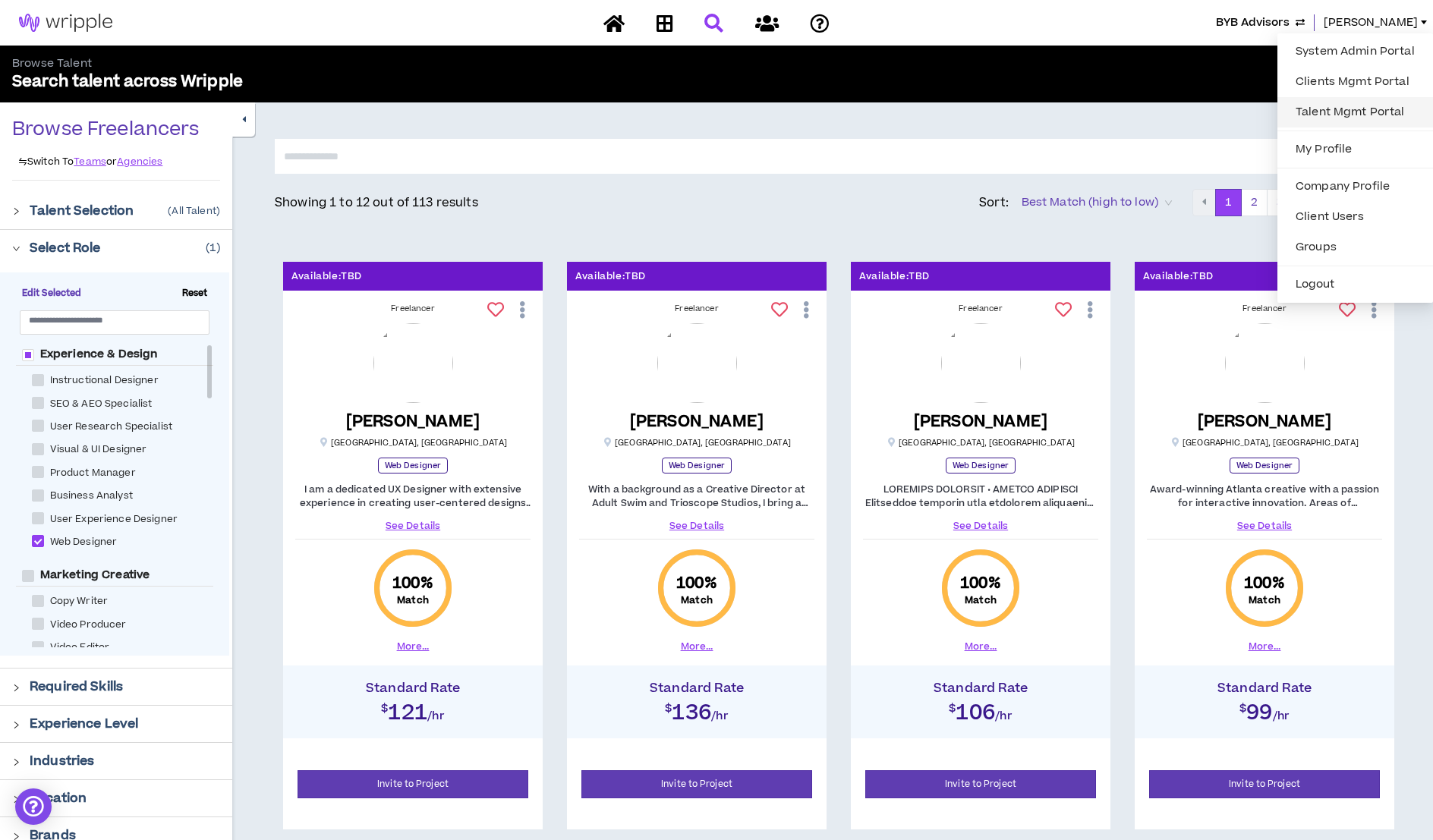
click at [1202, 123] on link "Talent Mgmt Portal" at bounding box center [1354, 112] width 137 height 23
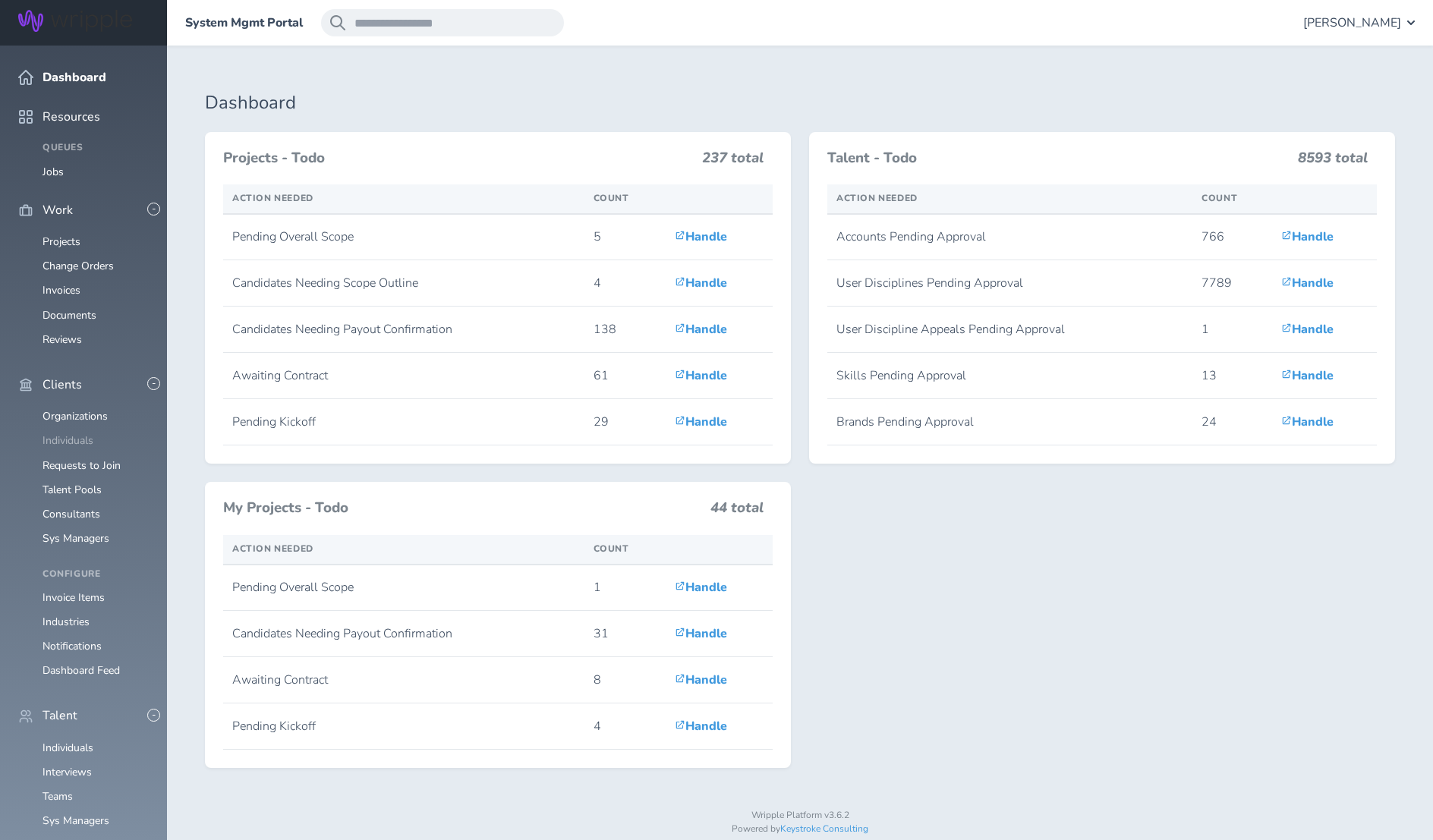
click at [73, 433] on link "Individuals" at bounding box center [67, 441] width 51 height 15
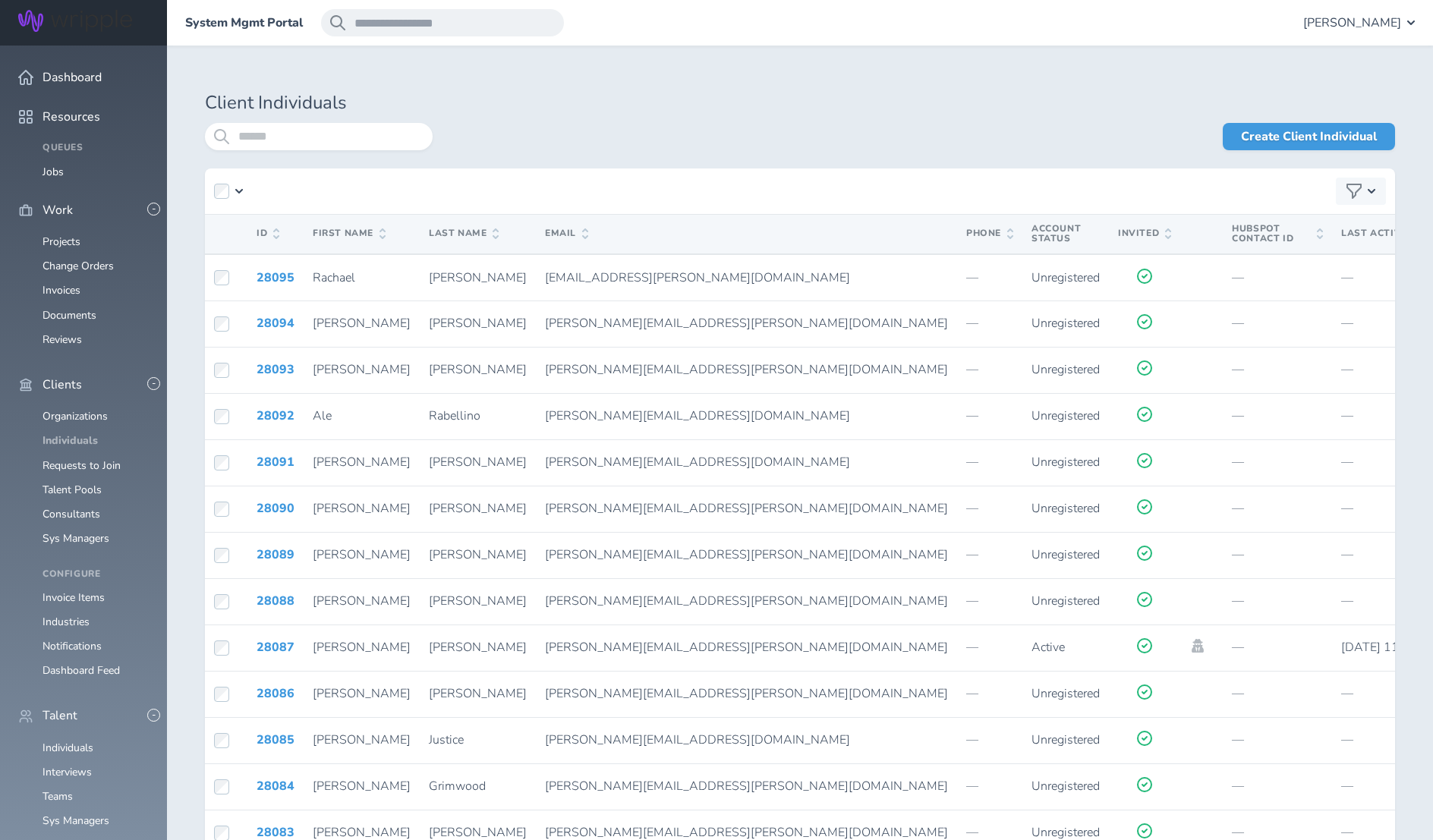
click at [67, 433] on link "Individuals" at bounding box center [70, 441] width 55 height 15
click at [324, 138] on input "search" at bounding box center [318, 136] width 227 height 28
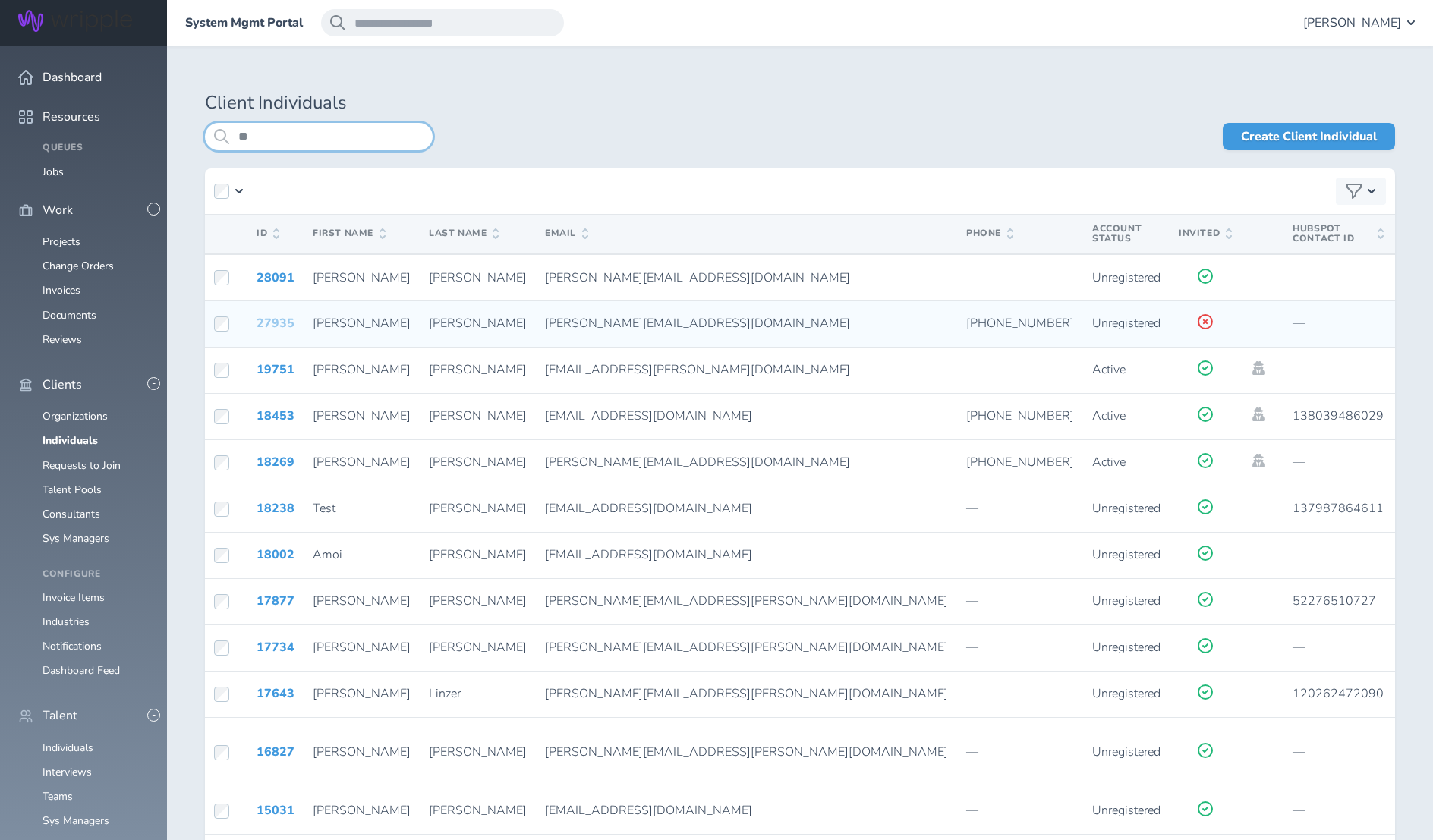
type input "**"
click at [273, 325] on link "27935" at bounding box center [275, 323] width 38 height 17
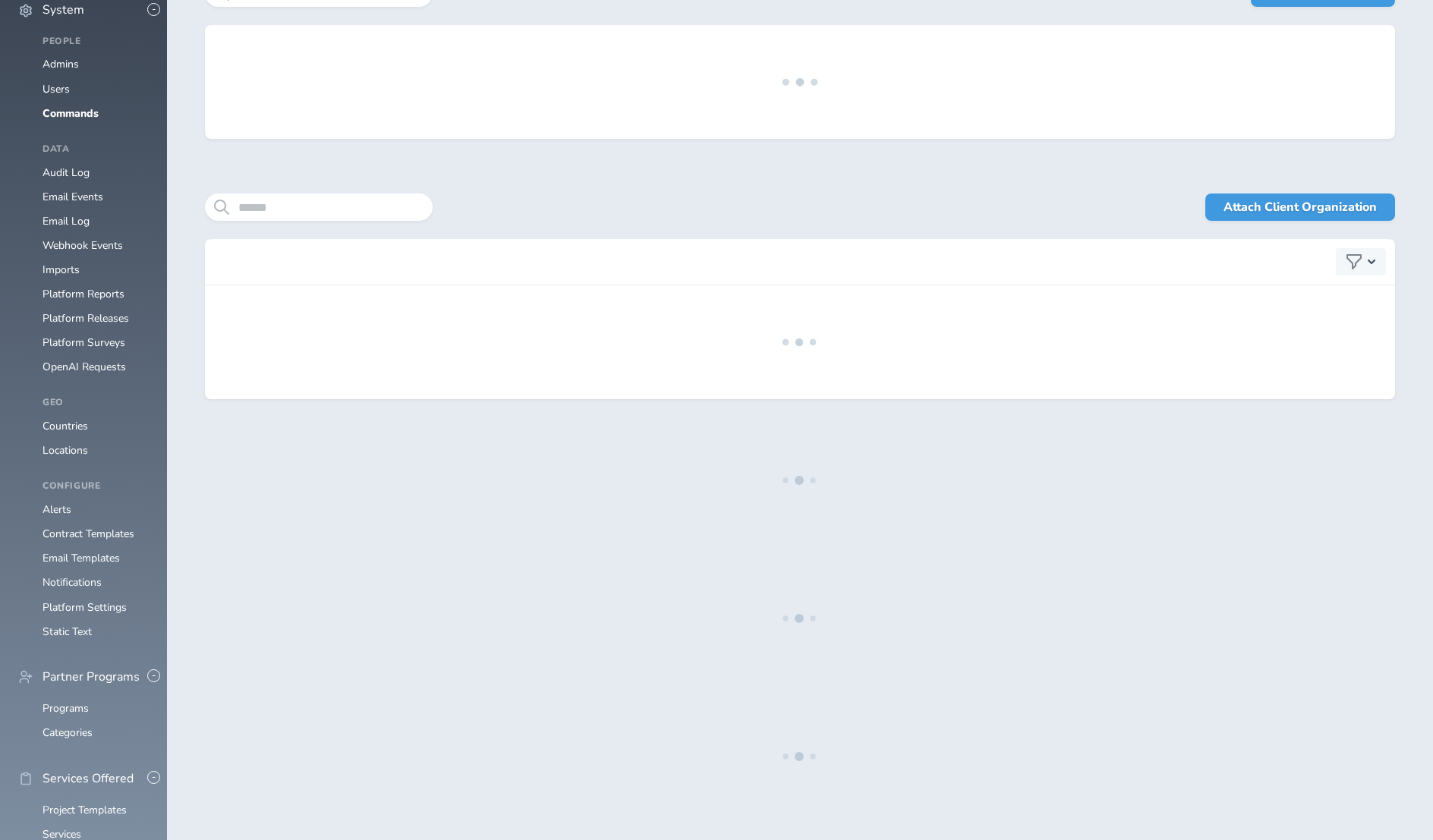
scroll to position [1471, 0]
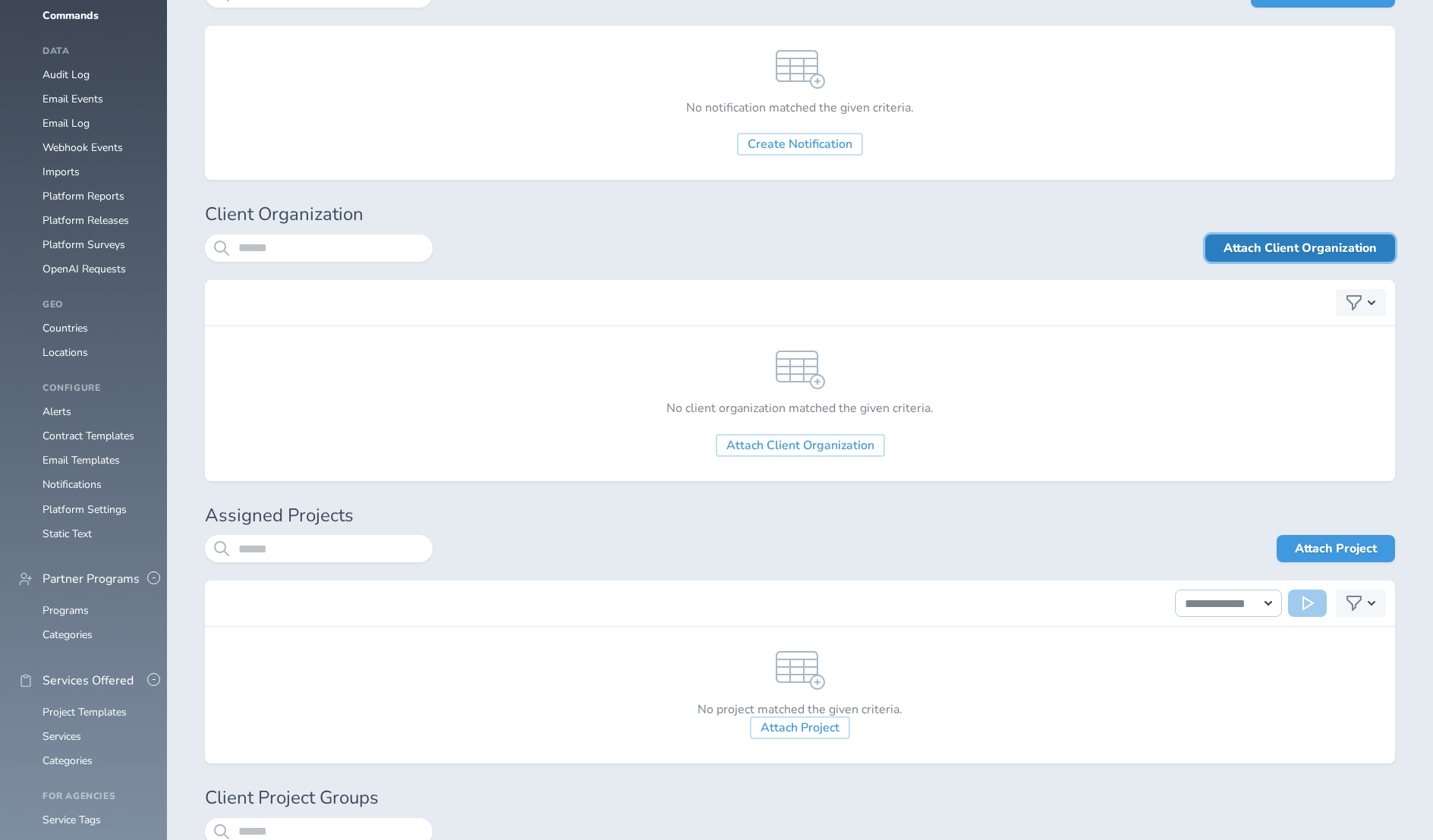
click at [1314, 245] on link "Attach Client Organization" at bounding box center [1300, 248] width 190 height 28
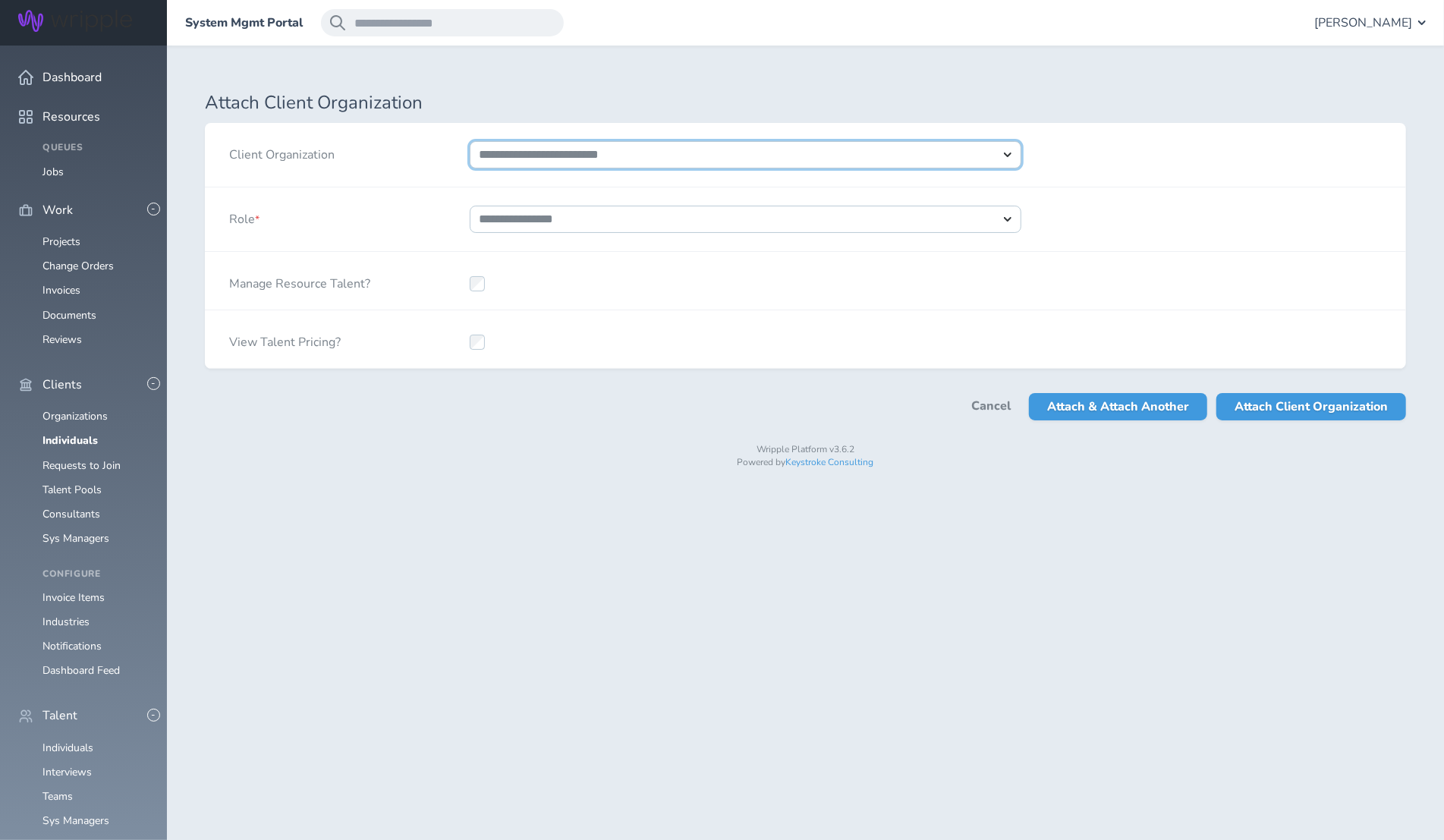
click at [520, 147] on select "**********" at bounding box center [746, 155] width 552 height 28
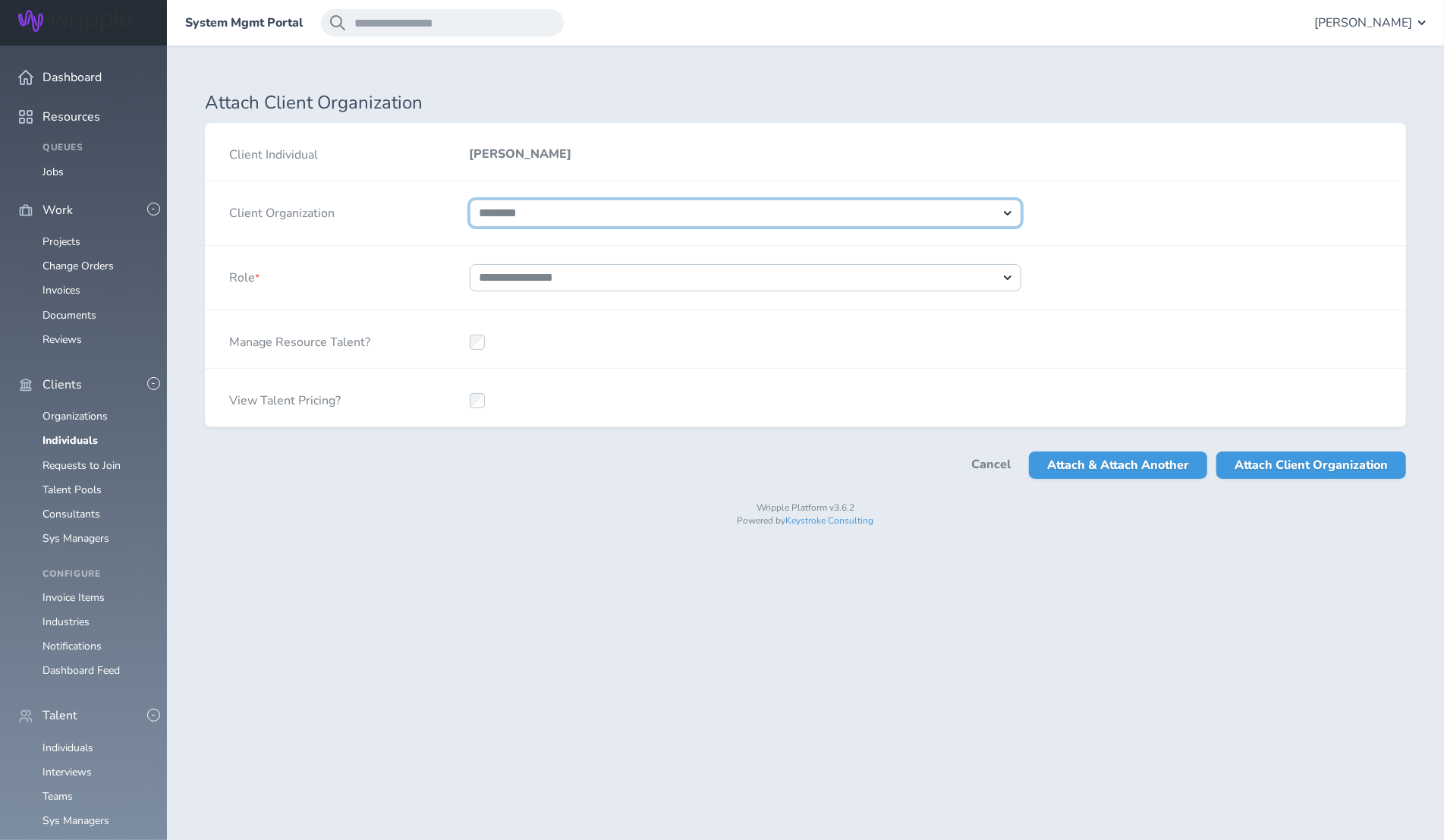
click at [470, 200] on select "**********" at bounding box center [746, 213] width 552 height 28
select select "****"
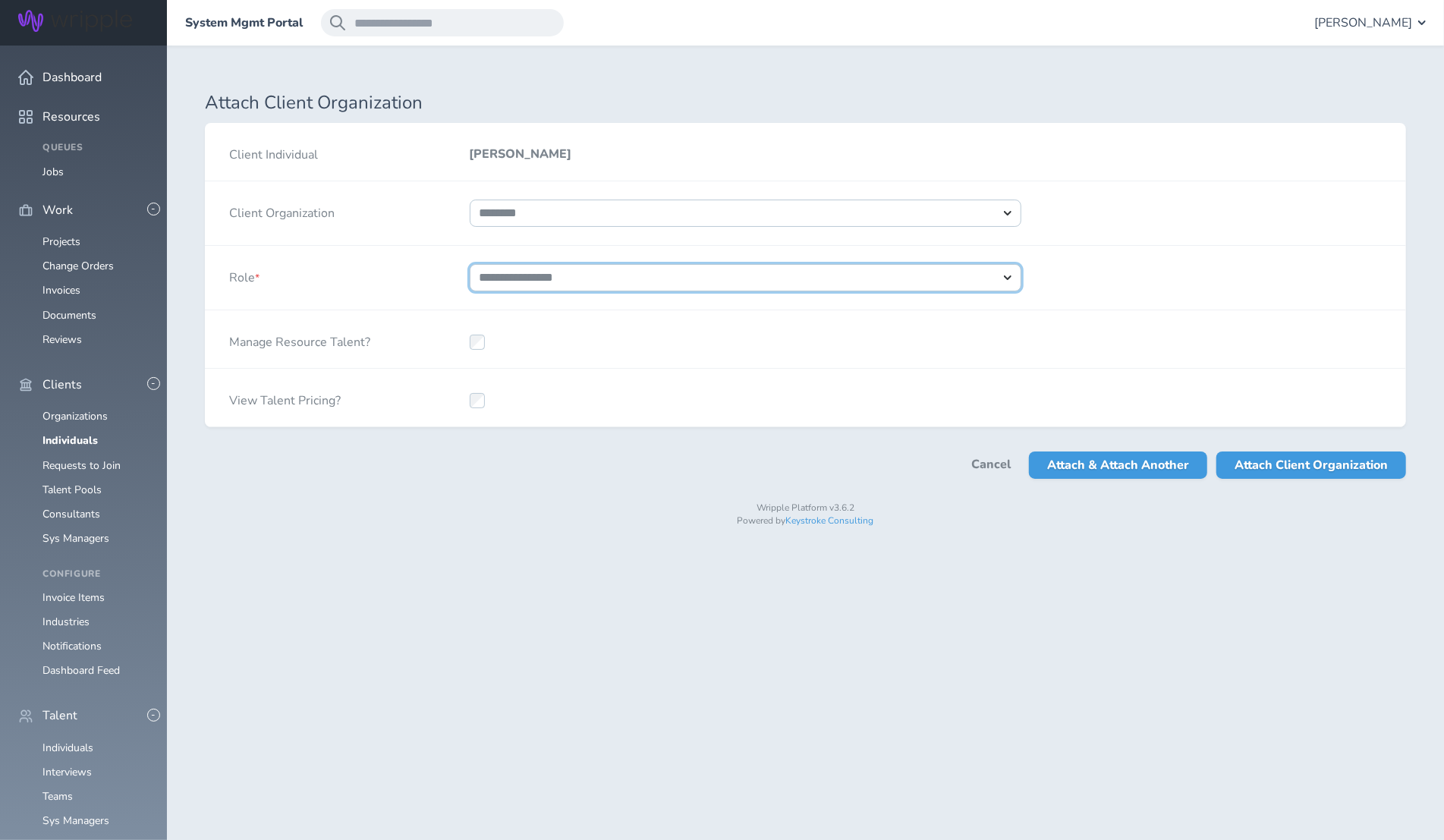
click at [519, 274] on select "**********" at bounding box center [746, 278] width 552 height 28
click at [470, 264] on select "**********" at bounding box center [746, 278] width 552 height 28
click at [516, 280] on select "**********" at bounding box center [746, 278] width 552 height 28
select select "*"
click at [470, 264] on select "**********" at bounding box center [746, 278] width 552 height 28
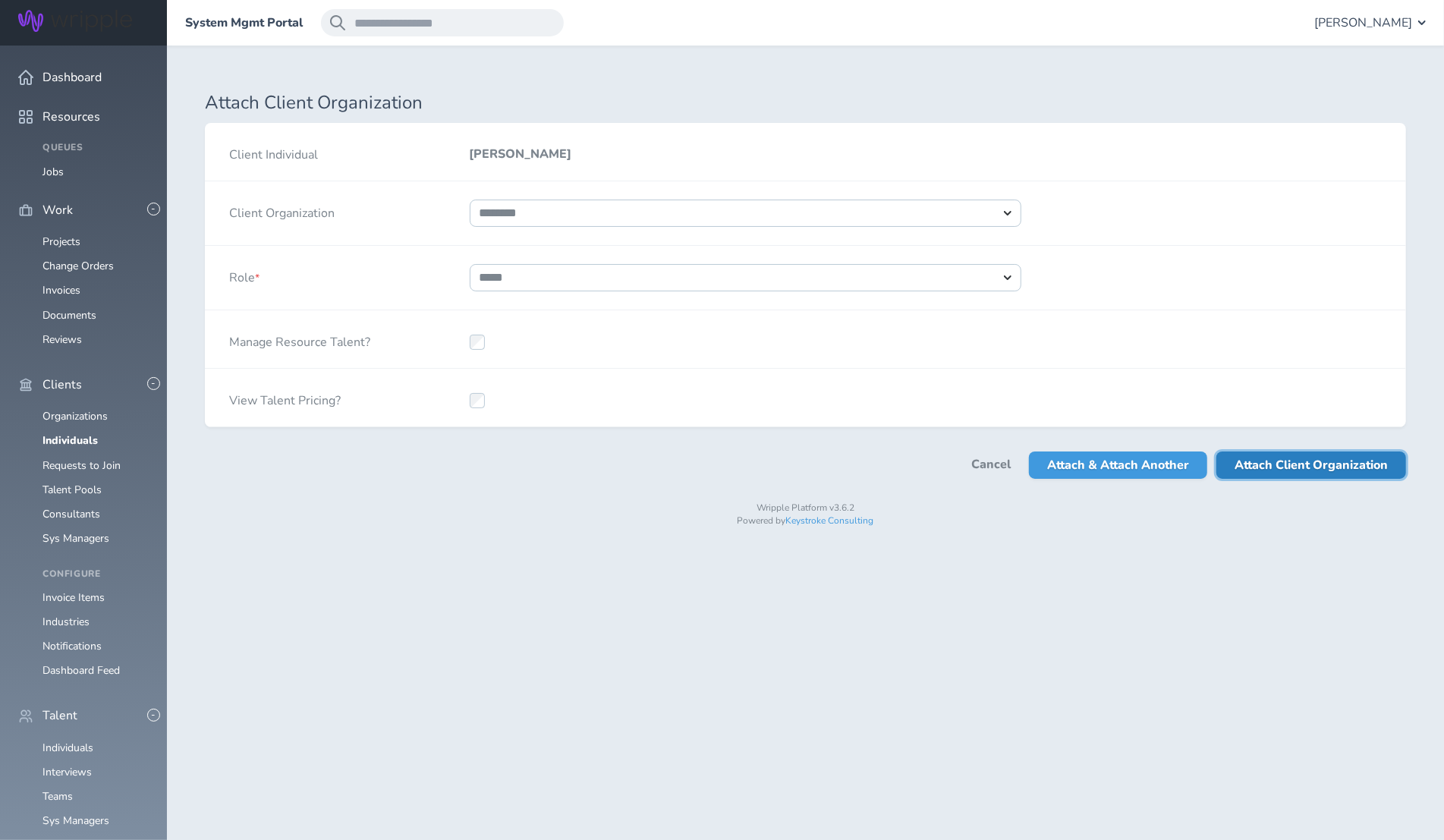
click at [1274, 465] on span "Attach Client Organization" at bounding box center [1311, 465] width 153 height 28
select select
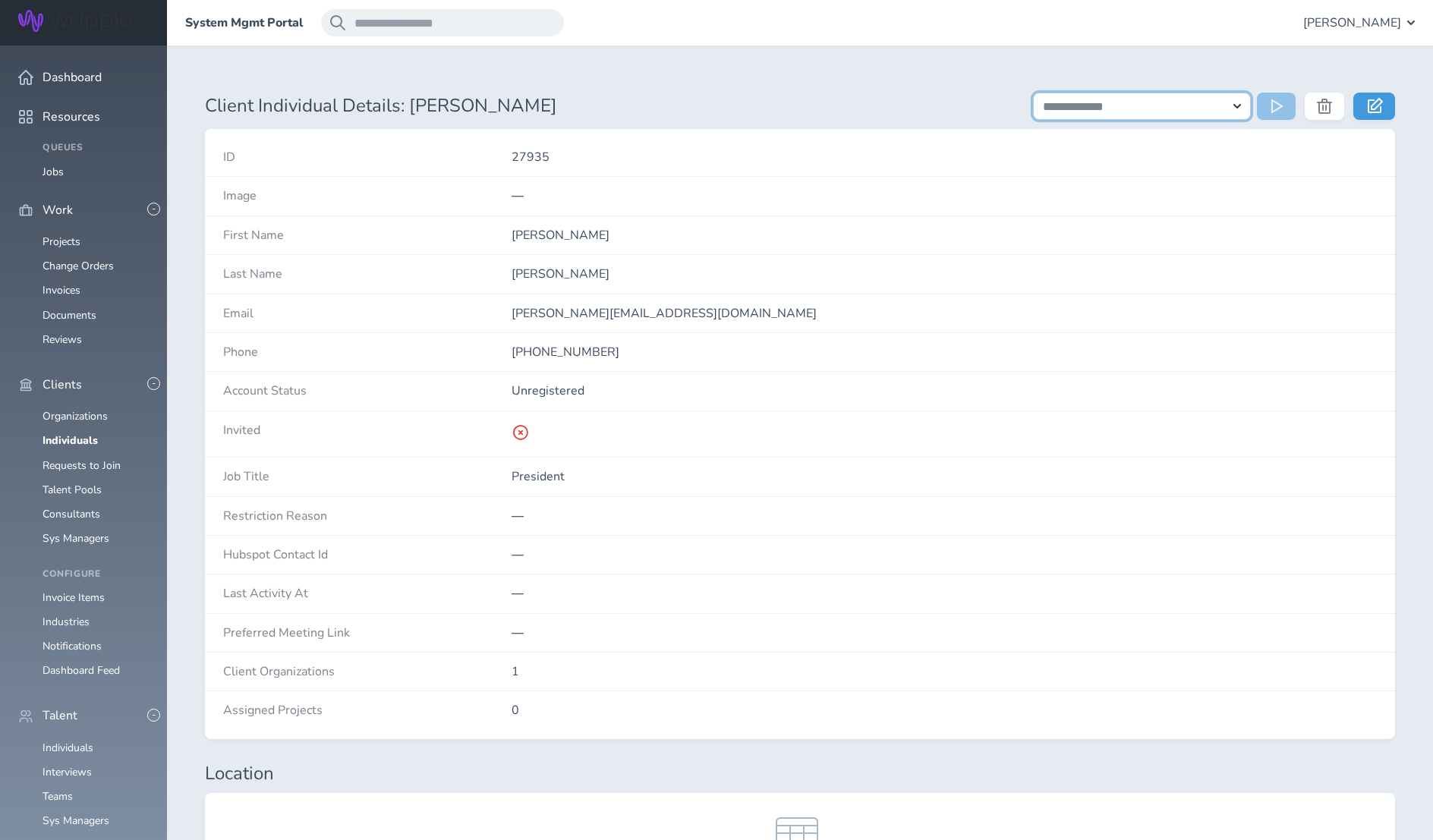
click at [1236, 108] on select "**********" at bounding box center [1142, 106] width 218 height 28
select select "**********"
click at [1033, 93] on select "**********" at bounding box center [1142, 106] width 218 height 28
click at [1278, 113] on icon at bounding box center [1278, 106] width 15 height 15
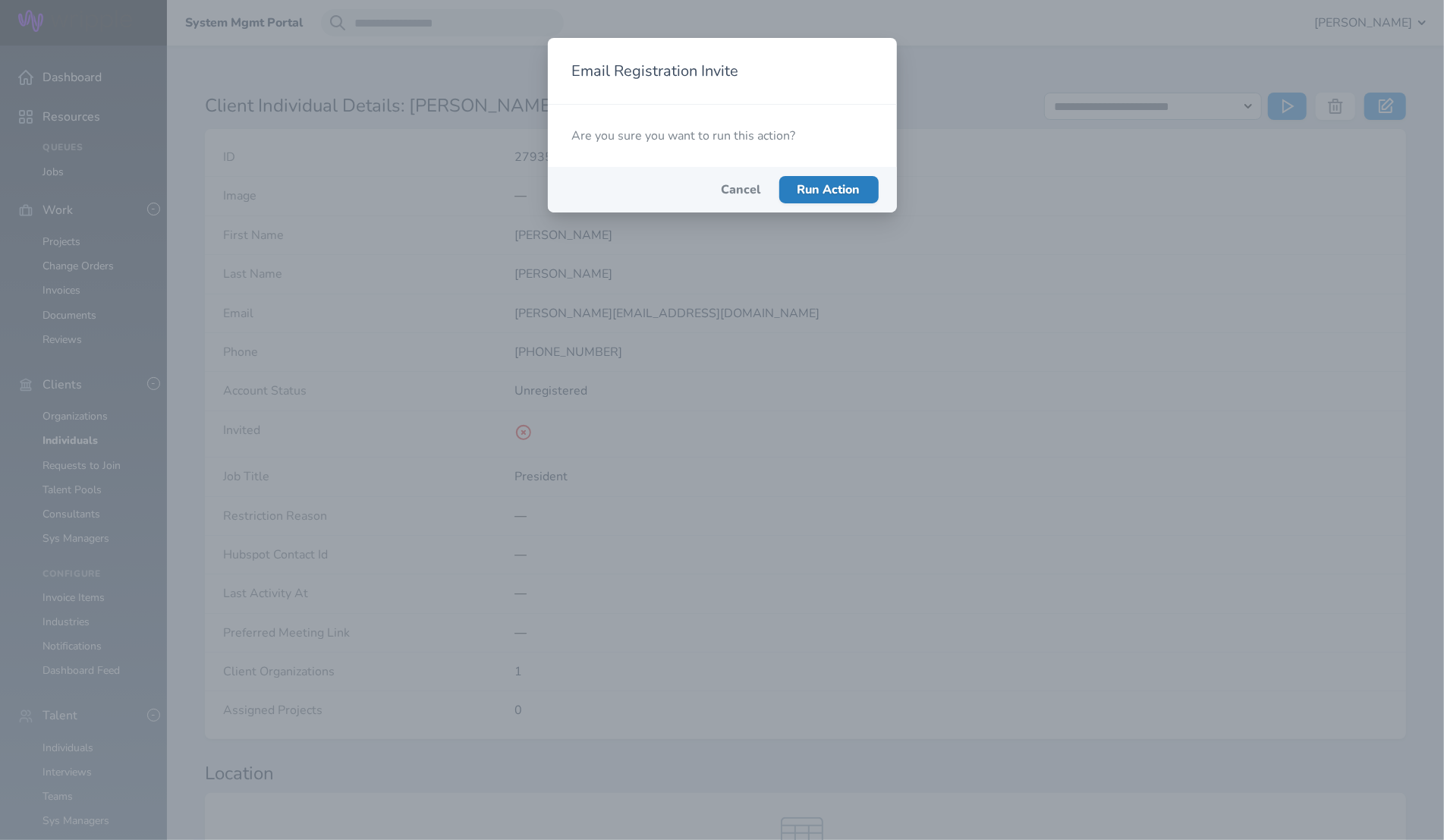
click at [821, 192] on span "Run Action" at bounding box center [829, 189] width 63 height 17
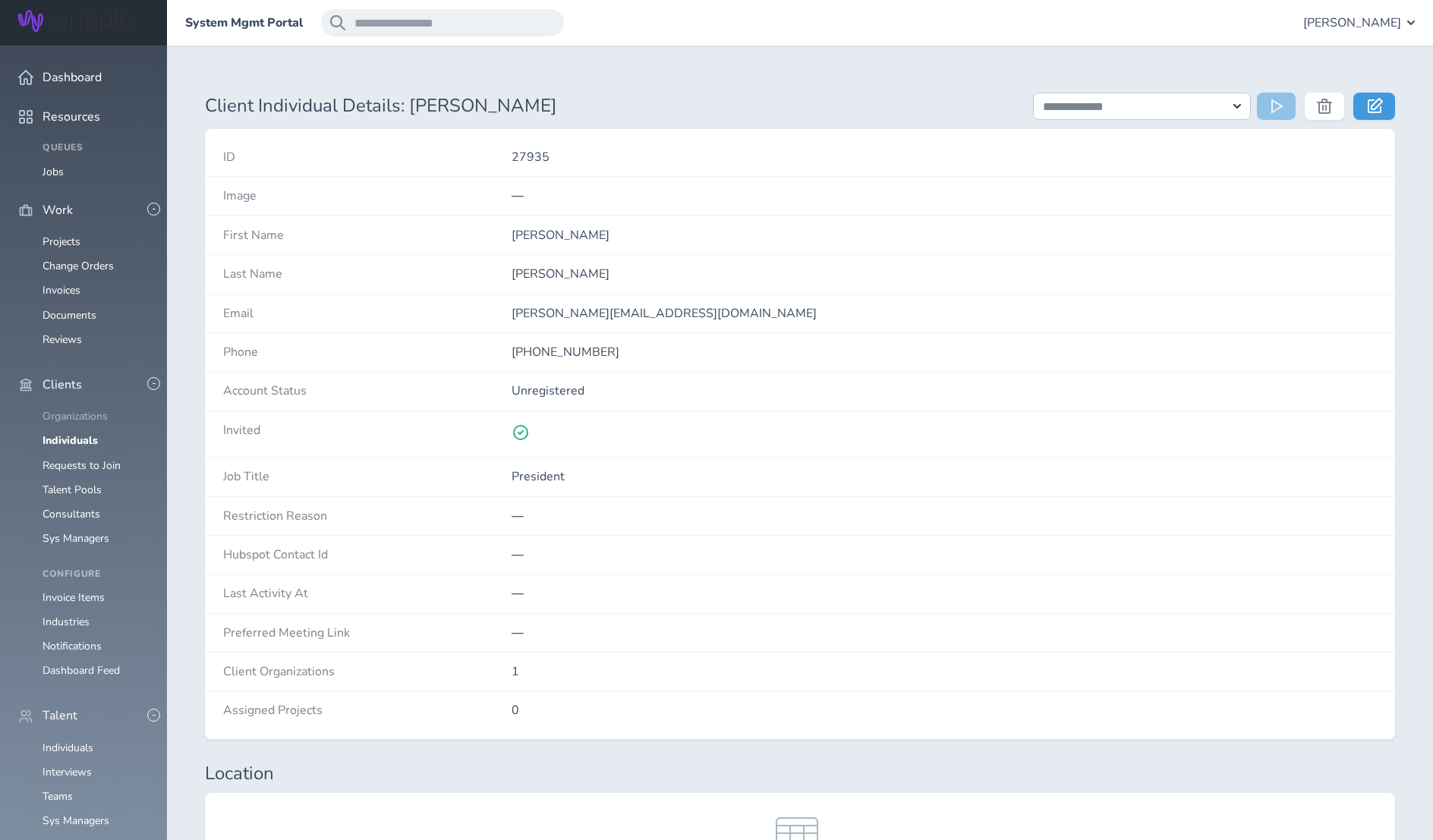
click at [106, 409] on link "Organizations" at bounding box center [75, 416] width 65 height 15
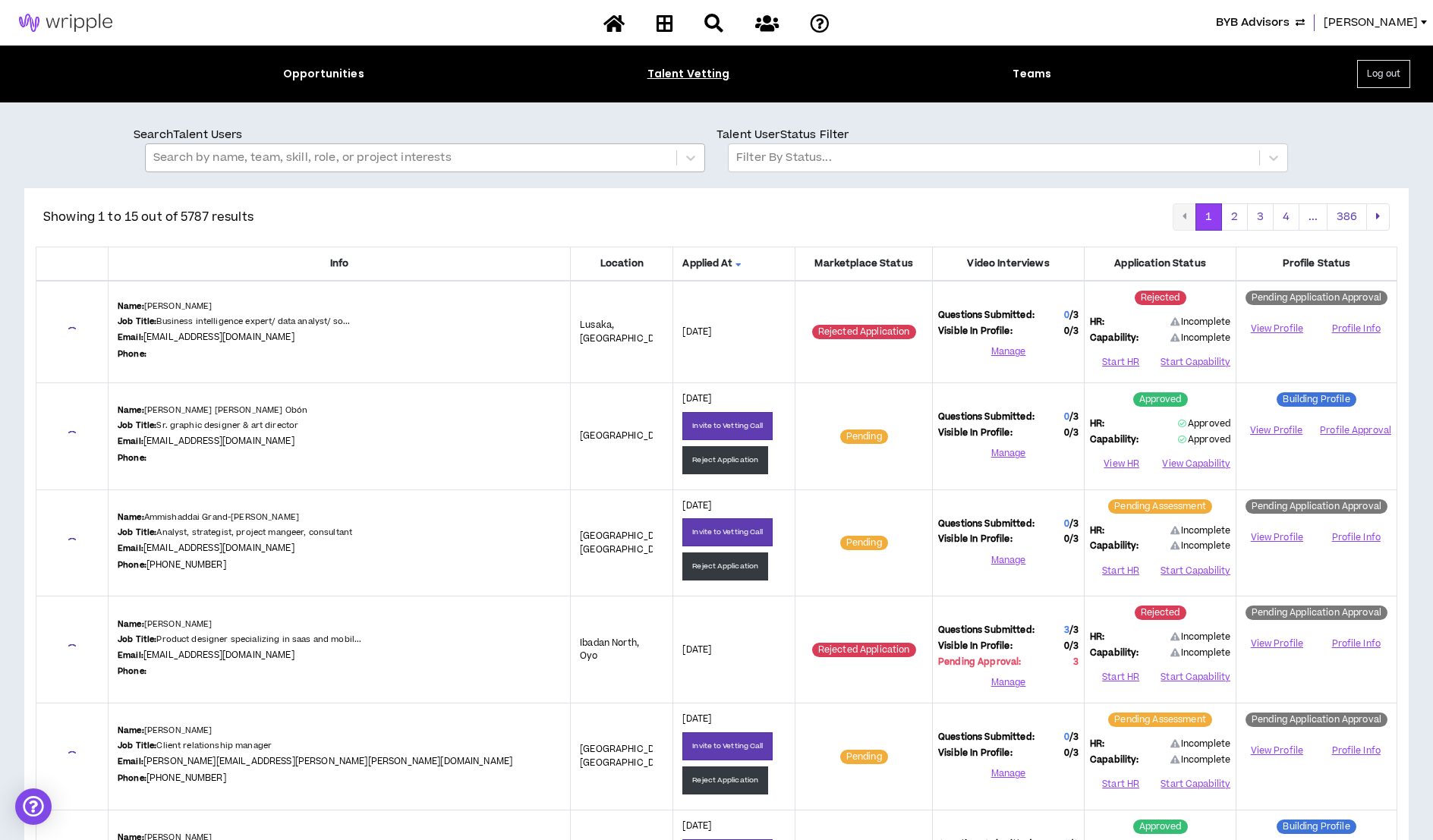
click at [516, 154] on div at bounding box center [411, 157] width 516 height 19
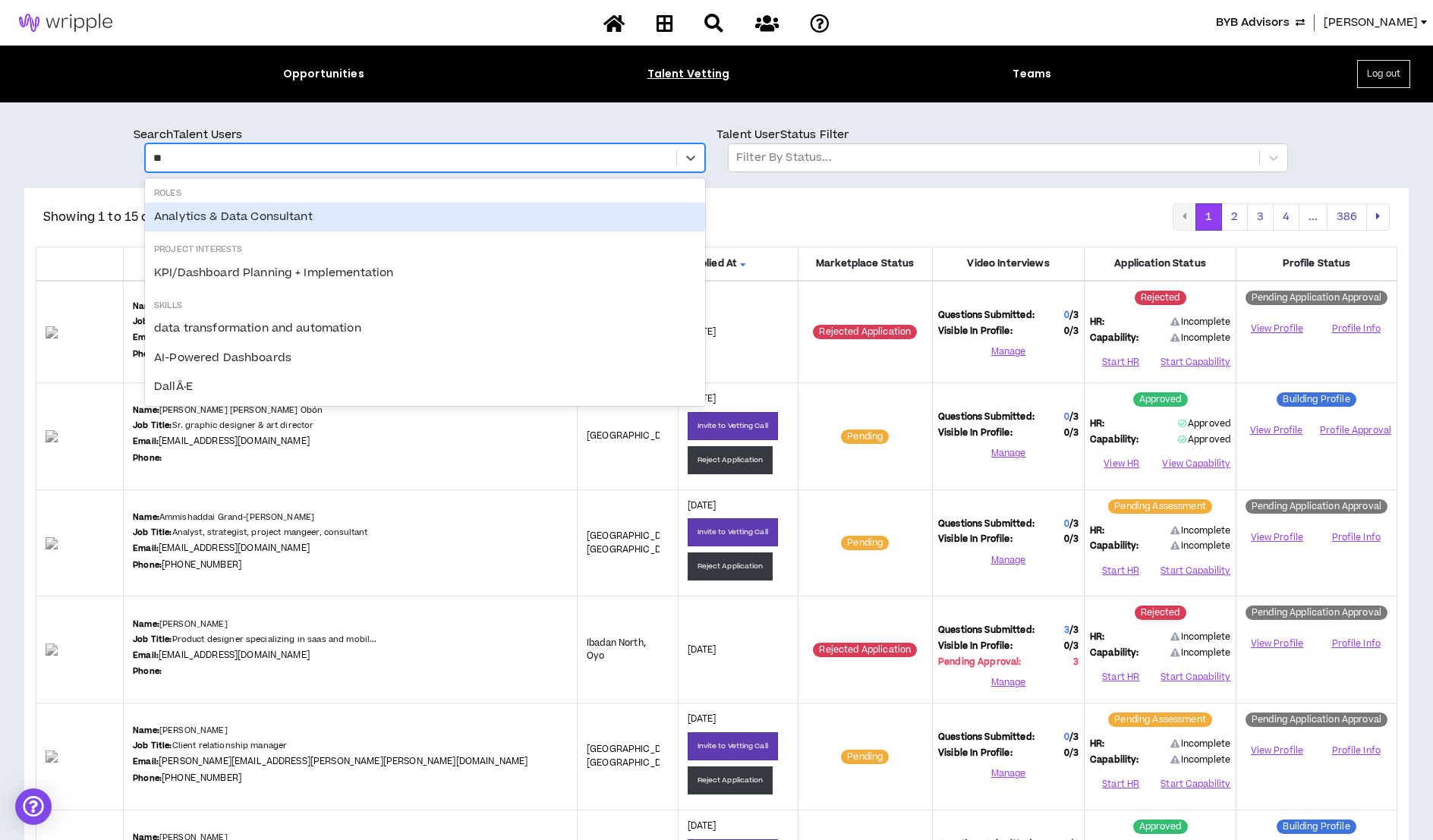
type input "*"
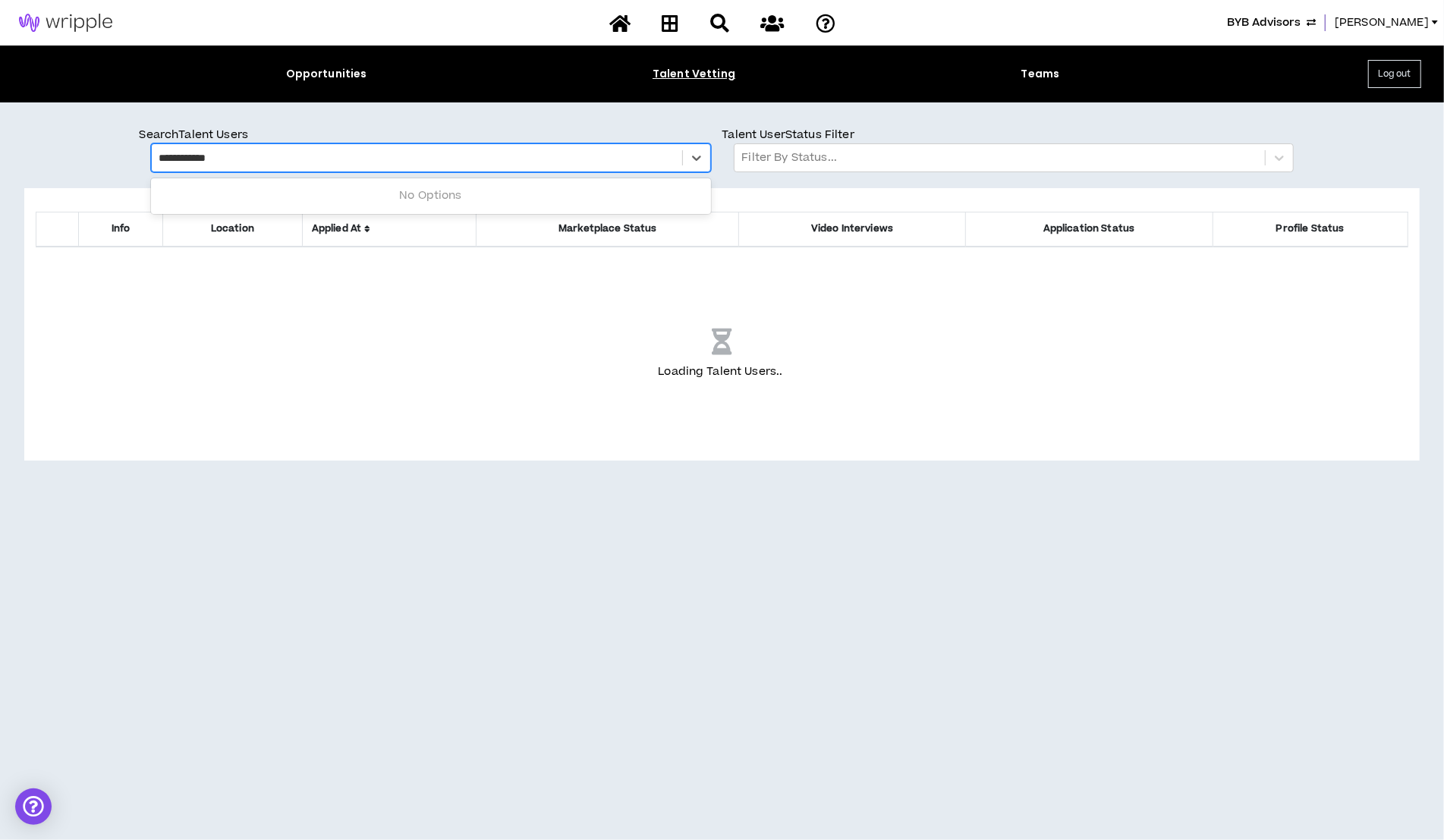
type input "**********"
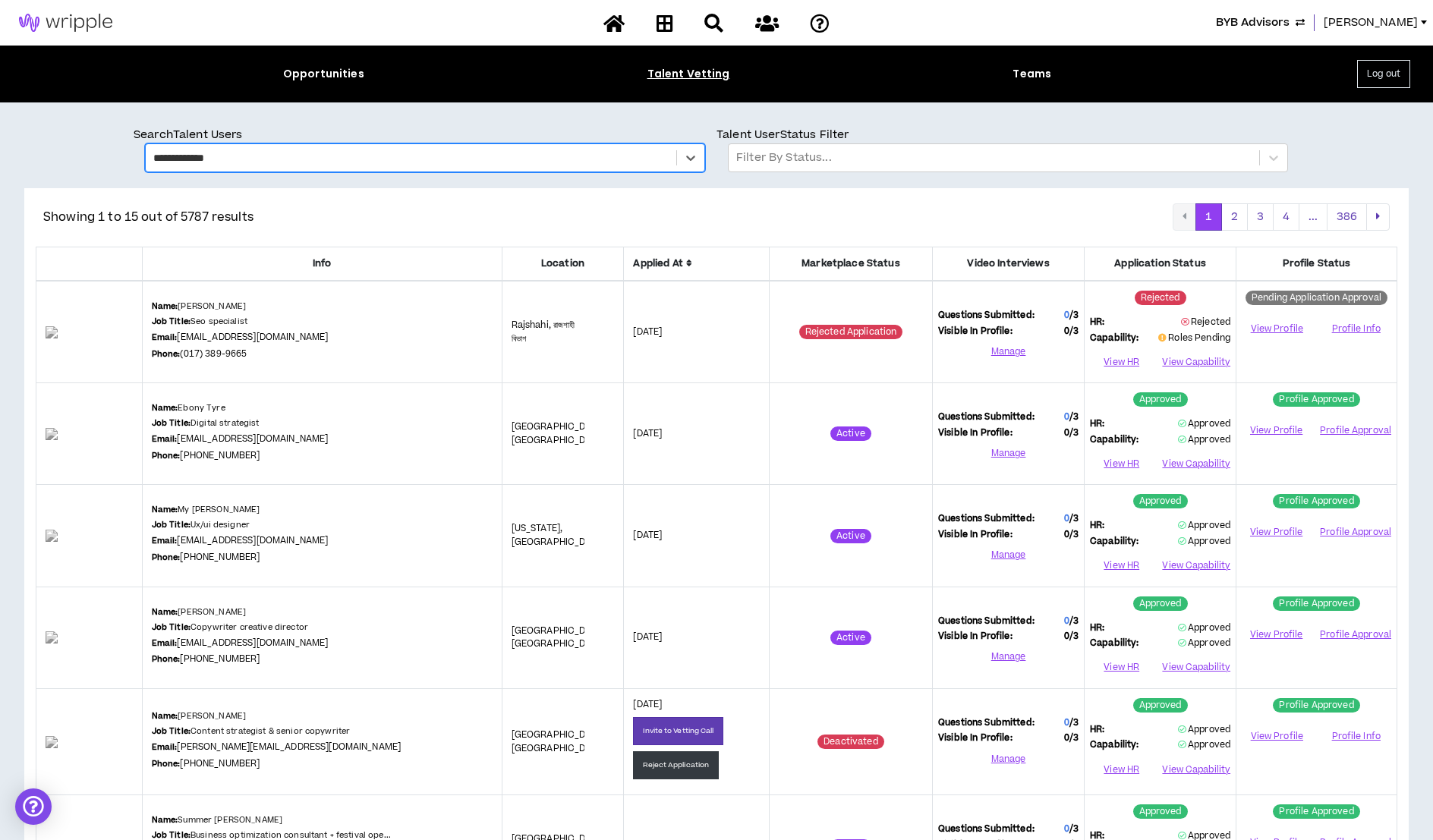
click at [250, 150] on div "**********" at bounding box center [411, 157] width 516 height 19
drag, startPoint x: 250, startPoint y: 150, endPoint x: 170, endPoint y: 143, distance: 80.3
click at [170, 143] on div "**********" at bounding box center [425, 149] width 583 height 45
drag, startPoint x: 222, startPoint y: 155, endPoint x: 148, endPoint y: 156, distance: 74.0
click at [148, 157] on div "**********" at bounding box center [410, 158] width 530 height 26
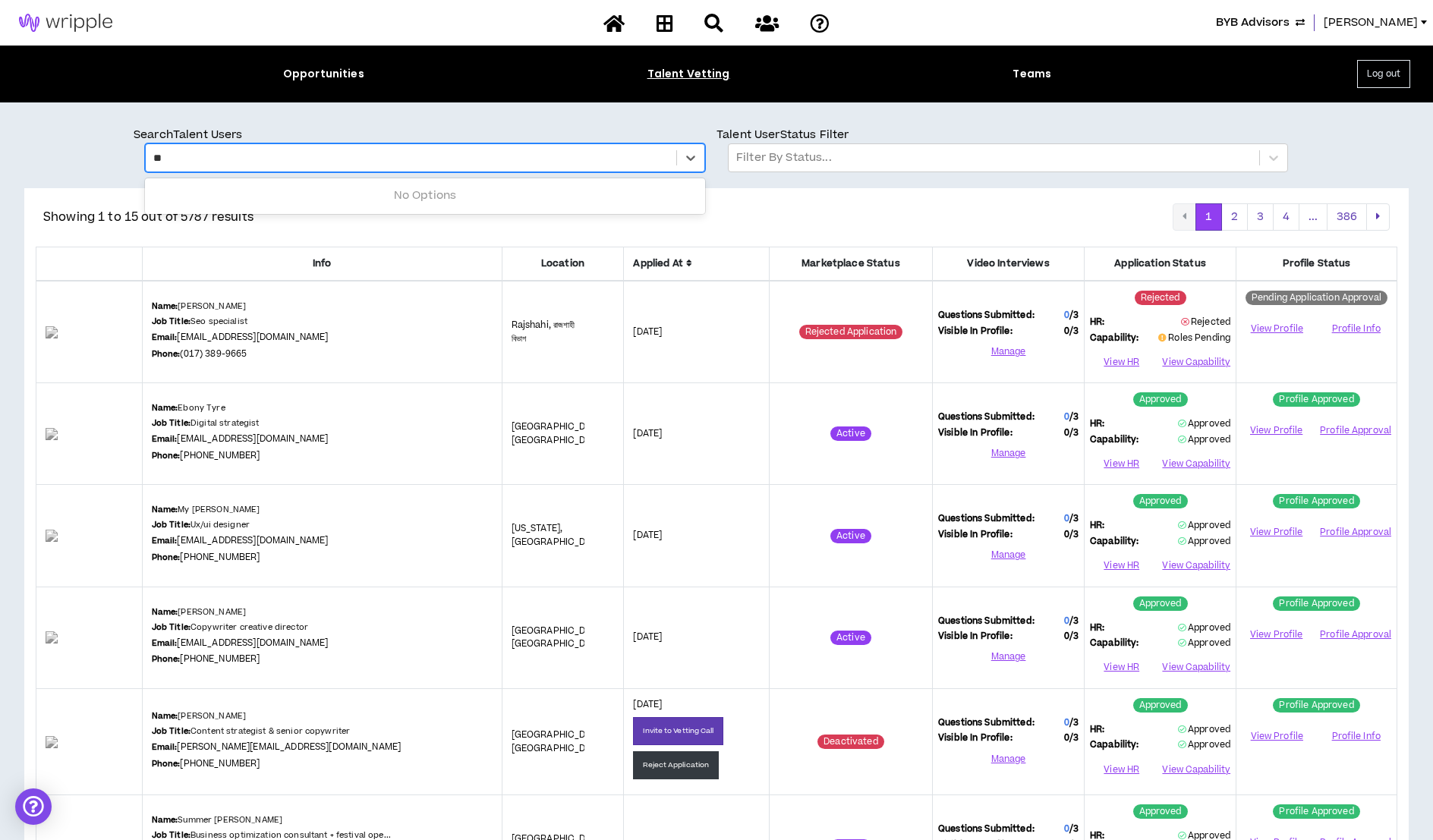
type input "*"
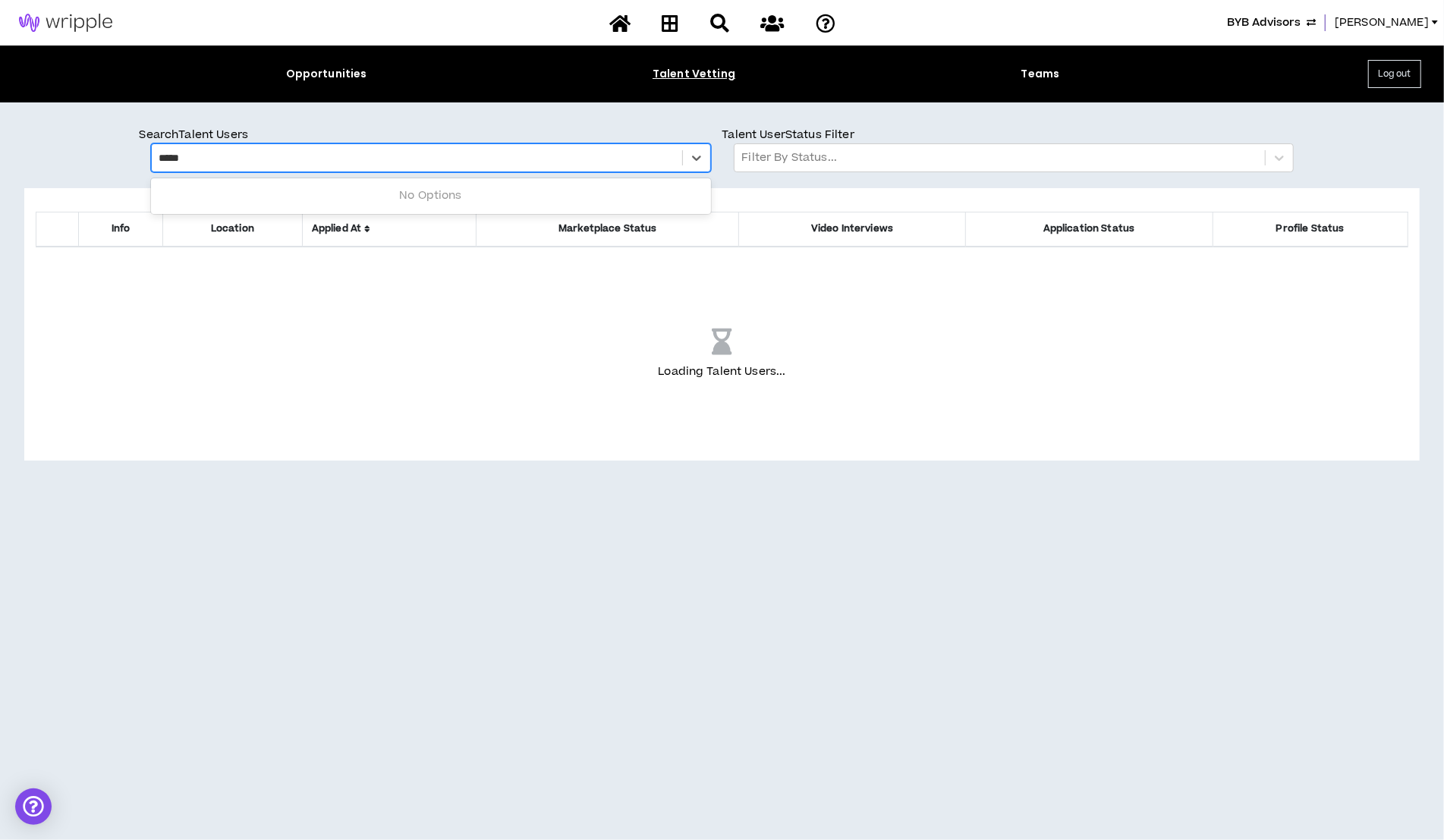
type input "******"
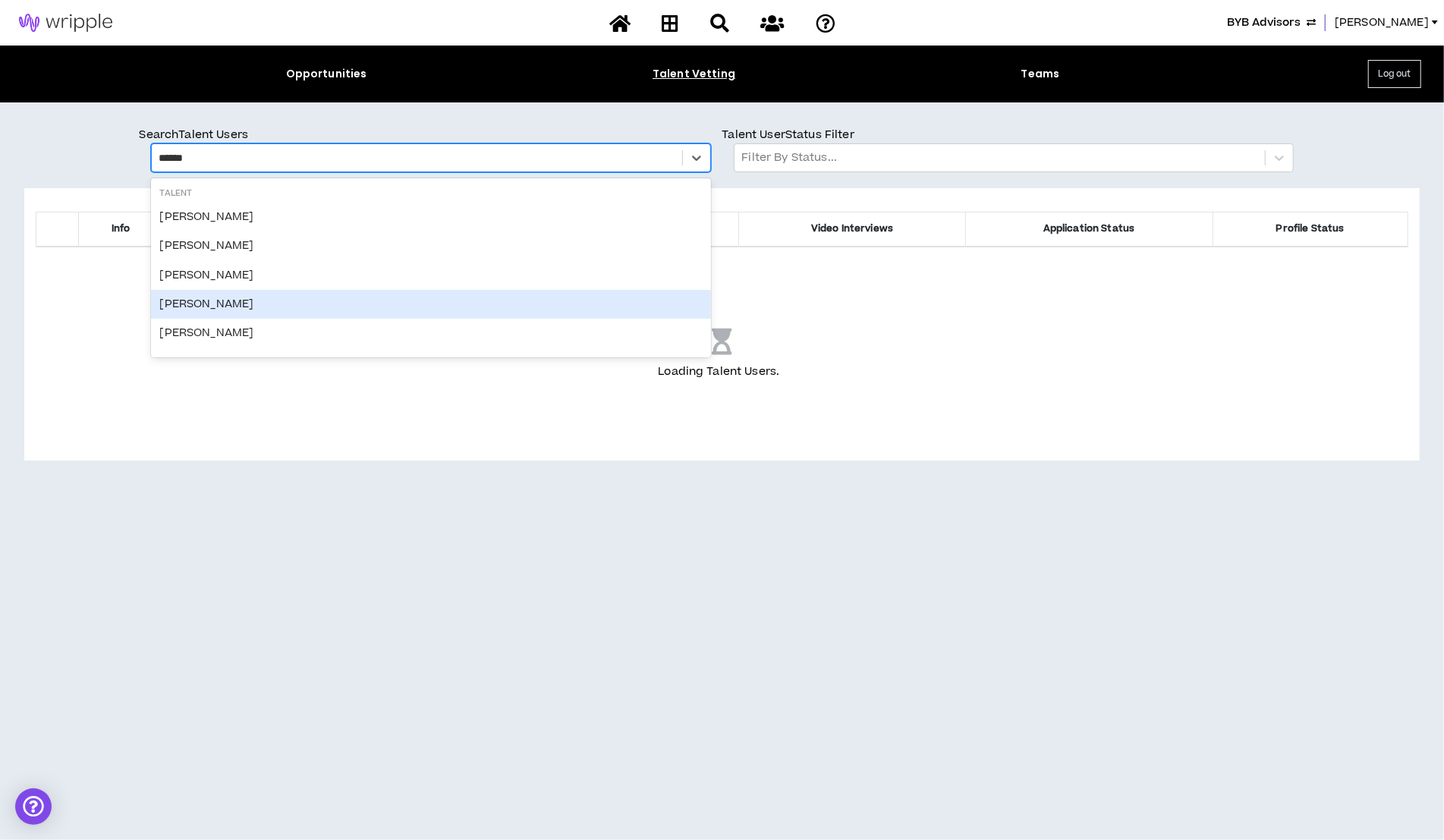
click at [205, 308] on div "Sandra Robins" at bounding box center [431, 304] width 560 height 29
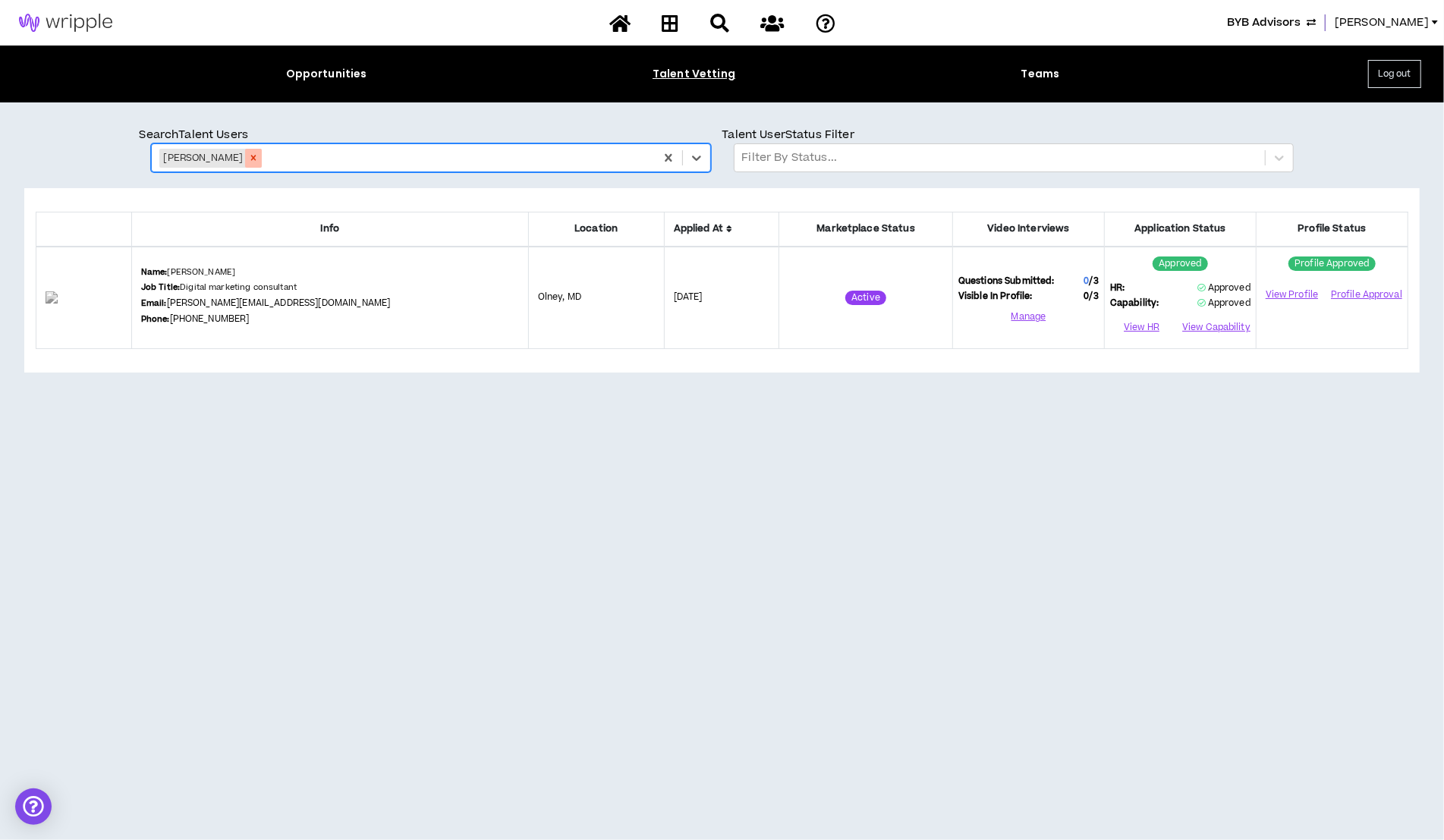
click at [248, 156] on icon "Remove Sandra Robins" at bounding box center [253, 157] width 11 height 11
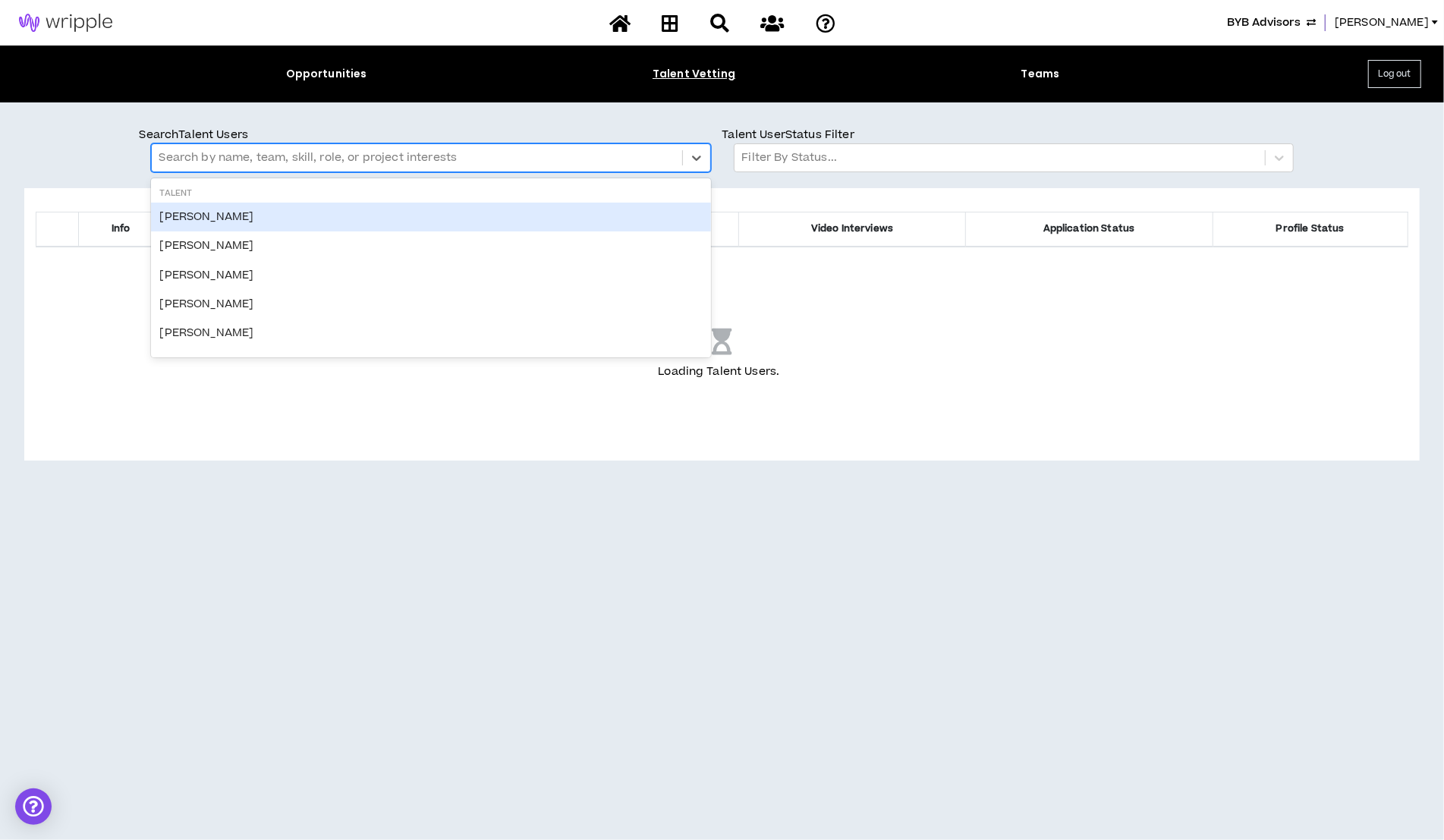
click at [257, 157] on div at bounding box center [416, 157] width 515 height 19
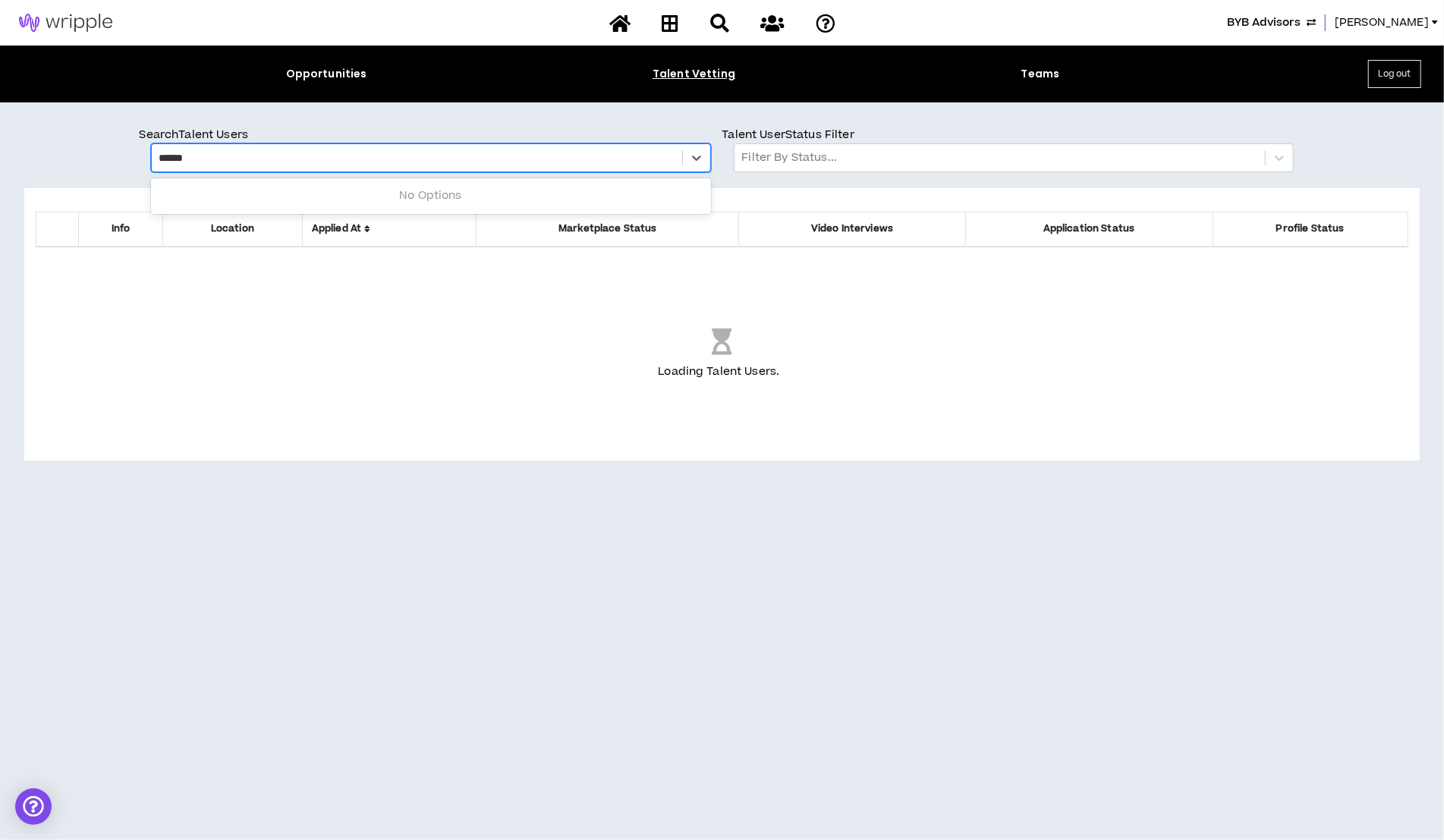
type input "******"
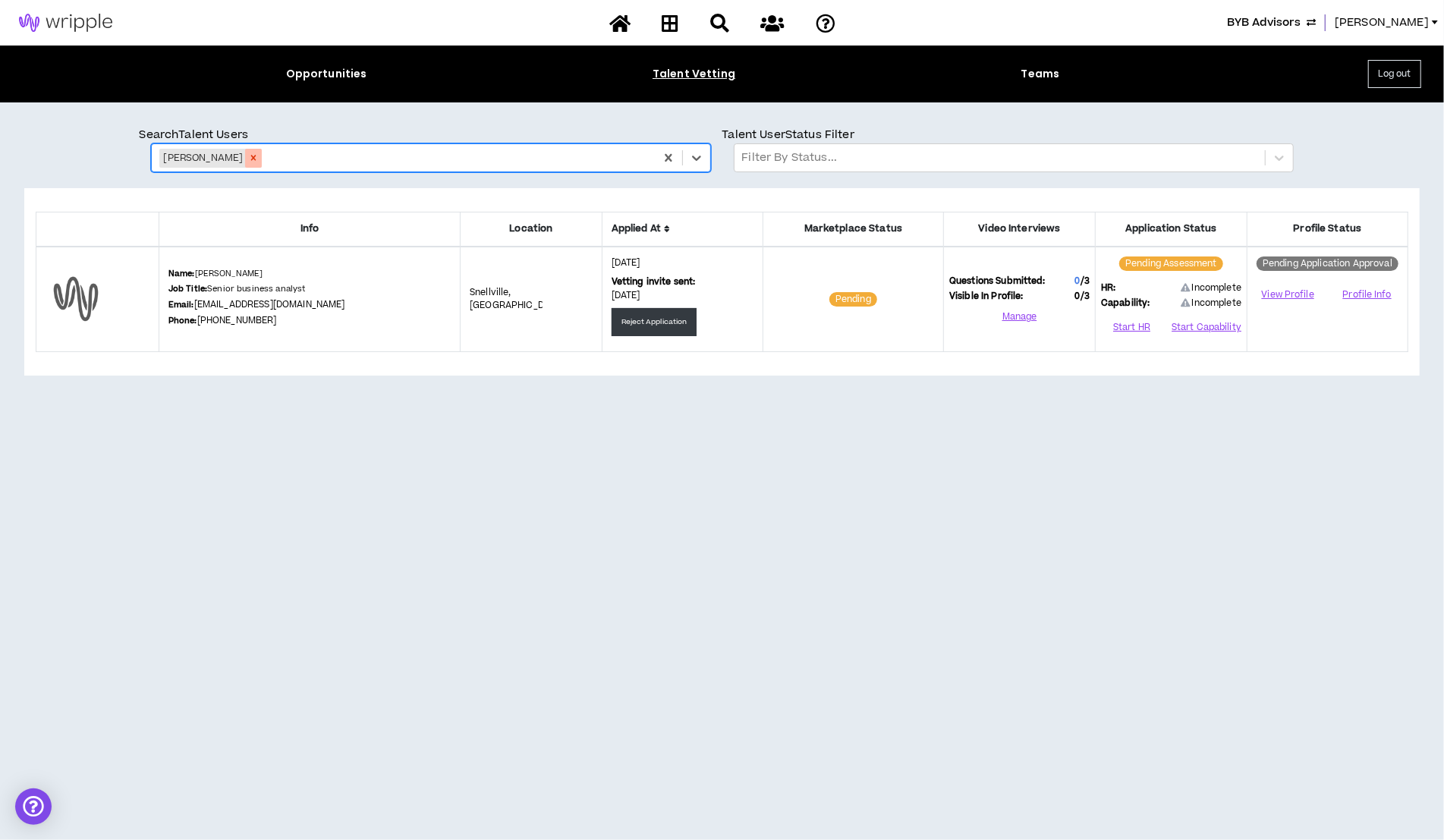
click at [248, 156] on icon "Remove Sandra Bryant" at bounding box center [253, 157] width 11 height 11
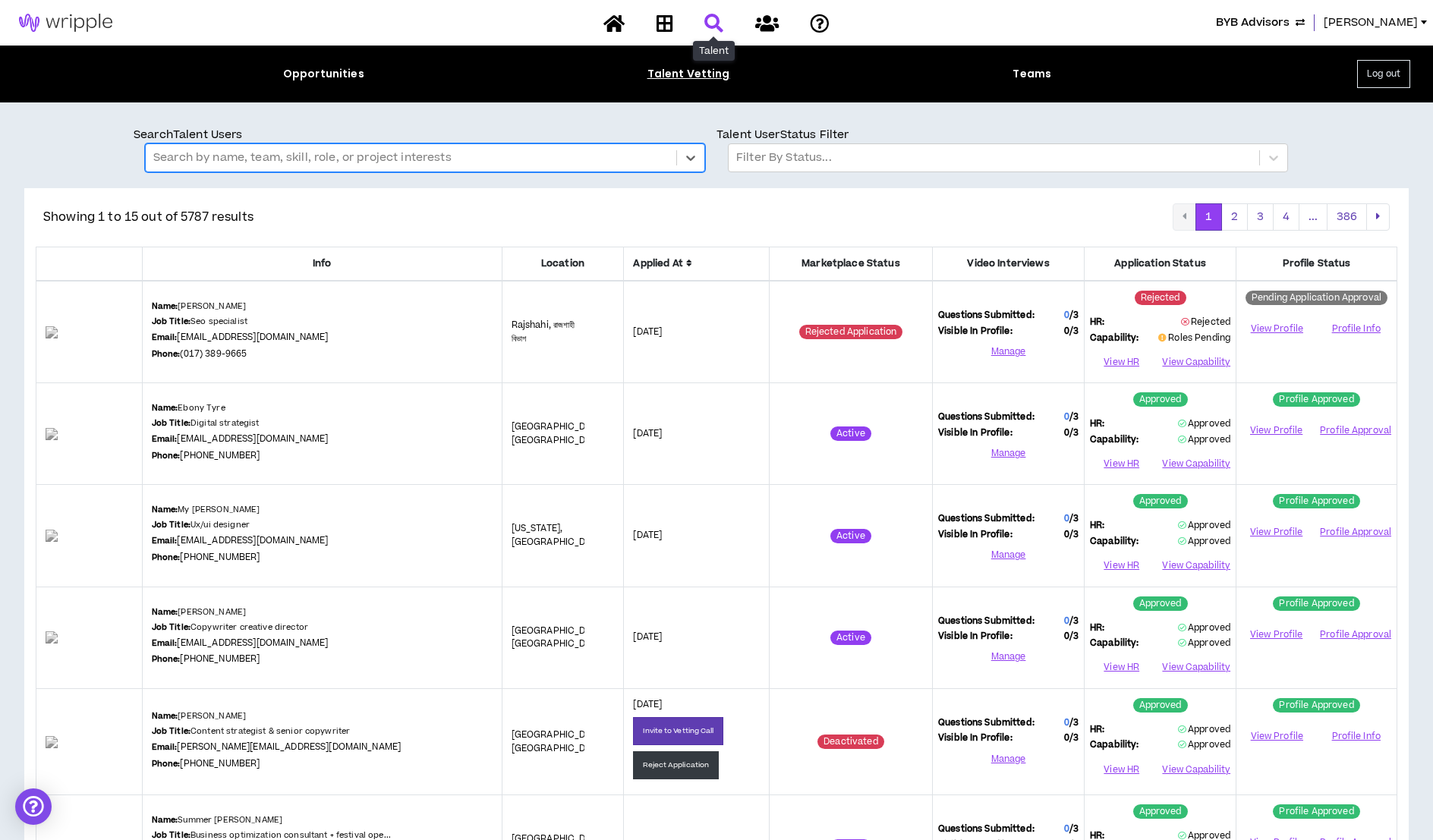
click at [716, 17] on icon at bounding box center [713, 23] width 19 height 19
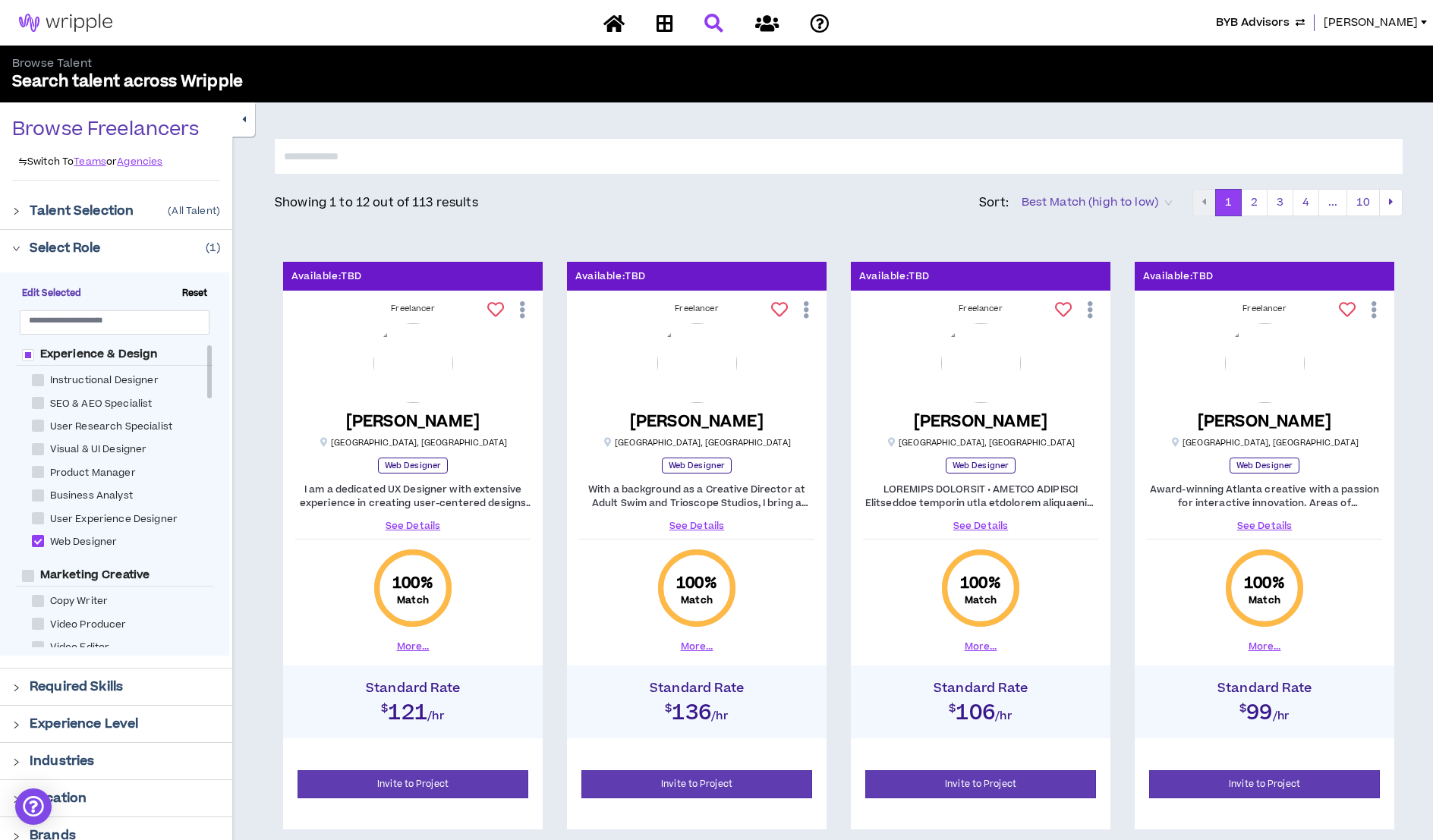
click at [32, 541] on span at bounding box center [37, 541] width 12 height 12
checkbox Designer "*****"
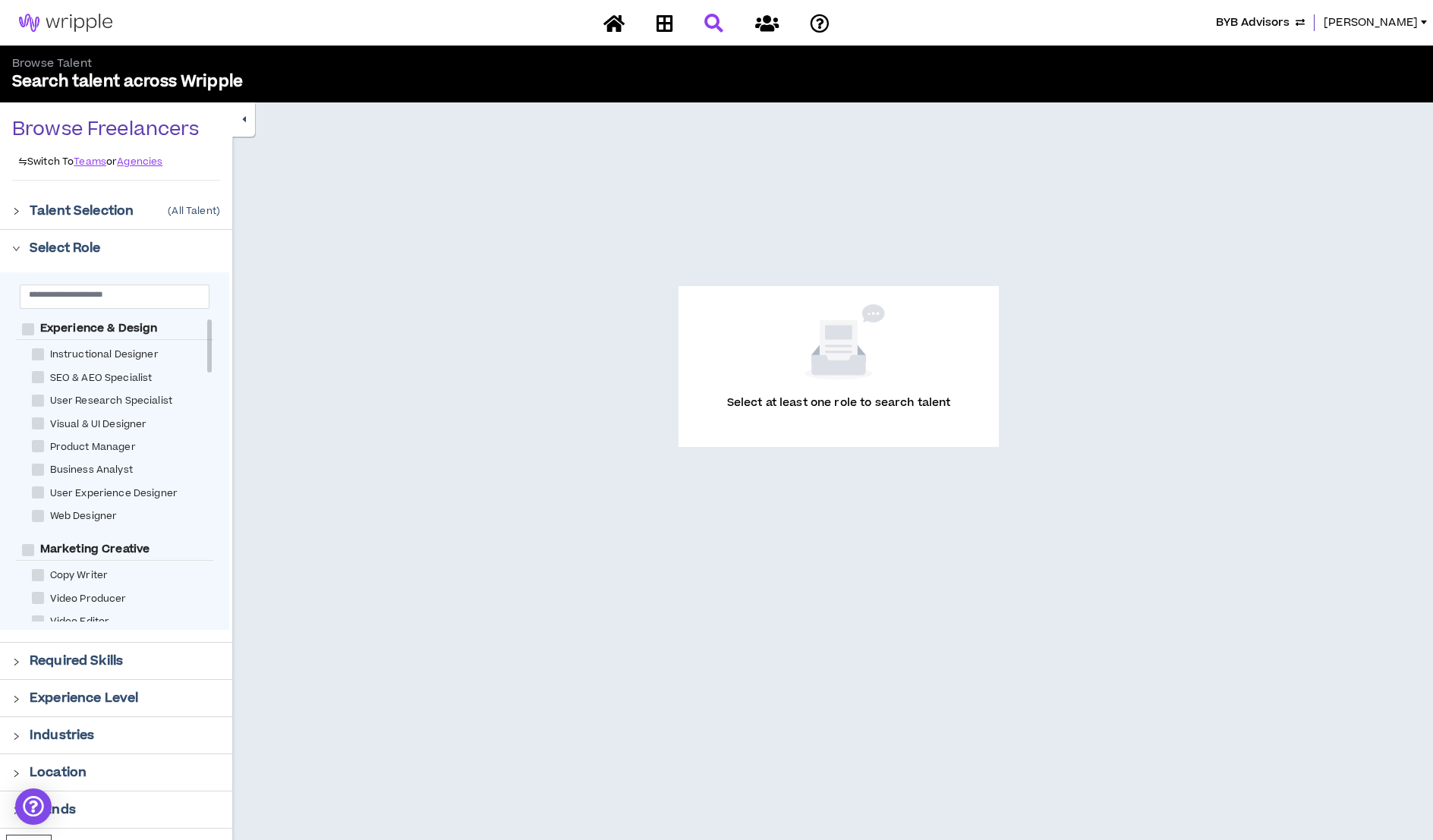
drag, startPoint x: 208, startPoint y: 352, endPoint x: 211, endPoint y: 312, distance: 40.1
click at [211, 312] on div "Experience & Design Instructional Designer SEO & AEO Specialist User Research S…" at bounding box center [114, 451] width 229 height 357
drag, startPoint x: 209, startPoint y: 331, endPoint x: 209, endPoint y: 314, distance: 17.0
click at [209, 316] on div "Experience & Design Instructional Designer SEO & AEO Specialist User Research S…" at bounding box center [114, 451] width 229 height 357
click at [1387, 20] on span "[PERSON_NAME]" at bounding box center [1370, 23] width 94 height 17
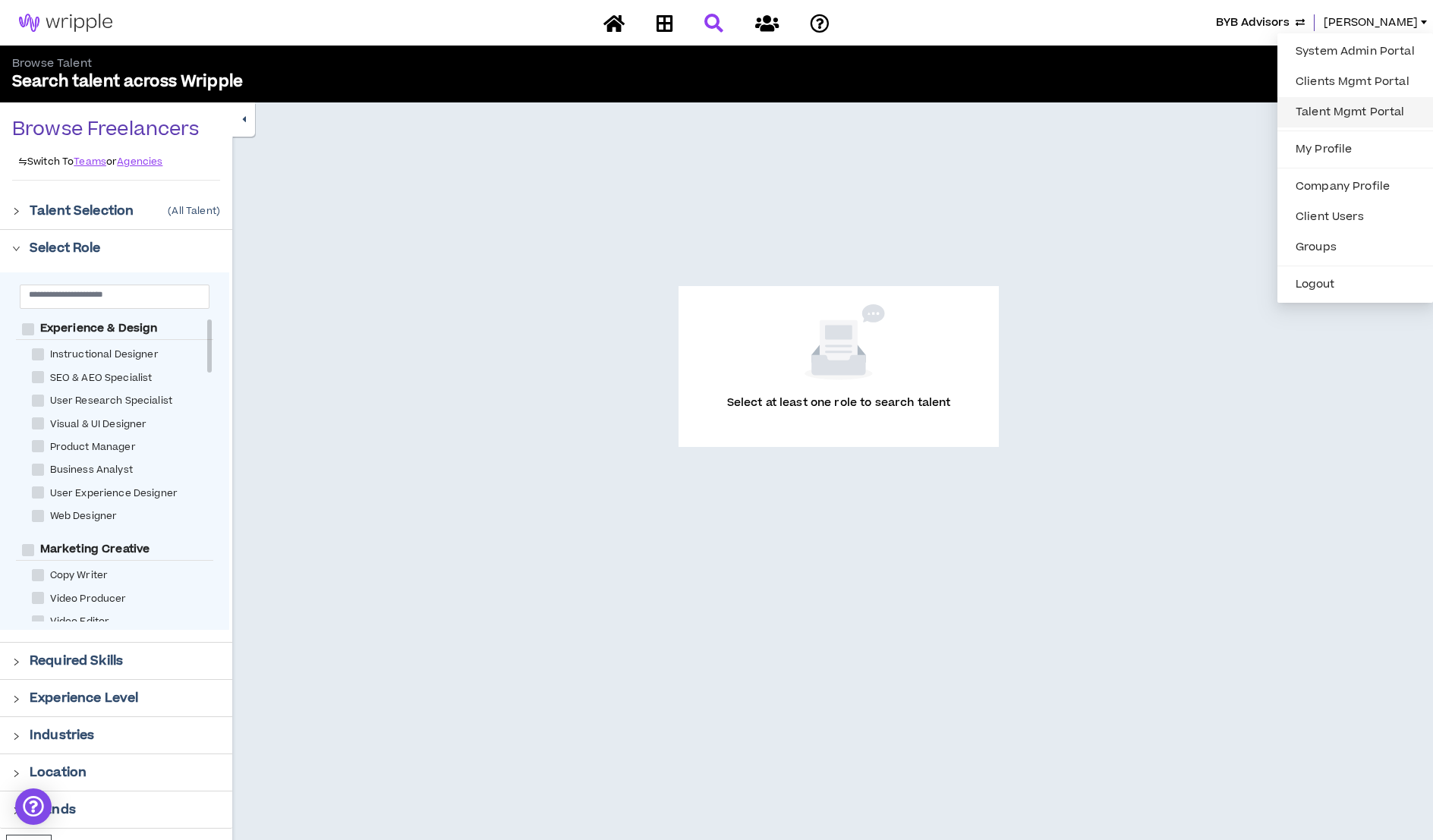
click at [1337, 118] on link "Talent Mgmt Portal" at bounding box center [1354, 112] width 137 height 23
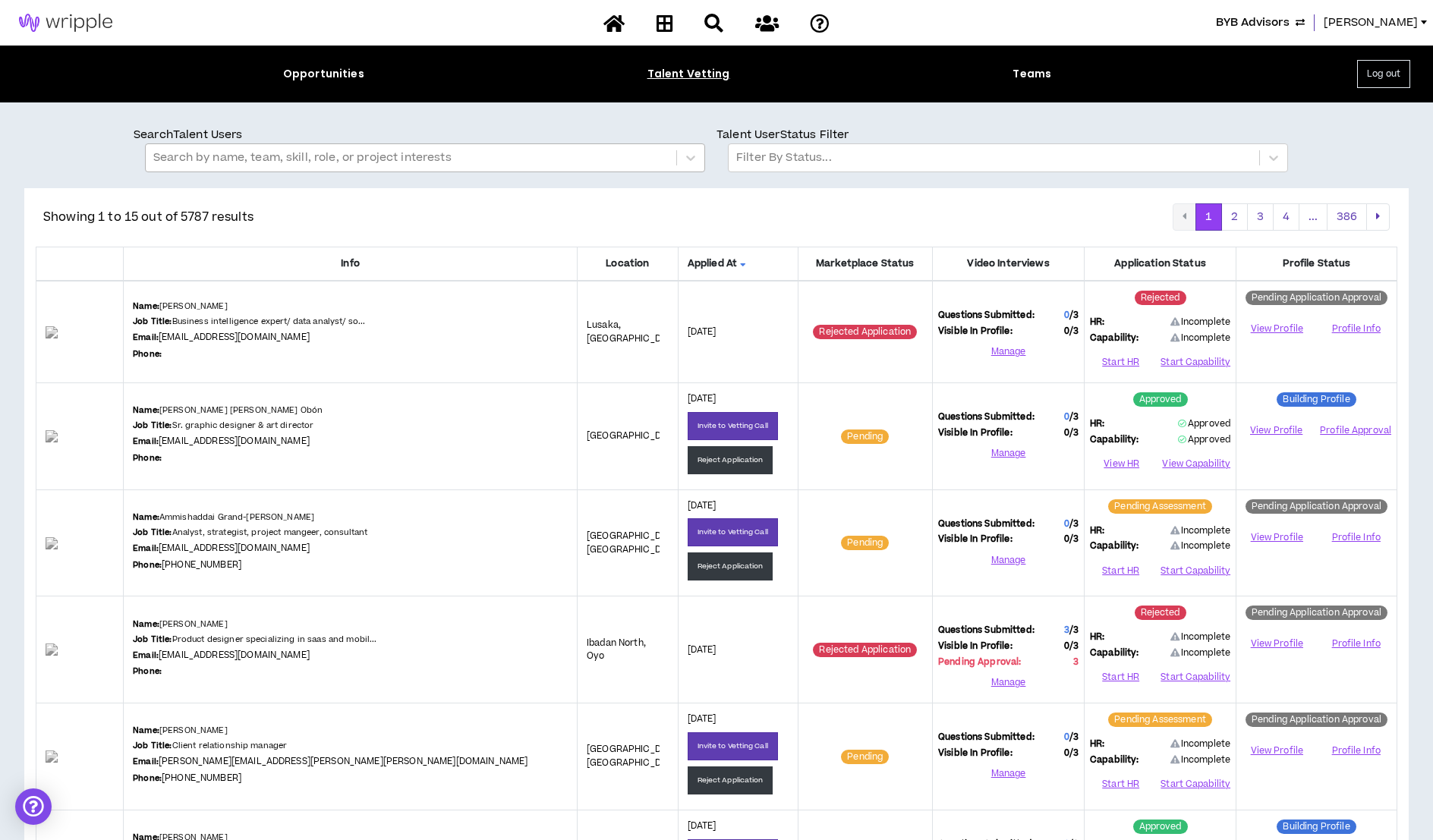
click at [394, 157] on div at bounding box center [411, 157] width 516 height 19
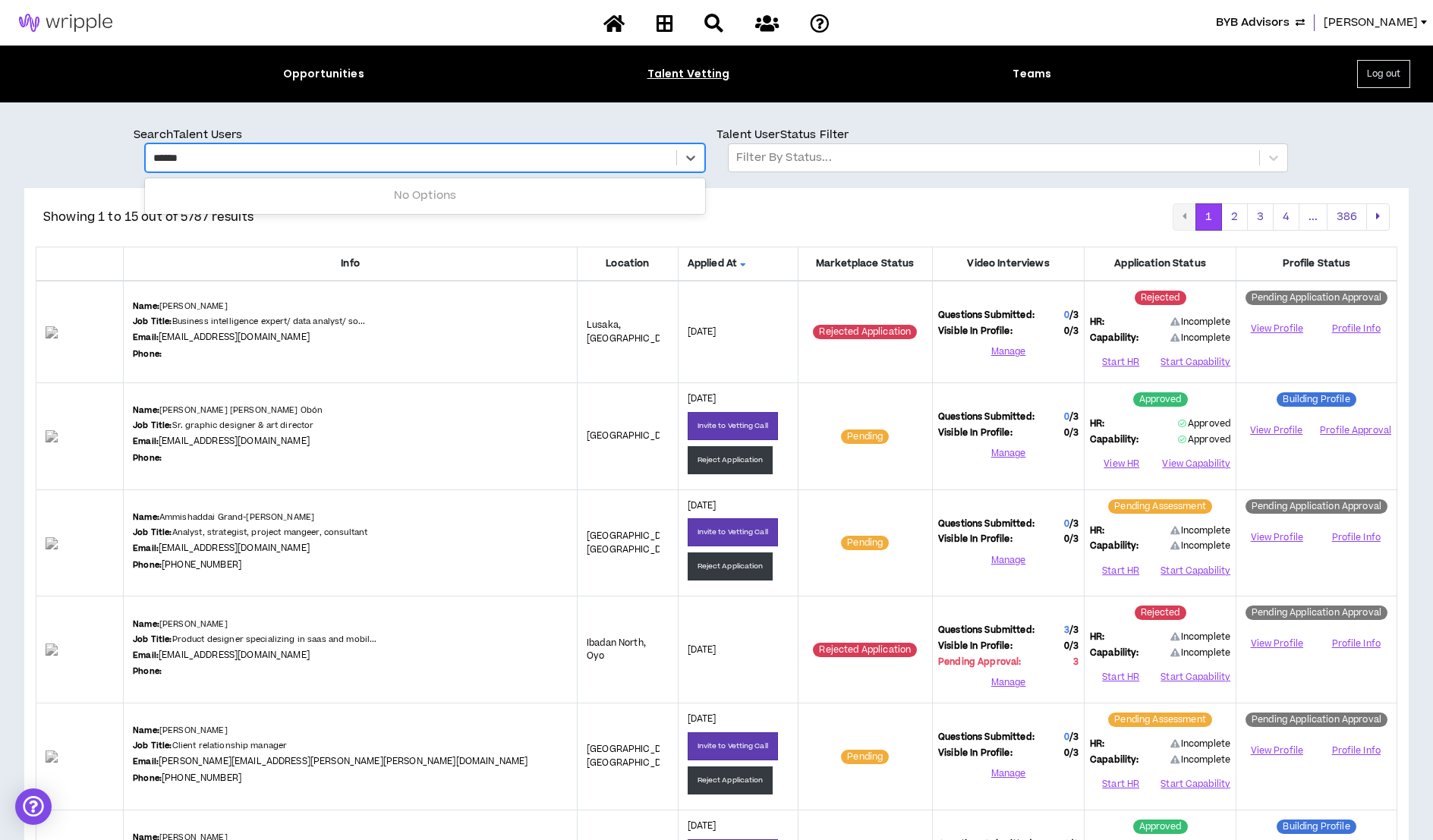
type input "*******"
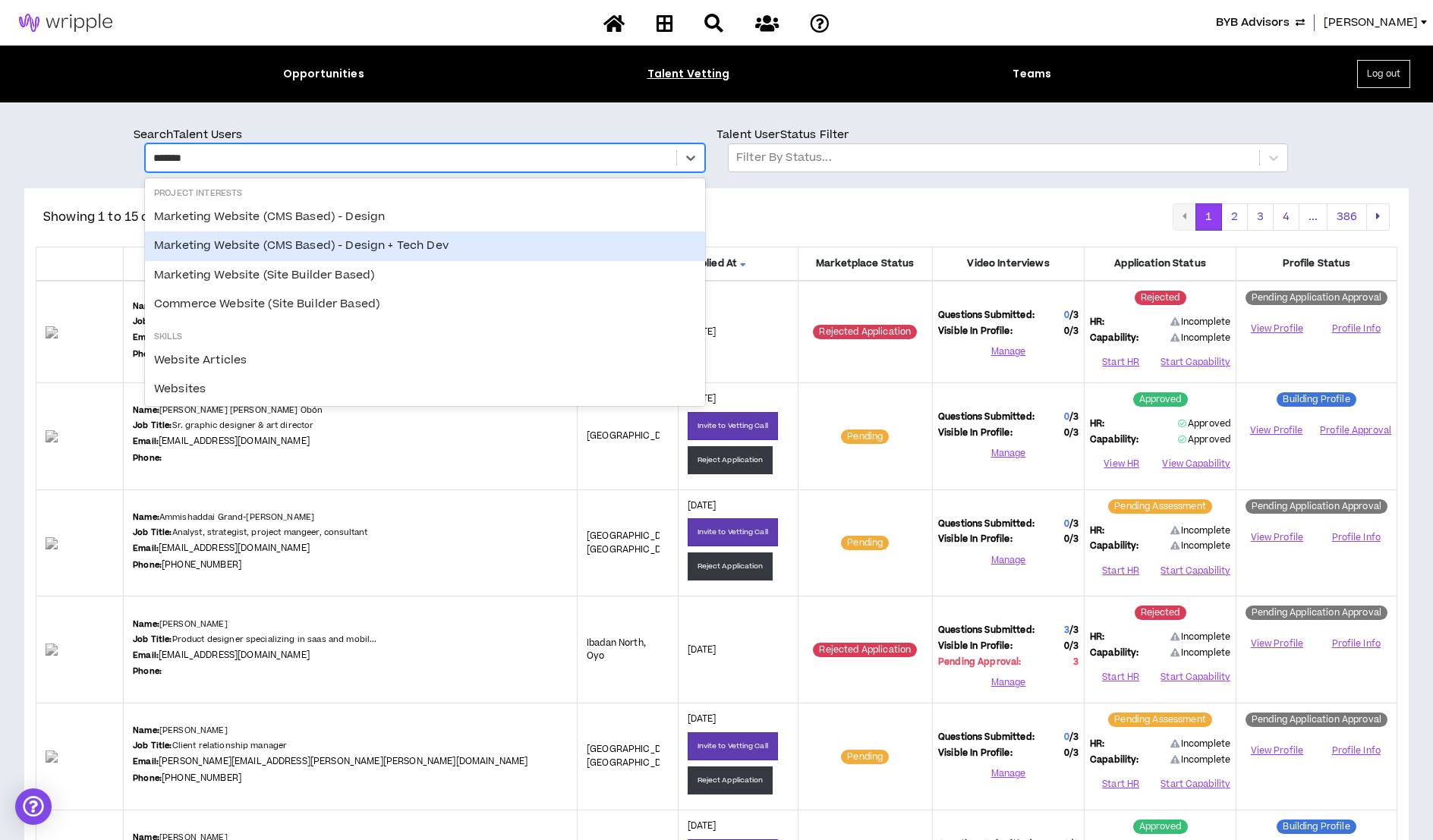
click at [396, 256] on div "Marketing Website (CMS Based) - Design + Tech Dev" at bounding box center [425, 246] width 560 height 29
